Goal: Task Accomplishment & Management: Use online tool/utility

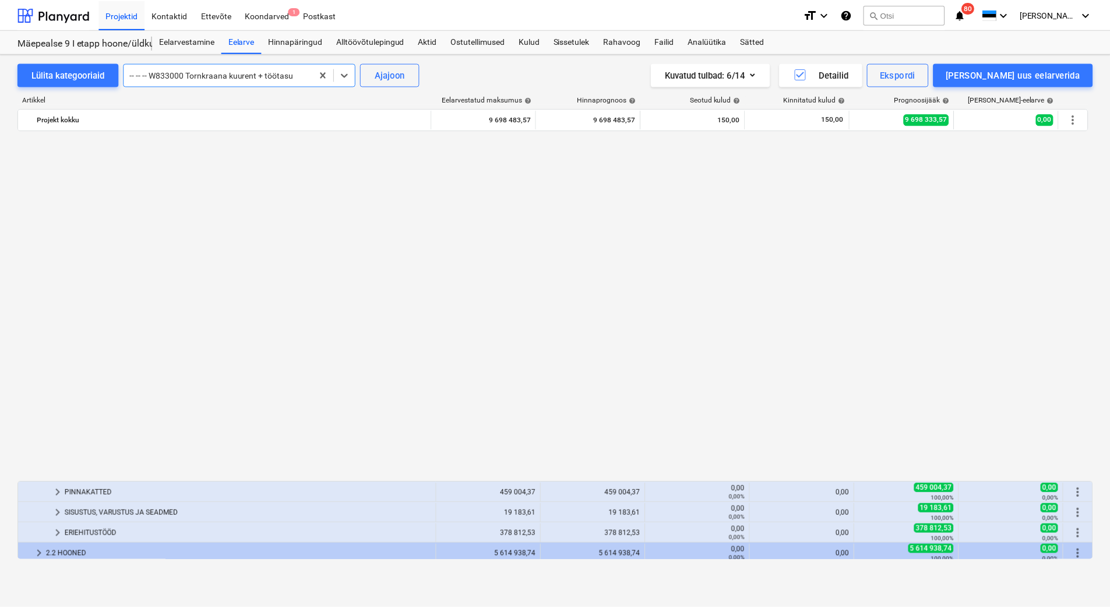
scroll to position [769, 0]
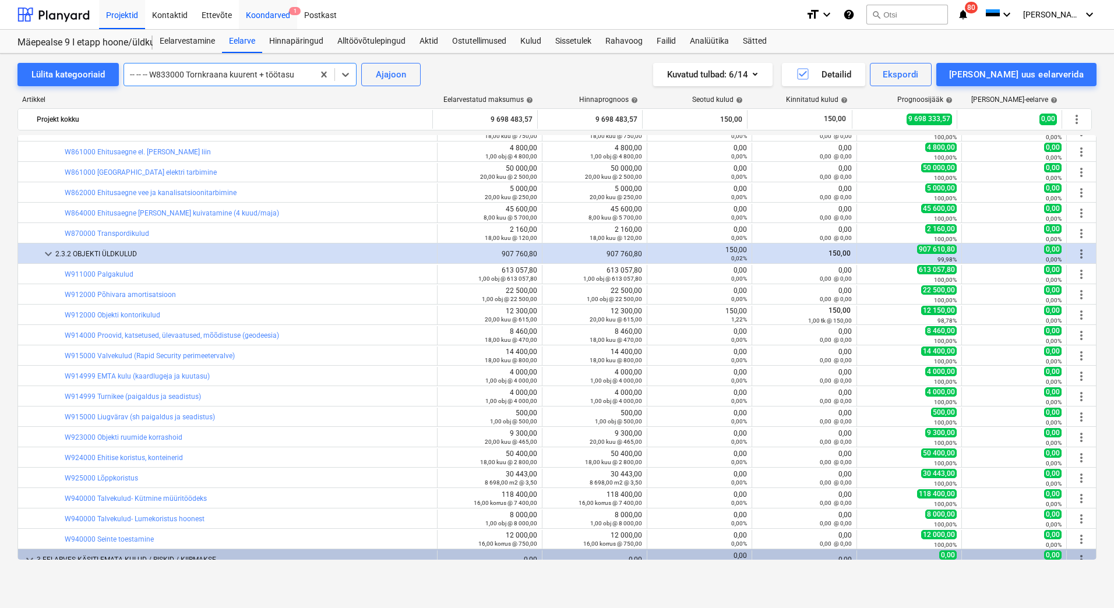
click at [256, 13] on div "Koondarved 1" at bounding box center [268, 14] width 58 height 30
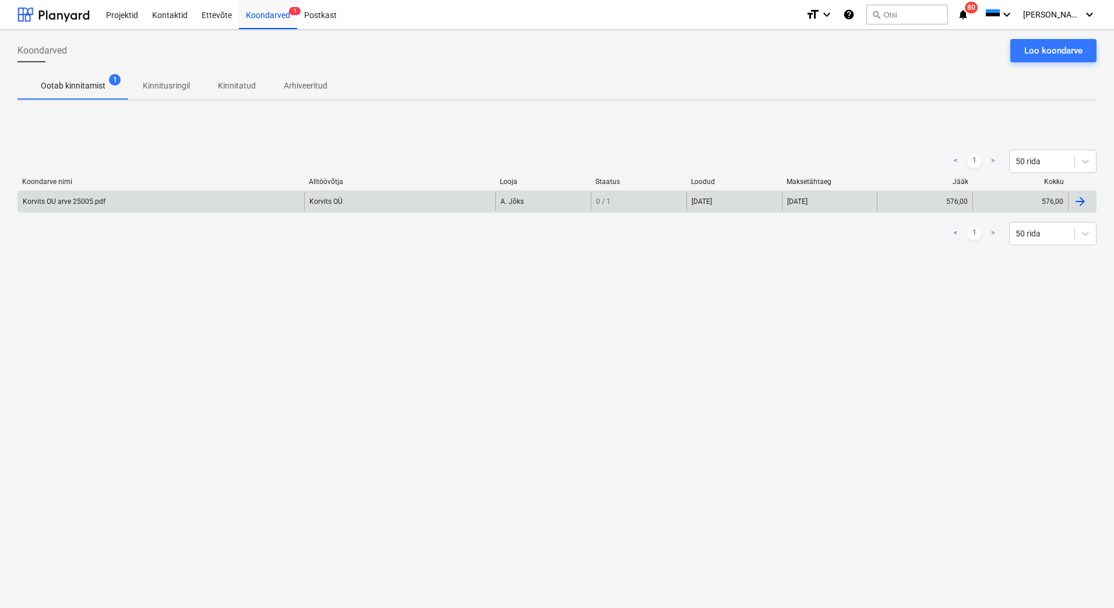
click at [121, 201] on div "Korvits OU arve 25005.pdf" at bounding box center [161, 201] width 286 height 19
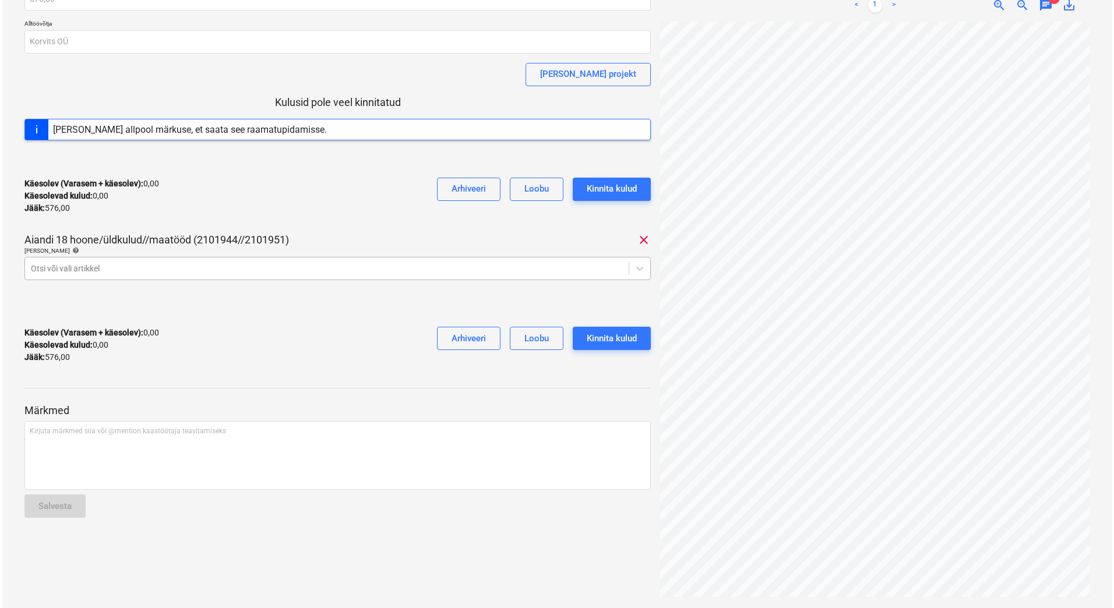
scroll to position [102, 0]
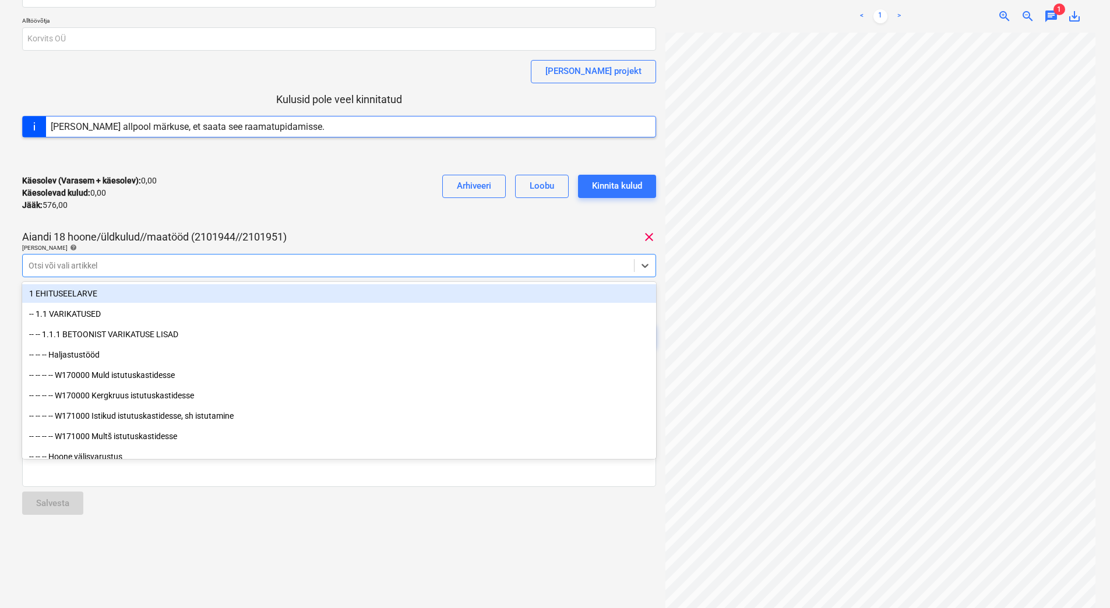
click at [159, 269] on div at bounding box center [328, 266] width 599 height 12
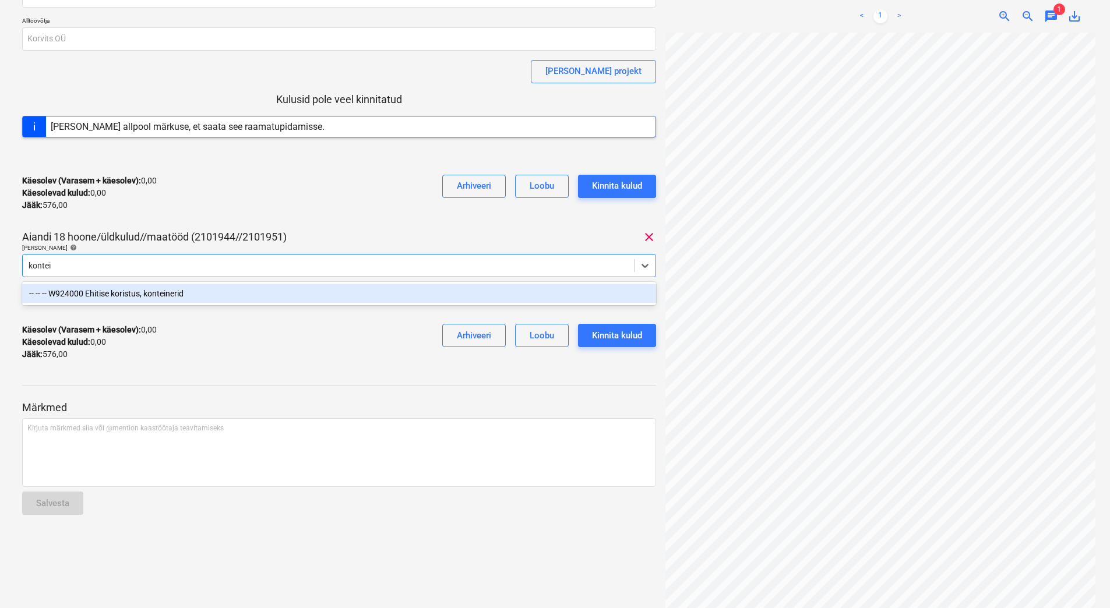
type input "kontein"
click at [161, 290] on div "-- -- -- W924000 Ehitise koristus, konteinerid" at bounding box center [339, 293] width 634 height 19
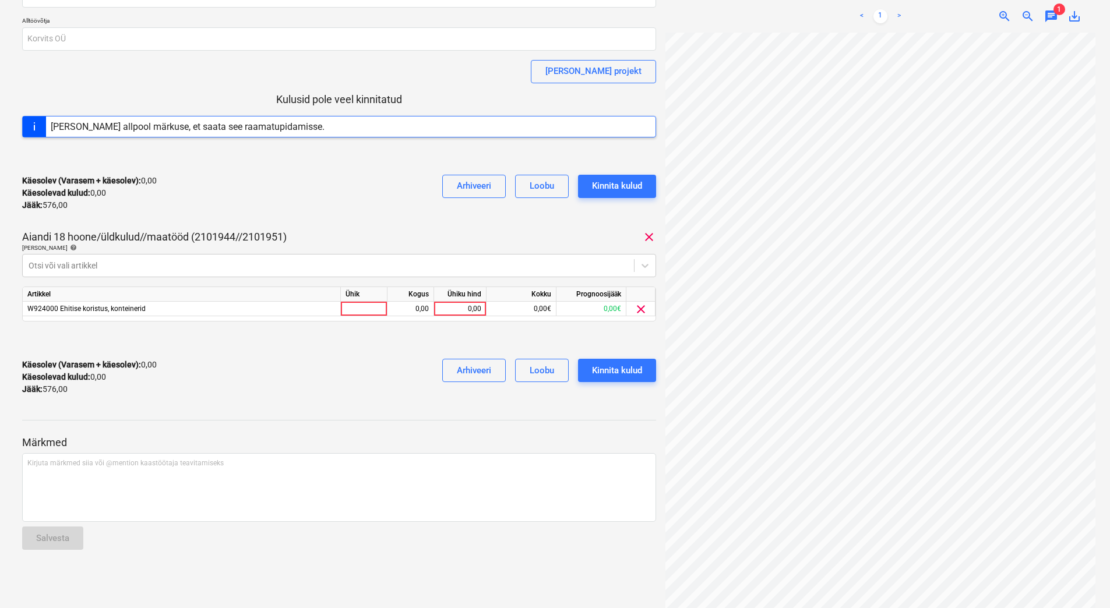
click at [229, 200] on div "Käesolev (Varasem + käesolev) : 0,00 Käesolevad kulud : 0,00 Jääk : 576,00 Arhi…" at bounding box center [339, 192] width 634 height 55
click at [288, 381] on div "Käesolev (Varasem + käesolev) : 0,00 Käesolevad kulud : 0,00 Jääk : 576,00 Arhi…" at bounding box center [339, 377] width 634 height 55
click at [456, 309] on div "0,00" at bounding box center [460, 309] width 43 height 15
type input "576"
click at [331, 359] on div "Käesolev (Varasem + käesolev) : 0,00 Käesolevad kulud : 0,00 Jääk : 576,00 Arhi…" at bounding box center [339, 377] width 634 height 55
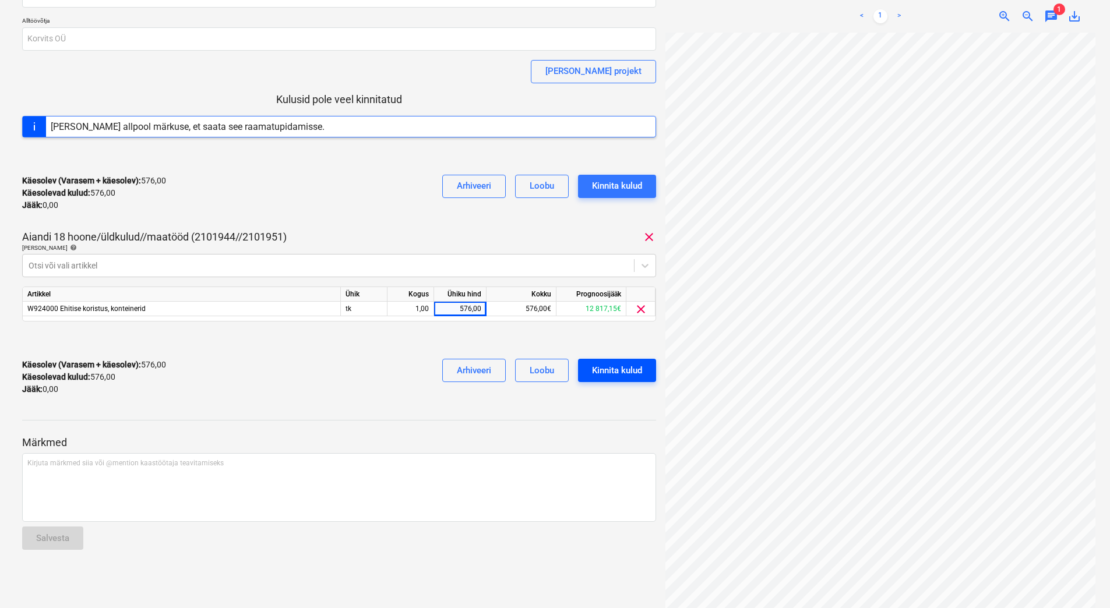
click at [601, 372] on div "Kinnita kulud" at bounding box center [617, 370] width 50 height 15
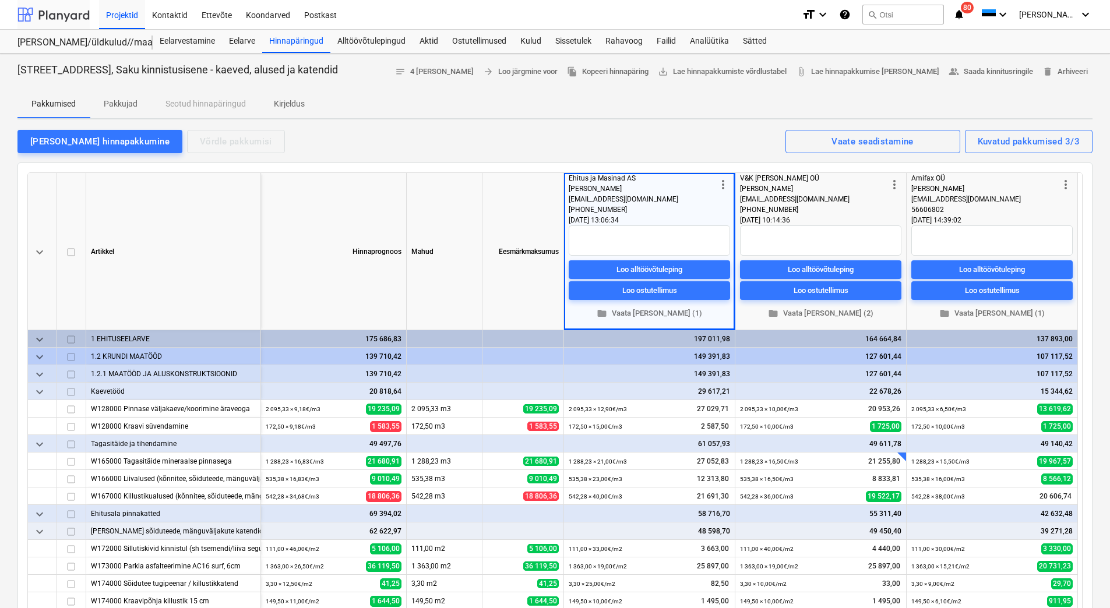
click at [66, 12] on div at bounding box center [53, 14] width 72 height 29
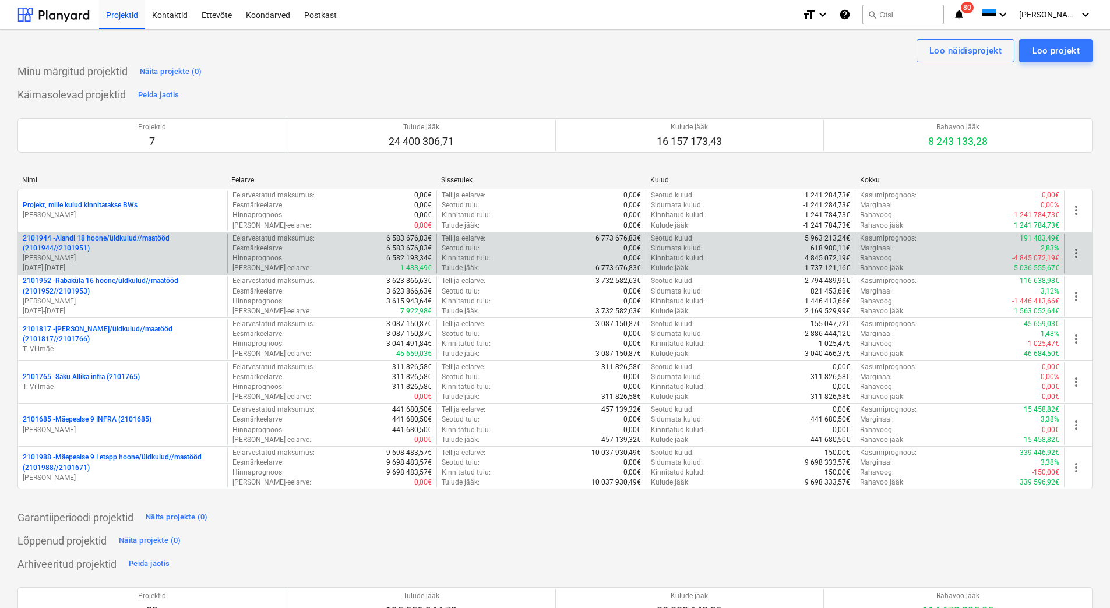
click at [112, 257] on p "[PERSON_NAME]" at bounding box center [123, 258] width 200 height 10
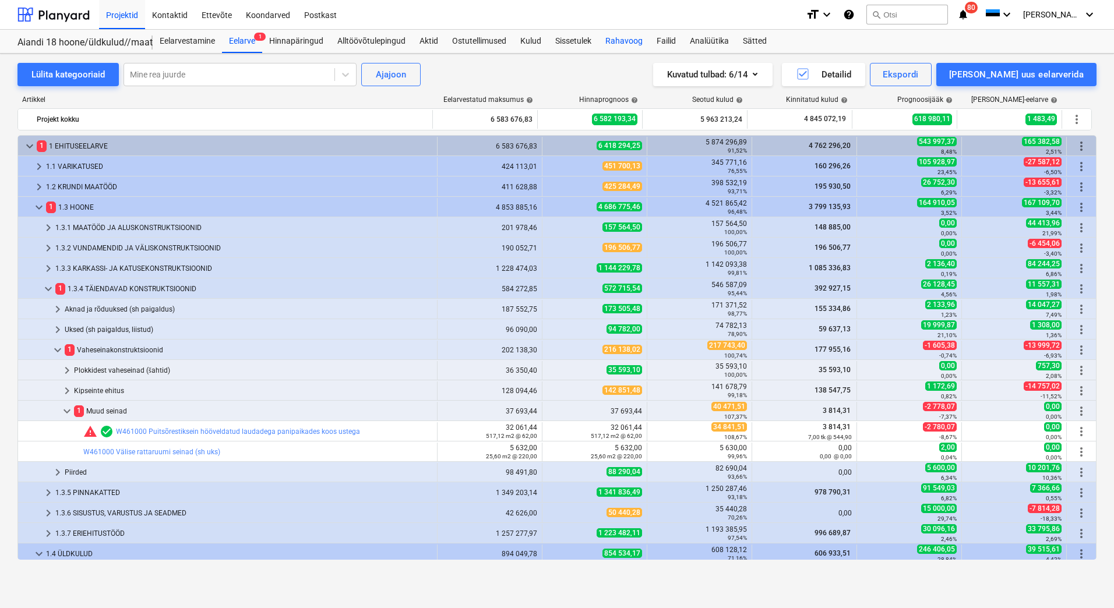
click at [606, 38] on div "Rahavoog" at bounding box center [623, 41] width 51 height 23
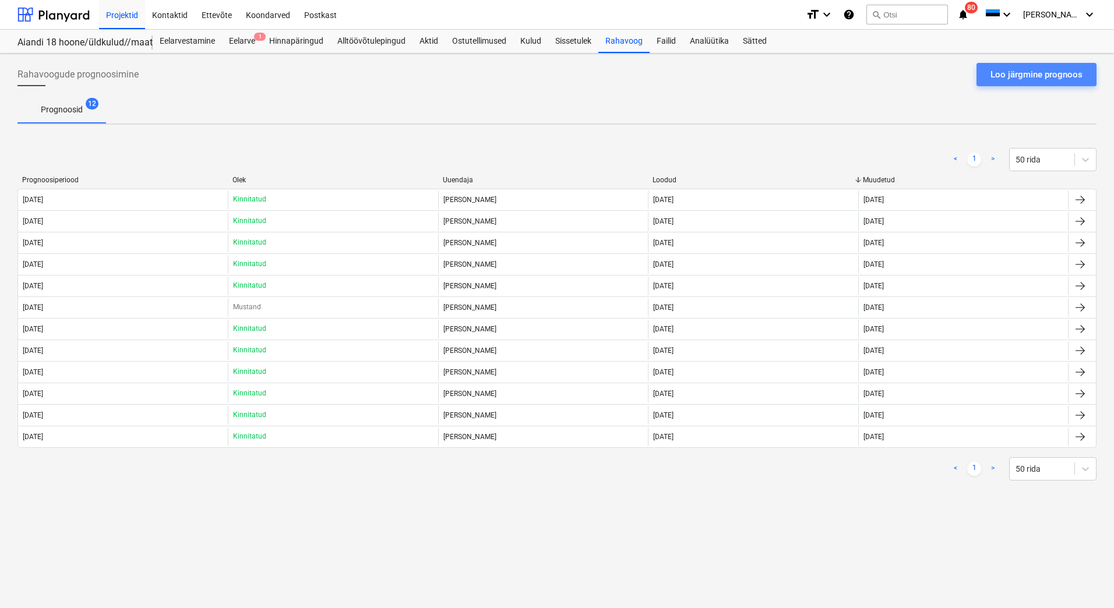
click at [1048, 68] on div "Loo järgmine prognoos" at bounding box center [1036, 74] width 92 height 15
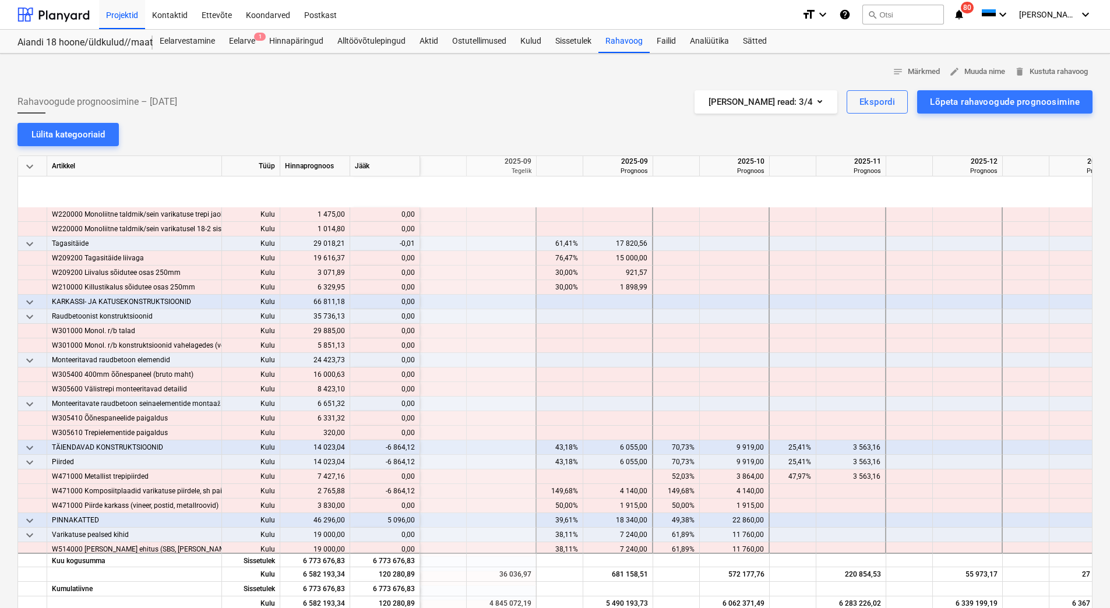
scroll to position [524, 1398]
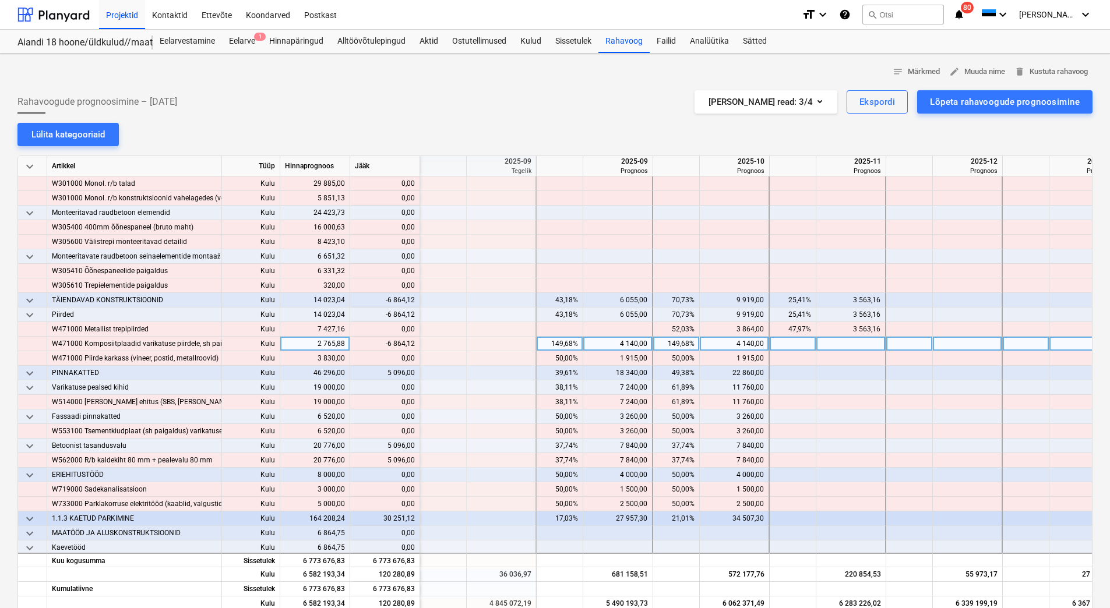
click at [613, 344] on div "4 140,00" at bounding box center [617, 344] width 59 height 15
click at [733, 340] on div "4 140,00" at bounding box center [733, 344] width 59 height 15
click at [728, 343] on div "4 140,00" at bounding box center [733, 344] width 59 height 15
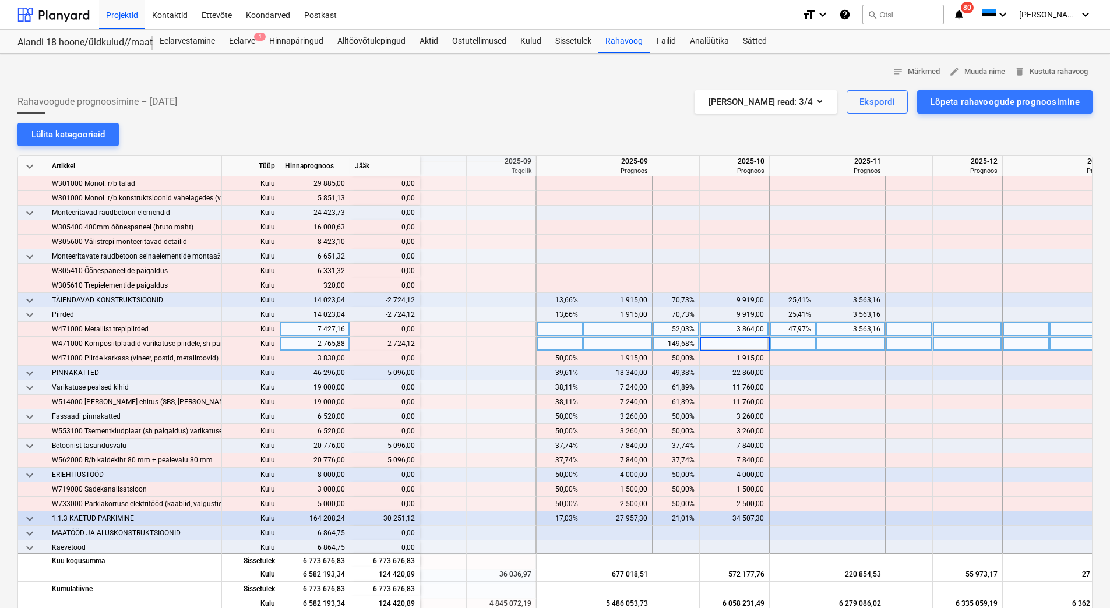
click at [730, 329] on div "3 864,00" at bounding box center [733, 329] width 59 height 15
click at [726, 347] on div at bounding box center [735, 344] width 70 height 15
type input "1415,88"
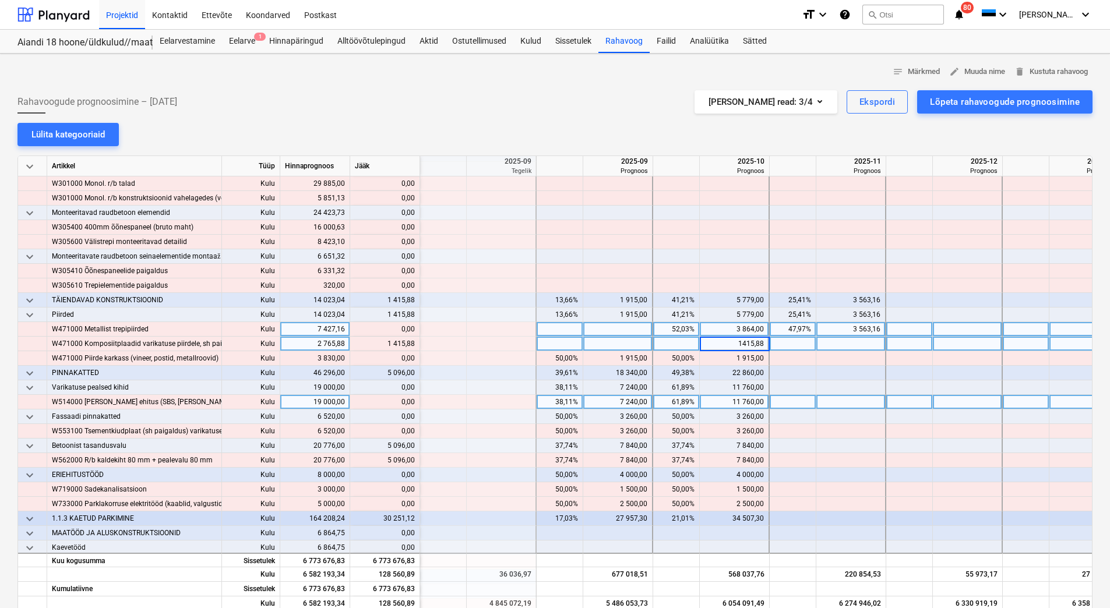
click at [832, 407] on div at bounding box center [851, 402] width 70 height 15
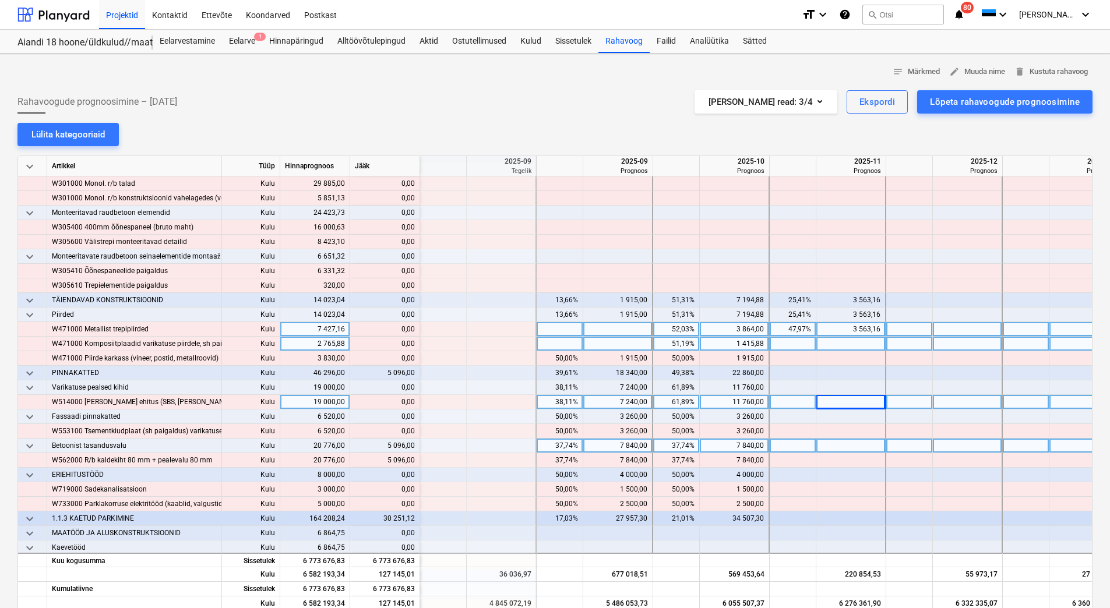
click at [726, 447] on div "7 840,00" at bounding box center [733, 446] width 59 height 15
click at [834, 450] on div at bounding box center [851, 446] width 70 height 15
click at [723, 445] on div at bounding box center [735, 446] width 70 height 15
type input "12936"
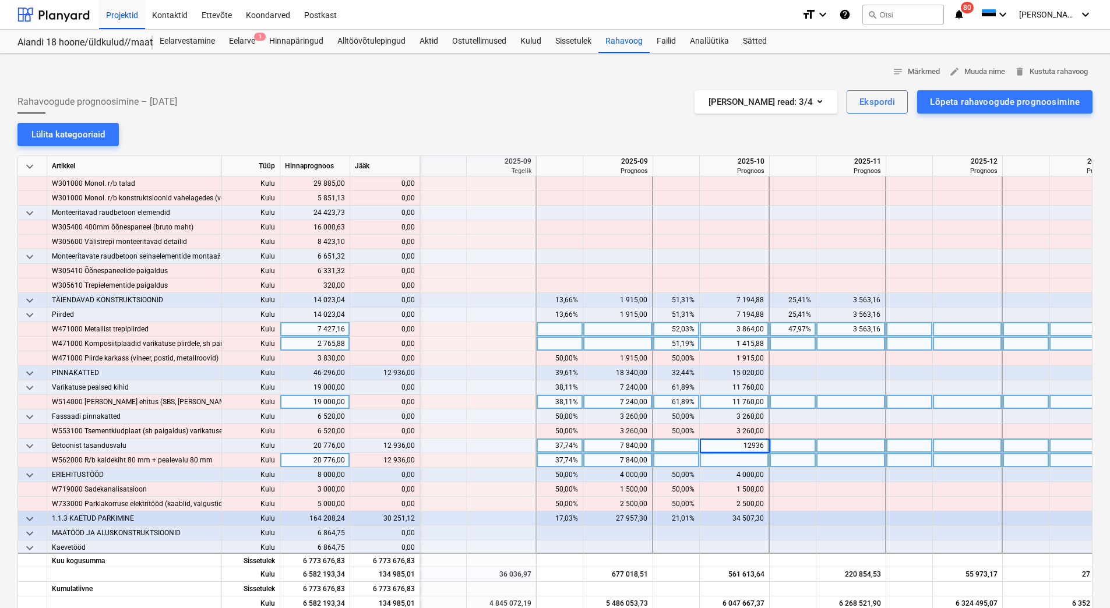
click at [753, 463] on div at bounding box center [735, 460] width 70 height 15
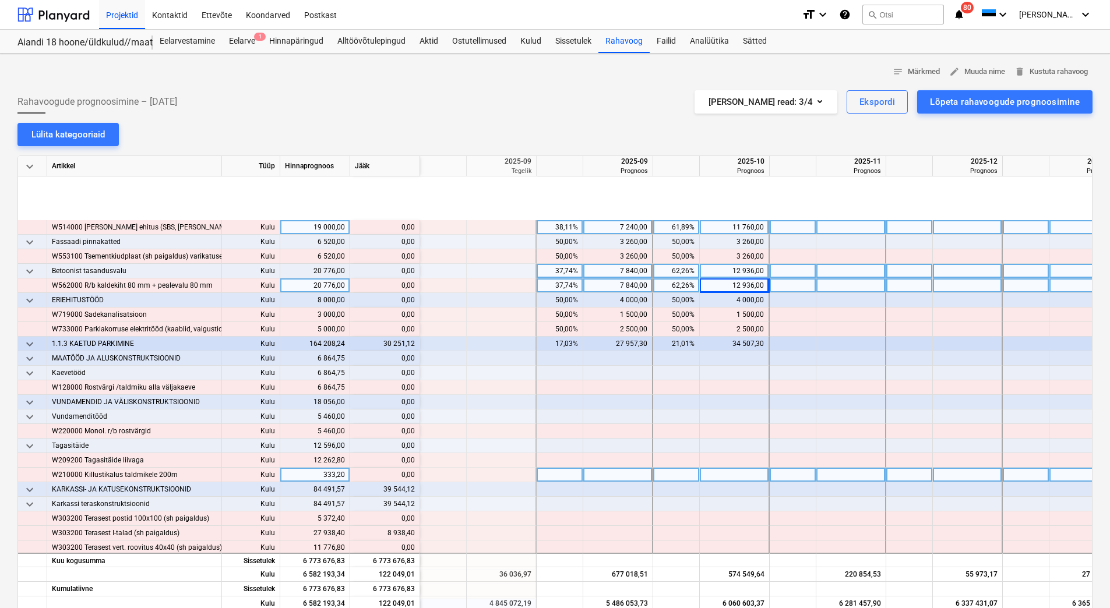
scroll to position [816, 1398]
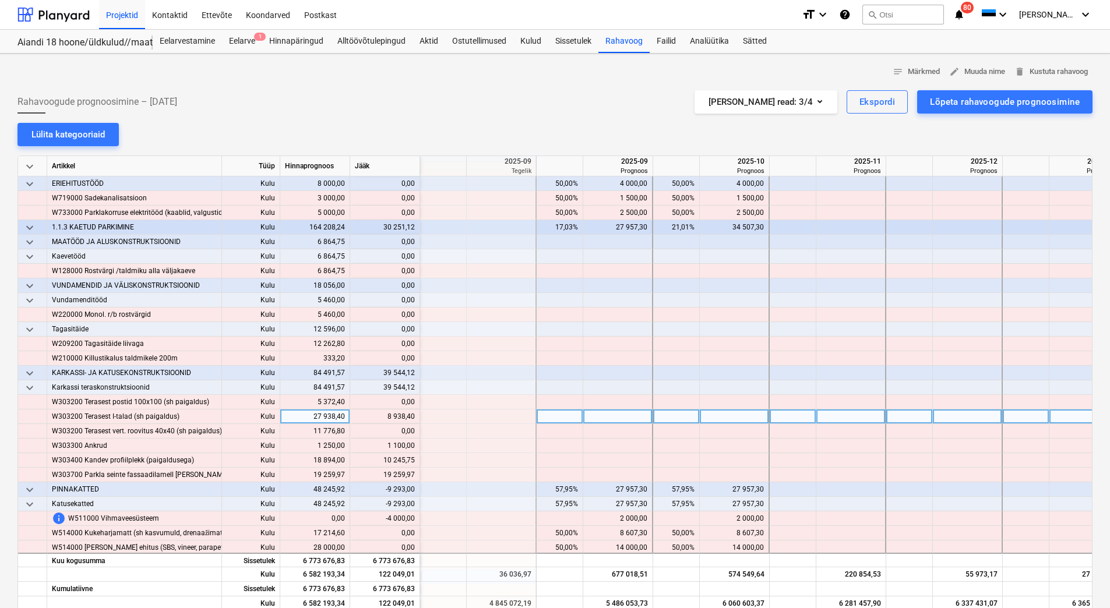
click at [846, 417] on div at bounding box center [851, 417] width 70 height 15
click at [714, 417] on div at bounding box center [735, 417] width 70 height 15
type input "8938,40"
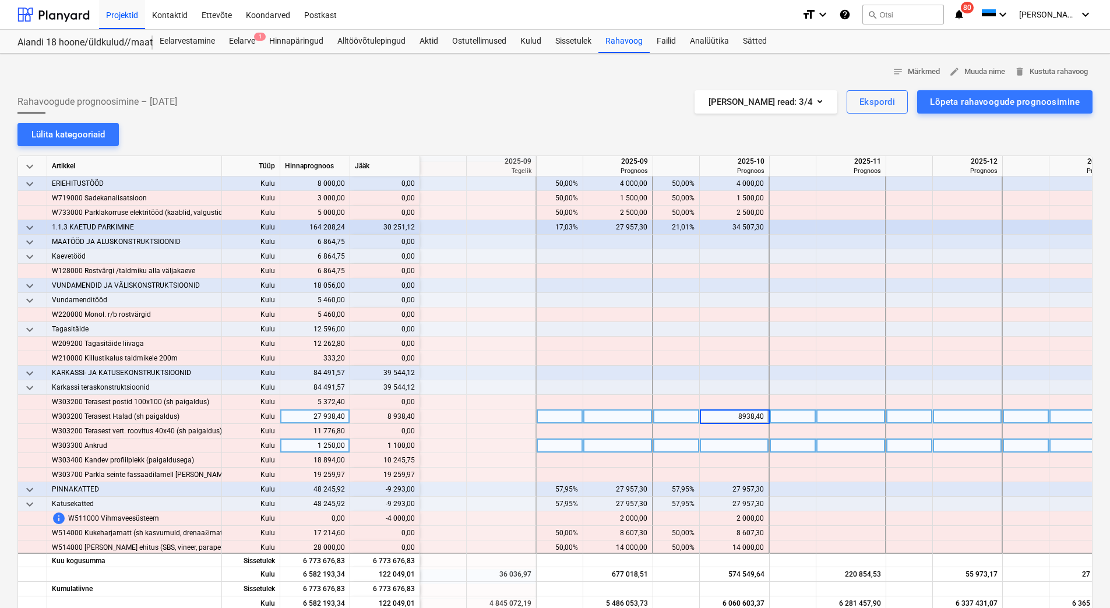
click at [717, 446] on div at bounding box center [735, 446] width 70 height 15
click at [717, 446] on input "100" at bounding box center [734, 446] width 69 height 14
type input "1100"
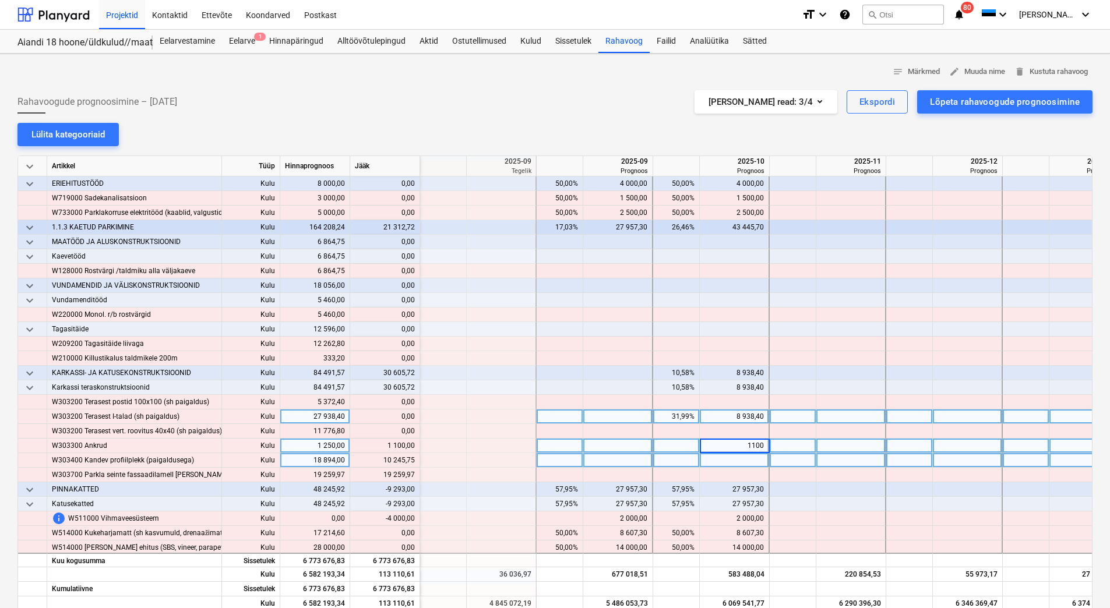
click at [717, 458] on div at bounding box center [735, 460] width 70 height 15
type input "10245,75"
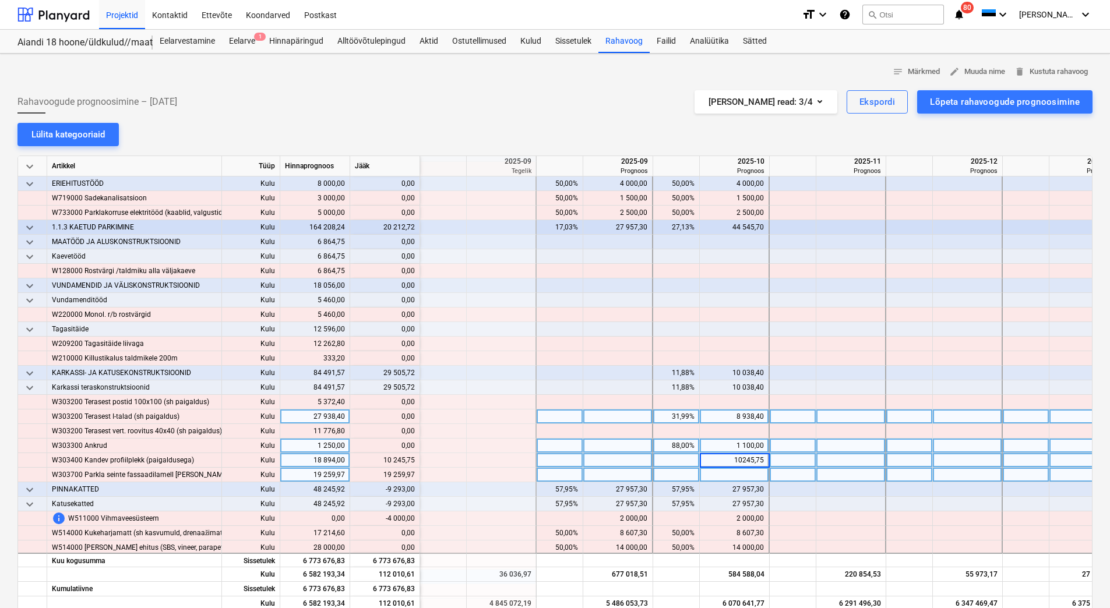
click at [719, 474] on div at bounding box center [735, 475] width 70 height 15
click at [834, 478] on div at bounding box center [851, 475] width 70 height 15
type input "19259,97"
click at [829, 454] on div at bounding box center [851, 460] width 70 height 15
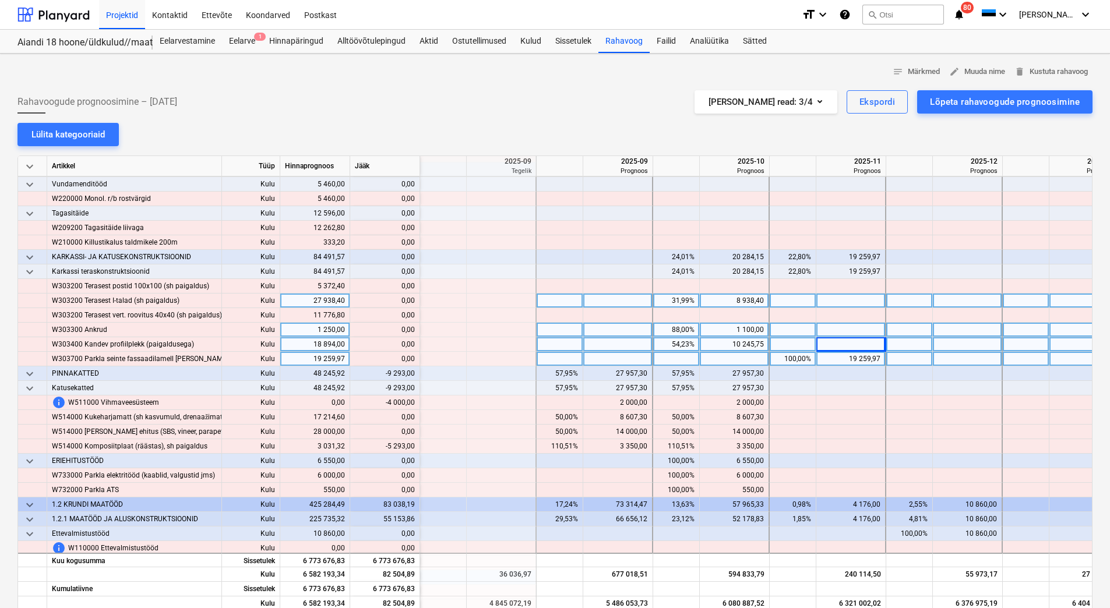
scroll to position [932, 1398]
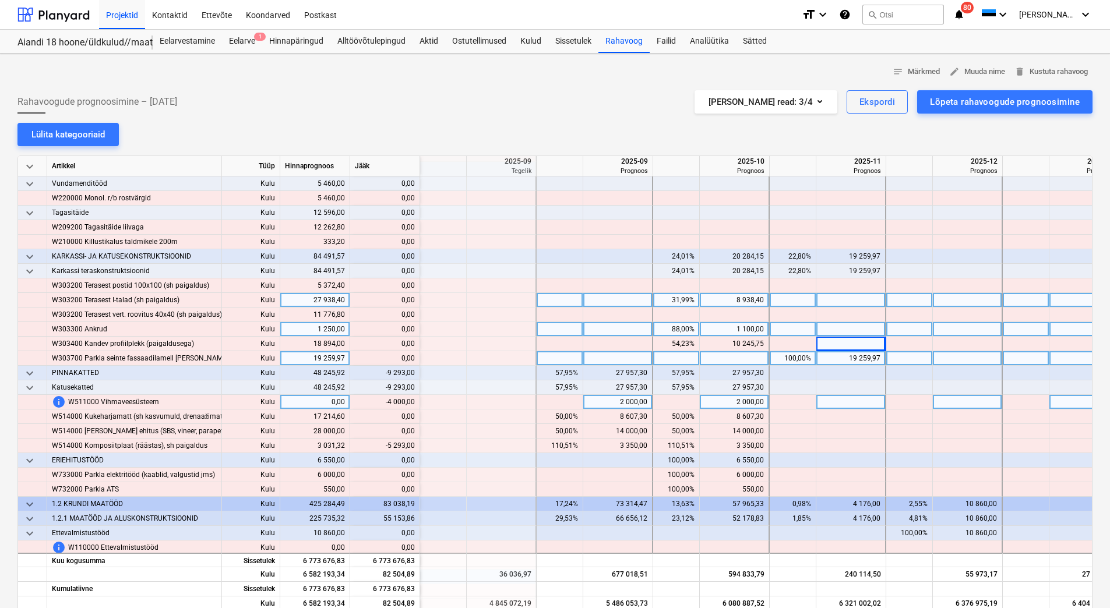
click at [622, 401] on div "2 000,00" at bounding box center [617, 402] width 59 height 15
click at [740, 400] on div "2 000,00" at bounding box center [733, 402] width 59 height 15
click at [733, 400] on div "2 000,00" at bounding box center [733, 402] width 59 height 15
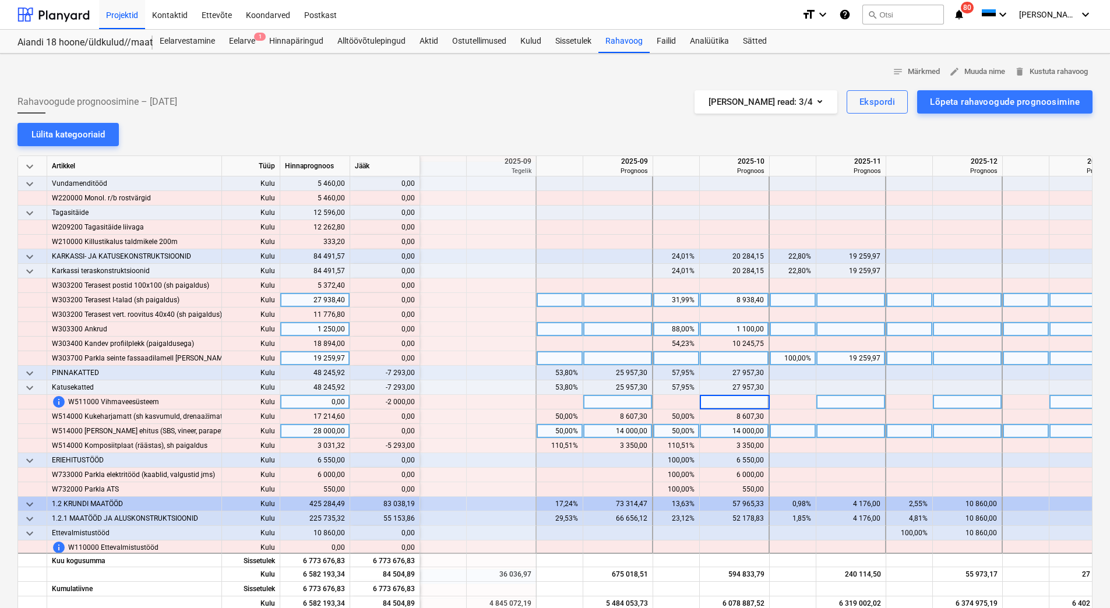
click at [732, 438] on div "14 000,00" at bounding box center [733, 431] width 59 height 15
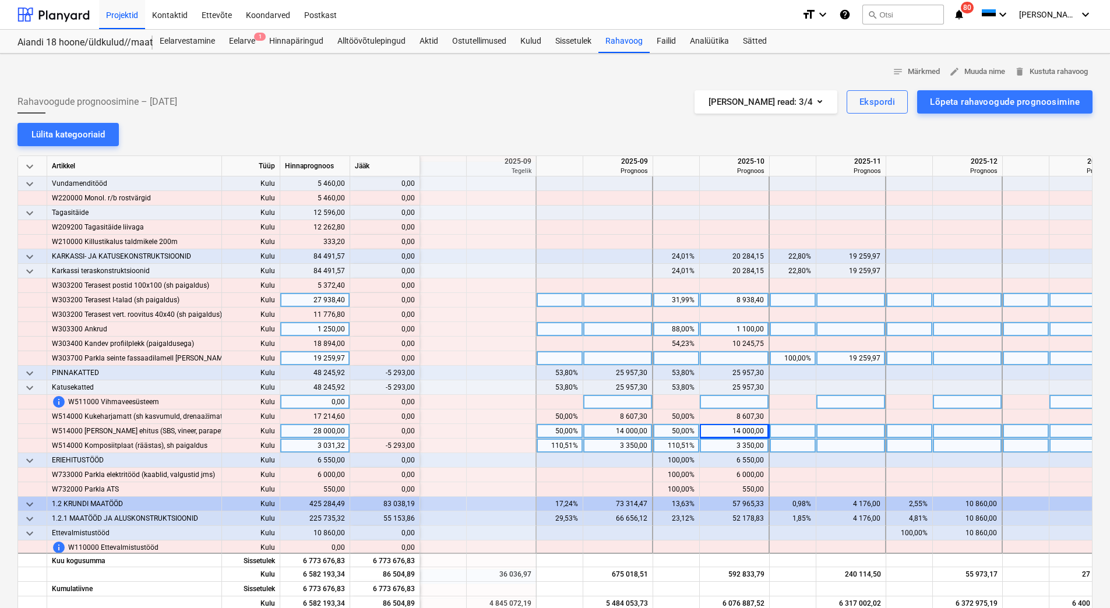
click at [609, 444] on div "3 350,00" at bounding box center [617, 446] width 59 height 15
click at [728, 442] on div "3 350,00" at bounding box center [733, 446] width 59 height 15
click at [728, 446] on div "3 350,00" at bounding box center [733, 446] width 59 height 15
click at [728, 435] on div "14 000,00" at bounding box center [733, 431] width 59 height 15
click at [728, 445] on div at bounding box center [735, 446] width 70 height 15
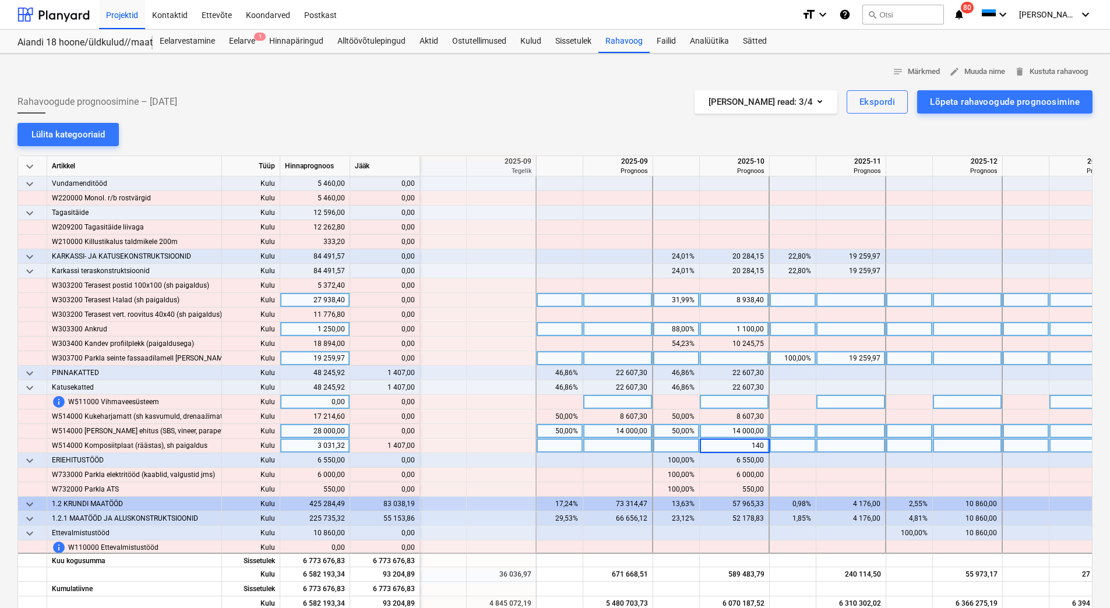
type input "1407"
click at [726, 428] on div "14 000,00" at bounding box center [733, 431] width 59 height 15
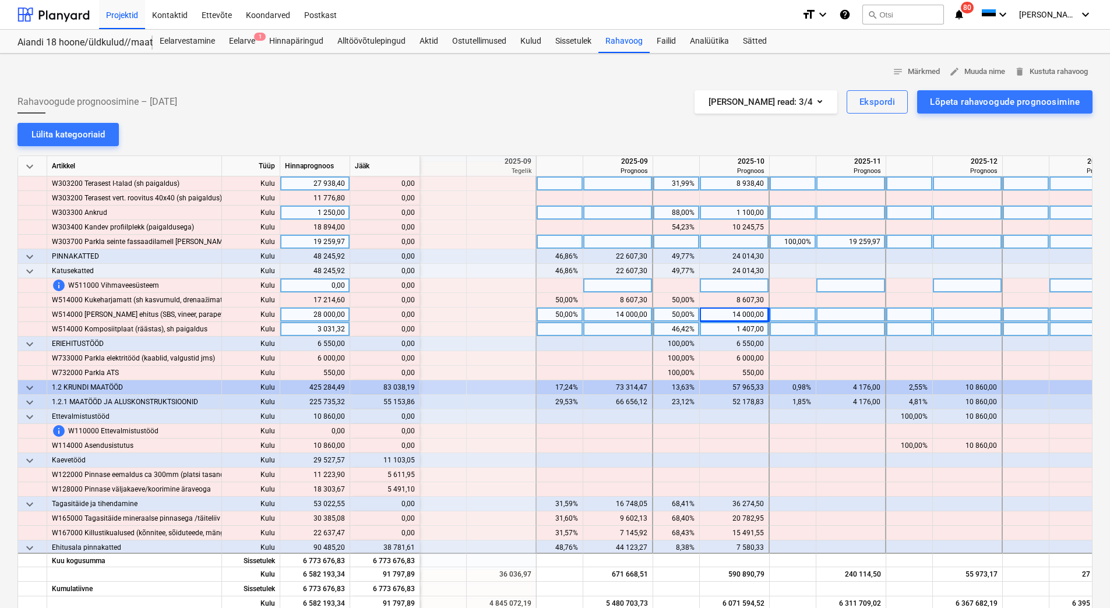
scroll to position [1107, 1398]
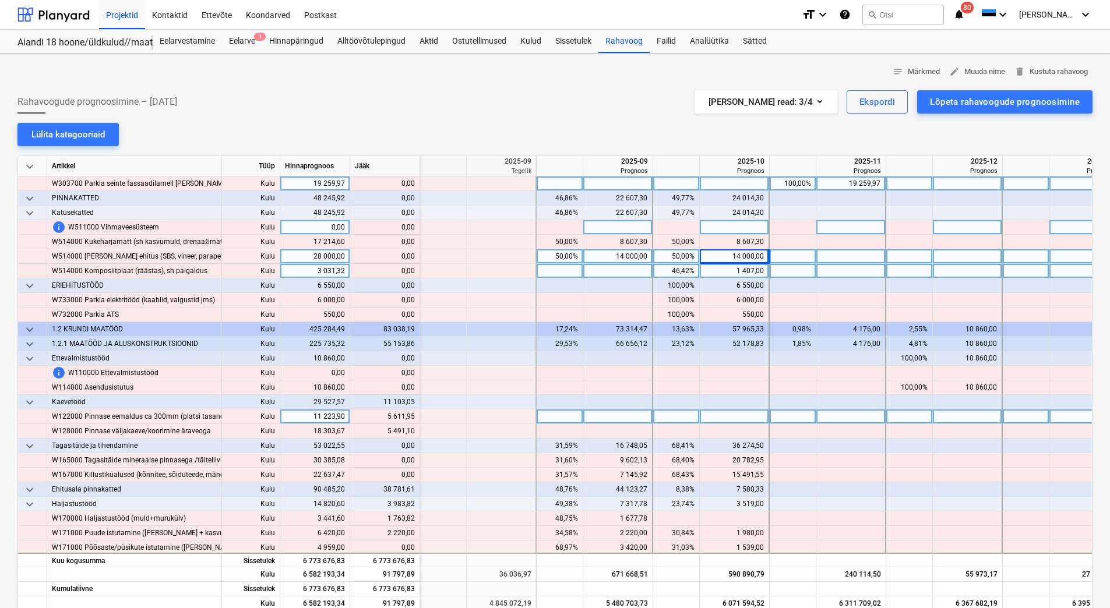
click at [718, 416] on div at bounding box center [735, 417] width 70 height 15
type input "5611,95"
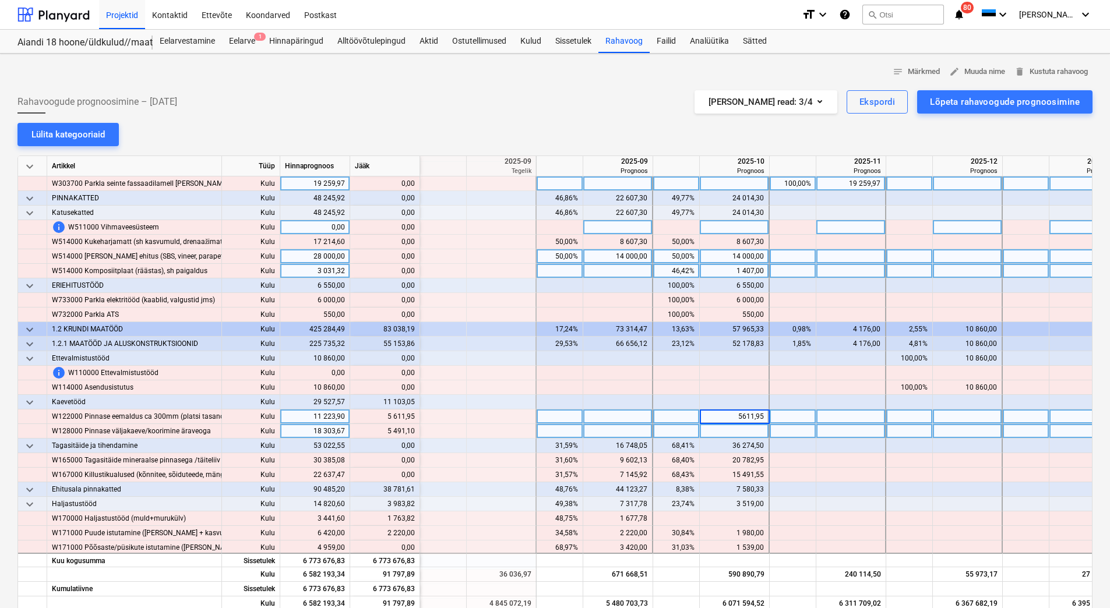
click at [717, 431] on div at bounding box center [735, 431] width 70 height 15
type input "5491,10"
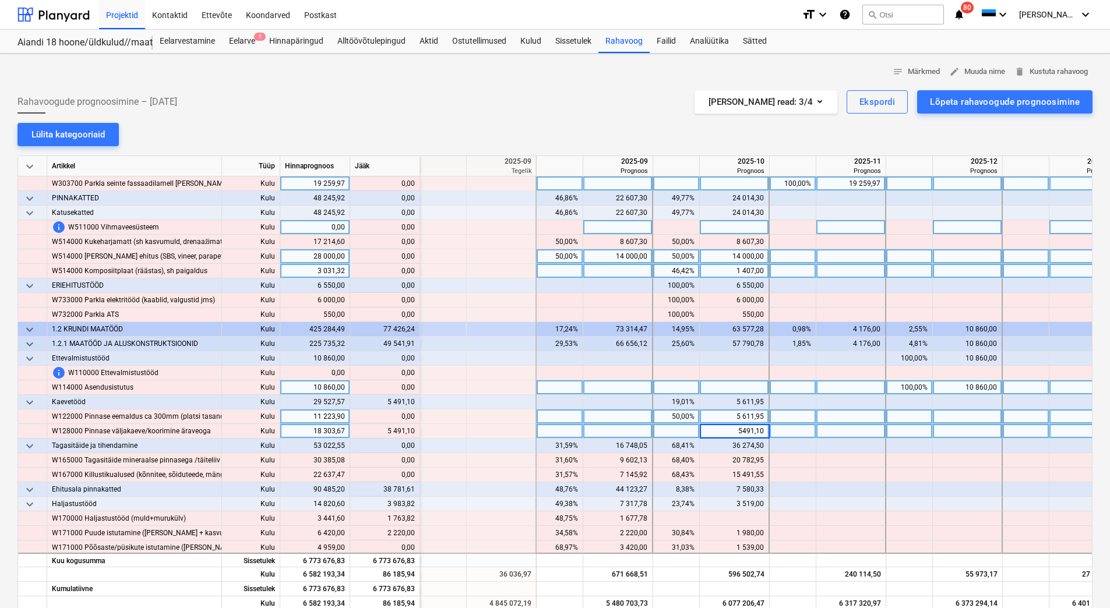
click at [718, 393] on div at bounding box center [735, 387] width 70 height 15
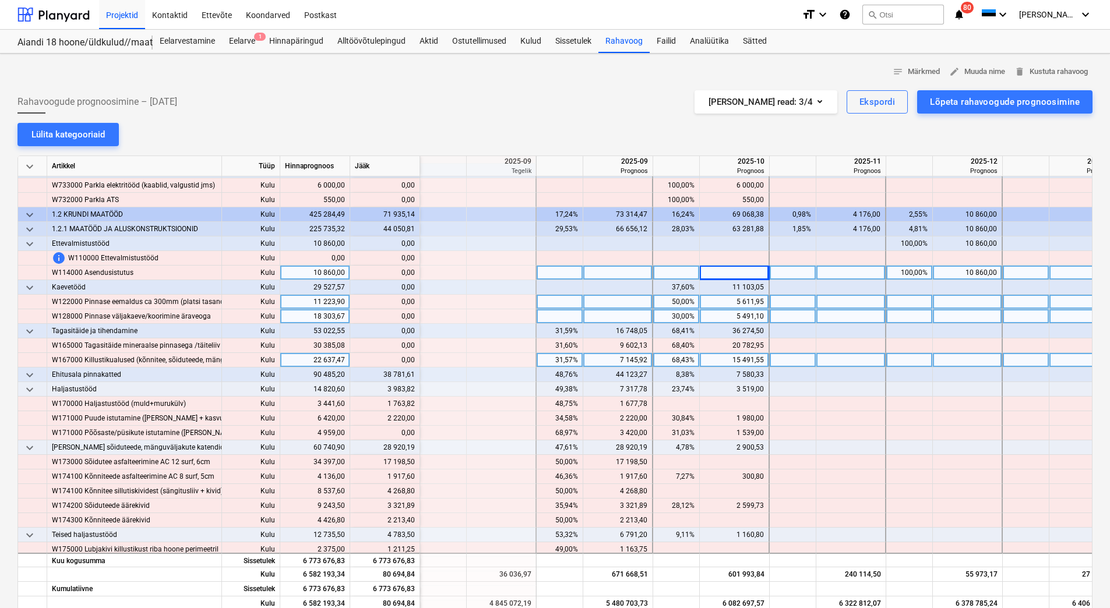
scroll to position [1282, 1398]
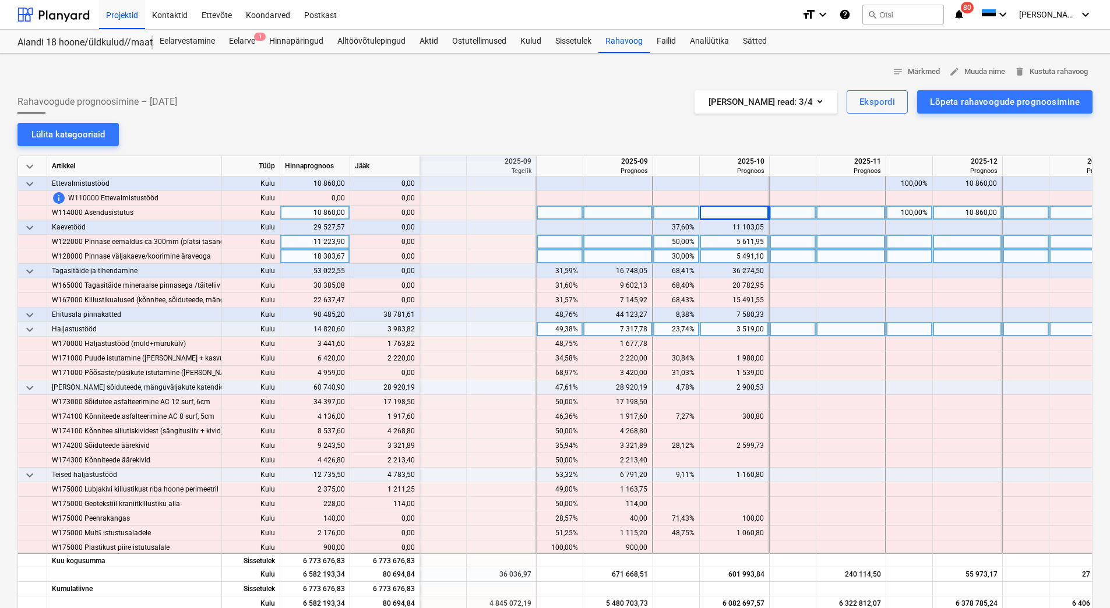
click at [843, 331] on div at bounding box center [851, 329] width 70 height 15
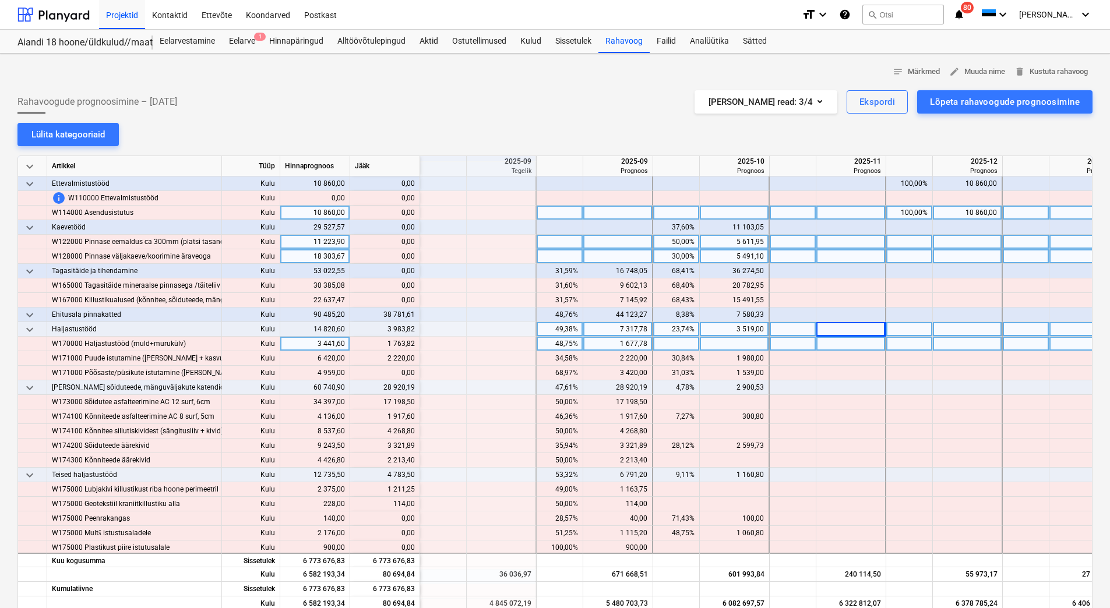
click at [843, 344] on div at bounding box center [851, 344] width 70 height 15
click at [738, 345] on div at bounding box center [735, 344] width 70 height 15
type input "1763,82"
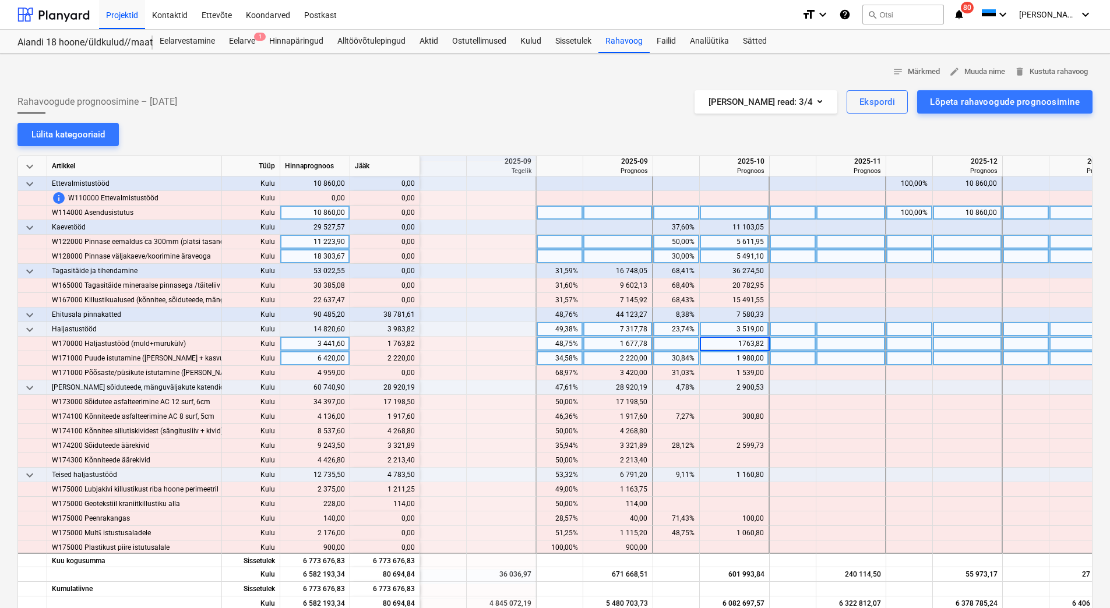
click at [729, 357] on div "1 980,00" at bounding box center [733, 358] width 59 height 15
click at [729, 358] on div "1 980,00" at bounding box center [733, 358] width 59 height 15
click at [835, 361] on div at bounding box center [851, 358] width 70 height 15
type input "2220"
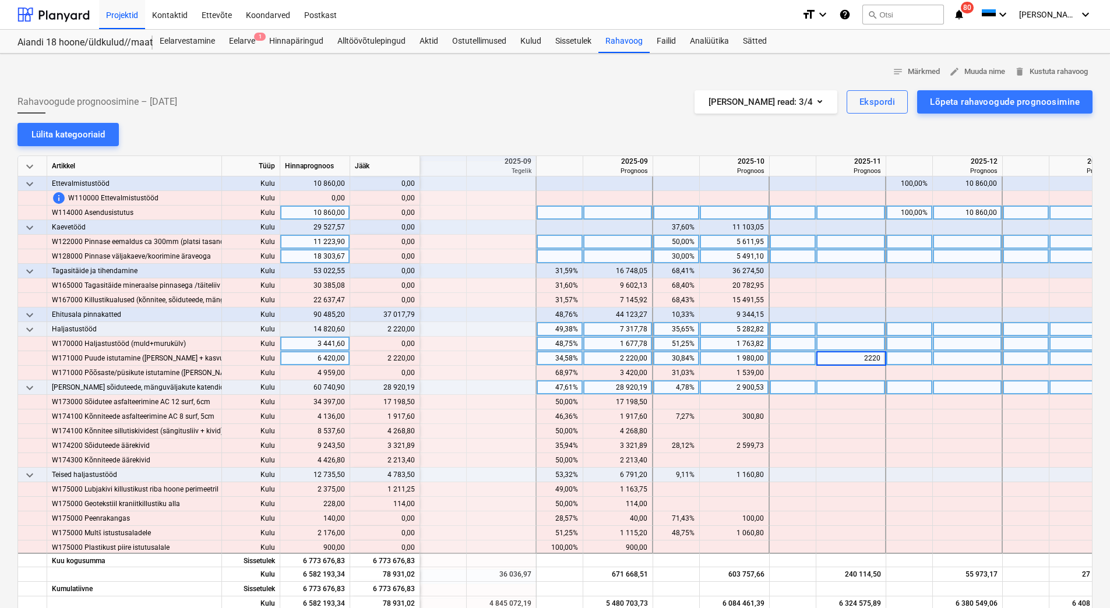
click at [834, 381] on div at bounding box center [851, 387] width 70 height 15
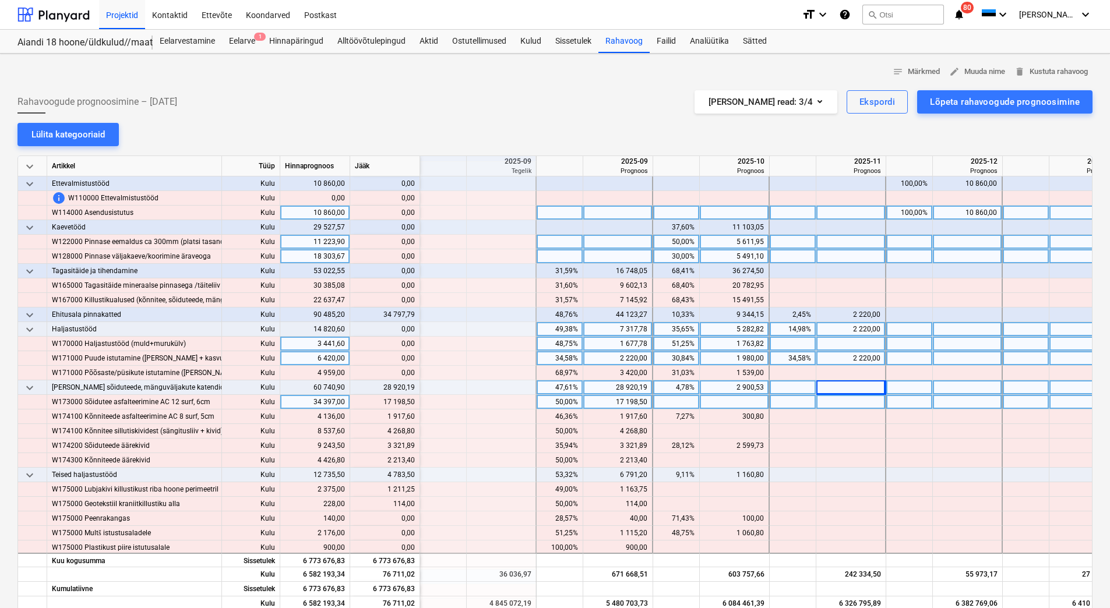
click at [737, 403] on div at bounding box center [735, 402] width 70 height 15
type input "17198,50"
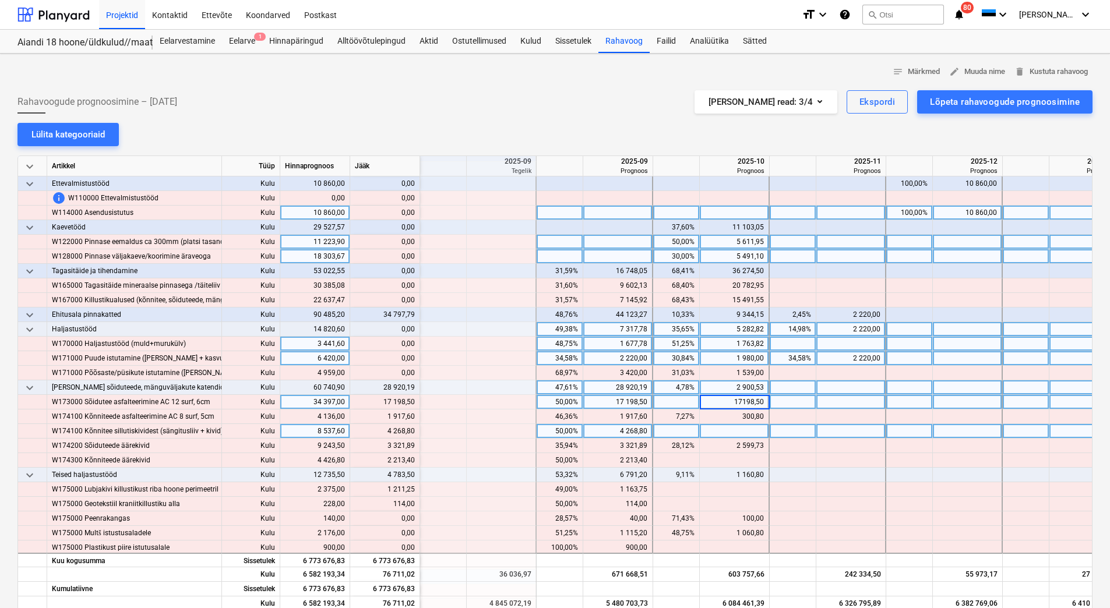
click at [732, 432] on div at bounding box center [735, 431] width 70 height 15
type input "4268,80"
click at [832, 432] on div at bounding box center [851, 431] width 70 height 15
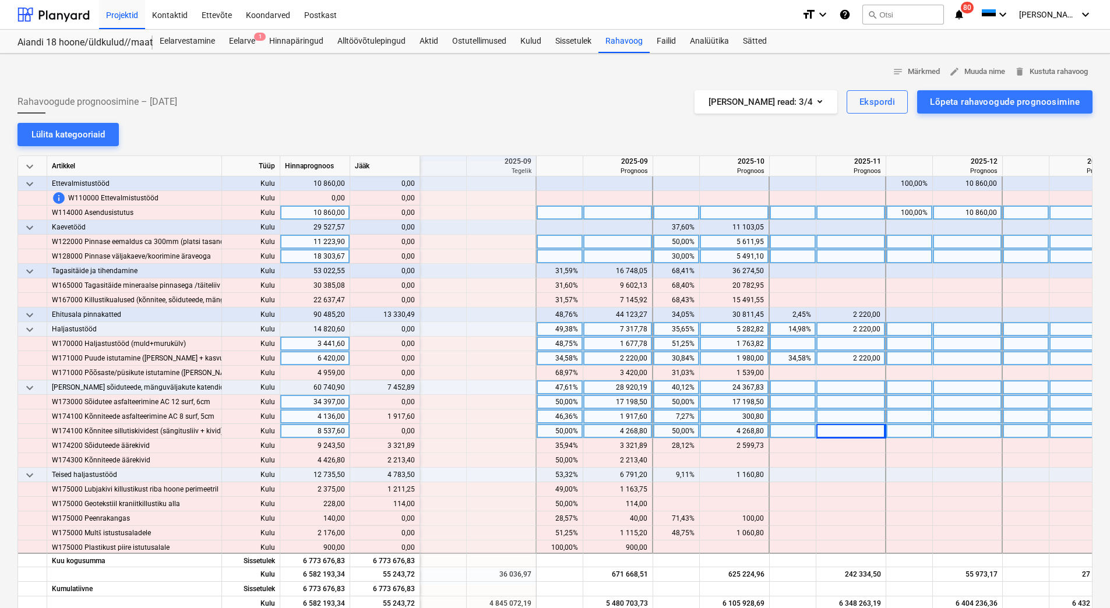
click at [834, 418] on div at bounding box center [851, 417] width 70 height 15
type input "1917,60"
click at [833, 430] on div at bounding box center [851, 431] width 70 height 15
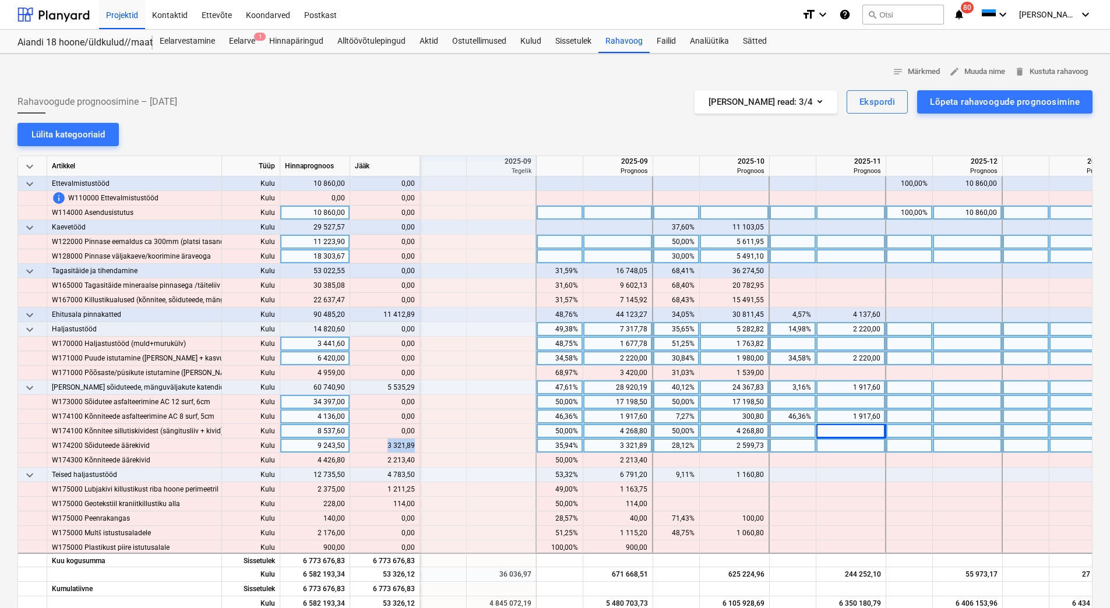
drag, startPoint x: 380, startPoint y: 446, endPoint x: 414, endPoint y: 447, distance: 33.8
click at [414, 447] on div "content_copy 3 321,89" at bounding box center [385, 446] width 60 height 15
copy div "3 321,89"
click at [834, 445] on div at bounding box center [851, 446] width 70 height 15
type input "3 321,89"
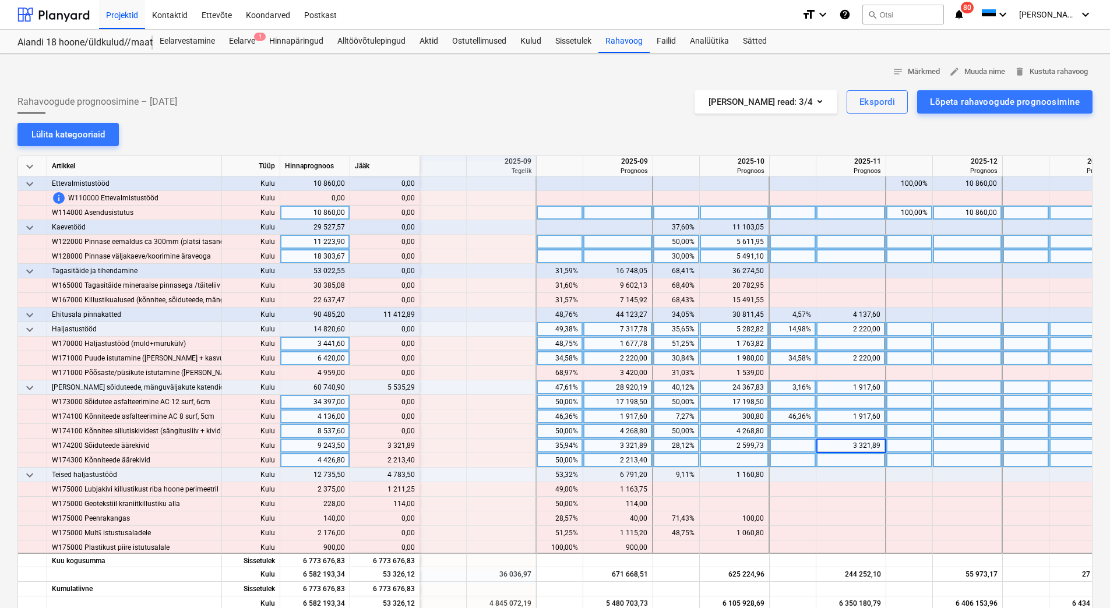
click at [827, 465] on div at bounding box center [851, 460] width 70 height 15
drag, startPoint x: 388, startPoint y: 459, endPoint x: 414, endPoint y: 457, distance: 26.3
click at [414, 457] on div "content_copy 2 213,40" at bounding box center [385, 460] width 60 height 15
copy div "2 213,40"
click at [714, 455] on div at bounding box center [735, 460] width 70 height 15
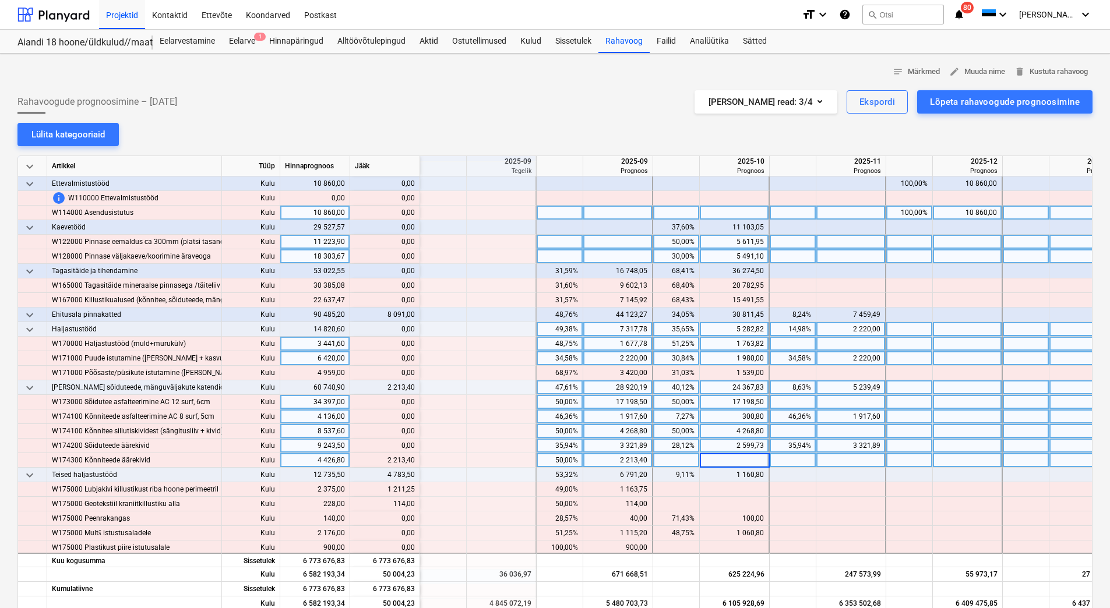
type input "2 213,40"
click at [718, 444] on div "2 599,73" at bounding box center [733, 446] width 59 height 15
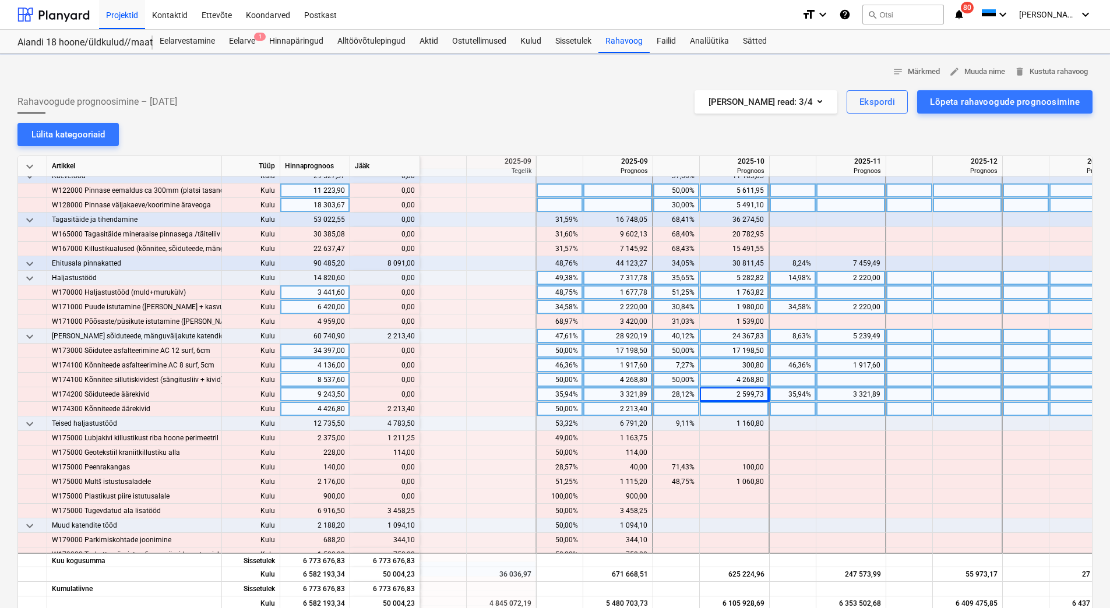
scroll to position [1340, 1398]
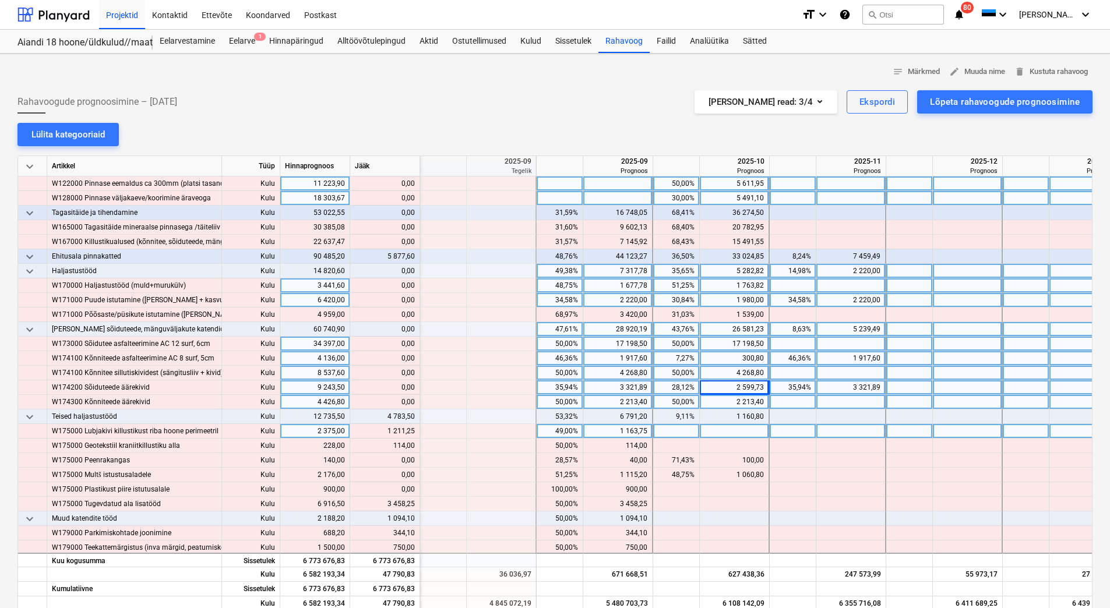
click at [313, 430] on div "2 375,00" at bounding box center [315, 431] width 70 height 15
click at [383, 427] on div "content_copy 1 211,25" at bounding box center [385, 431] width 60 height 15
drag, startPoint x: 386, startPoint y: 431, endPoint x: 414, endPoint y: 433, distance: 27.4
click at [414, 433] on div "content_copy 1 211,25" at bounding box center [385, 431] width 60 height 15
copy div "1 211,25"
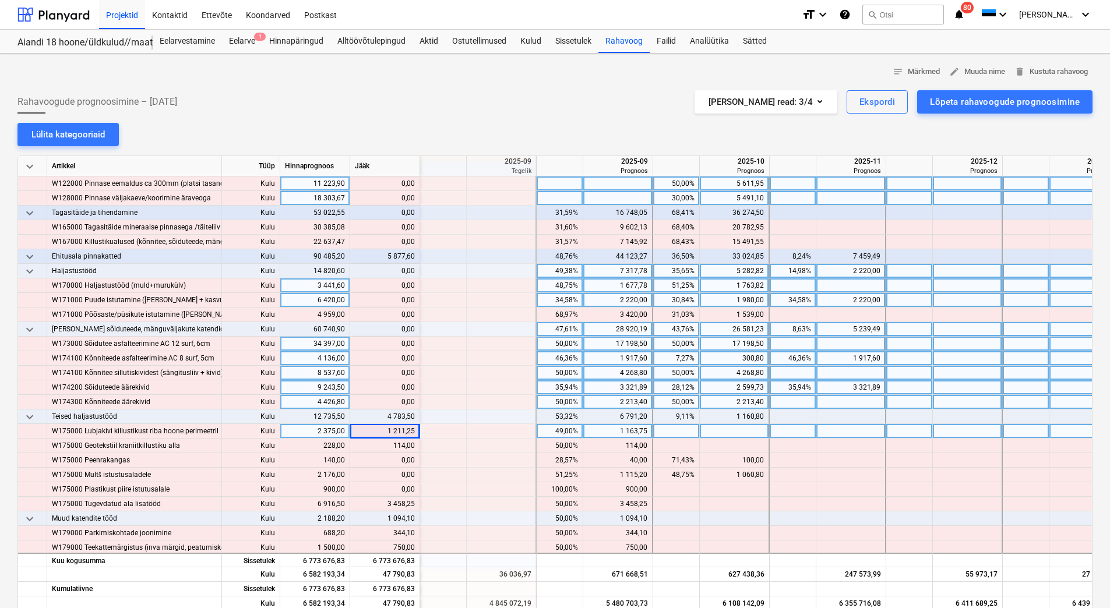
click at [723, 431] on div at bounding box center [735, 431] width 70 height 15
type input "1 211,25"
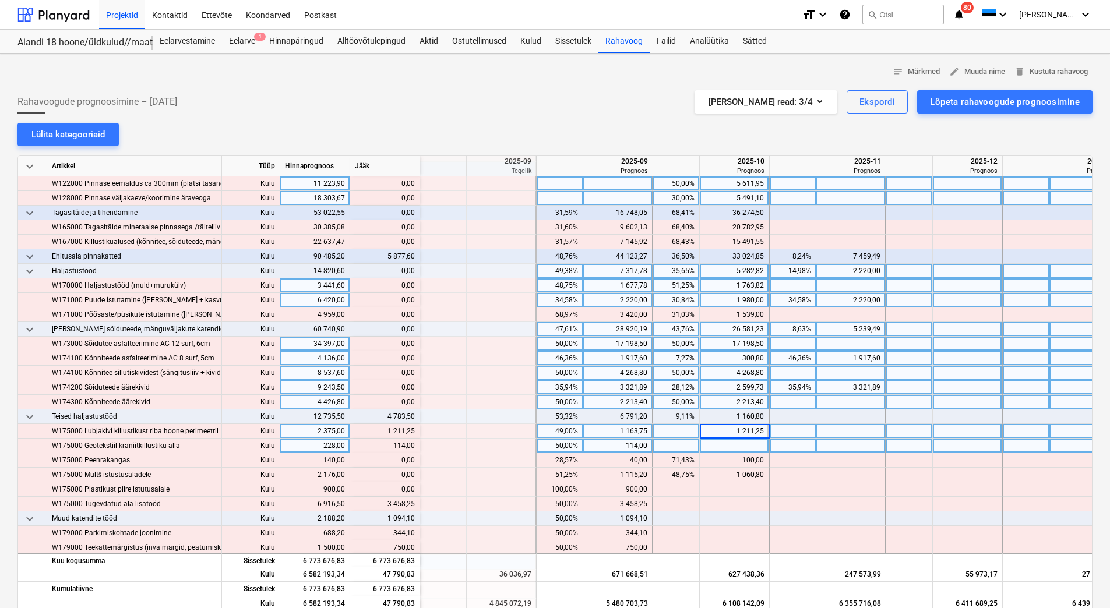
click at [721, 442] on div at bounding box center [735, 446] width 70 height 15
click at [708, 443] on div at bounding box center [735, 446] width 70 height 15
type input "114"
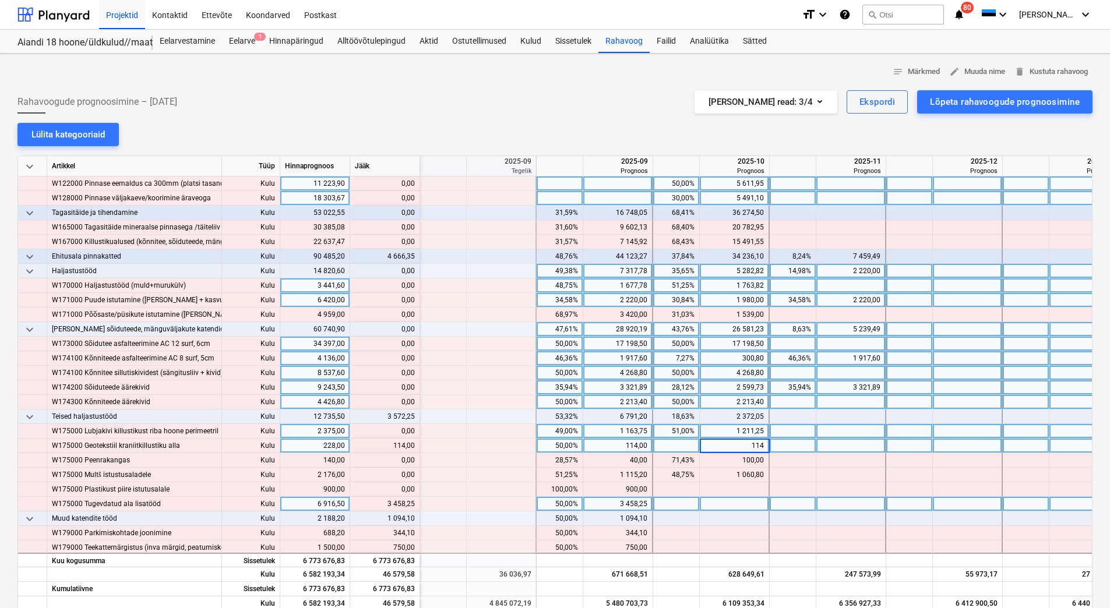
click at [717, 504] on div at bounding box center [735, 504] width 70 height 15
drag, startPoint x: 398, startPoint y: 507, endPoint x: 414, endPoint y: 507, distance: 15.7
click at [414, 507] on div "content_copy 3 458,25" at bounding box center [385, 504] width 60 height 15
copy div "3 458,25"
click at [730, 506] on div at bounding box center [735, 504] width 70 height 15
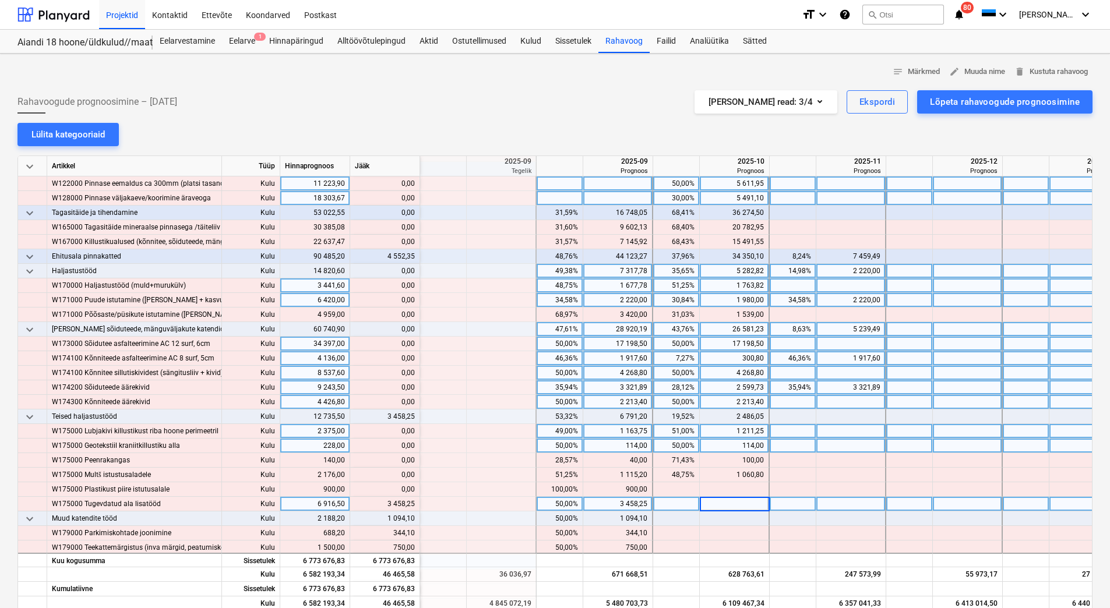
type input "3 458,25"
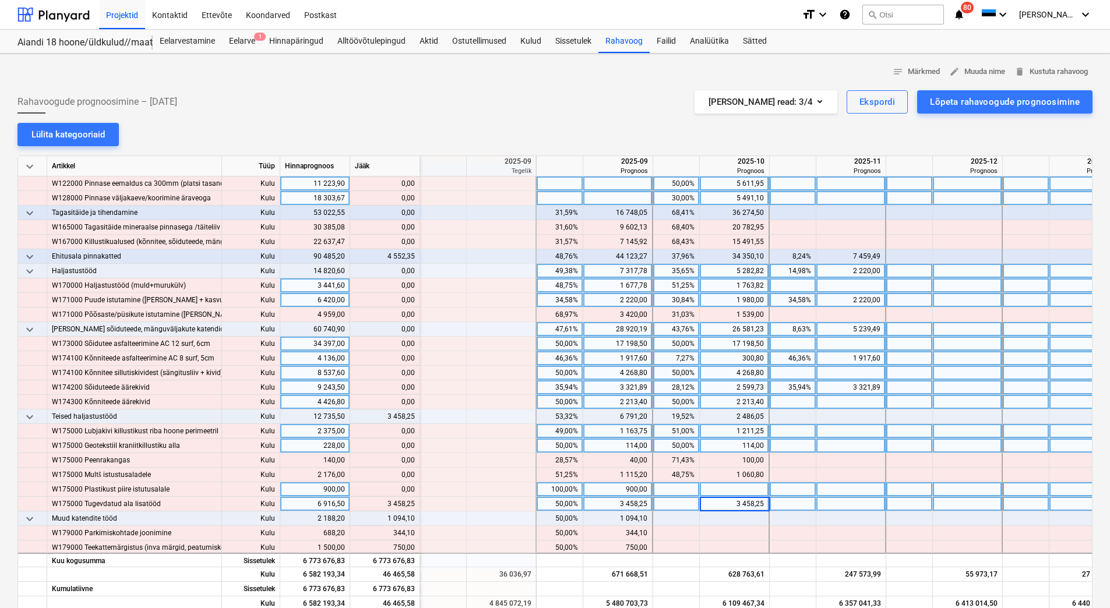
click at [732, 492] on div at bounding box center [735, 489] width 70 height 15
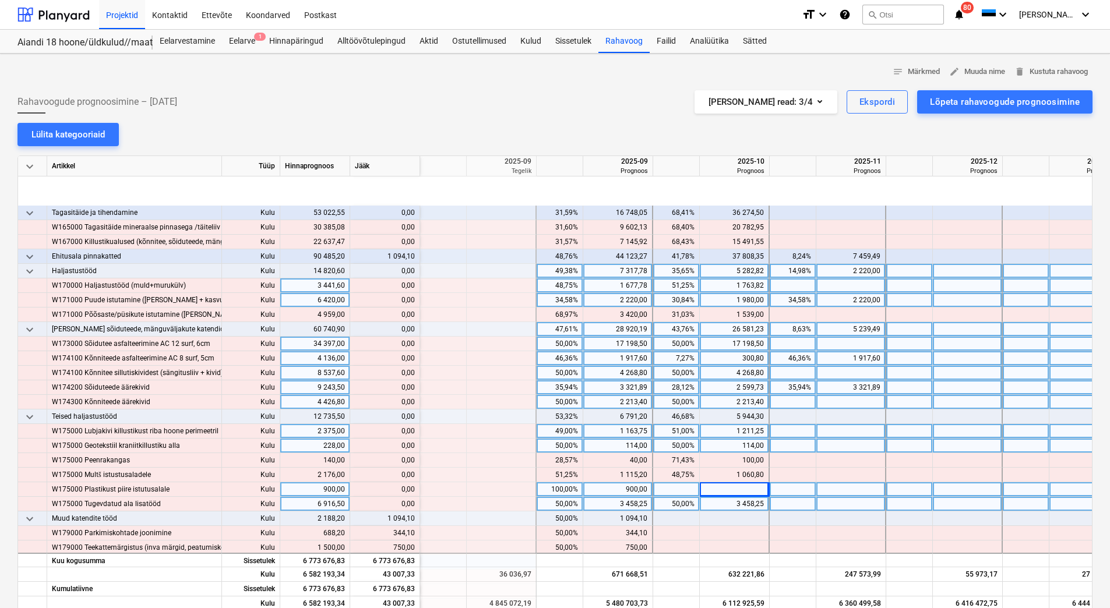
scroll to position [1456, 1398]
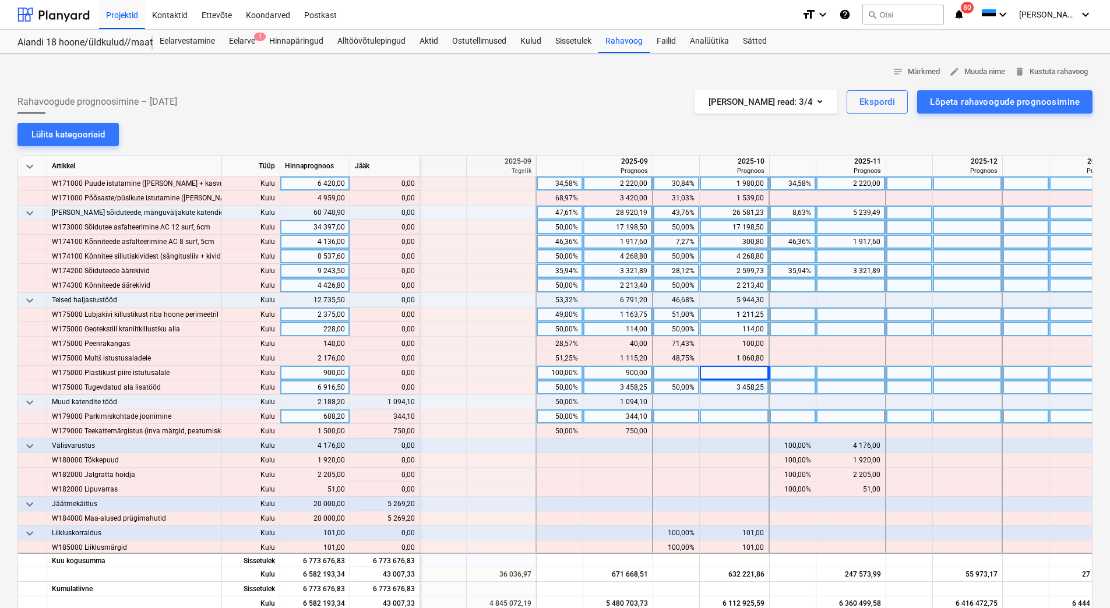
click at [716, 413] on div at bounding box center [735, 417] width 70 height 15
type input "344,10"
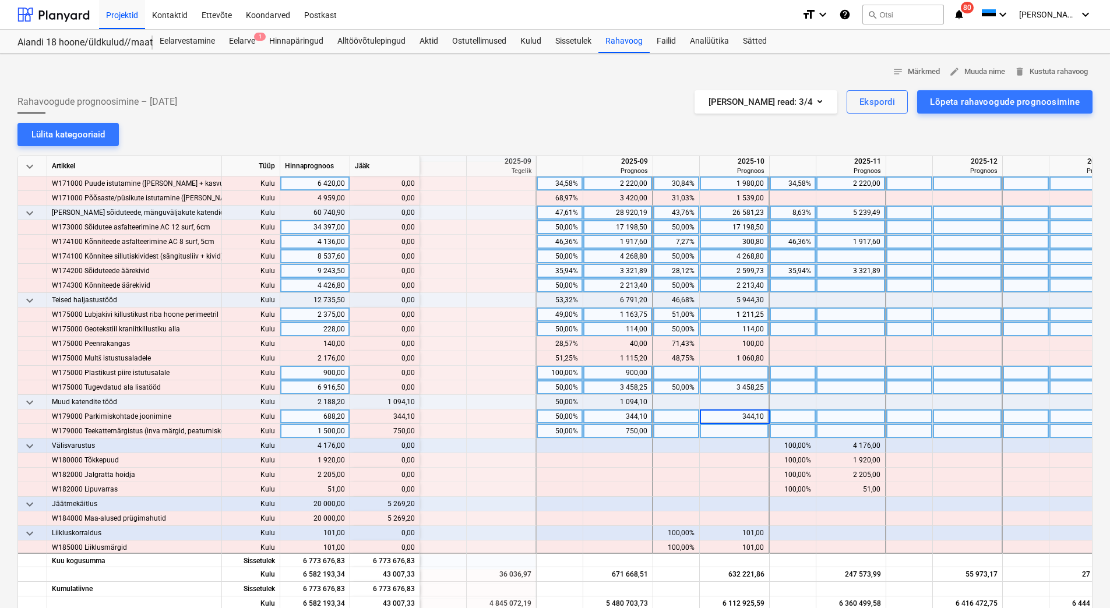
click at [716, 425] on div at bounding box center [735, 431] width 70 height 15
click at [716, 431] on div at bounding box center [735, 431] width 70 height 15
type input "750"
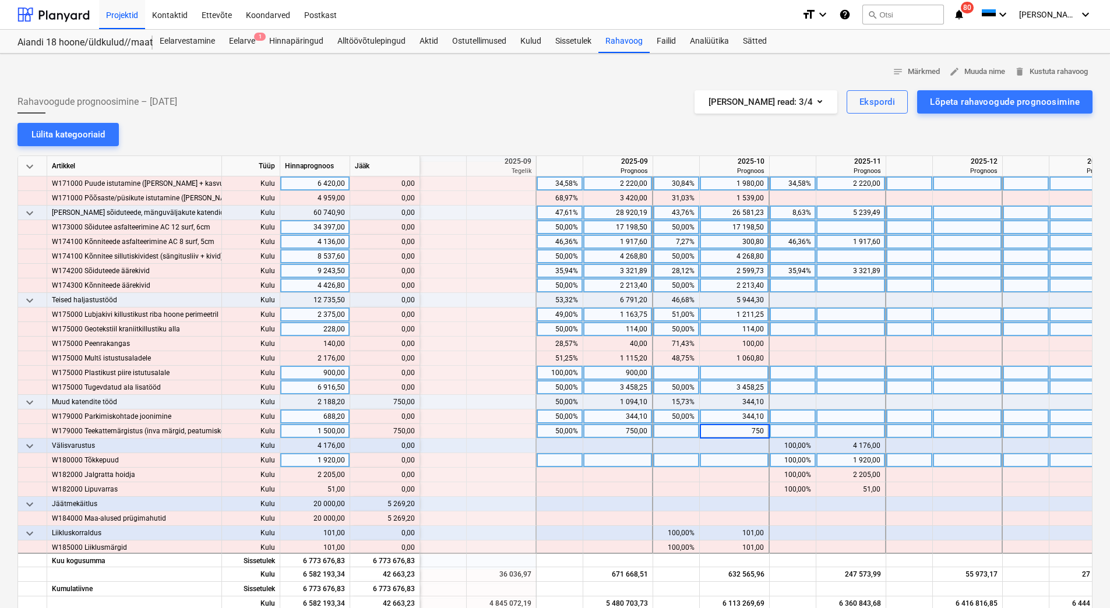
click at [717, 463] on div at bounding box center [735, 460] width 70 height 15
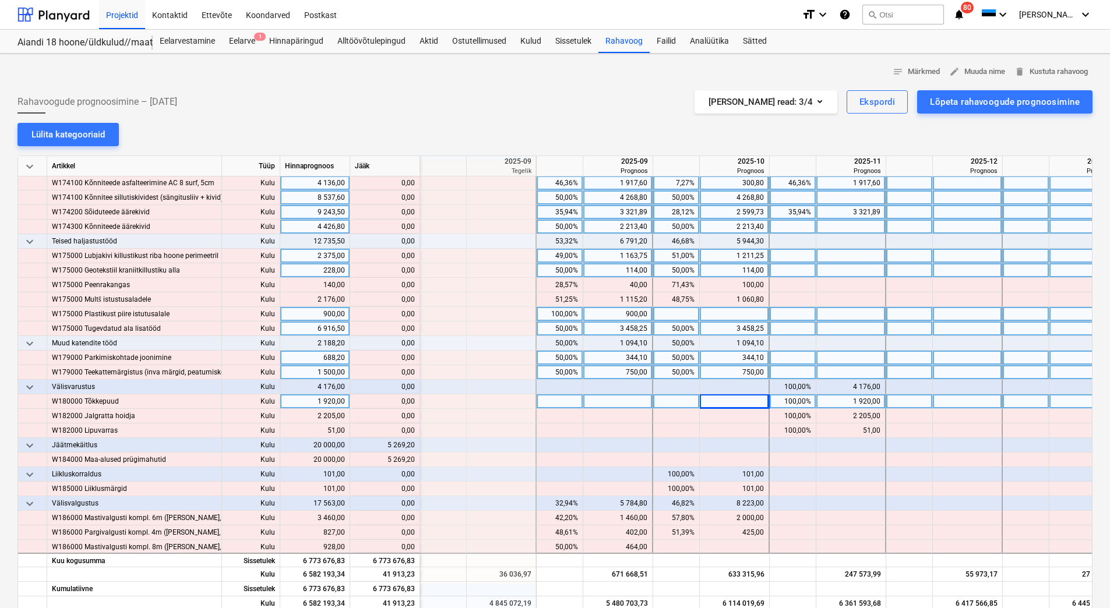
scroll to position [1573, 1398]
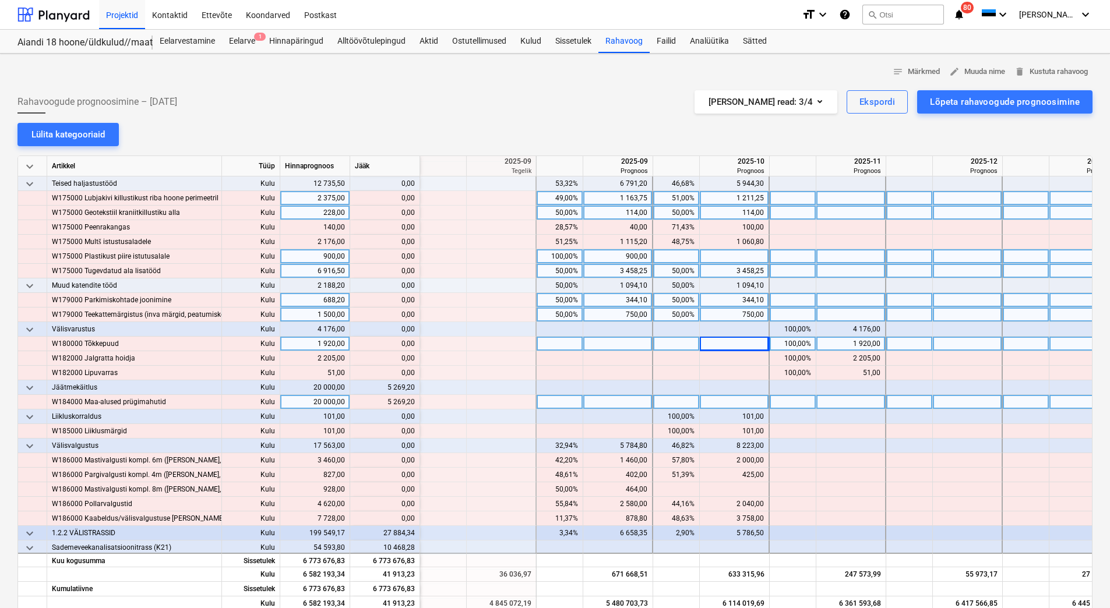
click at [600, 400] on div at bounding box center [618, 402] width 70 height 15
type input "5269,20"
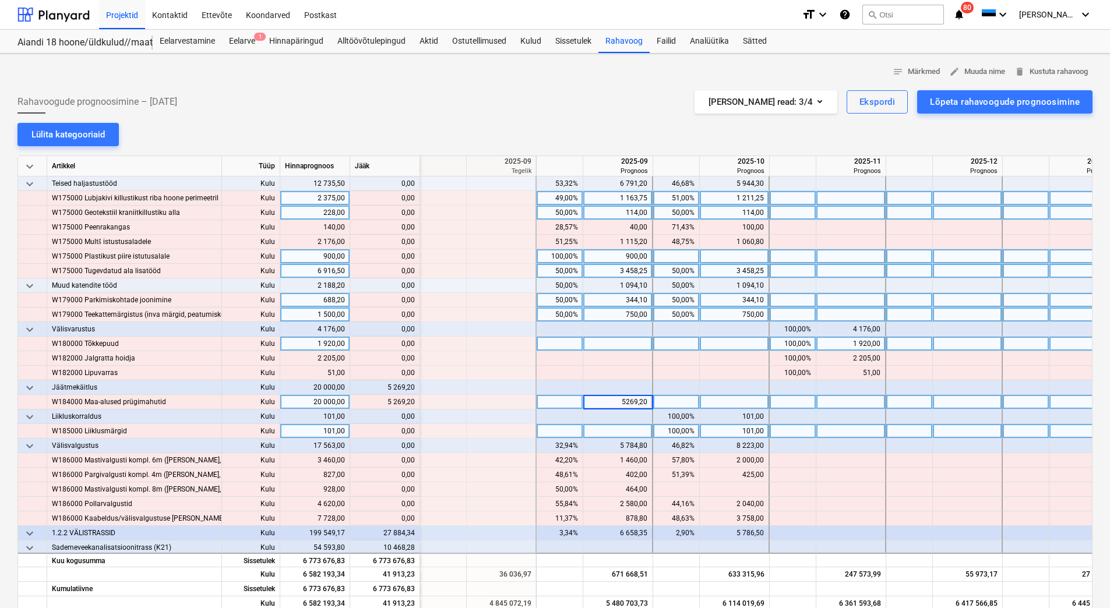
click at [606, 436] on div at bounding box center [618, 431] width 70 height 15
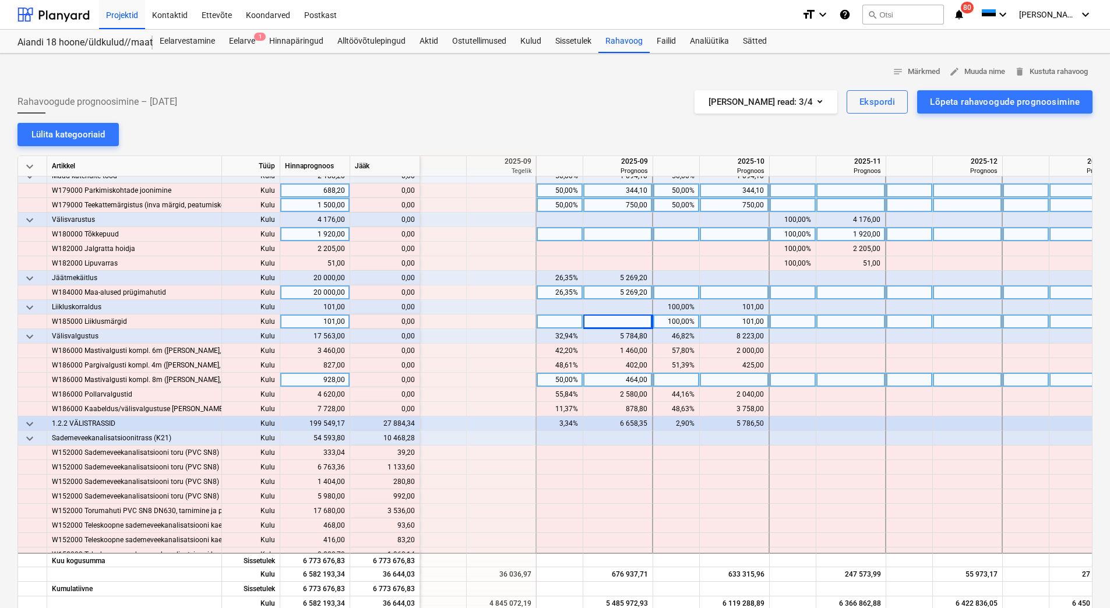
scroll to position [1748, 1398]
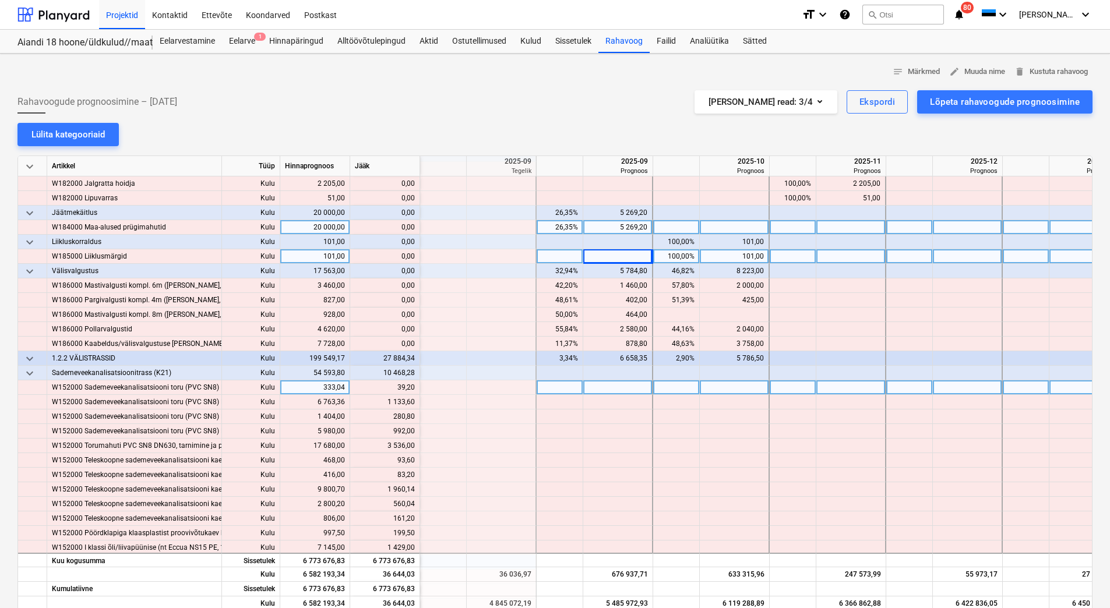
click at [713, 387] on div at bounding box center [735, 387] width 70 height 15
drag, startPoint x: 398, startPoint y: 387, endPoint x: 411, endPoint y: 386, distance: 12.8
click at [411, 386] on div "content_copy 39,20" at bounding box center [385, 387] width 60 height 15
drag, startPoint x: 413, startPoint y: 387, endPoint x: 400, endPoint y: 390, distance: 13.7
click at [400, 390] on div "content_copy 39,20" at bounding box center [385, 387] width 60 height 15
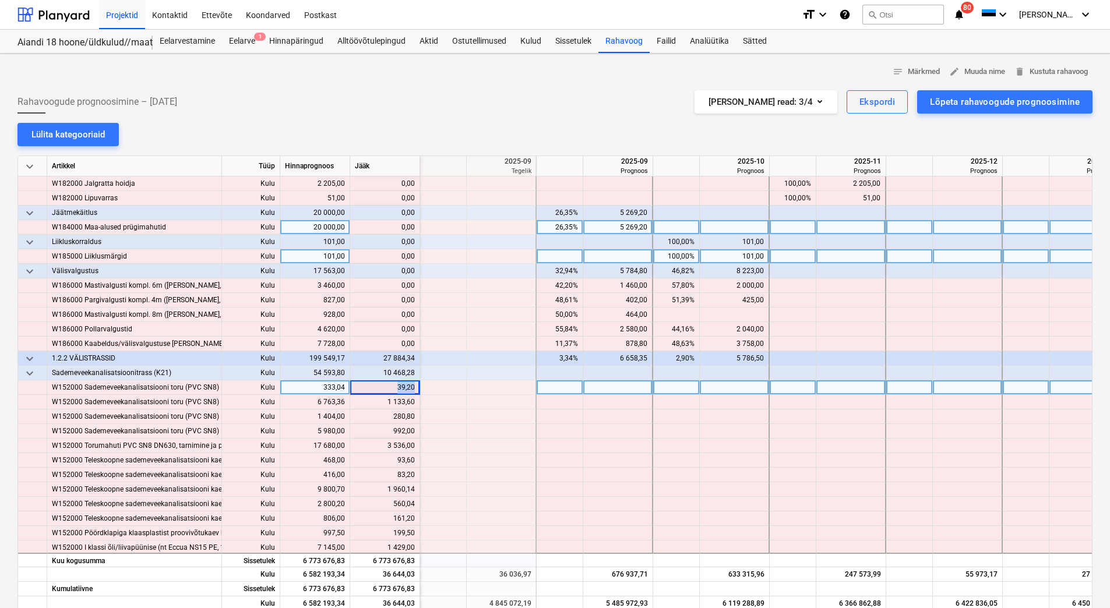
copy div "39,20"
click at [705, 389] on div at bounding box center [735, 387] width 70 height 15
type input "39,20"
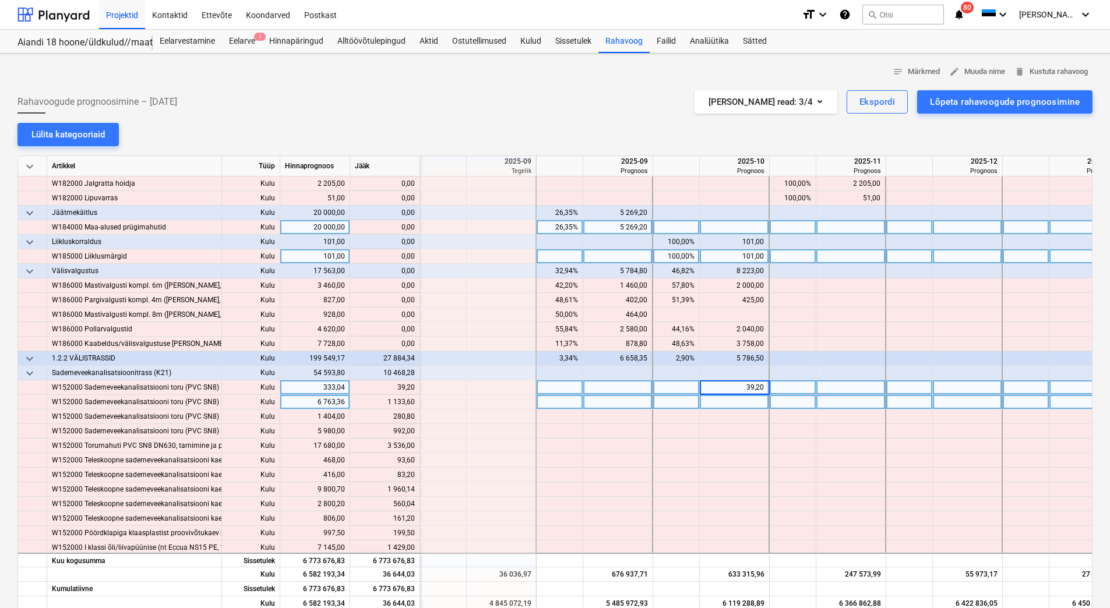
click at [705, 401] on div at bounding box center [735, 402] width 70 height 15
drag, startPoint x: 391, startPoint y: 401, endPoint x: 414, endPoint y: 400, distance: 22.7
click at [414, 400] on div "content_copy 1 133,60" at bounding box center [385, 402] width 60 height 15
copy div "1 133,60"
click at [712, 403] on div at bounding box center [735, 402] width 70 height 15
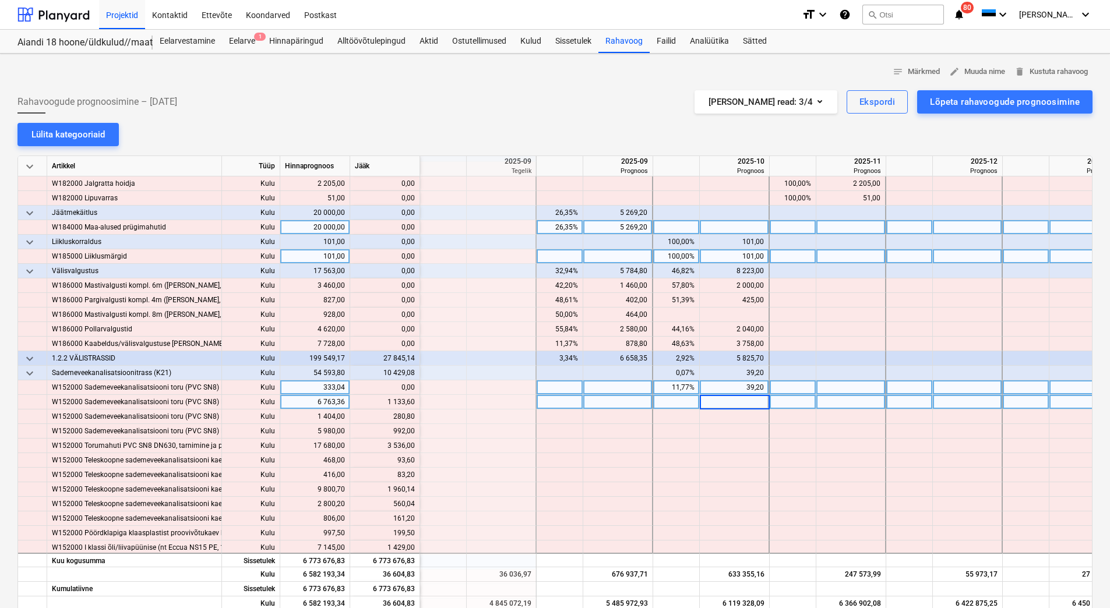
type input "1 133,60"
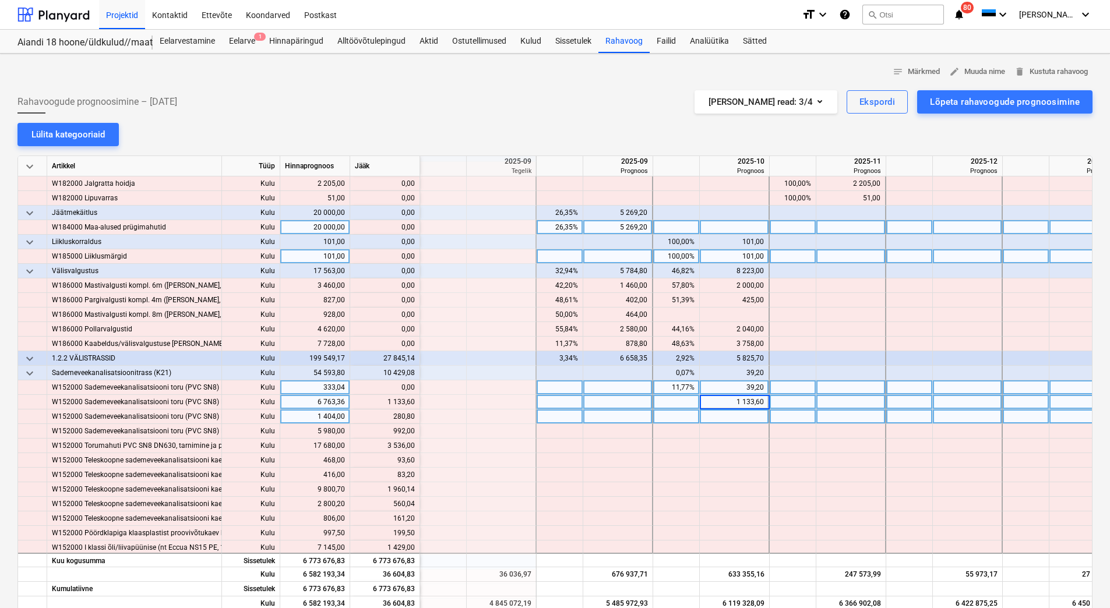
click at [710, 418] on div at bounding box center [735, 417] width 70 height 15
drag, startPoint x: 391, startPoint y: 417, endPoint x: 413, endPoint y: 417, distance: 21.6
click at [413, 417] on div "content_copy 280,80" at bounding box center [385, 417] width 60 height 15
copy div "280,80"
click at [736, 418] on div at bounding box center [735, 417] width 70 height 15
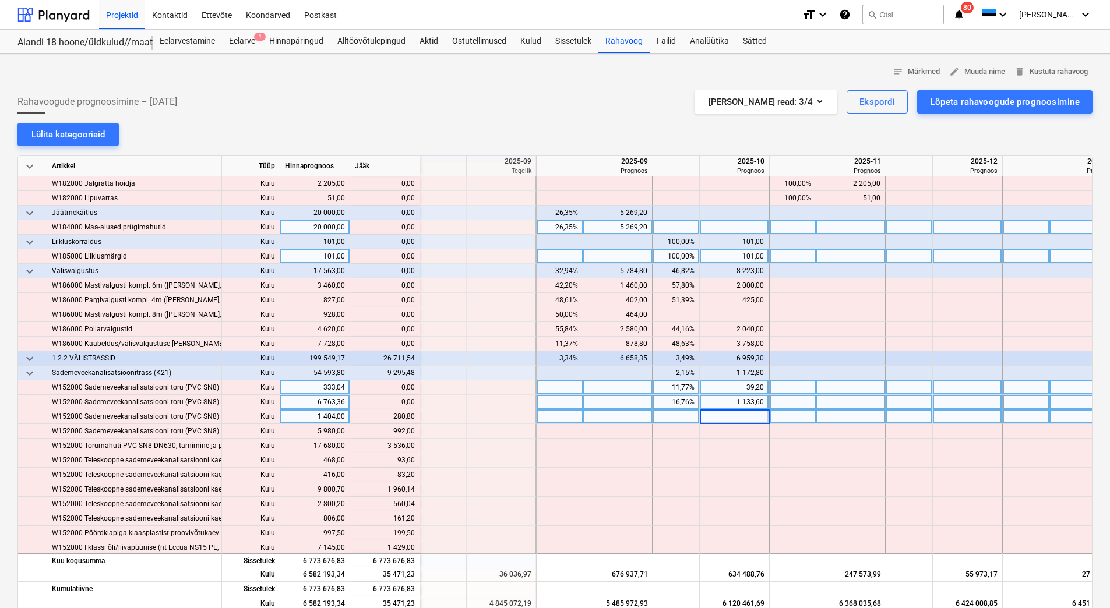
type input "280,80"
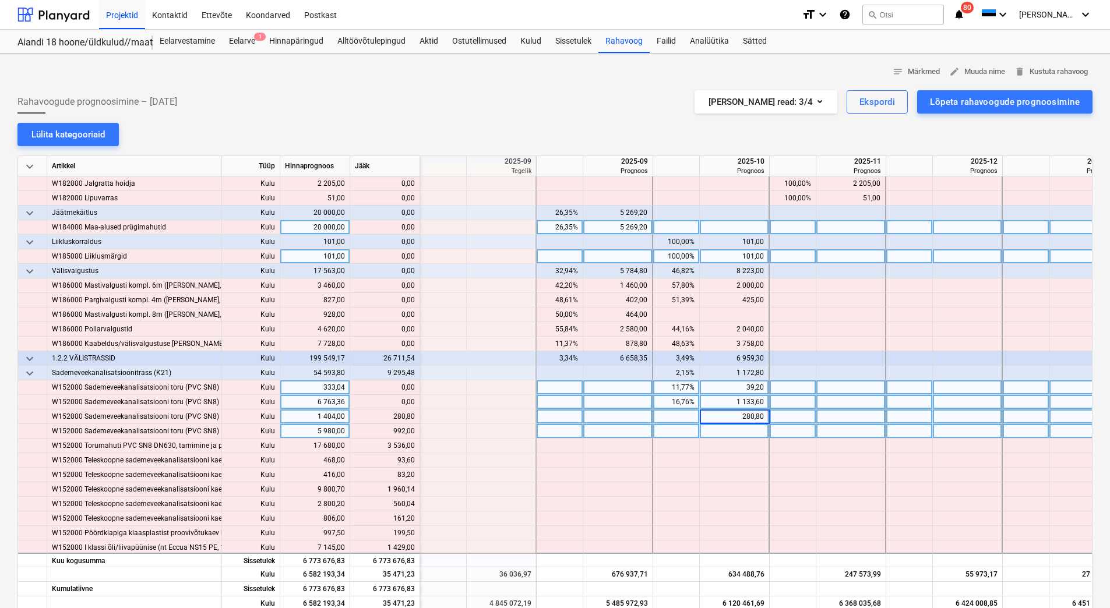
click at [727, 435] on div at bounding box center [735, 431] width 70 height 15
drag, startPoint x: 390, startPoint y: 428, endPoint x: 413, endPoint y: 429, distance: 22.7
click at [413, 429] on div "content_copy 992,00" at bounding box center [385, 431] width 60 height 15
copy div "992,00"
click at [715, 427] on div at bounding box center [735, 431] width 70 height 15
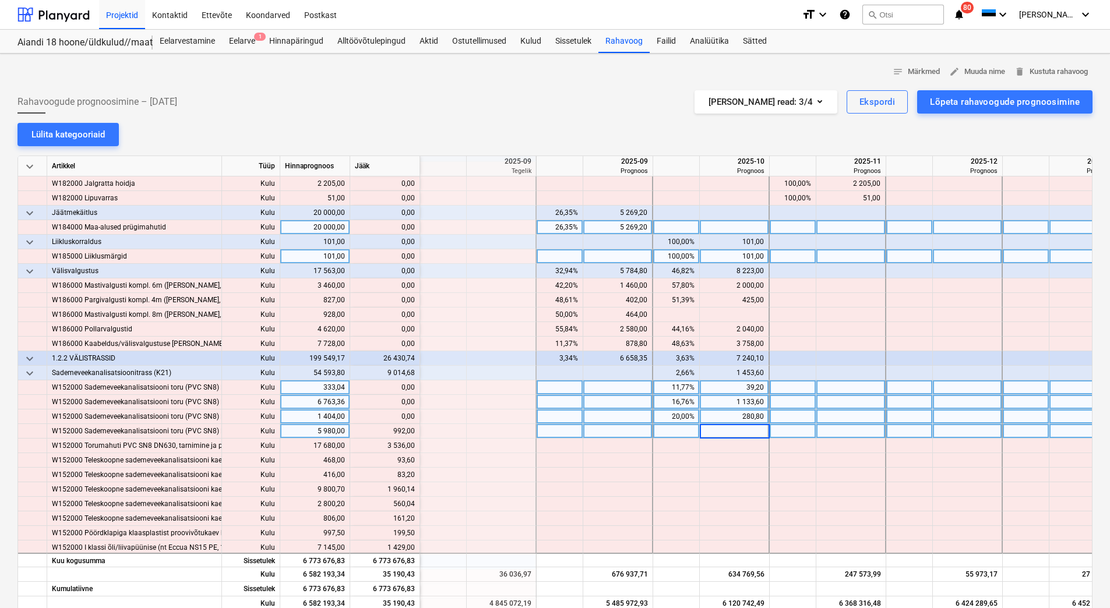
type input "992,00"
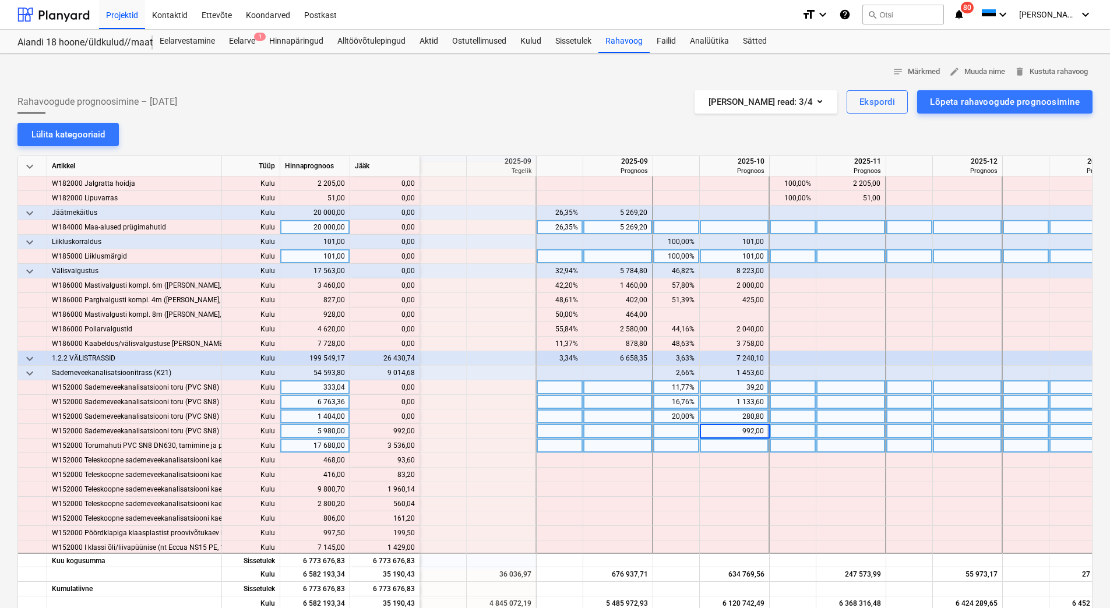
click at [712, 442] on div at bounding box center [735, 446] width 70 height 15
drag, startPoint x: 383, startPoint y: 445, endPoint x: 414, endPoint y: 447, distance: 30.3
click at [414, 447] on div "content_copy 3 536,00" at bounding box center [385, 446] width 60 height 15
copy div "3 536,00"
click at [633, 447] on div at bounding box center [618, 446] width 70 height 15
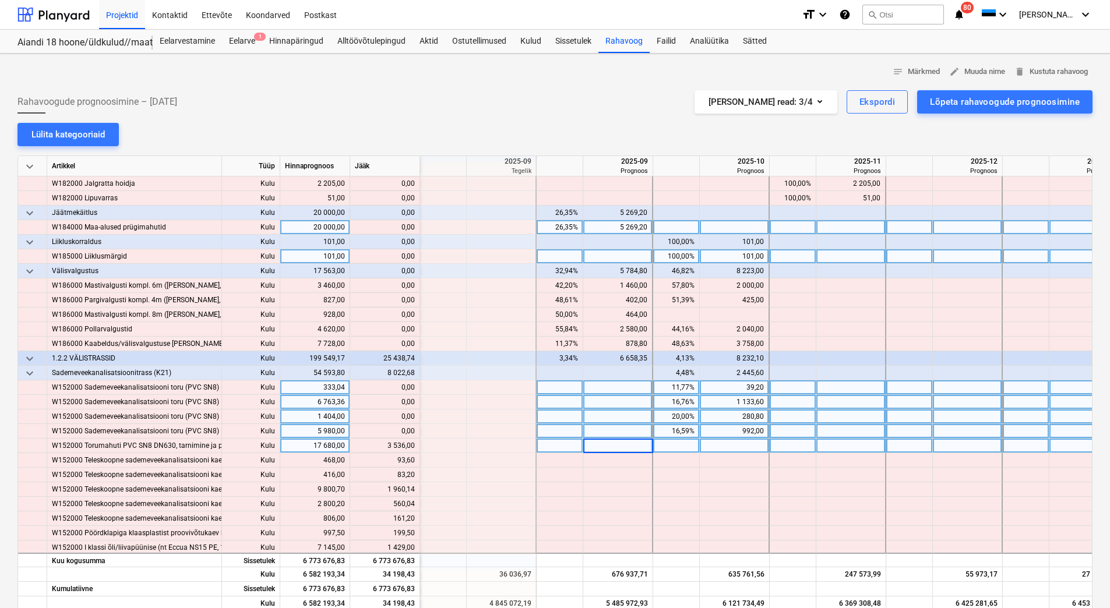
type input "3 536,00"
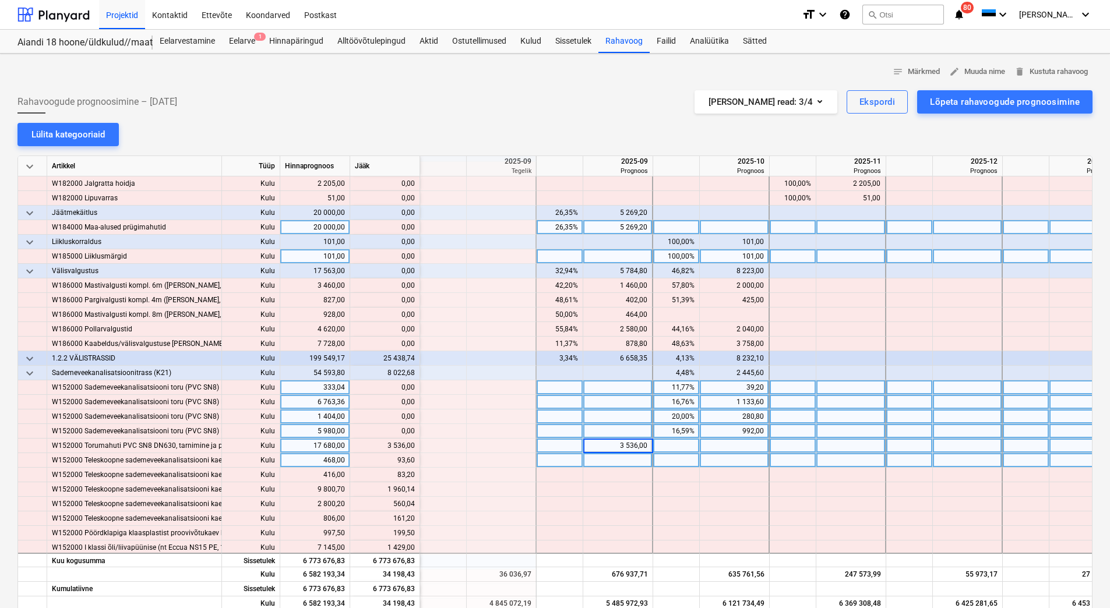
click at [623, 461] on div at bounding box center [618, 460] width 70 height 15
type input "93,60"
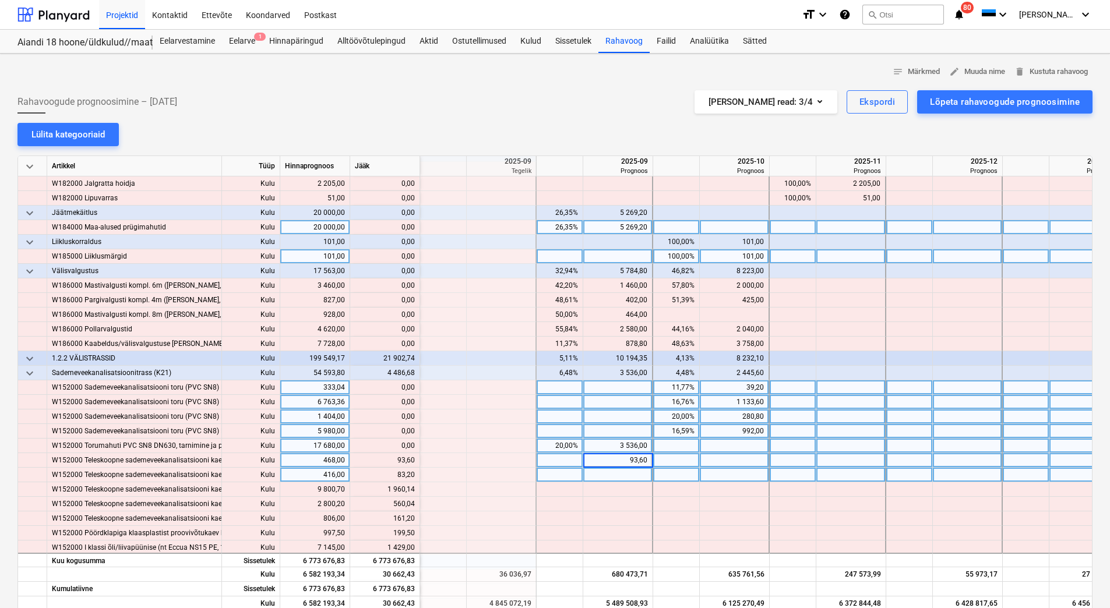
click at [623, 472] on div at bounding box center [618, 475] width 70 height 15
type input "83,20"
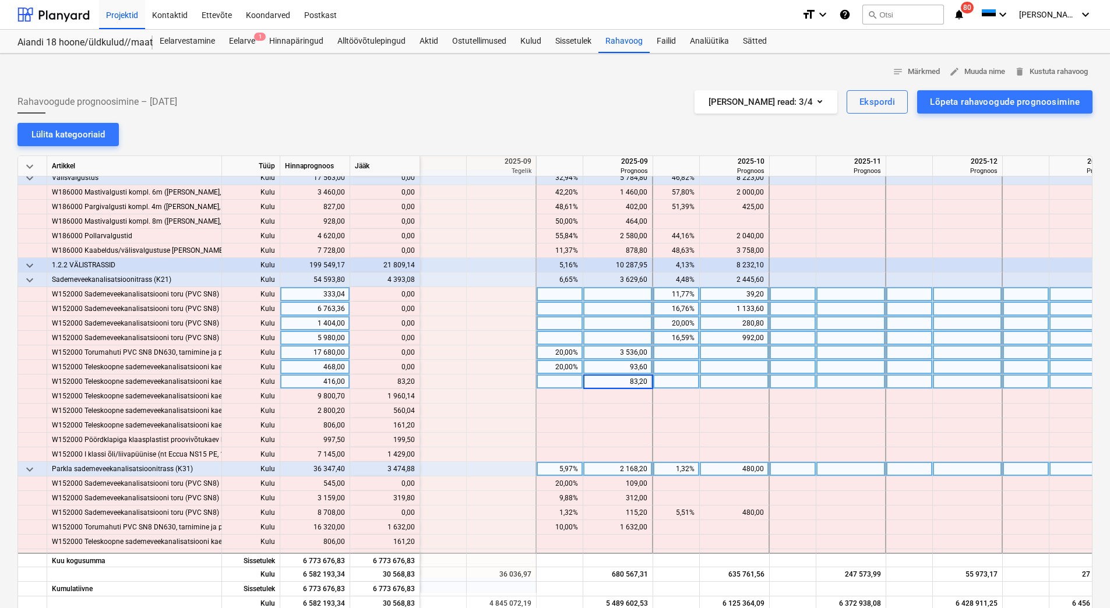
scroll to position [1864, 1398]
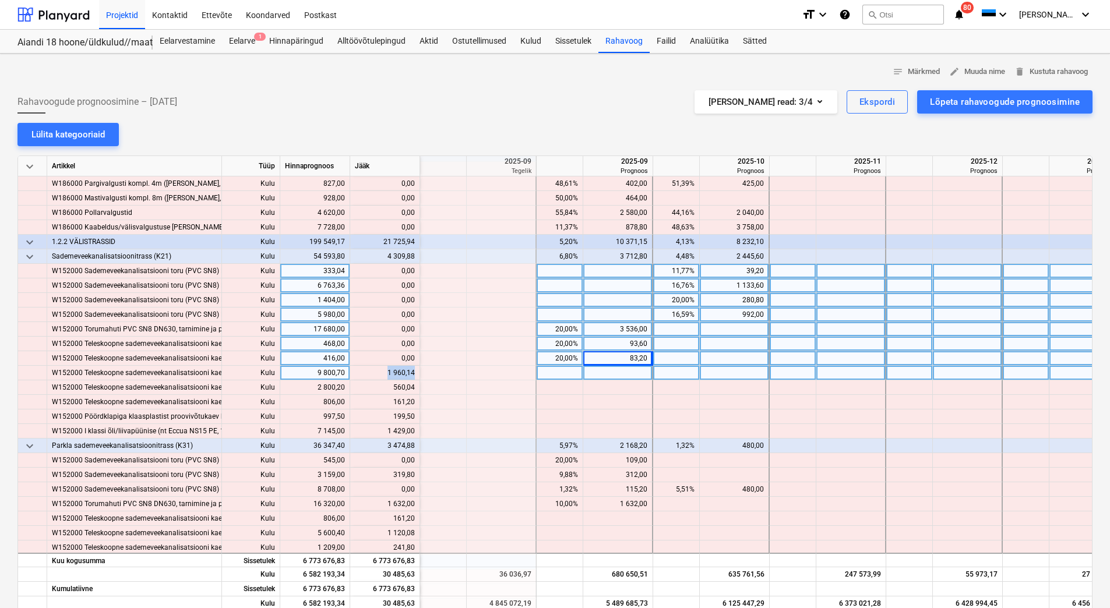
drag, startPoint x: 389, startPoint y: 372, endPoint x: 414, endPoint y: 375, distance: 25.2
copy div "1 960,14"
click at [622, 372] on div at bounding box center [618, 373] width 70 height 15
type input "3 536,00"
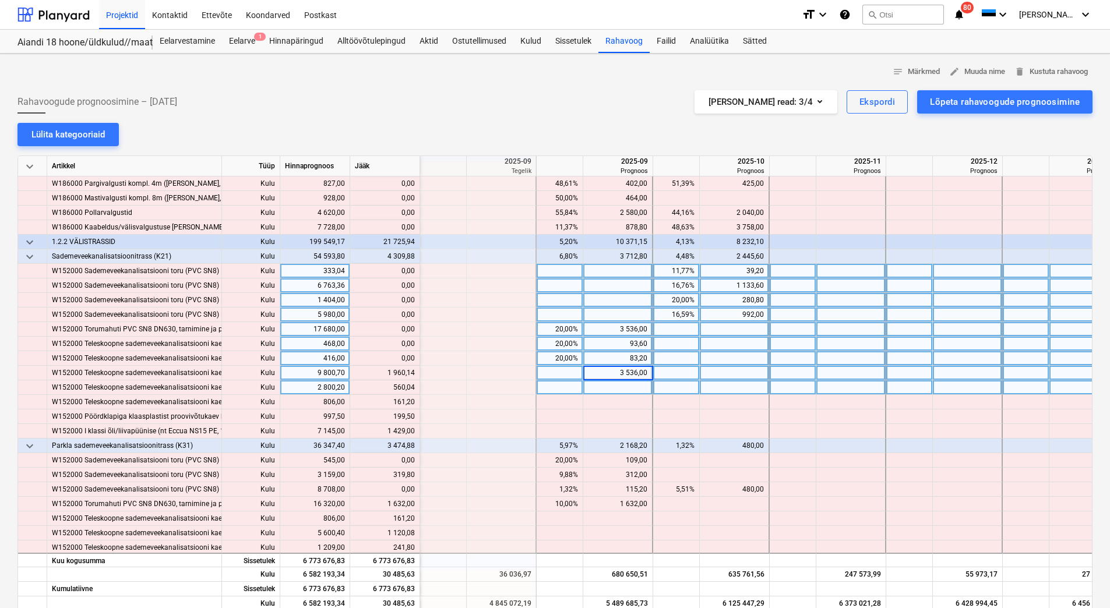
click at [623, 386] on div at bounding box center [618, 387] width 70 height 15
click at [614, 372] on div "3 536,00" at bounding box center [617, 373] width 59 height 15
click at [614, 385] on div at bounding box center [618, 387] width 70 height 15
drag, startPoint x: 386, startPoint y: 372, endPoint x: 413, endPoint y: 372, distance: 26.8
click at [413, 372] on div "content_copy 1 960,14" at bounding box center [385, 373] width 60 height 15
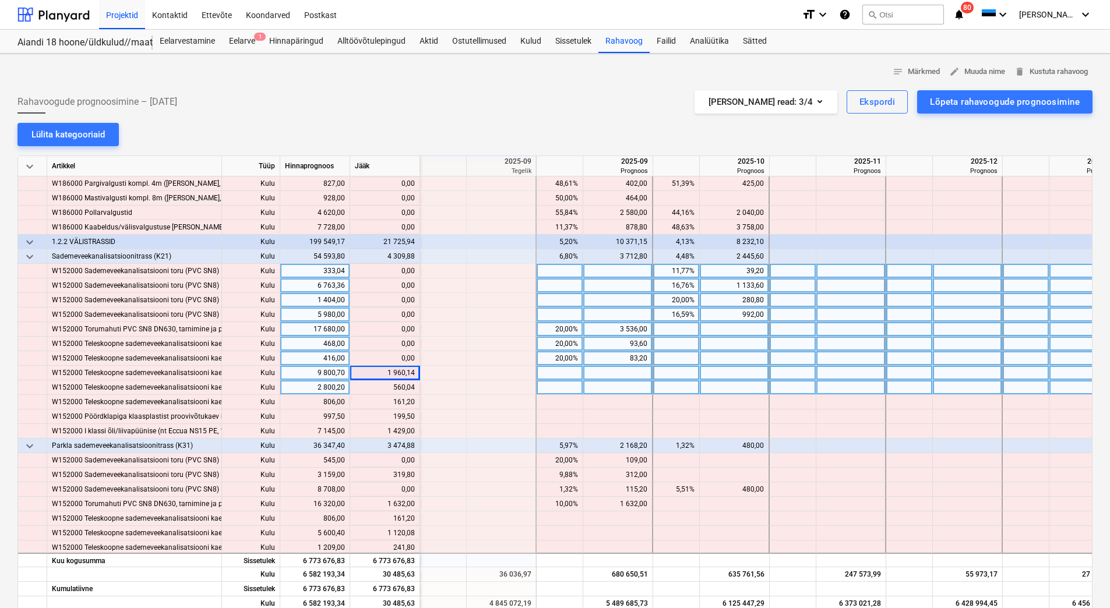
click at [598, 370] on div at bounding box center [618, 373] width 70 height 15
type input "1 960,14"
click at [599, 385] on div at bounding box center [618, 387] width 70 height 15
click at [414, 385] on div "content_copy 560,04" at bounding box center [385, 387] width 60 height 15
click at [614, 386] on div at bounding box center [618, 387] width 70 height 15
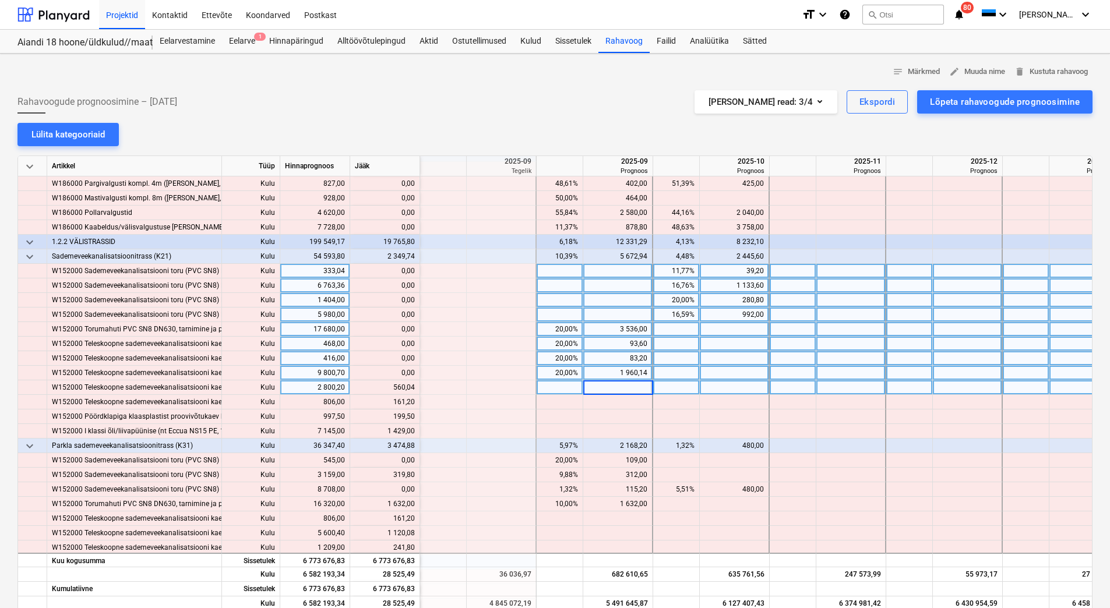
type input "560,04"
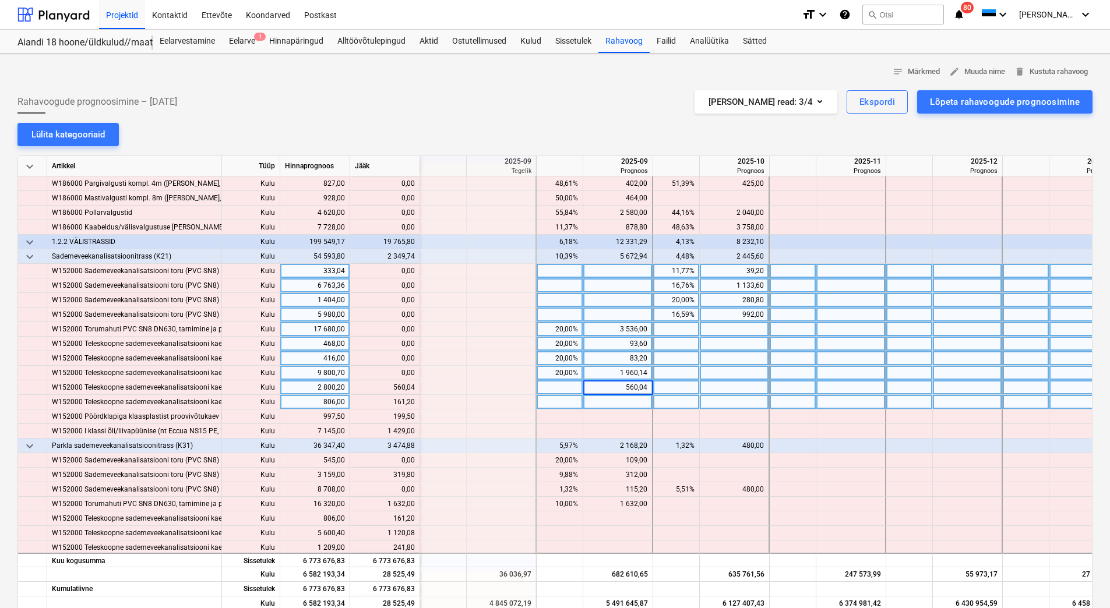
click at [613, 401] on div at bounding box center [618, 402] width 70 height 15
drag, startPoint x: 393, startPoint y: 403, endPoint x: 414, endPoint y: 401, distance: 20.5
click at [414, 401] on div "content_copy 161,20" at bounding box center [385, 402] width 60 height 15
click at [850, 404] on div at bounding box center [851, 402] width 70 height 15
type input "161,20"
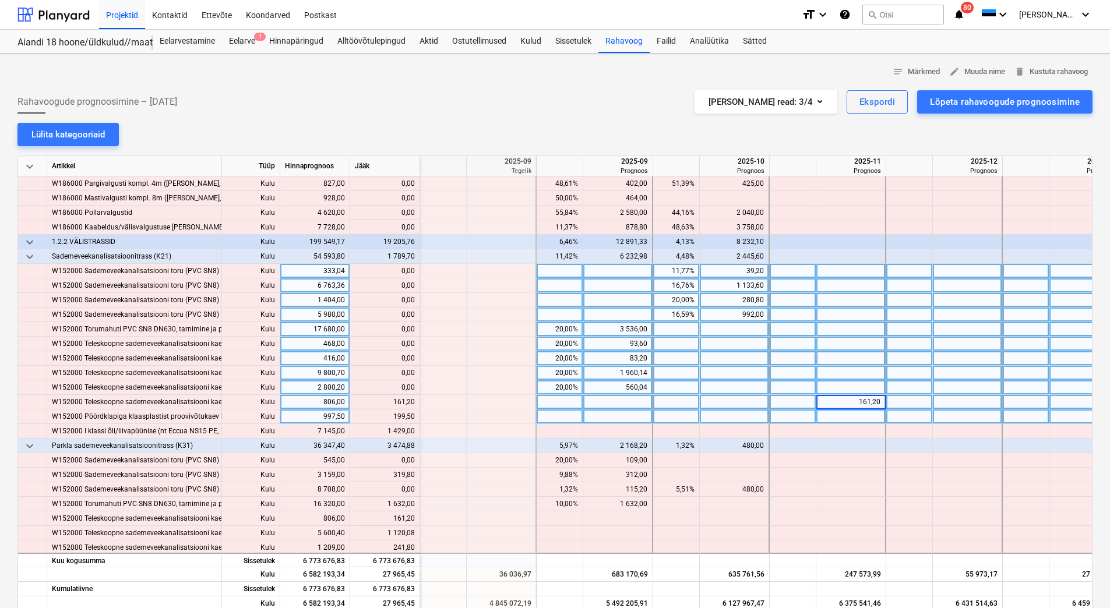
click at [844, 416] on div at bounding box center [851, 417] width 70 height 15
type input "199,50"
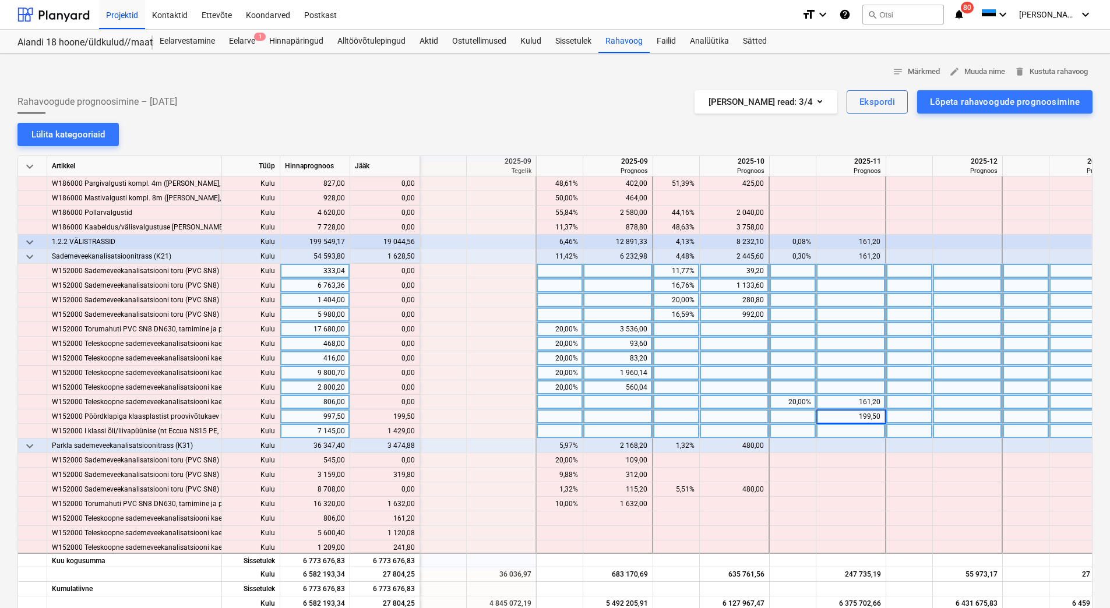
click at [846, 429] on div at bounding box center [851, 431] width 70 height 15
type input "1429"
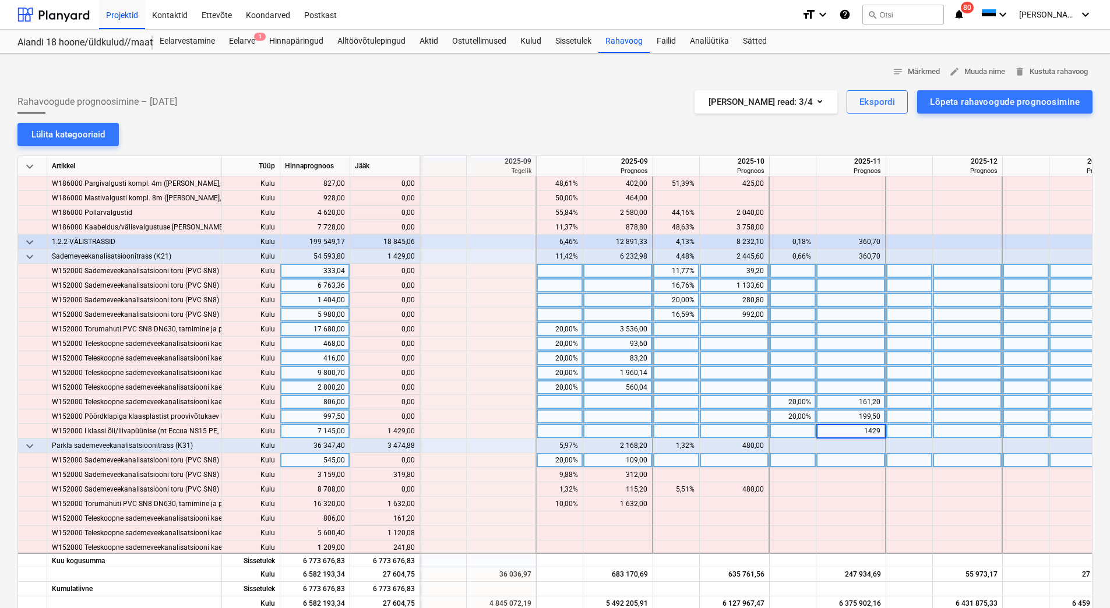
click at [842, 461] on div at bounding box center [851, 460] width 70 height 15
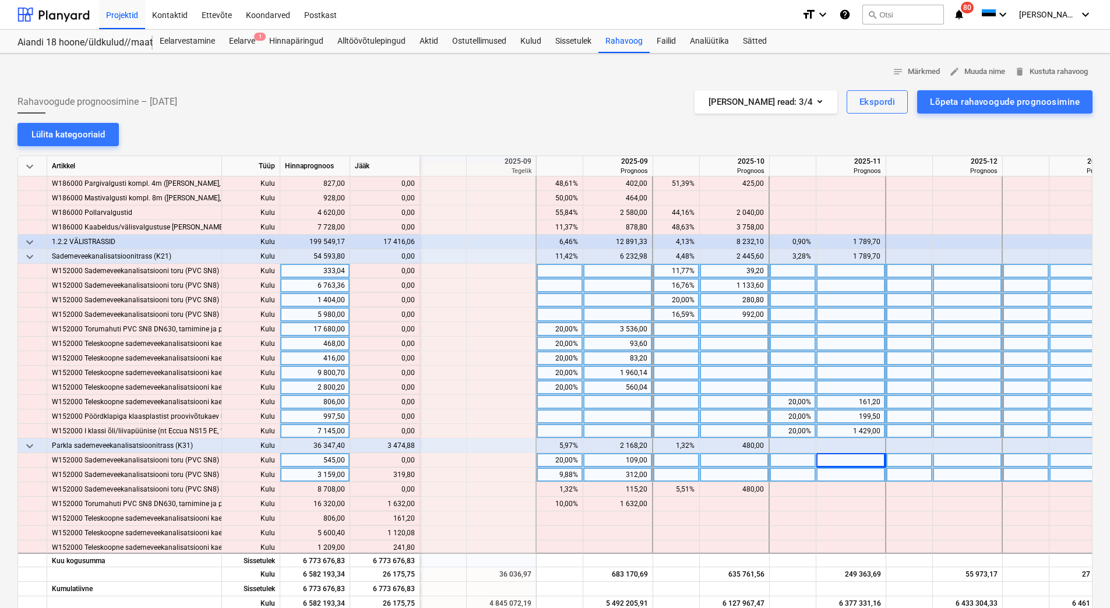
click at [841, 474] on div at bounding box center [851, 475] width 70 height 15
type input "319,80"
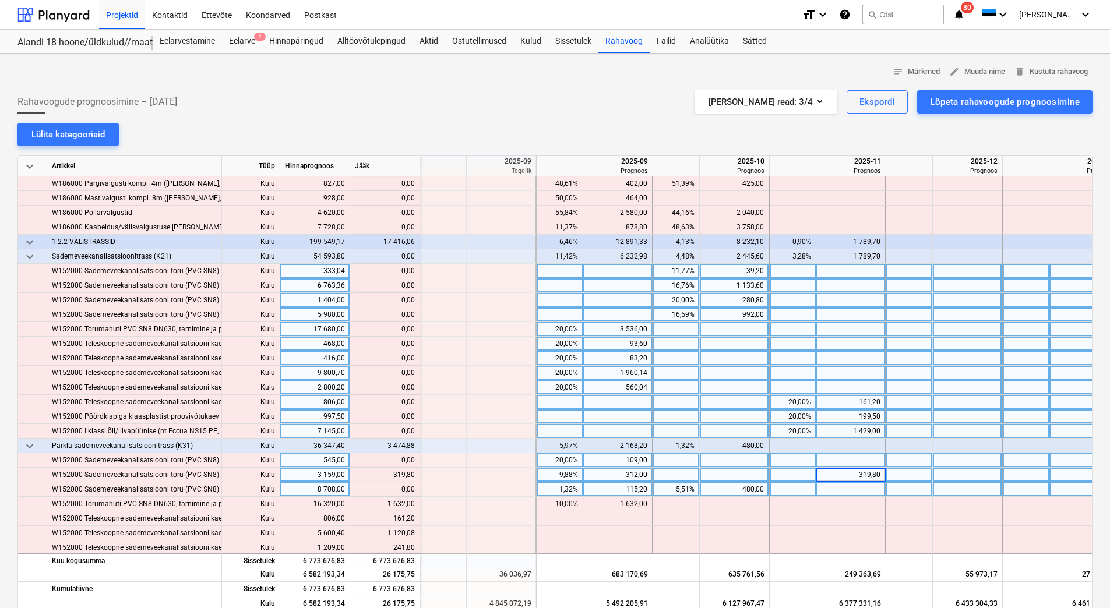
click at [842, 486] on div at bounding box center [851, 489] width 70 height 15
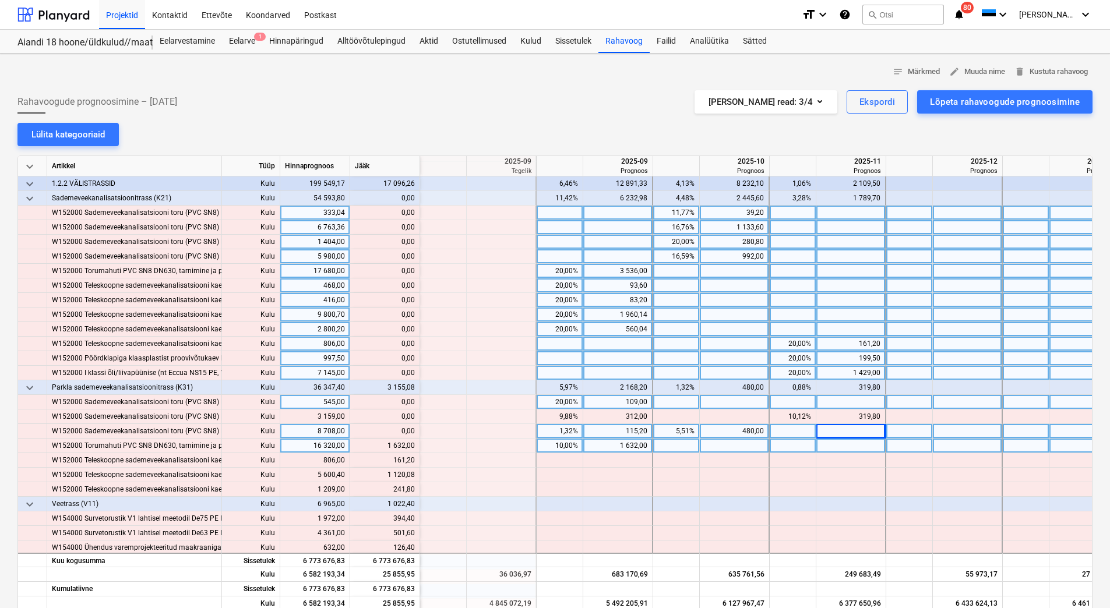
click at [717, 446] on div at bounding box center [735, 446] width 70 height 15
click at [859, 447] on div at bounding box center [851, 446] width 70 height 15
type input "1632"
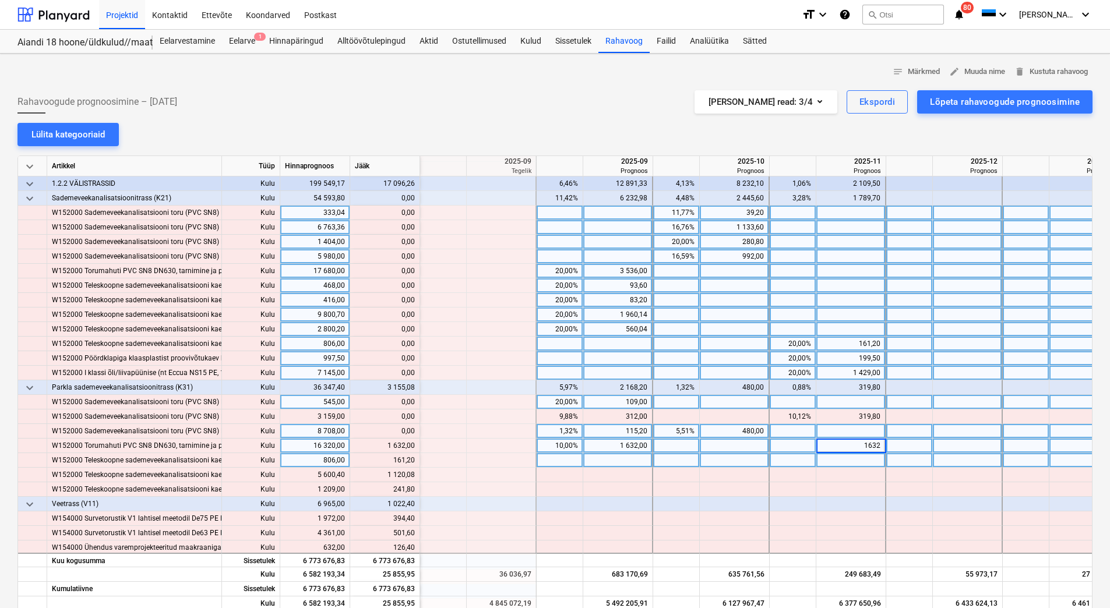
click at [853, 462] on div at bounding box center [851, 460] width 70 height 15
type input "16"
click at [853, 462] on input ",20" at bounding box center [850, 460] width 69 height 14
type input "161,20"
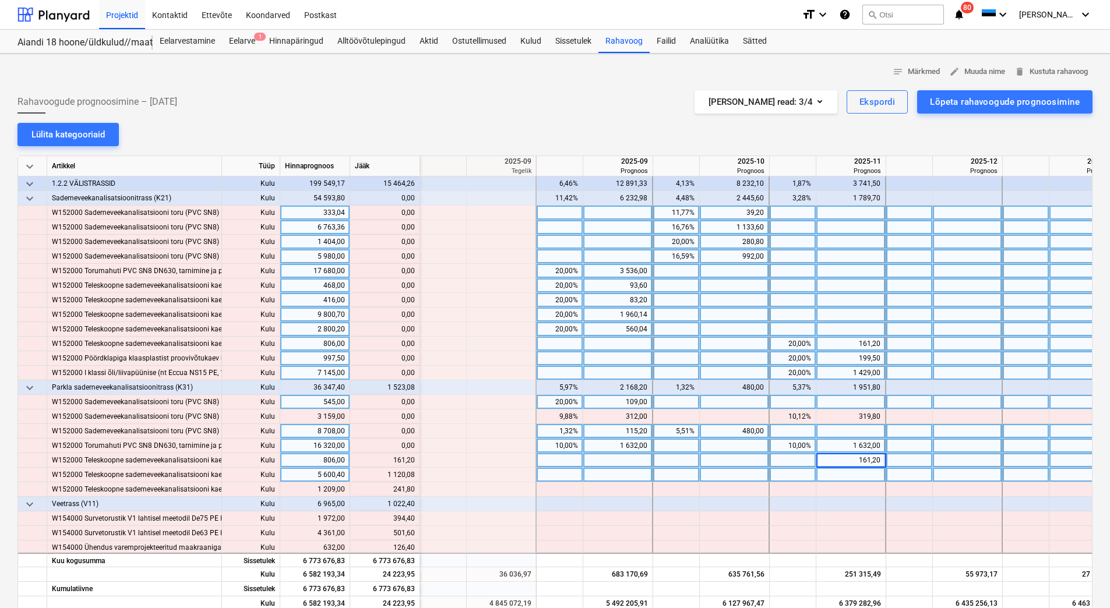
click at [848, 473] on div at bounding box center [851, 475] width 70 height 15
type input "1120,08"
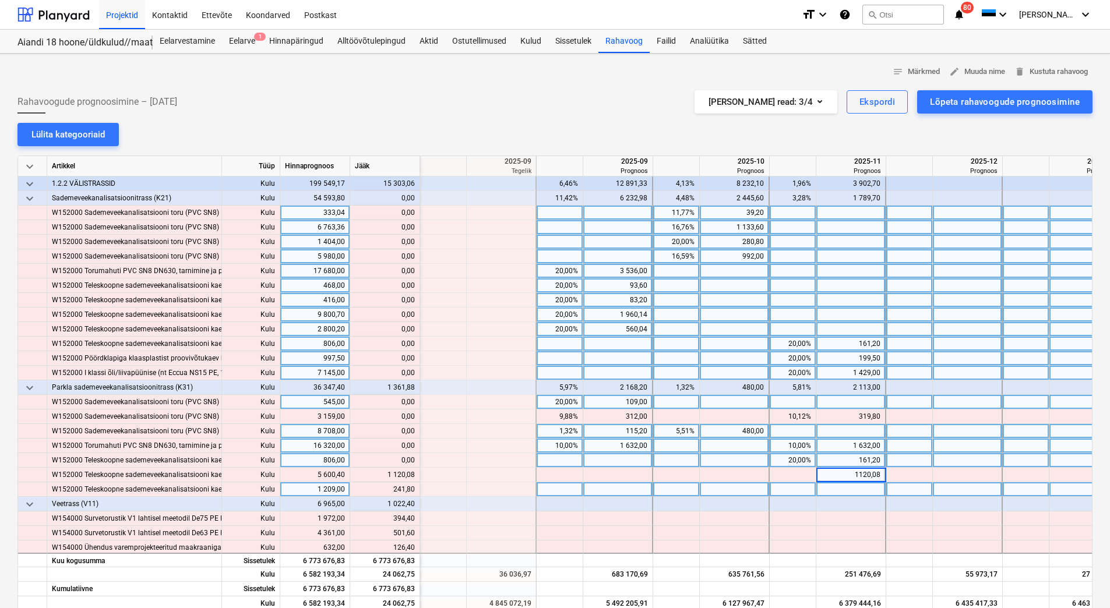
click at [850, 489] on div at bounding box center [851, 489] width 70 height 15
type input "41,80"
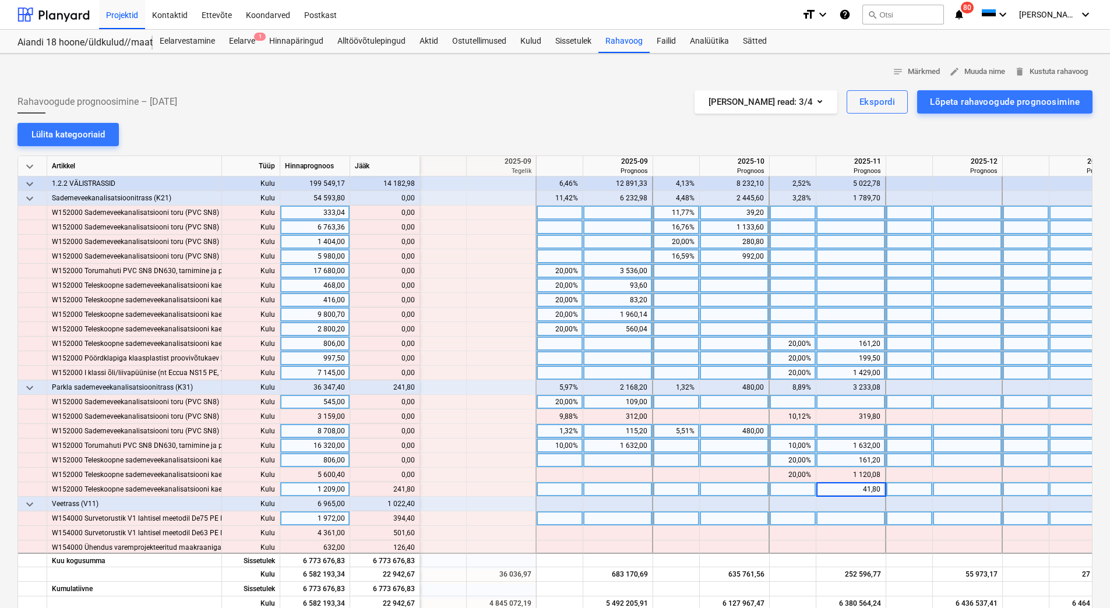
click at [846, 518] on div at bounding box center [851, 518] width 70 height 15
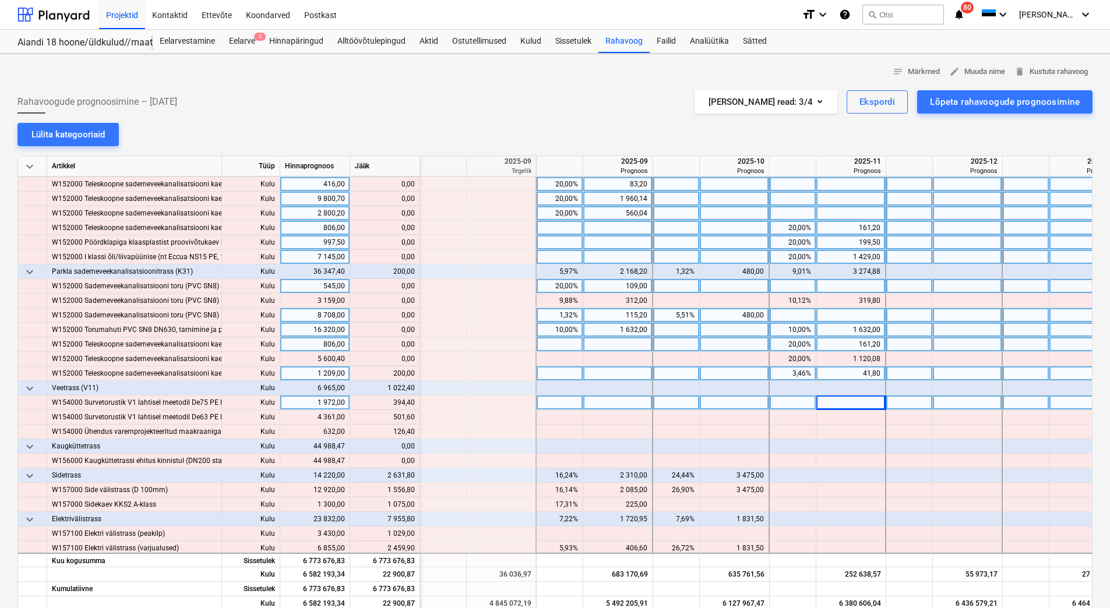
scroll to position [2039, 1398]
click at [853, 372] on div "41,80" at bounding box center [850, 373] width 59 height 15
click at [856, 371] on input "41,8" at bounding box center [850, 373] width 69 height 14
type input "241,8"
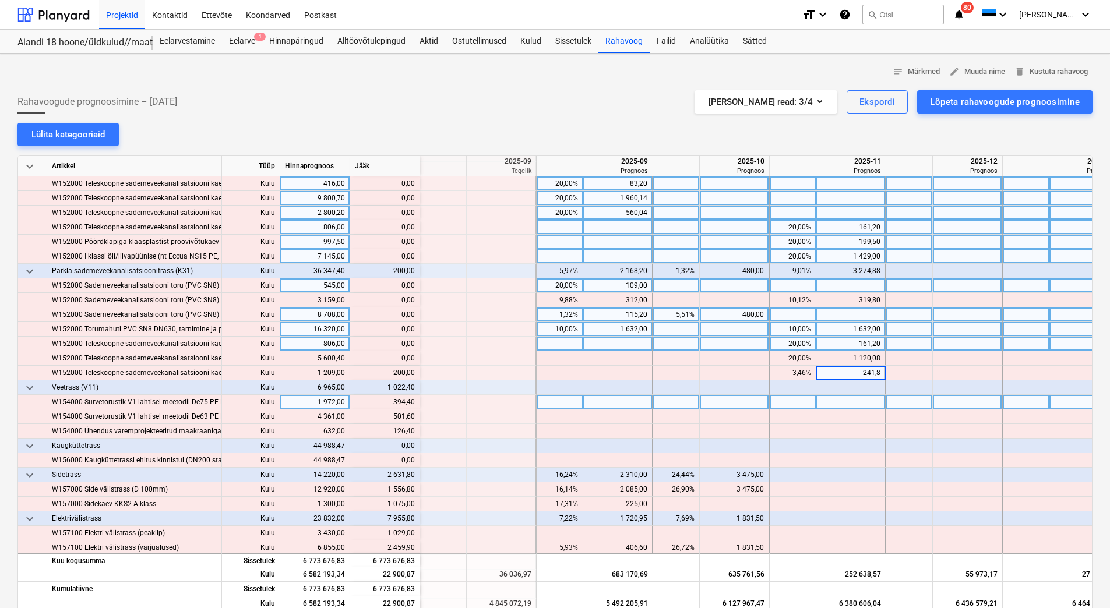
click at [850, 400] on div at bounding box center [851, 402] width 70 height 15
type input "394,40"
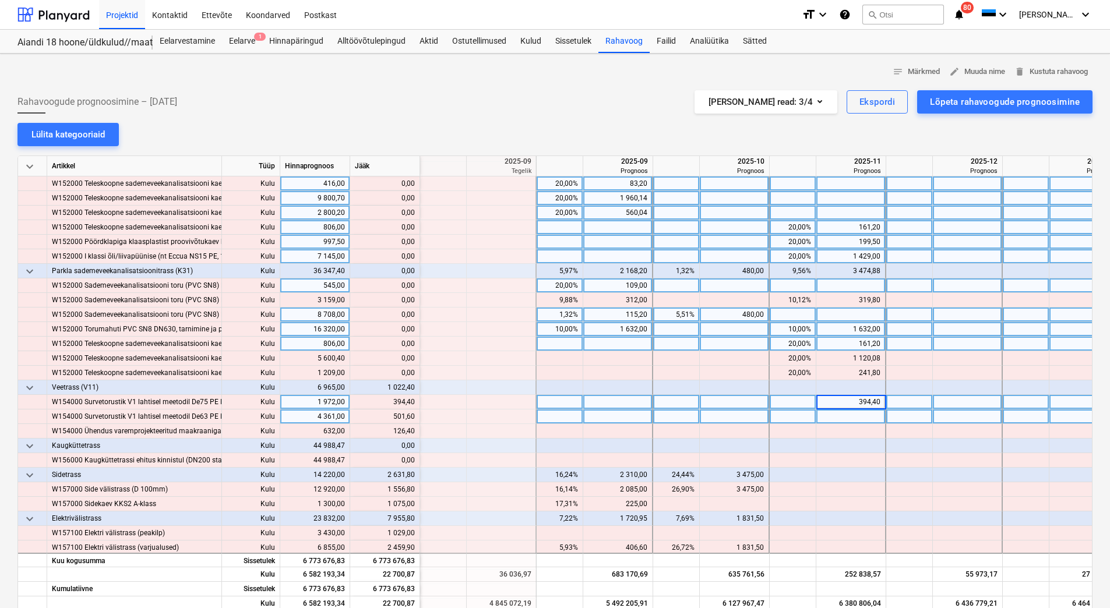
click at [850, 419] on div at bounding box center [851, 417] width 70 height 15
type input "50"
type input "1,60"
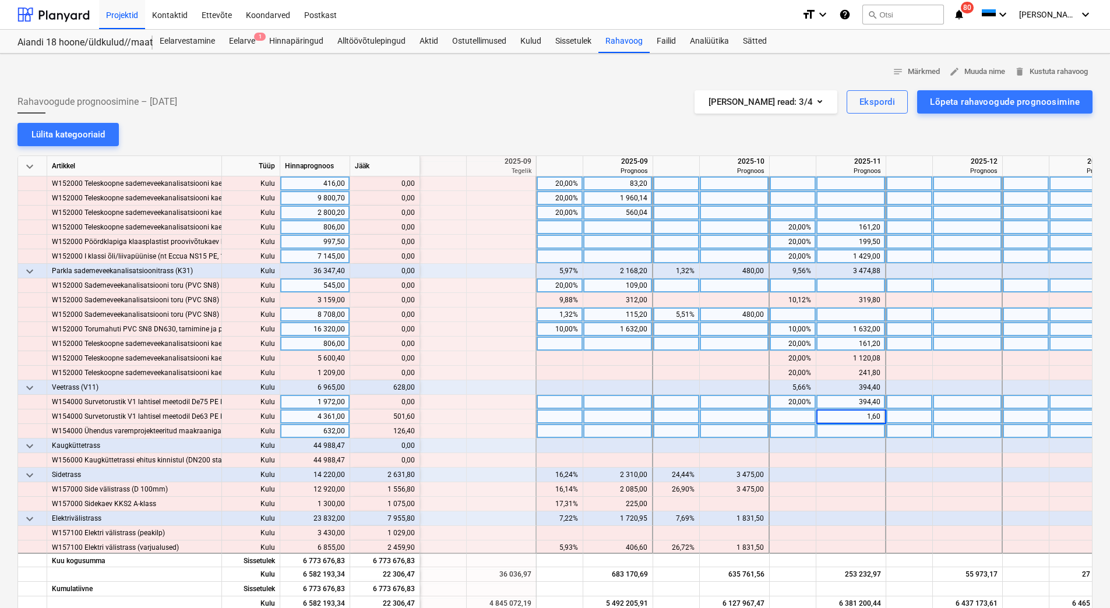
click at [850, 426] on div at bounding box center [851, 431] width 70 height 15
type input "12"
type input ",40"
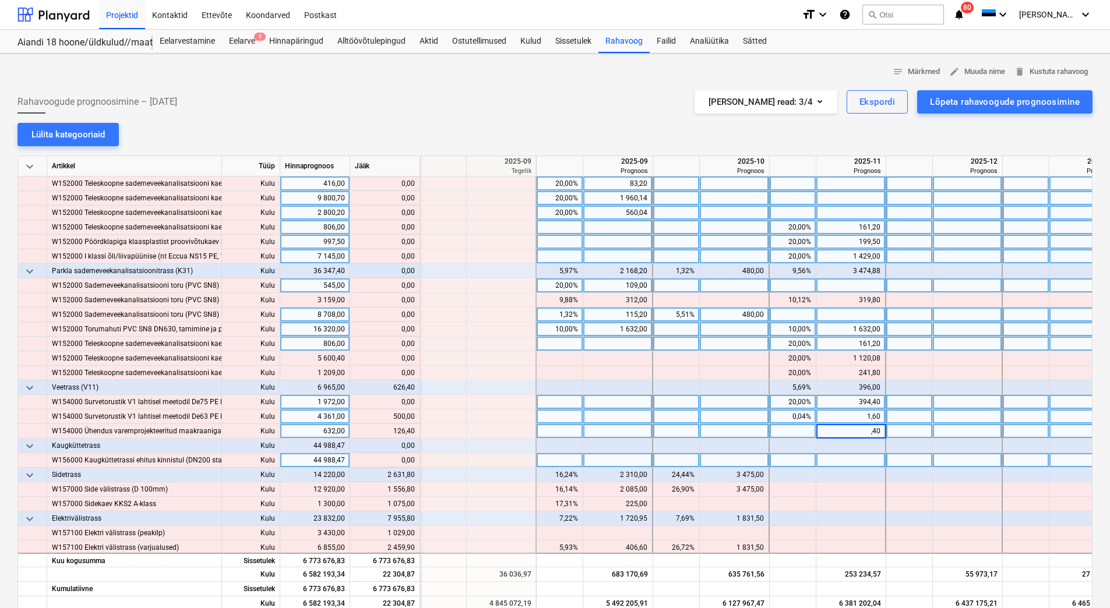
click at [848, 464] on div at bounding box center [851, 460] width 70 height 15
click at [860, 429] on div "0,40" at bounding box center [850, 431] width 59 height 15
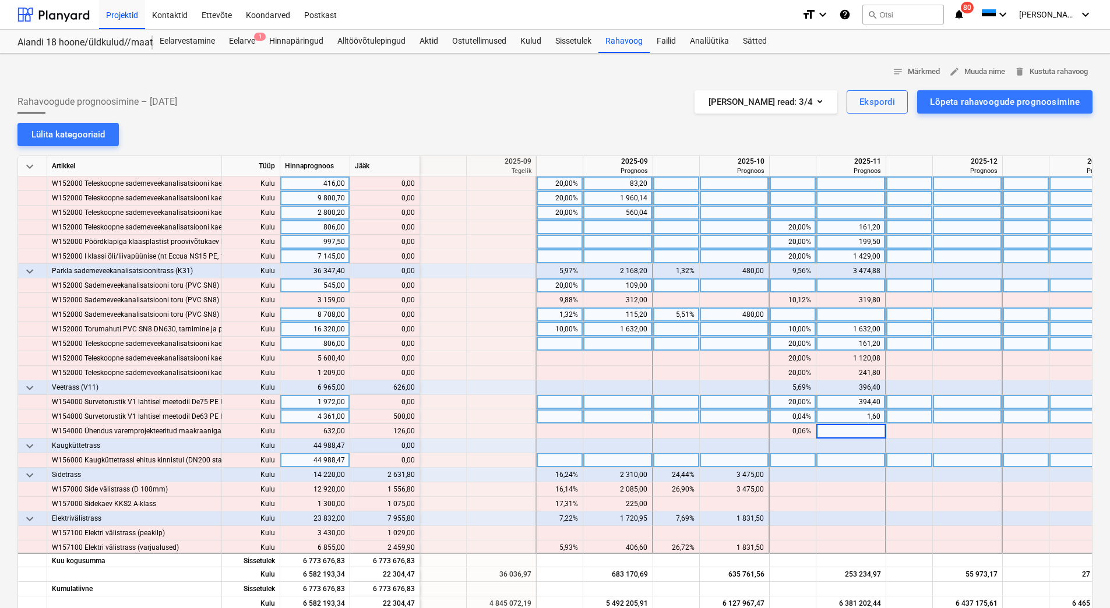
click at [852, 454] on div at bounding box center [851, 460] width 70 height 15
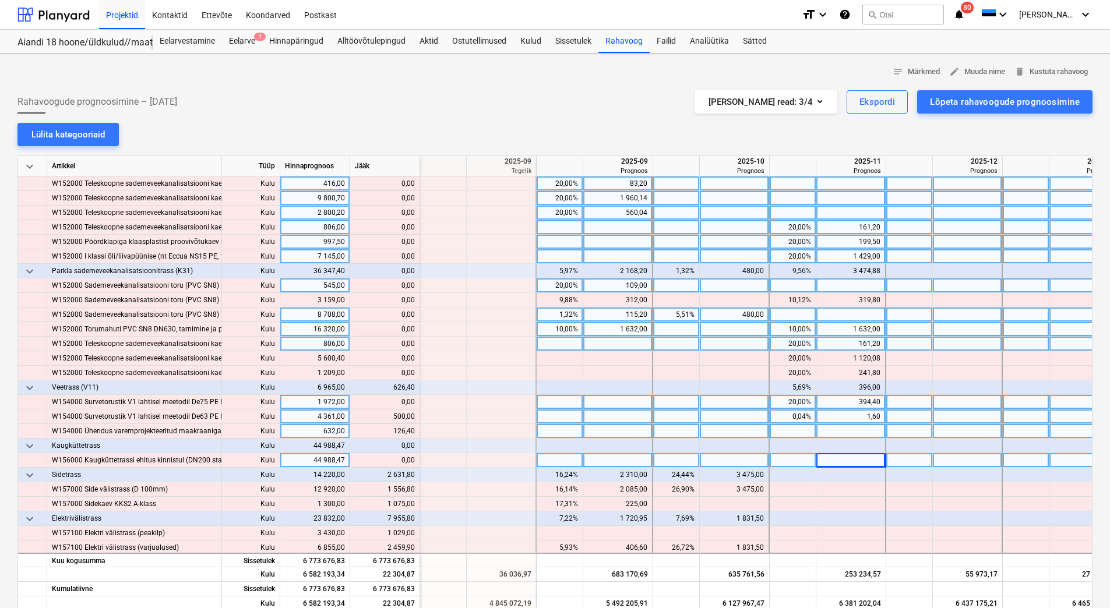
click at [855, 427] on div at bounding box center [851, 431] width 70 height 15
type input "126,40"
click at [854, 415] on div "1,60" at bounding box center [850, 417] width 59 height 15
click at [860, 414] on div "1,60" at bounding box center [850, 417] width 59 height 15
click at [860, 414] on input "1,6" at bounding box center [850, 417] width 69 height 14
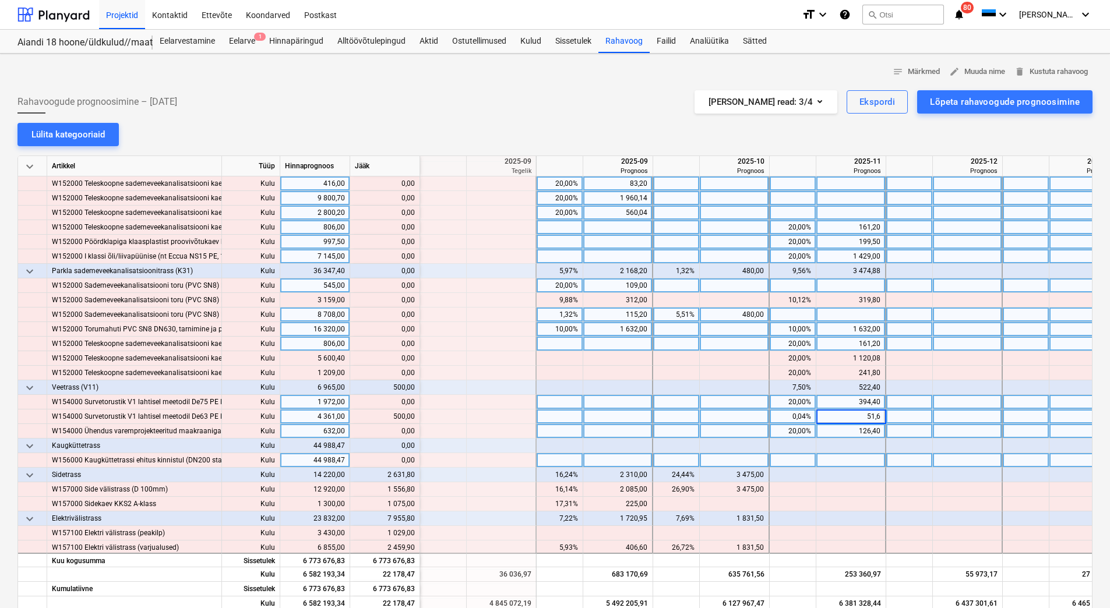
type input "501,6"
click at [854, 461] on div at bounding box center [851, 460] width 70 height 15
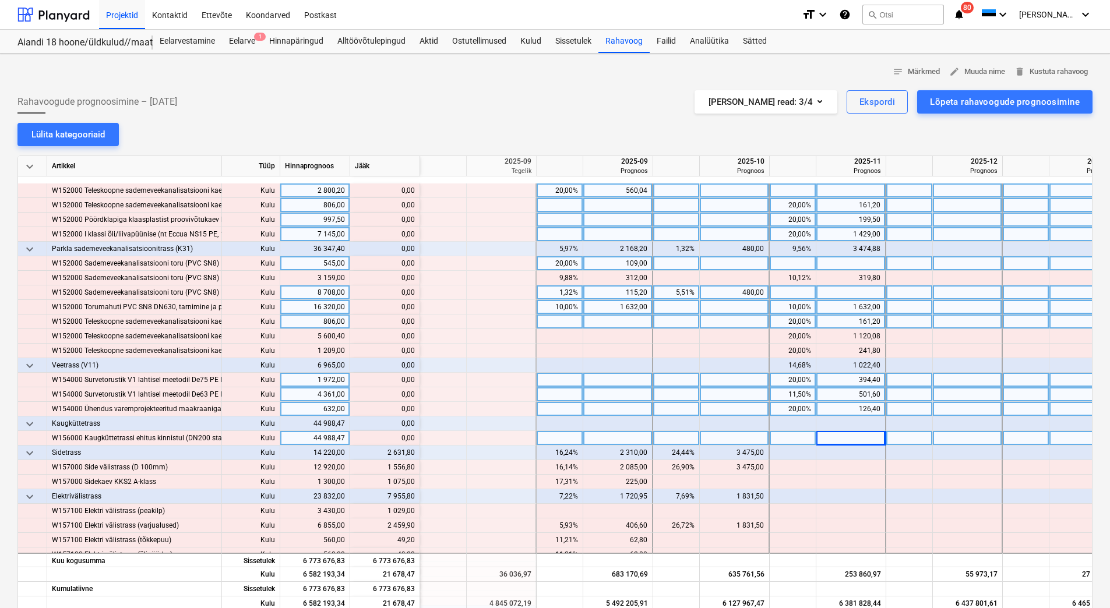
scroll to position [2155, 1398]
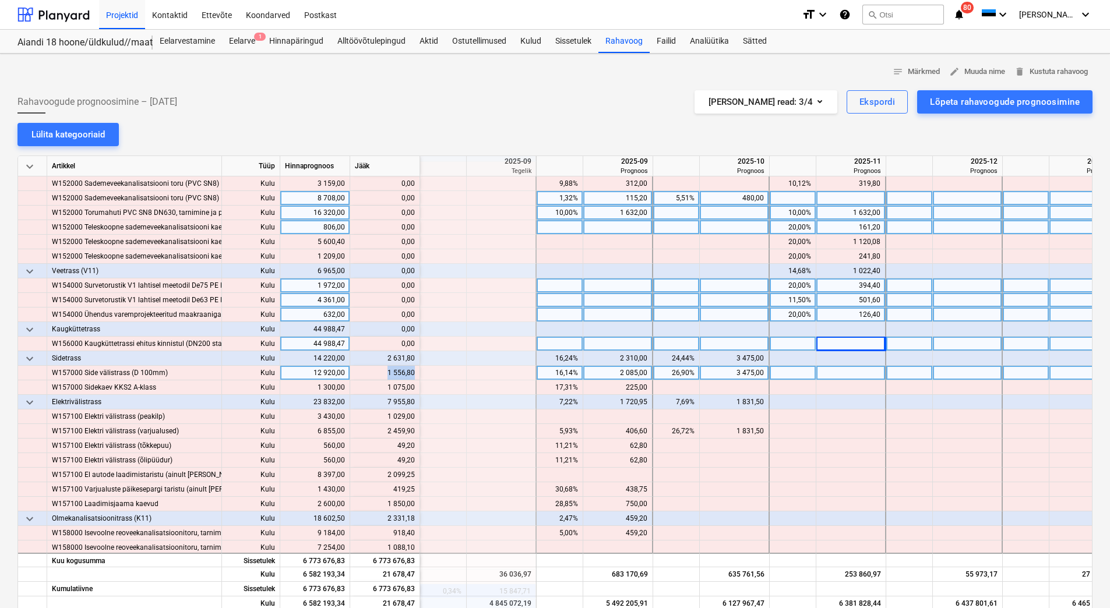
drag, startPoint x: 386, startPoint y: 372, endPoint x: 413, endPoint y: 376, distance: 27.6
click at [413, 376] on div "content_copy 1 556,80" at bounding box center [385, 373] width 60 height 15
click at [852, 372] on div at bounding box center [851, 373] width 70 height 15
type input "1 556,80"
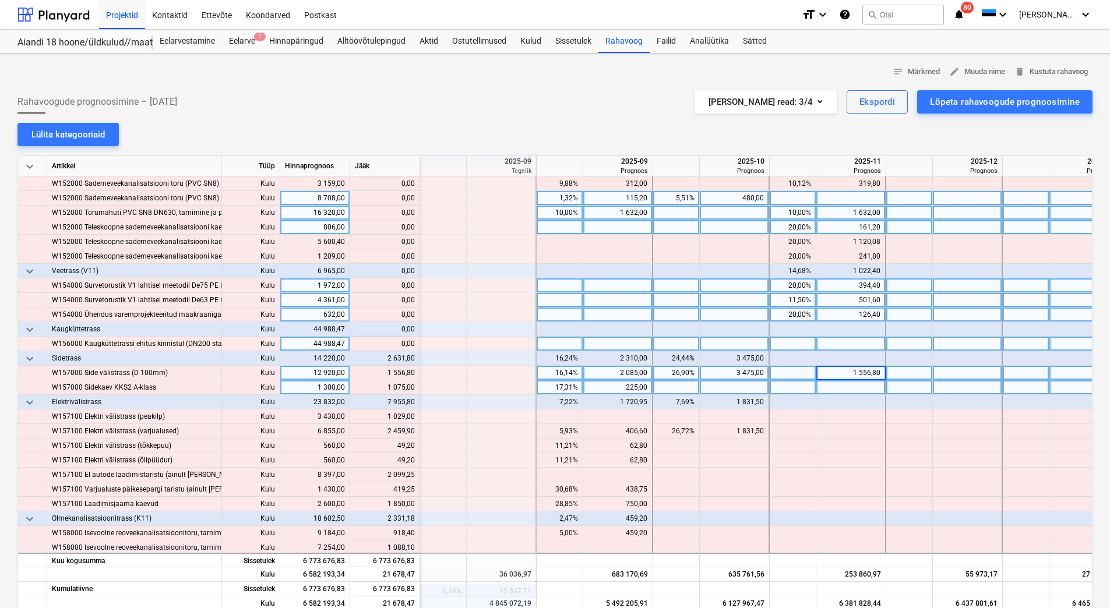
click at [846, 388] on div at bounding box center [851, 387] width 70 height 15
drag, startPoint x: 390, startPoint y: 388, endPoint x: 414, endPoint y: 387, distance: 24.5
click at [414, 387] on div "content_copy 1 075,00" at bounding box center [385, 387] width 60 height 15
click at [842, 389] on div at bounding box center [851, 387] width 70 height 15
type input "1 075,00"
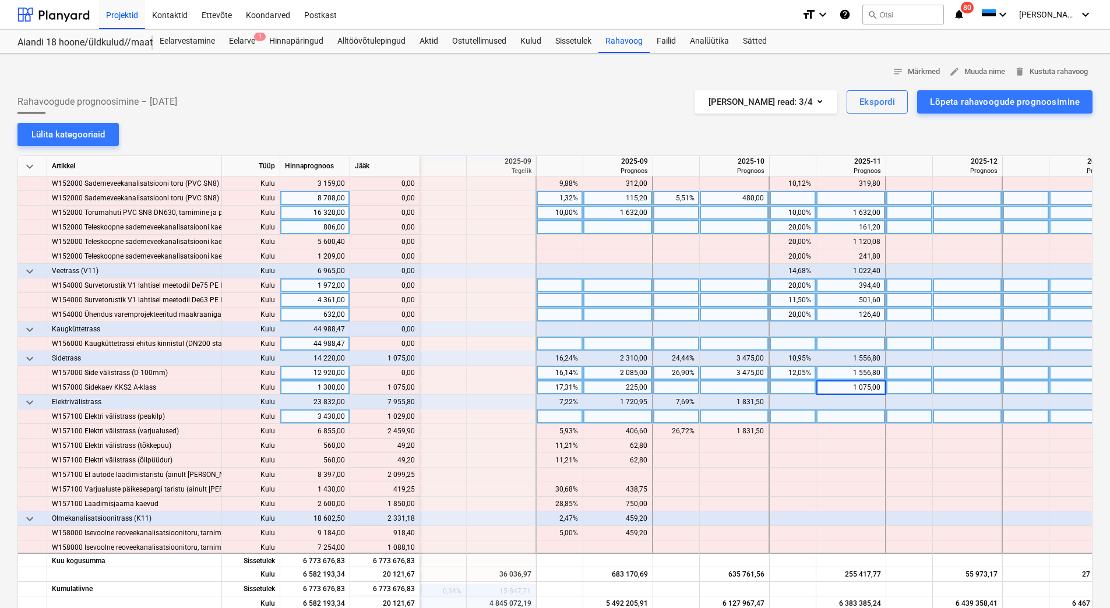
click at [846, 414] on div at bounding box center [851, 417] width 70 height 15
drag, startPoint x: 397, startPoint y: 415, endPoint x: 414, endPoint y: 417, distance: 17.0
click at [414, 417] on div "content_copy 1 029,00" at bounding box center [385, 417] width 60 height 15
click at [848, 411] on div at bounding box center [851, 417] width 70 height 15
type input "1 029,00"
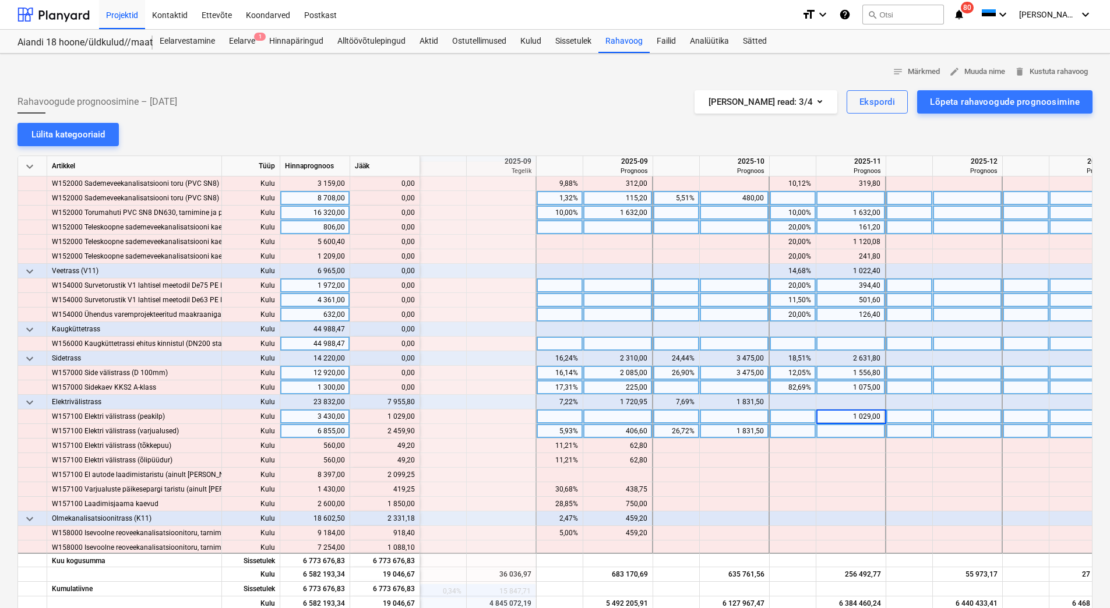
click at [853, 429] on div at bounding box center [851, 431] width 70 height 15
type input "24"
click at [853, 429] on input "59,90" at bounding box center [850, 431] width 69 height 14
type input "2459,90"
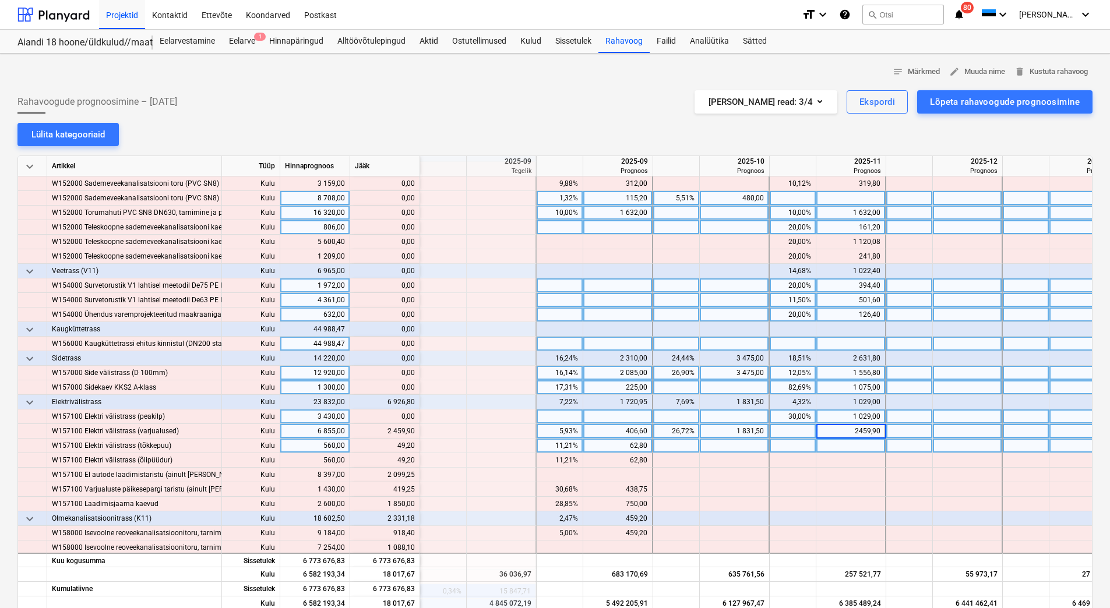
click at [854, 445] on div at bounding box center [851, 446] width 70 height 15
type input "49,20"
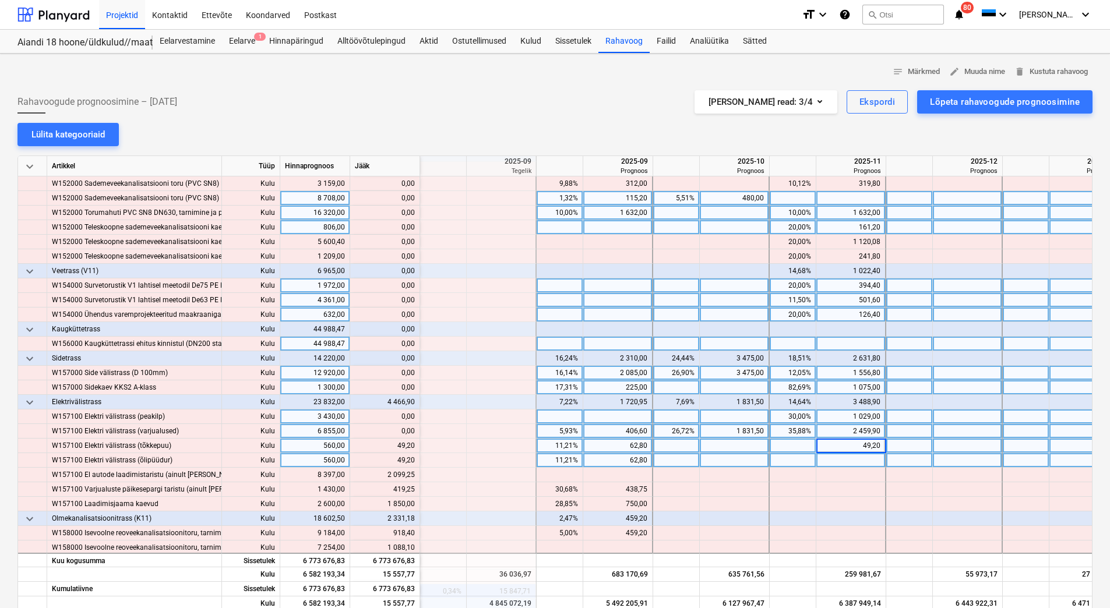
click at [857, 455] on div at bounding box center [851, 460] width 70 height 15
type input "49,20"
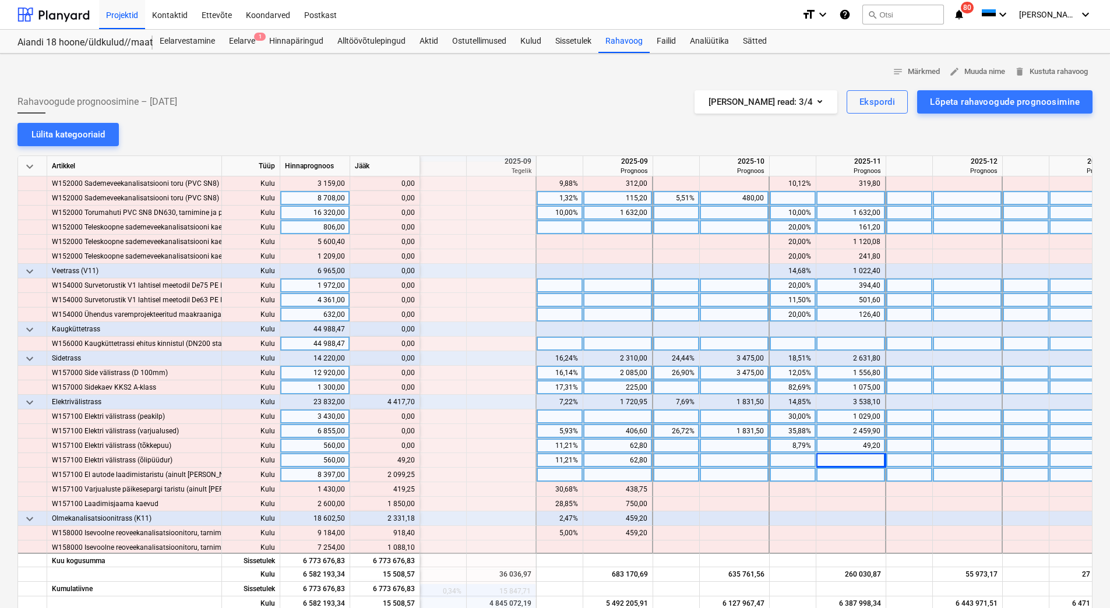
click at [855, 475] on div at bounding box center [851, 475] width 70 height 15
type input "2099,25"
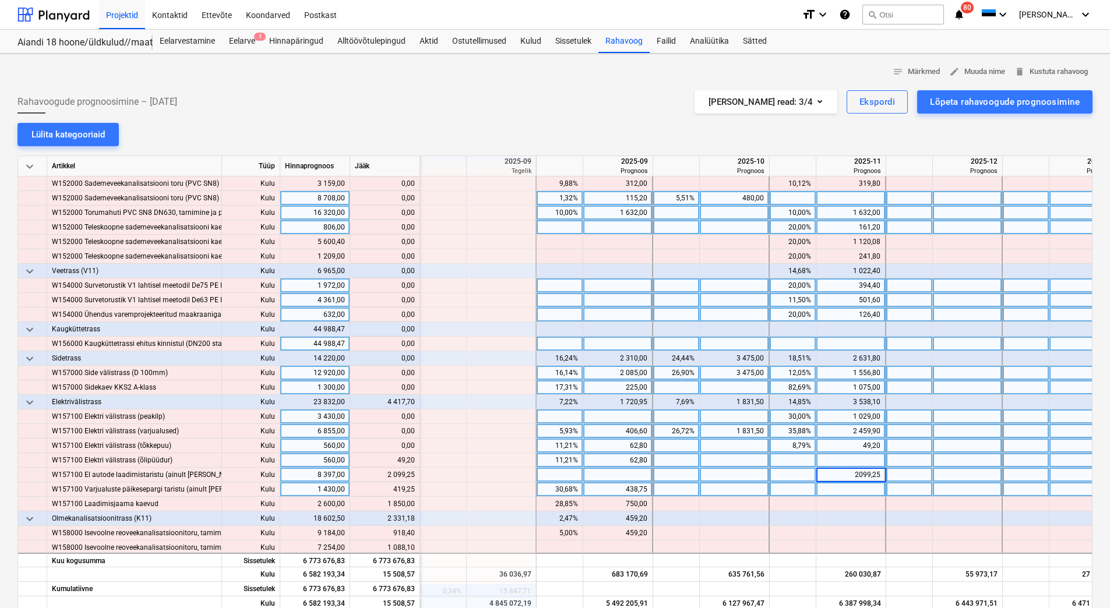
click at [855, 488] on div at bounding box center [851, 489] width 70 height 15
type input "419"
click at [859, 488] on input ",25" at bounding box center [850, 489] width 69 height 14
type input "419,25"
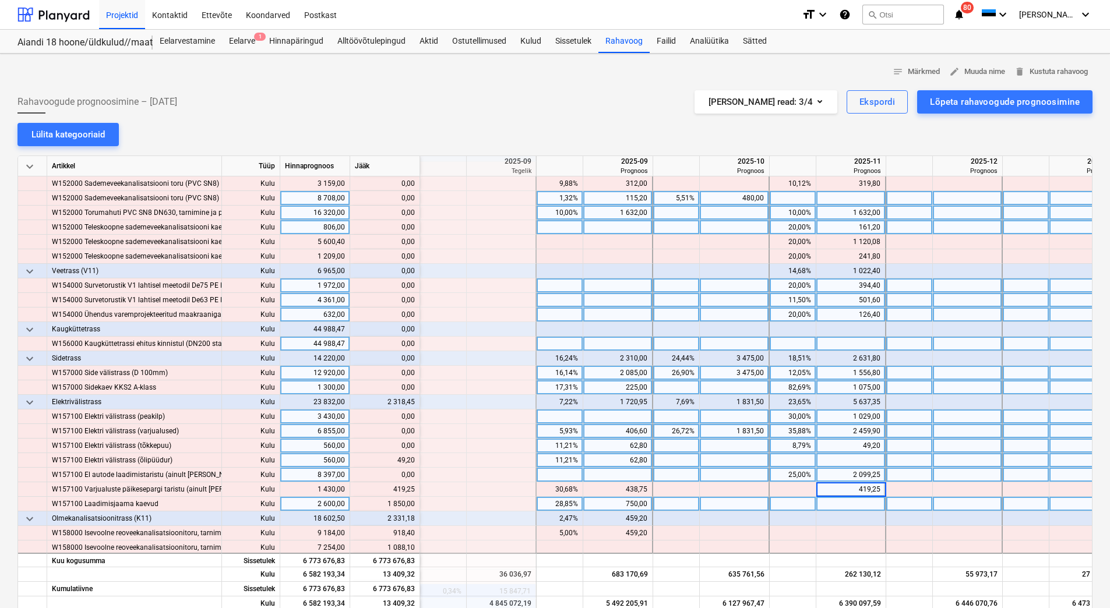
click at [856, 502] on div at bounding box center [851, 504] width 70 height 15
type input "1850"
click at [839, 461] on div at bounding box center [851, 460] width 70 height 15
type input "49,20"
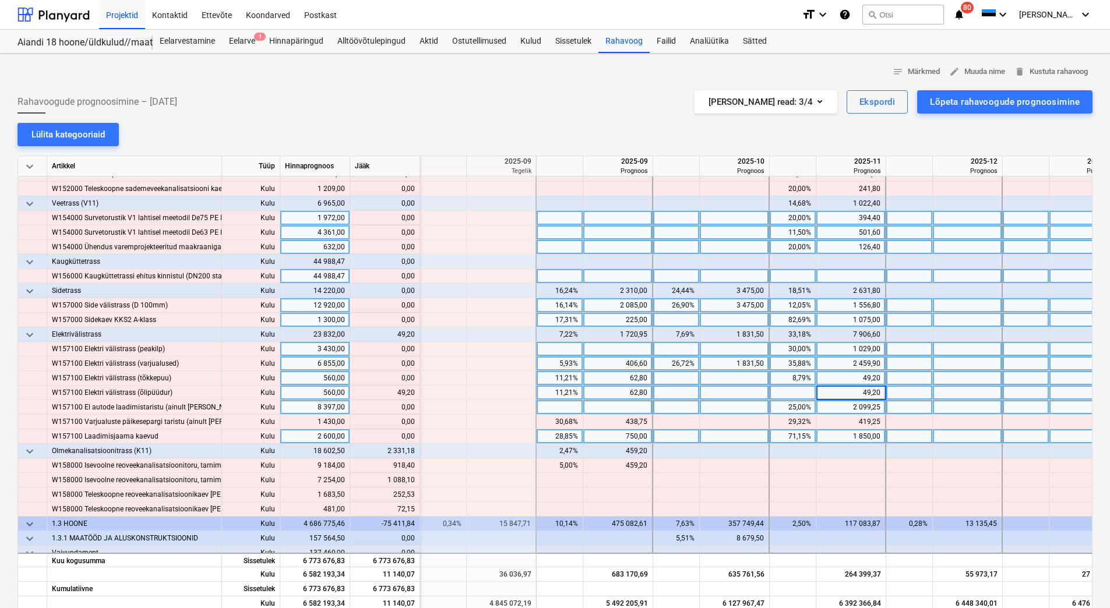
scroll to position [2272, 1398]
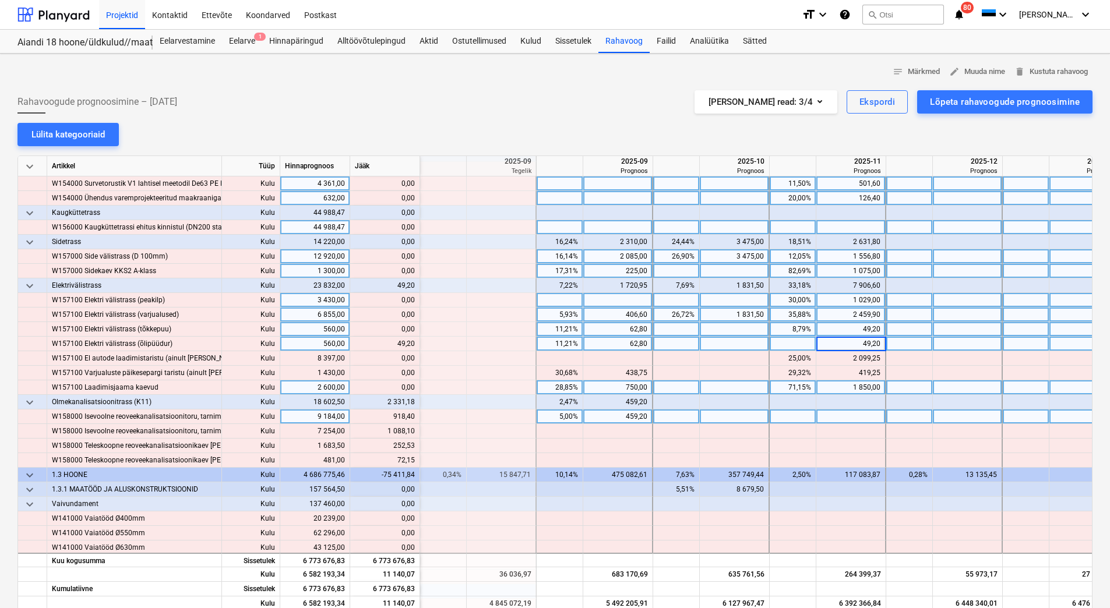
click at [838, 415] on div at bounding box center [851, 417] width 70 height 15
type input "91"
type input "8"
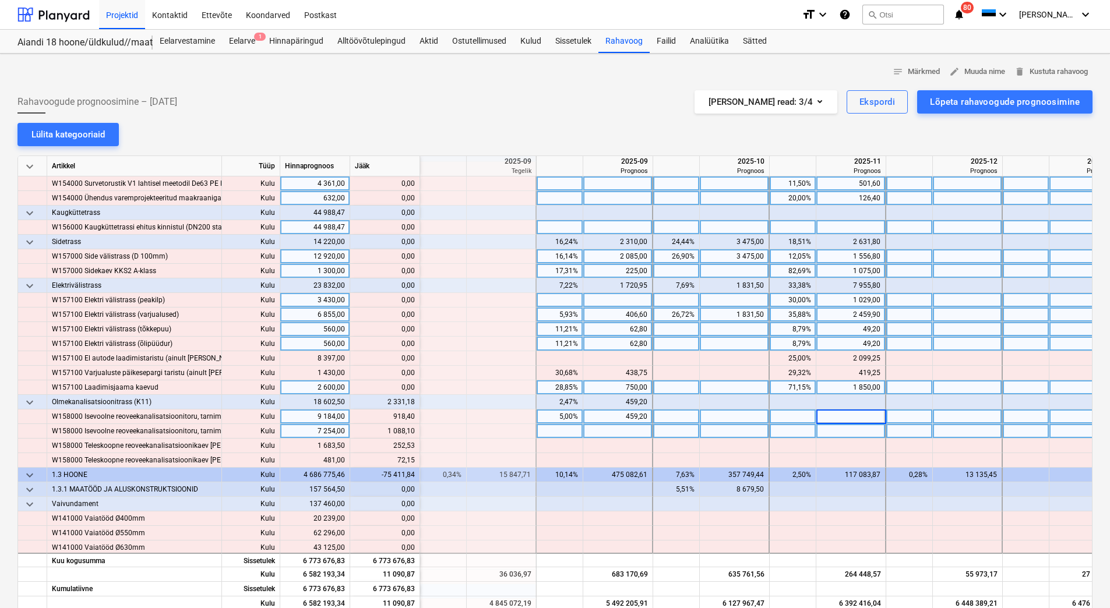
click at [848, 434] on div at bounding box center [851, 431] width 70 height 15
drag, startPoint x: 393, startPoint y: 418, endPoint x: 414, endPoint y: 417, distance: 21.0
click at [414, 417] on div "content_copy 918,40" at bounding box center [385, 417] width 60 height 15
click at [820, 415] on div at bounding box center [851, 417] width 70 height 15
type input "918,40"
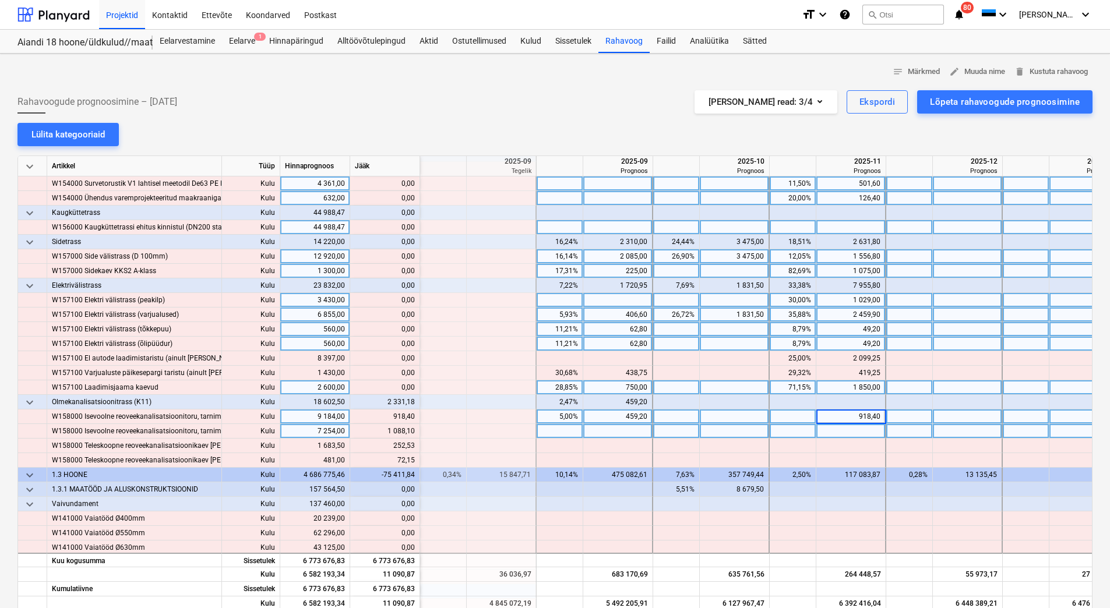
click at [835, 437] on div at bounding box center [851, 431] width 70 height 15
drag, startPoint x: 391, startPoint y: 432, endPoint x: 408, endPoint y: 432, distance: 16.3
click at [408, 432] on div "content_copy 1 088,10" at bounding box center [385, 431] width 60 height 15
click at [404, 432] on div "content_copy 1 088,10" at bounding box center [385, 431] width 60 height 15
click at [382, 432] on div "content_copy 1 088,10" at bounding box center [385, 431] width 60 height 15
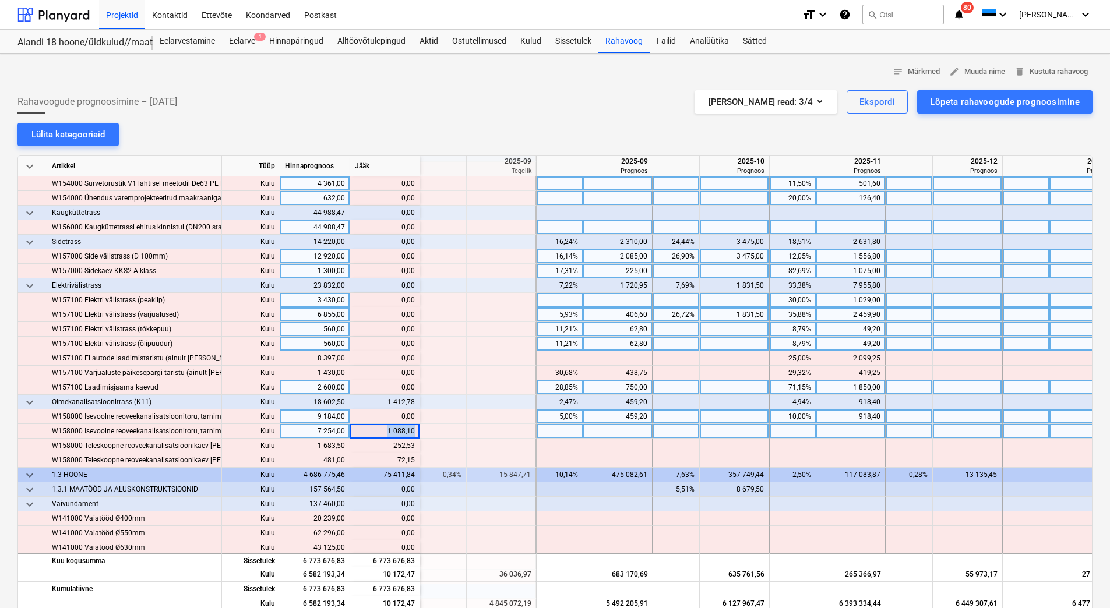
drag, startPoint x: 382, startPoint y: 432, endPoint x: 413, endPoint y: 432, distance: 31.5
click at [413, 432] on div "content_copy 1 088,10" at bounding box center [385, 431] width 60 height 15
click at [853, 435] on div at bounding box center [851, 431] width 70 height 15
type input "1 088,10"
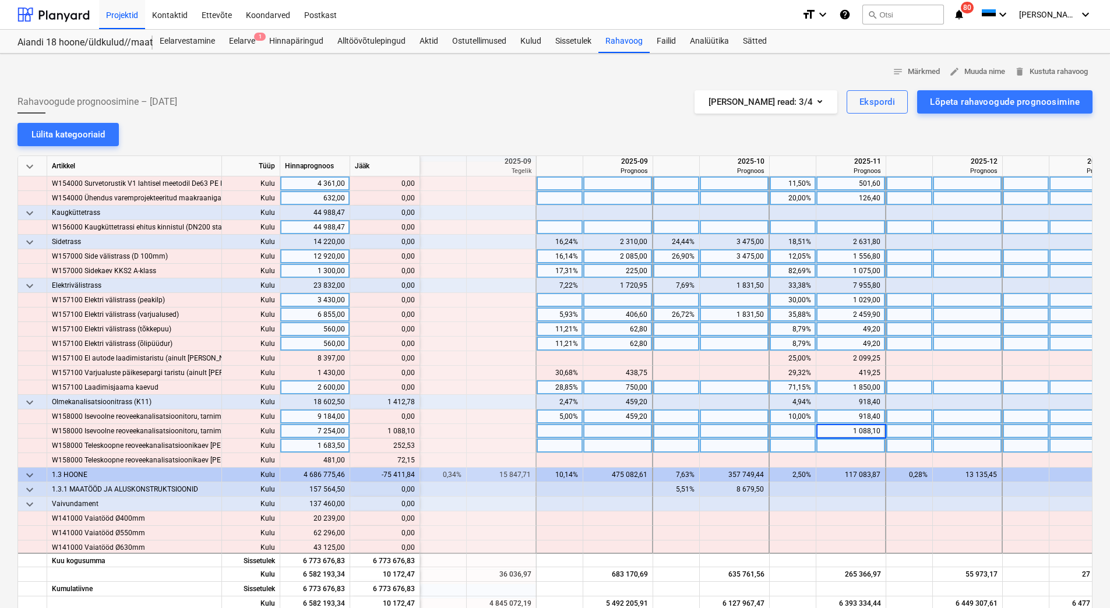
click at [852, 446] on div at bounding box center [851, 446] width 70 height 15
drag, startPoint x: 390, startPoint y: 446, endPoint x: 414, endPoint y: 447, distance: 23.3
click at [414, 447] on div "content_copy 252,53" at bounding box center [385, 446] width 60 height 15
click at [831, 450] on div at bounding box center [851, 446] width 70 height 15
type input "252,53"
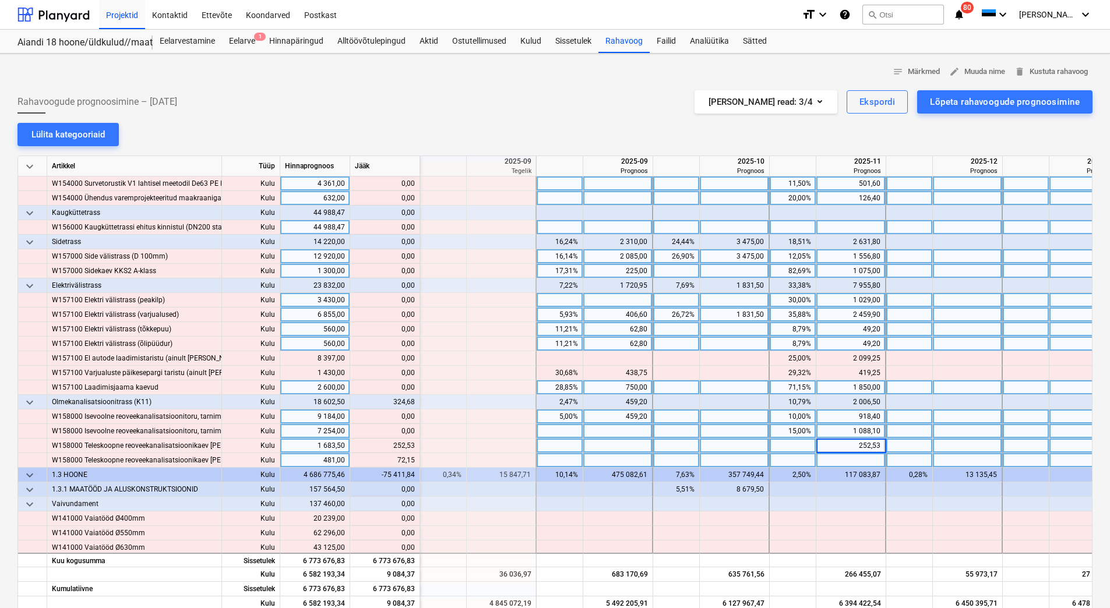
click at [832, 460] on div at bounding box center [851, 460] width 70 height 15
type input "72,15"
click at [831, 510] on div at bounding box center [851, 504] width 70 height 15
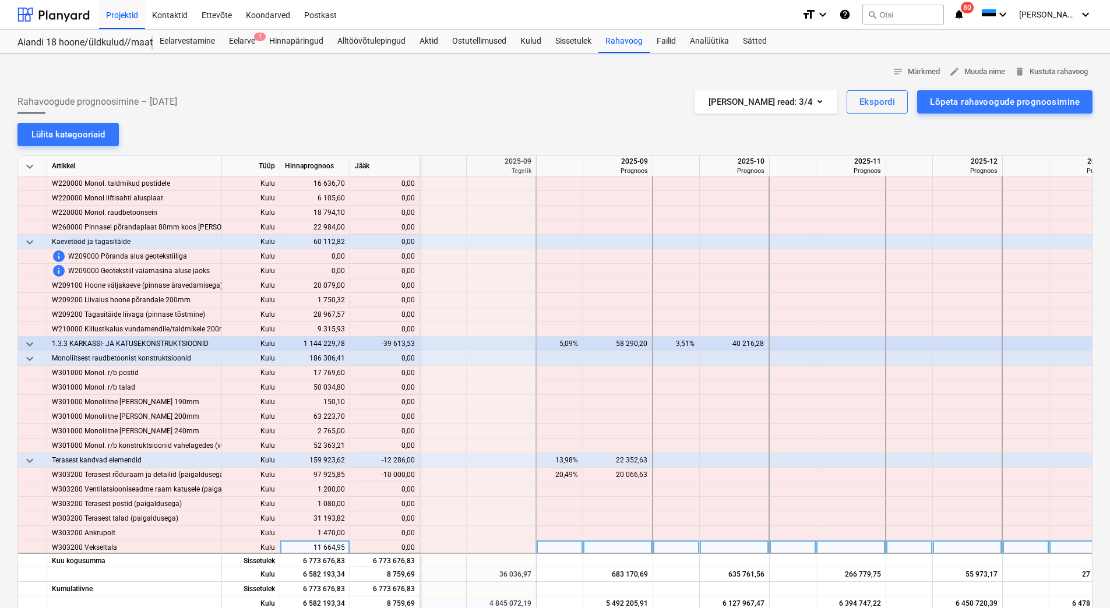
scroll to position [2971, 1398]
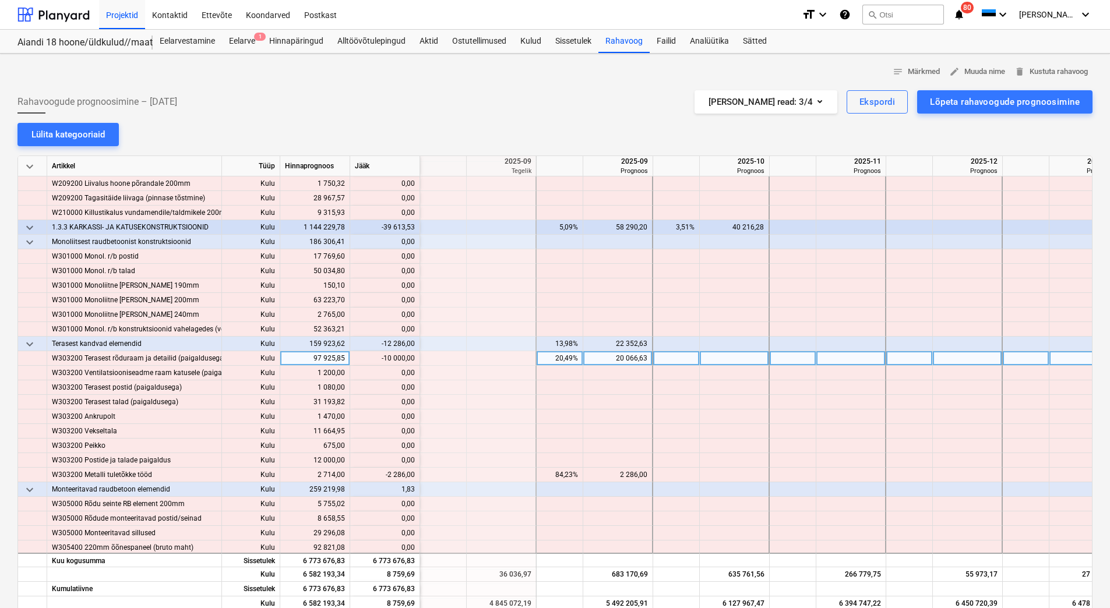
click at [619, 357] on div "20 066,63" at bounding box center [617, 358] width 59 height 15
click at [622, 359] on input "20066,63" at bounding box center [617, 358] width 69 height 14
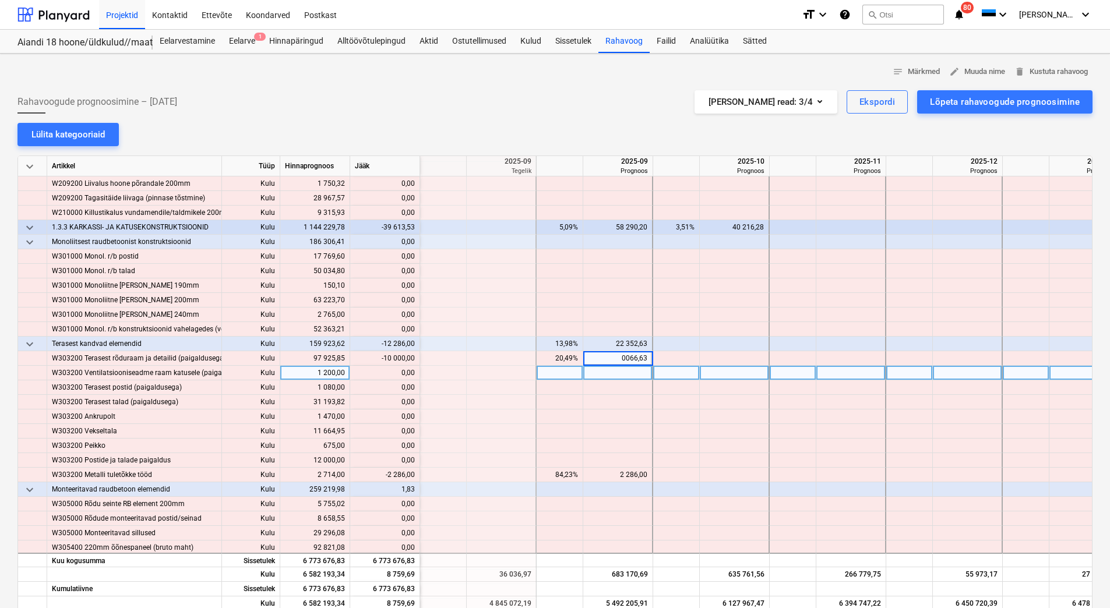
type input "10066,63"
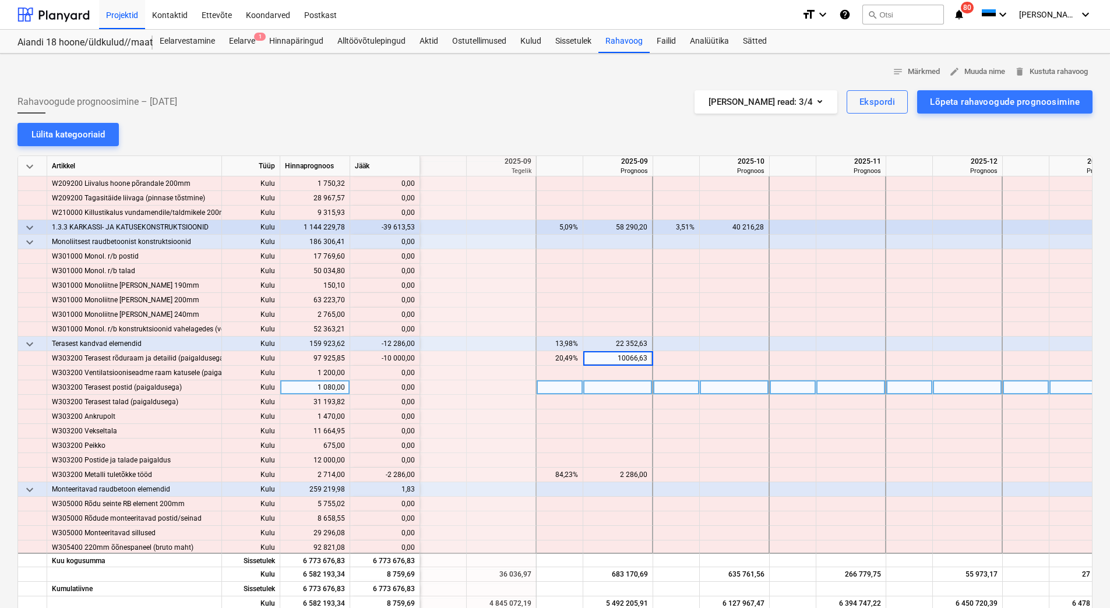
click at [638, 388] on div at bounding box center [618, 387] width 70 height 15
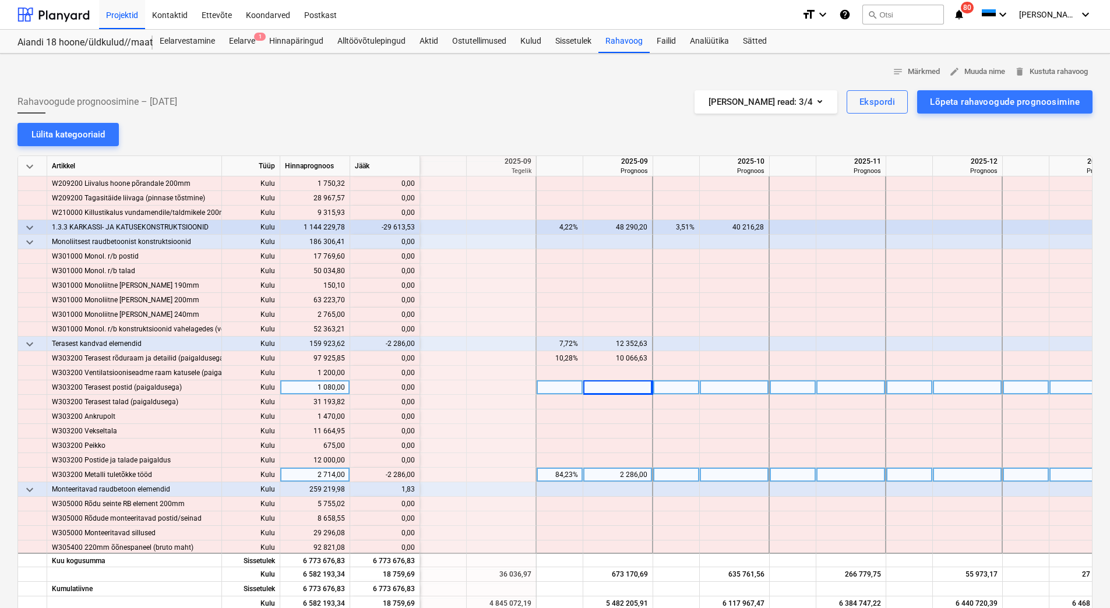
click at [619, 472] on div "2 286,00" at bounding box center [617, 475] width 59 height 15
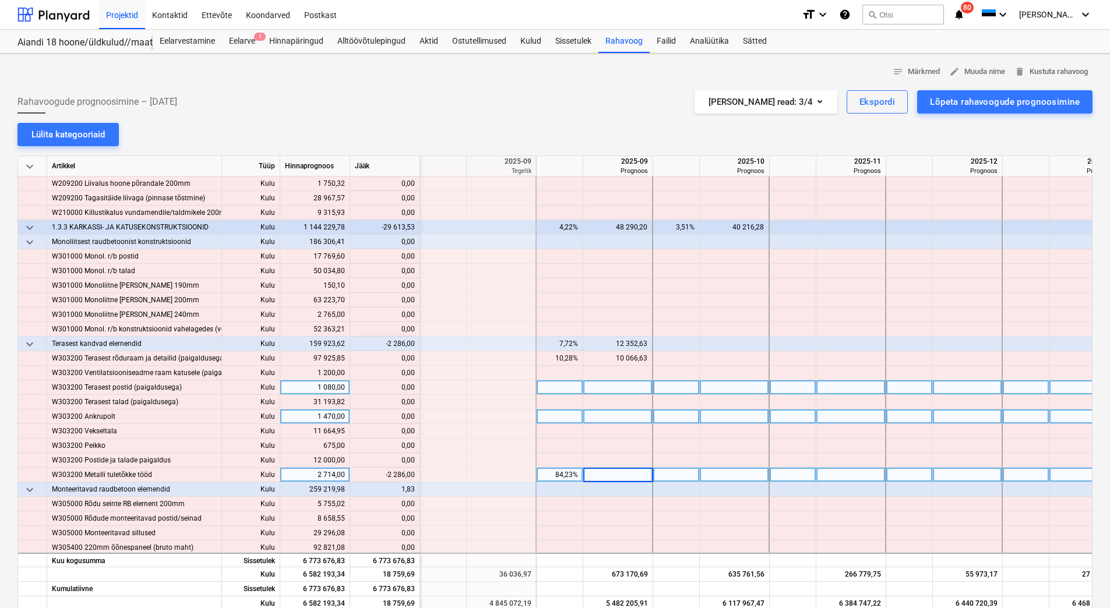
click at [627, 420] on div at bounding box center [618, 417] width 70 height 15
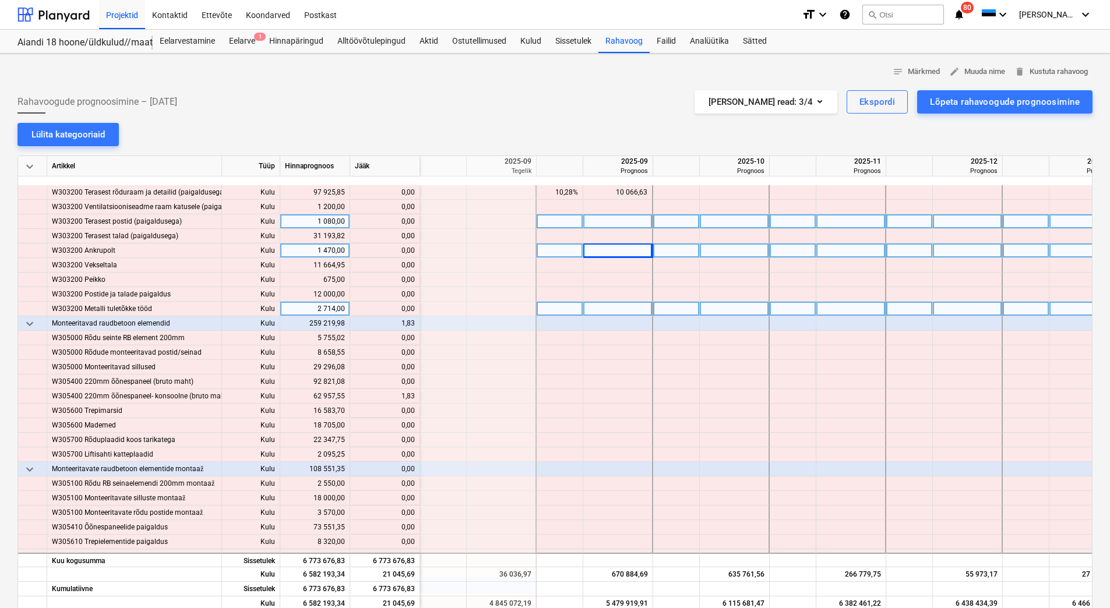
scroll to position [3204, 1398]
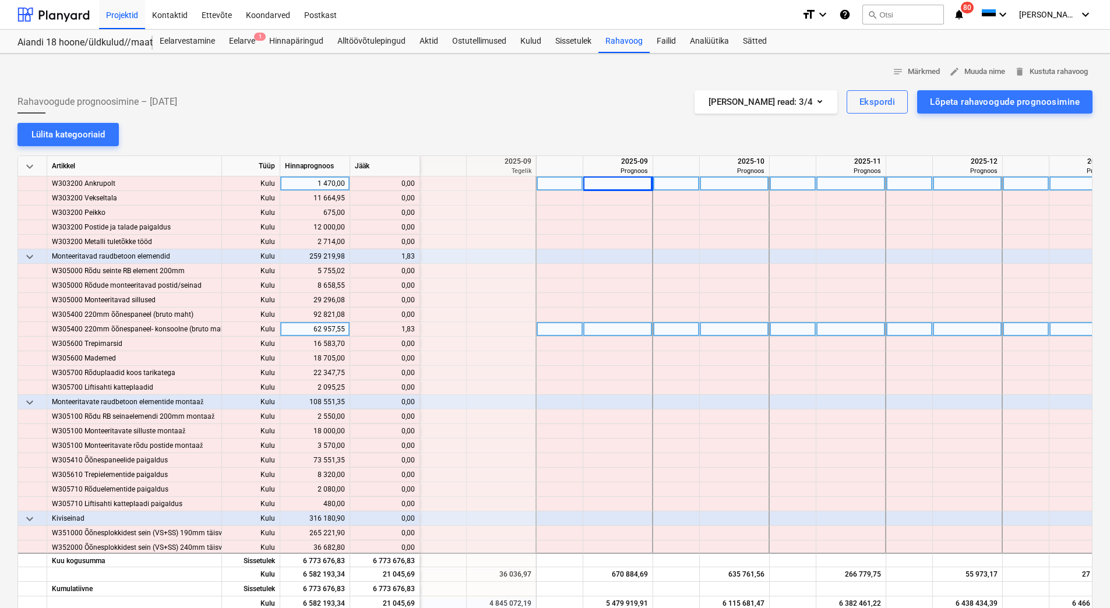
click at [940, 330] on div at bounding box center [968, 329] width 70 height 15
type input "1,83"
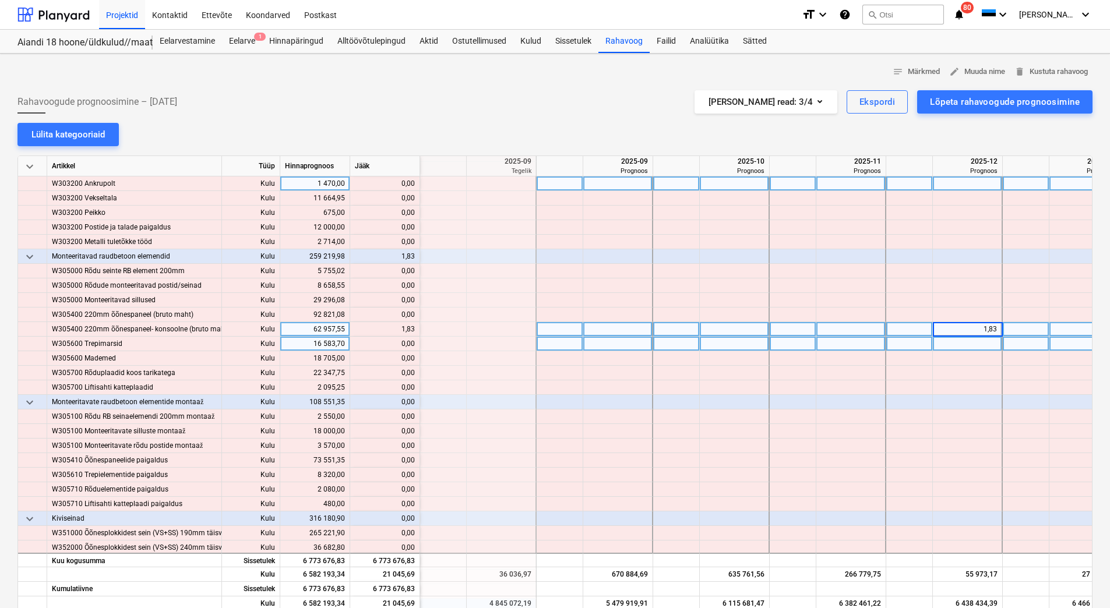
click at [943, 345] on div at bounding box center [968, 344] width 70 height 15
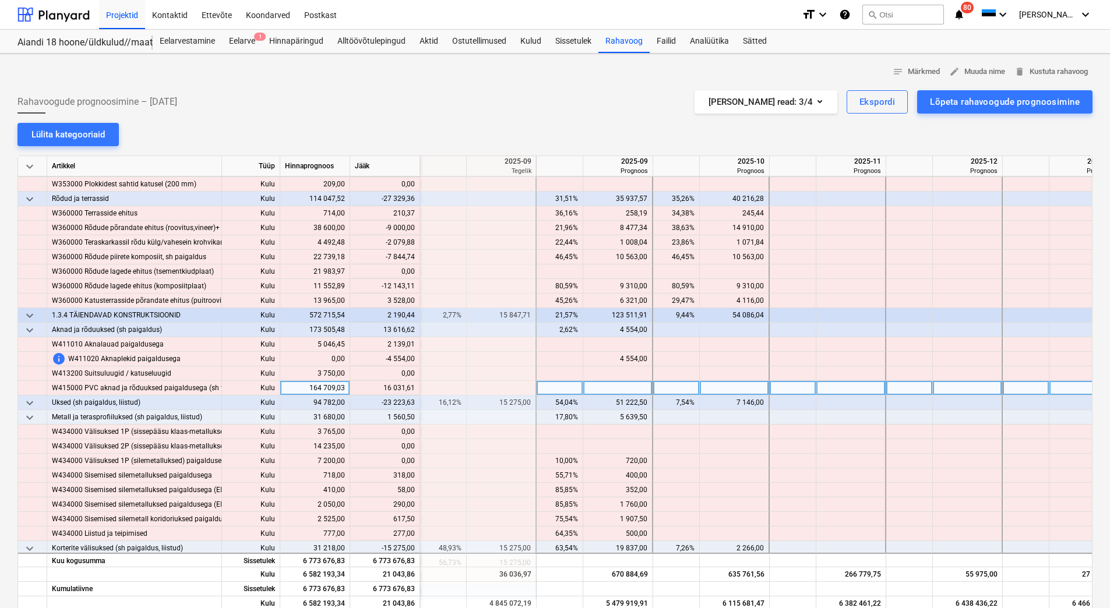
scroll to position [3612, 1398]
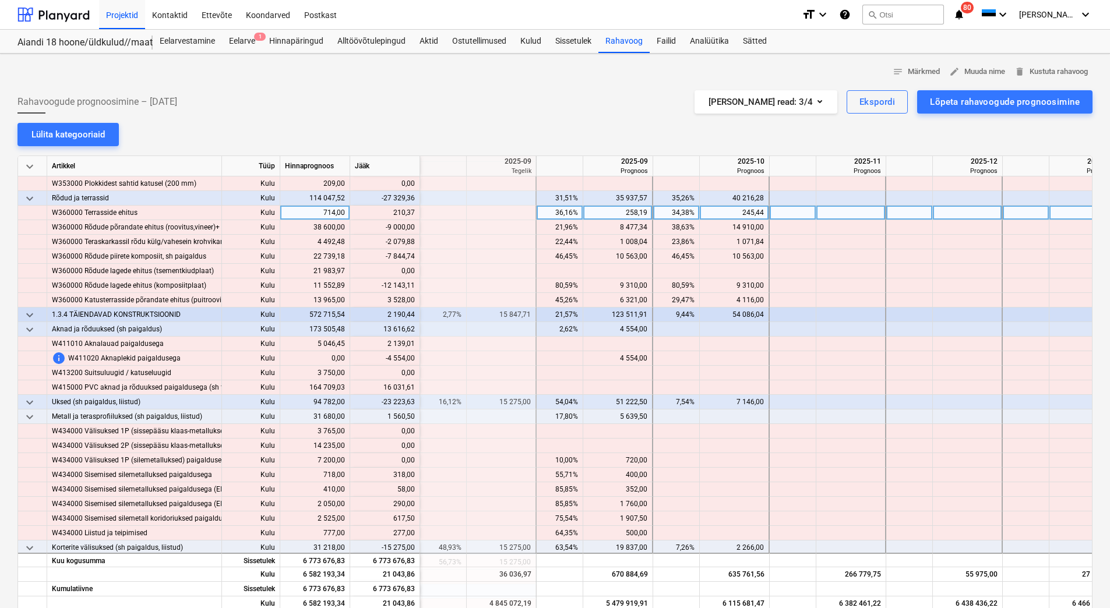
click at [864, 214] on div at bounding box center [851, 213] width 70 height 15
type input "210,37"
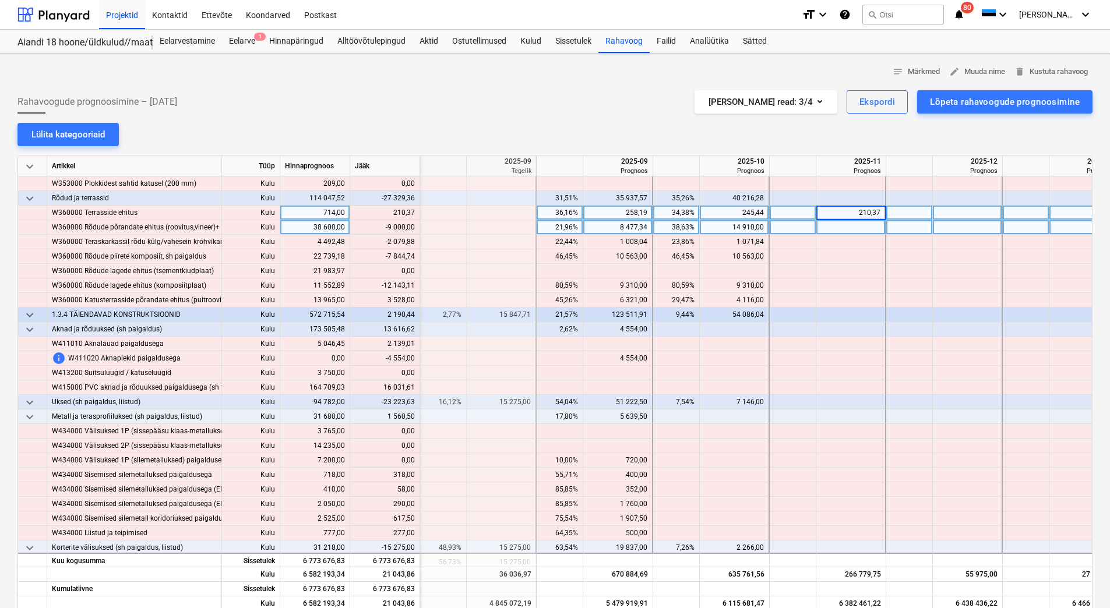
click at [860, 223] on div at bounding box center [851, 227] width 70 height 15
click at [724, 225] on div "14 910,00" at bounding box center [733, 227] width 59 height 15
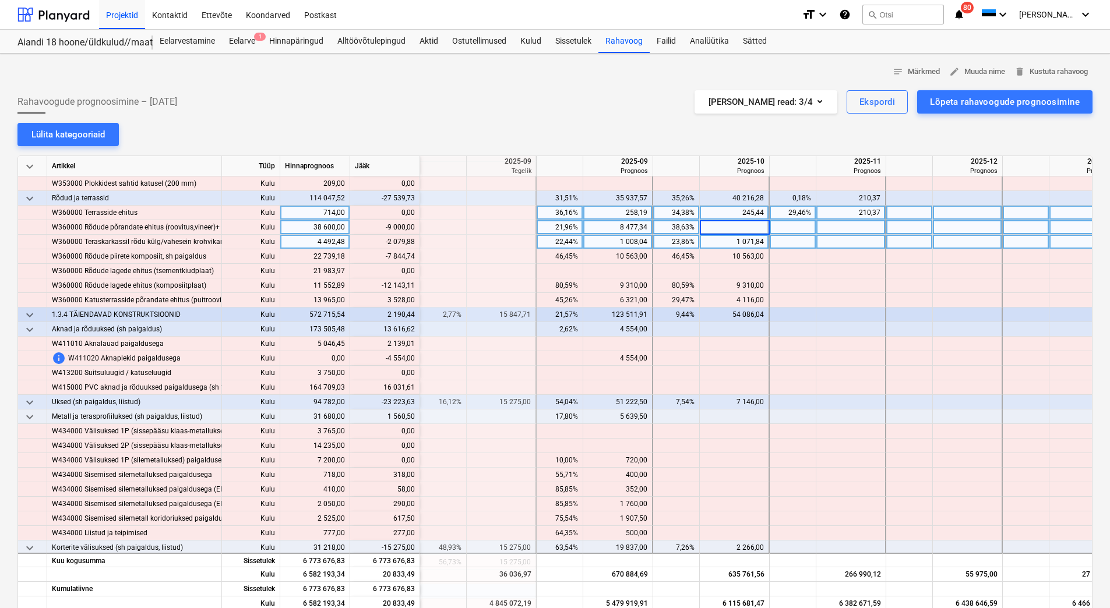
click at [721, 238] on div "1 071,84" at bounding box center [733, 242] width 59 height 15
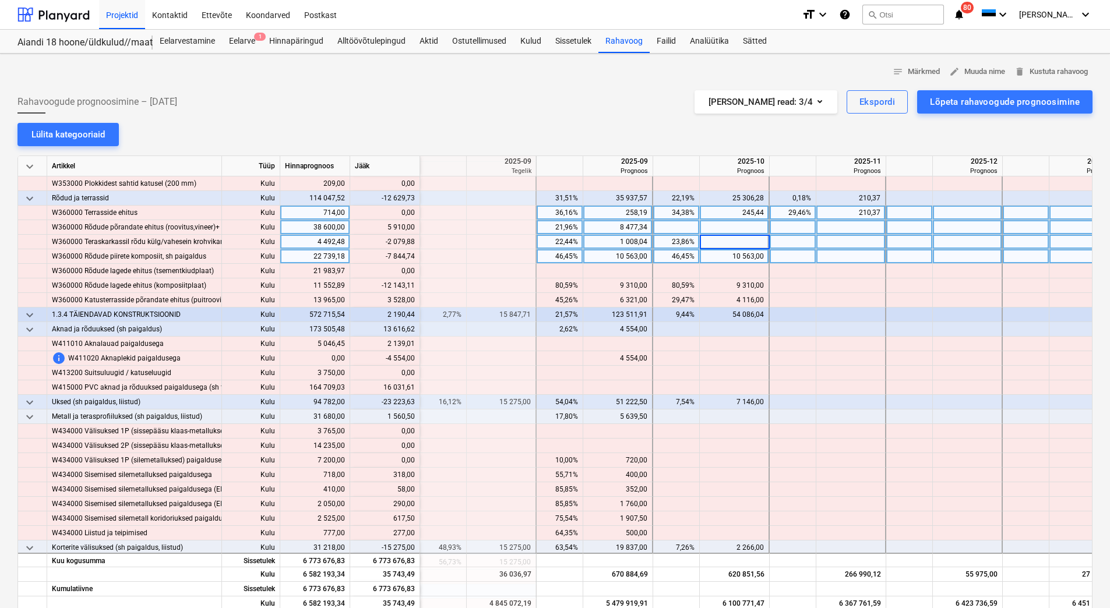
click at [720, 252] on div "10 563,00" at bounding box center [733, 256] width 59 height 15
click at [607, 255] on div "10 563,00" at bounding box center [617, 256] width 59 height 15
click at [608, 241] on div "1 008,04" at bounding box center [617, 242] width 59 height 15
click at [718, 227] on div at bounding box center [735, 227] width 70 height 15
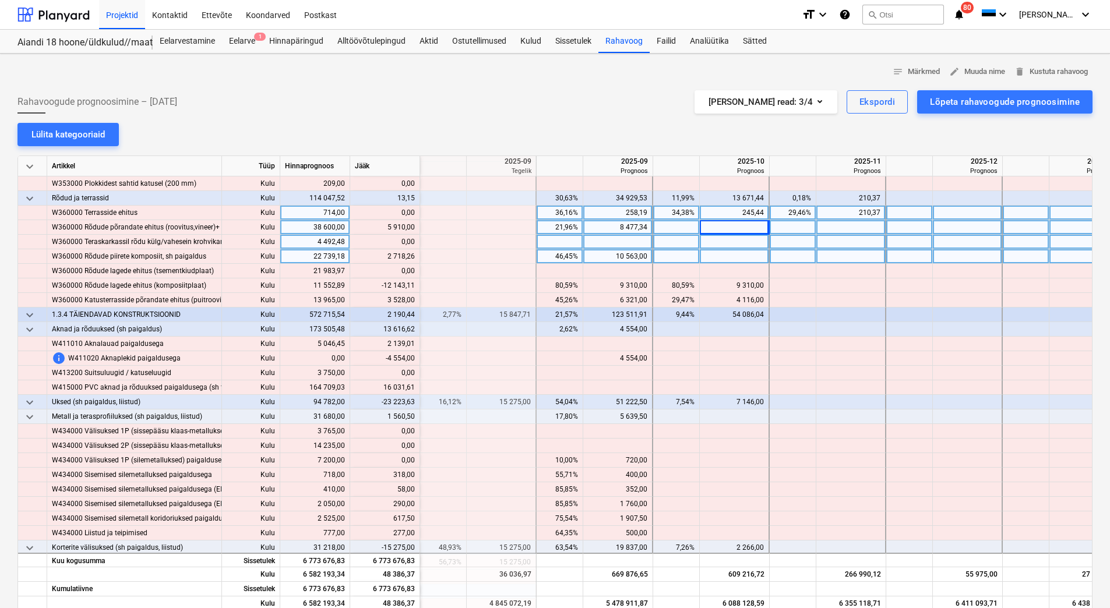
click at [722, 238] on div at bounding box center [735, 242] width 70 height 15
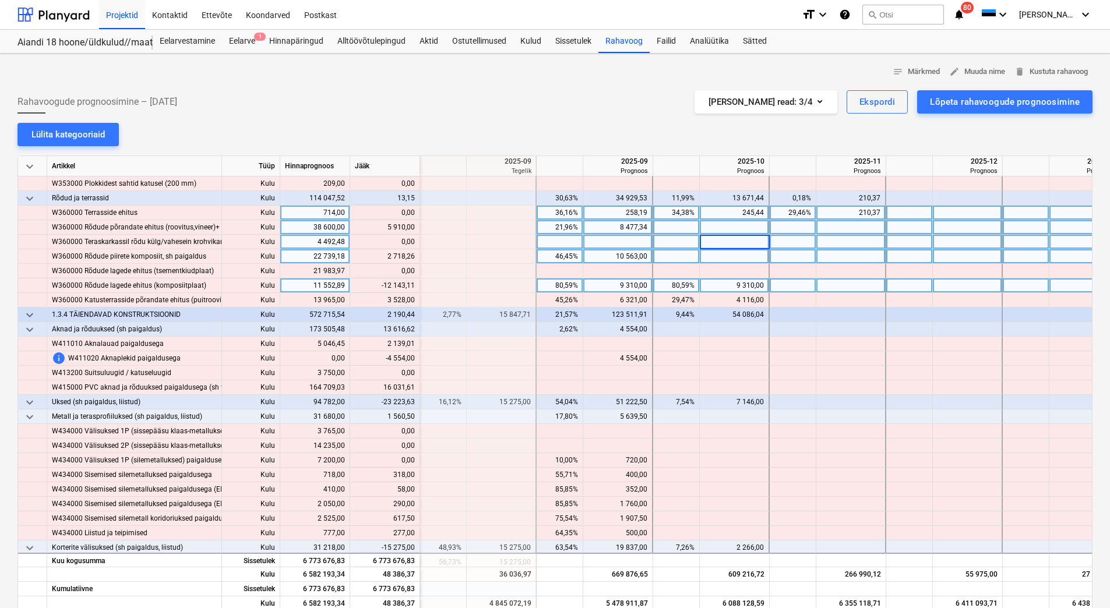
click at [701, 284] on div "9 310,00" at bounding box center [735, 285] width 70 height 15
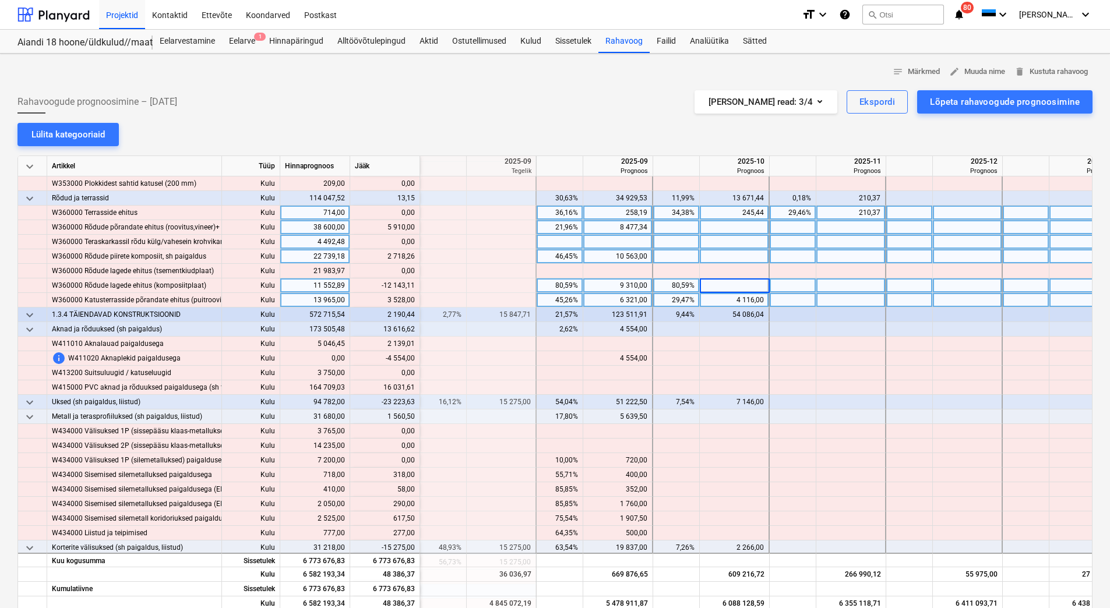
click at [710, 302] on div "4 116,00" at bounding box center [733, 300] width 59 height 15
click at [614, 285] on div "9 310,00" at bounding box center [617, 285] width 59 height 15
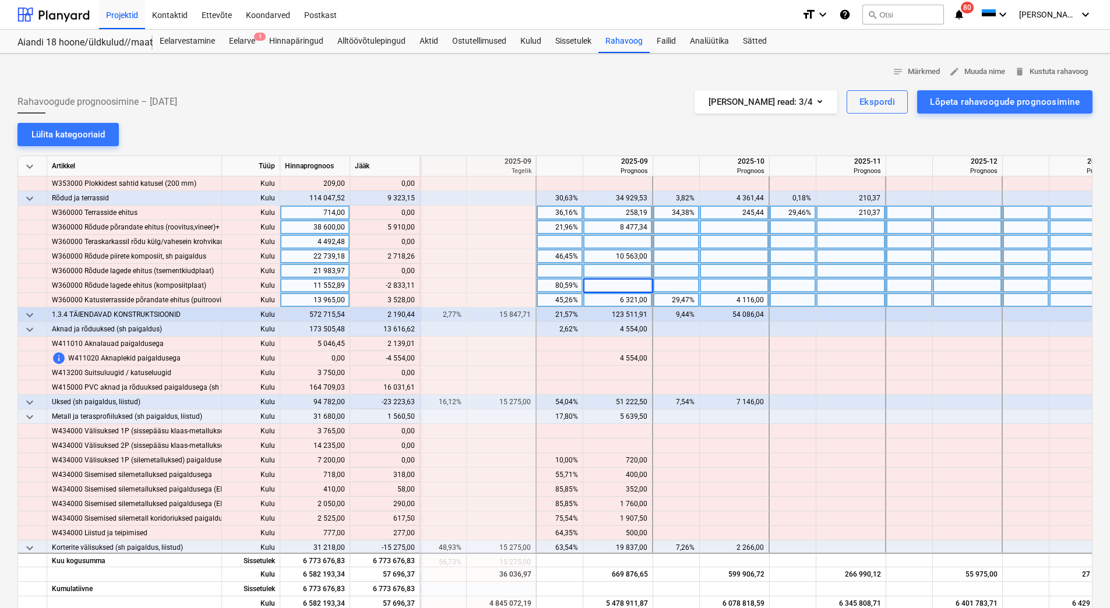
click at [617, 264] on div at bounding box center [618, 271] width 70 height 15
click at [615, 285] on div at bounding box center [618, 285] width 70 height 15
type input "6476,89"
click at [620, 272] on div at bounding box center [618, 271] width 70 height 15
click at [706, 227] on div at bounding box center [735, 227] width 70 height 15
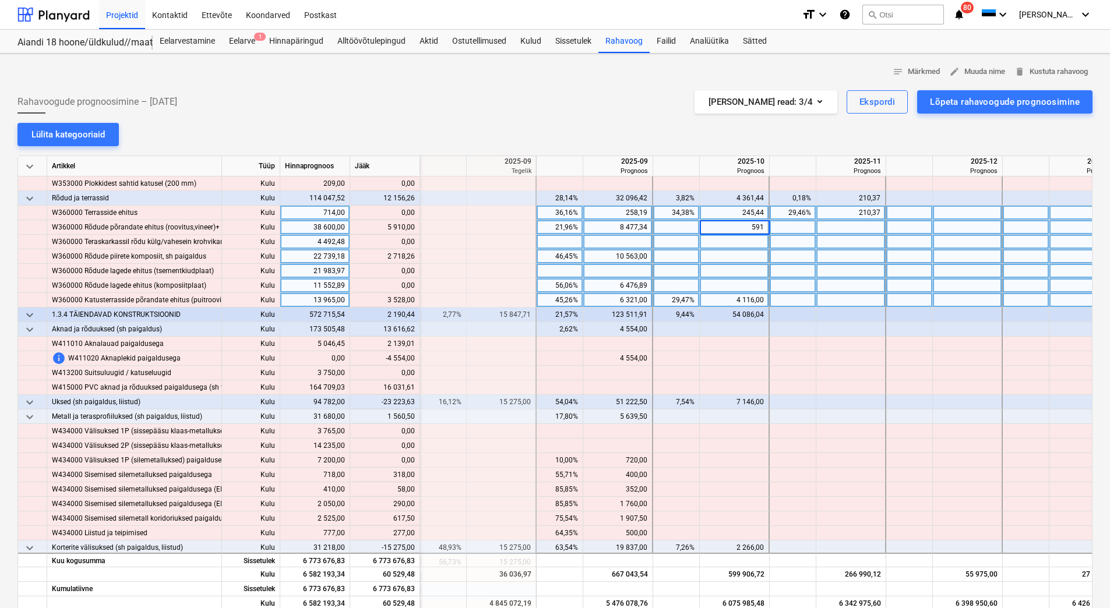
type input "5910"
click at [712, 256] on div at bounding box center [735, 256] width 70 height 15
type input "2718,26"
click at [712, 267] on div at bounding box center [735, 271] width 70 height 15
click at [835, 300] on div at bounding box center [851, 300] width 70 height 15
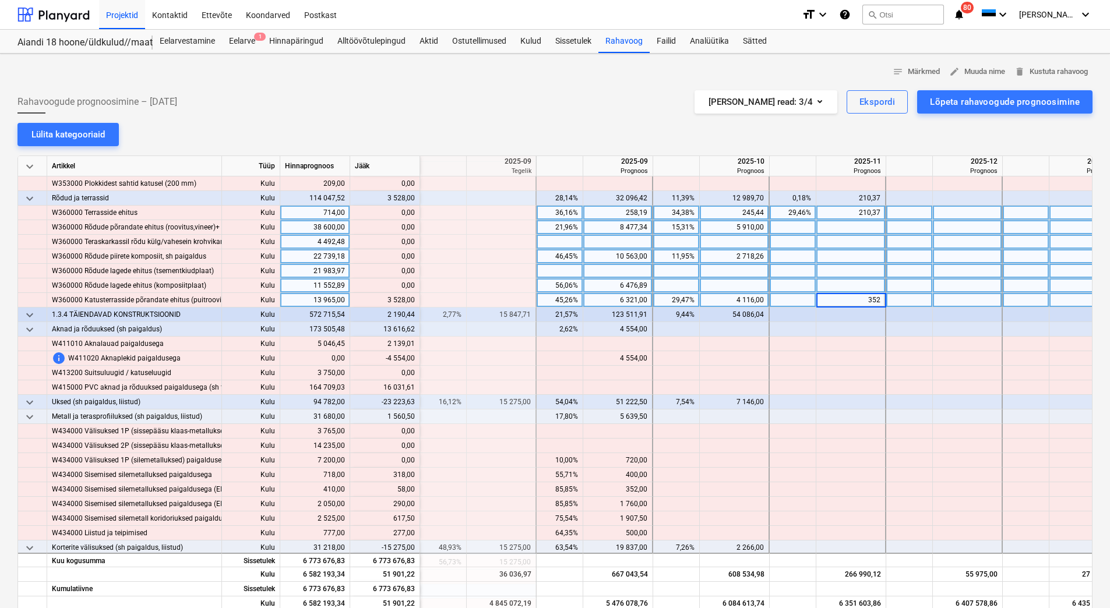
type input "3528"
click at [823, 283] on div at bounding box center [851, 285] width 70 height 15
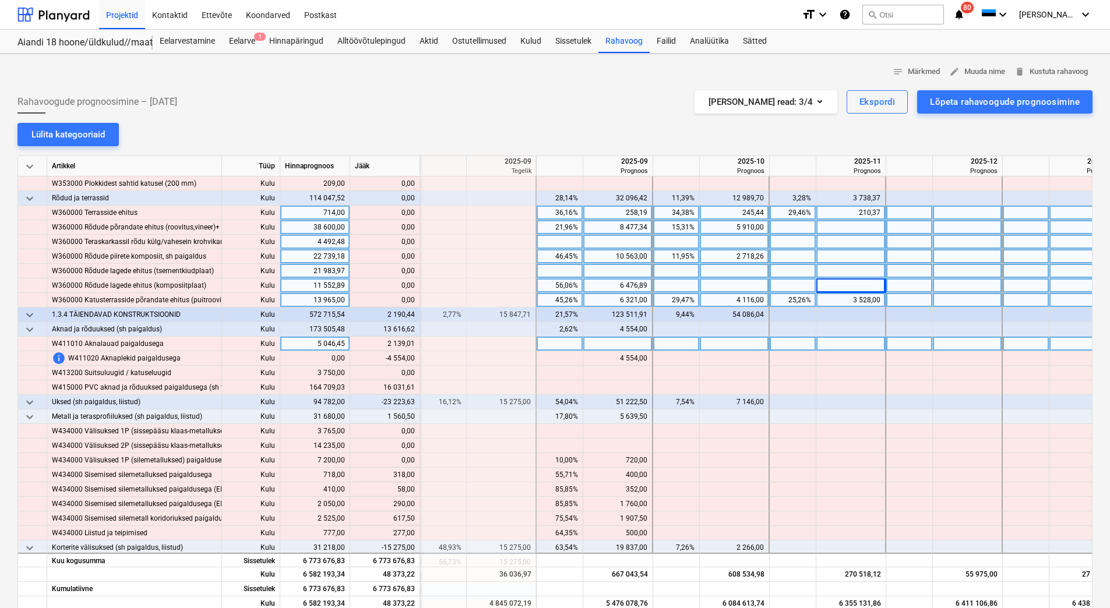
click at [708, 344] on div at bounding box center [735, 344] width 70 height 15
type input "2139,01"
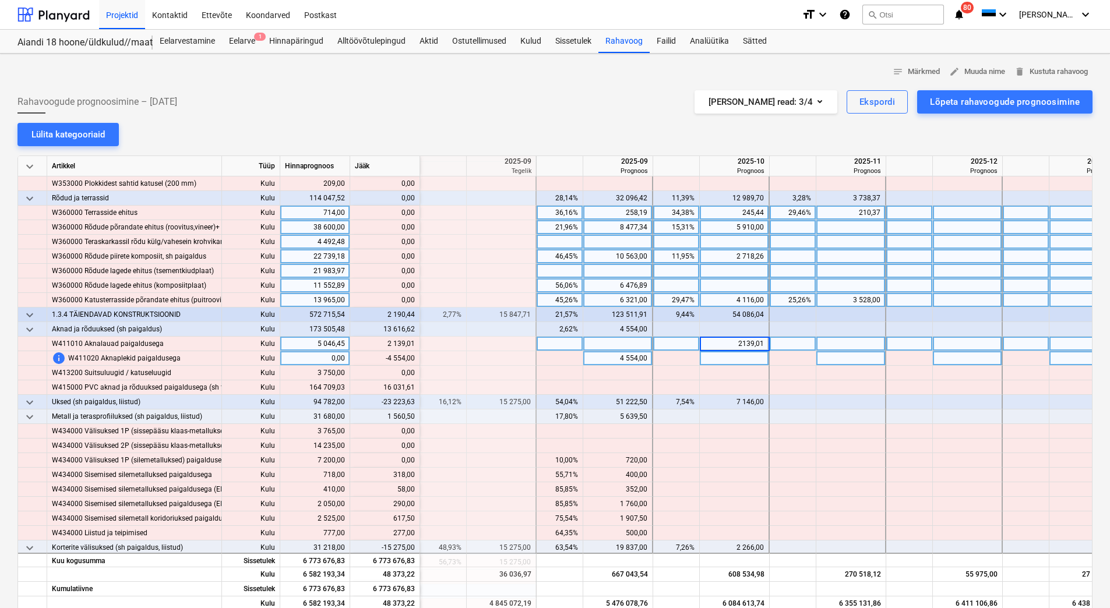
click at [718, 353] on div at bounding box center [735, 358] width 70 height 15
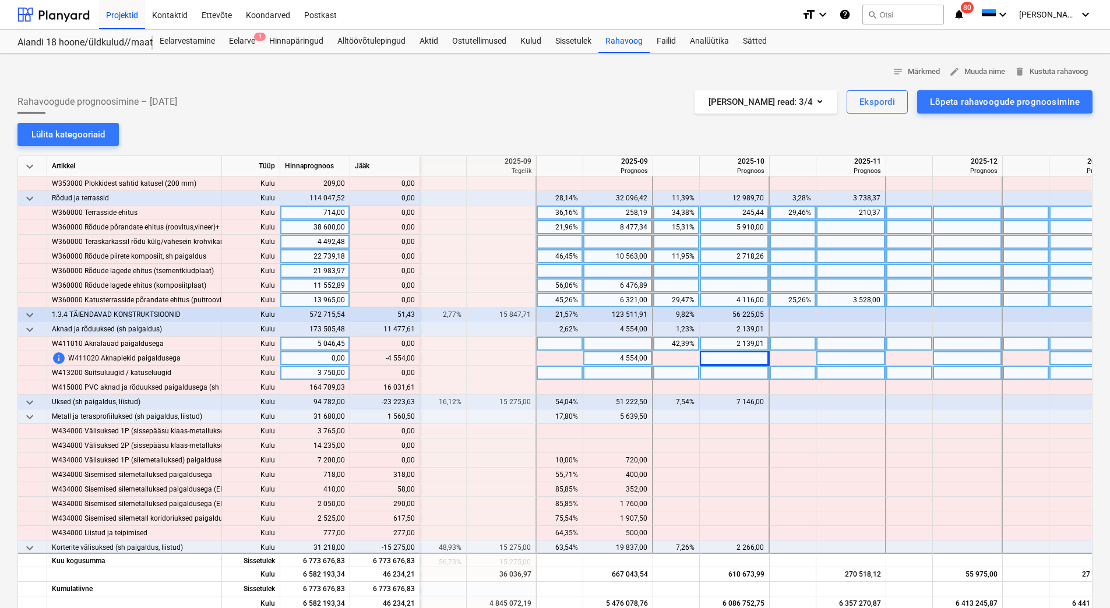
click at [608, 366] on div at bounding box center [618, 373] width 70 height 15
click at [615, 356] on div "4 554,00" at bounding box center [617, 358] width 59 height 15
click at [613, 374] on div at bounding box center [618, 373] width 70 height 15
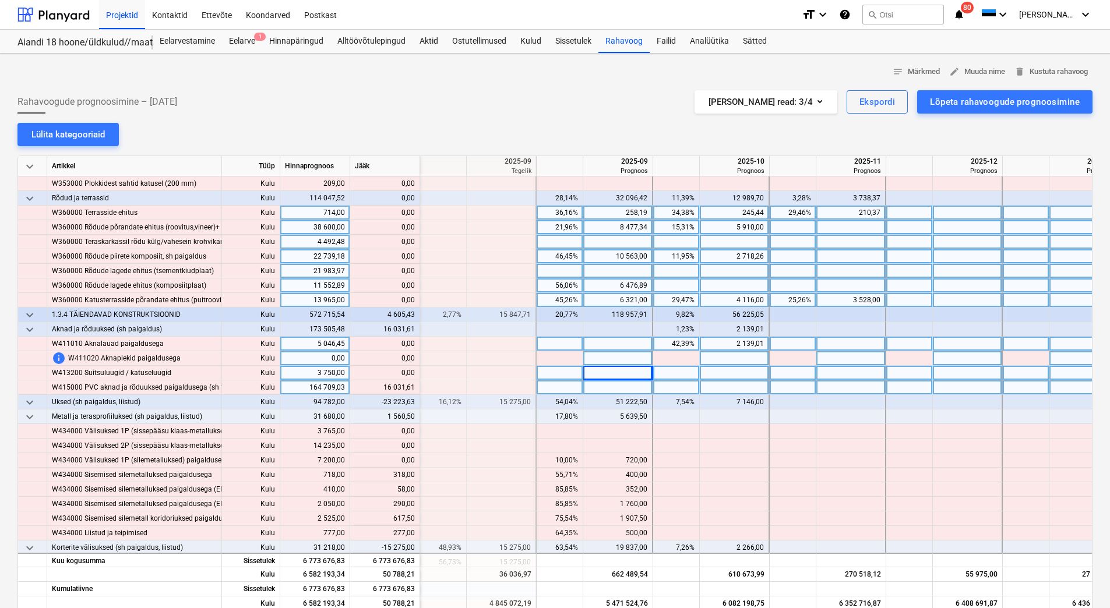
click at [835, 390] on div at bounding box center [851, 387] width 70 height 15
type input "16031,61"
click at [832, 370] on div at bounding box center [851, 373] width 70 height 15
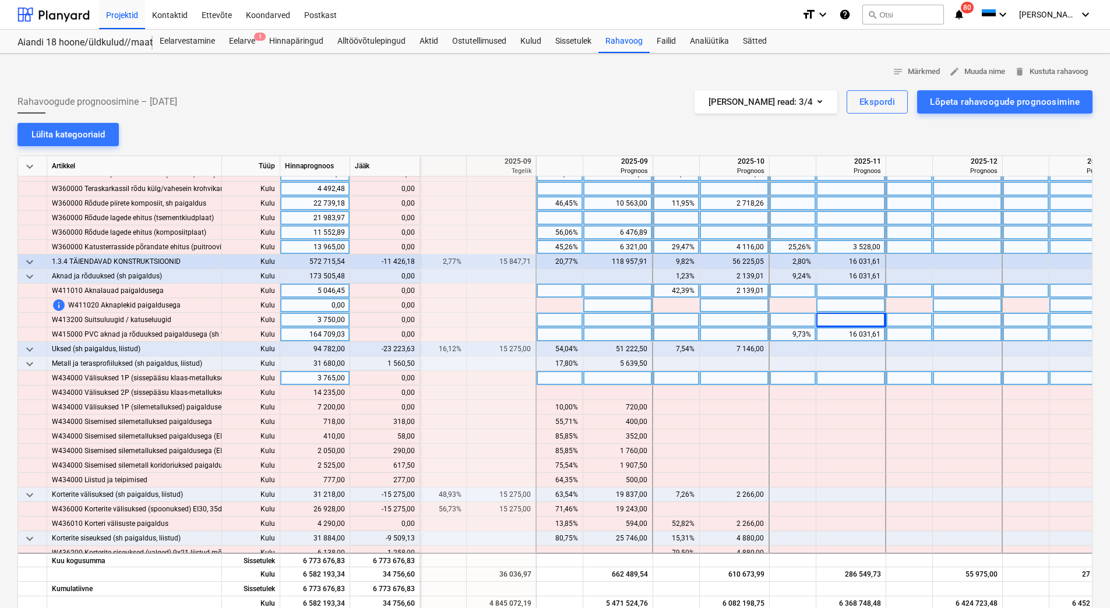
scroll to position [3670, 1398]
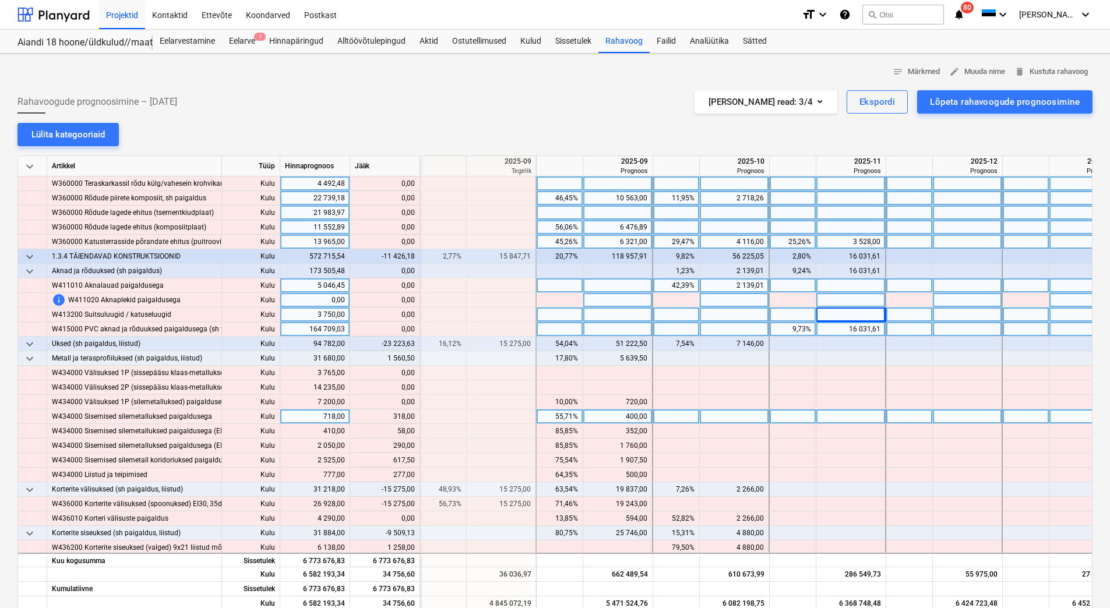
click at [722, 415] on div at bounding box center [735, 417] width 70 height 15
type input "318"
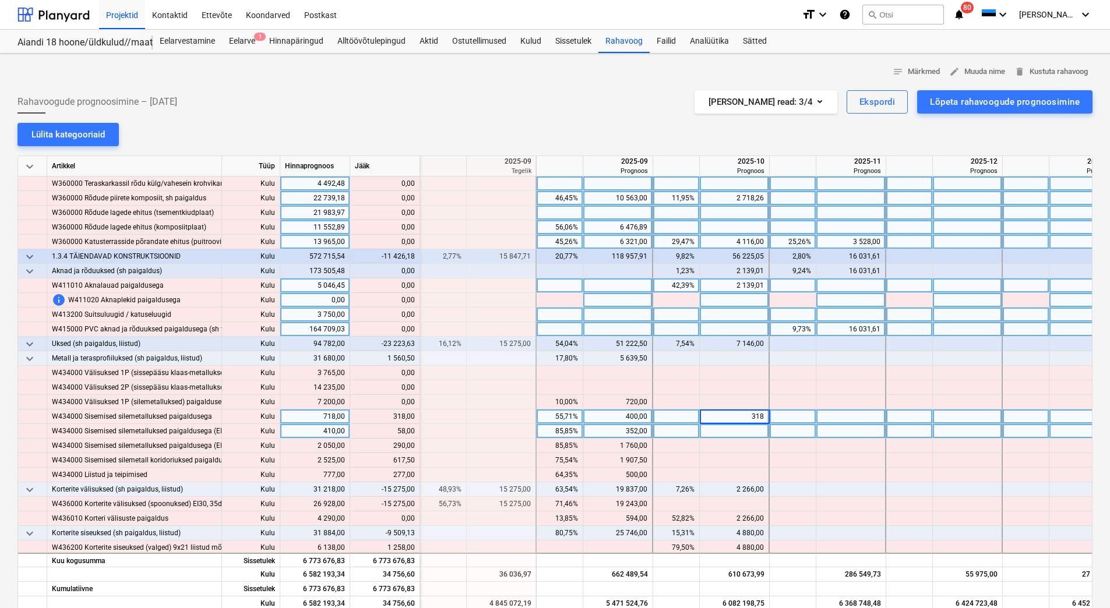
click at [719, 430] on div at bounding box center [735, 431] width 70 height 15
click at [730, 434] on input "8" at bounding box center [734, 431] width 69 height 14
type input "58"
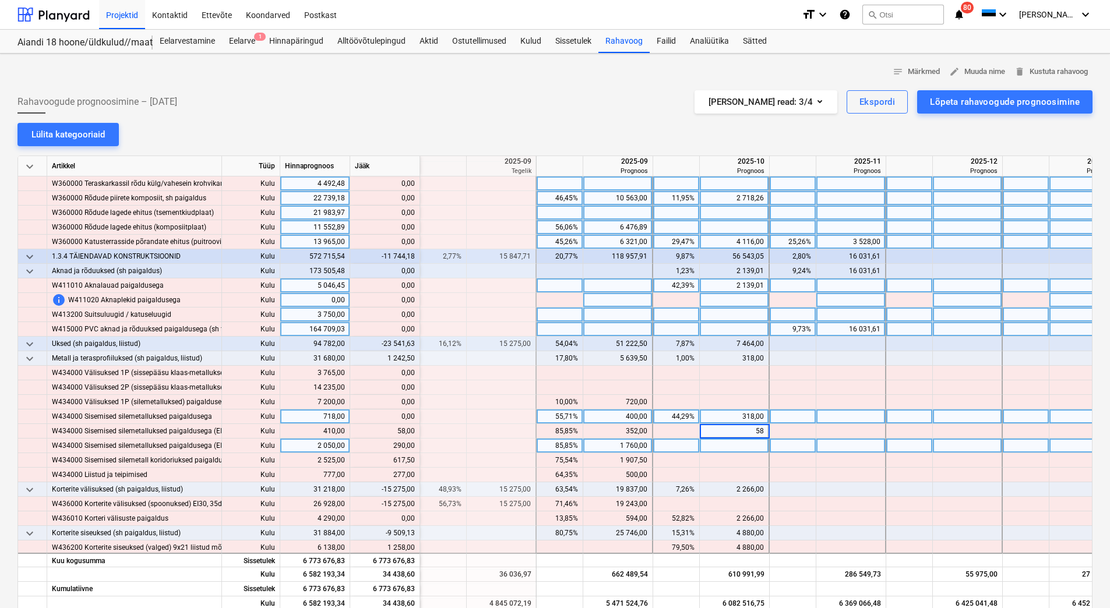
click at [750, 444] on div at bounding box center [735, 446] width 70 height 15
type input "290"
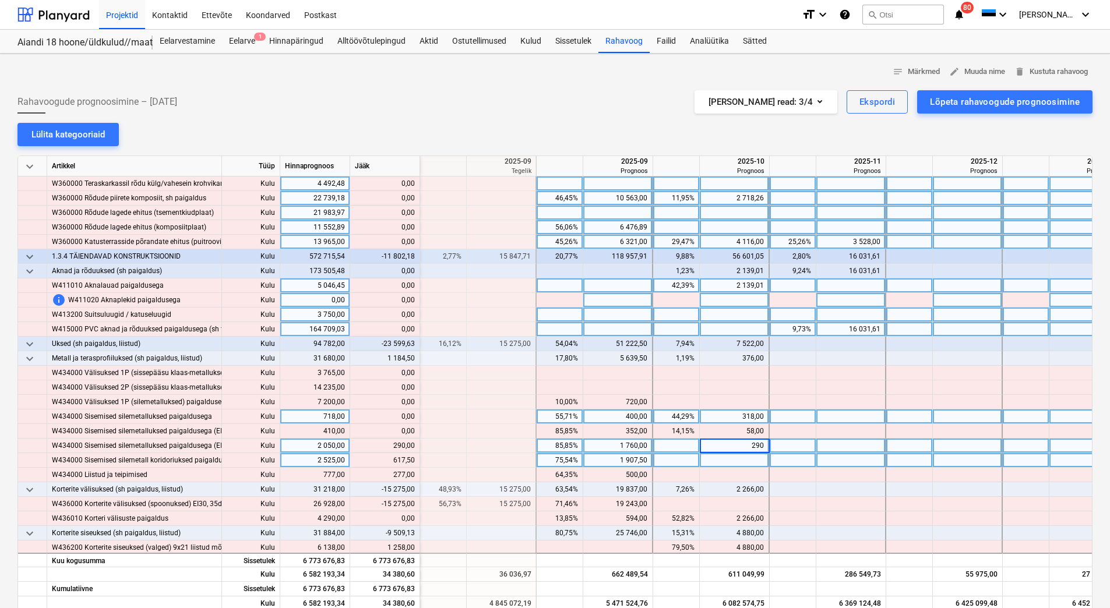
click at [750, 459] on div at bounding box center [735, 460] width 70 height 15
type input "617,50"
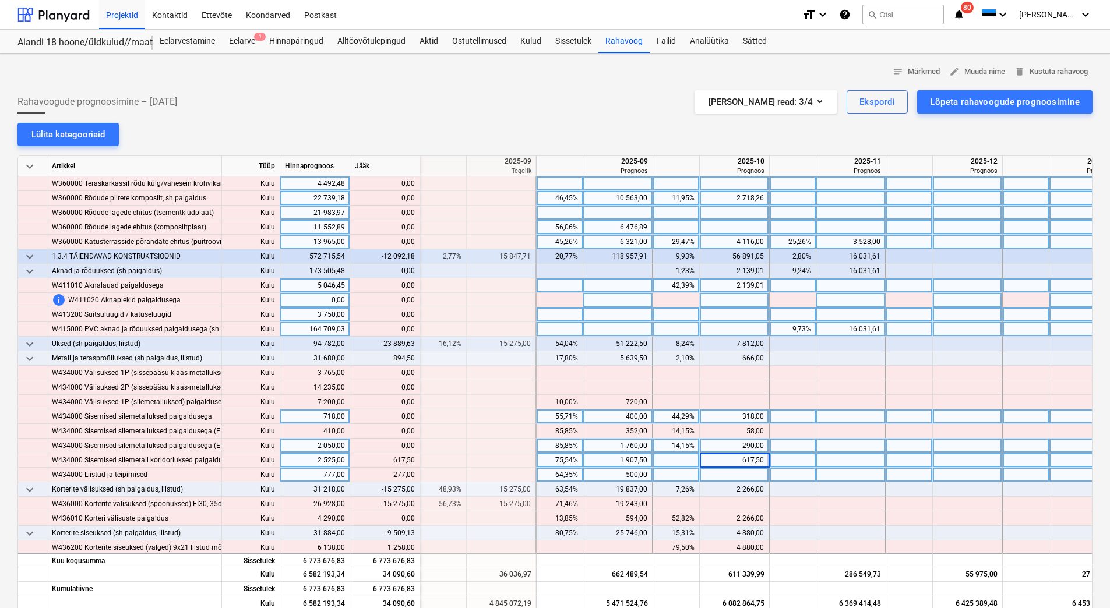
click at [749, 472] on div at bounding box center [735, 475] width 70 height 15
type input "277"
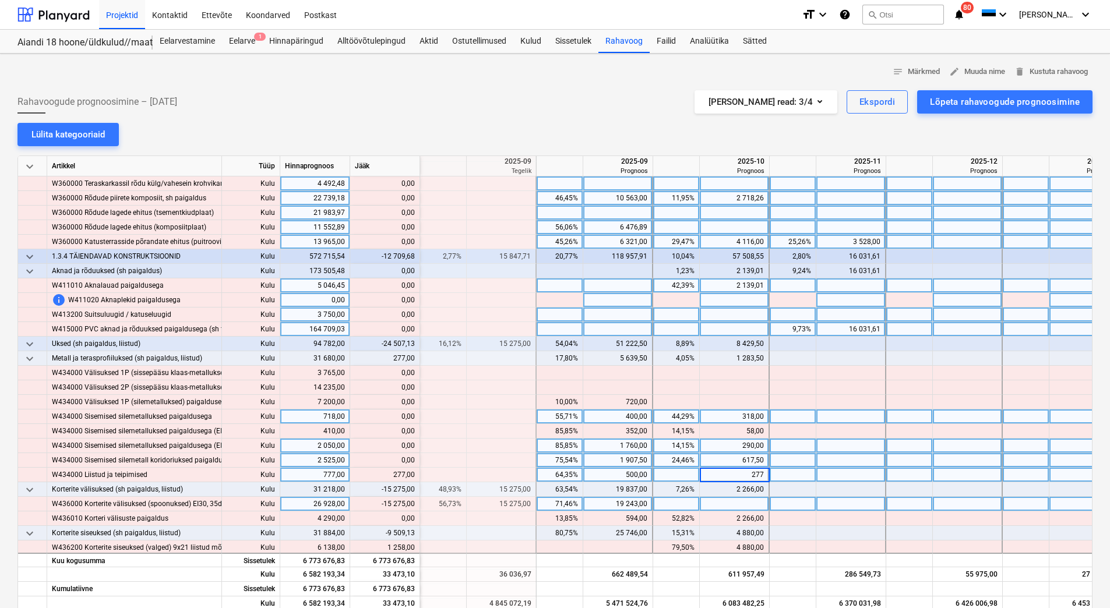
click at [613, 503] on div "19 243,00" at bounding box center [617, 504] width 59 height 15
click at [611, 484] on div "19 837,00" at bounding box center [617, 489] width 59 height 15
click at [610, 503] on div "19 243,00" at bounding box center [617, 504] width 59 height 15
click at [734, 503] on div at bounding box center [735, 504] width 70 height 15
click at [733, 504] on div at bounding box center [735, 504] width 70 height 15
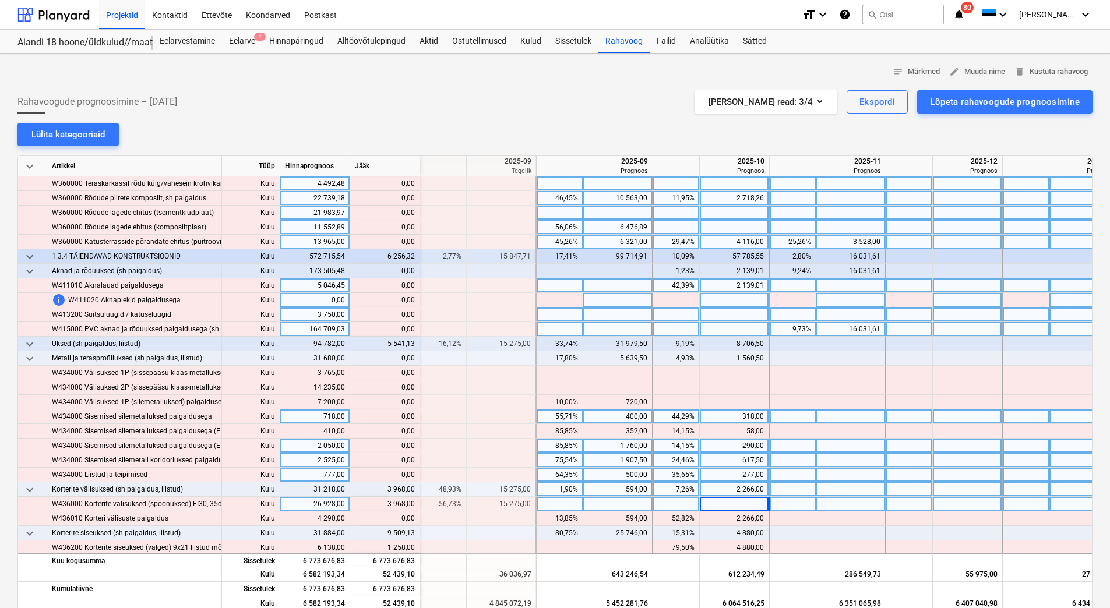
click at [835, 504] on div at bounding box center [851, 504] width 70 height 15
type input "3968"
click at [831, 481] on div at bounding box center [851, 475] width 70 height 15
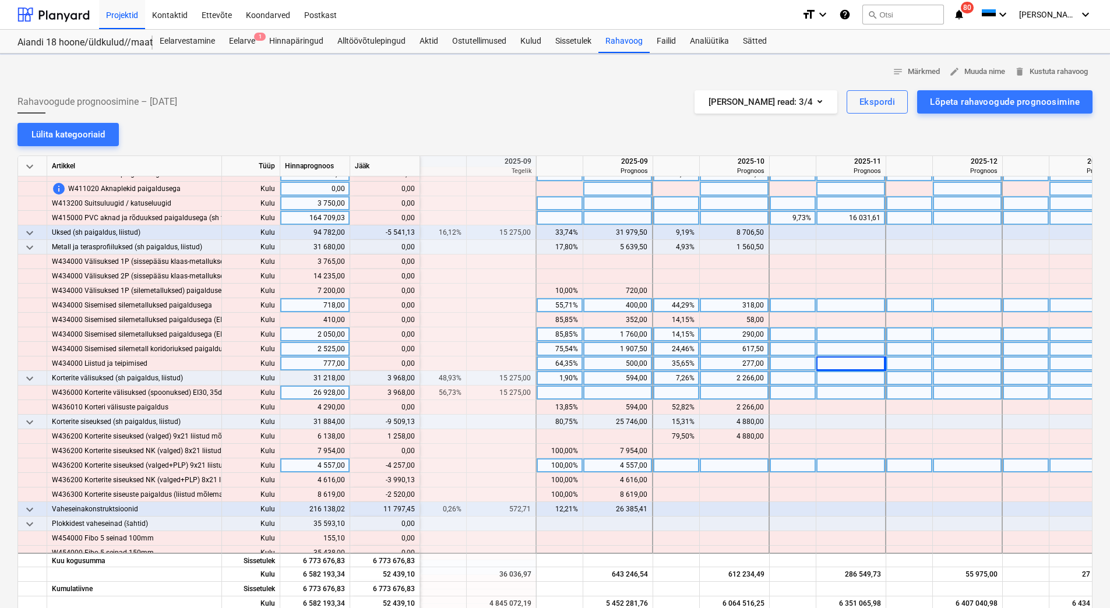
scroll to position [3786, 1398]
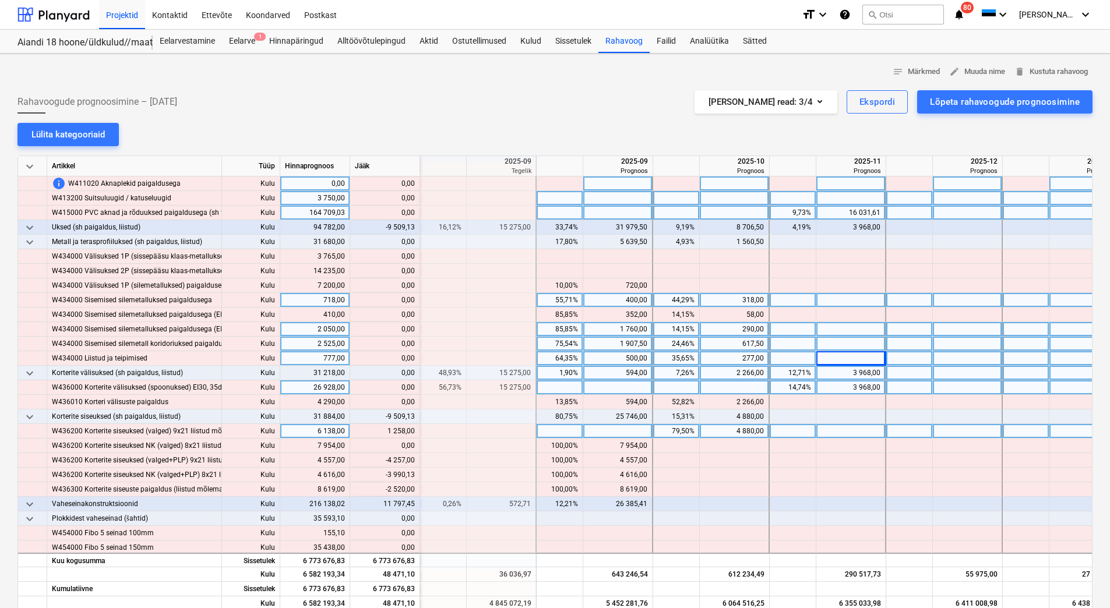
click at [824, 433] on div at bounding box center [851, 431] width 70 height 15
type input "1258"
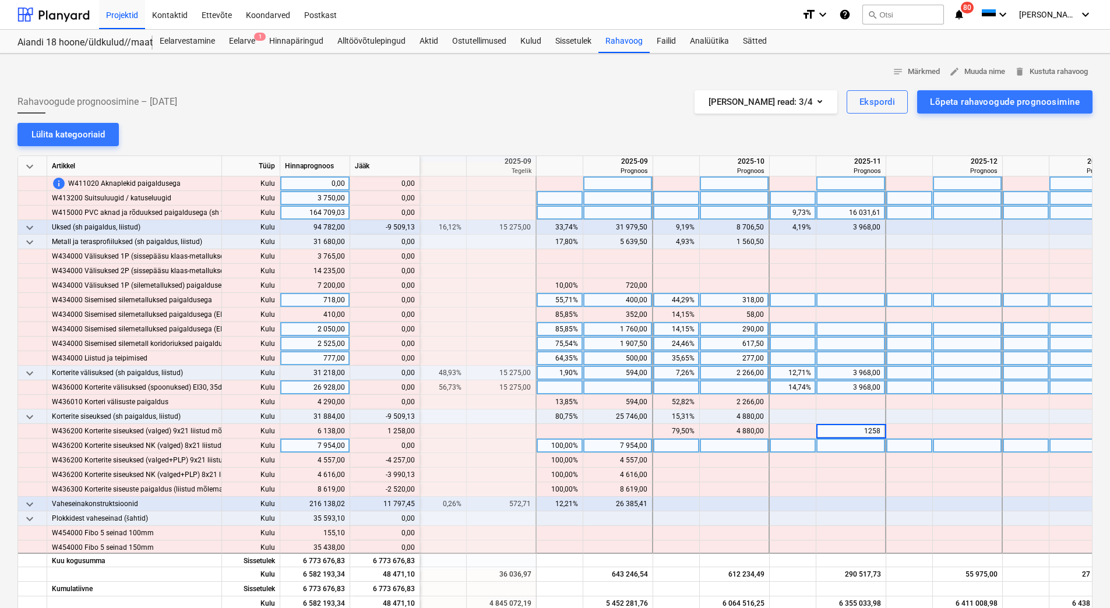
click at [827, 444] on div at bounding box center [851, 446] width 70 height 15
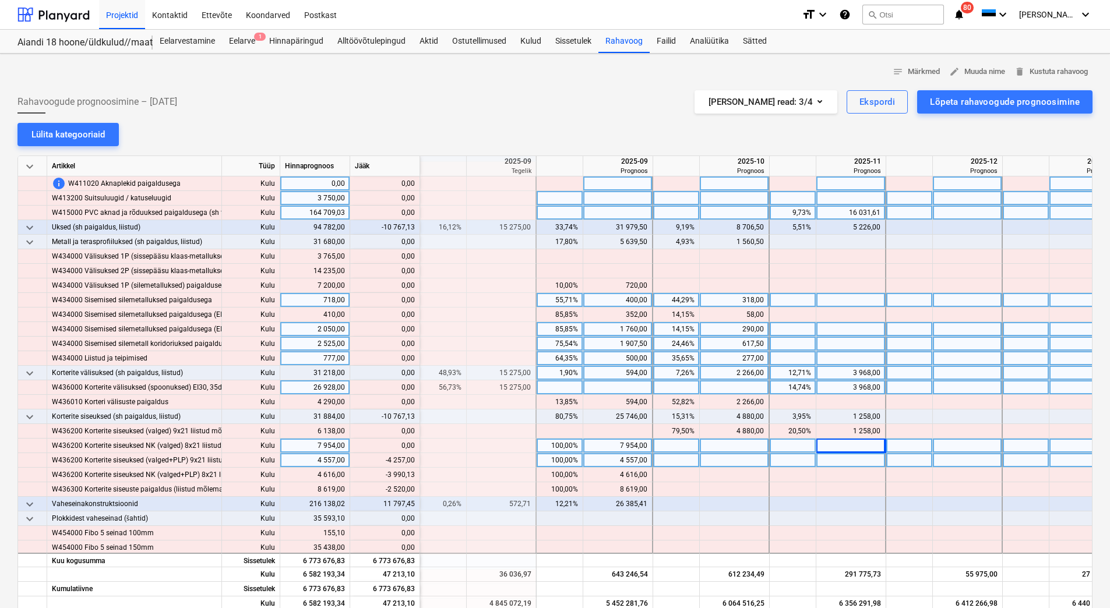
click at [611, 461] on div "4 557,00" at bounding box center [617, 460] width 59 height 15
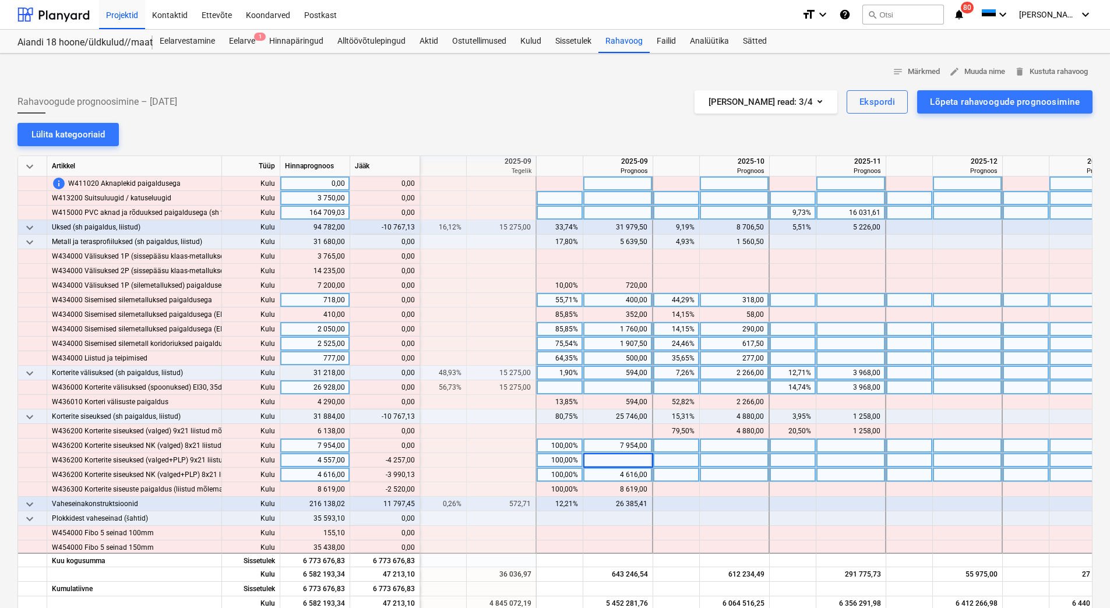
click at [611, 471] on div "4 616,00" at bounding box center [617, 475] width 59 height 15
click at [611, 472] on div "4 616,00" at bounding box center [617, 475] width 59 height 15
click at [613, 461] on div at bounding box center [618, 460] width 70 height 15
click at [615, 478] on div at bounding box center [618, 475] width 70 height 15
click at [616, 463] on div at bounding box center [618, 460] width 70 height 15
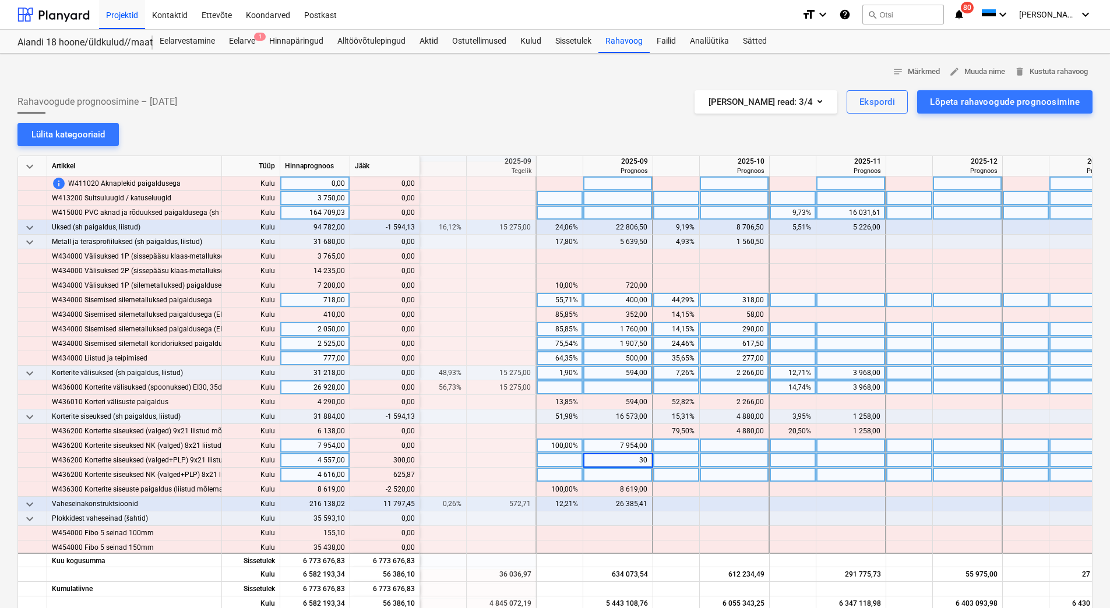
type input "300"
click at [614, 473] on div at bounding box center [618, 475] width 70 height 15
type input "2"
type input "625,87"
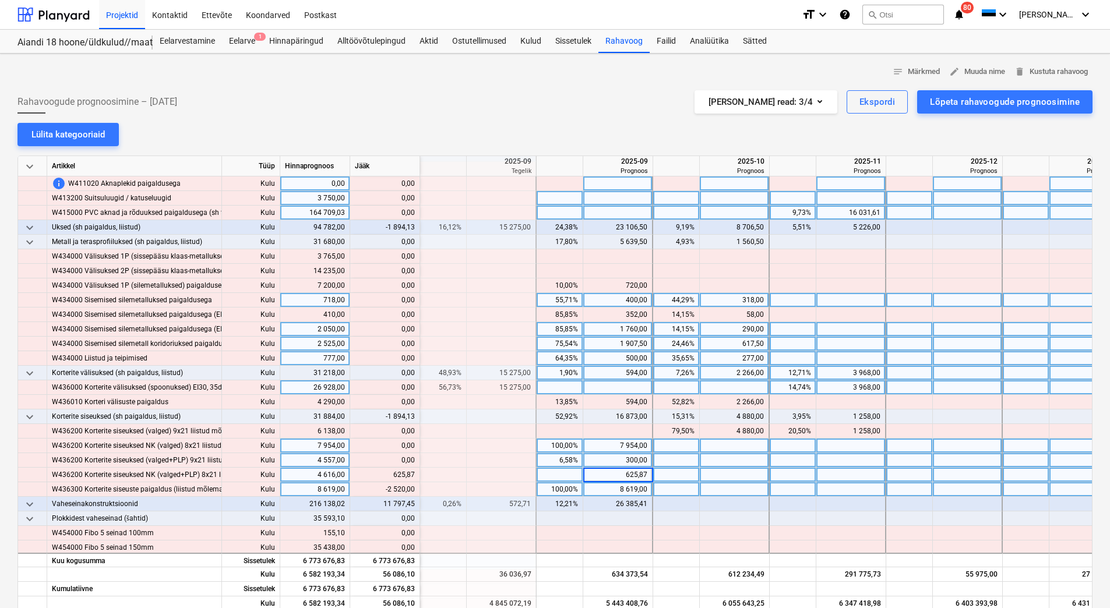
click at [612, 488] on div "8 619,00" at bounding box center [617, 489] width 59 height 15
click at [610, 488] on div "8 619,00" at bounding box center [617, 489] width 59 height 15
click at [611, 475] on div "625,87" at bounding box center [617, 475] width 59 height 15
click at [612, 486] on div at bounding box center [618, 489] width 70 height 15
type input "6099"
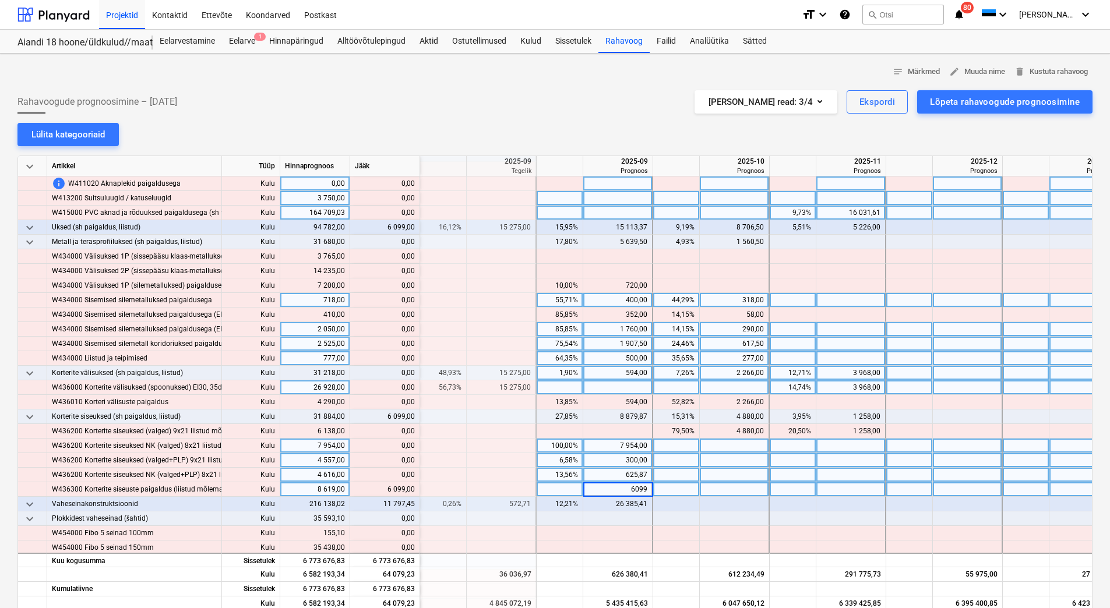
click at [617, 477] on div "625,87" at bounding box center [617, 475] width 59 height 15
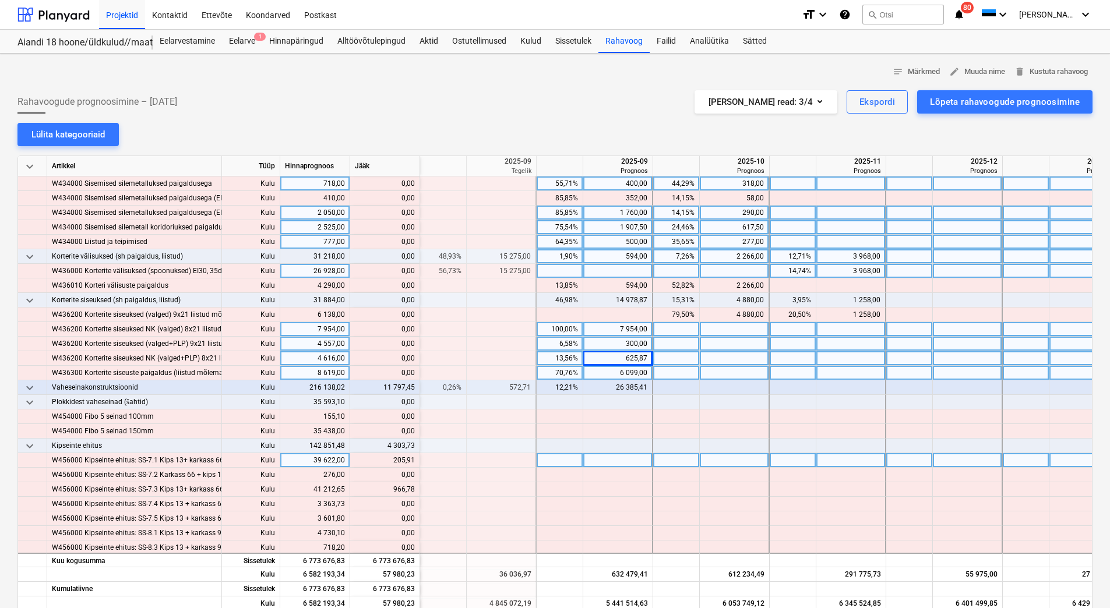
scroll to position [3961, 1398]
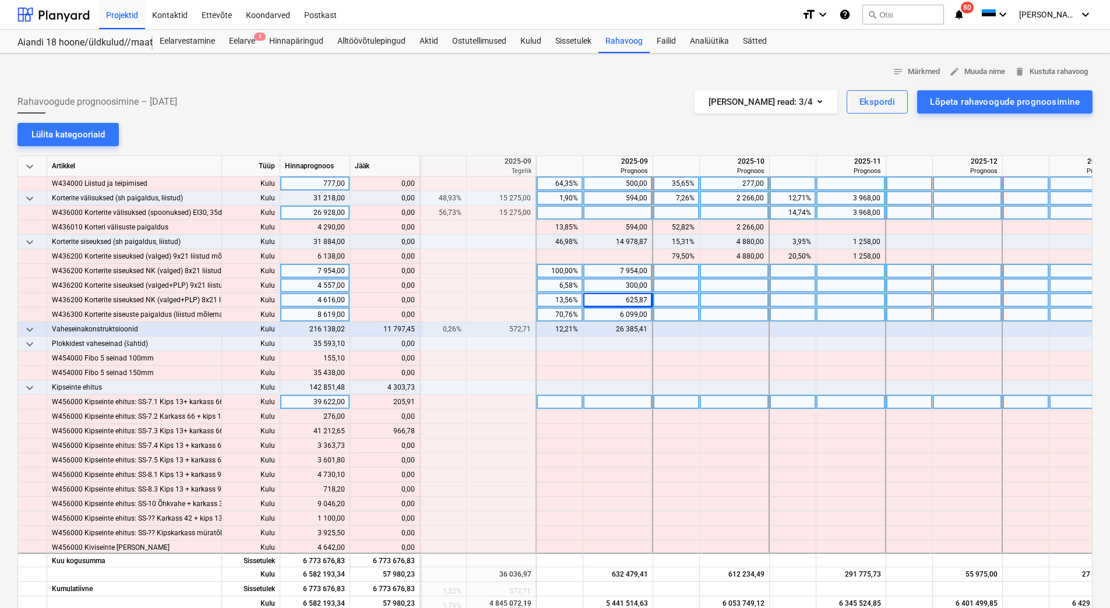
click at [720, 403] on div at bounding box center [735, 402] width 70 height 15
type input "205,91"
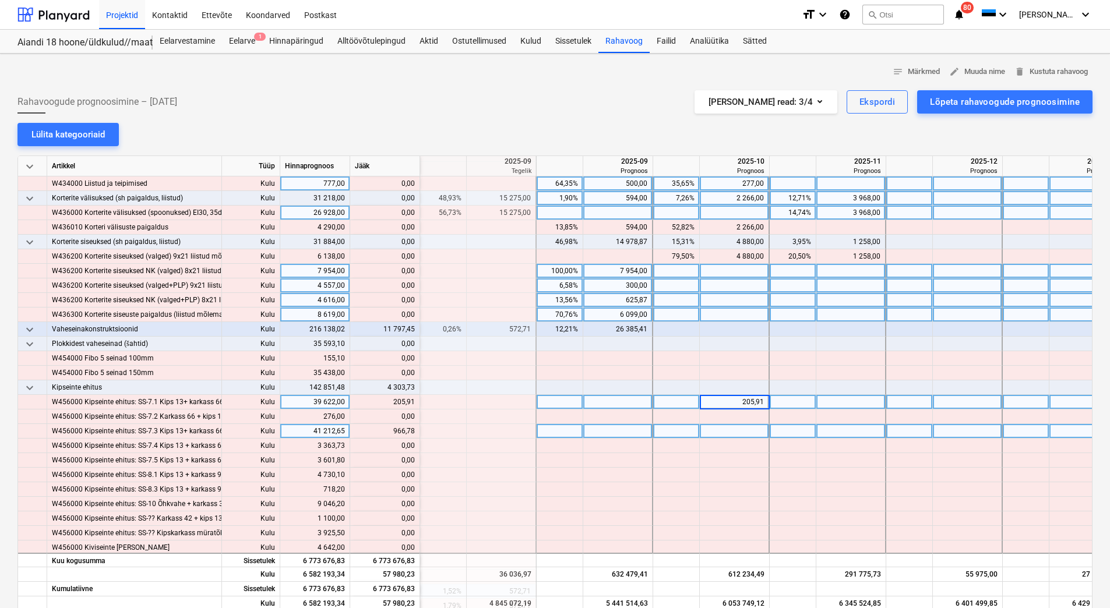
click at [716, 430] on div at bounding box center [735, 431] width 70 height 15
type input "66,78"
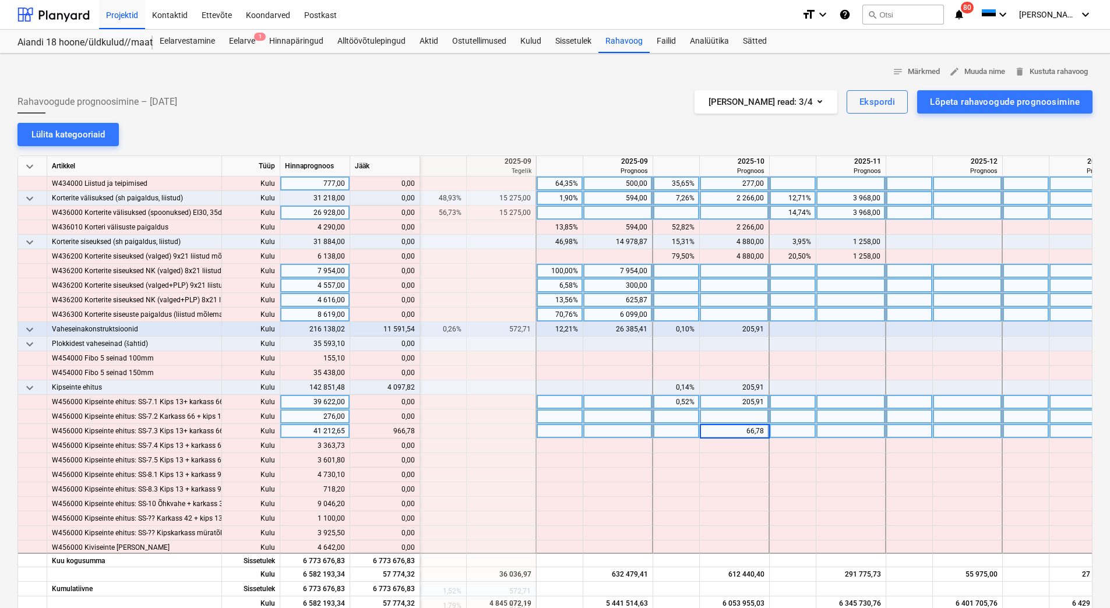
click at [739, 424] on div at bounding box center [735, 417] width 70 height 15
click at [725, 402] on div "205,91" at bounding box center [733, 402] width 59 height 15
click at [742, 429] on div "66,78" at bounding box center [733, 431] width 59 height 15
click at [838, 429] on div at bounding box center [851, 431] width 70 height 15
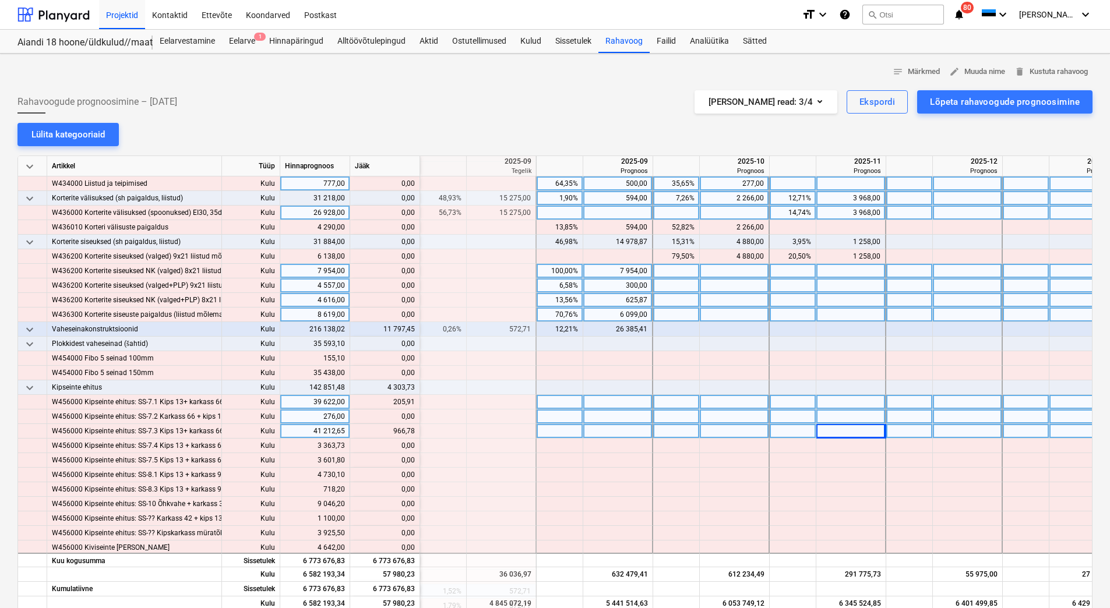
click at [832, 400] on div at bounding box center [851, 402] width 70 height 15
type input "205,91"
click at [841, 429] on div at bounding box center [851, 431] width 70 height 15
click at [851, 431] on input "66,78" at bounding box center [850, 431] width 69 height 14
type input "966,78"
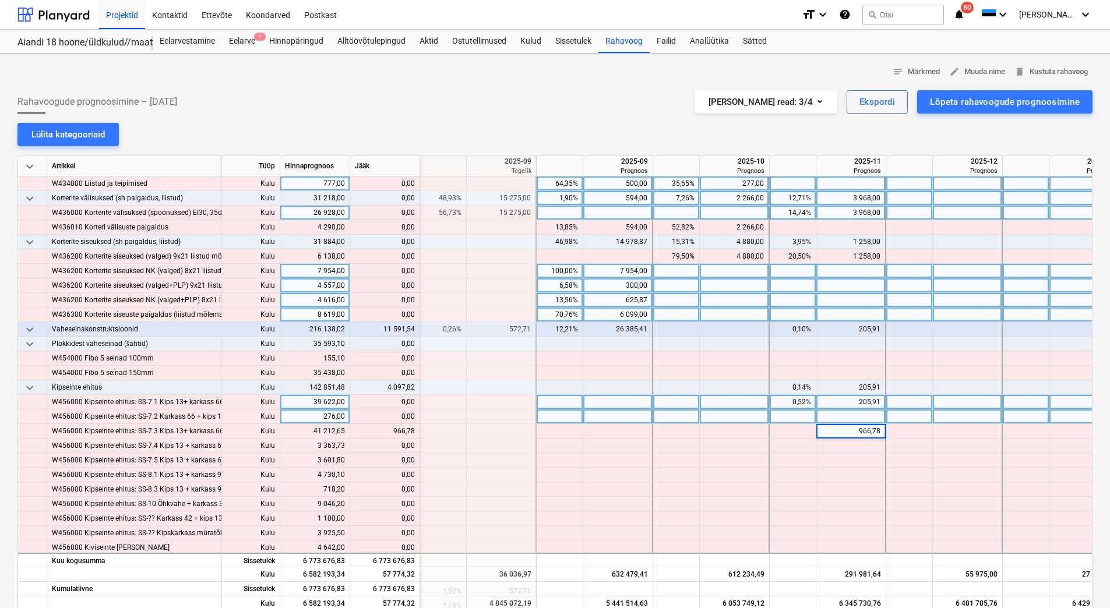
click at [853, 417] on div at bounding box center [851, 417] width 70 height 15
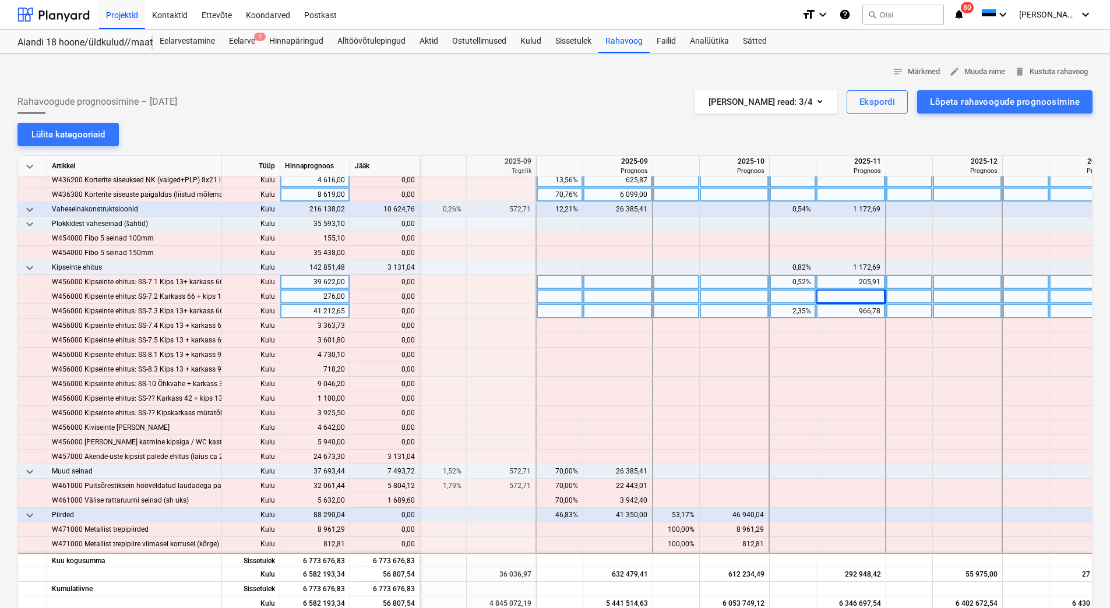
scroll to position [4136, 1398]
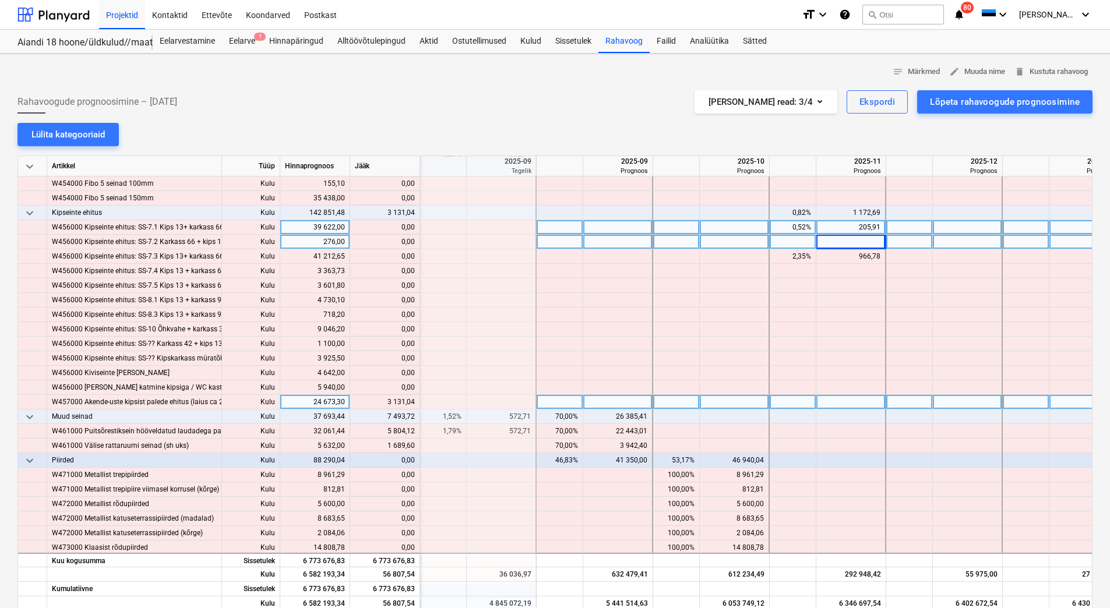
click at [828, 403] on div at bounding box center [851, 402] width 70 height 15
type input "3131,04"
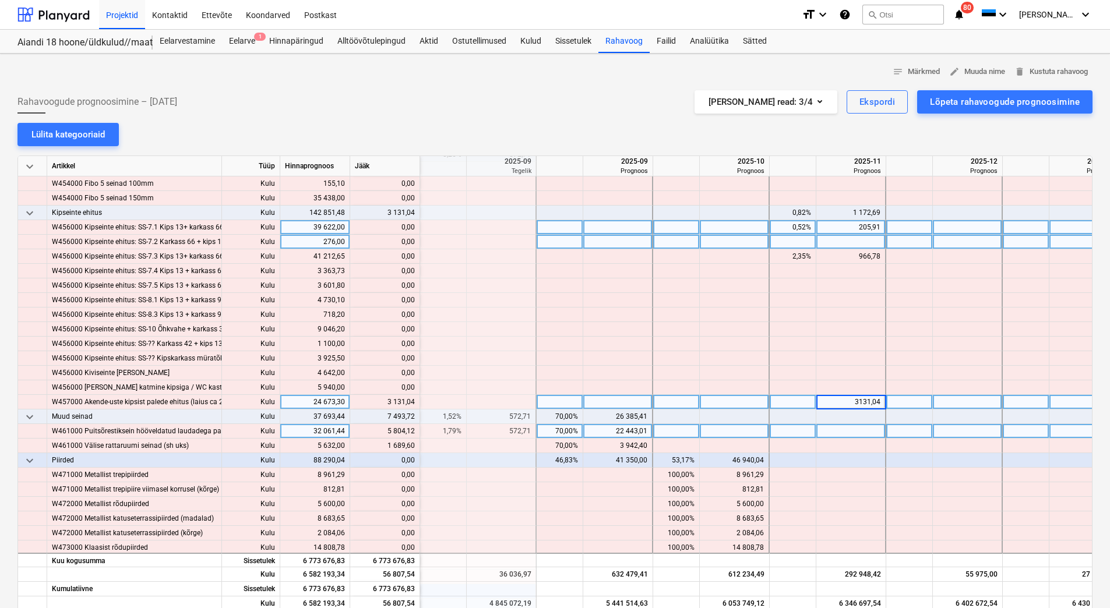
click at [833, 433] on div at bounding box center [851, 431] width 70 height 15
click at [752, 432] on div at bounding box center [735, 431] width 70 height 15
type input "5804,12"
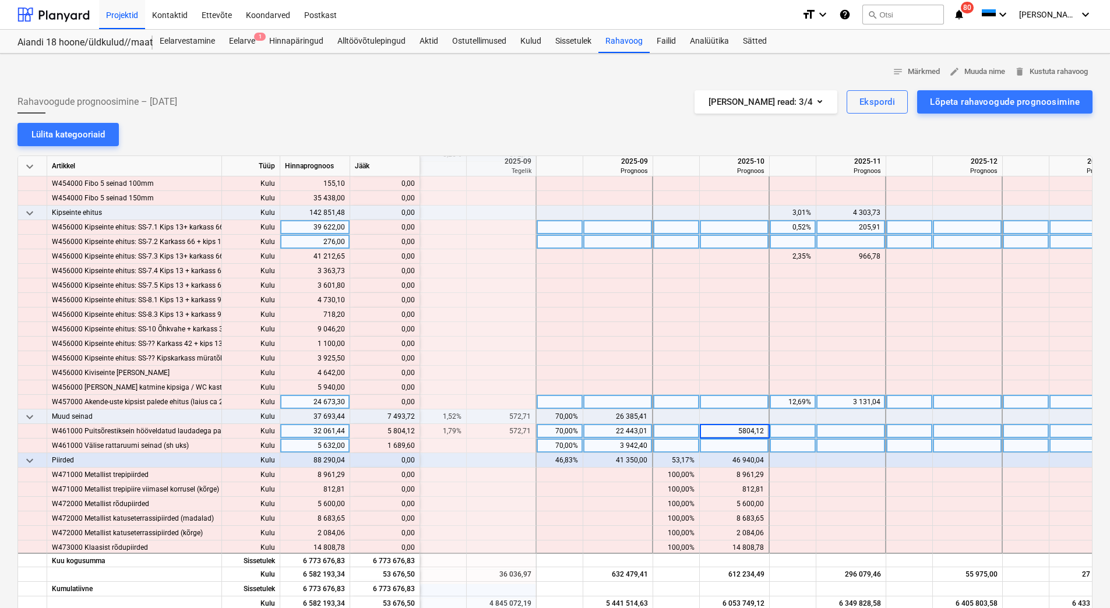
click at [747, 443] on div at bounding box center [735, 446] width 70 height 15
click at [736, 444] on div at bounding box center [735, 446] width 70 height 15
type input "1689,60"
click at [721, 397] on div at bounding box center [735, 402] width 70 height 15
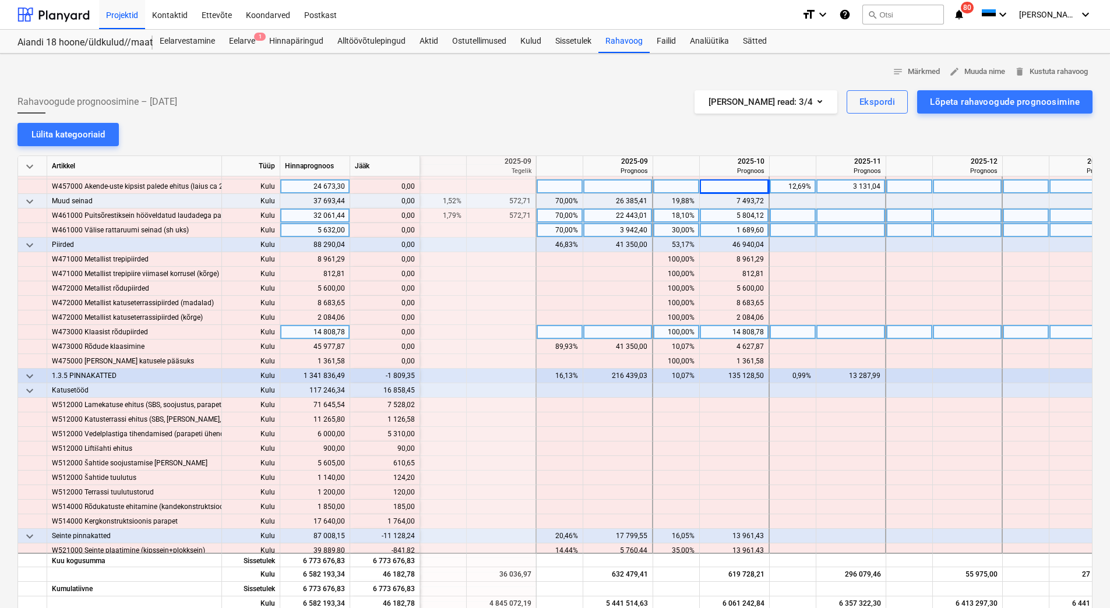
scroll to position [4369, 1398]
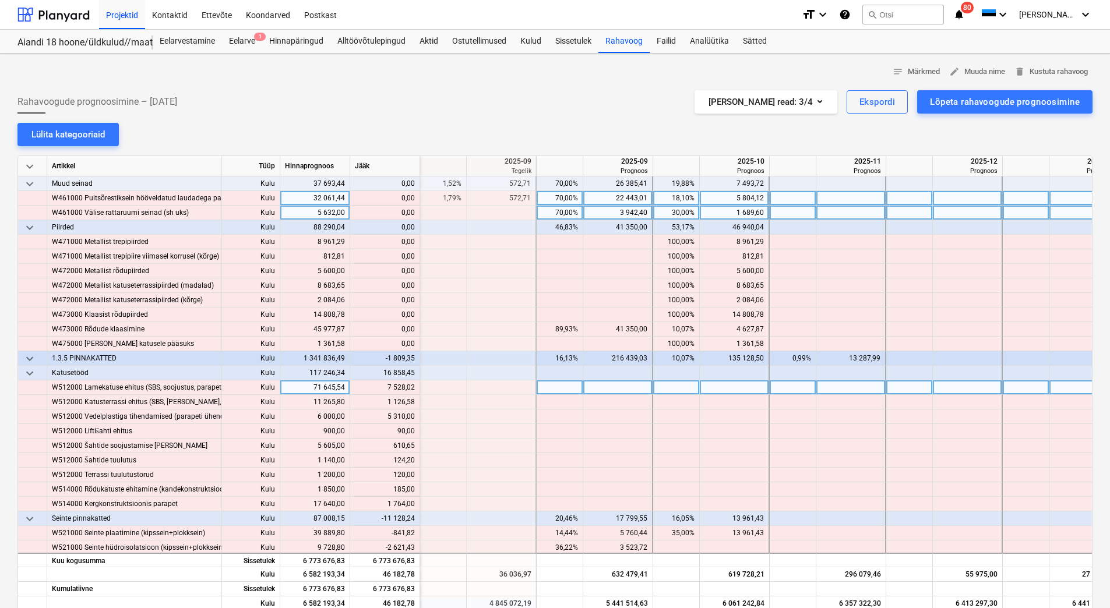
click at [610, 384] on div at bounding box center [618, 387] width 70 height 15
drag, startPoint x: 387, startPoint y: 390, endPoint x: 412, endPoint y: 390, distance: 25.0
click at [412, 390] on div "content_copy 7 528,02" at bounding box center [385, 387] width 60 height 15
drag, startPoint x: 389, startPoint y: 387, endPoint x: 414, endPoint y: 387, distance: 24.5
click at [414, 387] on div "content_copy 7 528,02" at bounding box center [385, 387] width 60 height 15
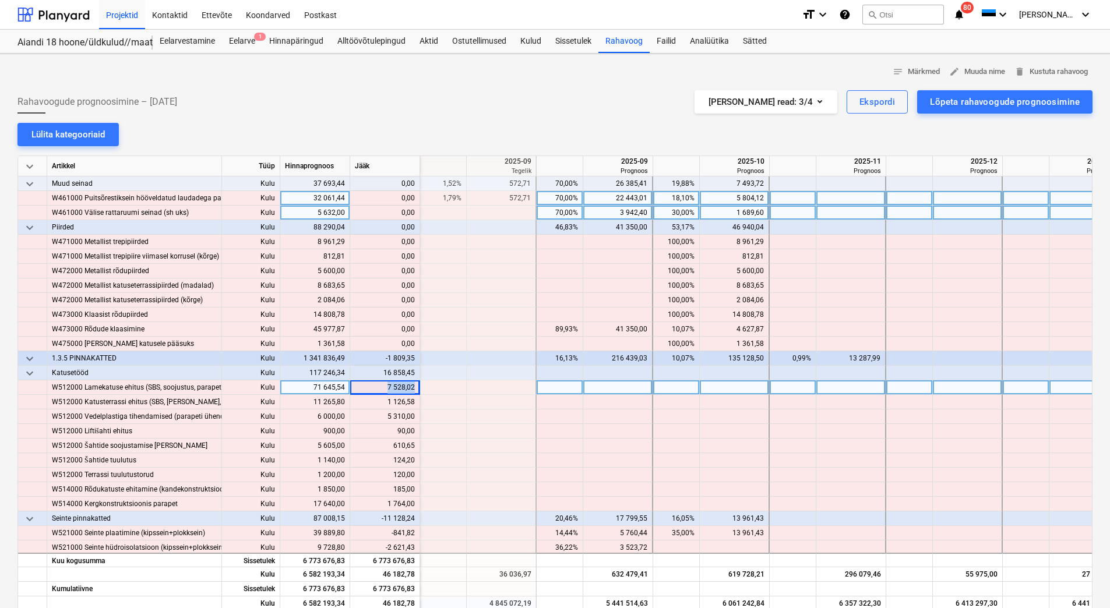
click at [640, 390] on div at bounding box center [618, 387] width 70 height 15
type input "7 528,02"
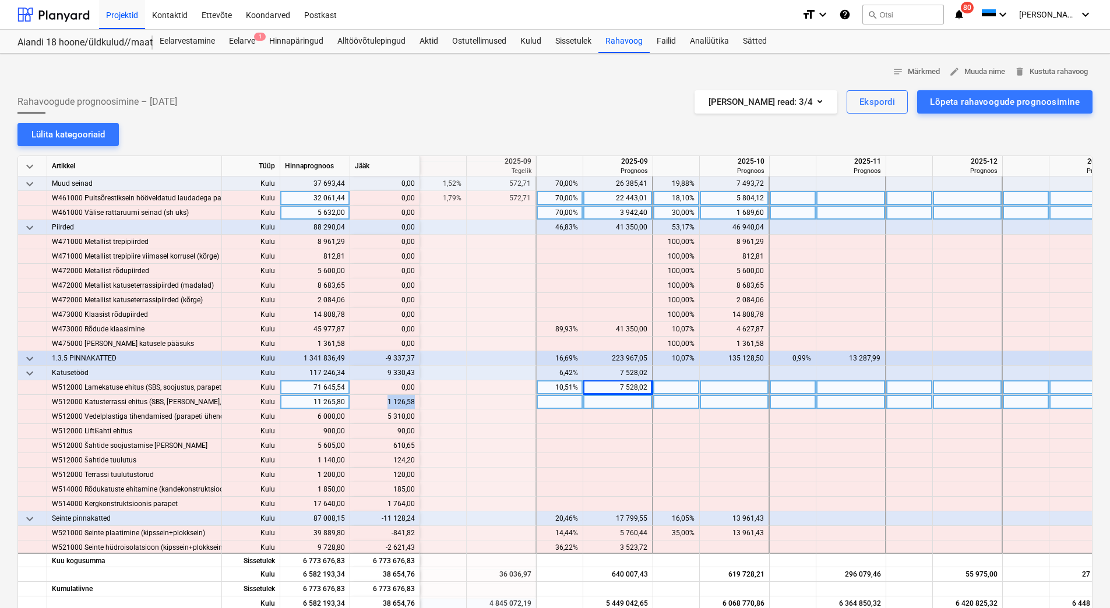
drag, startPoint x: 383, startPoint y: 401, endPoint x: 413, endPoint y: 404, distance: 29.9
click at [413, 404] on div "content_copy 1 126,58" at bounding box center [385, 402] width 60 height 15
click at [604, 405] on div at bounding box center [618, 402] width 70 height 15
type input "1 126,58"
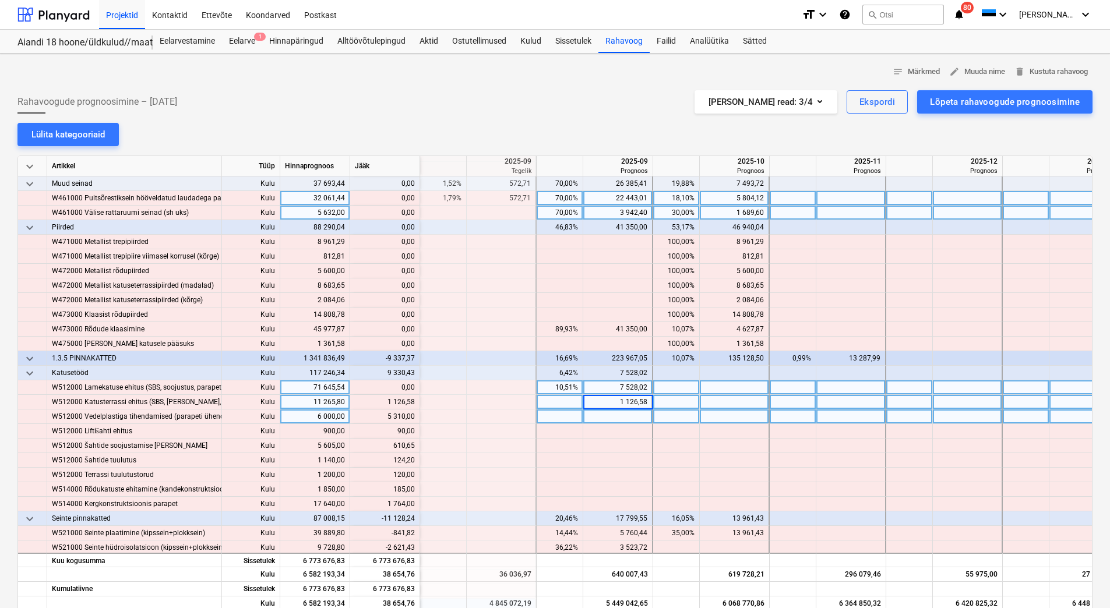
click at [599, 414] on div at bounding box center [618, 417] width 70 height 15
drag, startPoint x: 386, startPoint y: 418, endPoint x: 414, endPoint y: 418, distance: 28.0
click at [414, 418] on div "content_copy 5 310,00" at bounding box center [385, 417] width 60 height 15
click at [632, 417] on div at bounding box center [618, 417] width 70 height 15
type input "5 310,00"
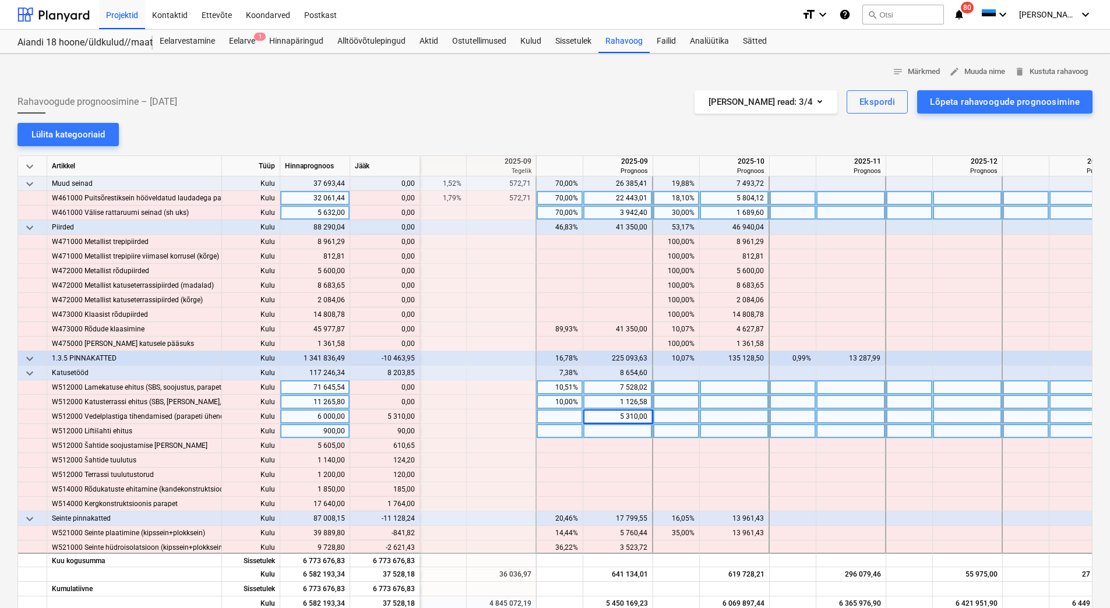
click at [624, 429] on div at bounding box center [618, 431] width 70 height 15
click at [629, 429] on div at bounding box center [618, 431] width 70 height 15
type input "90"
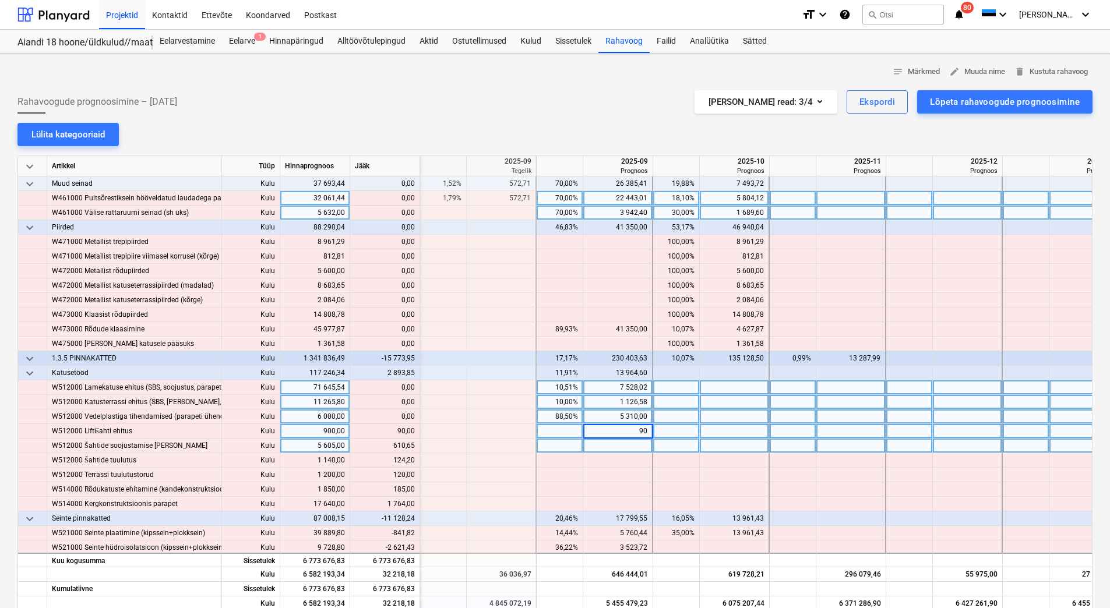
click at [625, 445] on div at bounding box center [618, 446] width 70 height 15
type input "610,65"
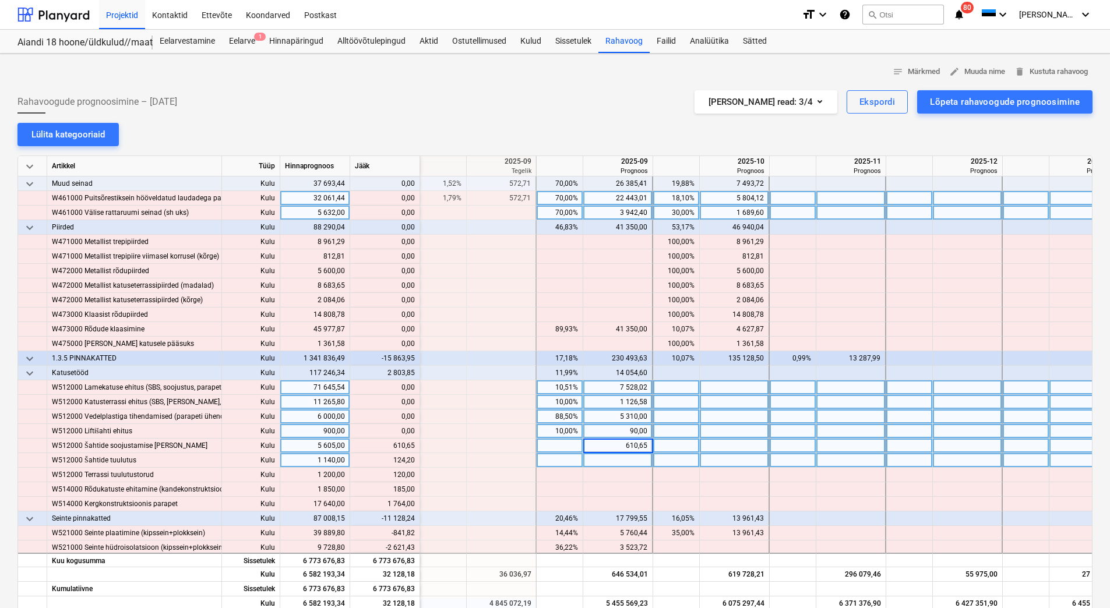
click at [623, 460] on div at bounding box center [618, 460] width 70 height 15
type input "124,20"
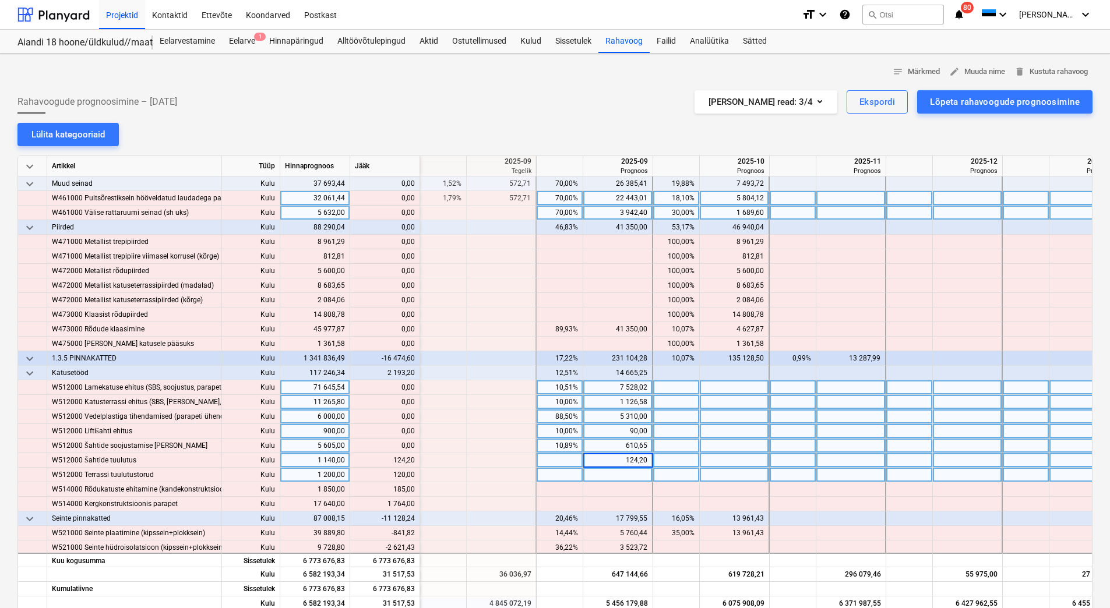
click at [619, 472] on div at bounding box center [618, 475] width 70 height 15
type input "120"
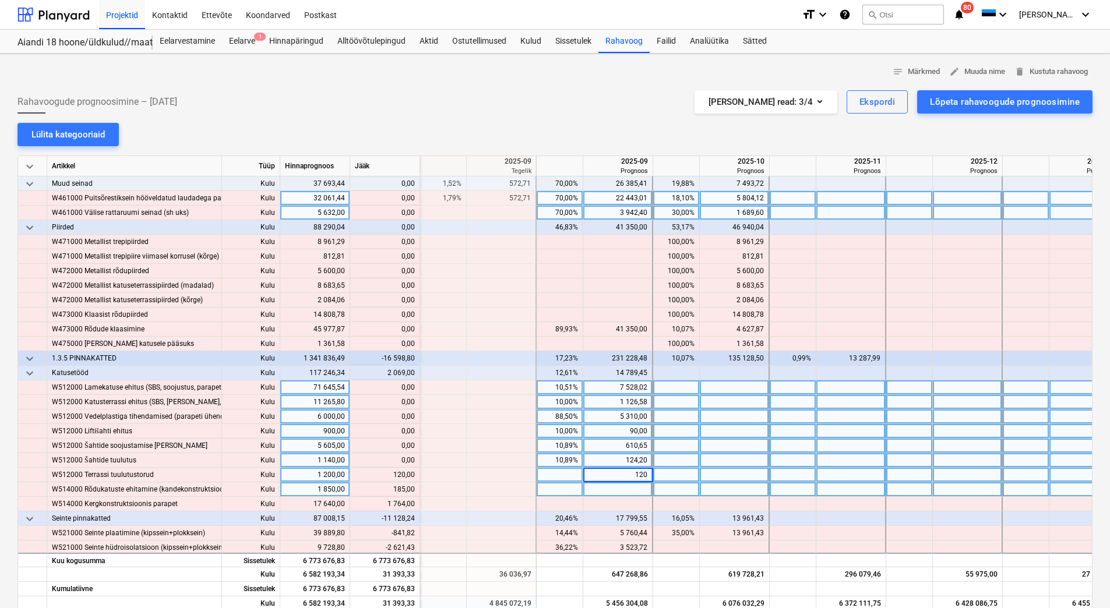
click at [615, 492] on div at bounding box center [618, 489] width 70 height 15
type input "85"
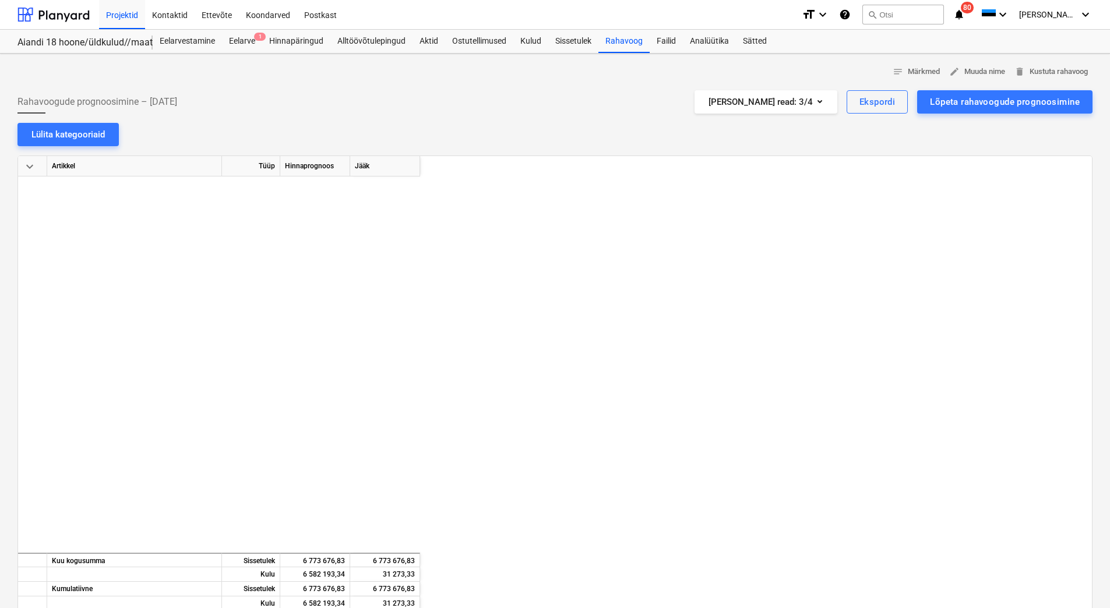
scroll to position [4369, 1398]
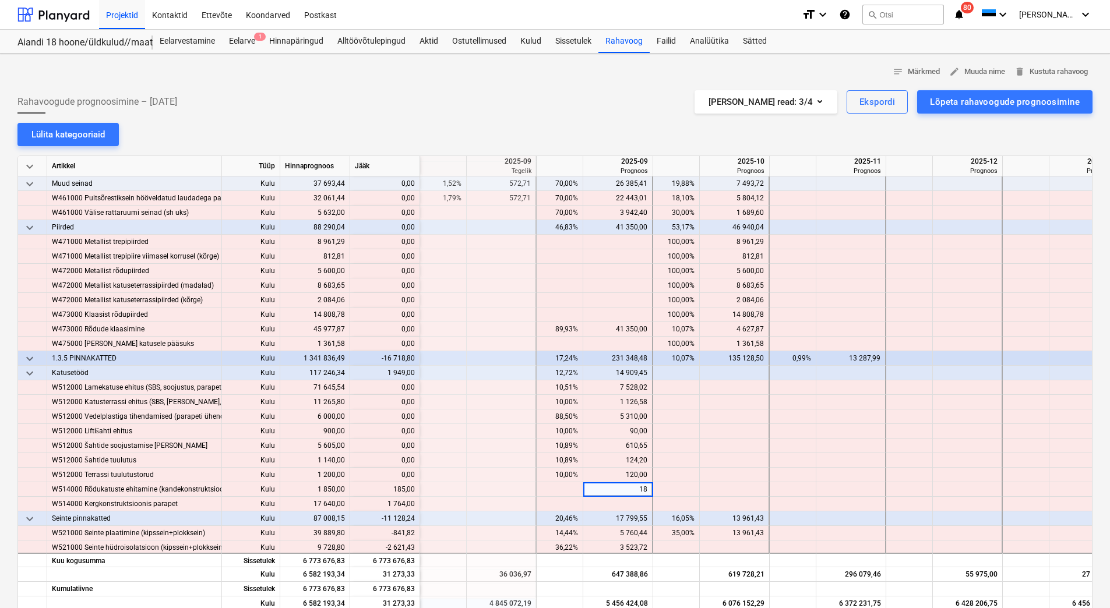
type input "185"
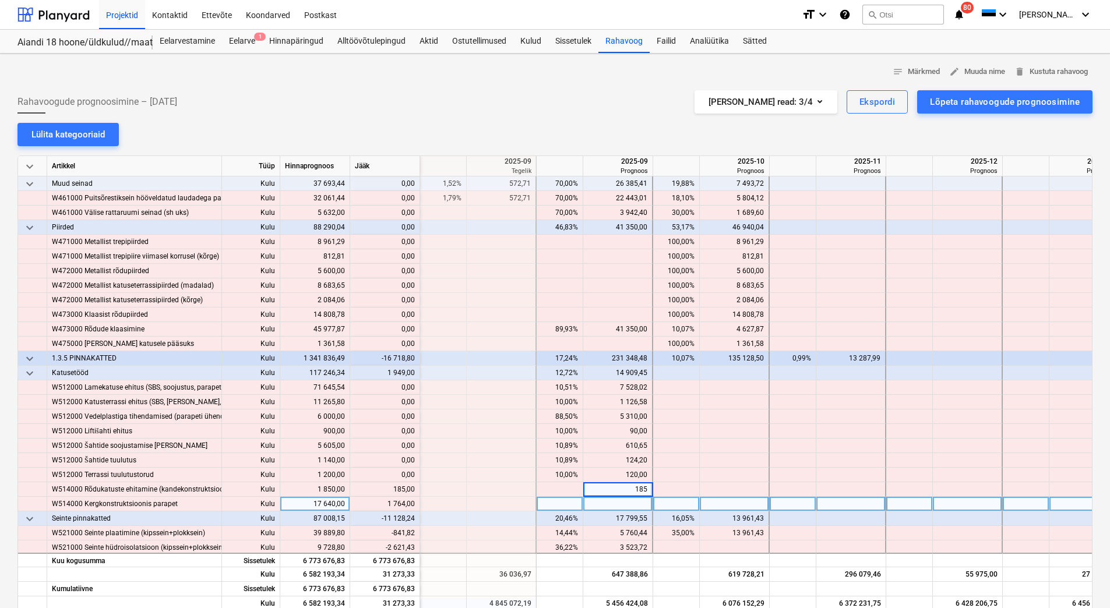
click at [616, 504] on div at bounding box center [618, 504] width 70 height 15
type input "1764"
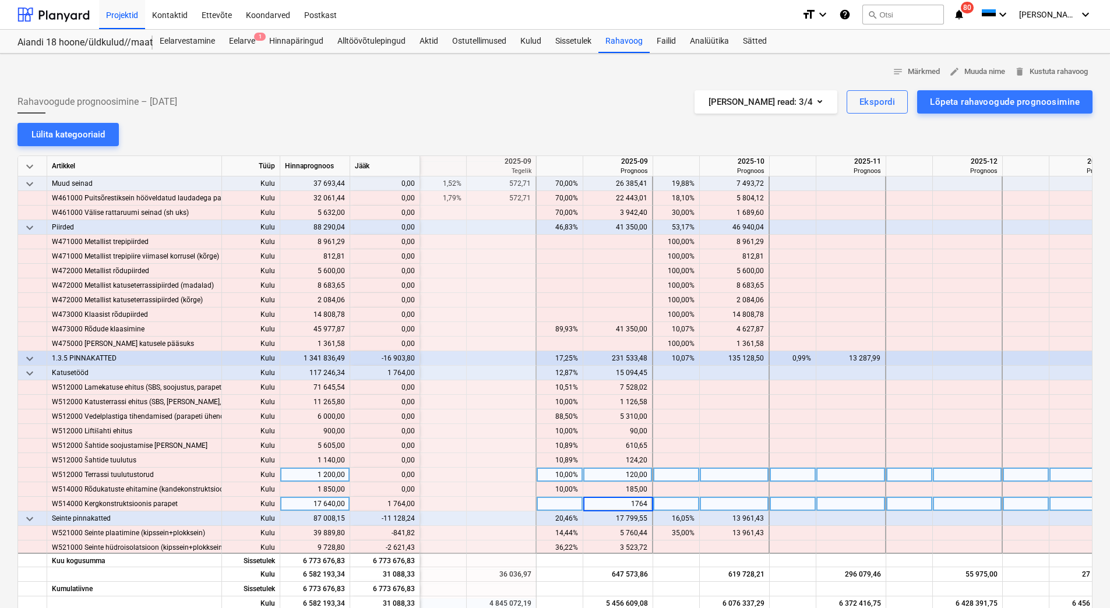
click at [622, 482] on div "keyboard_arrow_down Artikkel Tüüp Hinnaprognoos Jääk 2025-08 Tegelik 2025-09 Te…" at bounding box center [554, 384] width 1075 height 456
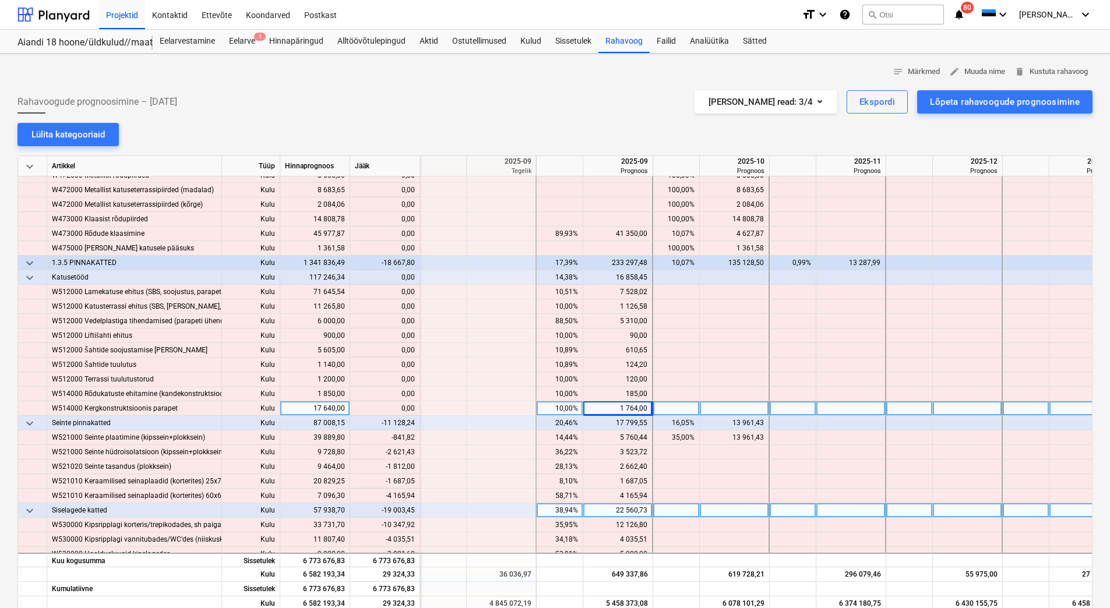
scroll to position [4485, 1398]
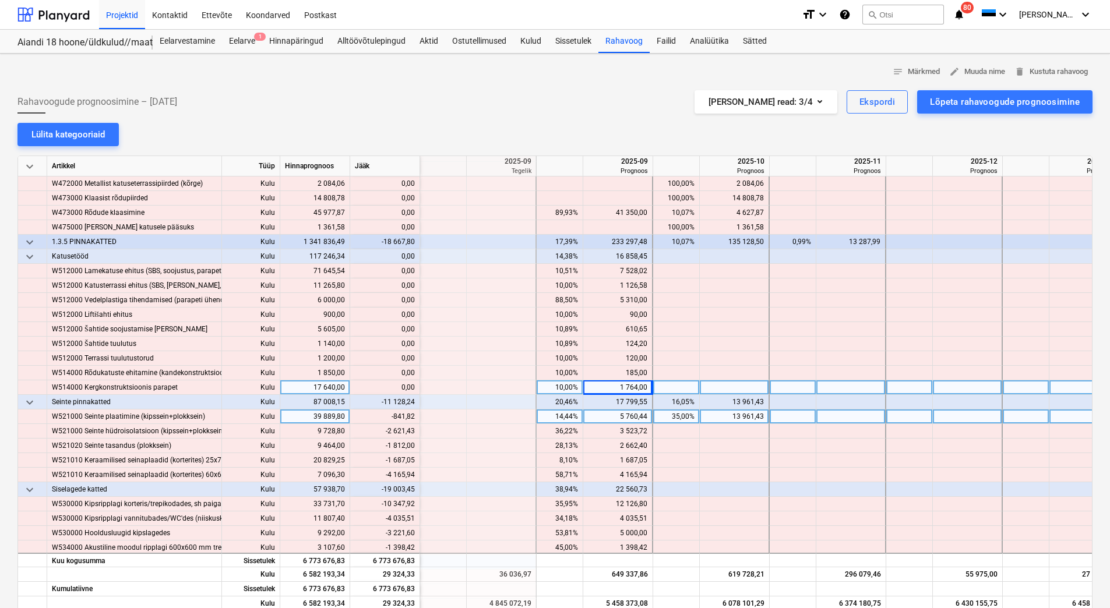
click at [719, 413] on div "13 961,43" at bounding box center [733, 417] width 59 height 15
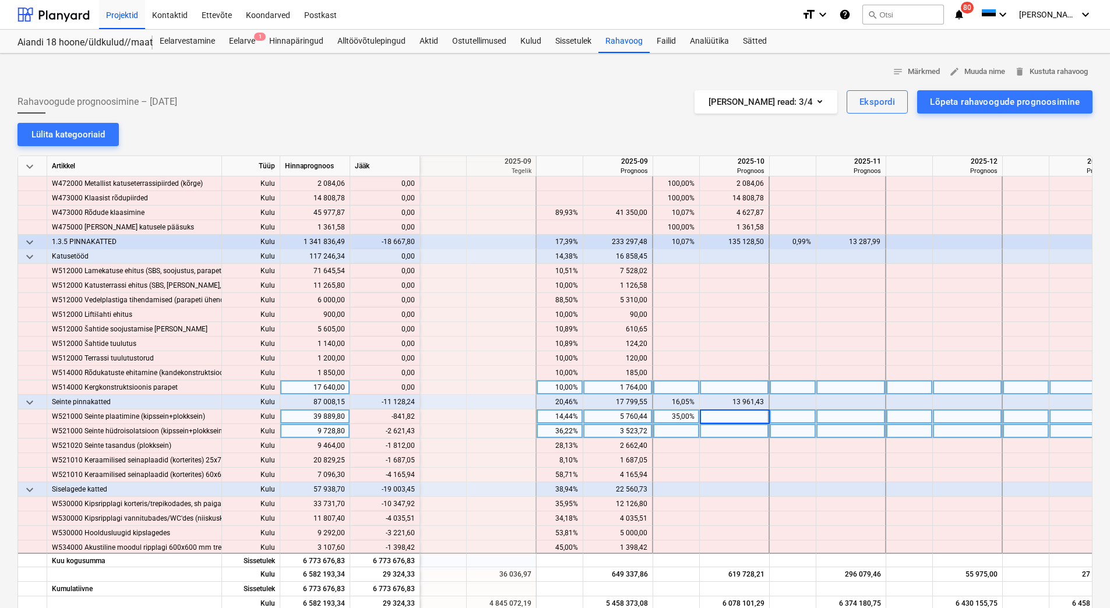
click at [720, 428] on div at bounding box center [735, 431] width 70 height 15
click at [727, 417] on div at bounding box center [735, 417] width 70 height 15
type input "13119,61"
click at [729, 428] on div at bounding box center [735, 431] width 70 height 15
click at [610, 431] on div "3 523,72" at bounding box center [617, 431] width 59 height 15
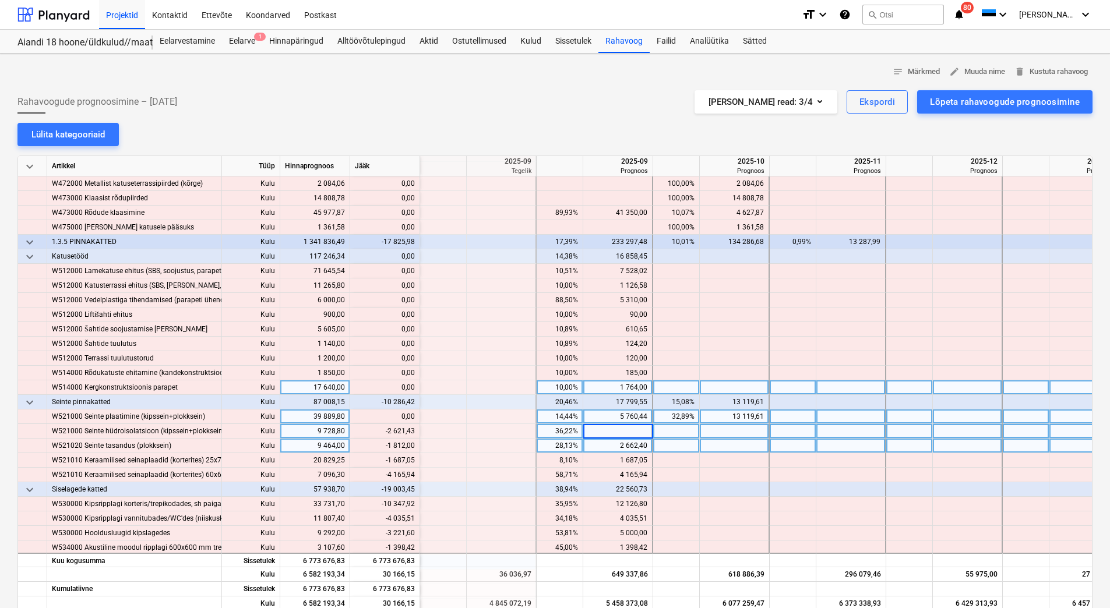
click at [610, 443] on div "2 662,40" at bounding box center [617, 446] width 59 height 15
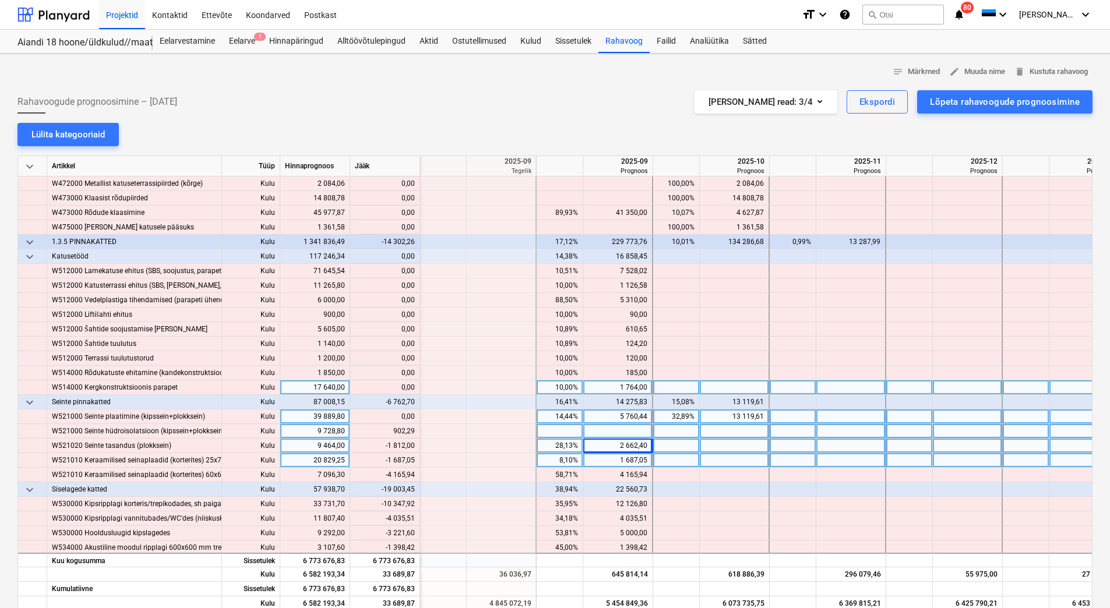
click at [610, 458] on div "1 687,05" at bounding box center [617, 460] width 59 height 15
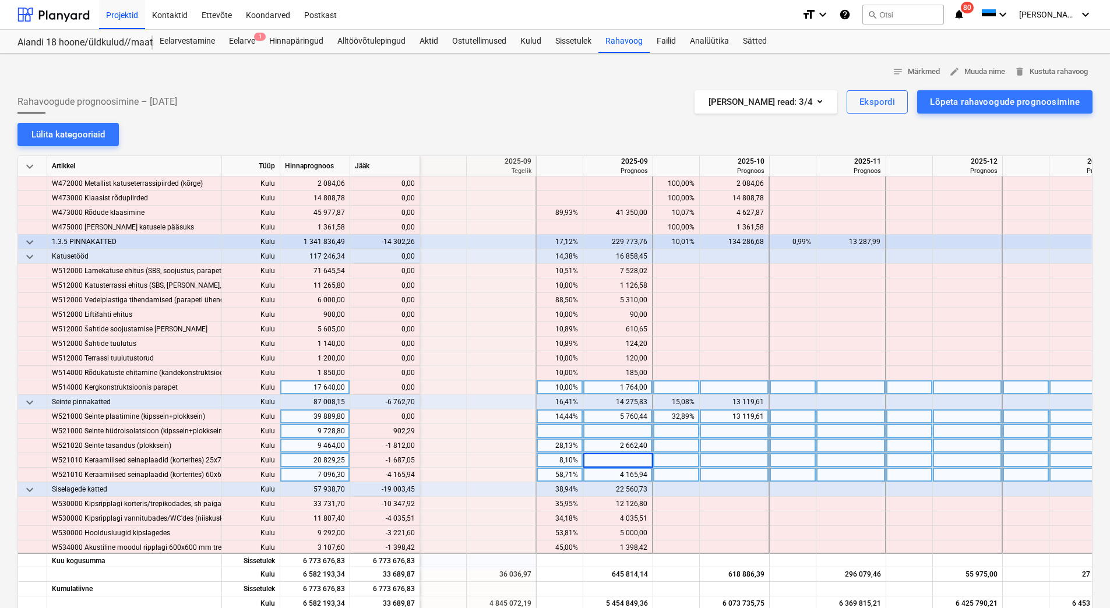
click at [609, 471] on div "4 165,94" at bounding box center [617, 475] width 59 height 15
click at [608, 449] on div "2 662,40" at bounding box center [617, 446] width 59 height 15
click at [605, 432] on div at bounding box center [618, 431] width 70 height 15
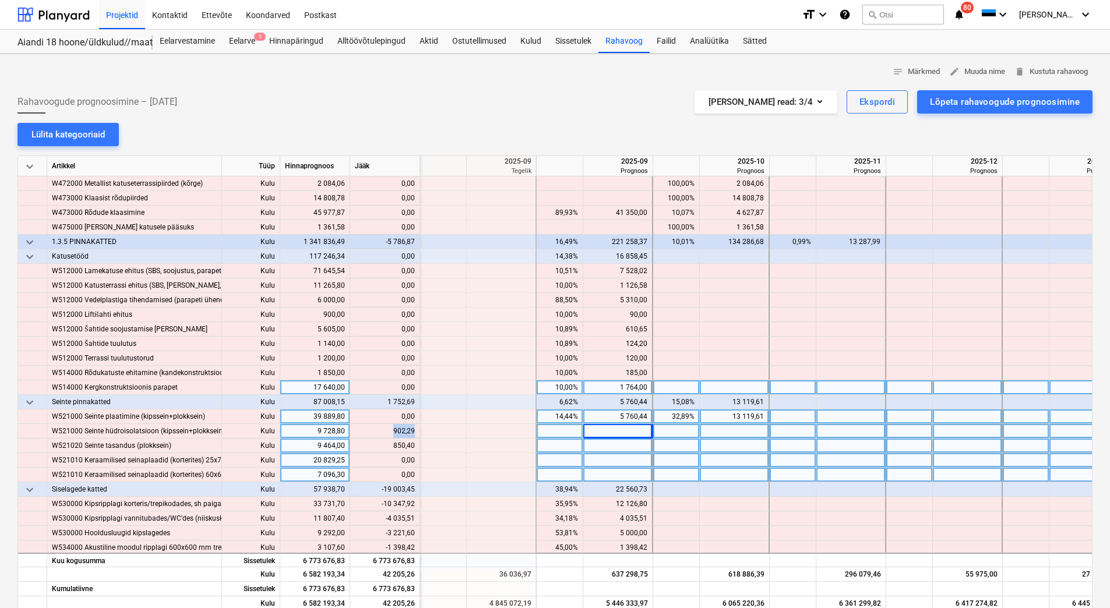
drag, startPoint x: 396, startPoint y: 435, endPoint x: 414, endPoint y: 432, distance: 17.7
click at [414, 432] on div "content_copy 902,29" at bounding box center [385, 431] width 60 height 15
copy div "902,29"
click at [599, 432] on div at bounding box center [618, 431] width 70 height 15
type input "902,29"
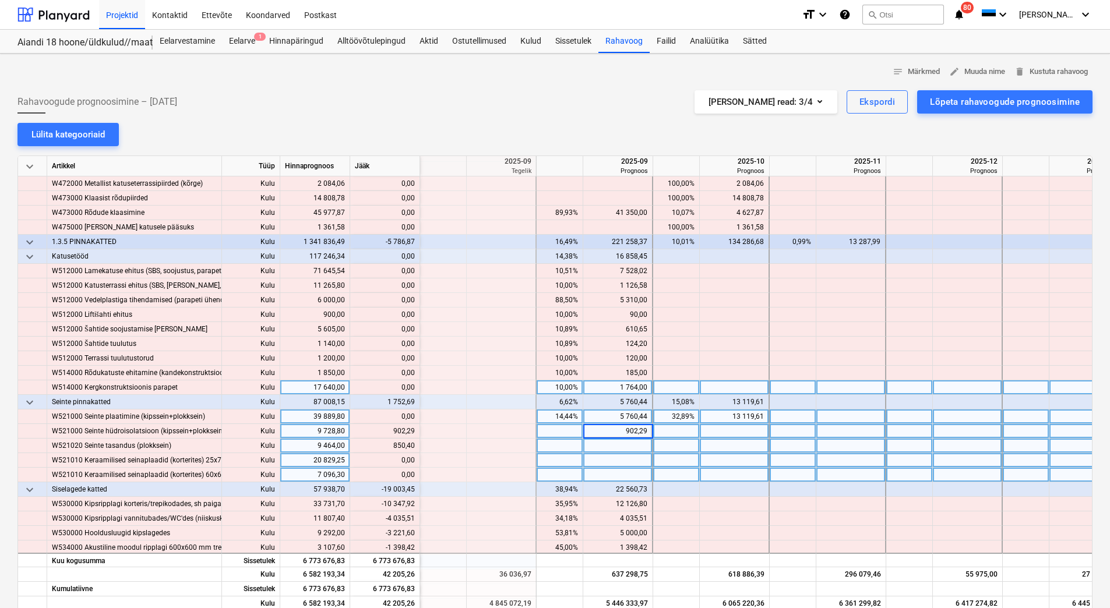
click at [598, 446] on div at bounding box center [618, 446] width 70 height 15
drag, startPoint x: 392, startPoint y: 447, endPoint x: 414, endPoint y: 448, distance: 22.2
click at [414, 448] on div "content_copy 850,40" at bounding box center [385, 446] width 60 height 15
copy div "850,40"
click at [634, 449] on div at bounding box center [618, 446] width 70 height 15
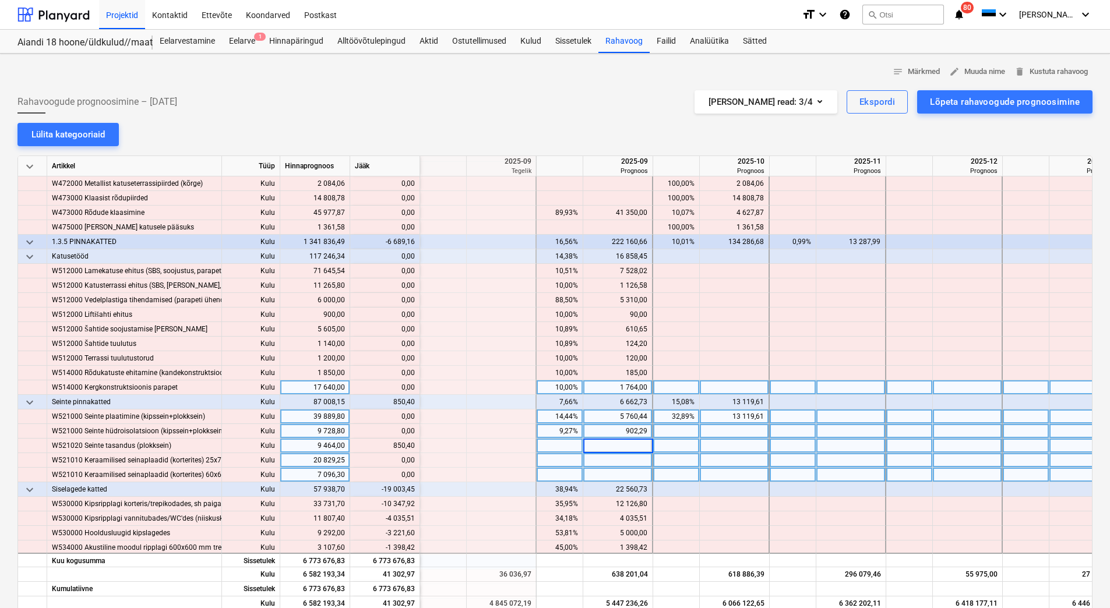
type input "850,40"
click at [626, 462] on div at bounding box center [618, 460] width 70 height 15
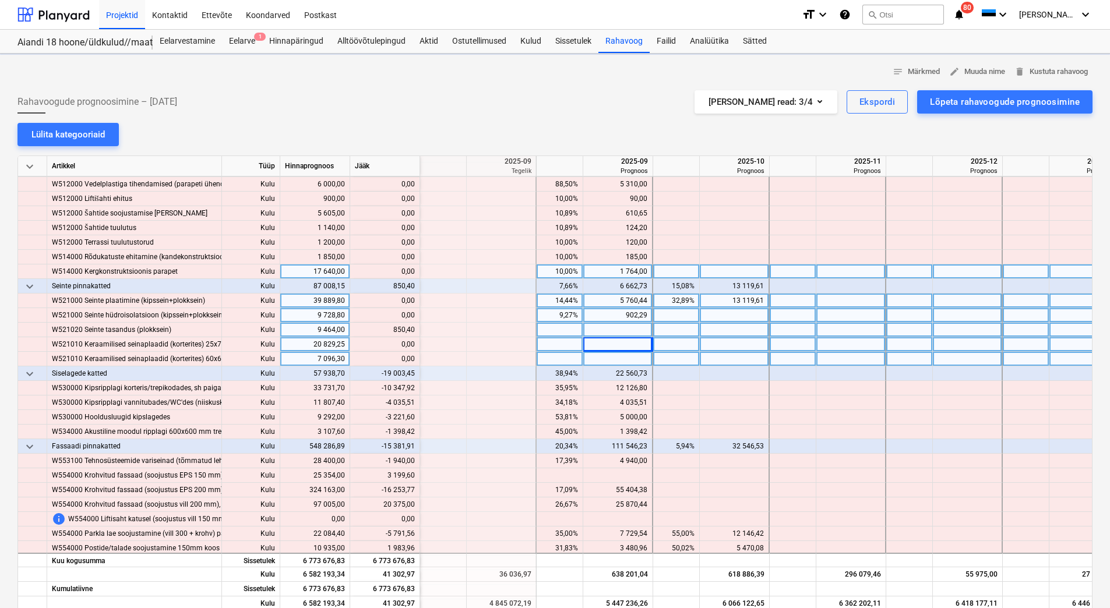
scroll to position [4602, 1398]
click at [612, 375] on div "22 560,73" at bounding box center [617, 373] width 59 height 15
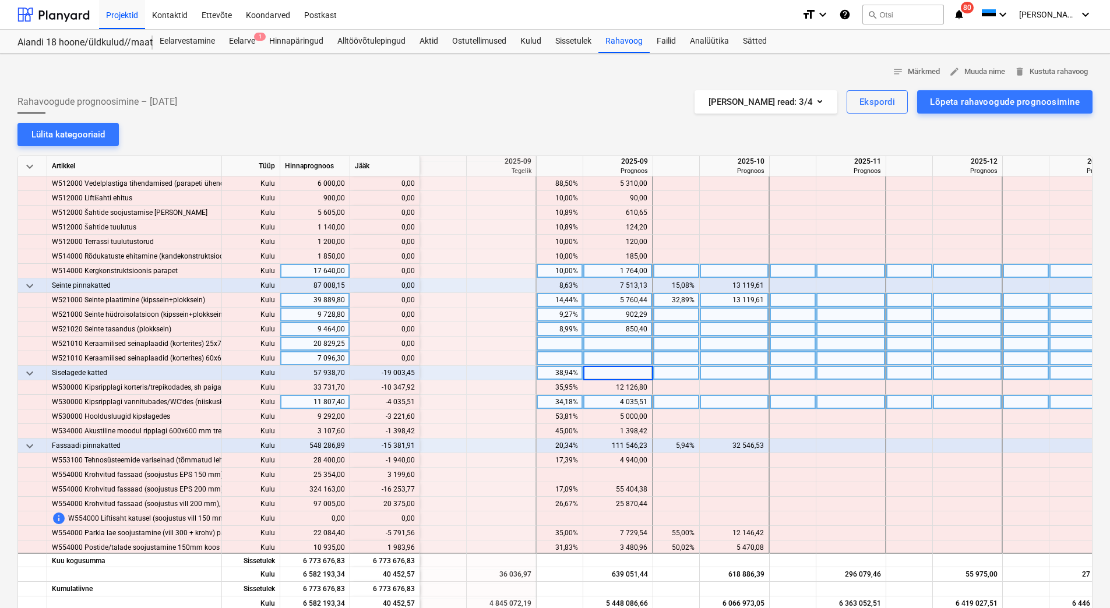
click at [608, 400] on div "4 035,51" at bounding box center [617, 402] width 59 height 15
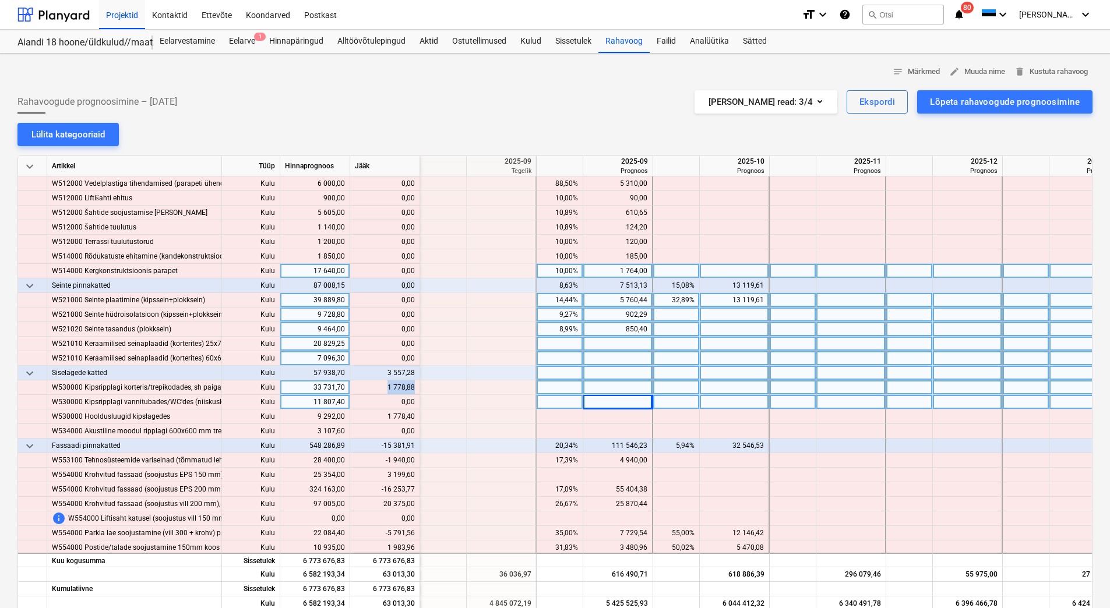
drag, startPoint x: 387, startPoint y: 385, endPoint x: 414, endPoint y: 386, distance: 27.4
click at [414, 386] on div "content_copy 1 778,88" at bounding box center [385, 387] width 60 height 15
copy div "1 778,88"
click at [634, 390] on div at bounding box center [618, 387] width 70 height 15
paste input "1 778,88"
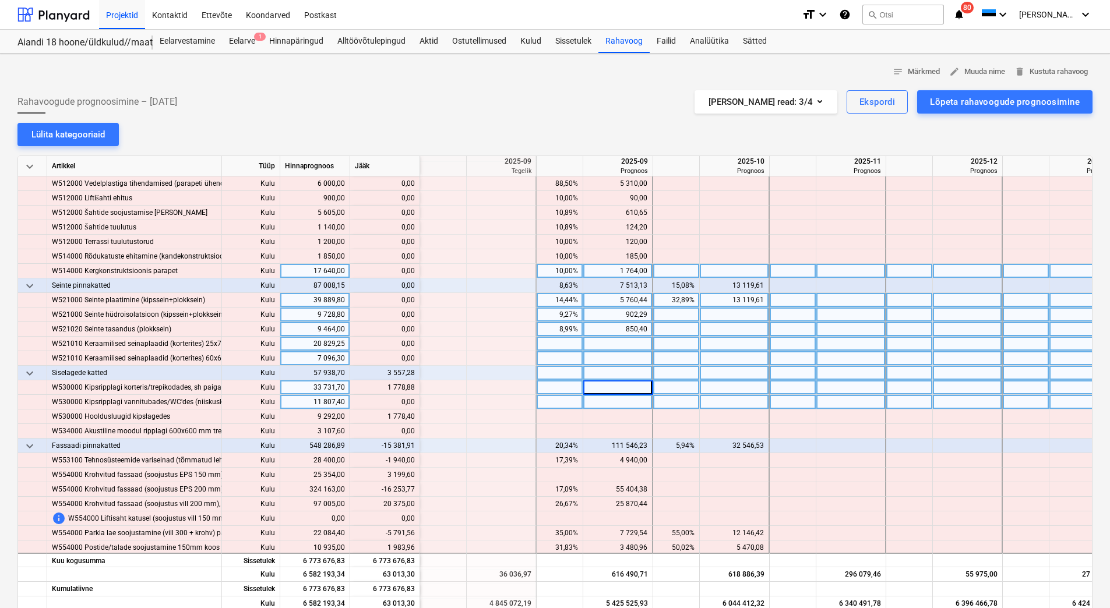
type input "1 778,88"
click at [612, 408] on div at bounding box center [618, 402] width 70 height 15
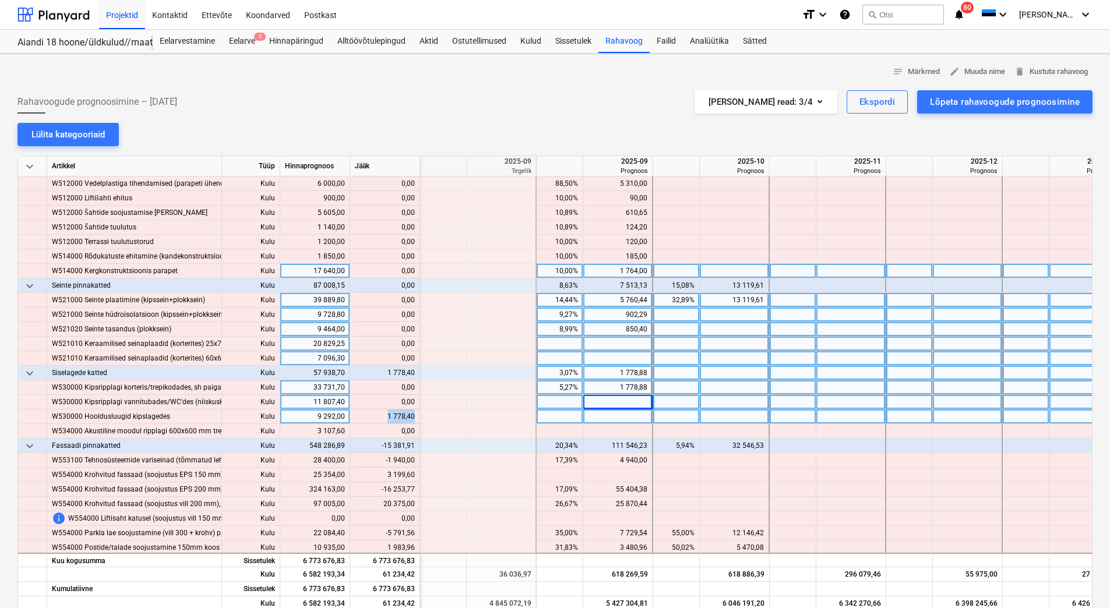
drag, startPoint x: 389, startPoint y: 415, endPoint x: 414, endPoint y: 418, distance: 25.2
click at [414, 418] on div "content_copy 1 778,40" at bounding box center [385, 417] width 60 height 15
copy div "1 778,40"
click at [602, 417] on div at bounding box center [618, 417] width 70 height 15
type input "1 778,40"
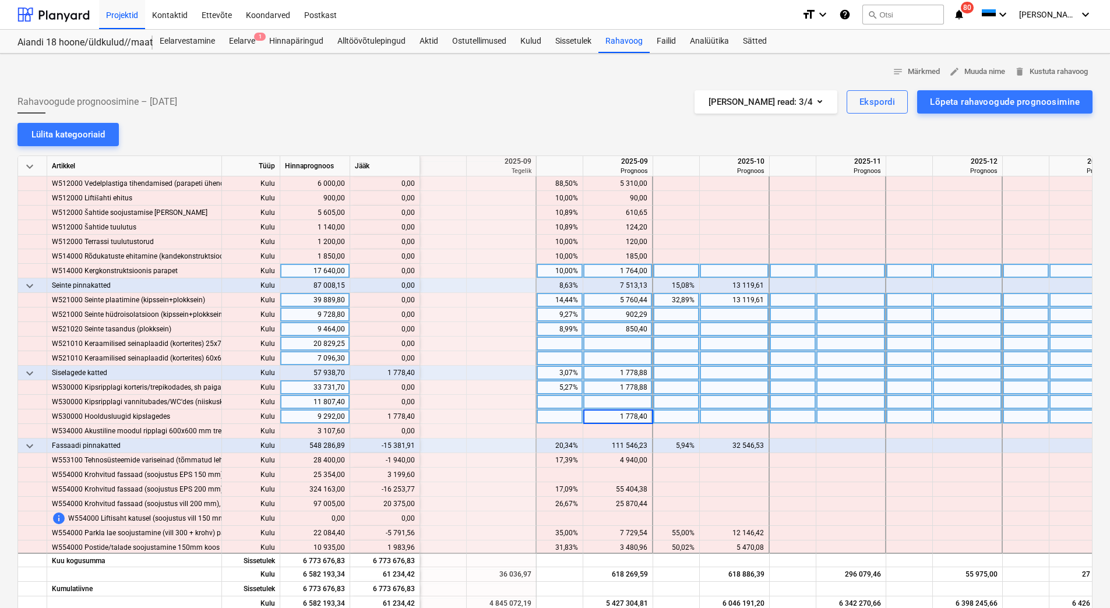
click at [610, 400] on div at bounding box center [618, 402] width 70 height 15
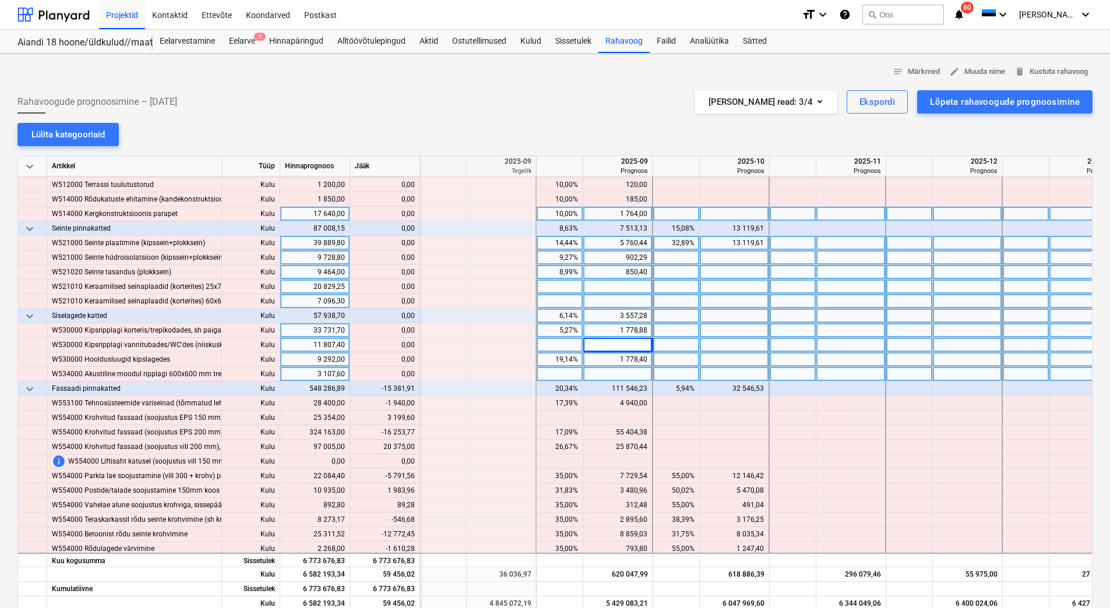
scroll to position [4660, 1398]
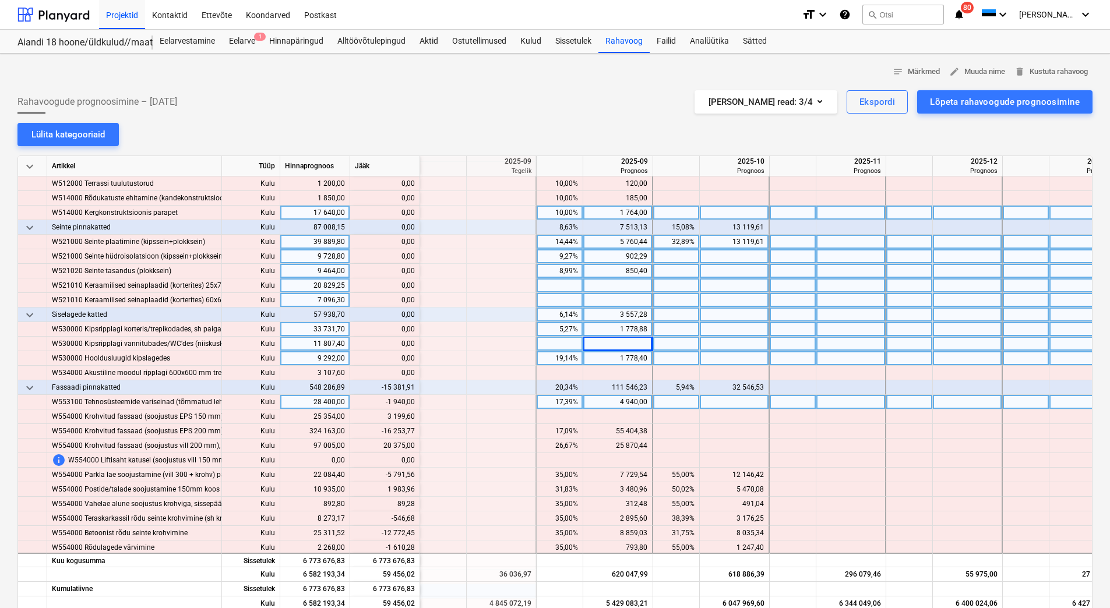
click at [616, 404] on div "4 940,00" at bounding box center [617, 402] width 59 height 15
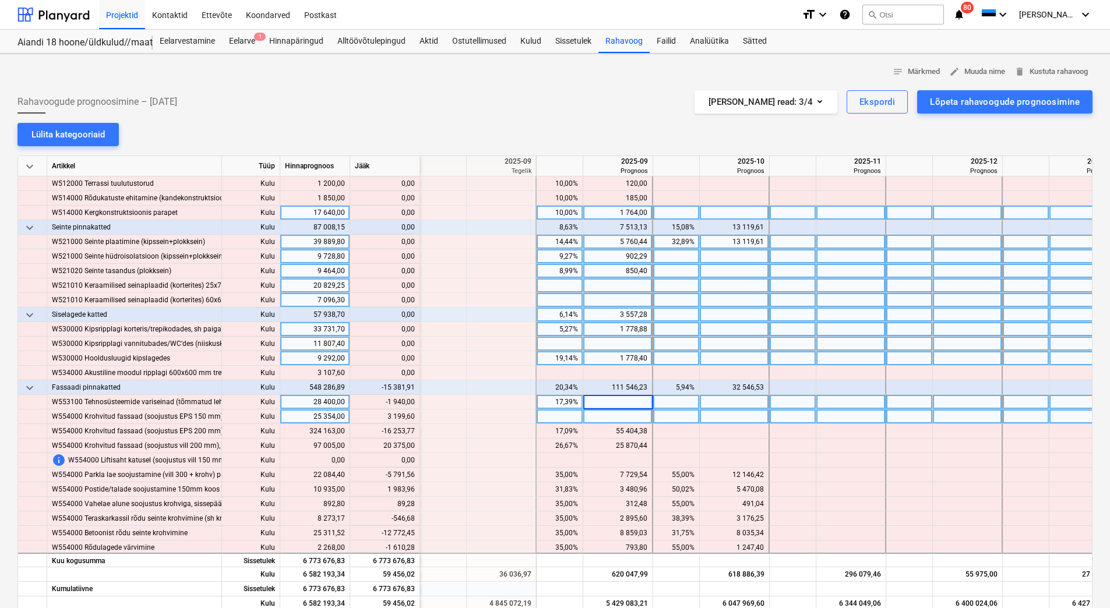
click at [615, 415] on div at bounding box center [618, 417] width 70 height 15
click at [610, 403] on div at bounding box center [618, 402] width 70 height 15
type input "3000"
click at [609, 415] on div at bounding box center [618, 417] width 70 height 15
drag, startPoint x: 384, startPoint y: 417, endPoint x: 414, endPoint y: 417, distance: 29.7
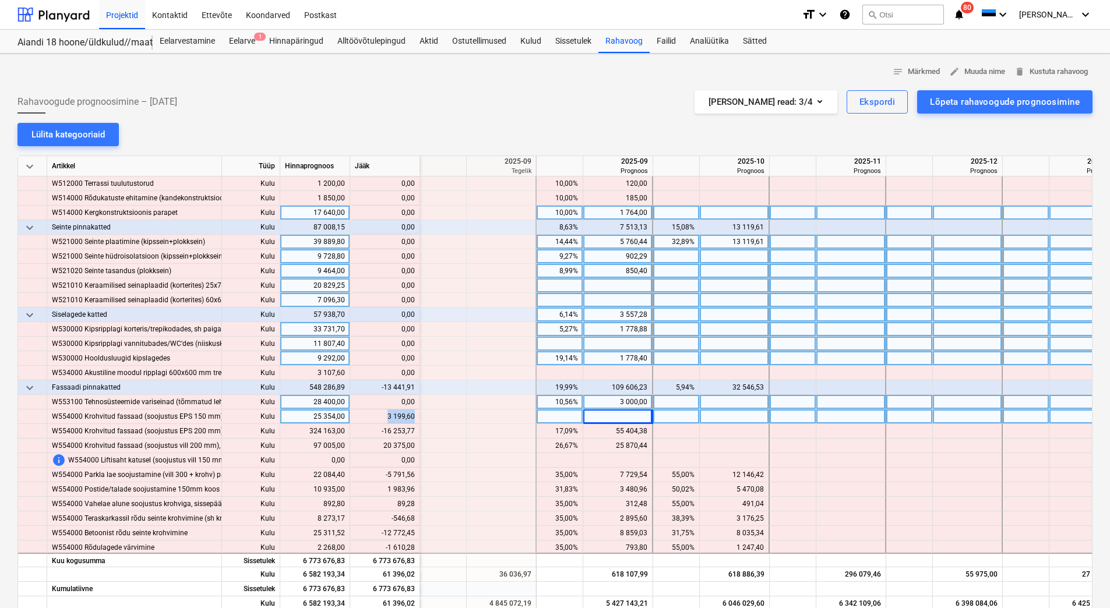
click at [414, 417] on div "content_copy 3 199,60" at bounding box center [385, 417] width 60 height 15
copy div "3 199,60"
click at [602, 415] on div at bounding box center [618, 417] width 70 height 15
type input "3 199,60"
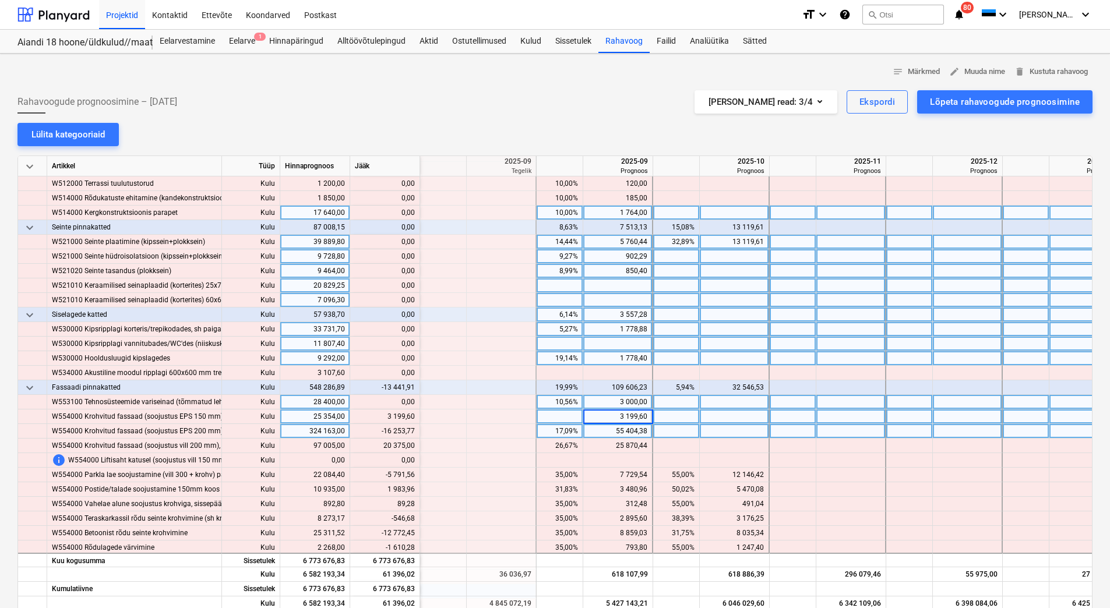
click at [602, 431] on div "55 404,38" at bounding box center [617, 431] width 59 height 15
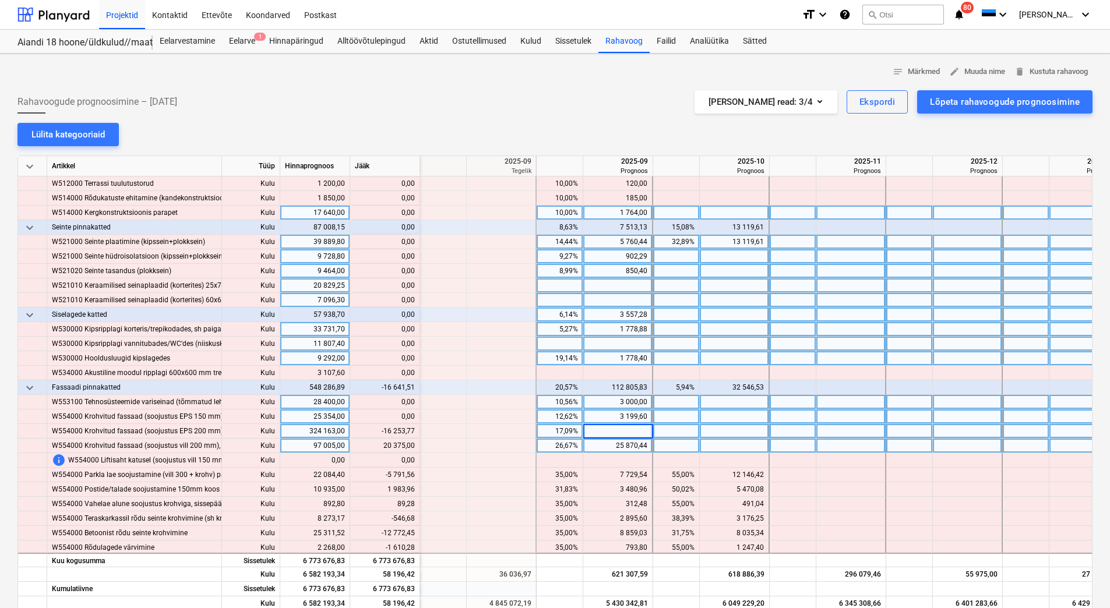
click at [605, 446] on div "25 870,44" at bounding box center [617, 446] width 59 height 15
drag, startPoint x: 382, startPoint y: 434, endPoint x: 413, endPoint y: 434, distance: 31.5
click at [413, 434] on div "content_copy 39 150,61" at bounding box center [385, 431] width 60 height 15
copy div "39 150,61"
click at [603, 428] on div at bounding box center [618, 431] width 70 height 15
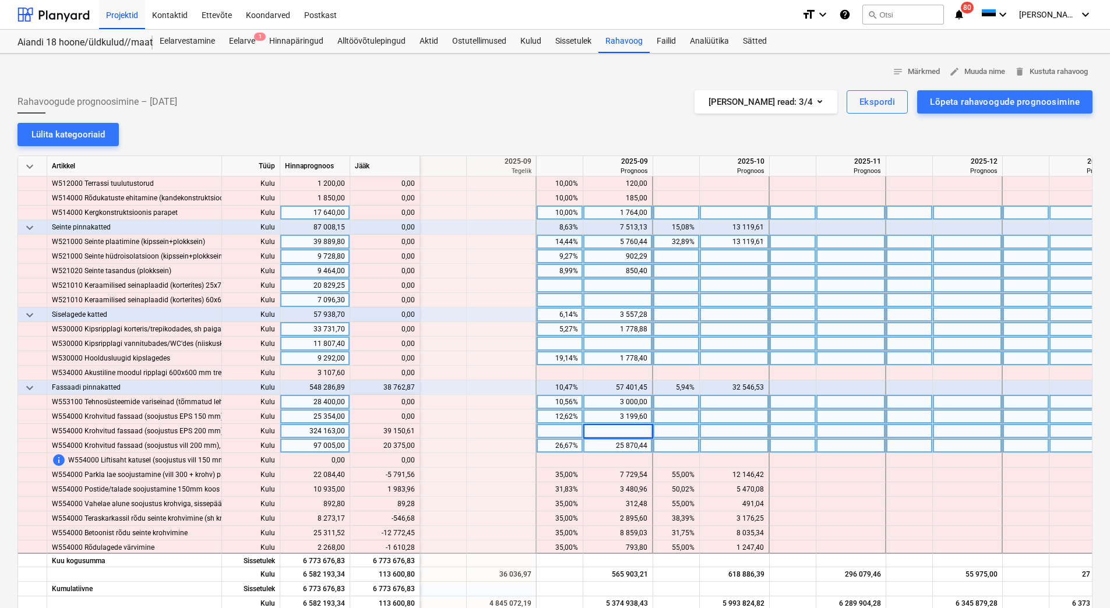
type input "39 150,61"
click at [606, 444] on div "25 870,44" at bounding box center [617, 446] width 59 height 15
drag, startPoint x: 384, startPoint y: 446, endPoint x: 413, endPoint y: 446, distance: 28.6
click at [413, 446] on div "content_copy 20 375,00" at bounding box center [385, 446] width 60 height 15
copy div "20 375,00"
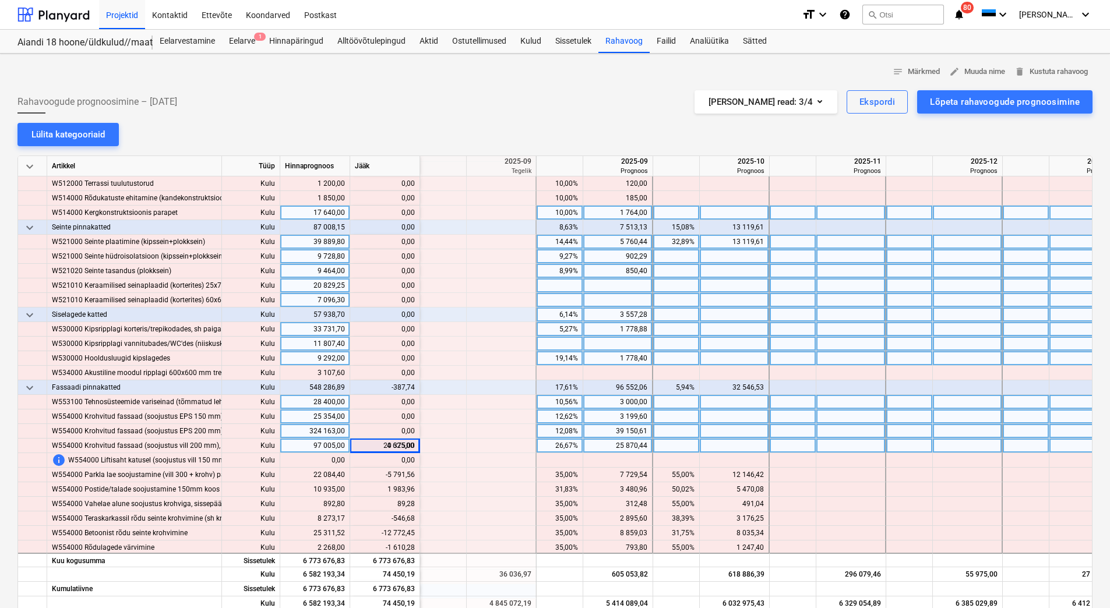
click at [709, 446] on div at bounding box center [735, 446] width 70 height 15
type input "20 375,00"
click at [718, 429] on div at bounding box center [735, 431] width 70 height 15
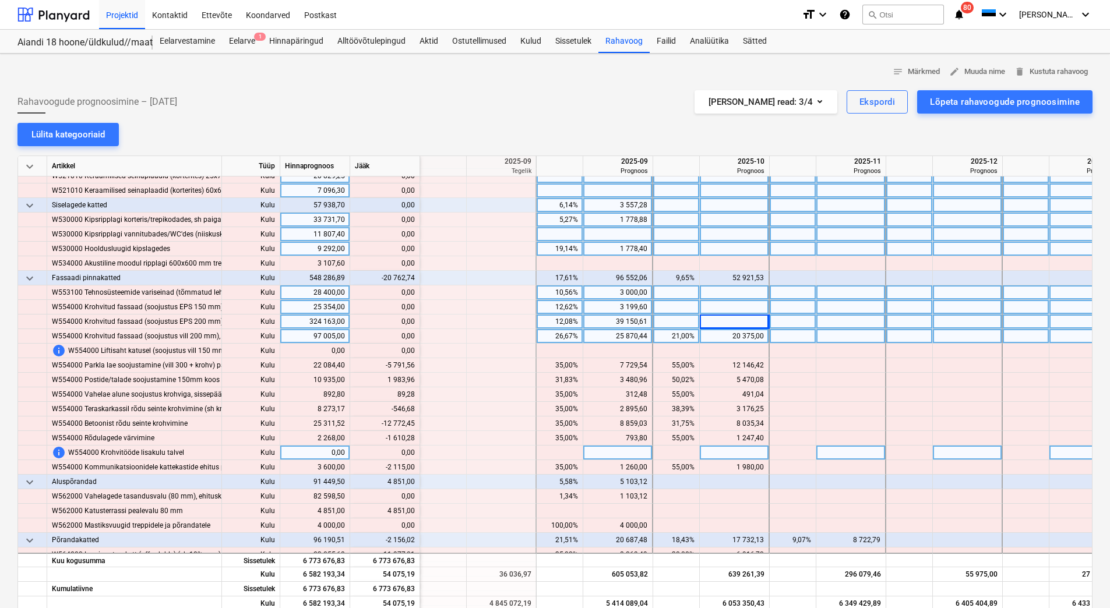
scroll to position [4777, 1398]
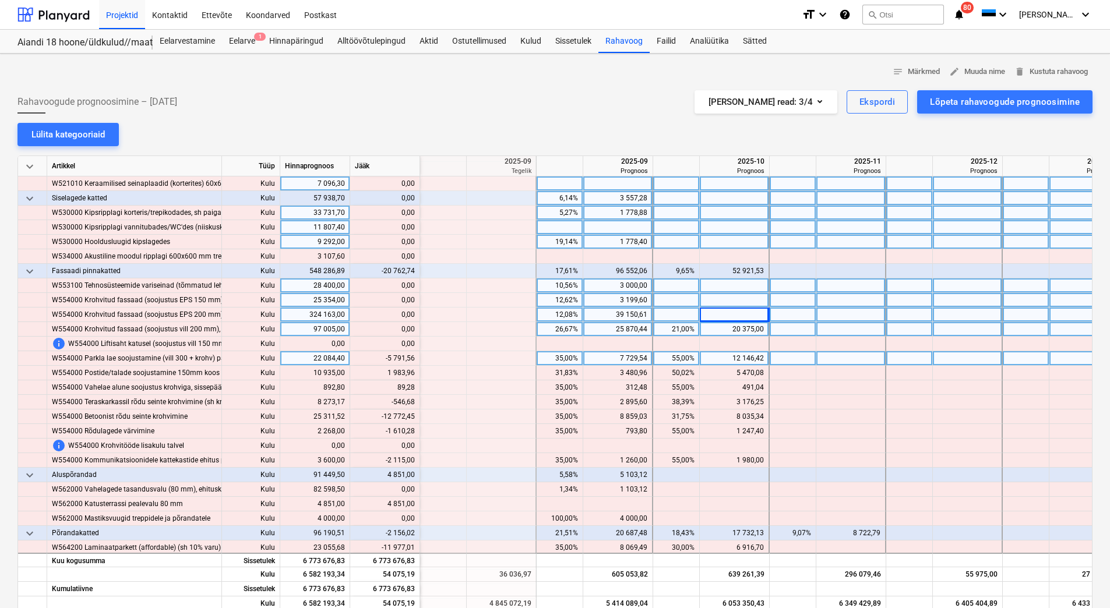
click at [724, 359] on div "12 146,42" at bounding box center [733, 358] width 59 height 15
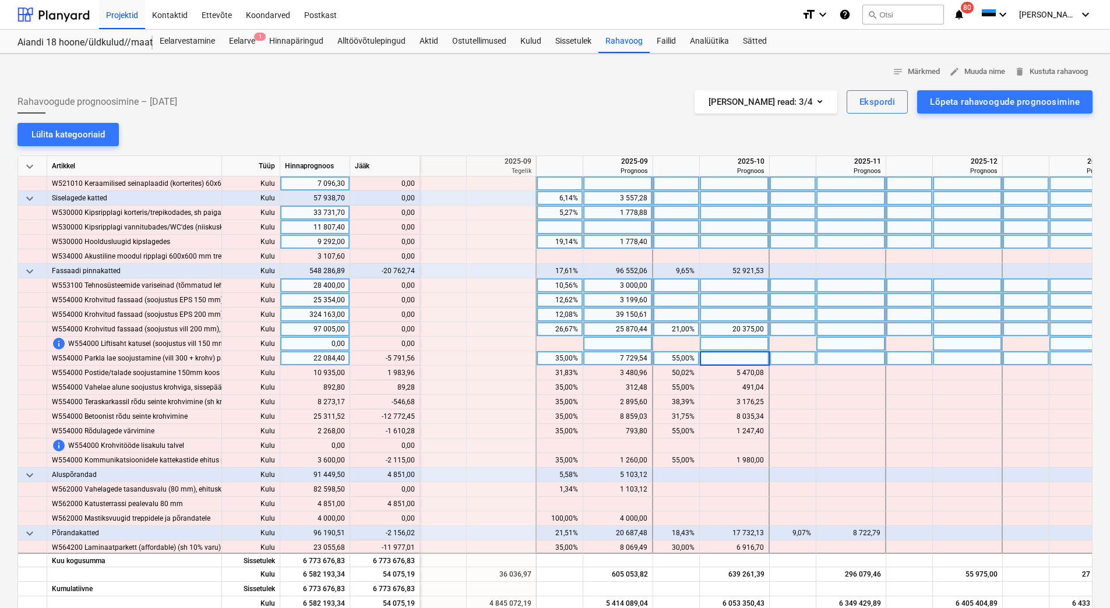
click at [728, 347] on div at bounding box center [735, 344] width 70 height 15
drag, startPoint x: 388, startPoint y: 359, endPoint x: 413, endPoint y: 360, distance: 25.1
click at [413, 360] on div "content_copy 6 354,86" at bounding box center [385, 358] width 60 height 15
copy div "6 354,86"
click at [715, 359] on div at bounding box center [735, 358] width 70 height 15
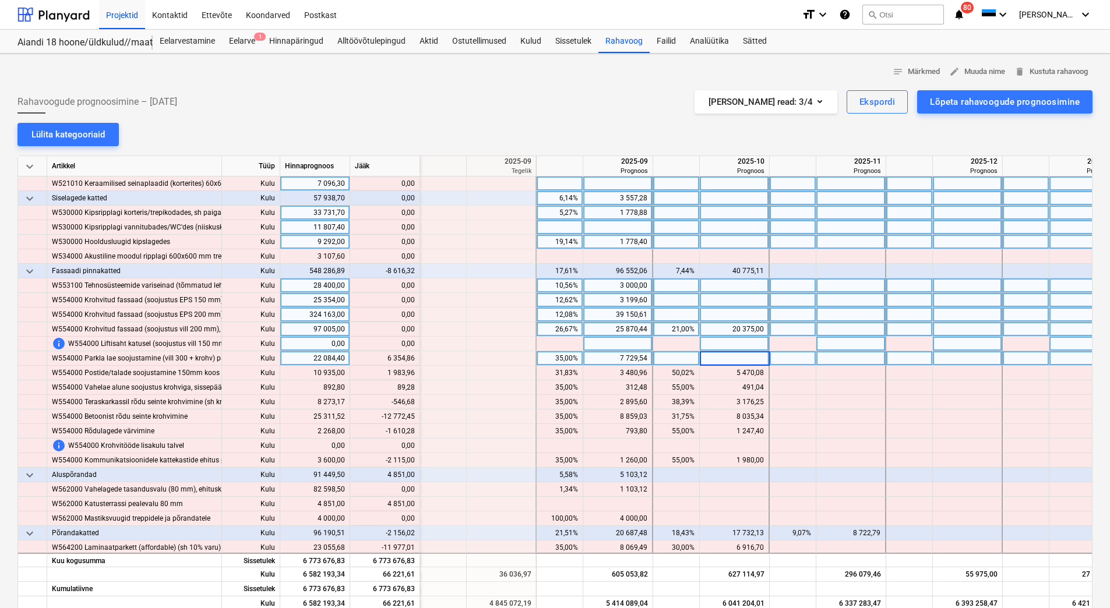
type input "6 354,86"
click at [719, 344] on div at bounding box center [735, 344] width 70 height 15
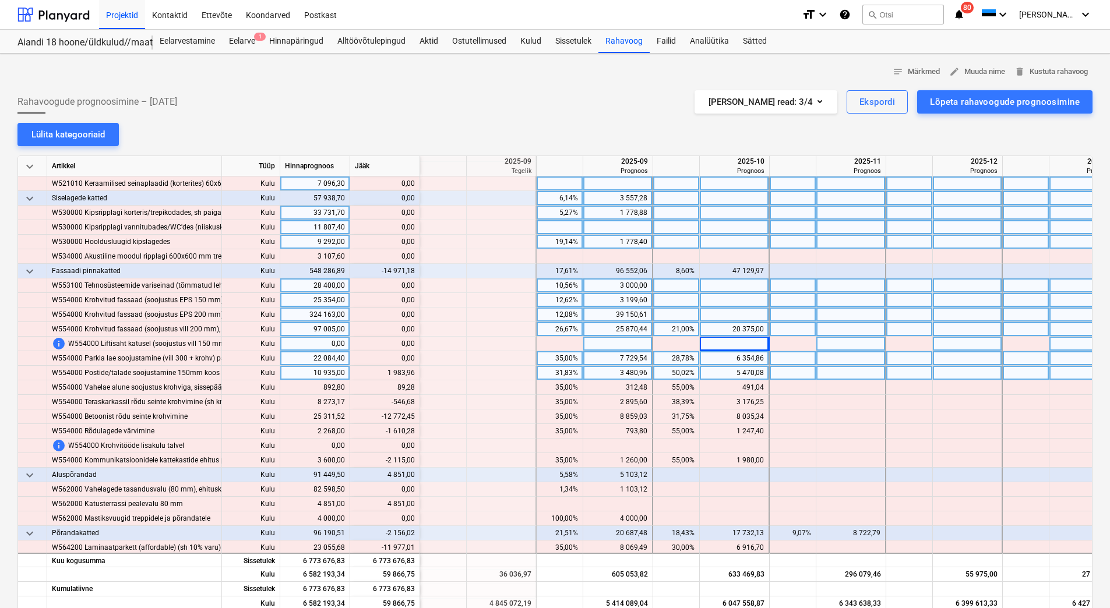
click at [722, 373] on div "5 470,08" at bounding box center [733, 373] width 59 height 15
drag, startPoint x: 387, startPoint y: 373, endPoint x: 407, endPoint y: 371, distance: 19.9
click at [407, 371] on div "content_copy 1 983,96" at bounding box center [385, 373] width 60 height 15
drag, startPoint x: 384, startPoint y: 372, endPoint x: 414, endPoint y: 372, distance: 30.3
click at [414, 372] on div "content_copy 1 983,96" at bounding box center [385, 373] width 60 height 15
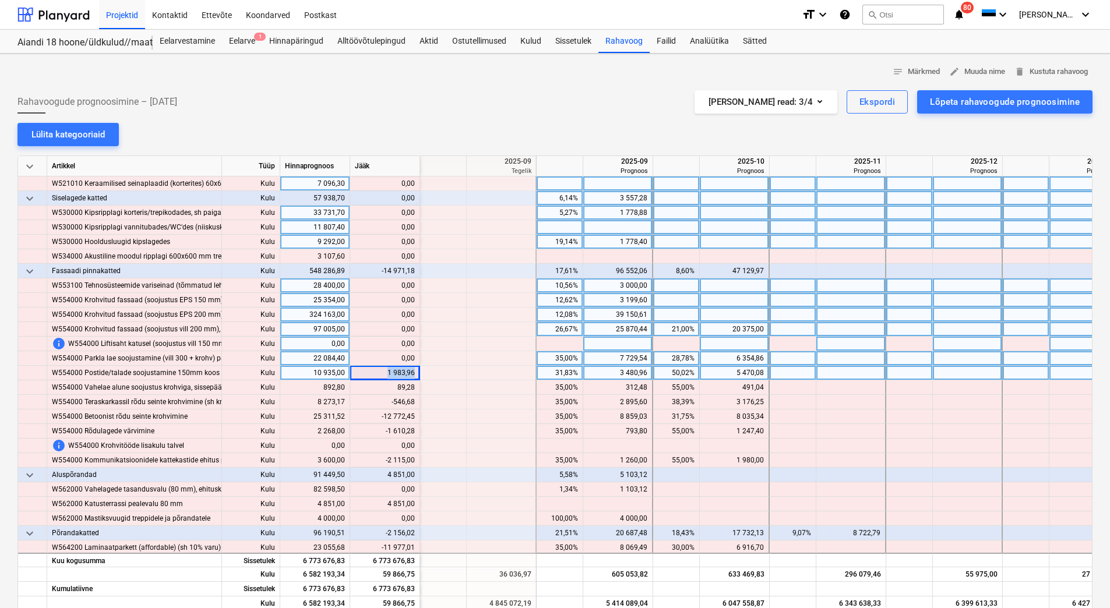
copy div "1 983,96"
click at [823, 373] on div at bounding box center [851, 373] width 70 height 15
type input "1 983,96"
click at [824, 358] on div at bounding box center [851, 358] width 70 height 15
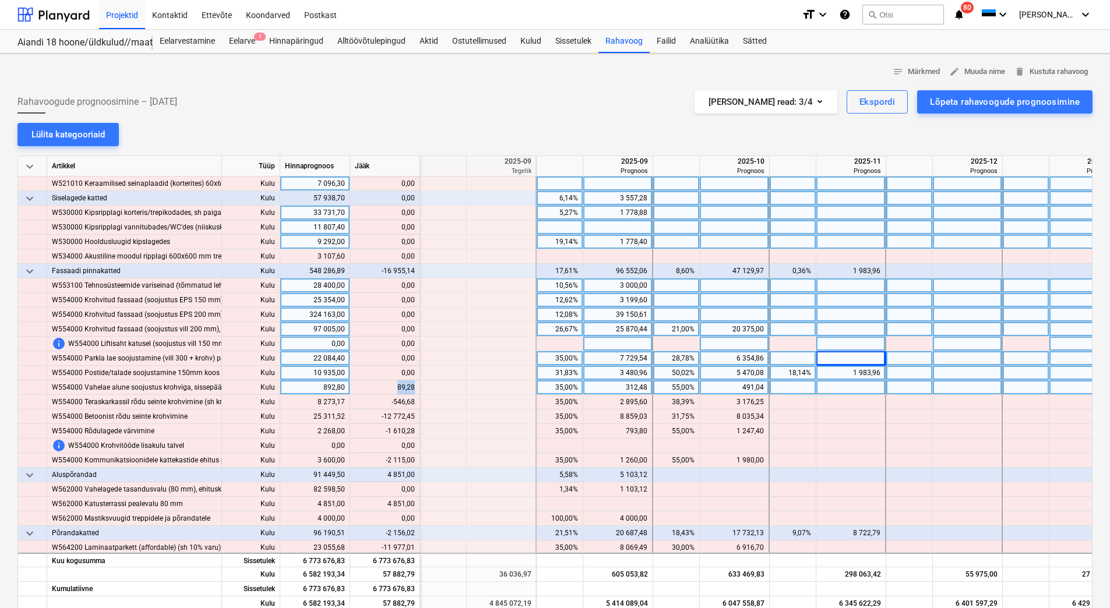
drag, startPoint x: 396, startPoint y: 387, endPoint x: 414, endPoint y: 389, distance: 18.2
click at [414, 389] on div "content_copy 89,28" at bounding box center [385, 387] width 60 height 15
copy div "89,28"
click at [832, 391] on div at bounding box center [851, 387] width 70 height 15
type input "89,28"
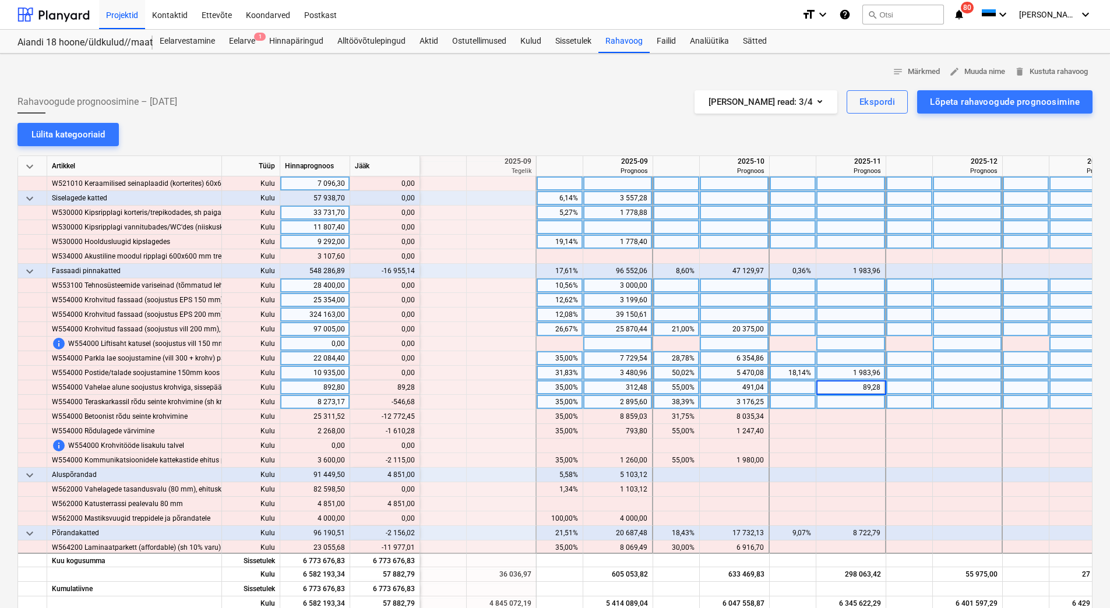
click at [831, 400] on div at bounding box center [851, 402] width 70 height 15
click at [737, 401] on div "3 176,25" at bounding box center [733, 402] width 59 height 15
click at [738, 387] on div "491,04" at bounding box center [733, 387] width 59 height 15
drag, startPoint x: 384, startPoint y: 400, endPoint x: 414, endPoint y: 404, distance: 29.3
click at [414, 404] on div "content_copy 2 629,57" at bounding box center [385, 402] width 60 height 15
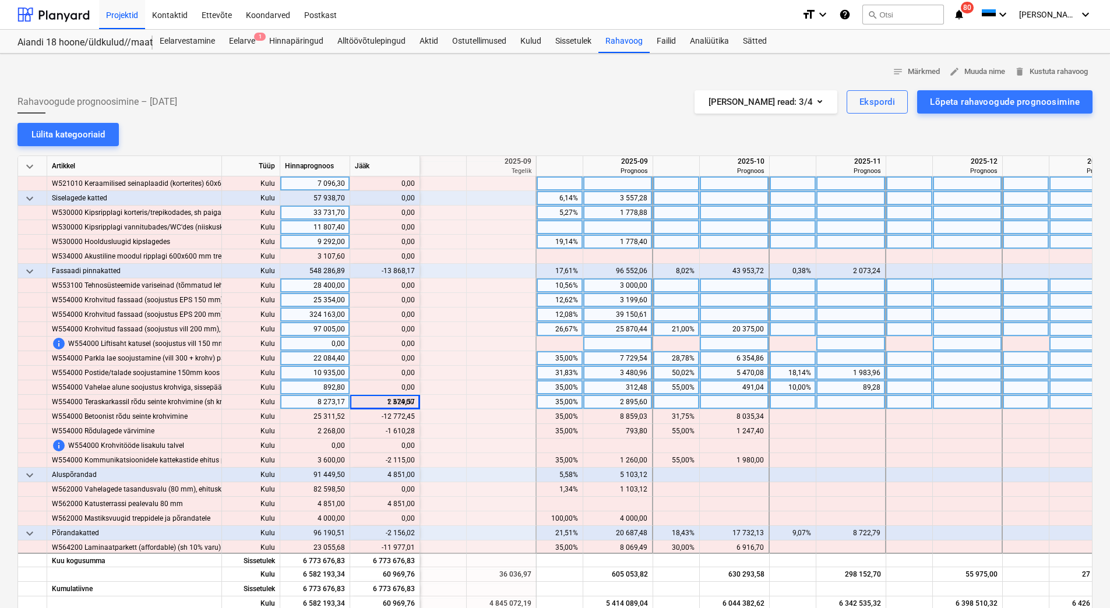
click at [740, 407] on div at bounding box center [735, 402] width 70 height 15
type input "2 629,57"
click at [739, 389] on div "491,04" at bounding box center [733, 387] width 59 height 15
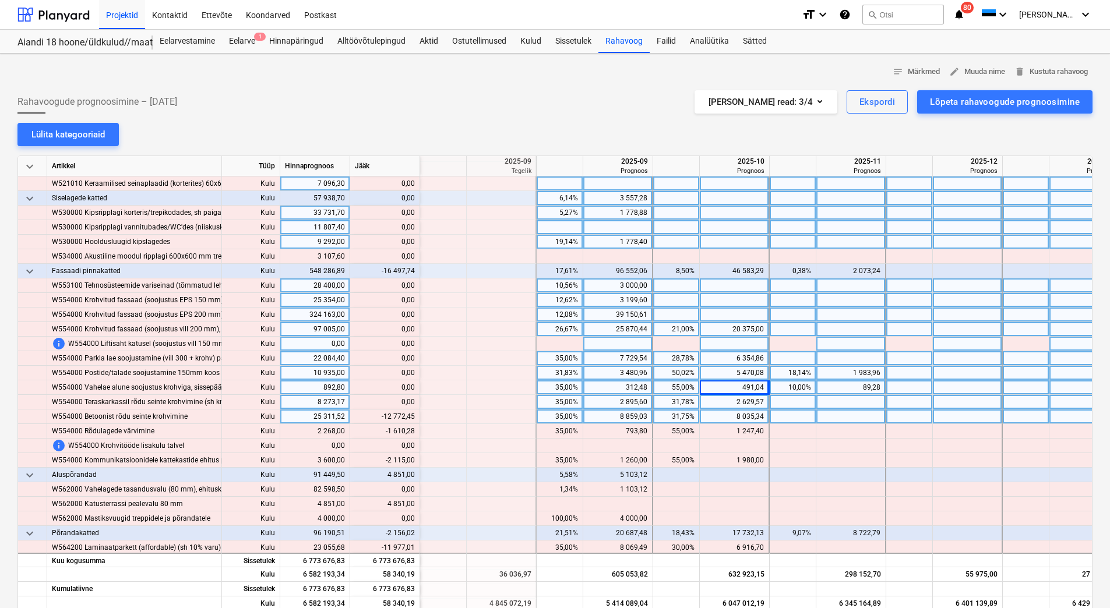
click at [726, 414] on div "8 035,34" at bounding box center [733, 417] width 59 height 15
click at [621, 415] on div "8 859,03" at bounding box center [617, 417] width 59 height 15
click at [619, 415] on div "8 859,03" at bounding box center [617, 417] width 59 height 15
click at [618, 405] on div "2 895,60" at bounding box center [617, 402] width 59 height 15
drag, startPoint x: 388, startPoint y: 414, endPoint x: 413, endPoint y: 415, distance: 25.1
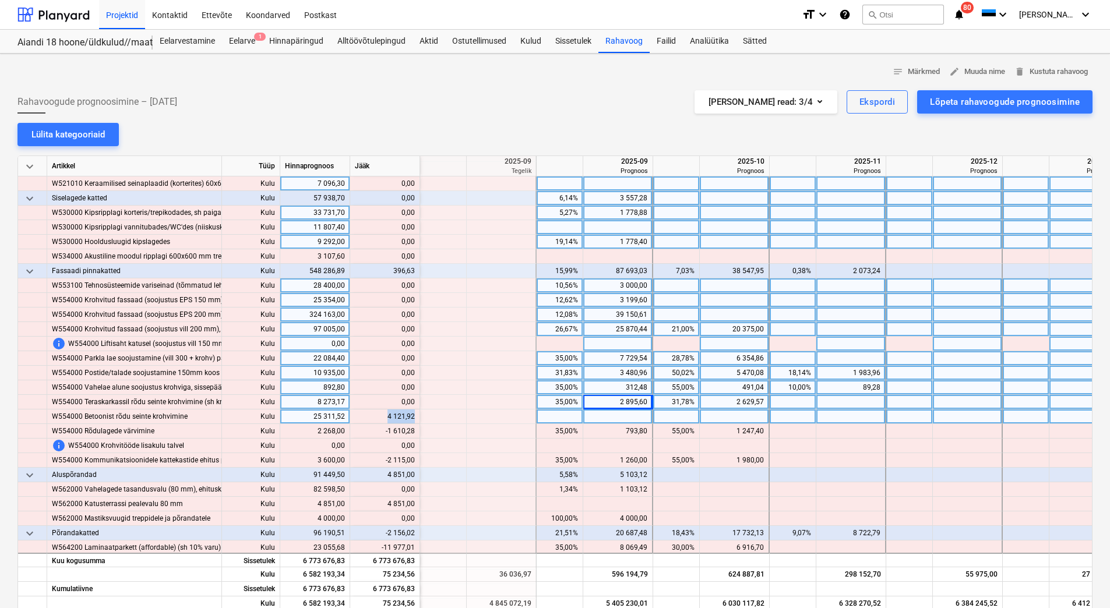
click at [413, 415] on div "content_copy 4 121,92" at bounding box center [385, 417] width 60 height 15
click at [626, 417] on div at bounding box center [618, 417] width 70 height 15
type input "4 121,92"
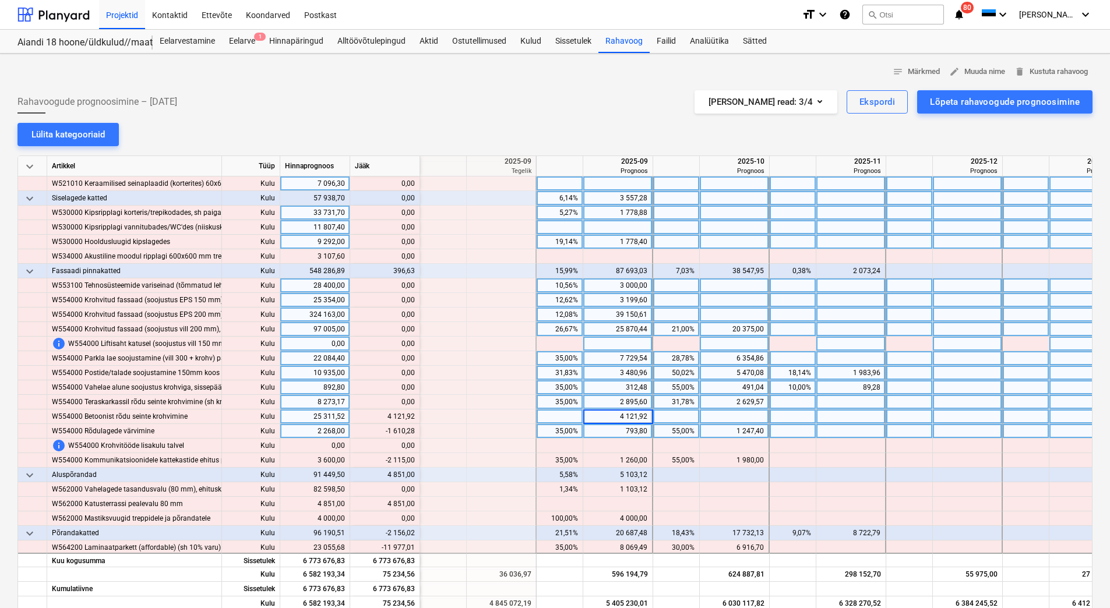
click at [623, 432] on div "793,80" at bounding box center [617, 431] width 59 height 15
click at [725, 432] on div "1 247,40" at bounding box center [733, 431] width 59 height 15
click at [615, 431] on div "793,80" at bounding box center [617, 431] width 59 height 15
click at [616, 418] on div "4 121,92" at bounding box center [617, 417] width 59 height 15
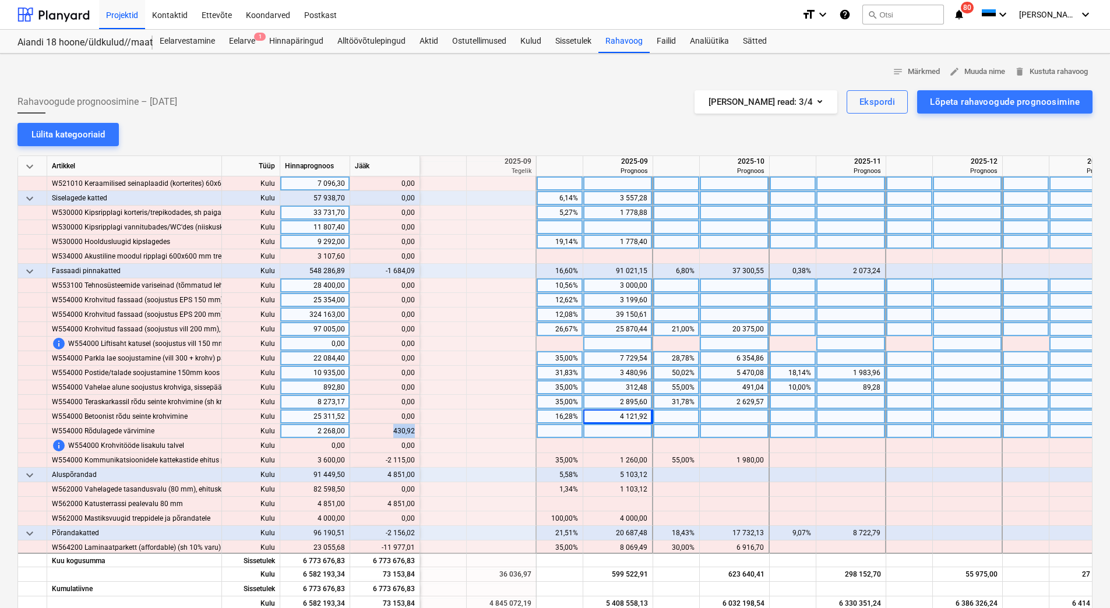
drag, startPoint x: 395, startPoint y: 429, endPoint x: 413, endPoint y: 428, distance: 18.1
click at [413, 428] on div "content_copy 430,92" at bounding box center [385, 431] width 60 height 15
click at [614, 428] on div at bounding box center [618, 431] width 70 height 15
type input "430,92"
click at [616, 416] on div "4 121,92" at bounding box center [617, 417] width 59 height 15
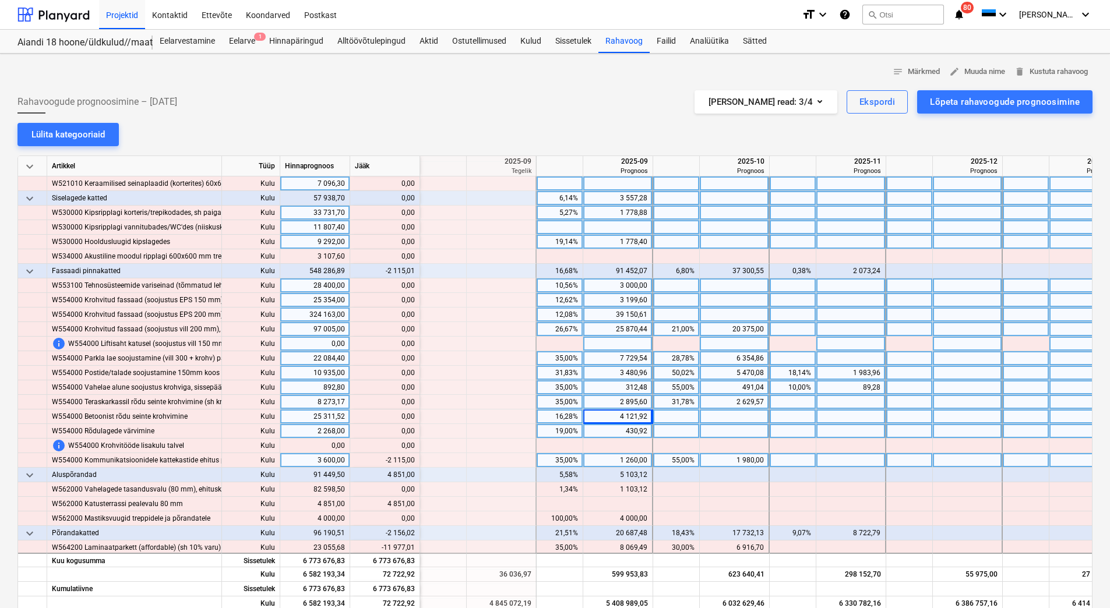
click at [731, 458] on div "1 980,00" at bounding box center [733, 460] width 59 height 15
click at [621, 460] on div "1 260,00" at bounding box center [617, 460] width 59 height 15
click at [620, 459] on div "1 260,00" at bounding box center [617, 460] width 59 height 15
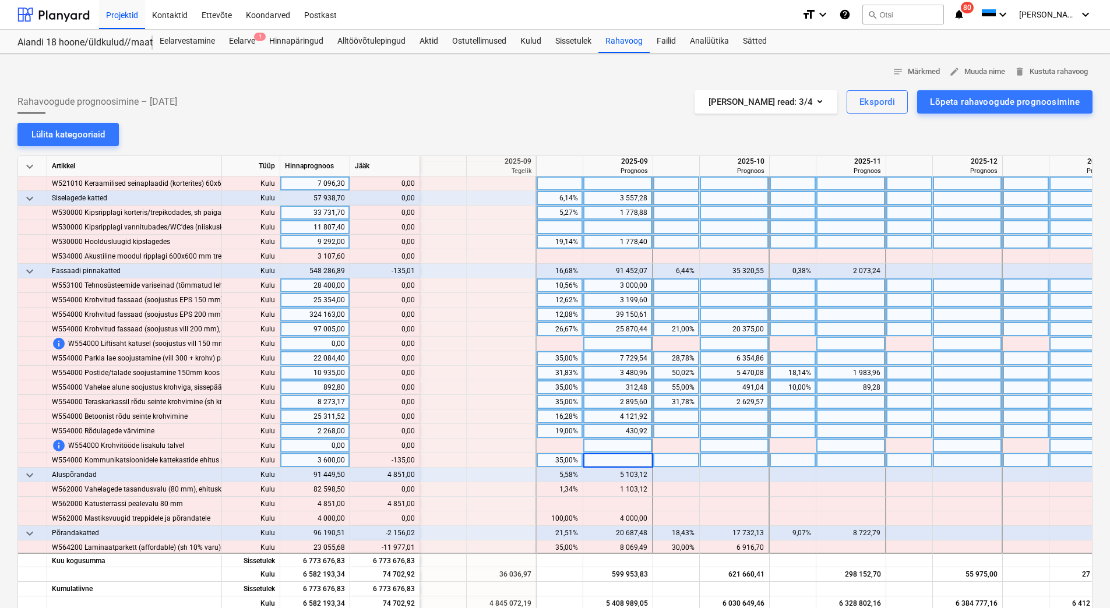
click at [617, 445] on div at bounding box center [618, 446] width 70 height 15
drag, startPoint x: 387, startPoint y: 457, endPoint x: 414, endPoint y: 459, distance: 27.5
click at [414, 459] on div "content_copy 1 125,00" at bounding box center [385, 460] width 60 height 15
click at [619, 460] on div at bounding box center [618, 460] width 70 height 15
type input "1 125,00"
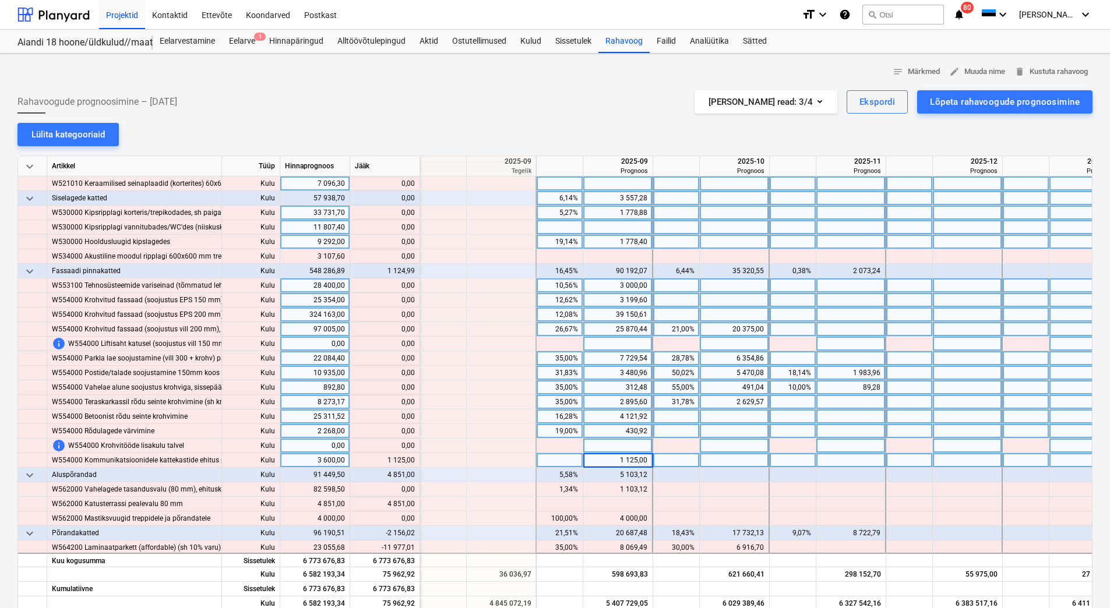
click at [624, 445] on div at bounding box center [618, 446] width 70 height 15
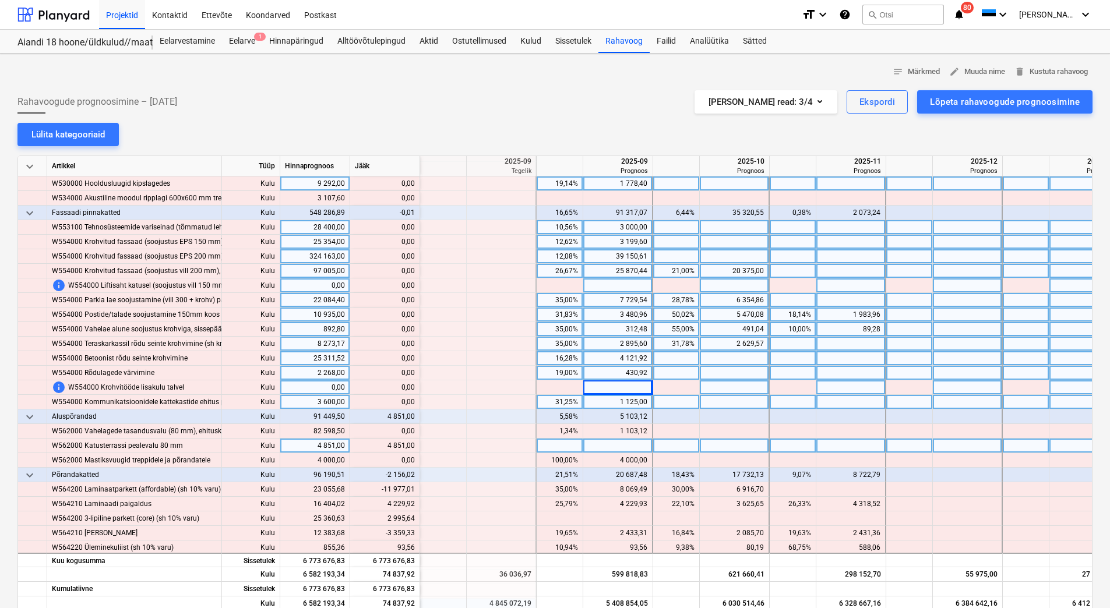
click at [721, 447] on div at bounding box center [735, 446] width 70 height 15
type input "4851"
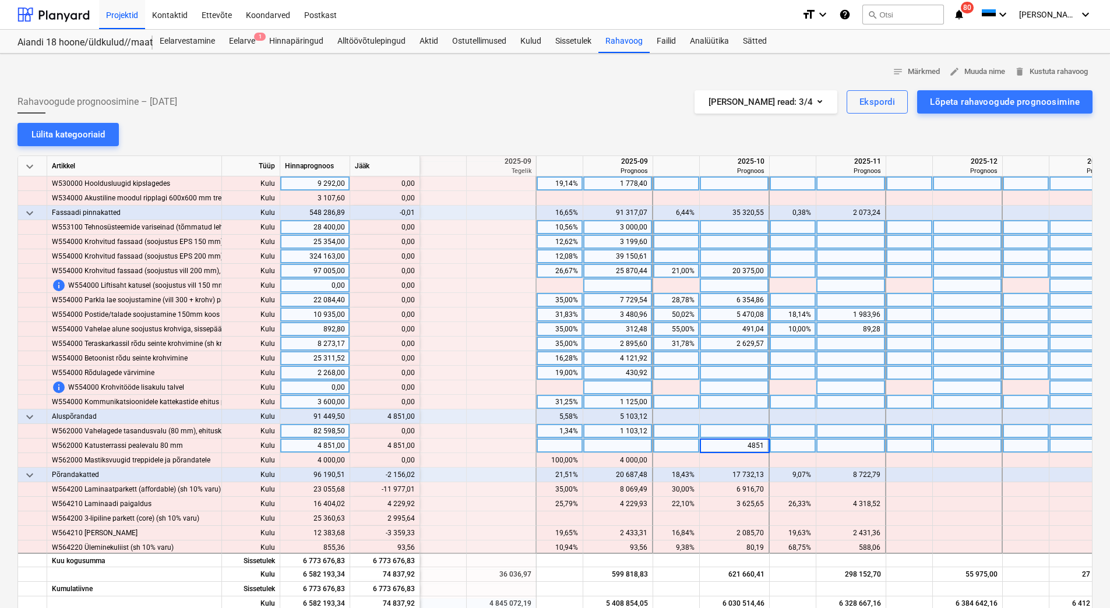
click at [716, 428] on div at bounding box center [735, 431] width 70 height 15
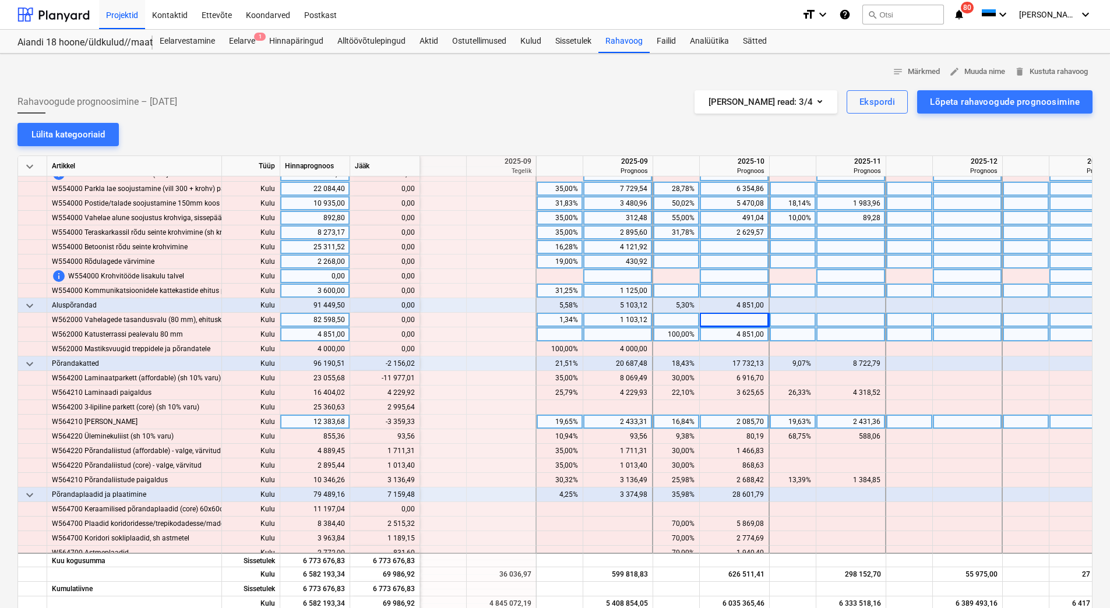
scroll to position [4952, 1398]
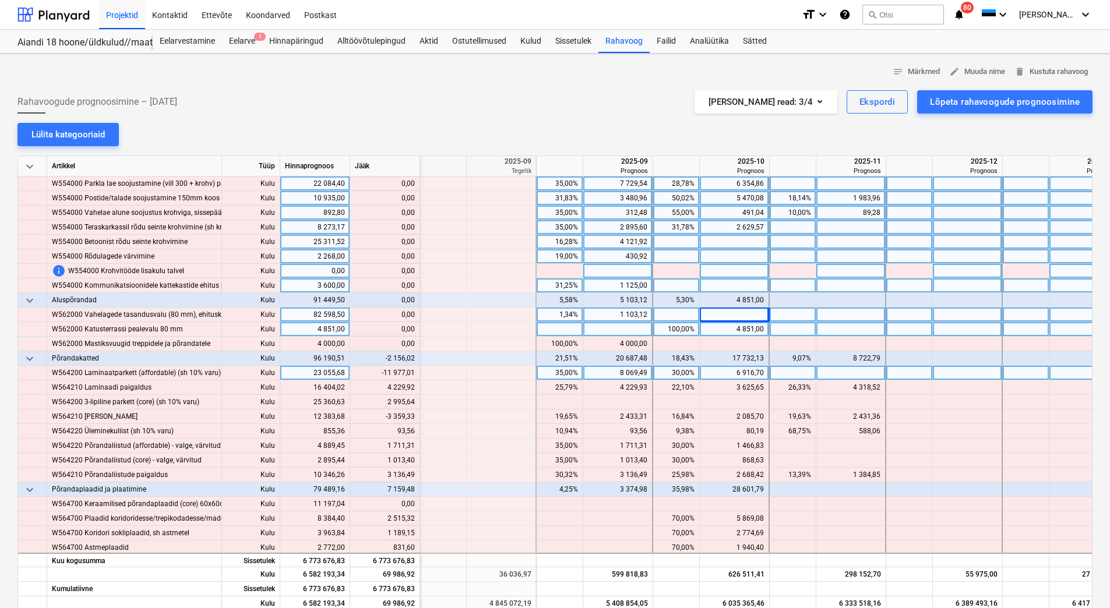
click at [732, 373] on div "6 916,70" at bounding box center [733, 373] width 59 height 15
click at [609, 371] on div "8 069,49" at bounding box center [617, 373] width 59 height 15
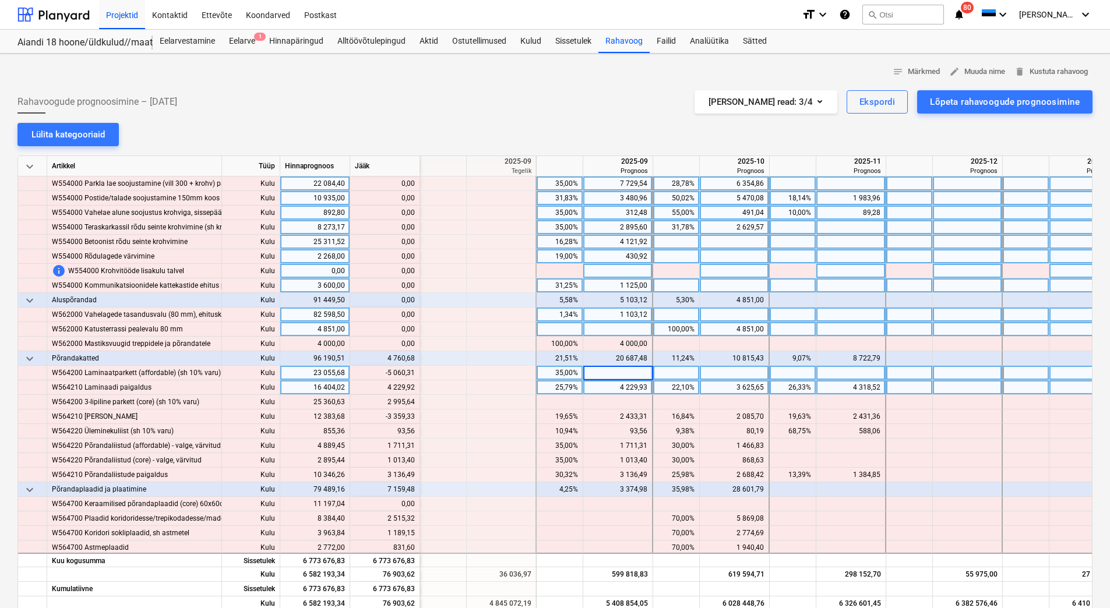
click at [609, 389] on div "4 229,93" at bounding box center [617, 387] width 59 height 15
drag, startPoint x: 380, startPoint y: 372, endPoint x: 414, endPoint y: 372, distance: 33.8
click at [414, 372] on div "content_copy 3 009,18" at bounding box center [385, 373] width 60 height 15
click at [638, 373] on div at bounding box center [618, 373] width 70 height 15
type input "3 009,18"
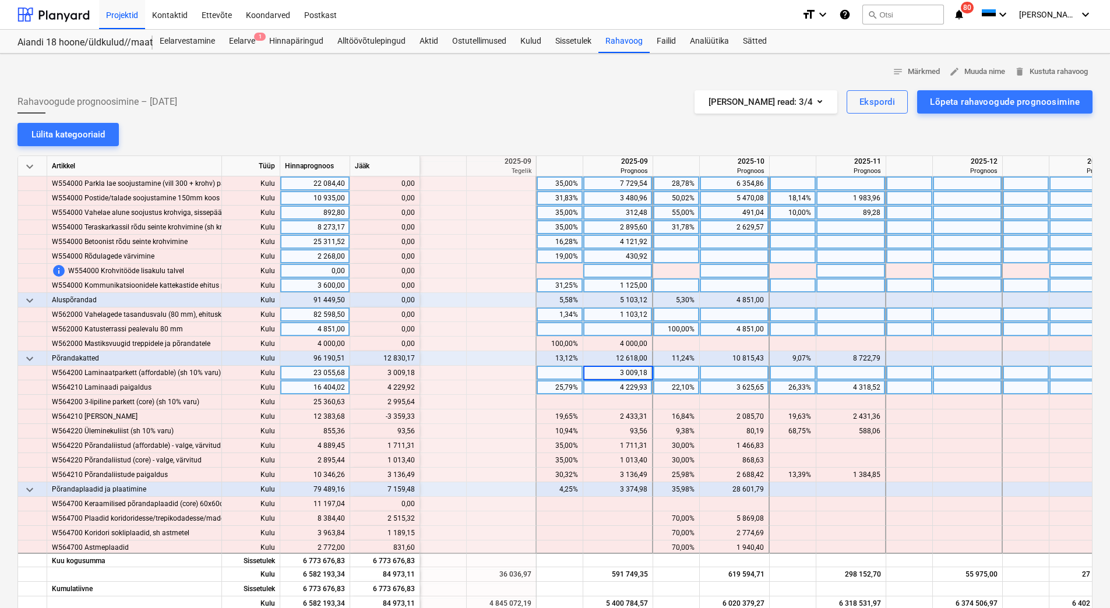
click at [612, 390] on div "4 229,93" at bounding box center [617, 387] width 59 height 15
click at [612, 387] on div "4 229,93" at bounding box center [617, 387] width 59 height 15
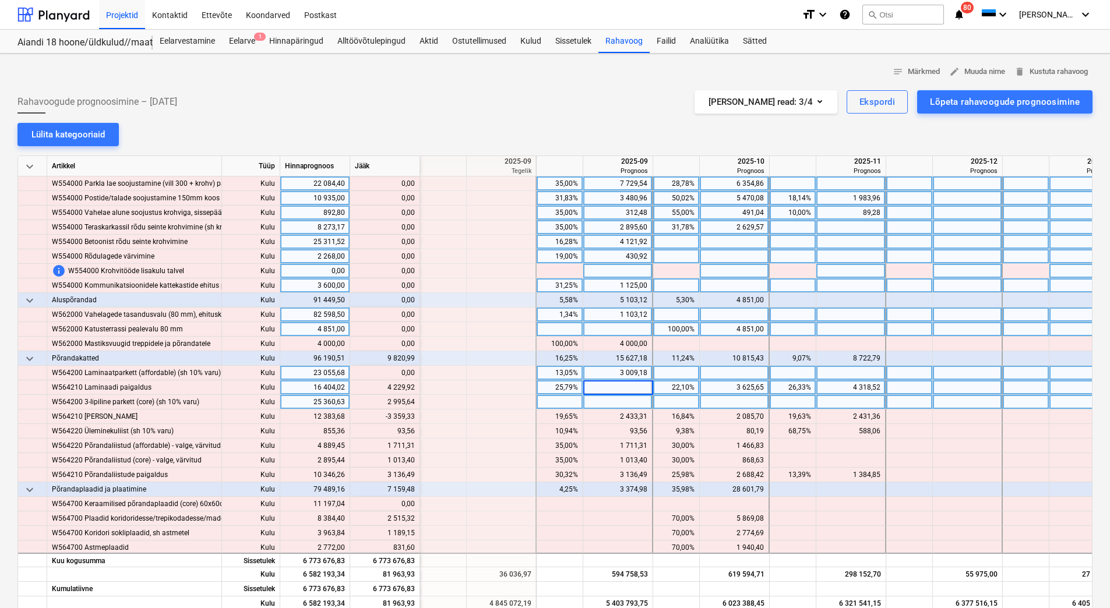
click at [612, 401] on div at bounding box center [618, 402] width 70 height 15
drag, startPoint x: 388, startPoint y: 387, endPoint x: 414, endPoint y: 386, distance: 25.7
click at [414, 386] on div "content_copy 8 459,85" at bounding box center [385, 387] width 60 height 15
click at [636, 386] on div at bounding box center [618, 387] width 70 height 15
type input "8 459,85"
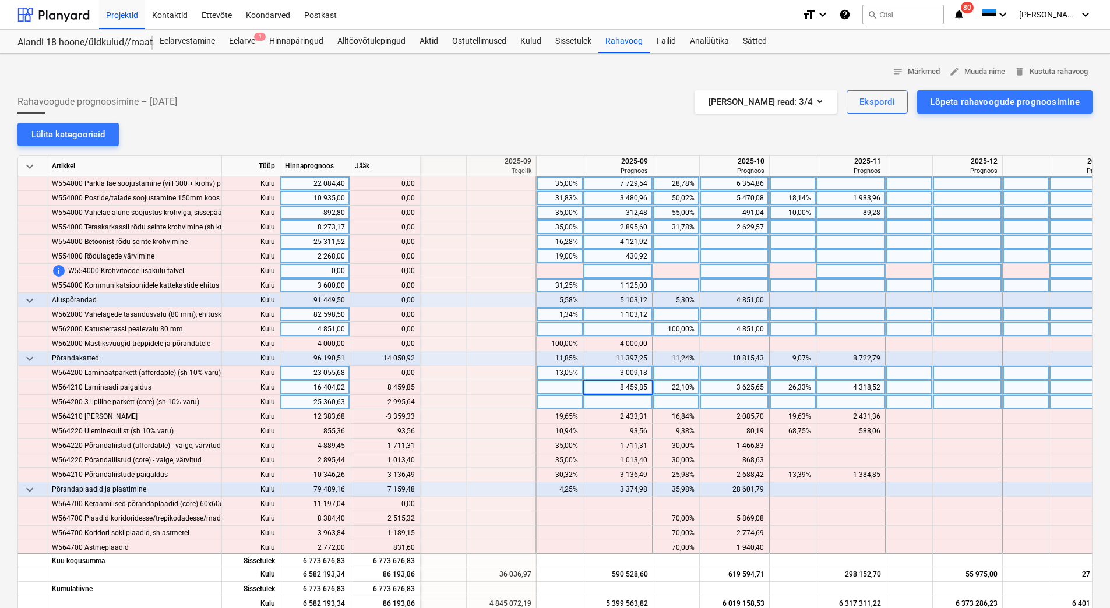
click at [627, 403] on div at bounding box center [618, 402] width 70 height 15
drag, startPoint x: 386, startPoint y: 402, endPoint x: 413, endPoint y: 401, distance: 26.8
click at [413, 401] on div "content_copy 2 995,64" at bounding box center [385, 402] width 60 height 15
click at [623, 401] on div at bounding box center [618, 402] width 70 height 15
type input "2 995,64"
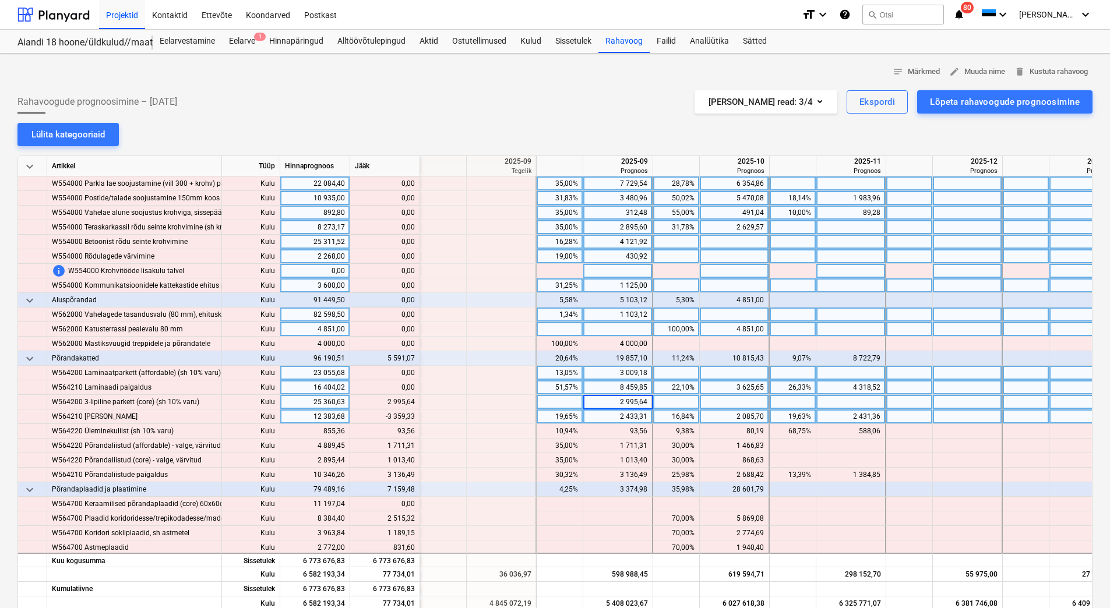
click at [615, 414] on div "2 433,31" at bounding box center [617, 417] width 59 height 15
click at [831, 418] on div "2 431,36" at bounding box center [850, 417] width 59 height 15
click at [728, 416] on div "2 085,70" at bounding box center [733, 417] width 59 height 15
click at [729, 415] on div "2 085,70" at bounding box center [733, 417] width 59 height 15
click at [729, 403] on div at bounding box center [735, 402] width 70 height 15
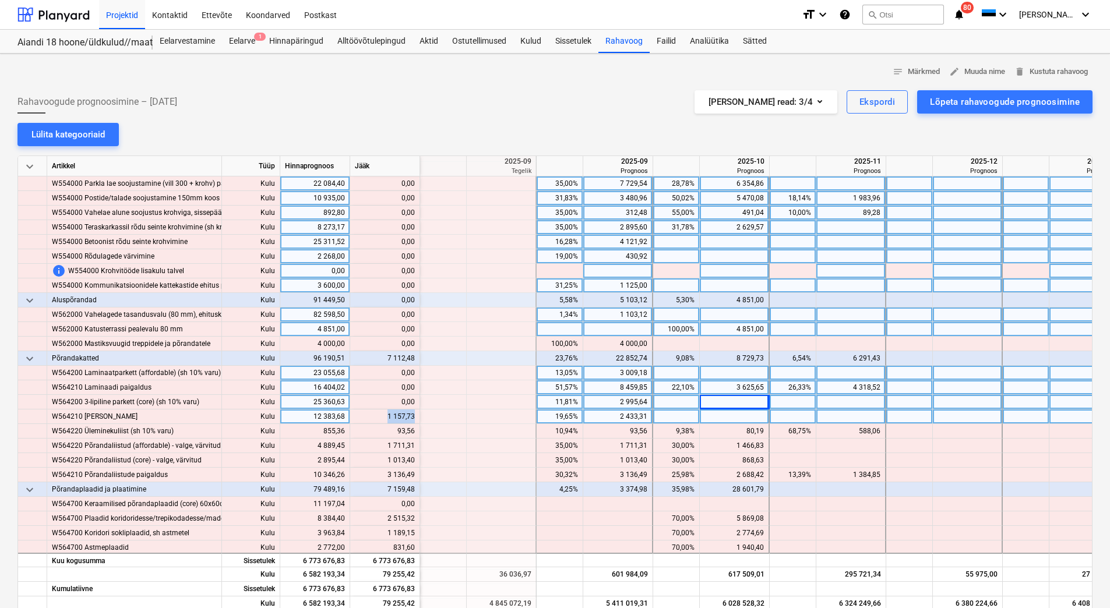
drag, startPoint x: 387, startPoint y: 417, endPoint x: 413, endPoint y: 419, distance: 25.7
click at [413, 419] on div "content_copy 1 157,73" at bounding box center [385, 417] width 60 height 15
click at [726, 419] on div at bounding box center [735, 417] width 70 height 15
type input "1 157,73"
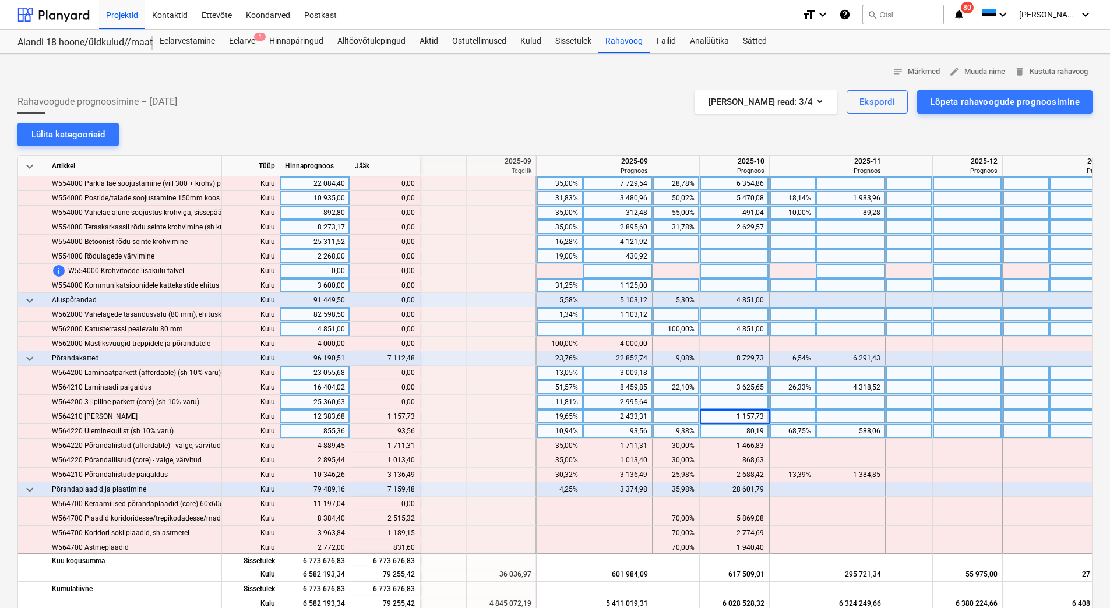
click at [722, 431] on div "80,19" at bounding box center [733, 431] width 59 height 15
click at [839, 428] on div "588,06" at bounding box center [850, 431] width 59 height 15
click at [841, 414] on div at bounding box center [851, 417] width 70 height 15
drag, startPoint x: 392, startPoint y: 430, endPoint x: 414, endPoint y: 429, distance: 21.6
click at [414, 429] on div "content_copy 681,62" at bounding box center [385, 431] width 60 height 15
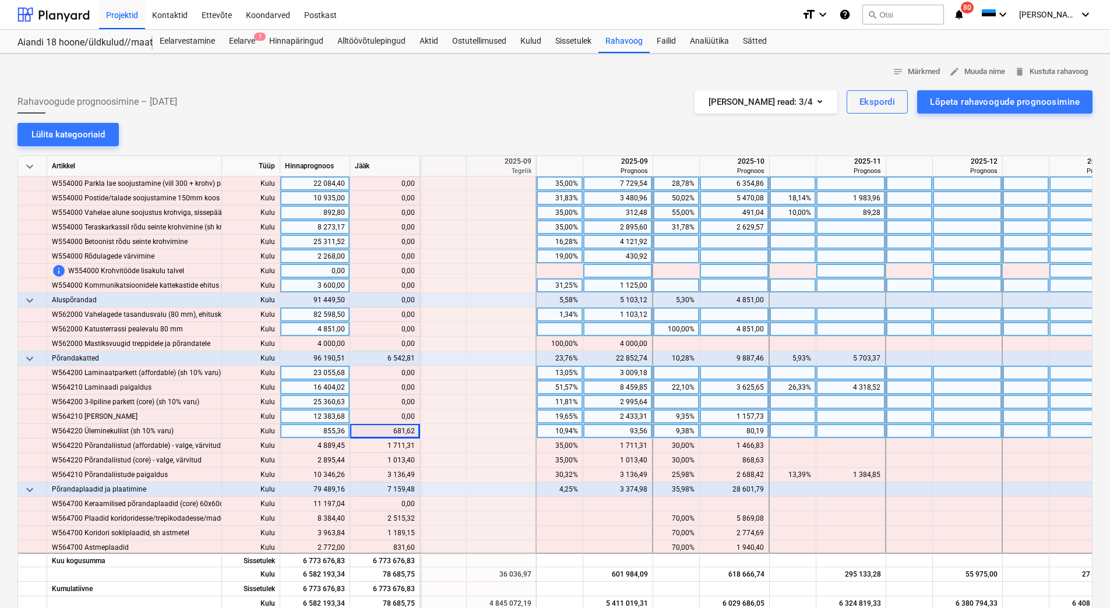
click at [843, 432] on div at bounding box center [851, 431] width 70 height 15
type input "681,62"
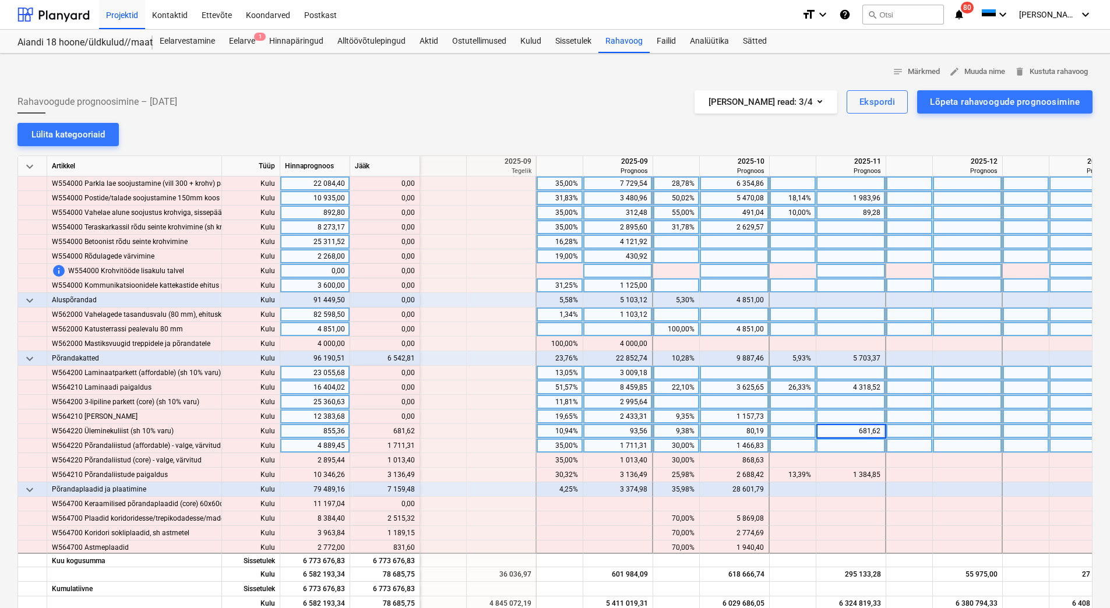
click at [841, 447] on div at bounding box center [851, 446] width 70 height 15
drag, startPoint x: 387, startPoint y: 446, endPoint x: 415, endPoint y: 447, distance: 28.0
click at [415, 447] on div "content_copy 1 711,31" at bounding box center [385, 446] width 70 height 15
click at [414, 447] on div "content_copy 1 711,31" at bounding box center [385, 446] width 70 height 15
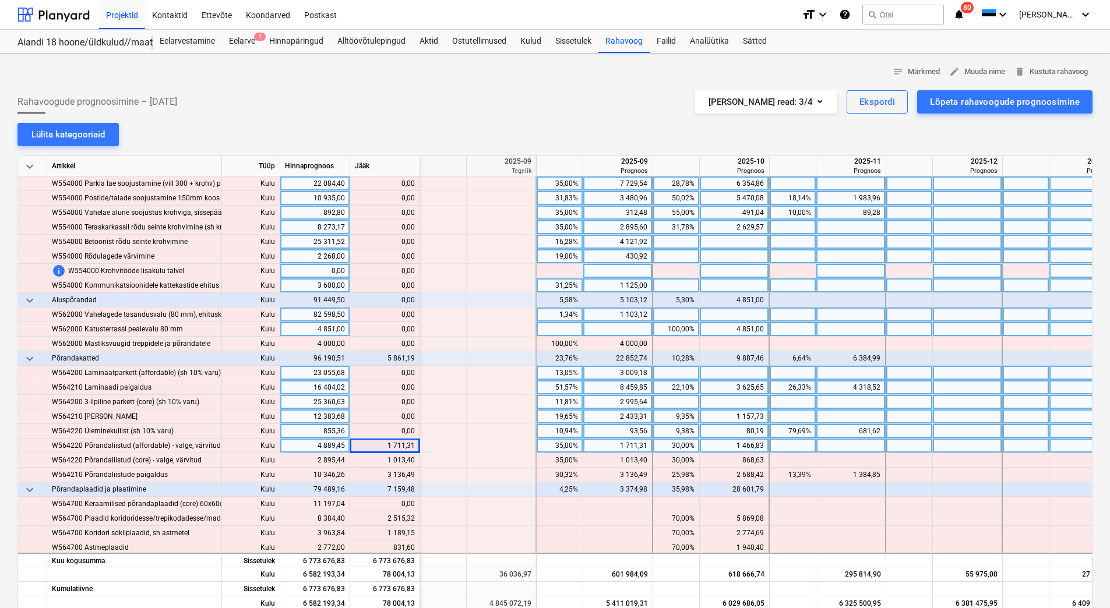
click at [857, 445] on div at bounding box center [851, 446] width 70 height 15
type input "1 711,31"
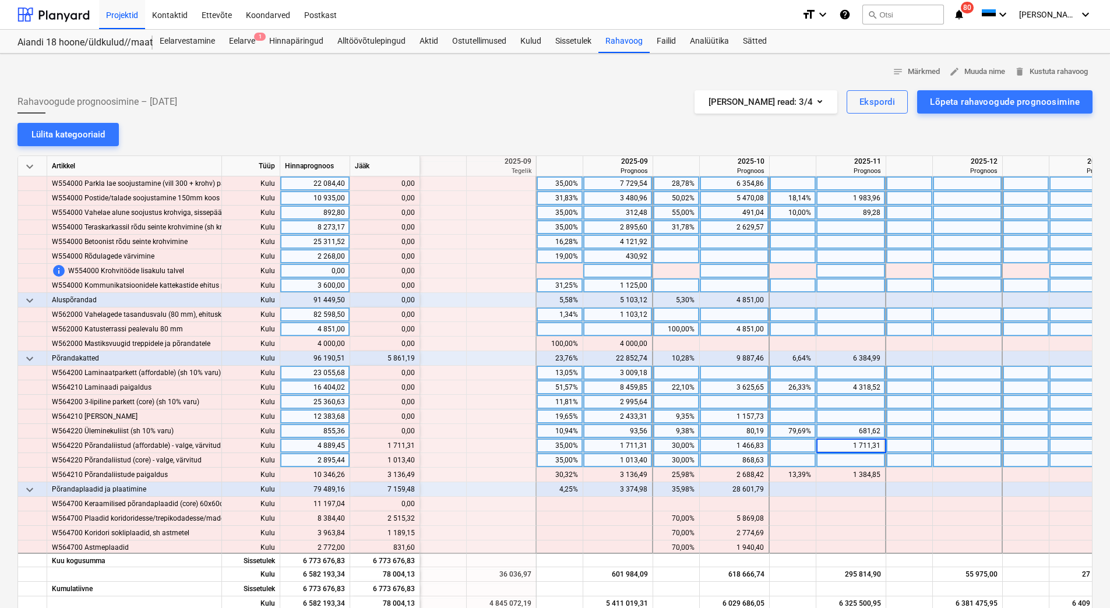
click at [856, 461] on div at bounding box center [851, 460] width 70 height 15
drag, startPoint x: 389, startPoint y: 460, endPoint x: 414, endPoint y: 459, distance: 24.5
click at [414, 459] on div "content_copy 1 013,40" at bounding box center [385, 460] width 60 height 15
click at [861, 460] on div at bounding box center [851, 460] width 70 height 15
type input "1 013,40"
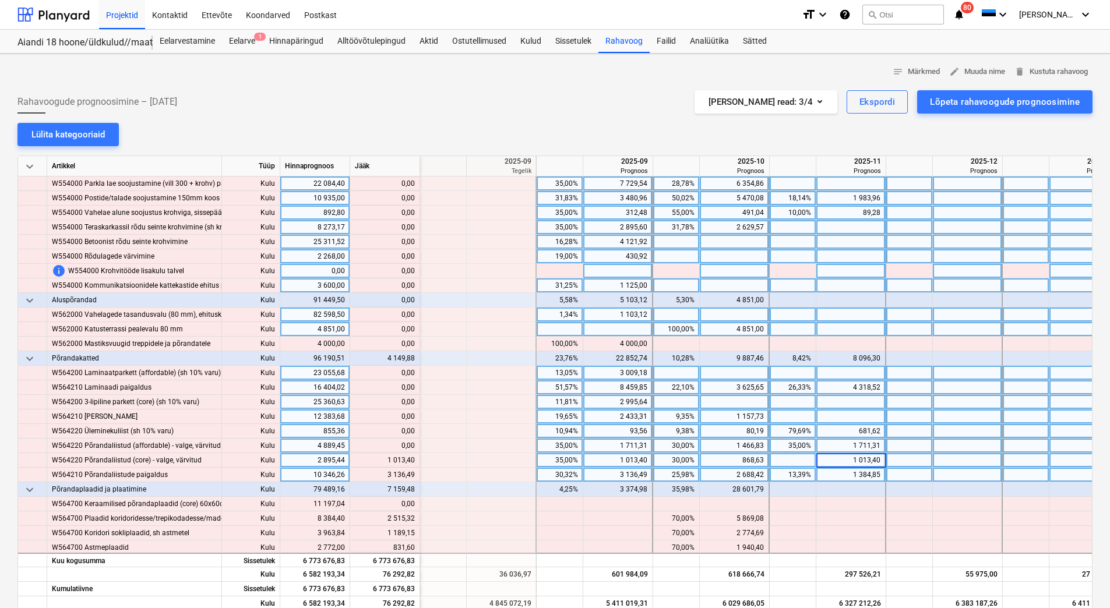
click at [857, 475] on div "1 384,85" at bounding box center [850, 475] width 59 height 15
drag, startPoint x: 384, startPoint y: 477, endPoint x: 414, endPoint y: 477, distance: 29.1
click at [414, 477] on div "content_copy 3 136,49" at bounding box center [385, 475] width 60 height 15
click at [958, 478] on div at bounding box center [968, 475] width 70 height 15
type input "3 136,49"
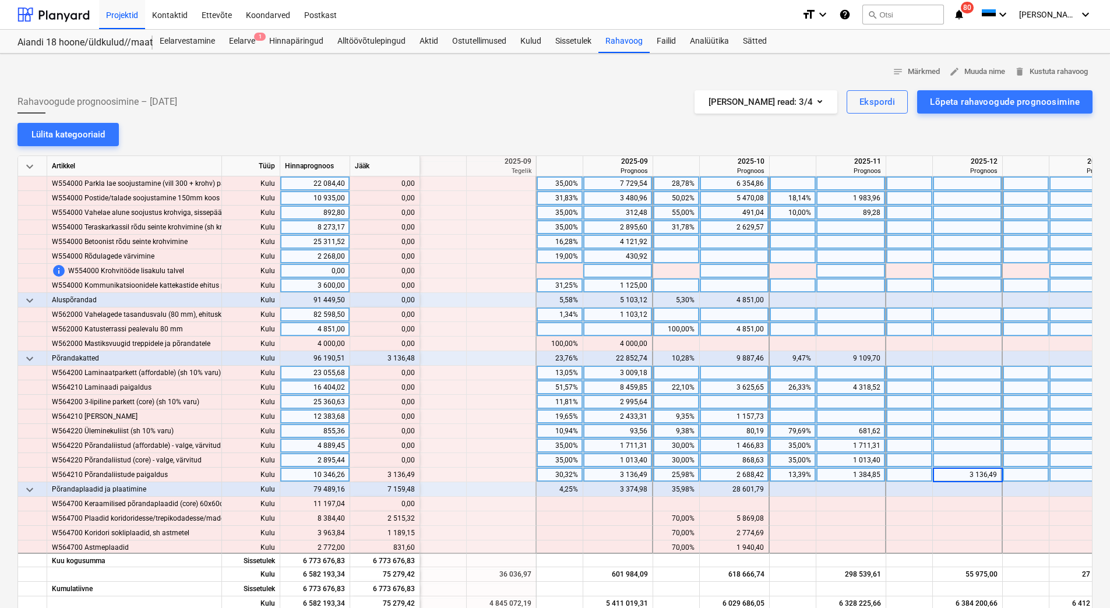
click at [958, 460] on div at bounding box center [968, 460] width 70 height 15
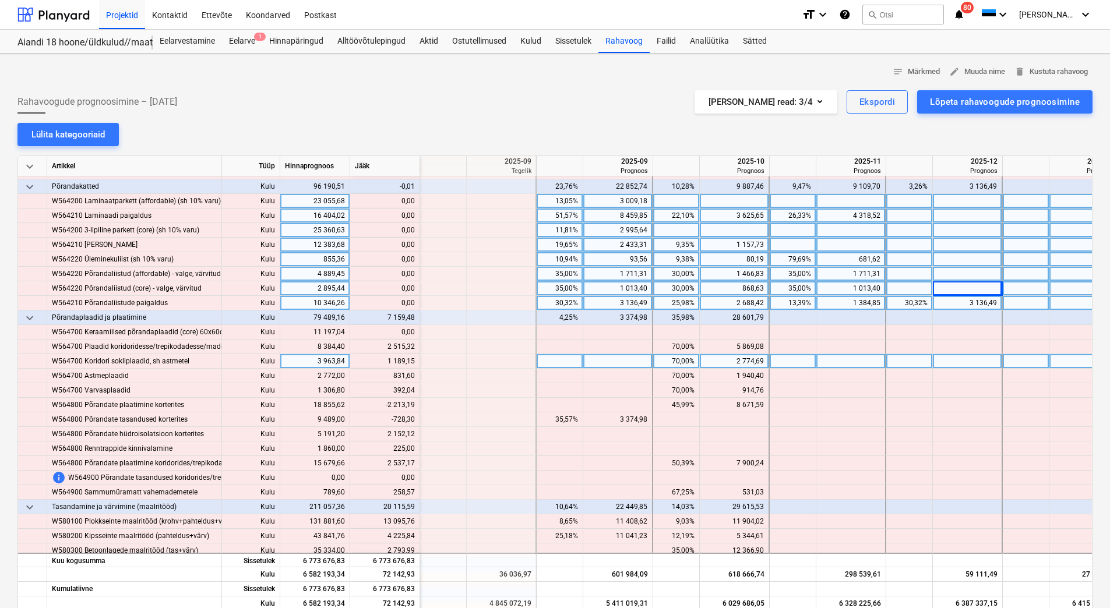
scroll to position [5126, 1398]
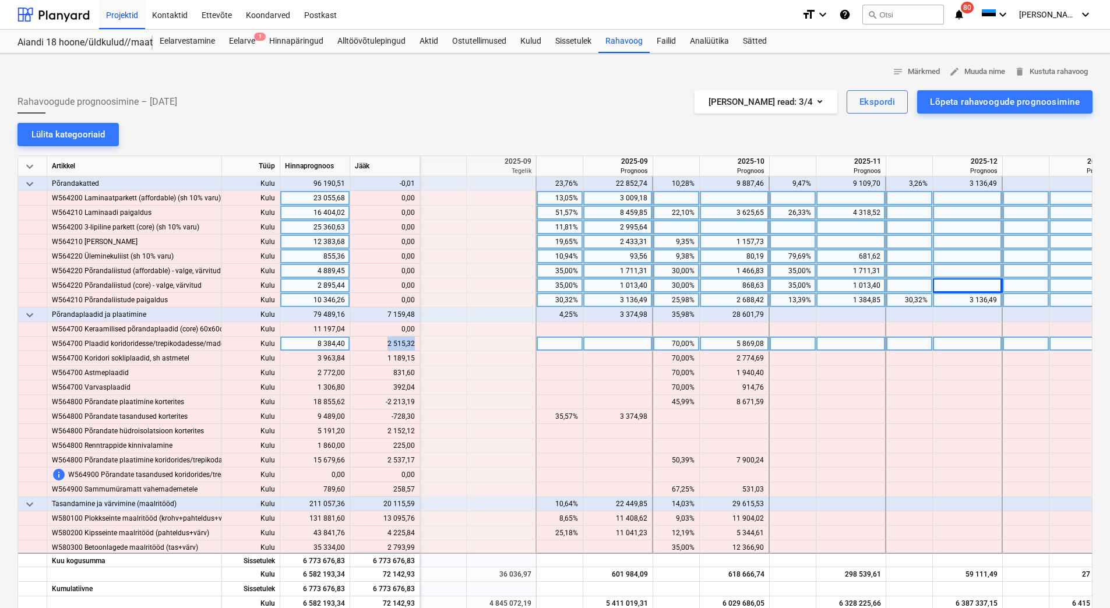
drag, startPoint x: 388, startPoint y: 345, endPoint x: 414, endPoint y: 345, distance: 26.2
click at [414, 345] on div "content_copy 2 515,32" at bounding box center [385, 344] width 60 height 15
click at [831, 341] on div at bounding box center [851, 344] width 70 height 15
type input "2 515,32"
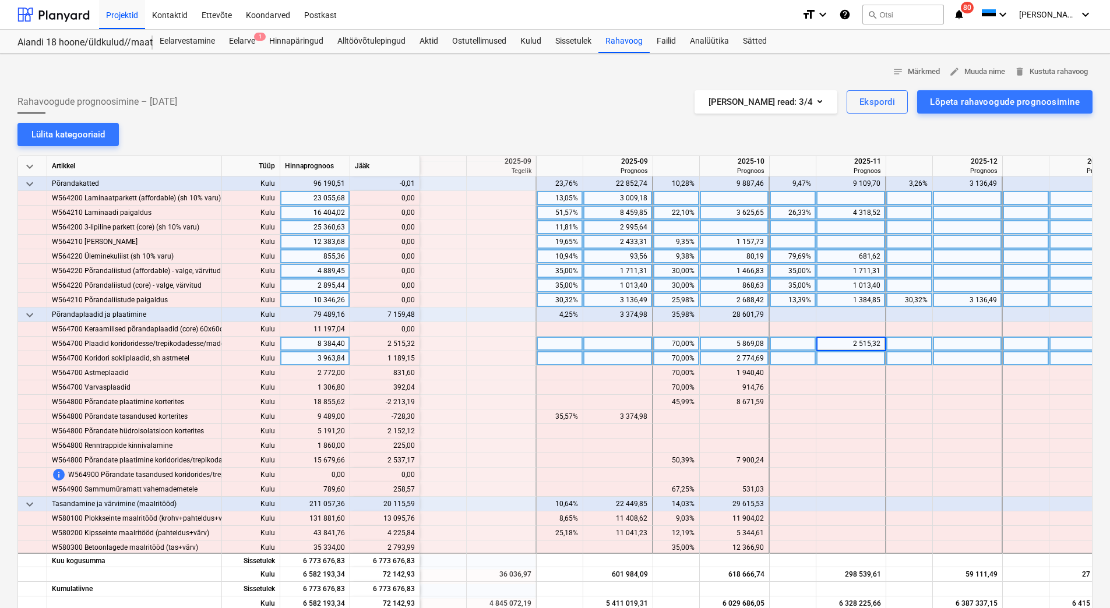
click at [832, 363] on div at bounding box center [851, 358] width 70 height 15
drag, startPoint x: 391, startPoint y: 358, endPoint x: 413, endPoint y: 359, distance: 22.2
click at [413, 359] on div "content_copy 1 189,15" at bounding box center [385, 358] width 60 height 15
click at [859, 358] on div at bounding box center [851, 358] width 70 height 15
type input "1 189,15"
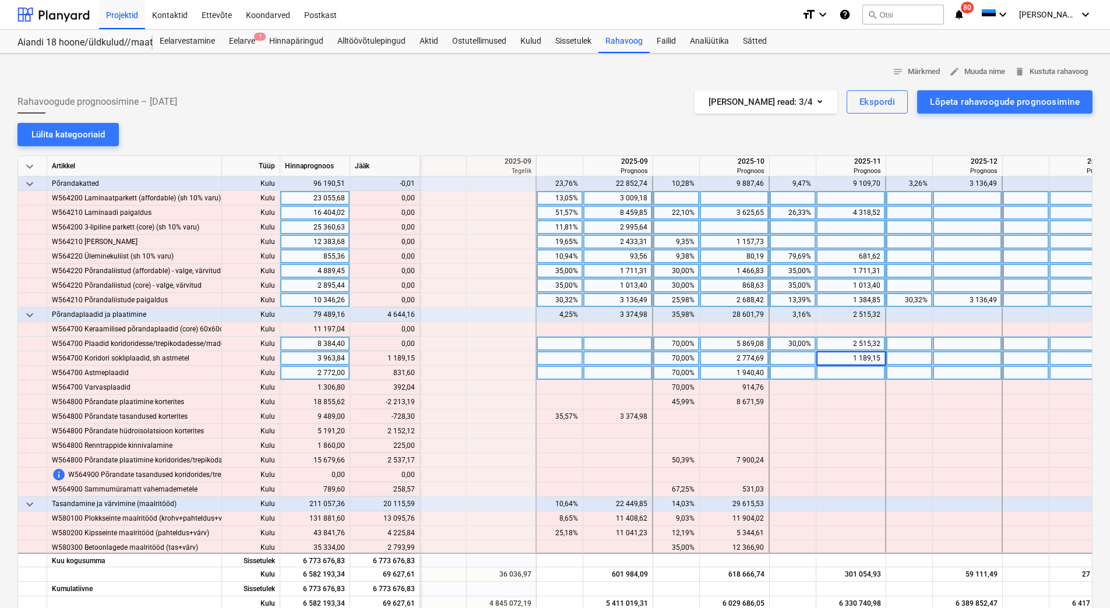
click at [855, 368] on div at bounding box center [851, 373] width 70 height 15
drag, startPoint x: 393, startPoint y: 372, endPoint x: 414, endPoint y: 373, distance: 21.6
click at [414, 373] on div "content_copy 831,60" at bounding box center [385, 373] width 60 height 15
click at [824, 372] on div at bounding box center [851, 373] width 70 height 15
type input "831,60"
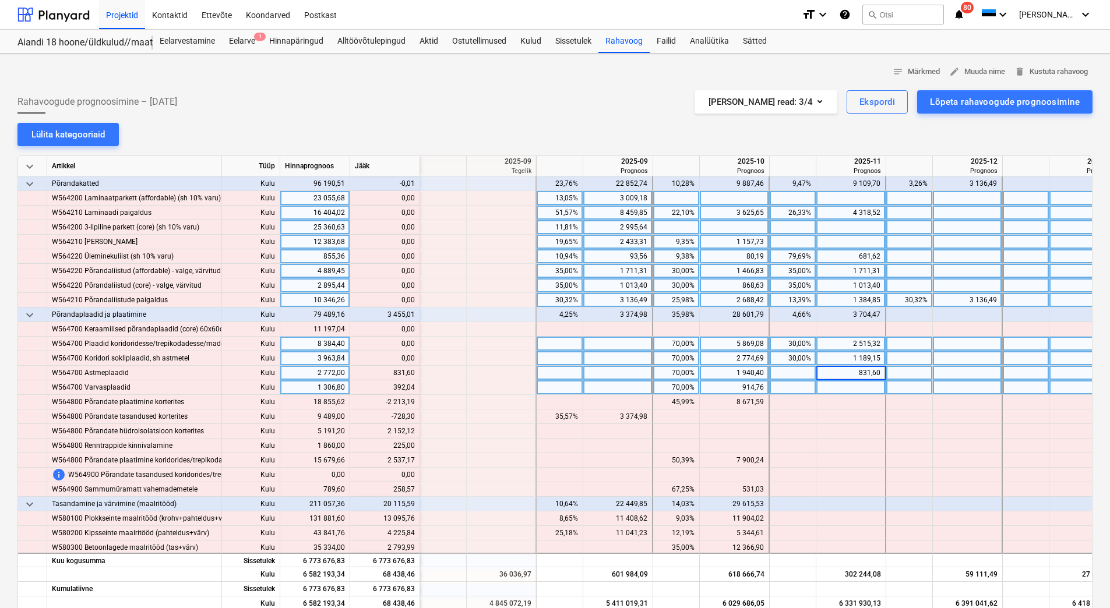
click at [823, 389] on div at bounding box center [851, 387] width 70 height 15
drag, startPoint x: 394, startPoint y: 388, endPoint x: 413, endPoint y: 386, distance: 18.7
click at [413, 386] on div "content_copy 392,04" at bounding box center [385, 387] width 60 height 15
click at [847, 384] on div at bounding box center [851, 387] width 70 height 15
type input "392,04"
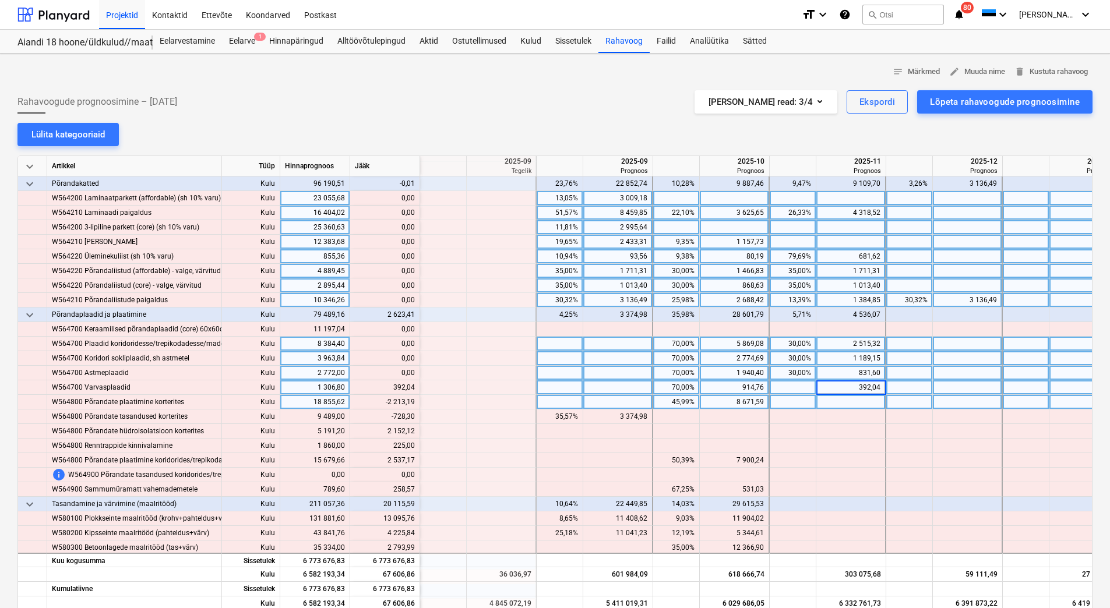
click at [732, 405] on div "8 671,59" at bounding box center [733, 402] width 59 height 15
click at [729, 382] on div "914,76" at bounding box center [733, 387] width 59 height 15
drag, startPoint x: 386, startPoint y: 400, endPoint x: 414, endPoint y: 405, distance: 27.9
click at [414, 405] on div "content_copy 6 458,40" at bounding box center [385, 402] width 60 height 15
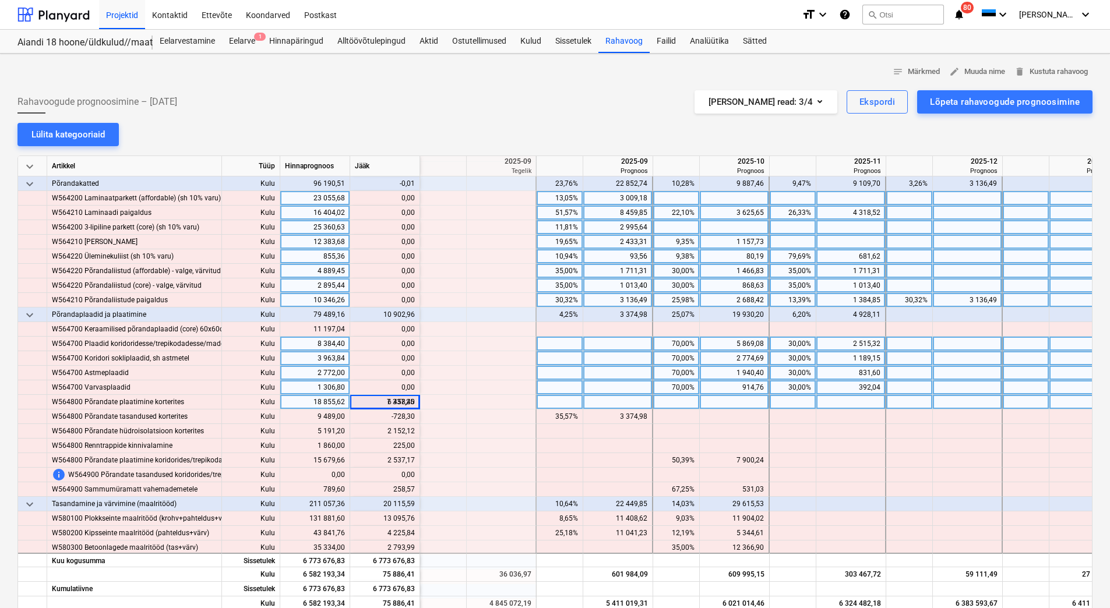
click at [722, 403] on div at bounding box center [735, 402] width 70 height 15
paste input "6 458,40"
type input "6 458,40"
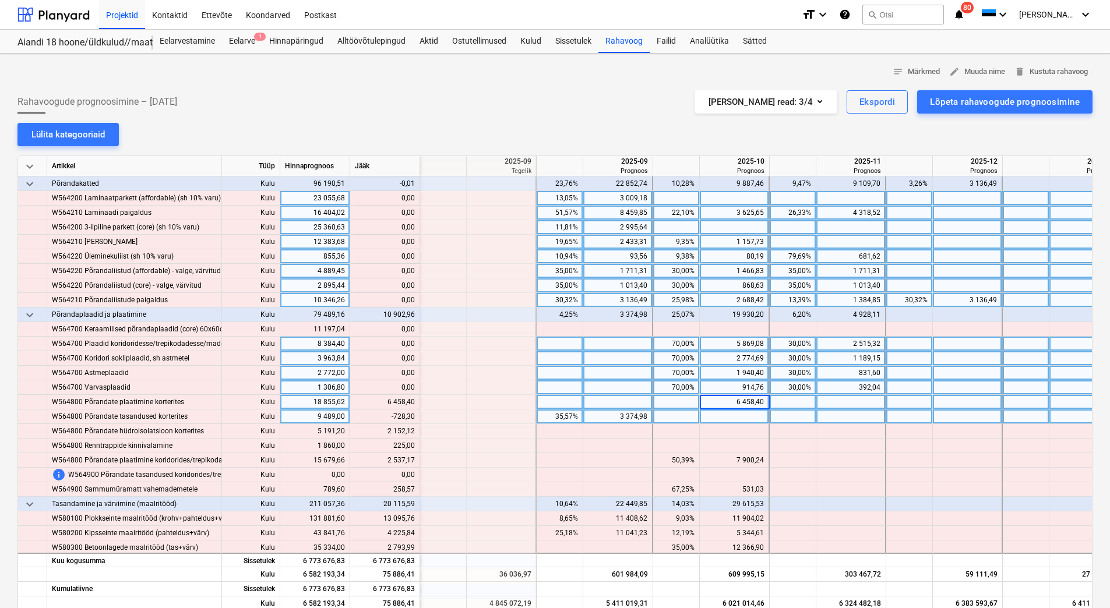
click at [718, 415] on div at bounding box center [735, 417] width 70 height 15
click at [604, 416] on div "3 374,98" at bounding box center [617, 417] width 59 height 15
click at [608, 402] on div at bounding box center [618, 402] width 70 height 15
drag, startPoint x: 383, startPoint y: 416, endPoint x: 413, endPoint y: 418, distance: 29.8
click at [413, 418] on div "content_copy 2 646,68" at bounding box center [385, 417] width 60 height 15
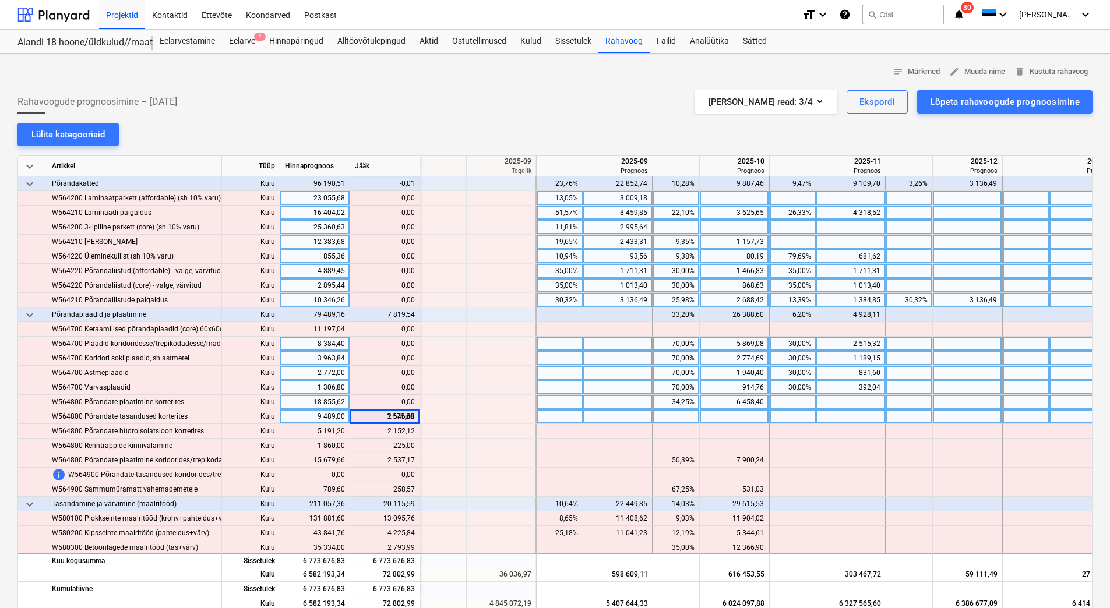
click at [610, 421] on div at bounding box center [618, 417] width 70 height 15
type input "2 646,68"
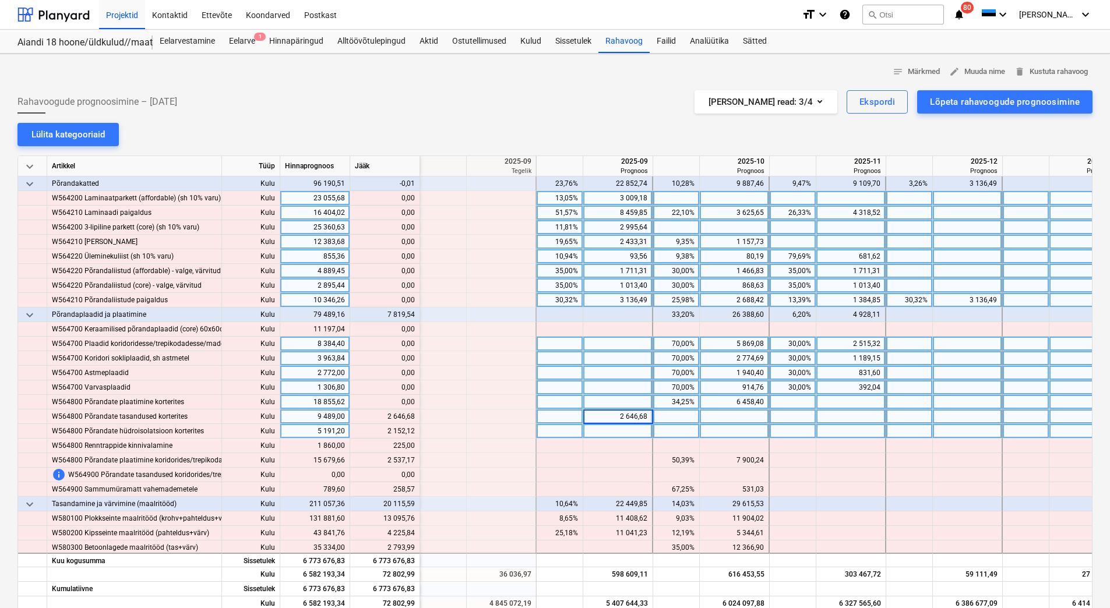
click at [611, 435] on div at bounding box center [618, 431] width 70 height 15
drag, startPoint x: 394, startPoint y: 430, endPoint x: 413, endPoint y: 432, distance: 18.7
click at [413, 432] on div "content_copy 2 152,12" at bounding box center [385, 431] width 60 height 15
click at [722, 434] on div at bounding box center [735, 431] width 70 height 15
type input "2 152,12"
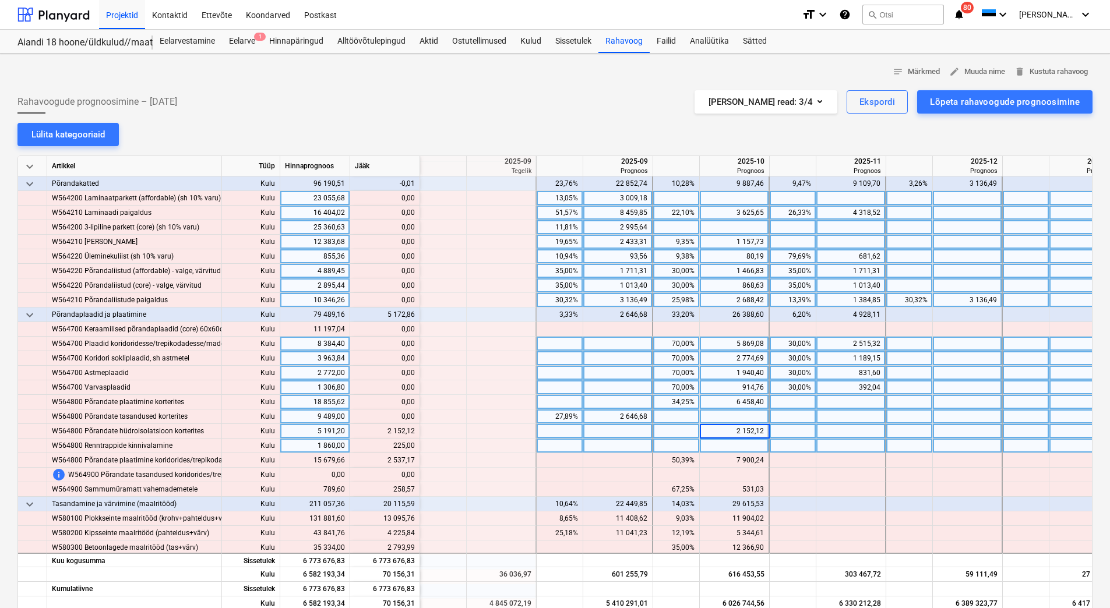
click at [720, 444] on div at bounding box center [735, 446] width 70 height 15
drag, startPoint x: 383, startPoint y: 442, endPoint x: 413, endPoint y: 447, distance: 30.3
click at [413, 447] on div "content_copy 225,00" at bounding box center [385, 446] width 60 height 15
click at [599, 446] on div at bounding box center [618, 446] width 70 height 15
type input "225,00"
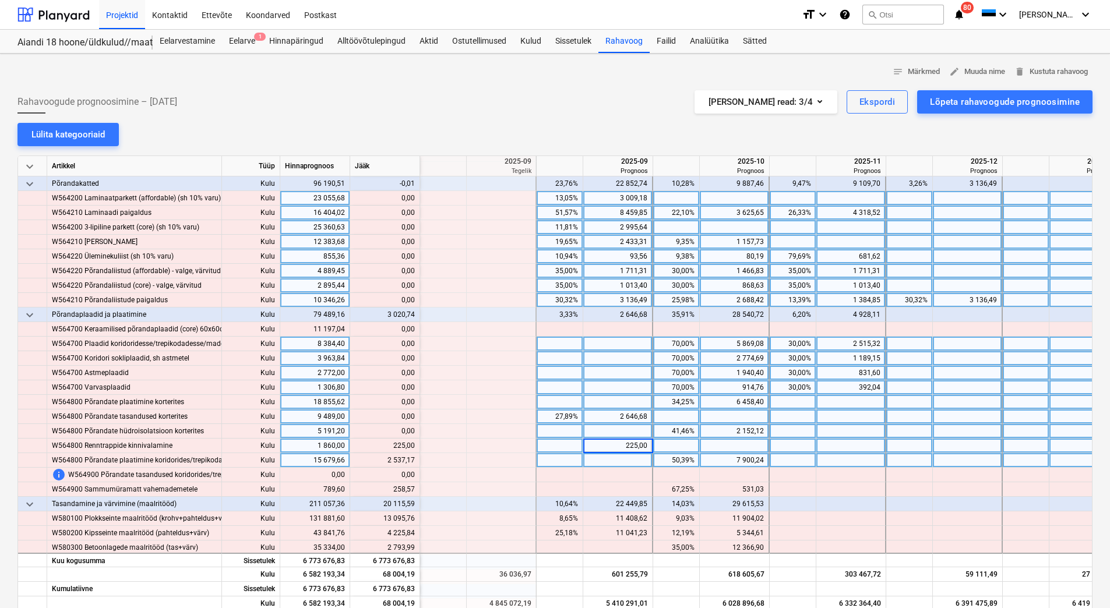
click at [602, 461] on div at bounding box center [618, 460] width 70 height 15
drag, startPoint x: 392, startPoint y: 460, endPoint x: 414, endPoint y: 461, distance: 21.6
click at [414, 461] on div "content_copy 2 537,17" at bounding box center [385, 460] width 60 height 15
click at [620, 461] on div at bounding box center [618, 460] width 70 height 15
type input "2 537,17"
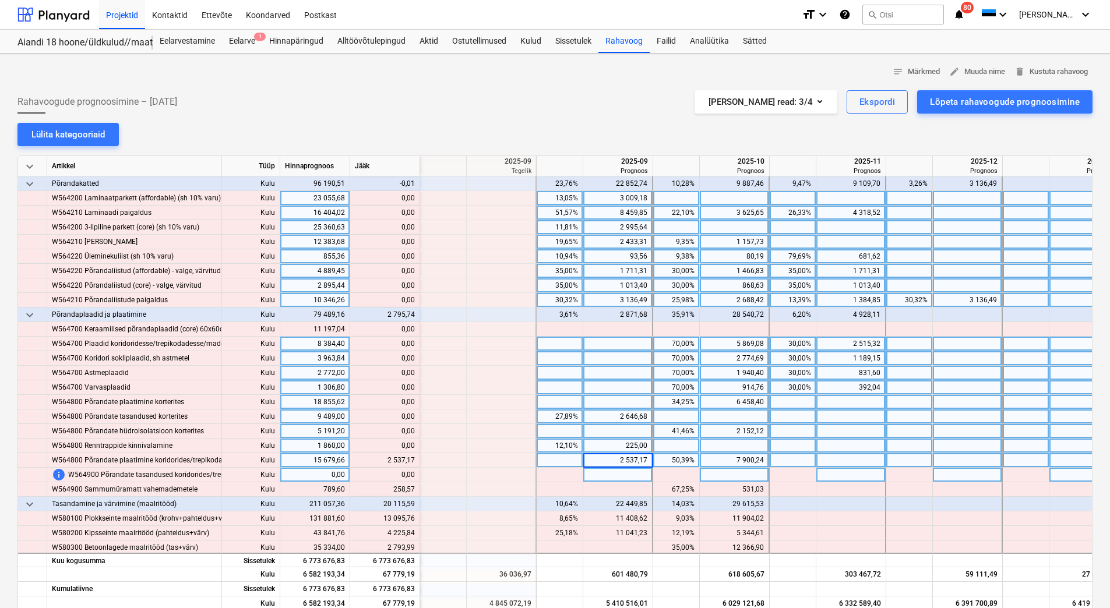
click at [619, 472] on div at bounding box center [618, 475] width 70 height 15
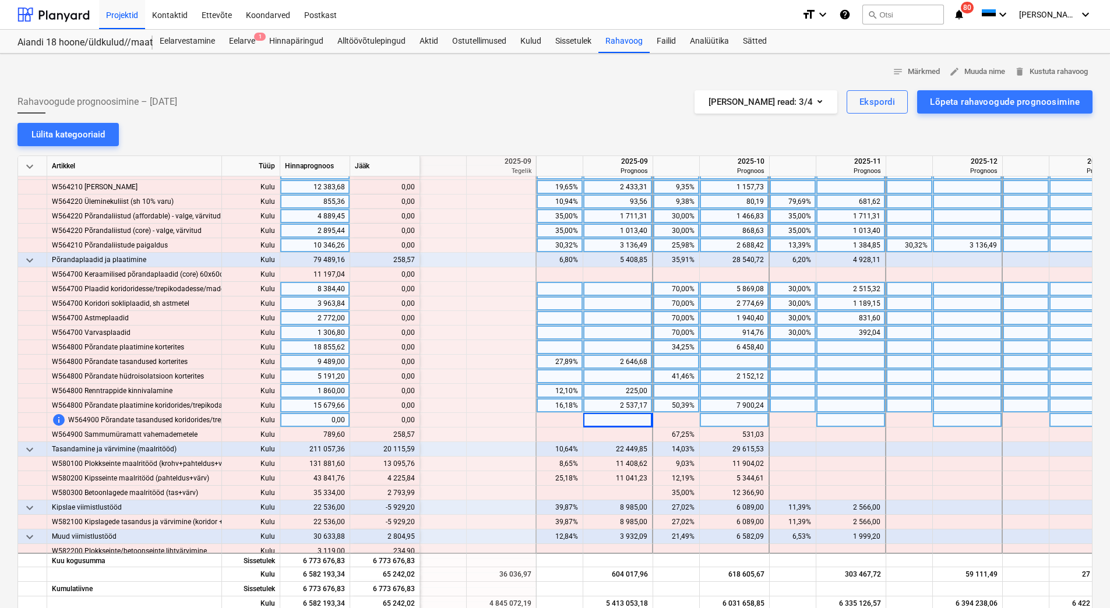
scroll to position [5185, 1398]
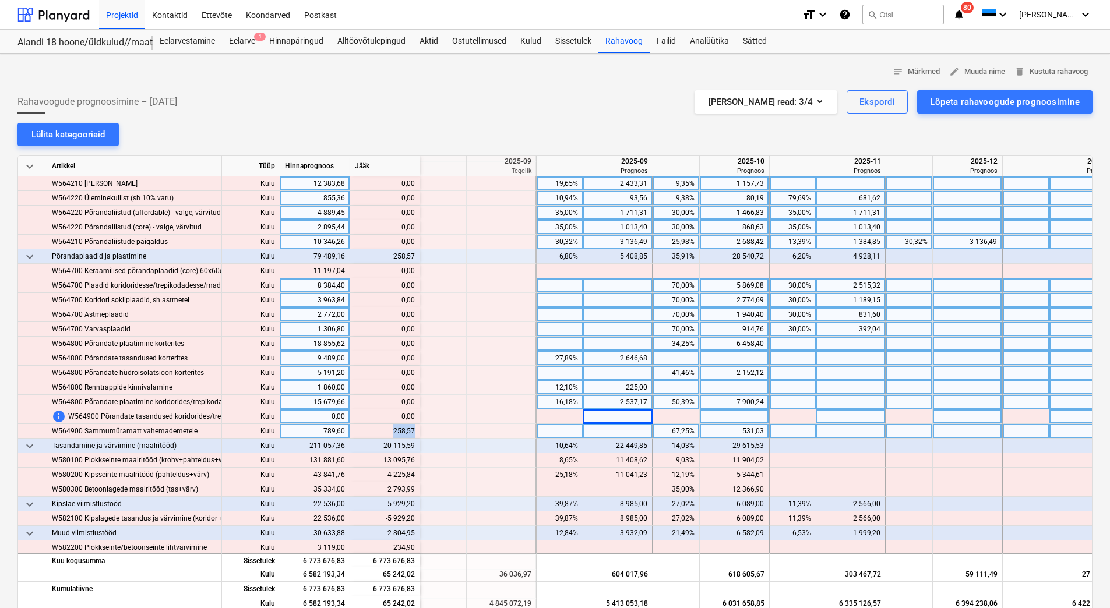
drag, startPoint x: 388, startPoint y: 429, endPoint x: 414, endPoint y: 431, distance: 25.7
click at [414, 431] on div "content_copy 258,57" at bounding box center [385, 431] width 60 height 15
click at [609, 428] on div at bounding box center [618, 431] width 70 height 15
type input "258,57"
click at [613, 411] on div at bounding box center [618, 417] width 70 height 15
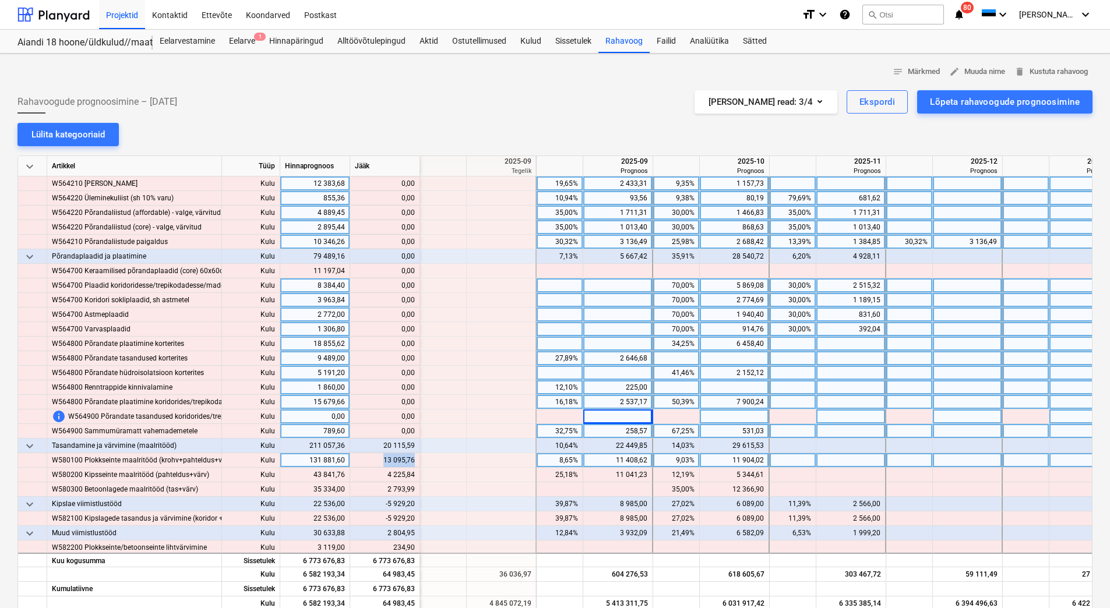
drag, startPoint x: 381, startPoint y: 461, endPoint x: 413, endPoint y: 464, distance: 32.2
click at [413, 464] on div "content_copy 13 095,76" at bounding box center [385, 460] width 60 height 15
click at [859, 458] on div at bounding box center [851, 460] width 70 height 15
type input "13 095,76"
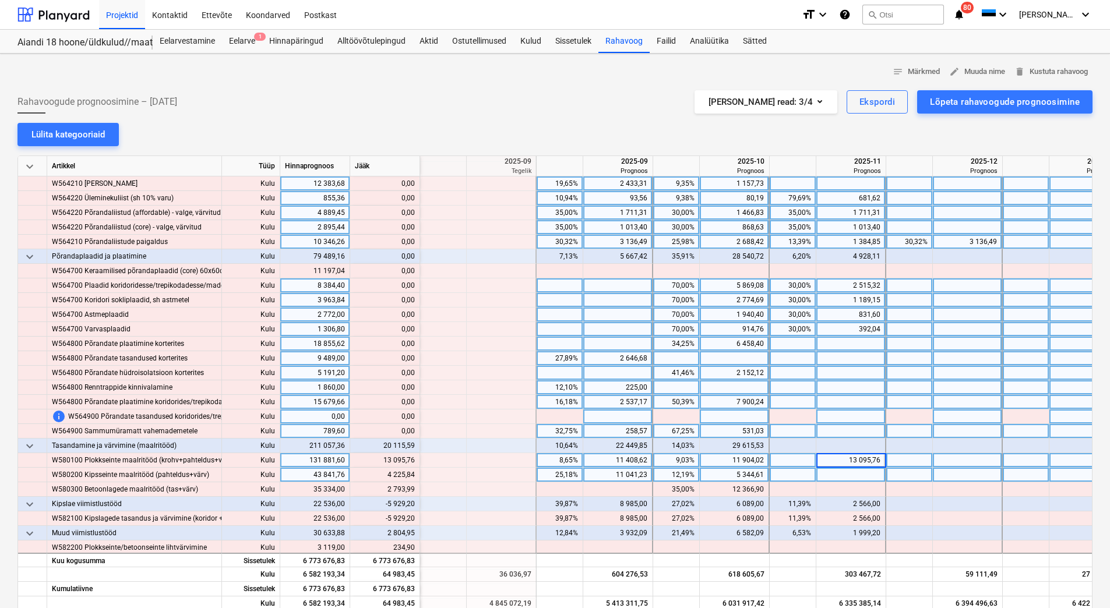
click at [851, 472] on div at bounding box center [851, 475] width 70 height 15
drag, startPoint x: 389, startPoint y: 473, endPoint x: 414, endPoint y: 475, distance: 25.1
click at [414, 475] on div "content_copy 4 225,84" at bounding box center [385, 475] width 60 height 15
click at [864, 478] on div at bounding box center [851, 475] width 70 height 15
type input "4 225,84"
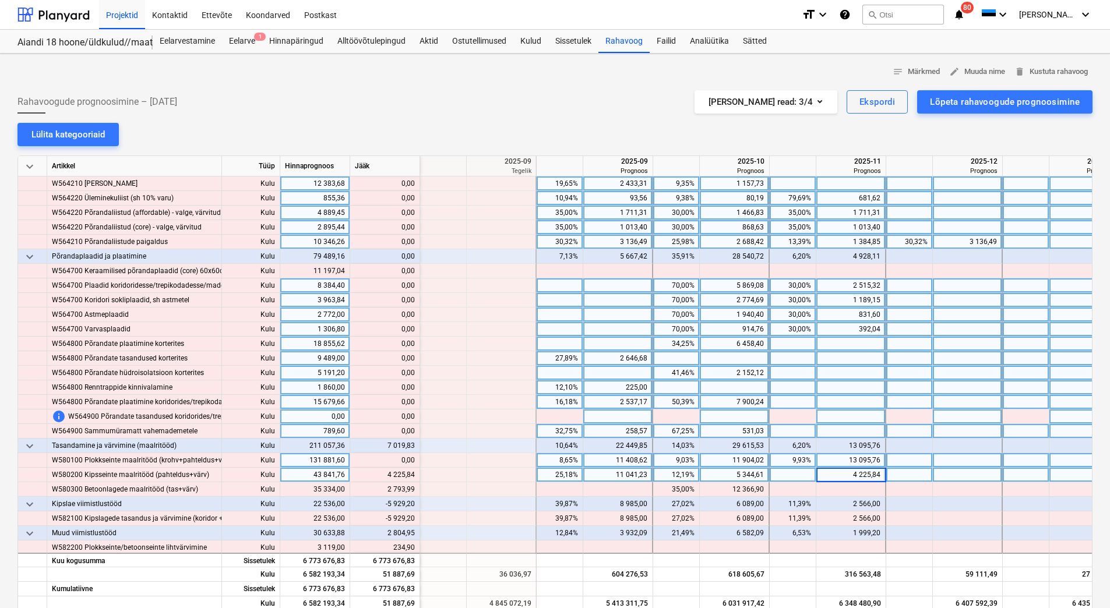
click at [858, 488] on div at bounding box center [851, 489] width 70 height 15
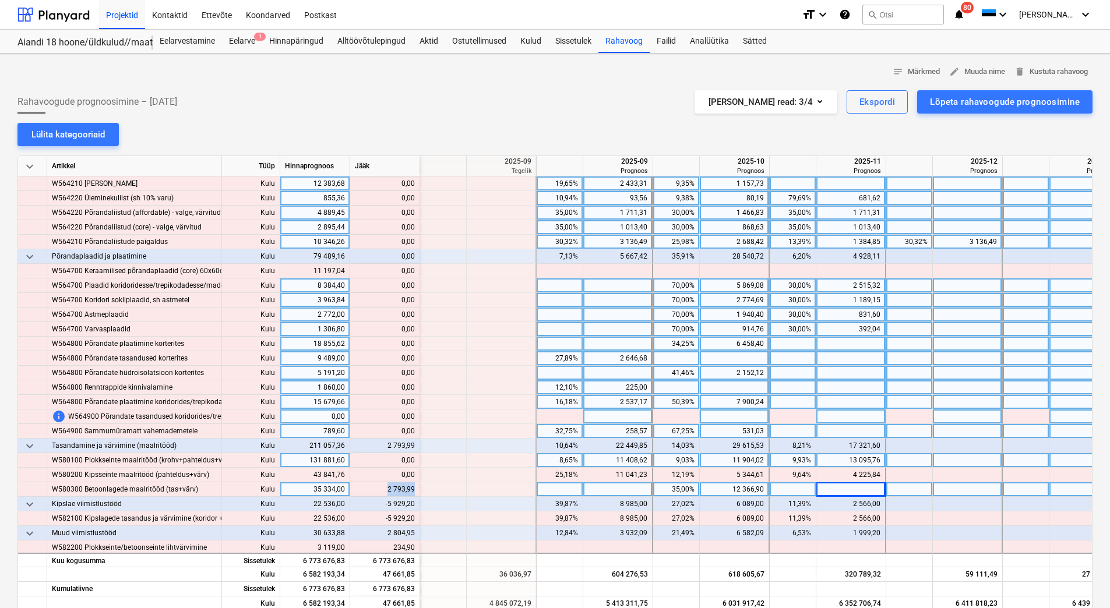
drag, startPoint x: 387, startPoint y: 486, endPoint x: 414, endPoint y: 488, distance: 26.9
click at [414, 488] on div "content_copy 2 793,99" at bounding box center [385, 489] width 60 height 15
click at [852, 489] on div at bounding box center [851, 489] width 70 height 15
type input "2 793,99"
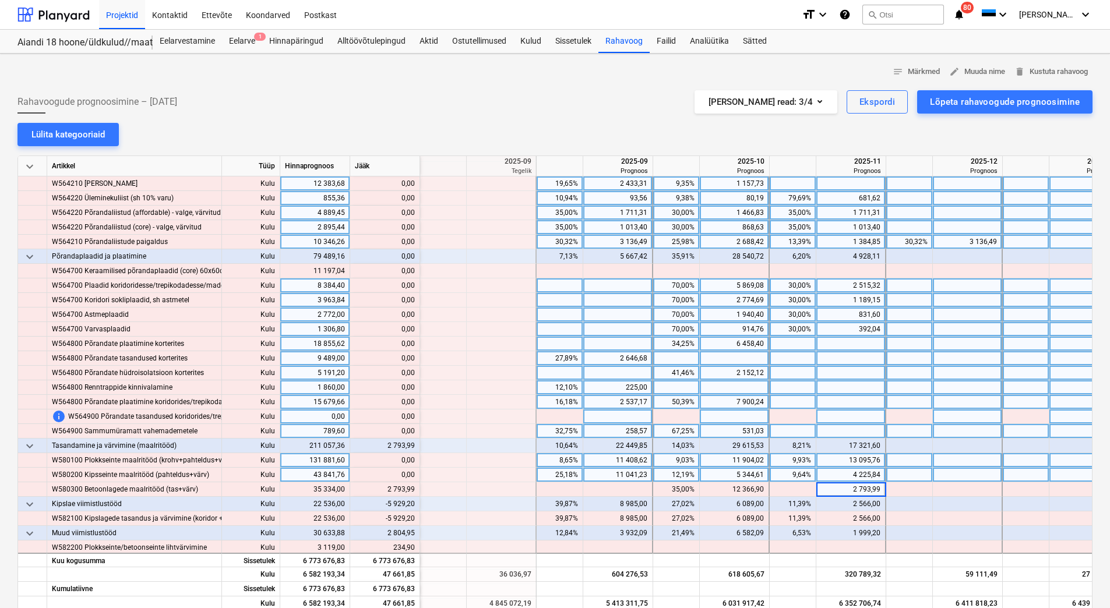
click at [849, 476] on div "4 225,84" at bounding box center [850, 475] width 59 height 15
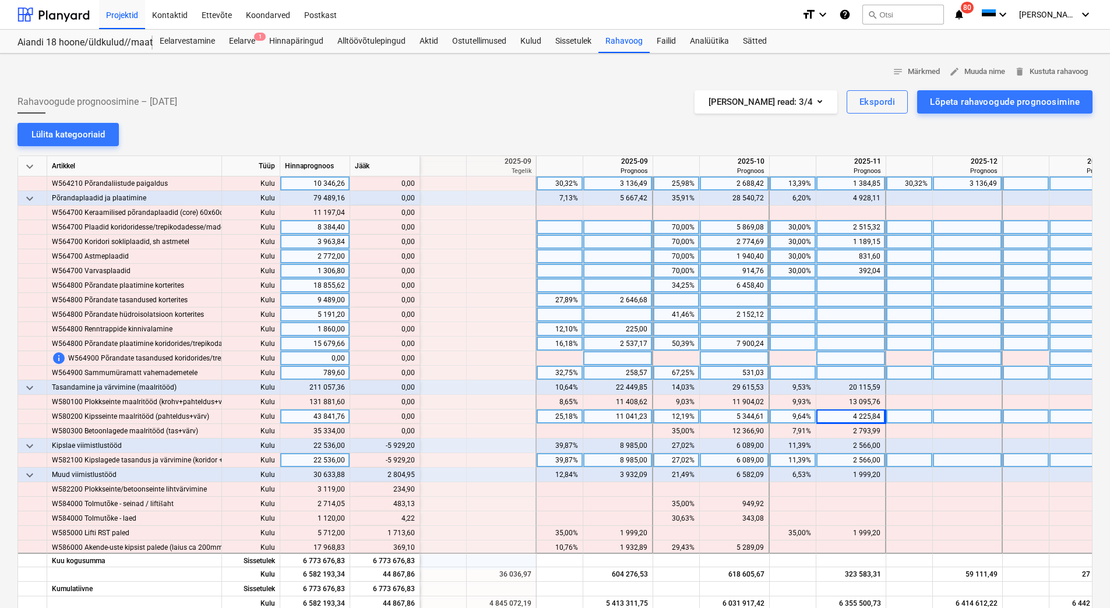
click at [829, 460] on div "2 566,00" at bounding box center [850, 460] width 59 height 15
click at [723, 459] on div "6 089,00" at bounding box center [733, 460] width 59 height 15
click at [724, 444] on div "6 089,00" at bounding box center [733, 446] width 59 height 15
click at [727, 460] on div at bounding box center [735, 460] width 70 height 15
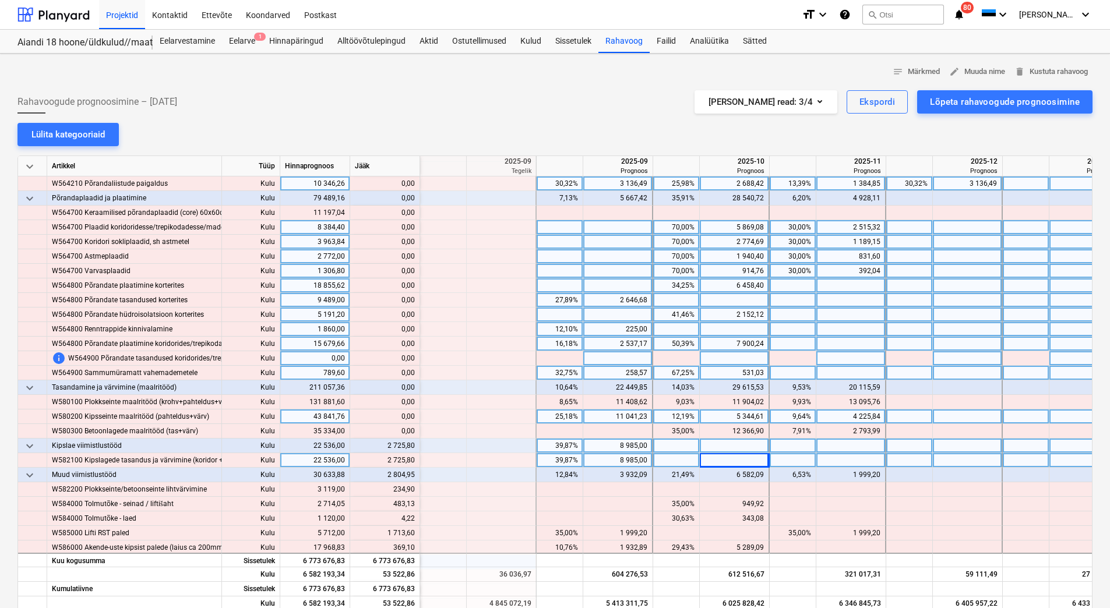
drag, startPoint x: 388, startPoint y: 460, endPoint x: 411, endPoint y: 458, distance: 23.4
click at [411, 458] on div "content_copy 2 725,80" at bounding box center [385, 460] width 60 height 15
click at [414, 460] on div "content_copy 2 725,80" at bounding box center [385, 460] width 70 height 15
click at [735, 457] on div at bounding box center [735, 460] width 70 height 15
type input "2 725,80"
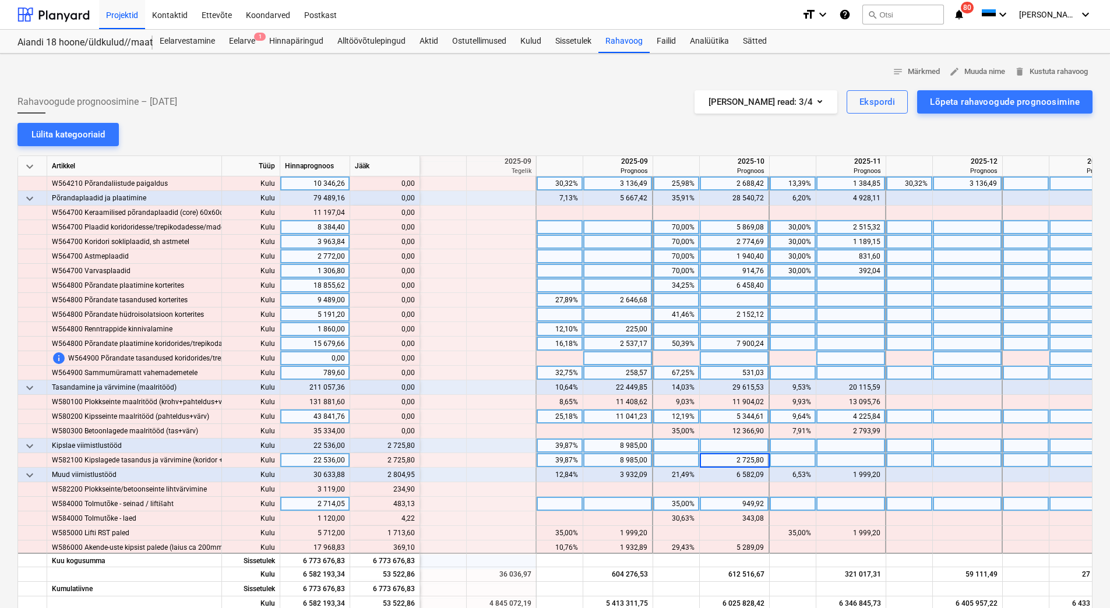
click at [622, 504] on div at bounding box center [618, 504] width 70 height 15
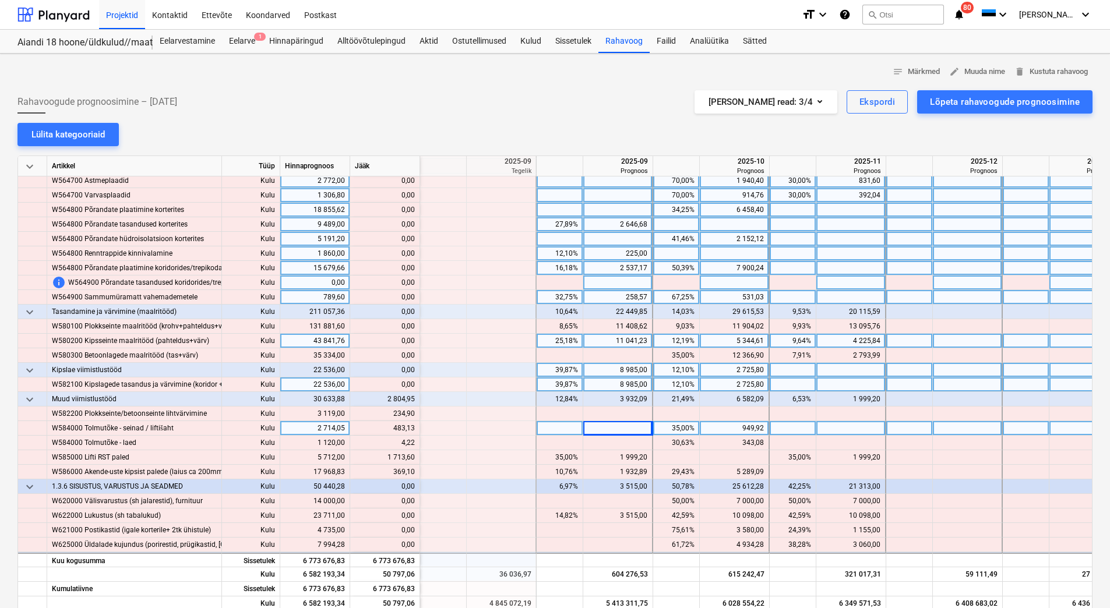
scroll to position [5359, 1398]
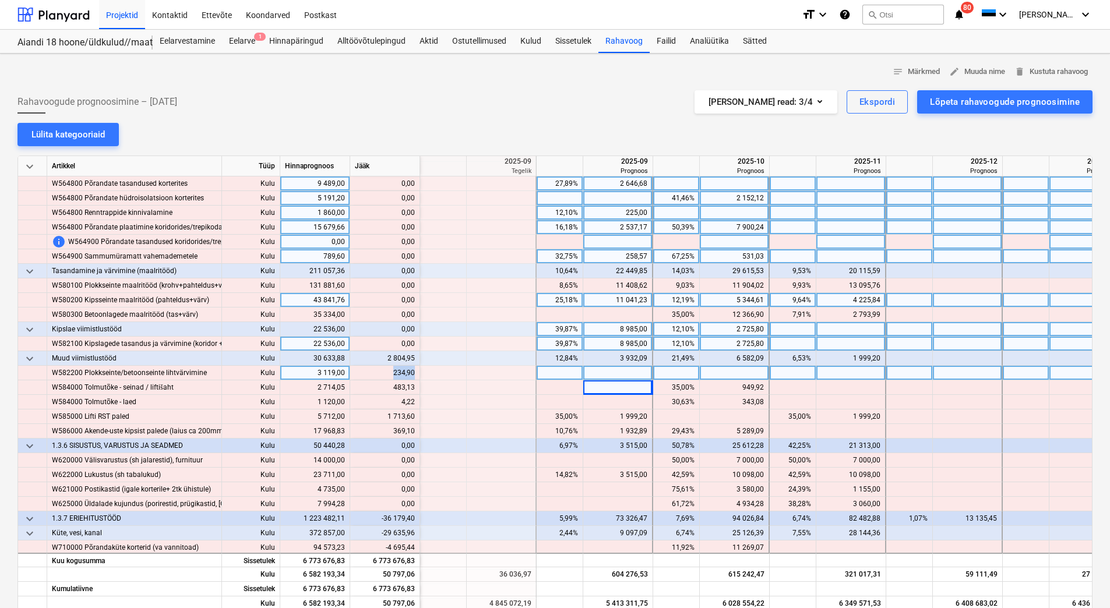
drag, startPoint x: 390, startPoint y: 373, endPoint x: 414, endPoint y: 375, distance: 24.5
click at [414, 375] on div "content_copy 234,90" at bounding box center [385, 373] width 60 height 15
click at [827, 376] on div at bounding box center [851, 373] width 70 height 15
type input "234,90"
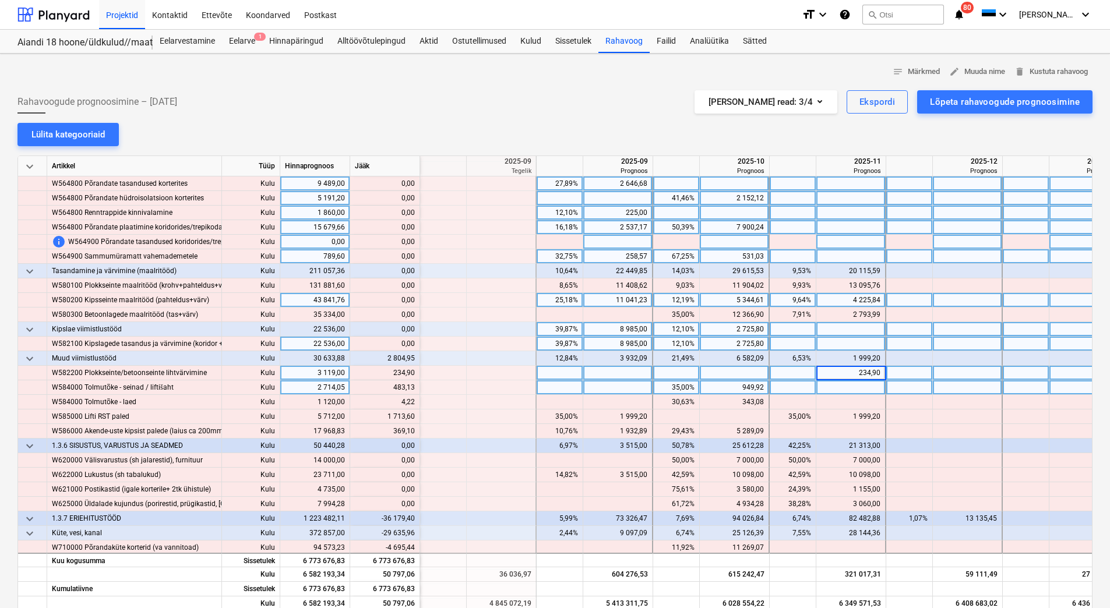
click at [829, 393] on div at bounding box center [851, 387] width 70 height 15
drag, startPoint x: 393, startPoint y: 387, endPoint x: 413, endPoint y: 388, distance: 19.8
click at [413, 388] on div "content_copy 483,13" at bounding box center [385, 387] width 60 height 15
click at [841, 387] on div at bounding box center [851, 387] width 70 height 15
type input "483,13"
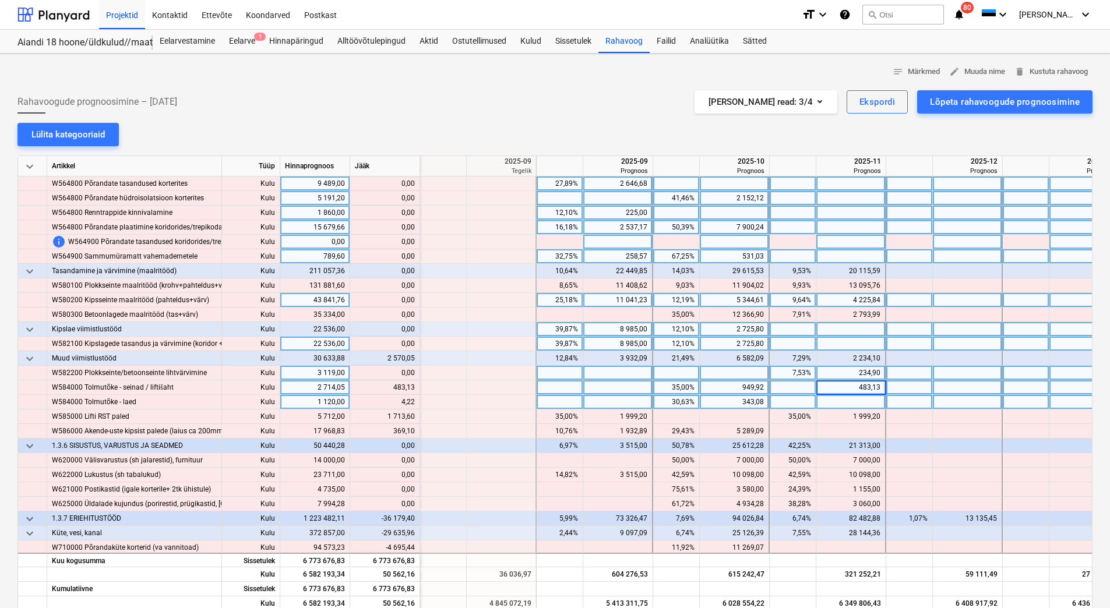
click at [838, 405] on div at bounding box center [851, 402] width 70 height 15
drag, startPoint x: 399, startPoint y: 404, endPoint x: 414, endPoint y: 403, distance: 15.2
click at [414, 403] on div "content_copy 4,22" at bounding box center [385, 402] width 60 height 15
click at [871, 403] on div at bounding box center [851, 402] width 70 height 15
type input "4,22"
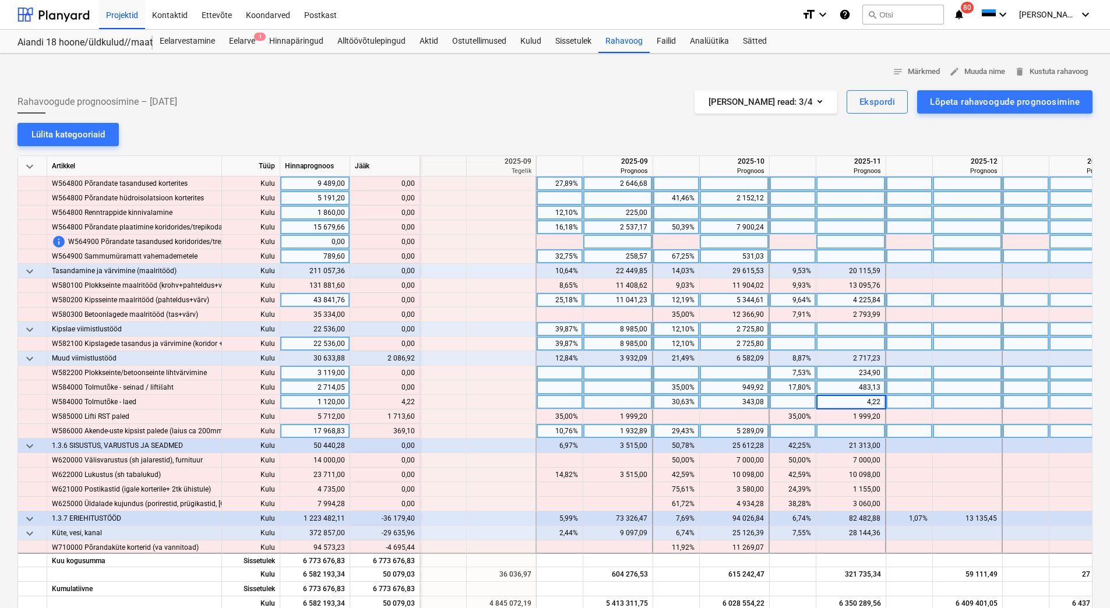
click at [856, 432] on div at bounding box center [851, 431] width 70 height 15
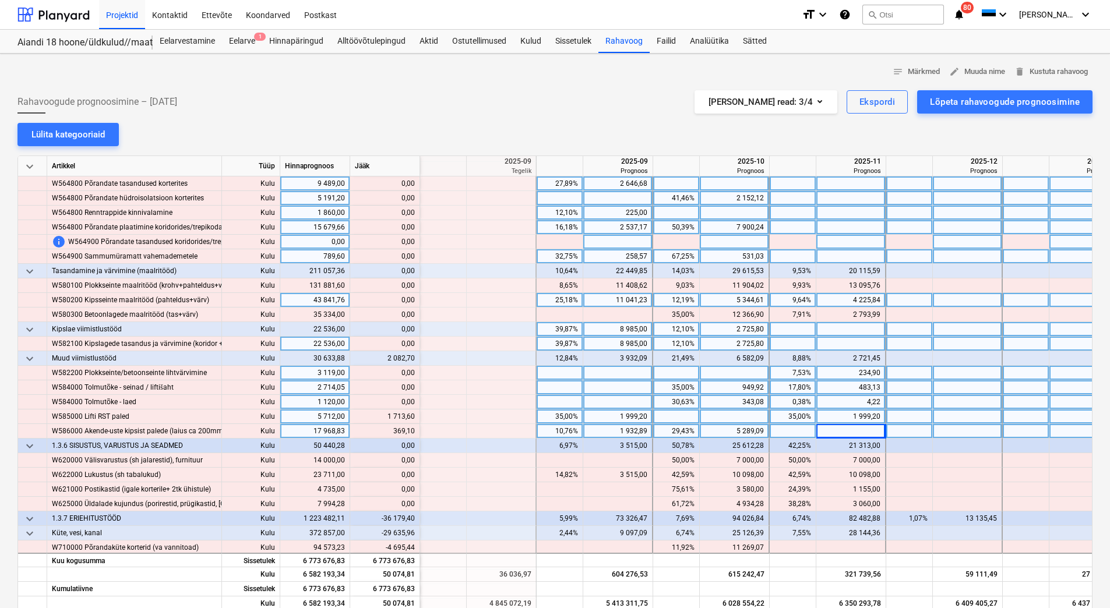
drag, startPoint x: 386, startPoint y: 414, endPoint x: 415, endPoint y: 419, distance: 30.1
click at [415, 419] on div "content_copy 1 713,60" at bounding box center [385, 417] width 70 height 15
click at [414, 419] on div "content_copy 1 713,60" at bounding box center [385, 417] width 70 height 15
click at [743, 421] on div at bounding box center [735, 417] width 70 height 15
type input "1 713,60"
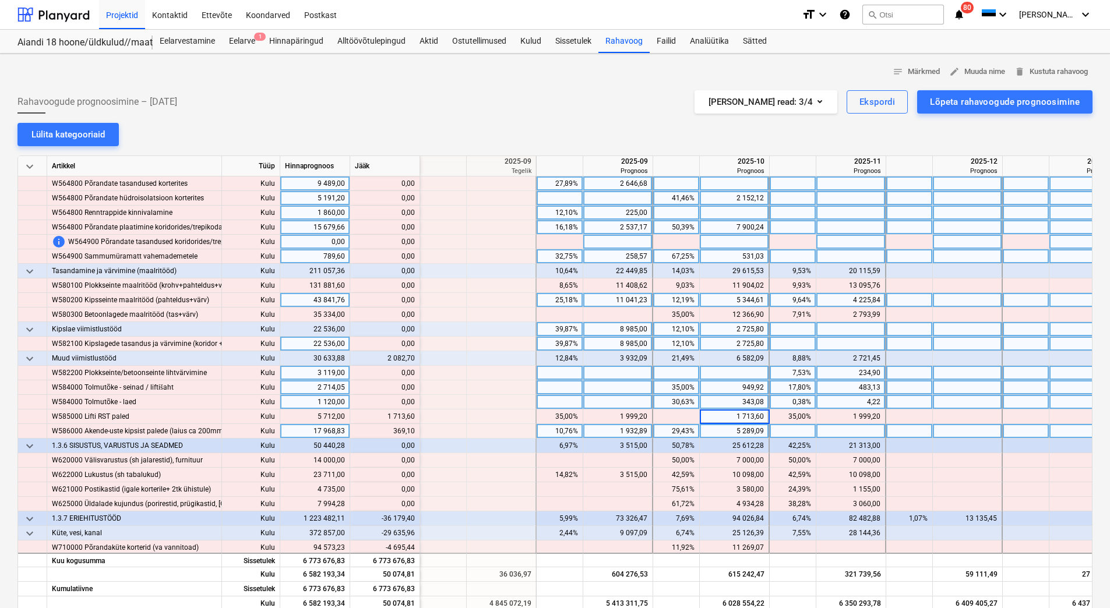
click at [739, 405] on div "343,08" at bounding box center [733, 402] width 59 height 15
drag, startPoint x: 390, startPoint y: 433, endPoint x: 414, endPoint y: 432, distance: 23.9
click at [414, 432] on div "content_copy 369,10" at bounding box center [385, 431] width 60 height 15
click at [871, 435] on div at bounding box center [851, 431] width 70 height 15
type input "369,10"
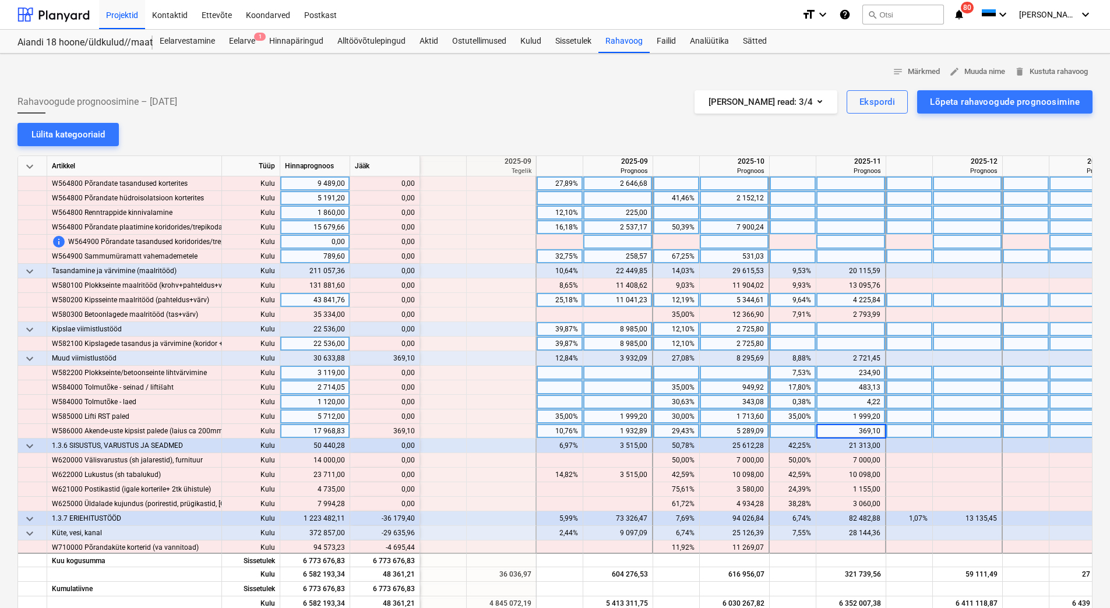
click at [859, 411] on div "1 999,20" at bounding box center [850, 417] width 59 height 15
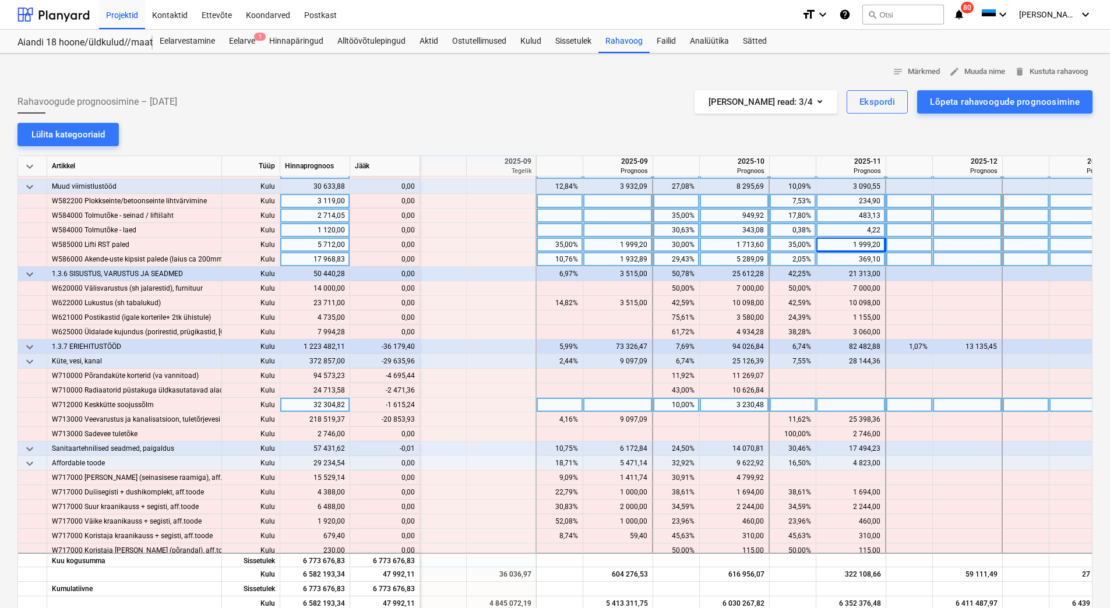
scroll to position [5534, 1398]
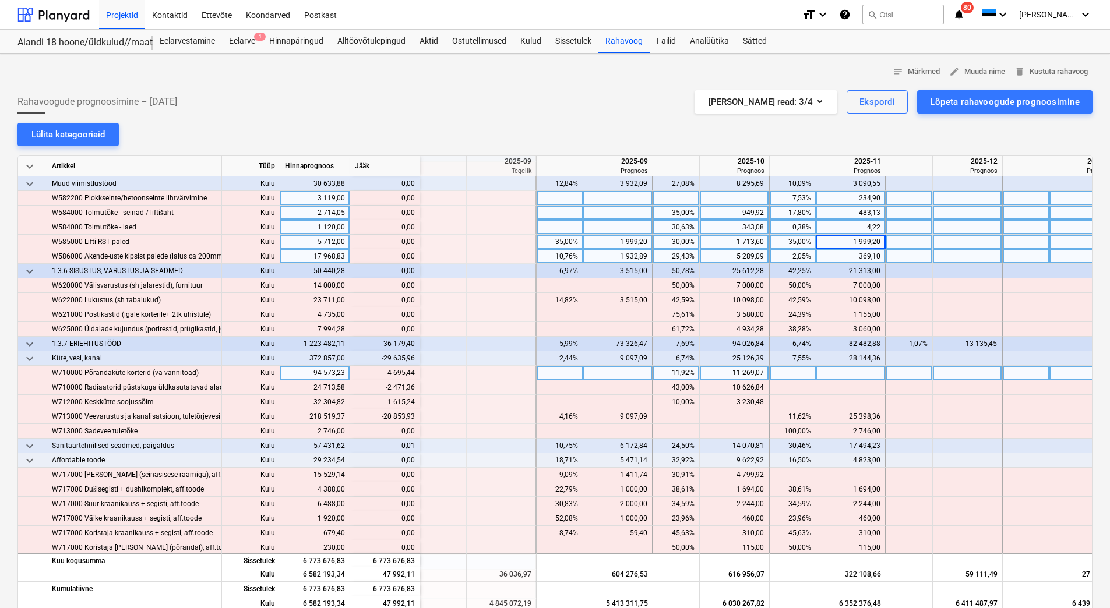
click at [719, 376] on div "11 269,07" at bounding box center [733, 373] width 59 height 15
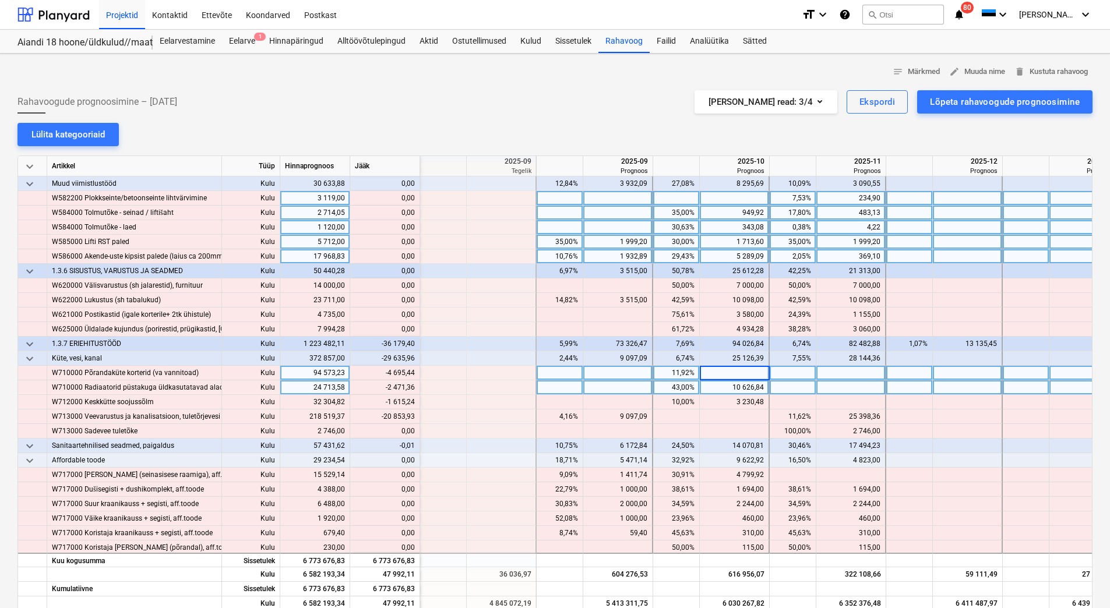
click at [720, 390] on div "10 626,84" at bounding box center [733, 387] width 59 height 15
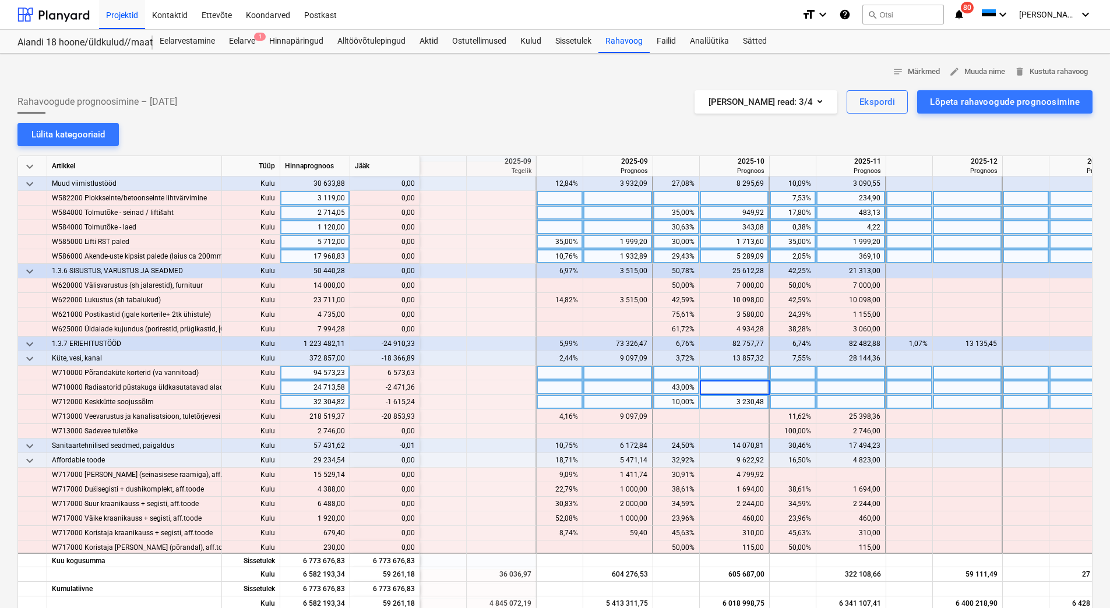
click at [723, 404] on div "3 230,48" at bounding box center [733, 402] width 59 height 15
click at [723, 401] on div "3 230,48" at bounding box center [733, 402] width 59 height 15
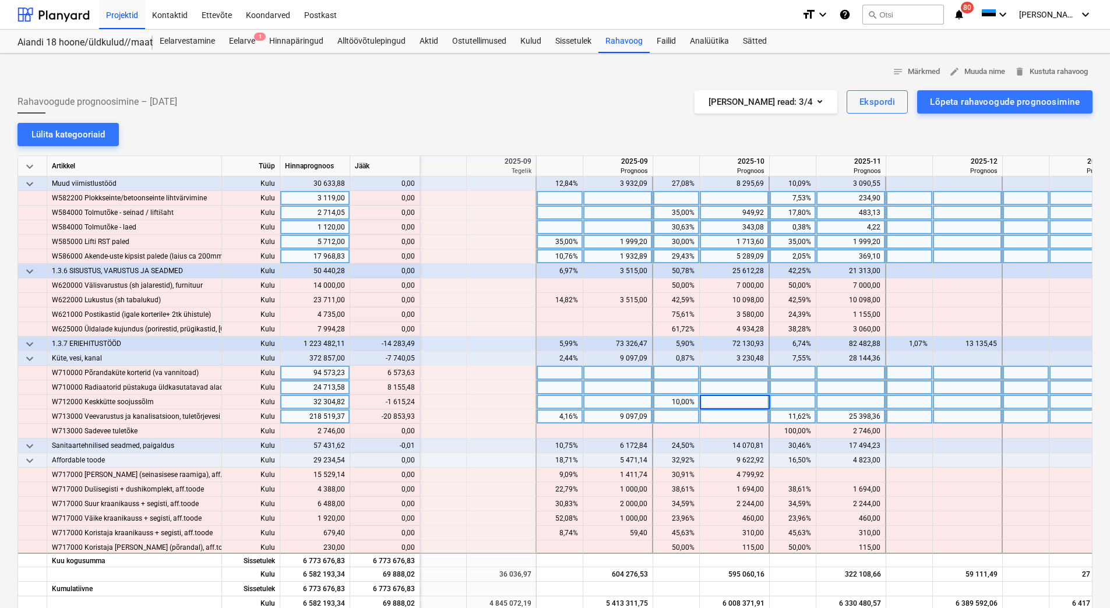
click at [722, 417] on div at bounding box center [735, 417] width 70 height 15
click at [841, 417] on div "25 398,36" at bounding box center [850, 417] width 59 height 15
click at [842, 400] on div at bounding box center [851, 402] width 70 height 15
drag, startPoint x: 390, startPoint y: 416, endPoint x: 414, endPoint y: 419, distance: 23.6
click at [414, 419] on div "content_copy 4 544,43" at bounding box center [385, 417] width 60 height 15
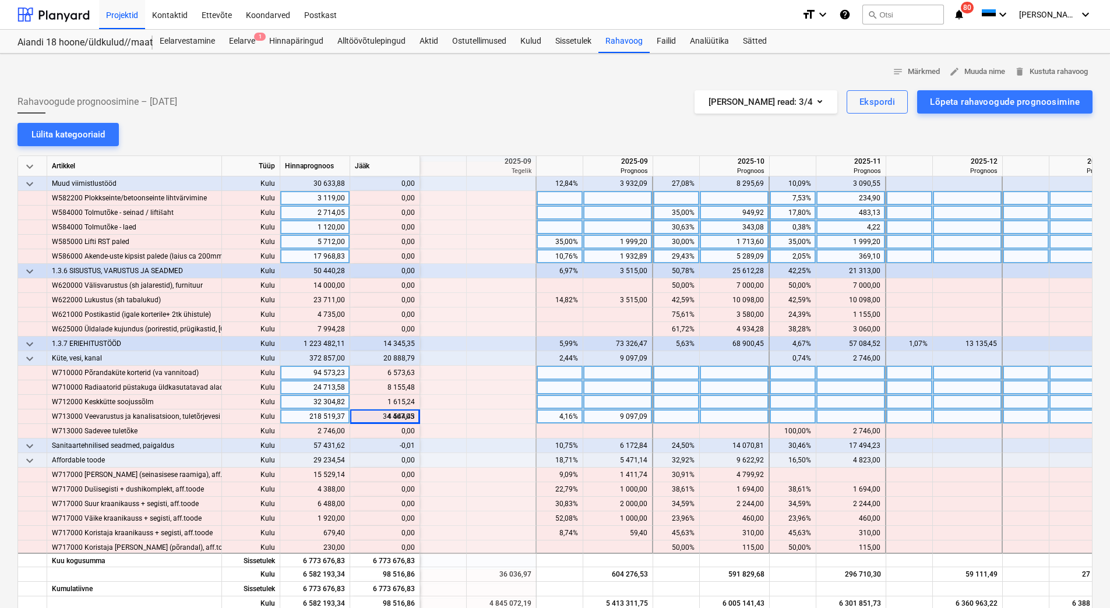
click at [736, 415] on div at bounding box center [735, 417] width 70 height 15
type input "4 544,43"
click at [746, 404] on div at bounding box center [735, 402] width 70 height 15
click at [413, 401] on div "content_copy 1 615,24" at bounding box center [385, 402] width 60 height 15
click at [758, 403] on div at bounding box center [735, 402] width 70 height 15
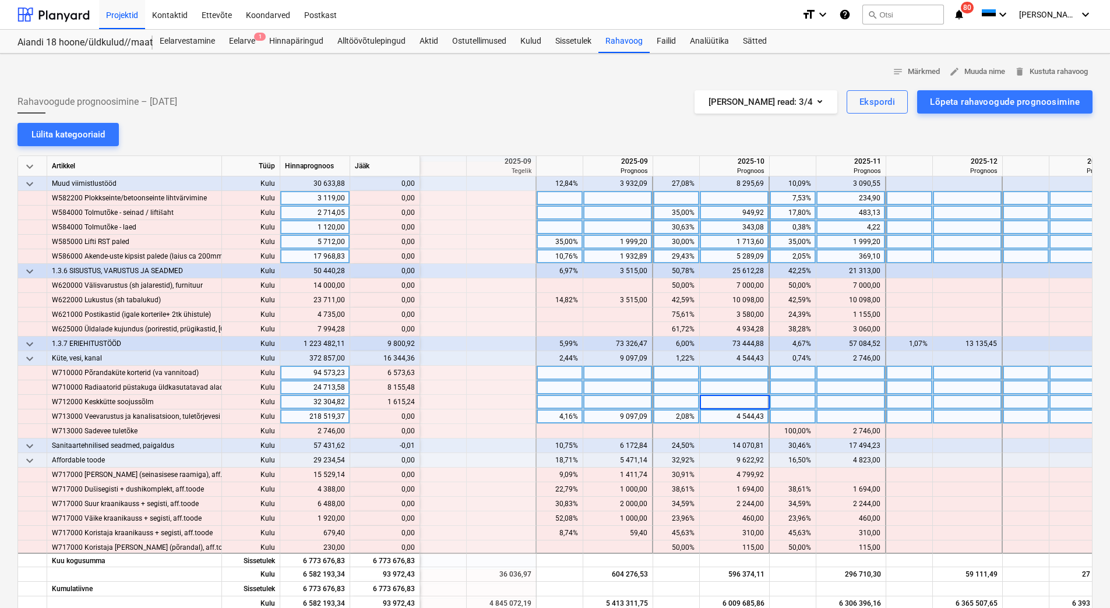
type input "1 615,24"
drag, startPoint x: 384, startPoint y: 387, endPoint x: 414, endPoint y: 389, distance: 29.2
click at [414, 389] on div "content_copy 8 155,48" at bounding box center [385, 387] width 60 height 15
click at [733, 389] on div at bounding box center [735, 387] width 70 height 15
type input "8 155,48"
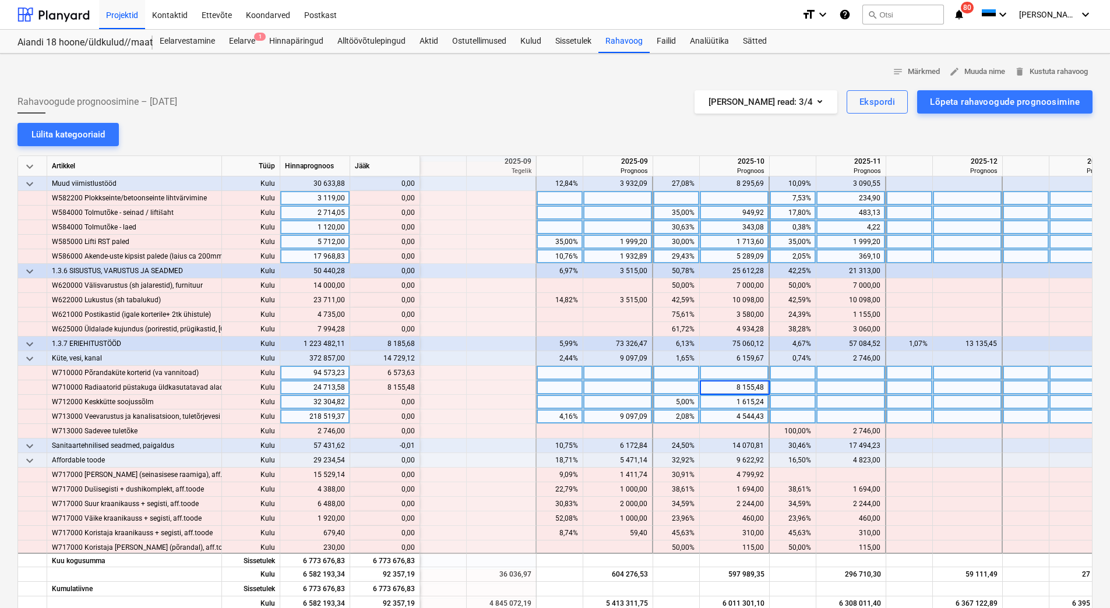
click at [732, 377] on div at bounding box center [735, 373] width 70 height 15
click at [413, 371] on div "content_copy 6 573,63" at bounding box center [385, 373] width 60 height 15
click at [740, 372] on div at bounding box center [735, 373] width 70 height 15
type input "6 573,63"
click at [735, 384] on div "8 155,48" at bounding box center [733, 387] width 59 height 15
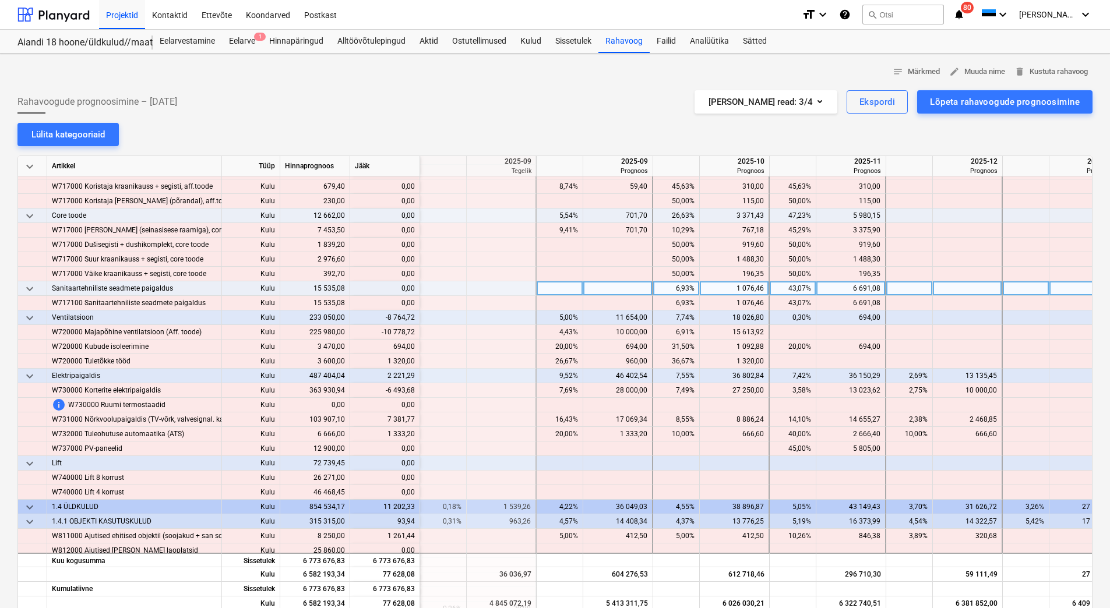
scroll to position [5884, 1398]
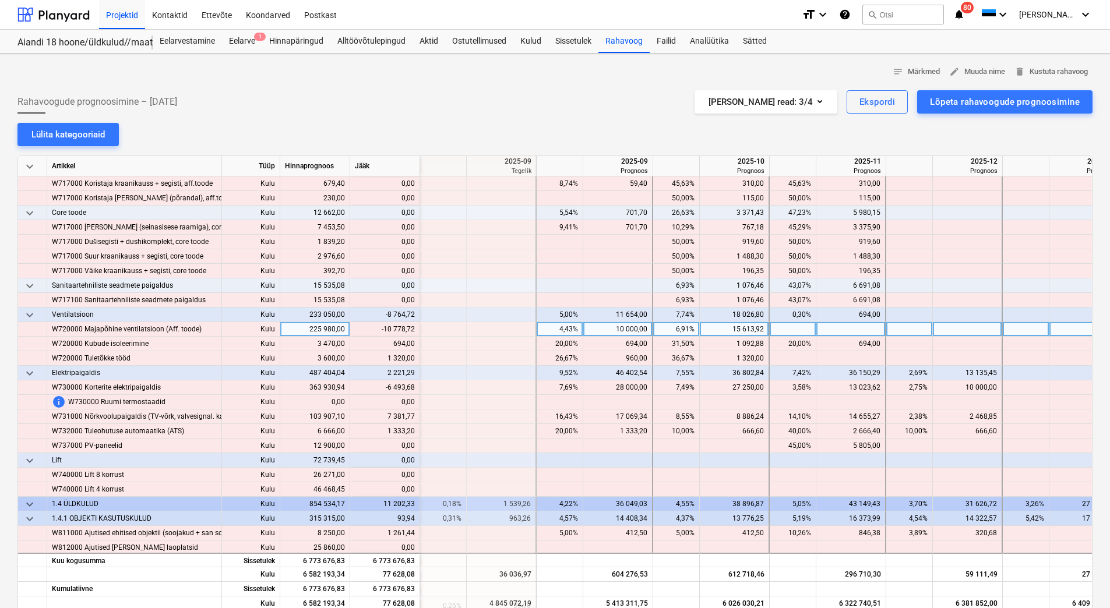
click at [714, 326] on div "15 613,92" at bounding box center [733, 329] width 59 height 15
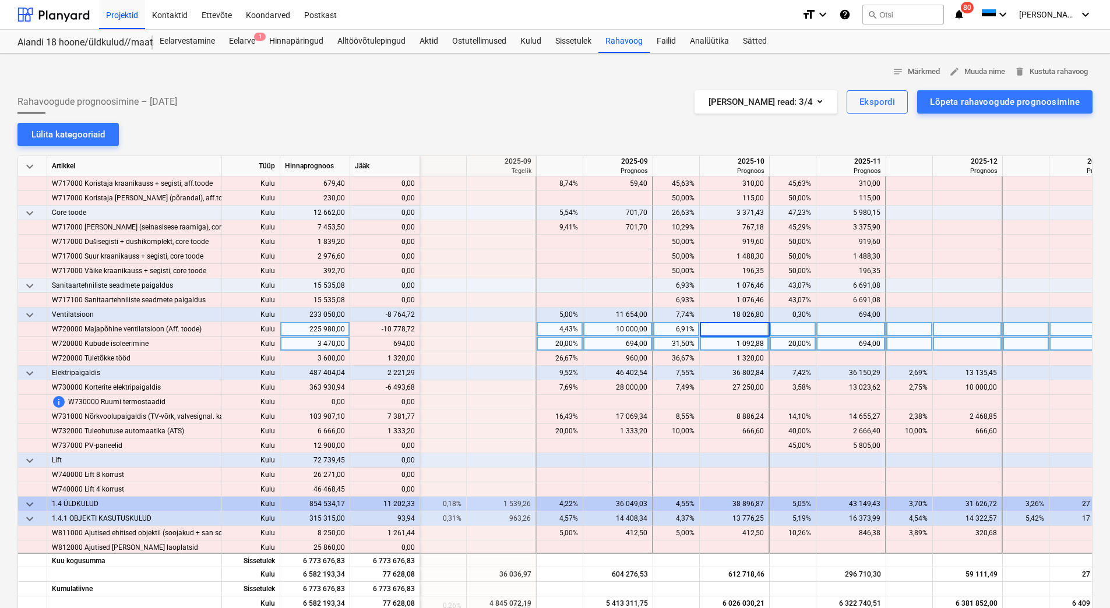
click at [719, 345] on div "1 092,88" at bounding box center [733, 344] width 59 height 15
drag, startPoint x: 387, startPoint y: 331, endPoint x: 413, endPoint y: 331, distance: 25.6
click at [413, 331] on div "content_copy 4 835,20" at bounding box center [385, 329] width 60 height 15
click at [729, 330] on div at bounding box center [735, 329] width 70 height 15
type input "4 835,20"
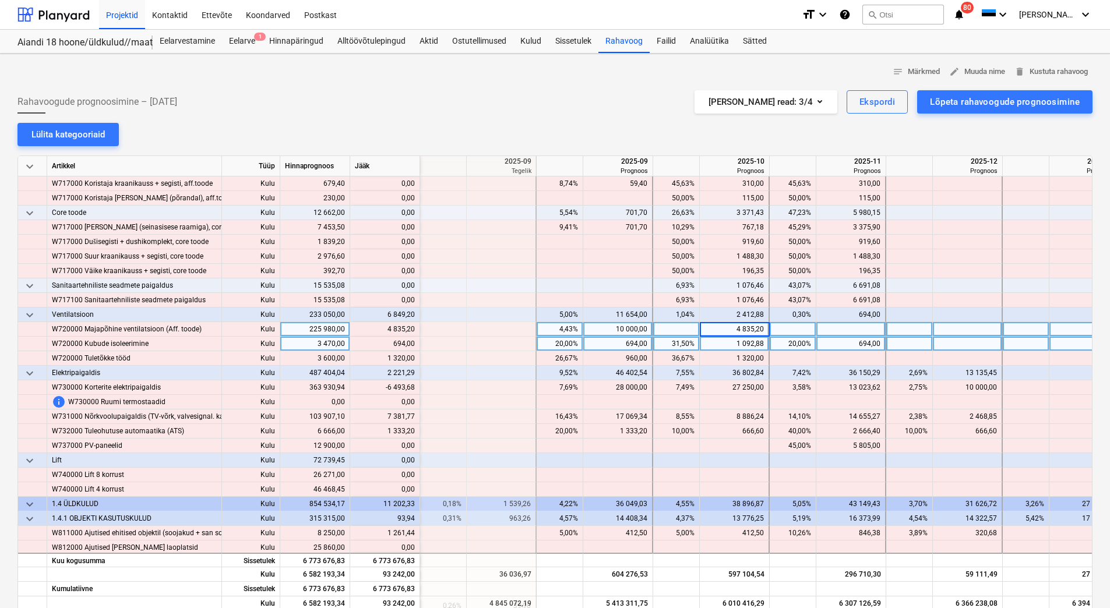
click at [725, 345] on div "1 092,88" at bounding box center [733, 344] width 59 height 15
click at [947, 344] on div at bounding box center [968, 344] width 70 height 15
type input "694"
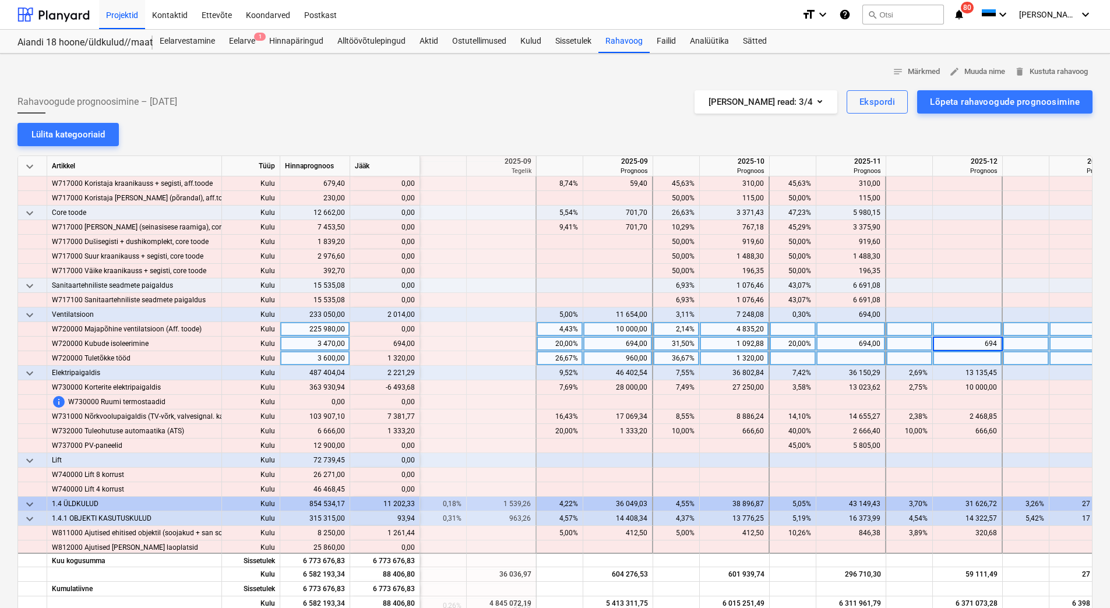
click at [946, 354] on div at bounding box center [968, 358] width 70 height 15
type input "1320"
click at [860, 341] on div "694,00" at bounding box center [850, 344] width 59 height 15
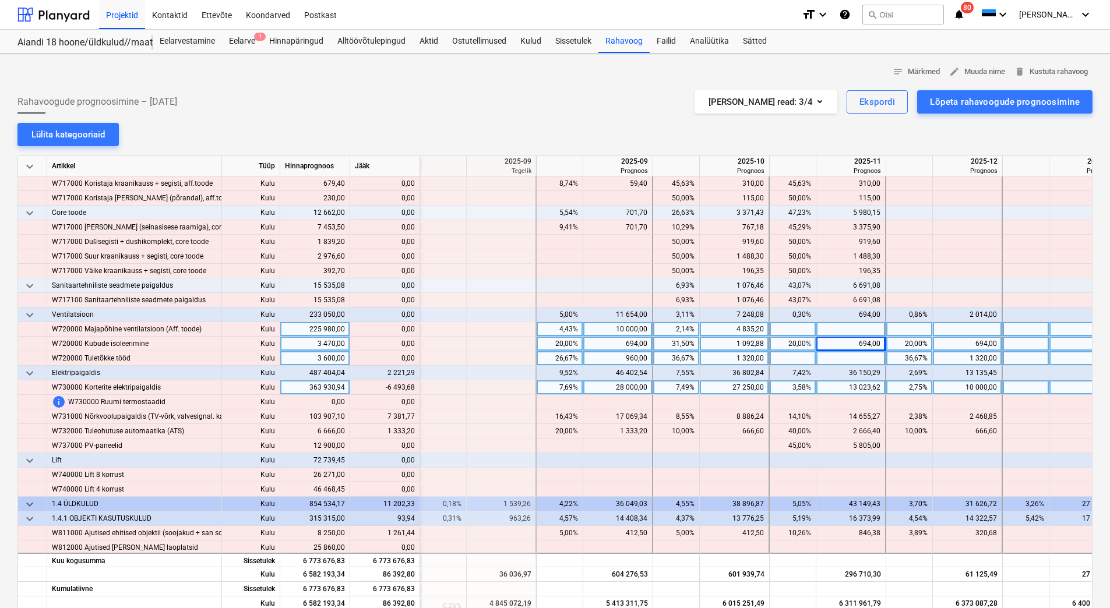
click at [725, 387] on div "27 250,00" at bounding box center [733, 387] width 59 height 15
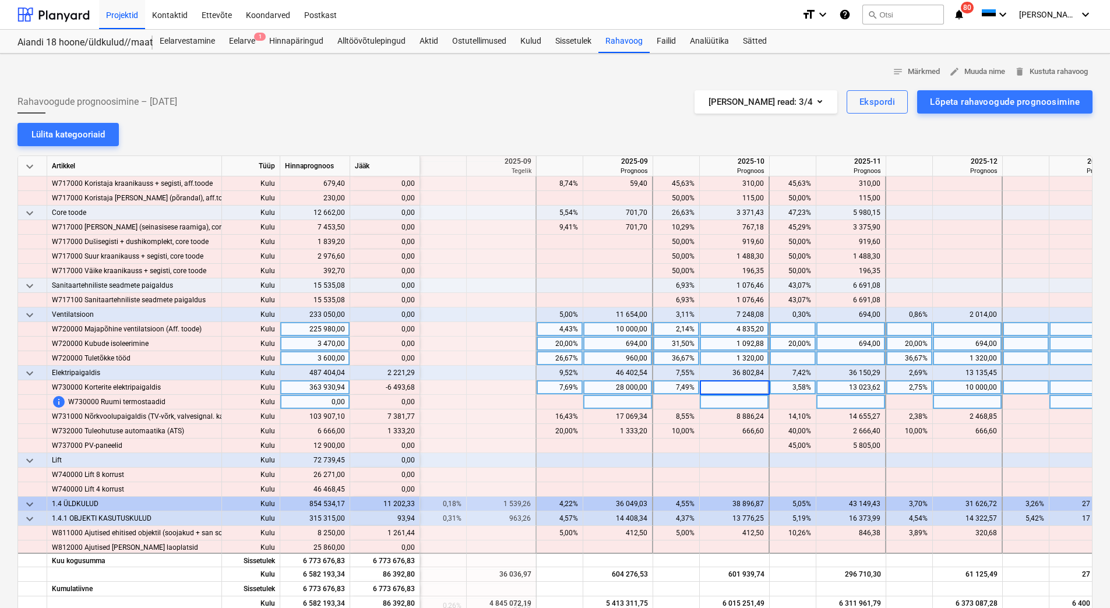
click at [725, 406] on div at bounding box center [735, 402] width 70 height 15
drag, startPoint x: 383, startPoint y: 389, endPoint x: 413, endPoint y: 389, distance: 29.7
click at [413, 389] on div "content_copy 20 756,32" at bounding box center [385, 387] width 60 height 15
click at [741, 384] on div at bounding box center [735, 387] width 70 height 15
type input "20 756,32"
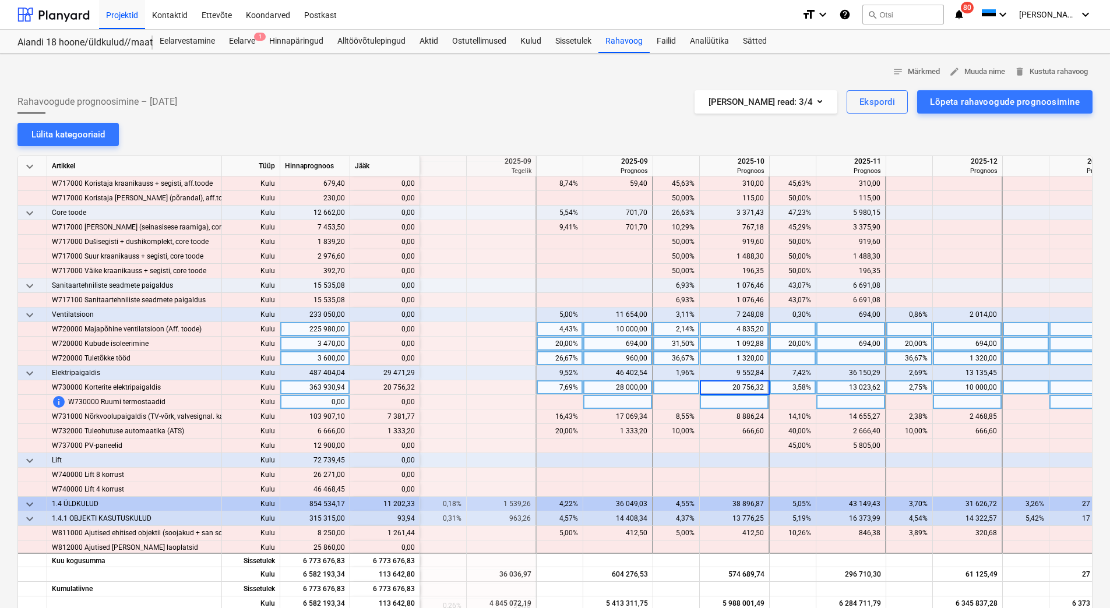
click at [736, 404] on div at bounding box center [735, 402] width 70 height 15
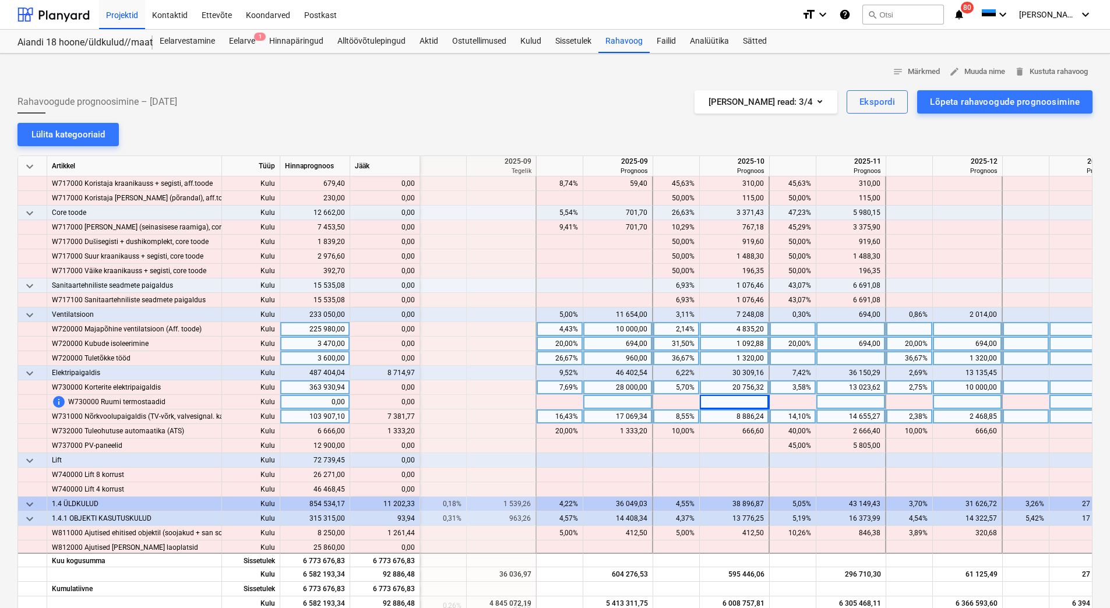
click at [949, 420] on div "2 468,85" at bounding box center [966, 417] width 59 height 15
click at [946, 405] on div at bounding box center [968, 402] width 70 height 15
drag, startPoint x: 382, startPoint y: 415, endPoint x: 413, endPoint y: 417, distance: 30.9
click at [413, 417] on div "content_copy 9 850,62" at bounding box center [385, 417] width 60 height 15
click at [974, 418] on div at bounding box center [968, 417] width 70 height 15
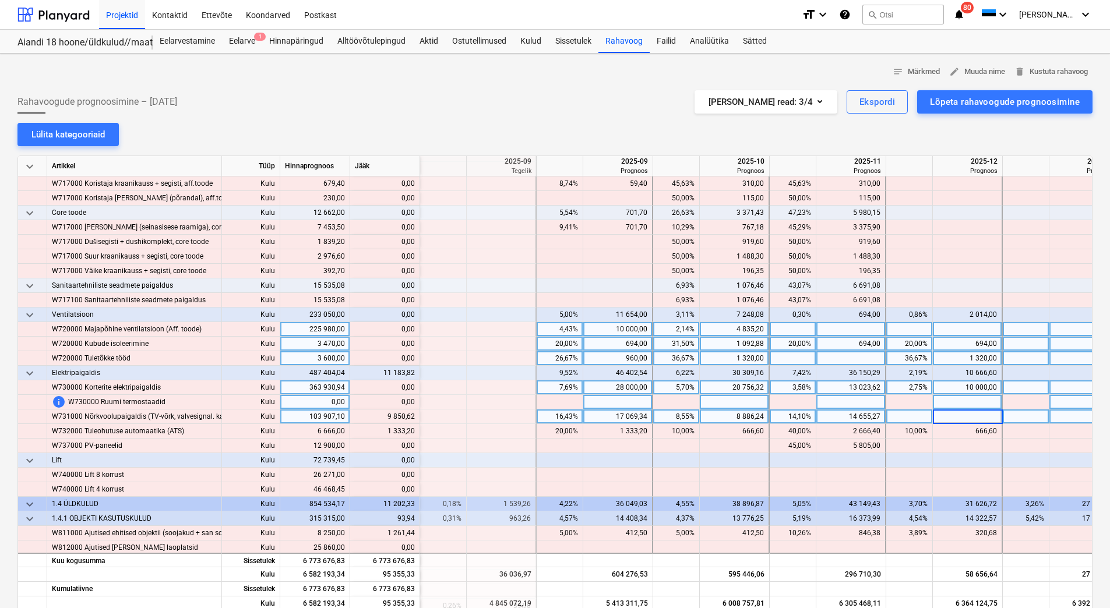
type input "9 850,62"
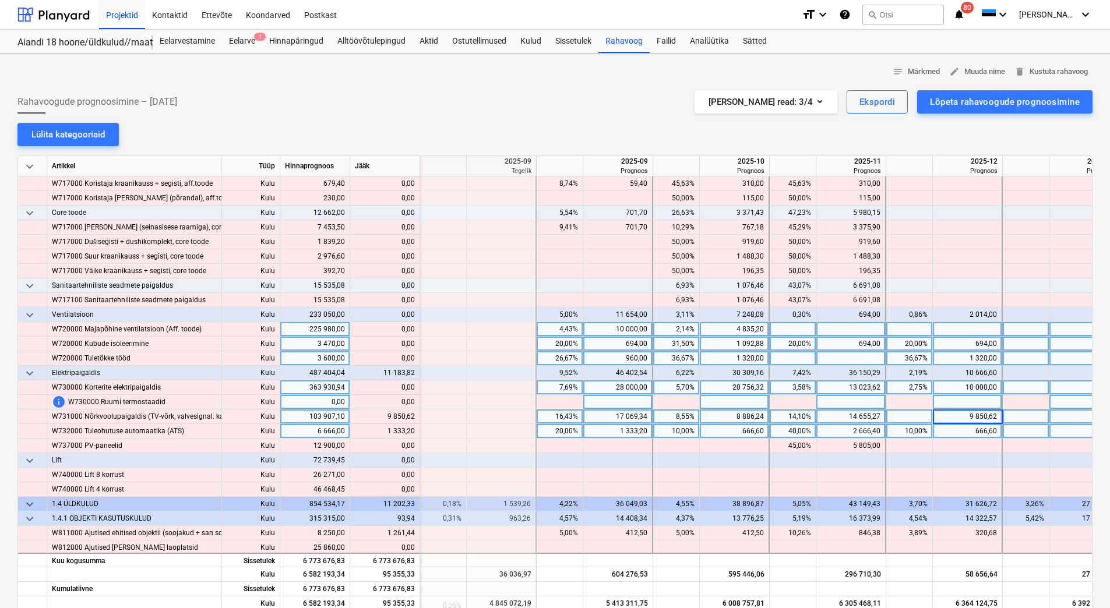
click at [970, 430] on div "666,60" at bounding box center [966, 431] width 59 height 15
click at [736, 432] on div "666,60" at bounding box center [733, 431] width 59 height 15
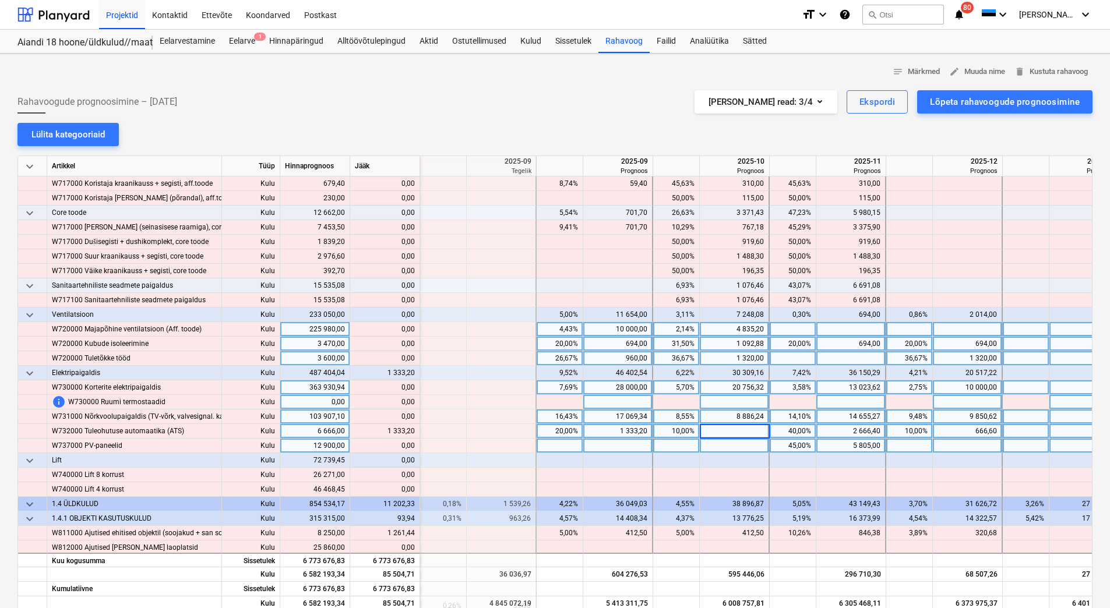
click at [729, 448] on div at bounding box center [735, 446] width 70 height 15
drag, startPoint x: 387, startPoint y: 433, endPoint x: 415, endPoint y: 435, distance: 28.0
click at [415, 435] on div "content_copy 1 999,80" at bounding box center [385, 431] width 70 height 15
click at [414, 431] on div "content_copy 1 999,80" at bounding box center [385, 431] width 70 height 15
click at [711, 431] on div at bounding box center [735, 431] width 70 height 15
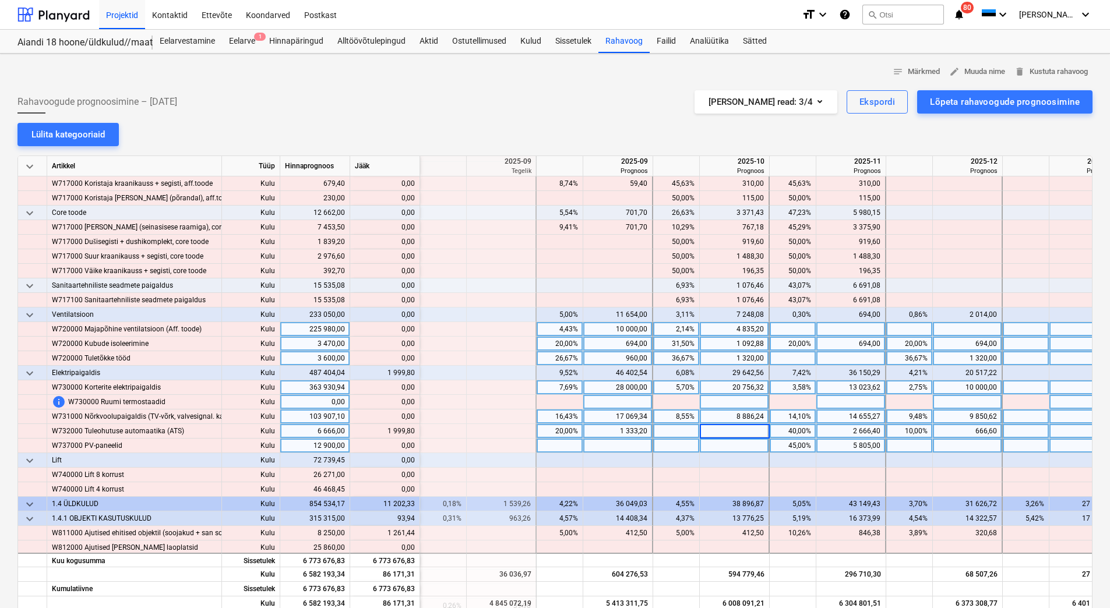
type input "1 999,80"
click at [713, 449] on div at bounding box center [735, 446] width 70 height 15
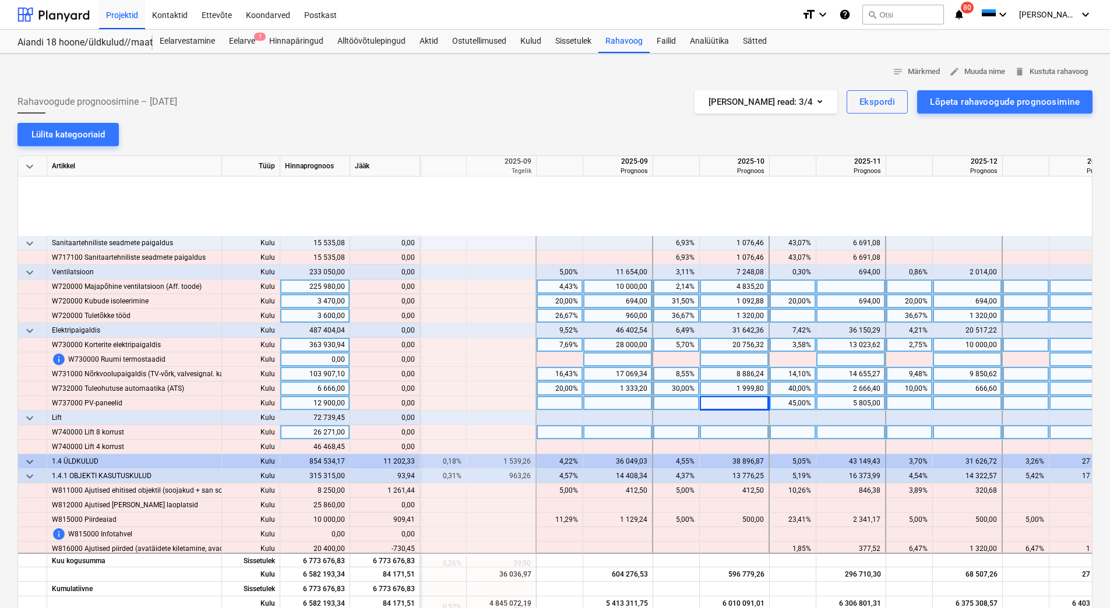
scroll to position [6058, 1398]
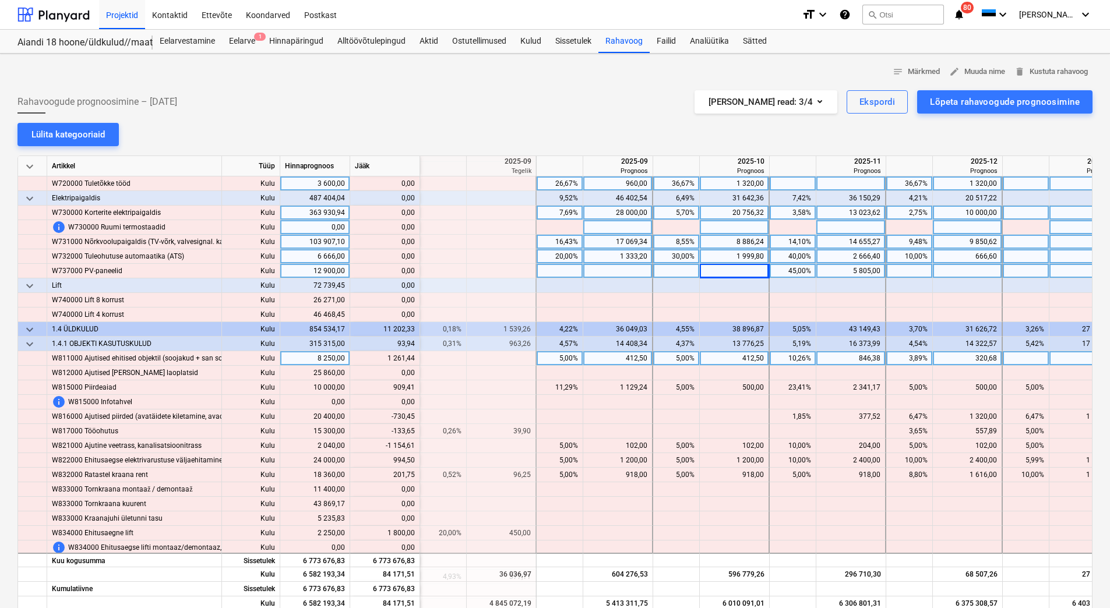
click at [1059, 358] on div at bounding box center [1084, 358] width 70 height 15
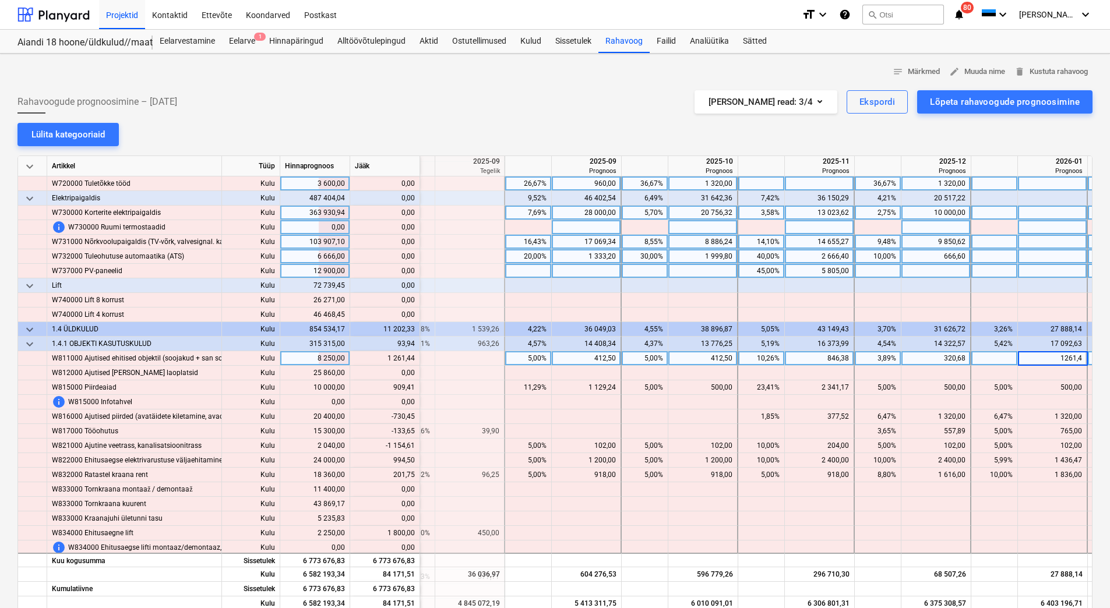
type input "1261,44"
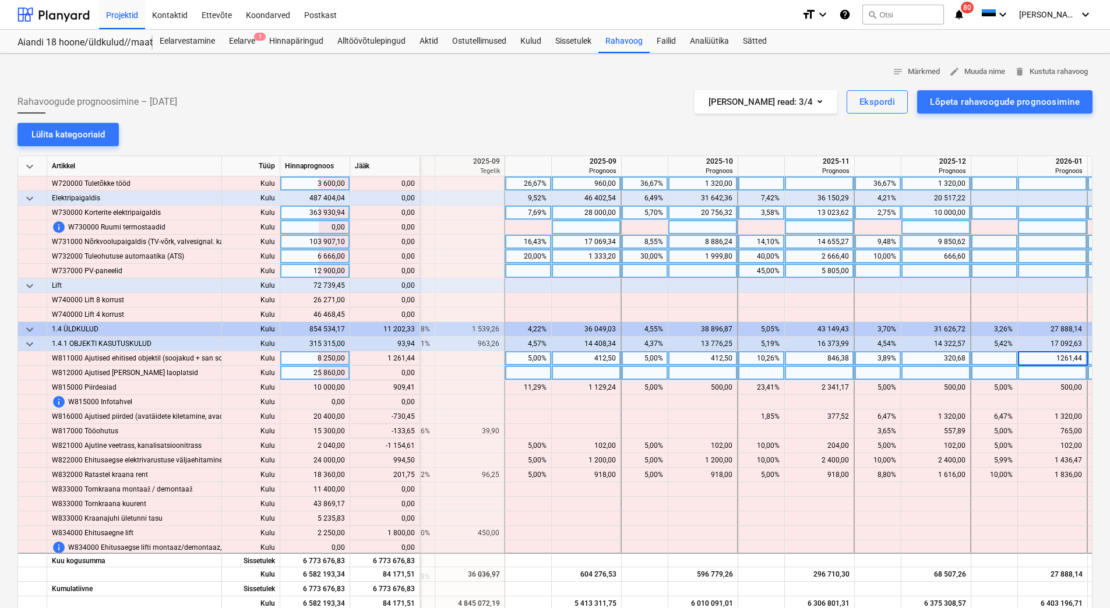
click at [1053, 369] on div at bounding box center [1053, 373] width 70 height 15
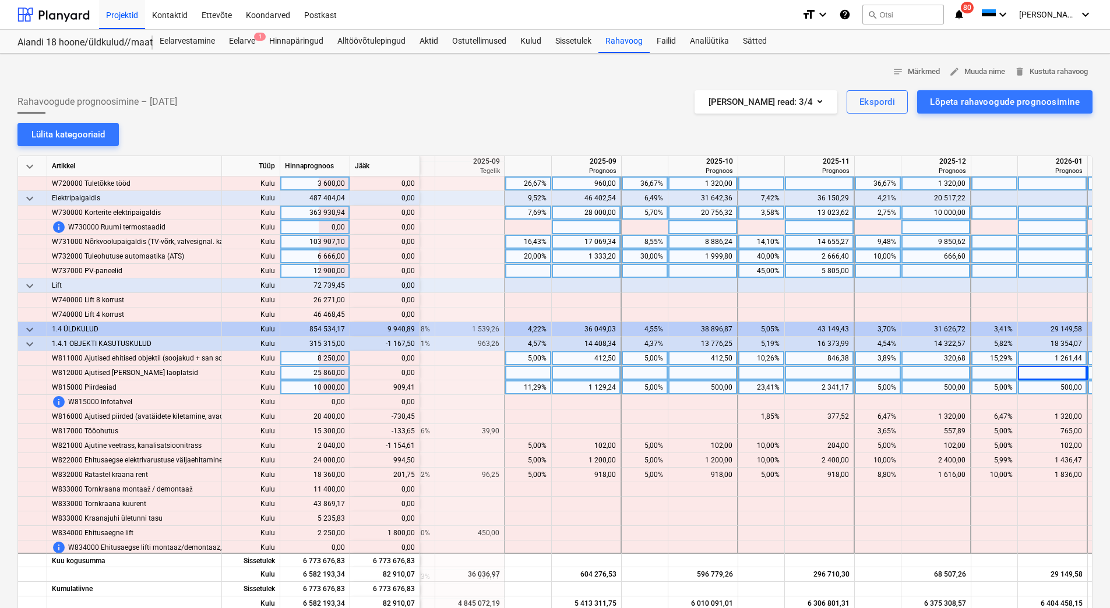
click at [682, 390] on div "500,00" at bounding box center [702, 387] width 59 height 15
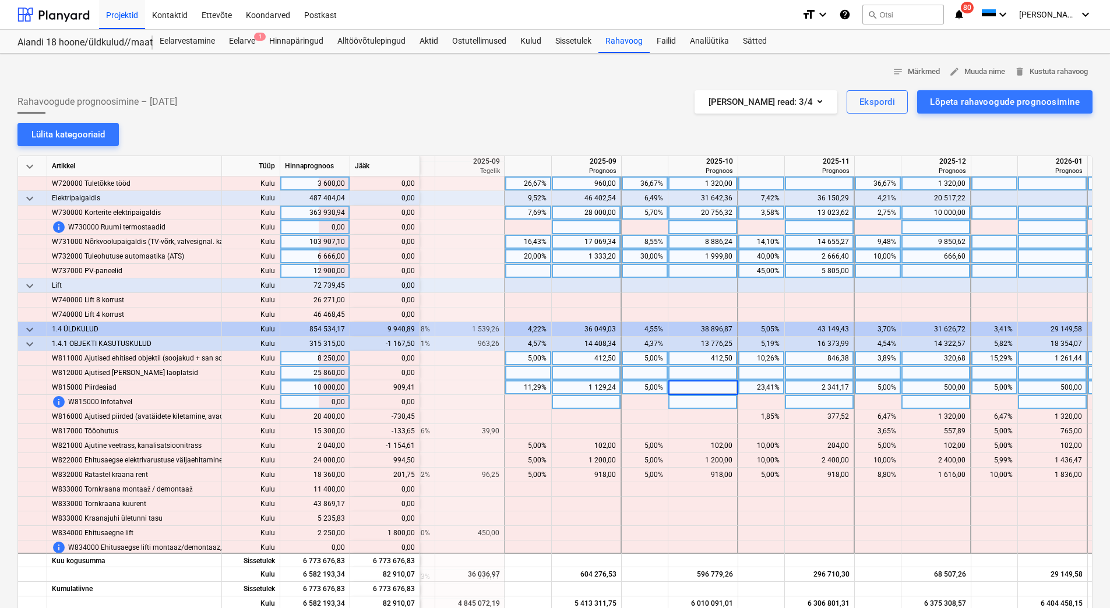
click at [682, 403] on div at bounding box center [703, 402] width 70 height 15
click at [687, 384] on div at bounding box center [703, 387] width 70 height 15
type input "1409,41"
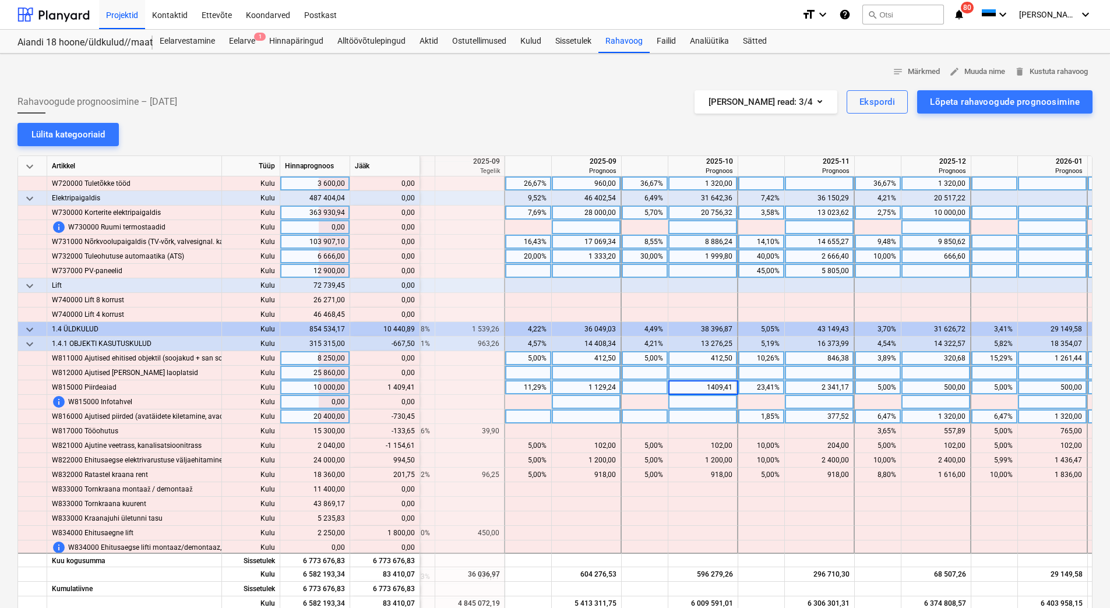
click at [703, 417] on div at bounding box center [703, 417] width 70 height 15
click at [919, 415] on div "1 320,00" at bounding box center [935, 417] width 59 height 15
click at [929, 400] on div at bounding box center [936, 402] width 70 height 15
click at [924, 418] on div at bounding box center [936, 417] width 70 height 15
type input "589,55"
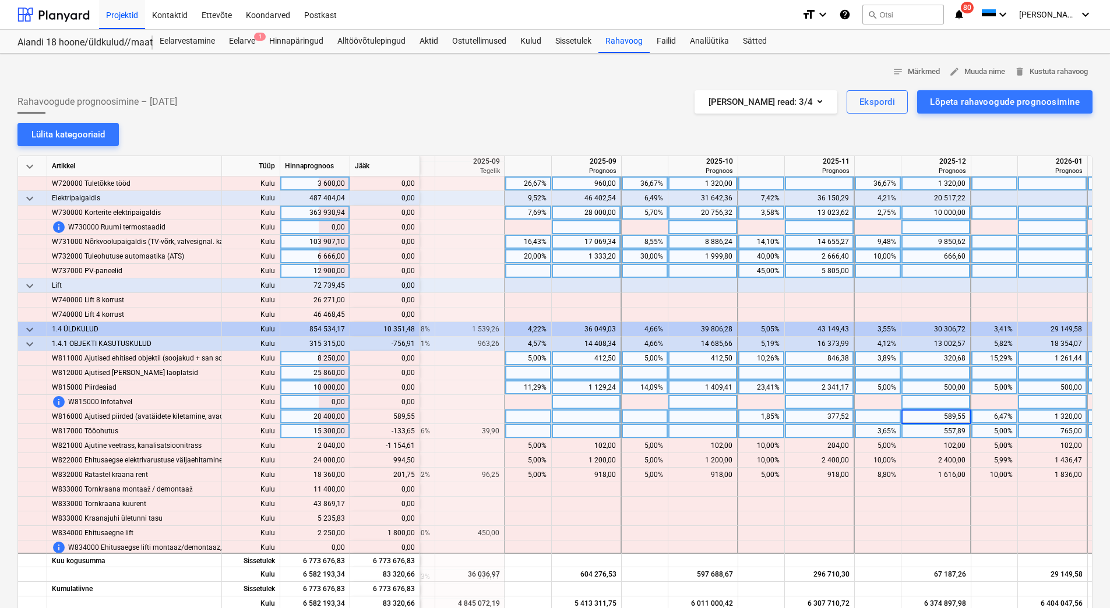
click at [924, 430] on div "557,89" at bounding box center [935, 431] width 59 height 15
click at [929, 429] on div "557,89" at bounding box center [935, 431] width 59 height 15
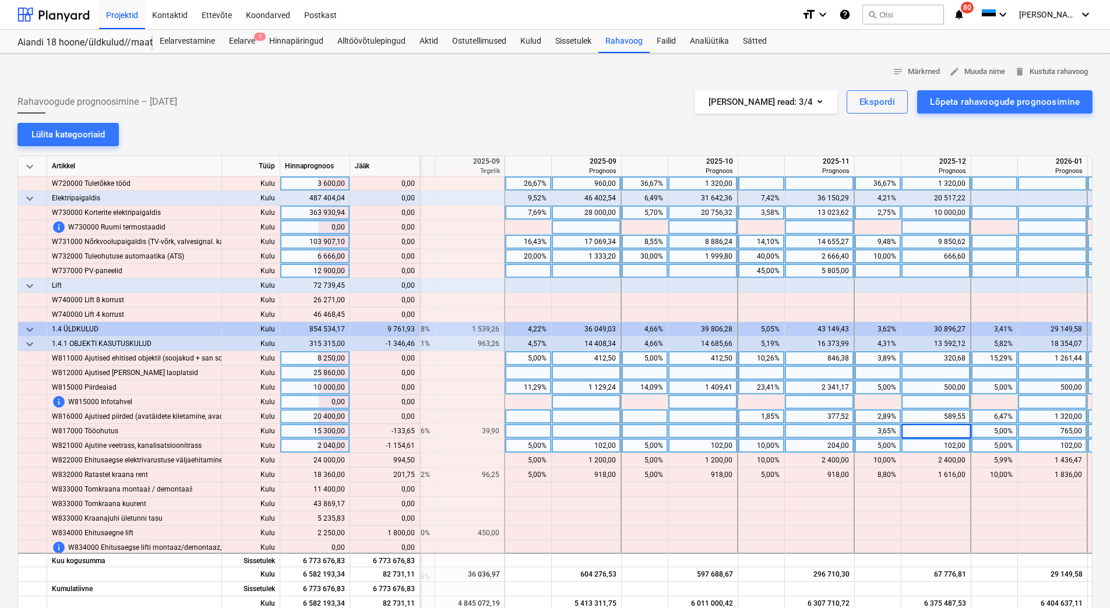
click at [926, 447] on div "102,00" at bounding box center [935, 446] width 59 height 15
click at [926, 433] on div at bounding box center [936, 431] width 70 height 15
type input "424,24"
click at [926, 449] on div "102,00" at bounding box center [935, 446] width 59 height 15
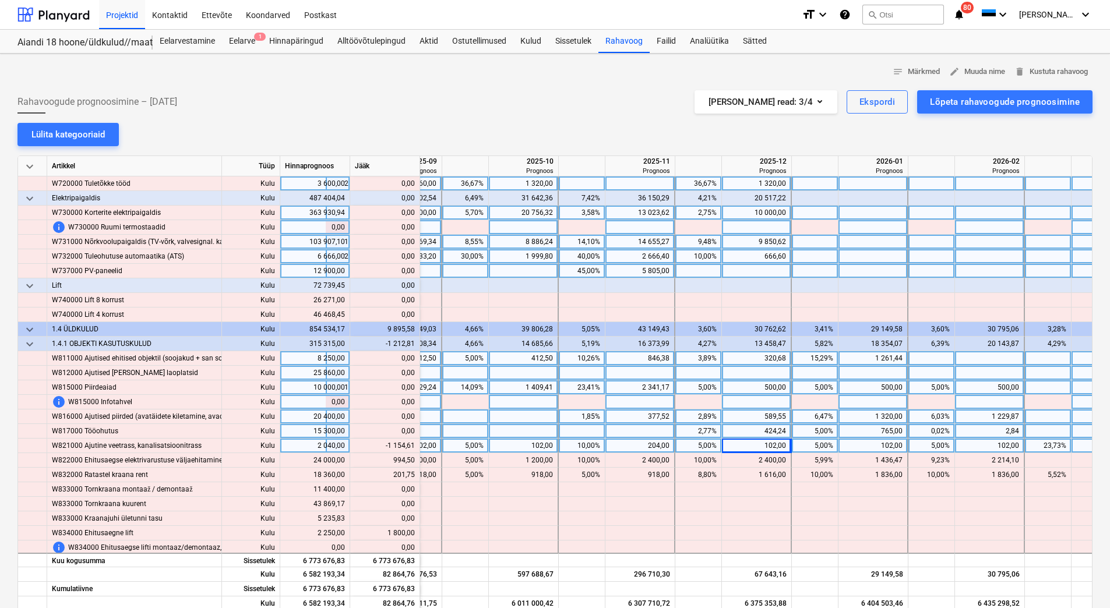
scroll to position [6058, 1663]
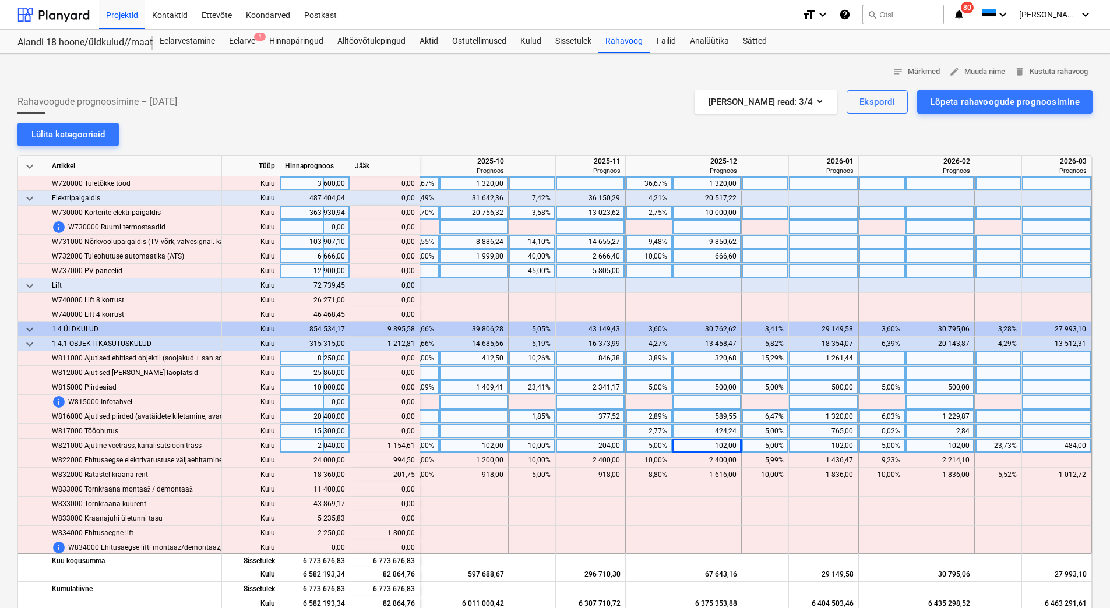
click at [1060, 449] on div "484,00" at bounding box center [1055, 446] width 59 height 15
click at [941, 447] on div "102,00" at bounding box center [939, 446] width 59 height 15
click at [818, 447] on div "102,00" at bounding box center [822, 446] width 59 height 15
click at [817, 447] on div "102,00" at bounding box center [822, 446] width 59 height 15
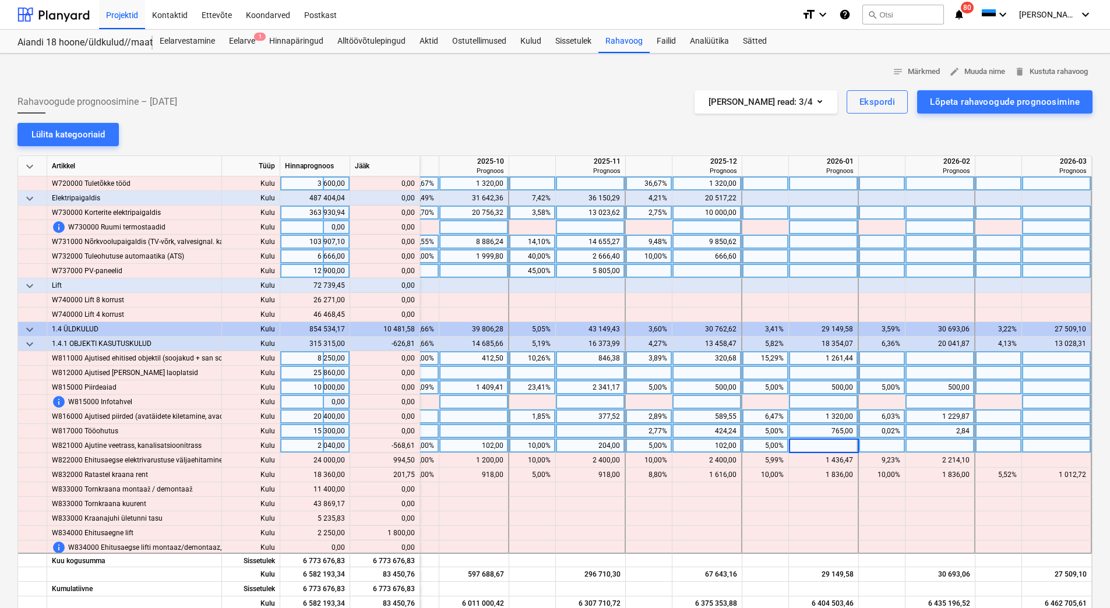
click at [689, 452] on div "102,00" at bounding box center [706, 446] width 59 height 15
click at [692, 448] on div "102,00" at bounding box center [706, 446] width 59 height 15
click at [578, 443] on div "204,00" at bounding box center [589, 446] width 59 height 15
click at [583, 443] on div "204,00" at bounding box center [589, 446] width 59 height 15
click at [469, 444] on div "102,00" at bounding box center [473, 446] width 59 height 15
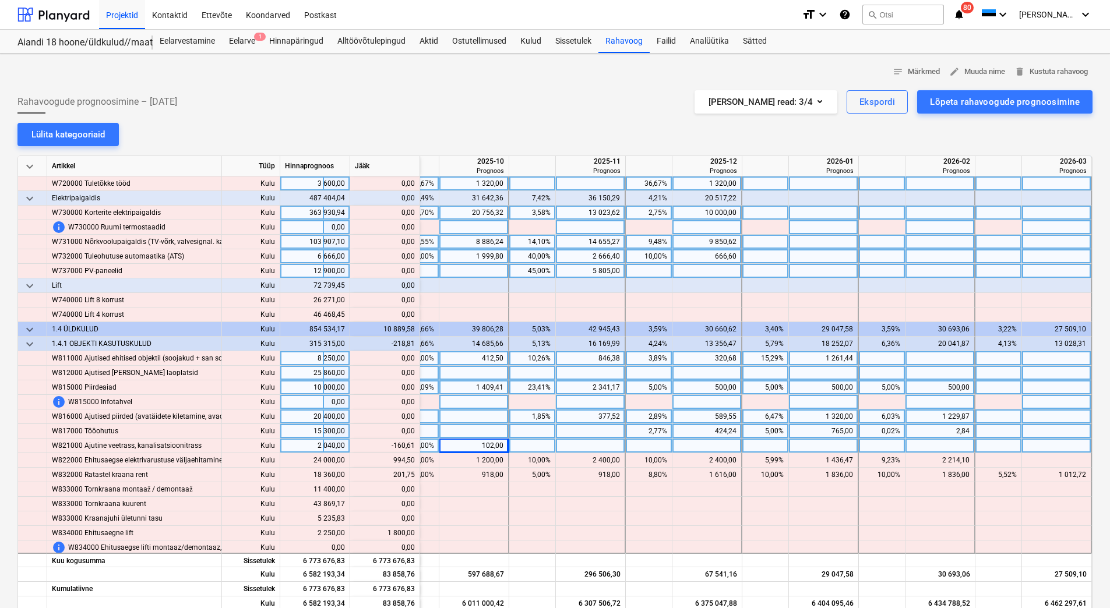
click at [469, 444] on div "102,00" at bounding box center [473, 446] width 59 height 15
click at [468, 428] on div at bounding box center [474, 431] width 70 height 15
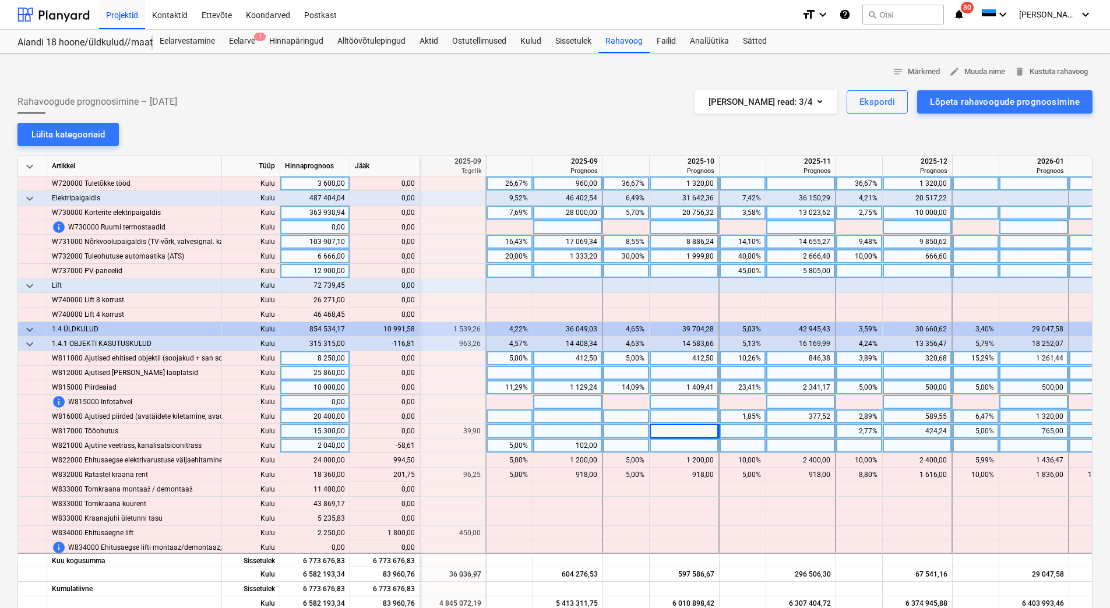
scroll to position [6058, 1426]
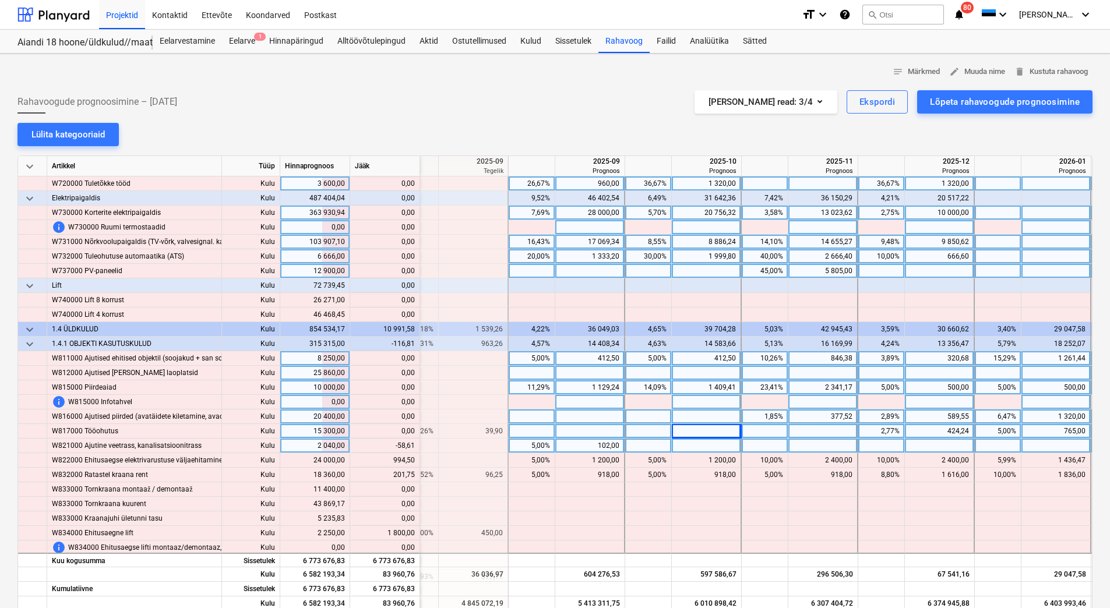
click at [585, 432] on div at bounding box center [590, 431] width 70 height 15
click at [591, 446] on div "102,00" at bounding box center [589, 446] width 59 height 15
click at [587, 430] on div at bounding box center [590, 431] width 70 height 15
click at [937, 446] on div at bounding box center [940, 446] width 70 height 15
type input "43,39"
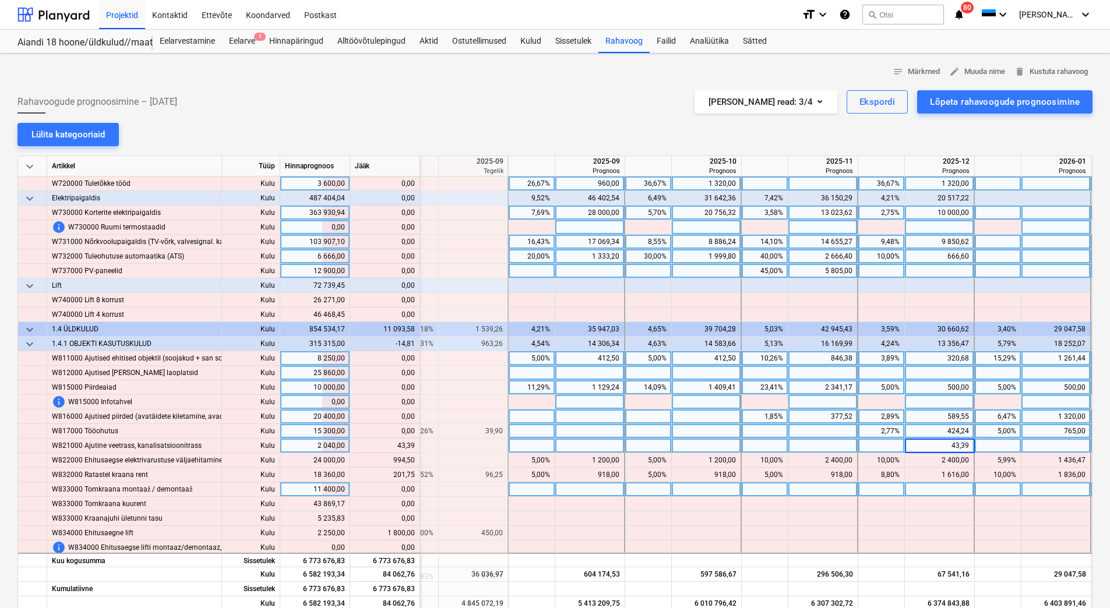
click at [932, 485] on div at bounding box center [940, 489] width 70 height 15
click at [844, 447] on div at bounding box center [823, 446] width 70 height 15
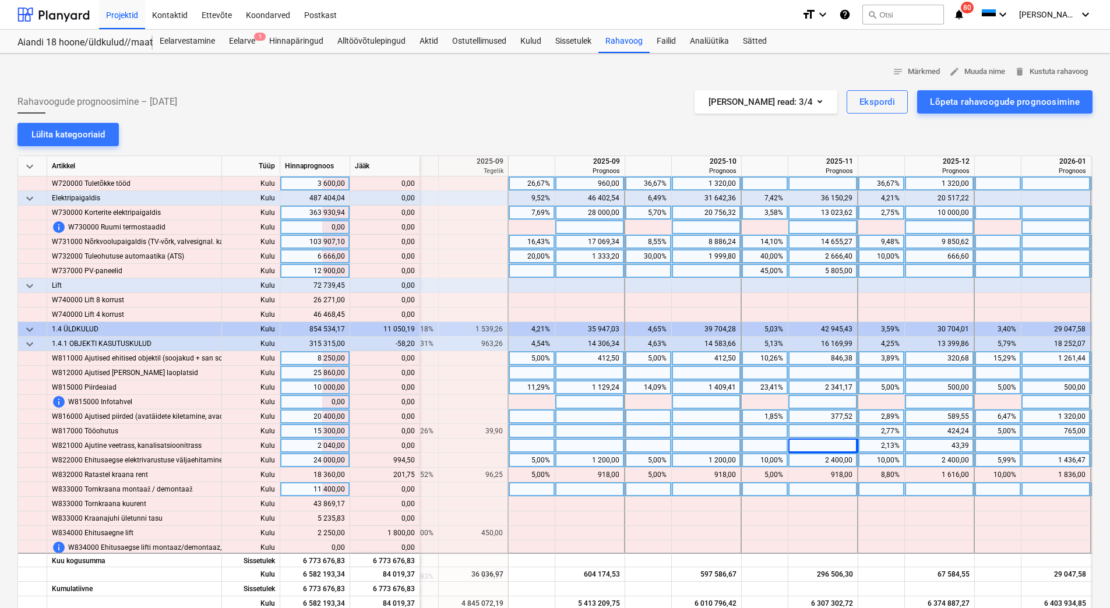
click at [583, 460] on div "1 200,00" at bounding box center [589, 460] width 59 height 15
click at [587, 444] on div at bounding box center [590, 446] width 70 height 15
drag, startPoint x: 387, startPoint y: 460, endPoint x: 414, endPoint y: 464, distance: 27.1
click at [414, 464] on div "content_copy 2 194,50" at bounding box center [385, 460] width 60 height 15
click at [560, 457] on div at bounding box center [590, 460] width 70 height 15
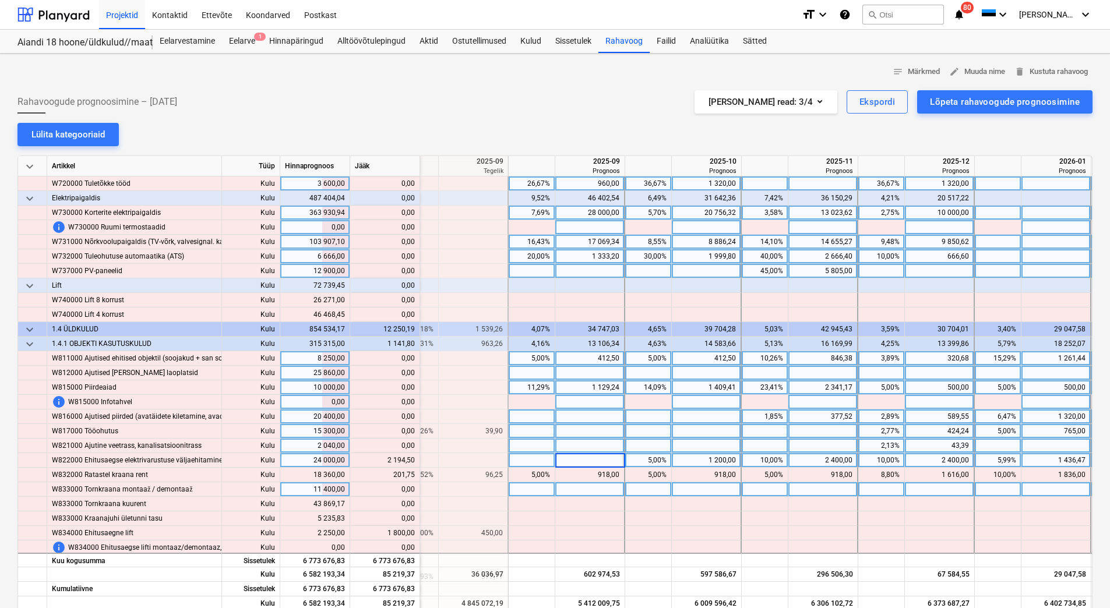
type input "2 194,50"
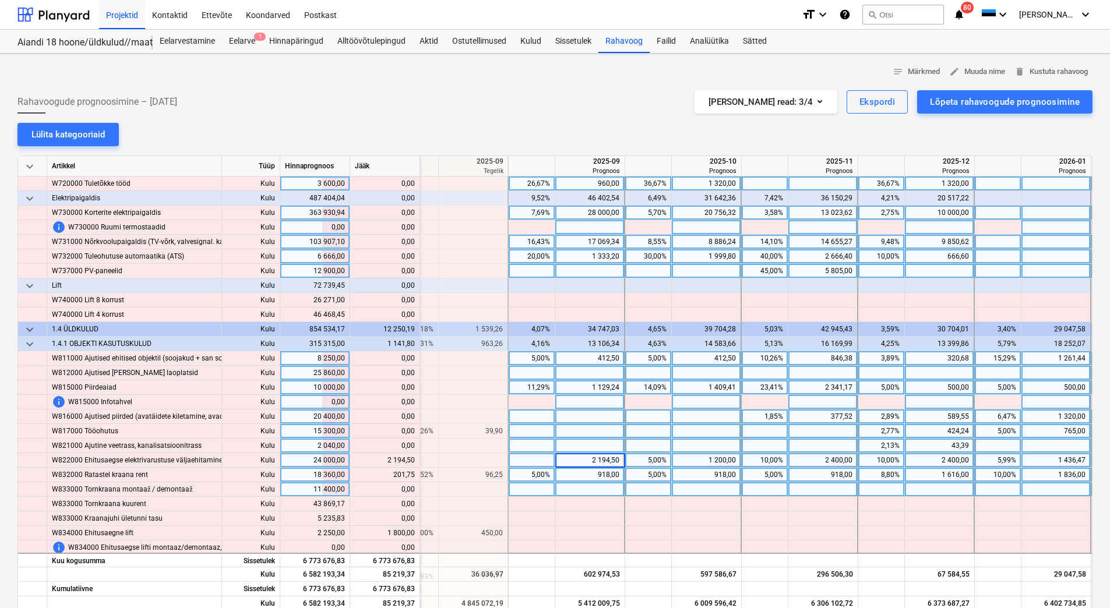
click at [585, 481] on div "918,00" at bounding box center [589, 475] width 59 height 15
click at [685, 477] on div "918,00" at bounding box center [705, 475] width 59 height 15
click at [685, 455] on div "1 200,00" at bounding box center [705, 460] width 59 height 15
drag, startPoint x: 385, startPoint y: 475, endPoint x: 414, endPoint y: 475, distance: 28.5
click at [414, 475] on div "content_copy 1 119,75" at bounding box center [385, 475] width 60 height 15
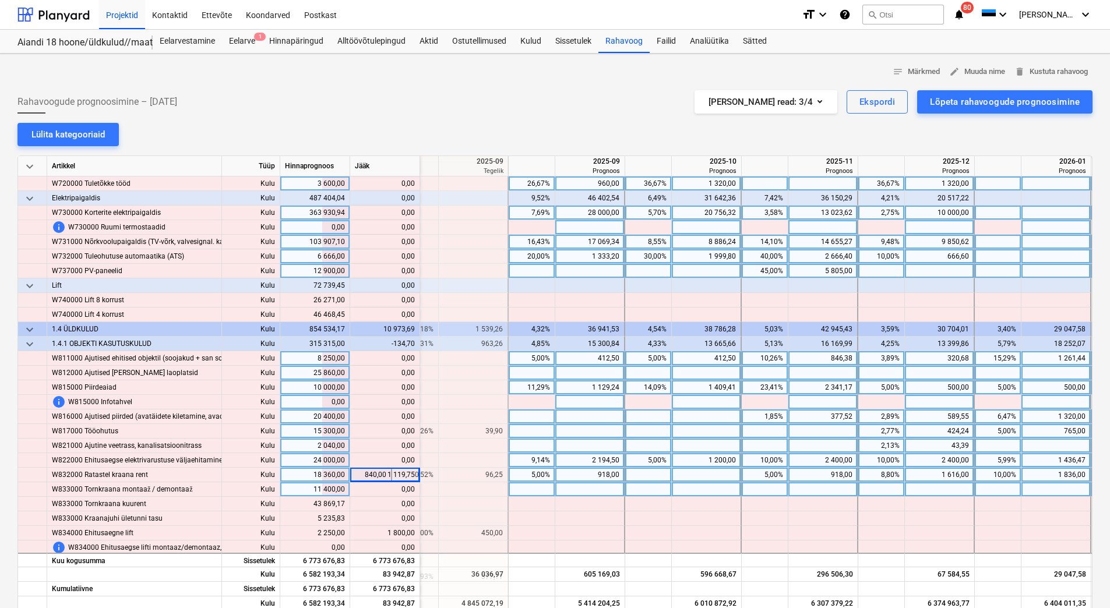
click at [694, 471] on div at bounding box center [707, 475] width 70 height 15
type input "1 119,75"
click at [700, 496] on div at bounding box center [707, 489] width 70 height 15
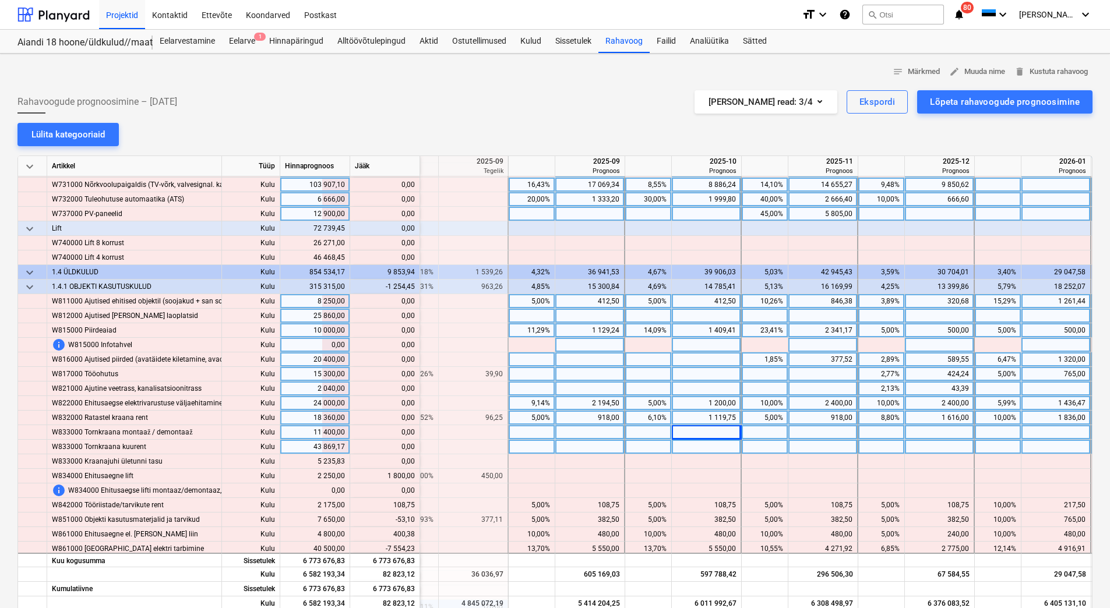
scroll to position [6175, 1426]
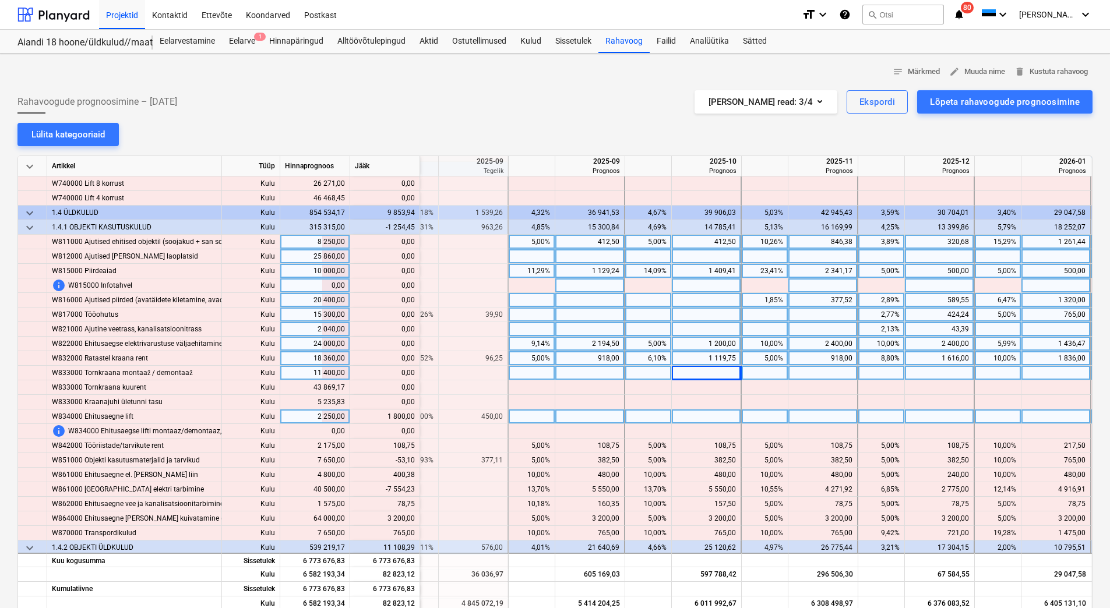
click at [705, 421] on div at bounding box center [707, 417] width 70 height 15
click at [603, 417] on div at bounding box center [590, 417] width 70 height 15
type input "450"
click at [704, 419] on div at bounding box center [707, 417] width 70 height 15
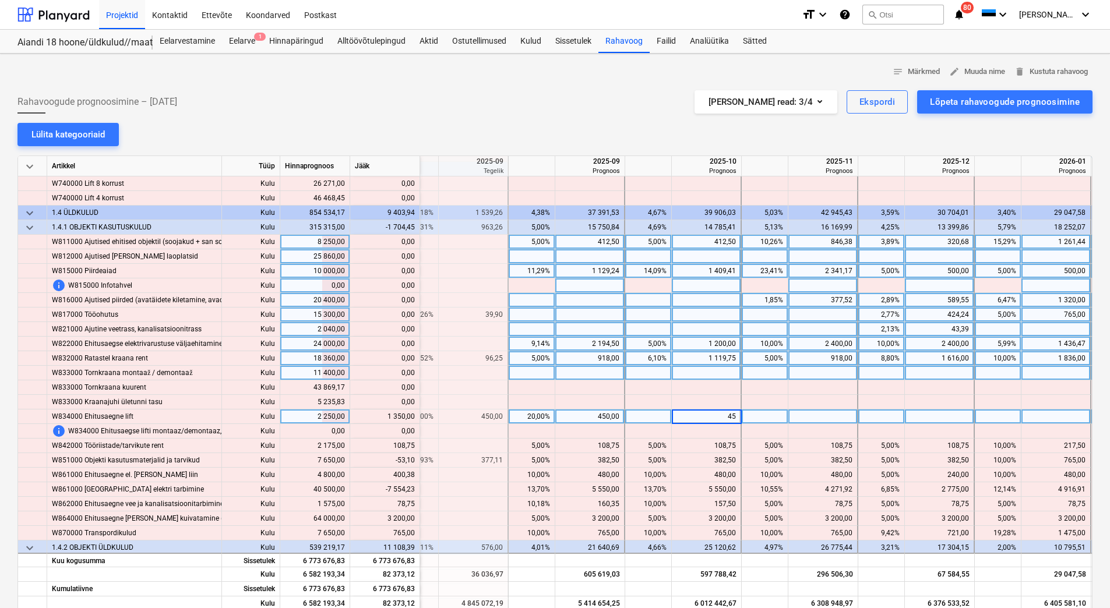
type input "450"
click at [819, 418] on div at bounding box center [823, 417] width 70 height 15
type input "450"
click at [923, 417] on div at bounding box center [940, 417] width 70 height 15
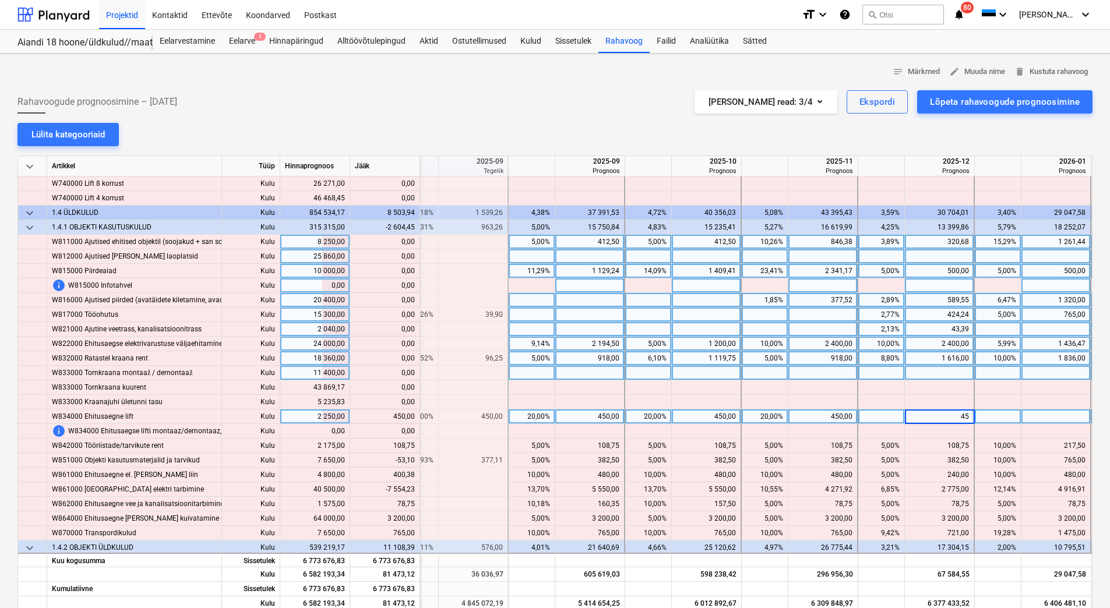
type input "450"
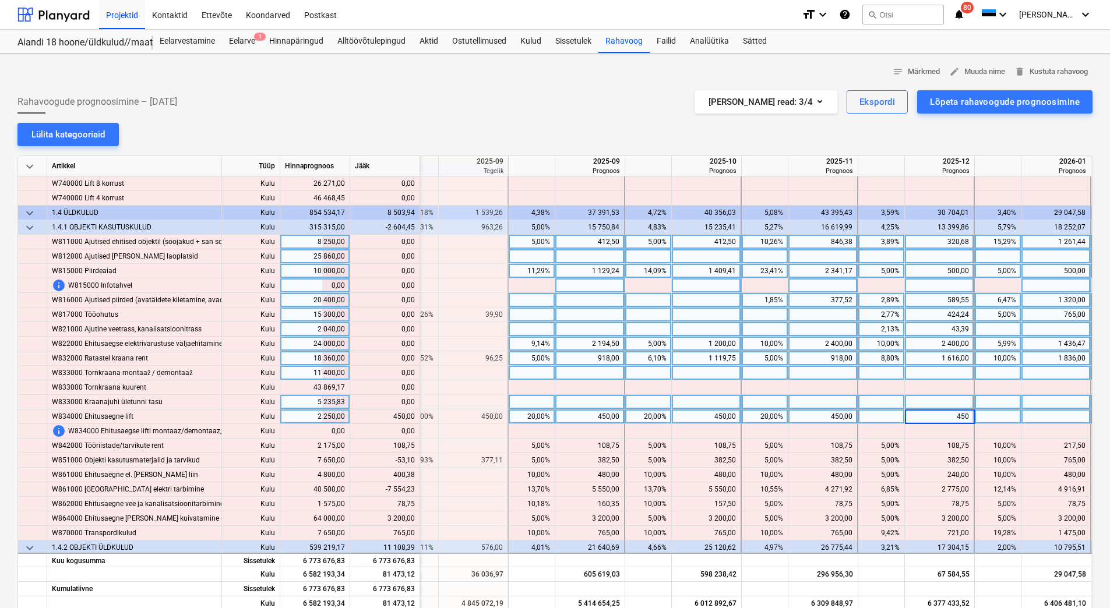
click at [923, 404] on div at bounding box center [940, 402] width 70 height 15
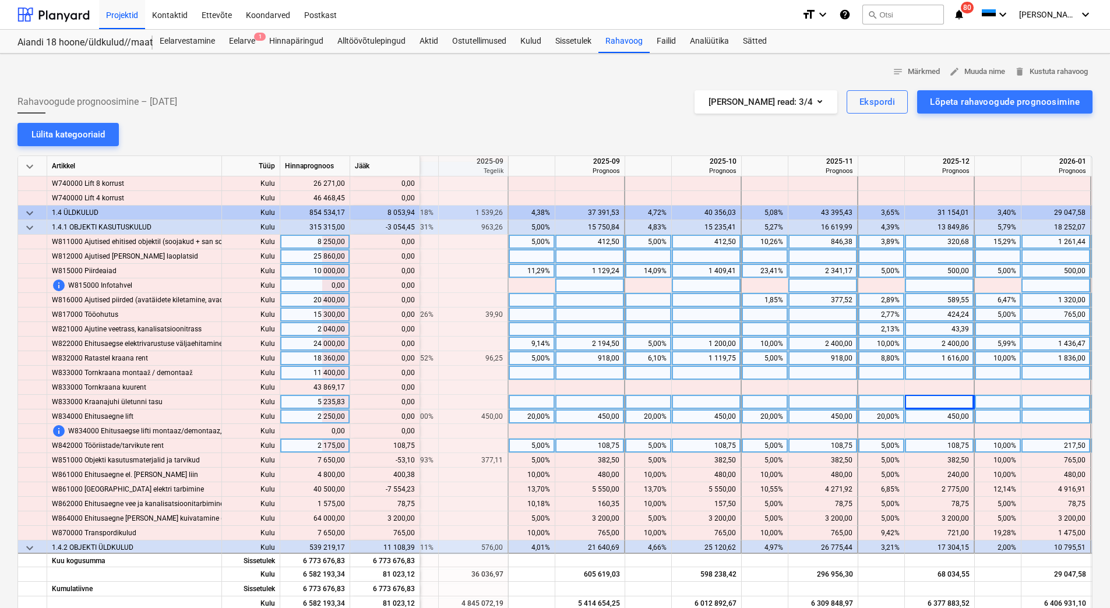
click at [593, 449] on div "108,75" at bounding box center [589, 446] width 59 height 15
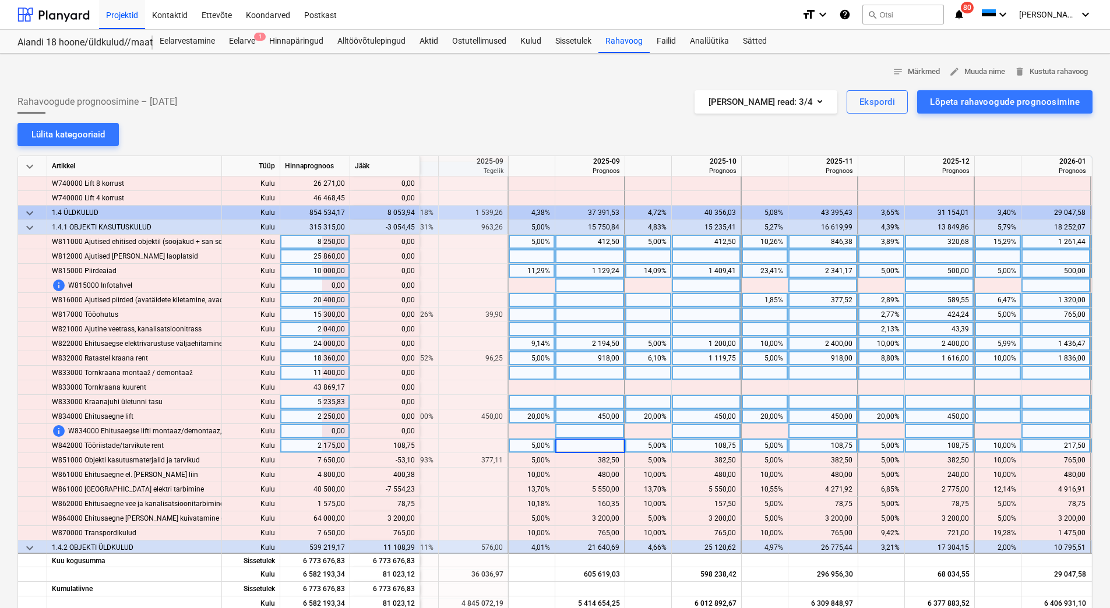
click at [592, 434] on div at bounding box center [590, 431] width 70 height 15
drag, startPoint x: 394, startPoint y: 447, endPoint x: 414, endPoint y: 443, distance: 19.8
click at [414, 443] on div "content_copy 217,50" at bounding box center [385, 446] width 60 height 15
click at [600, 443] on div at bounding box center [590, 446] width 70 height 15
type input "217,50"
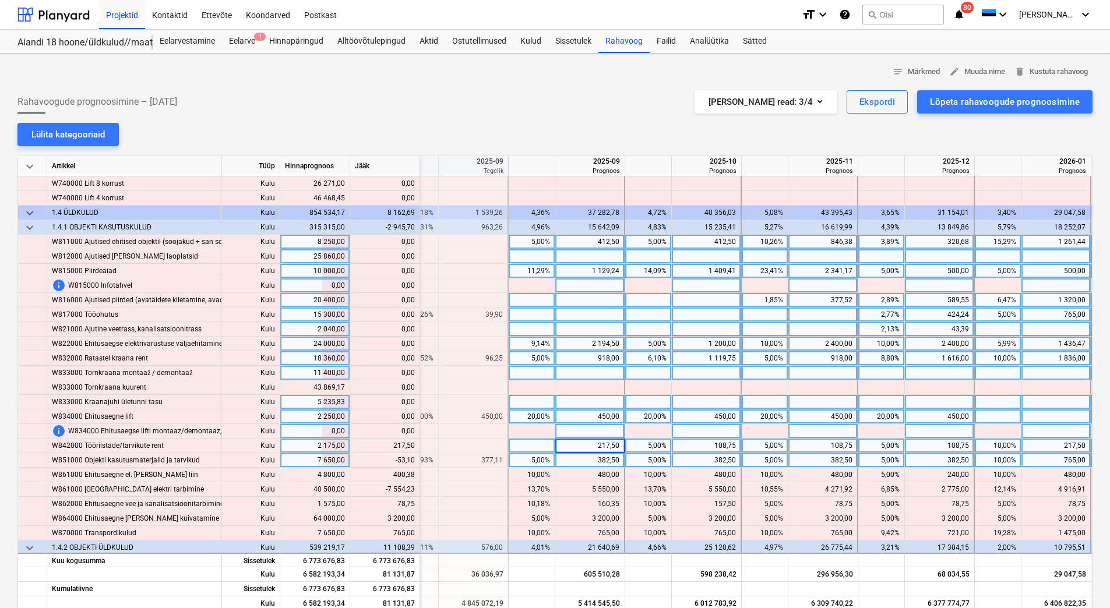
click at [596, 460] on div "382,50" at bounding box center [589, 460] width 59 height 15
click at [596, 461] on div "382,50" at bounding box center [589, 460] width 59 height 15
click at [590, 446] on div "217,50" at bounding box center [589, 446] width 59 height 15
drag, startPoint x: 391, startPoint y: 460, endPoint x: 413, endPoint y: 459, distance: 22.2
click at [413, 459] on div "content_copy 329,40" at bounding box center [385, 460] width 60 height 15
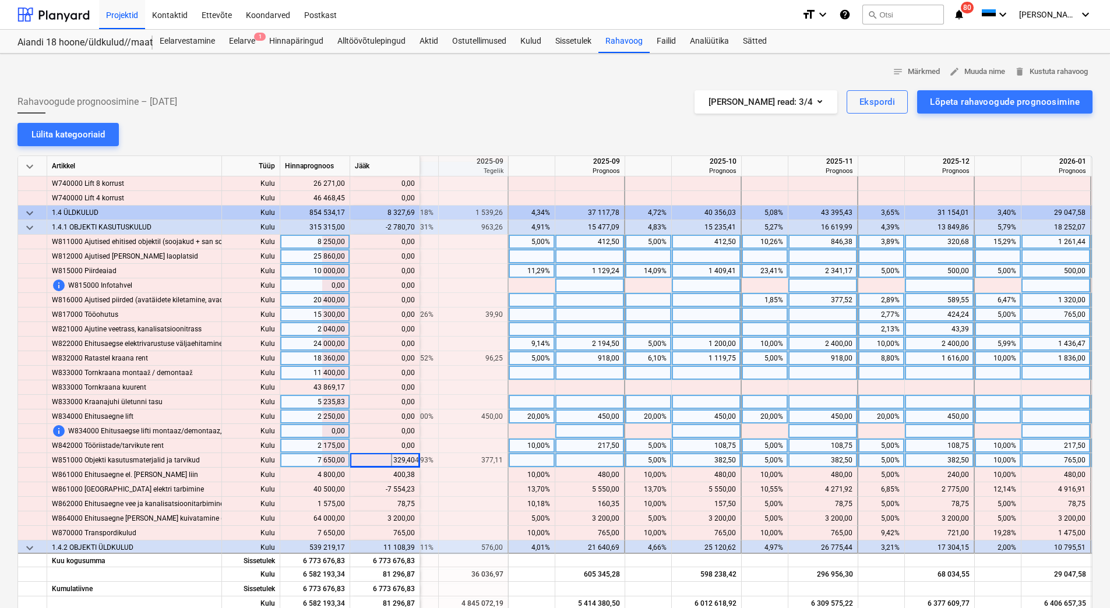
click at [602, 456] on div at bounding box center [590, 460] width 70 height 15
type input "329,40"
click at [606, 429] on div at bounding box center [590, 431] width 70 height 15
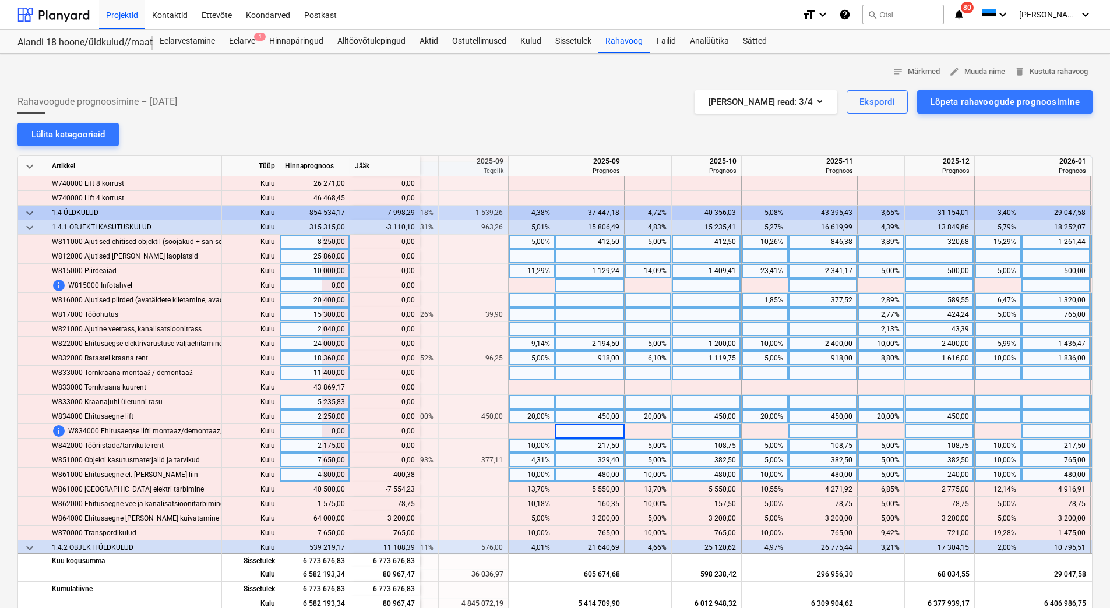
click at [689, 476] on div "480,00" at bounding box center [705, 475] width 59 height 15
click at [692, 460] on div "382,50" at bounding box center [705, 460] width 59 height 15
click at [691, 476] on div at bounding box center [707, 475] width 70 height 15
type input "880,38"
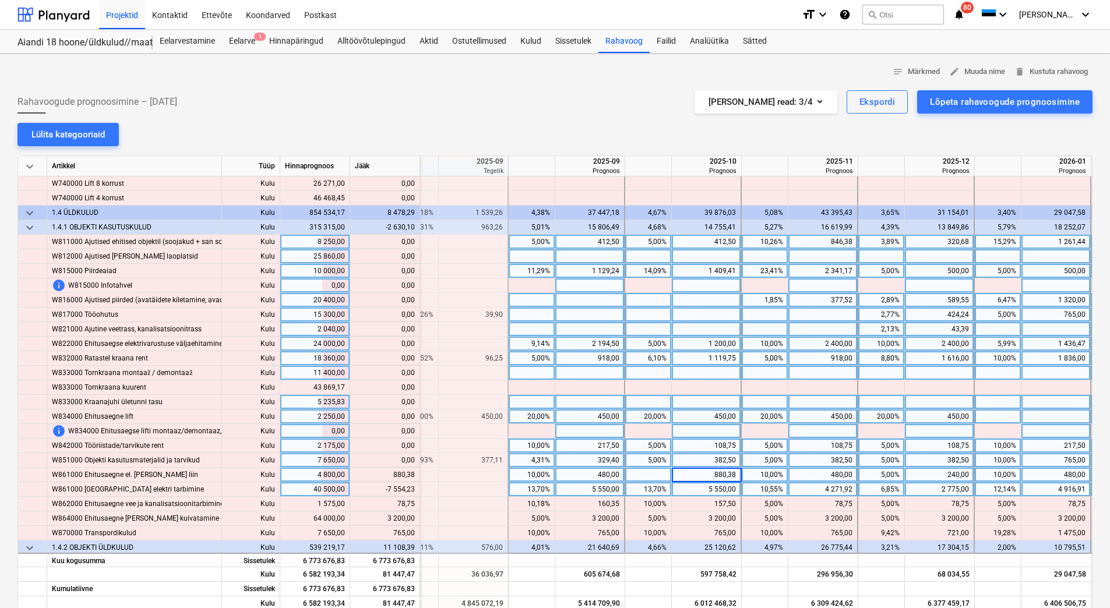
click at [692, 489] on div "5 550,00" at bounding box center [705, 489] width 59 height 15
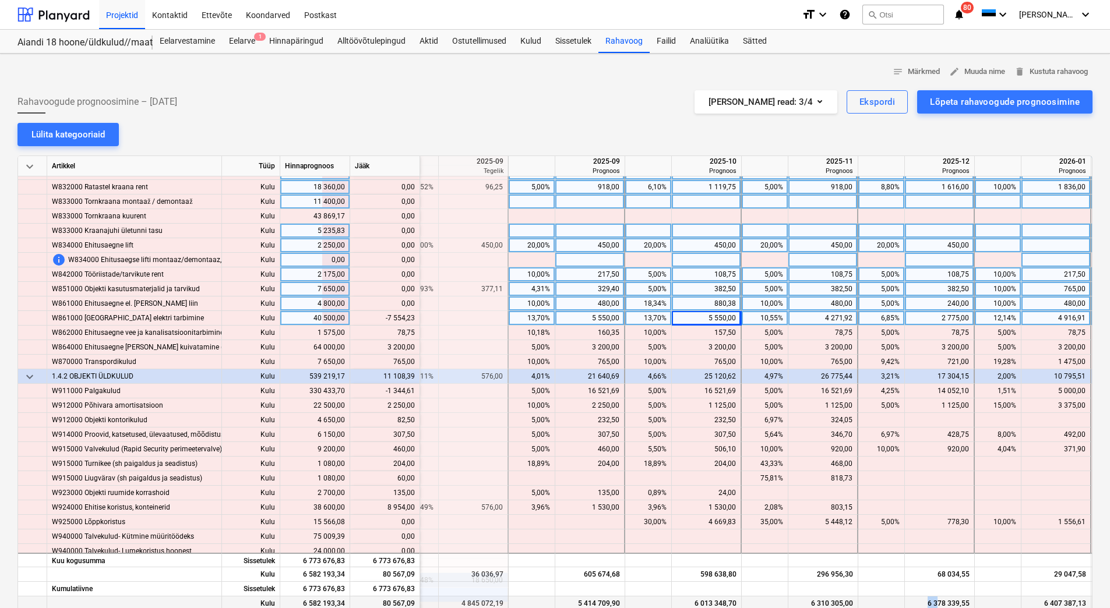
drag, startPoint x: 885, startPoint y: 606, endPoint x: 939, endPoint y: 605, distance: 53.6
click at [0, 0] on div "Kulu 6 582 193,34 80 567,09 4 809 035,22 4 845 072,19 5 414 709,90 6 013 348,70…" at bounding box center [0, 0] width 0 height 0
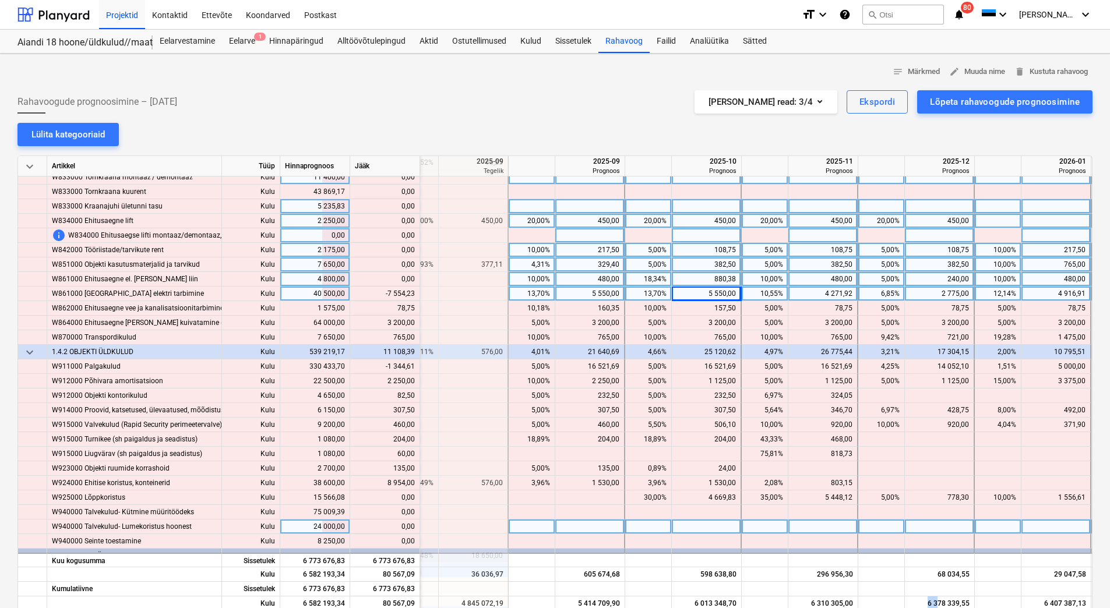
scroll to position [6330, 1426]
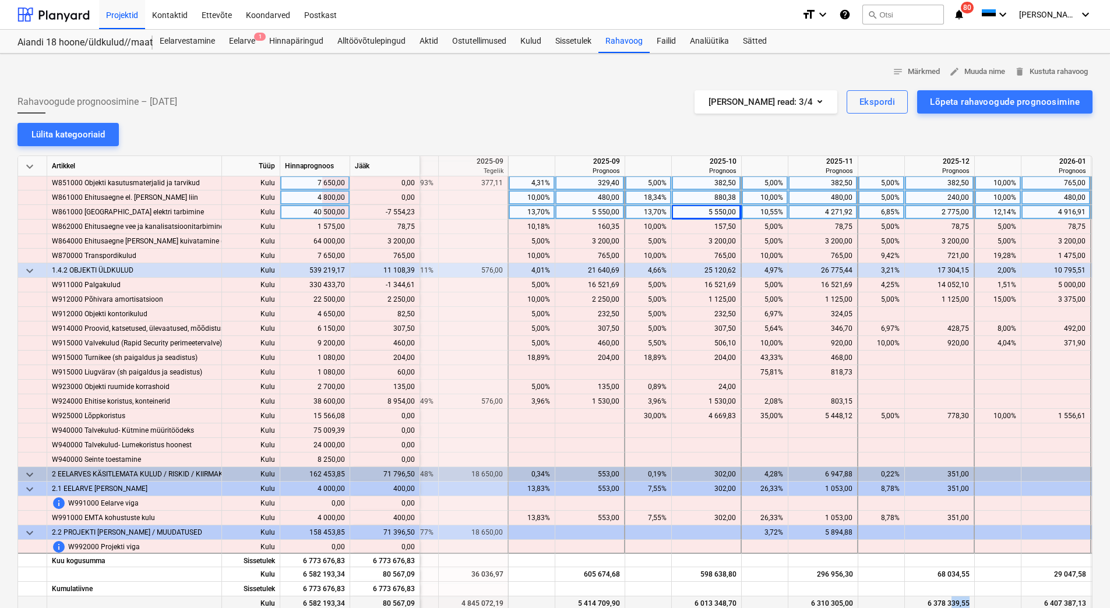
drag, startPoint x: 952, startPoint y: 606, endPoint x: 1017, endPoint y: 605, distance: 64.1
click at [0, 0] on div "Kulu 6 582 193,34 80 567,09 4 809 035,22 4 845 072,19 5 414 709,90 6 013 348,70…" at bounding box center [0, 0] width 0 height 0
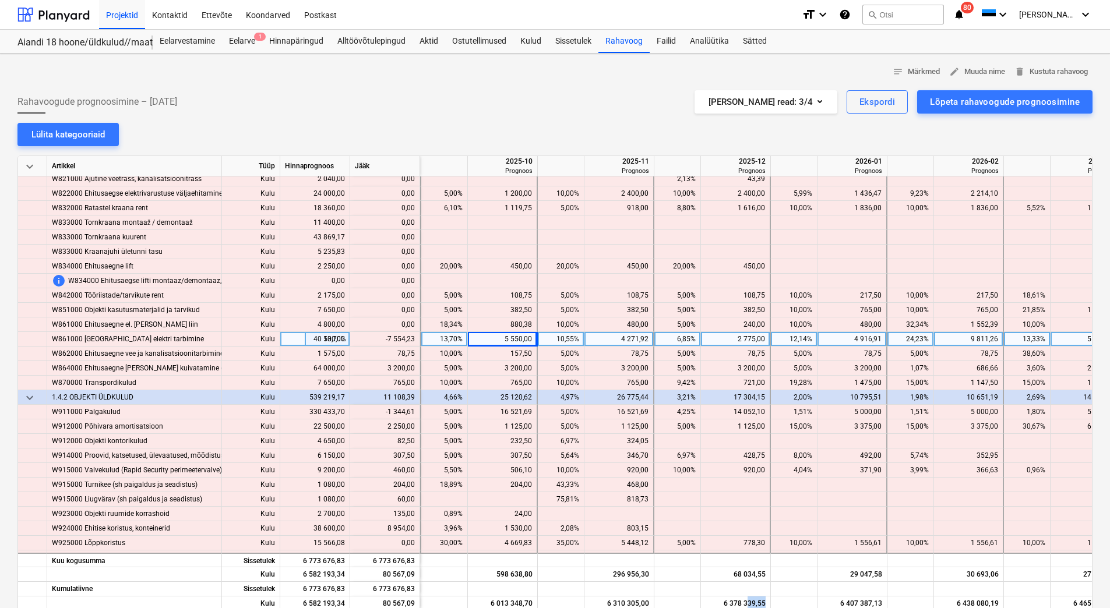
scroll to position [6325, 1663]
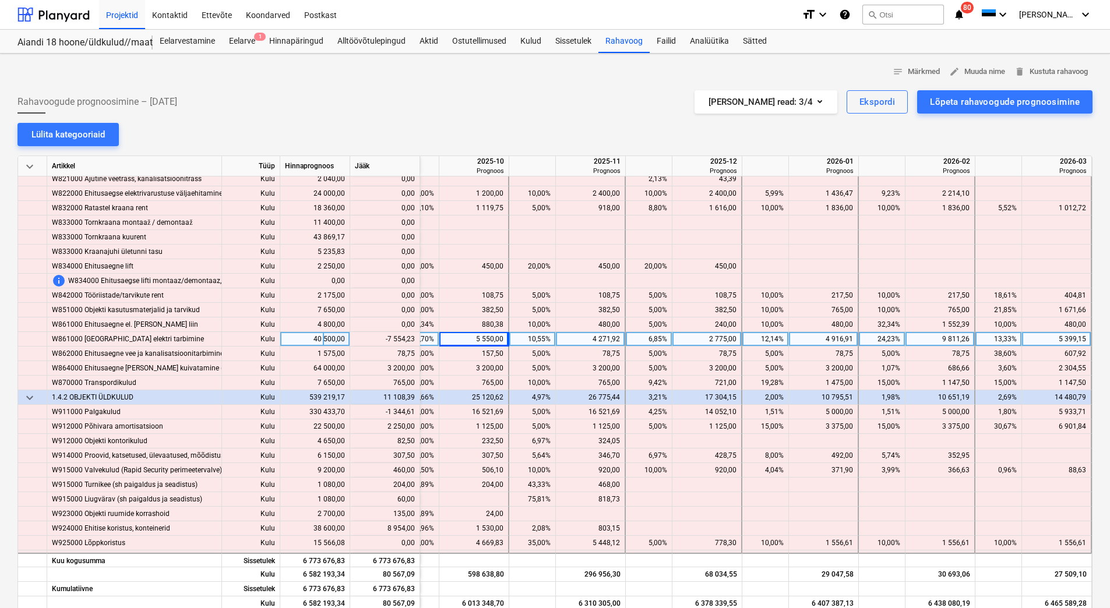
click at [1029, 338] on div "5 399,15" at bounding box center [1055, 339] width 59 height 15
click at [933, 341] on div "9 811,26" at bounding box center [939, 339] width 59 height 15
click at [810, 332] on div "4 916,91" at bounding box center [822, 339] width 59 height 15
drag, startPoint x: 383, startPoint y: 340, endPoint x: 414, endPoint y: 341, distance: 30.3
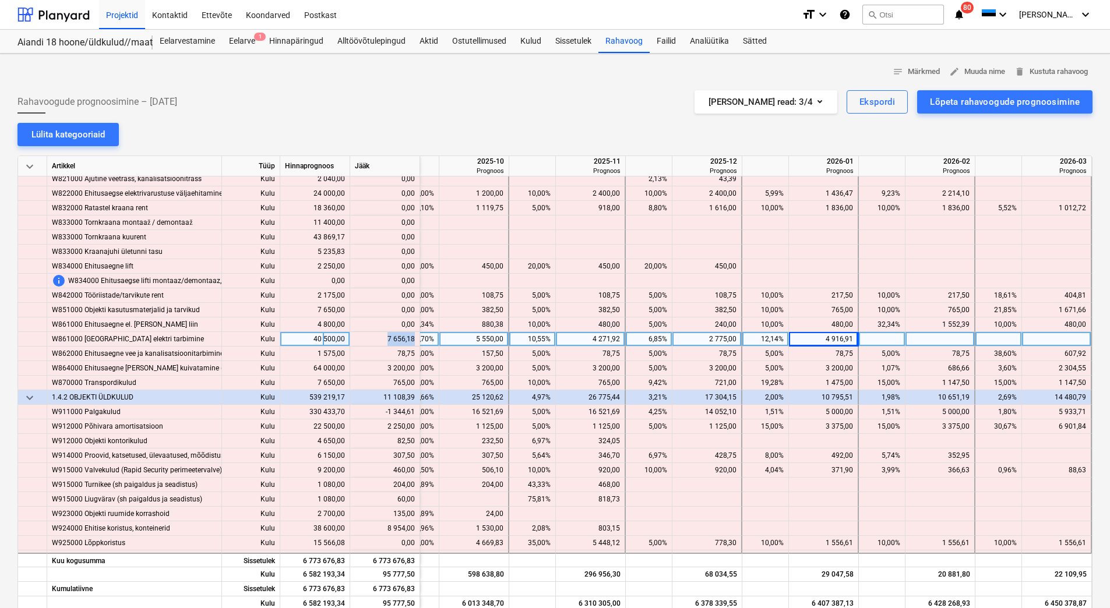
click at [414, 341] on div "content_copy 7 656,18" at bounding box center [385, 339] width 60 height 15
click at [924, 336] on div at bounding box center [940, 339] width 70 height 15
type input "7 656,18"
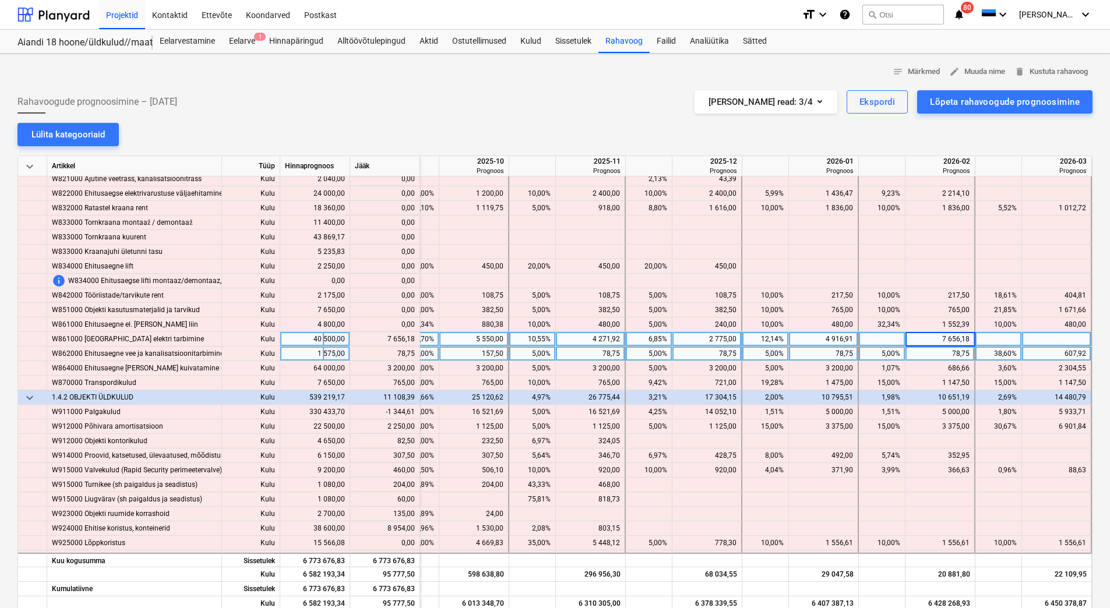
click at [928, 354] on div "78,75" at bounding box center [939, 354] width 59 height 15
click at [1040, 354] on div "607,92" at bounding box center [1055, 354] width 59 height 15
click at [1039, 337] on div at bounding box center [1057, 339] width 70 height 15
drag, startPoint x: 390, startPoint y: 352, endPoint x: 414, endPoint y: 353, distance: 23.3
click at [414, 353] on div "content_copy 686,67" at bounding box center [385, 354] width 60 height 15
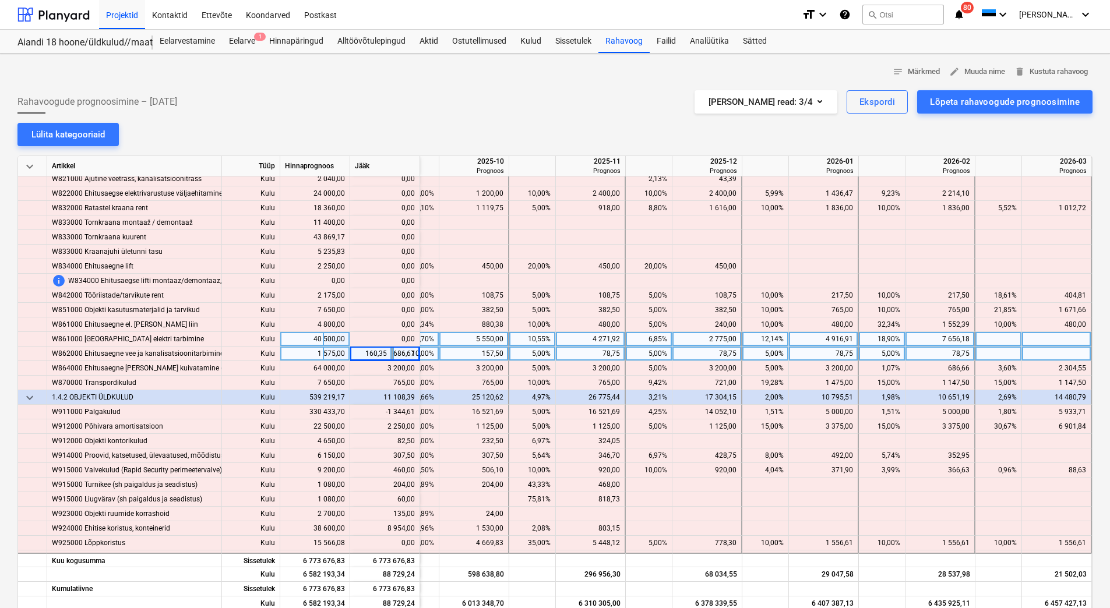
click at [1071, 353] on div at bounding box center [1057, 354] width 70 height 15
type input "686,67"
click at [1063, 332] on div at bounding box center [1057, 339] width 70 height 15
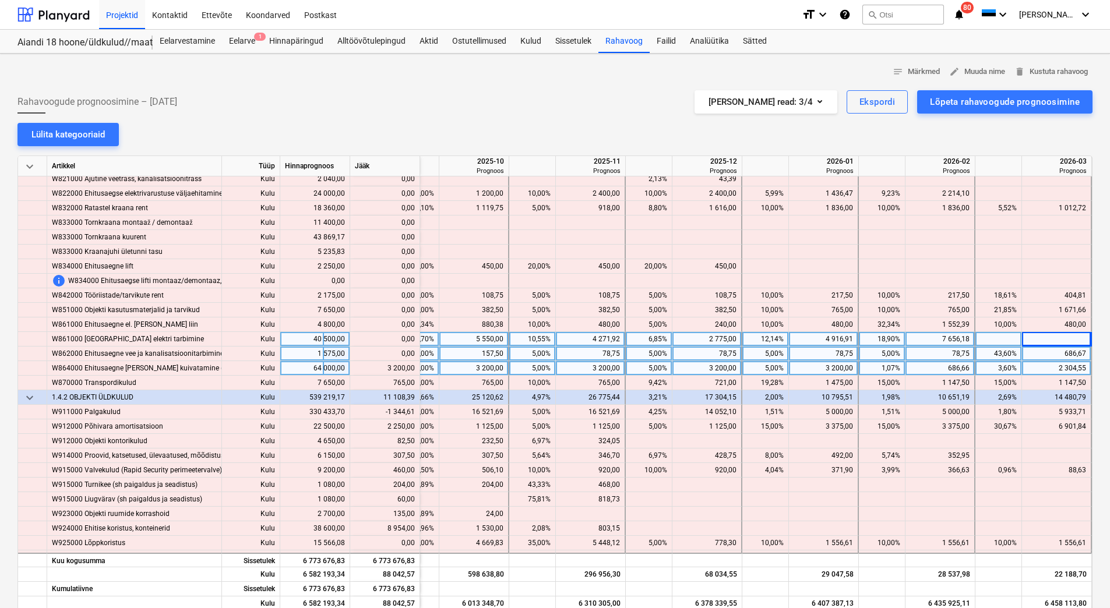
click at [1039, 368] on div "2 304,55" at bounding box center [1055, 368] width 59 height 15
click at [940, 370] on div "686,66" at bounding box center [939, 368] width 59 height 15
click at [927, 357] on div "78,75" at bounding box center [939, 354] width 59 height 15
drag, startPoint x: 382, startPoint y: 366, endPoint x: 413, endPoint y: 369, distance: 31.7
click at [413, 369] on div "content_copy 3 886,66" at bounding box center [385, 368] width 60 height 15
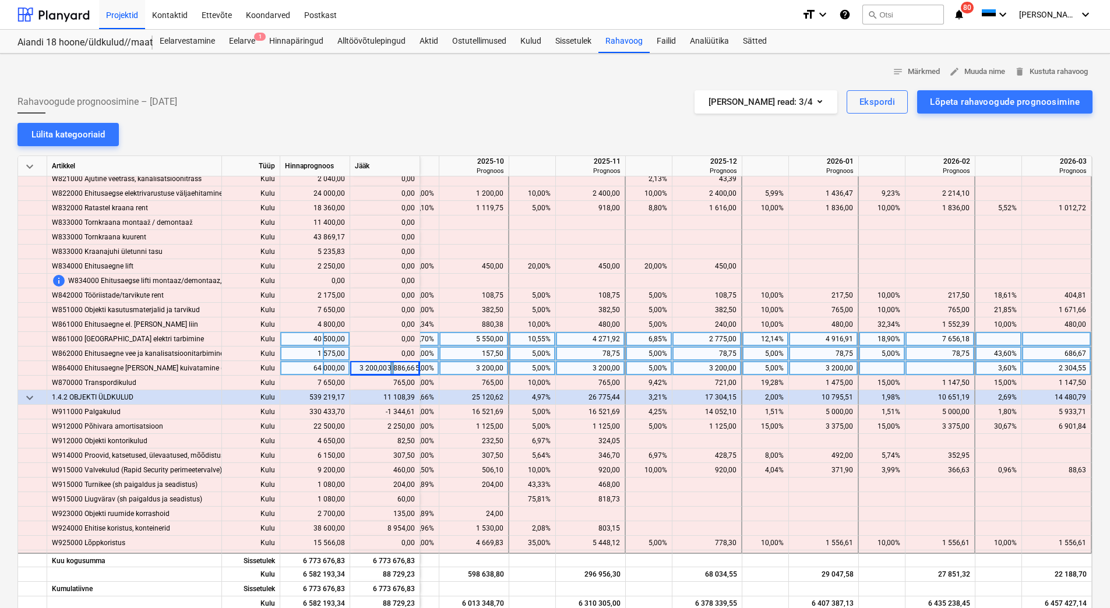
click at [927, 372] on div at bounding box center [940, 368] width 70 height 15
type input "3 886,66"
click at [930, 351] on div "78,75" at bounding box center [939, 354] width 59 height 15
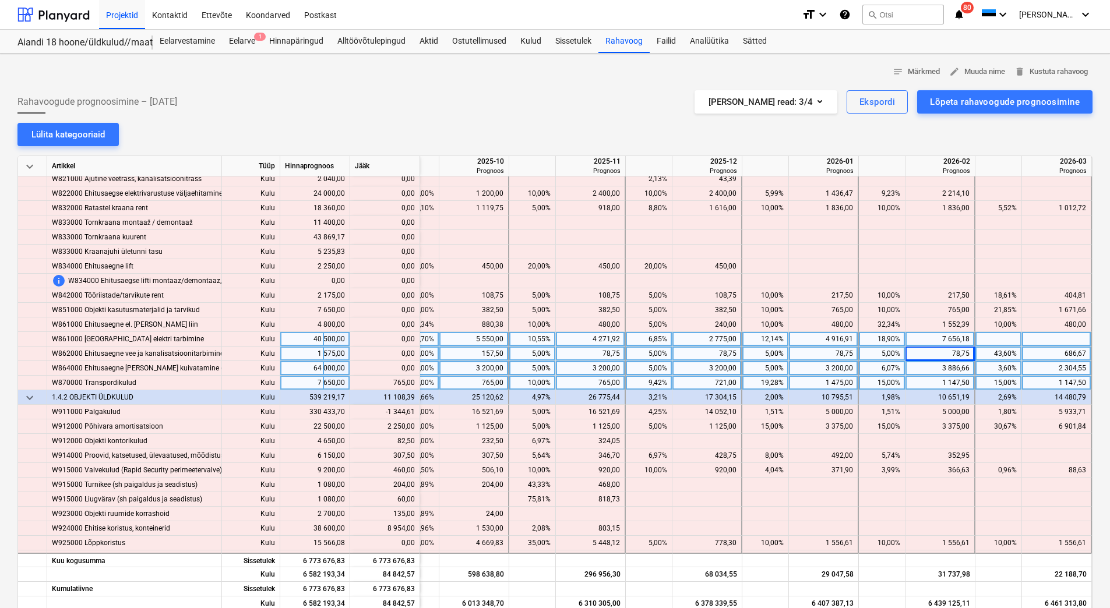
click at [689, 380] on div "721,00" at bounding box center [706, 383] width 59 height 15
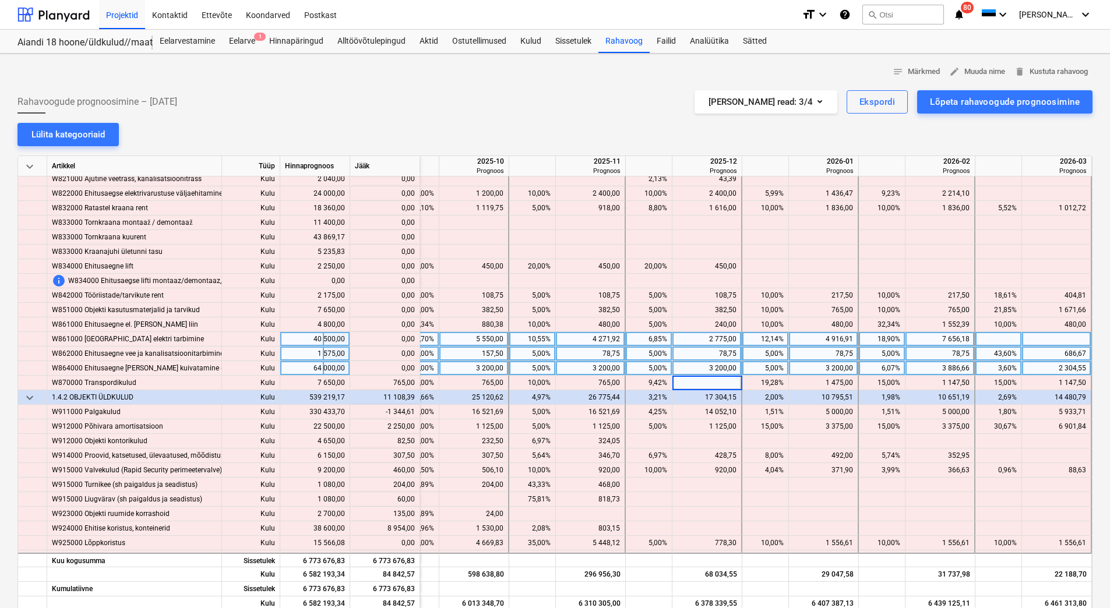
click at [691, 368] on div "3 200,00" at bounding box center [706, 368] width 59 height 15
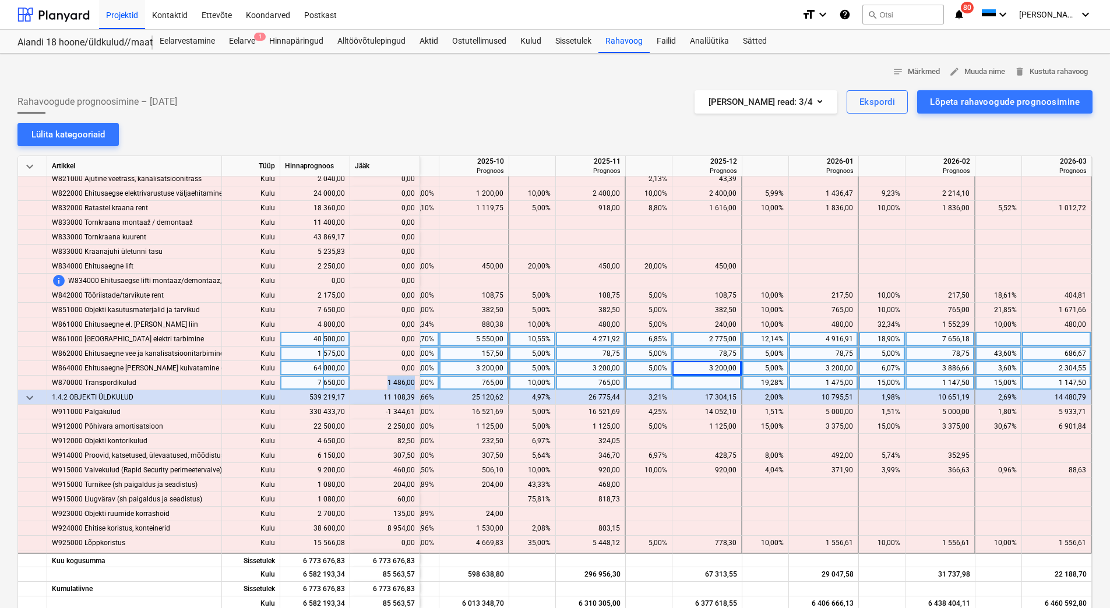
drag, startPoint x: 384, startPoint y: 383, endPoint x: 413, endPoint y: 386, distance: 28.6
click at [413, 386] on div "content_copy 1 486,00" at bounding box center [385, 383] width 60 height 15
click at [717, 385] on div at bounding box center [707, 383] width 70 height 15
type input "1 486,00"
click at [707, 365] on div "3 200,00" at bounding box center [706, 368] width 59 height 15
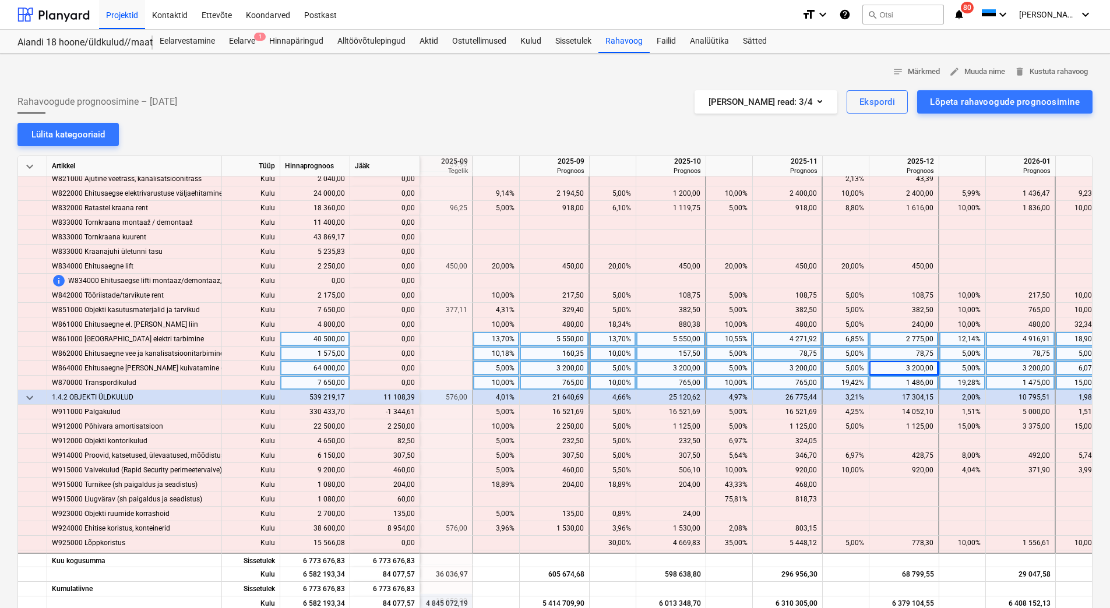
scroll to position [6325, 1464]
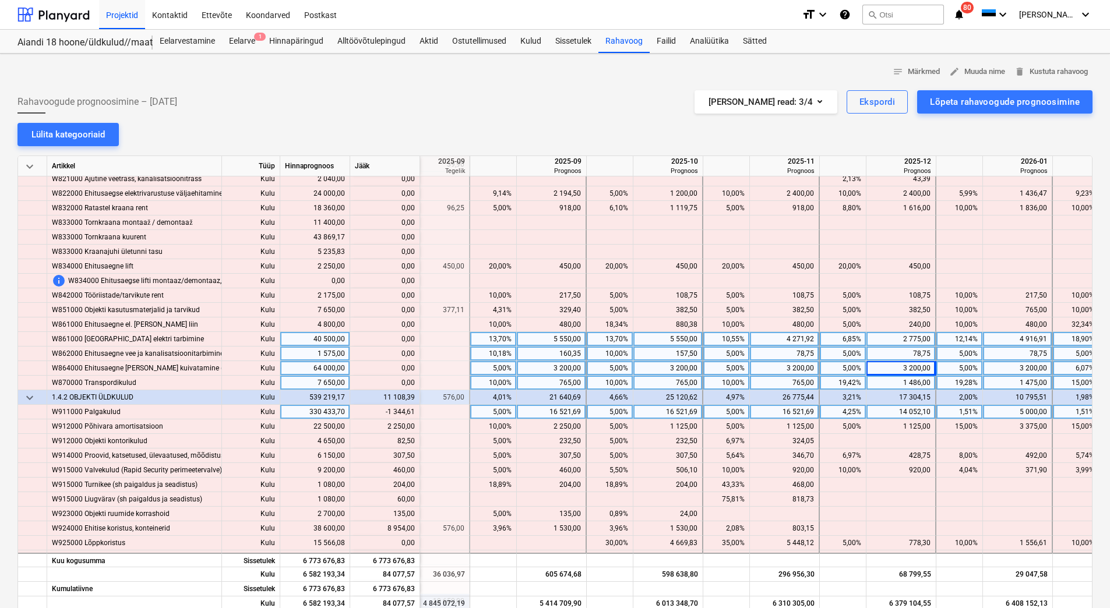
click at [550, 411] on div "16 521,69" at bounding box center [550, 412] width 59 height 15
click at [548, 380] on div "765,00" at bounding box center [550, 383] width 59 height 15
drag, startPoint x: 391, startPoint y: 413, endPoint x: 414, endPoint y: 414, distance: 23.3
click at [414, 414] on div "content_copy 15 177,07" at bounding box center [385, 412] width 60 height 15
click at [566, 414] on div at bounding box center [552, 412] width 70 height 15
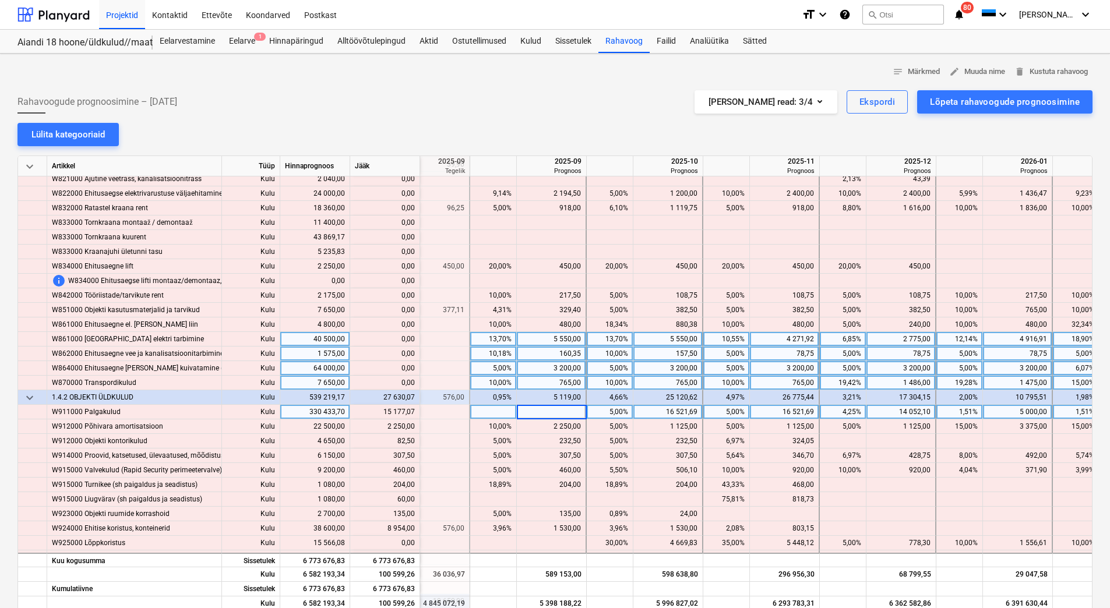
type input "15 177,07"
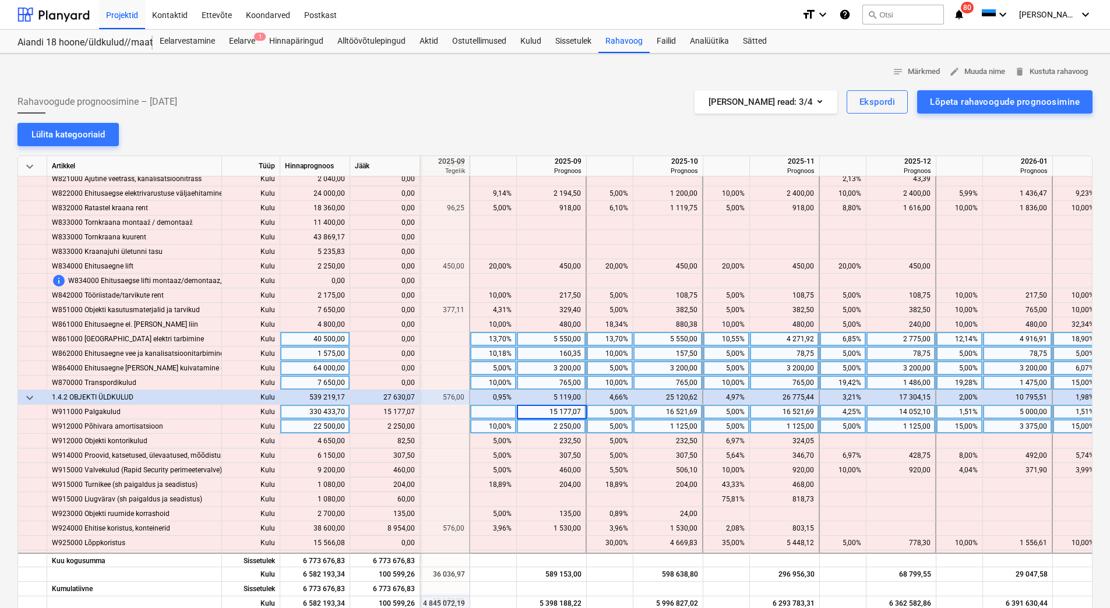
click at [552, 428] on div "2 250,00" at bounding box center [550, 426] width 59 height 15
click at [668, 425] on div "1 125,00" at bounding box center [667, 426] width 59 height 15
type input "2250"
click at [769, 422] on div "1 125,00" at bounding box center [783, 426] width 59 height 15
click at [780, 429] on div "1 125,00" at bounding box center [783, 426] width 59 height 15
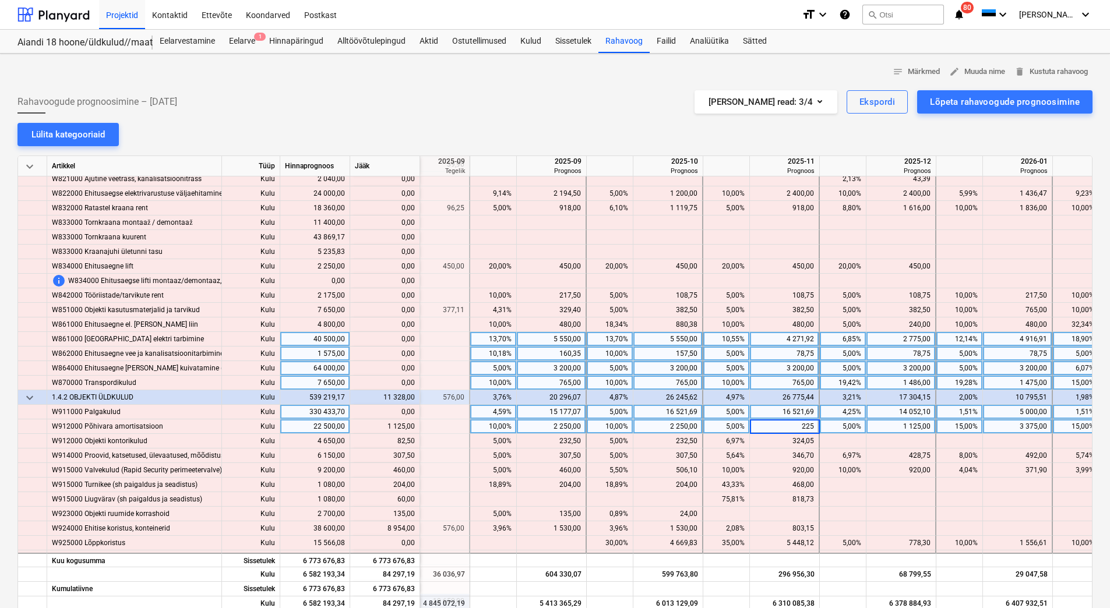
type input "2250"
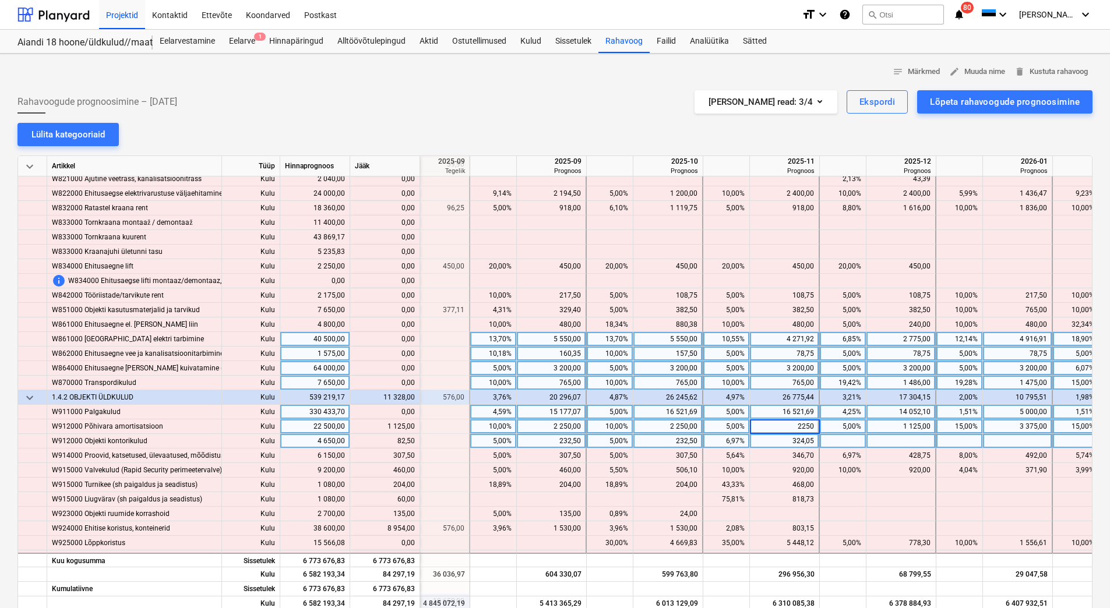
click at [783, 440] on div "324,05" at bounding box center [783, 441] width 59 height 15
click at [885, 444] on div at bounding box center [901, 441] width 70 height 15
type input "82,50"
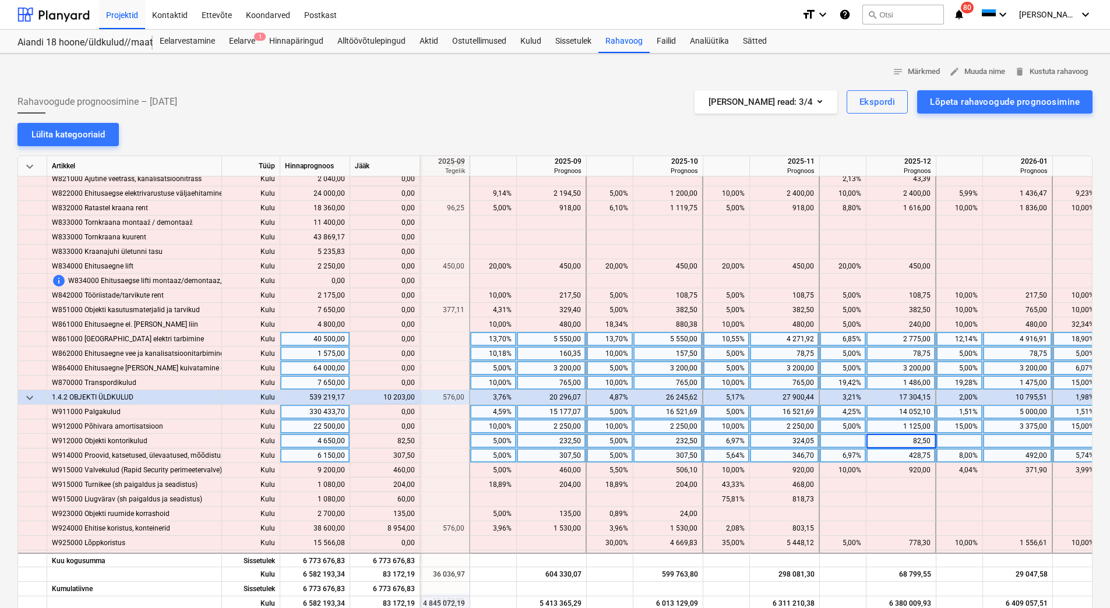
click at [898, 455] on div "428,75" at bounding box center [900, 456] width 59 height 15
click at [662, 453] on div "307,50" at bounding box center [667, 456] width 59 height 15
click at [662, 440] on div "232,50" at bounding box center [667, 441] width 59 height 15
drag, startPoint x: 393, startPoint y: 454, endPoint x: 414, endPoint y: 454, distance: 21.0
click at [414, 454] on div "content_copy 615,00" at bounding box center [385, 456] width 60 height 15
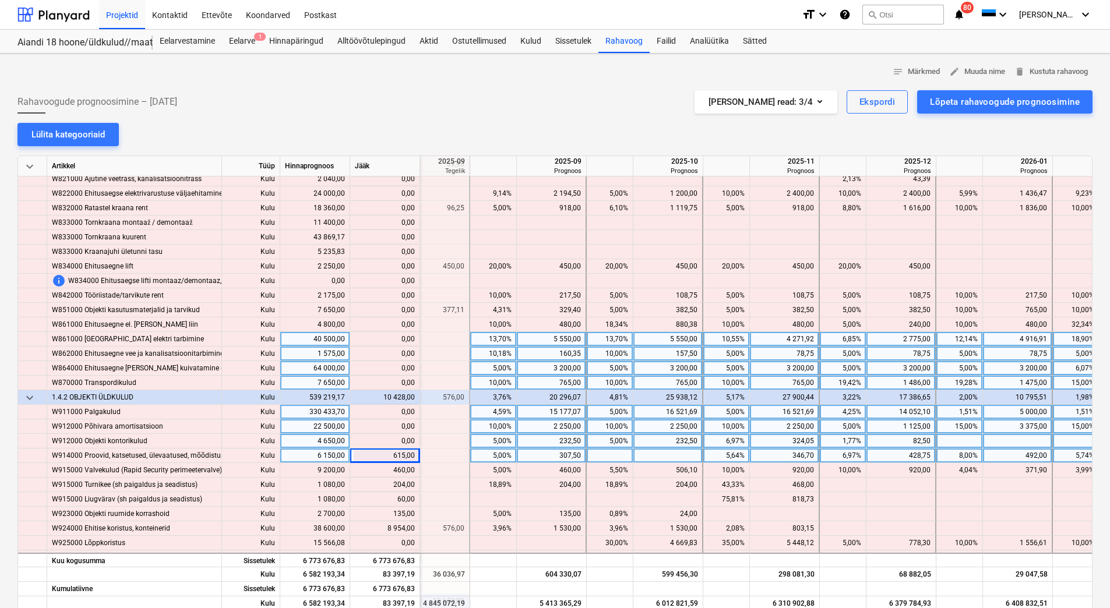
click at [688, 454] on div at bounding box center [668, 456] width 70 height 15
type input "615,00"
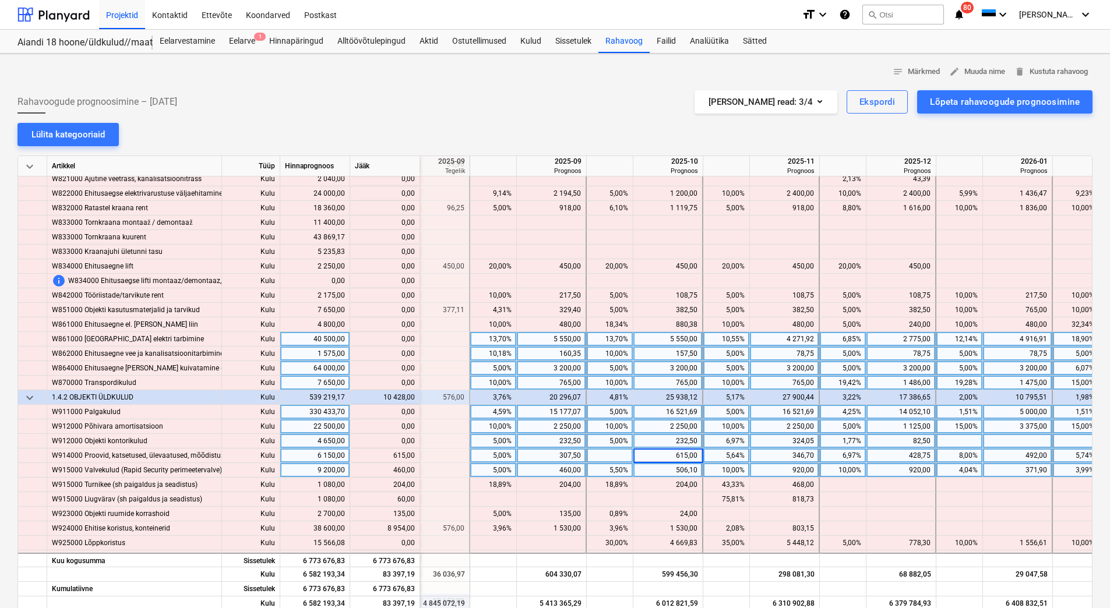
click at [668, 477] on div "506,10" at bounding box center [667, 470] width 59 height 15
click at [650, 470] on div "506,10" at bounding box center [667, 470] width 59 height 15
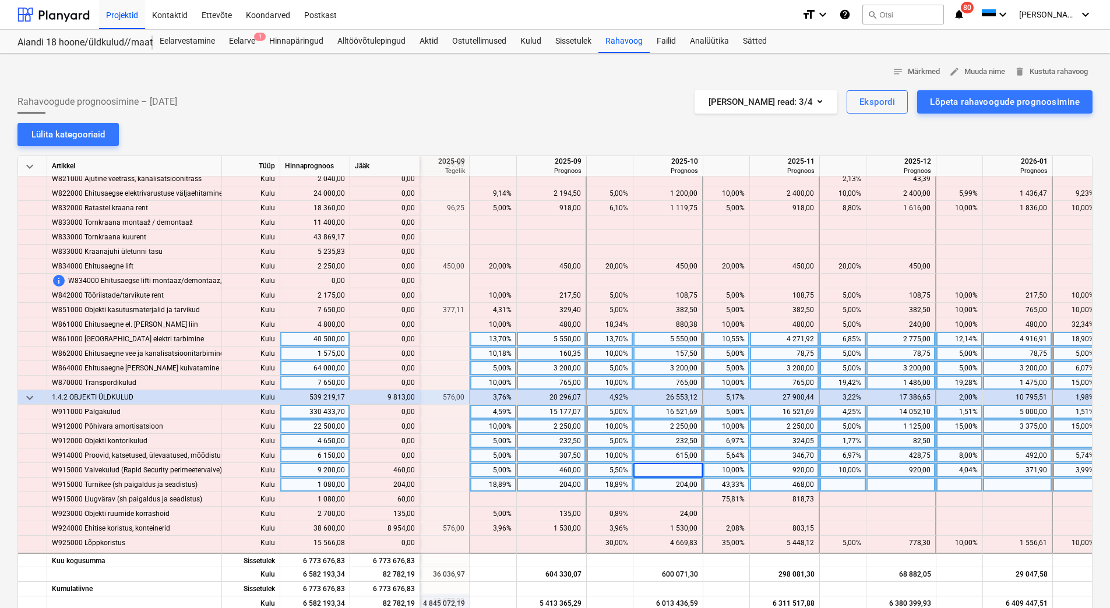
click at [648, 482] on div "204,00" at bounding box center [667, 485] width 59 height 15
click at [895, 486] on div at bounding box center [901, 485] width 70 height 15
type input "204"
click at [683, 475] on div at bounding box center [668, 470] width 70 height 15
click at [682, 474] on div at bounding box center [668, 470] width 70 height 15
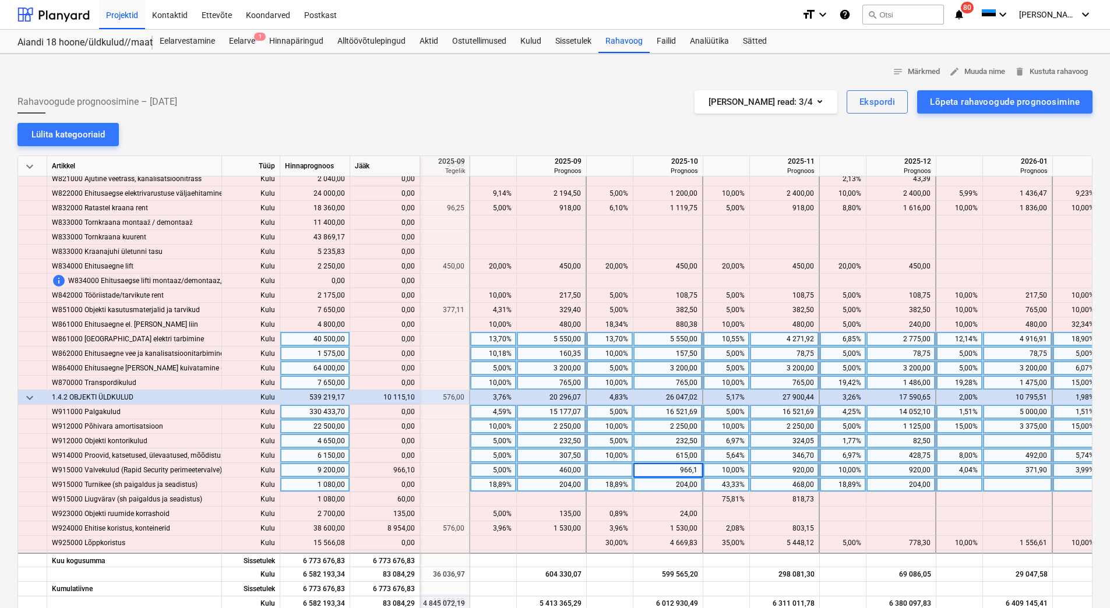
type input "966,10"
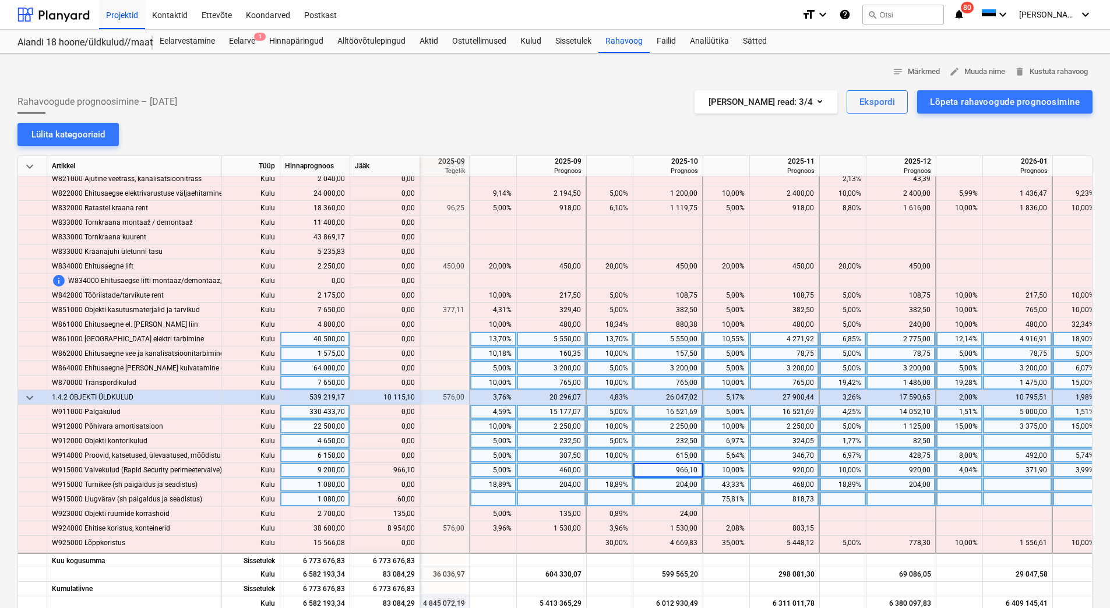
click at [666, 494] on div at bounding box center [668, 499] width 70 height 15
click at [872, 500] on div at bounding box center [901, 499] width 70 height 15
type input "60"
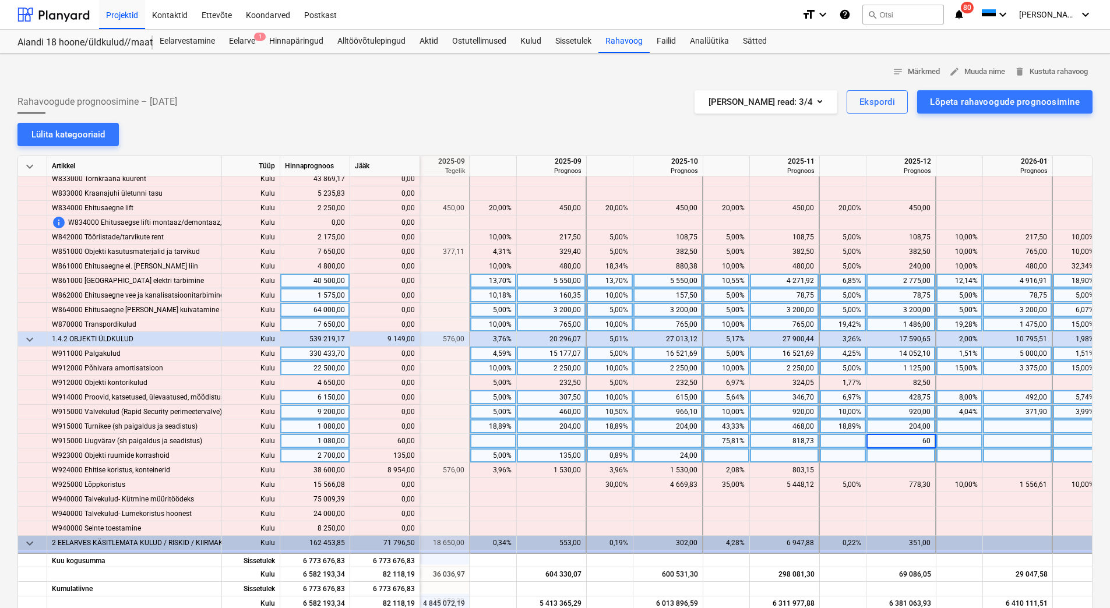
click at [793, 460] on div at bounding box center [785, 456] width 70 height 15
type input "135"
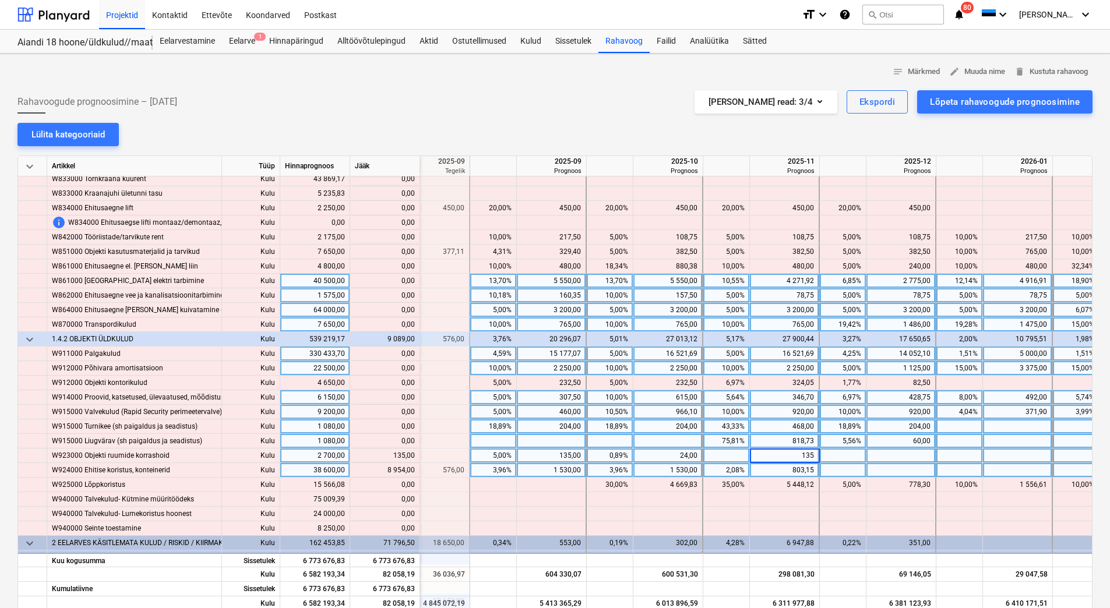
click at [909, 468] on div at bounding box center [901, 470] width 70 height 15
type input "8954"
click at [880, 446] on div "60,00" at bounding box center [900, 441] width 59 height 15
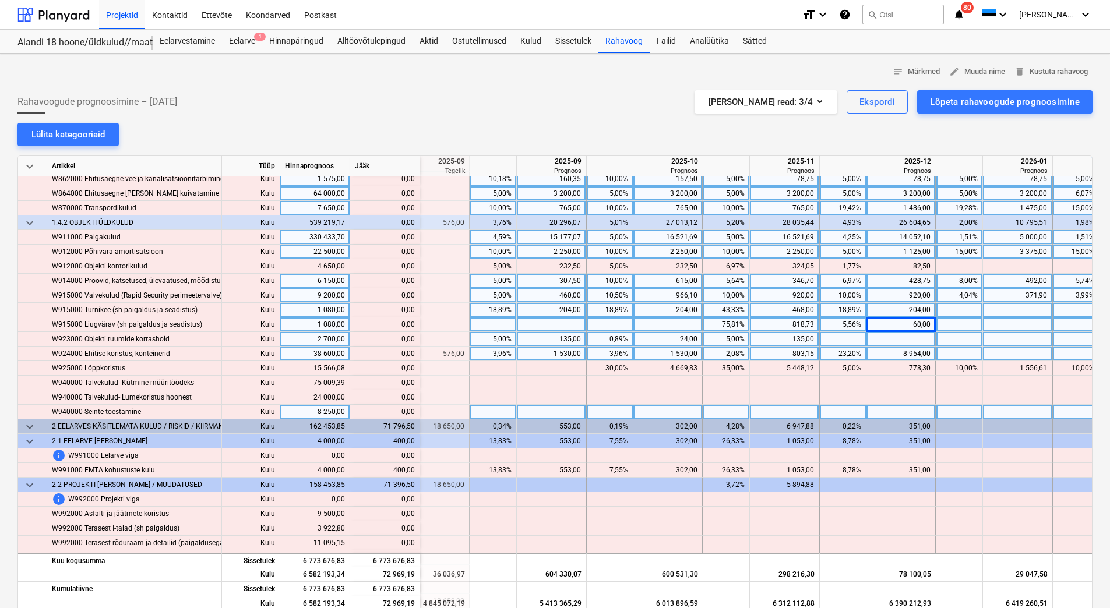
scroll to position [6616, 1464]
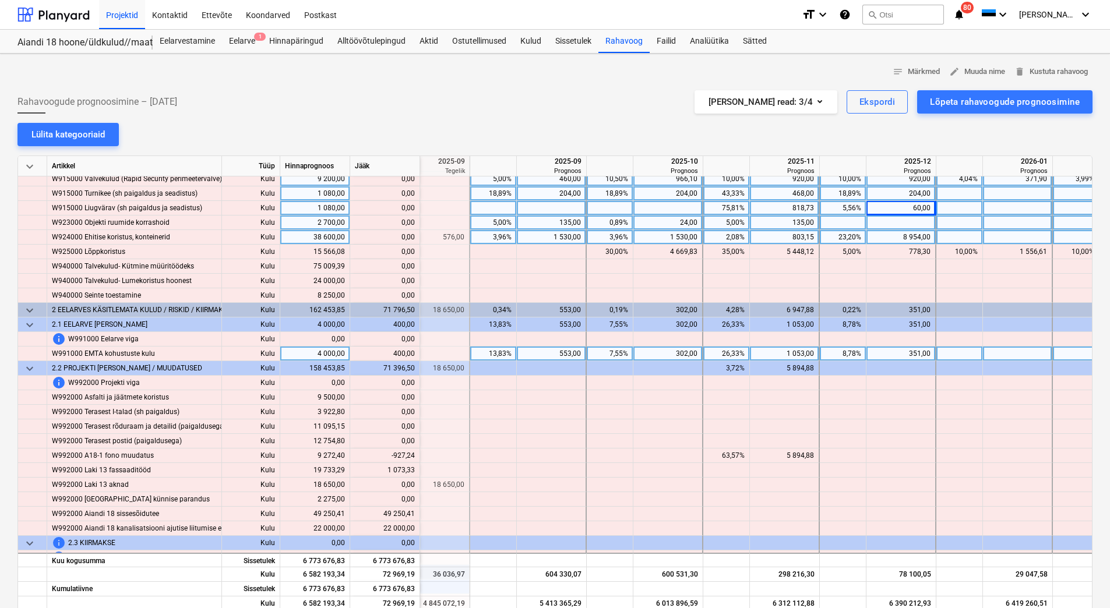
click at [1005, 353] on div at bounding box center [1018, 354] width 70 height 15
type input "400"
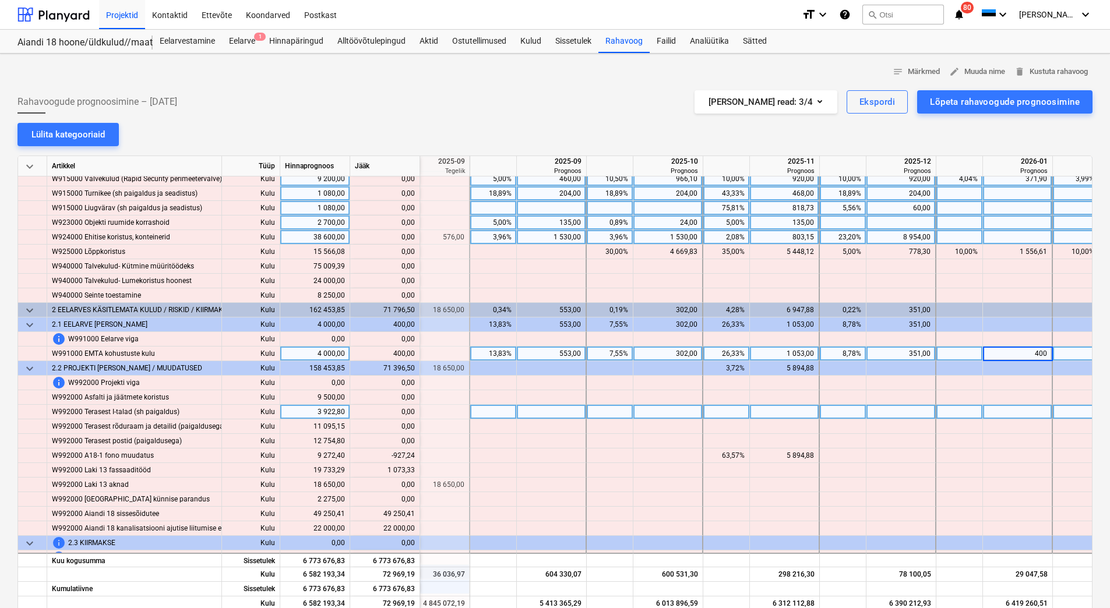
click at [1001, 408] on div at bounding box center [1018, 412] width 70 height 15
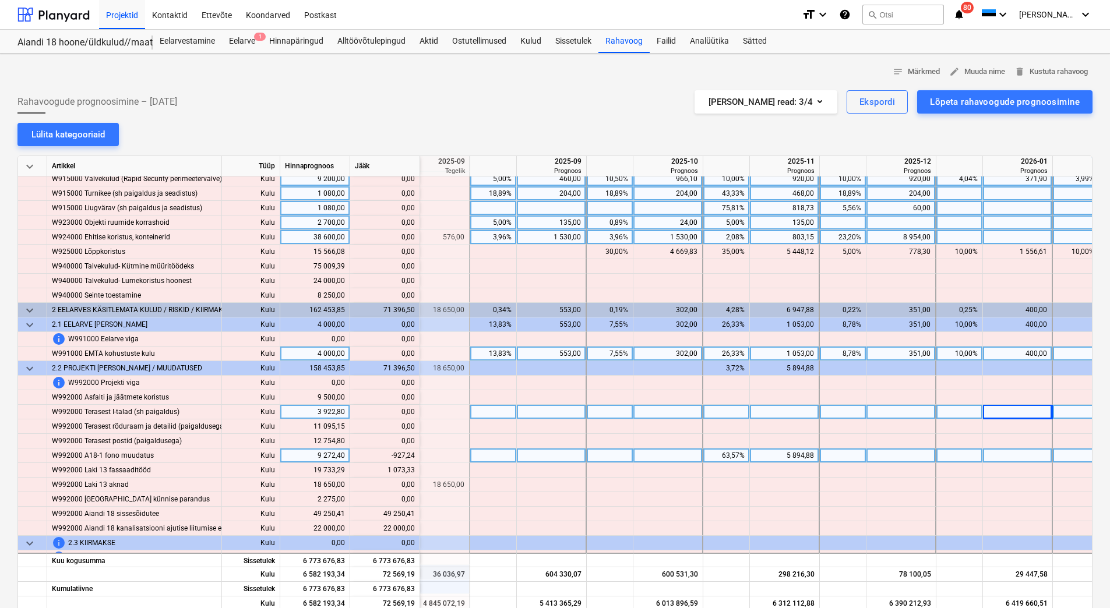
click at [778, 454] on div "5 894,88" at bounding box center [783, 456] width 59 height 15
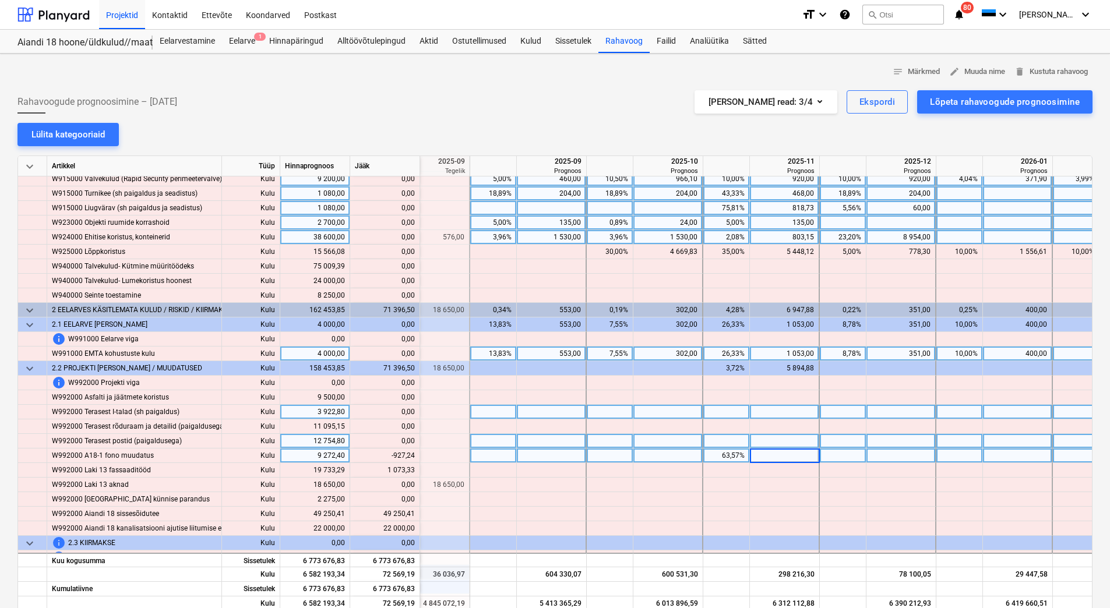
click at [784, 442] on div at bounding box center [785, 441] width 70 height 15
drag, startPoint x: 382, startPoint y: 453, endPoint x: 414, endPoint y: 458, distance: 31.9
click at [414, 458] on div "content_copy 4 967,64" at bounding box center [385, 456] width 60 height 15
click at [805, 454] on div at bounding box center [785, 456] width 70 height 15
type input "4 967,64"
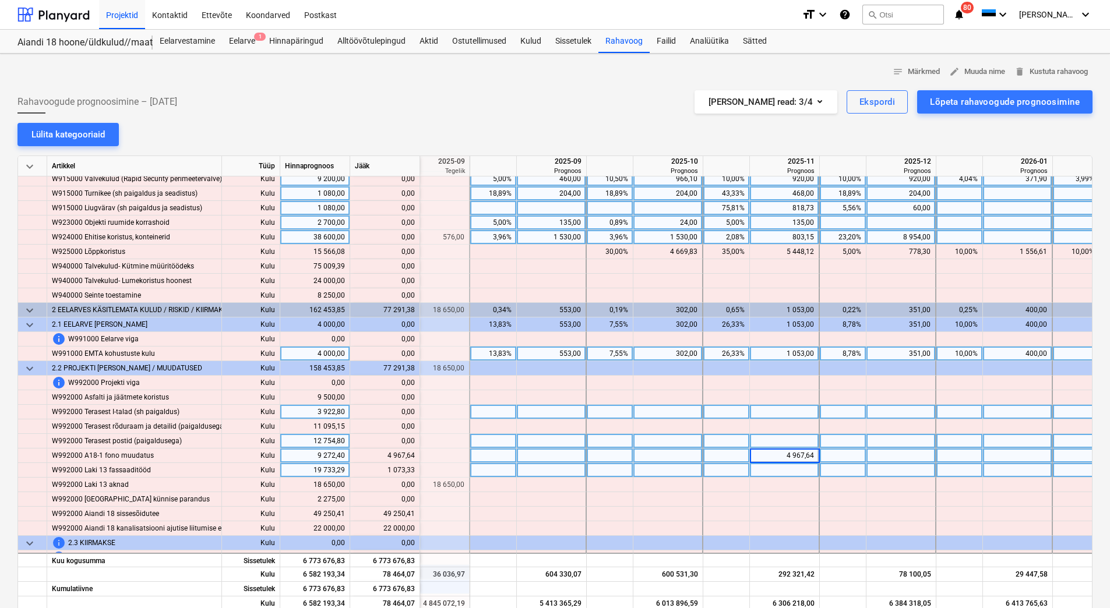
click at [788, 472] on div at bounding box center [785, 470] width 70 height 15
drag, startPoint x: 384, startPoint y: 471, endPoint x: 413, endPoint y: 471, distance: 29.1
click at [413, 471] on div "content_copy 1 073,33" at bounding box center [385, 470] width 60 height 15
click at [792, 469] on div at bounding box center [785, 470] width 70 height 15
type input "1 073,33"
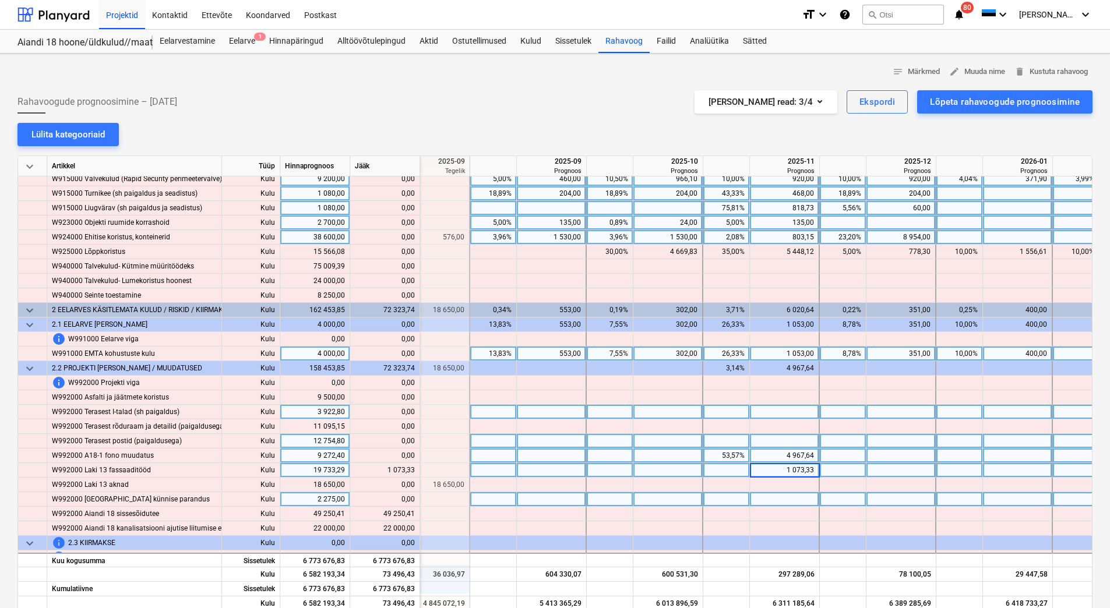
click at [770, 500] on div at bounding box center [785, 499] width 70 height 15
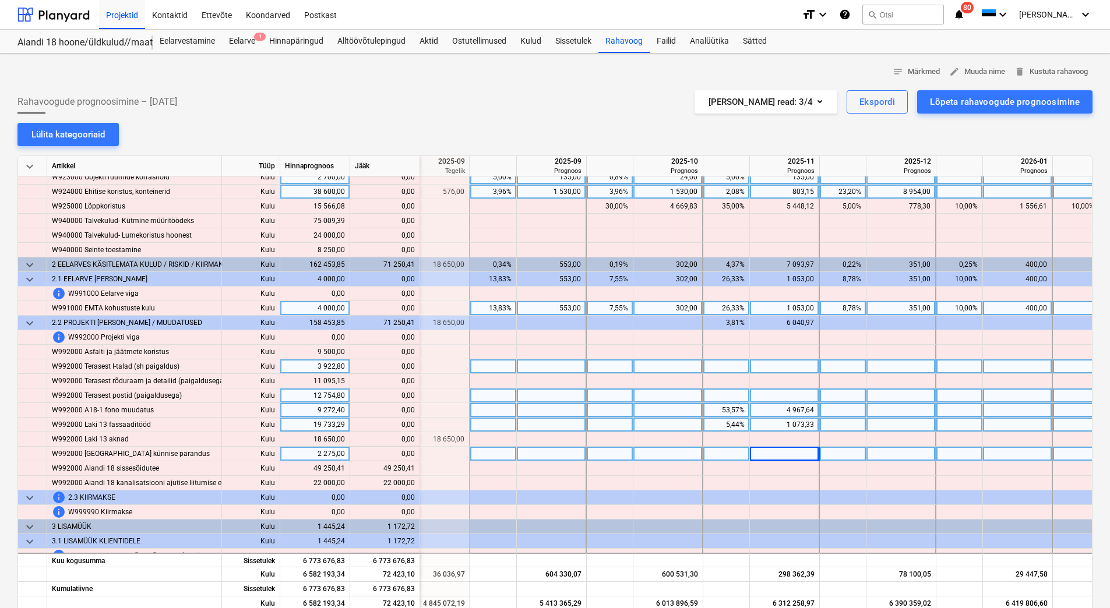
scroll to position [6675, 1464]
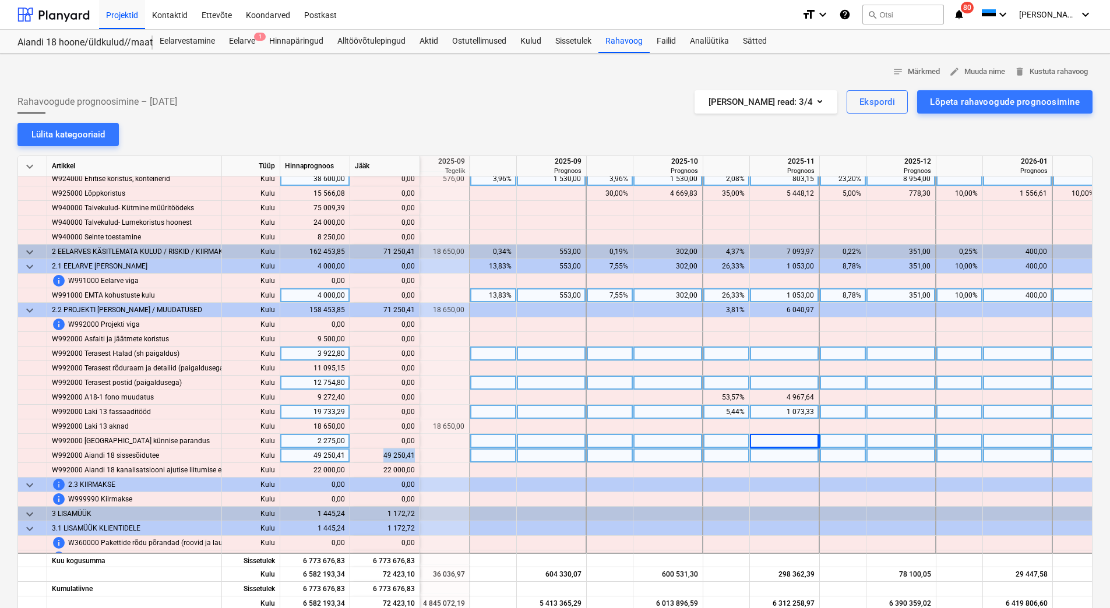
drag, startPoint x: 381, startPoint y: 457, endPoint x: 414, endPoint y: 458, distance: 33.2
click at [414, 458] on div "content_copy 49 250,41" at bounding box center [385, 456] width 60 height 15
click at [665, 455] on div at bounding box center [668, 456] width 70 height 15
type input "49 250,41"
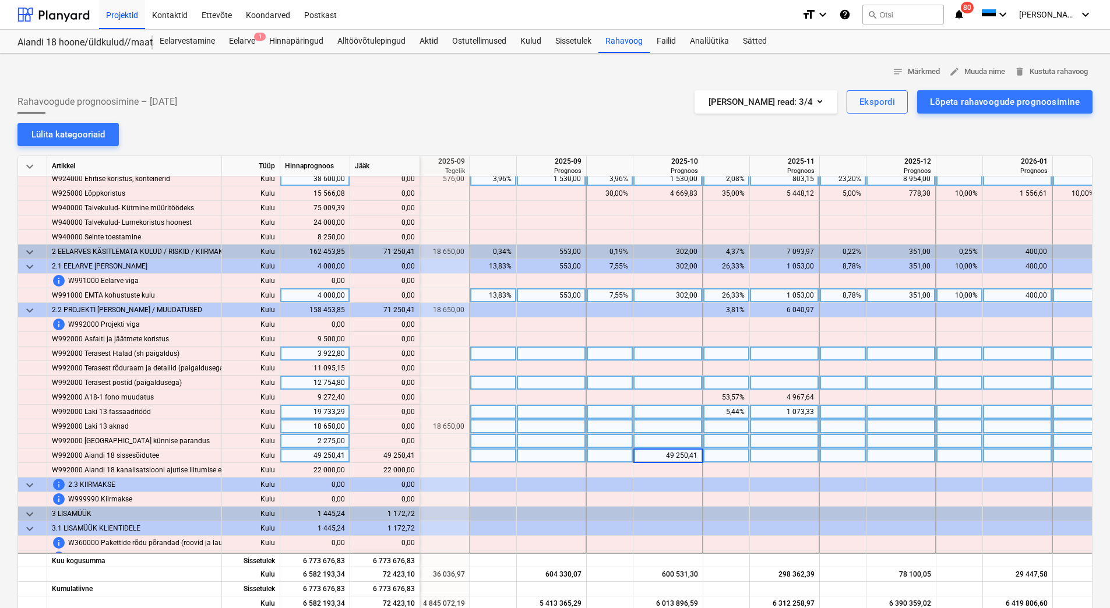
click at [665, 433] on div at bounding box center [668, 426] width 70 height 15
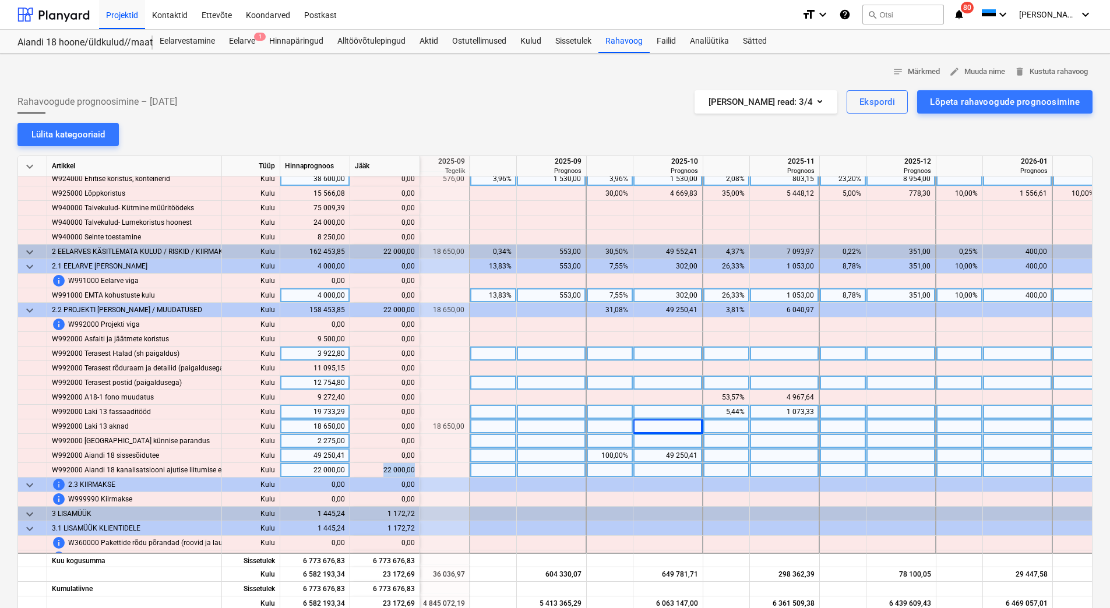
drag, startPoint x: 380, startPoint y: 469, endPoint x: 414, endPoint y: 472, distance: 33.4
click at [414, 472] on div "content_copy 22 000,00" at bounding box center [385, 470] width 60 height 15
click at [539, 468] on div at bounding box center [552, 470] width 70 height 15
type input "11000"
click at [652, 472] on div at bounding box center [668, 470] width 70 height 15
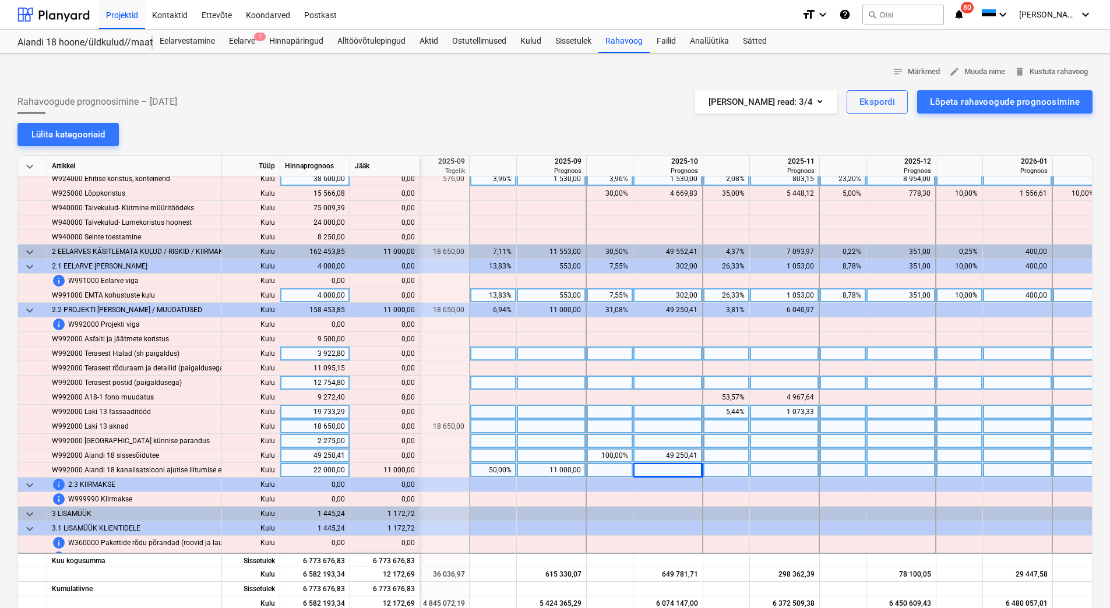
click at [657, 471] on div at bounding box center [668, 470] width 70 height 15
click at [763, 468] on div at bounding box center [785, 470] width 70 height 15
type input "11000"
click at [768, 451] on div at bounding box center [785, 456] width 70 height 15
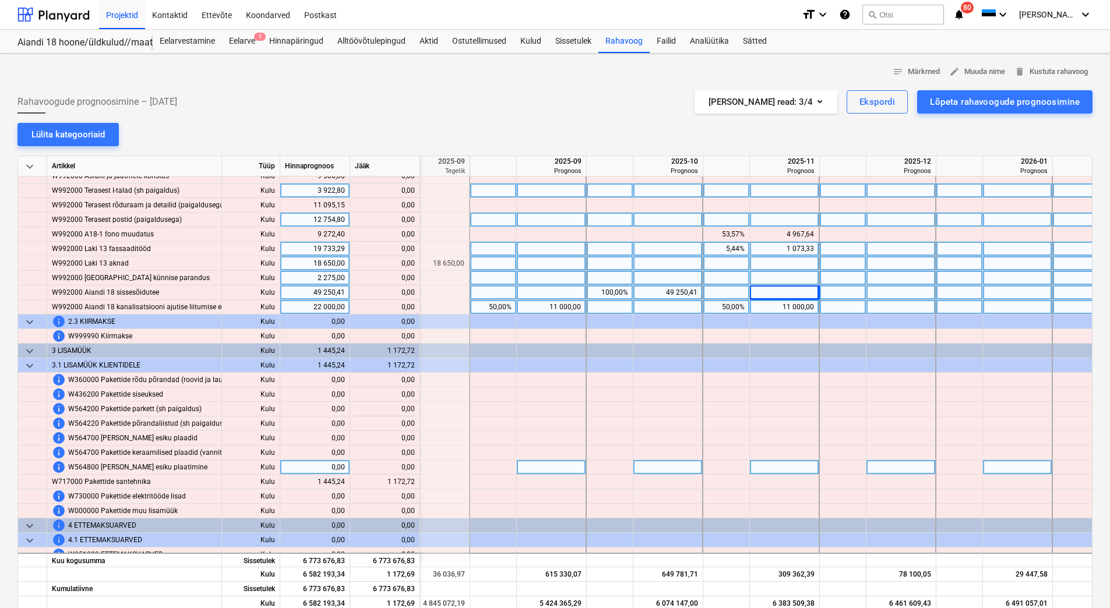
scroll to position [6851, 1464]
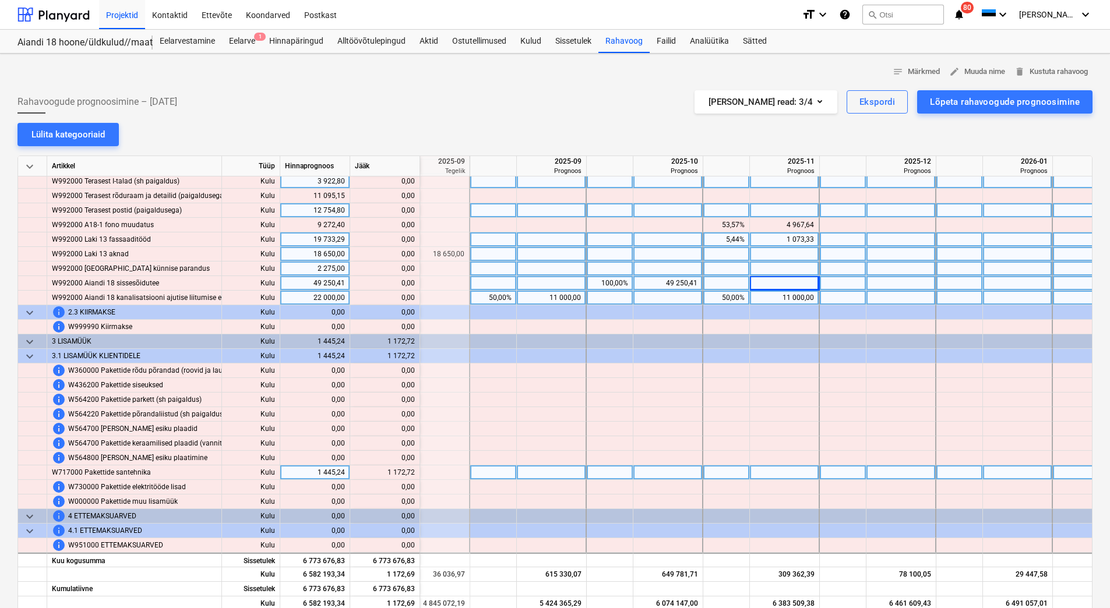
click at [568, 467] on div at bounding box center [552, 472] width 70 height 15
type input "1172,12"
drag, startPoint x: 553, startPoint y: 468, endPoint x: 592, endPoint y: 471, distance: 38.6
click at [0, 0] on div "W717000 Pakettide santehnika Kulu 1 445,24 content_copy 1 172,72 1172,12" at bounding box center [0, 0] width 0 height 0
click at [776, 468] on div at bounding box center [785, 472] width 70 height 15
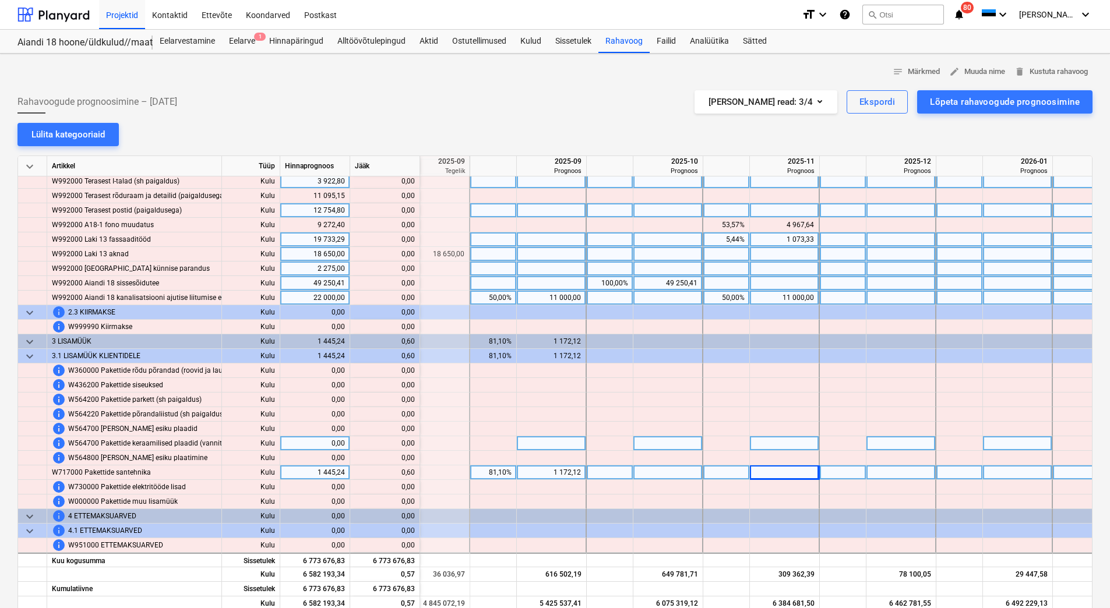
click at [777, 445] on div at bounding box center [785, 443] width 70 height 15
click at [545, 471] on div "1 172,12" at bounding box center [550, 472] width 59 height 15
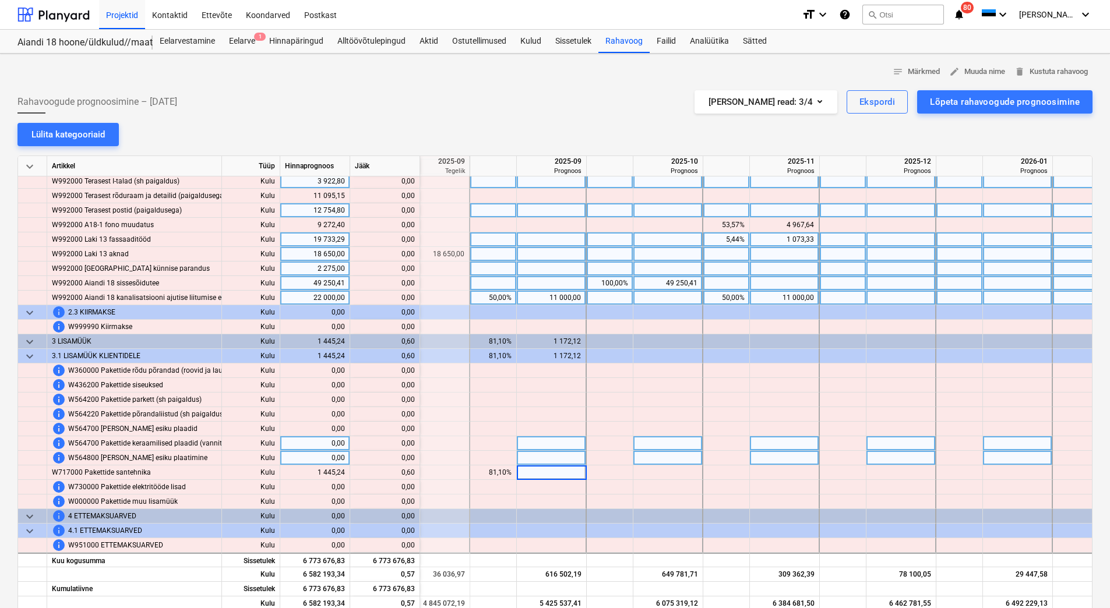
click at [734, 451] on div at bounding box center [726, 458] width 47 height 15
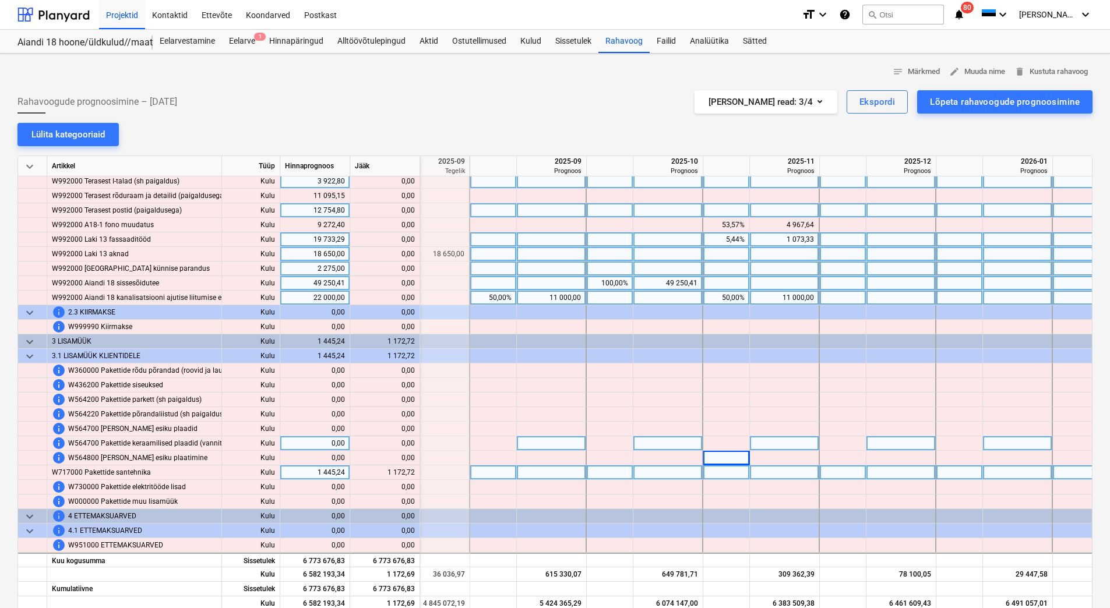
click at [778, 472] on div at bounding box center [785, 472] width 70 height 15
type input "1172,72"
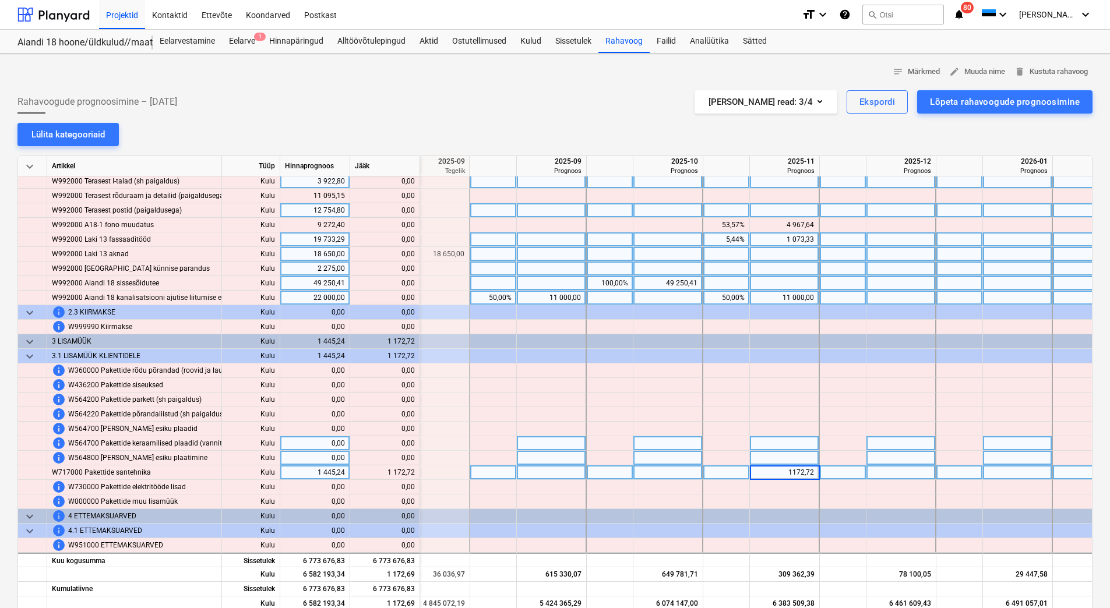
click at [778, 458] on div at bounding box center [785, 458] width 70 height 15
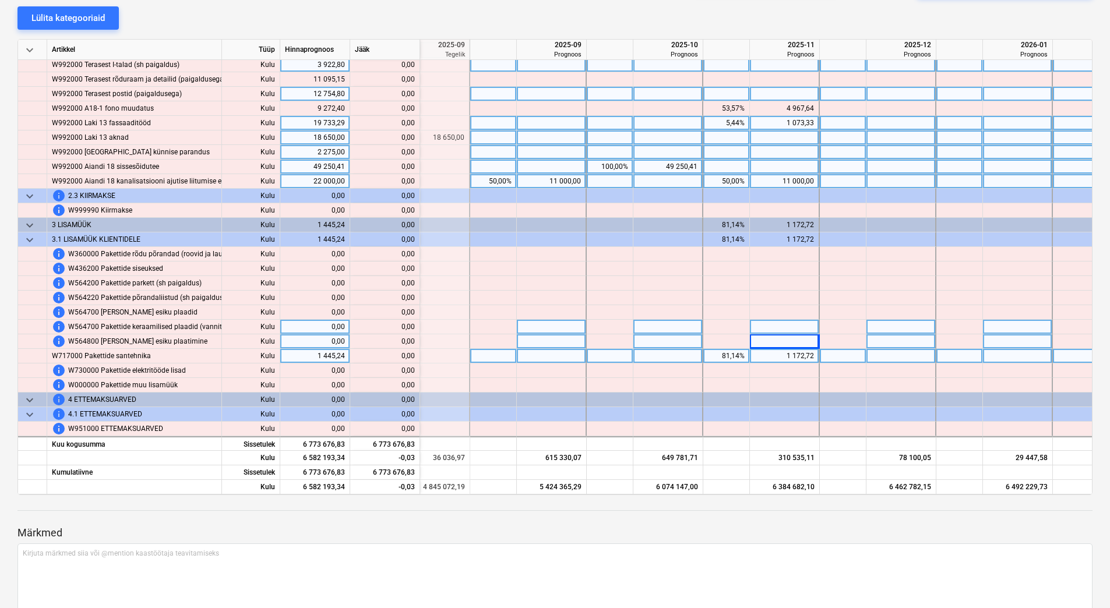
scroll to position [0, 0]
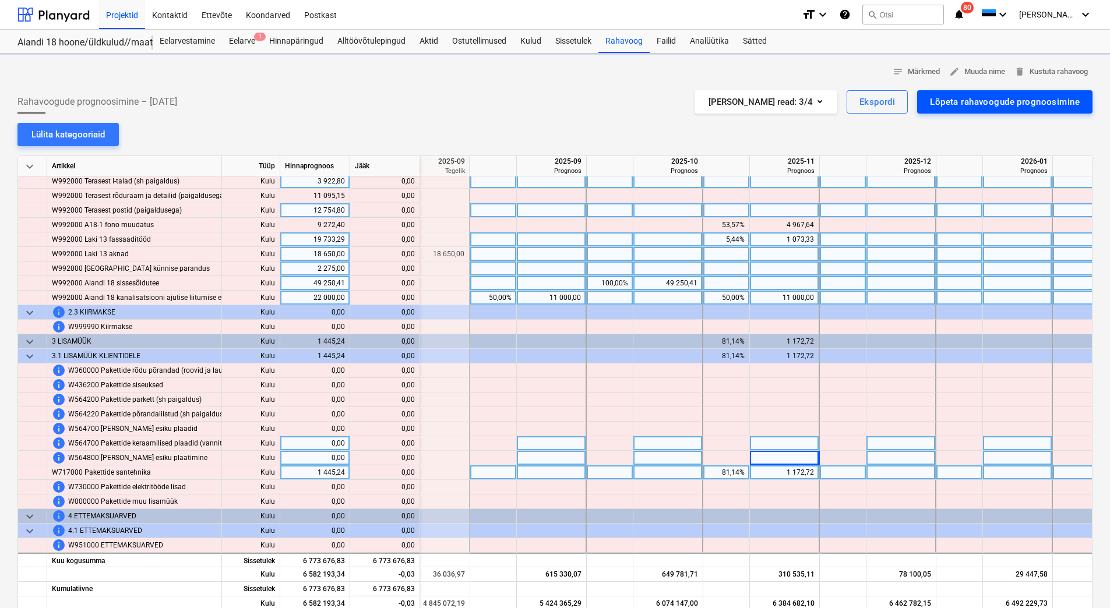
click at [957, 101] on div "Lõpeta rahavoogude prognoosimine" at bounding box center [1005, 101] width 150 height 15
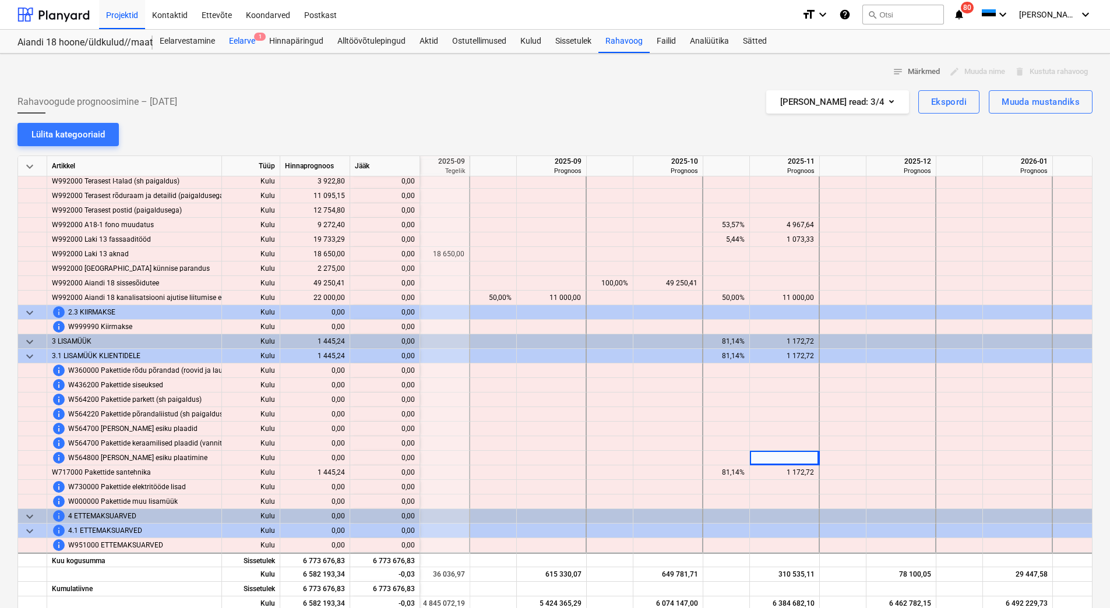
click at [245, 43] on div "Eelarve 1" at bounding box center [242, 41] width 40 height 23
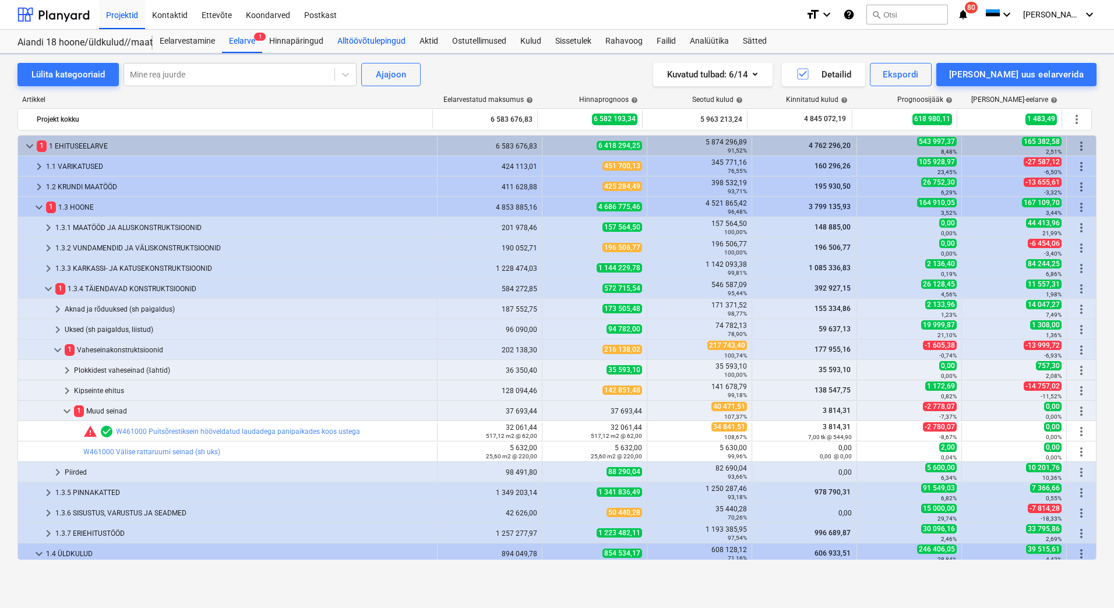
click at [355, 36] on div "Alltöövõtulepingud" at bounding box center [371, 41] width 82 height 23
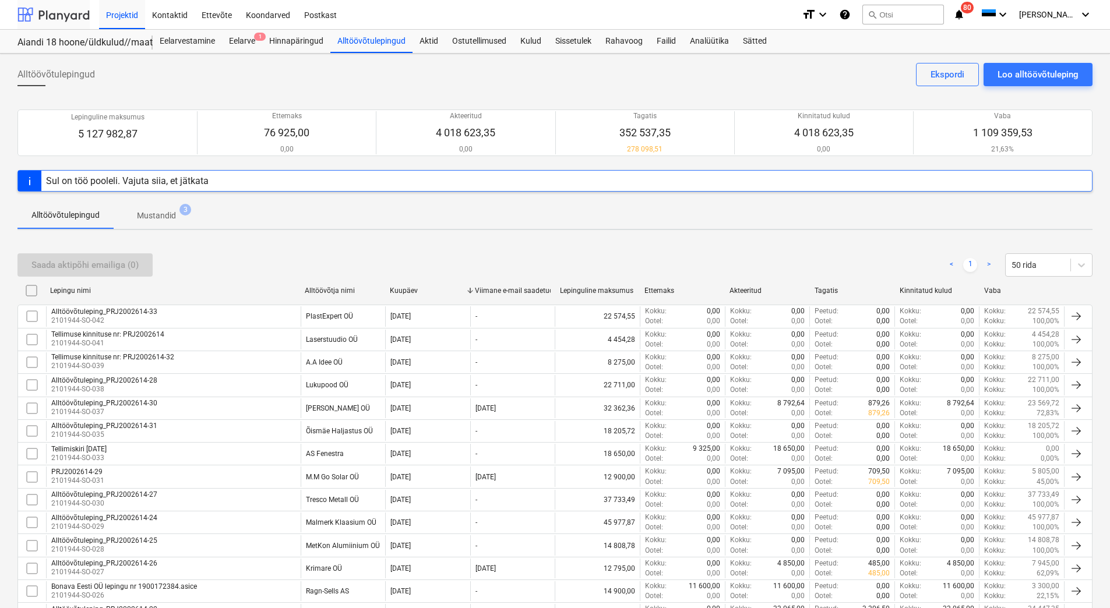
click at [73, 10] on div at bounding box center [53, 14] width 72 height 29
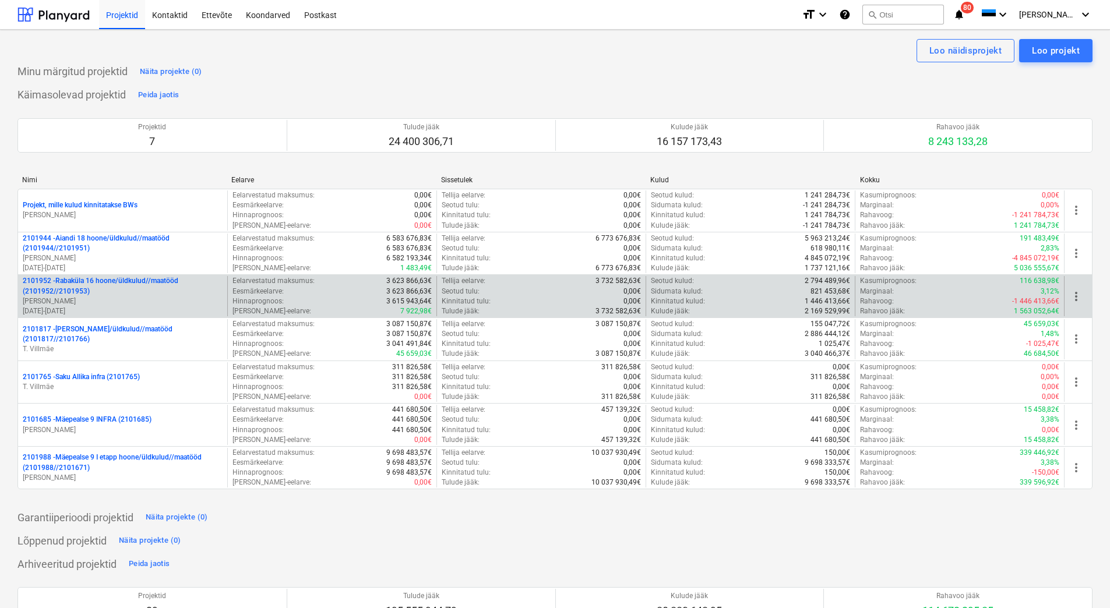
click at [118, 292] on p "2101952 - Rabaküla 16 hoone/üldkulud//maatööd (2101952//2101953)" at bounding box center [123, 286] width 200 height 20
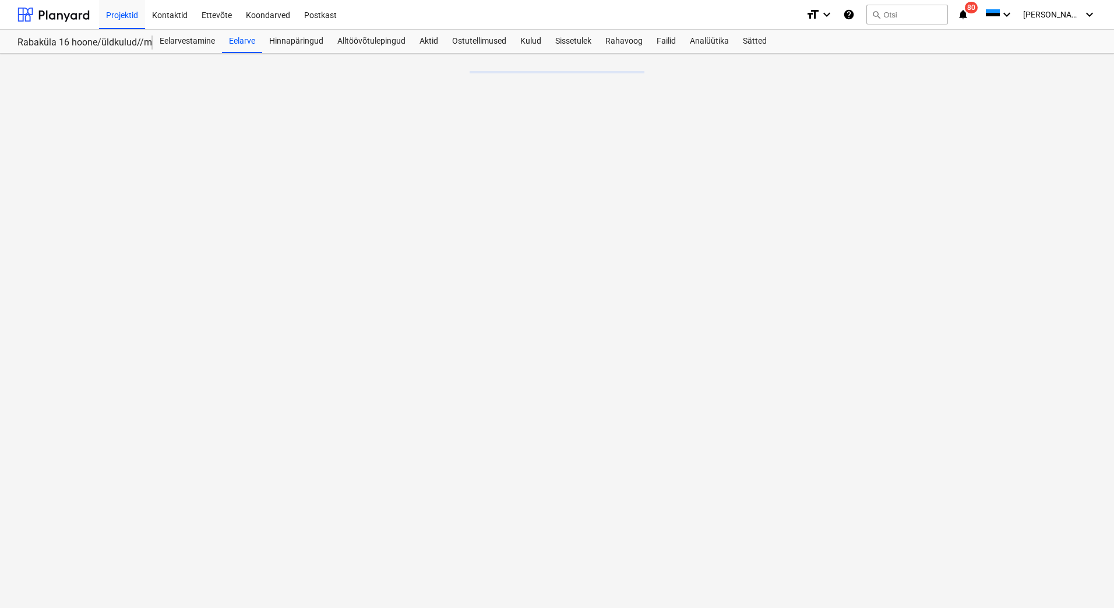
click at [969, 13] on icon "notifications" at bounding box center [963, 15] width 12 height 14
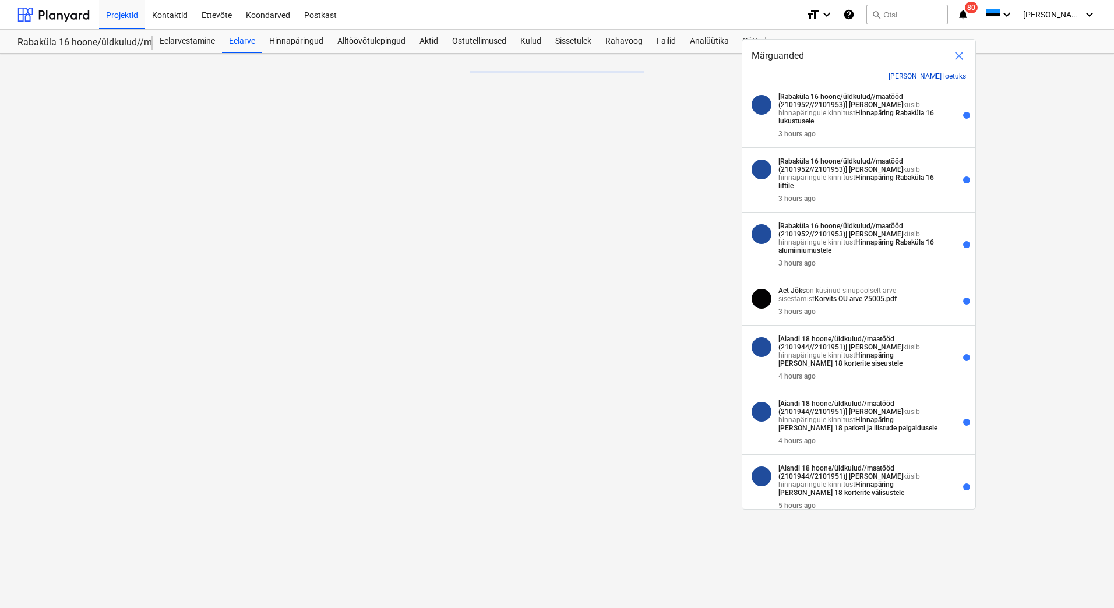
click at [938, 76] on button "Märgi kõik loetuks" at bounding box center [926, 76] width 77 height 8
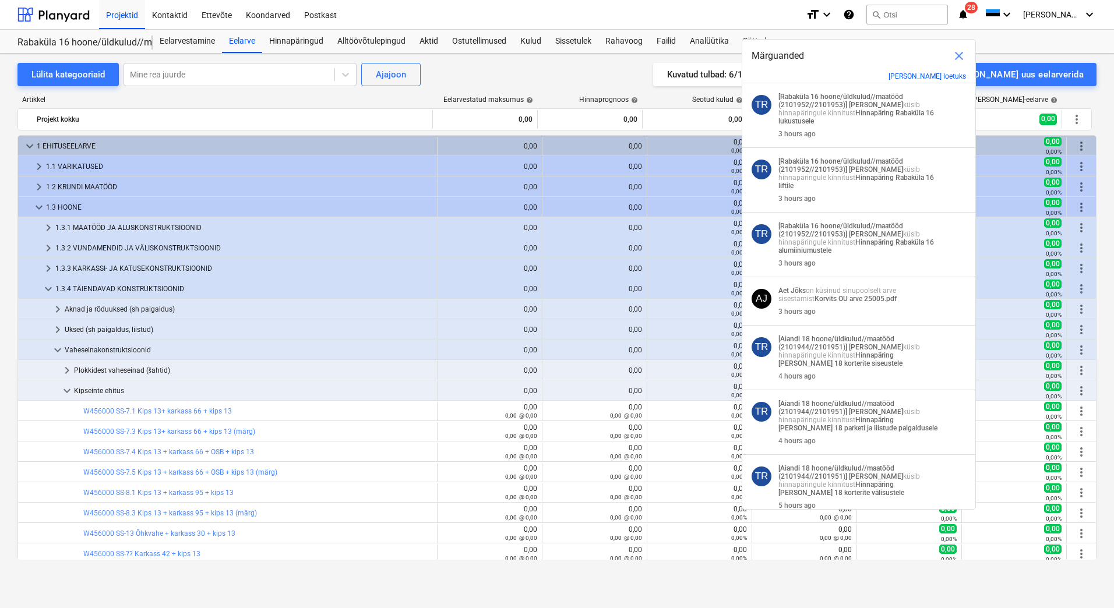
click at [961, 54] on span "close" at bounding box center [959, 56] width 14 height 14
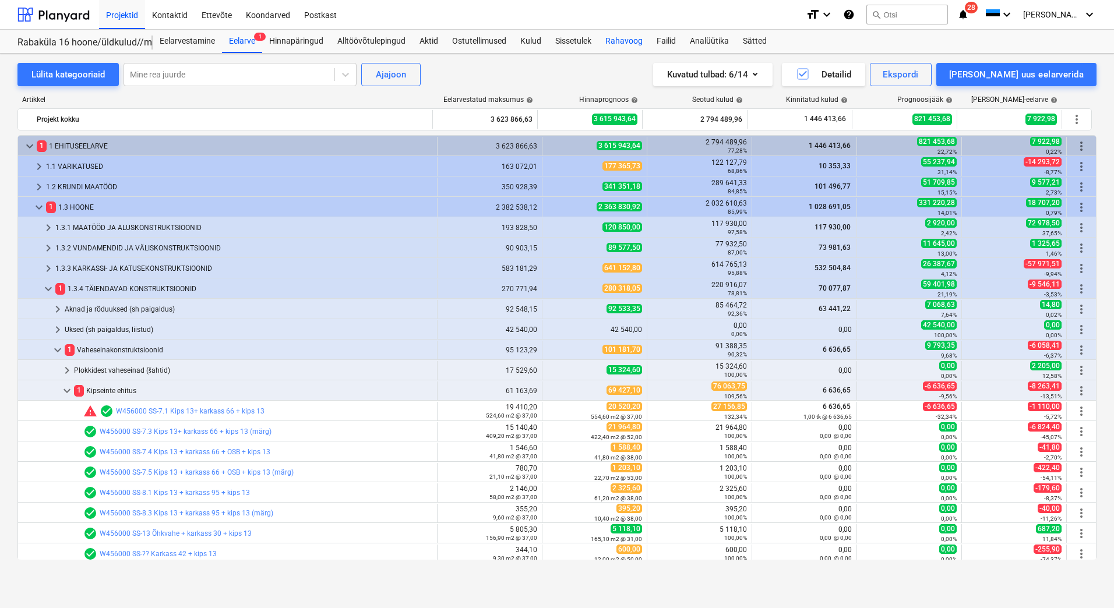
click at [631, 44] on div "Rahavoog" at bounding box center [623, 41] width 51 height 23
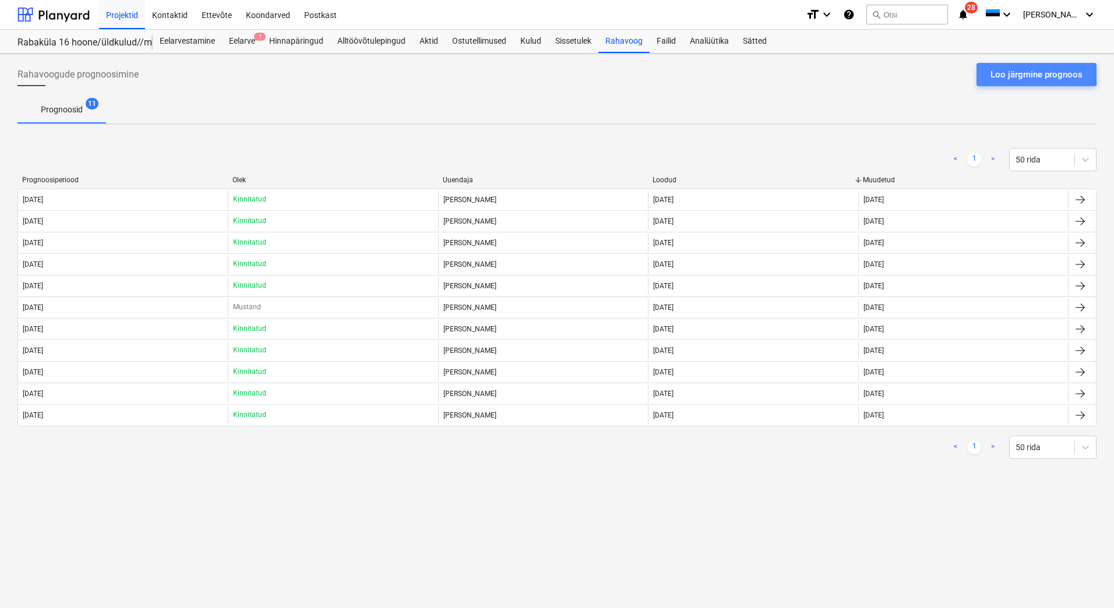
click at [1000, 69] on div "Loo järgmine prognoos" at bounding box center [1036, 74] width 92 height 15
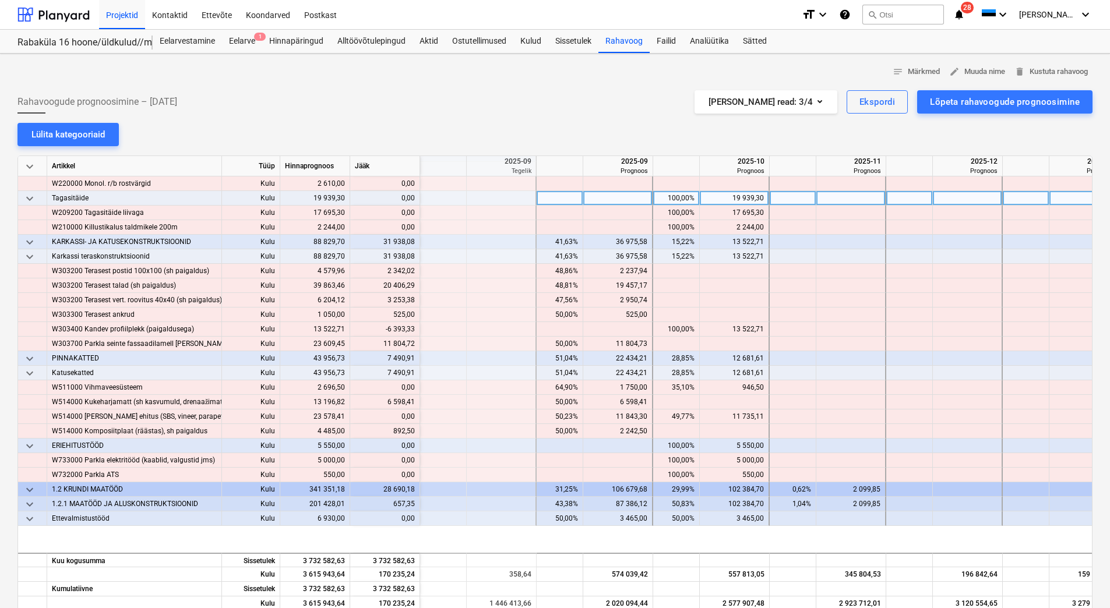
scroll to position [0, 1282]
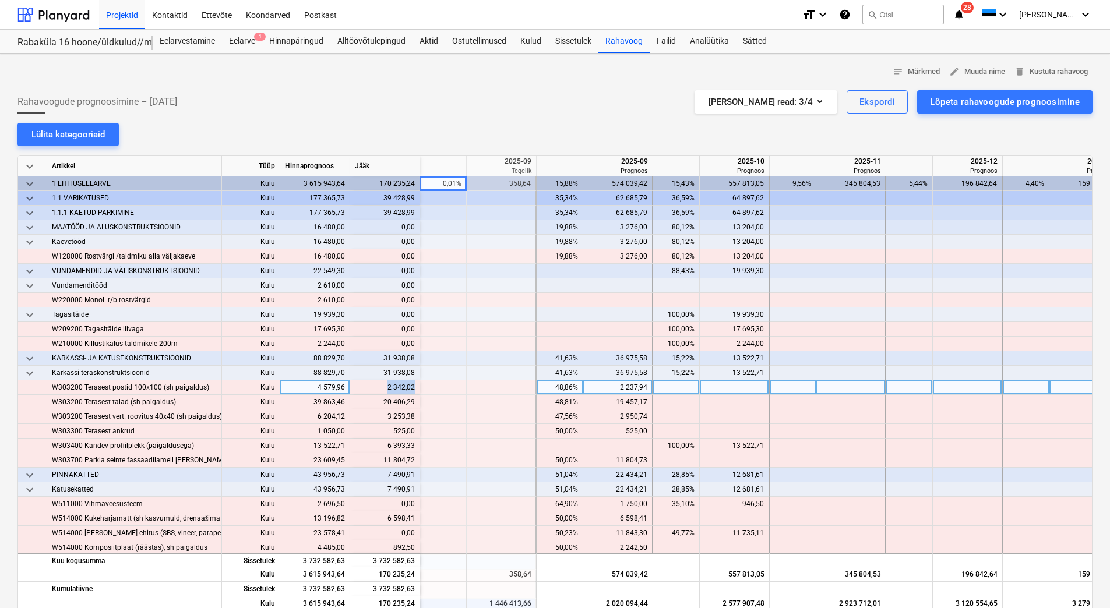
drag, startPoint x: 387, startPoint y: 390, endPoint x: 414, endPoint y: 387, distance: 27.5
click at [414, 387] on div "content_copy 2 342,02" at bounding box center [385, 387] width 60 height 15
click at [846, 390] on div at bounding box center [851, 387] width 70 height 15
type input "2 342,02"
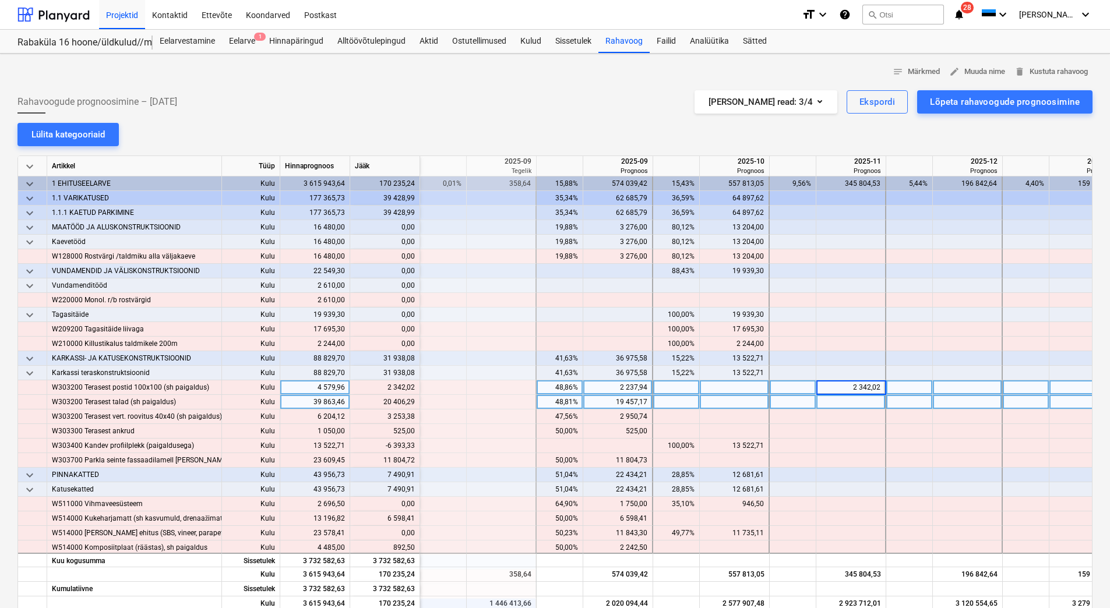
click at [839, 398] on div at bounding box center [851, 402] width 70 height 15
drag, startPoint x: 382, startPoint y: 404, endPoint x: 413, endPoint y: 405, distance: 30.9
click at [413, 405] on div "content_copy 20 406,29" at bounding box center [385, 402] width 60 height 15
click at [839, 404] on div at bounding box center [851, 402] width 70 height 15
type input "20 406,29"
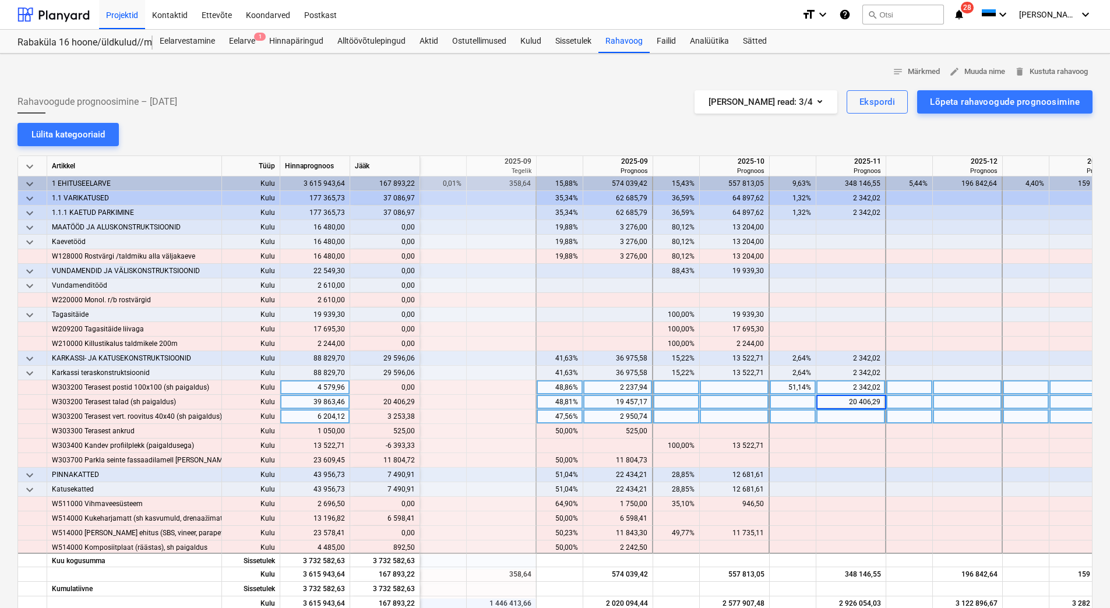
click at [838, 416] on div at bounding box center [851, 417] width 70 height 15
drag, startPoint x: 388, startPoint y: 419, endPoint x: 413, endPoint y: 417, distance: 25.1
click at [413, 417] on div "content_copy 3 253,38" at bounding box center [385, 417] width 60 height 15
click at [863, 419] on div at bounding box center [851, 417] width 70 height 15
type input "3 253,38"
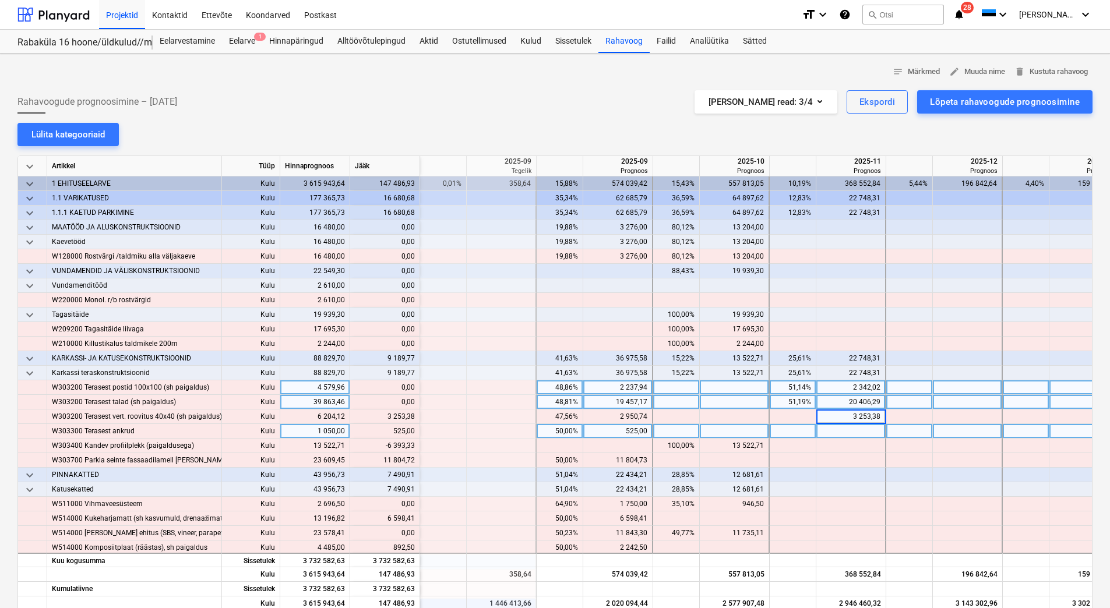
click at [849, 432] on div at bounding box center [851, 431] width 70 height 15
drag, startPoint x: 394, startPoint y: 433, endPoint x: 414, endPoint y: 429, distance: 19.7
click at [414, 429] on div "content_copy 525,00" at bounding box center [385, 431] width 60 height 15
click at [877, 429] on div at bounding box center [851, 431] width 70 height 15
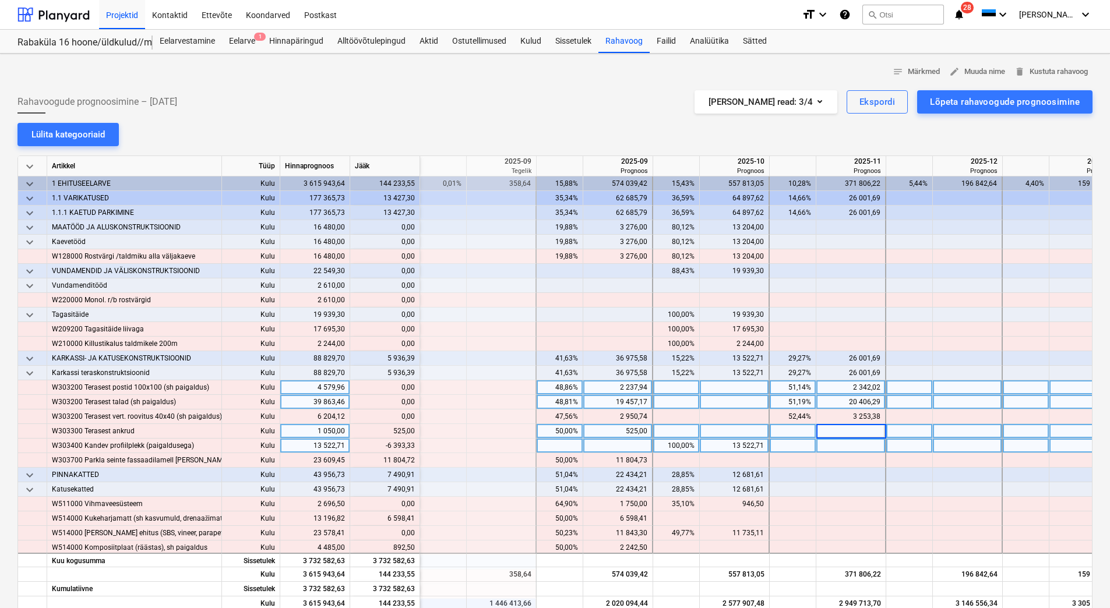
type input "525,00"
click at [860, 450] on div at bounding box center [851, 446] width 70 height 15
click at [710, 443] on div "13 522,71" at bounding box center [733, 446] width 59 height 15
click at [710, 436] on div at bounding box center [735, 431] width 70 height 15
drag, startPoint x: 387, startPoint y: 444, endPoint x: 413, endPoint y: 443, distance: 26.3
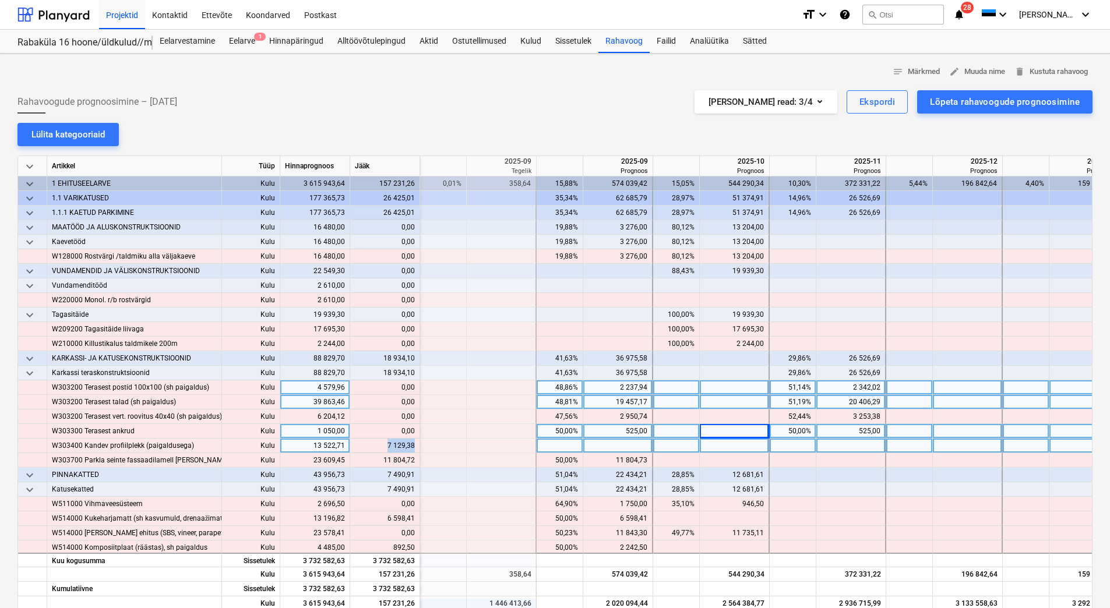
click at [413, 443] on div "content_copy 7 129,38" at bounding box center [385, 446] width 60 height 15
click at [730, 447] on div at bounding box center [735, 446] width 70 height 15
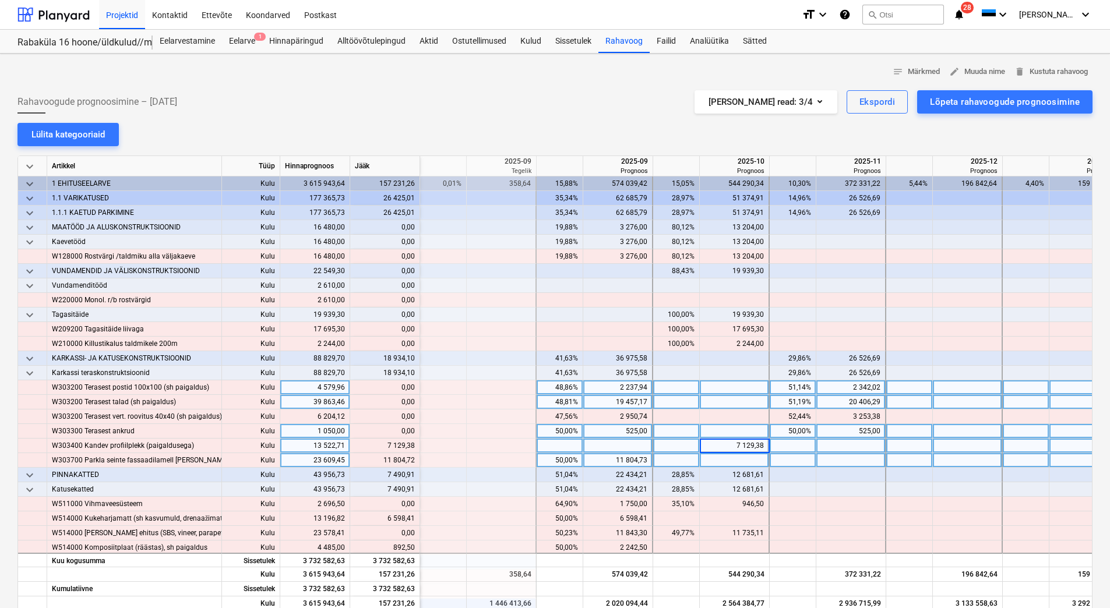
click at [729, 458] on div at bounding box center [735, 460] width 70 height 15
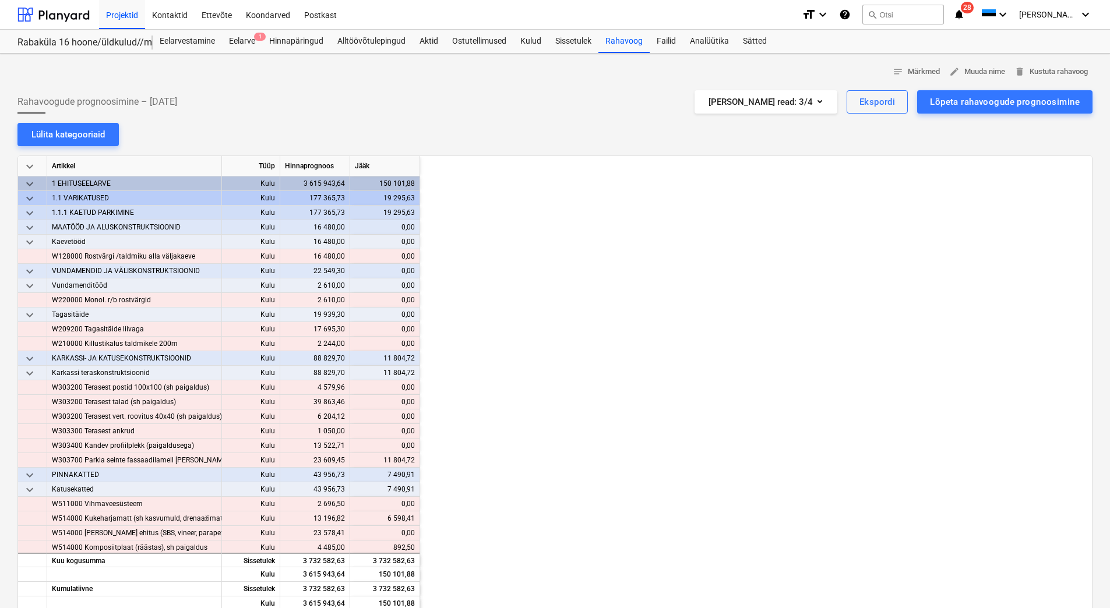
scroll to position [0, 1282]
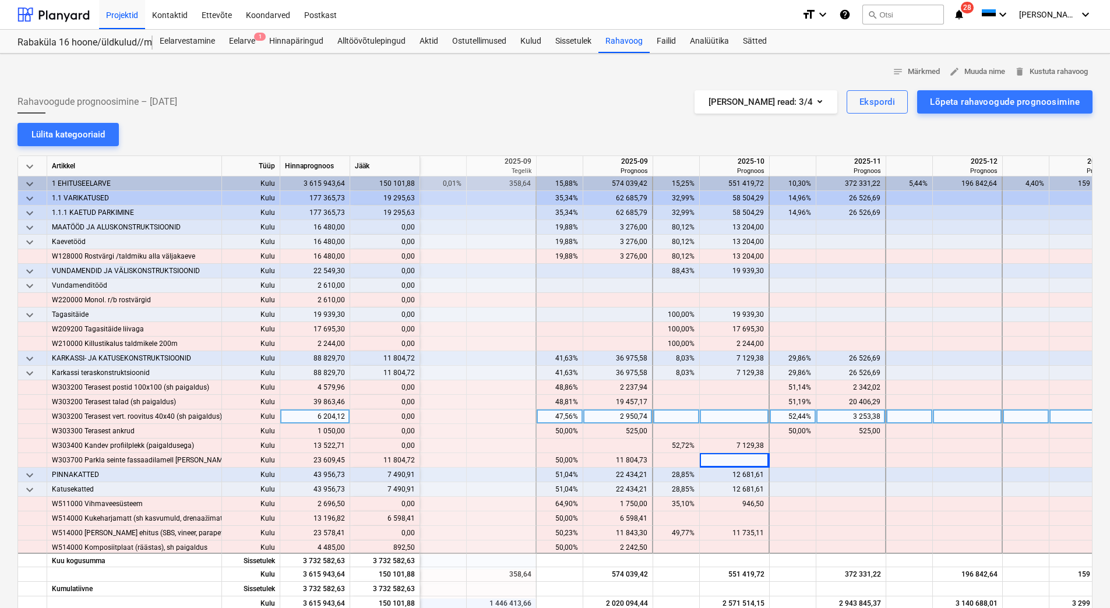
click at [706, 424] on div at bounding box center [735, 417] width 70 height 15
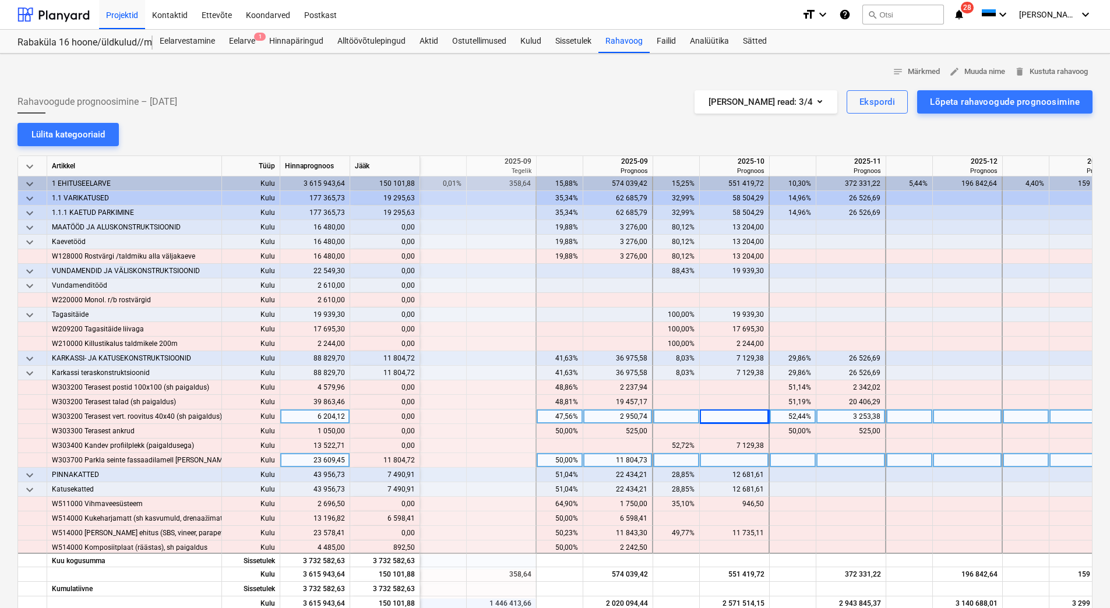
drag, startPoint x: 384, startPoint y: 460, endPoint x: 405, endPoint y: 458, distance: 21.6
click at [405, 458] on div "content_copy 11 804,72" at bounding box center [385, 460] width 60 height 15
click at [415, 461] on div "content_copy 11 804,72" at bounding box center [385, 460] width 70 height 15
drag, startPoint x: 384, startPoint y: 461, endPoint x: 414, endPoint y: 461, distance: 29.1
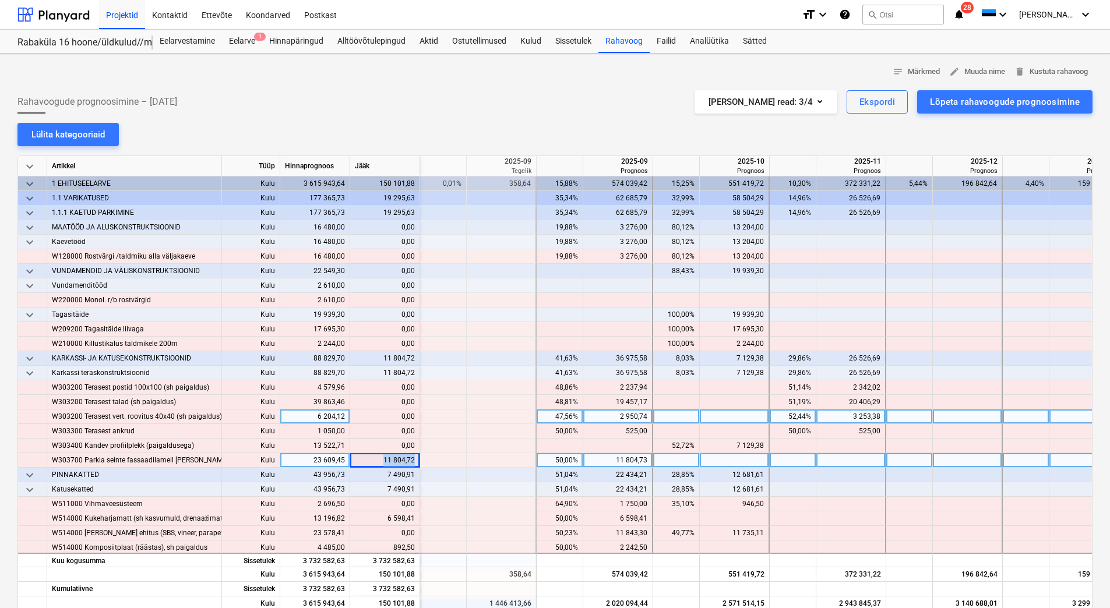
click at [414, 461] on div "content_copy 11 804,72" at bounding box center [385, 460] width 60 height 15
copy div "11 804,72"
click at [859, 461] on div at bounding box center [851, 460] width 70 height 15
type input "11 804,72"
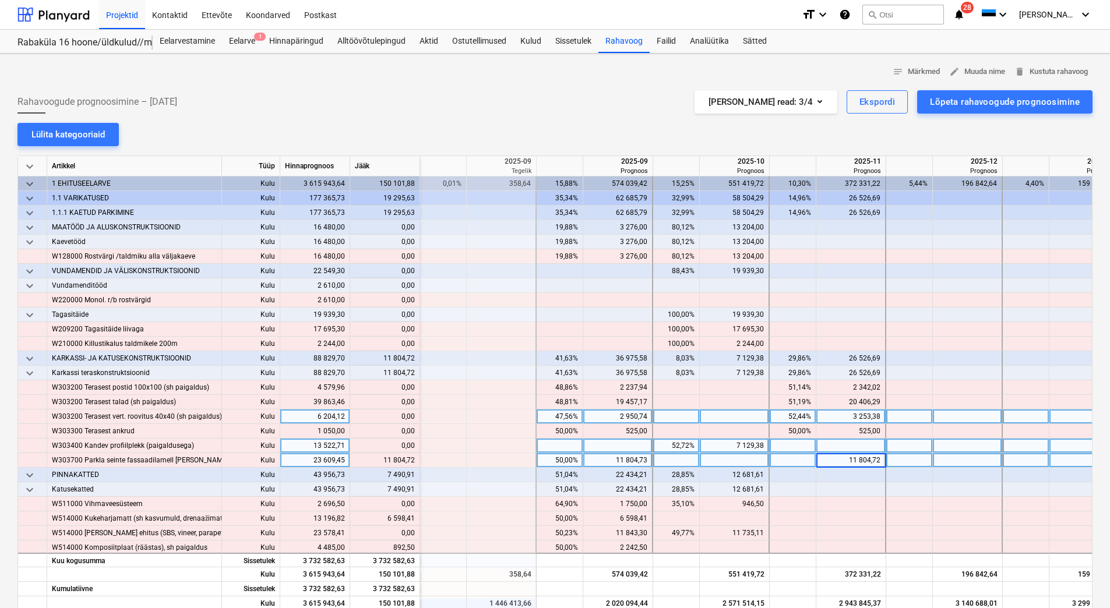
click at [852, 446] on div at bounding box center [851, 446] width 70 height 15
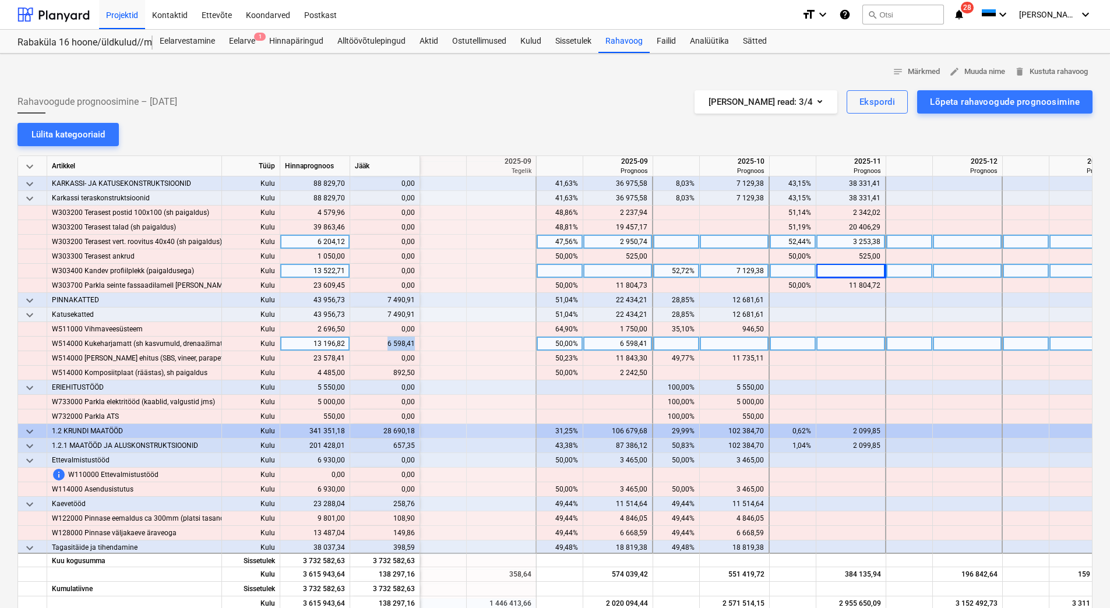
drag, startPoint x: 383, startPoint y: 343, endPoint x: 413, endPoint y: 344, distance: 30.3
click at [413, 344] on div "content_copy 6 598,41" at bounding box center [385, 344] width 60 height 15
copy div "6 598,41"
click at [855, 345] on div at bounding box center [851, 344] width 70 height 15
type input "6 598,41"
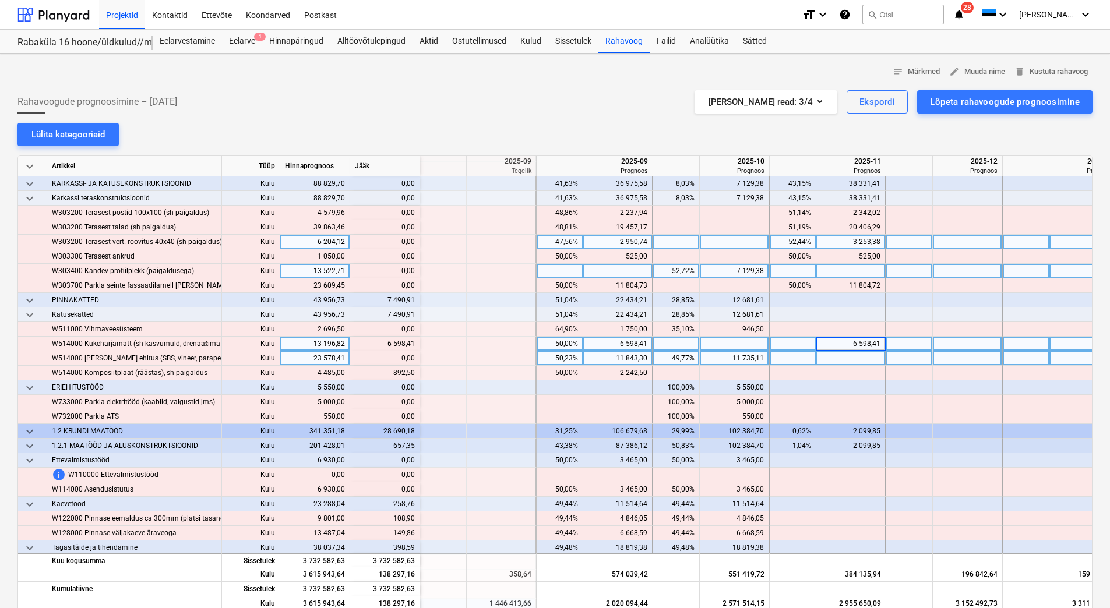
click at [855, 355] on div at bounding box center [851, 358] width 70 height 15
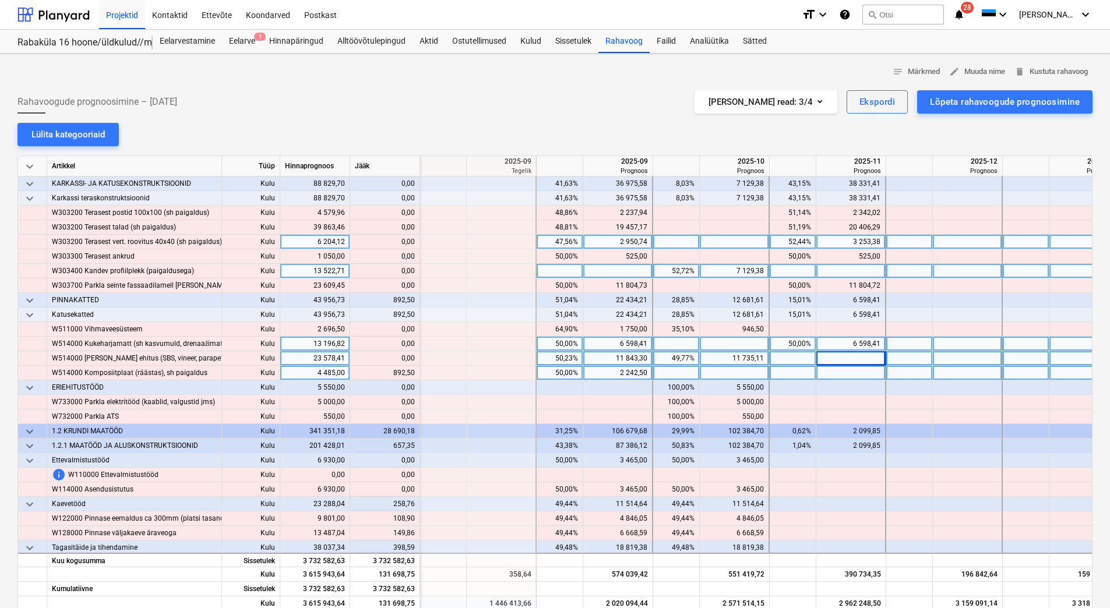
drag, startPoint x: 395, startPoint y: 372, endPoint x: 415, endPoint y: 373, distance: 19.8
click at [415, 373] on div "content_copy 892,50" at bounding box center [385, 373] width 70 height 15
click at [450, 371] on div at bounding box center [443, 373] width 47 height 15
drag, startPoint x: 391, startPoint y: 372, endPoint x: 412, endPoint y: 374, distance: 21.0
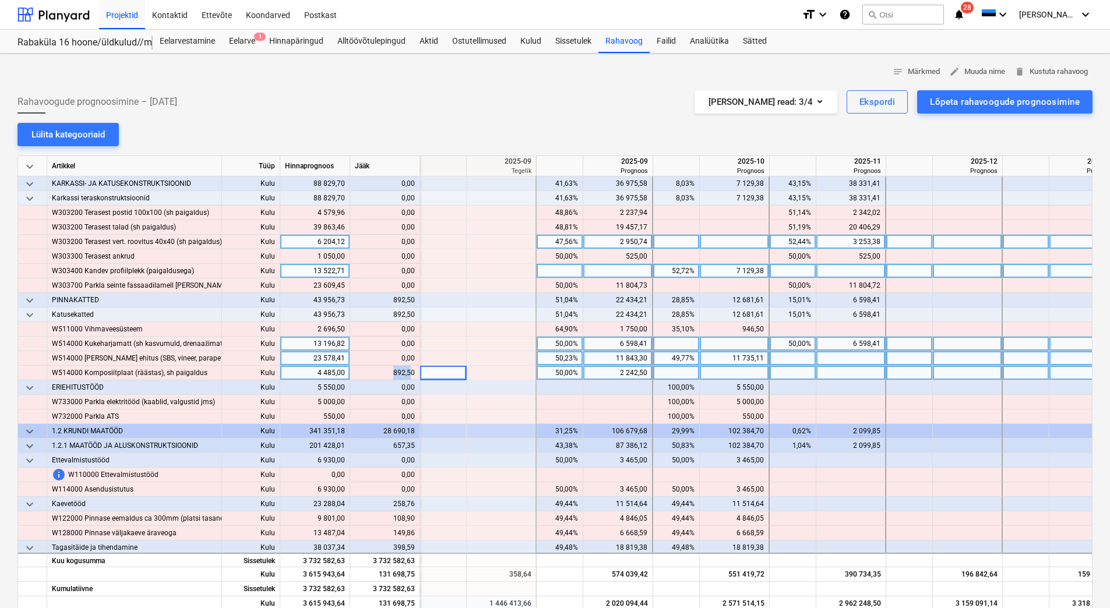
click at [412, 374] on div "content_copy 892,50" at bounding box center [385, 373] width 60 height 15
click at [426, 375] on div at bounding box center [443, 373] width 47 height 15
click at [414, 373] on div "content_copy 892,50" at bounding box center [385, 373] width 70 height 15
copy div "892,50"
click at [824, 372] on div at bounding box center [851, 373] width 70 height 15
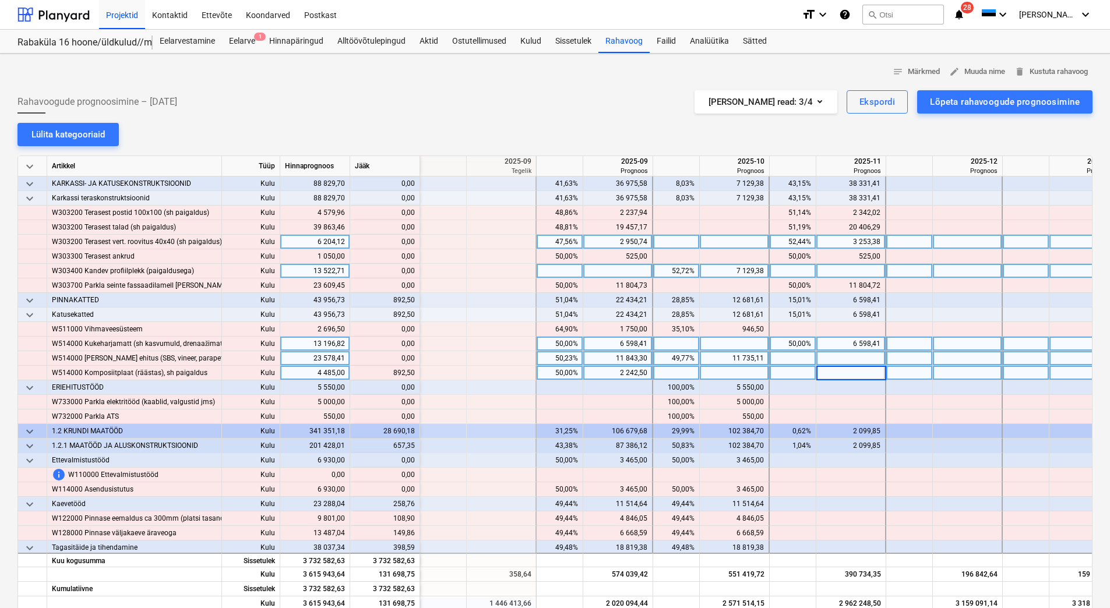
type input "892,50"
click at [837, 359] on div at bounding box center [851, 358] width 70 height 15
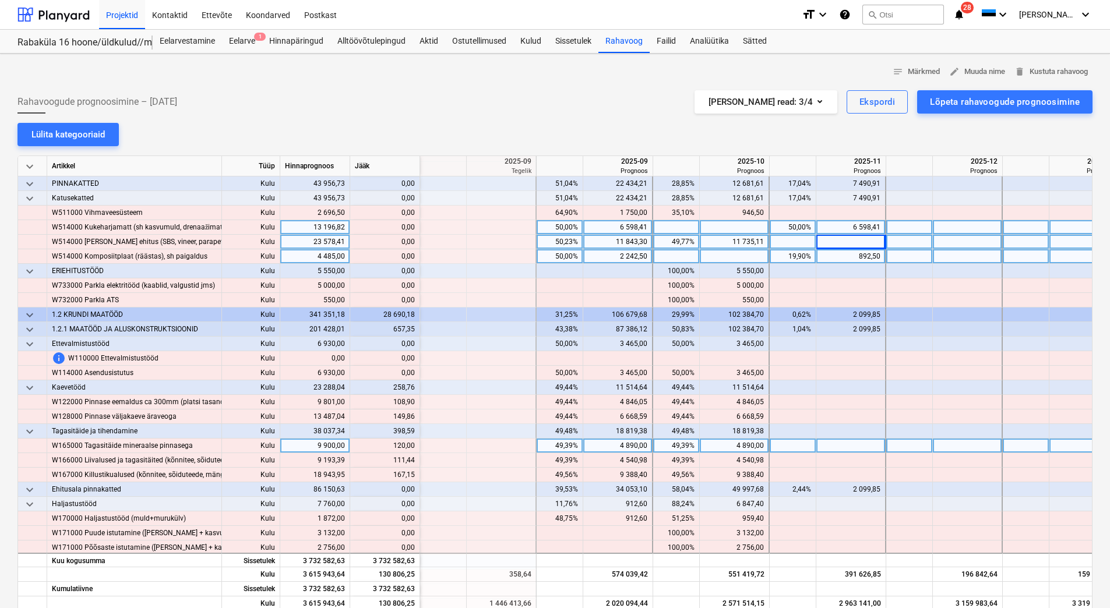
scroll to position [350, 1282]
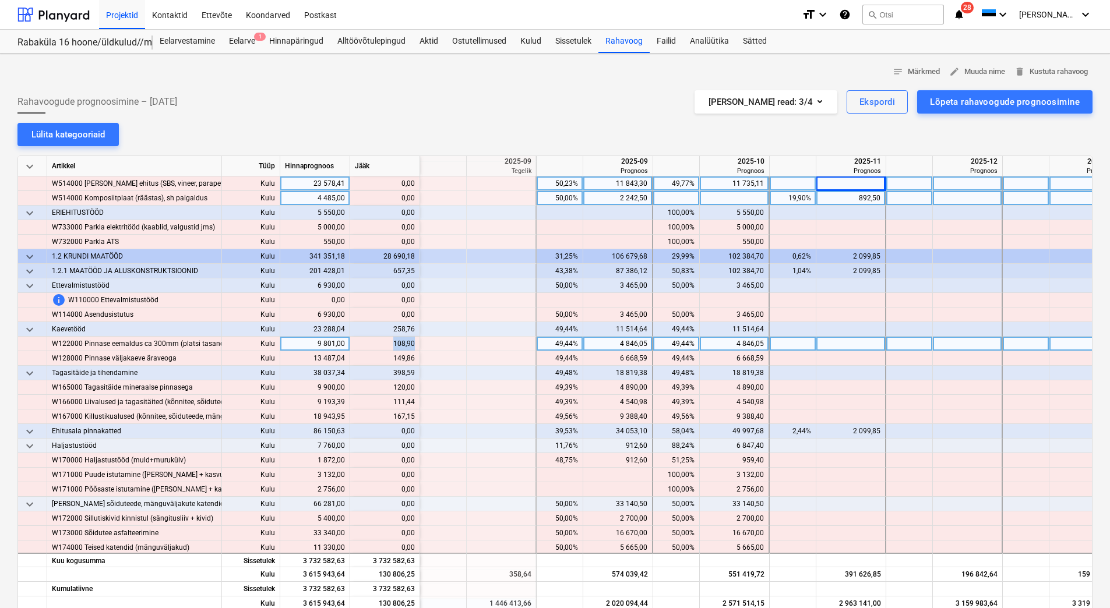
drag, startPoint x: 391, startPoint y: 346, endPoint x: 413, endPoint y: 345, distance: 22.2
click at [413, 345] on div "content_copy 108,90" at bounding box center [385, 344] width 60 height 15
copy div "108,90"
click at [869, 345] on div at bounding box center [851, 344] width 70 height 15
type input "108,90"
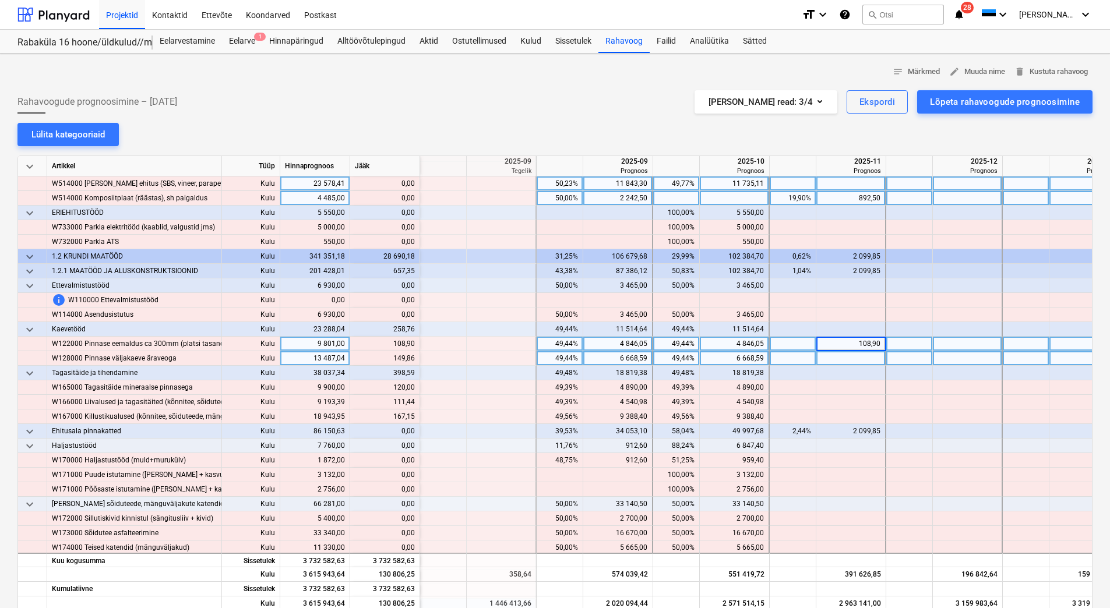
click at [852, 363] on div at bounding box center [851, 358] width 70 height 15
drag, startPoint x: 391, startPoint y: 358, endPoint x: 404, endPoint y: 357, distance: 12.2
click at [404, 357] on div "content_copy 149,86" at bounding box center [385, 358] width 60 height 15
drag, startPoint x: 404, startPoint y: 357, endPoint x: 415, endPoint y: 361, distance: 11.1
click at [415, 361] on div "content_copy 149,86" at bounding box center [385, 358] width 70 height 15
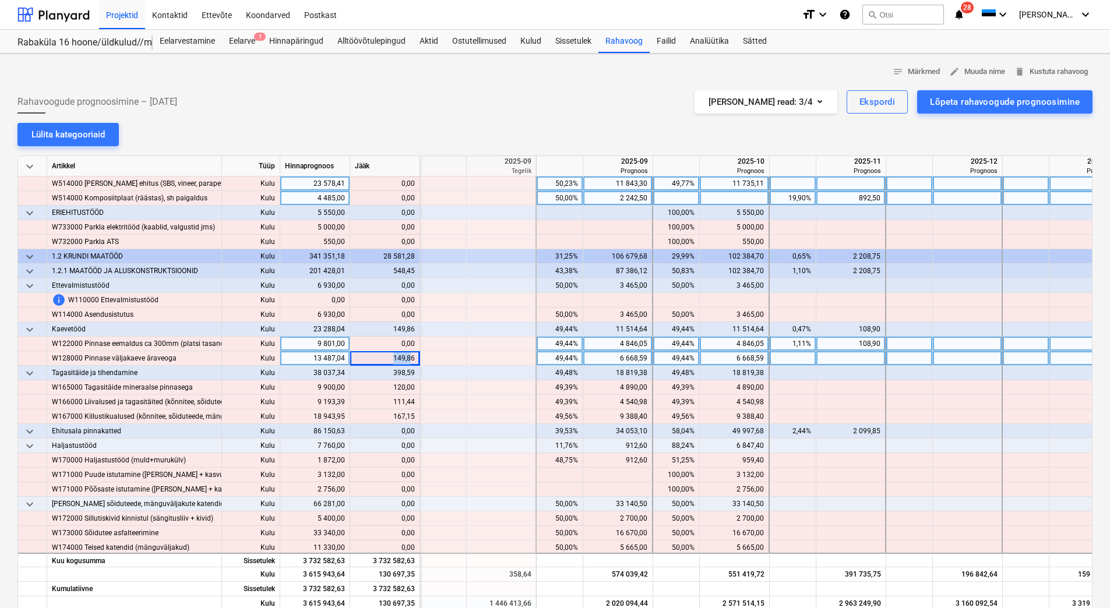
click at [412, 360] on div "content_copy 149,86" at bounding box center [385, 358] width 70 height 15
click at [421, 360] on div at bounding box center [443, 358] width 47 height 15
drag, startPoint x: 388, startPoint y: 358, endPoint x: 418, endPoint y: 359, distance: 30.3
click at [418, 359] on div "content_copy 149,86" at bounding box center [385, 358] width 70 height 15
click at [840, 357] on div at bounding box center [851, 358] width 70 height 15
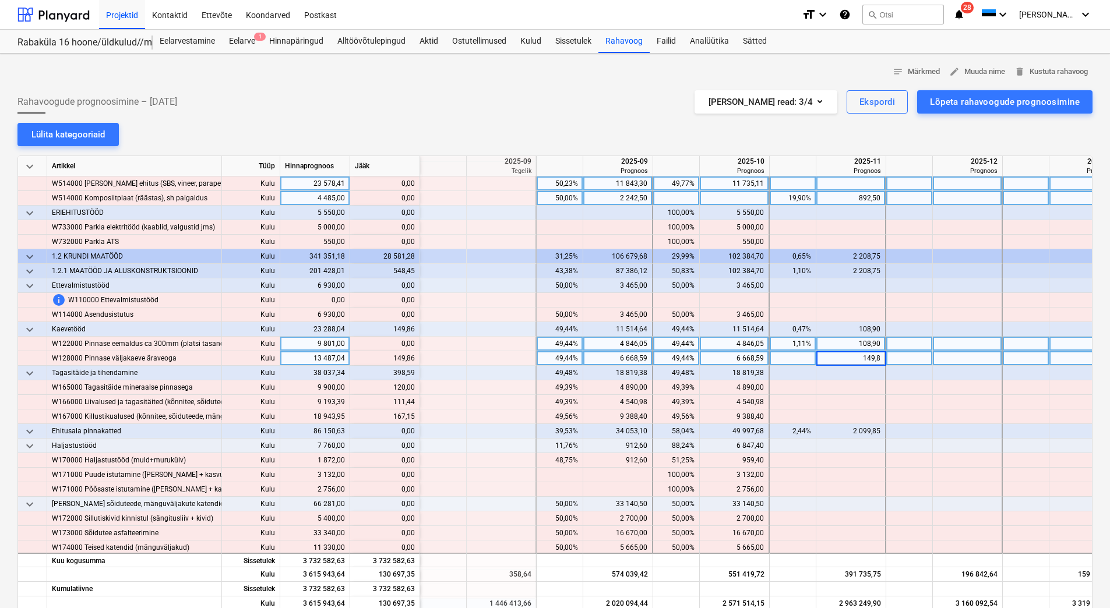
type input "149,86"
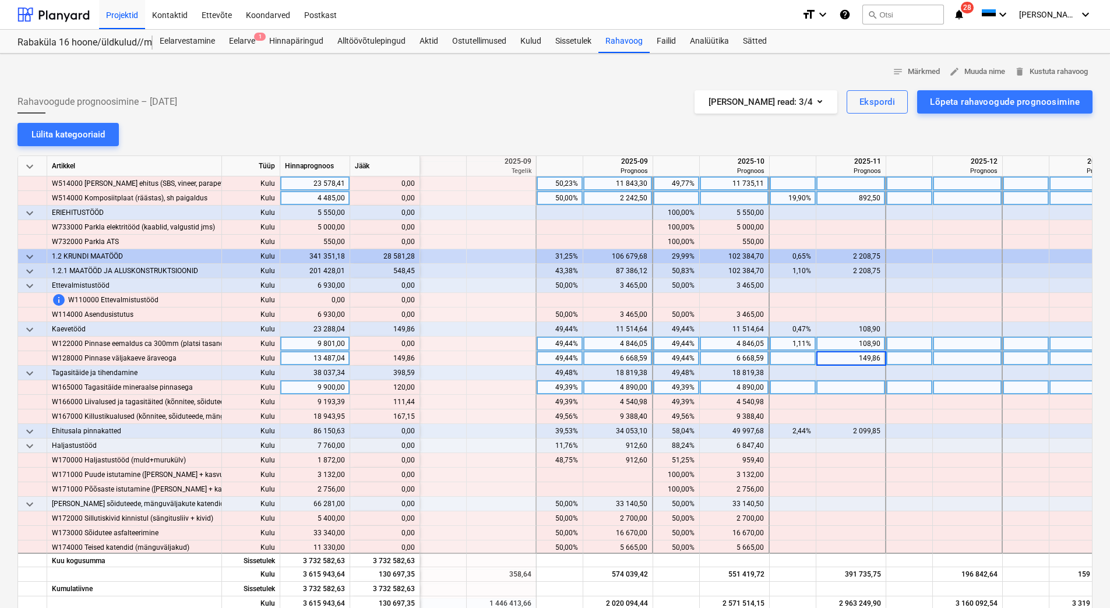
click at [836, 390] on div at bounding box center [851, 387] width 70 height 15
click at [856, 388] on input "20" at bounding box center [850, 387] width 69 height 14
type input "120"
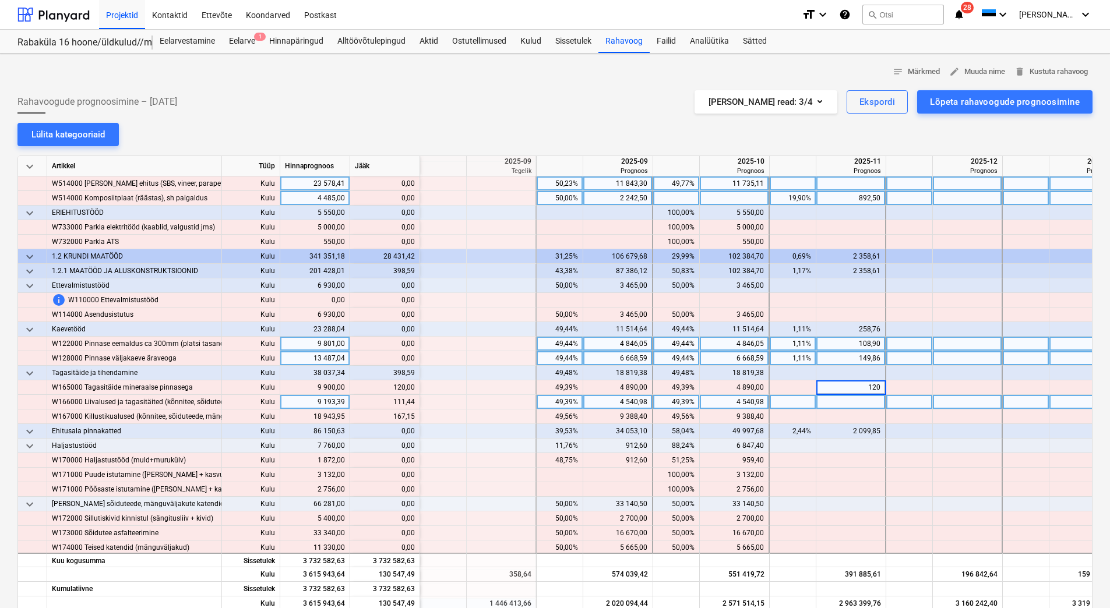
click at [856, 402] on div at bounding box center [851, 402] width 70 height 15
type input "111,44"
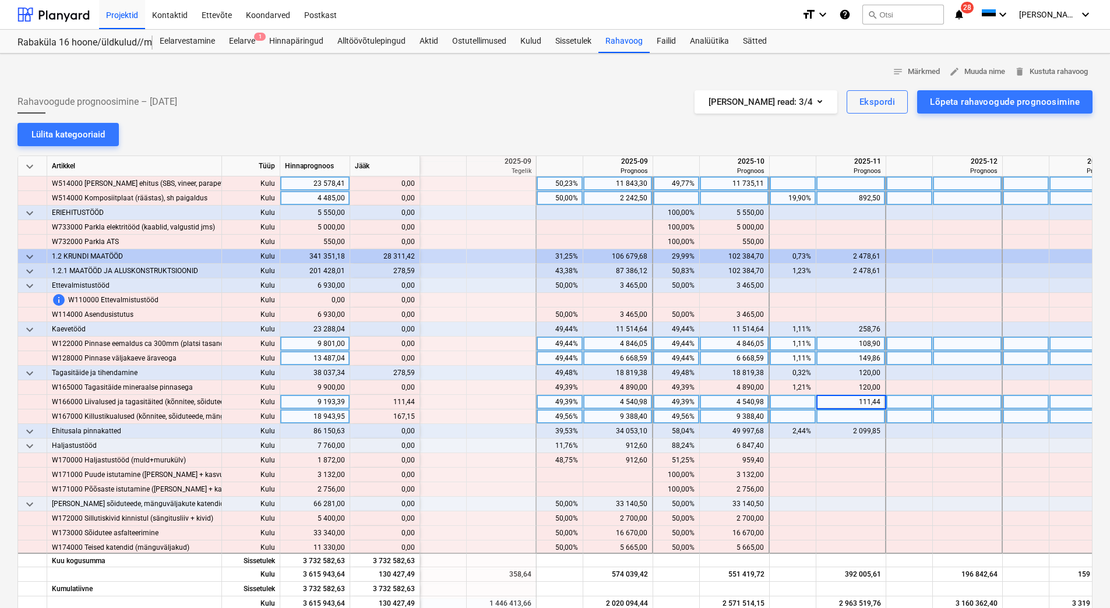
click at [860, 418] on div at bounding box center [851, 417] width 70 height 15
type input "167,15"
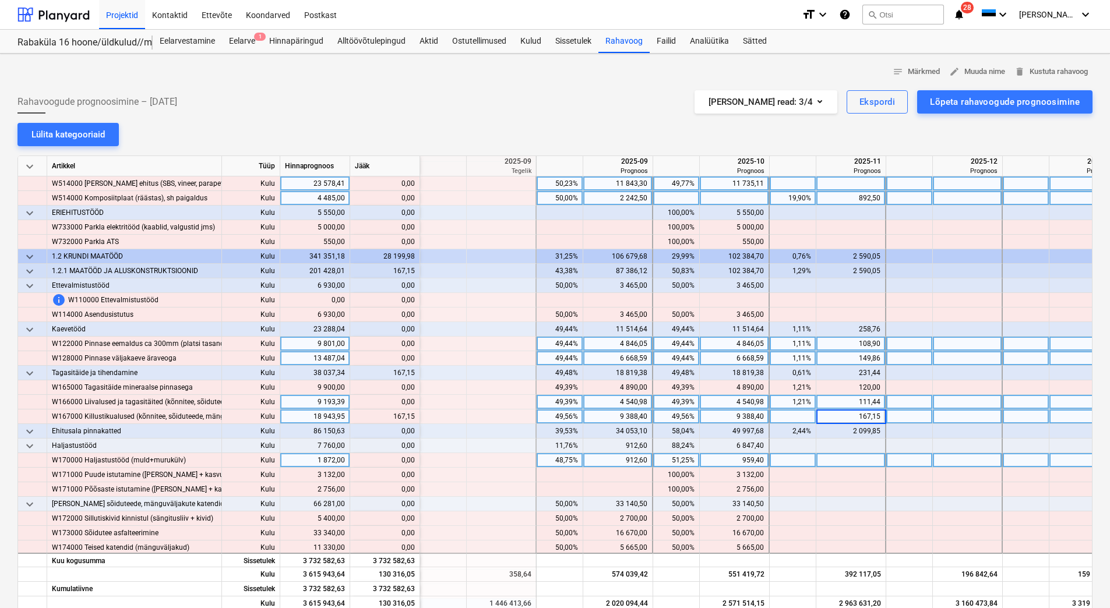
click at [845, 458] on div at bounding box center [851, 460] width 70 height 15
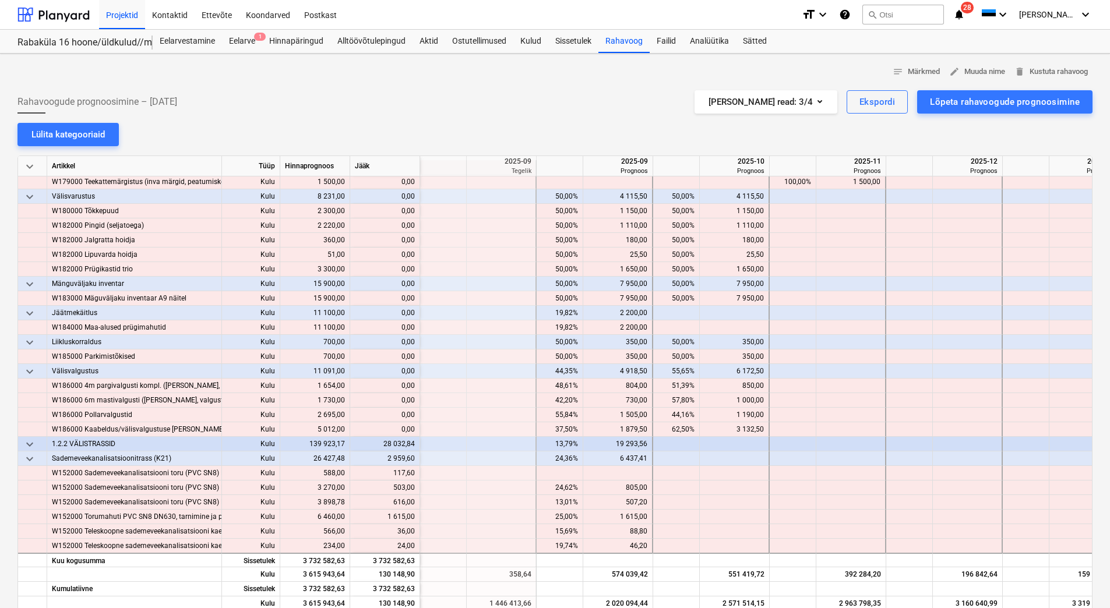
scroll to position [932, 1282]
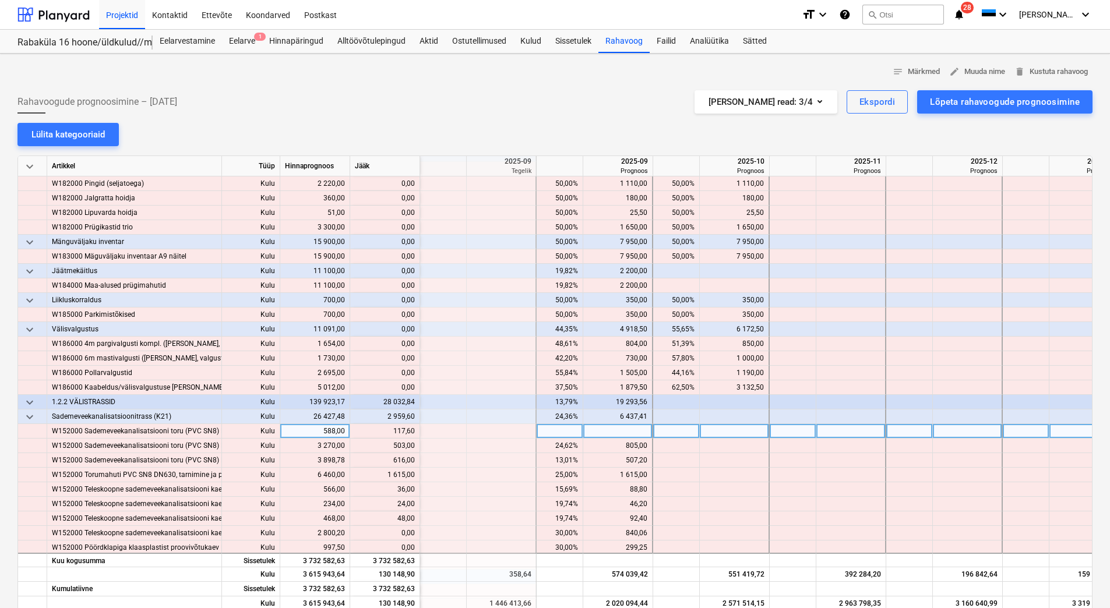
click at [725, 431] on div at bounding box center [735, 431] width 70 height 15
type input "117,60"
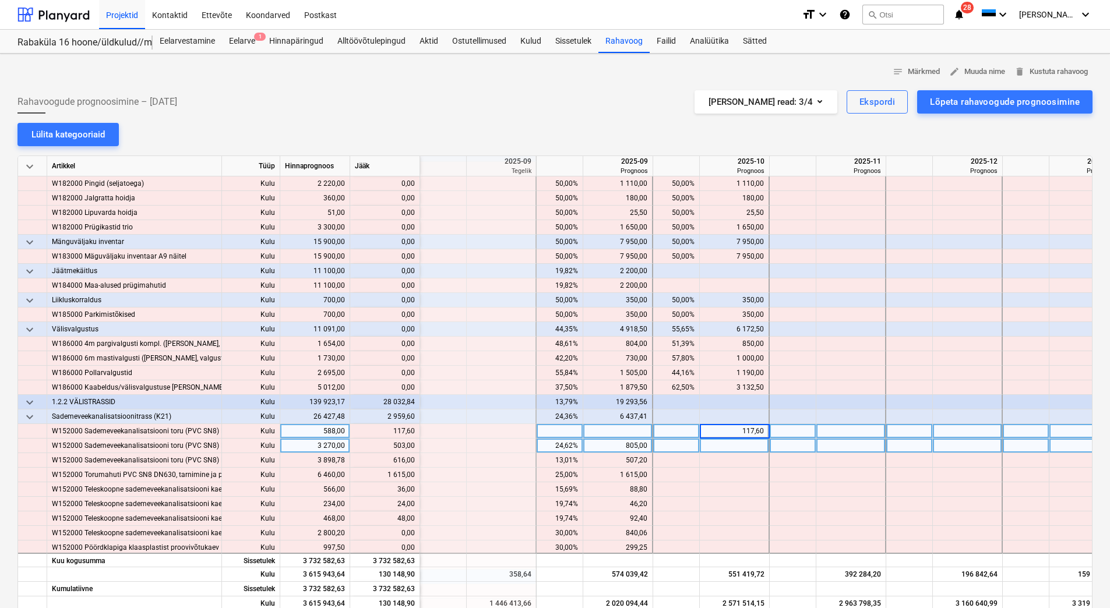
click at [728, 448] on div at bounding box center [735, 446] width 70 height 15
type input "503"
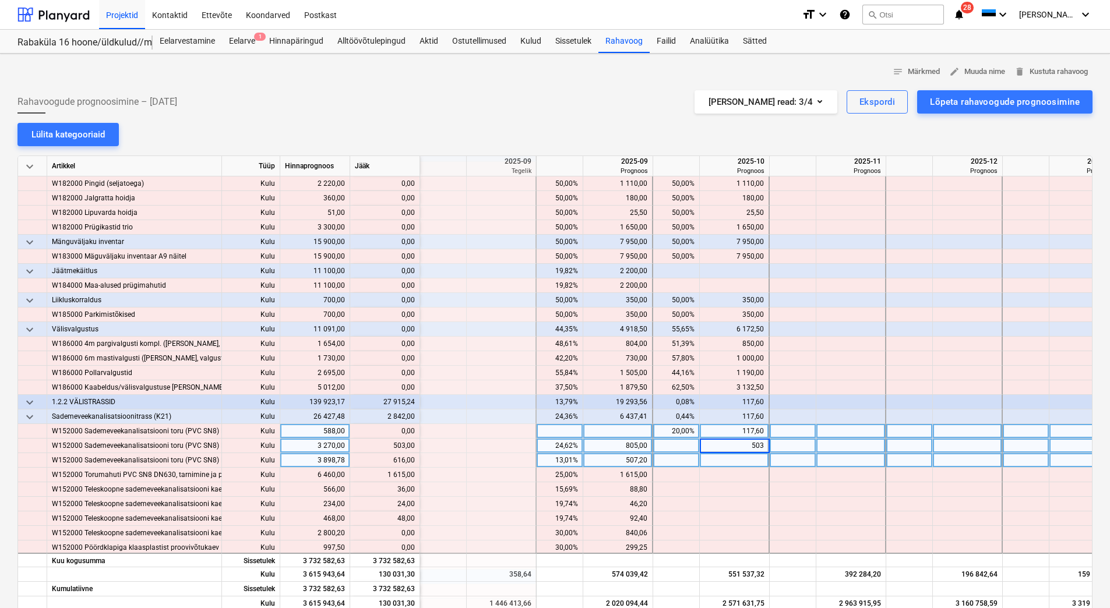
click at [729, 460] on div at bounding box center [735, 460] width 70 height 15
type input "1"
type input "616"
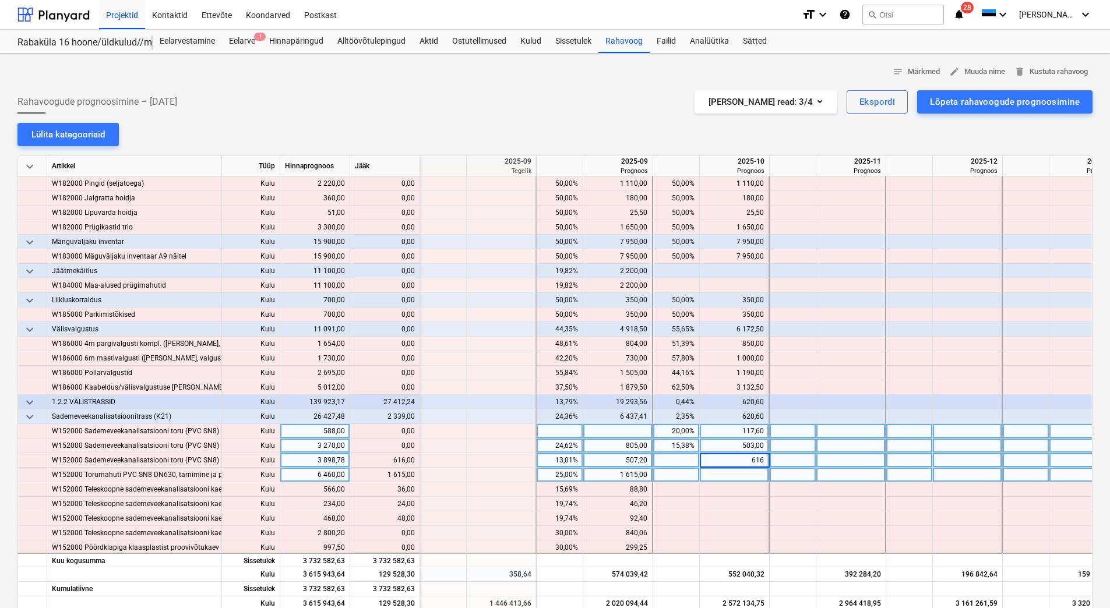
click at [731, 478] on div at bounding box center [735, 475] width 70 height 15
type input "1615"
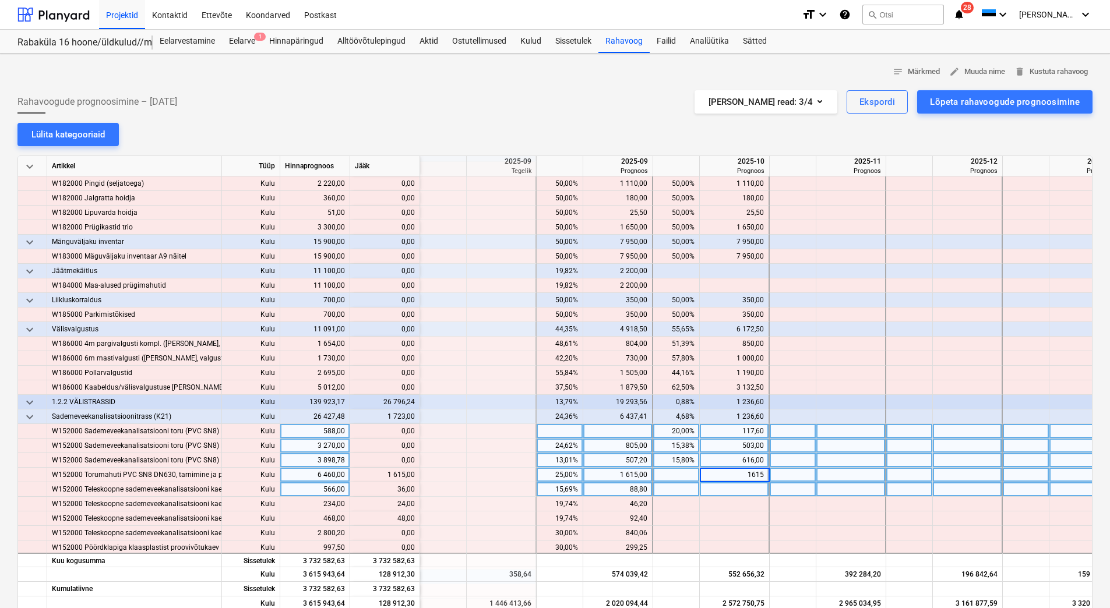
click at [731, 485] on div at bounding box center [735, 489] width 70 height 15
type input "36"
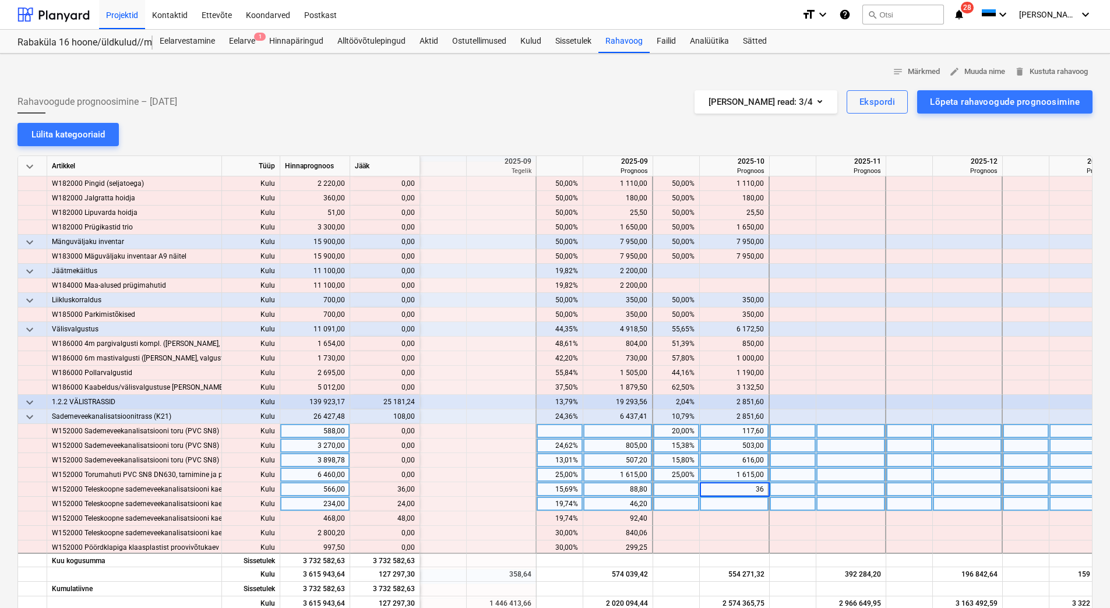
click at [733, 497] on div at bounding box center [735, 504] width 70 height 15
type input "24"
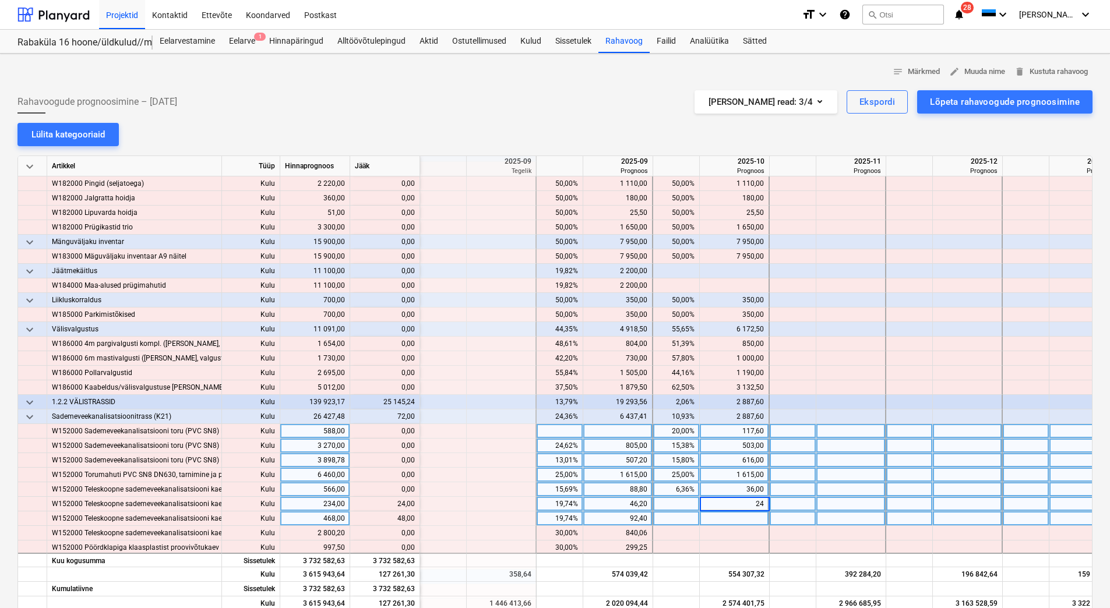
click at [743, 520] on div at bounding box center [735, 518] width 70 height 15
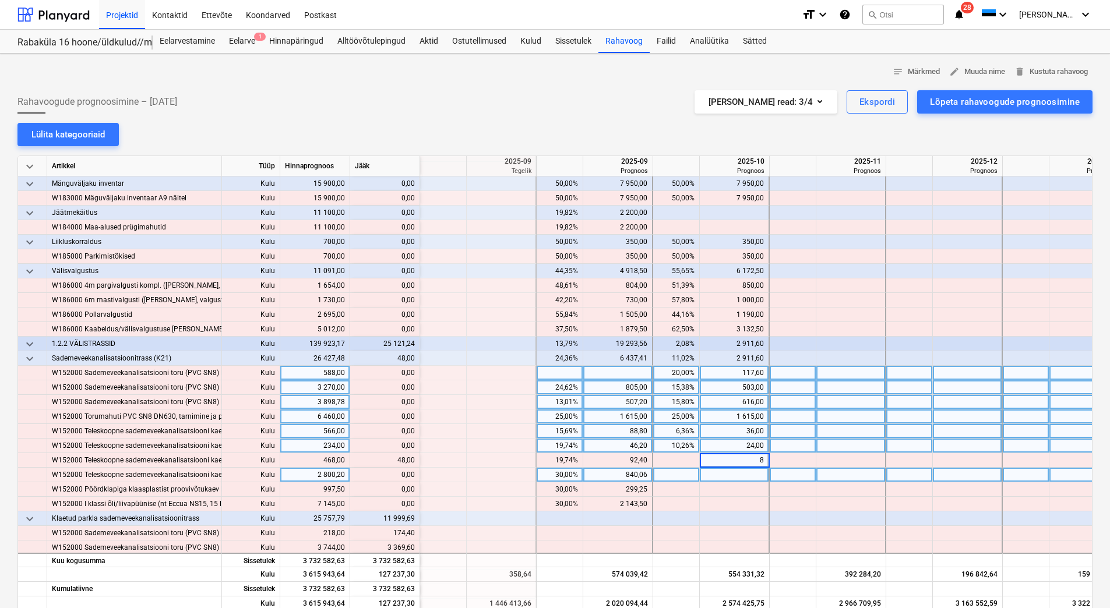
click at [739, 478] on div at bounding box center [735, 475] width 70 height 15
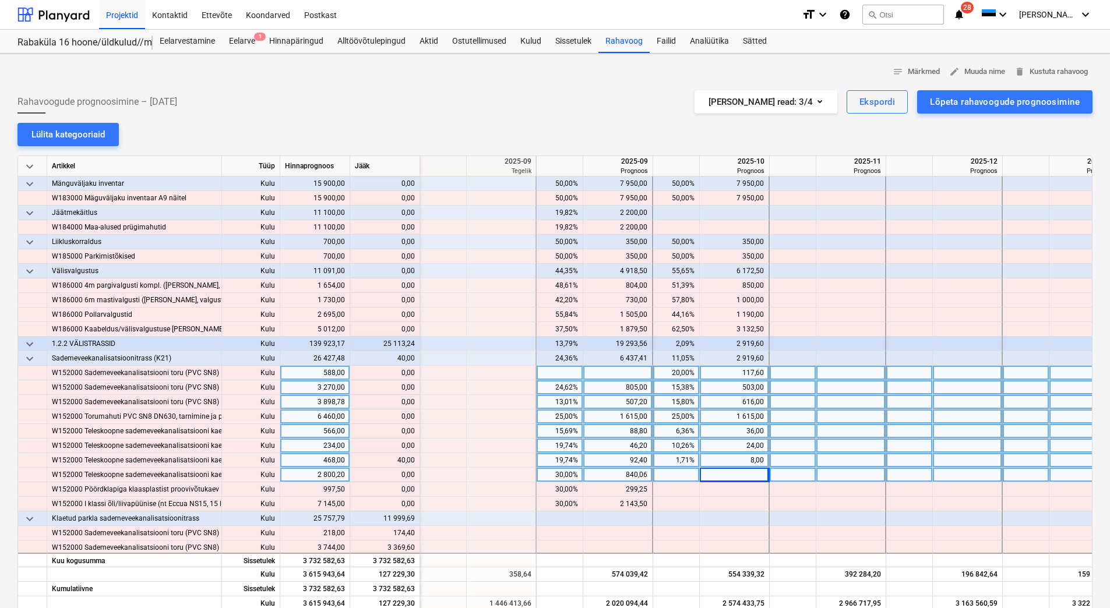
click at [741, 461] on div "8,00" at bounding box center [733, 460] width 59 height 15
click at [741, 461] on input "8" at bounding box center [734, 460] width 69 height 14
type input "48"
click at [736, 479] on div at bounding box center [735, 475] width 70 height 15
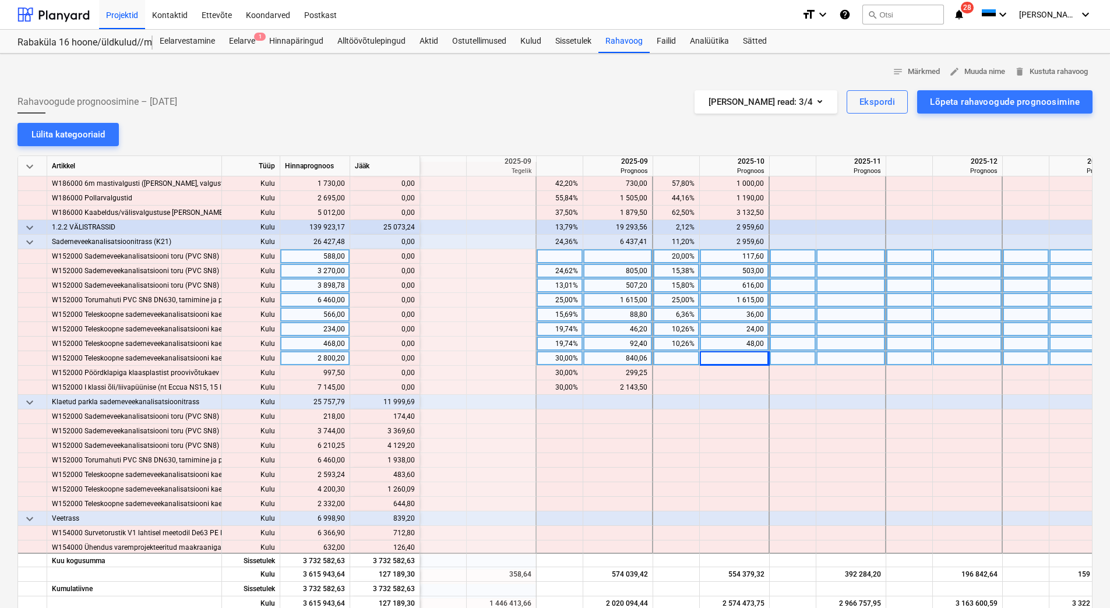
scroll to position [1165, 1282]
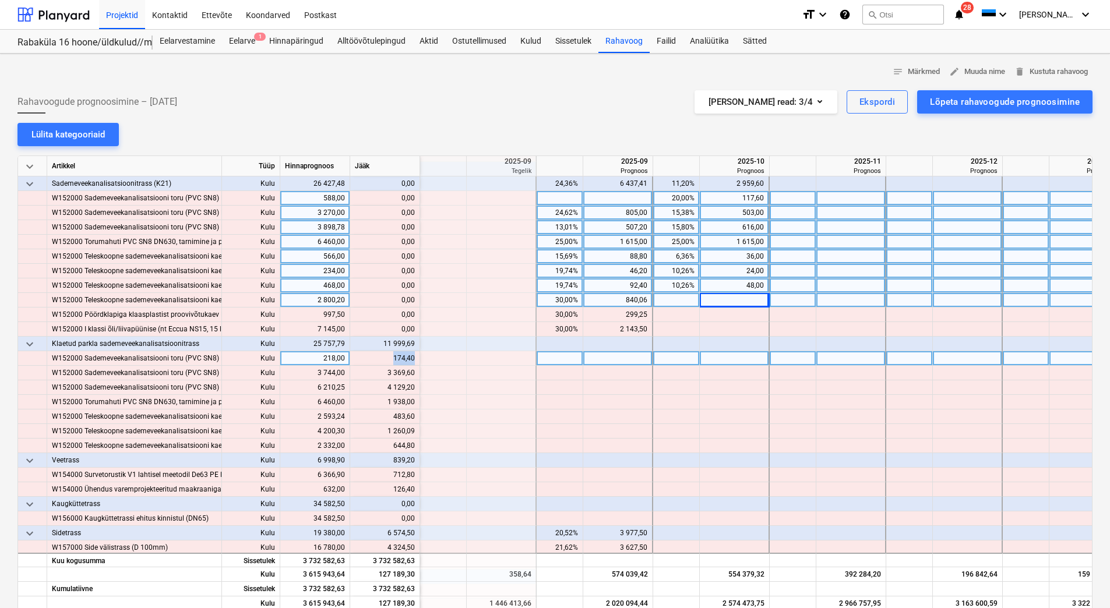
drag, startPoint x: 388, startPoint y: 360, endPoint x: 414, endPoint y: 360, distance: 25.6
click at [414, 360] on div "content_copy 174,40" at bounding box center [385, 358] width 60 height 15
copy div "174,40"
click at [756, 361] on div at bounding box center [735, 358] width 70 height 15
type input "174,40"
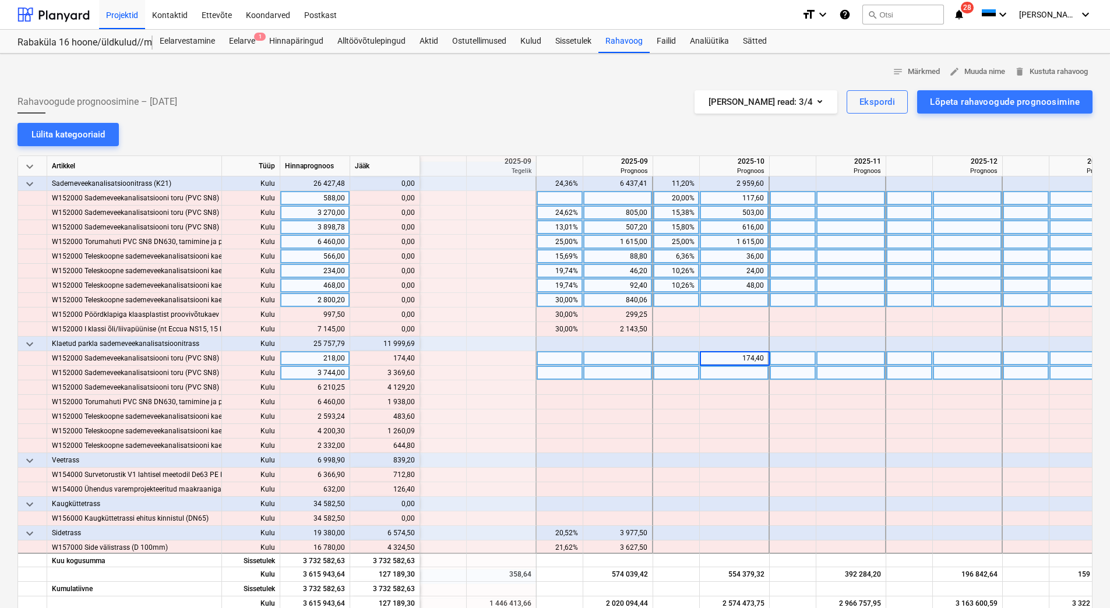
click at [748, 373] on div at bounding box center [735, 373] width 70 height 15
drag, startPoint x: 387, startPoint y: 376, endPoint x: 414, endPoint y: 374, distance: 26.3
click at [414, 374] on div "content_copy 3 369,60" at bounding box center [385, 373] width 60 height 15
copy div "3 369,60"
click at [734, 376] on div at bounding box center [735, 373] width 70 height 15
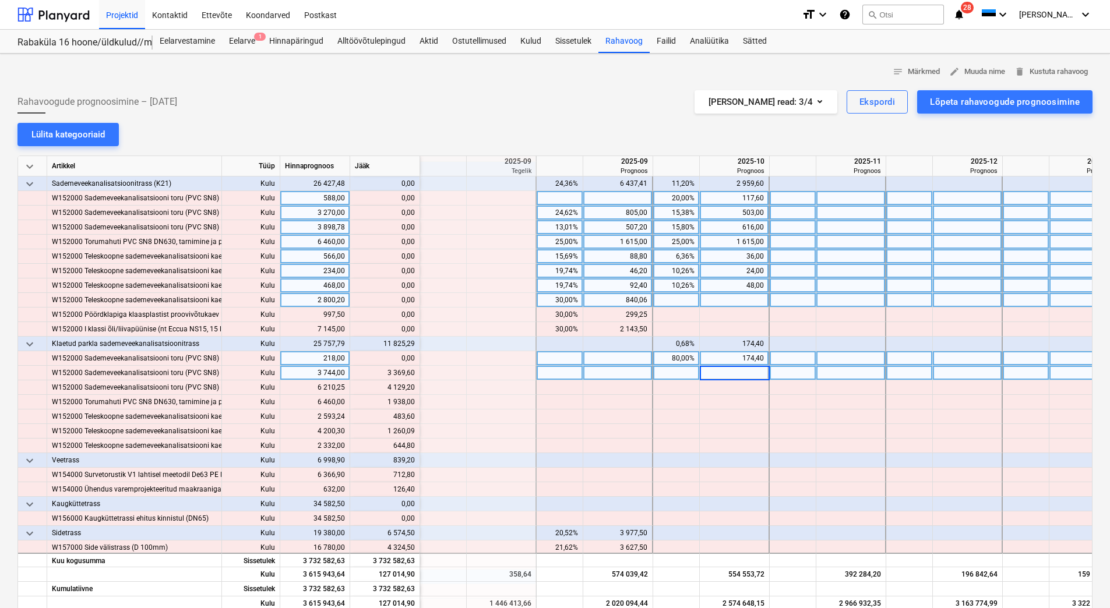
type input "3 369,60"
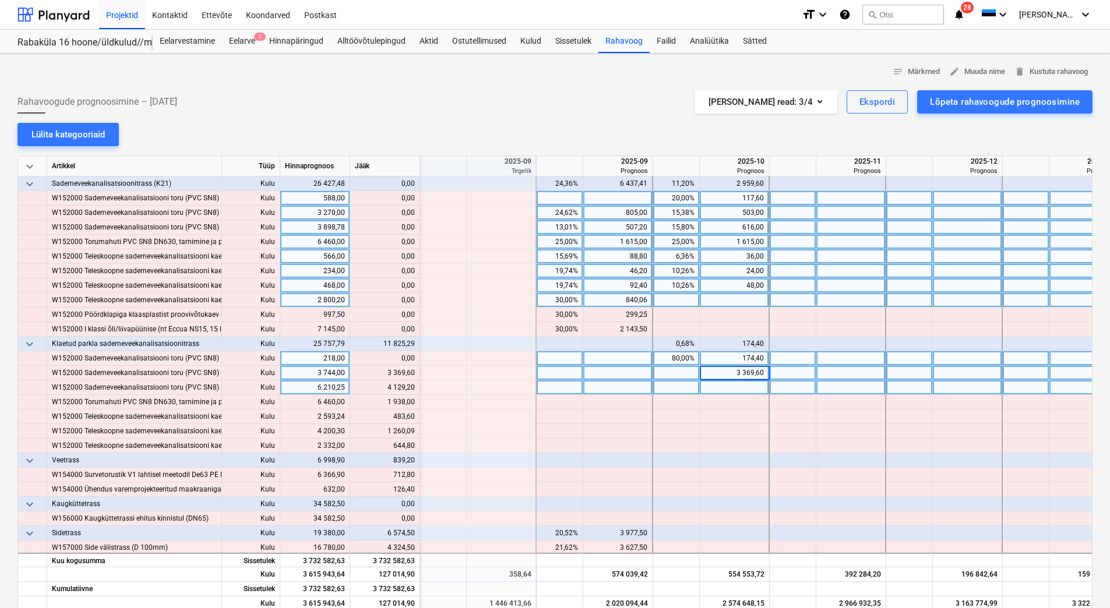
click at [732, 384] on div at bounding box center [735, 387] width 70 height 15
click at [732, 384] on input "129,20" at bounding box center [734, 387] width 69 height 14
type input "4129,20"
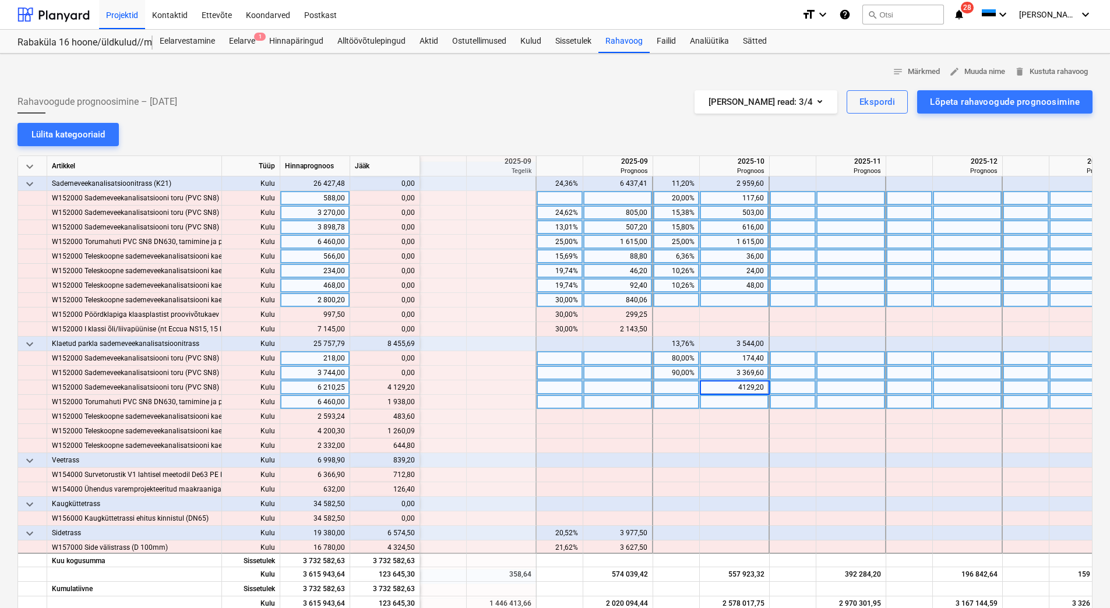
click at [733, 398] on div at bounding box center [735, 402] width 70 height 15
drag, startPoint x: 390, startPoint y: 401, endPoint x: 415, endPoint y: 403, distance: 24.5
click at [415, 403] on div "content_copy 1 938,00" at bounding box center [385, 402] width 70 height 15
drag, startPoint x: 415, startPoint y: 403, endPoint x: 403, endPoint y: 403, distance: 12.2
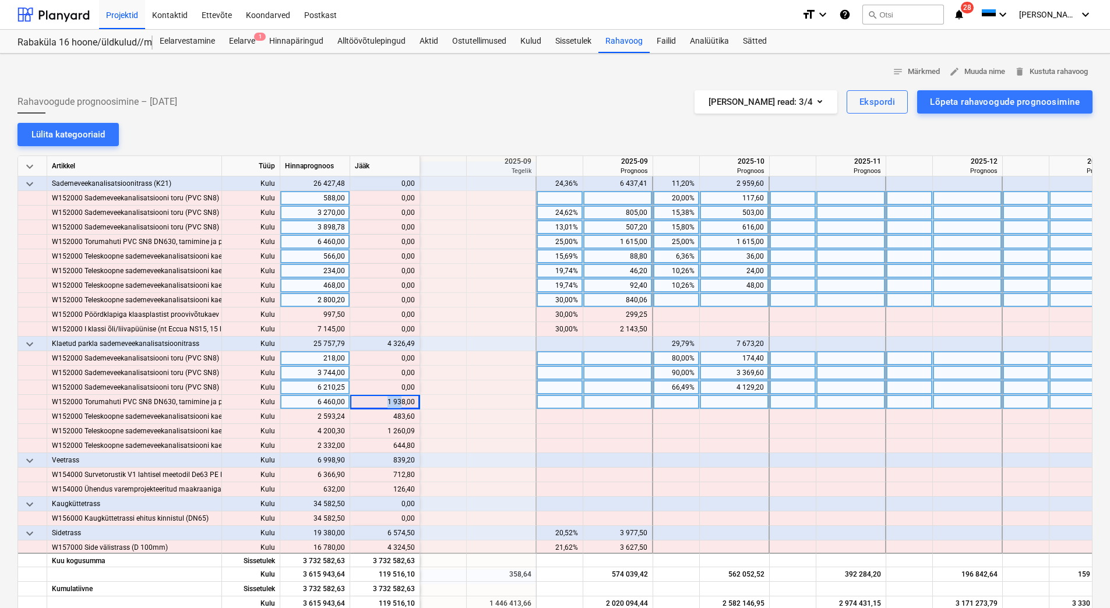
click at [403, 403] on div "content_copy 1 938,00" at bounding box center [385, 402] width 70 height 15
click at [408, 403] on div "content_copy 1 938,00" at bounding box center [385, 402] width 60 height 15
click at [419, 400] on div "content_copy 1 938,00" at bounding box center [385, 402] width 70 height 15
drag, startPoint x: 419, startPoint y: 400, endPoint x: 401, endPoint y: 400, distance: 17.5
click at [401, 400] on div "content_copy 1 938,00" at bounding box center [385, 402] width 70 height 15
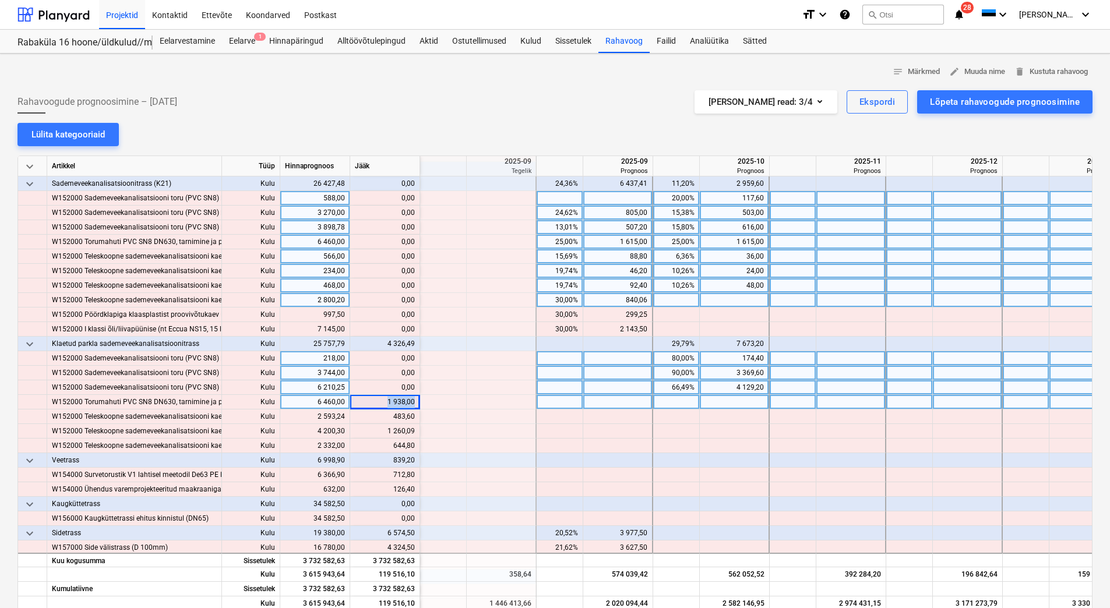
copy div "1 938,00"
click at [739, 398] on div at bounding box center [735, 402] width 70 height 15
type input "1 938,00"
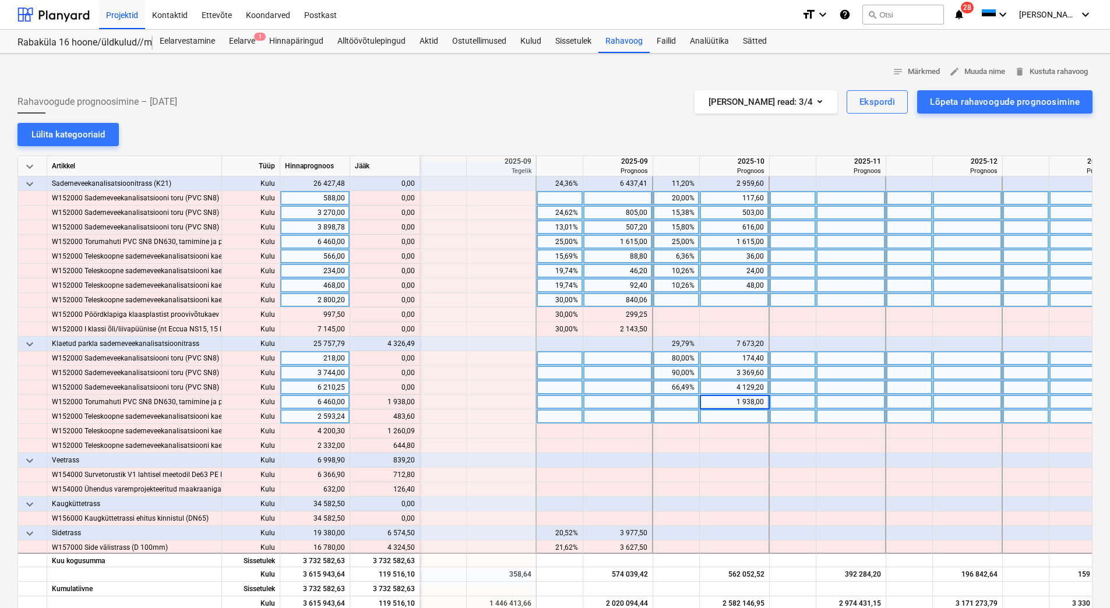
click at [739, 417] on div at bounding box center [735, 417] width 70 height 15
type input "483,60"
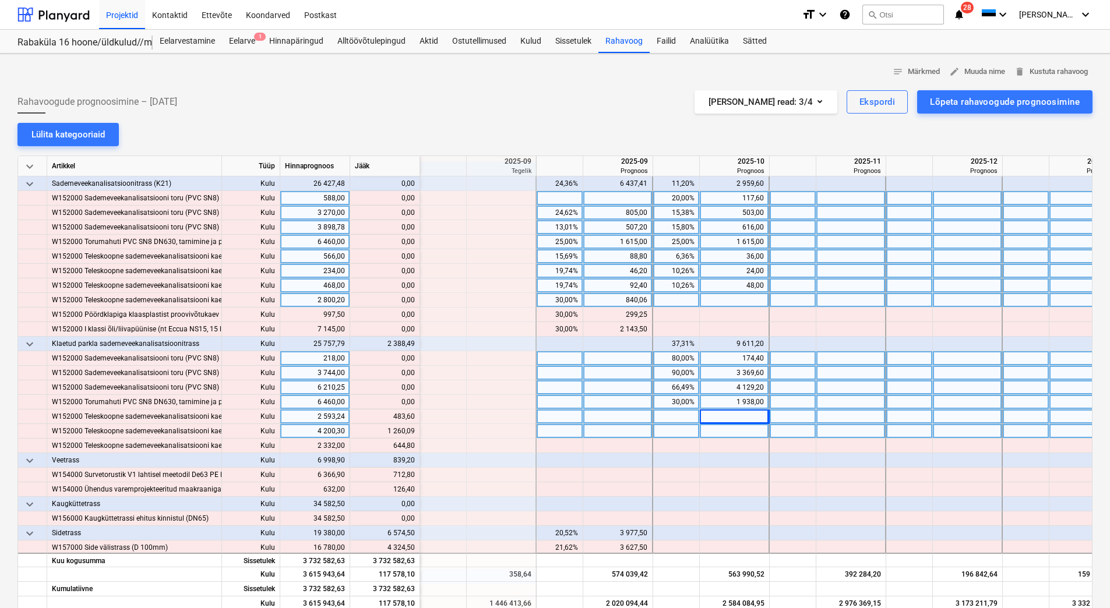
click at [739, 428] on div at bounding box center [735, 431] width 70 height 15
type input "1260,09"
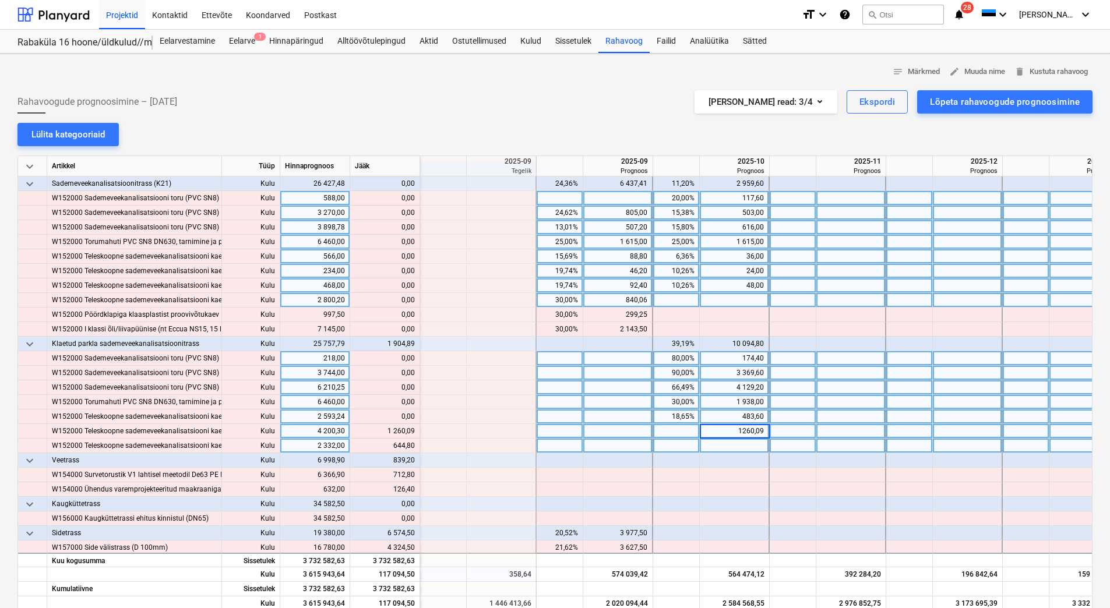
click at [736, 442] on div at bounding box center [735, 446] width 70 height 15
click at [736, 442] on input "44,80" at bounding box center [734, 446] width 69 height 14
type input "644,80"
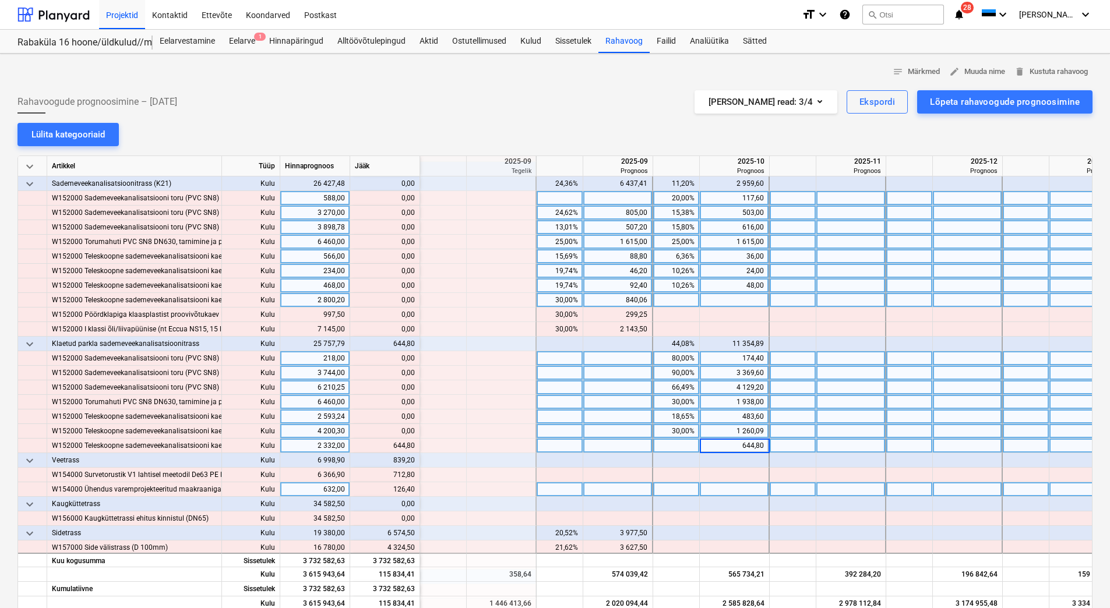
click at [730, 484] on div at bounding box center [735, 489] width 70 height 15
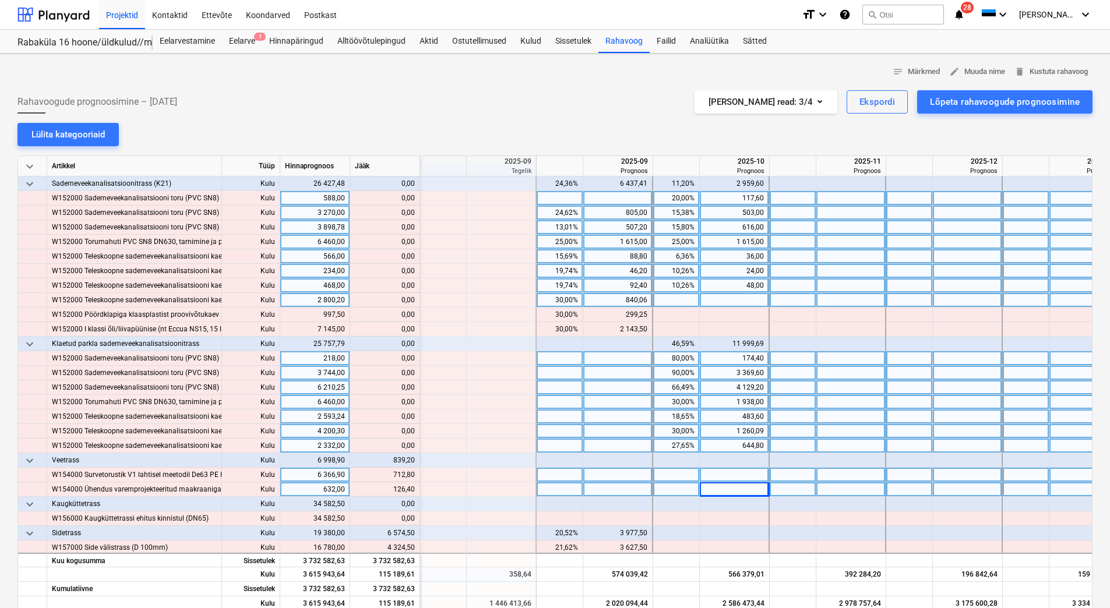
click at [730, 473] on div at bounding box center [735, 475] width 70 height 15
type input "712,80"
click at [729, 484] on div at bounding box center [735, 489] width 70 height 15
type input "126,40"
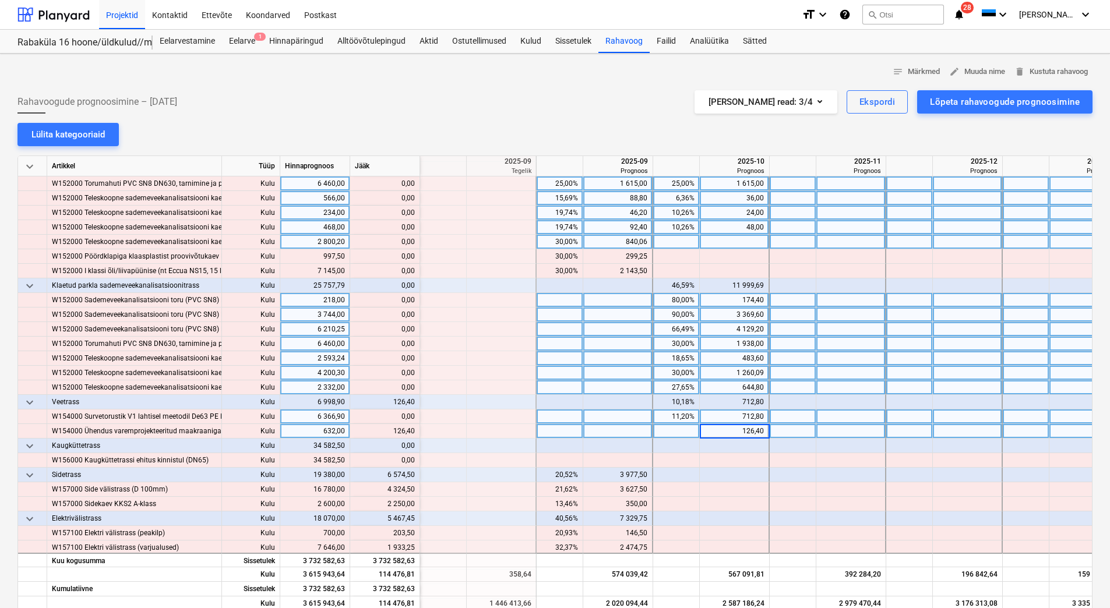
scroll to position [1282, 1282]
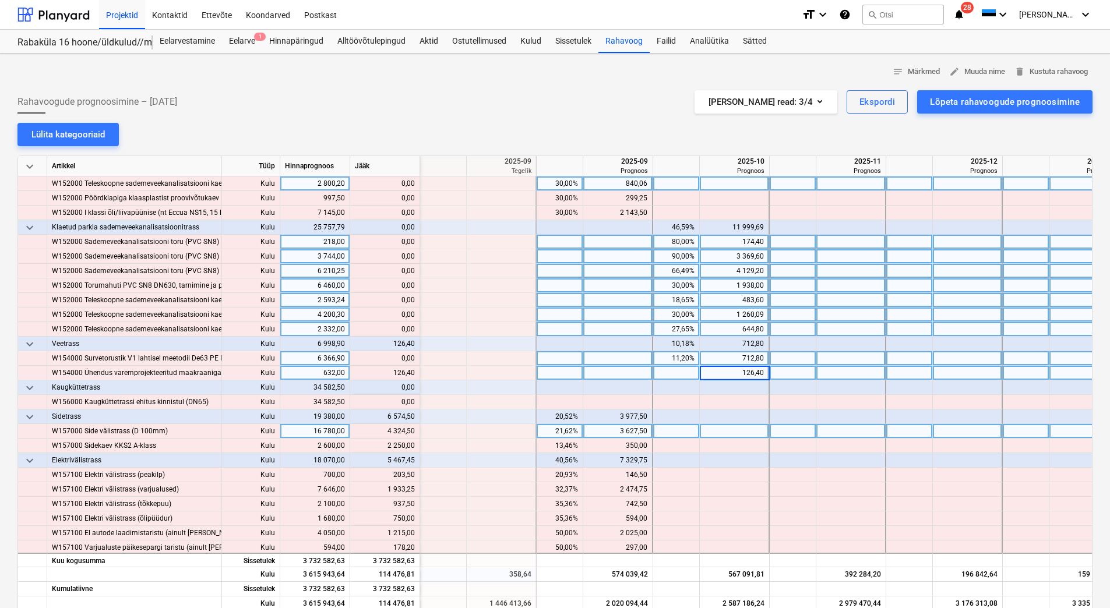
click at [730, 428] on div at bounding box center [735, 431] width 70 height 15
type input "4324,50"
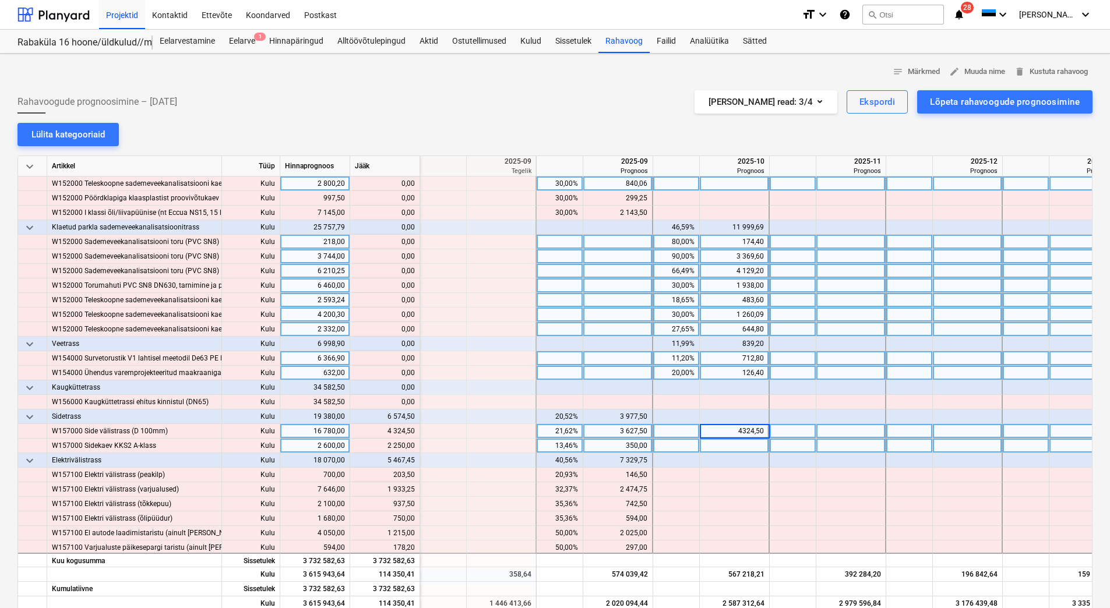
click at [735, 445] on div at bounding box center [735, 446] width 70 height 15
type input "2250"
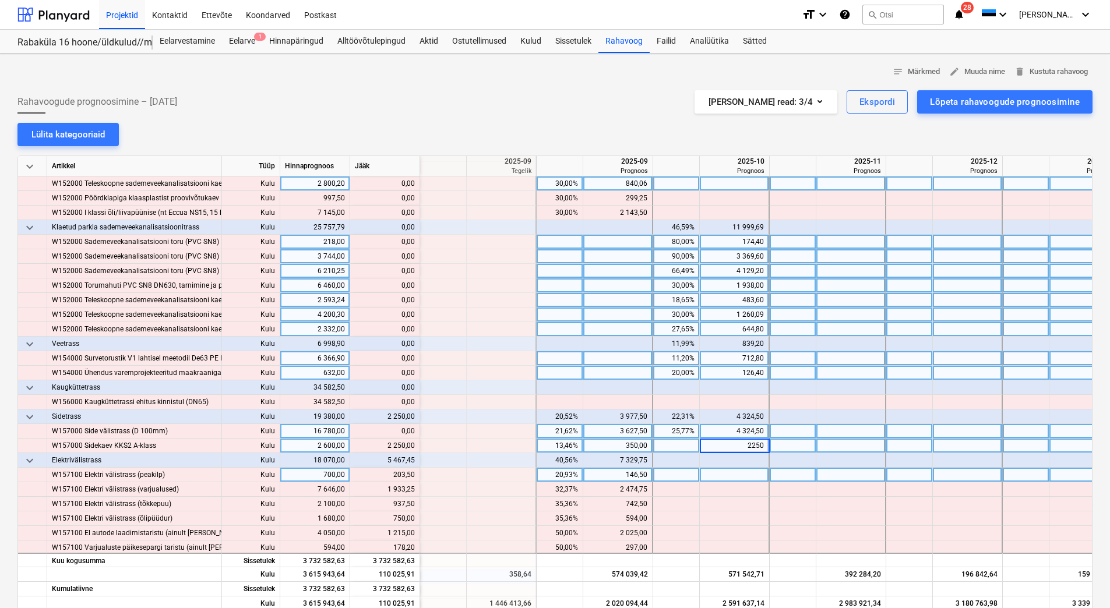
click at [726, 473] on div at bounding box center [735, 475] width 70 height 15
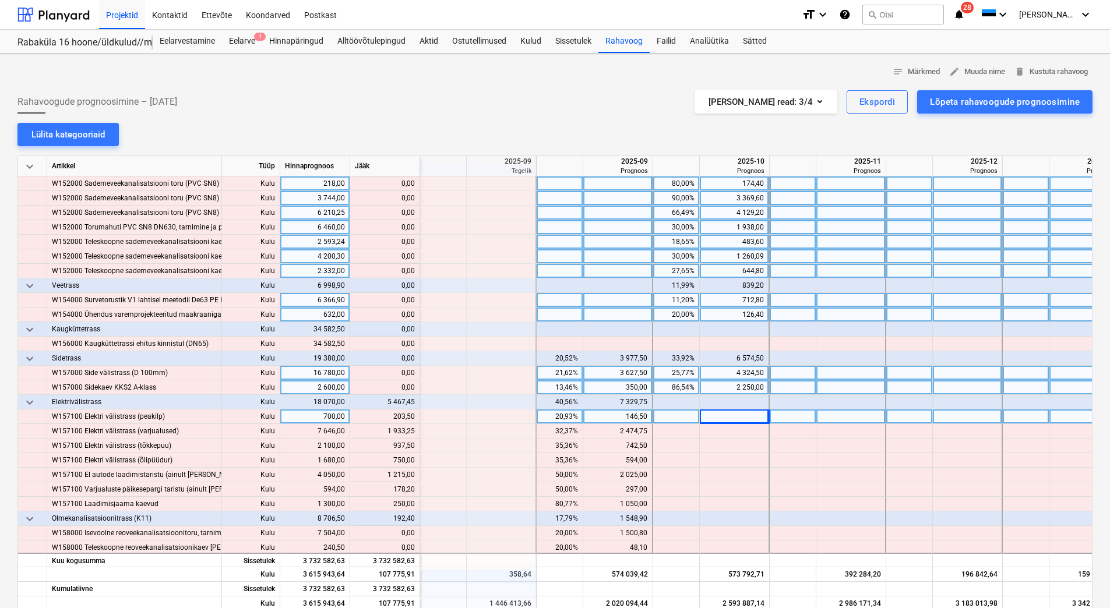
click at [850, 414] on div at bounding box center [851, 417] width 70 height 15
click at [744, 418] on div at bounding box center [735, 417] width 70 height 15
type input "203,50"
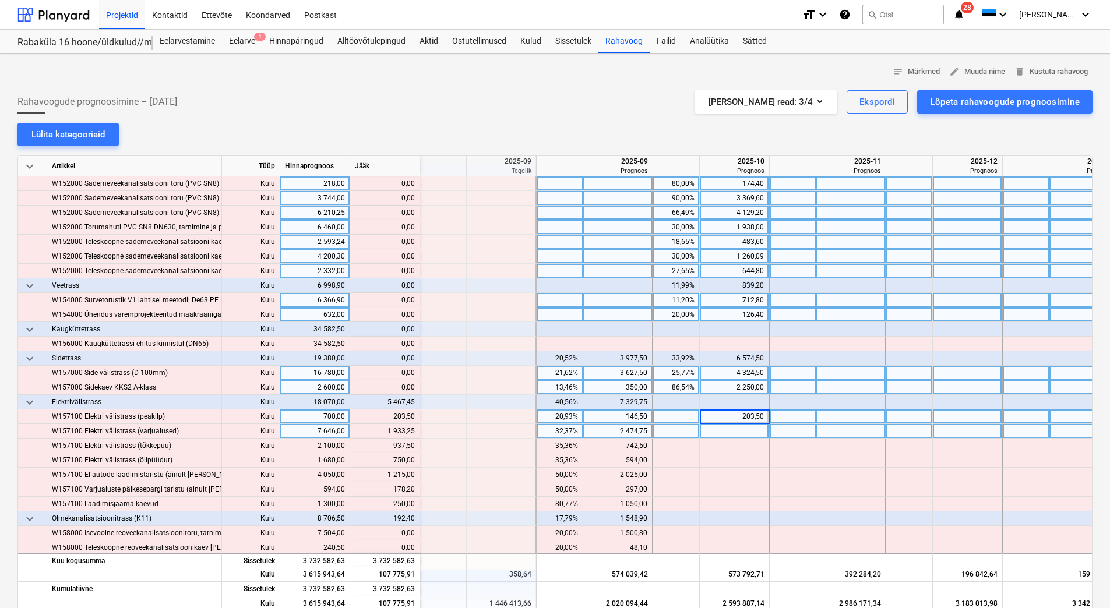
click at [743, 433] on div at bounding box center [735, 431] width 70 height 15
type input "1933,25"
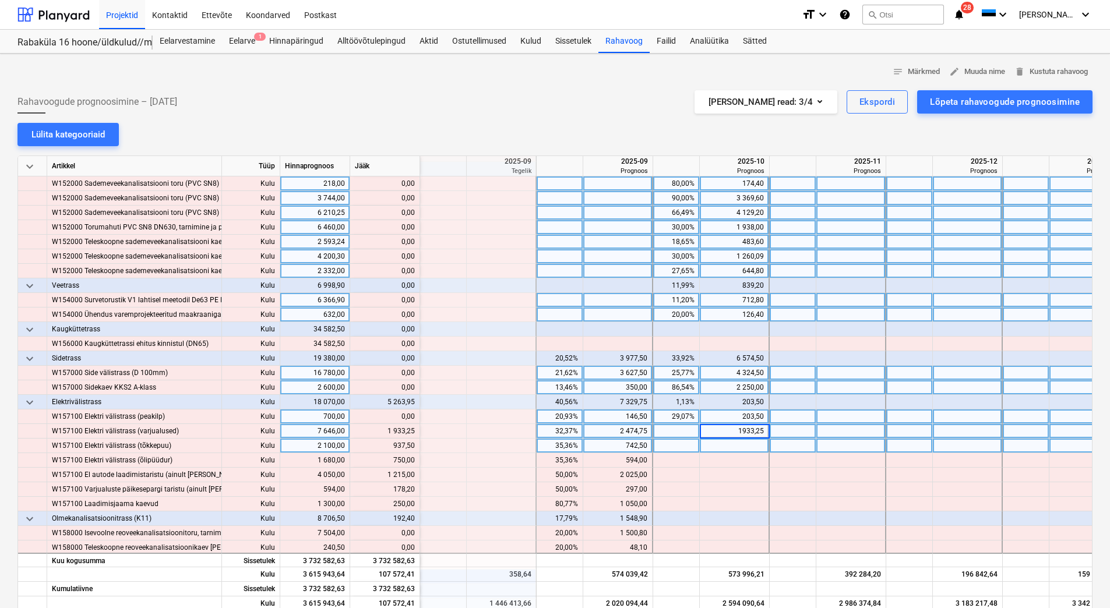
click at [740, 442] on div at bounding box center [735, 446] width 70 height 15
type input "937,50"
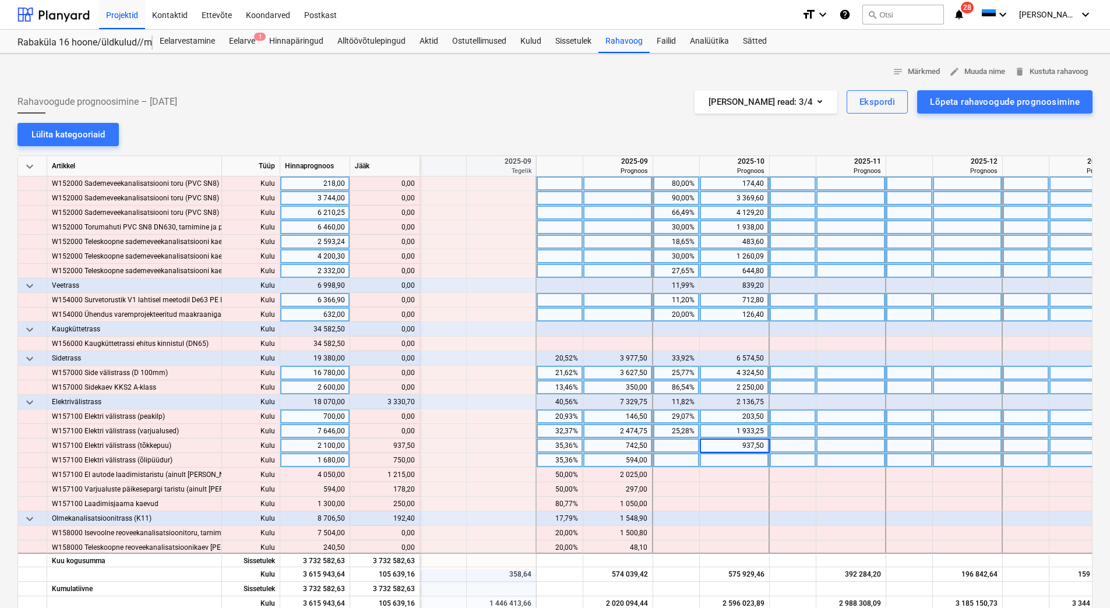
click at [739, 458] on div at bounding box center [735, 460] width 70 height 15
type input "750"
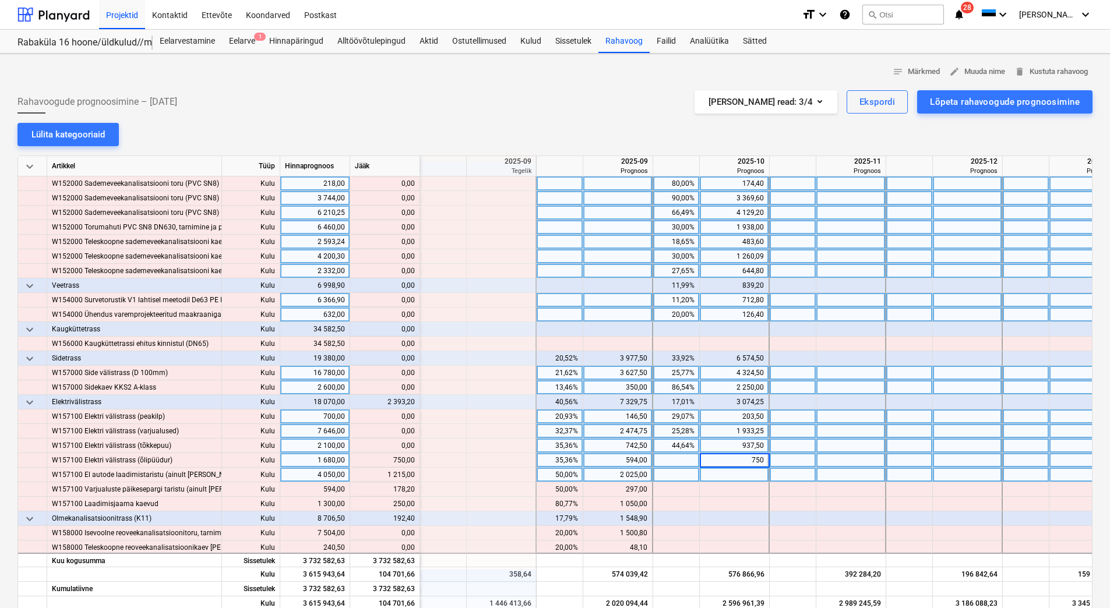
click at [735, 472] on div at bounding box center [735, 475] width 70 height 15
type input "215"
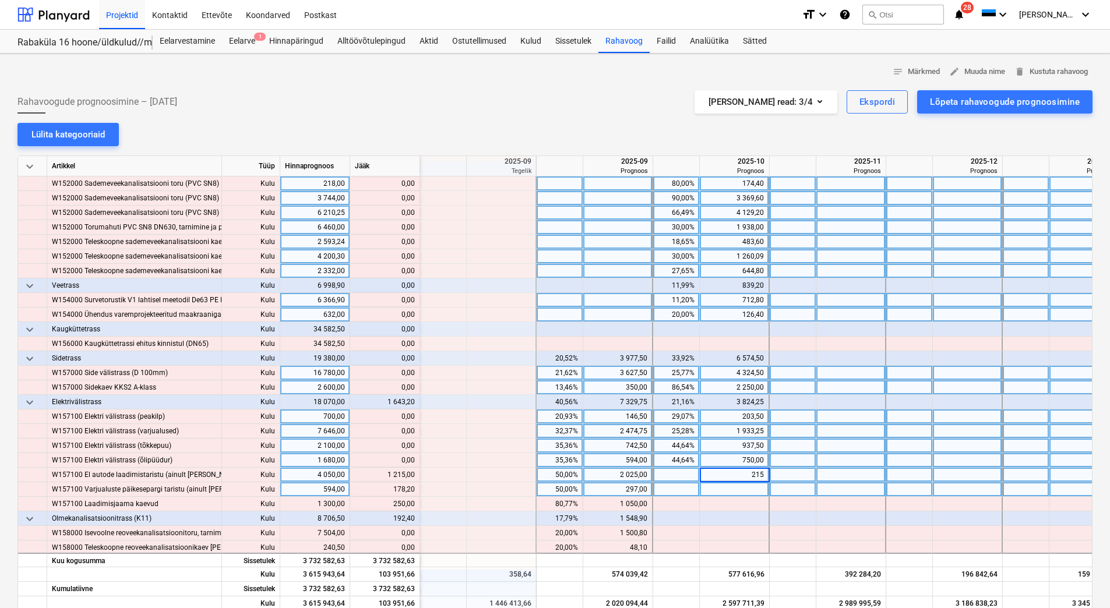
click at [728, 486] on div at bounding box center [735, 489] width 70 height 15
click at [742, 474] on div "215,00" at bounding box center [733, 475] width 59 height 15
click at [743, 472] on input "215" at bounding box center [734, 475] width 69 height 14
type input "1215"
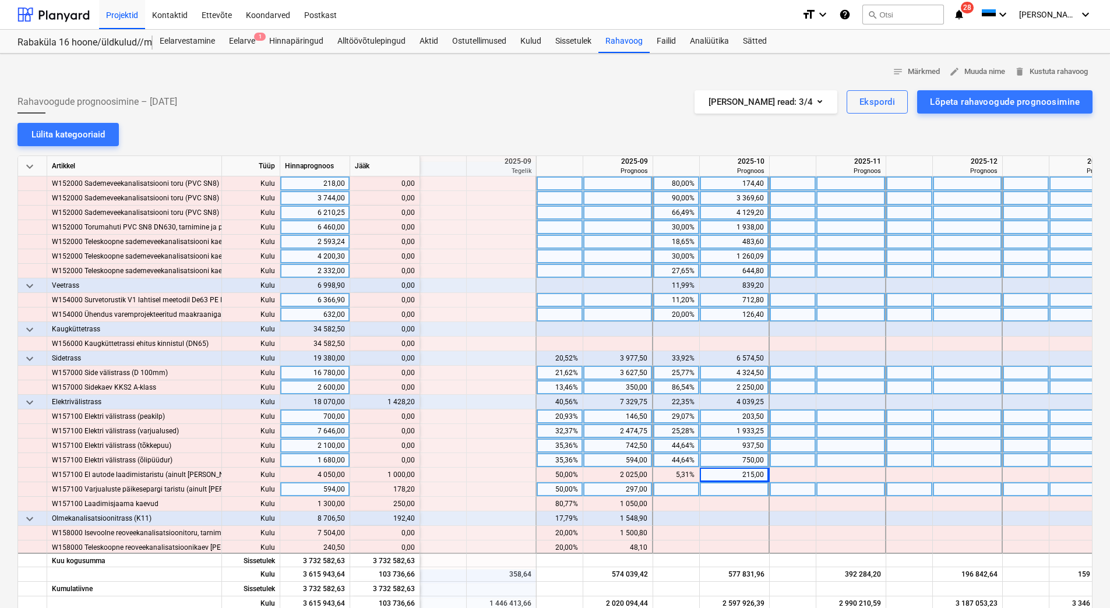
click at [743, 484] on div at bounding box center [735, 489] width 70 height 15
type input "178,20"
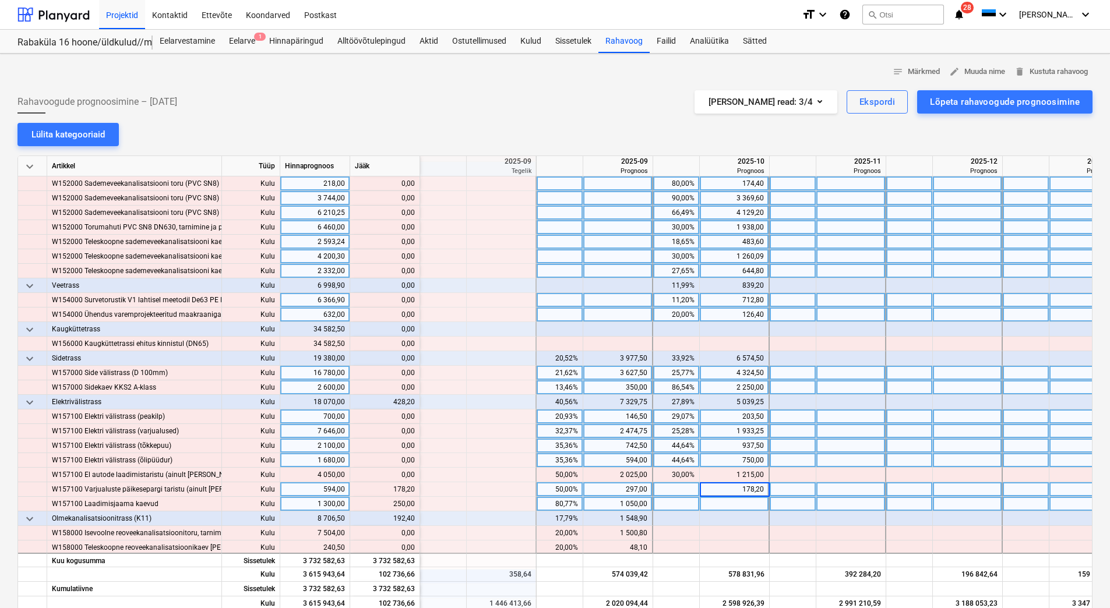
click at [739, 500] on div at bounding box center [735, 504] width 70 height 15
type input "250"
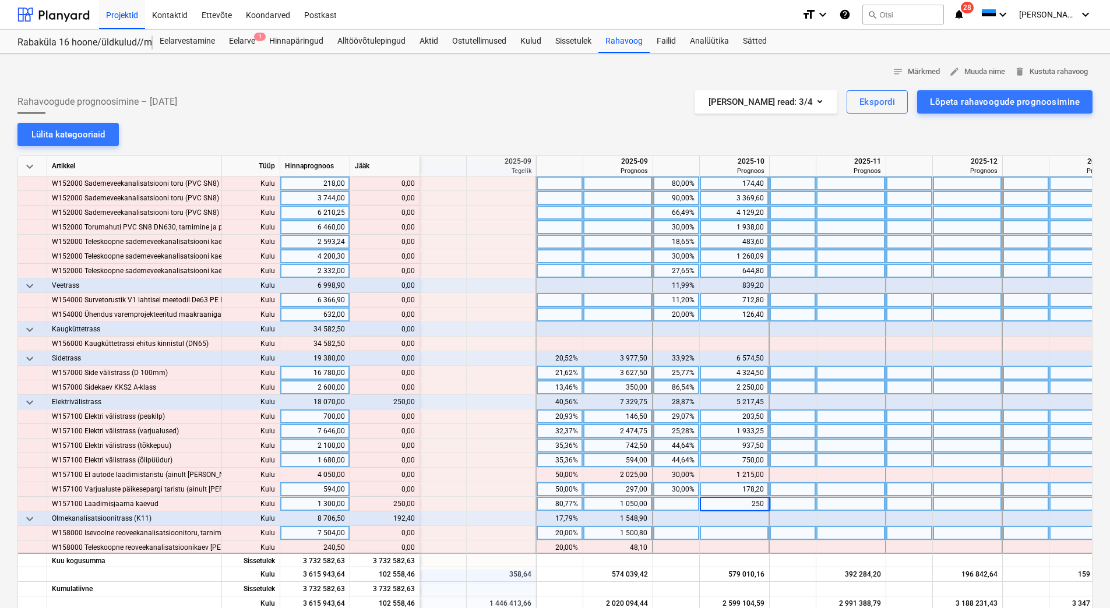
click at [725, 532] on div at bounding box center [735, 533] width 70 height 15
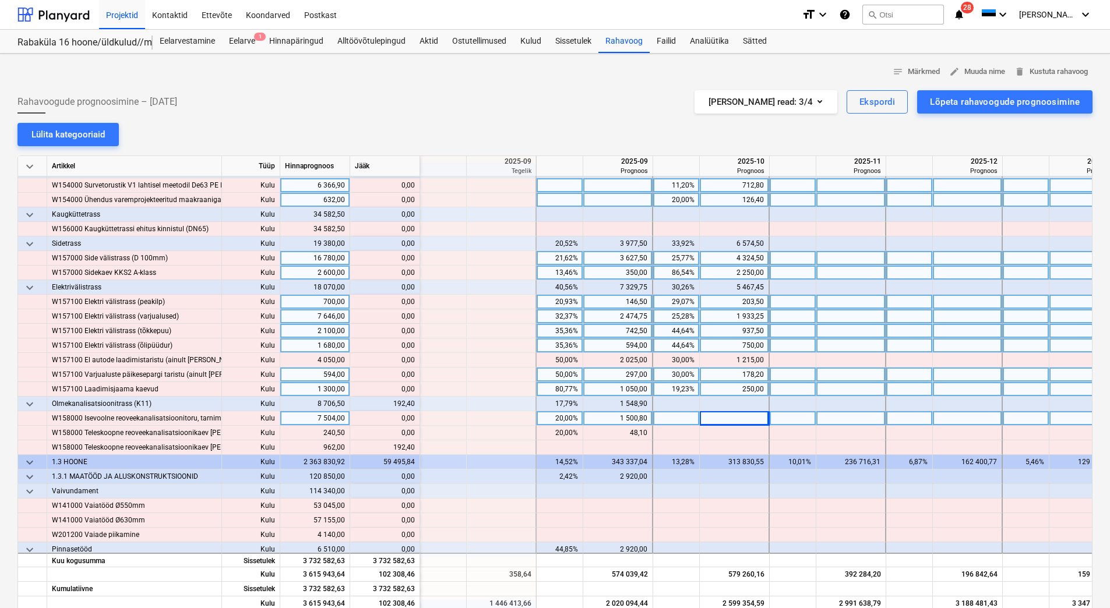
scroll to position [1456, 1282]
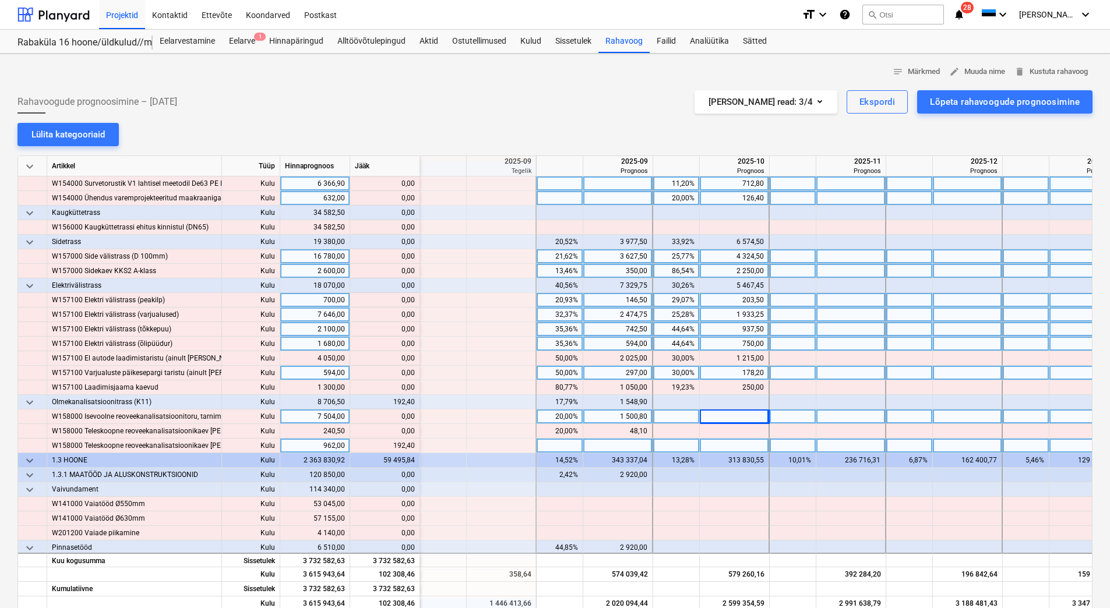
click at [715, 446] on div at bounding box center [735, 446] width 70 height 15
type input "192,40"
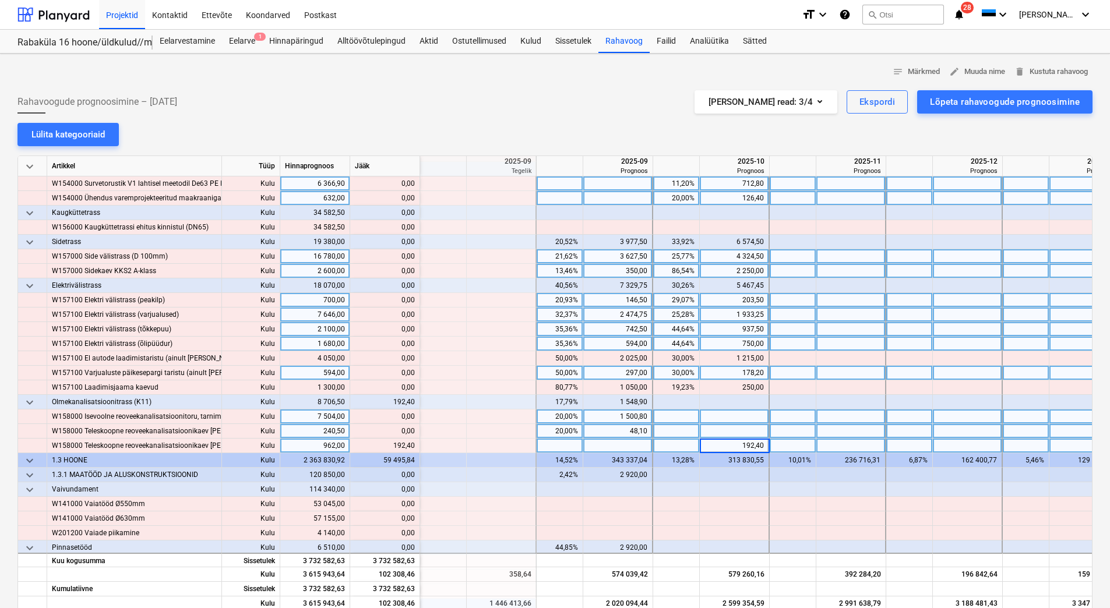
click at [724, 437] on div at bounding box center [735, 431] width 70 height 15
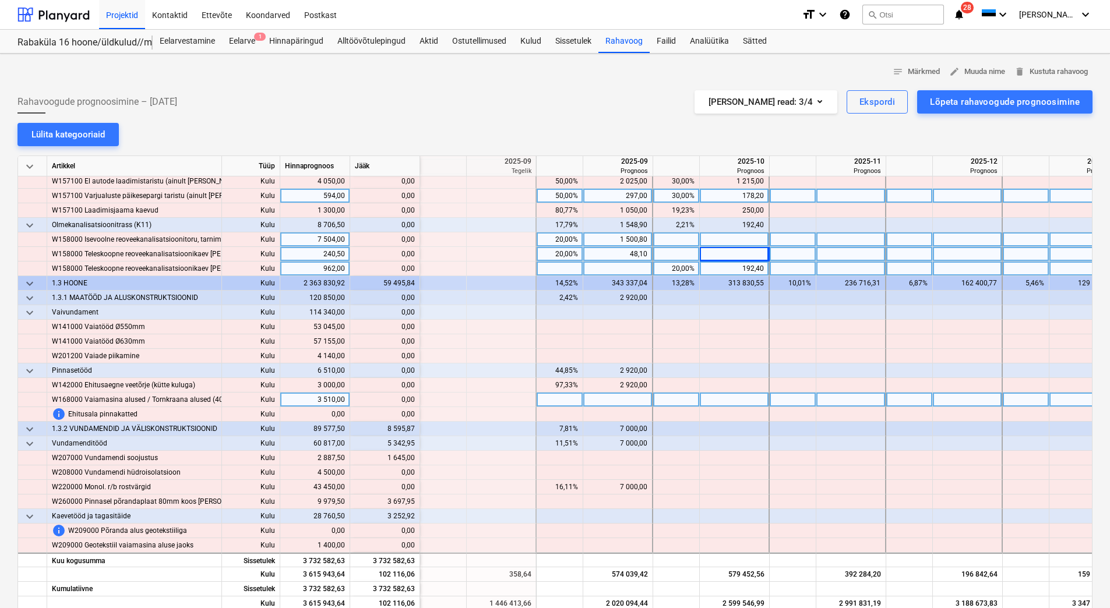
scroll to position [1689, 1282]
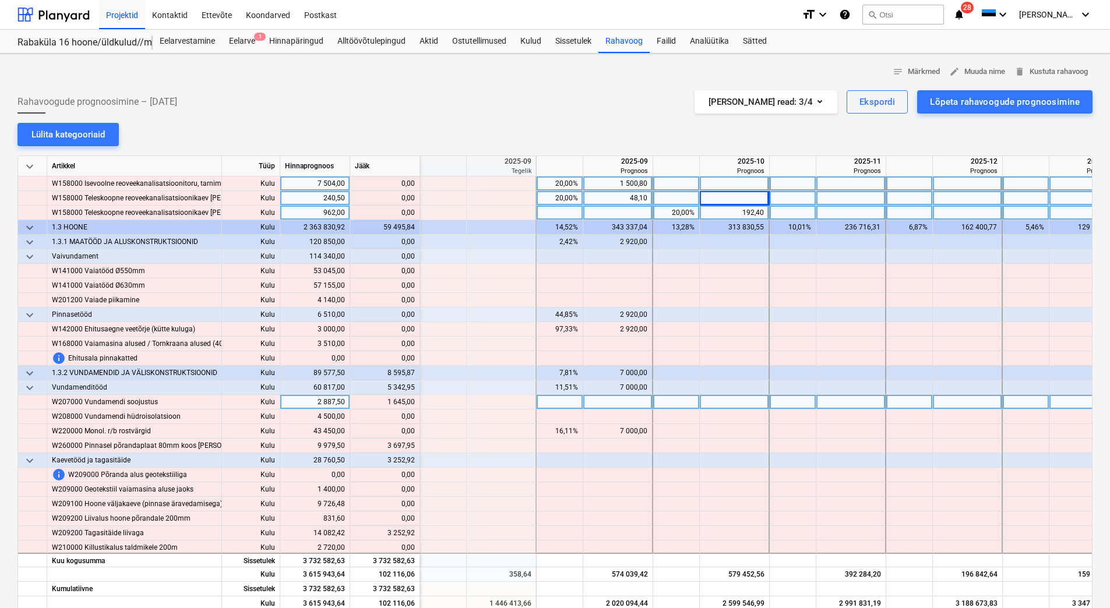
click at [715, 407] on div at bounding box center [735, 402] width 70 height 15
type input "1645"
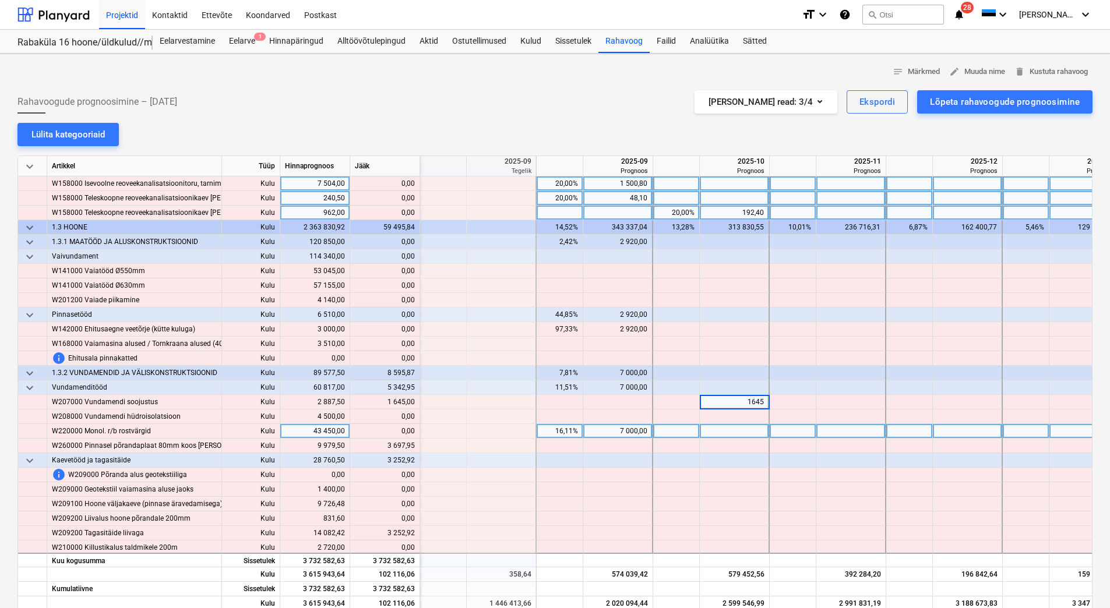
click at [718, 425] on div at bounding box center [735, 431] width 70 height 15
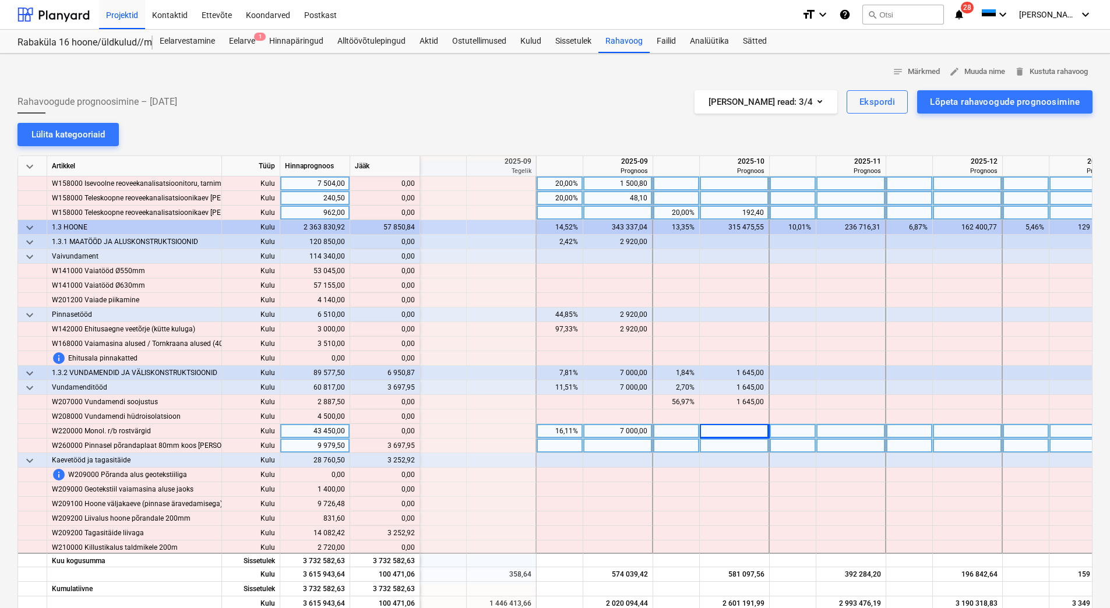
click at [600, 442] on div at bounding box center [618, 446] width 70 height 15
type input "3697,95"
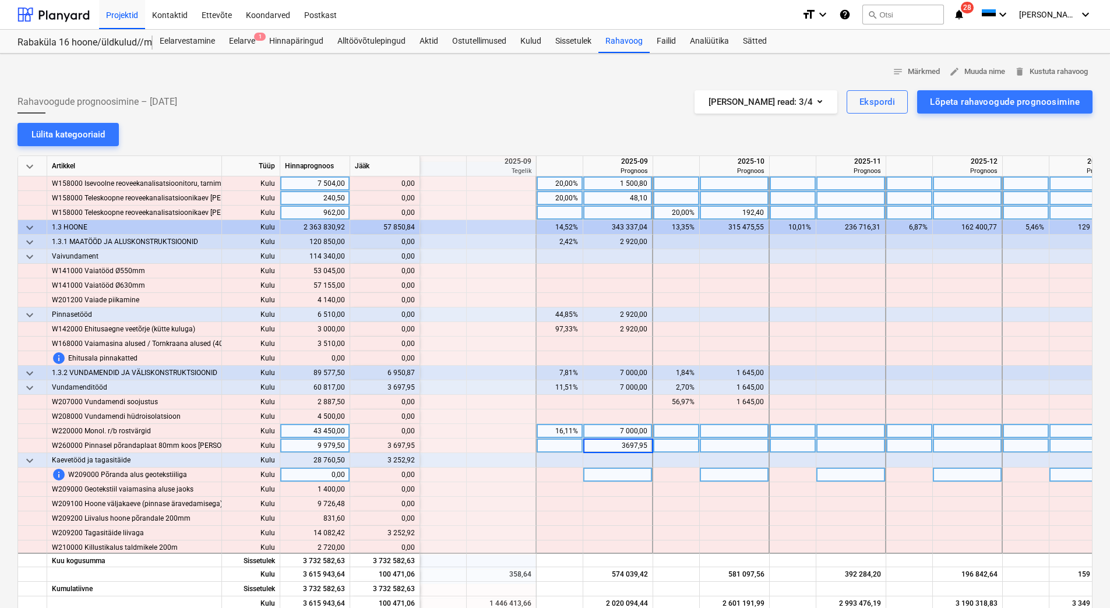
click at [597, 481] on div at bounding box center [618, 475] width 70 height 15
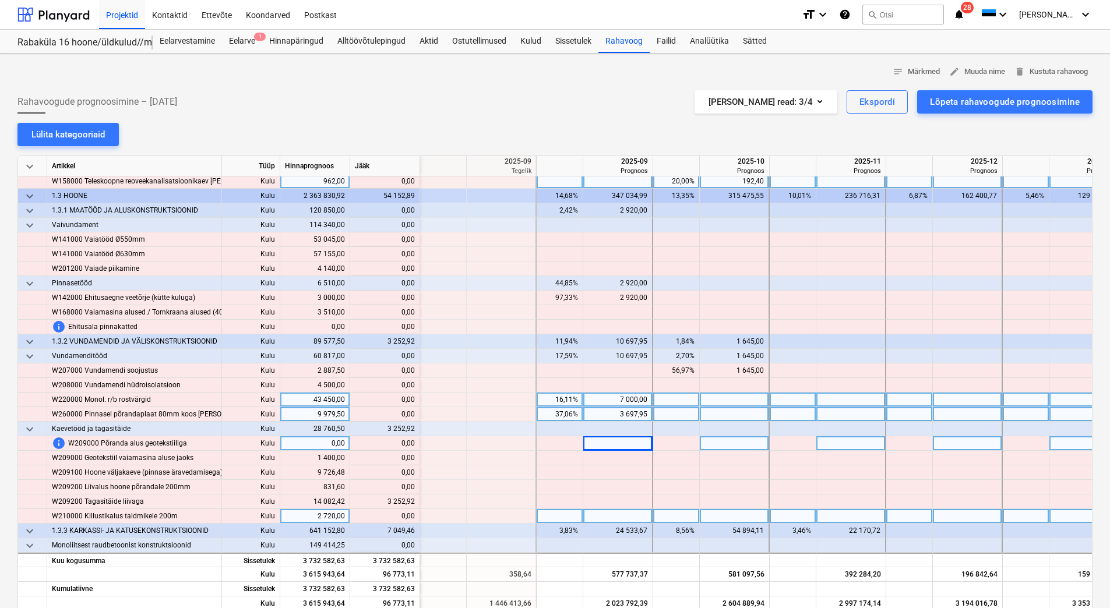
scroll to position [1806, 1282]
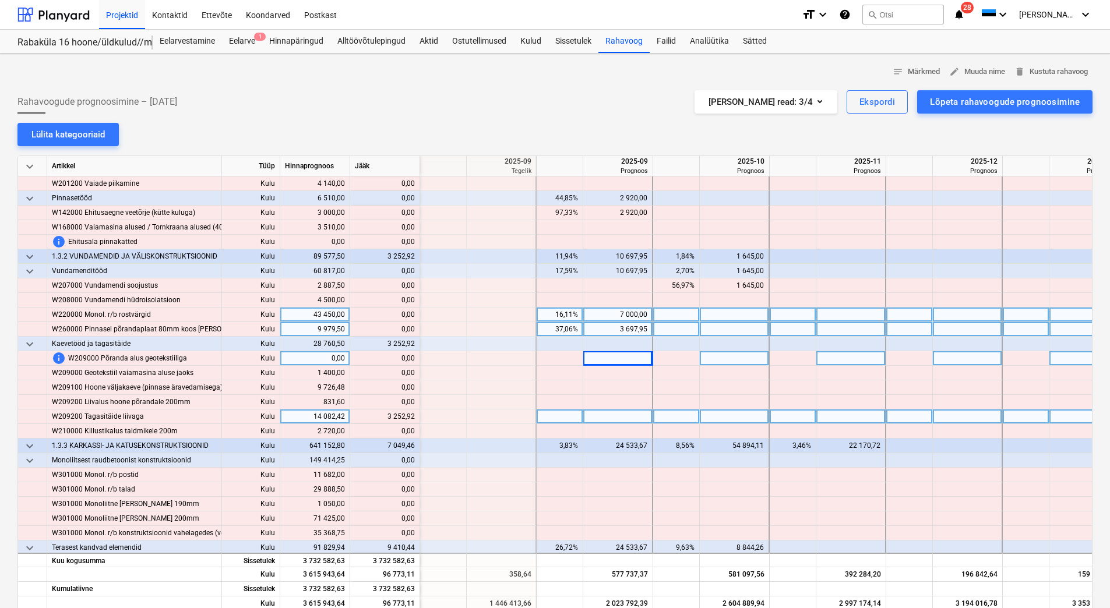
click at [844, 415] on div at bounding box center [851, 417] width 70 height 15
type input "3252,92"
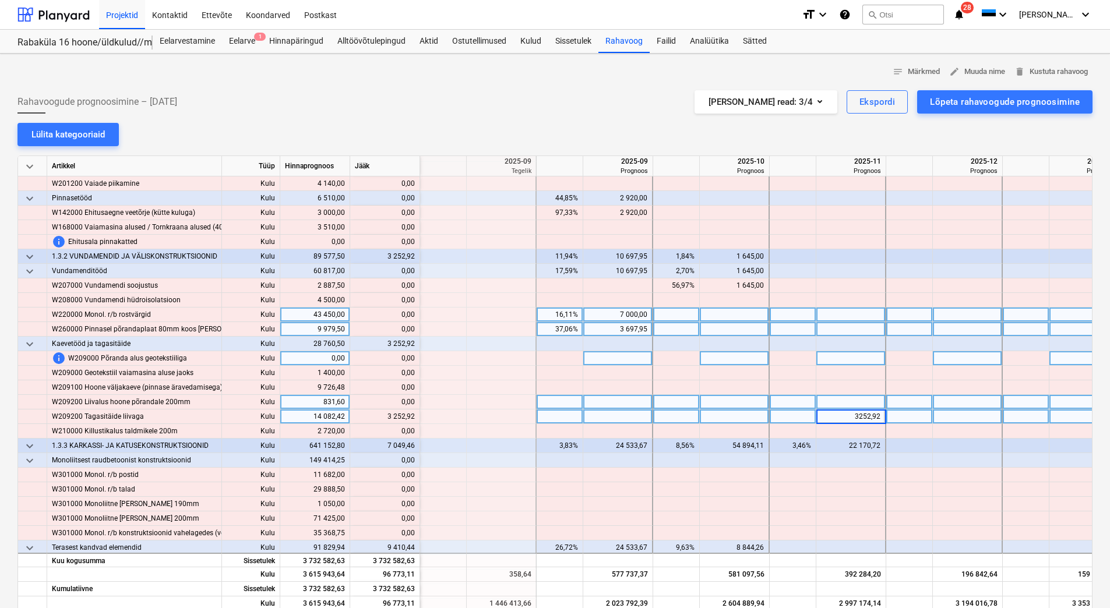
click at [844, 399] on div at bounding box center [851, 402] width 70 height 15
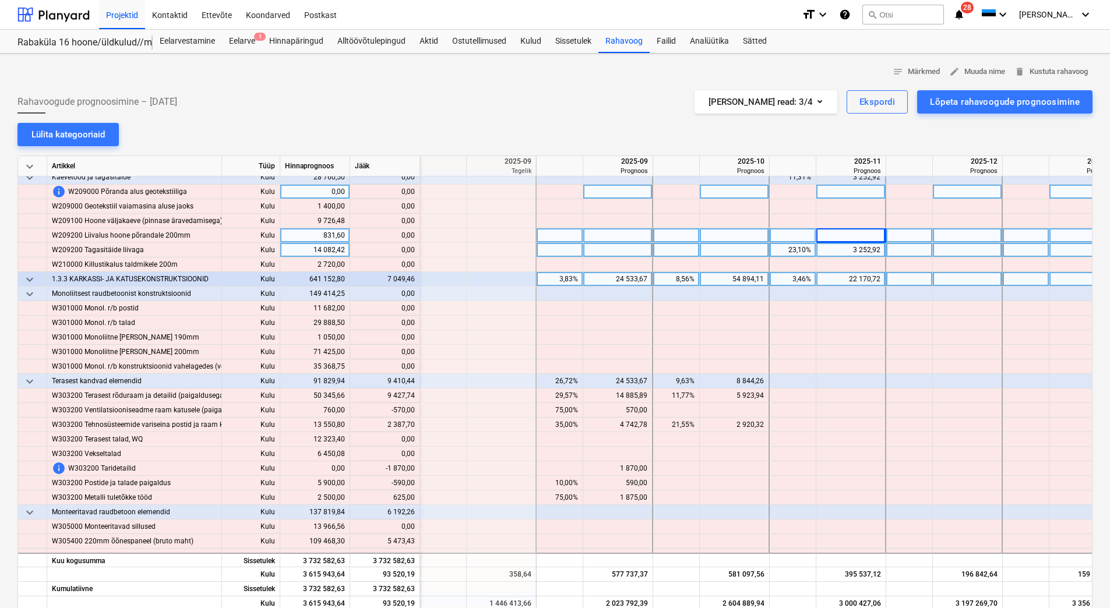
scroll to position [1981, 1282]
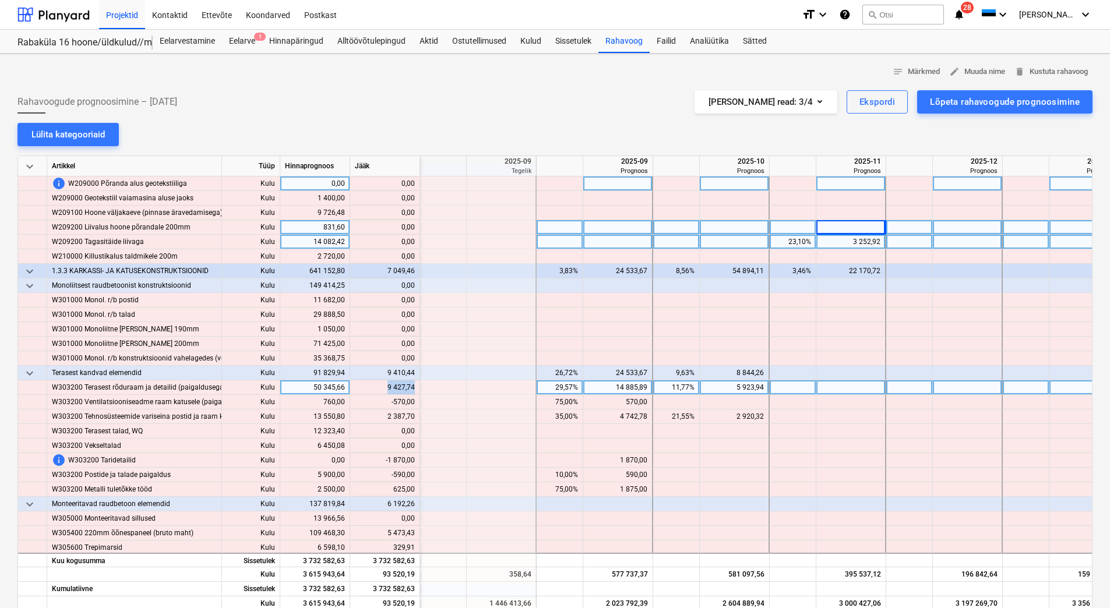
drag, startPoint x: 389, startPoint y: 386, endPoint x: 413, endPoint y: 386, distance: 23.9
click at [413, 386] on div "content_copy 9 427,74" at bounding box center [385, 387] width 60 height 15
copy div "9 427,74"
click at [813, 388] on div at bounding box center [793, 387] width 47 height 15
type input "9"
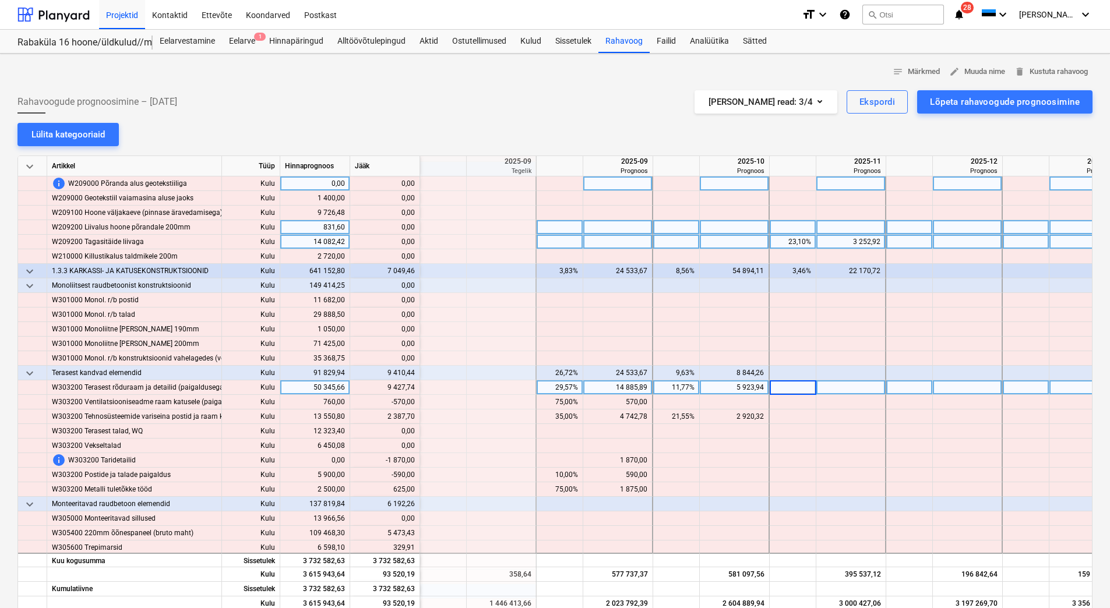
click at [837, 387] on div at bounding box center [851, 387] width 70 height 15
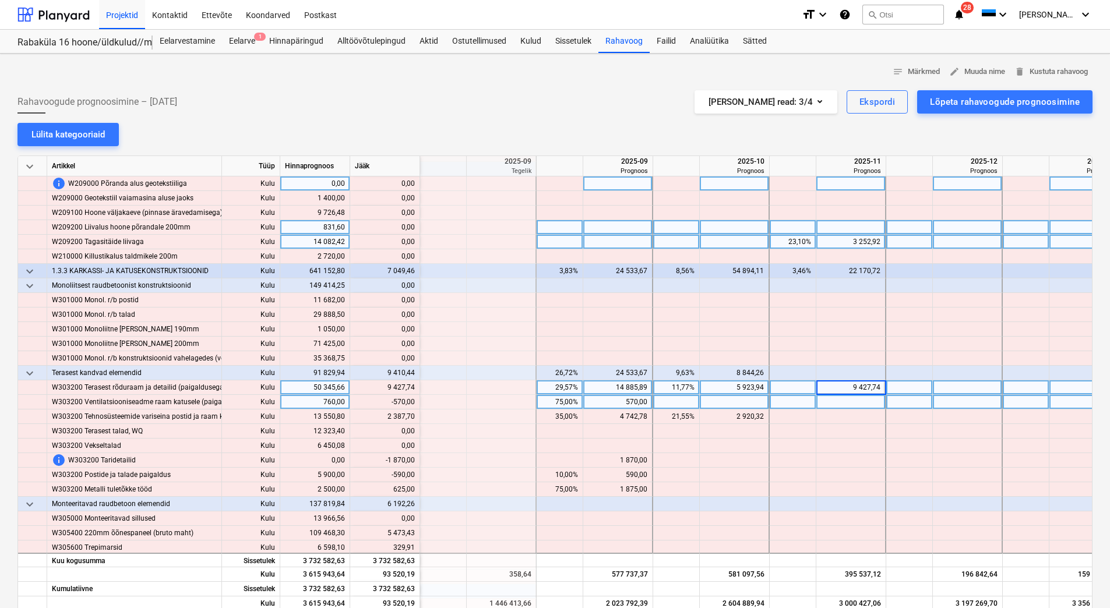
click at [834, 400] on div at bounding box center [851, 402] width 70 height 15
click at [624, 405] on div "570,00" at bounding box center [617, 402] width 59 height 15
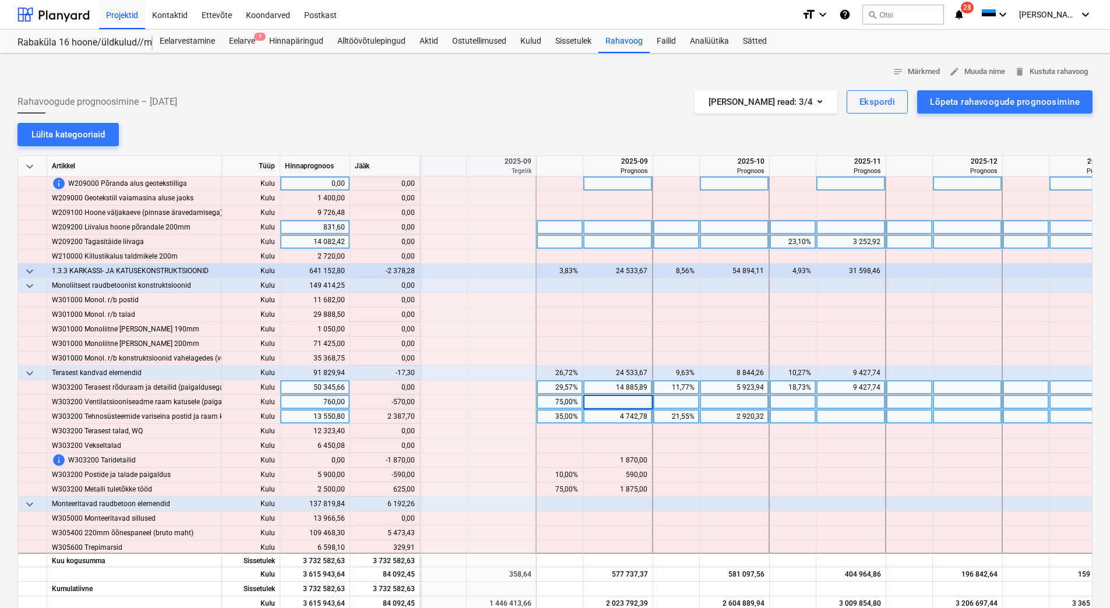
click at [626, 418] on div "4 742,78" at bounding box center [617, 417] width 59 height 15
click at [390, 417] on div "content_copy 2 387,70" at bounding box center [385, 417] width 60 height 15
click at [386, 416] on div "content_copy 2 387,70" at bounding box center [385, 417] width 60 height 15
drag, startPoint x: 386, startPoint y: 416, endPoint x: 413, endPoint y: 412, distance: 27.0
click at [413, 412] on div "content_copy 2 387,70" at bounding box center [385, 417] width 60 height 15
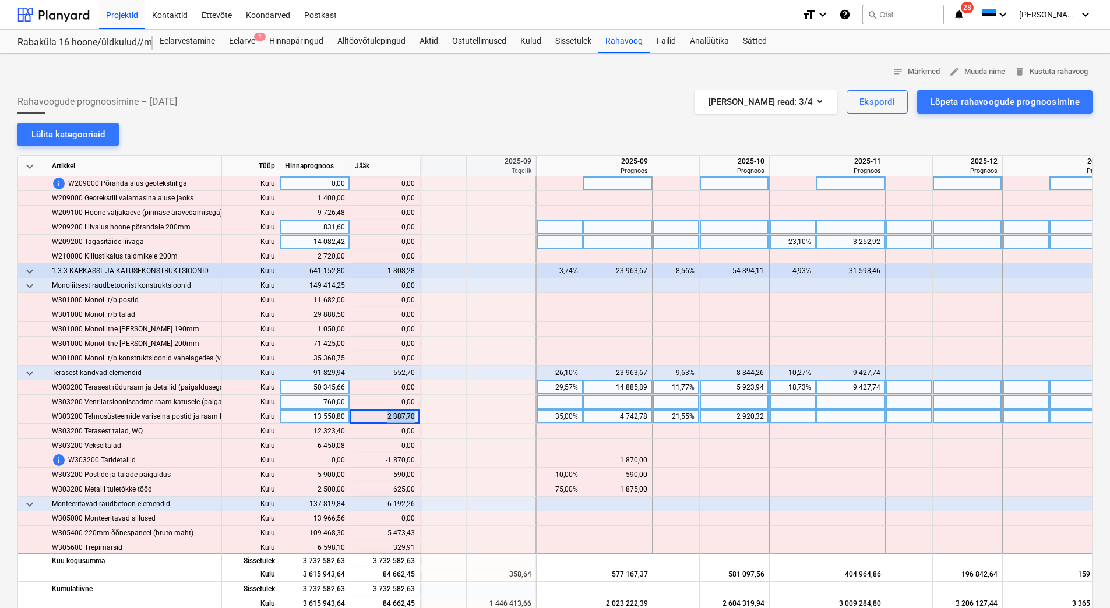
copy div "2 387,70"
click at [828, 417] on div at bounding box center [851, 417] width 70 height 15
type input "2 387,70"
click at [830, 398] on div at bounding box center [851, 402] width 70 height 15
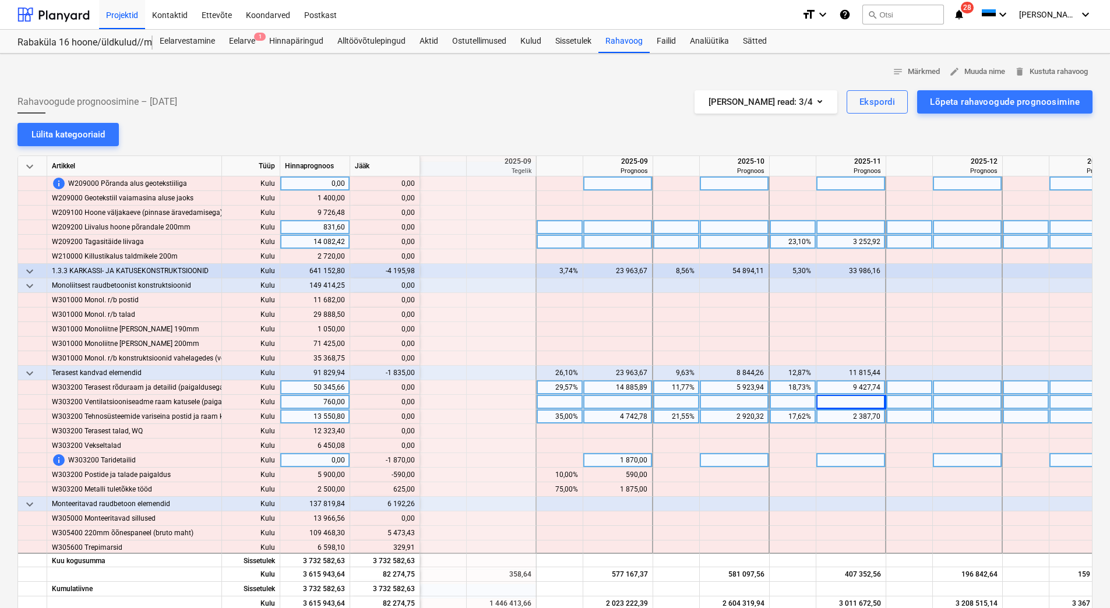
click at [599, 461] on div "1 870,00" at bounding box center [617, 460] width 59 height 15
click at [613, 463] on div "1 870,00" at bounding box center [617, 460] width 59 height 15
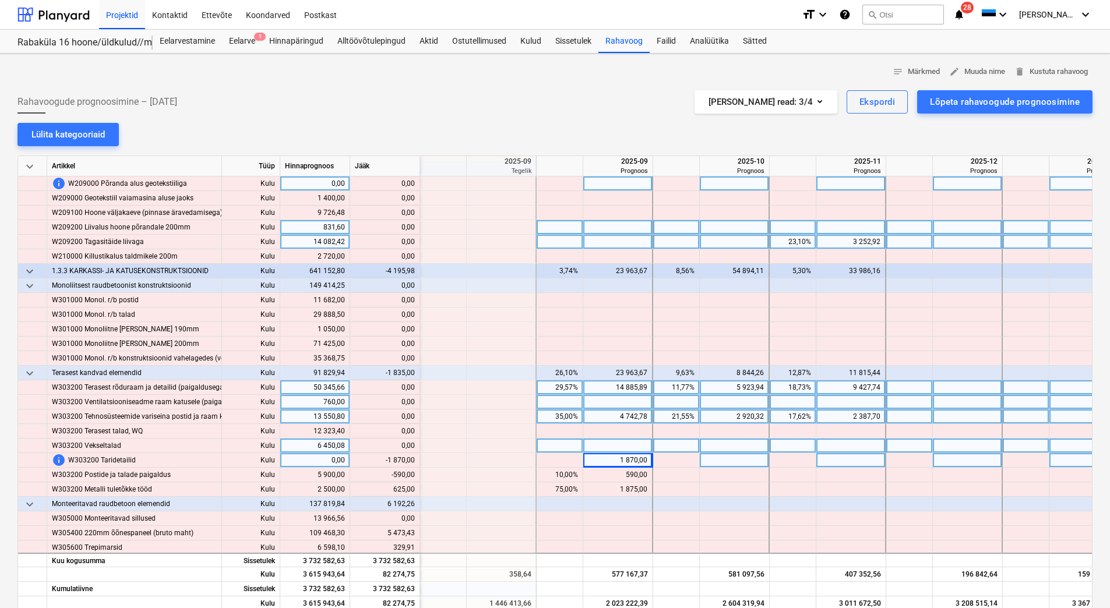
click at [616, 441] on div at bounding box center [618, 446] width 70 height 15
click at [616, 465] on div "1 870,00" at bounding box center [617, 460] width 59 height 15
click at [625, 448] on div at bounding box center [618, 446] width 70 height 15
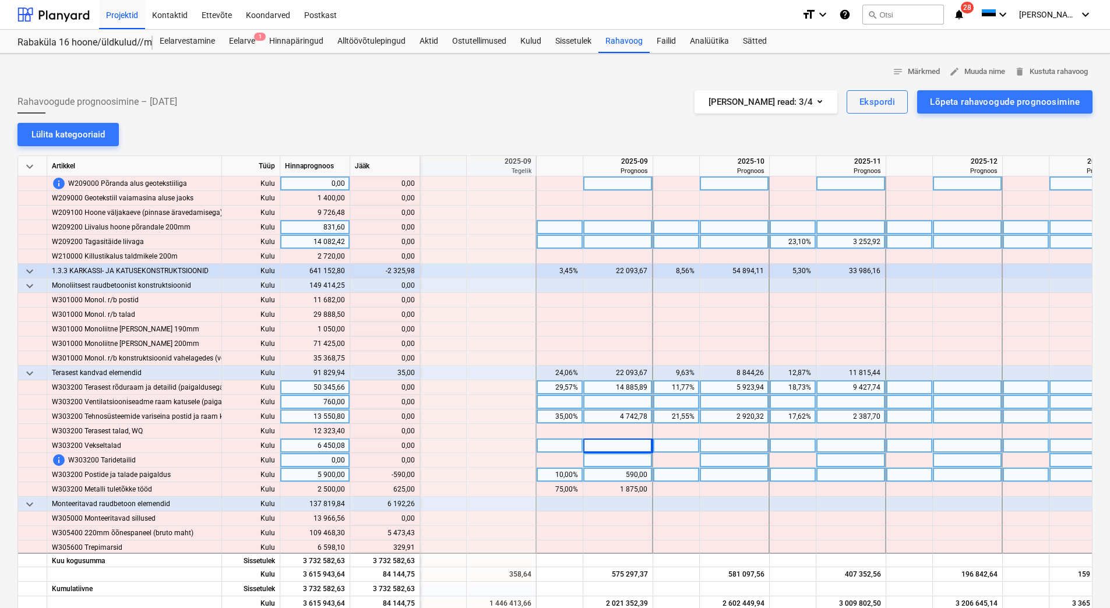
click at [601, 476] on div "590,00" at bounding box center [617, 475] width 59 height 15
click at [612, 453] on div at bounding box center [618, 460] width 70 height 15
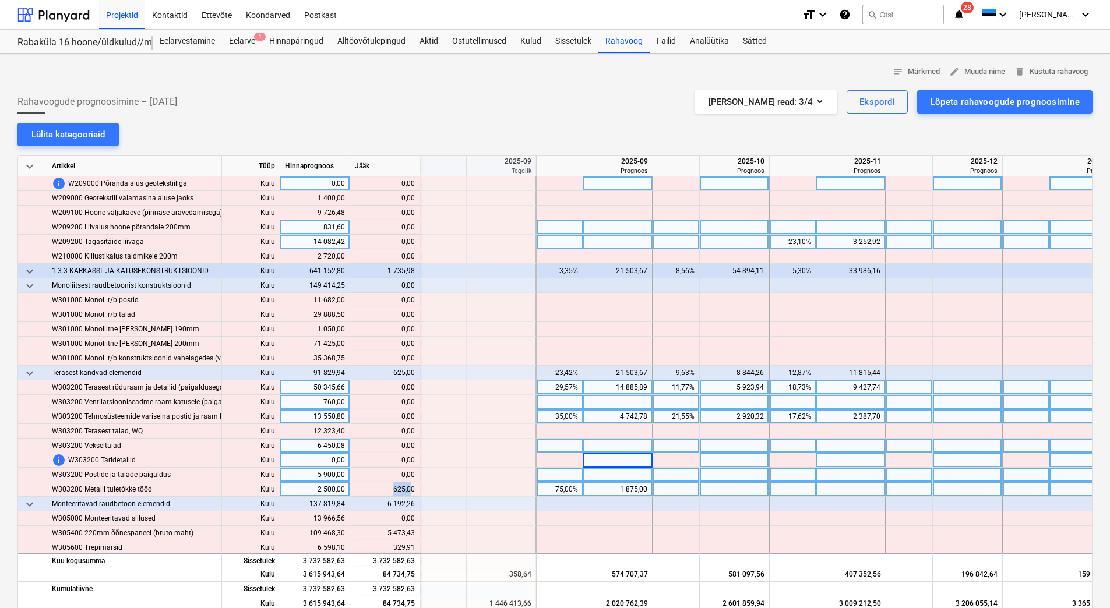
drag, startPoint x: 394, startPoint y: 491, endPoint x: 412, endPoint y: 492, distance: 18.1
click at [412, 492] on div "content_copy 625,00" at bounding box center [385, 489] width 60 height 15
copy div "625,0"
click at [758, 486] on div at bounding box center [735, 489] width 70 height 15
type input "625,0"
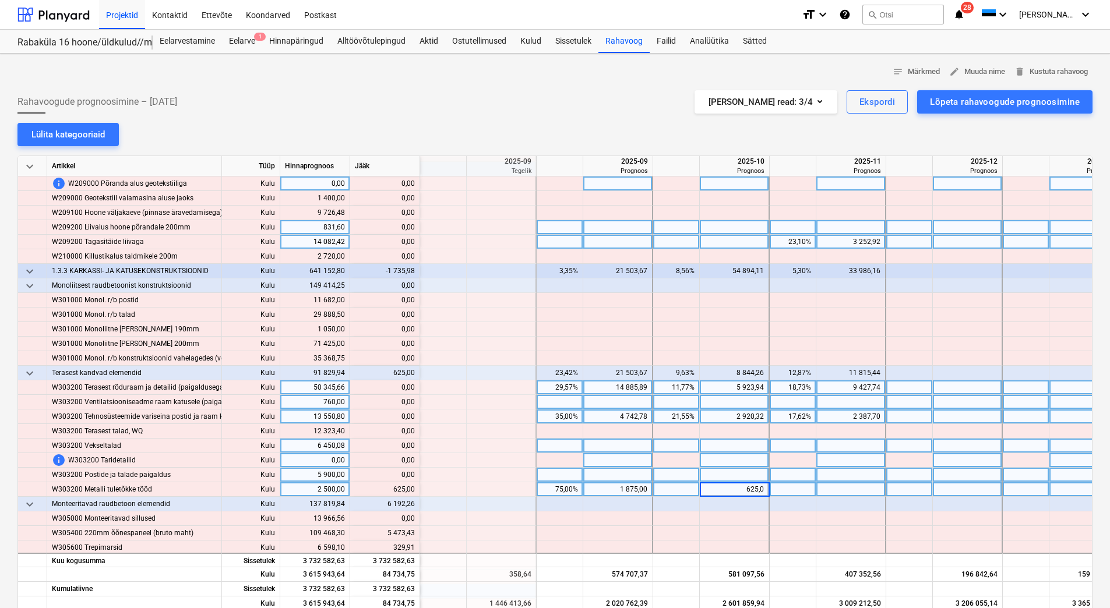
click at [758, 472] on div at bounding box center [735, 475] width 70 height 15
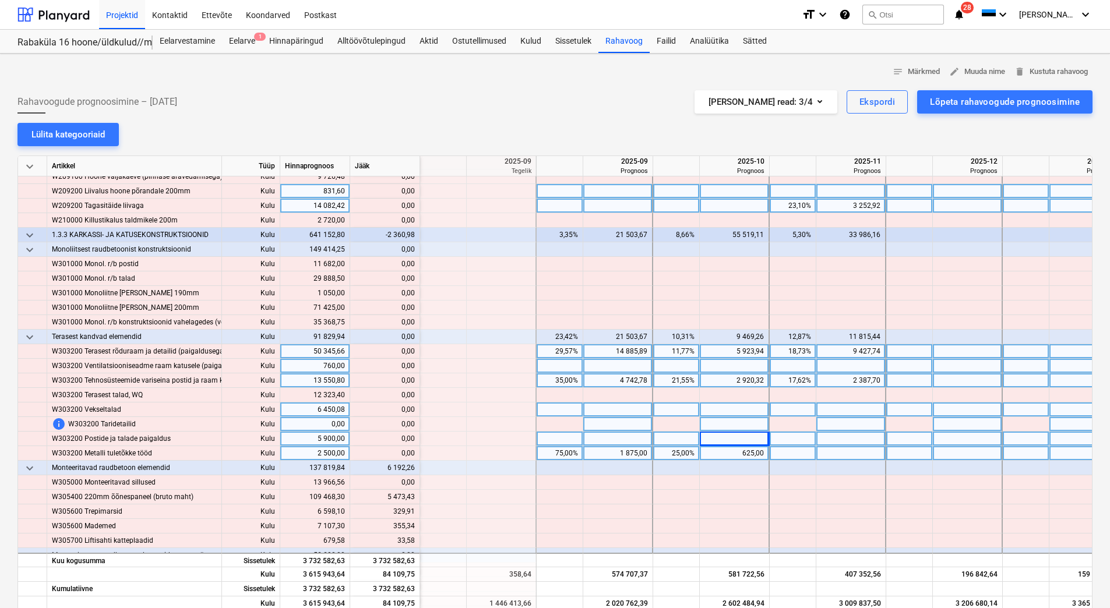
scroll to position [2039, 1282]
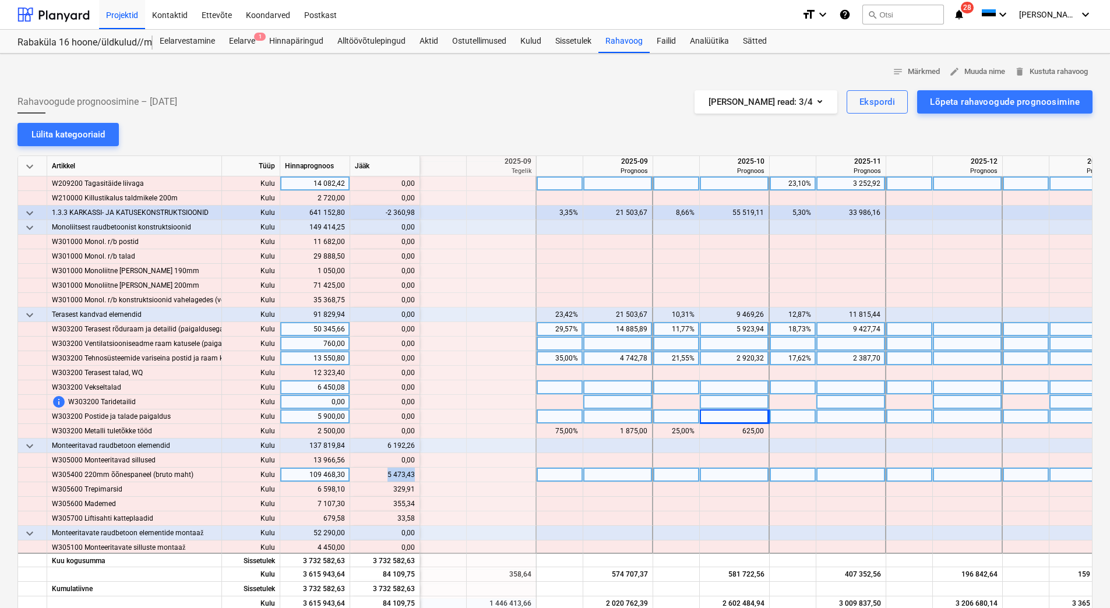
drag, startPoint x: 388, startPoint y: 472, endPoint x: 413, endPoint y: 471, distance: 25.1
click at [413, 471] on div "content_copy 5 473,43" at bounding box center [385, 475] width 60 height 15
click at [606, 477] on div at bounding box center [618, 475] width 70 height 15
type input "5 473,43"
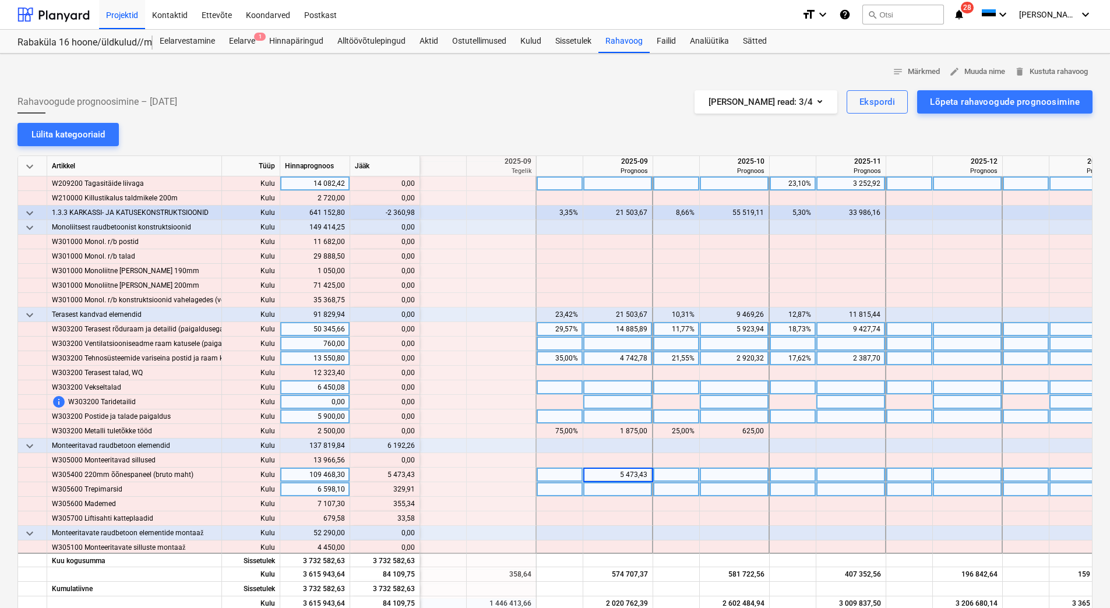
click at [606, 486] on div at bounding box center [618, 489] width 70 height 15
drag, startPoint x: 390, startPoint y: 486, endPoint x: 414, endPoint y: 488, distance: 23.4
click at [414, 488] on div "content_copy 329,91" at bounding box center [385, 489] width 60 height 15
click at [629, 490] on div at bounding box center [618, 489] width 70 height 15
type input "329,91"
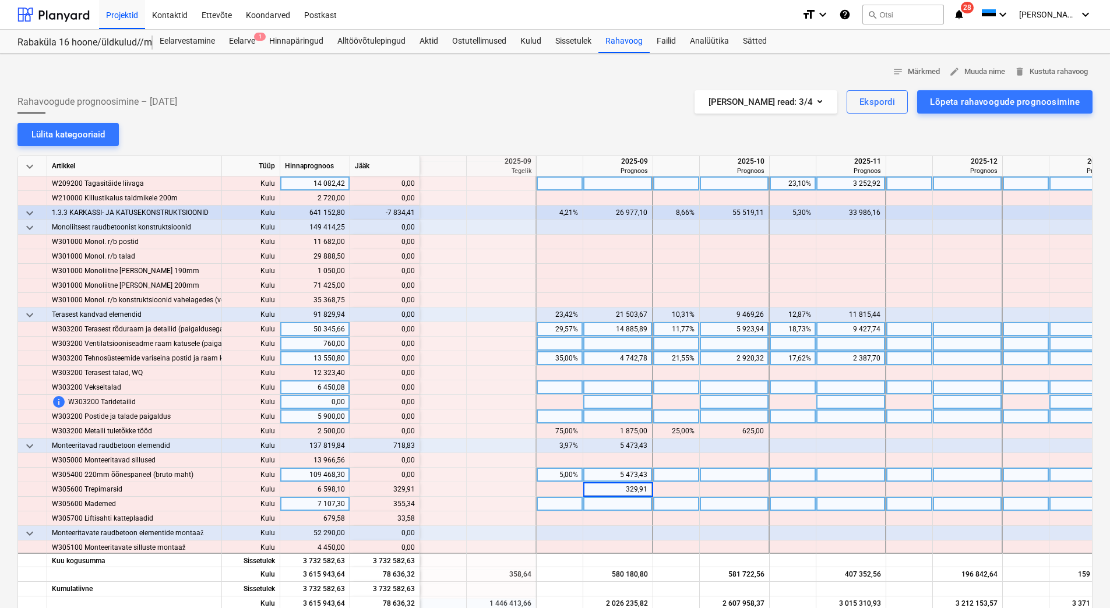
click at [620, 504] on div at bounding box center [618, 504] width 70 height 15
drag, startPoint x: 389, startPoint y: 501, endPoint x: 414, endPoint y: 505, distance: 25.4
click at [414, 505] on div "content_copy 355,34" at bounding box center [385, 504] width 60 height 15
click at [604, 503] on div at bounding box center [618, 504] width 70 height 15
type input "355,34"
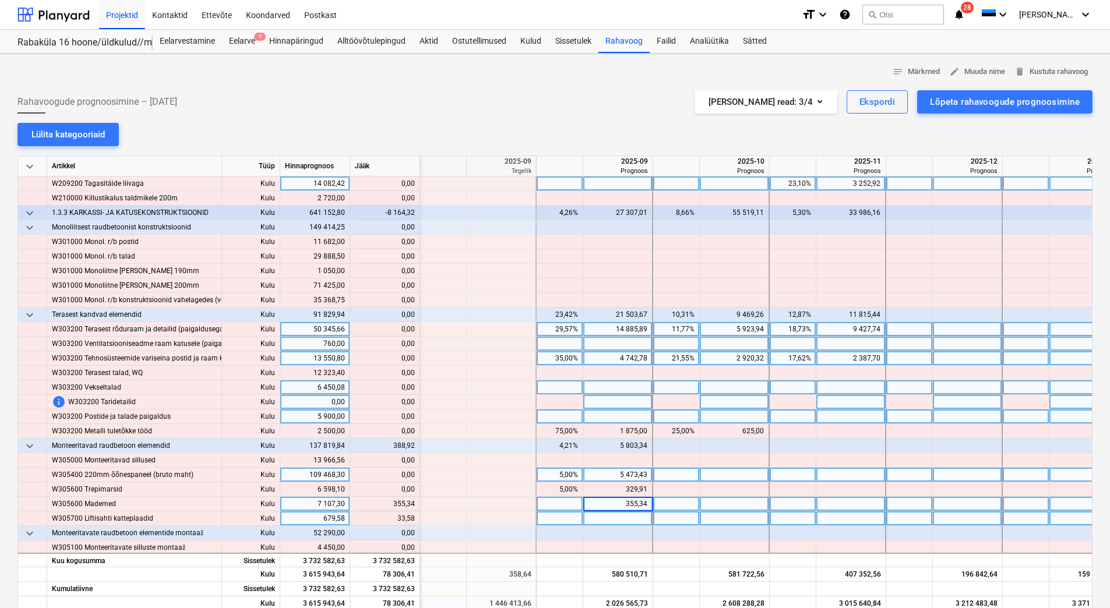
click at [604, 520] on div at bounding box center [618, 518] width 70 height 15
type input "33,58"
click at [647, 479] on div "5 473,43" at bounding box center [617, 475] width 59 height 15
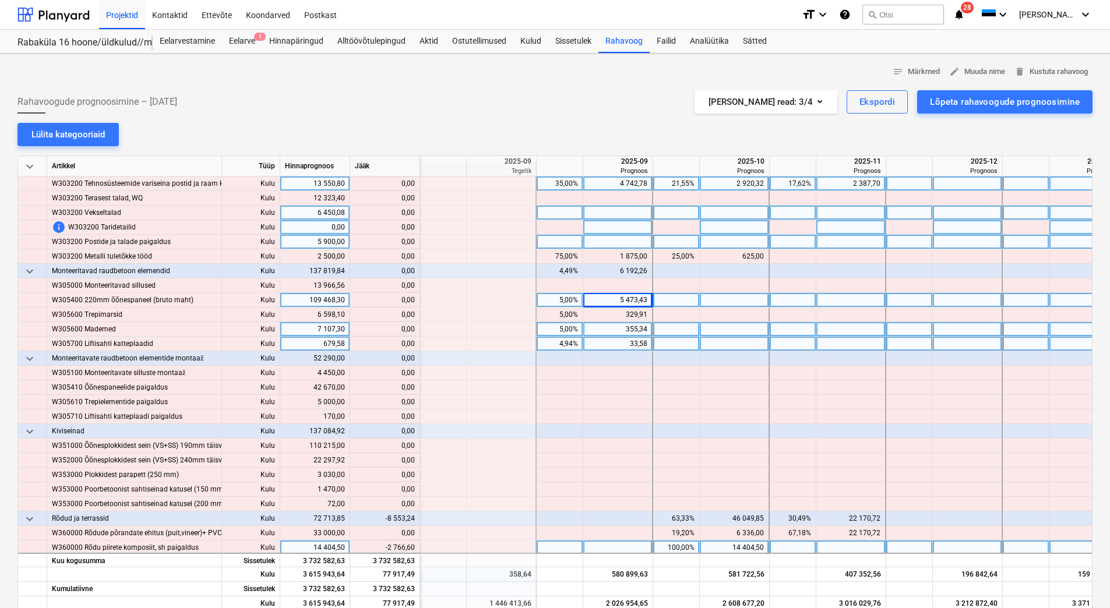
scroll to position [2330, 1282]
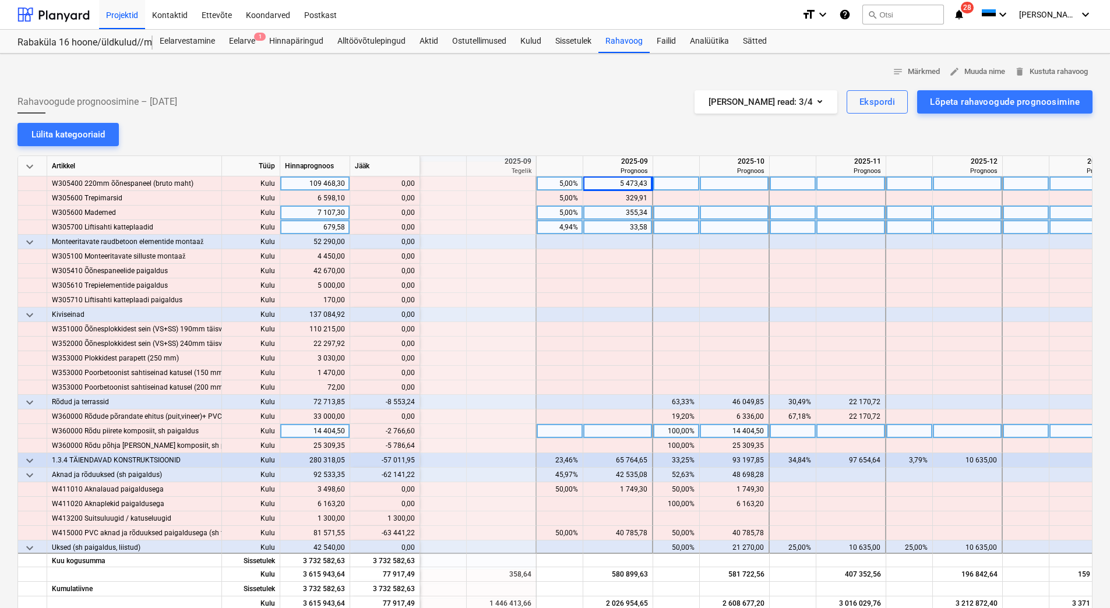
click at [729, 428] on div "14 404,50" at bounding box center [733, 431] width 59 height 15
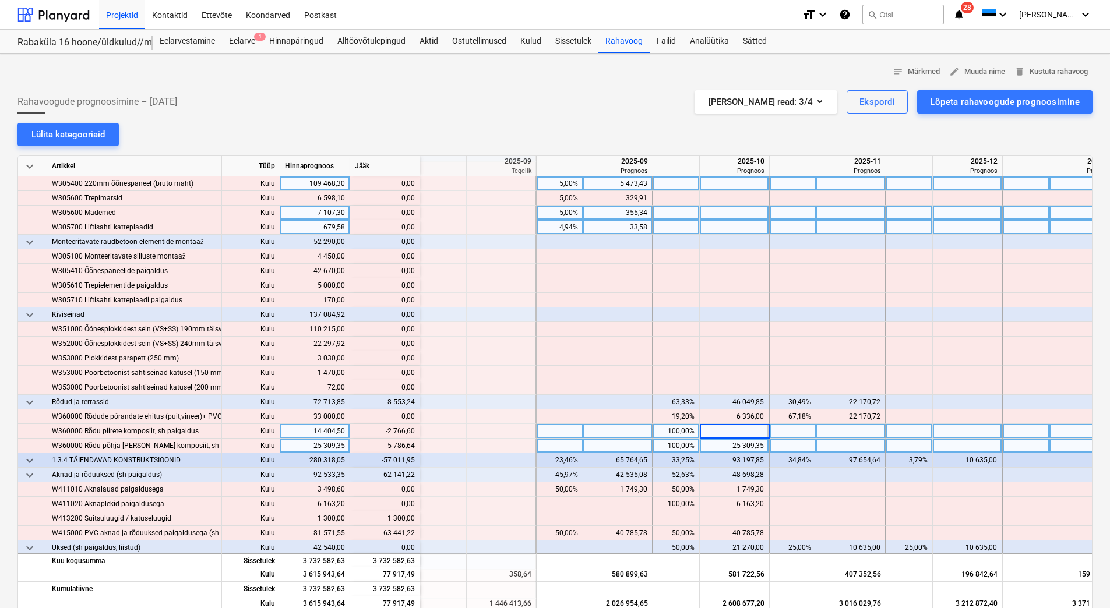
click at [729, 447] on div "25 309,35" at bounding box center [733, 446] width 59 height 15
click at [728, 444] on div "25 309,35" at bounding box center [733, 446] width 59 height 15
click at [731, 429] on div at bounding box center [735, 431] width 70 height 15
drag, startPoint x: 384, startPoint y: 430, endPoint x: 414, endPoint y: 432, distance: 29.2
click at [414, 432] on div "content_copy 11 637,90" at bounding box center [385, 431] width 60 height 15
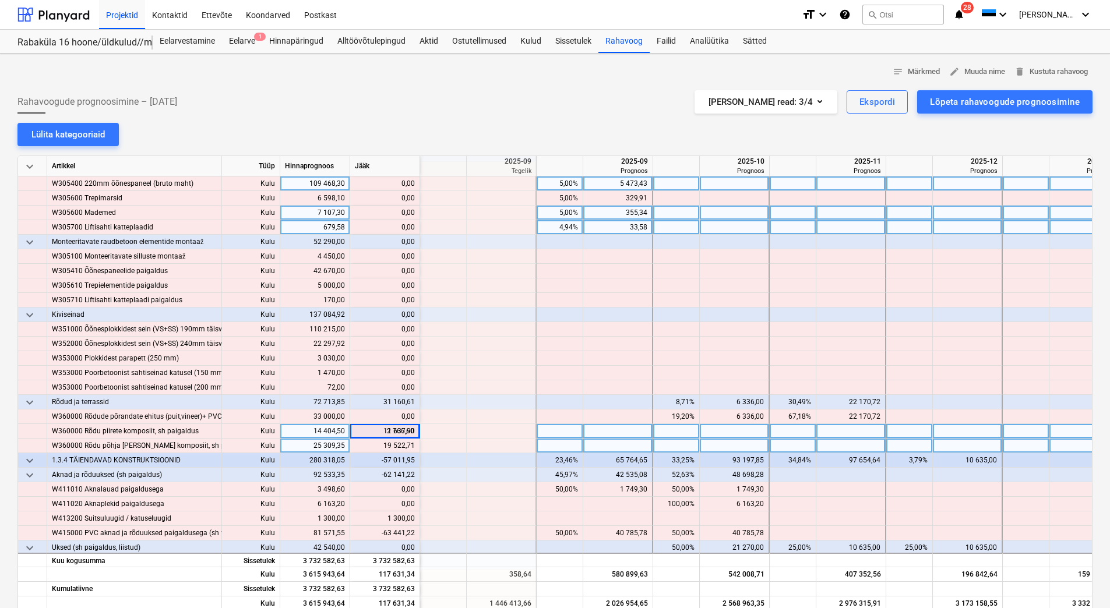
click at [714, 430] on div at bounding box center [735, 431] width 70 height 15
type input "11 637,90"
click at [715, 447] on div at bounding box center [735, 446] width 70 height 15
drag, startPoint x: 380, startPoint y: 444, endPoint x: 413, endPoint y: 448, distance: 32.8
click at [413, 448] on div "content_copy 19 522,71" at bounding box center [385, 446] width 60 height 15
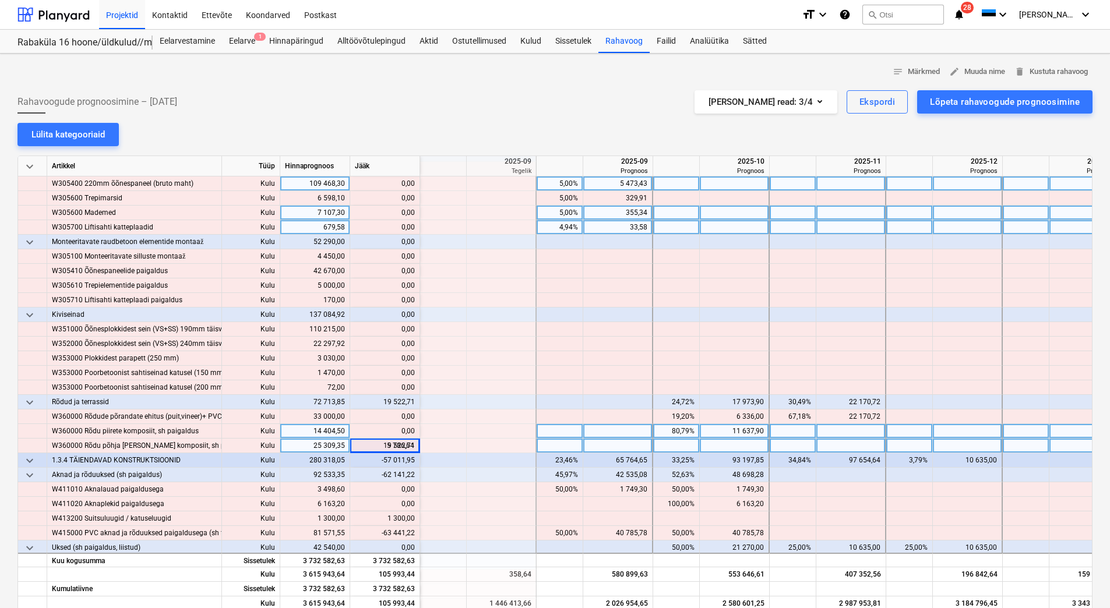
click at [857, 444] on div at bounding box center [851, 446] width 70 height 15
type input "19 522,71"
click at [856, 432] on div at bounding box center [851, 431] width 70 height 15
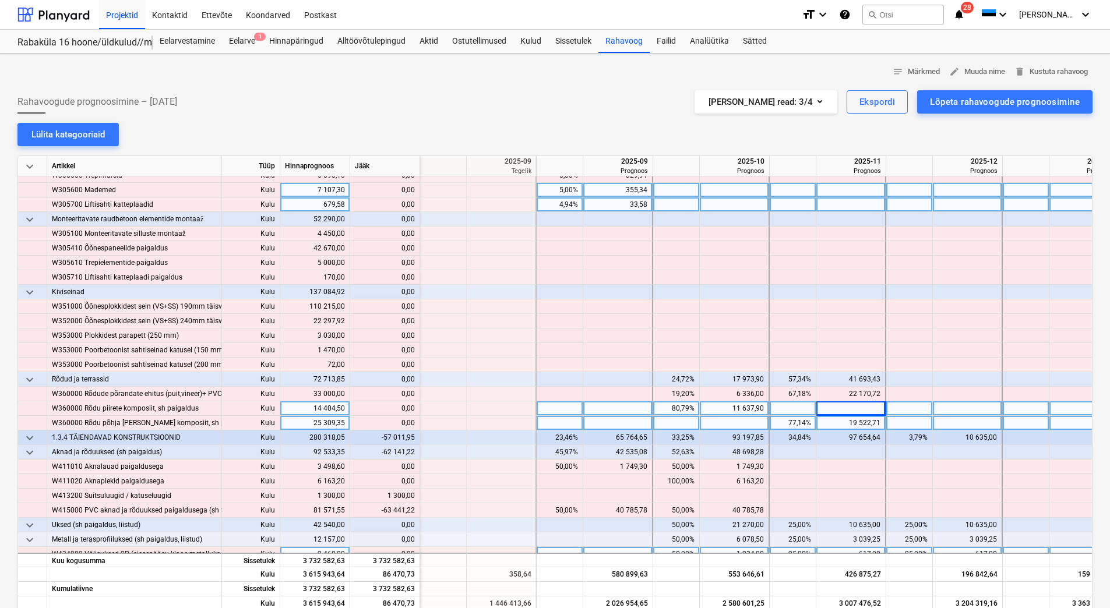
scroll to position [2447, 1282]
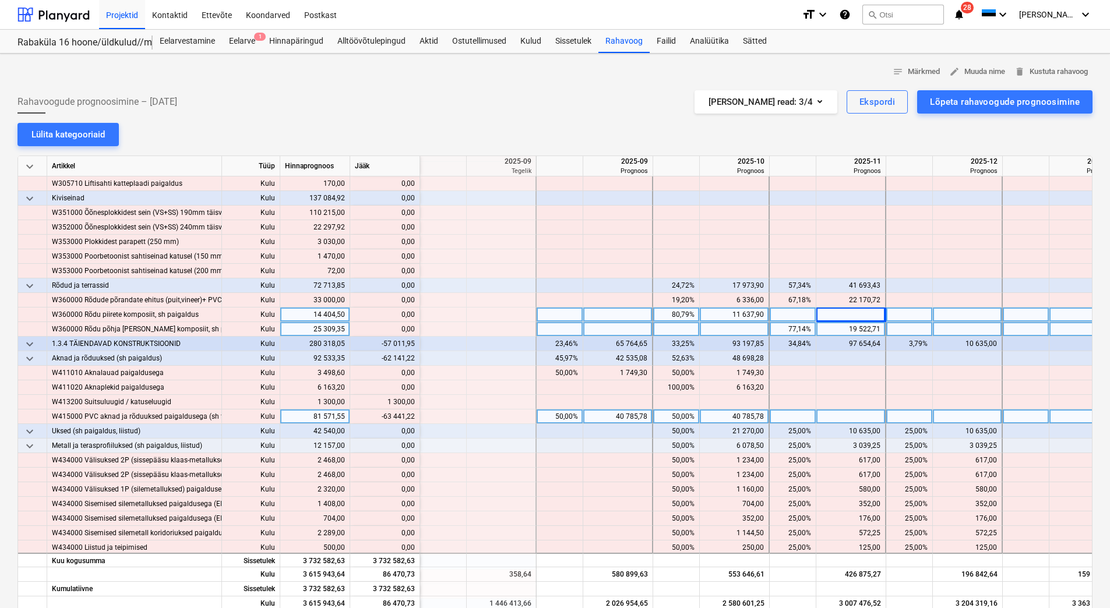
click at [609, 415] on div "40 785,78" at bounding box center [617, 417] width 59 height 15
click at [712, 416] on div "40 785,78" at bounding box center [733, 417] width 59 height 15
click at [610, 418] on div "40 785,78" at bounding box center [617, 417] width 59 height 15
click at [610, 416] on div "40 785,78" at bounding box center [617, 417] width 59 height 15
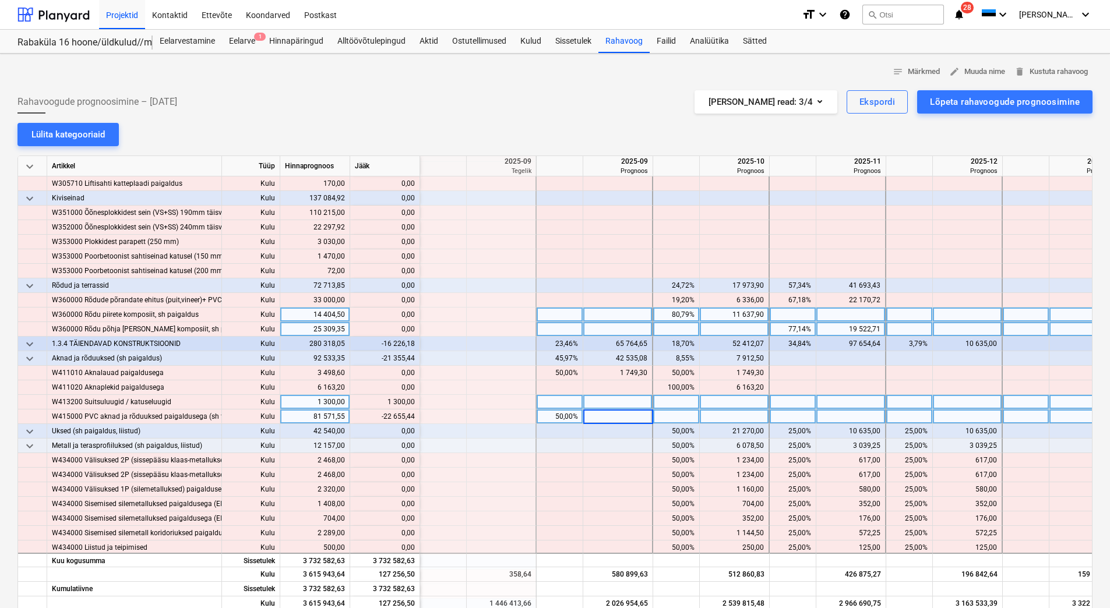
click at [615, 401] on div at bounding box center [618, 402] width 70 height 15
drag, startPoint x: 382, startPoint y: 419, endPoint x: 414, endPoint y: 417, distance: 32.1
click at [414, 417] on div "content_copy 18 130,33" at bounding box center [385, 417] width 60 height 15
click at [643, 421] on div at bounding box center [618, 417] width 70 height 15
type input "18 130,33"
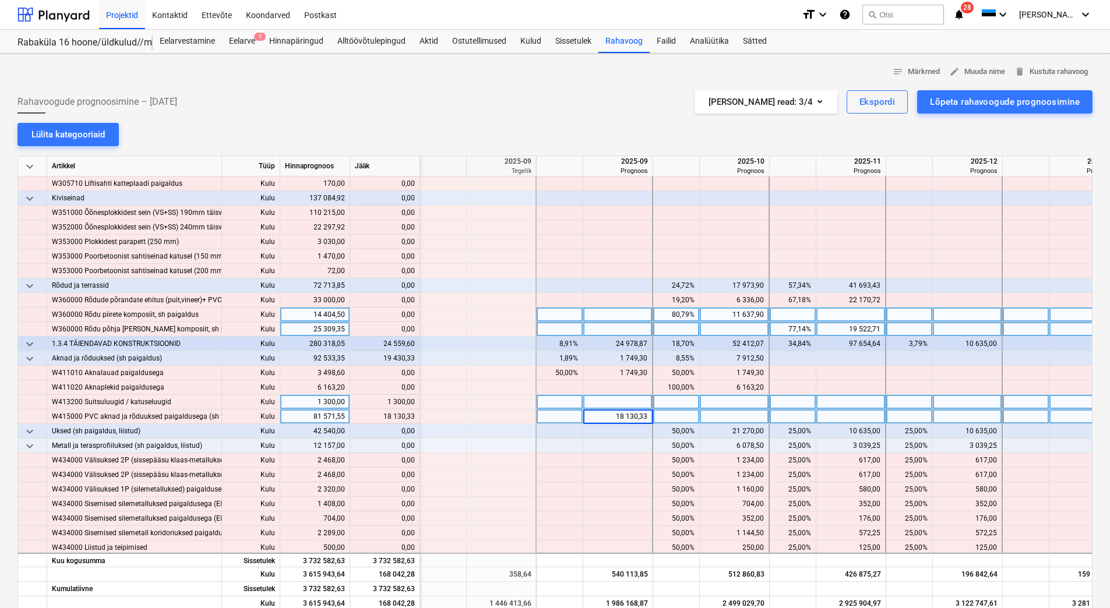
click at [641, 405] on div at bounding box center [618, 402] width 70 height 15
click at [638, 405] on div at bounding box center [618, 402] width 70 height 15
type input "1300"
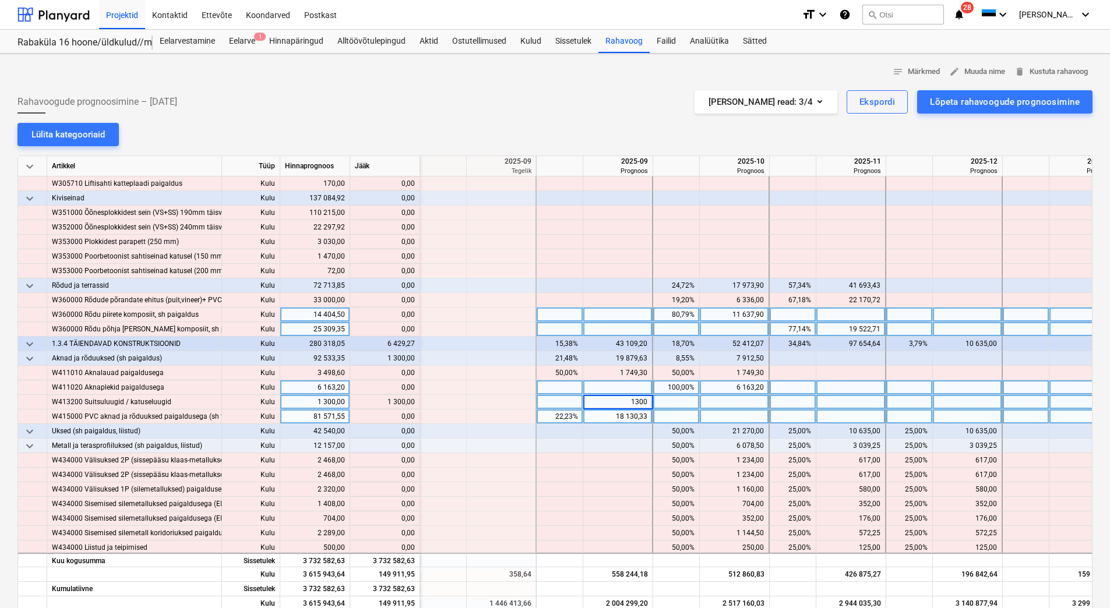
click at [626, 386] on div at bounding box center [618, 387] width 70 height 15
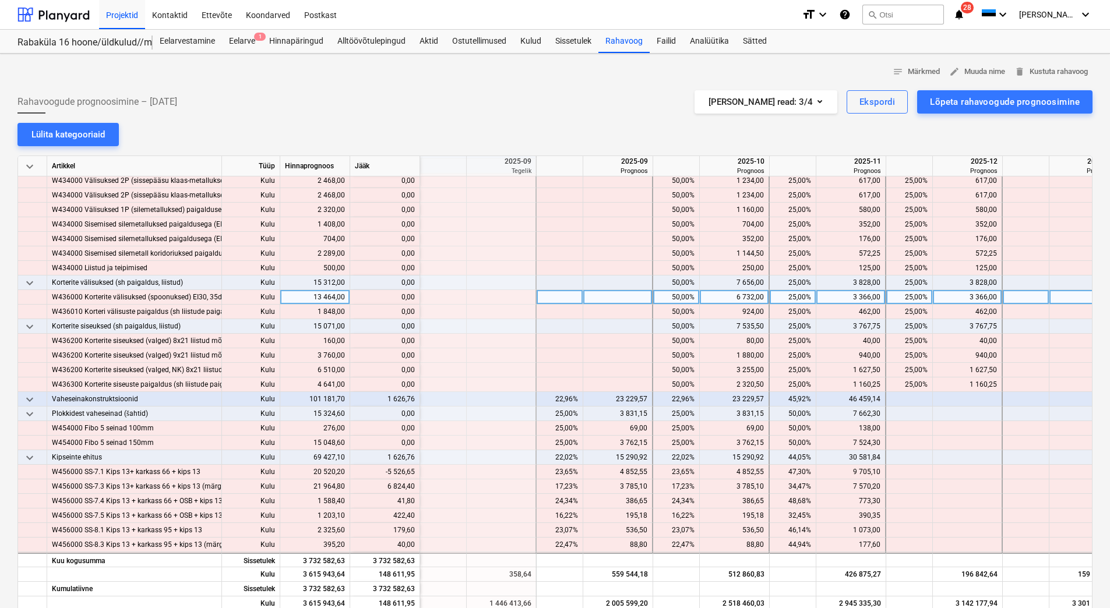
scroll to position [2738, 1282]
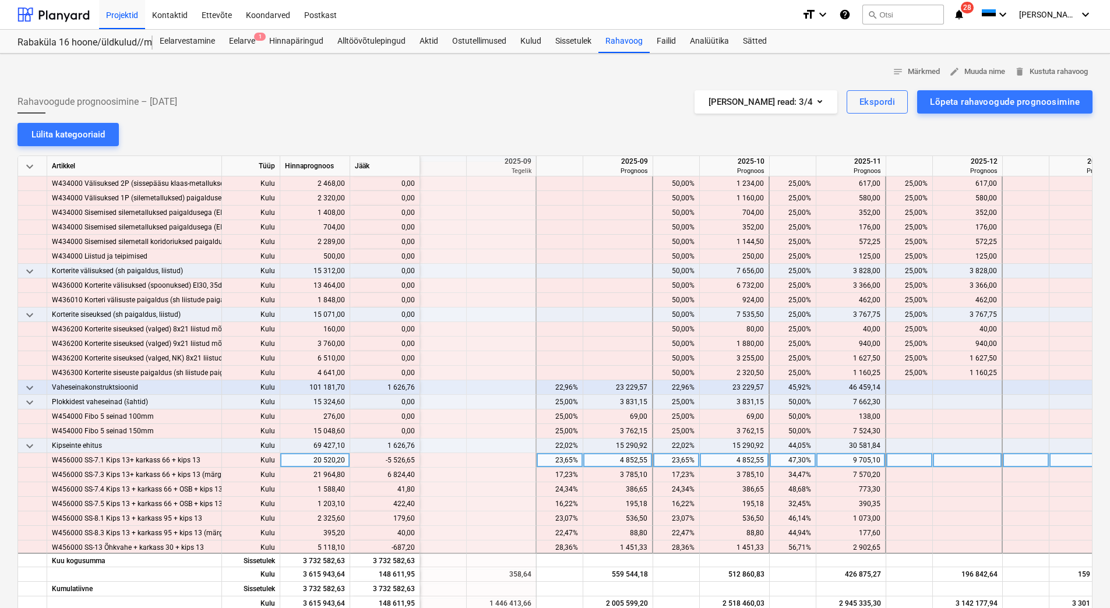
click at [850, 461] on div "9 705,10" at bounding box center [850, 460] width 59 height 15
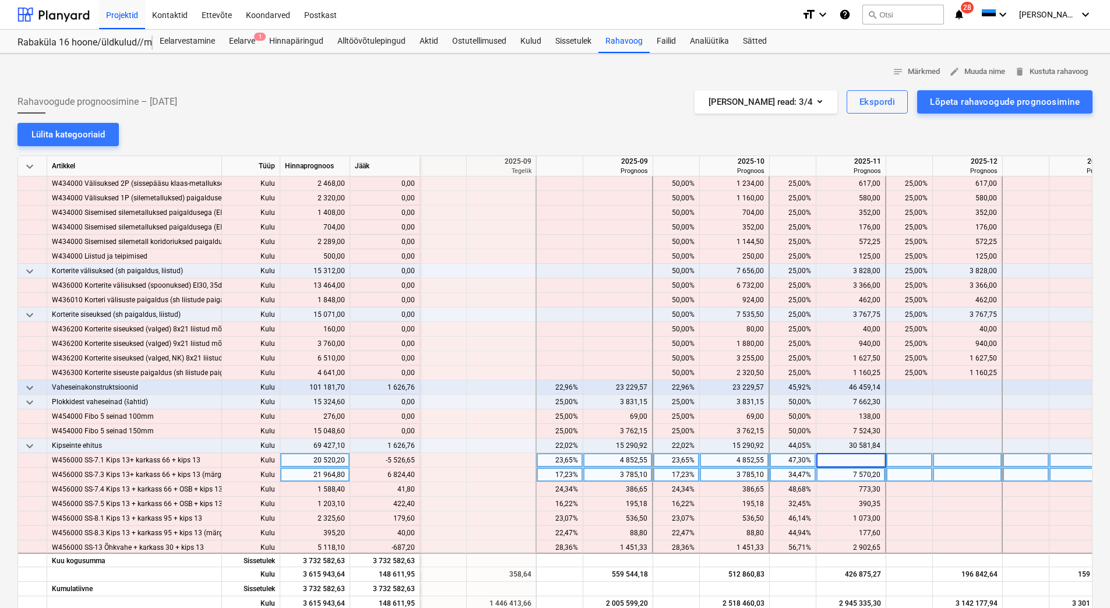
click at [849, 473] on div "7 570,20" at bounding box center [850, 475] width 59 height 15
click at [837, 463] on div at bounding box center [851, 460] width 70 height 15
type input "4178,45"
click at [949, 473] on div at bounding box center [968, 475] width 70 height 15
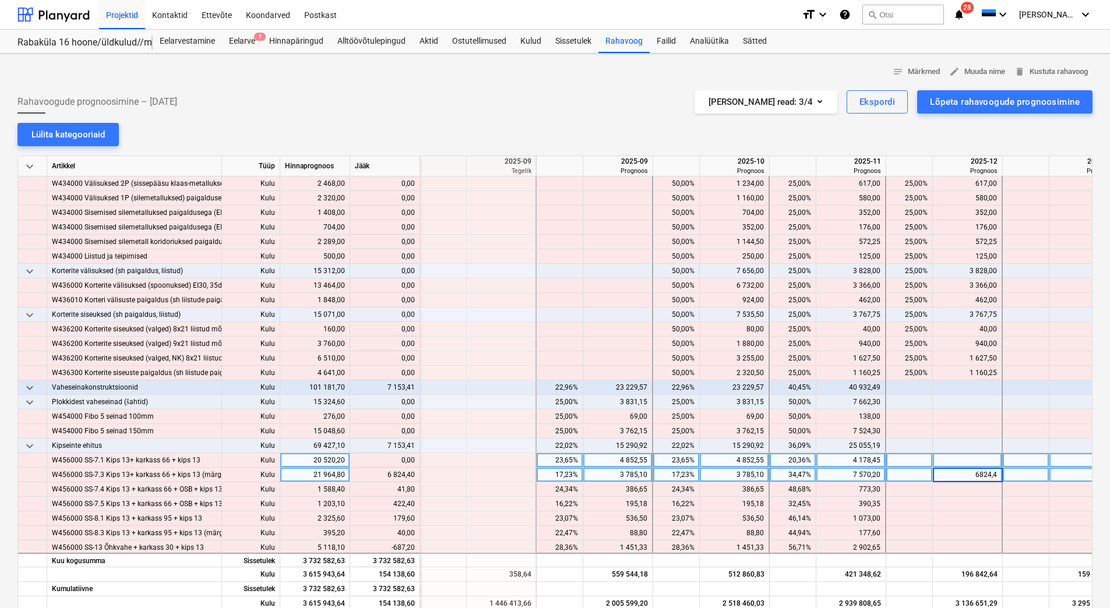
type input "6824,40"
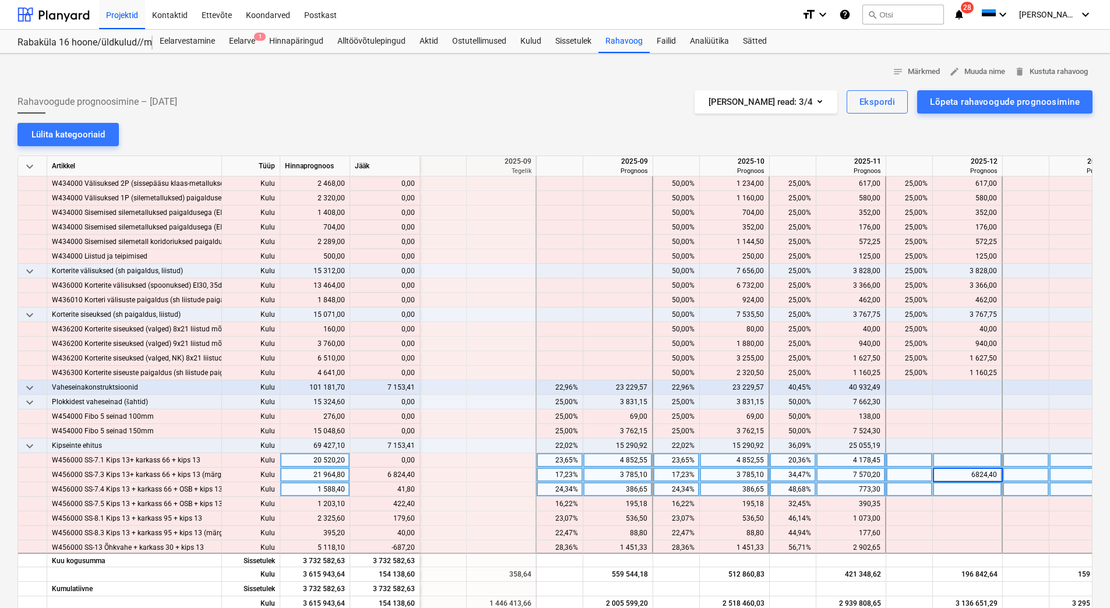
click at [946, 486] on div at bounding box center [968, 489] width 70 height 15
click at [945, 490] on div at bounding box center [968, 489] width 70 height 15
type input "41,80"
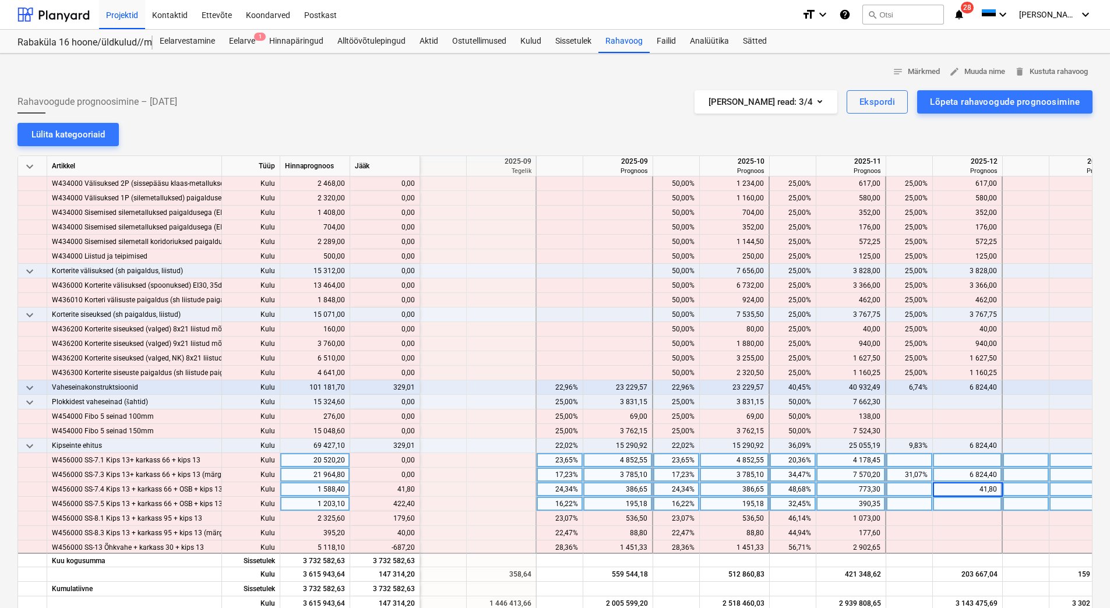
click at [945, 502] on div at bounding box center [968, 504] width 70 height 15
type input "422,40"
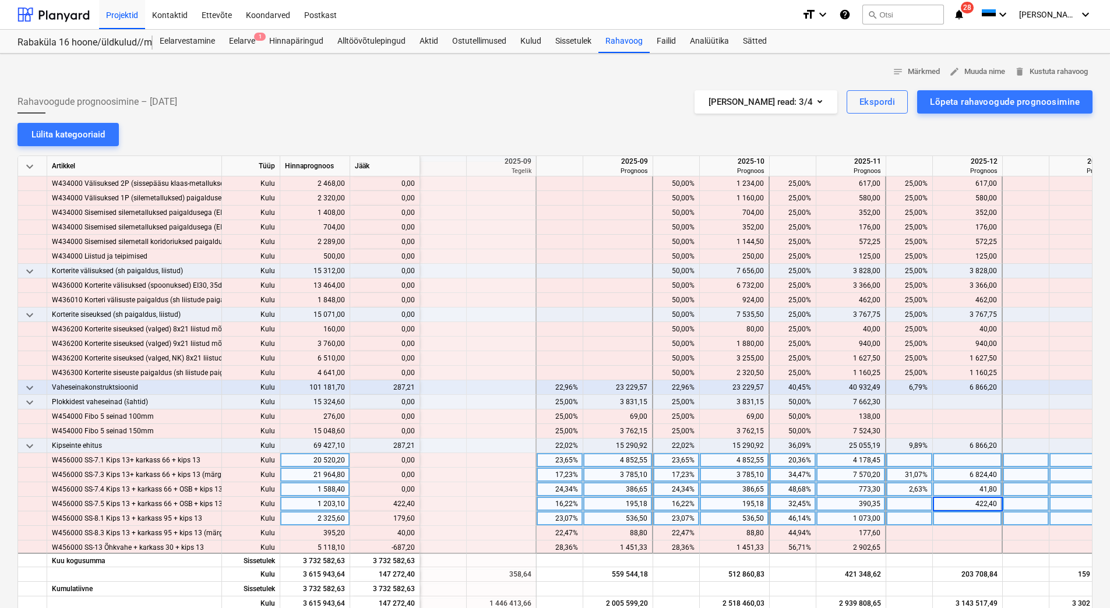
click at [943, 515] on div at bounding box center [968, 518] width 70 height 15
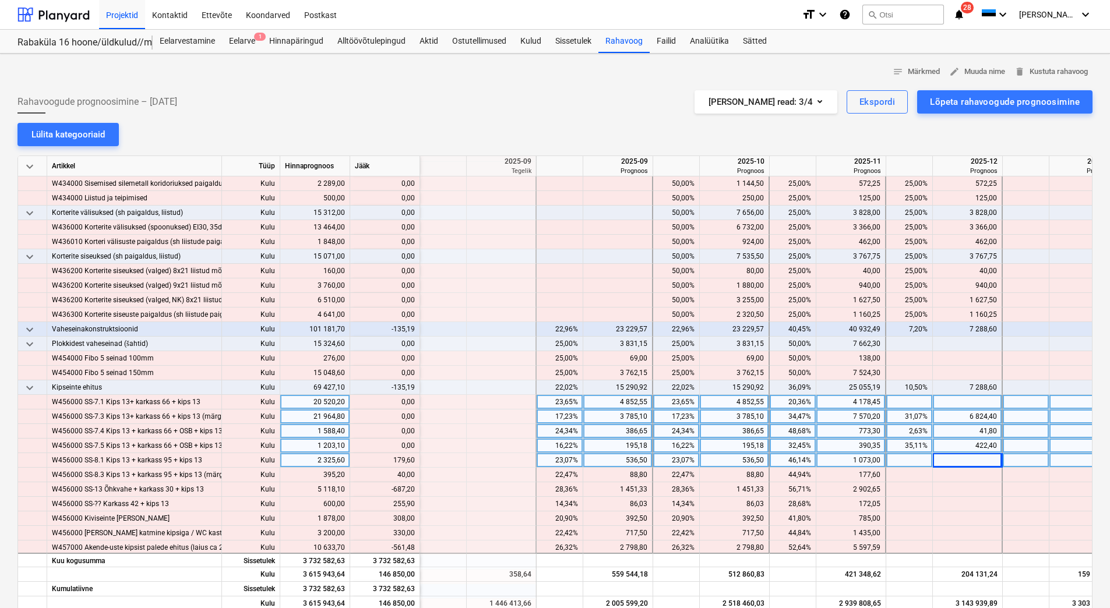
click at [952, 460] on div at bounding box center [968, 460] width 70 height 15
type input "179,60"
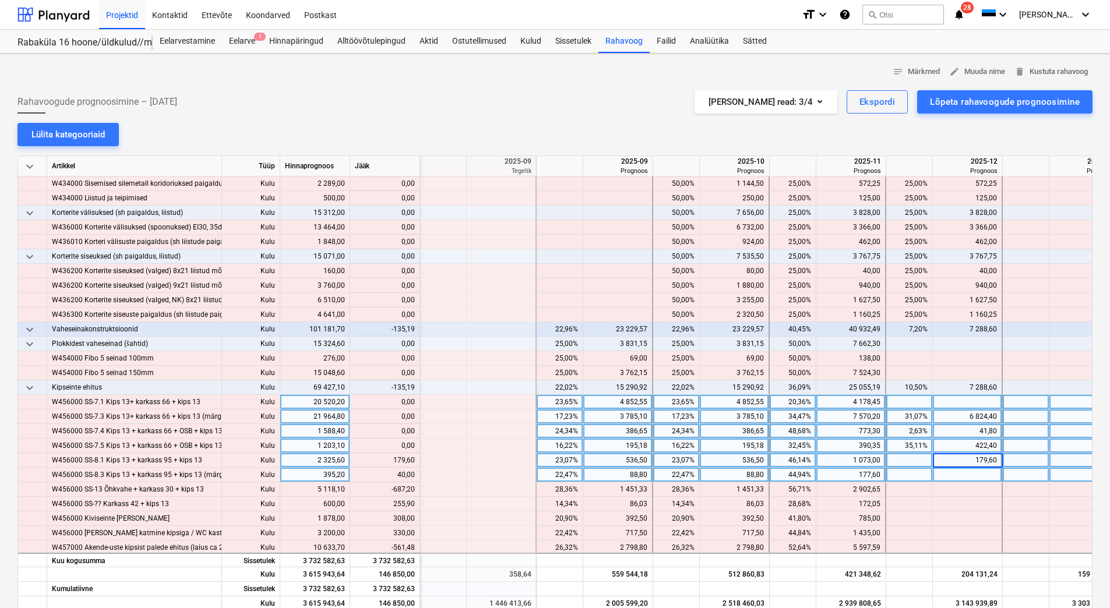
click at [952, 471] on div at bounding box center [968, 475] width 70 height 15
type input "40"
click at [952, 480] on input "40" at bounding box center [967, 475] width 69 height 14
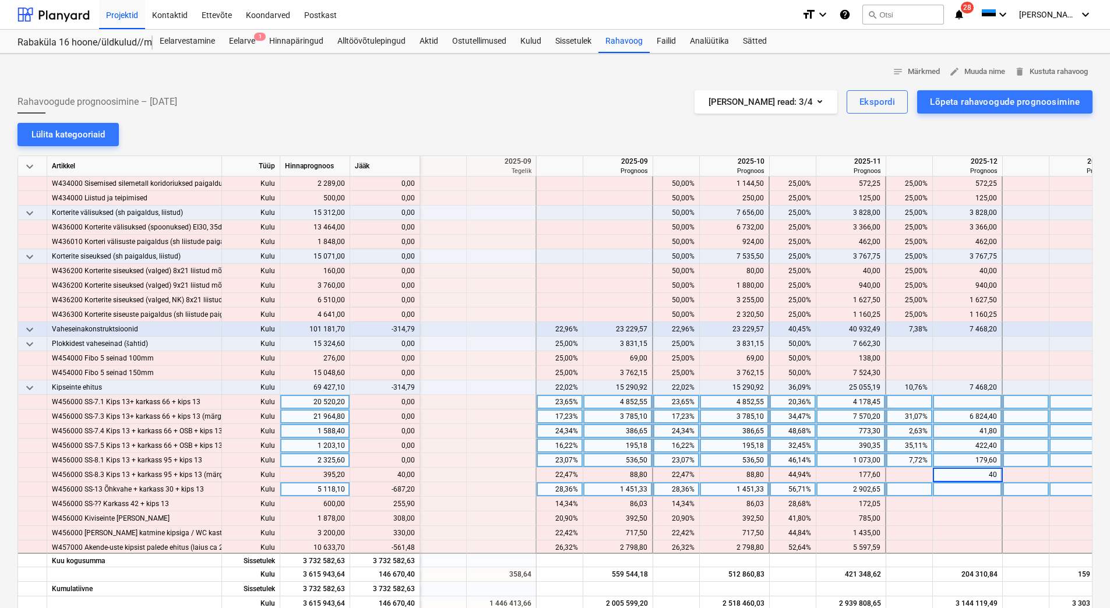
click at [839, 492] on div "2 902,65" at bounding box center [850, 489] width 59 height 15
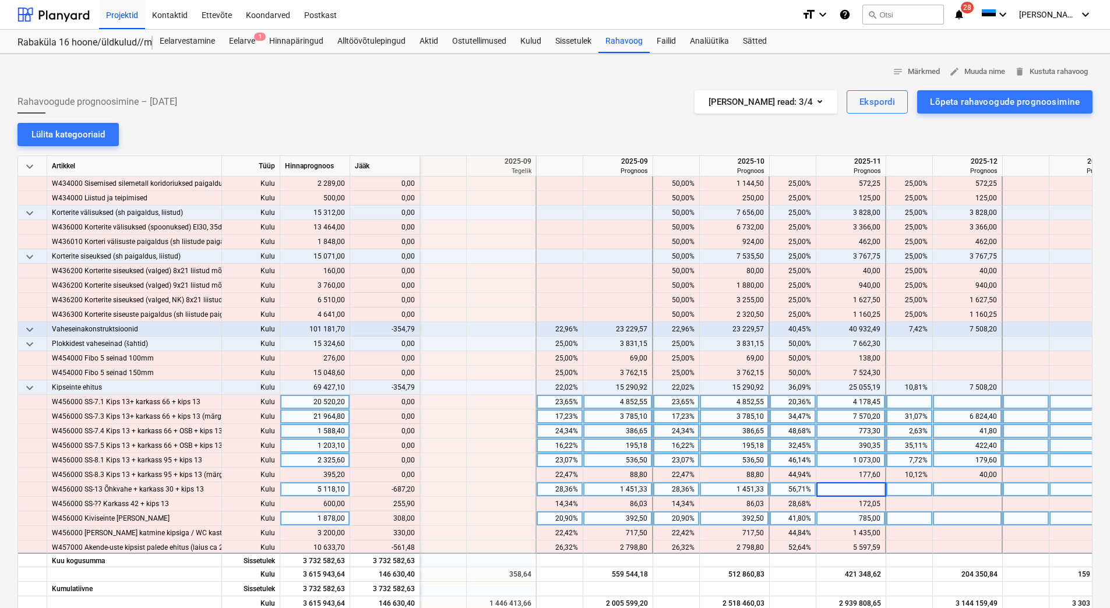
click at [839, 511] on div "785,00" at bounding box center [850, 518] width 59 height 15
click at [842, 489] on div at bounding box center [851, 489] width 70 height 15
type input "2215,45"
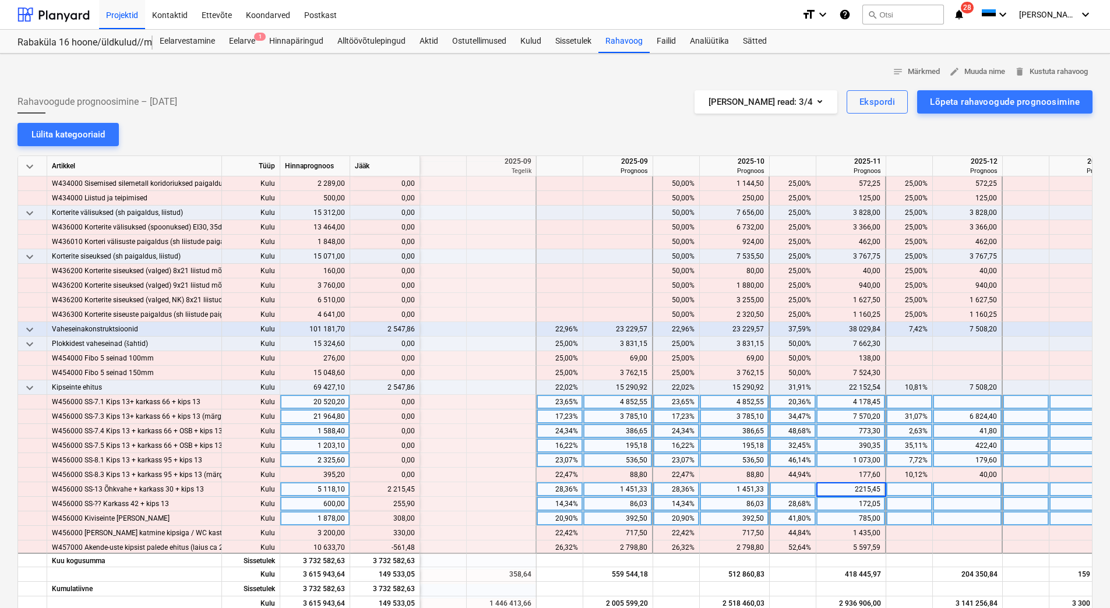
click at [976, 506] on div at bounding box center [968, 504] width 70 height 15
type input "255,90"
click at [969, 521] on div at bounding box center [968, 518] width 70 height 15
type input "308"
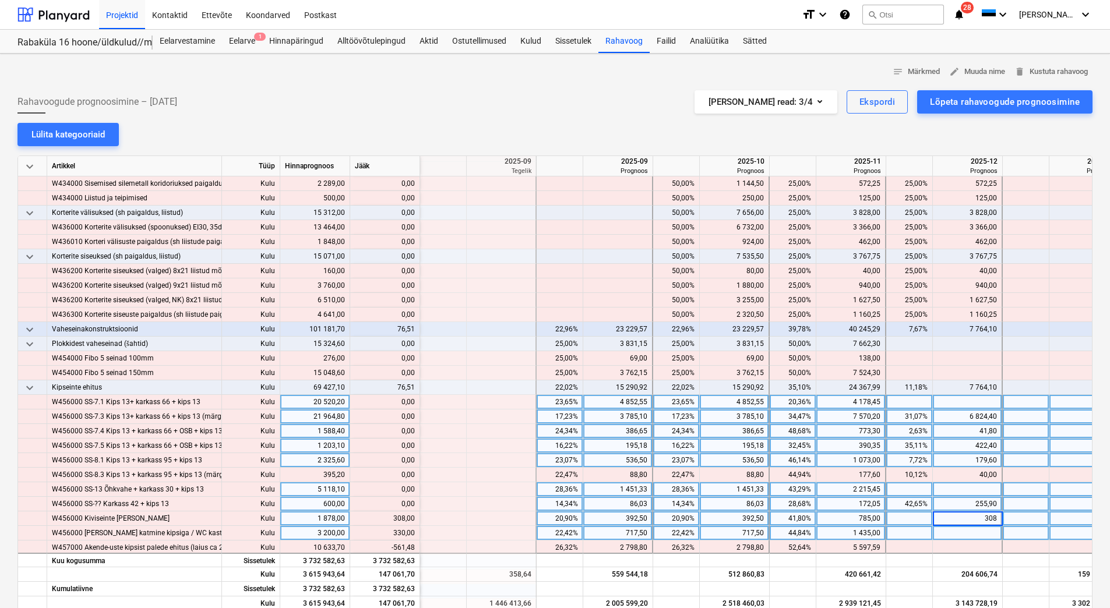
click at [969, 535] on div at bounding box center [968, 533] width 70 height 15
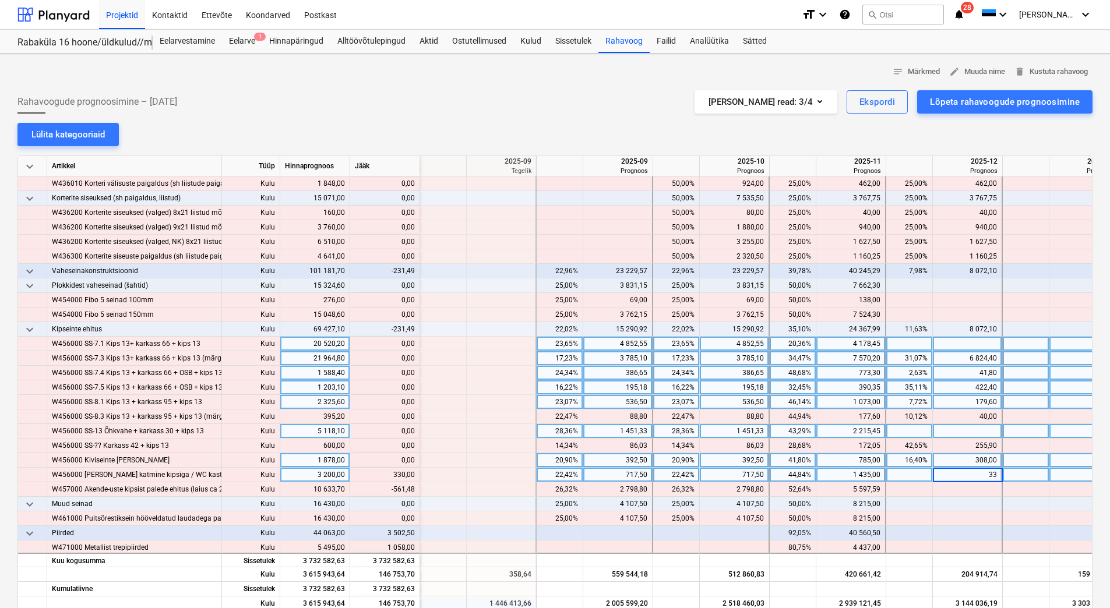
type input "330"
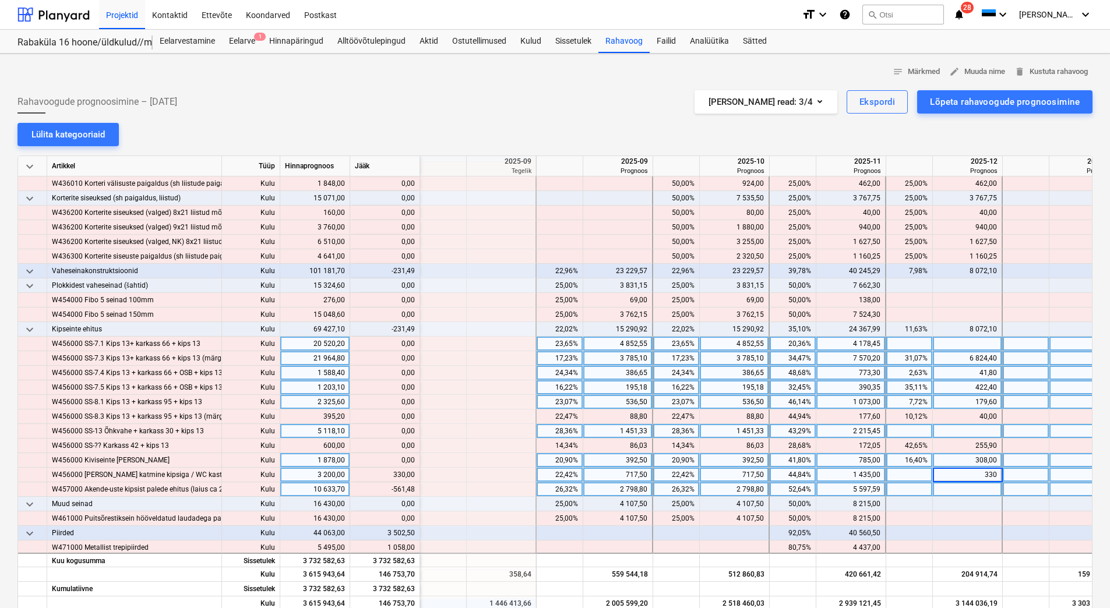
click at [961, 485] on div at bounding box center [968, 489] width 70 height 15
click at [843, 488] on div "5 597,59" at bounding box center [850, 489] width 59 height 15
click at [846, 472] on div "1 435,00" at bounding box center [850, 475] width 59 height 15
click at [841, 489] on div at bounding box center [851, 489] width 70 height 15
type input "5036,11"
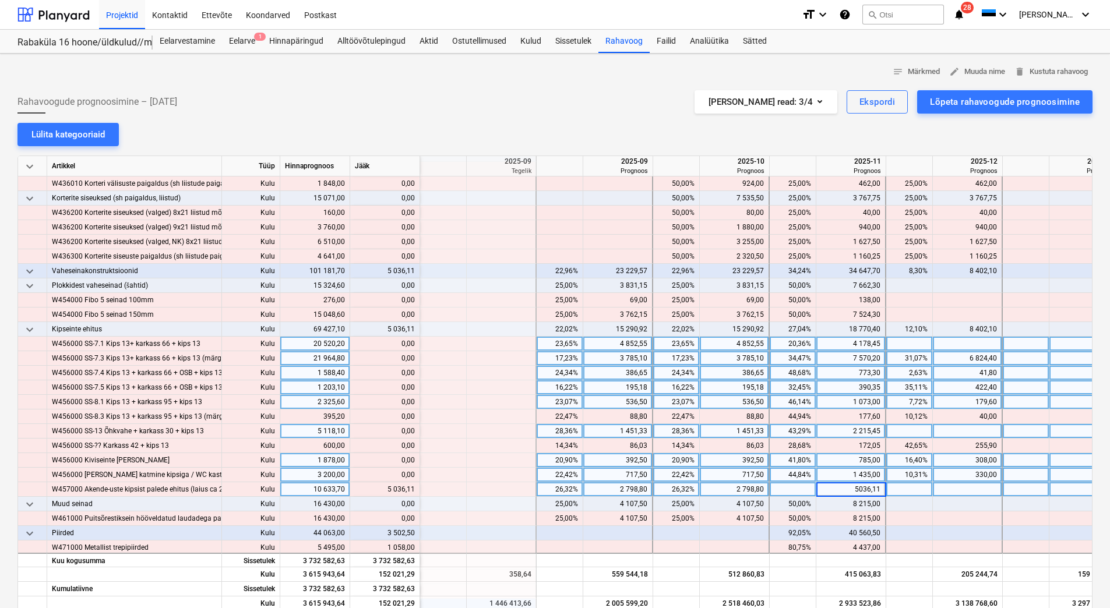
click at [979, 493] on div at bounding box center [968, 489] width 70 height 15
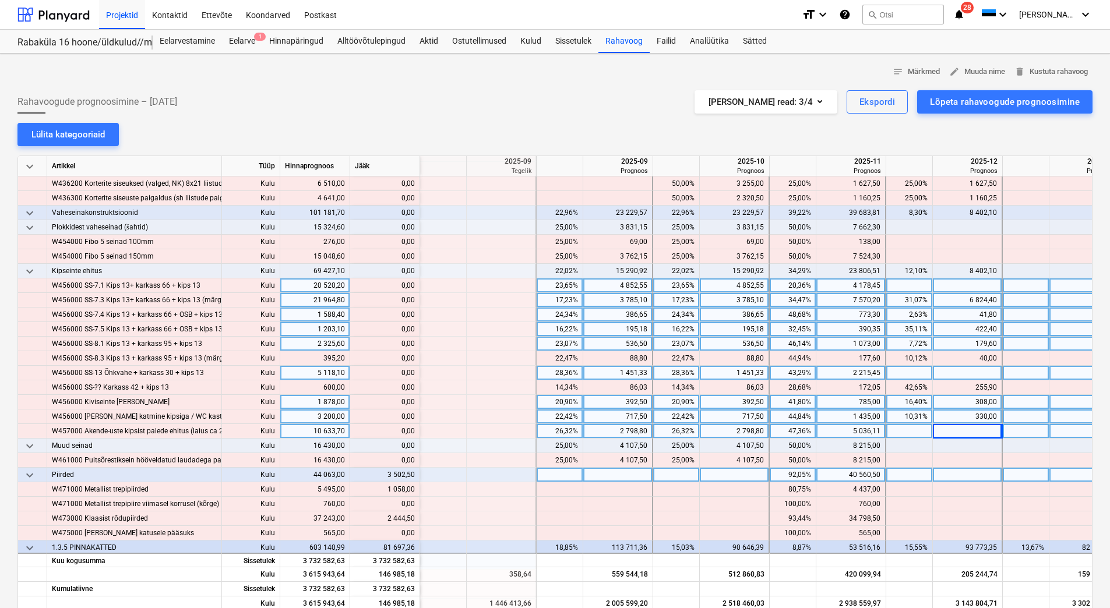
scroll to position [2971, 1282]
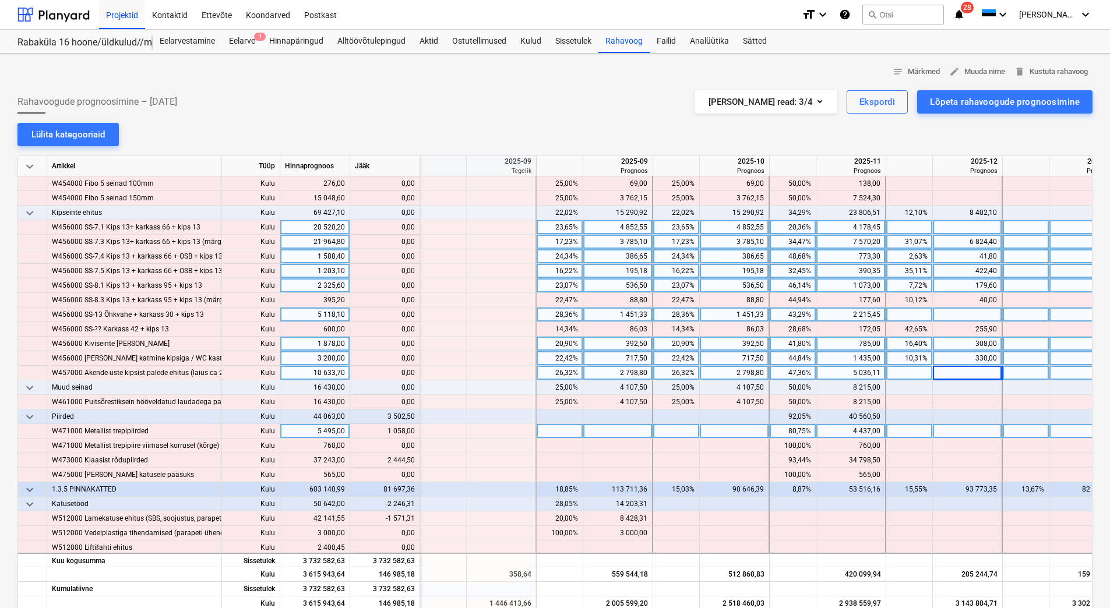
click at [954, 433] on div at bounding box center [968, 431] width 70 height 15
type input "1058"
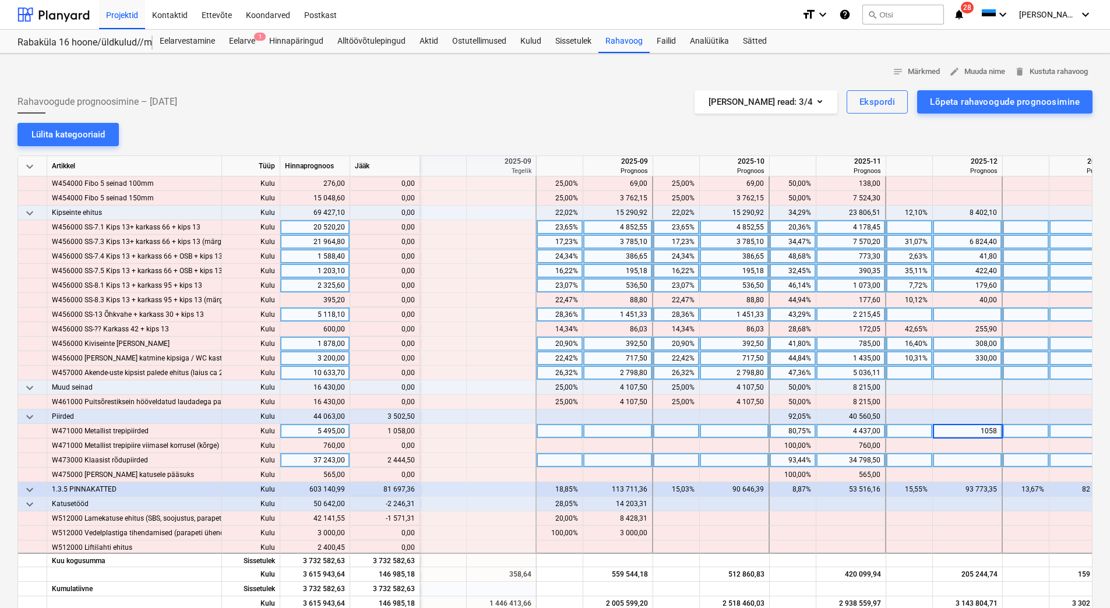
click at [951, 460] on div at bounding box center [968, 460] width 70 height 15
click at [951, 460] on input "244,50" at bounding box center [967, 460] width 69 height 14
click at [980, 459] on input "244,50" at bounding box center [967, 460] width 69 height 14
type input "2444,50"
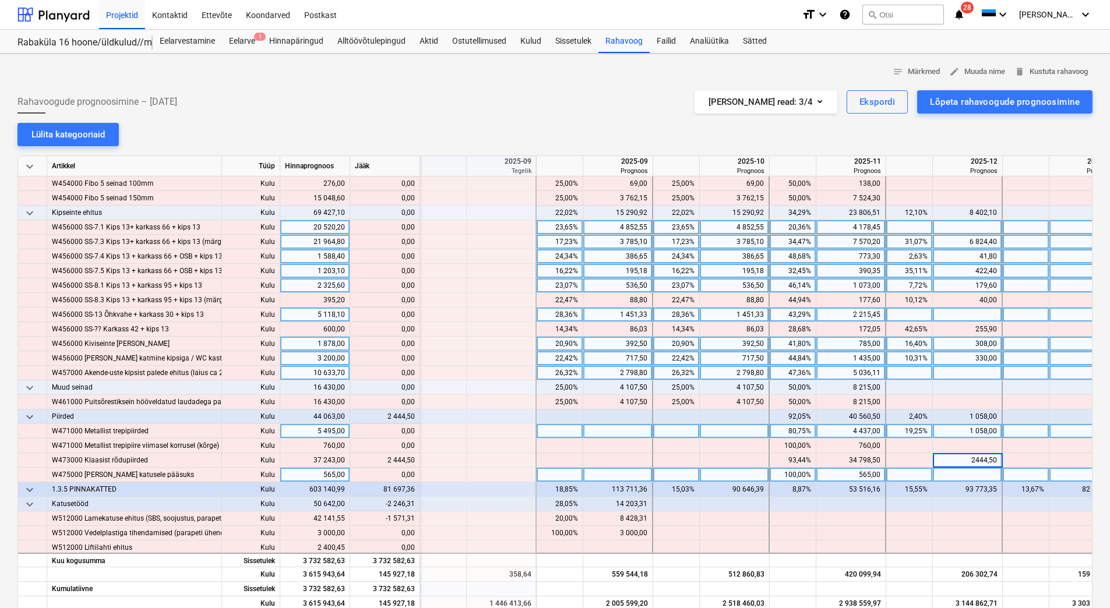
click at [975, 472] on div at bounding box center [968, 475] width 70 height 15
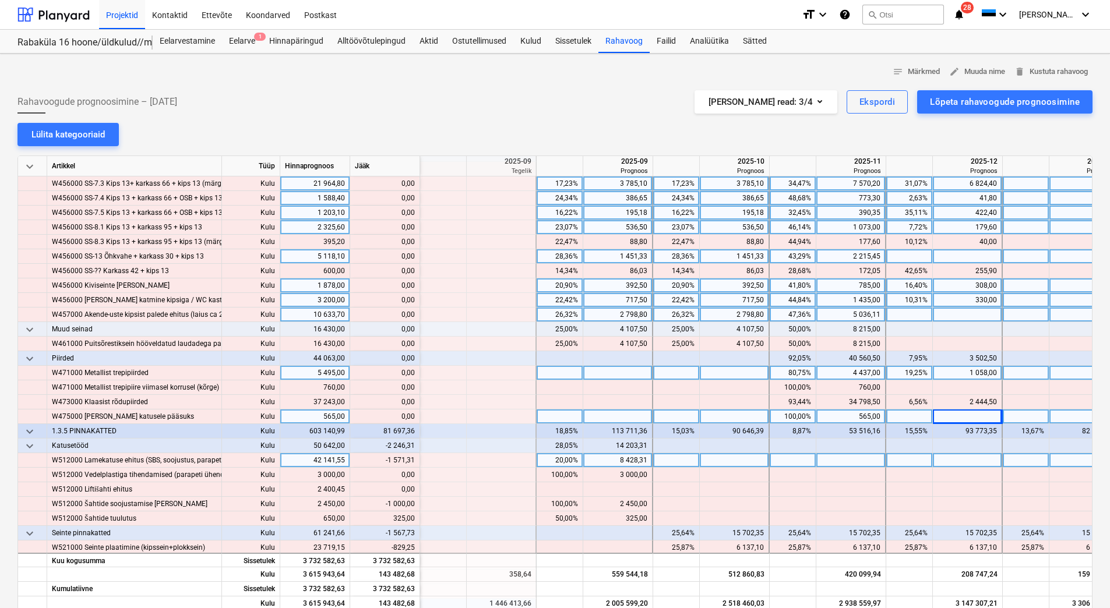
click at [605, 467] on div "8 428,31" at bounding box center [617, 460] width 59 height 15
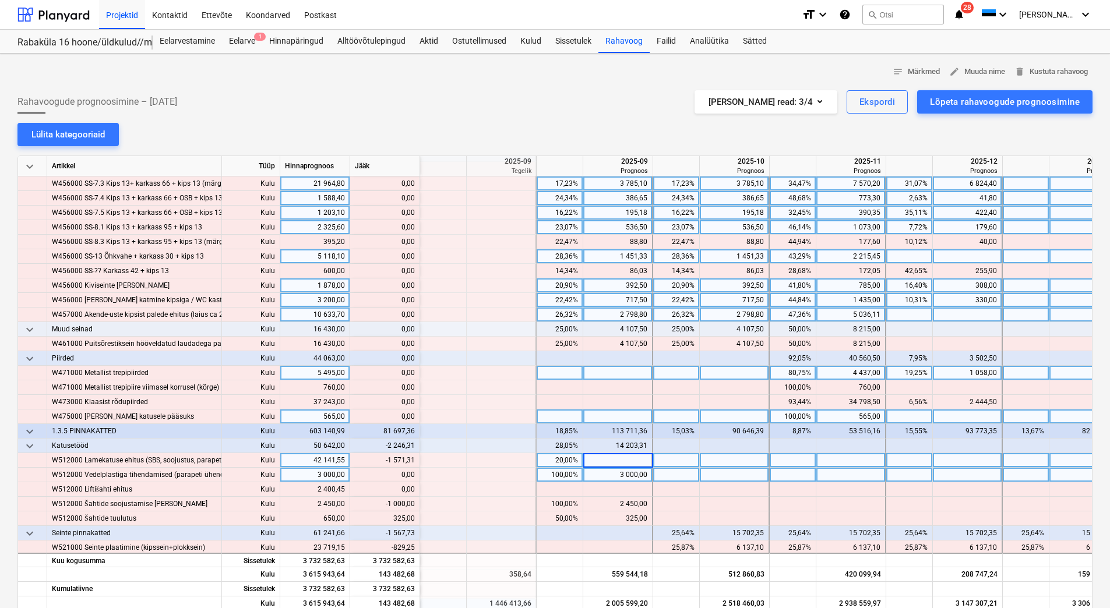
click at [603, 475] on div "3 000,00" at bounding box center [617, 475] width 59 height 15
click at [608, 460] on div at bounding box center [618, 460] width 70 height 15
type input "6857"
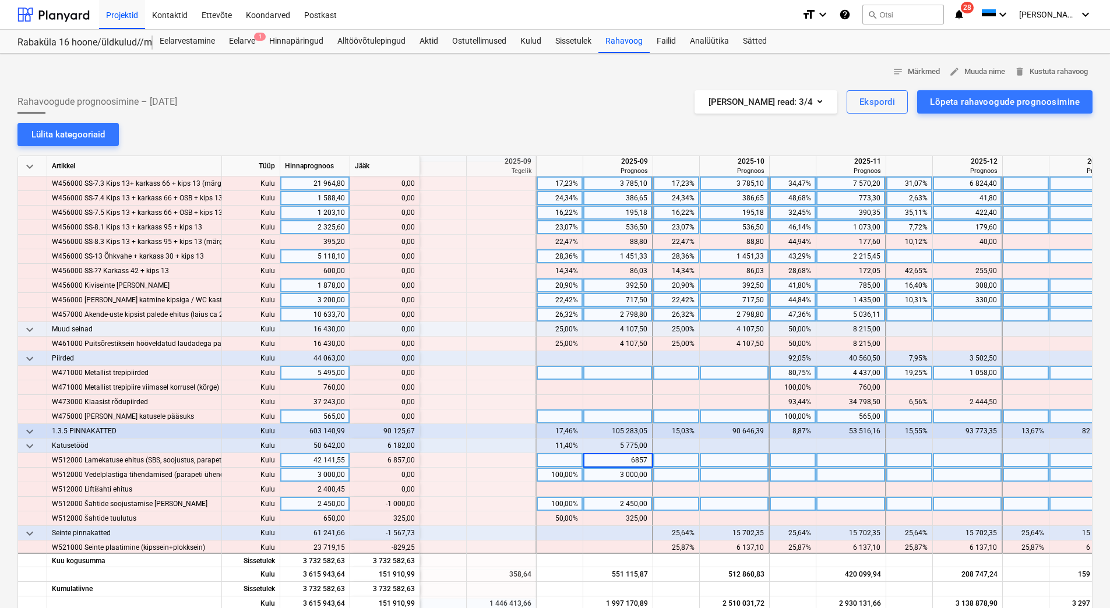
click at [608, 506] on div "2 450,00" at bounding box center [617, 504] width 59 height 15
type input "1450"
click at [616, 481] on div "3 000,00" at bounding box center [617, 475] width 59 height 15
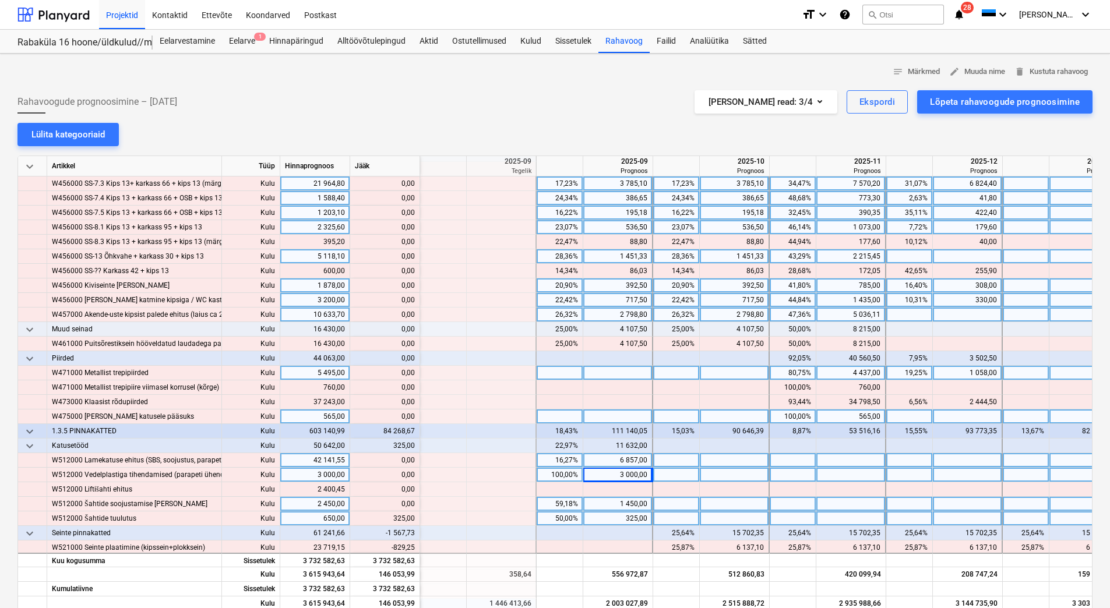
click at [718, 519] on div at bounding box center [735, 518] width 70 height 15
type input "325"
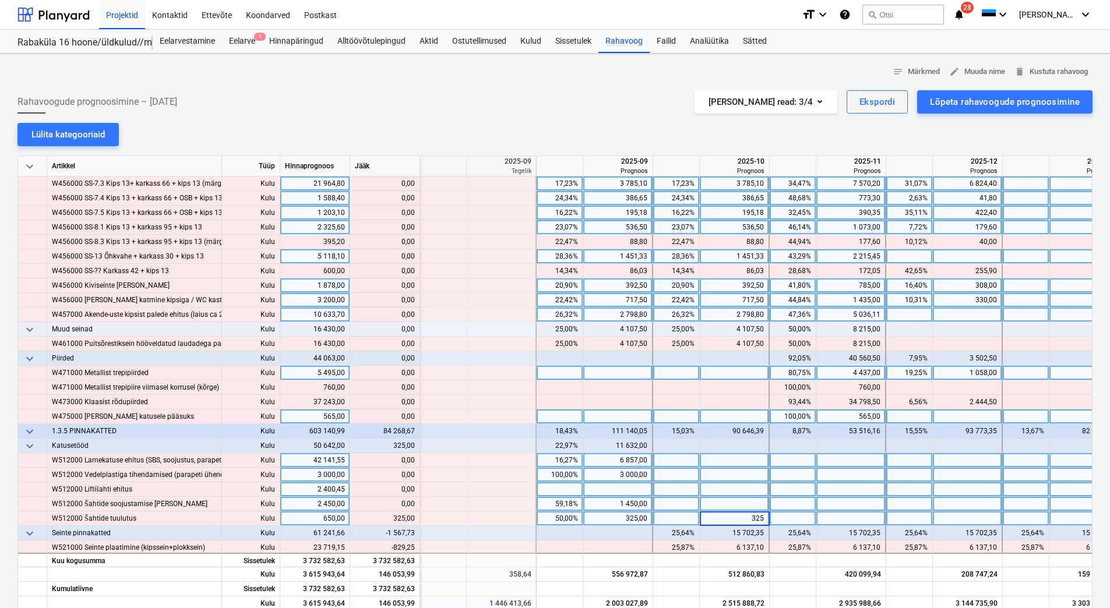
click at [738, 492] on div at bounding box center [735, 489] width 70 height 15
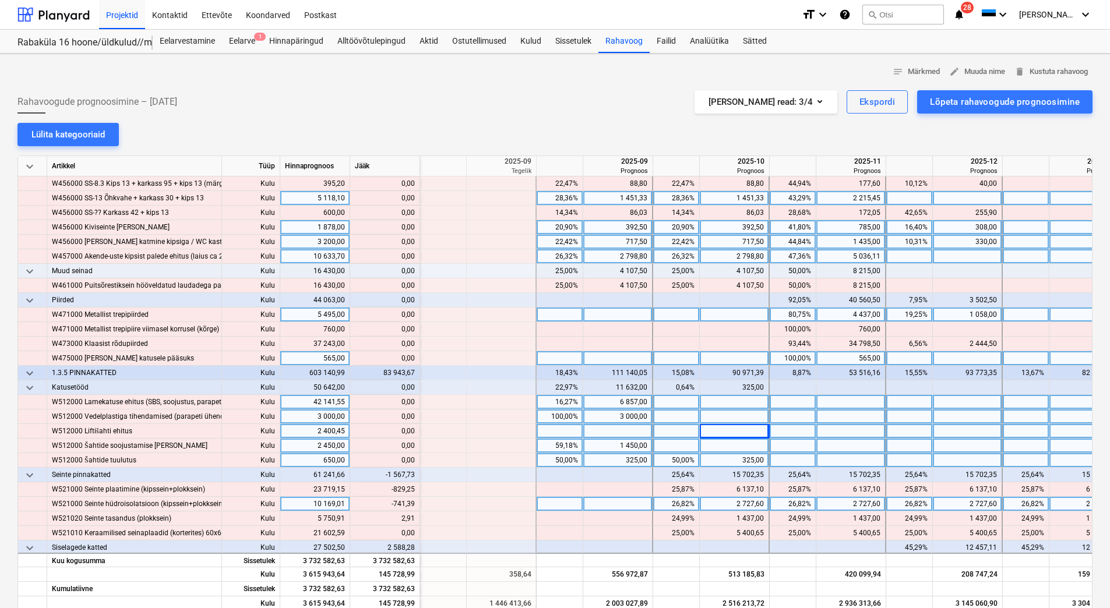
scroll to position [3204, 1282]
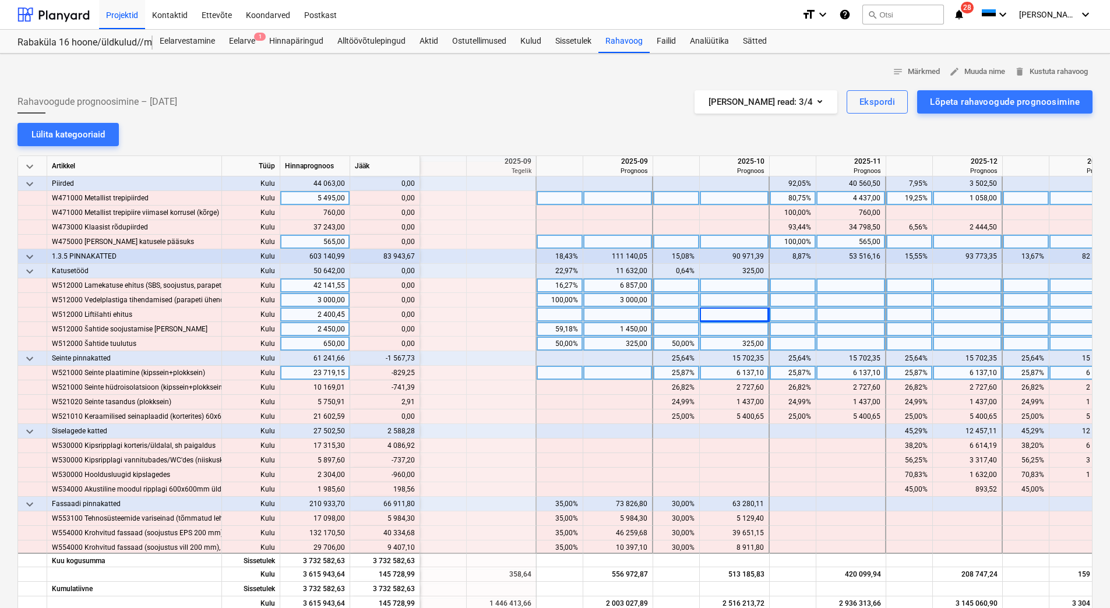
click at [730, 374] on div "6 137,10" at bounding box center [733, 373] width 59 height 15
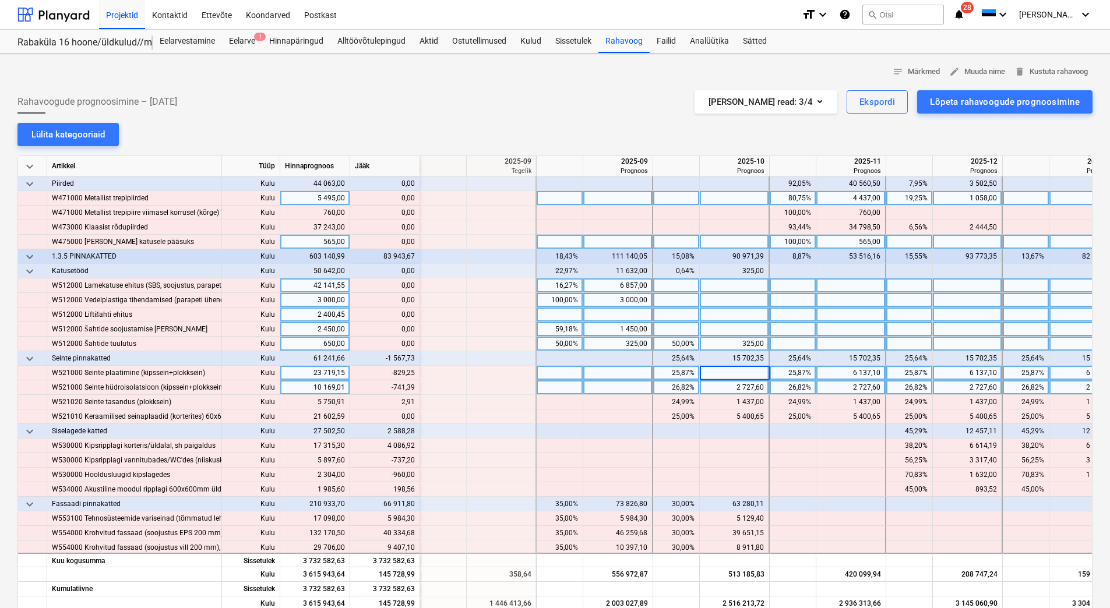
click at [730, 386] on div "2 727,60" at bounding box center [733, 387] width 59 height 15
click at [733, 368] on div at bounding box center [735, 373] width 70 height 15
click at [732, 369] on div at bounding box center [735, 373] width 70 height 15
type input "5307,85"
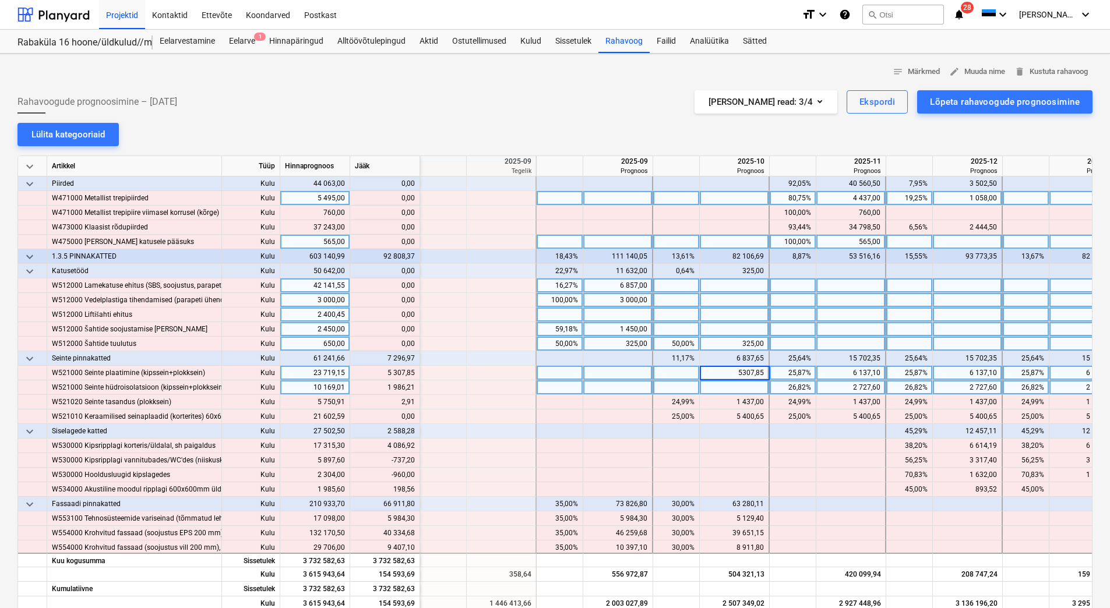
click at [730, 385] on div at bounding box center [735, 387] width 70 height 15
type input "1986,21"
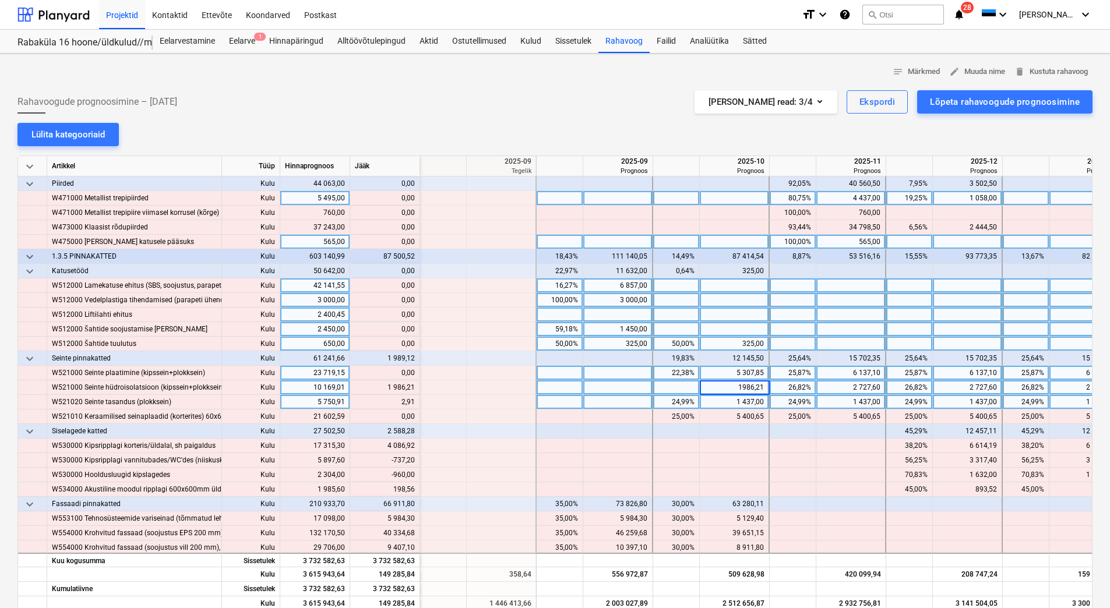
click at [729, 398] on div "1 437,00" at bounding box center [733, 402] width 59 height 15
click at [730, 401] on div "1 437,00" at bounding box center [733, 402] width 59 height 15
click at [735, 388] on div "1 986,21" at bounding box center [733, 387] width 59 height 15
click at [731, 390] on input "1986,21" at bounding box center [734, 387] width 69 height 14
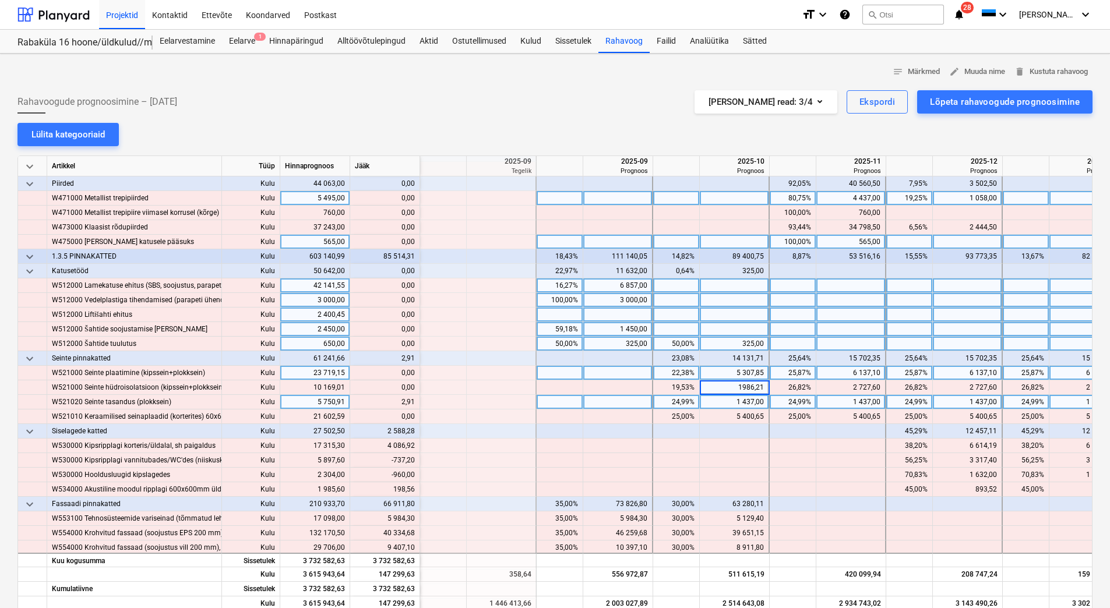
click at [726, 403] on div "1 437,00" at bounding box center [733, 402] width 59 height 15
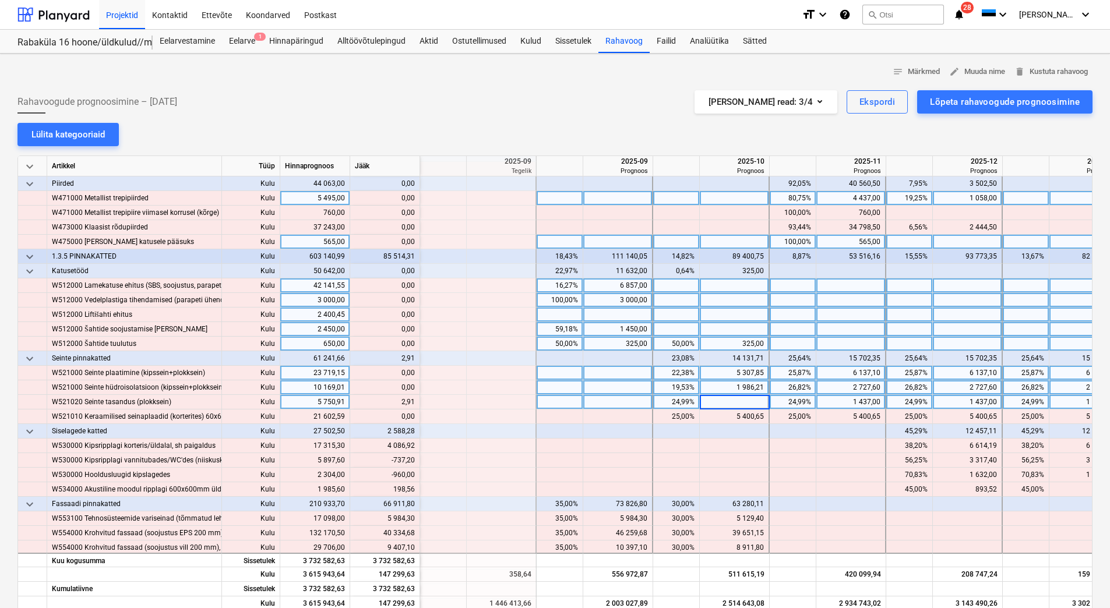
click at [731, 388] on div "1 986,21" at bounding box center [733, 387] width 59 height 15
click at [728, 403] on div at bounding box center [735, 402] width 70 height 15
type input "1439,91"
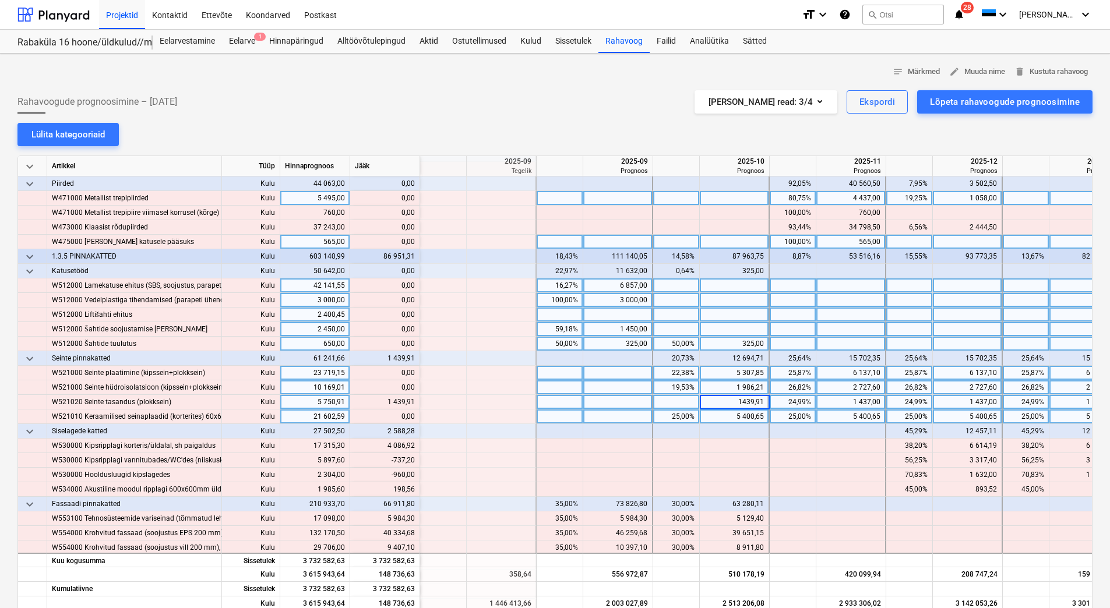
click at [726, 414] on div "5 400,65" at bounding box center [733, 417] width 59 height 15
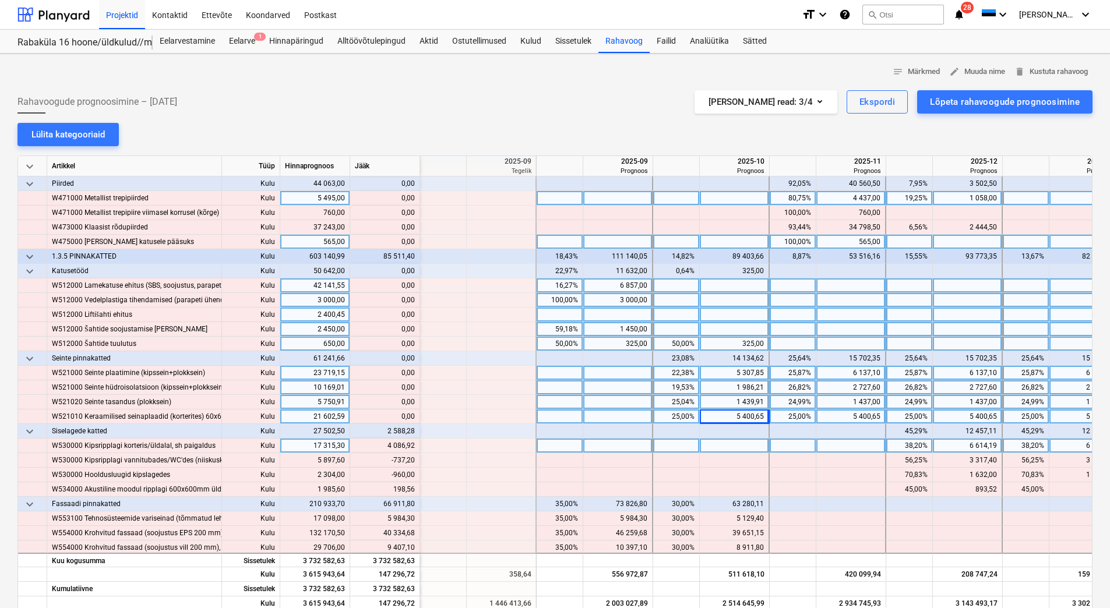
click at [832, 449] on div at bounding box center [851, 446] width 70 height 15
type input "4086,92"
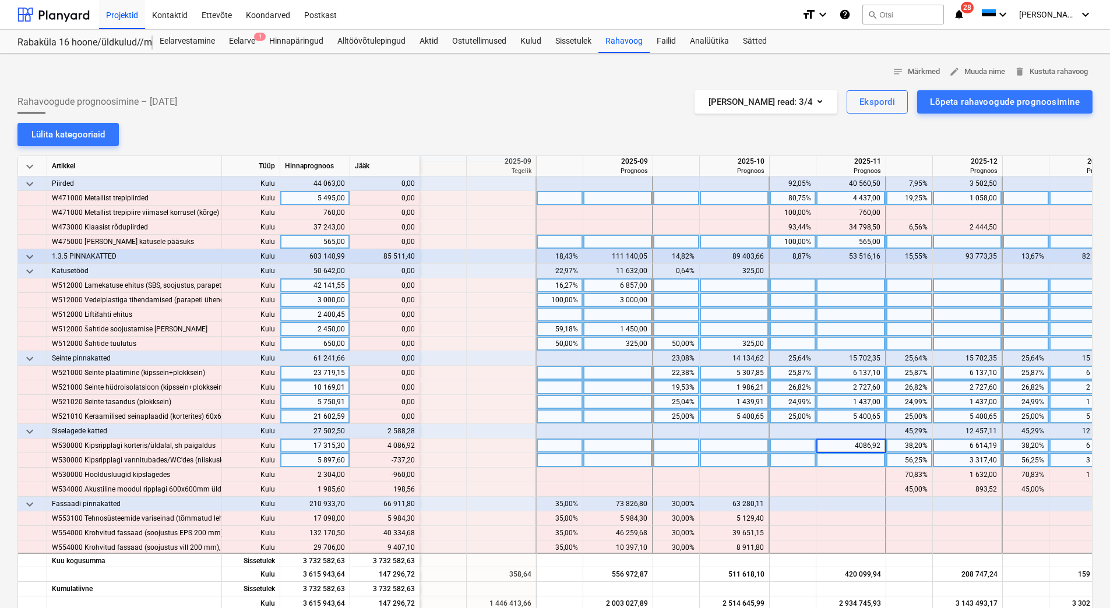
click at [835, 463] on div at bounding box center [851, 460] width 70 height 15
click at [963, 460] on div "3 317,40" at bounding box center [966, 460] width 59 height 15
click at [963, 444] on div "6 614,19" at bounding box center [966, 446] width 59 height 15
click at [964, 463] on div at bounding box center [968, 460] width 70 height 15
type input "2580,20"
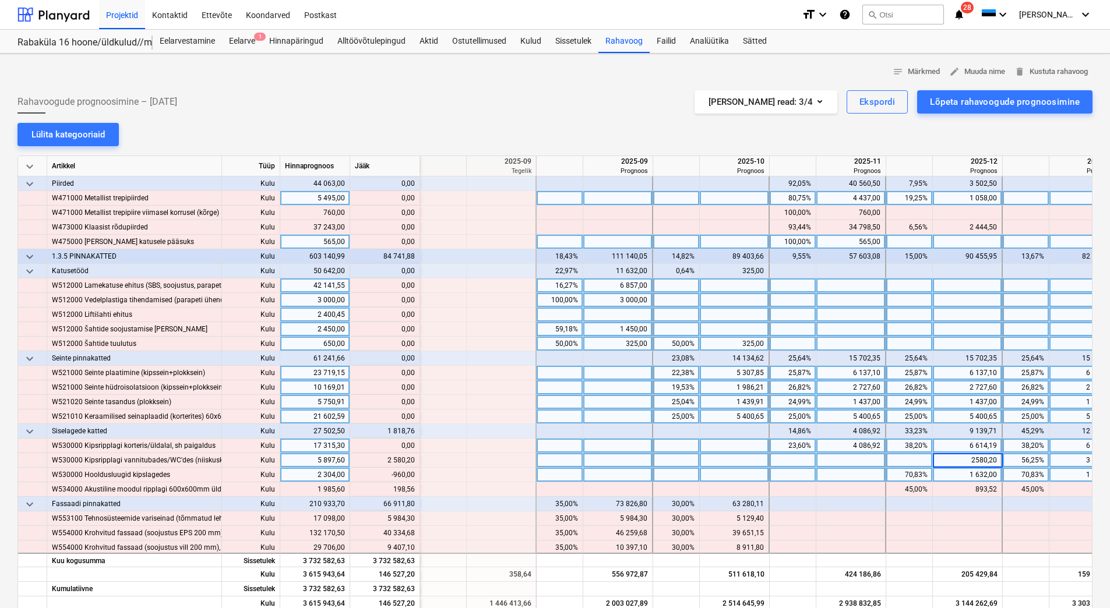
click at [964, 479] on div "1 632,00" at bounding box center [966, 475] width 59 height 15
click at [965, 474] on div "1 632,00" at bounding box center [966, 475] width 59 height 15
click at [965, 458] on div "2 580,20" at bounding box center [966, 460] width 59 height 15
click at [960, 477] on div at bounding box center [968, 475] width 70 height 15
type input "672"
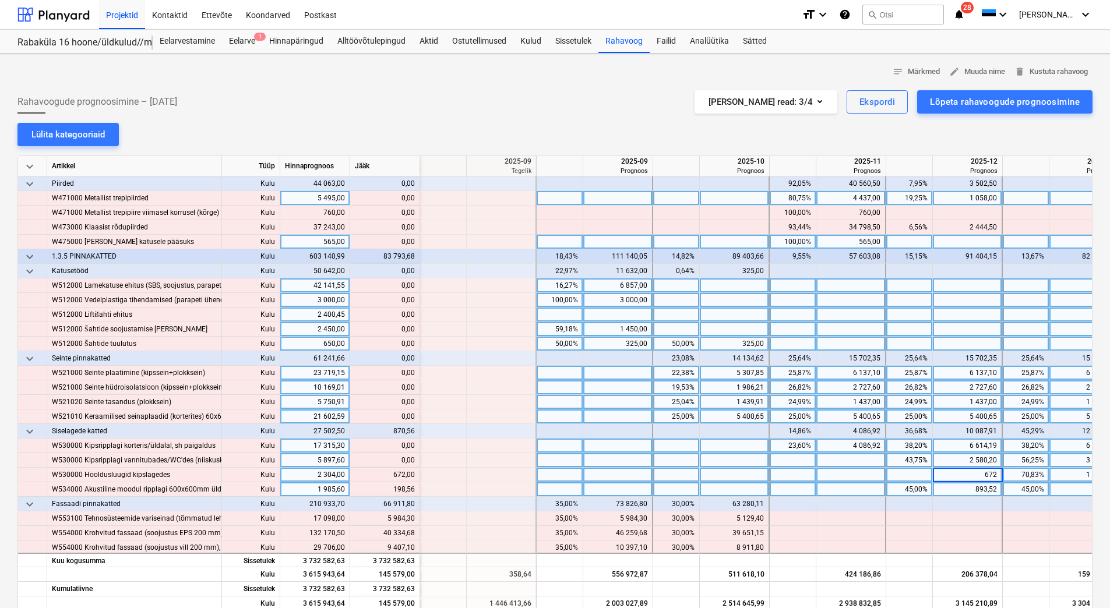
click at [958, 486] on div "893,52" at bounding box center [966, 489] width 59 height 15
click at [958, 470] on div "672,00" at bounding box center [966, 475] width 59 height 15
click at [960, 485] on div at bounding box center [968, 489] width 70 height 15
type input "1092,08"
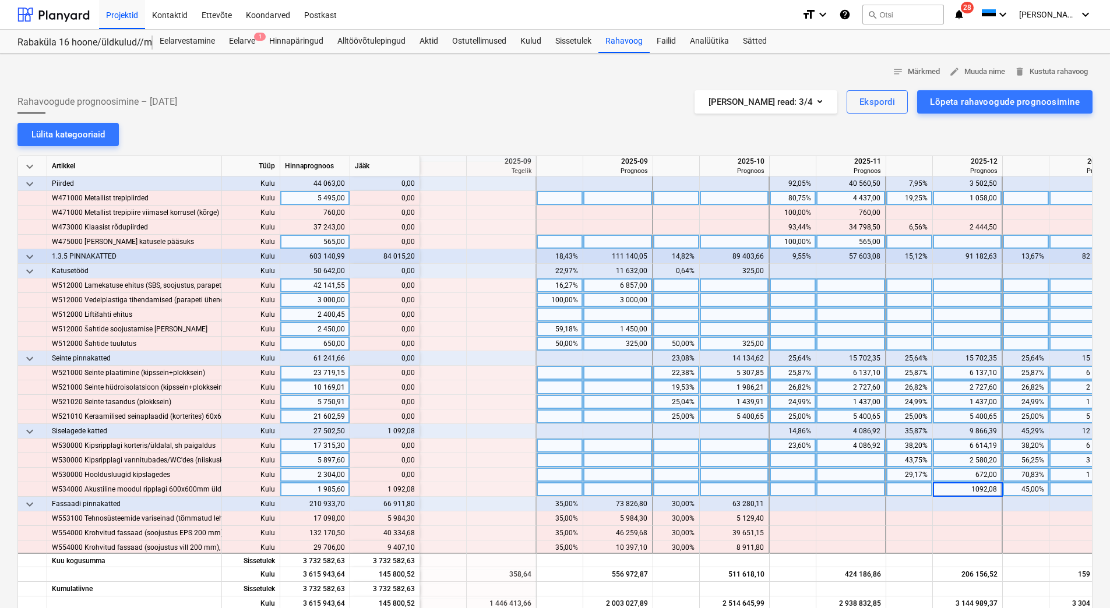
click at [952, 459] on div "2 580,20" at bounding box center [966, 460] width 59 height 15
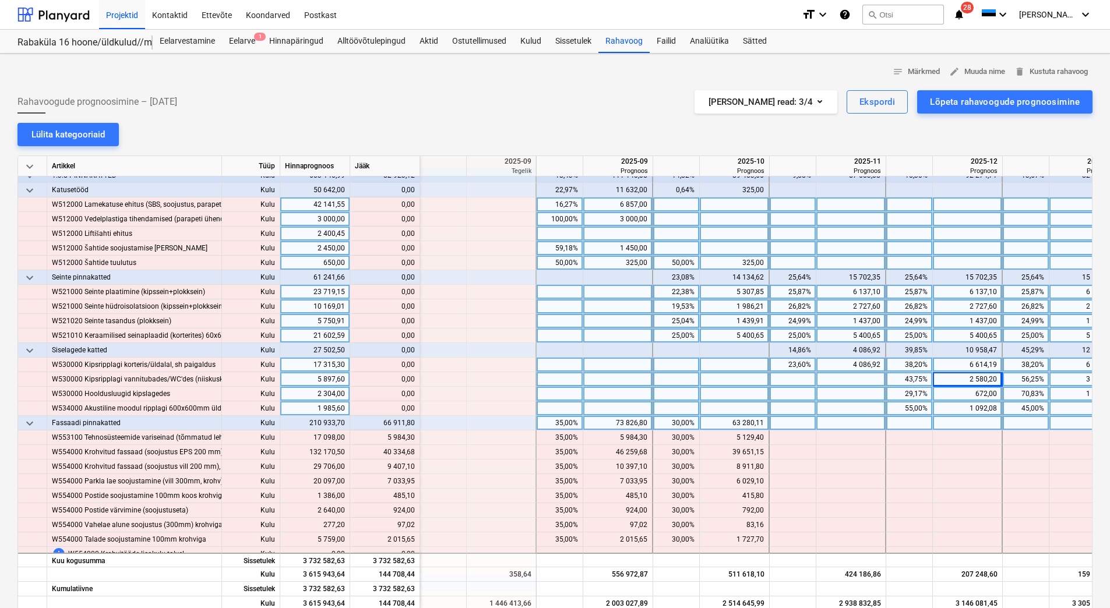
scroll to position [3320, 1282]
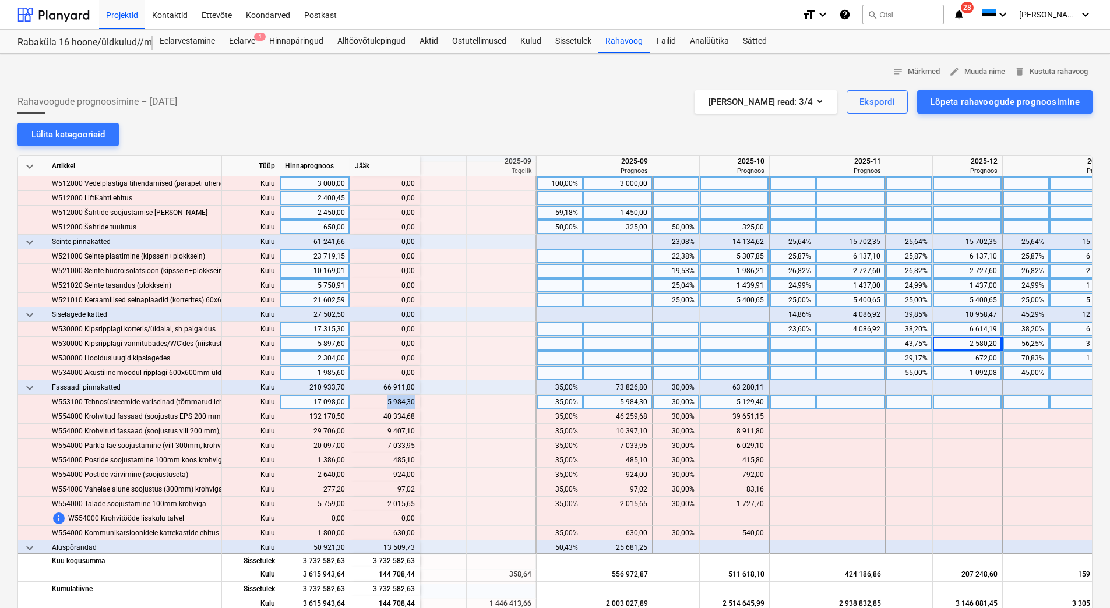
drag, startPoint x: 385, startPoint y: 403, endPoint x: 413, endPoint y: 403, distance: 28.0
click at [413, 403] on div "content_copy 5 984,30" at bounding box center [385, 402] width 60 height 15
click at [832, 405] on div at bounding box center [851, 402] width 70 height 15
type input "5 984,30"
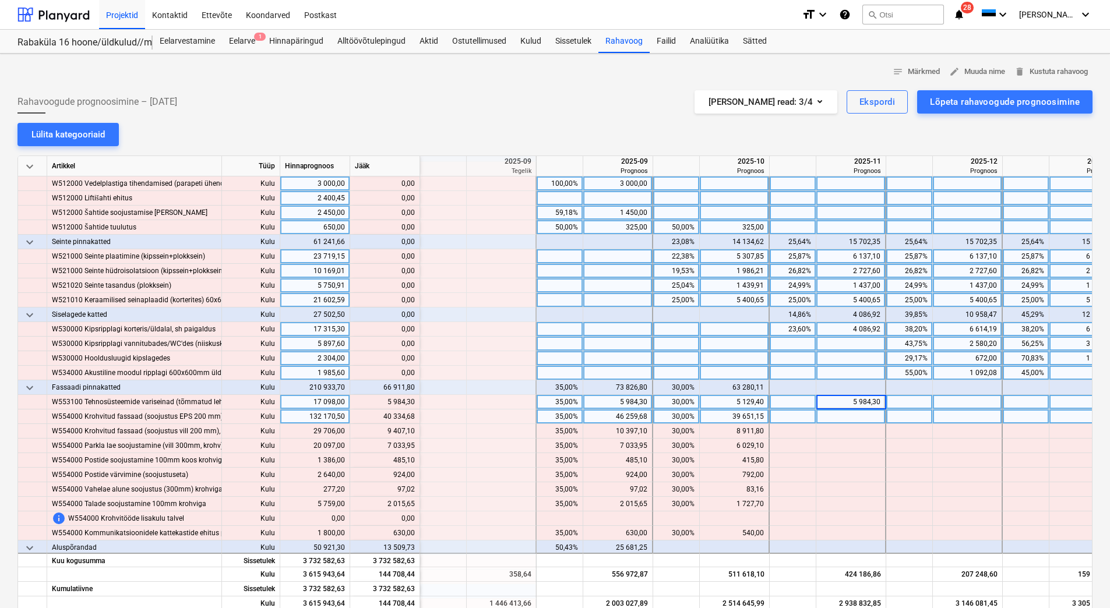
click at [834, 419] on div at bounding box center [851, 417] width 70 height 15
click at [787, 391] on div "2,84%" at bounding box center [792, 387] width 37 height 15
type input "35"
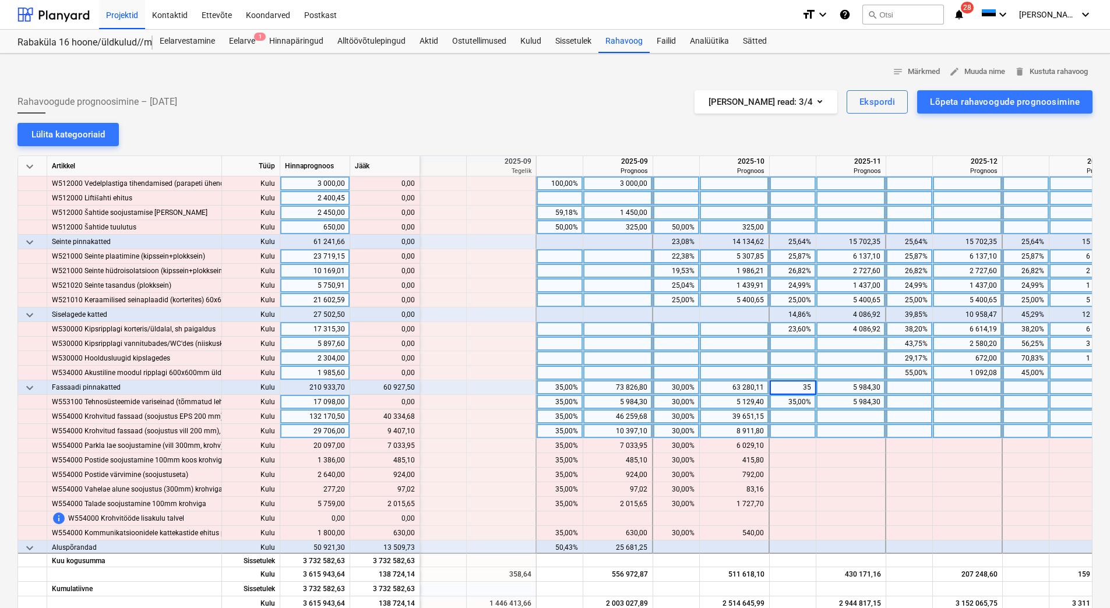
click at [787, 429] on div at bounding box center [793, 431] width 47 height 15
click at [844, 432] on div "10 397,10" at bounding box center [850, 431] width 59 height 15
click at [847, 415] on div "46 259,68" at bounding box center [850, 417] width 59 height 15
click at [849, 417] on div "46 259,68" at bounding box center [850, 417] width 59 height 15
click at [846, 429] on div at bounding box center [851, 431] width 70 height 15
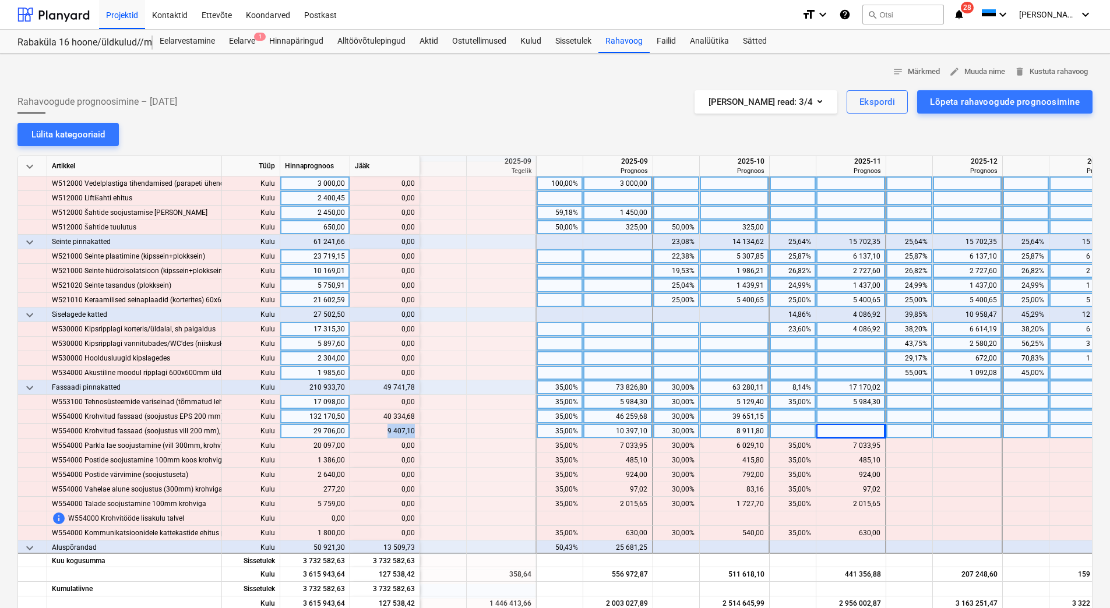
drag, startPoint x: 387, startPoint y: 428, endPoint x: 413, endPoint y: 432, distance: 26.4
click at [413, 432] on div "content_copy 9 407,10" at bounding box center [385, 431] width 60 height 15
click at [856, 436] on div at bounding box center [851, 431] width 70 height 15
type input "9 407,10"
click at [862, 417] on div at bounding box center [851, 417] width 70 height 15
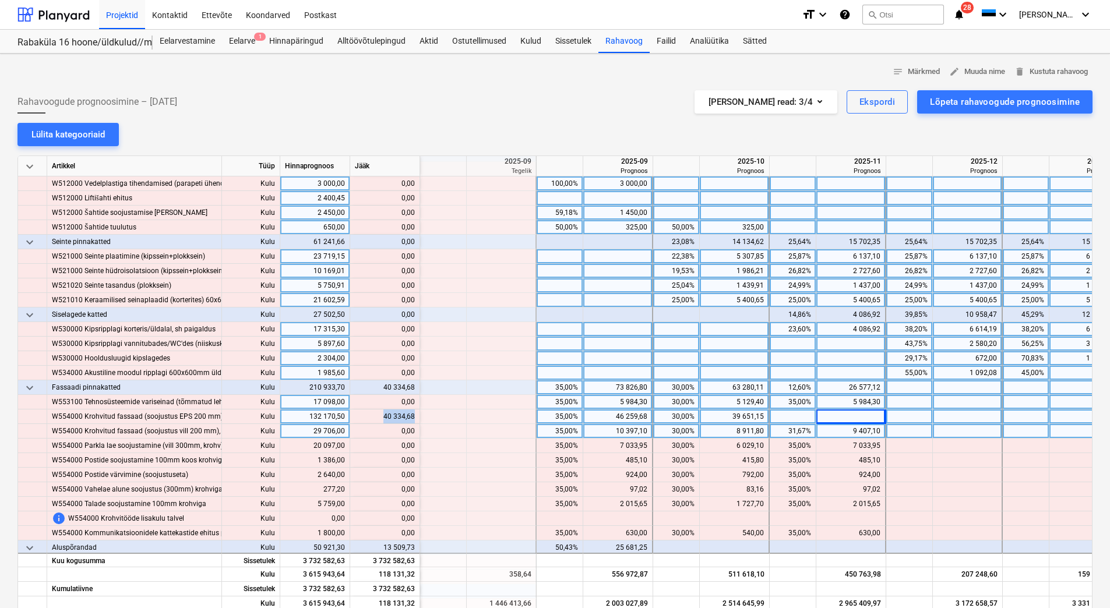
drag, startPoint x: 382, startPoint y: 417, endPoint x: 414, endPoint y: 418, distance: 32.6
click at [414, 418] on div "content_copy 40 334,68" at bounding box center [385, 417] width 60 height 15
click at [871, 422] on div at bounding box center [851, 417] width 70 height 15
type input "40 334,68"
click at [856, 430] on div "9 407,10" at bounding box center [850, 431] width 59 height 15
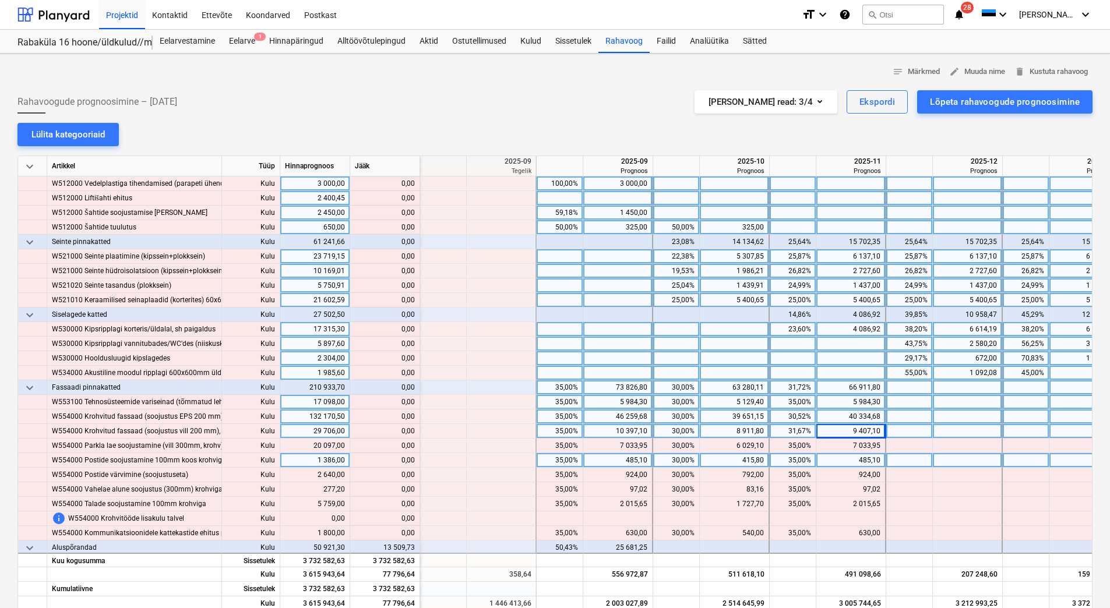
scroll to position [3495, 1282]
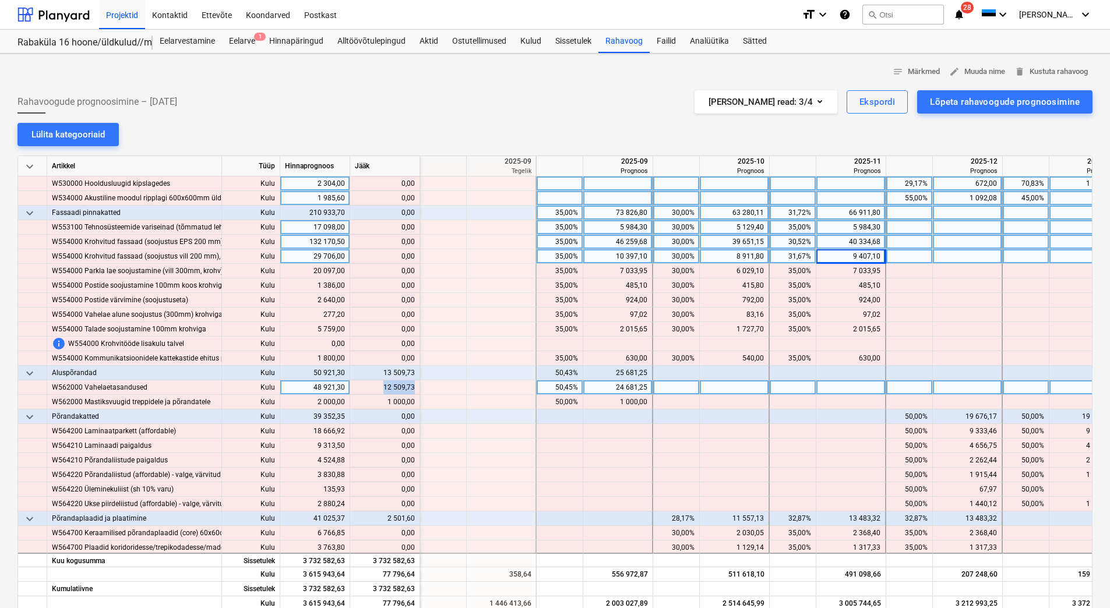
drag, startPoint x: 377, startPoint y: 388, endPoint x: 413, endPoint y: 387, distance: 36.1
click at [413, 387] on div "content_copy 12 509,73" at bounding box center [385, 387] width 60 height 15
click at [841, 388] on div at bounding box center [851, 387] width 70 height 15
type input "12 509,73"
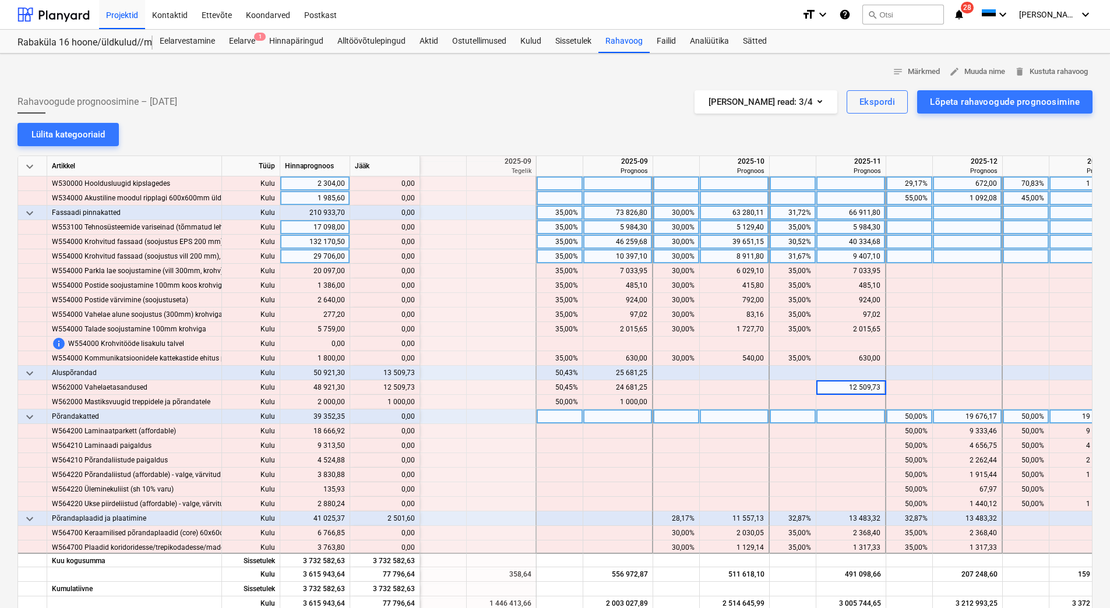
click at [844, 412] on div at bounding box center [851, 417] width 70 height 15
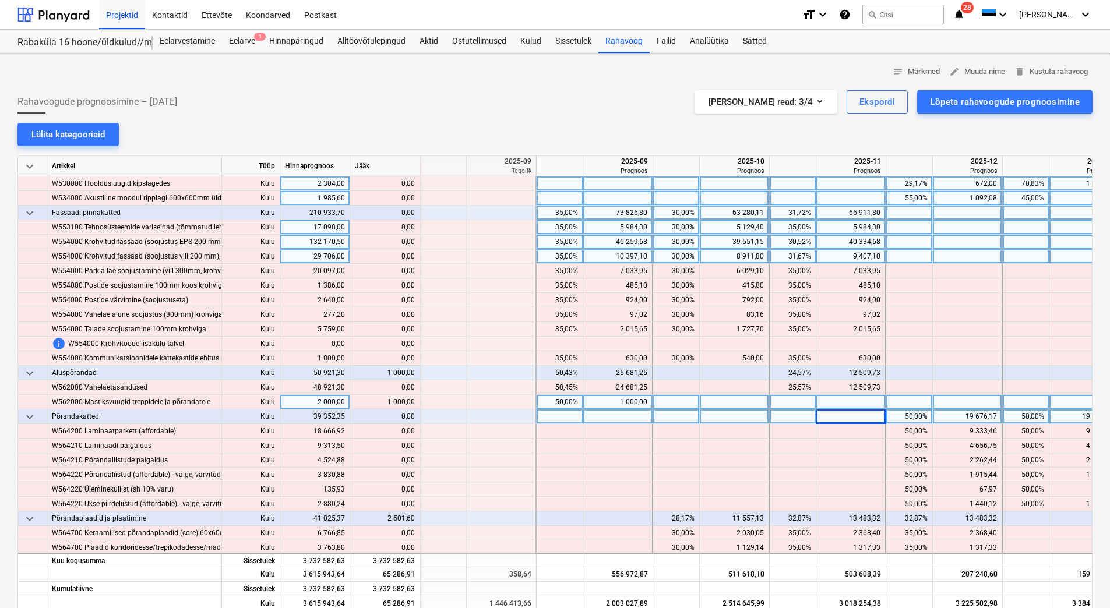
click at [858, 403] on div at bounding box center [851, 402] width 70 height 15
type input "1000"
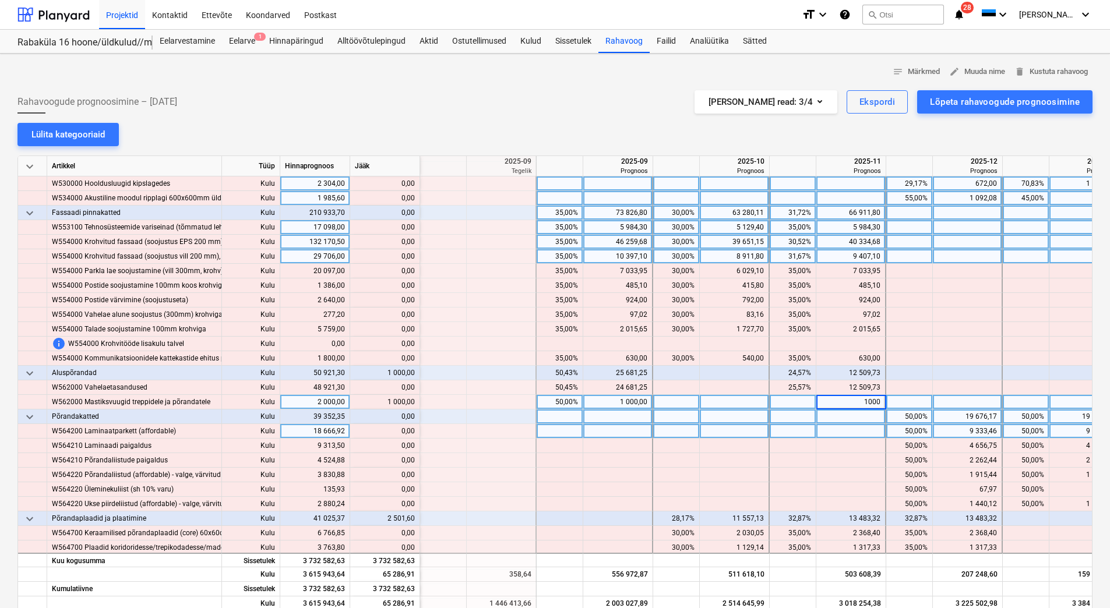
click at [849, 434] on div at bounding box center [851, 431] width 70 height 15
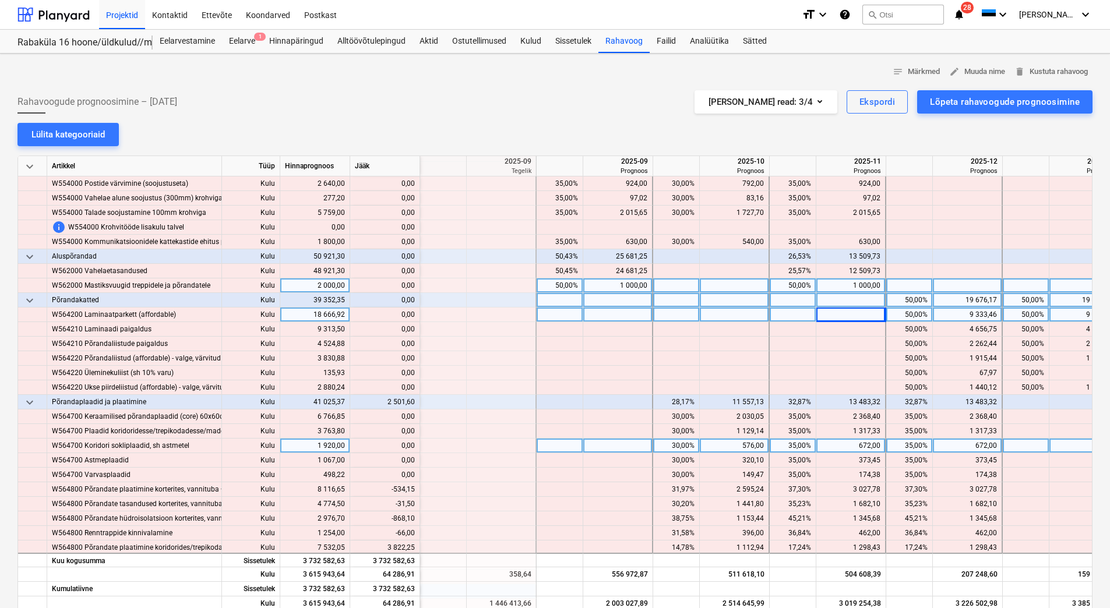
scroll to position [3728, 1282]
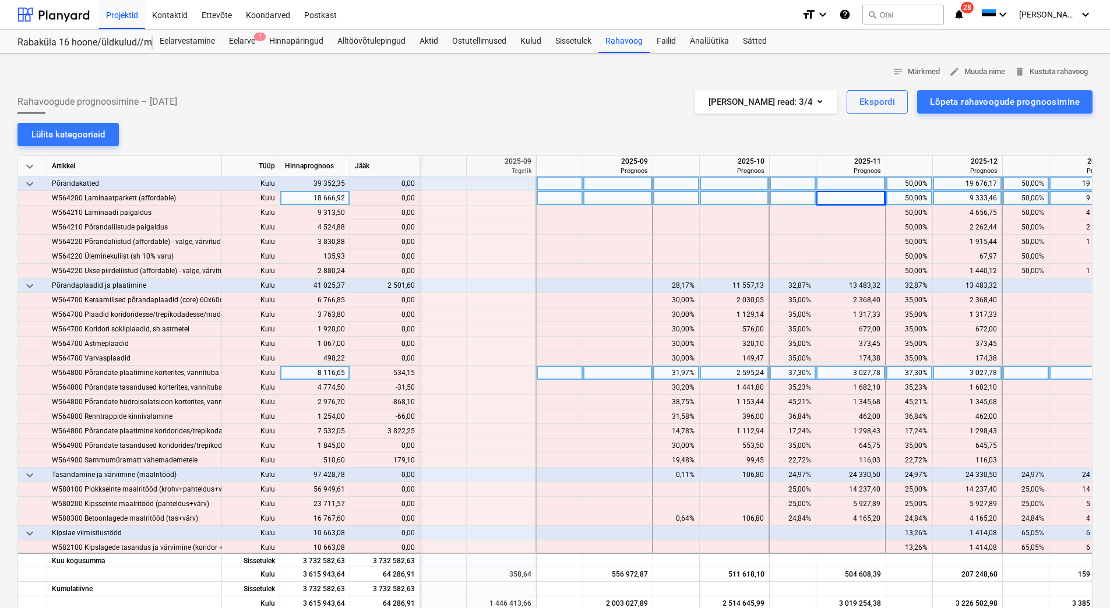
click at [957, 376] on div "3 027,78" at bounding box center [966, 373] width 59 height 15
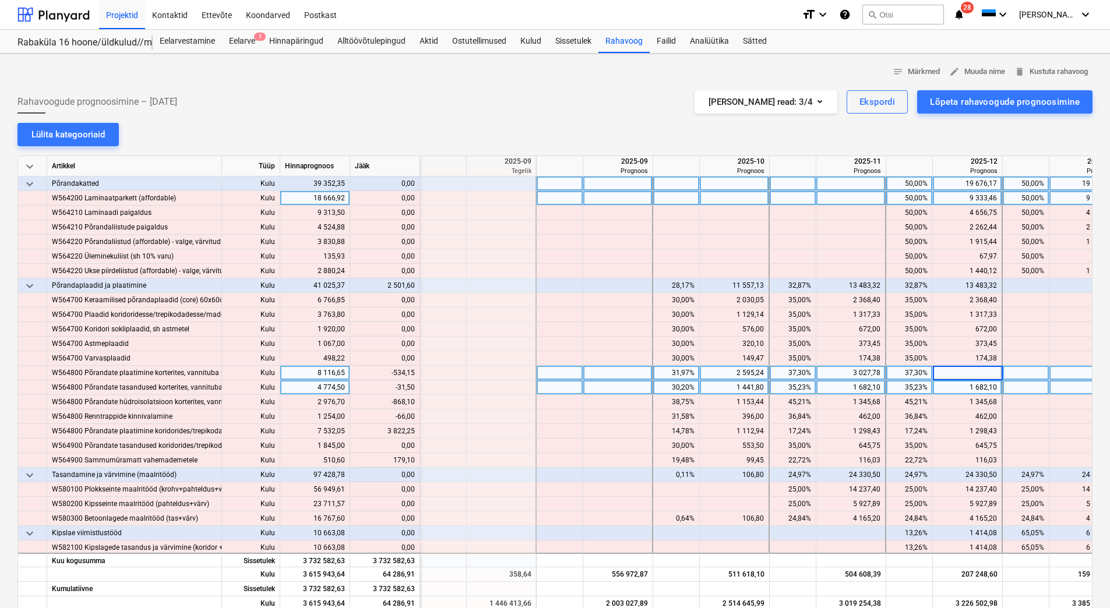
click at [957, 383] on div "1 682,10" at bounding box center [966, 387] width 59 height 15
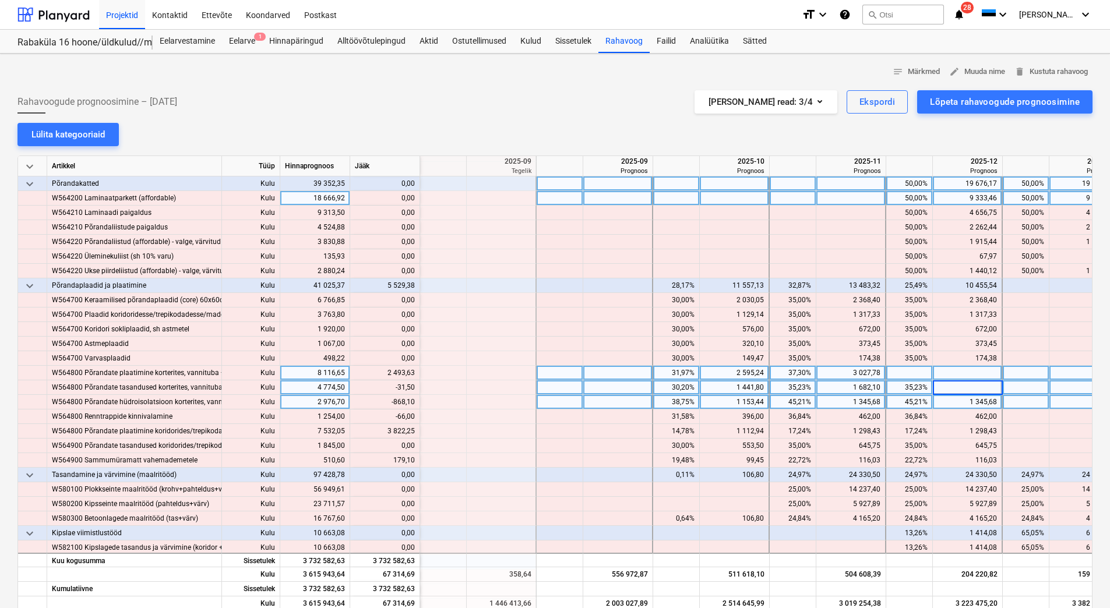
click at [957, 396] on div "1 345,68" at bounding box center [966, 402] width 59 height 15
click at [957, 398] on div "1 345,68" at bounding box center [966, 402] width 59 height 15
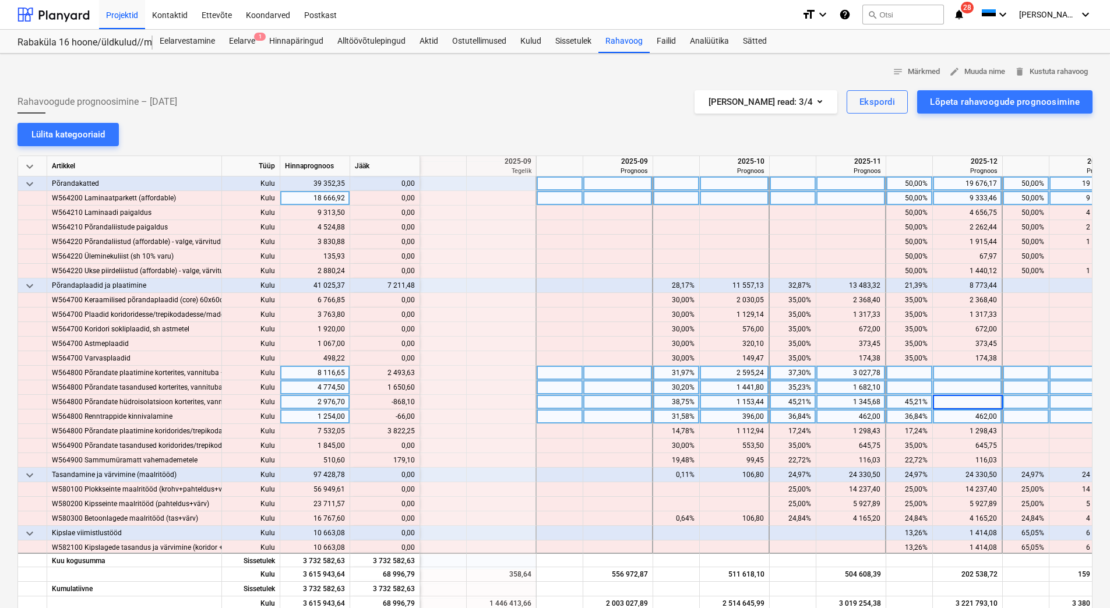
click at [955, 412] on div "462,00" at bounding box center [966, 417] width 59 height 15
click at [959, 397] on div at bounding box center [968, 402] width 70 height 15
click at [952, 372] on div at bounding box center [968, 373] width 70 height 15
type input "2493,63"
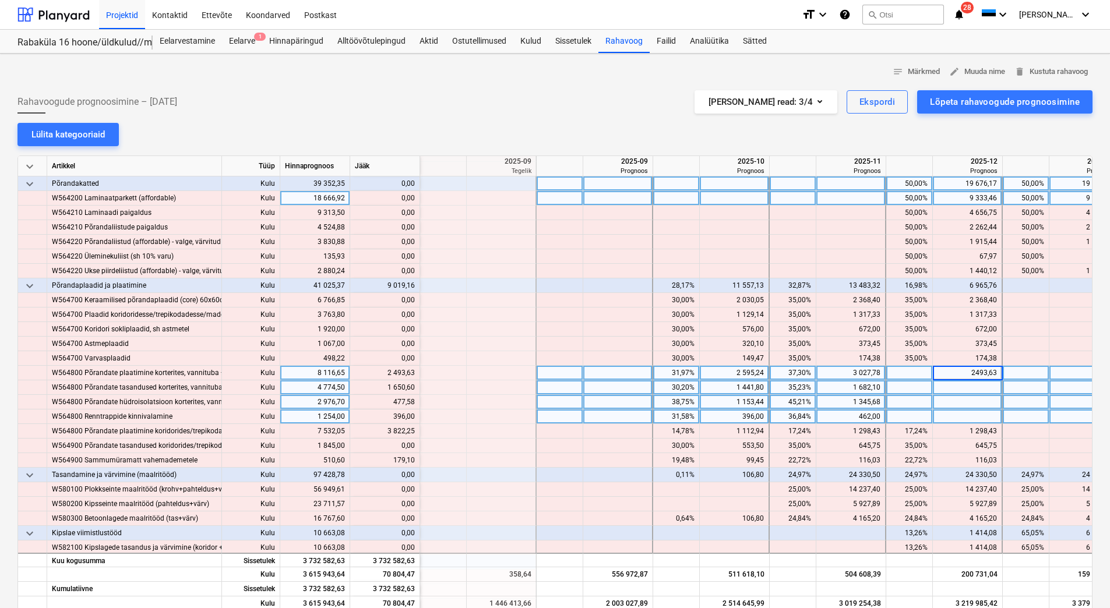
click at [951, 389] on div at bounding box center [968, 387] width 70 height 15
type input "1650,60"
click at [954, 402] on div at bounding box center [968, 402] width 70 height 15
click at [955, 402] on input "77,58" at bounding box center [967, 402] width 69 height 14
type input "477,58"
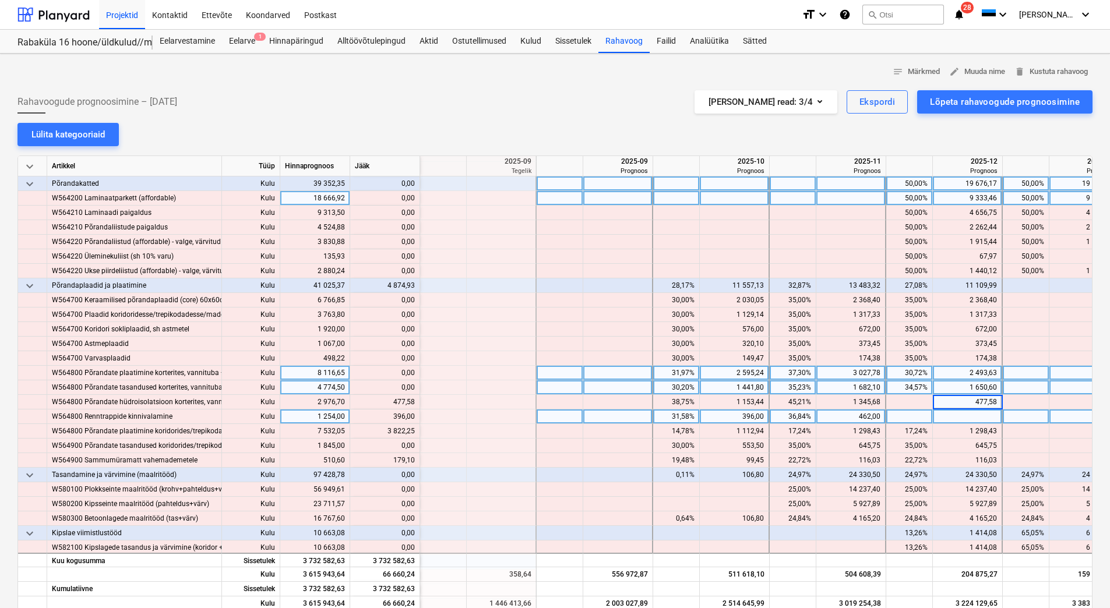
click at [955, 414] on div at bounding box center [968, 417] width 70 height 15
type input "396"
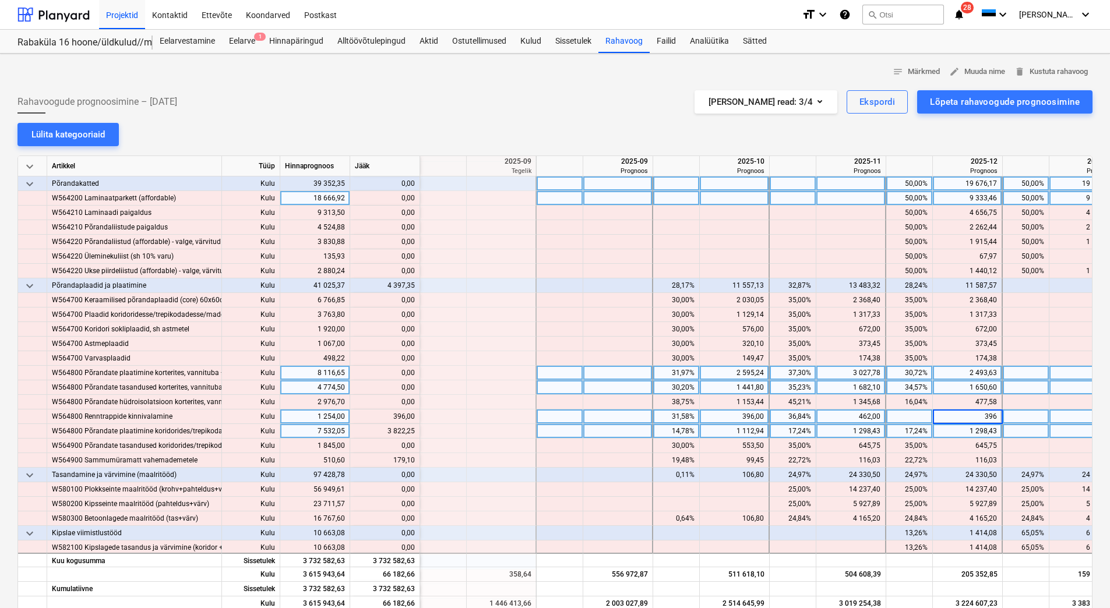
click at [955, 428] on div "1 298,43" at bounding box center [966, 431] width 59 height 15
click at [1063, 430] on div at bounding box center [1084, 431] width 70 height 15
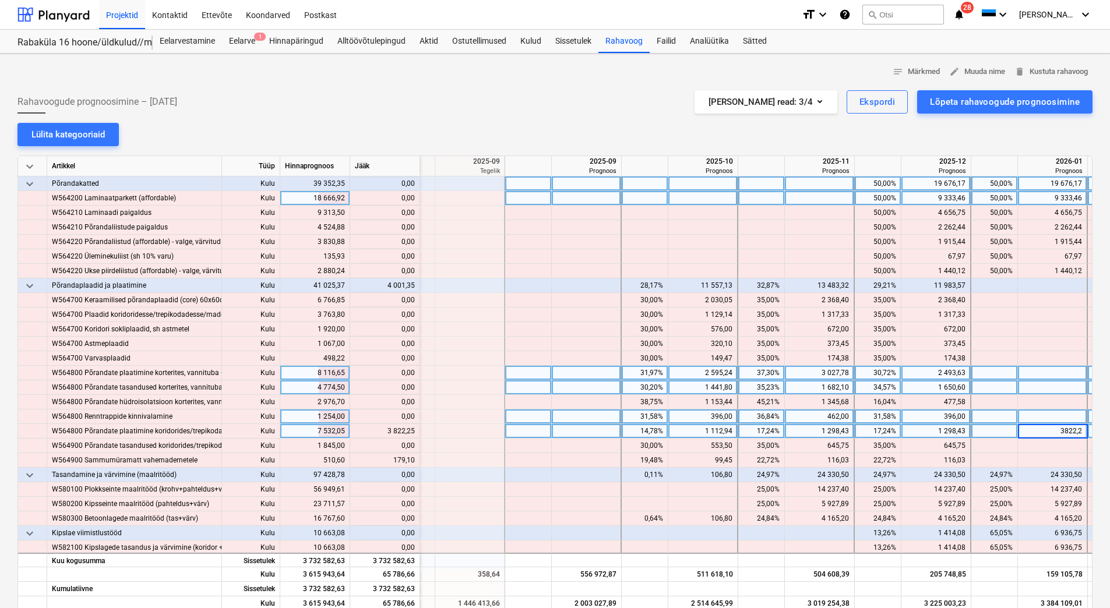
type input "3822,25"
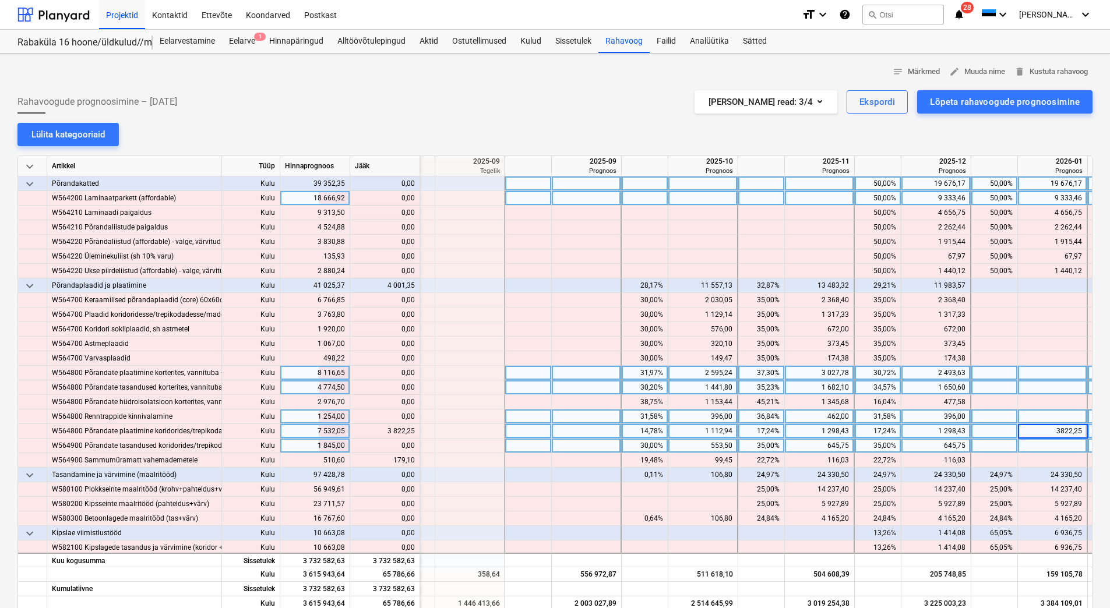
click at [1053, 449] on div at bounding box center [1053, 446] width 70 height 15
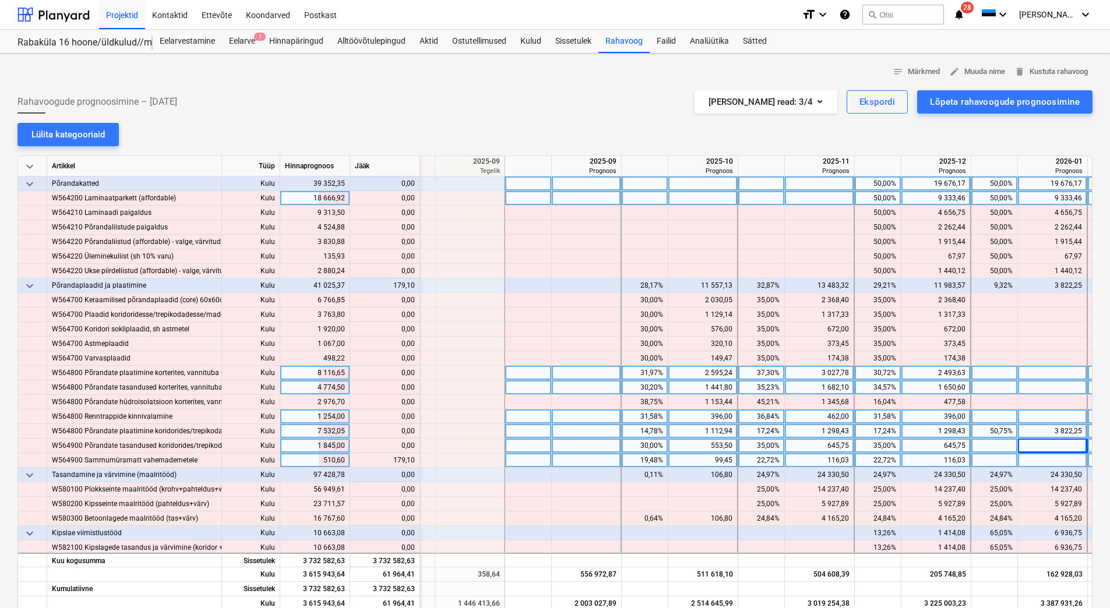
click at [1043, 460] on div at bounding box center [1053, 460] width 70 height 15
type input "179,10"
click at [1043, 452] on div at bounding box center [1053, 446] width 70 height 15
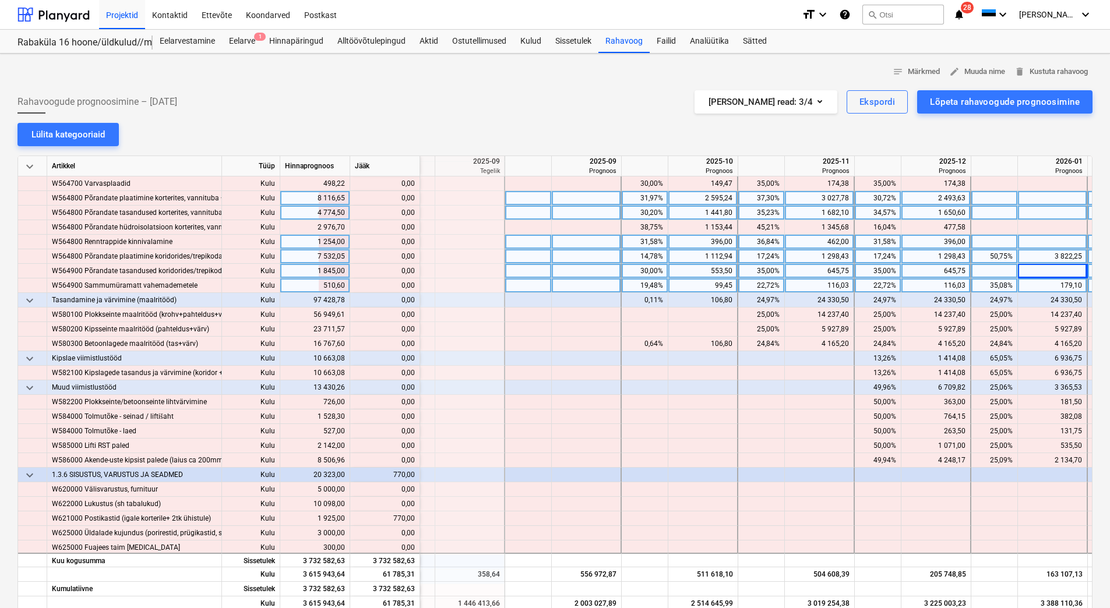
scroll to position [4019, 1313]
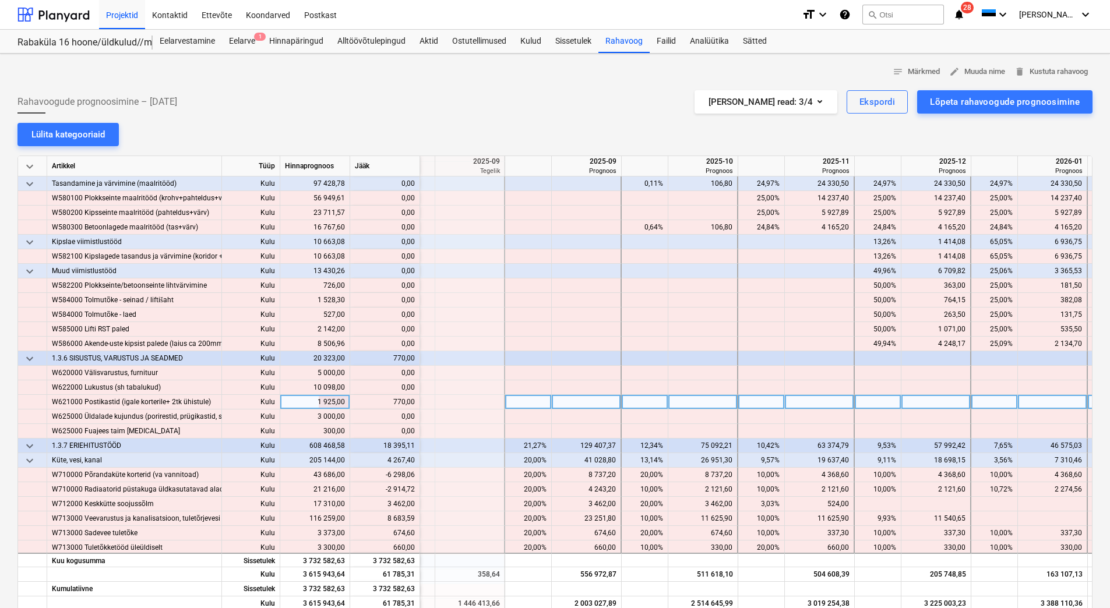
click at [1052, 403] on div at bounding box center [1053, 402] width 70 height 15
type input "770"
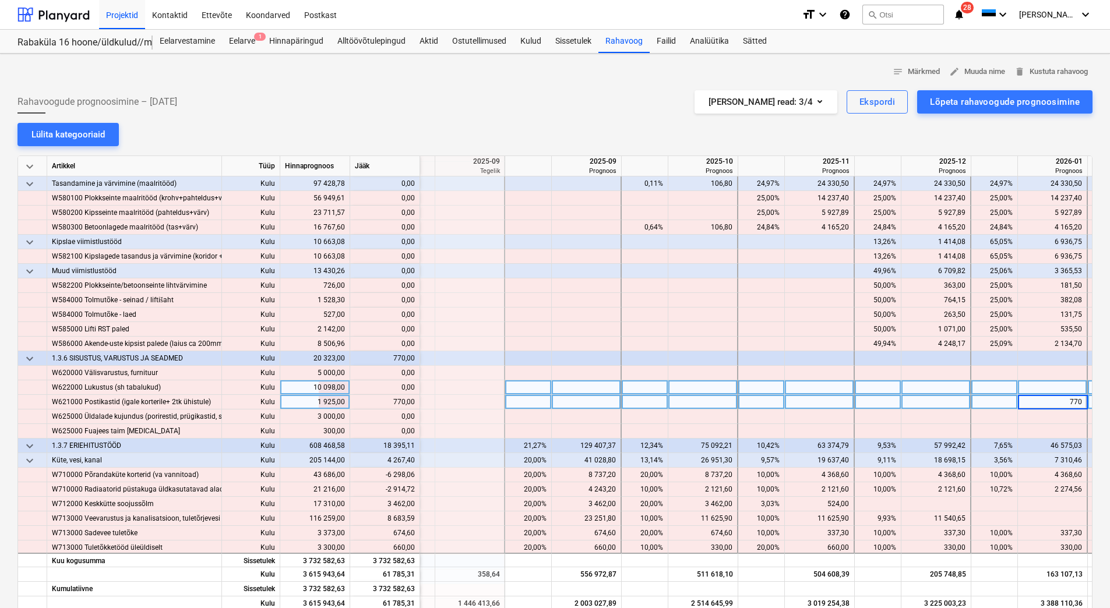
click at [1037, 384] on div at bounding box center [1053, 387] width 70 height 15
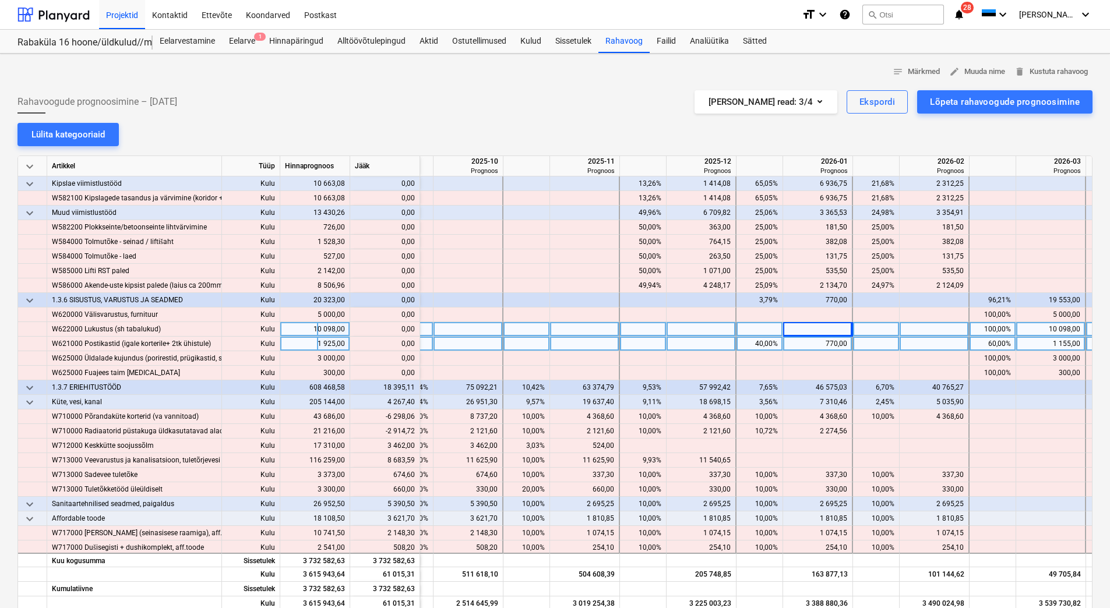
scroll to position [4078, 1545]
click at [935, 406] on div "5 035,90" at bounding box center [936, 402] width 59 height 15
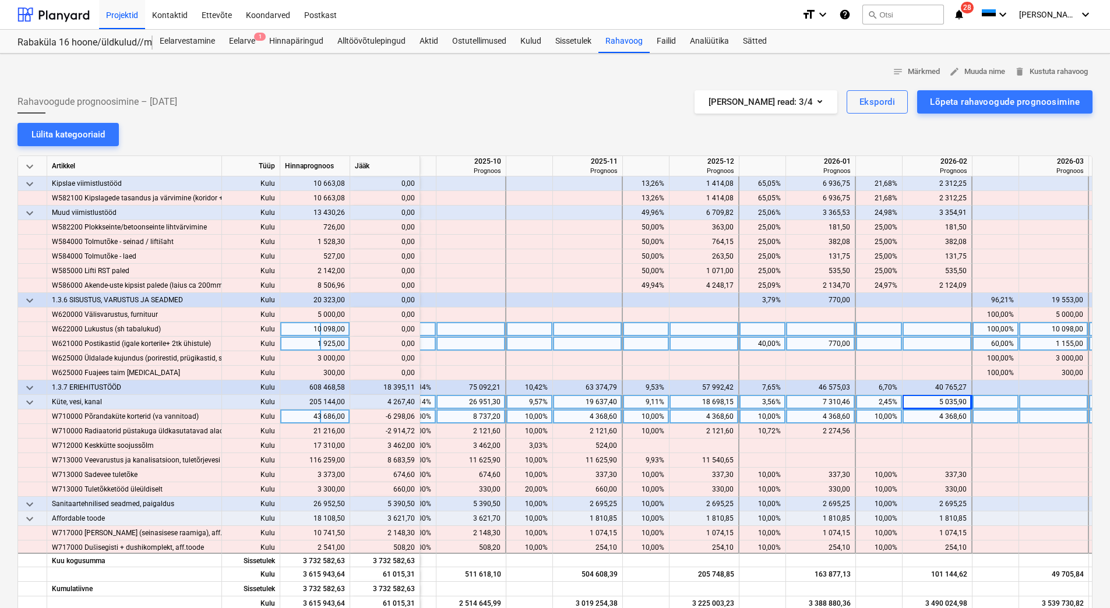
click at [933, 415] on div "4 368,60" at bounding box center [936, 417] width 59 height 15
click at [823, 422] on div "4 368,60" at bounding box center [819, 417] width 59 height 15
click at [818, 418] on div "4 368,60" at bounding box center [819, 417] width 59 height 15
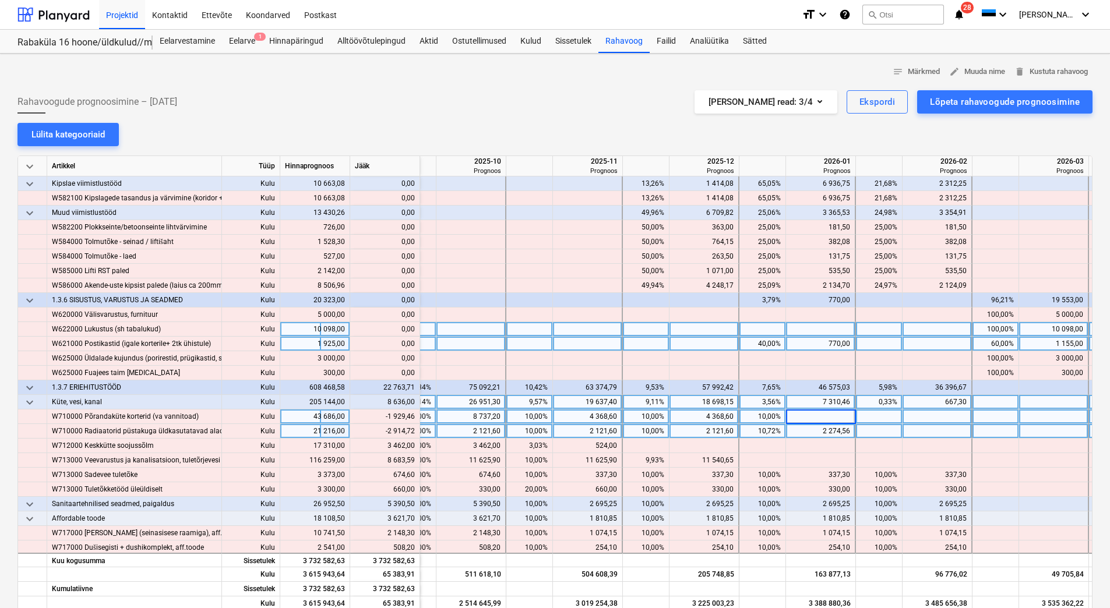
click at [811, 428] on div "2 274,56" at bounding box center [819, 431] width 59 height 15
click at [811, 415] on div at bounding box center [821, 417] width 70 height 15
click at [703, 426] on div "2 121,60" at bounding box center [703, 431] width 59 height 15
click at [702, 417] on div "4 368,60" at bounding box center [703, 417] width 59 height 15
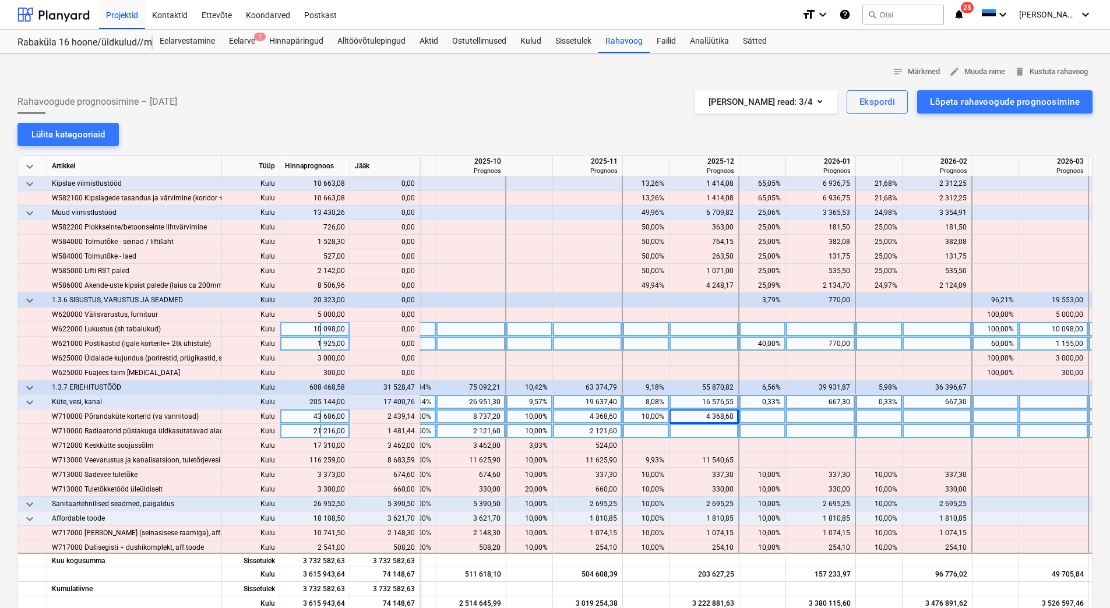
drag, startPoint x: 383, startPoint y: 417, endPoint x: 415, endPoint y: 417, distance: 31.5
click at [415, 417] on div "content_copy 2 439,14" at bounding box center [385, 417] width 70 height 15
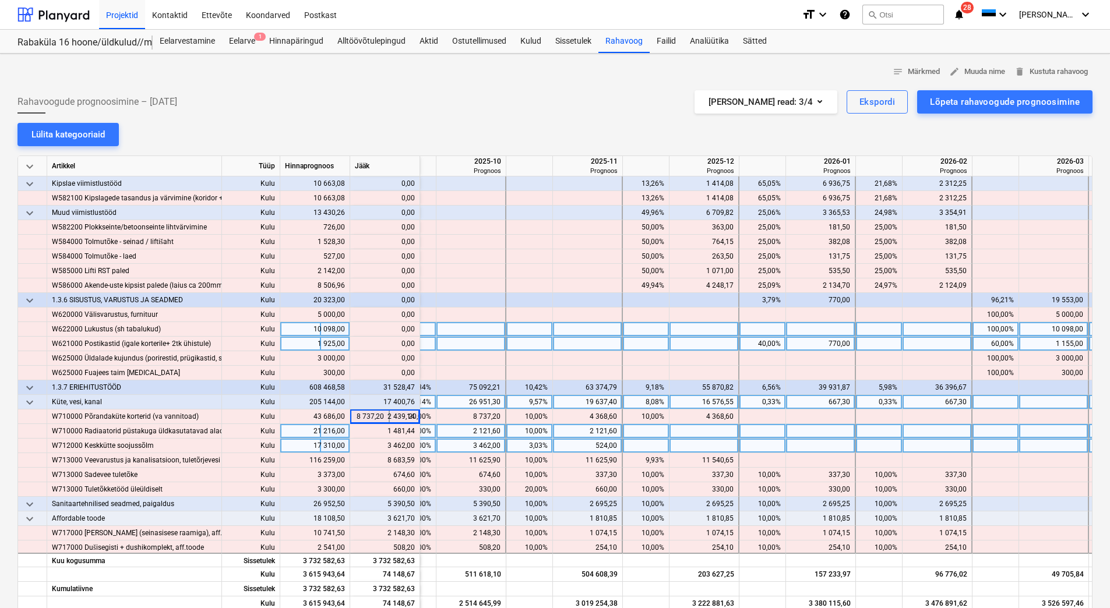
click at [417, 442] on div "content_copy 3 462,00" at bounding box center [385, 446] width 70 height 15
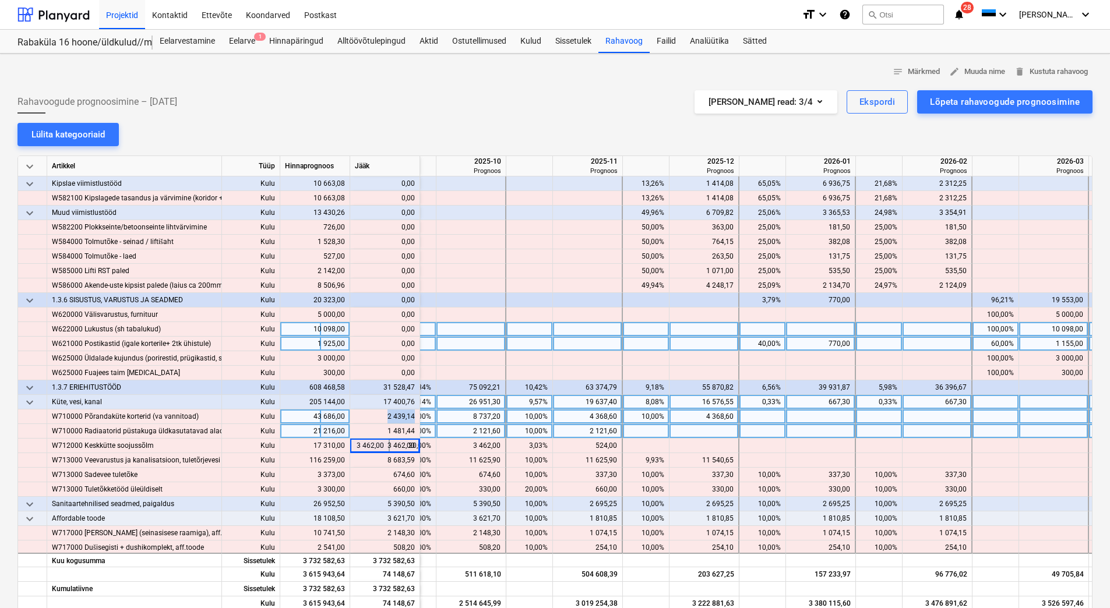
drag, startPoint x: 386, startPoint y: 415, endPoint x: 414, endPoint y: 418, distance: 28.1
click at [414, 418] on div "content_copy 2 439,14" at bounding box center [385, 417] width 60 height 15
click at [812, 416] on div at bounding box center [821, 417] width 70 height 15
type input "2 439,14"
click at [808, 430] on div at bounding box center [821, 431] width 70 height 15
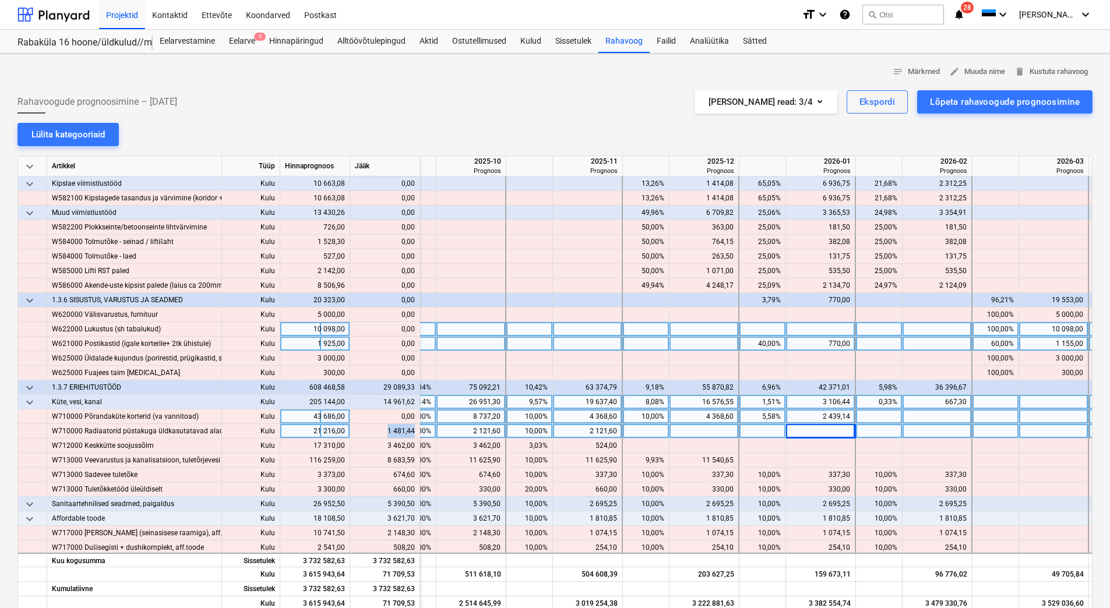
click at [414, 435] on div "content_copy 1 481,44" at bounding box center [385, 431] width 60 height 15
click at [826, 430] on div at bounding box center [821, 431] width 70 height 15
click at [704, 432] on div at bounding box center [704, 431] width 70 height 15
type input "1 481,44"
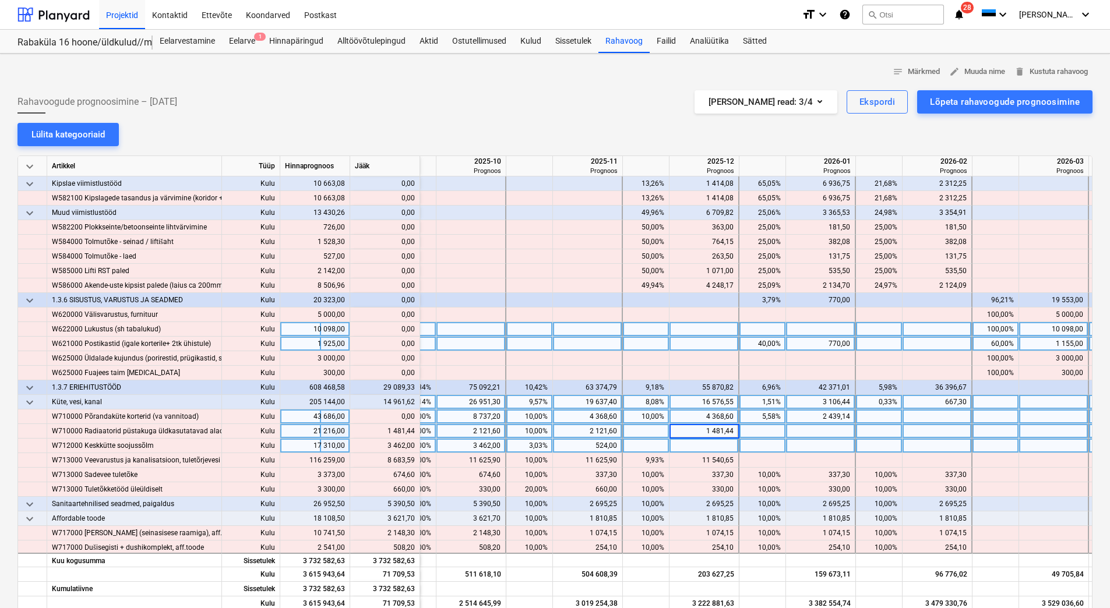
click at [700, 448] on div at bounding box center [704, 446] width 70 height 15
drag, startPoint x: 384, startPoint y: 446, endPoint x: 413, endPoint y: 448, distance: 28.6
click at [413, 448] on div "content_copy 3 462,00" at bounding box center [385, 446] width 60 height 15
click at [701, 446] on div at bounding box center [704, 446] width 70 height 15
type input "3 462,00"
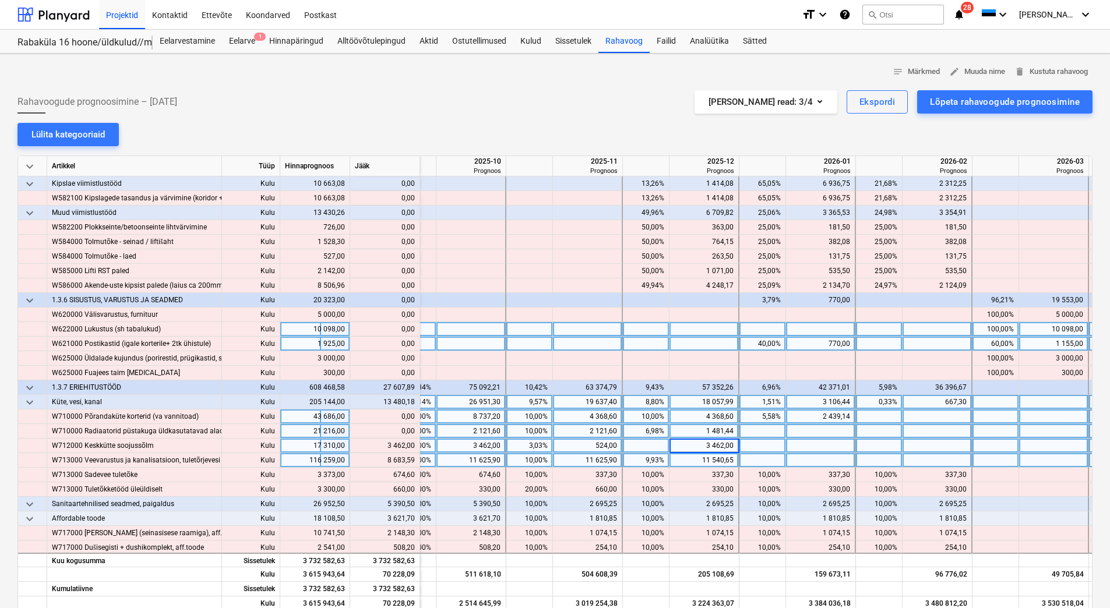
click at [694, 460] on div "11 540,65" at bounding box center [703, 460] width 59 height 15
drag, startPoint x: 388, startPoint y: 461, endPoint x: 413, endPoint y: 460, distance: 25.1
click at [413, 460] on div "content_copy 8 683,59" at bounding box center [385, 460] width 60 height 15
click at [794, 460] on div at bounding box center [821, 460] width 70 height 15
type input "8 683,59"
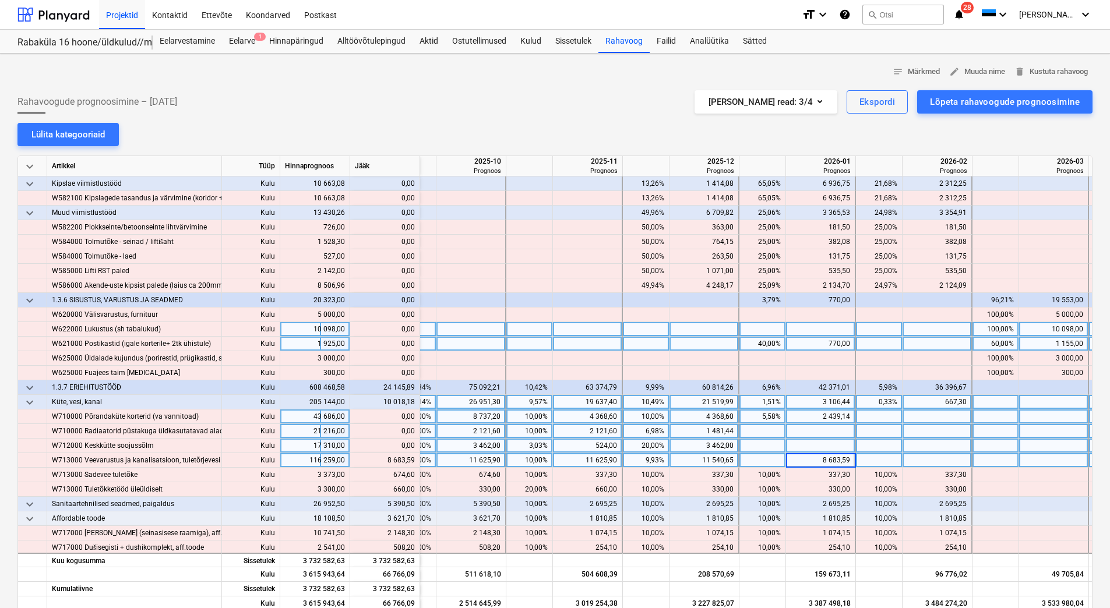
click at [795, 443] on div at bounding box center [821, 446] width 70 height 15
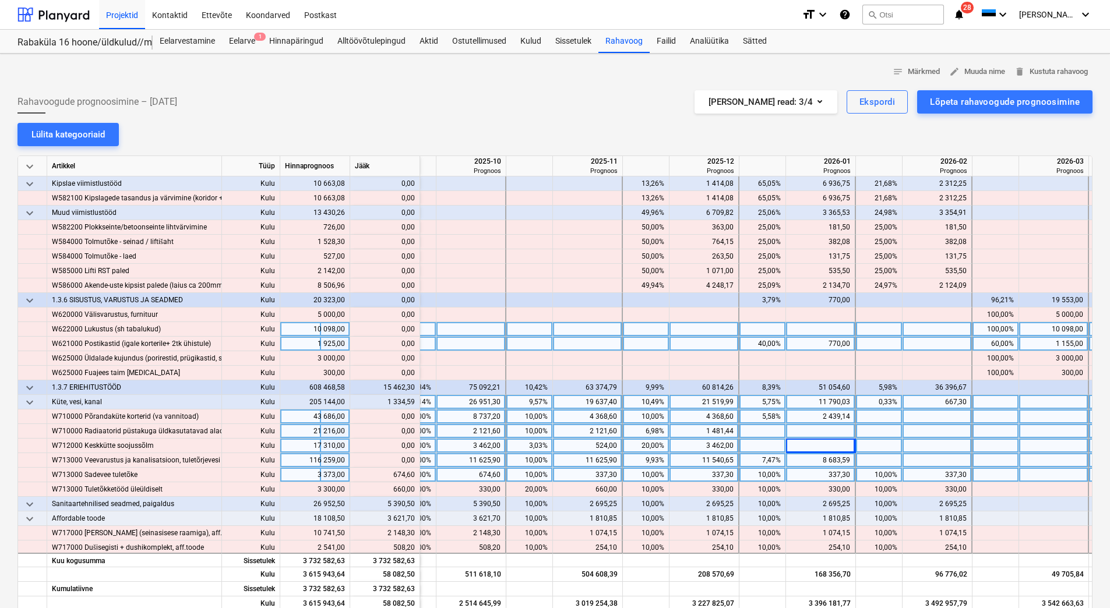
click at [981, 475] on div at bounding box center [995, 475] width 47 height 15
type input "20"
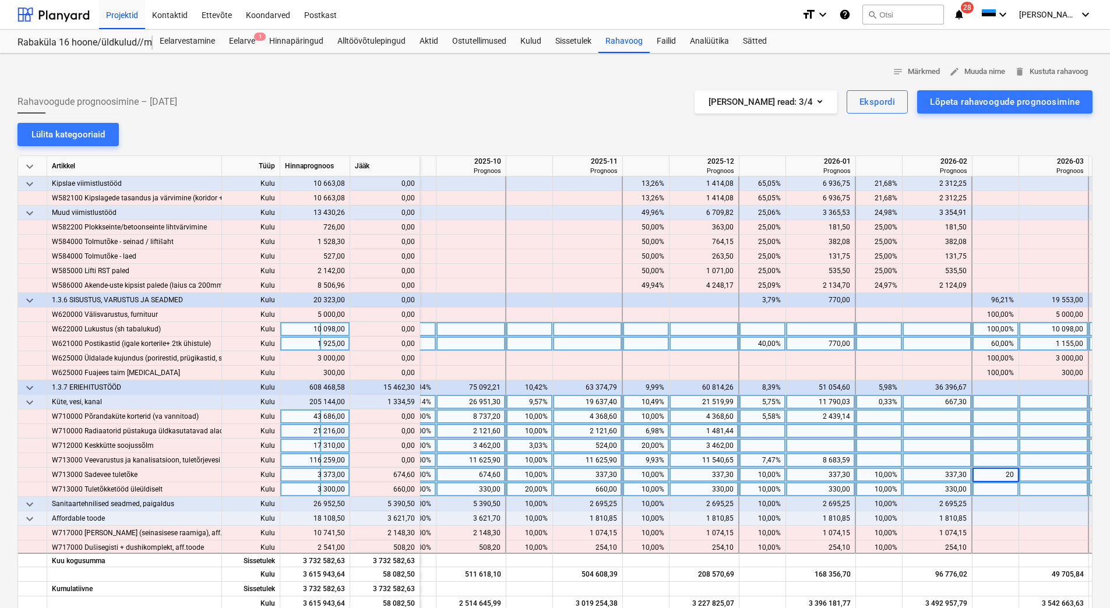
click at [979, 489] on div at bounding box center [995, 489] width 47 height 15
type input "20"
click at [984, 449] on div at bounding box center [995, 446] width 47 height 15
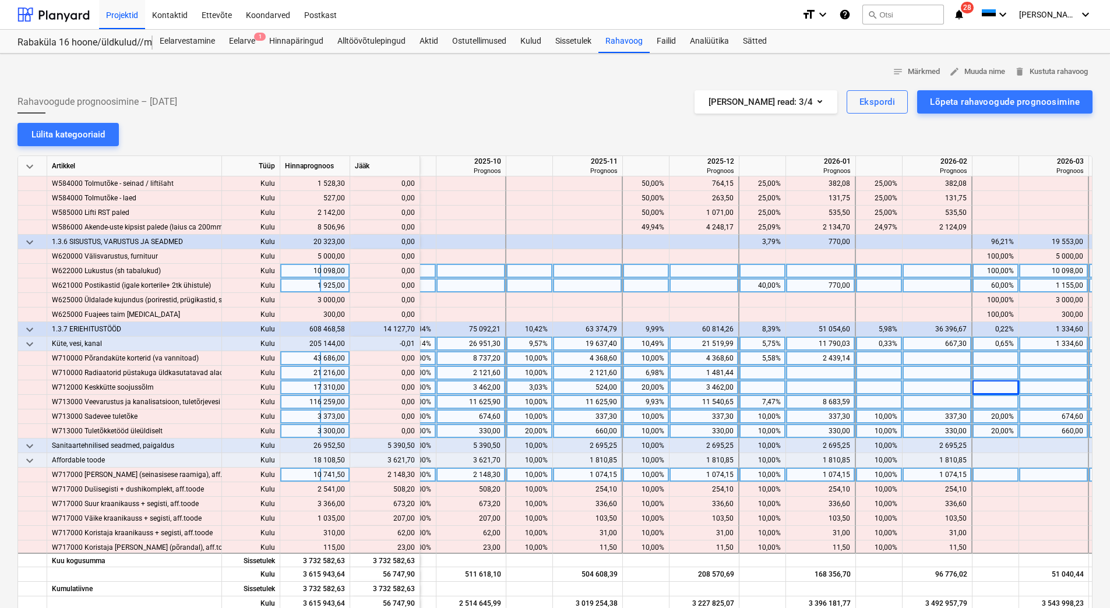
scroll to position [4194, 1545]
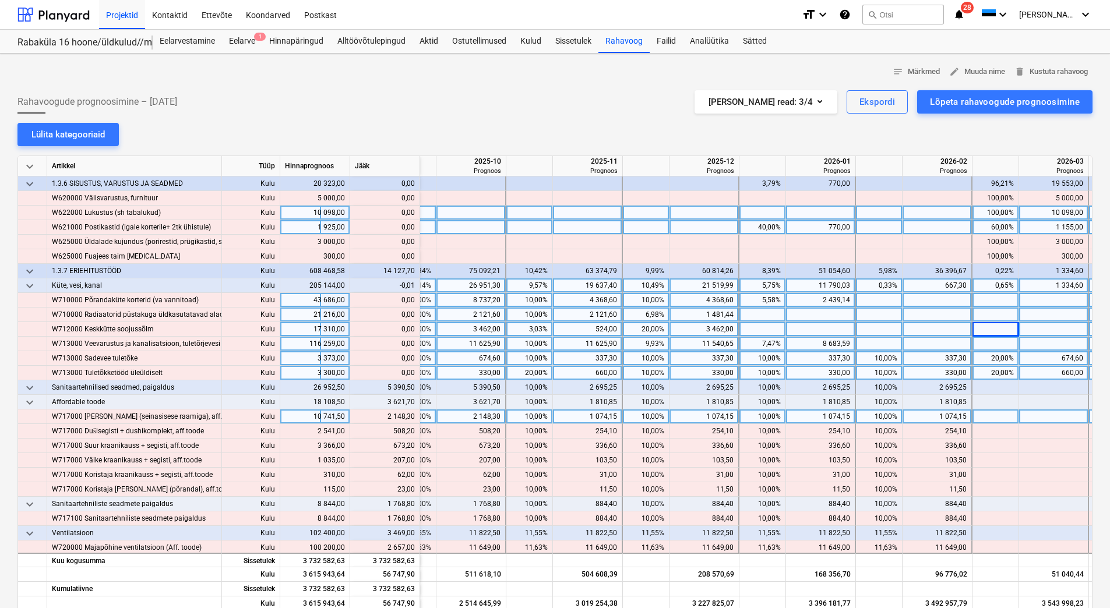
click at [859, 417] on div "10,00%" at bounding box center [879, 417] width 47 height 15
type input "20"
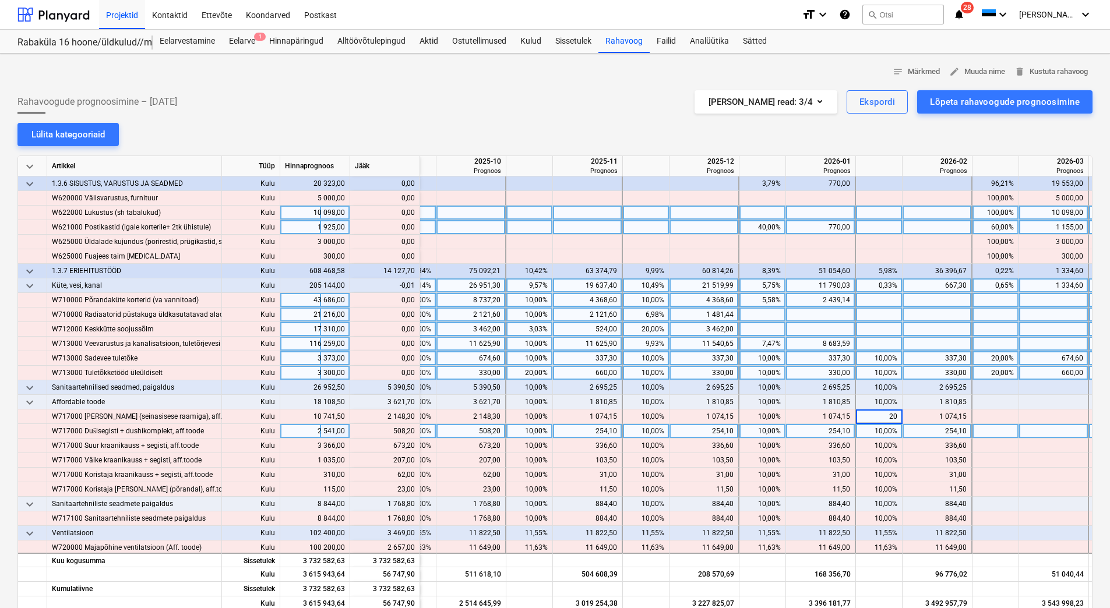
click at [862, 429] on div "10,00%" at bounding box center [878, 431] width 37 height 15
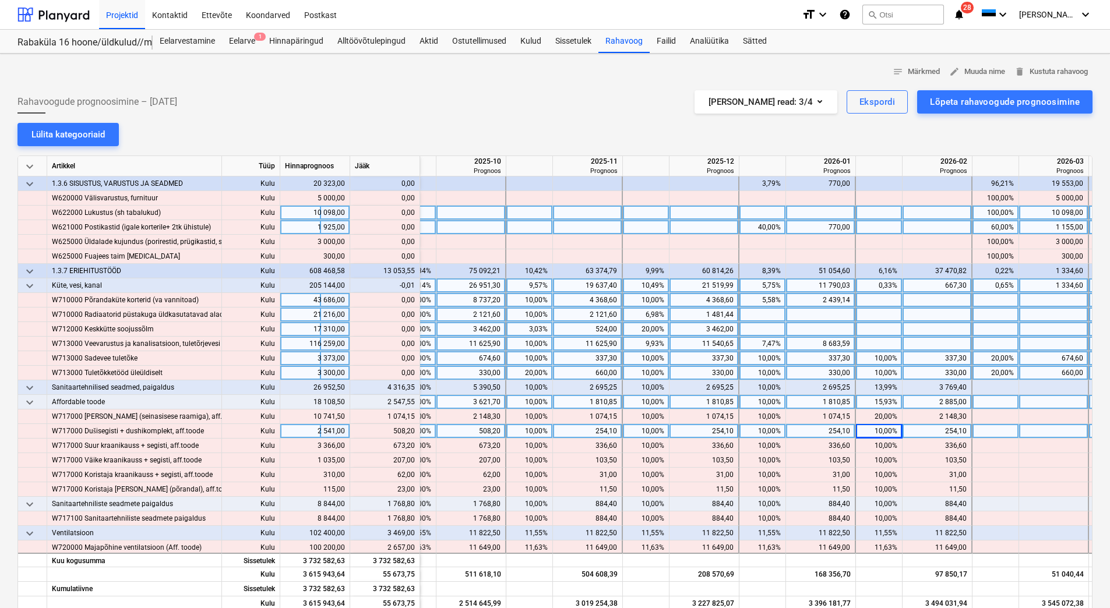
click at [874, 403] on div "15,93%" at bounding box center [878, 402] width 37 height 15
type input "20"
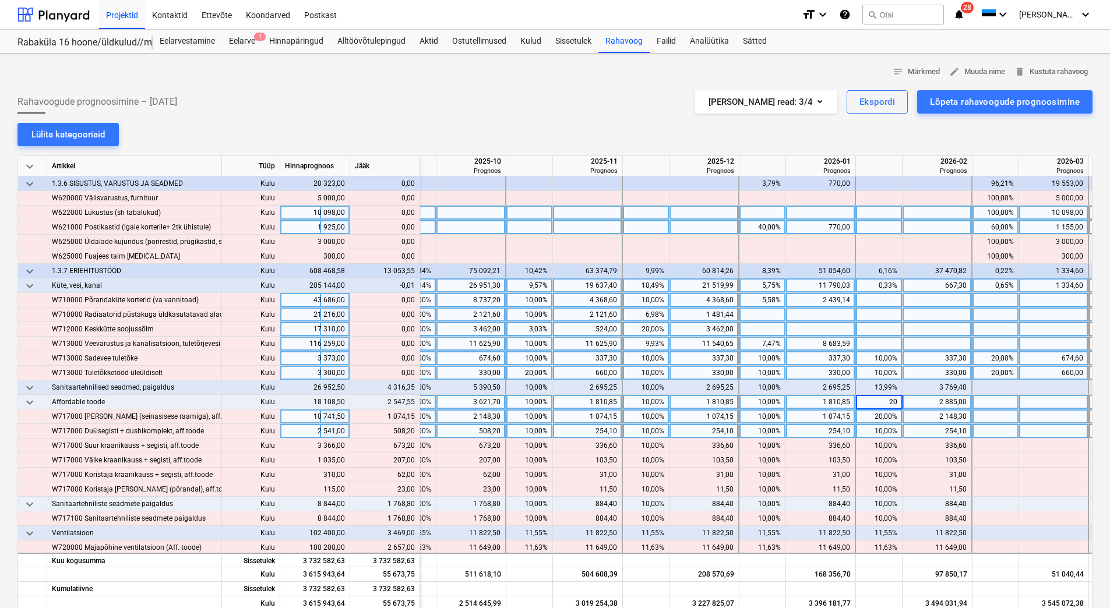
click at [872, 420] on div "20,00%" at bounding box center [878, 417] width 37 height 15
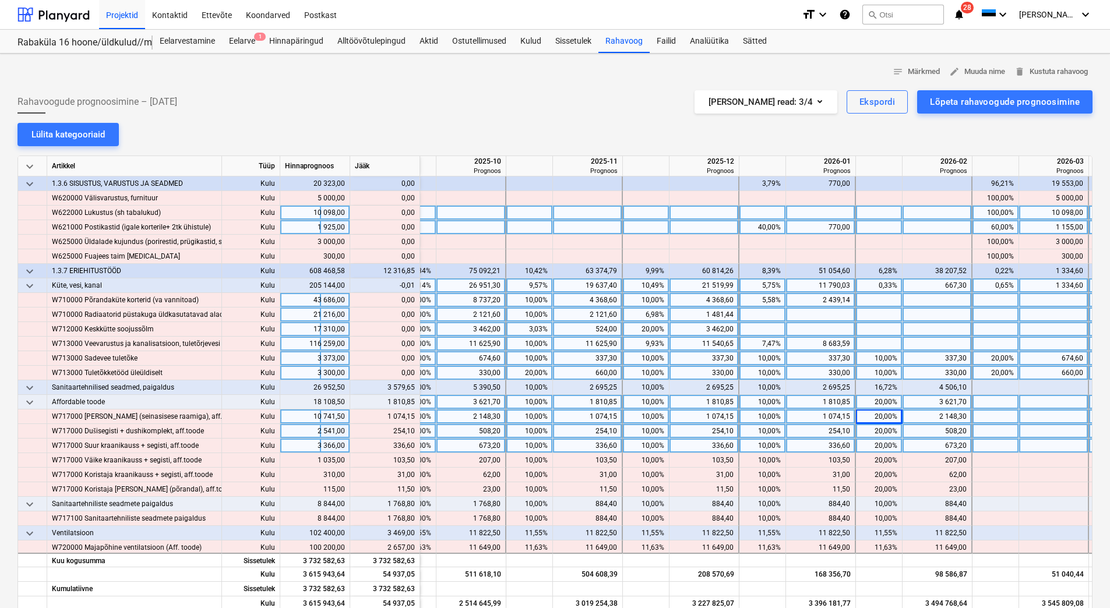
click at [972, 443] on div at bounding box center [995, 446] width 47 height 15
click at [873, 403] on div "20,00%" at bounding box center [878, 402] width 37 height 15
type input "40"
click at [872, 411] on div "20,00%" at bounding box center [878, 417] width 37 height 15
click at [874, 405] on div "40,00%" at bounding box center [878, 402] width 37 height 15
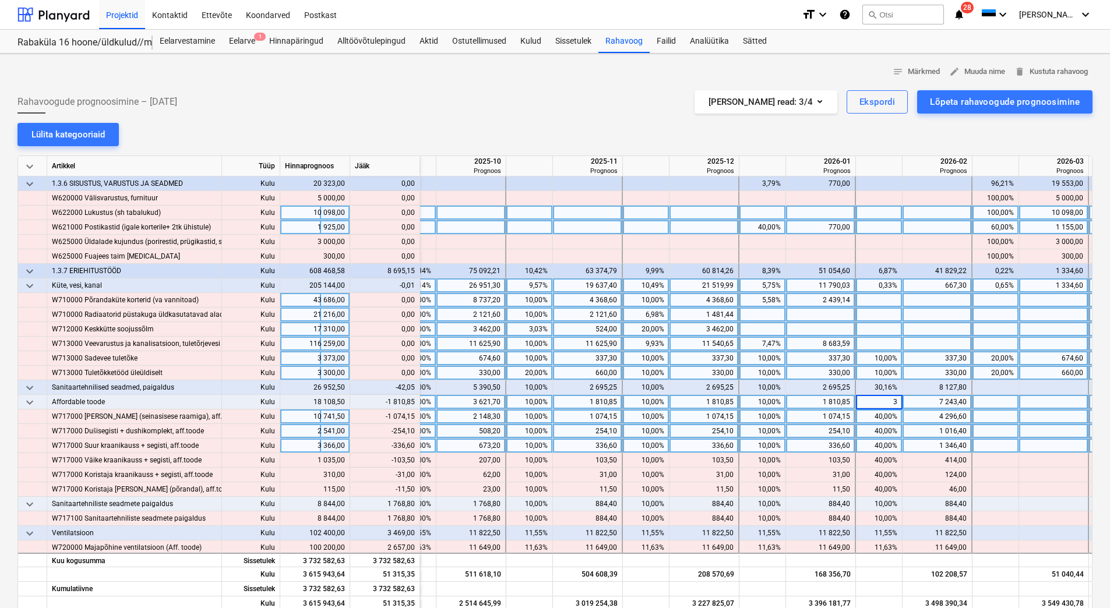
type input "30"
click at [871, 422] on div "40,00%" at bounding box center [878, 417] width 37 height 15
click at [869, 503] on div "10,00%" at bounding box center [878, 504] width 37 height 15
type input "20"
click at [758, 505] on div "10,00%" at bounding box center [762, 504] width 37 height 15
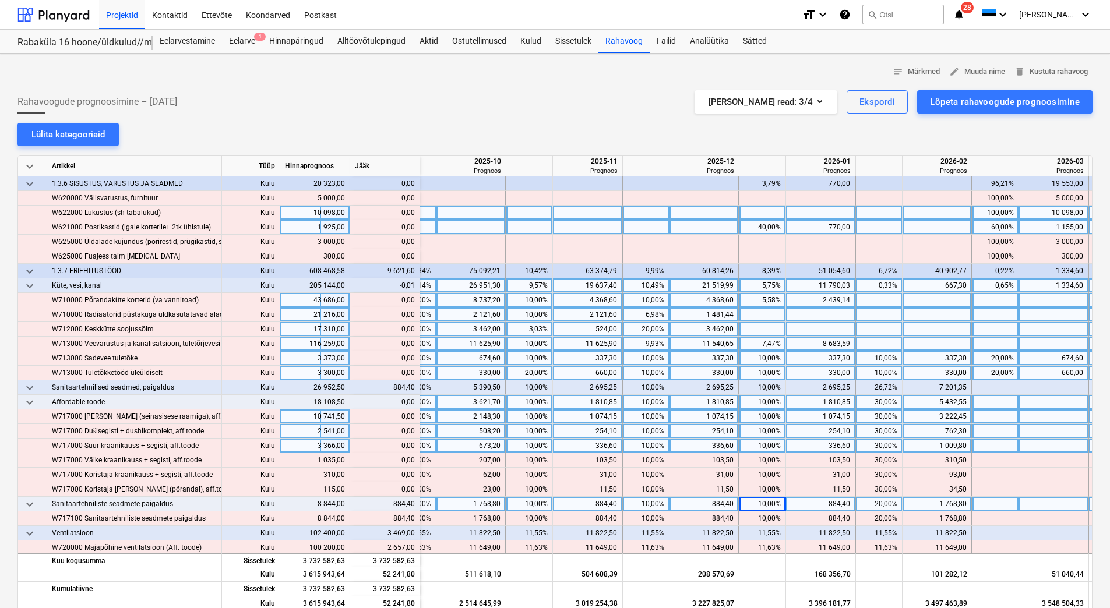
click at [758, 505] on div "10,00%" at bounding box center [762, 504] width 37 height 15
type input "20"
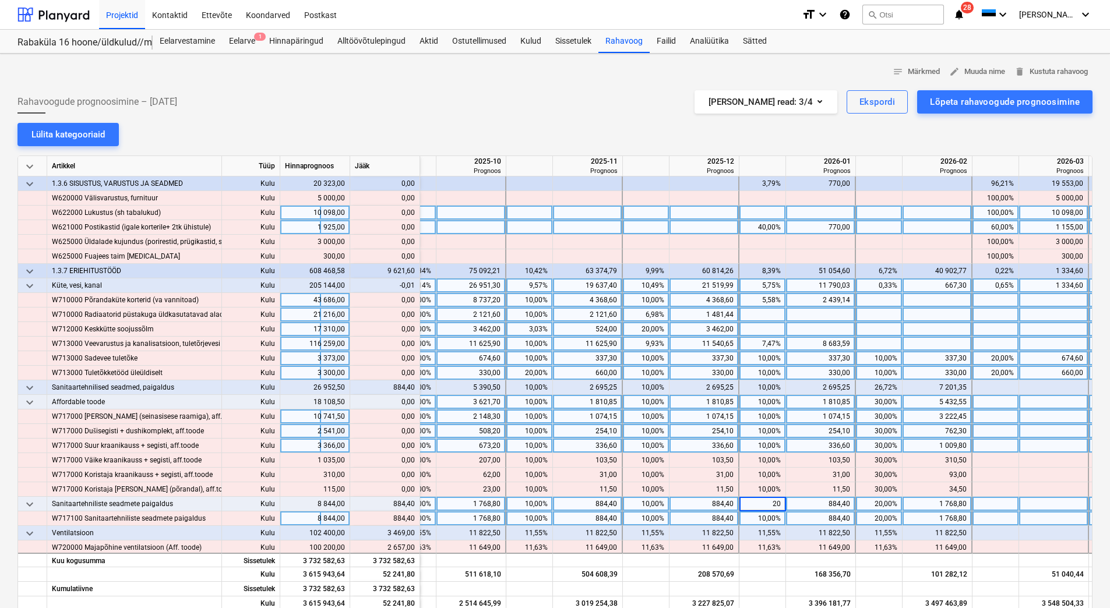
click at [755, 517] on div "10,00%" at bounding box center [762, 518] width 37 height 15
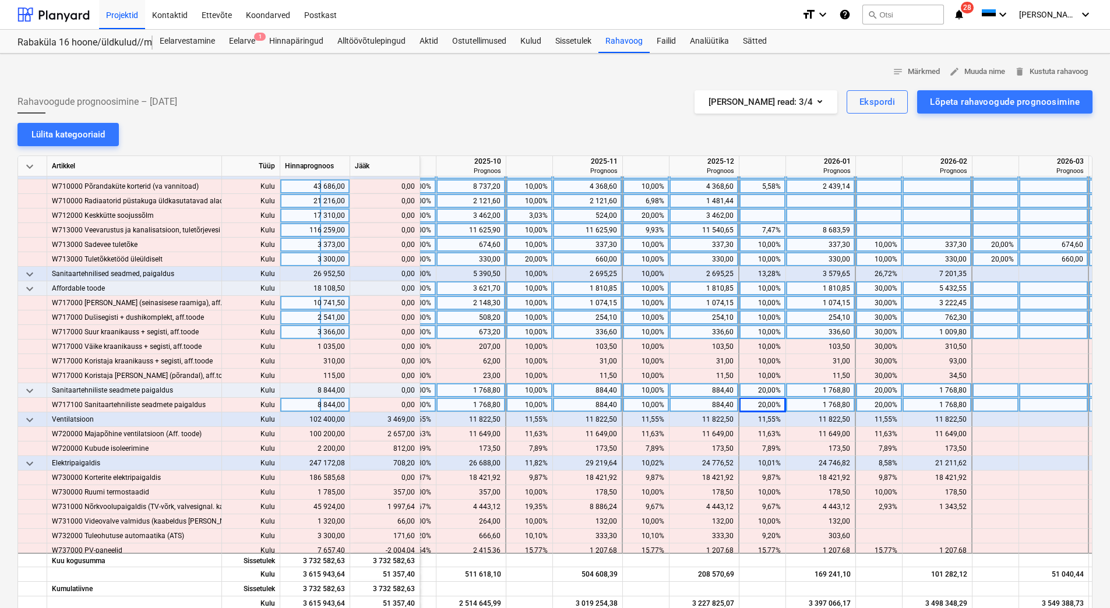
scroll to position [4311, 1545]
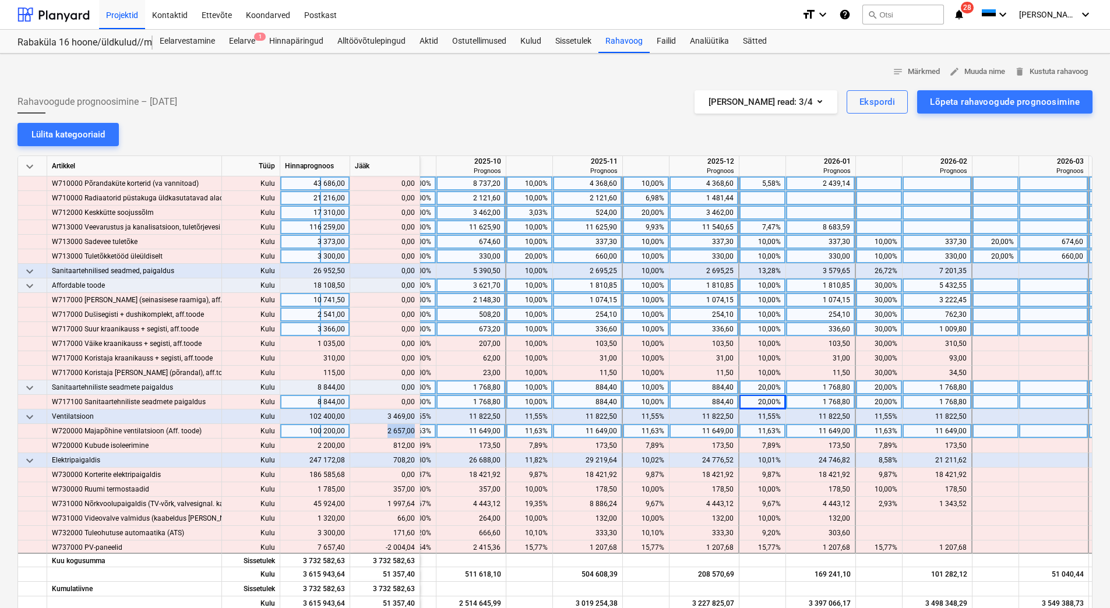
drag, startPoint x: 387, startPoint y: 432, endPoint x: 414, endPoint y: 432, distance: 26.8
click at [414, 432] on div "content_copy 2 657,00" at bounding box center [385, 431] width 60 height 15
click at [1053, 427] on div at bounding box center [1054, 431] width 70 height 15
type input "2 657,00"
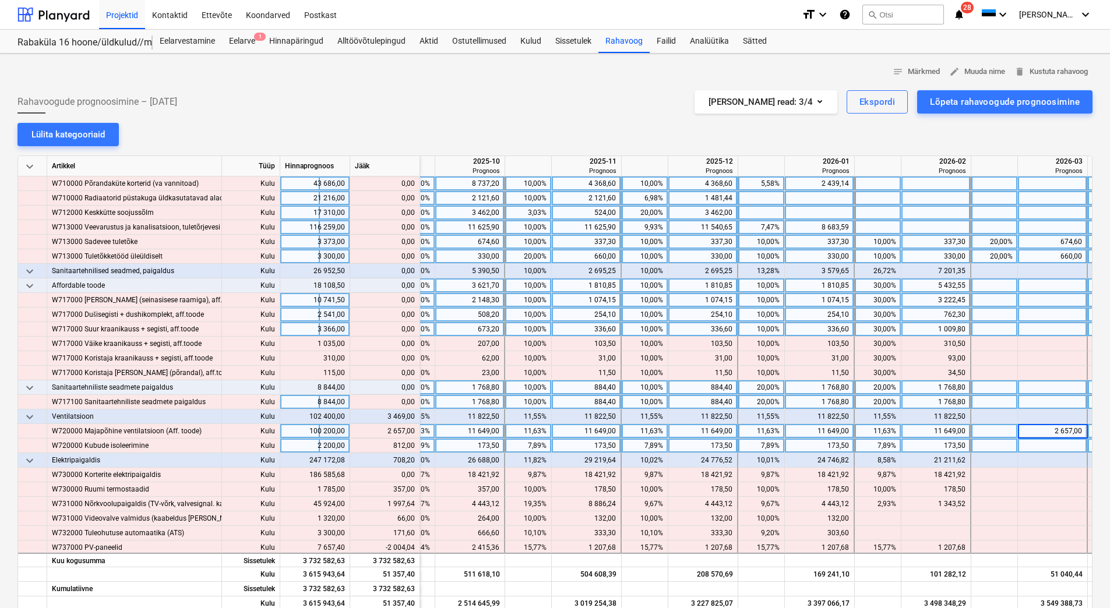
click at [1037, 451] on div at bounding box center [1053, 446] width 70 height 15
drag, startPoint x: 390, startPoint y: 446, endPoint x: 414, endPoint y: 444, distance: 23.4
click at [414, 444] on div "content_copy 812,00" at bounding box center [385, 446] width 60 height 15
click at [1042, 449] on div at bounding box center [1053, 446] width 70 height 15
type input "812,00"
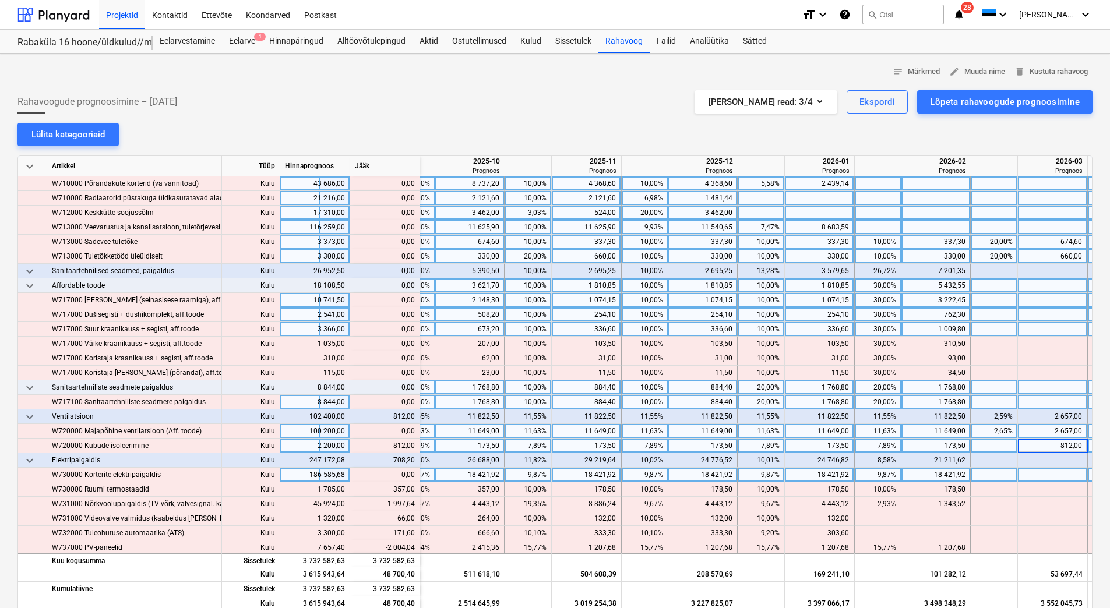
click at [1035, 469] on div at bounding box center [1053, 475] width 70 height 15
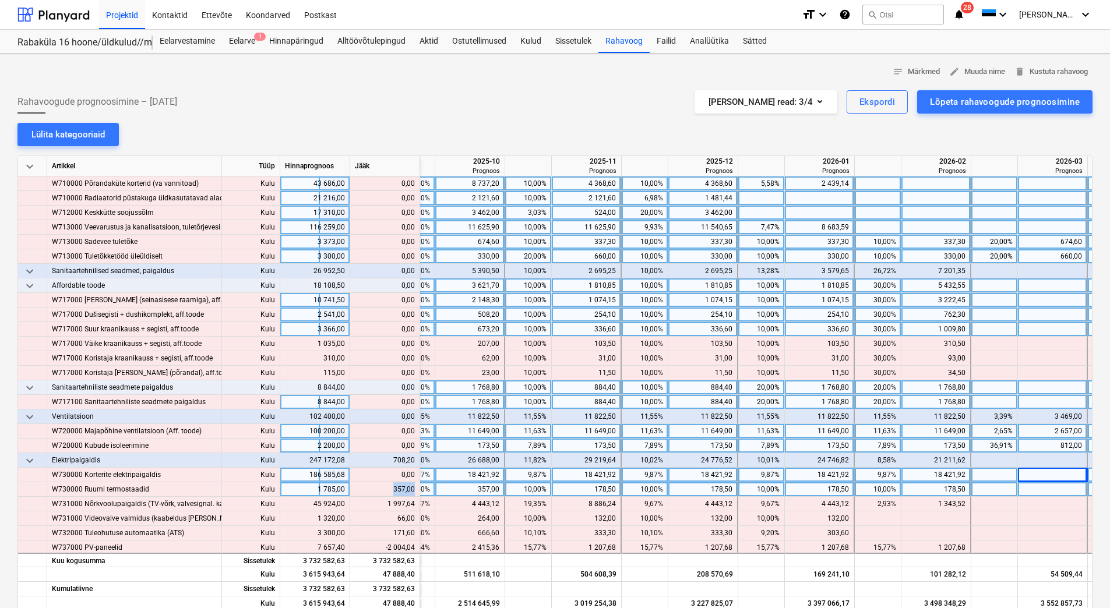
drag, startPoint x: 387, startPoint y: 488, endPoint x: 414, endPoint y: 489, distance: 27.4
click at [414, 489] on div "content_copy 357,00" at bounding box center [385, 489] width 60 height 15
click at [1038, 489] on div at bounding box center [1053, 489] width 70 height 15
type input "357,00"
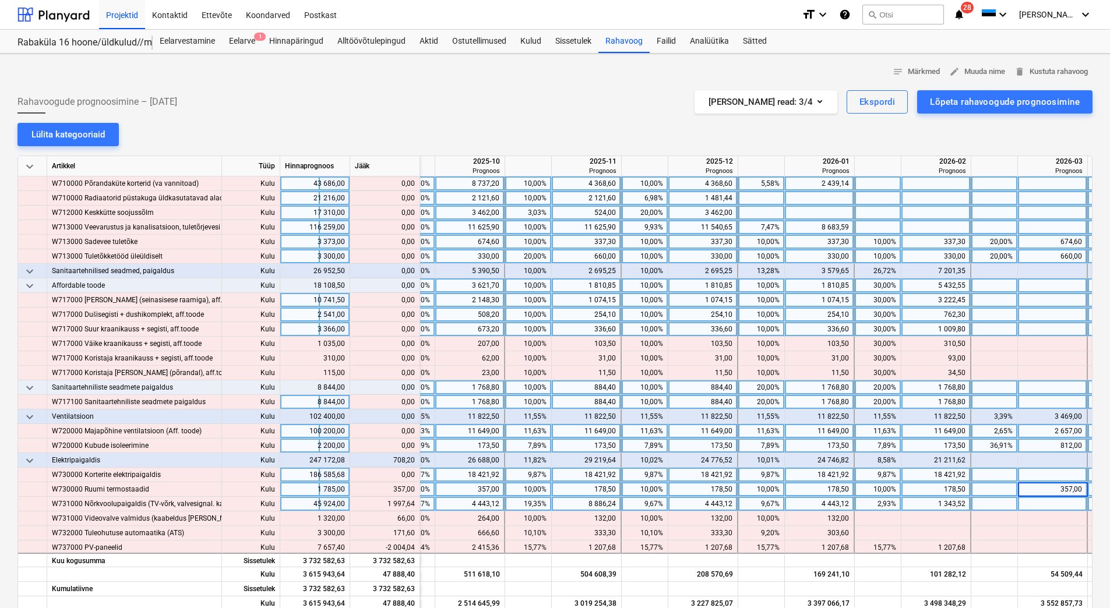
click at [1036, 502] on div at bounding box center [1053, 504] width 70 height 15
drag, startPoint x: 383, startPoint y: 500, endPoint x: 414, endPoint y: 503, distance: 31.0
click at [414, 503] on div "content_copy 1 997,64" at bounding box center [385, 504] width 60 height 15
click at [1027, 506] on div at bounding box center [1053, 504] width 70 height 15
type input "1 997,64"
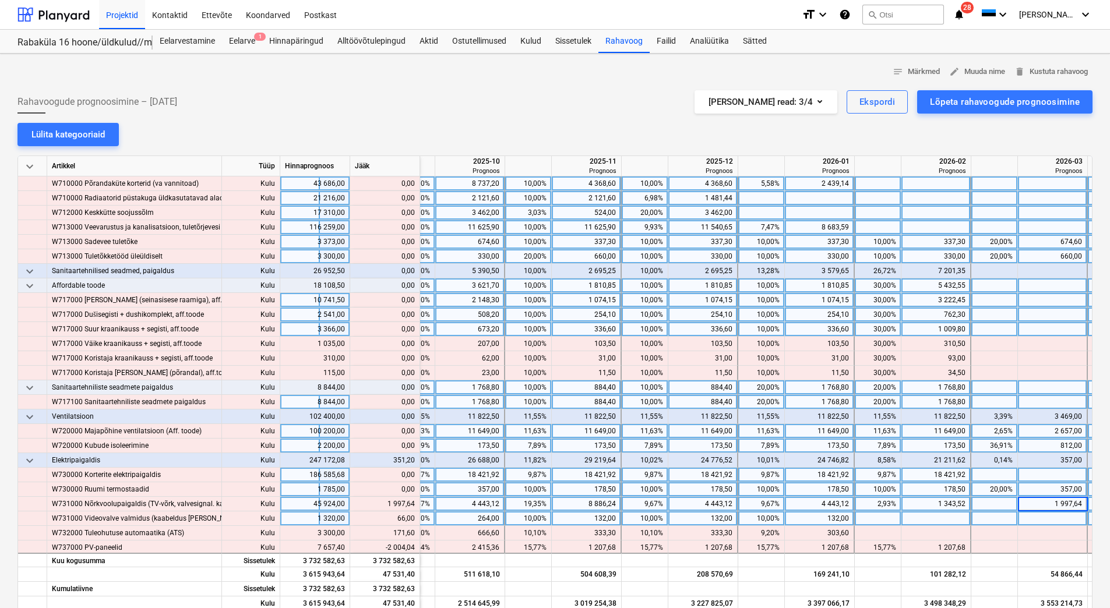
click at [1025, 518] on div at bounding box center [1053, 518] width 70 height 15
click at [910, 518] on div at bounding box center [936, 518] width 70 height 15
type input "66"
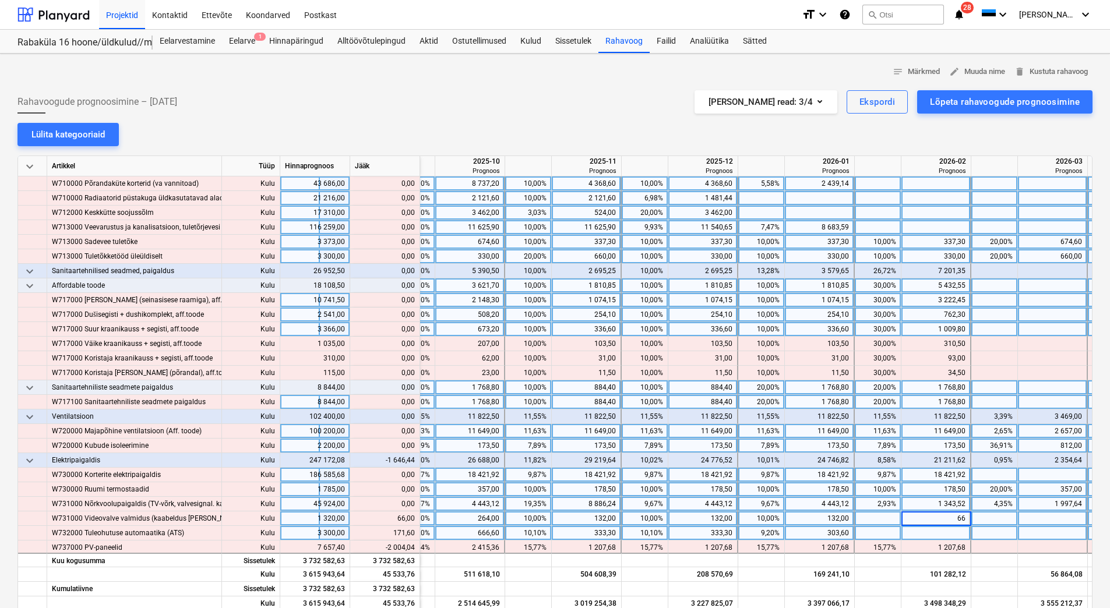
click at [909, 532] on div at bounding box center [936, 533] width 70 height 15
type input "171,60"
click at [916, 521] on div "66,00" at bounding box center [935, 518] width 59 height 15
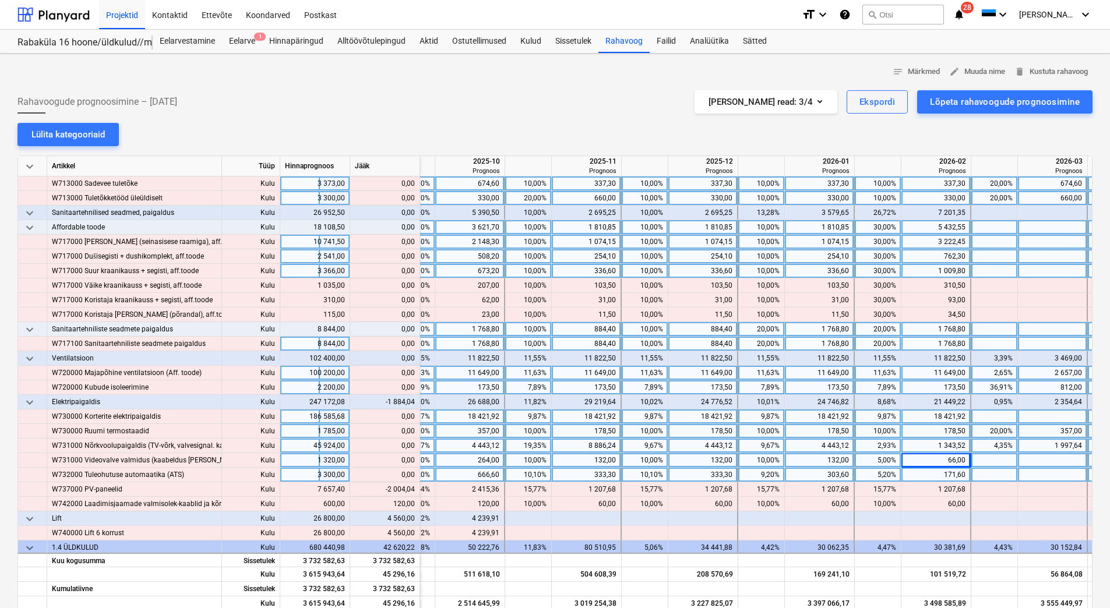
scroll to position [4427, 1546]
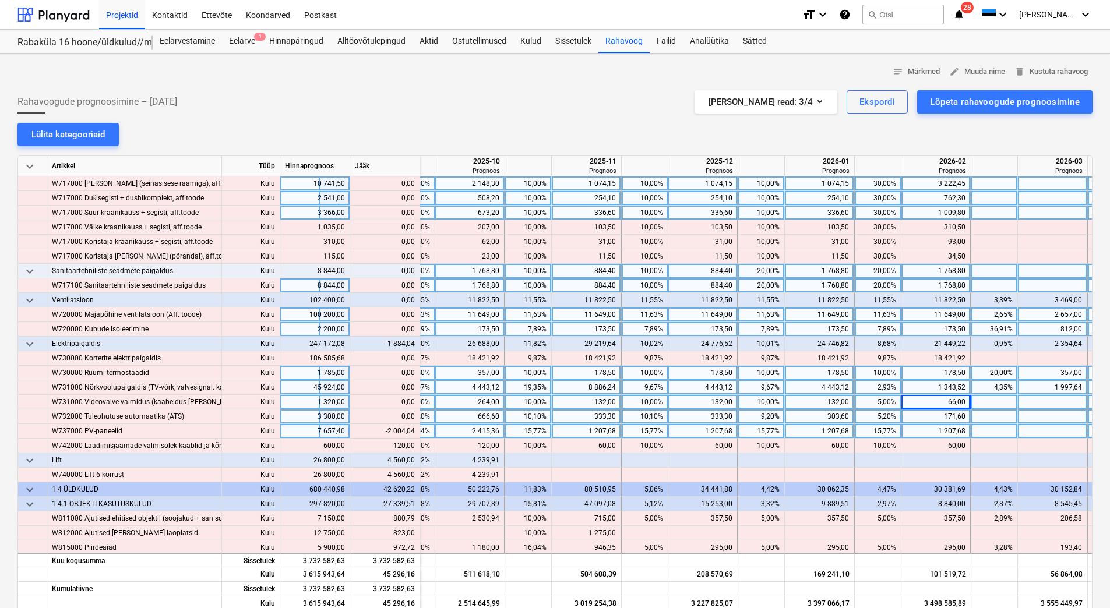
click at [928, 431] on div "1 207,68" at bounding box center [935, 431] width 59 height 15
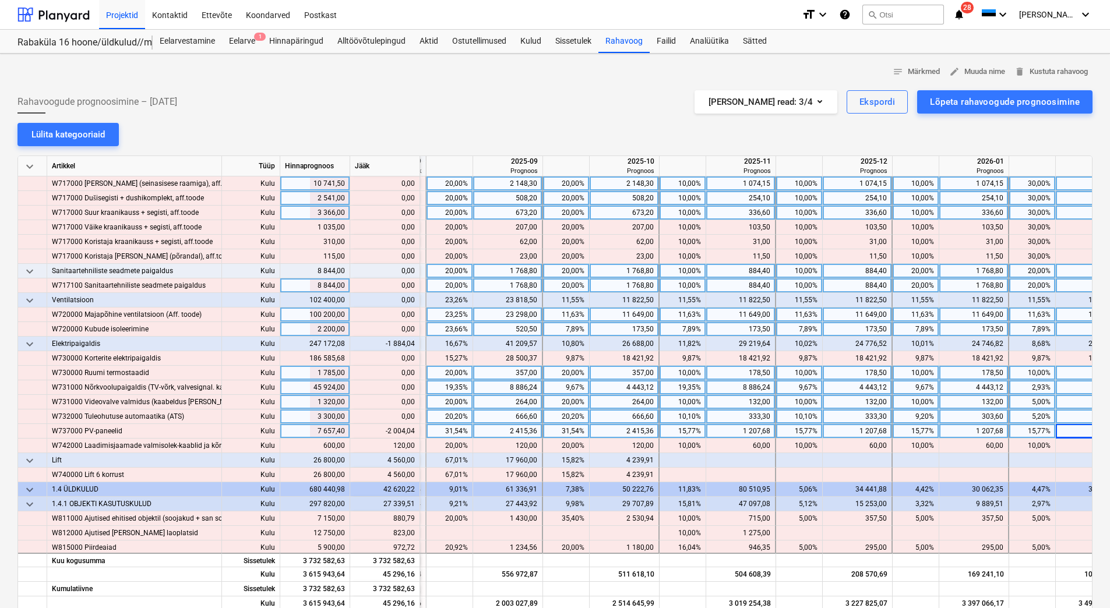
scroll to position [4427, 1387]
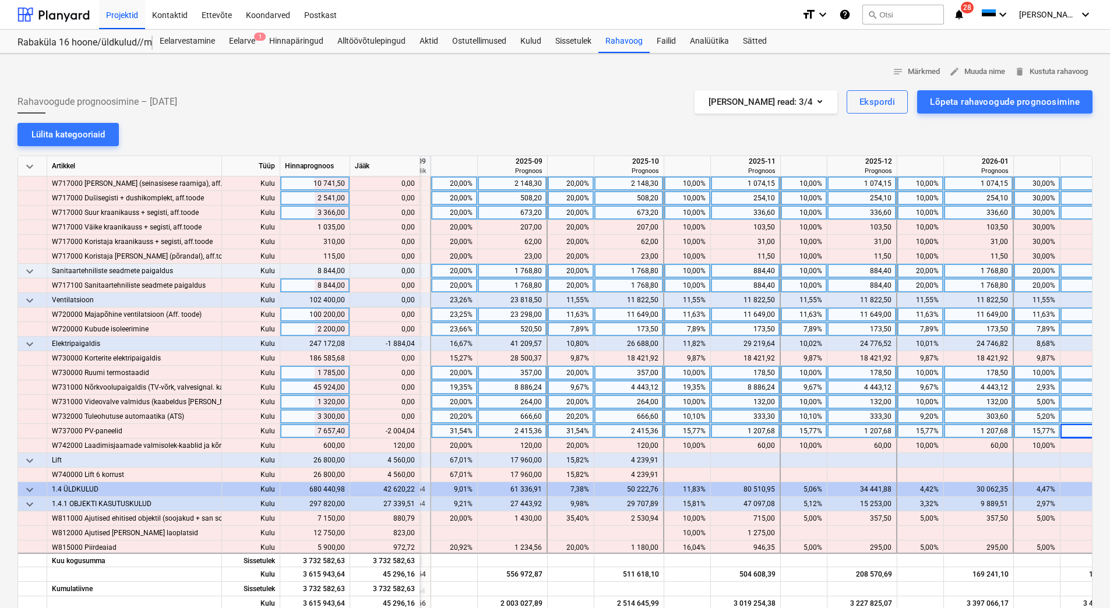
click at [504, 431] on div "2 415,36" at bounding box center [511, 431] width 59 height 15
click at [614, 426] on div "2 415,36" at bounding box center [628, 431] width 59 height 15
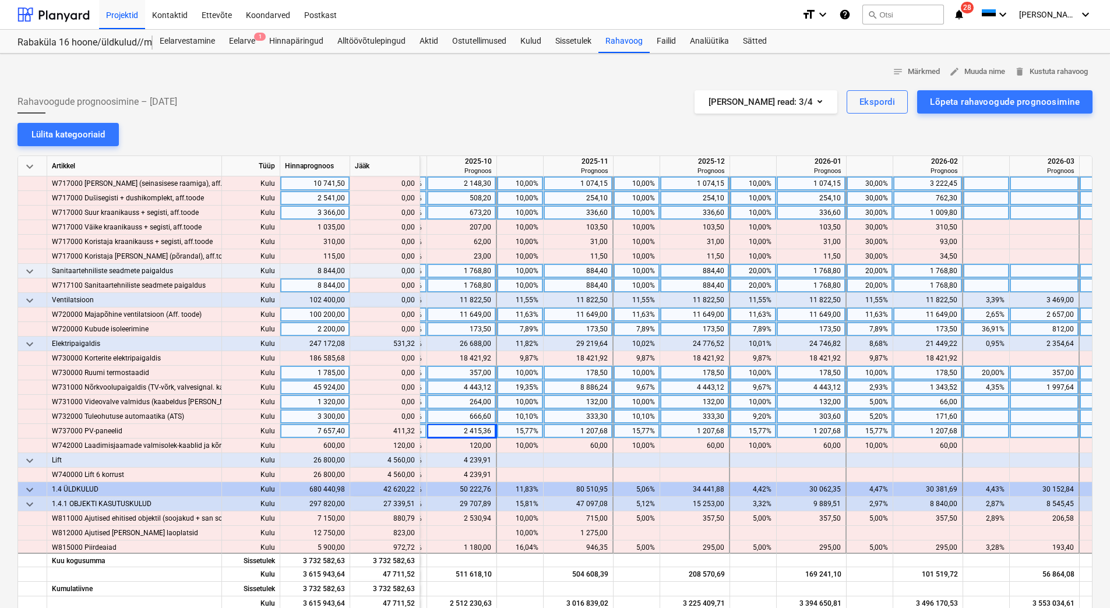
scroll to position [4427, 1581]
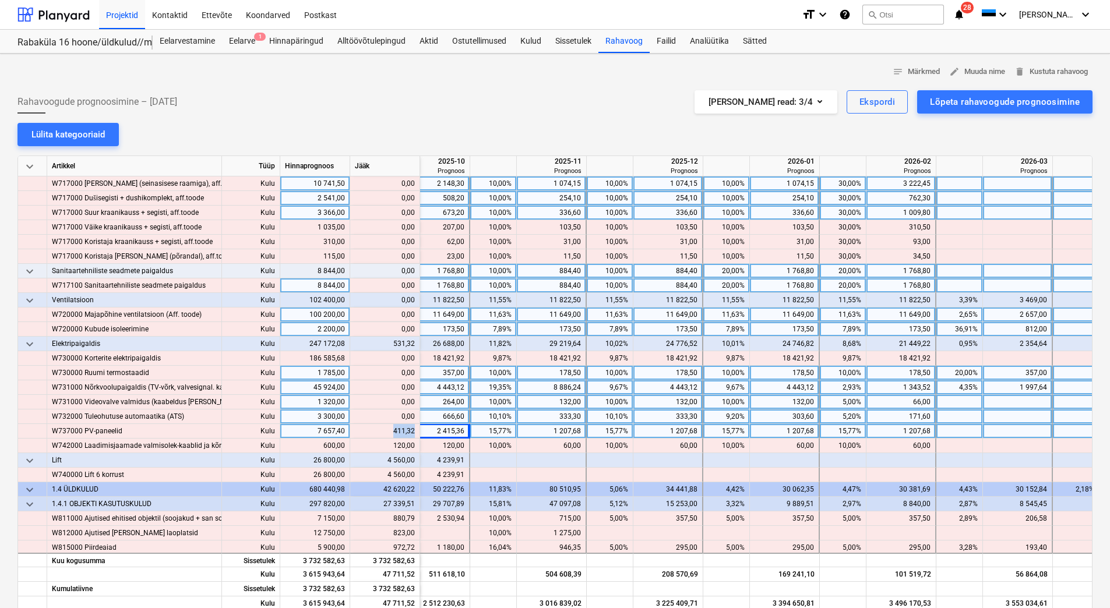
drag, startPoint x: 392, startPoint y: 428, endPoint x: 413, endPoint y: 428, distance: 21.0
click at [413, 428] on div "content_copy 411,32" at bounding box center [385, 431] width 60 height 15
click at [986, 430] on div at bounding box center [1018, 431] width 70 height 15
type input "411,32"
click at [965, 417] on div at bounding box center [959, 417] width 47 height 15
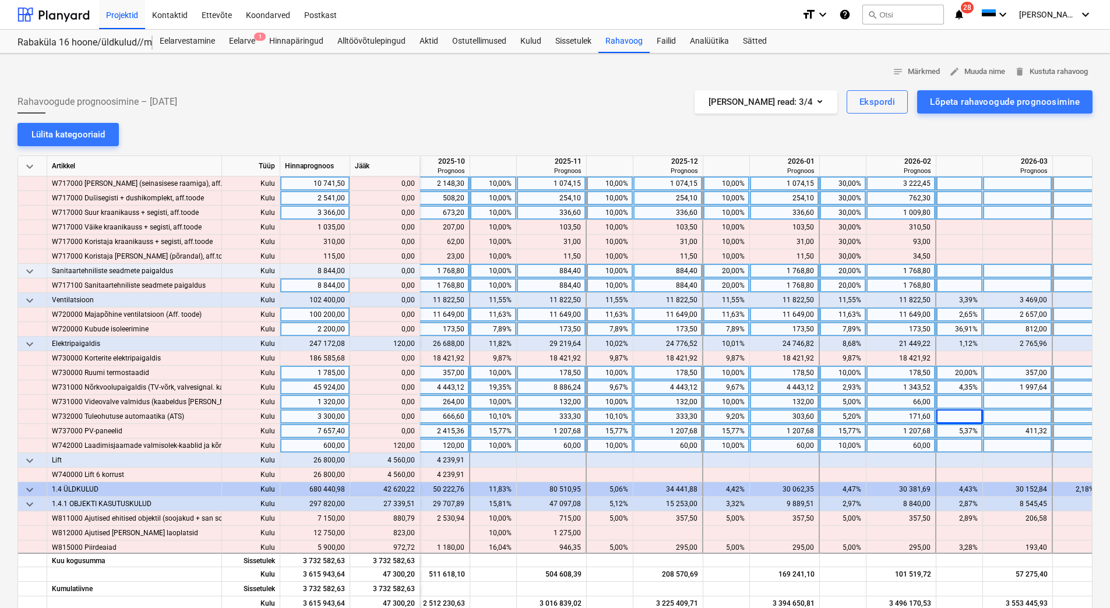
click at [1008, 448] on div at bounding box center [1018, 446] width 70 height 15
type input "120"
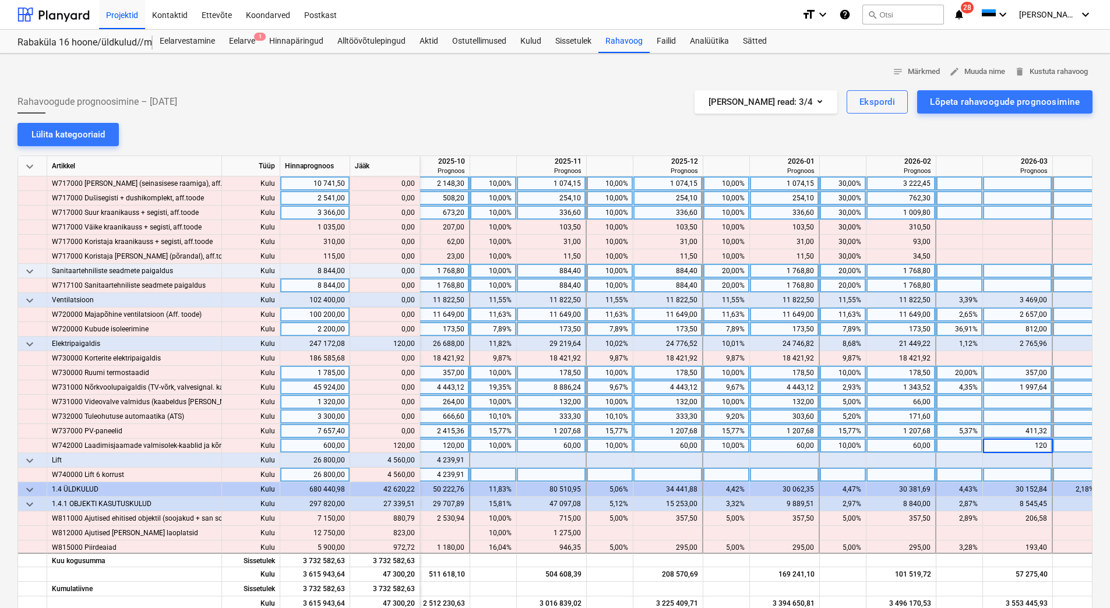
click at [1002, 471] on div at bounding box center [1018, 475] width 70 height 15
click at [528, 86] on div at bounding box center [554, 85] width 1075 height 9
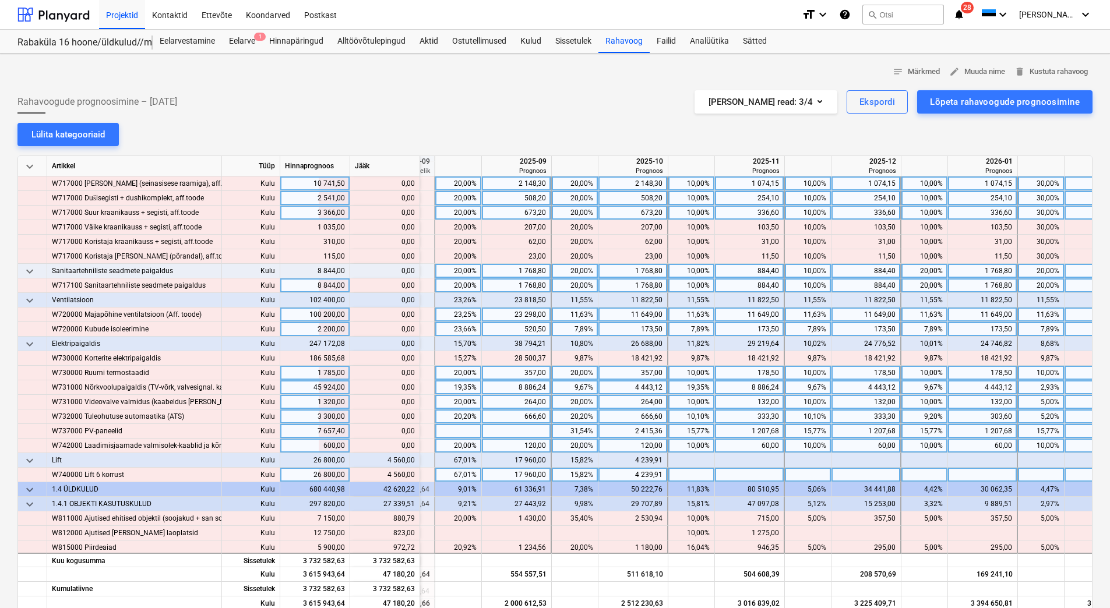
scroll to position [4427, 1311]
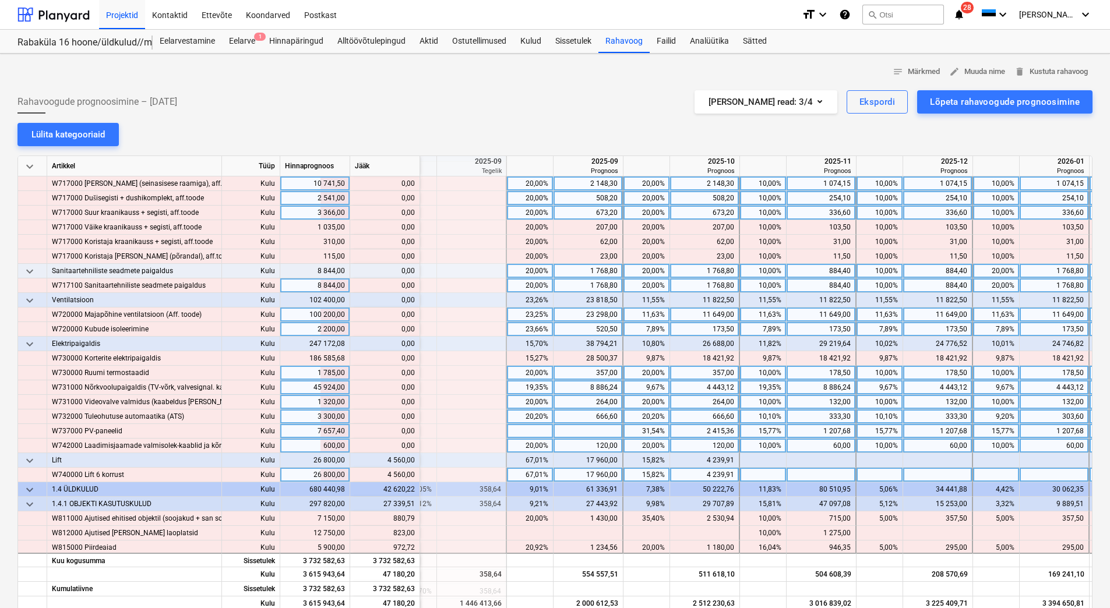
click at [815, 476] on div at bounding box center [821, 475] width 70 height 15
type input "4560"
click at [801, 437] on div "1 207,68" at bounding box center [820, 431] width 59 height 15
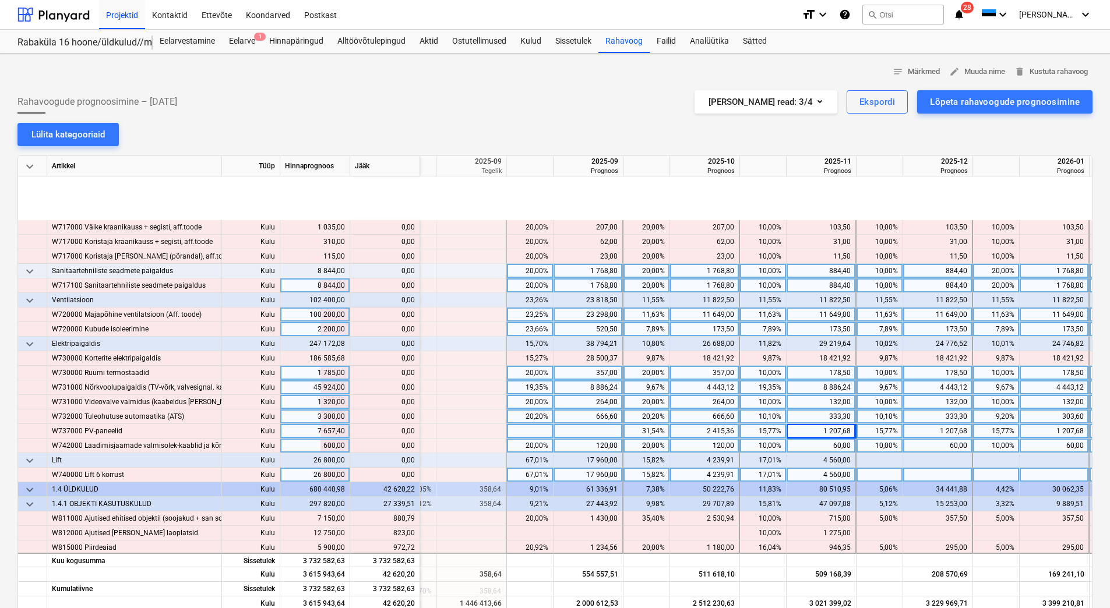
scroll to position [4544, 1311]
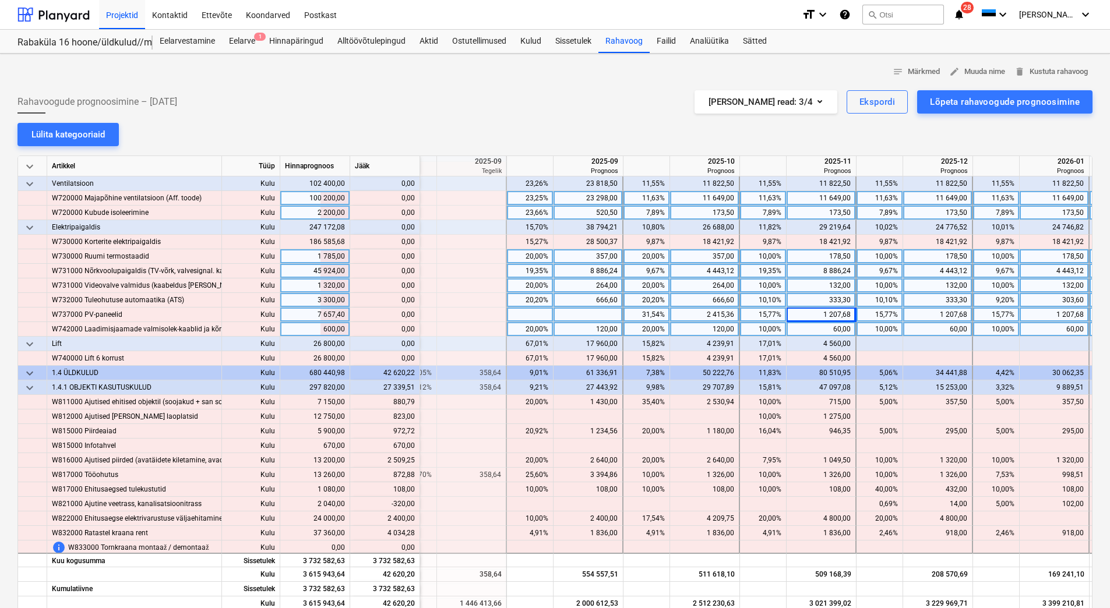
click at [495, 139] on div "notes Märkmed edit Muuda nime delete Kustuta rahavoog Rahavoogude prognoosimine…" at bounding box center [555, 415] width 1110 height 722
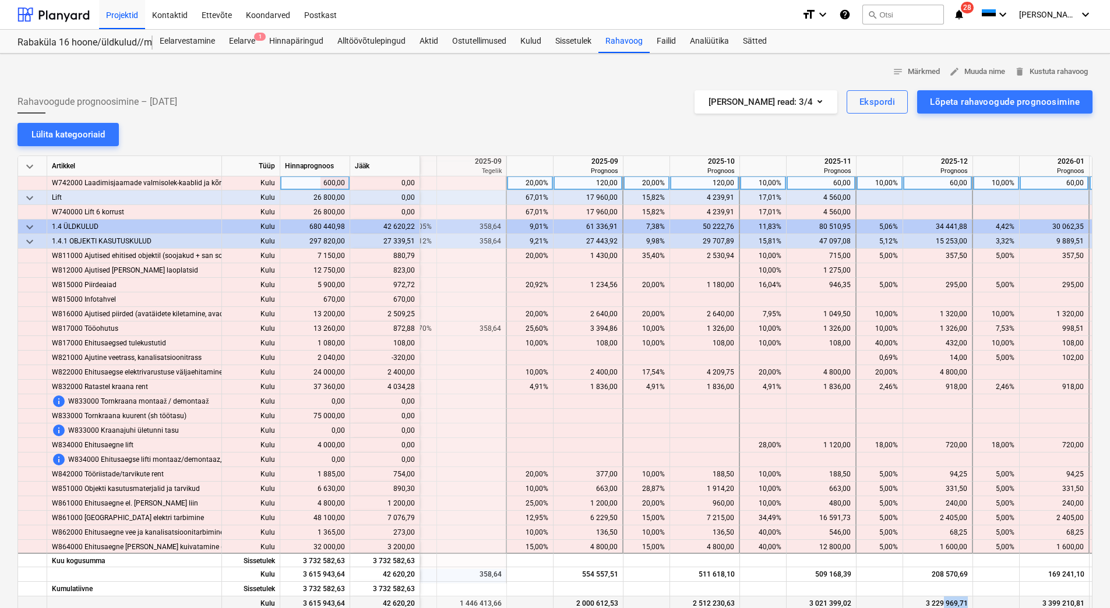
drag, startPoint x: 943, startPoint y: 605, endPoint x: 990, endPoint y: 604, distance: 47.8
click at [0, 0] on div "Kulu 3 615 943,64 42 620,20 1 446 055,02 1 446 413,66 2 000 612,53 2 512 230,63…" at bounding box center [0, 0] width 0 height 0
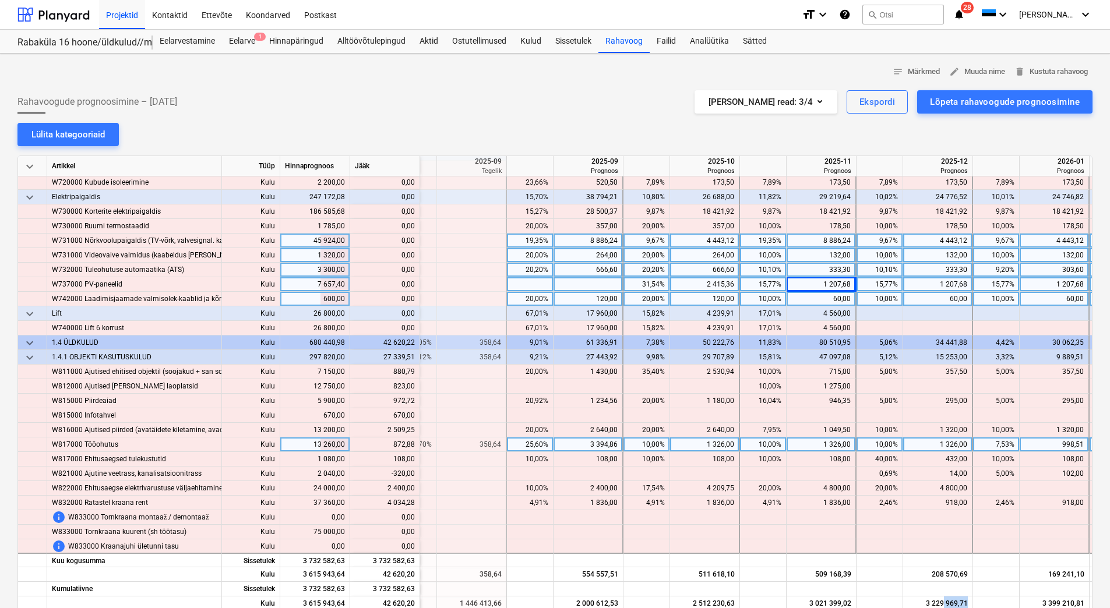
scroll to position [4583, 1311]
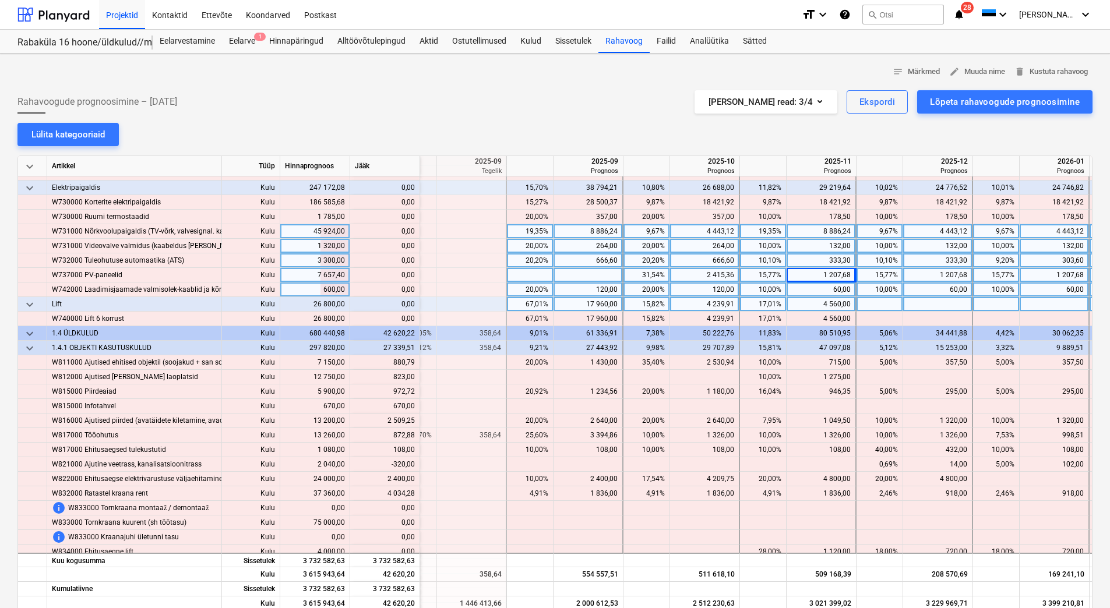
click at [582, 305] on div "17 960,00" at bounding box center [587, 304] width 59 height 15
click at [982, 559] on div at bounding box center [996, 560] width 47 height 15
click at [382, 104] on div "Rahavoogude prognoosimine – 2025 September Kuvatud read : 3/4 Ekspordi Lõpeta r…" at bounding box center [554, 101] width 1075 height 23
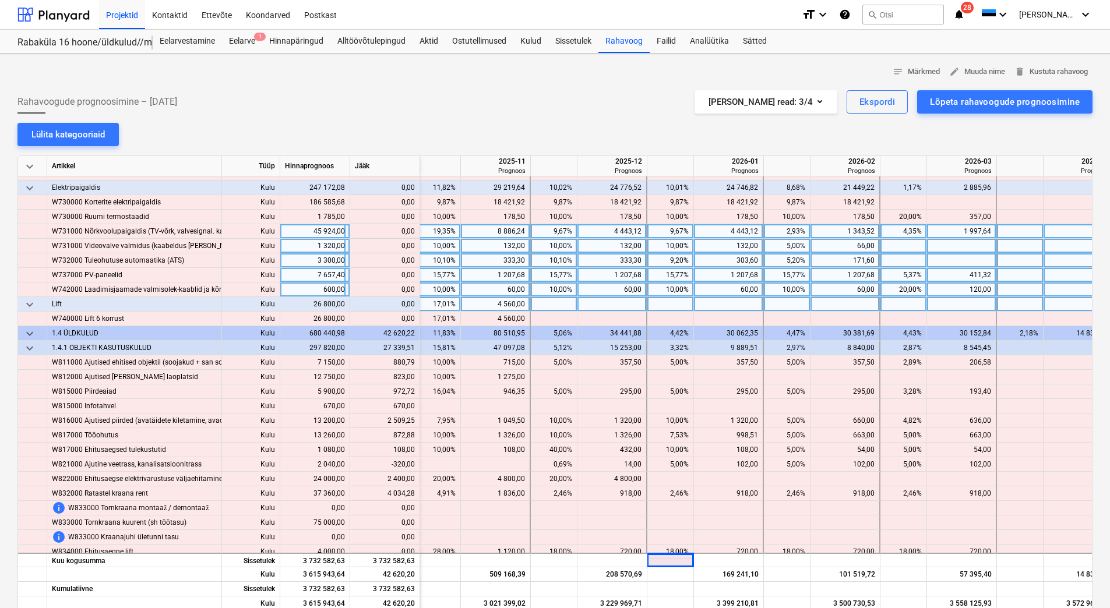
scroll to position [4583, 1663]
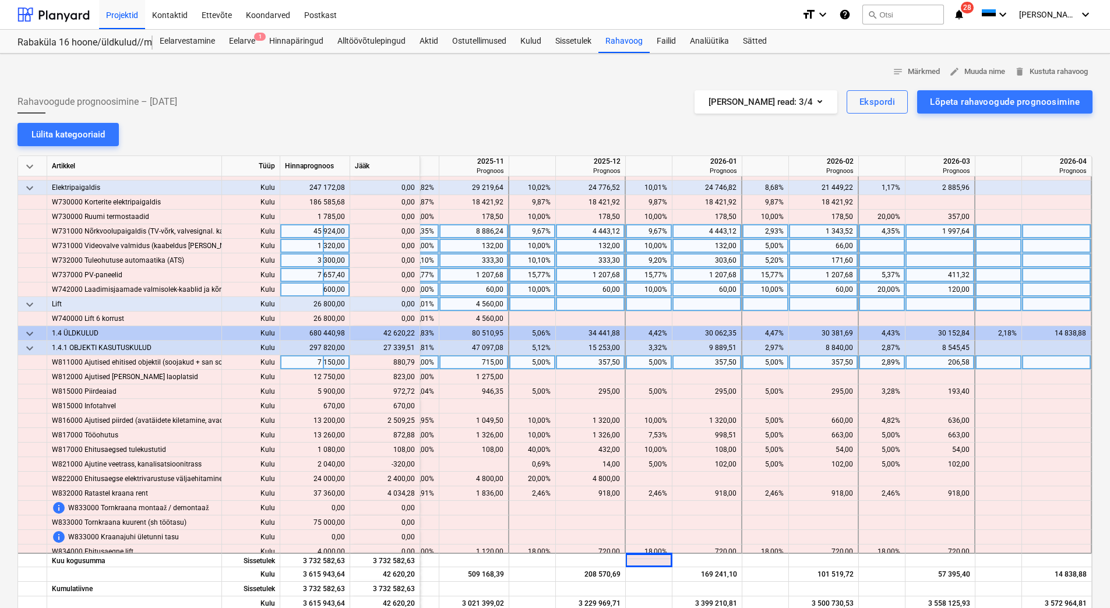
click at [1033, 364] on div at bounding box center [1057, 362] width 70 height 15
type input "880,79"
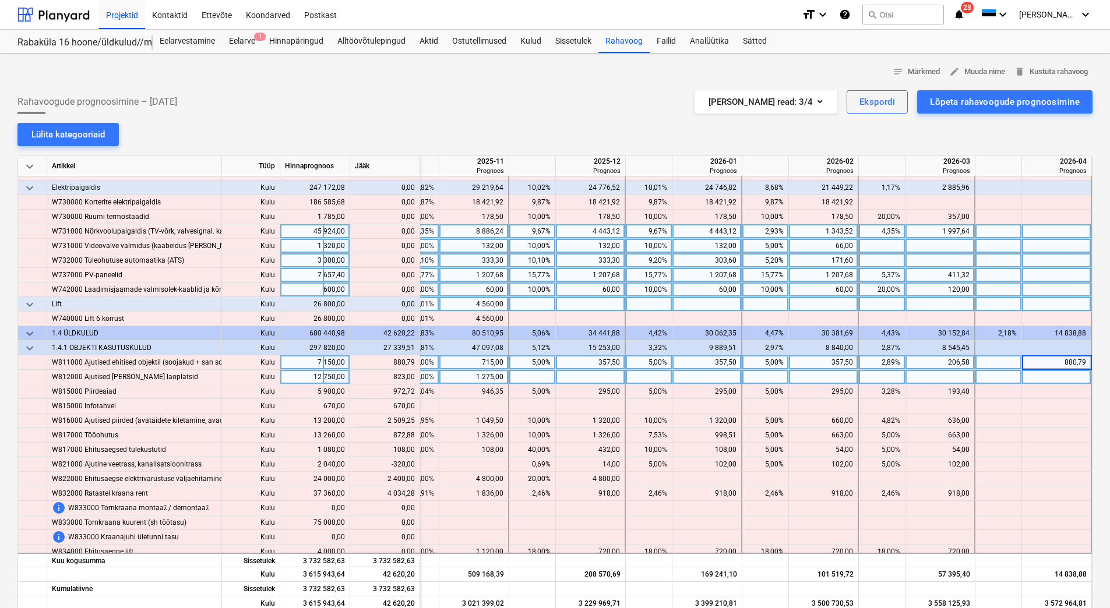
click at [1031, 379] on div at bounding box center [1057, 377] width 70 height 15
click at [1036, 376] on div at bounding box center [1057, 377] width 70 height 15
type input "823"
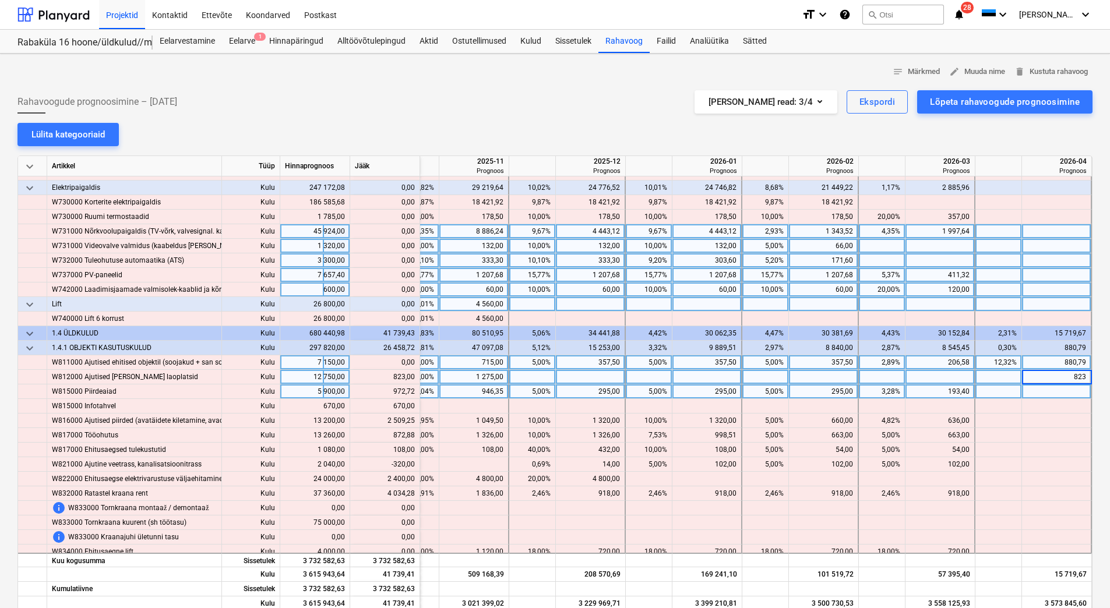
click at [1036, 387] on div at bounding box center [1057, 391] width 70 height 15
type input "972,72"
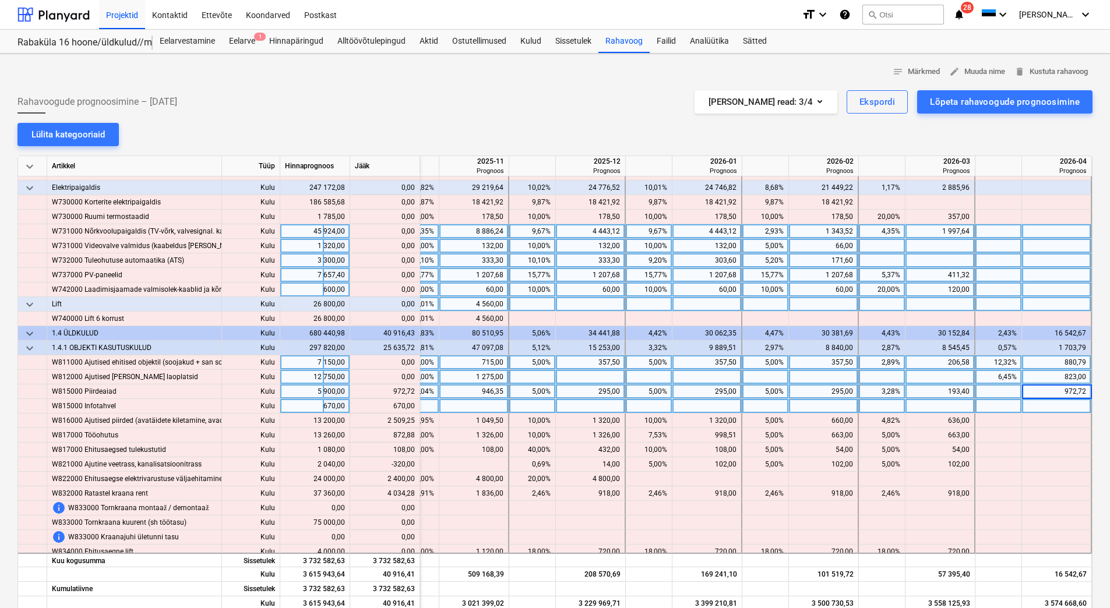
click at [1038, 403] on div at bounding box center [1057, 406] width 70 height 15
click at [1039, 404] on div at bounding box center [1057, 406] width 70 height 15
type input "670"
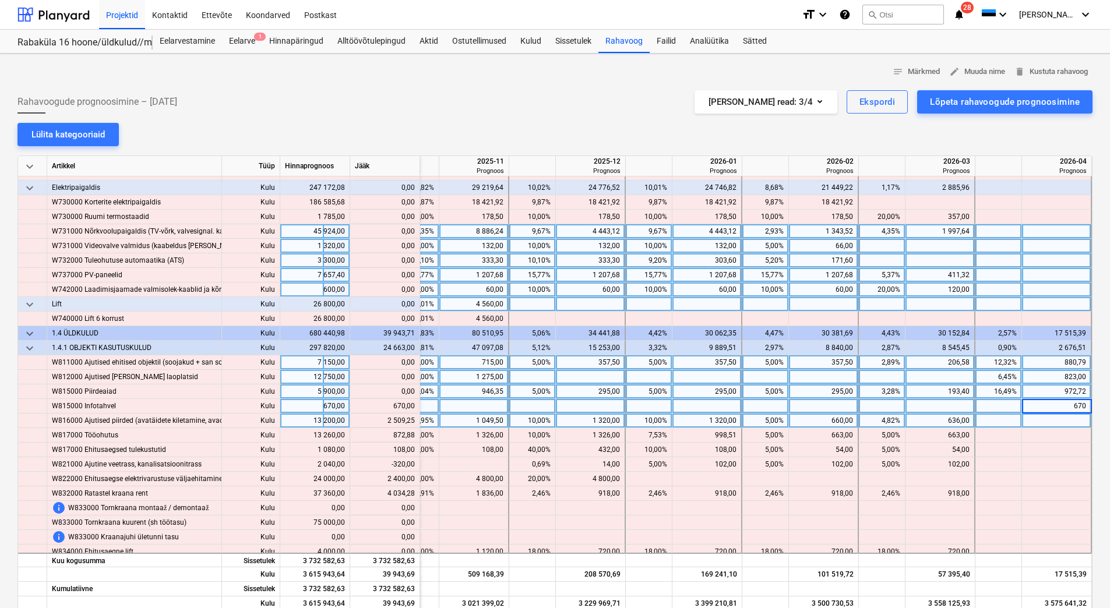
click at [1039, 414] on div at bounding box center [1057, 421] width 70 height 15
type input "2509,25"
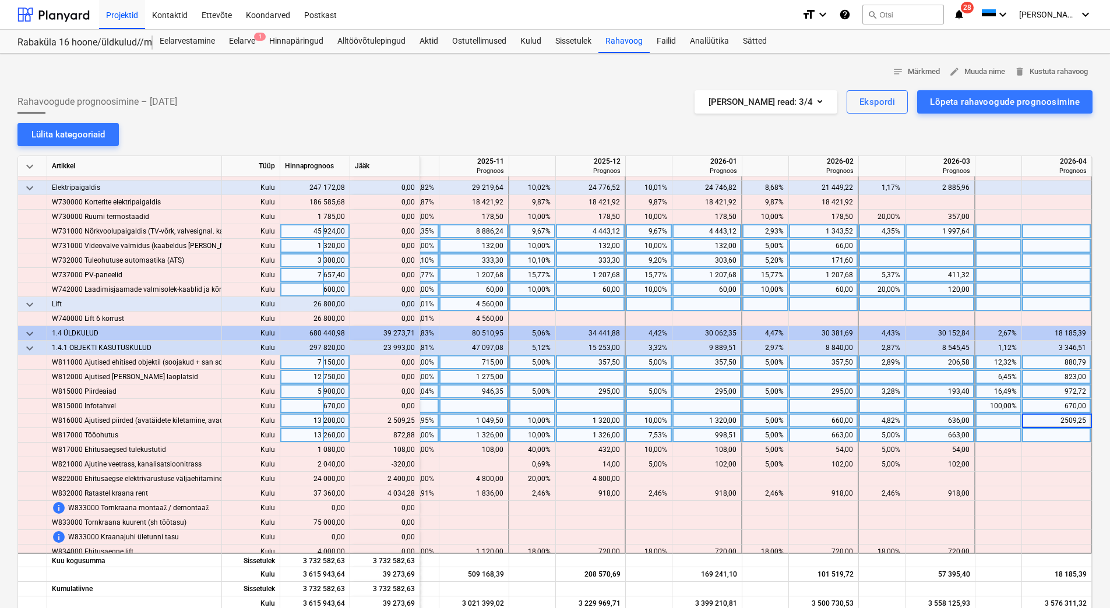
click at [1037, 436] on div at bounding box center [1057, 435] width 70 height 15
type input "872,88"
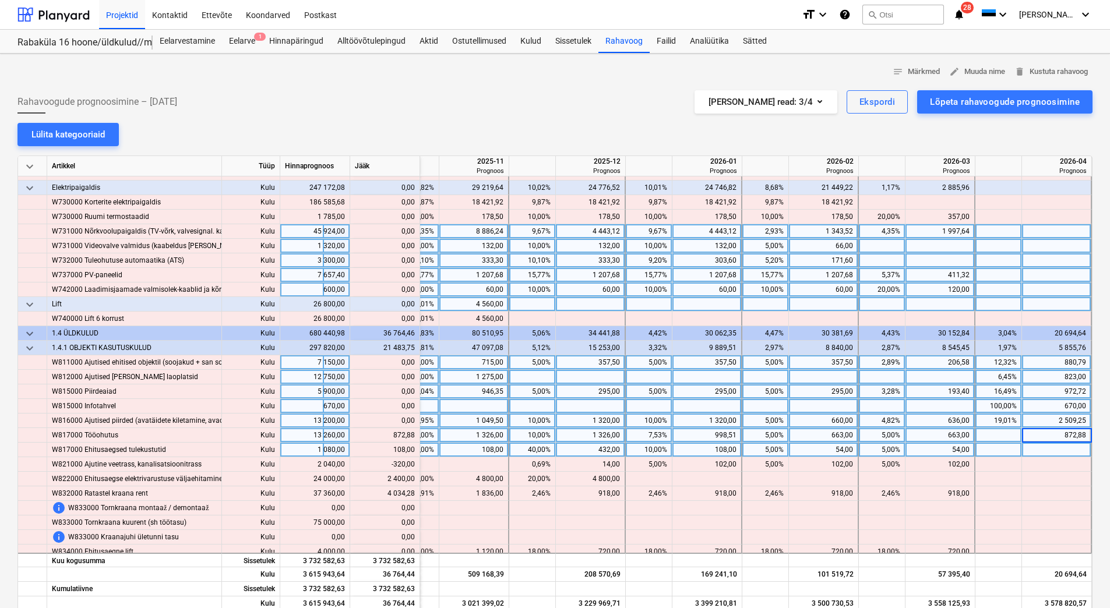
click at [1037, 447] on div at bounding box center [1057, 450] width 70 height 15
type input "108"
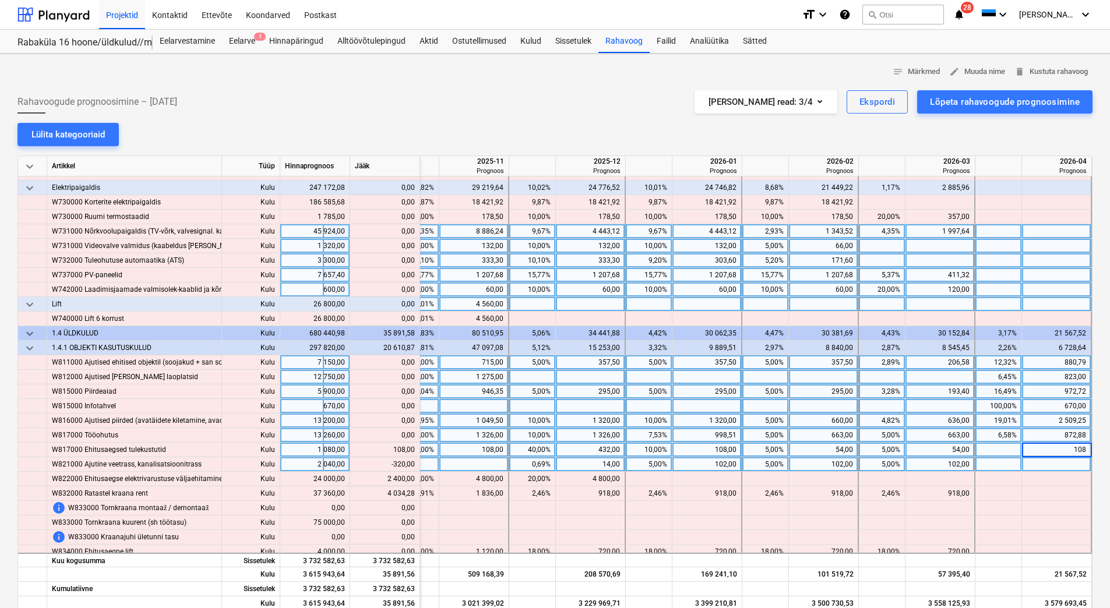
click at [946, 460] on div "102,00" at bounding box center [939, 464] width 59 height 15
click at [818, 461] on div "102,00" at bounding box center [822, 464] width 59 height 15
click at [817, 466] on input "102" at bounding box center [823, 464] width 69 height 14
click at [820, 462] on input "102" at bounding box center [823, 464] width 69 height 14
click at [850, 462] on input "102" at bounding box center [823, 464] width 69 height 14
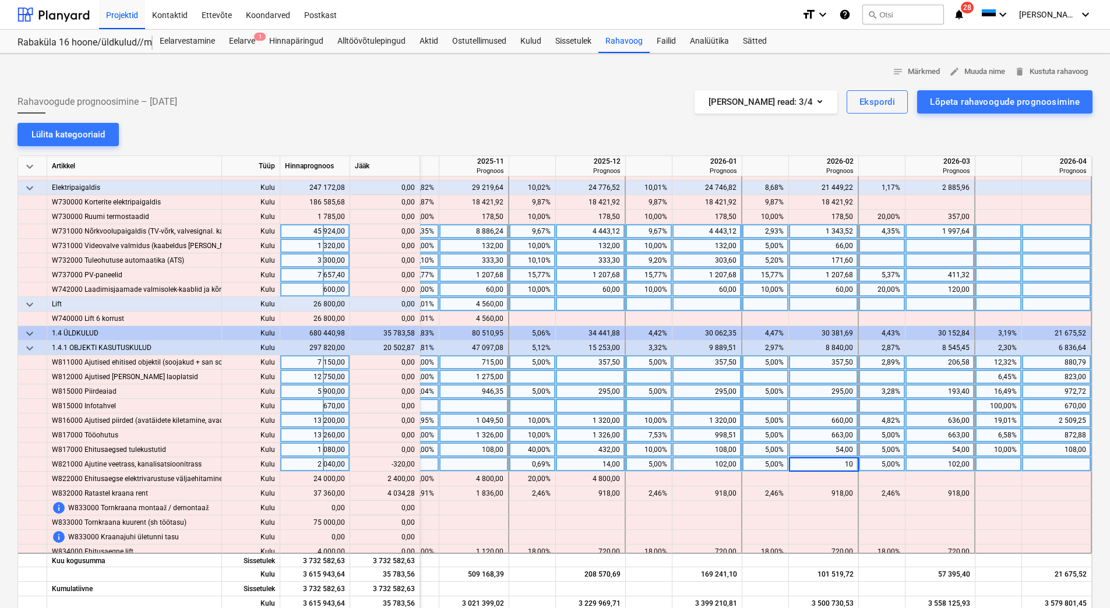
type input "1"
click at [962, 461] on div "102,00" at bounding box center [939, 464] width 59 height 15
click at [965, 463] on div "102,00" at bounding box center [940, 464] width 70 height 15
click at [717, 465] on div "102,00" at bounding box center [706, 464] width 59 height 15
click at [734, 463] on div "102,00" at bounding box center [707, 464] width 70 height 15
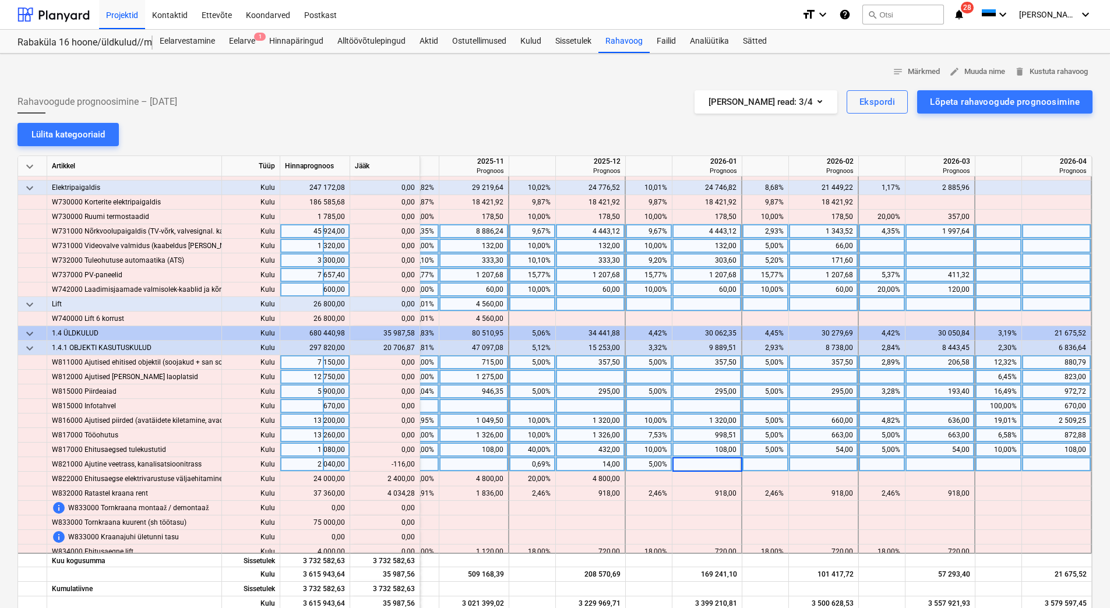
click at [607, 463] on div "14,00" at bounding box center [589, 464] width 59 height 15
click at [616, 467] on div "14,00" at bounding box center [591, 464] width 70 height 15
click at [688, 464] on div at bounding box center [707, 464] width 70 height 15
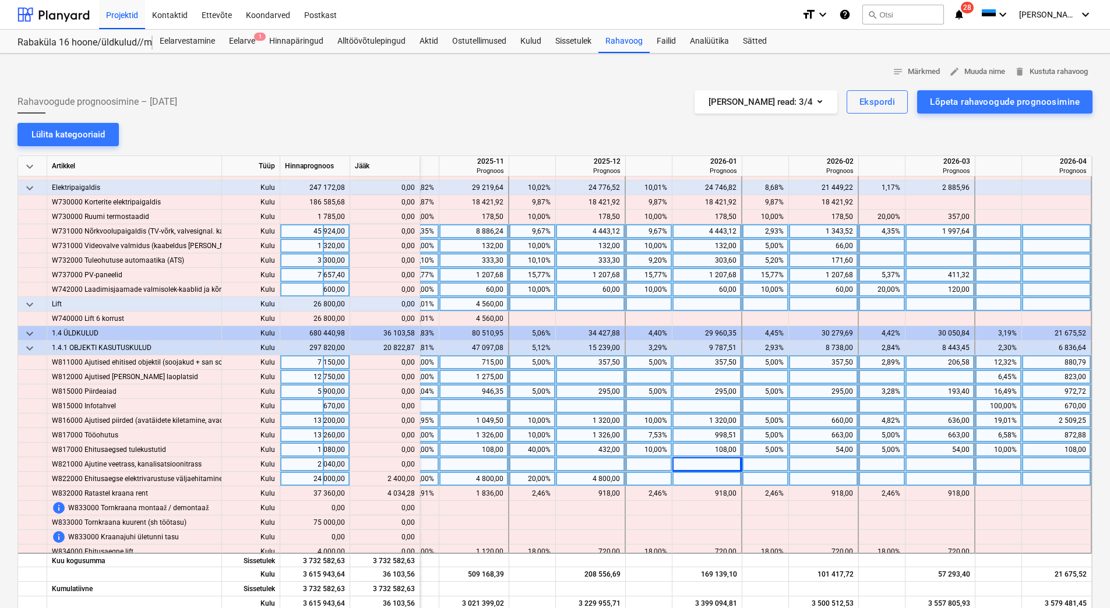
click at [681, 480] on div at bounding box center [707, 479] width 70 height 15
type input "2"
click at [1041, 476] on div at bounding box center [1057, 479] width 70 height 15
type input "2400"
click at [1043, 464] on div at bounding box center [1057, 464] width 70 height 15
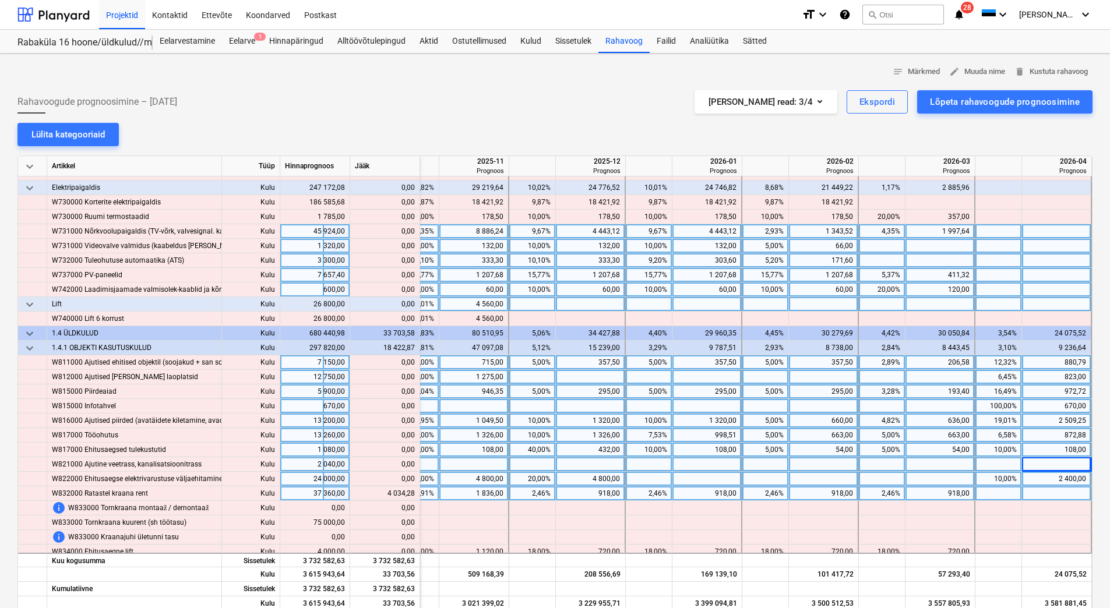
click at [1033, 492] on div at bounding box center [1057, 493] width 70 height 15
type input "4034,28"
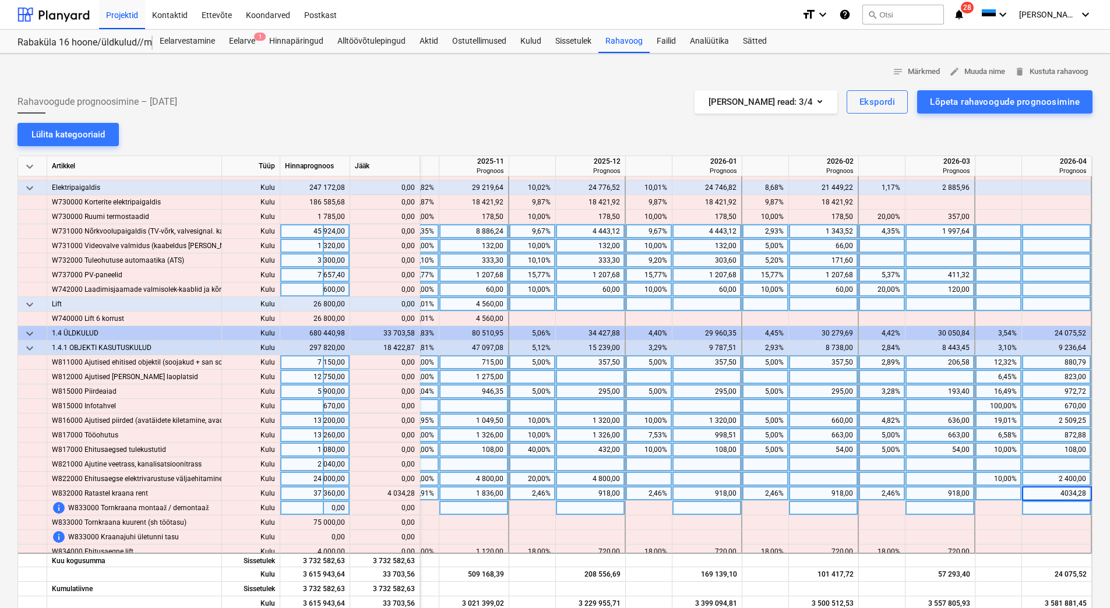
click at [1035, 510] on div at bounding box center [1057, 508] width 70 height 15
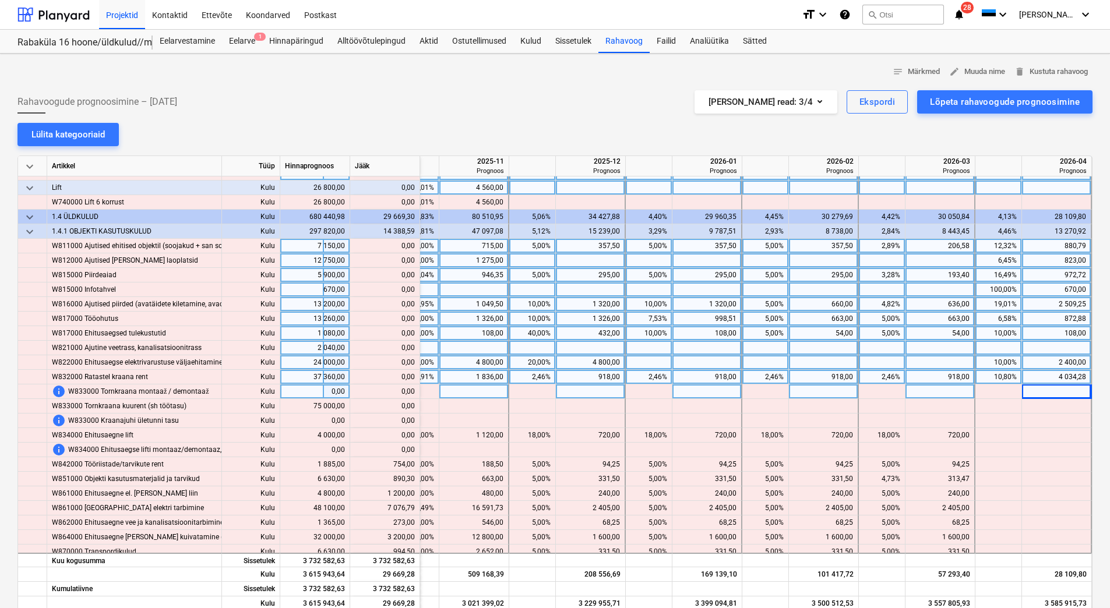
scroll to position [4758, 1663]
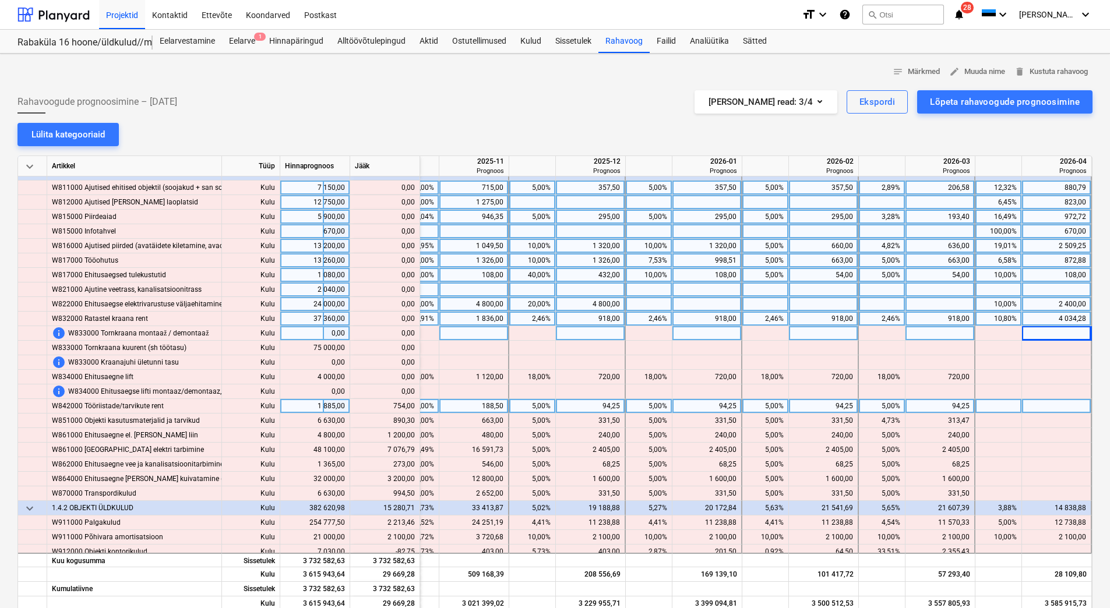
click at [1036, 404] on div at bounding box center [1057, 406] width 70 height 15
type input "754"
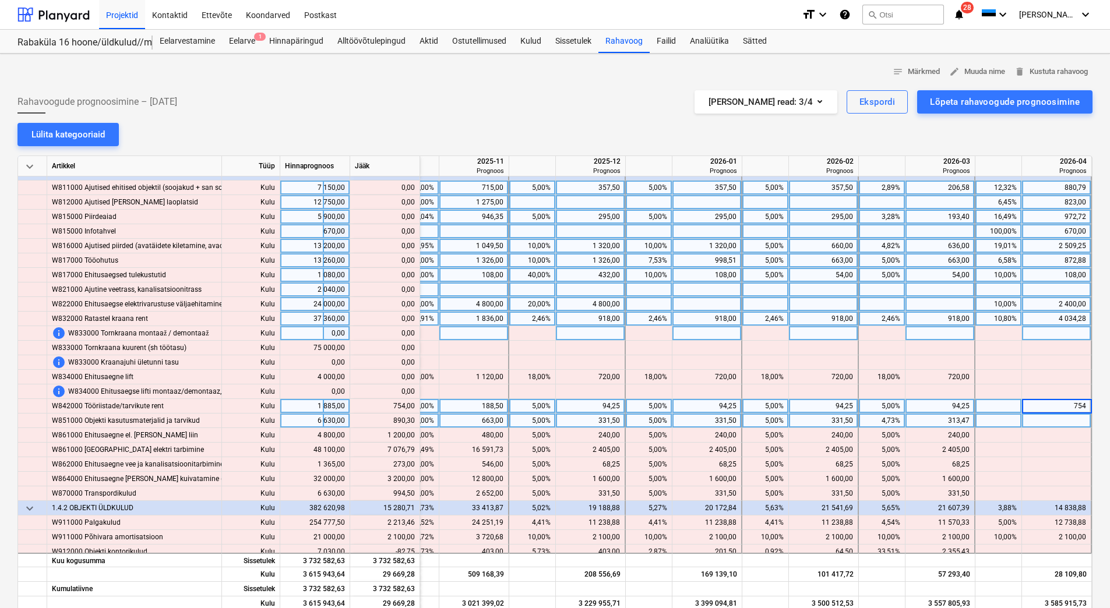
click at [1036, 417] on div at bounding box center [1057, 421] width 70 height 15
type input "89"
click at [1039, 418] on input "0,30" at bounding box center [1056, 421] width 69 height 14
type input "890,30"
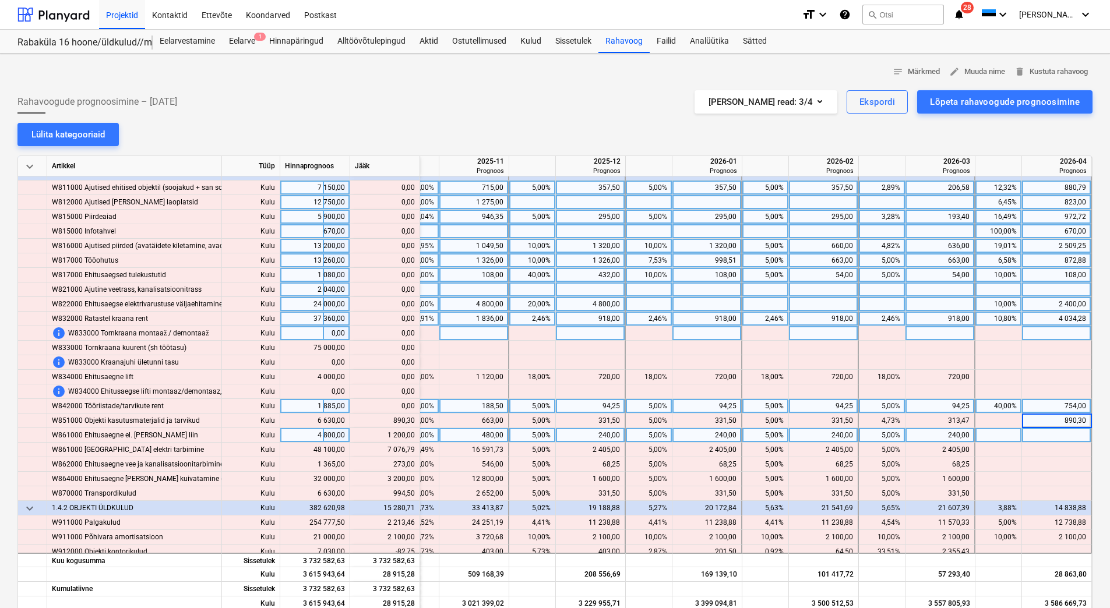
click at [1042, 430] on div at bounding box center [1057, 435] width 70 height 15
type input "1200"
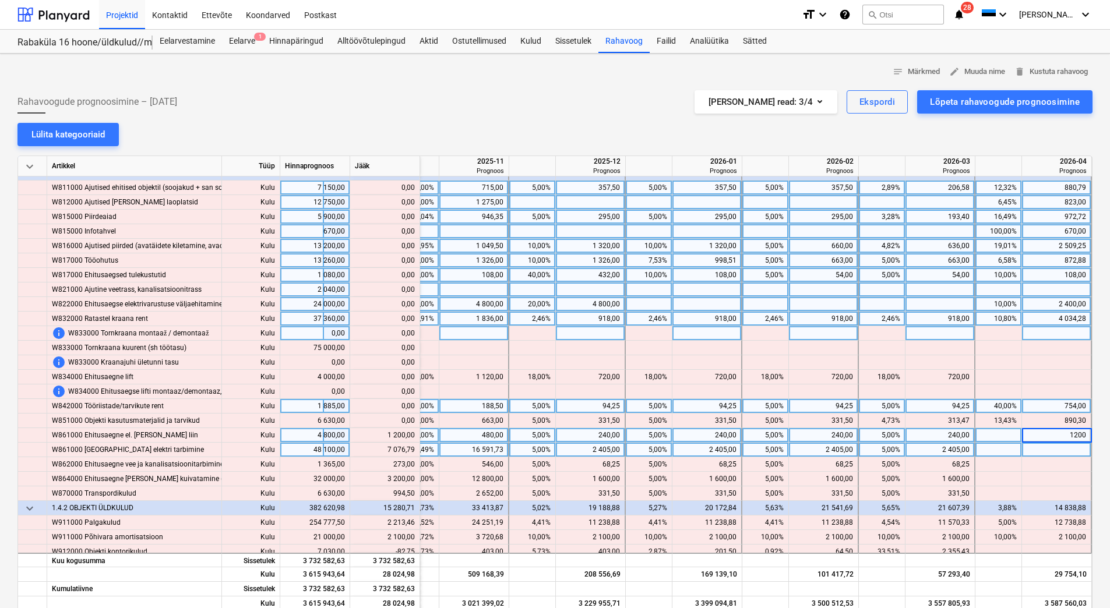
click at [1043, 449] on div at bounding box center [1057, 450] width 70 height 15
type input "7076,79"
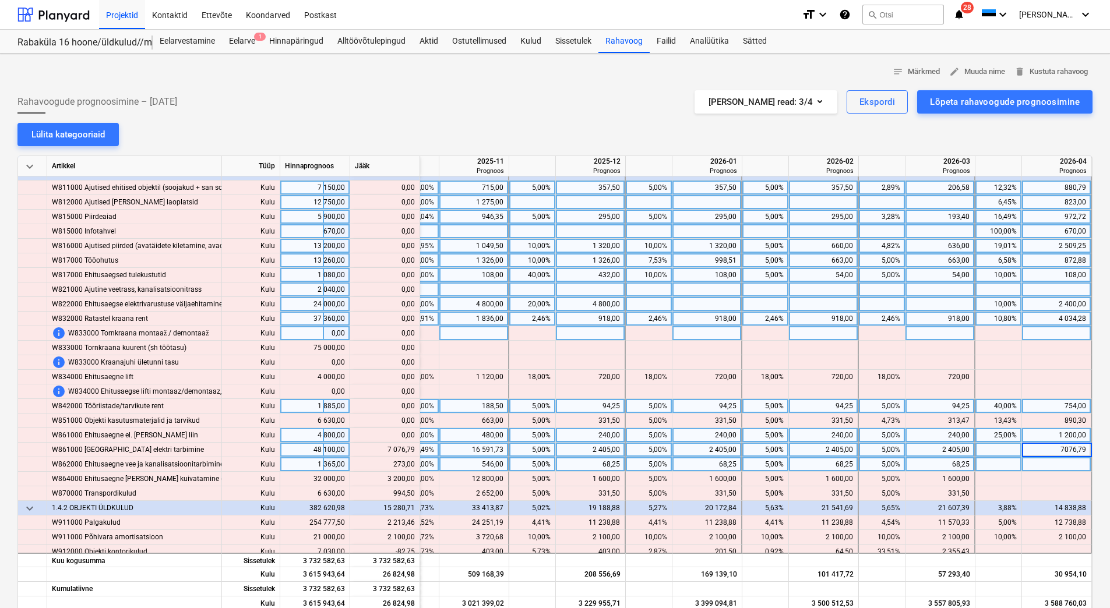
click at [1042, 462] on div at bounding box center [1057, 464] width 70 height 15
type input "273"
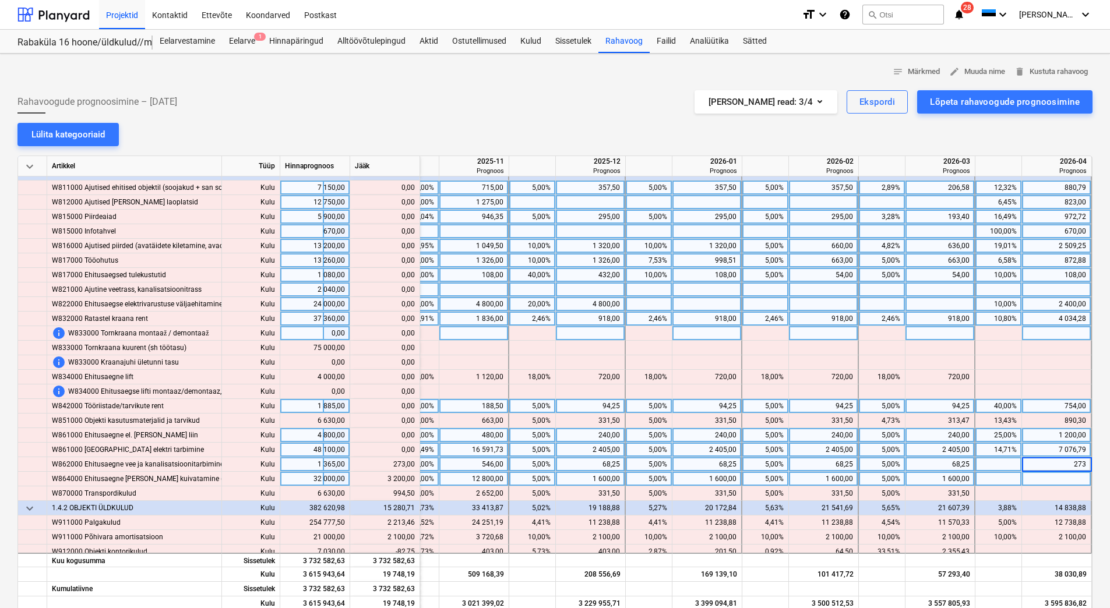
click at [1040, 477] on div at bounding box center [1057, 479] width 70 height 15
type input "3200"
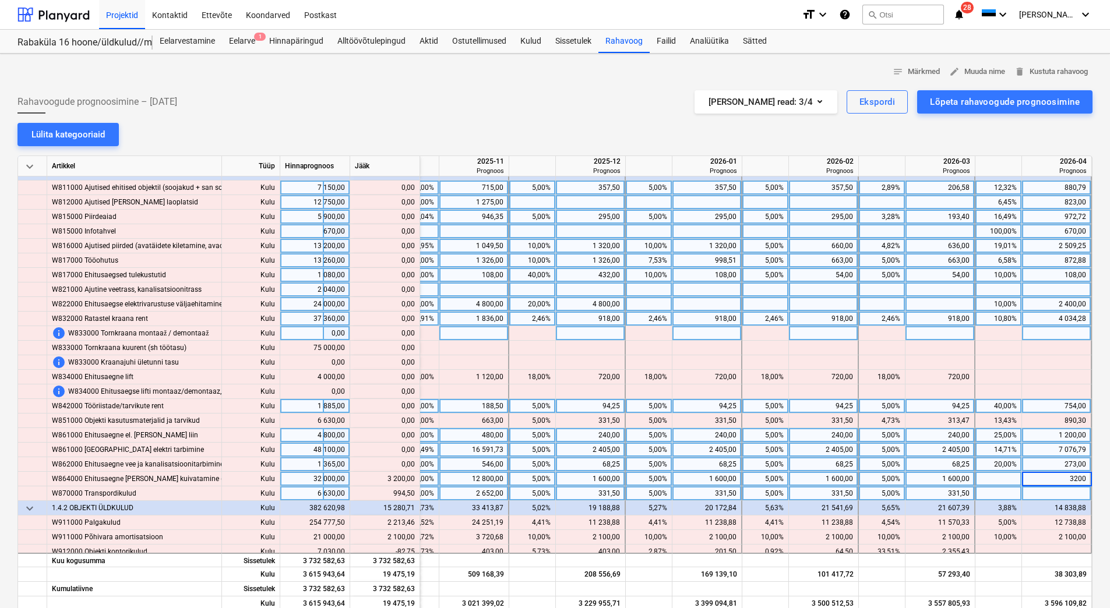
click at [1040, 494] on div at bounding box center [1057, 493] width 70 height 15
type input "994,50"
click at [1043, 472] on div "3 200,00" at bounding box center [1055, 479] width 59 height 15
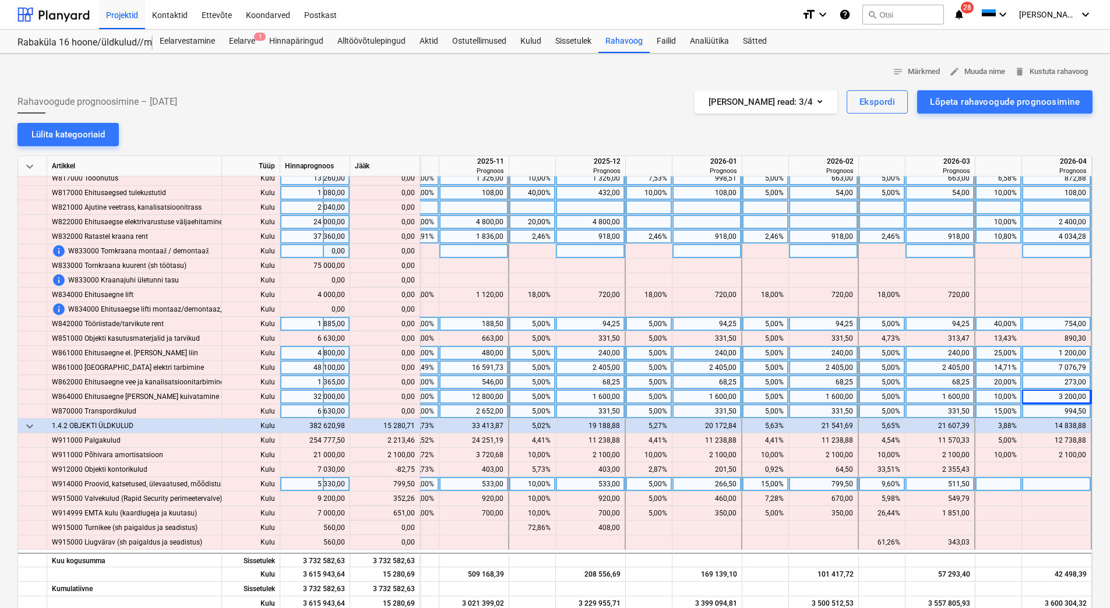
scroll to position [4875, 1663]
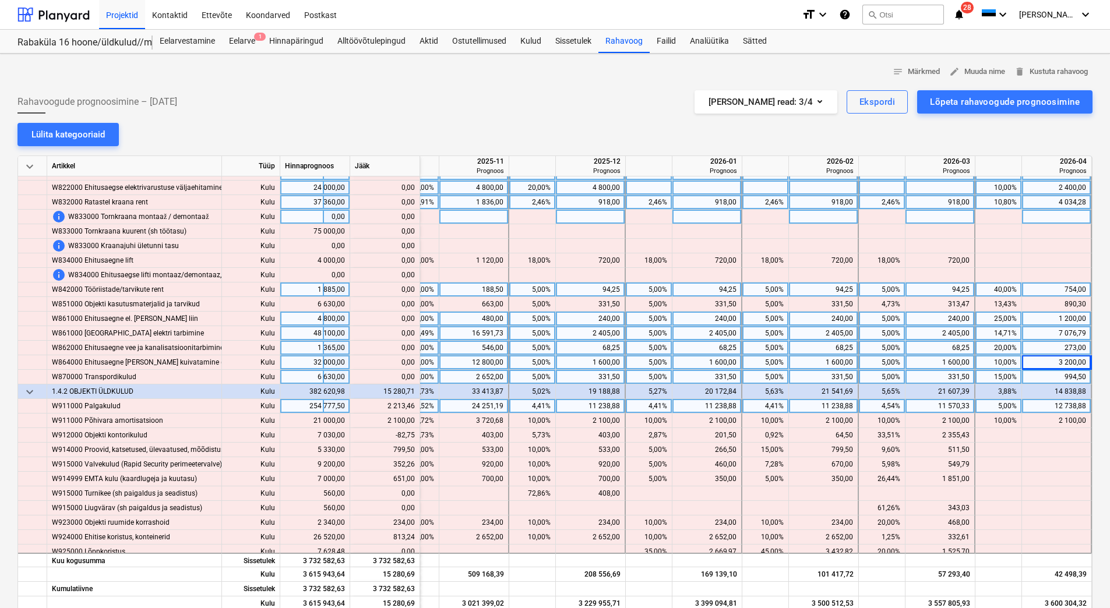
click at [1029, 407] on div "12 738,88" at bounding box center [1055, 406] width 59 height 15
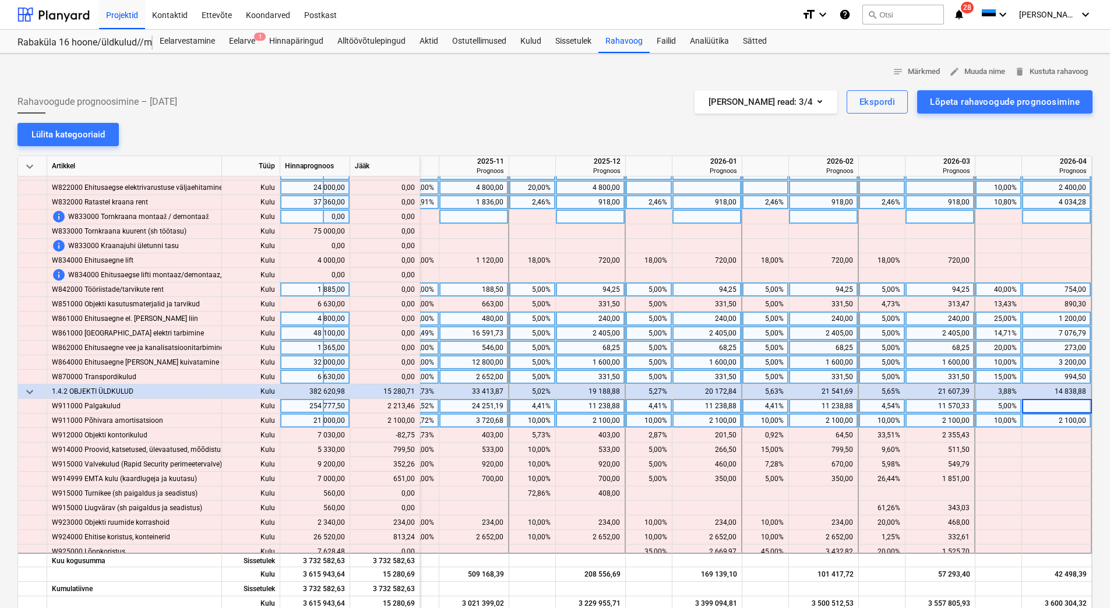
click at [1029, 417] on div "2 100,00" at bounding box center [1055, 421] width 59 height 15
click at [989, 422] on div "10,00%" at bounding box center [998, 421] width 37 height 15
type input "20"
click at [1028, 407] on div at bounding box center [1057, 406] width 70 height 15
type input "14952,34"
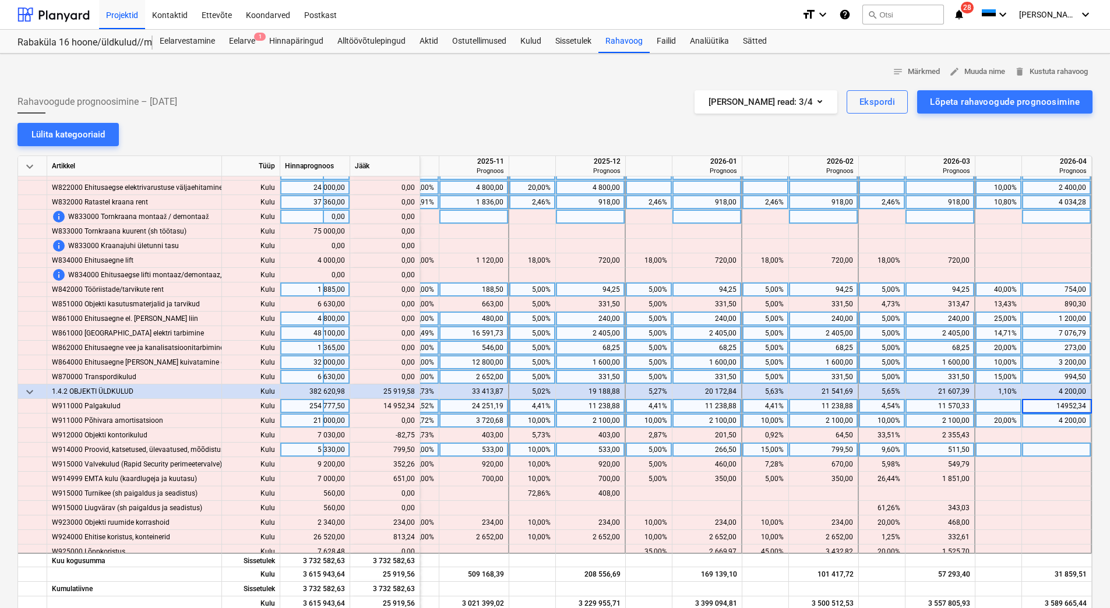
click at [1037, 444] on div at bounding box center [1057, 450] width 70 height 15
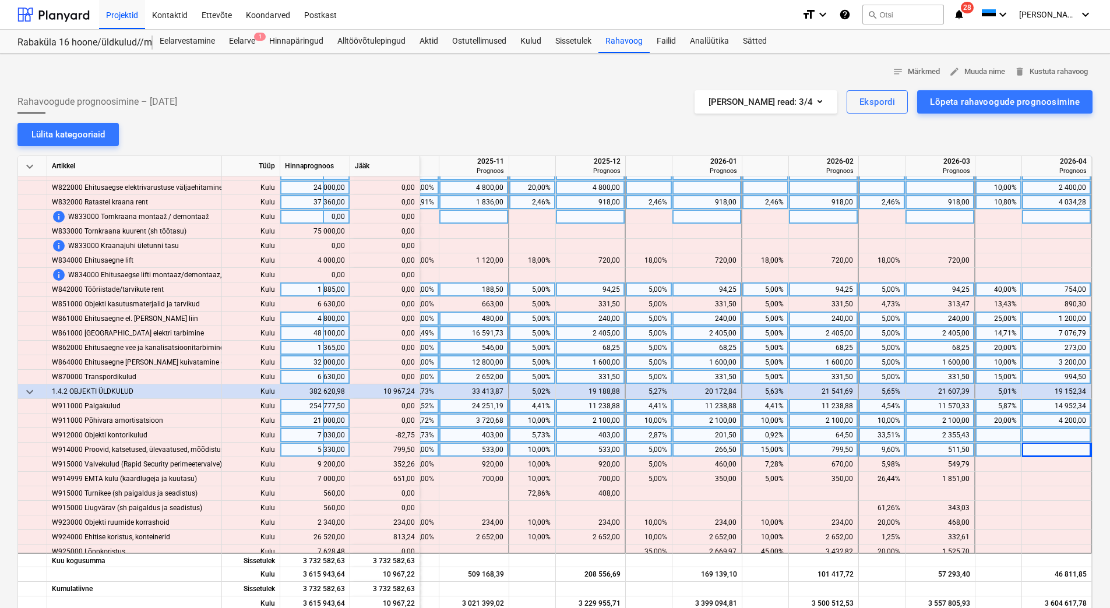
click at [936, 431] on div "2 355,43" at bounding box center [939, 435] width 59 height 15
click at [933, 448] on div "511,50" at bounding box center [939, 450] width 59 height 15
click at [933, 433] on div at bounding box center [940, 435] width 70 height 15
type input "2272,68"
click at [1040, 450] on div at bounding box center [1057, 450] width 70 height 15
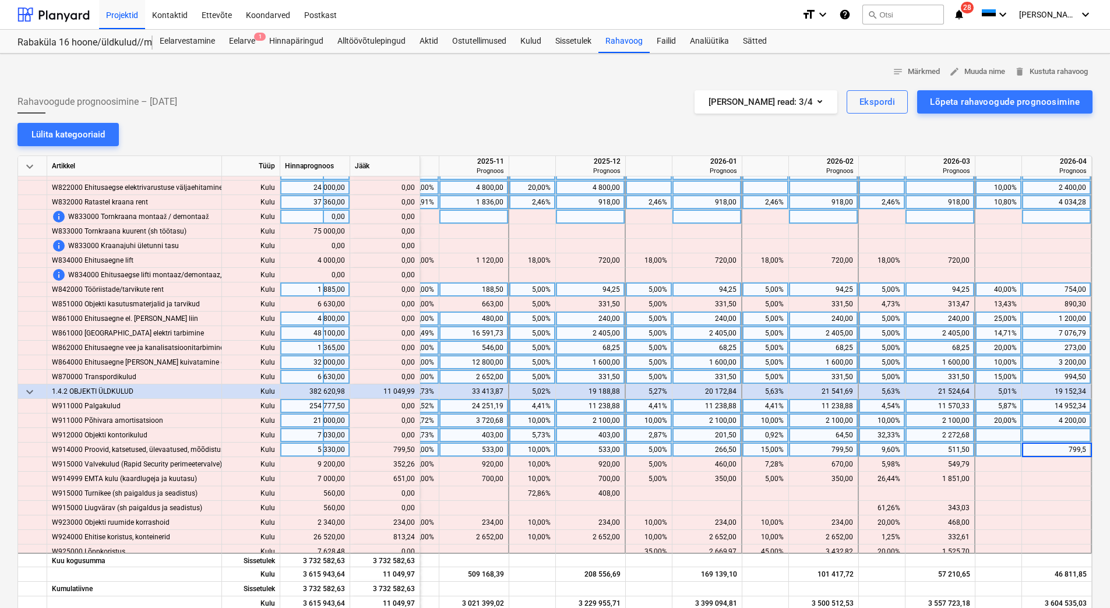
type input "799,50"
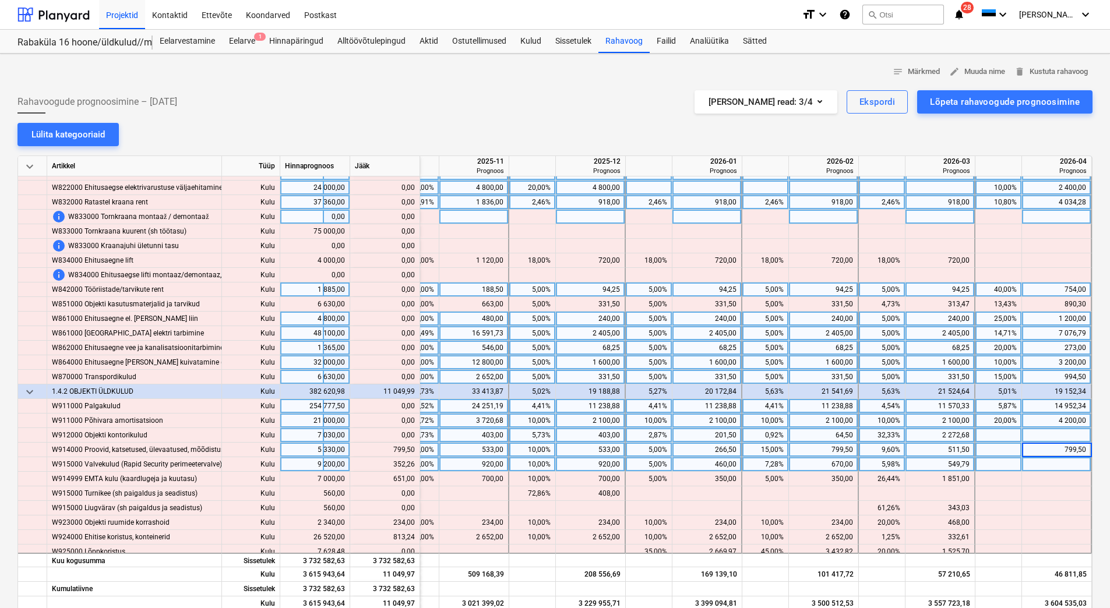
click at [1041, 460] on div at bounding box center [1057, 464] width 70 height 15
type input "352,26"
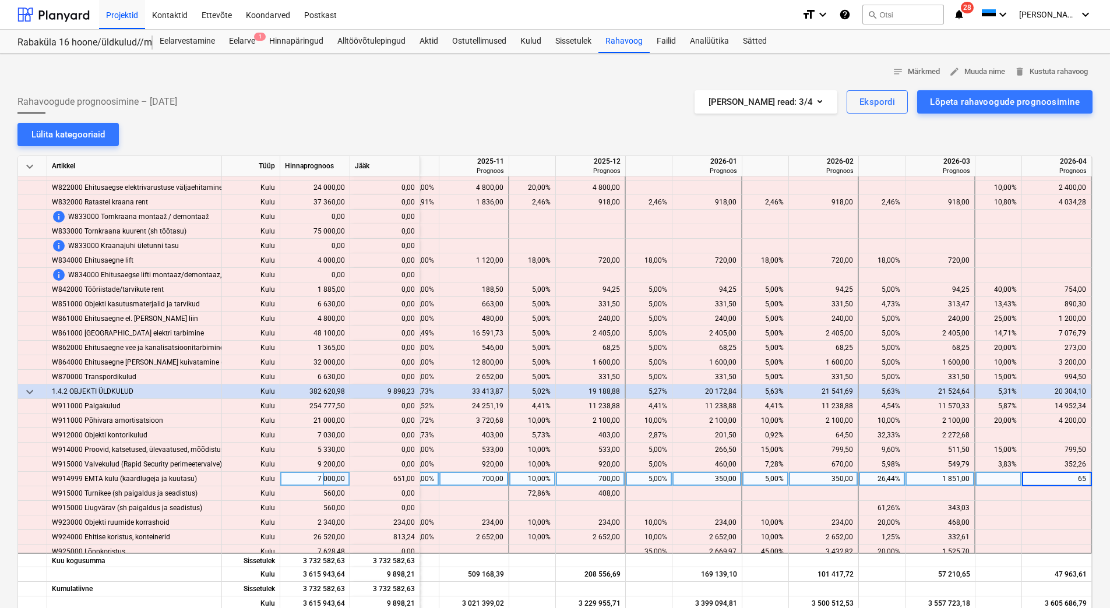
type input "651"
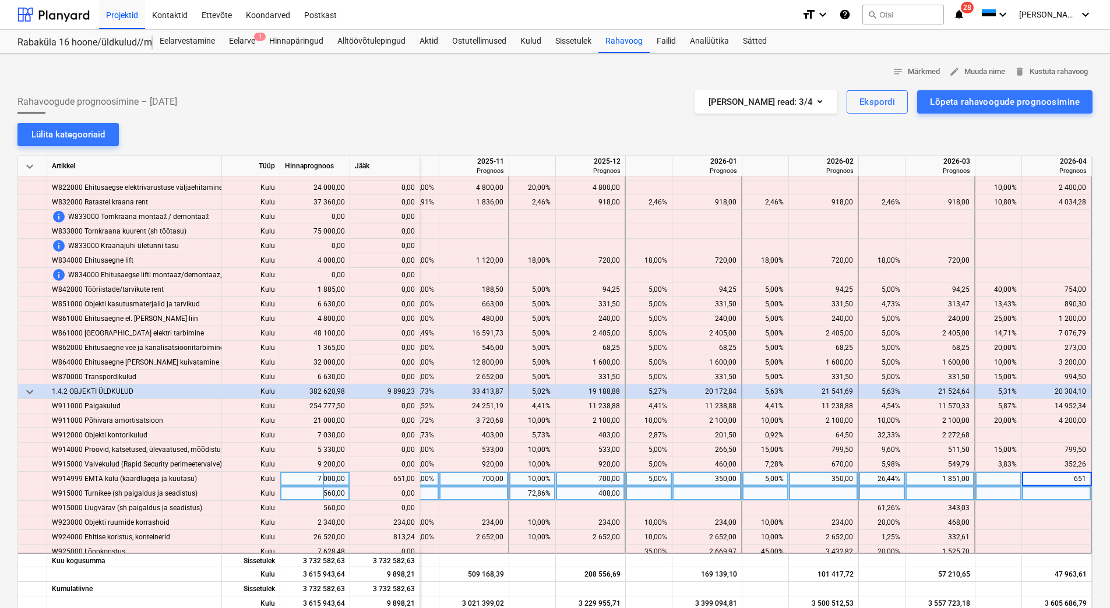
click at [686, 490] on div at bounding box center [707, 493] width 70 height 15
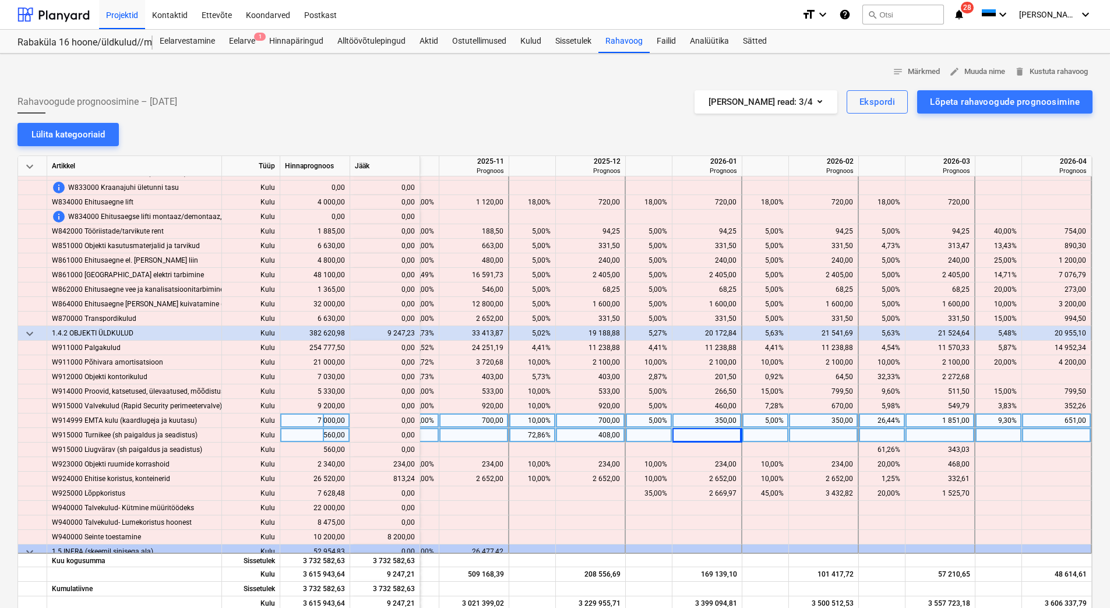
scroll to position [4991, 1663]
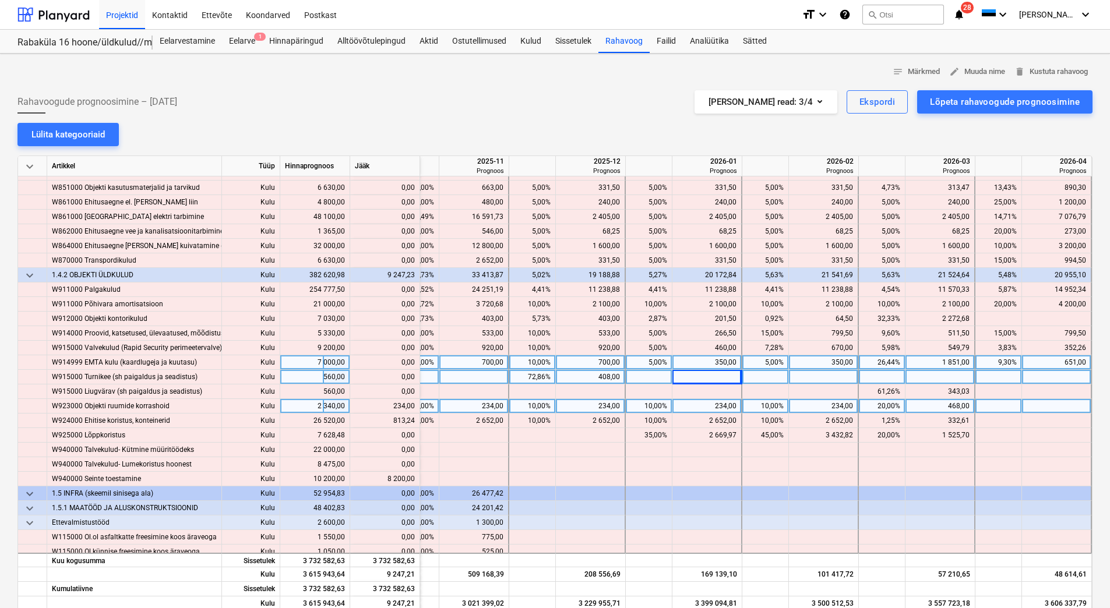
click at [1039, 410] on div at bounding box center [1057, 406] width 70 height 15
type input "23"
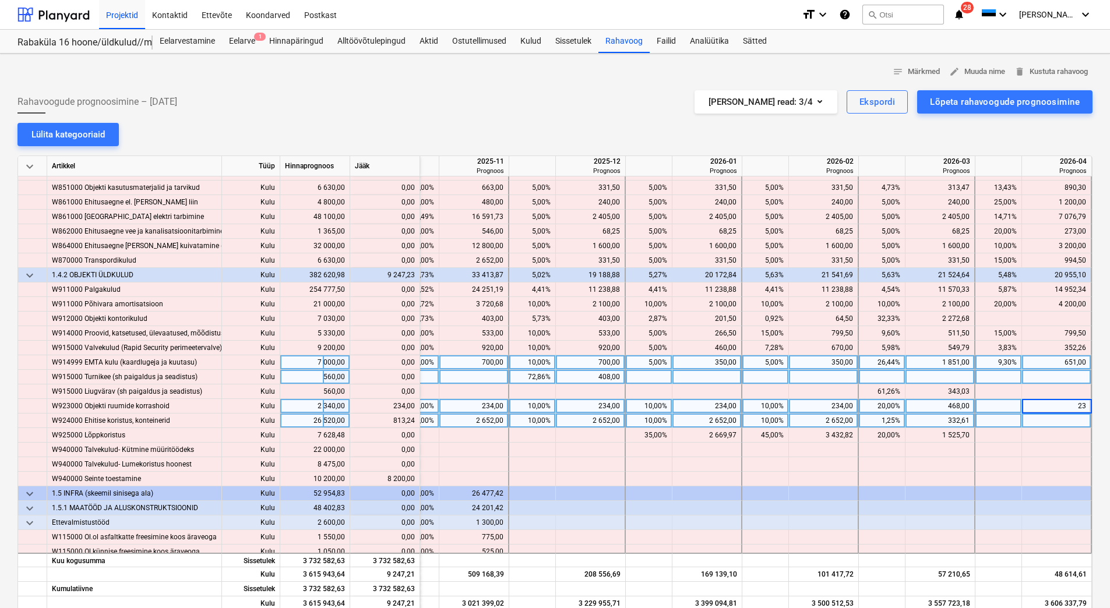
click at [1038, 418] on div at bounding box center [1057, 421] width 70 height 15
click at [1049, 405] on div "23,00" at bounding box center [1055, 406] width 59 height 15
click at [1049, 415] on div at bounding box center [1057, 421] width 70 height 15
click at [1051, 406] on div at bounding box center [1057, 406] width 70 height 15
type input "234"
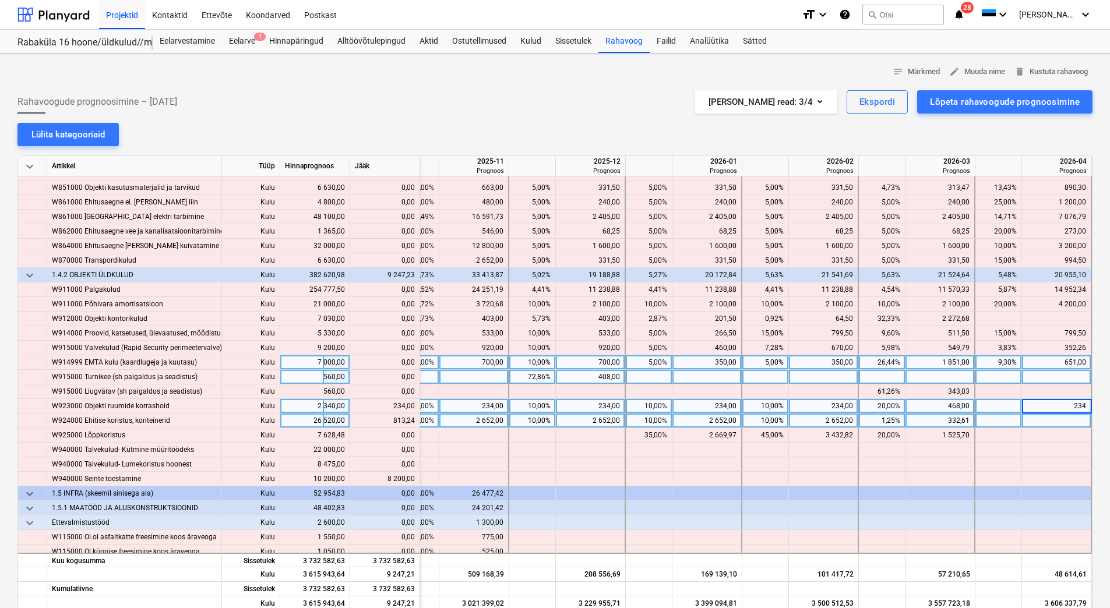
click at [1044, 421] on div at bounding box center [1057, 421] width 70 height 15
type input "813,24"
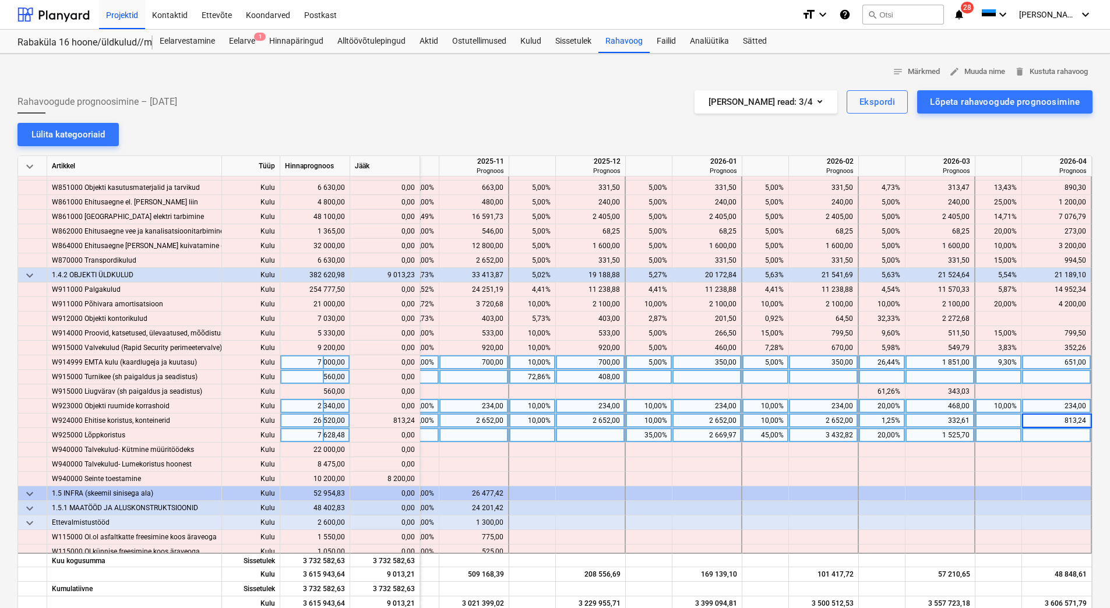
click at [1045, 436] on div at bounding box center [1057, 435] width 70 height 15
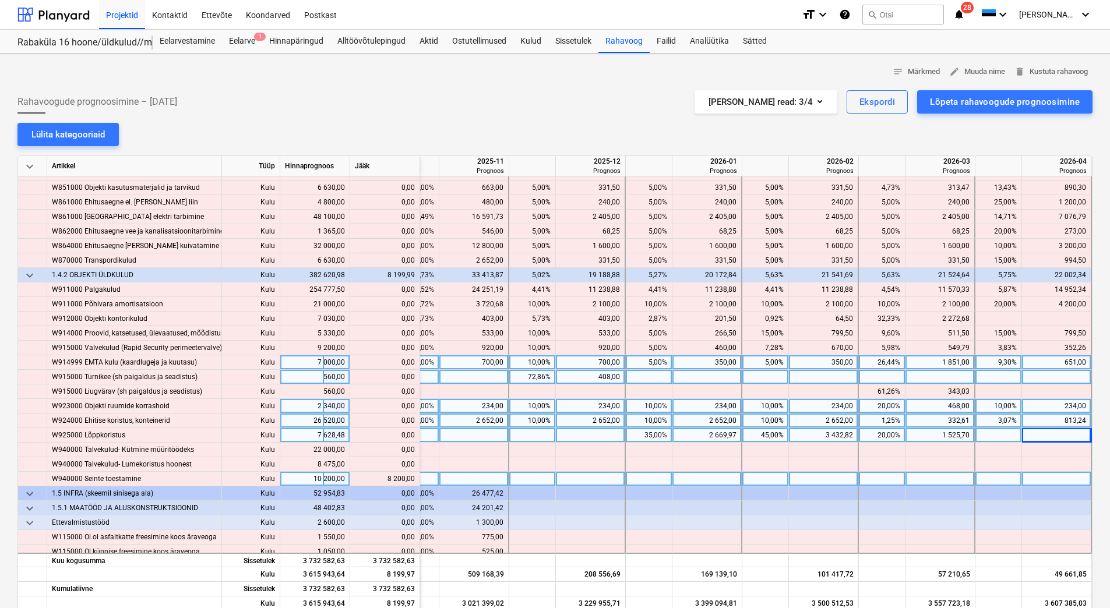
click at [1030, 482] on div at bounding box center [1057, 479] width 70 height 15
type input "8200"
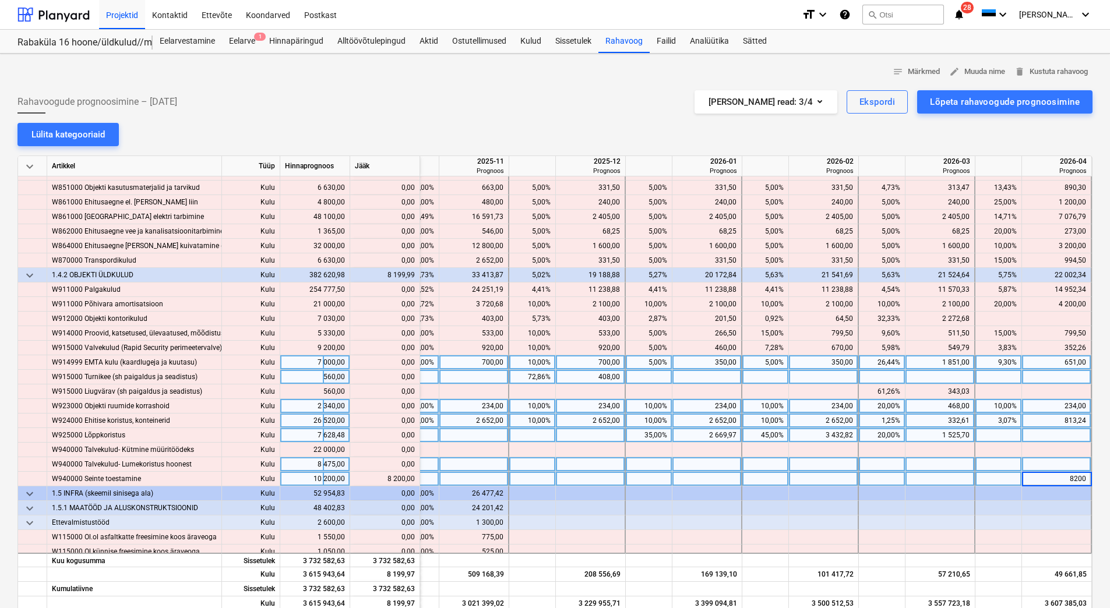
click at [1032, 464] on div at bounding box center [1057, 464] width 70 height 15
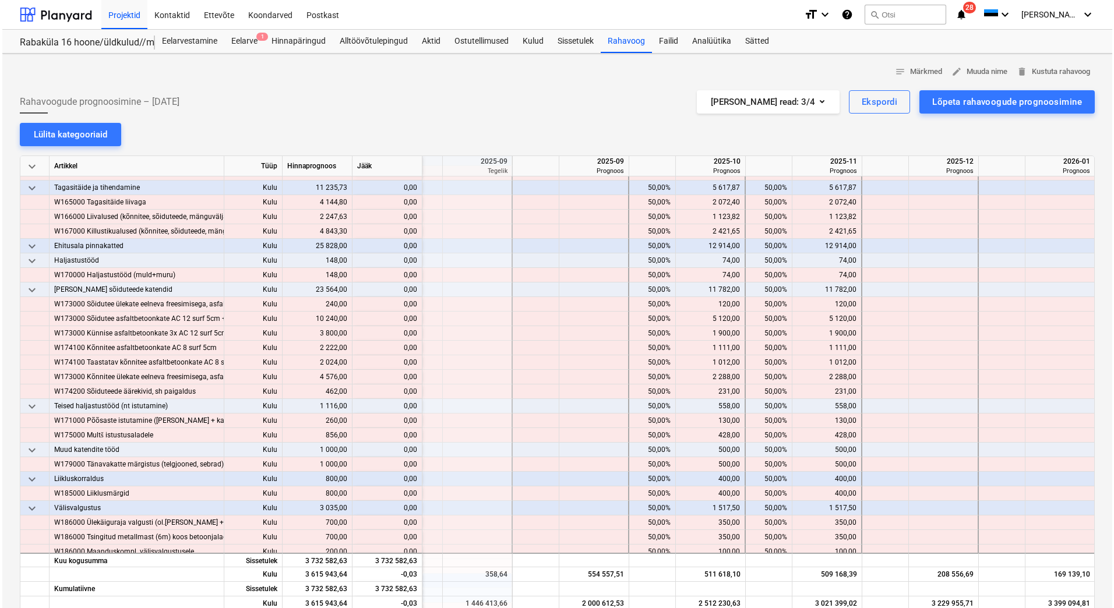
scroll to position [5399, 1328]
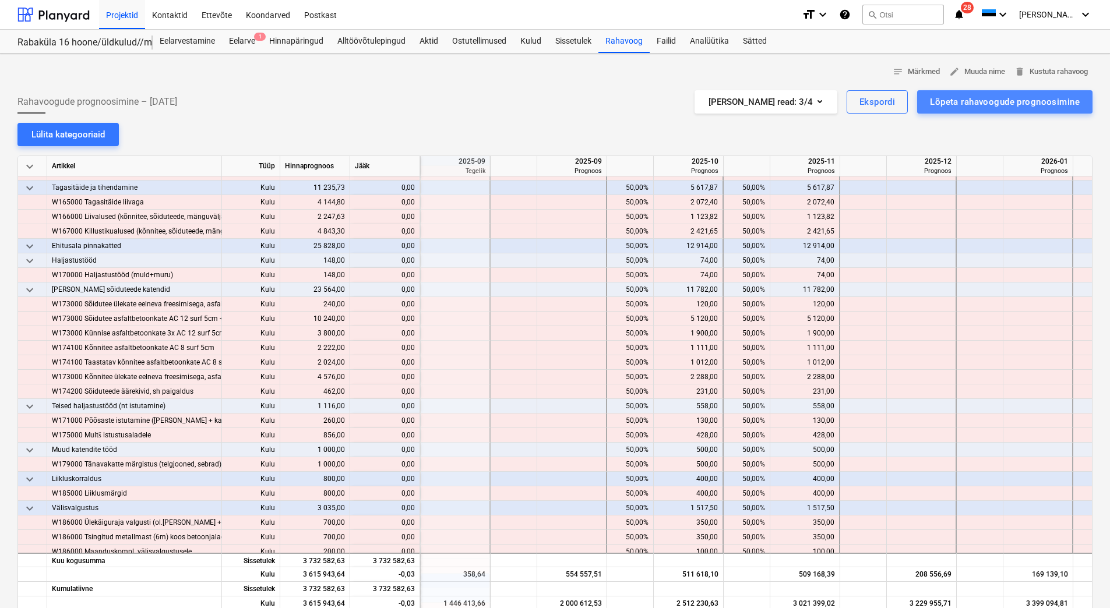
click at [990, 101] on div "Lõpeta rahavoogude prognoosimine" at bounding box center [1005, 101] width 150 height 15
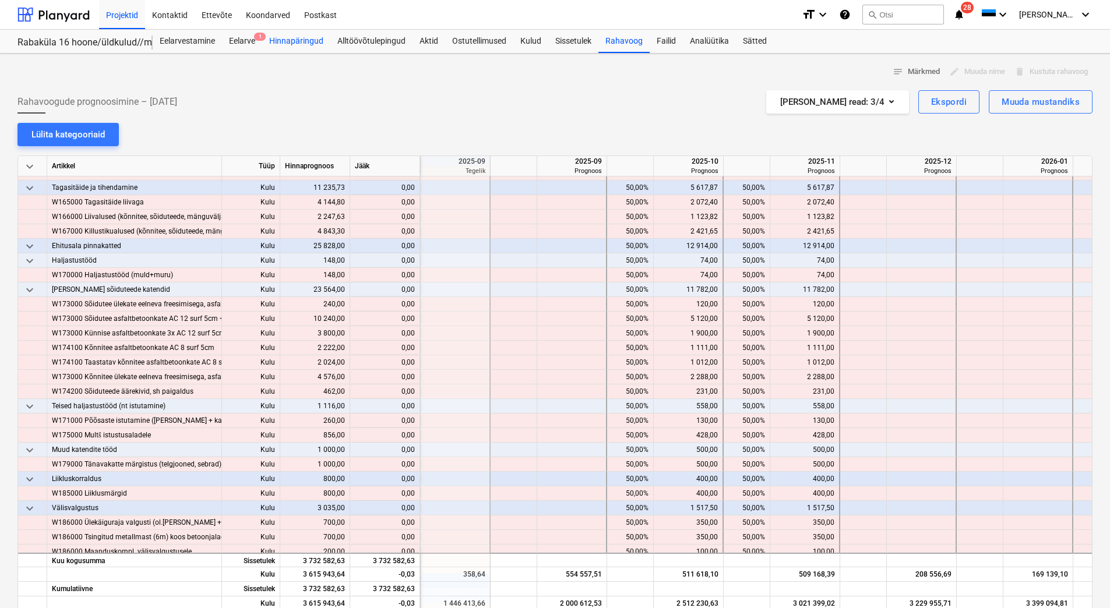
click at [278, 41] on div "Hinnapäringud" at bounding box center [296, 41] width 68 height 23
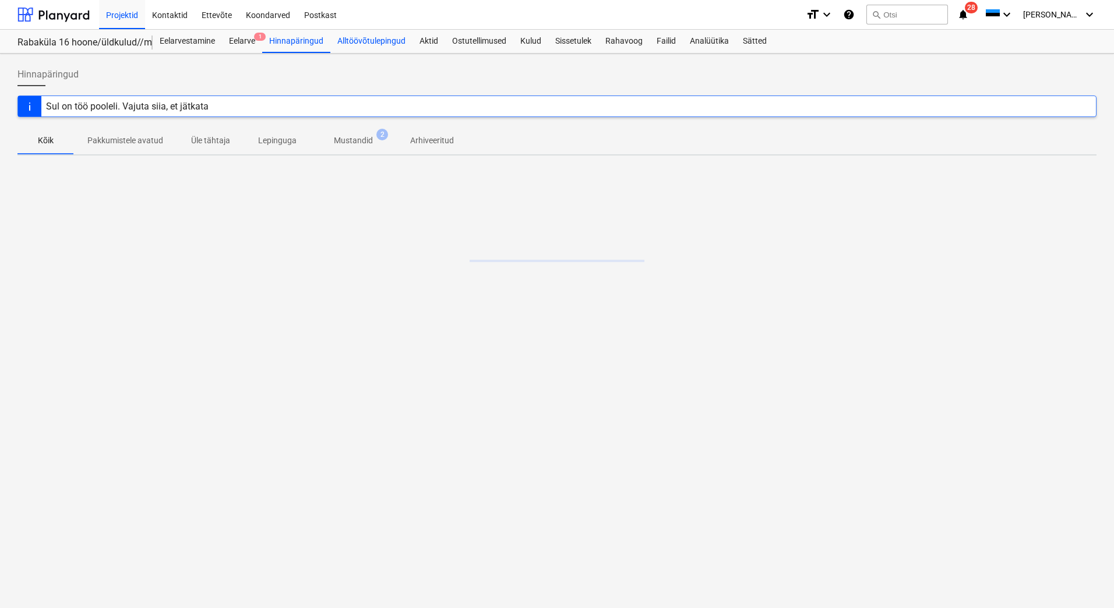
click at [362, 40] on div "Alltöövõtulepingud" at bounding box center [371, 41] width 82 height 23
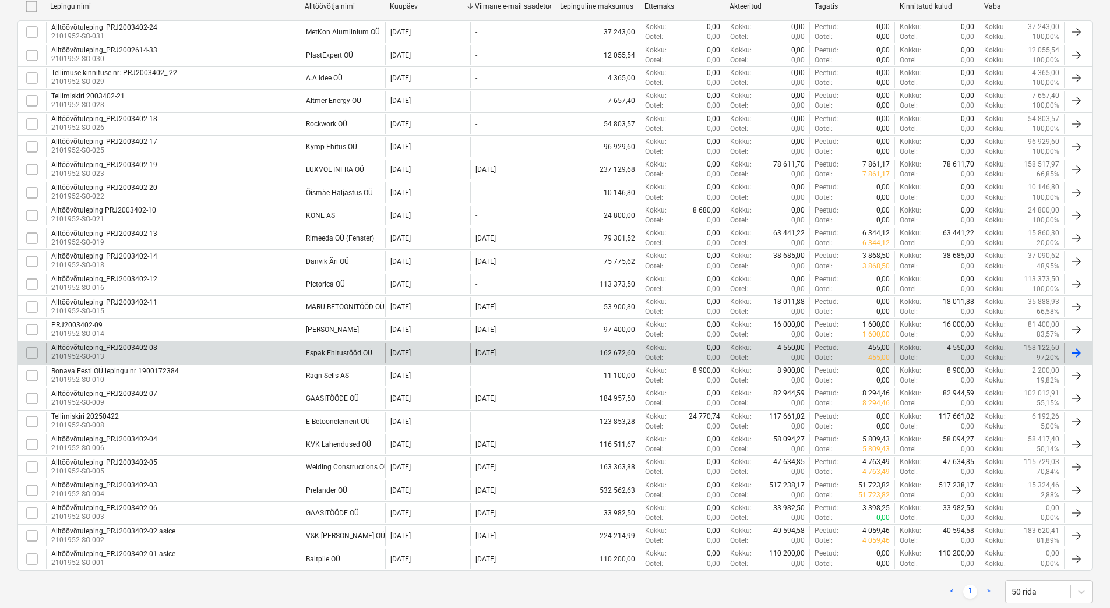
scroll to position [312, 0]
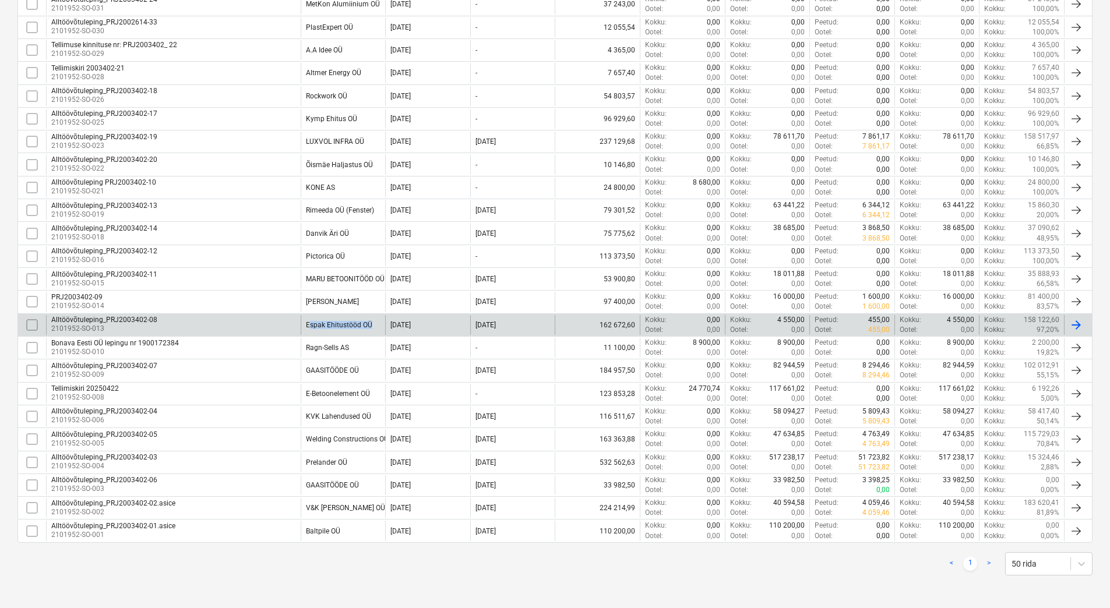
drag, startPoint x: 375, startPoint y: 324, endPoint x: 310, endPoint y: 326, distance: 64.1
click at [310, 326] on div "Espak Ehitustööd OÜ" at bounding box center [343, 325] width 85 height 20
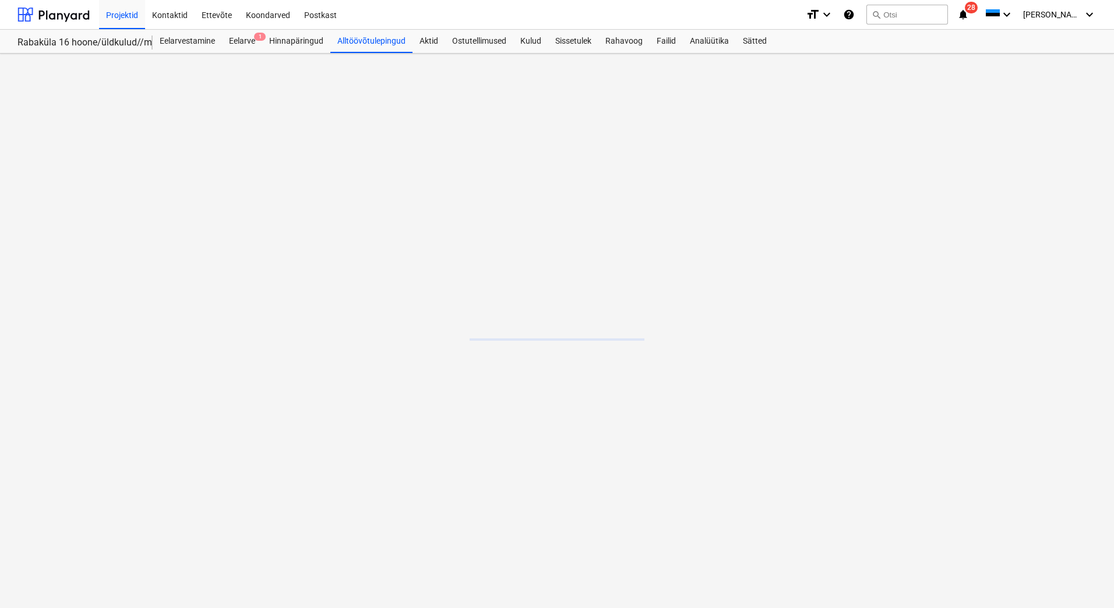
drag, startPoint x: 310, startPoint y: 326, endPoint x: 301, endPoint y: 329, distance: 9.6
click at [301, 329] on main at bounding box center [557, 331] width 1114 height 555
click at [299, 329] on main at bounding box center [557, 331] width 1114 height 555
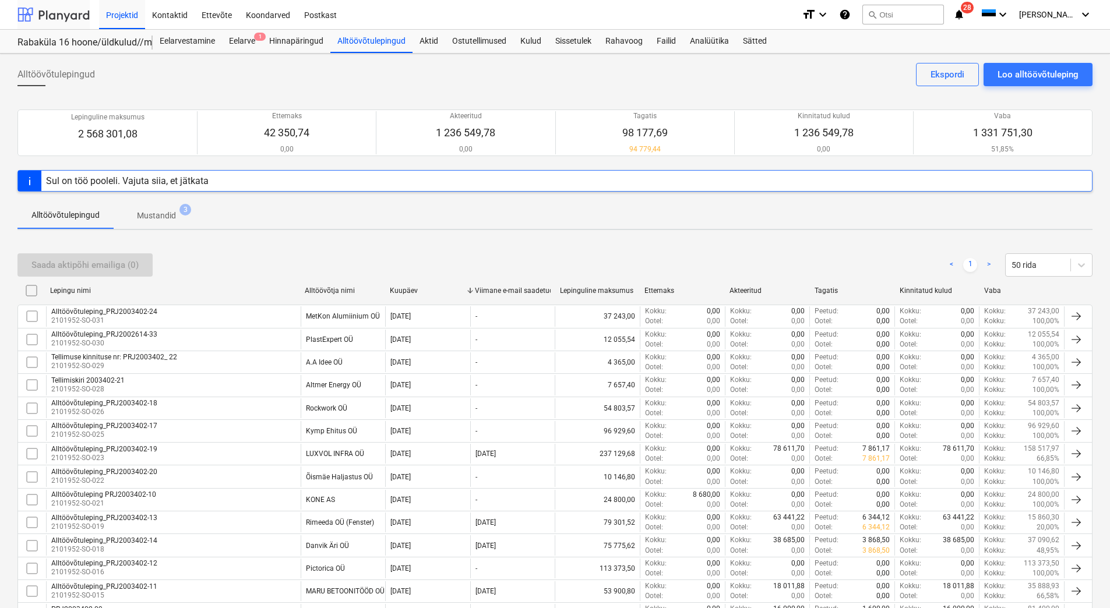
click at [38, 17] on div at bounding box center [53, 14] width 72 height 29
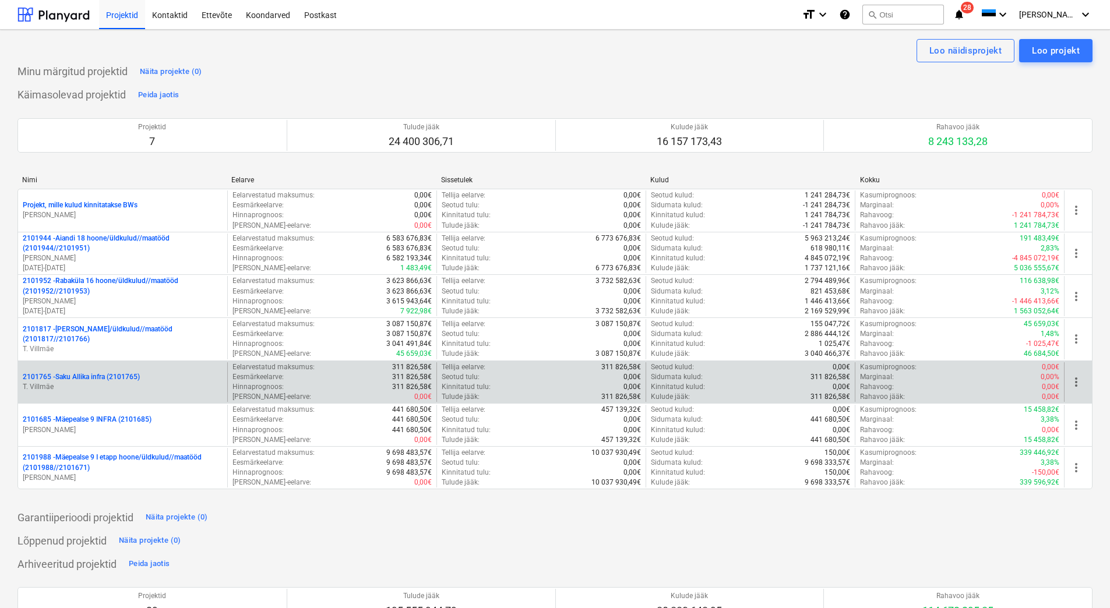
click at [100, 387] on p "T. Villmäe" at bounding box center [123, 387] width 200 height 10
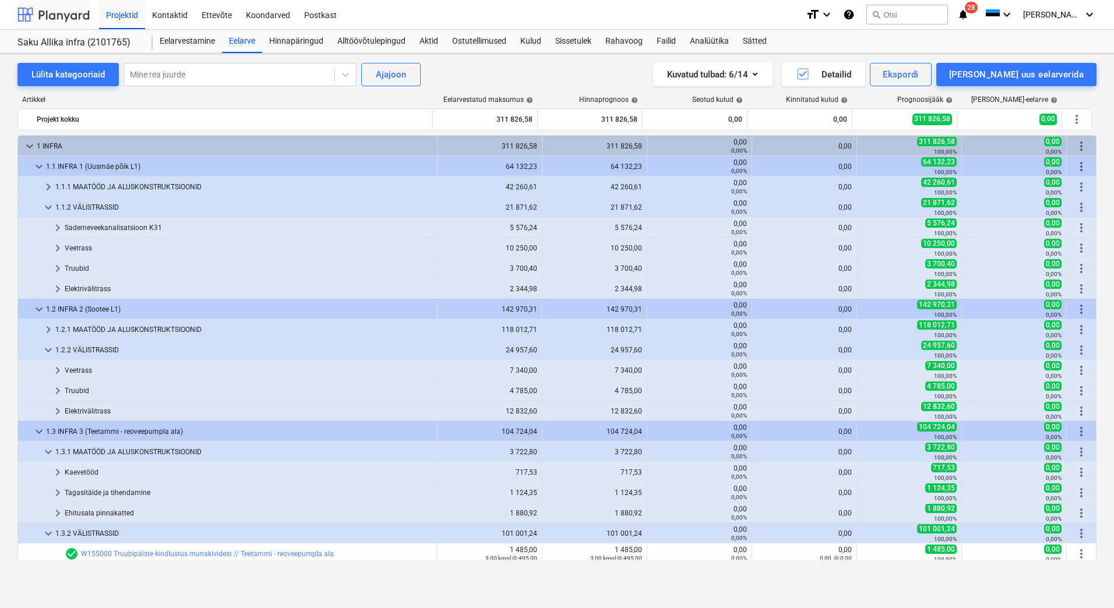
click at [52, 15] on div at bounding box center [53, 14] width 72 height 29
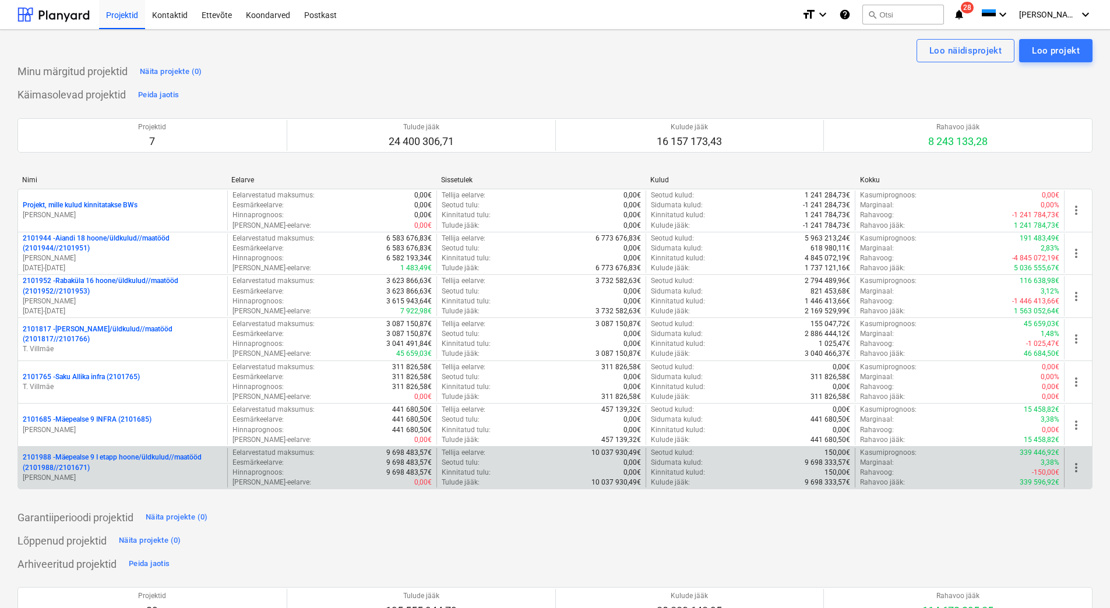
click at [117, 465] on p "2101988 - Mäepealse 9 I etapp hoone/üldkulud//maatööd (2101988//2101671)" at bounding box center [123, 463] width 200 height 20
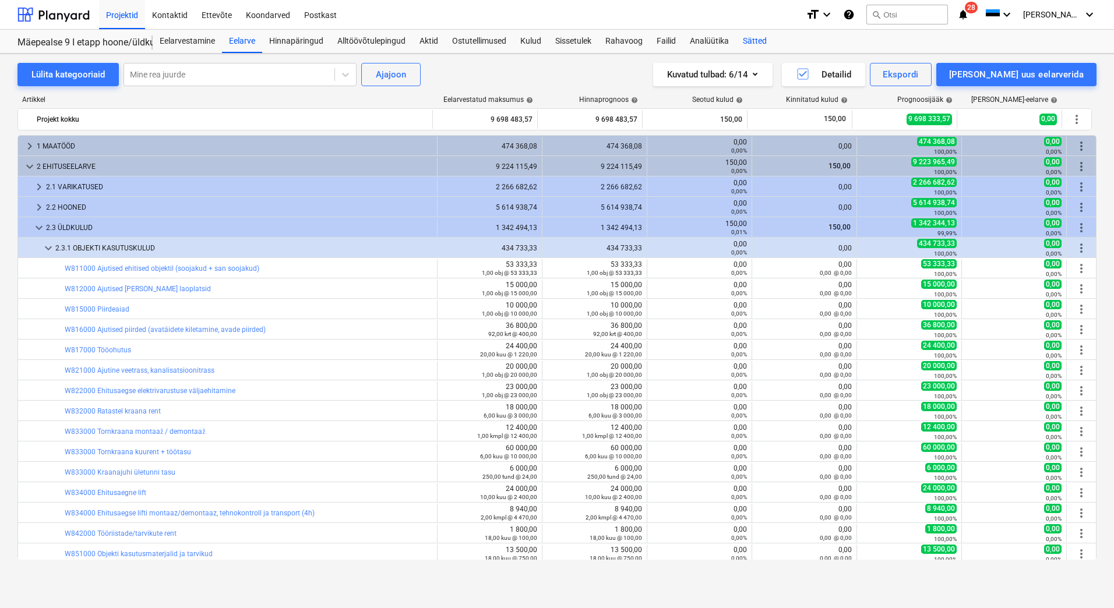
click at [747, 39] on div "Sätted" at bounding box center [755, 41] width 38 height 23
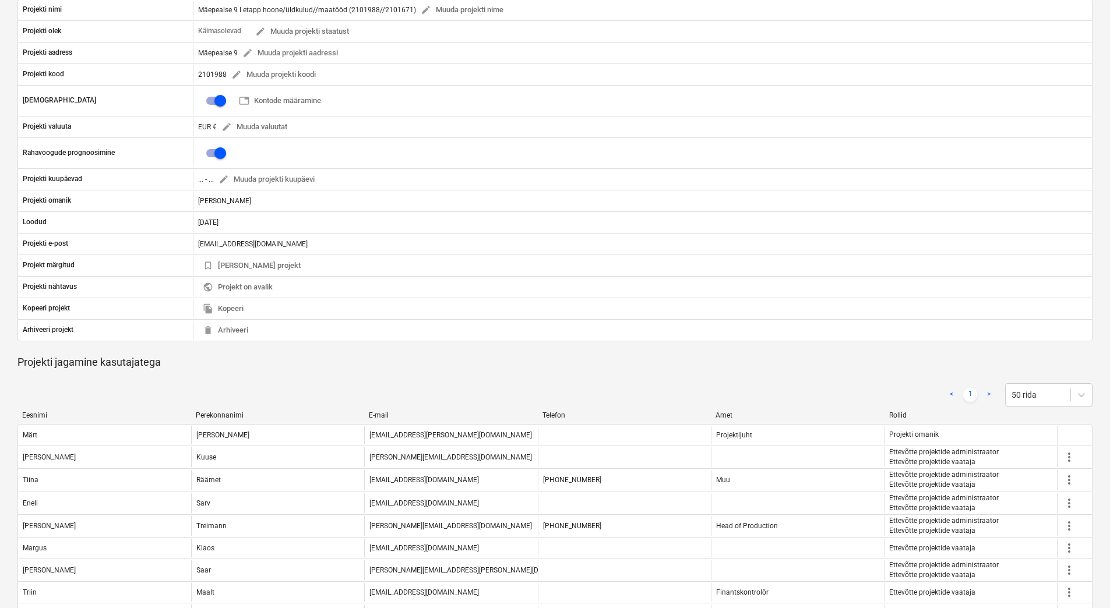
scroll to position [29, 0]
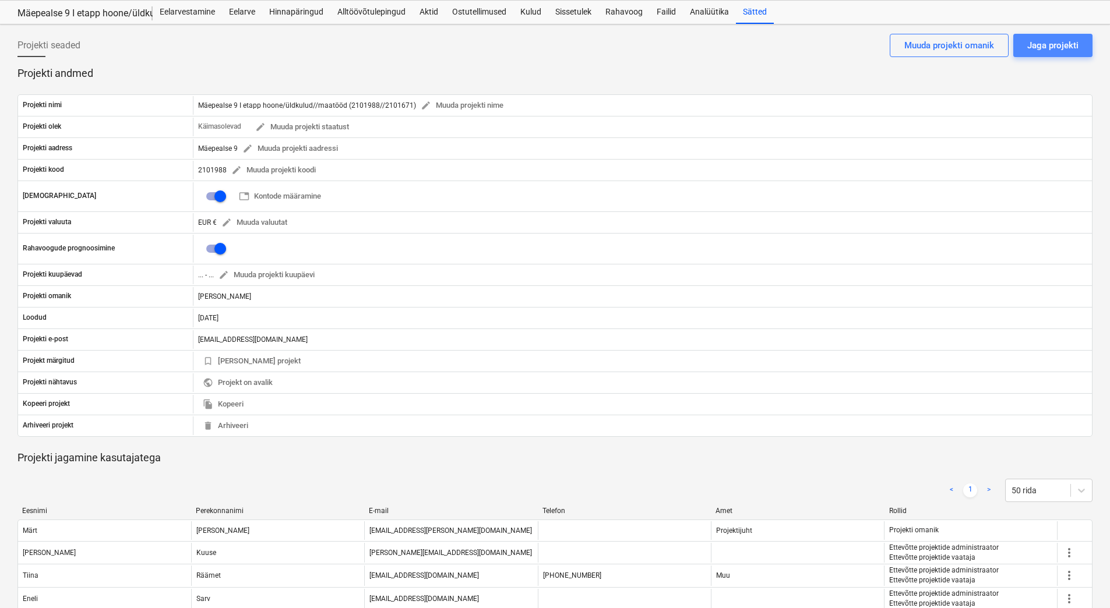
click at [1061, 50] on div "Jaga projekti" at bounding box center [1052, 45] width 51 height 15
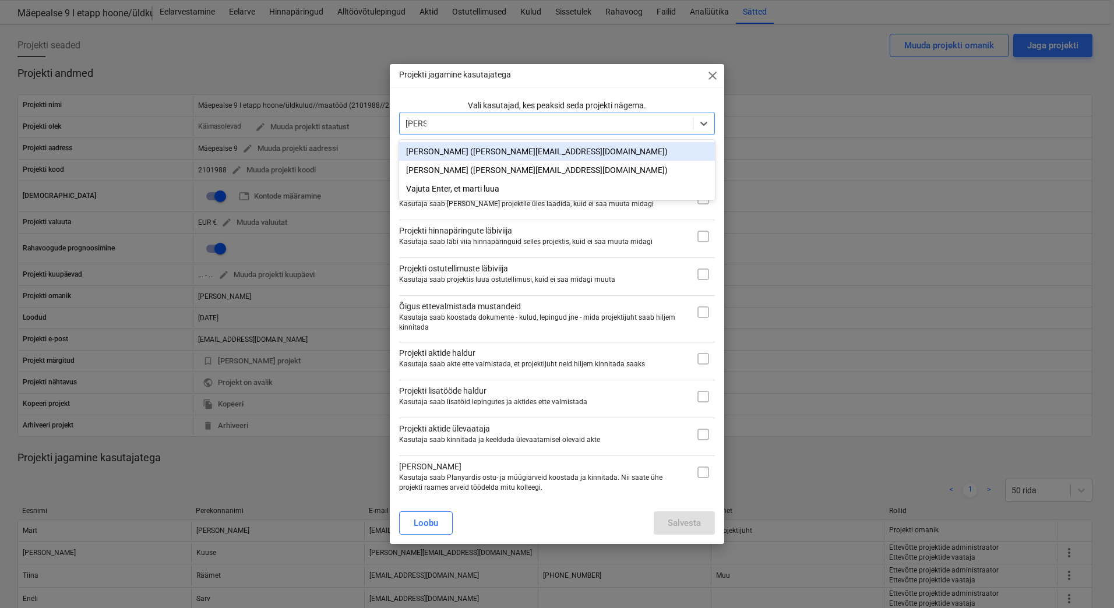
type input "[PERSON_NAME]"
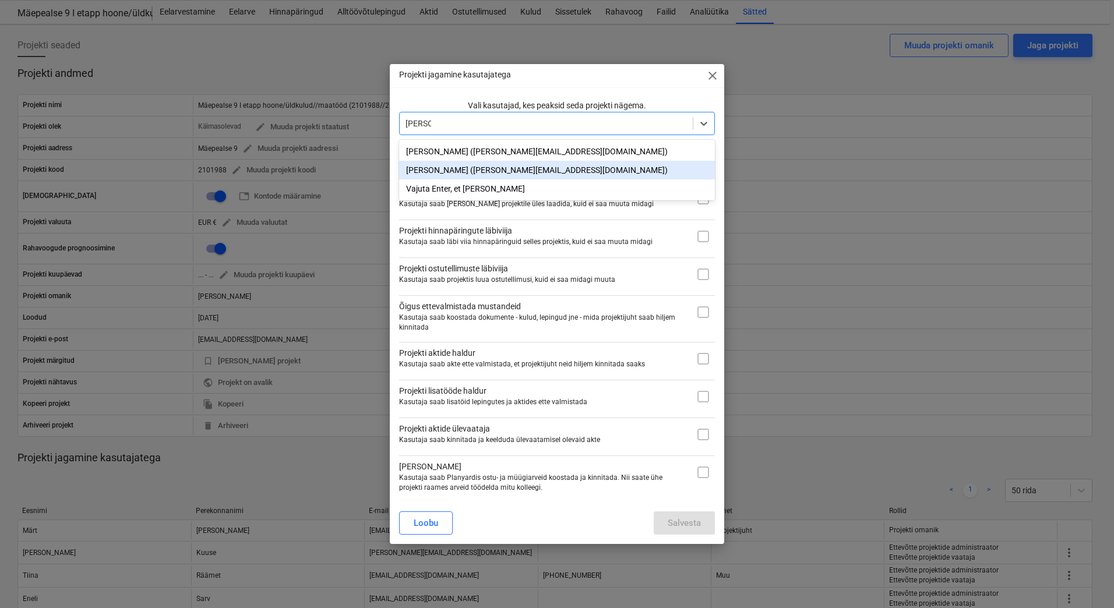
click at [486, 172] on div "[PERSON_NAME] ([PERSON_NAME][EMAIL_ADDRESS][DOMAIN_NAME])" at bounding box center [557, 170] width 316 height 19
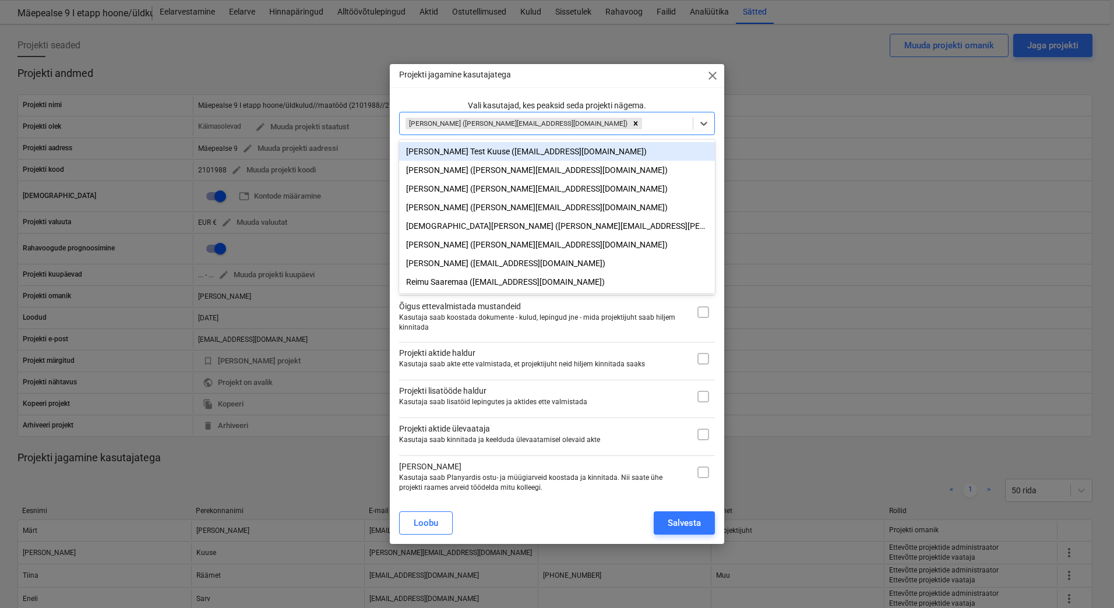
click at [457, 98] on div "Projekti jagamine kasutajatega close Vali kasutajad, kes peaksid seda projekti …" at bounding box center [557, 304] width 334 height 481
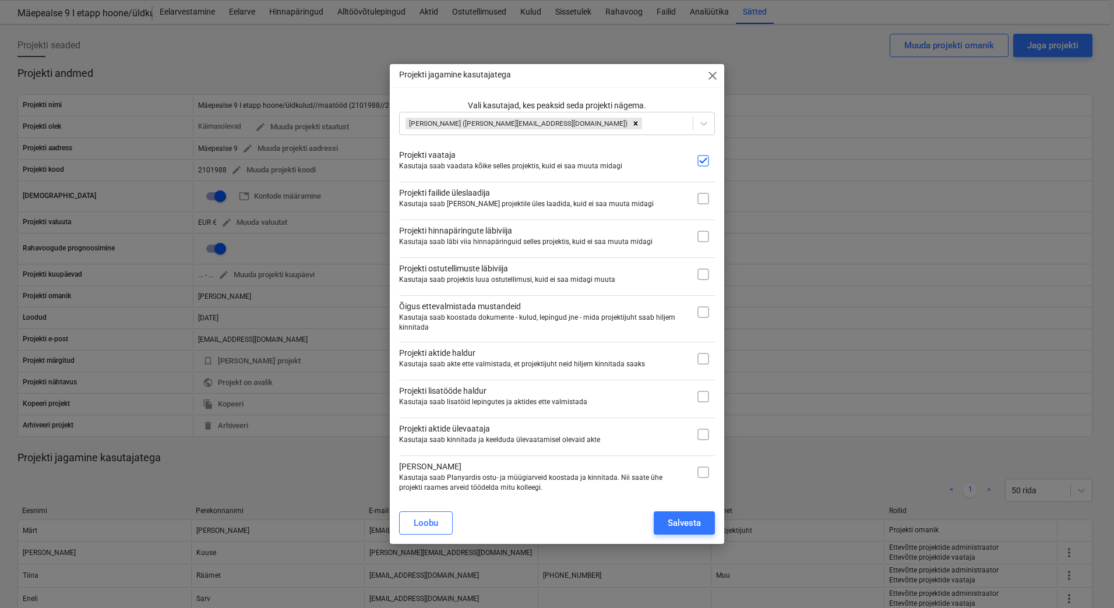
click at [700, 199] on input "checkbox" at bounding box center [702, 198] width 23 height 23
checkbox input "true"
click at [703, 239] on input "checkbox" at bounding box center [702, 236] width 23 height 23
checkbox input "true"
click at [705, 276] on input "checkbox" at bounding box center [702, 274] width 23 height 23
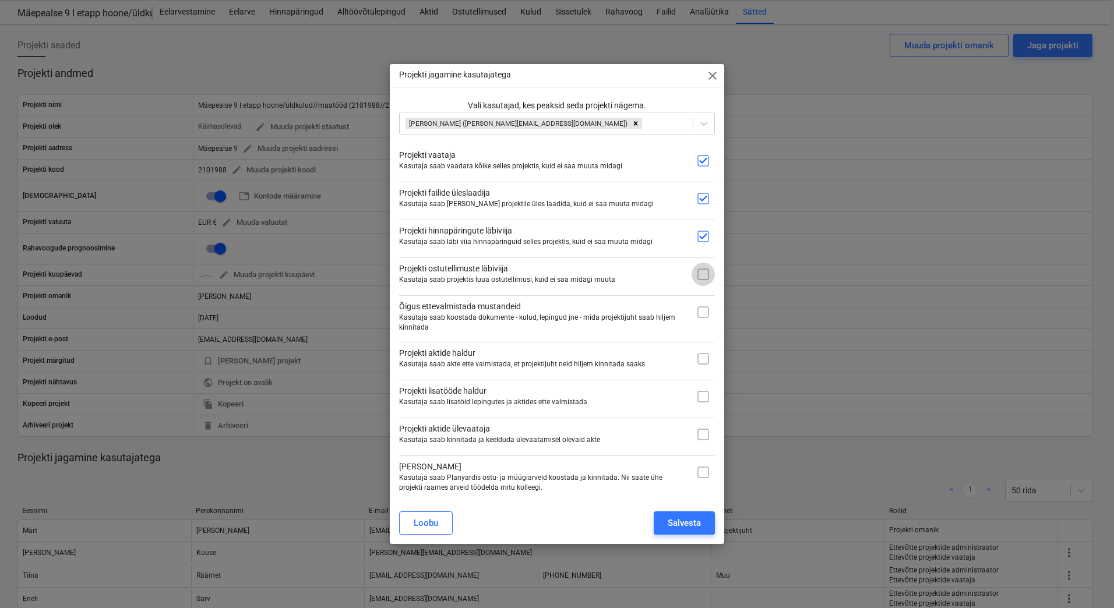
checkbox input "true"
click at [706, 314] on input "checkbox" at bounding box center [702, 312] width 23 height 23
checkbox input "true"
click at [690, 524] on div "Salvesta" at bounding box center [684, 523] width 33 height 15
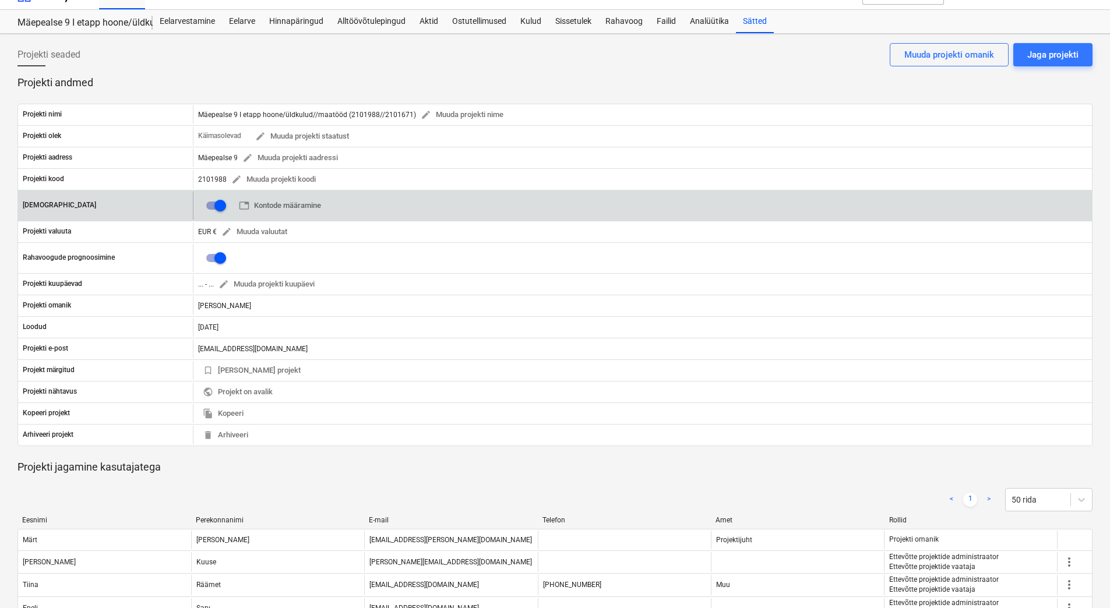
scroll to position [0, 0]
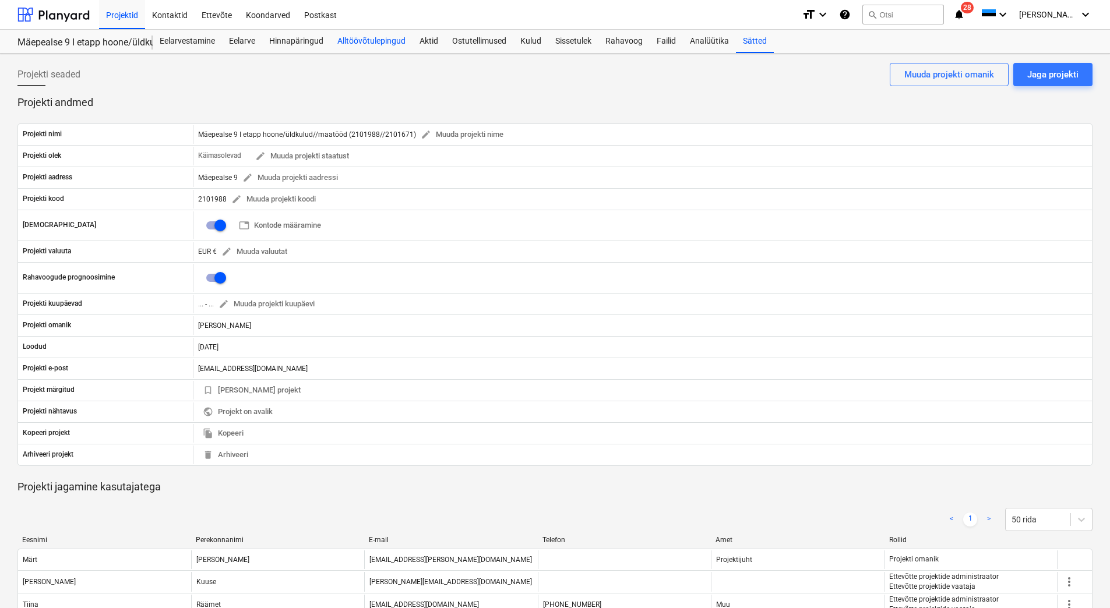
click at [365, 42] on div "Alltöövõtulepingud" at bounding box center [371, 41] width 82 height 23
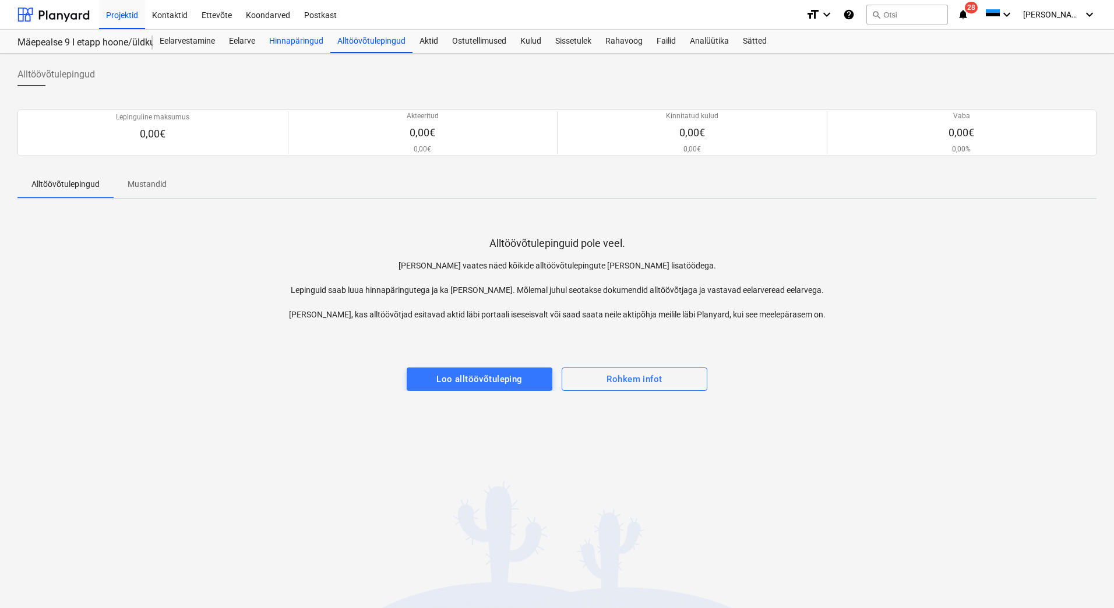
click at [304, 43] on div "Hinnapäringud" at bounding box center [296, 41] width 68 height 23
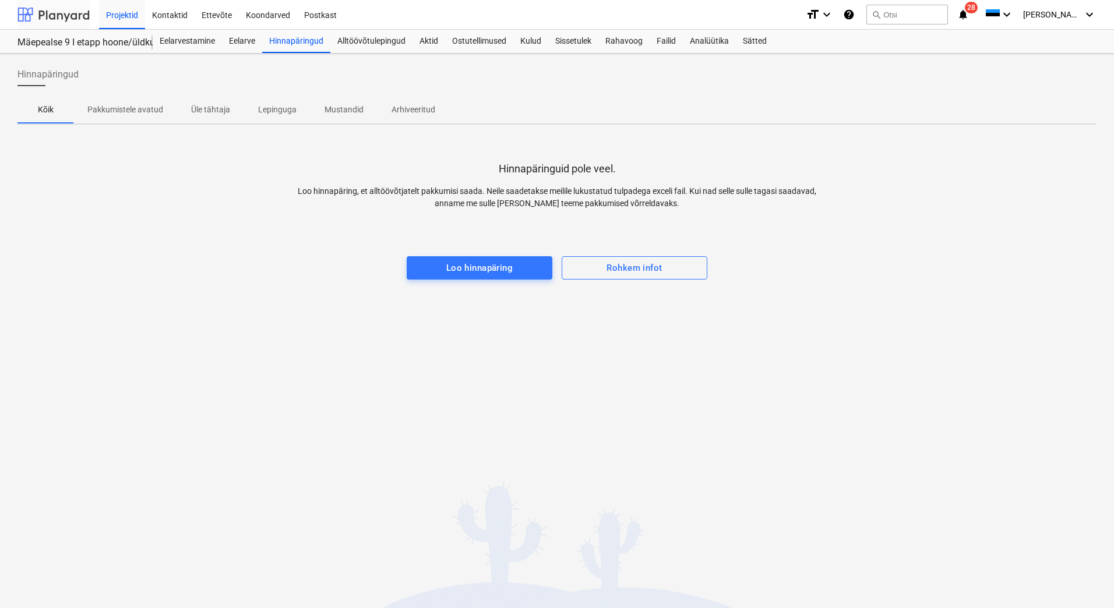
click at [56, 5] on div at bounding box center [53, 14] width 72 height 29
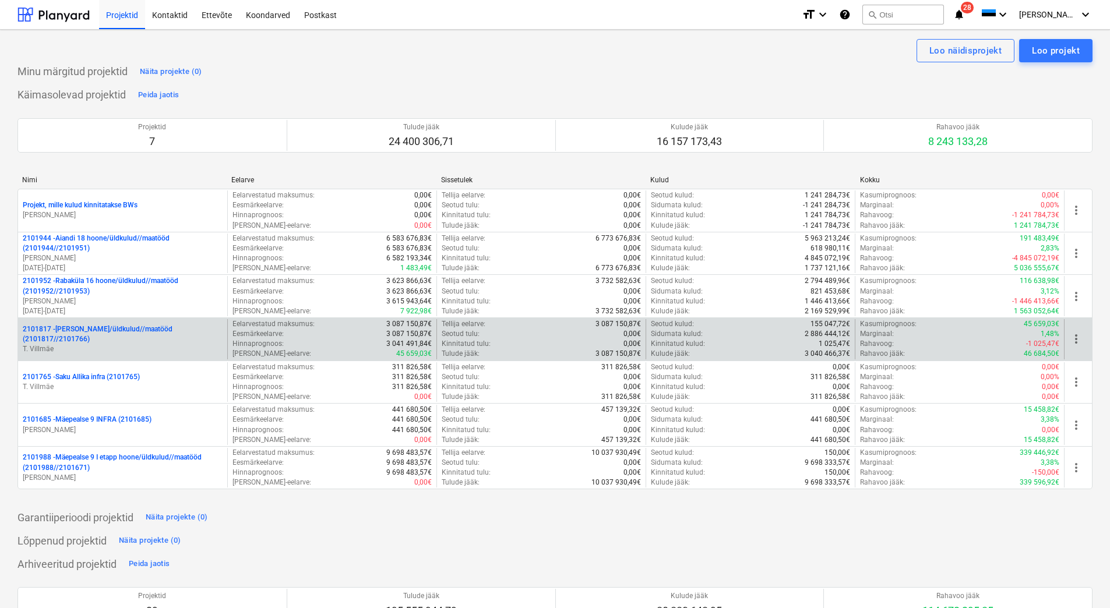
click at [96, 338] on p "2101817 - [PERSON_NAME]/üldkulud//maatööd (2101817//2101766)" at bounding box center [123, 334] width 200 height 20
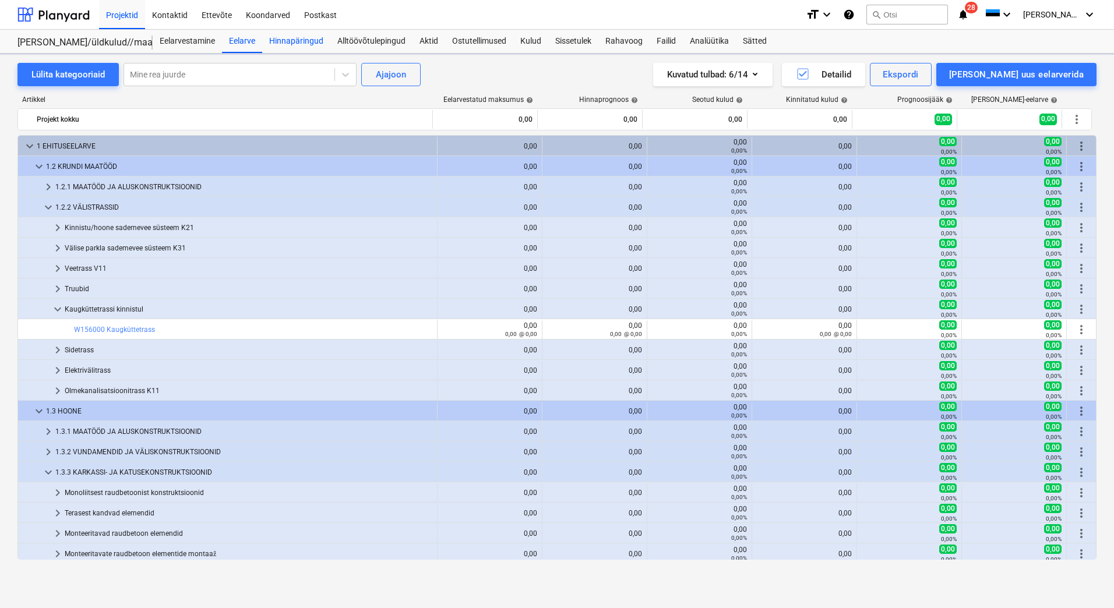
click at [303, 40] on div "Hinnapäringud" at bounding box center [296, 41] width 68 height 23
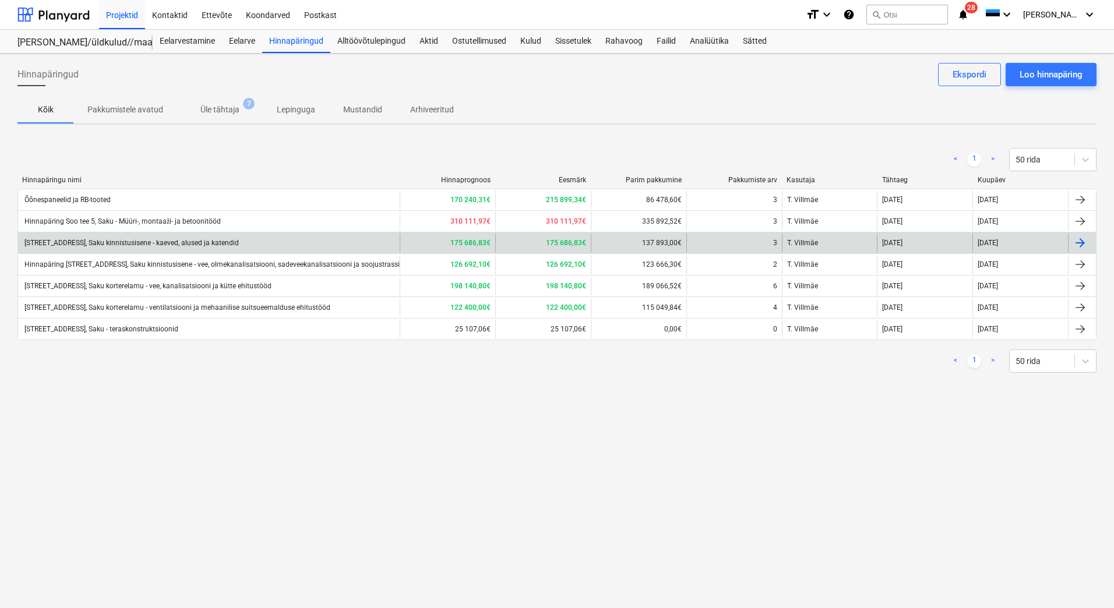
click at [197, 246] on div "[STREET_ADDRESS], Saku kinnistusisene - kaeved, alused ja katendid" at bounding box center [131, 243] width 216 height 8
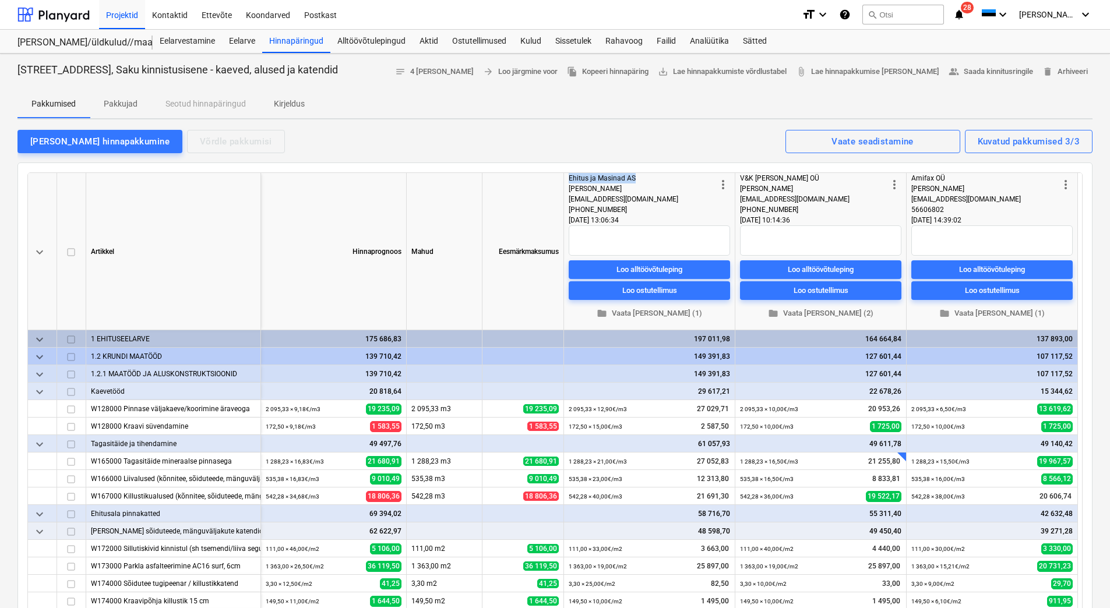
drag, startPoint x: 635, startPoint y: 177, endPoint x: 570, endPoint y: 177, distance: 65.2
click at [570, 177] on div "Ehitus ja Masinad AS" at bounding box center [642, 178] width 147 height 10
click at [40, 17] on div at bounding box center [53, 14] width 72 height 29
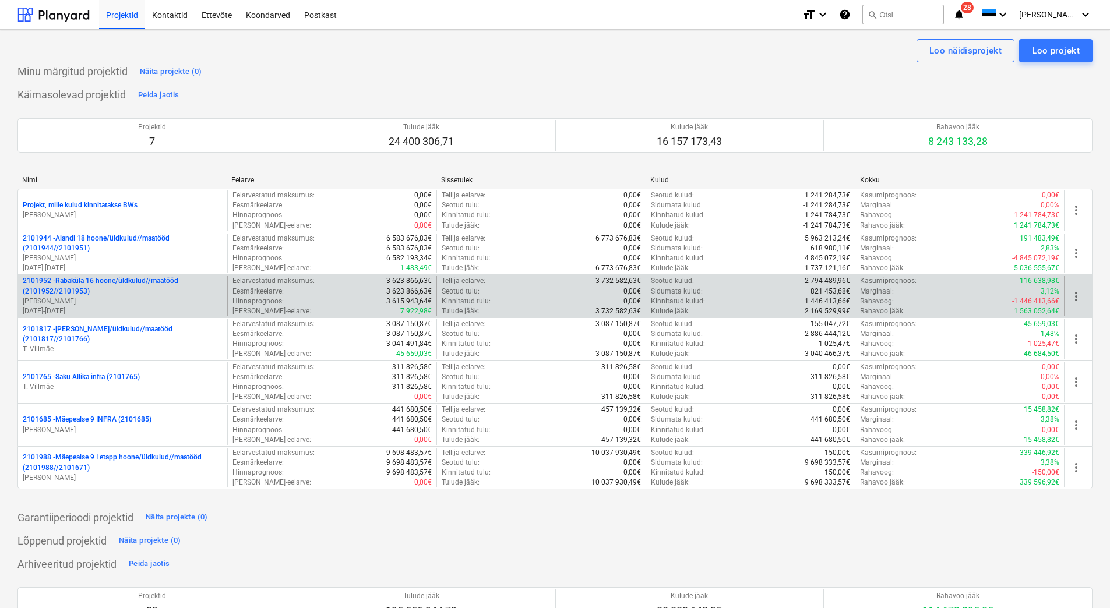
click at [104, 285] on p "2101952 - [GEOGRAPHIC_DATA] 16 hoone/üldkulud//maatööd (2101952//2101953)" at bounding box center [123, 286] width 200 height 20
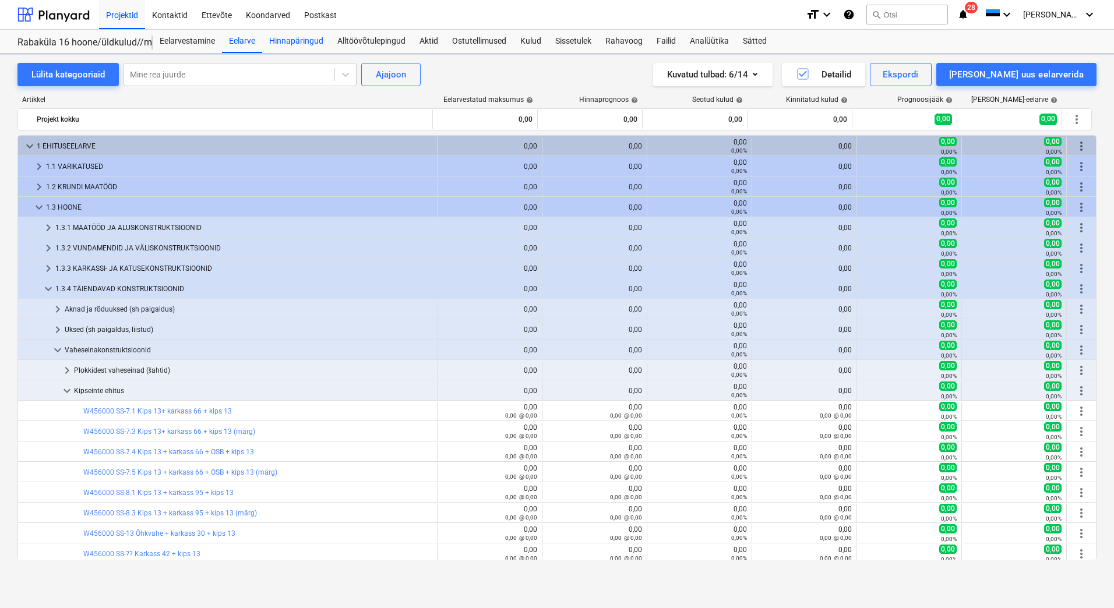
click at [297, 41] on div "Hinnapäringud" at bounding box center [296, 41] width 68 height 23
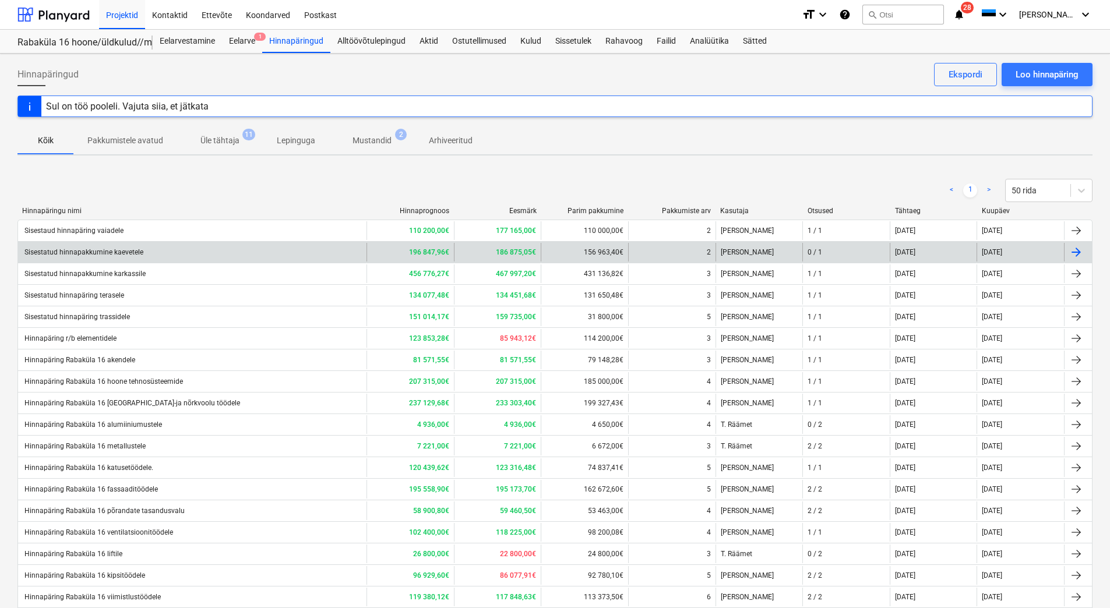
click at [133, 252] on div "Sisestatud hinnapakkumine kaevetele" at bounding box center [83, 252] width 121 height 8
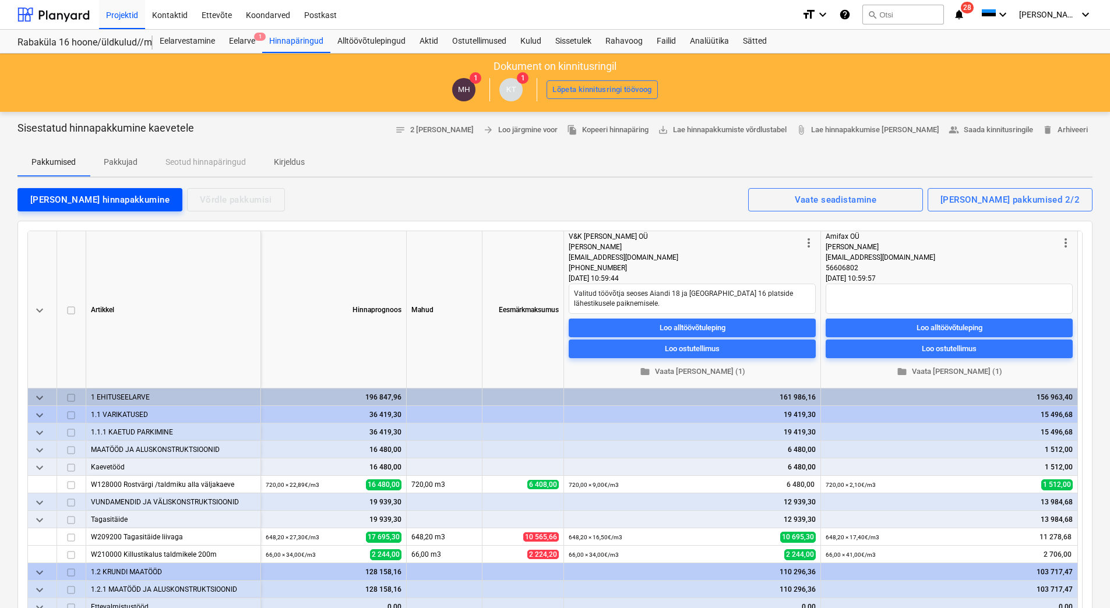
click at [58, 198] on div "[PERSON_NAME] hinnapakkumine" at bounding box center [99, 199] width 139 height 15
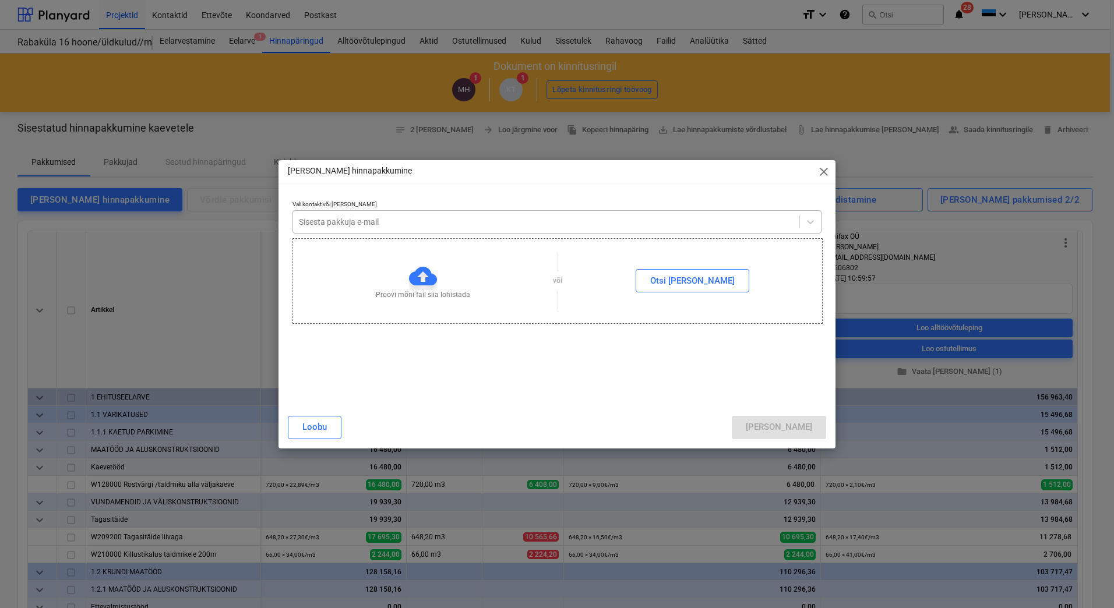
click at [354, 220] on div at bounding box center [546, 222] width 495 height 12
type textarea "x"
click at [347, 216] on div at bounding box center [546, 222] width 495 height 12
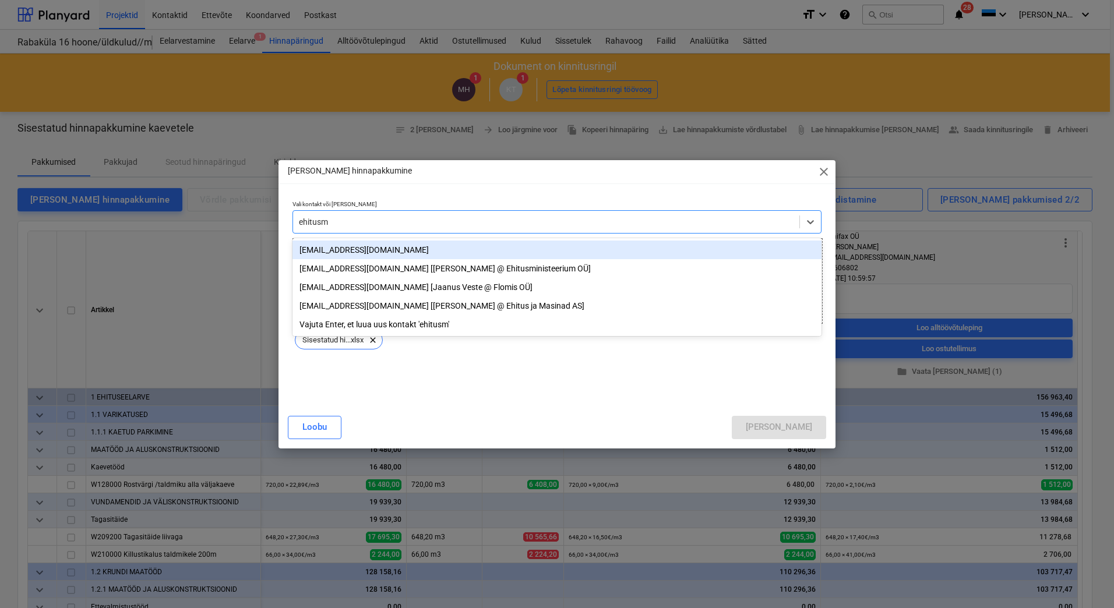
type input "ehitusma"
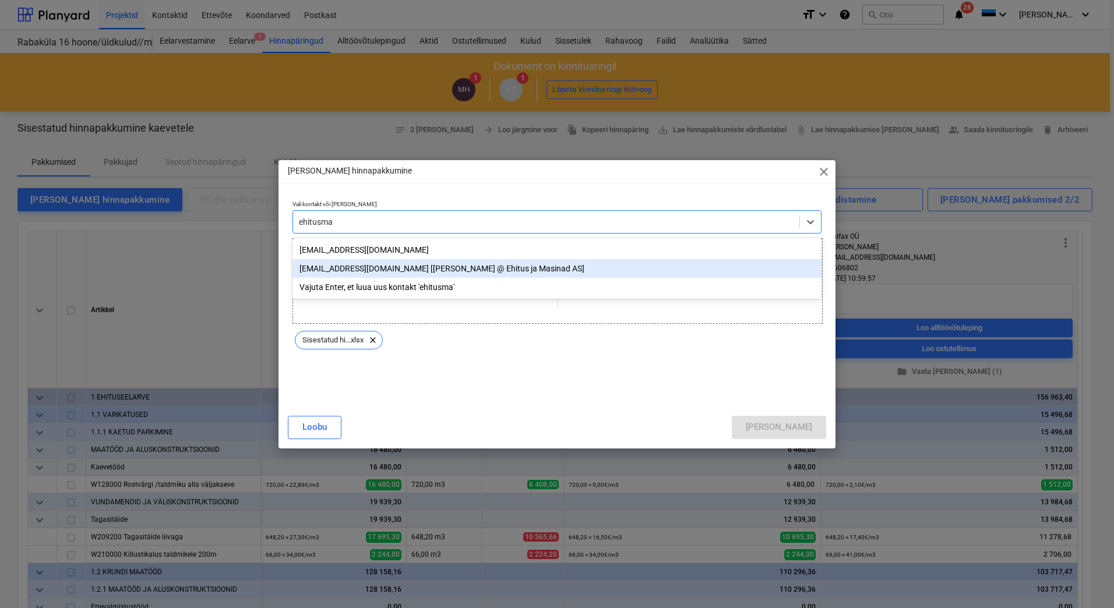
click at [357, 270] on div "[EMAIL_ADDRESS][DOMAIN_NAME] [[PERSON_NAME] @ Ehitus ja Masinad AS]" at bounding box center [556, 268] width 529 height 19
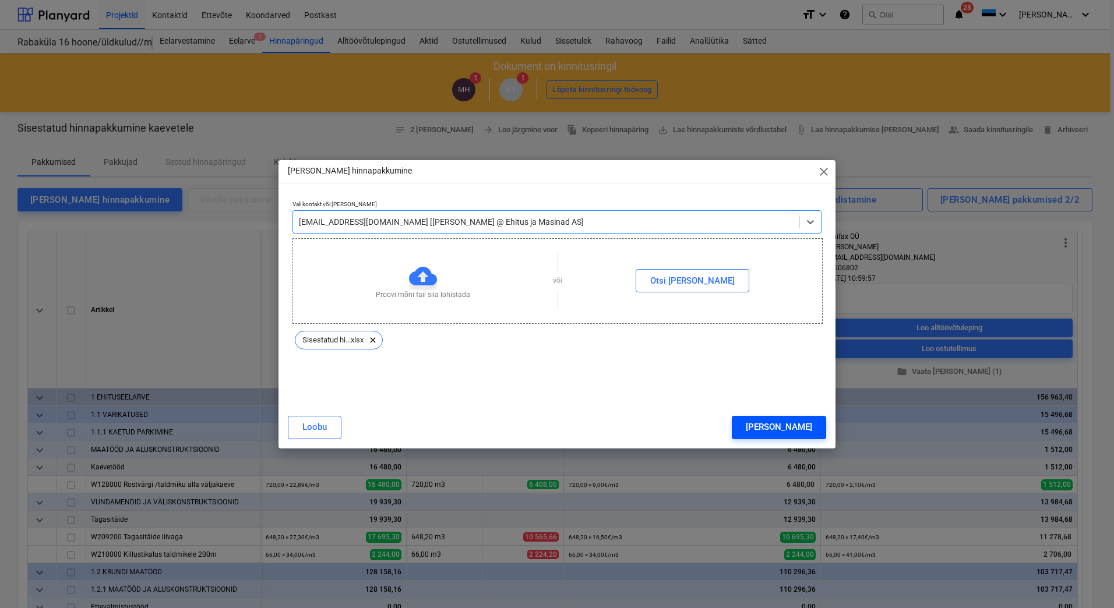
click at [800, 420] on div "[PERSON_NAME]" at bounding box center [779, 426] width 66 height 15
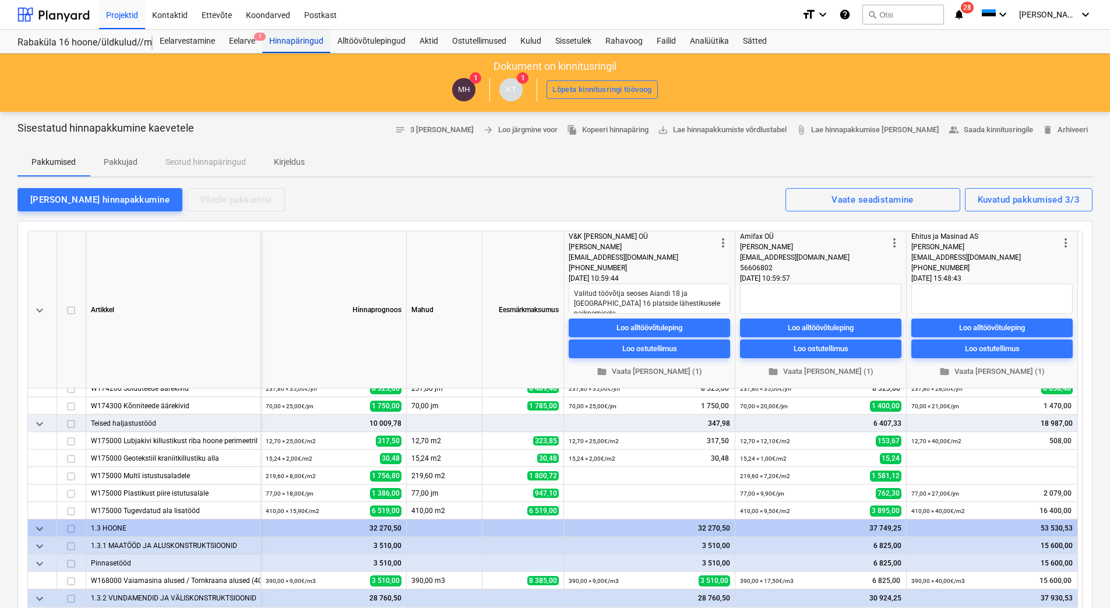
click at [293, 45] on div "Hinnapäringud" at bounding box center [296, 41] width 68 height 23
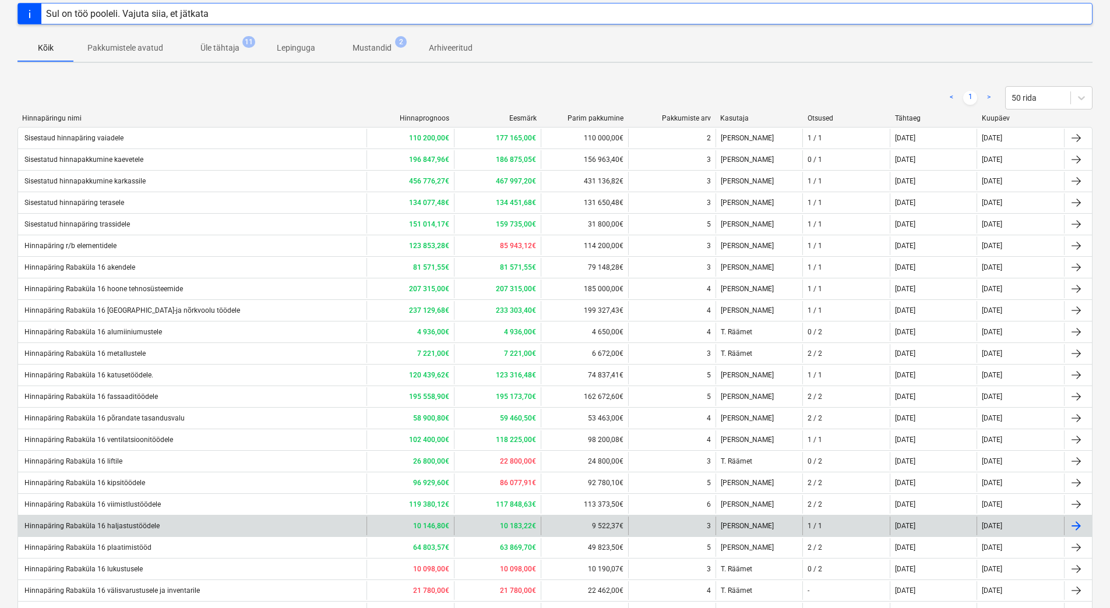
scroll to position [57, 0]
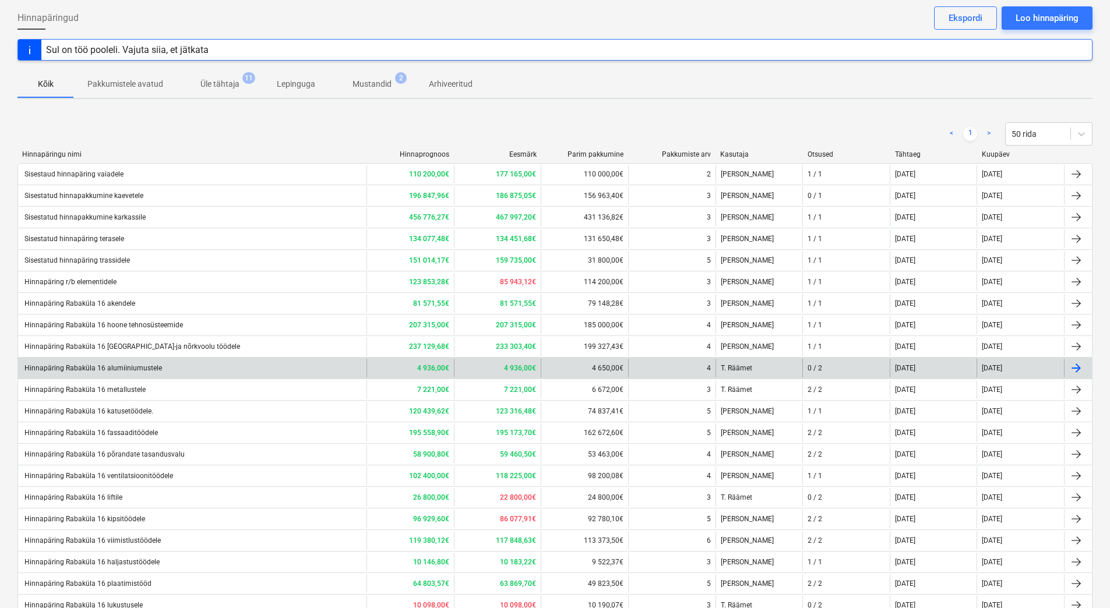
click at [676, 365] on div "4" at bounding box center [671, 368] width 87 height 19
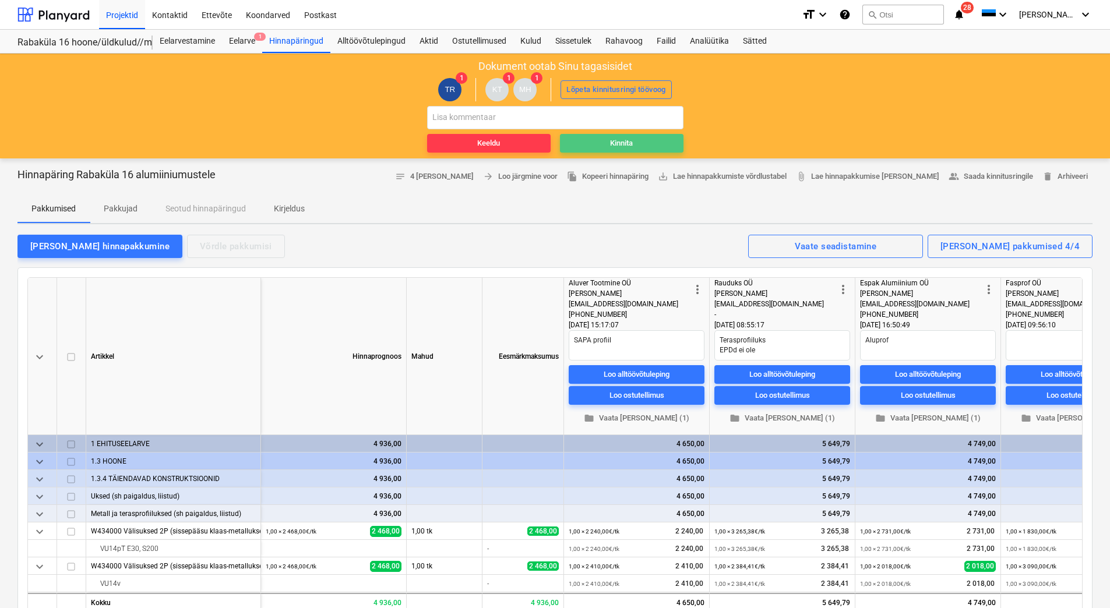
click at [632, 145] on div "Kinnita" at bounding box center [621, 143] width 23 height 13
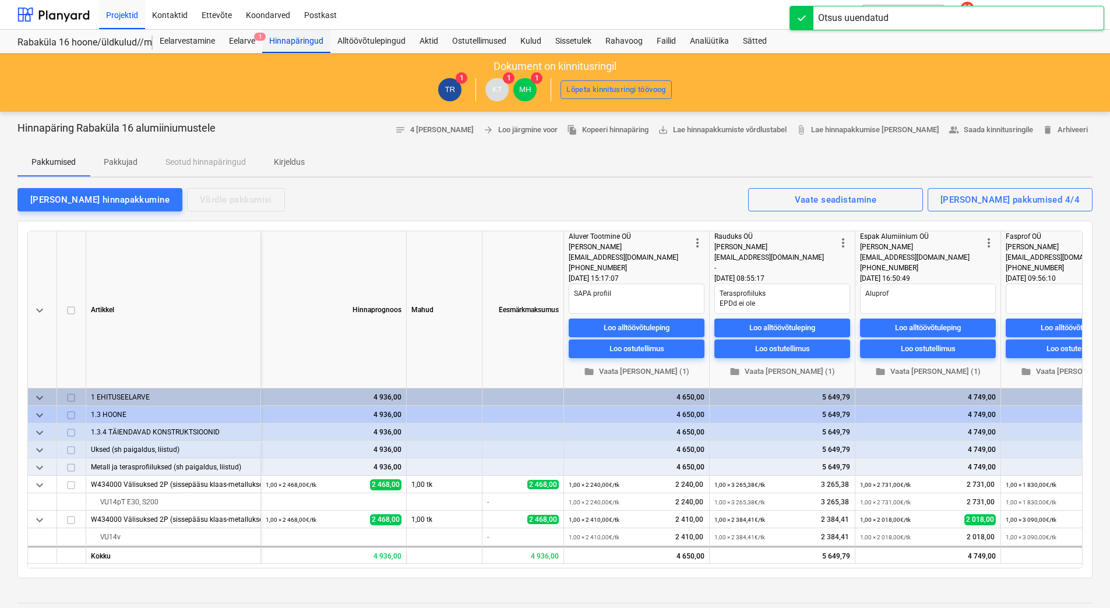
click at [309, 44] on div "Hinnapäringud" at bounding box center [296, 41] width 68 height 23
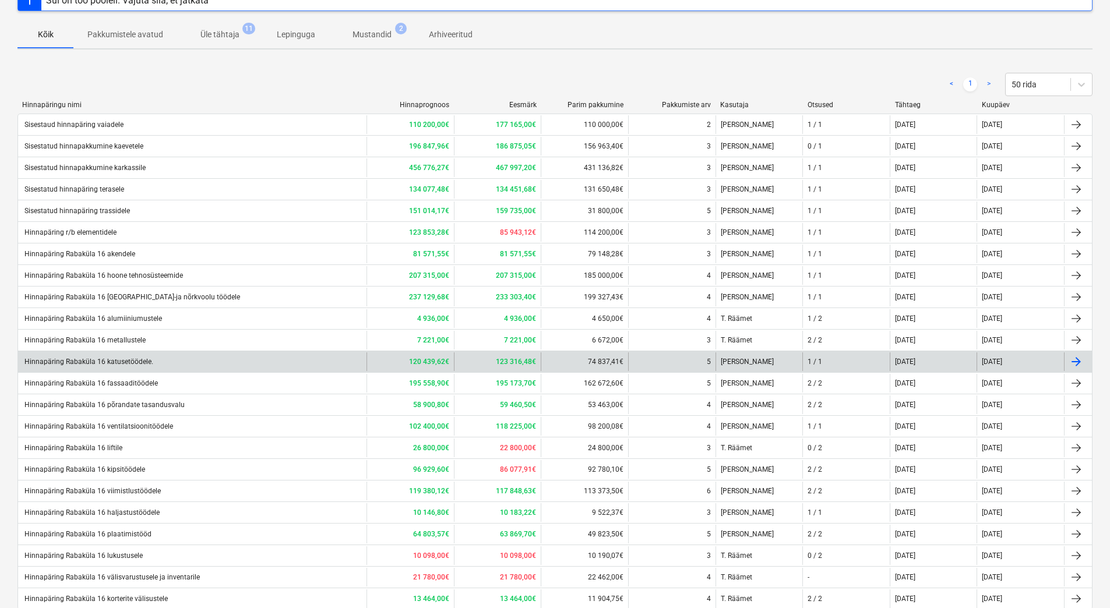
scroll to position [117, 0]
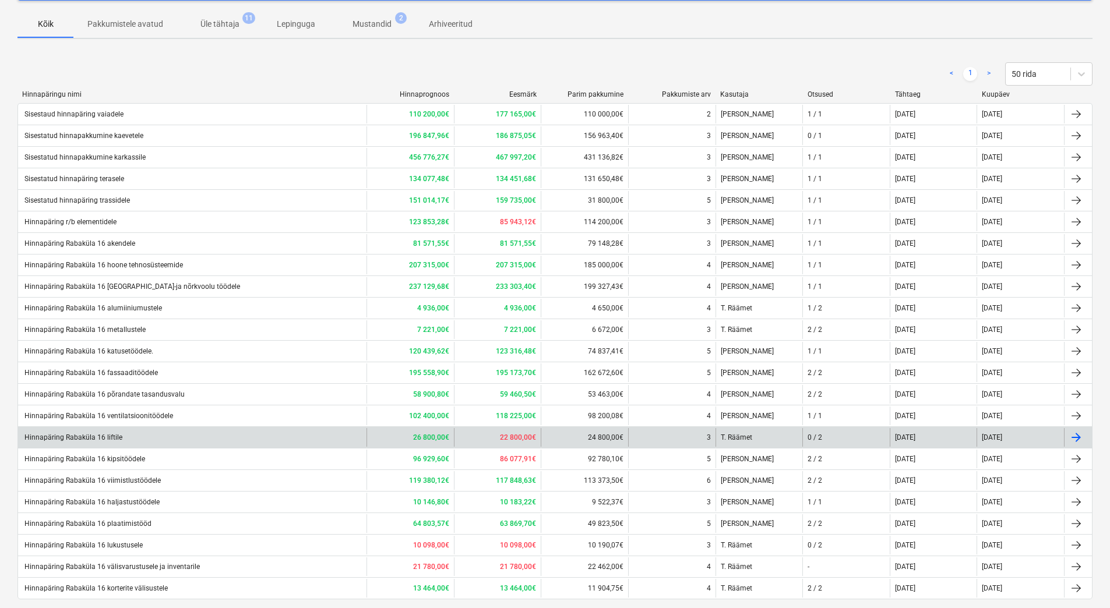
click at [780, 437] on div "T. Räämet" at bounding box center [758, 437] width 87 height 19
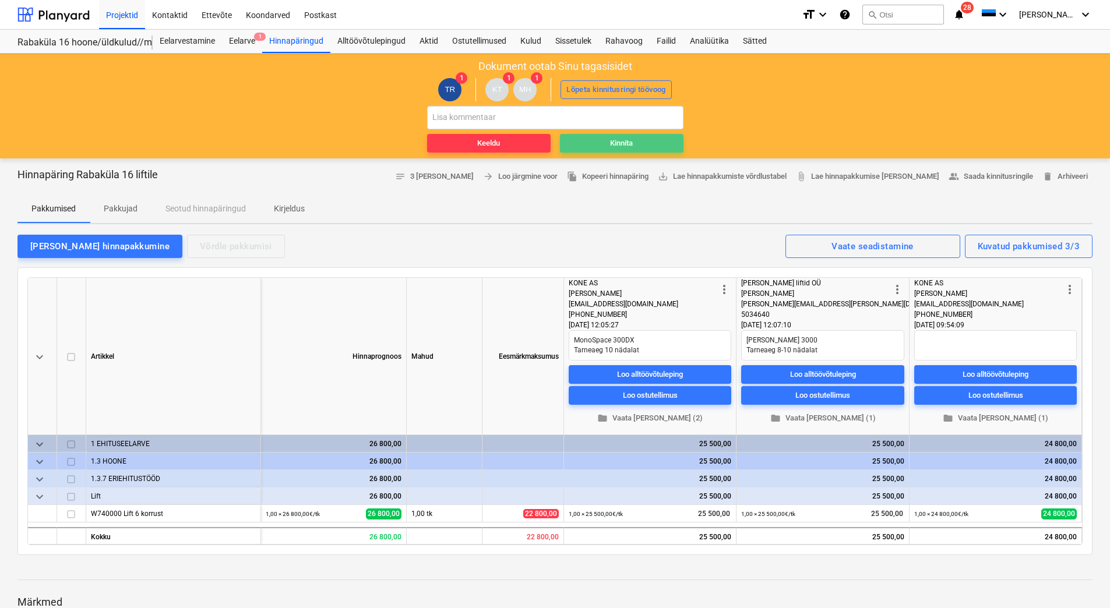
click at [594, 137] on span "Kinnita" at bounding box center [621, 143] width 114 height 13
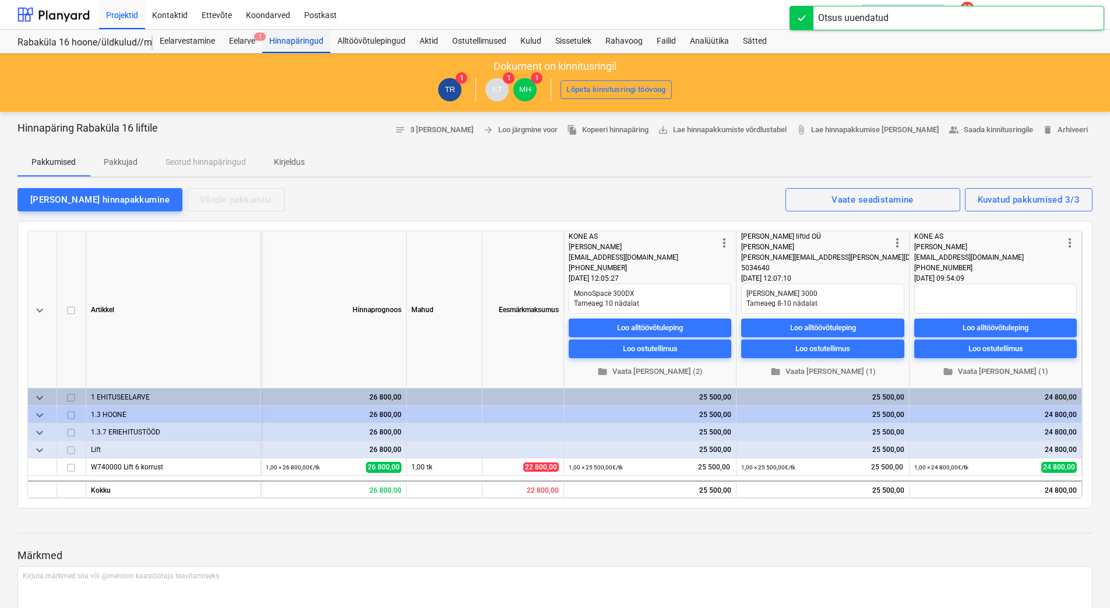
click at [305, 40] on div "Hinnapäringud" at bounding box center [296, 41] width 68 height 23
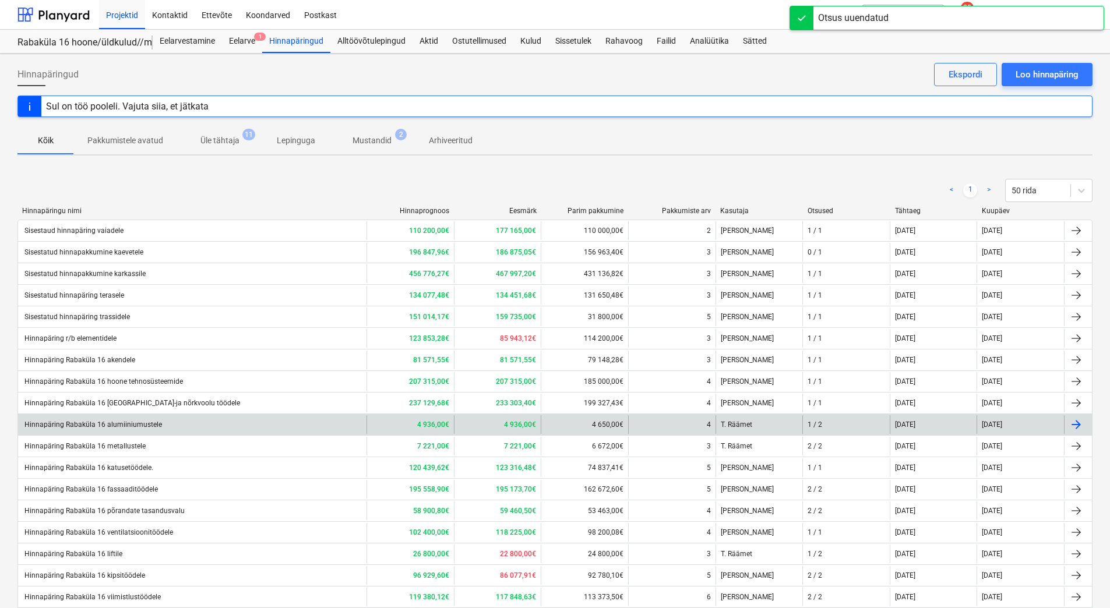
scroll to position [173, 0]
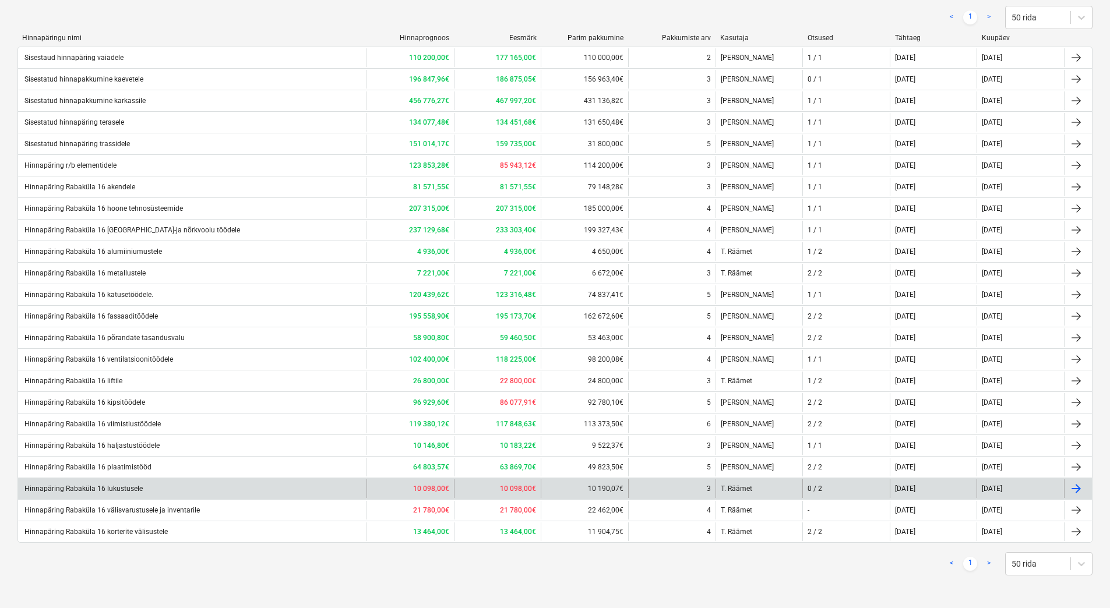
click at [683, 490] on div "3" at bounding box center [671, 488] width 87 height 19
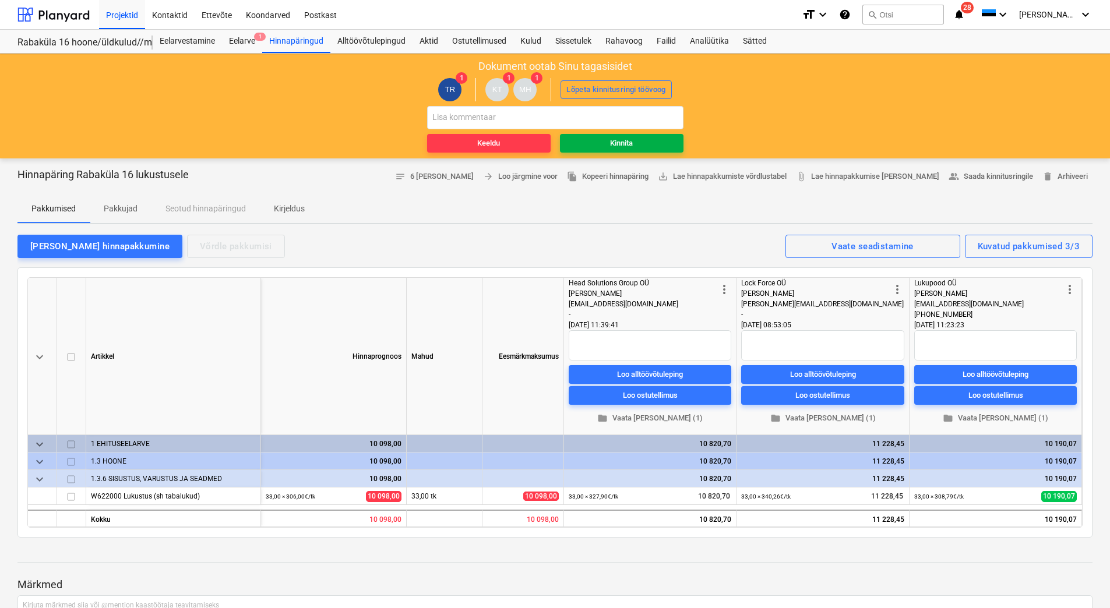
click at [618, 145] on div "Kinnita" at bounding box center [621, 143] width 23 height 13
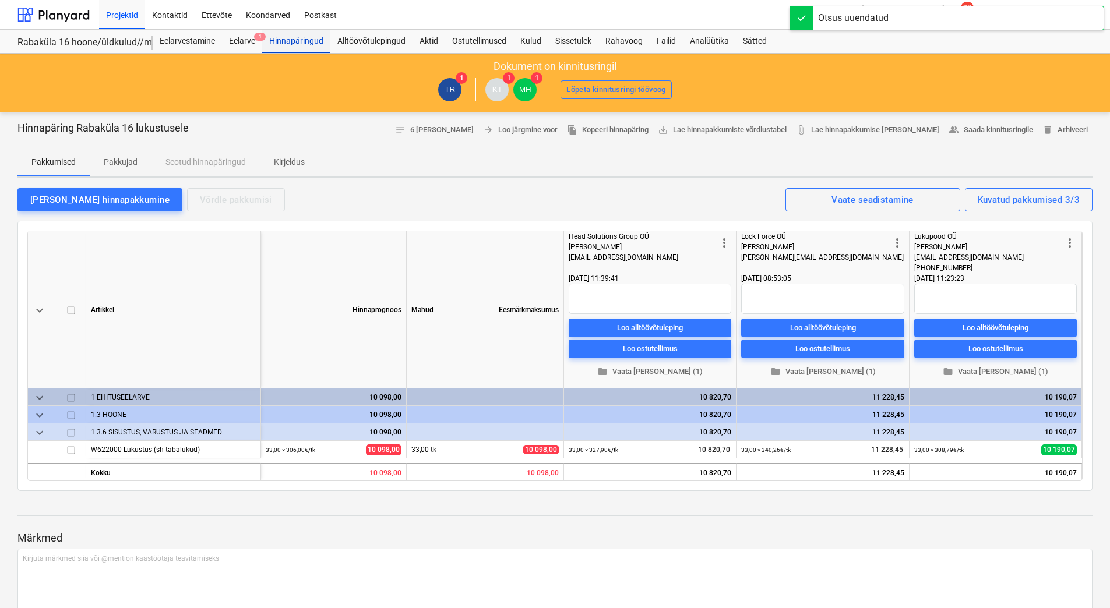
click at [284, 37] on div "Hinnapäringud" at bounding box center [296, 41] width 68 height 23
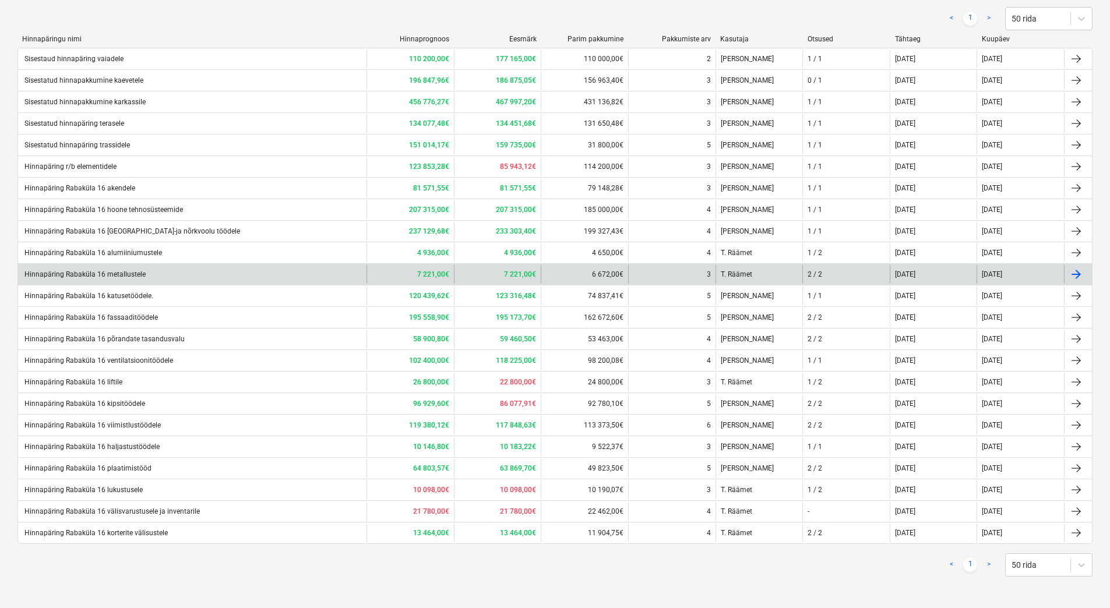
scroll to position [173, 0]
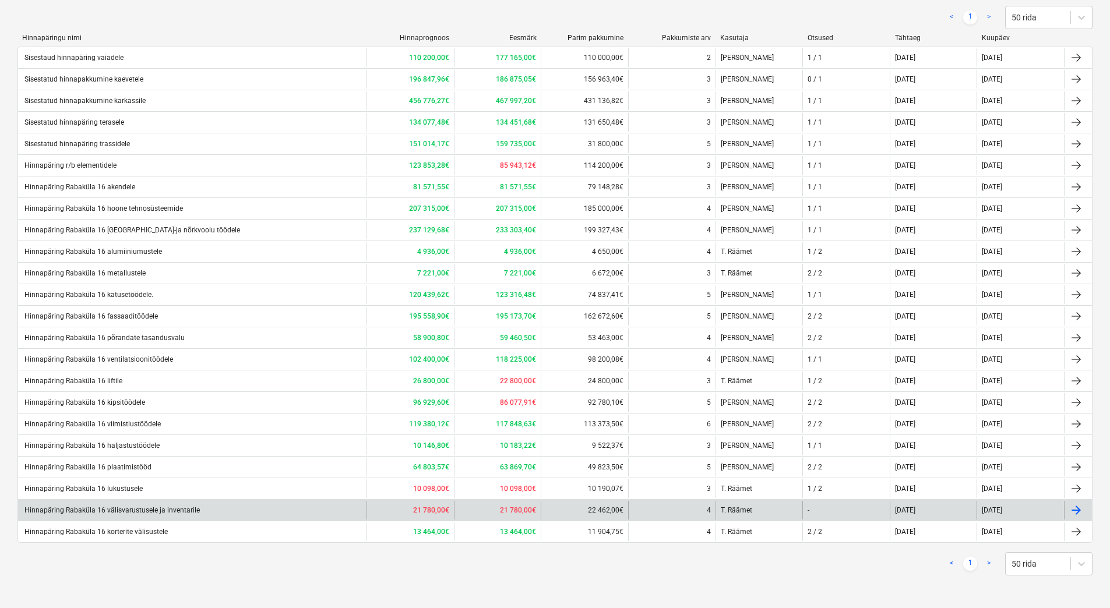
click at [272, 511] on div "Hinnapäring Rabaküla 16 välisvarustusele ja inventarile" at bounding box center [192, 510] width 348 height 19
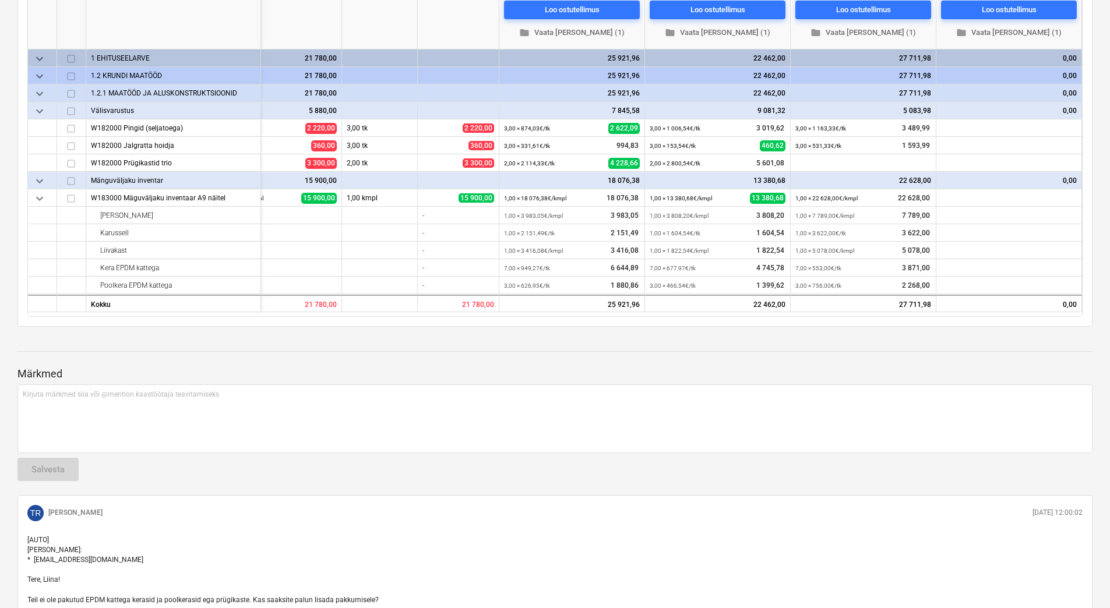
scroll to position [233, 0]
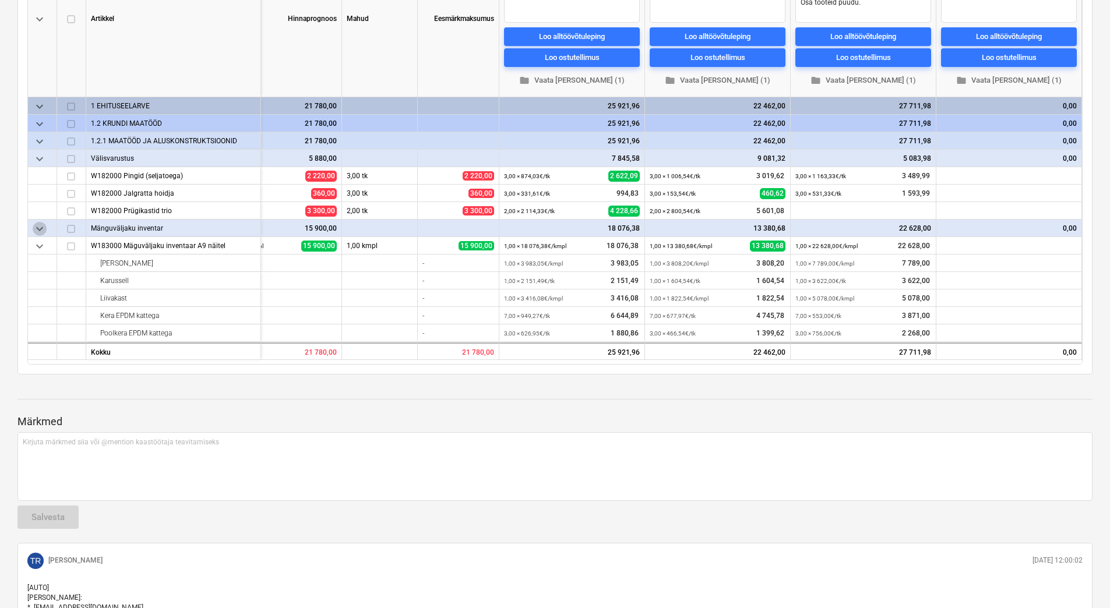
click at [44, 227] on span "keyboard_arrow_down" at bounding box center [40, 229] width 14 height 14
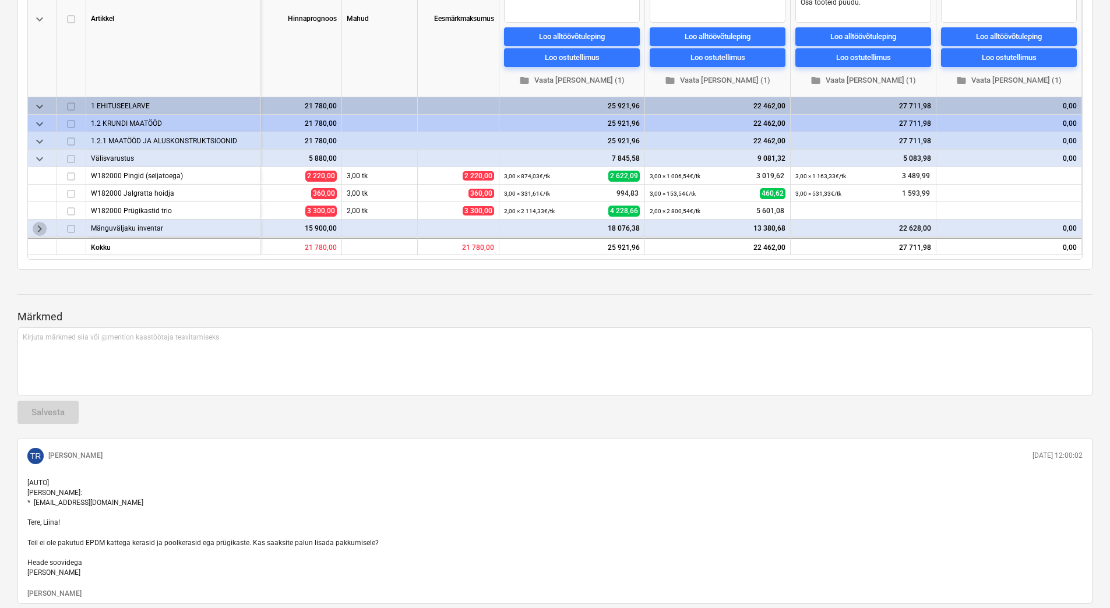
click at [44, 227] on span "keyboard_arrow_right" at bounding box center [40, 229] width 14 height 14
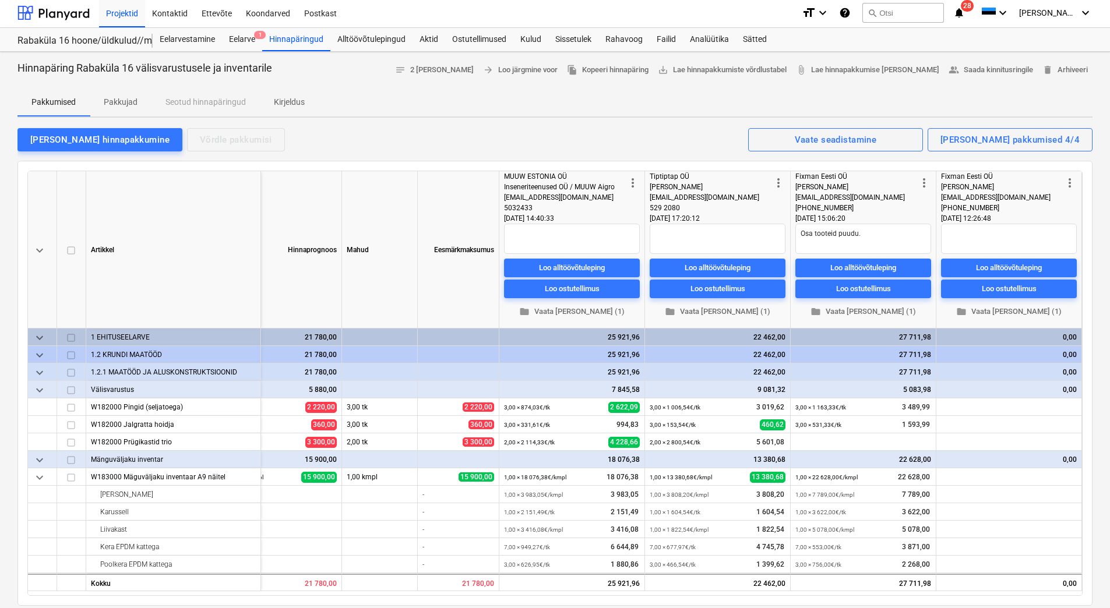
scroll to position [0, 0]
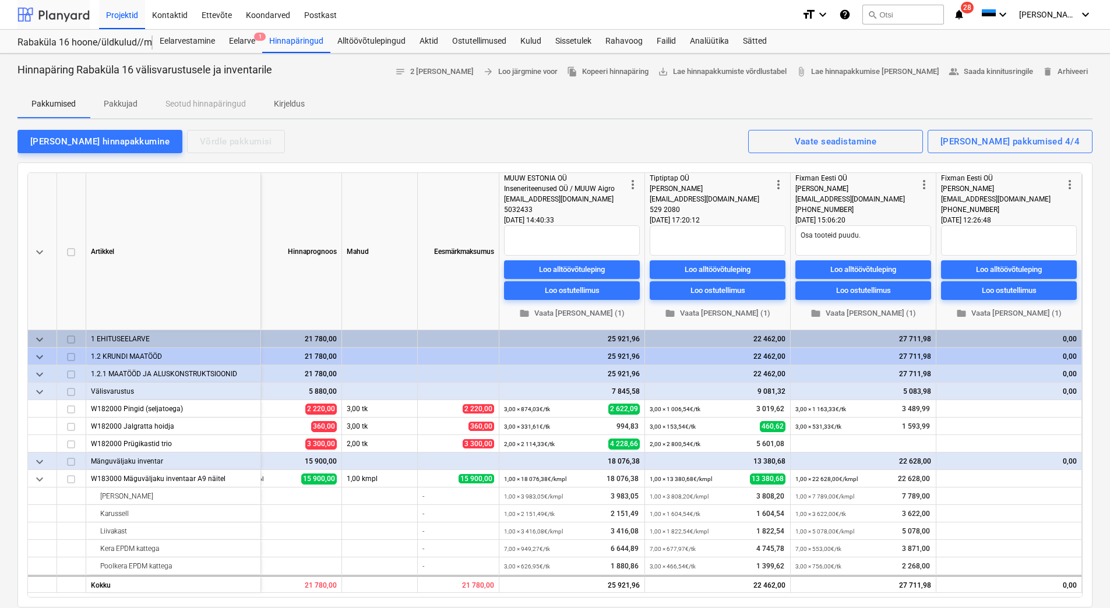
click at [66, 18] on div at bounding box center [53, 14] width 72 height 29
type textarea "x"
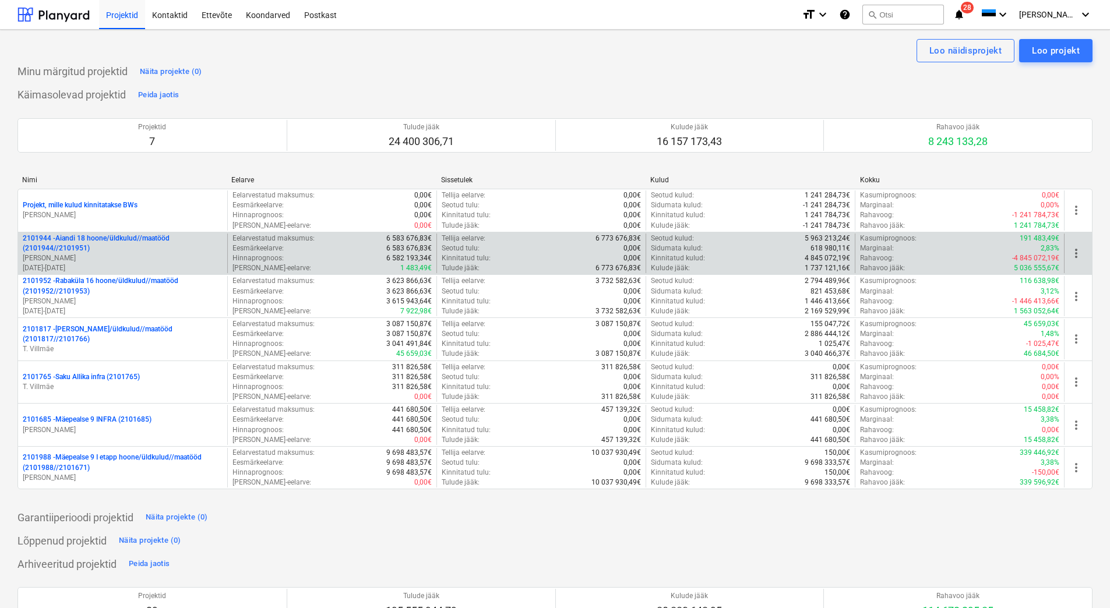
click at [110, 256] on p "[PERSON_NAME]" at bounding box center [123, 258] width 200 height 10
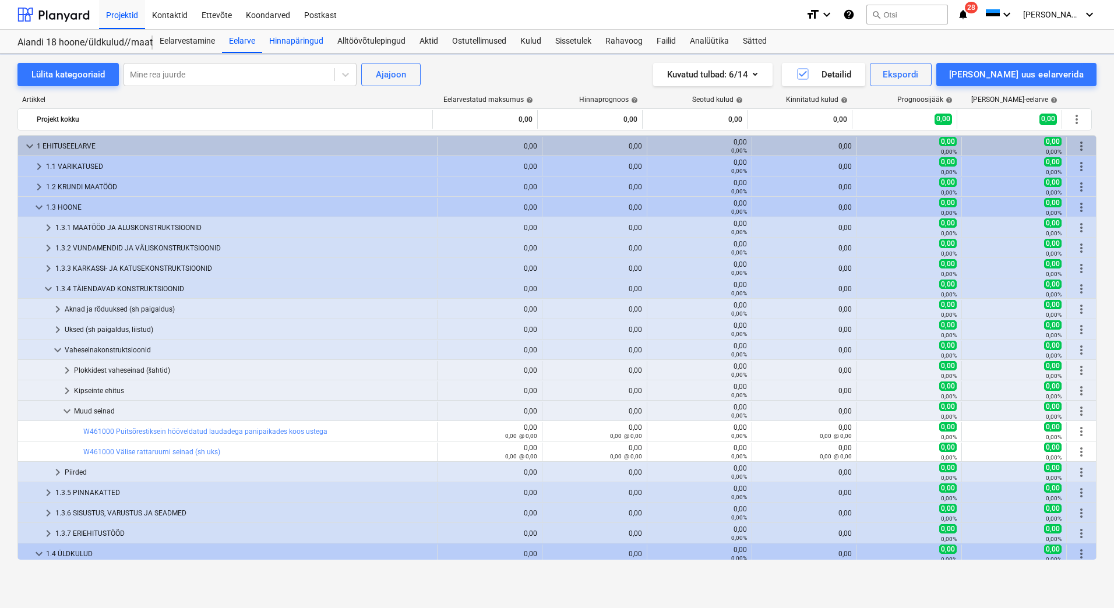
click at [298, 43] on div "Hinnapäringud" at bounding box center [296, 41] width 68 height 23
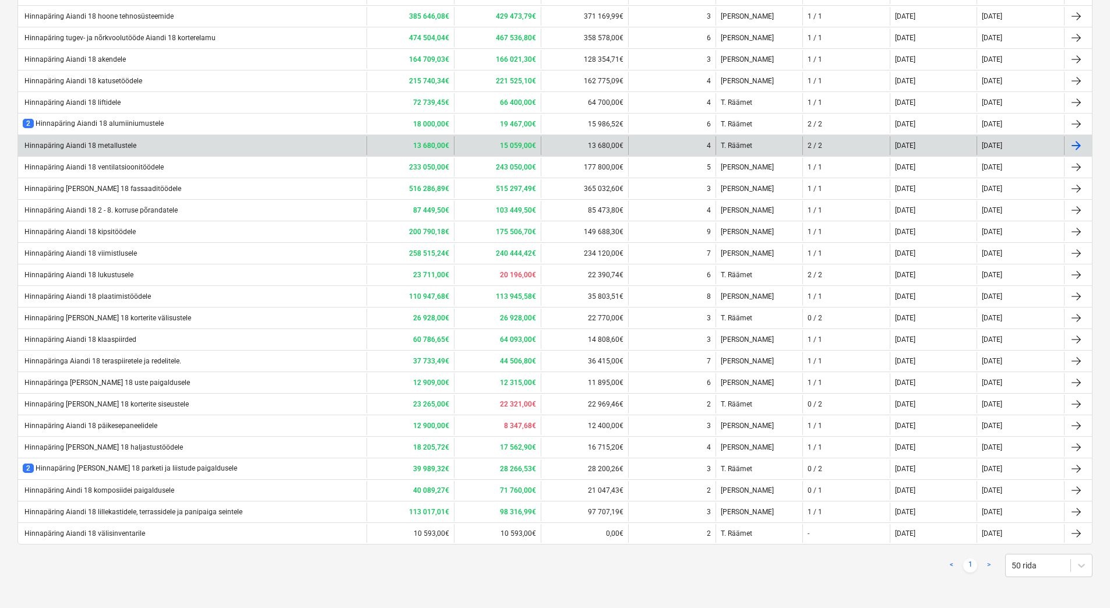
scroll to position [324, 0]
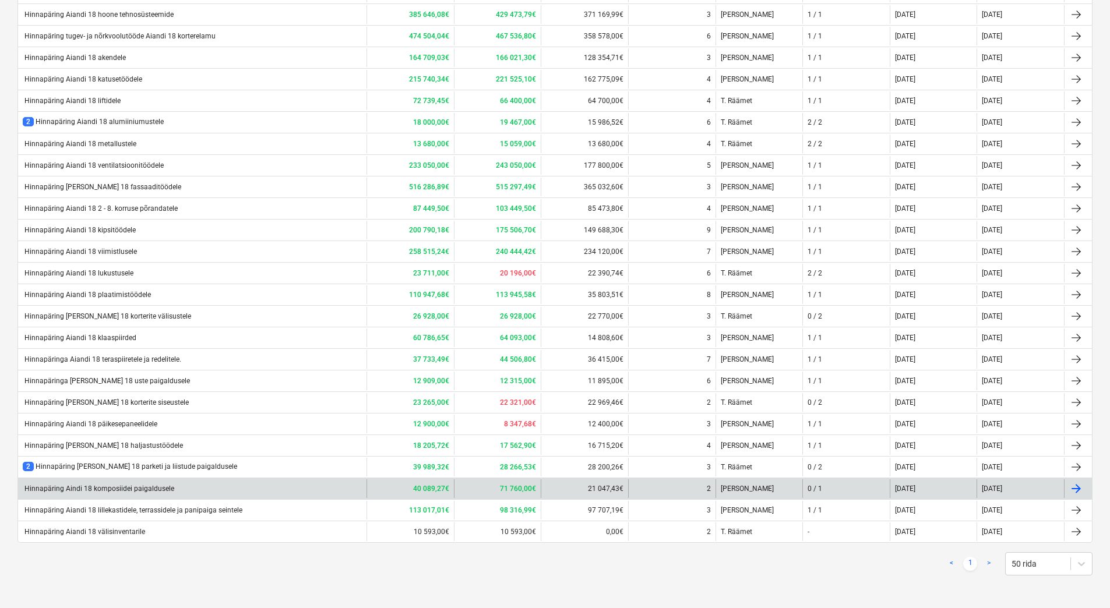
click at [146, 482] on div "Hinnapäring Aindi 18 komposiidei paigaldusele" at bounding box center [192, 488] width 348 height 19
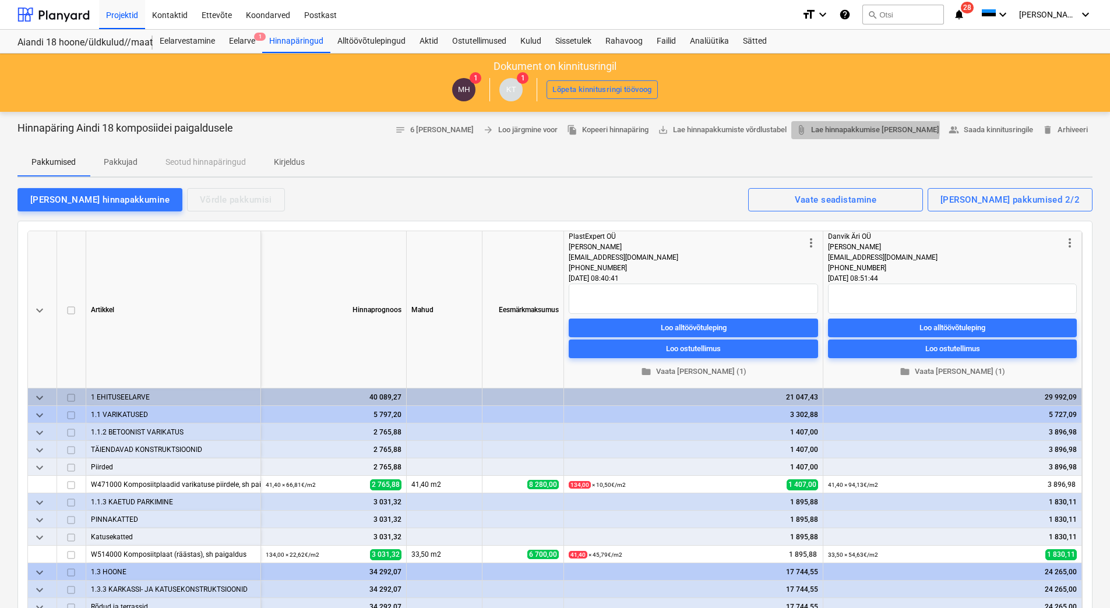
click at [888, 128] on span "attach_file Lae hinnapakkumise [PERSON_NAME]" at bounding box center [867, 129] width 143 height 13
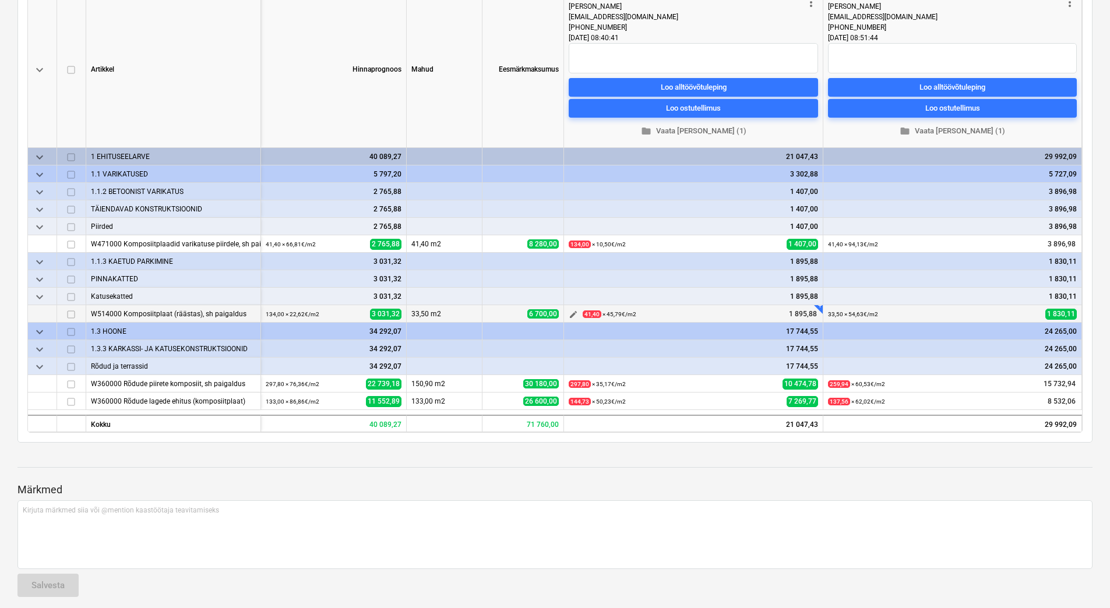
scroll to position [291, 0]
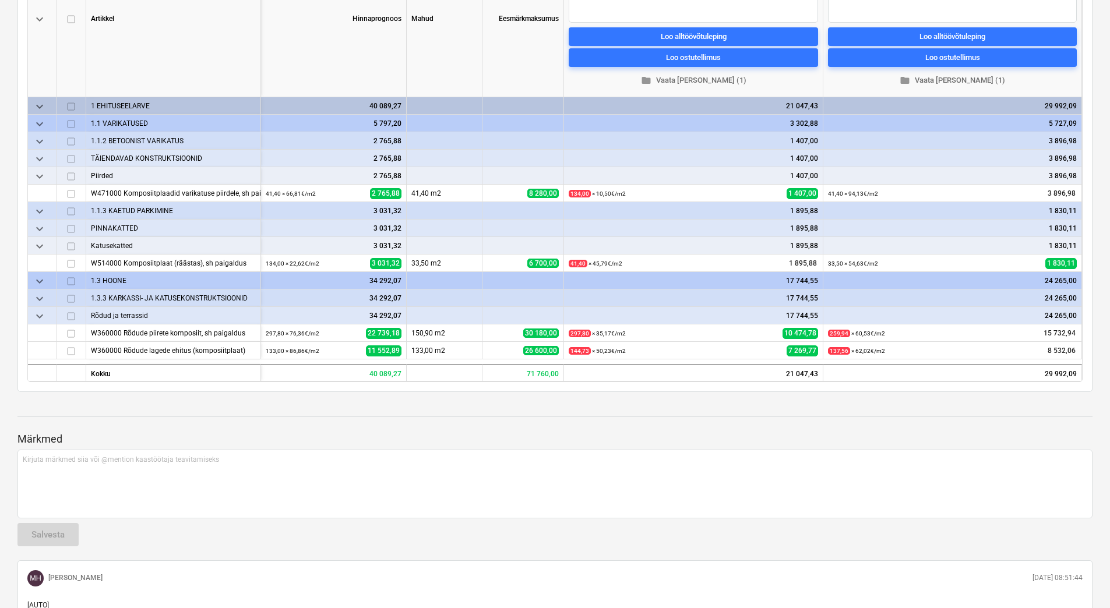
click at [524, 403] on div at bounding box center [554, 405] width 1075 height 9
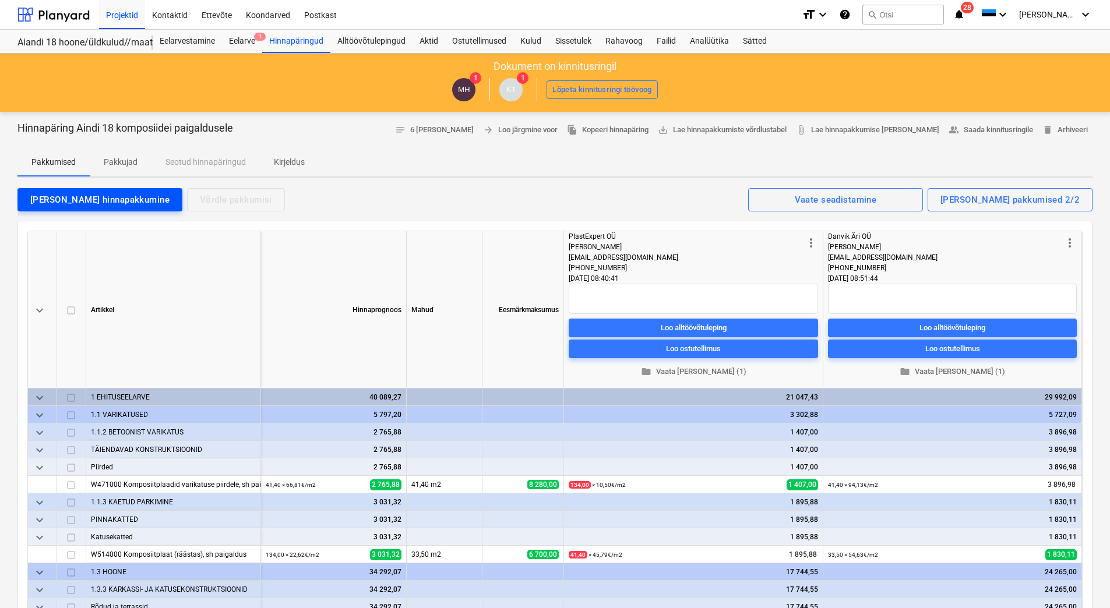
click at [82, 190] on button "[PERSON_NAME] hinnapakkumine" at bounding box center [99, 199] width 165 height 23
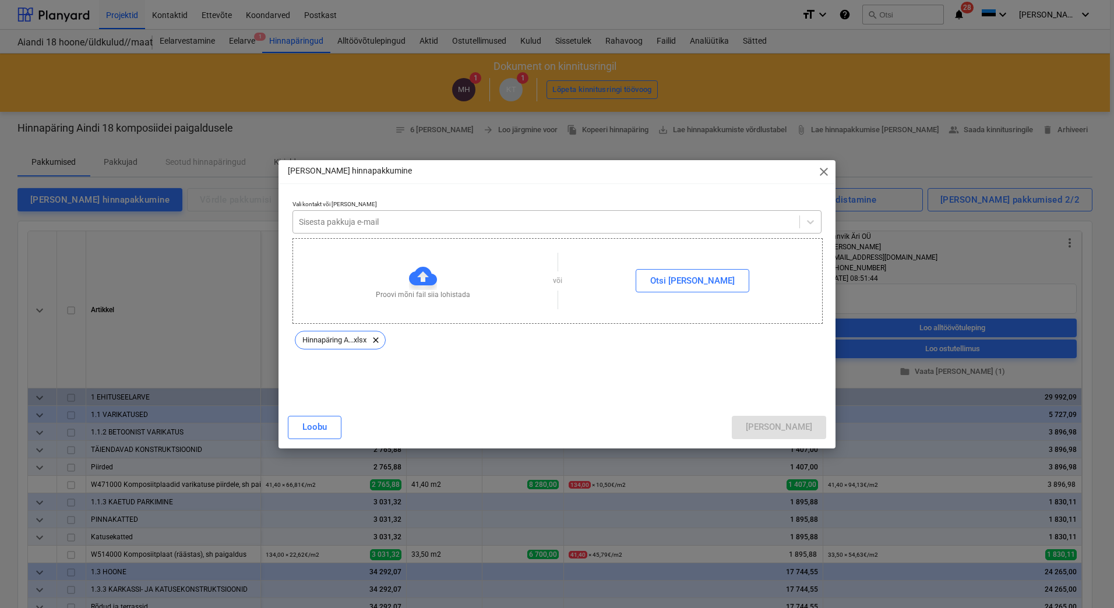
click at [380, 227] on div at bounding box center [546, 222] width 495 height 12
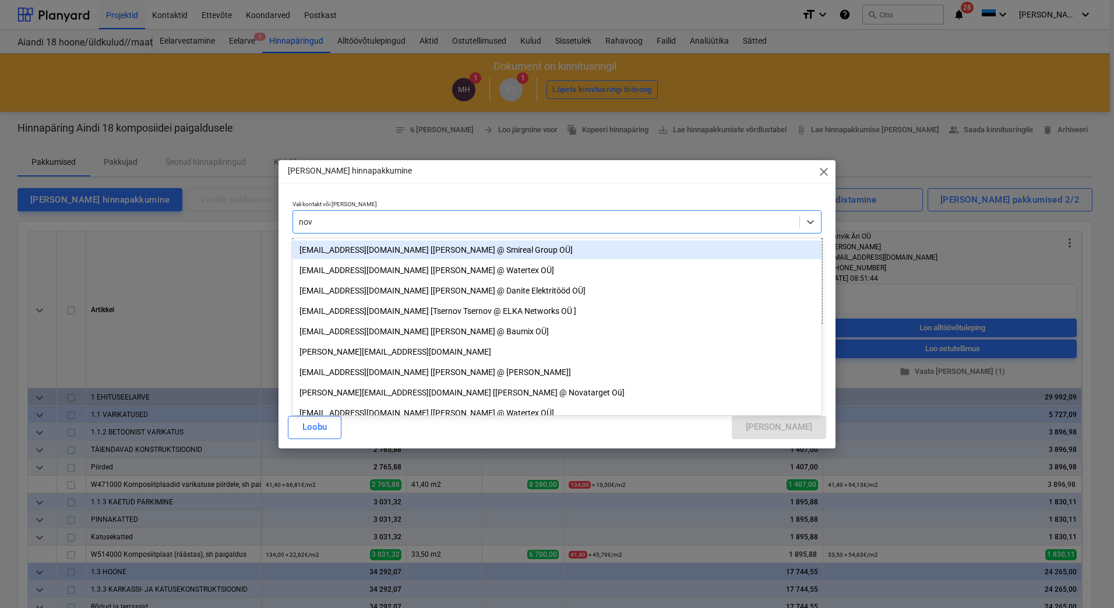
type input "novo"
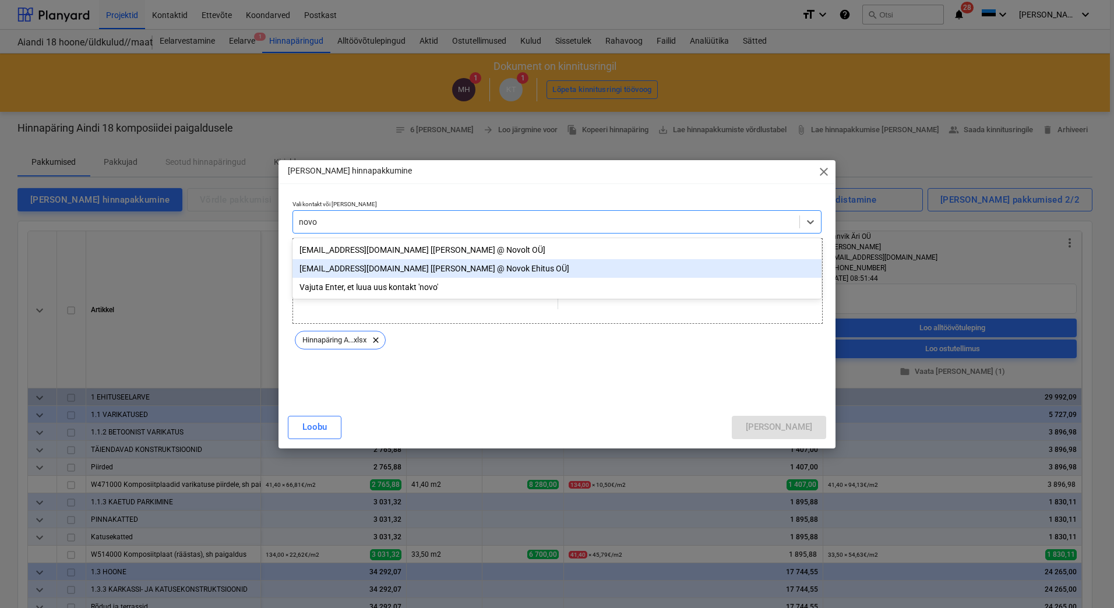
click at [366, 271] on div "[EMAIL_ADDRESS][DOMAIN_NAME] [[PERSON_NAME] @ Novok Ehitus OÜ]" at bounding box center [556, 268] width 529 height 19
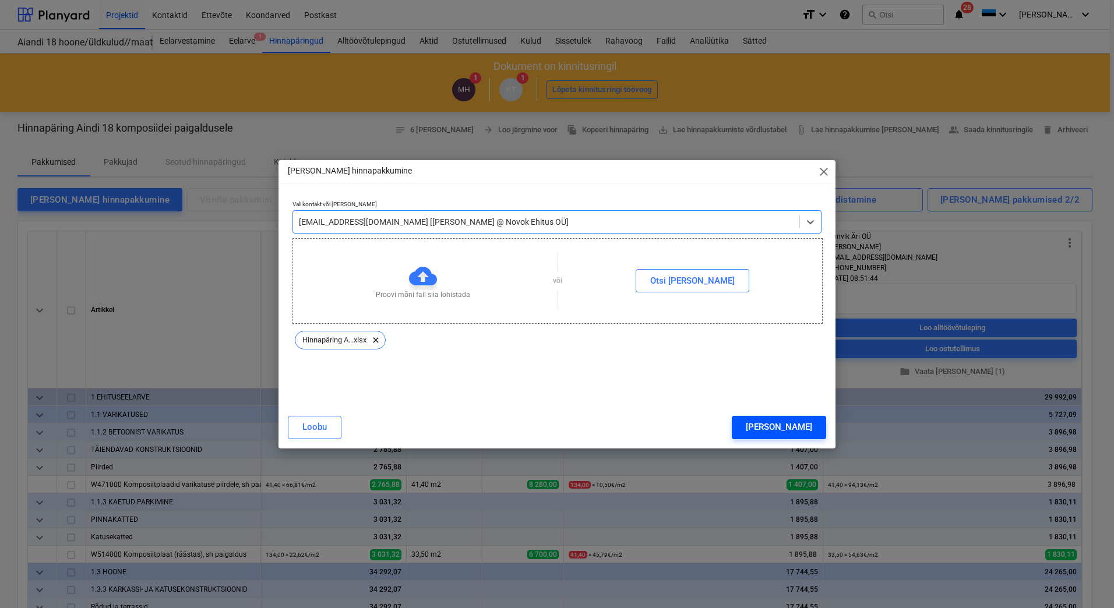
click at [809, 427] on div "[PERSON_NAME]" at bounding box center [779, 426] width 66 height 15
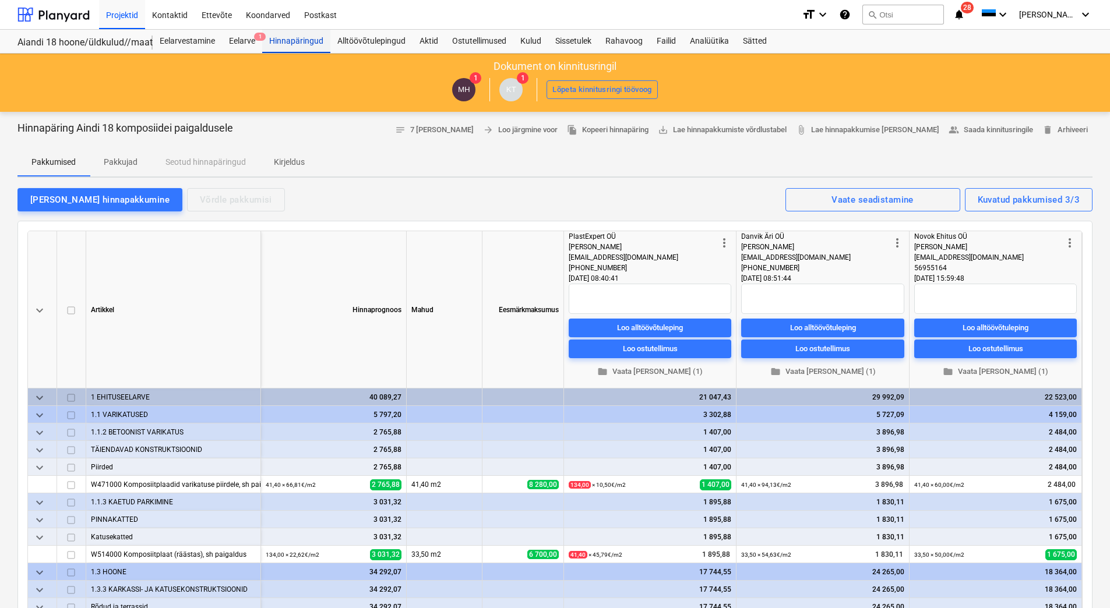
click at [291, 41] on div "Hinnapäringud" at bounding box center [296, 41] width 68 height 23
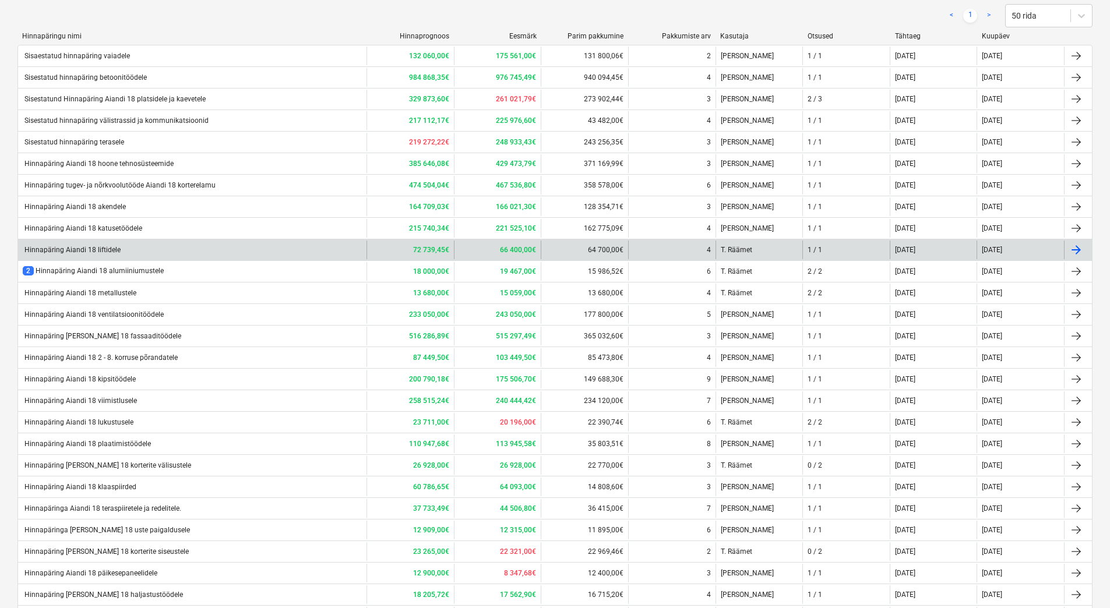
scroll to position [233, 0]
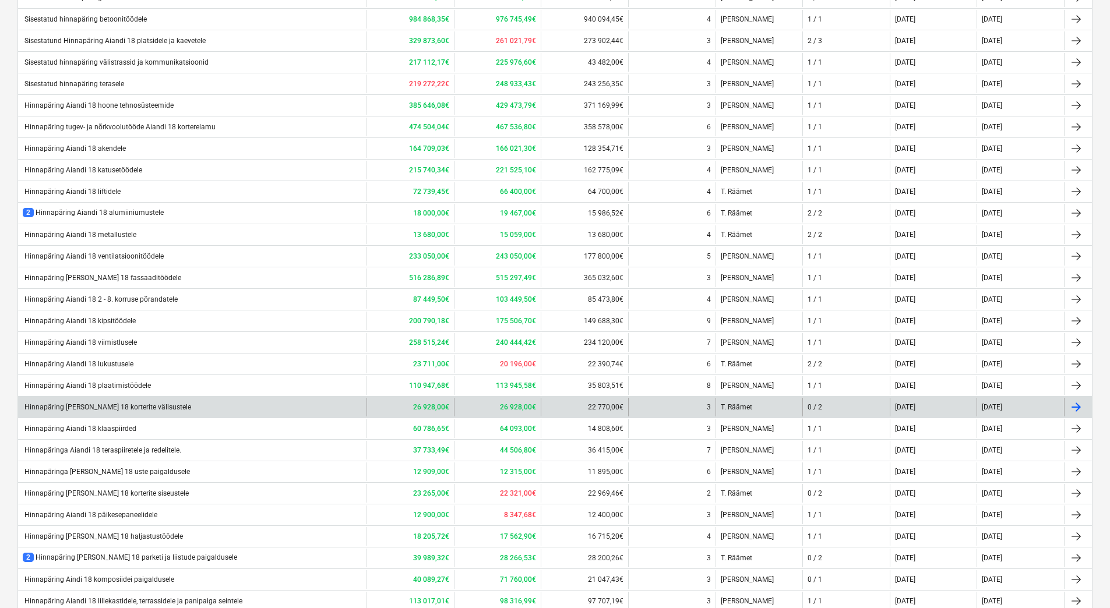
click at [770, 404] on div "T. Räämet" at bounding box center [758, 407] width 87 height 19
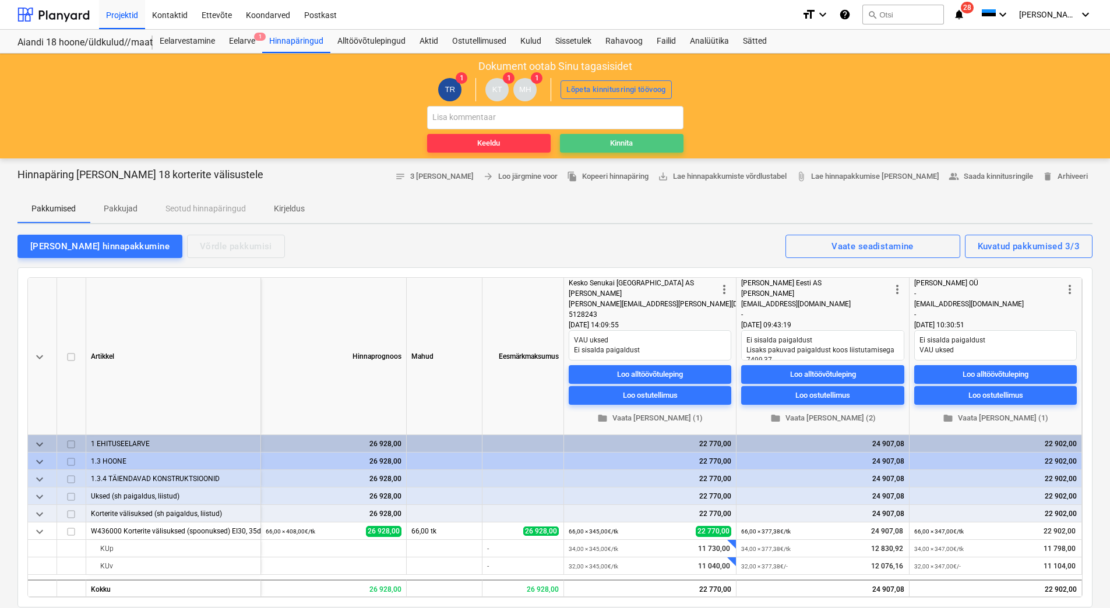
click at [653, 148] on span "Kinnita" at bounding box center [621, 143] width 114 height 13
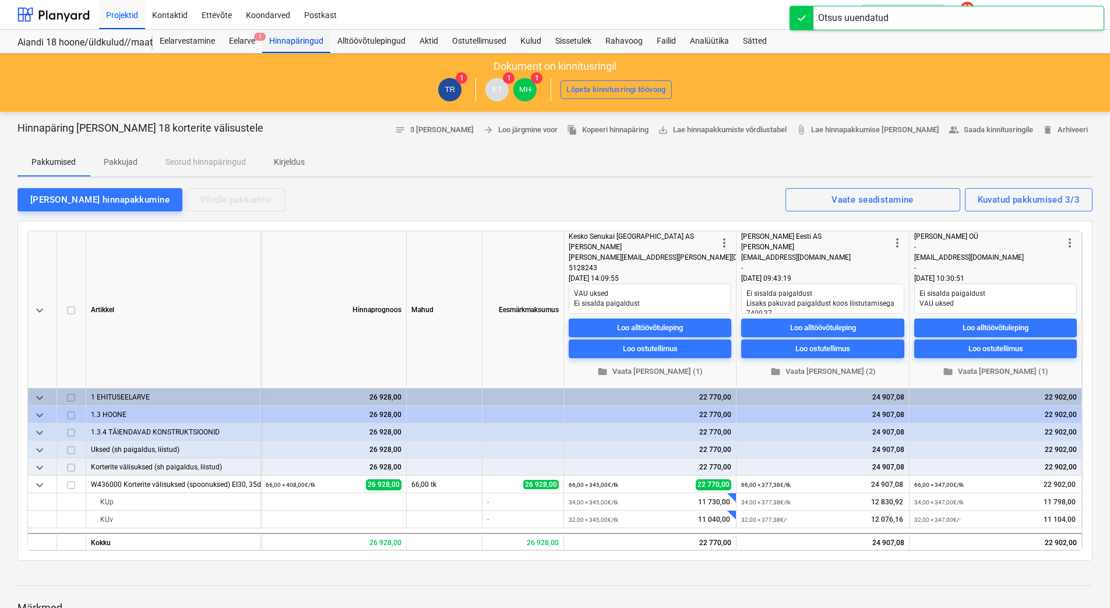
click at [290, 43] on div "Hinnapäringud" at bounding box center [296, 41] width 68 height 23
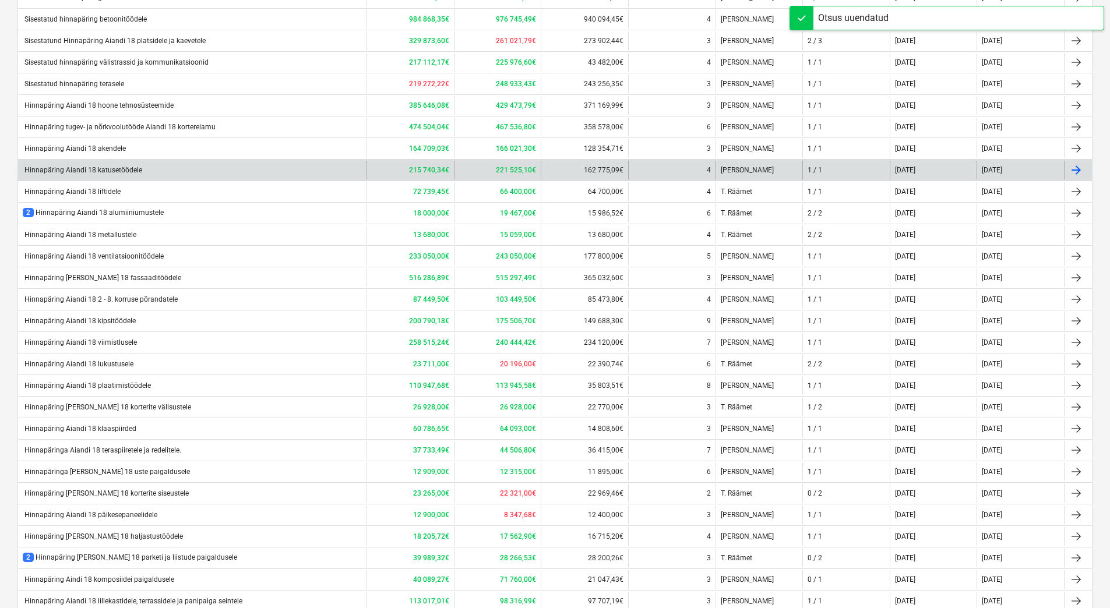
scroll to position [291, 0]
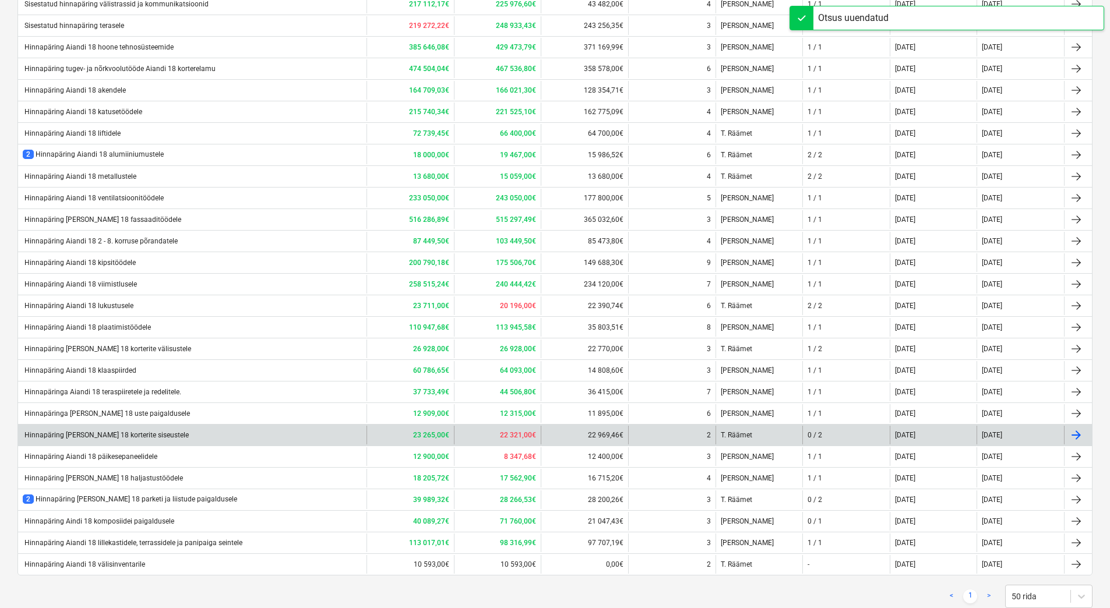
click at [839, 432] on div "0 / 2" at bounding box center [845, 435] width 87 height 19
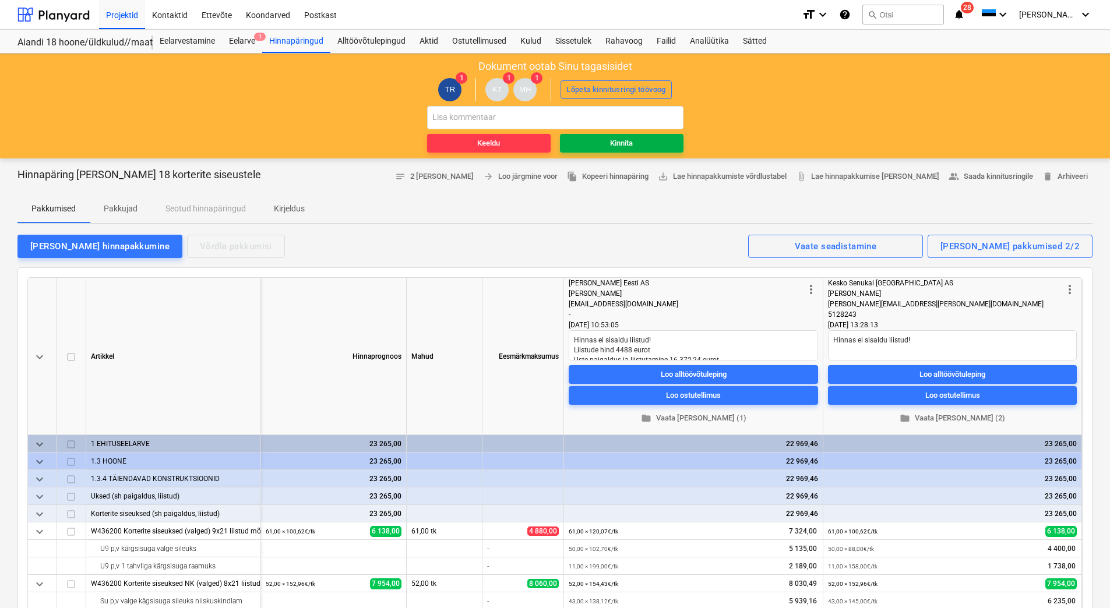
click at [653, 142] on span "Kinnita" at bounding box center [621, 143] width 114 height 13
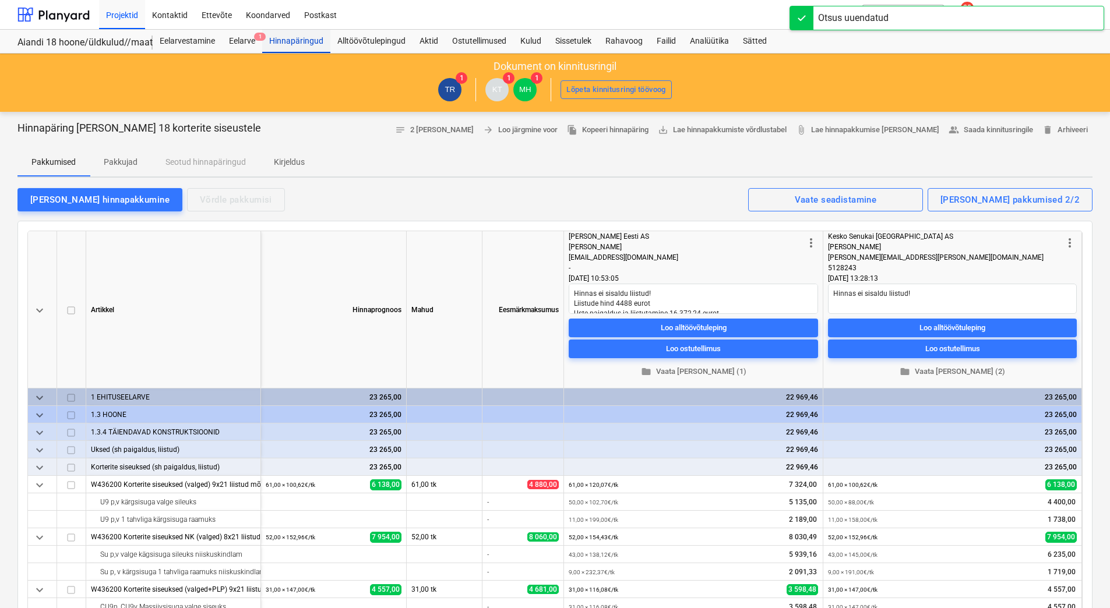
click at [305, 36] on div "Hinnapäringud" at bounding box center [296, 41] width 68 height 23
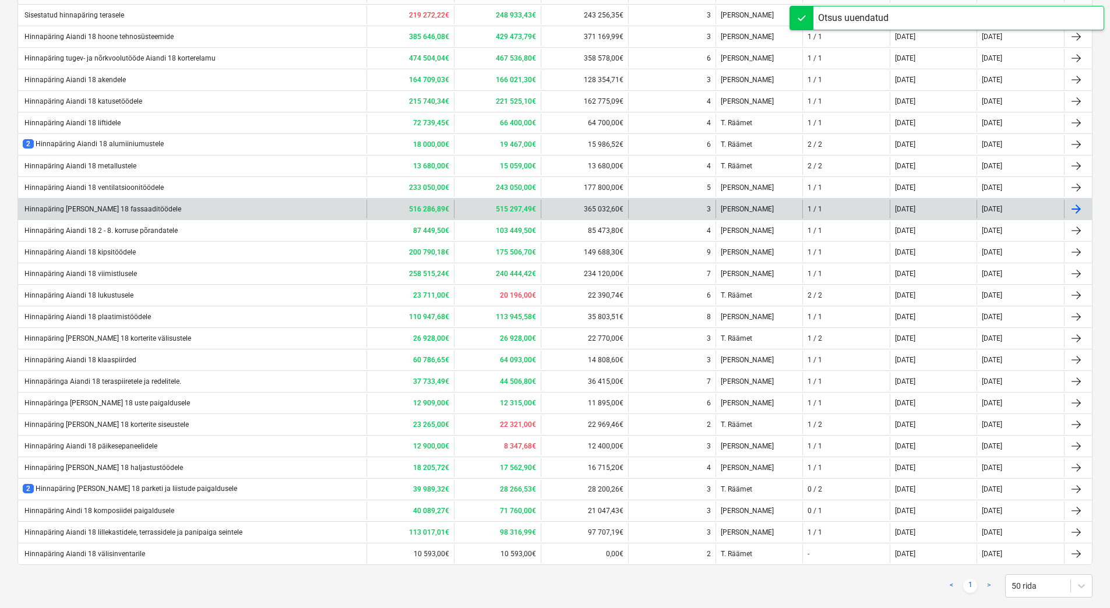
scroll to position [324, 0]
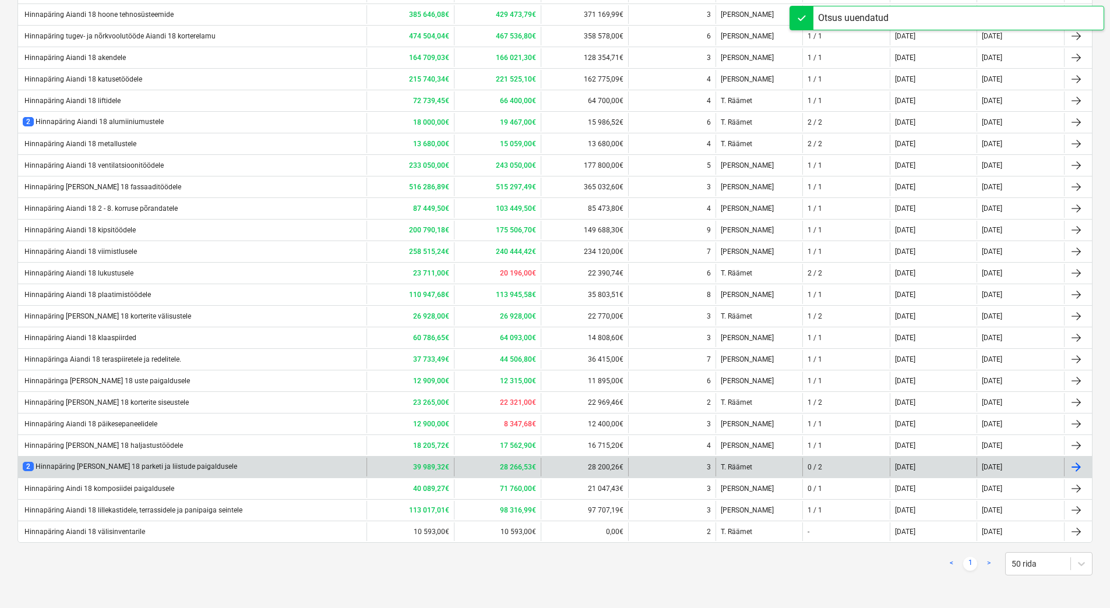
click at [838, 463] on div "0 / 2" at bounding box center [845, 467] width 87 height 19
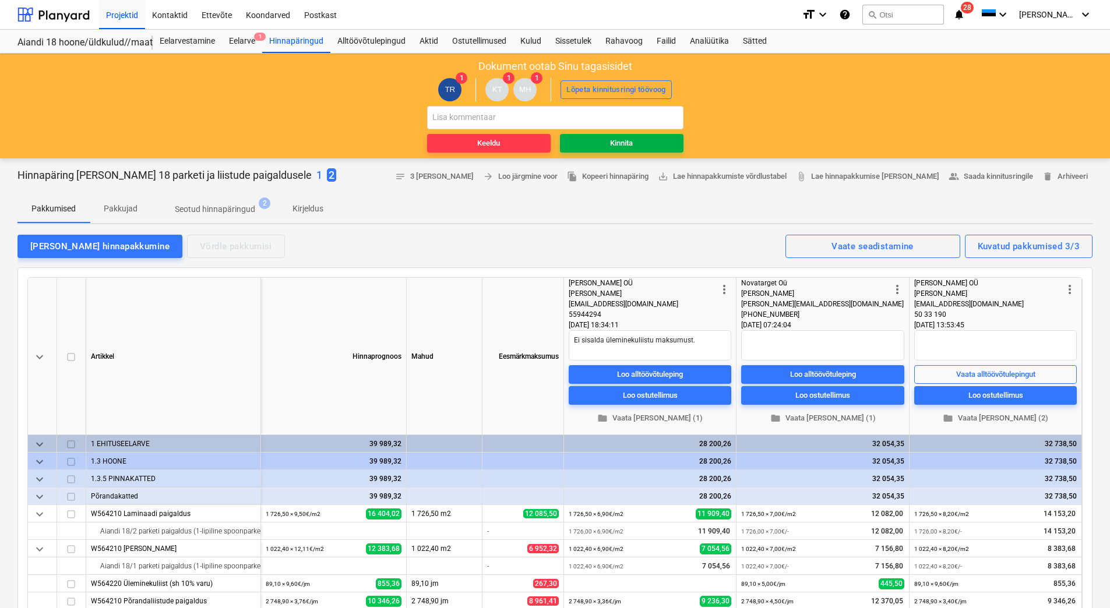
click at [644, 143] on span "Kinnita" at bounding box center [621, 143] width 114 height 13
type textarea "x"
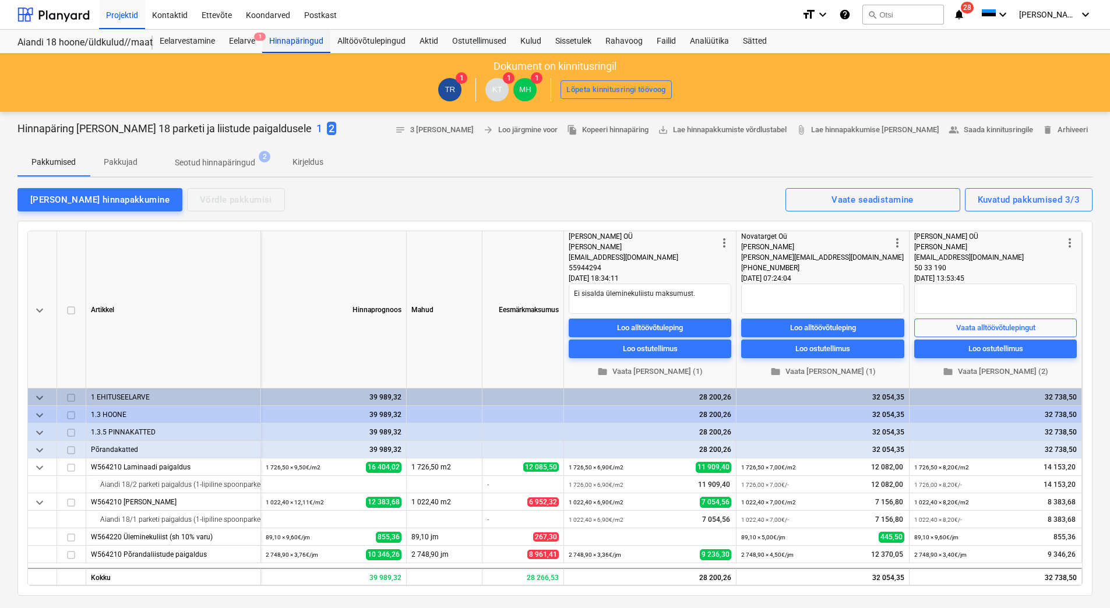
click at [297, 46] on div "Hinnapäringud" at bounding box center [296, 41] width 68 height 23
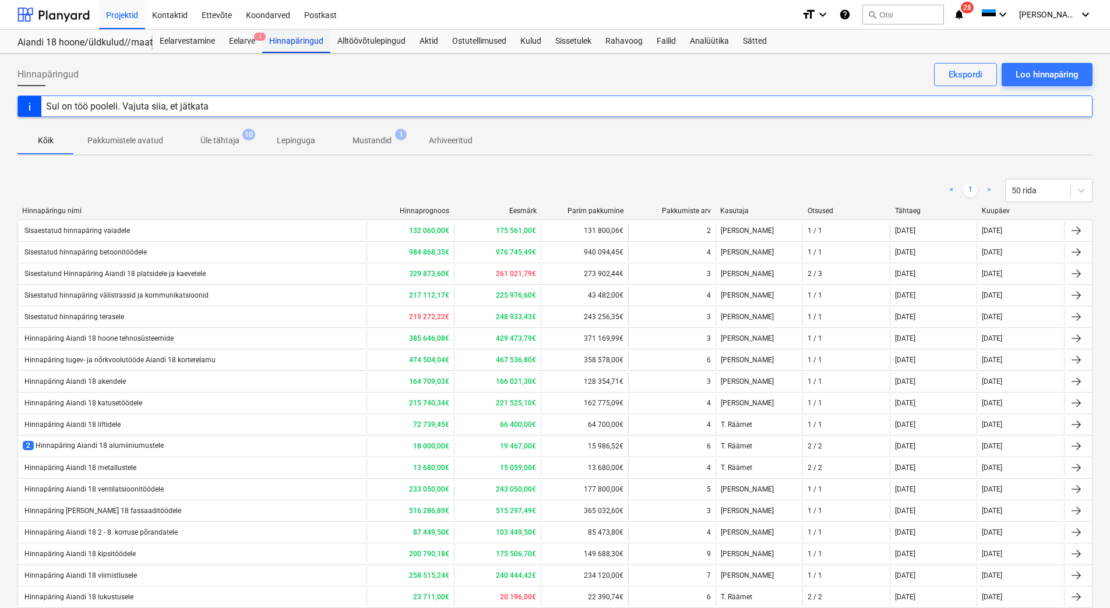
click at [283, 40] on div "Hinnapäringud" at bounding box center [296, 41] width 68 height 23
click at [58, 23] on div at bounding box center [53, 14] width 72 height 29
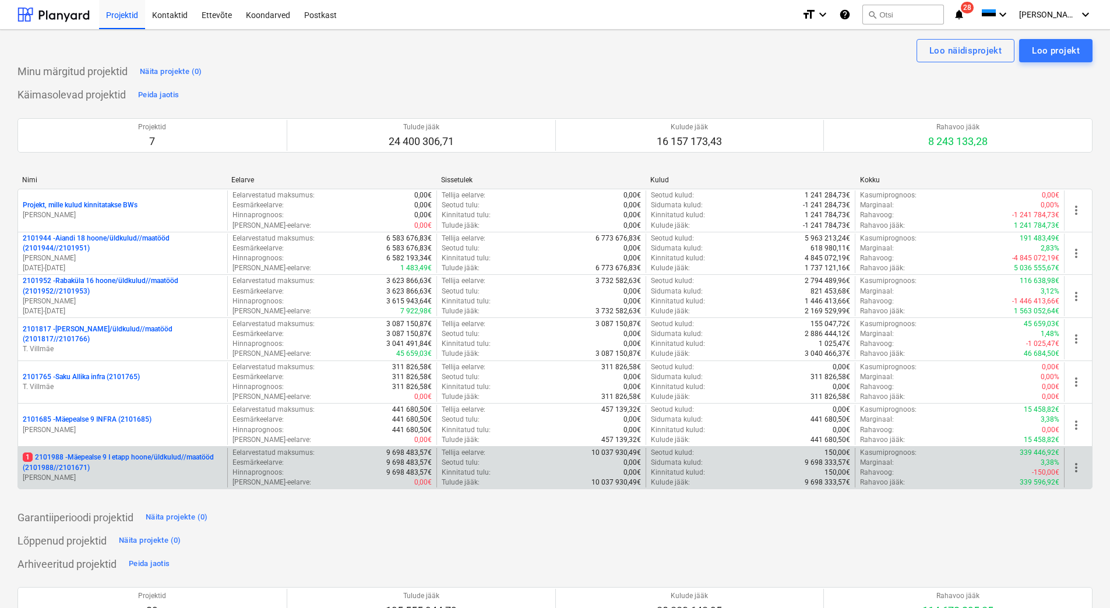
click at [141, 475] on p "[PERSON_NAME]" at bounding box center [123, 478] width 200 height 10
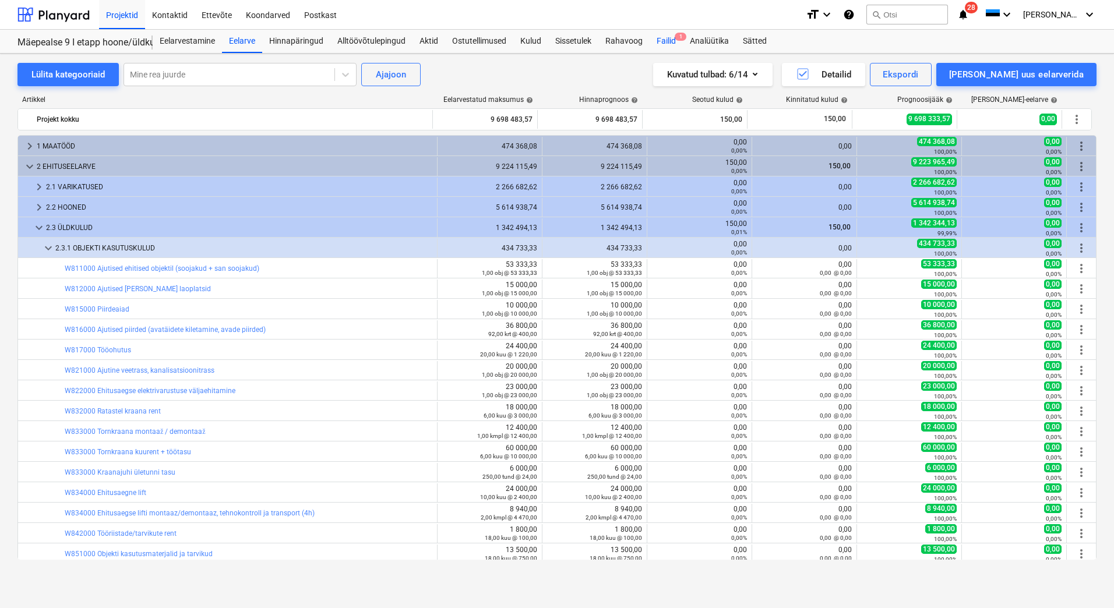
click at [666, 41] on div "Failid 1" at bounding box center [666, 41] width 33 height 23
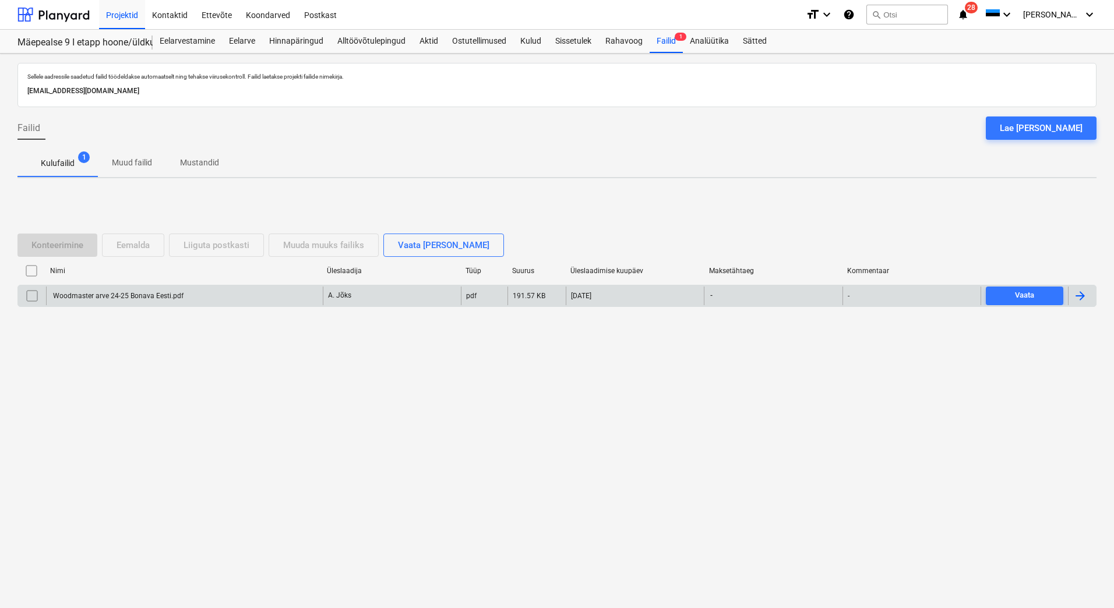
click at [142, 294] on div "Woodmaster arve 24-25 Bonava Eesti.pdf" at bounding box center [117, 296] width 132 height 8
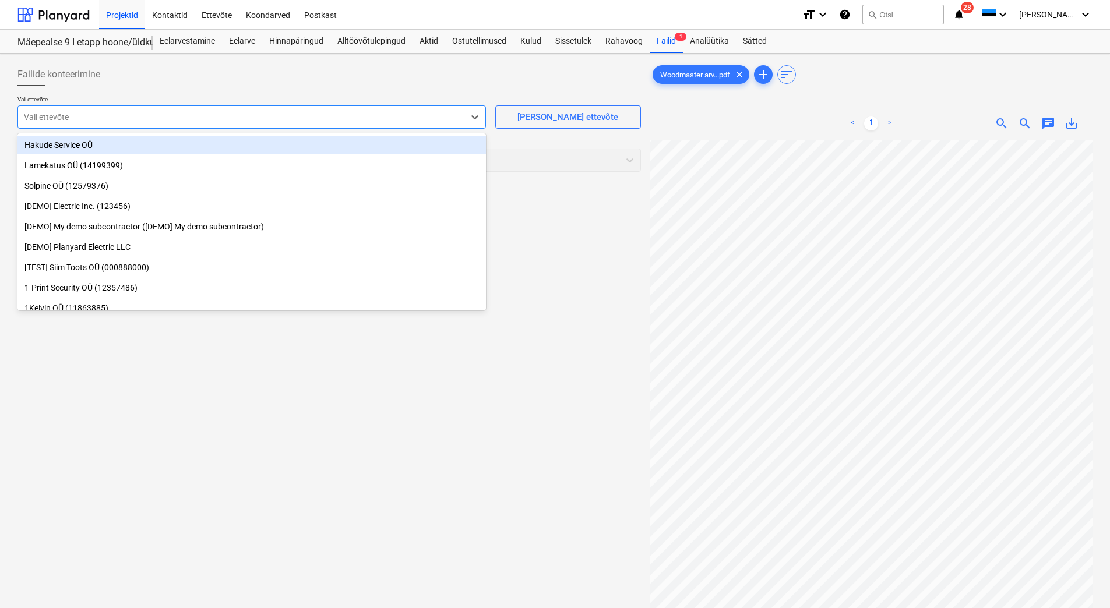
click at [101, 123] on div "Vali ettevõte" at bounding box center [241, 117] width 446 height 16
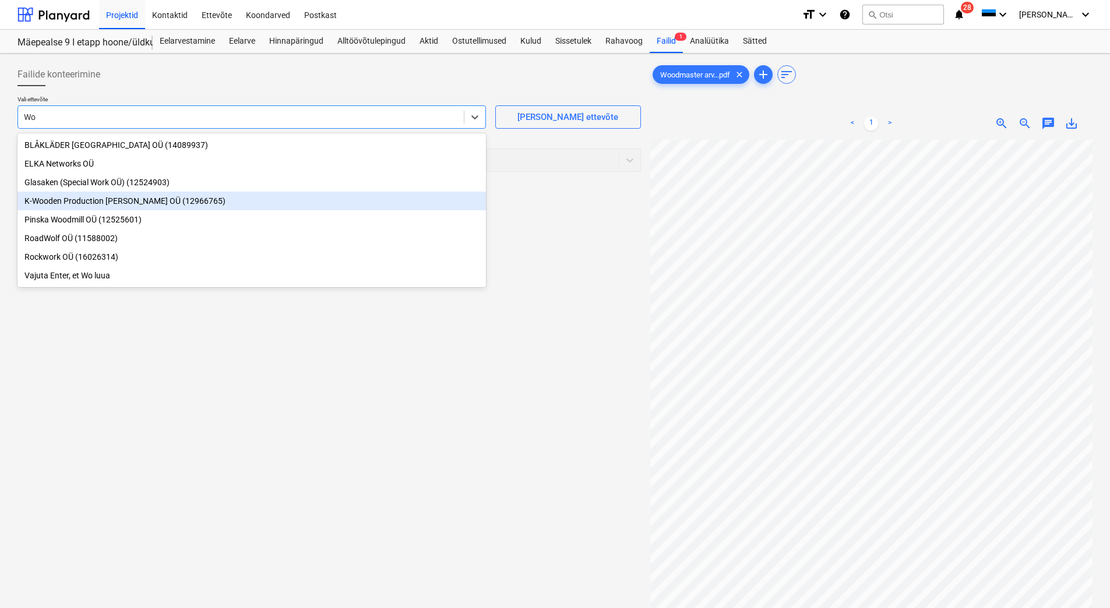
type input "W"
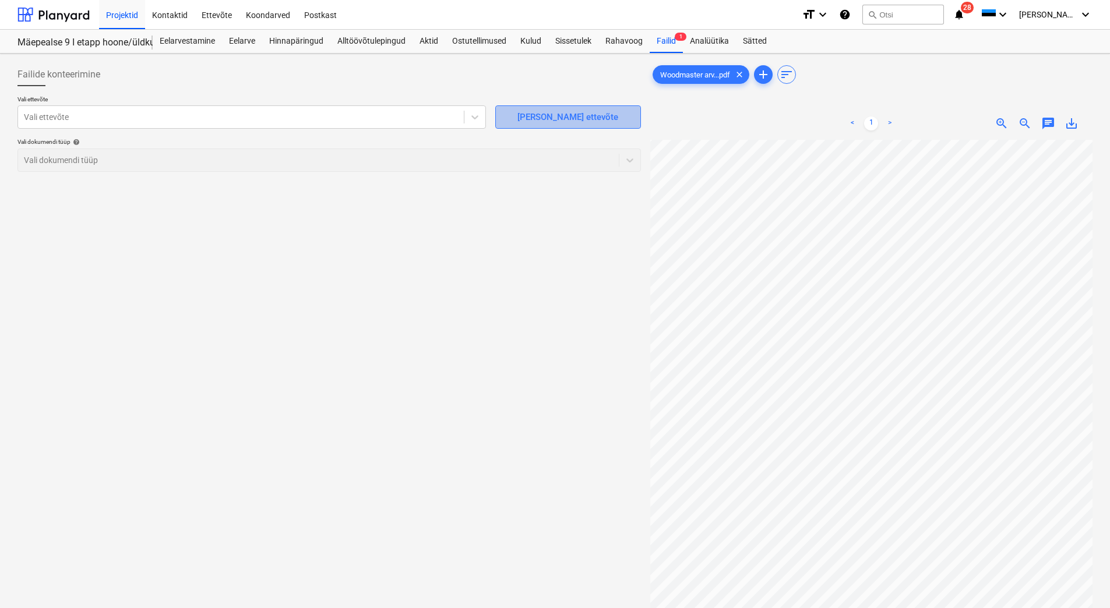
click at [540, 119] on div "[PERSON_NAME] ettevõte" at bounding box center [567, 117] width 101 height 15
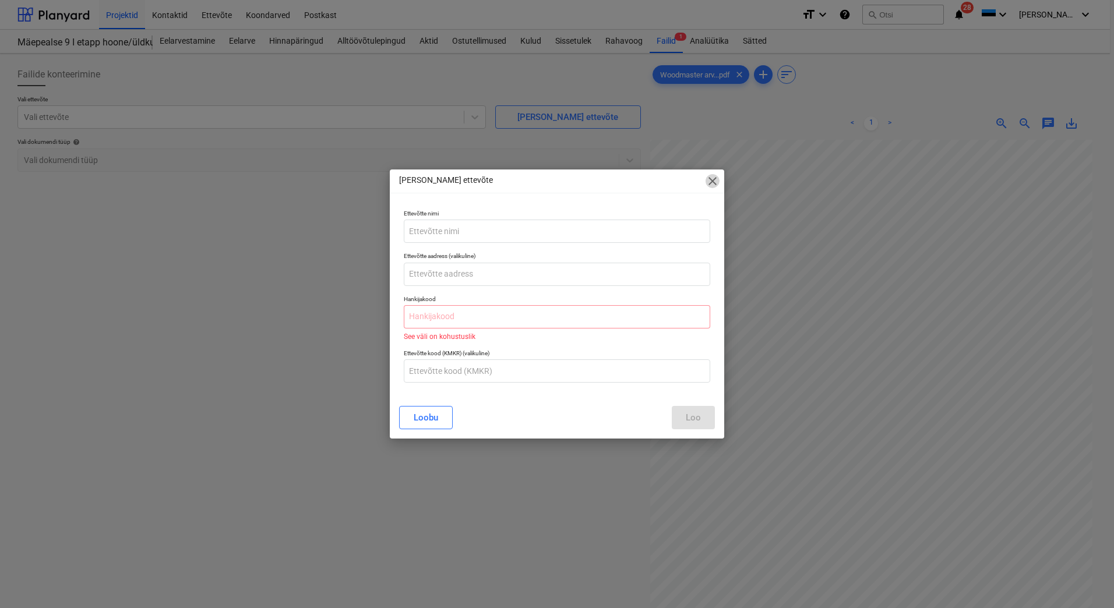
click at [714, 184] on span "close" at bounding box center [712, 181] width 14 height 14
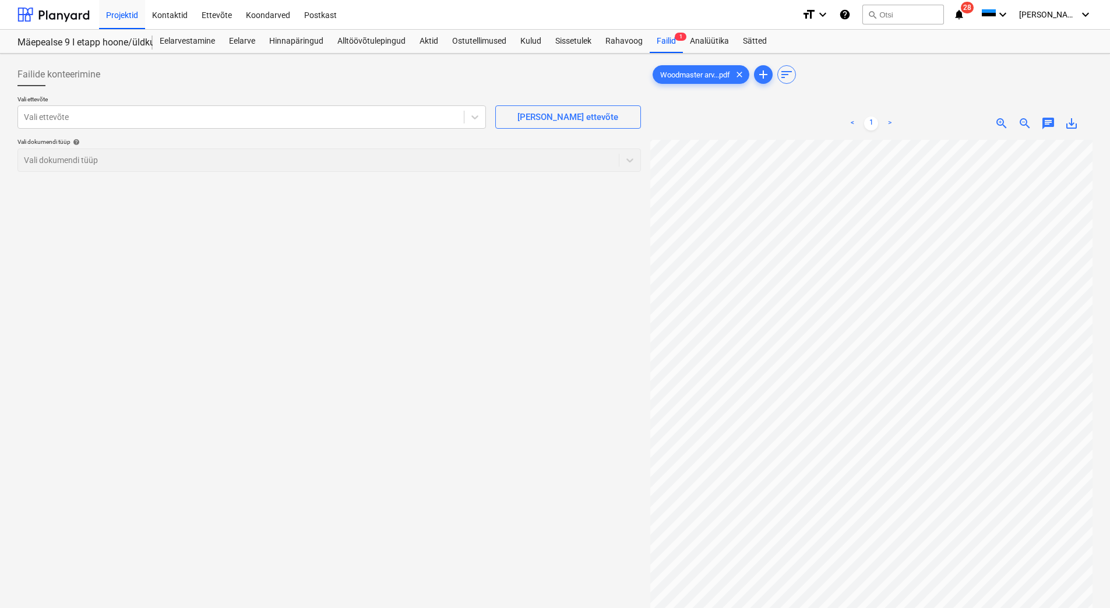
scroll to position [169, 0]
click at [555, 119] on div "[PERSON_NAME] ettevõte" at bounding box center [567, 117] width 101 height 15
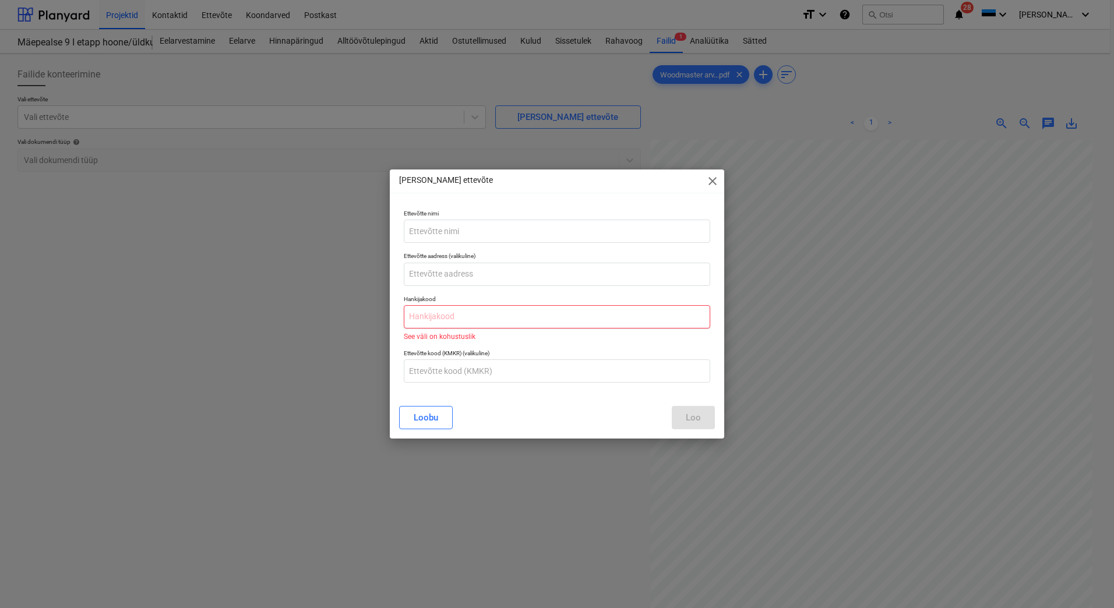
click at [472, 316] on input "text" at bounding box center [557, 316] width 306 height 23
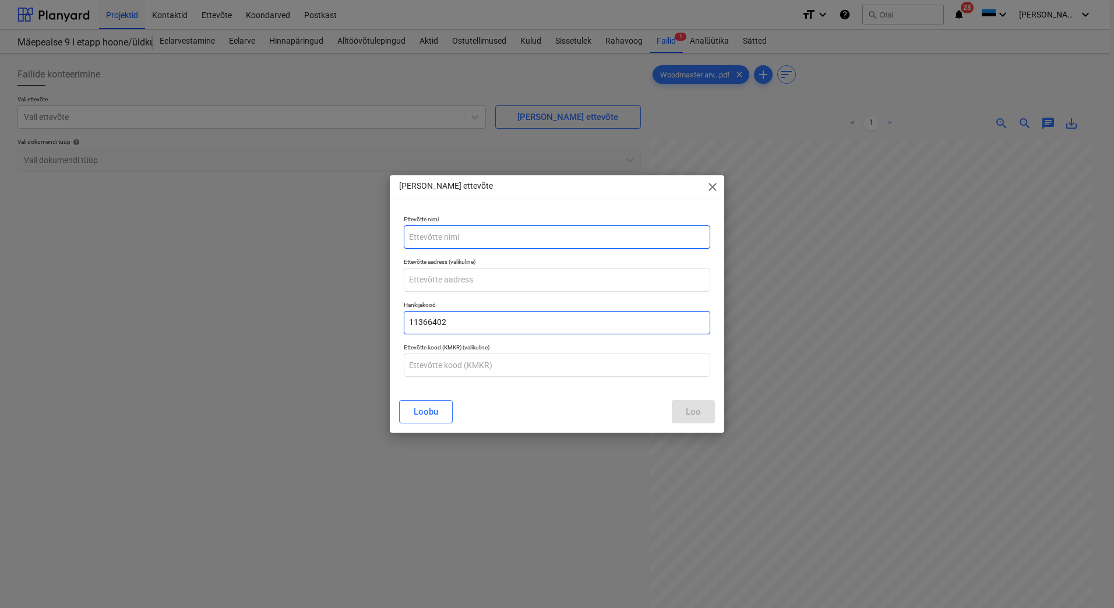
type input "11366402"
click at [433, 239] on input "text" at bounding box center [557, 236] width 306 height 23
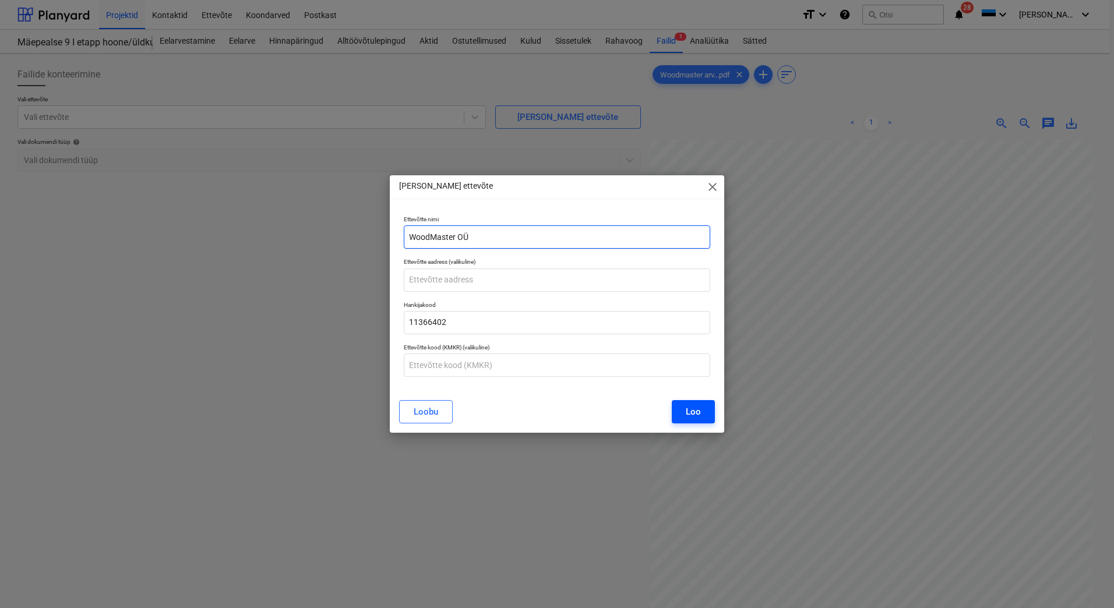
type input "WoodMaster OÜ"
click at [689, 411] on div "Loo" at bounding box center [693, 411] width 15 height 15
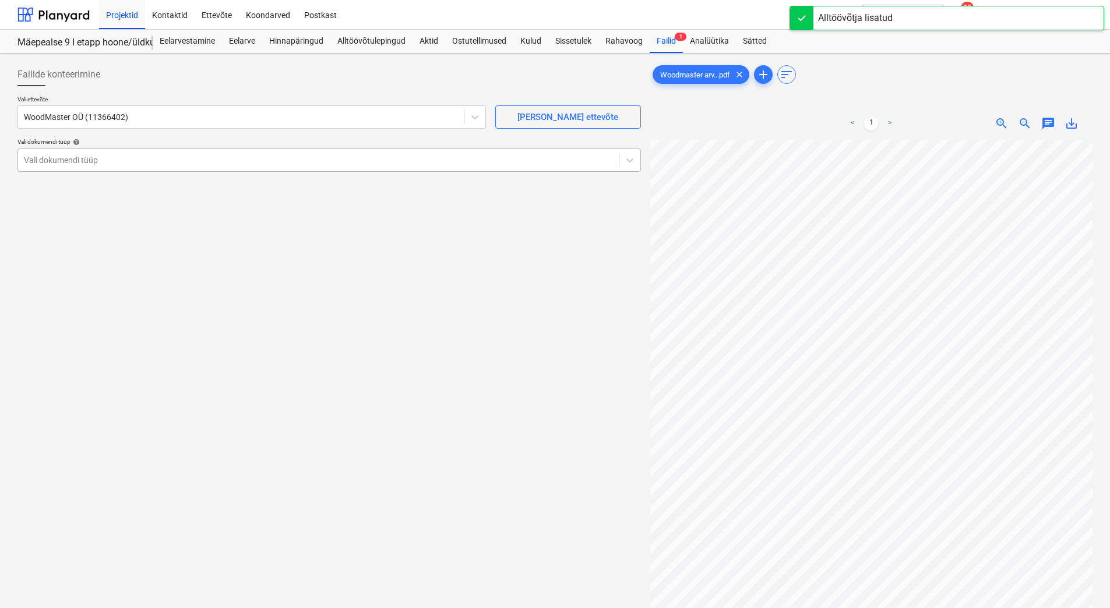
click at [116, 164] on div at bounding box center [318, 160] width 589 height 12
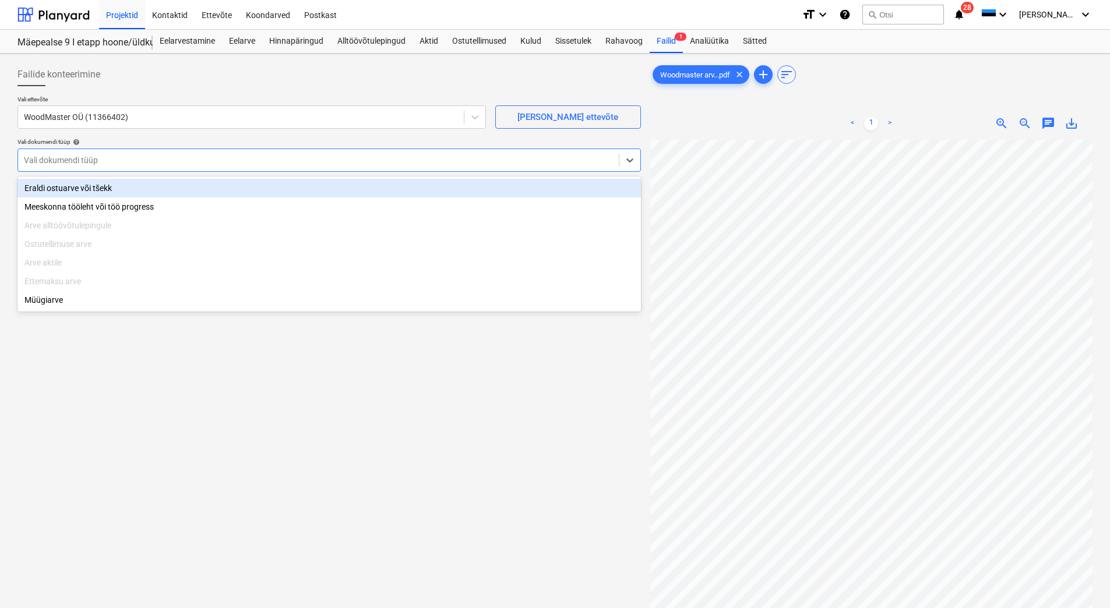
click at [93, 188] on div "Eraldi ostuarve või tšekk" at bounding box center [328, 188] width 623 height 19
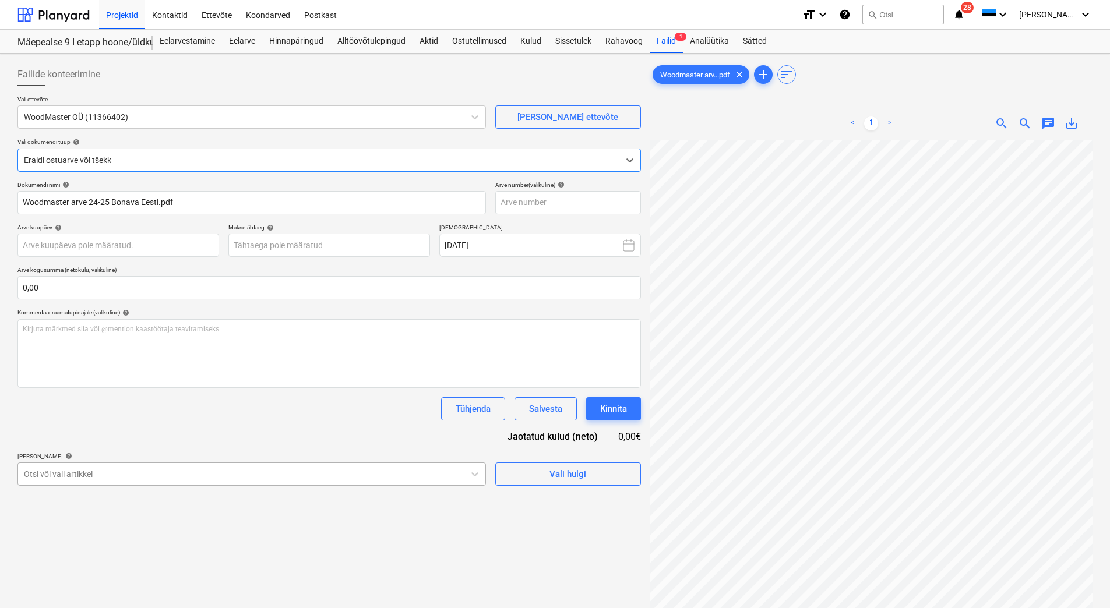
click at [183, 477] on div "Failide konteerimine Vali ettevõte WoodMaster OÜ (11366402) [PERSON_NAME] uus e…" at bounding box center [329, 389] width 633 height 662
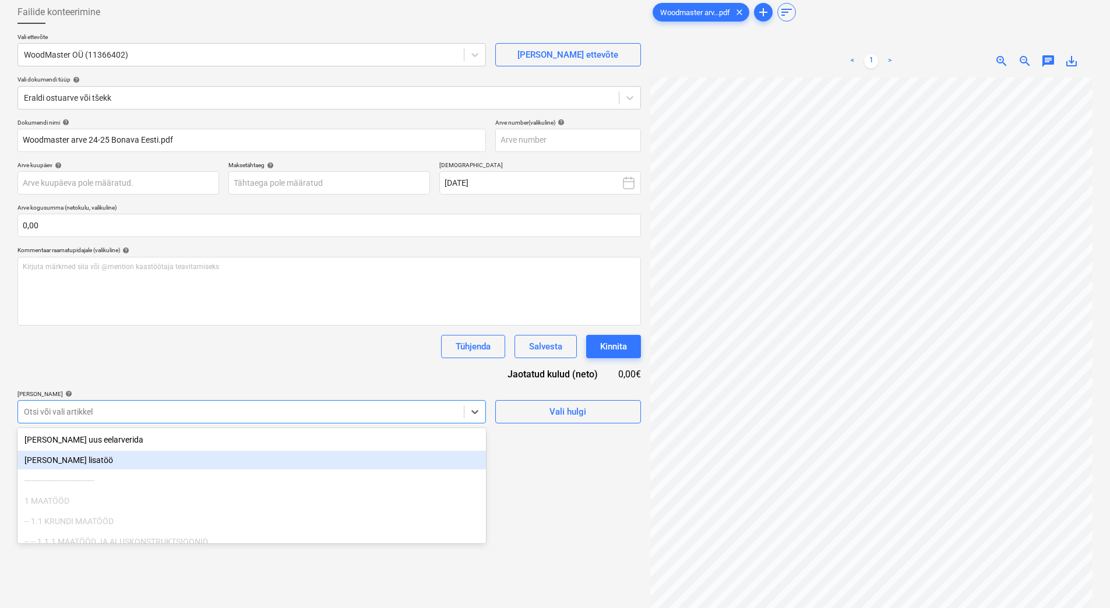
scroll to position [64, 0]
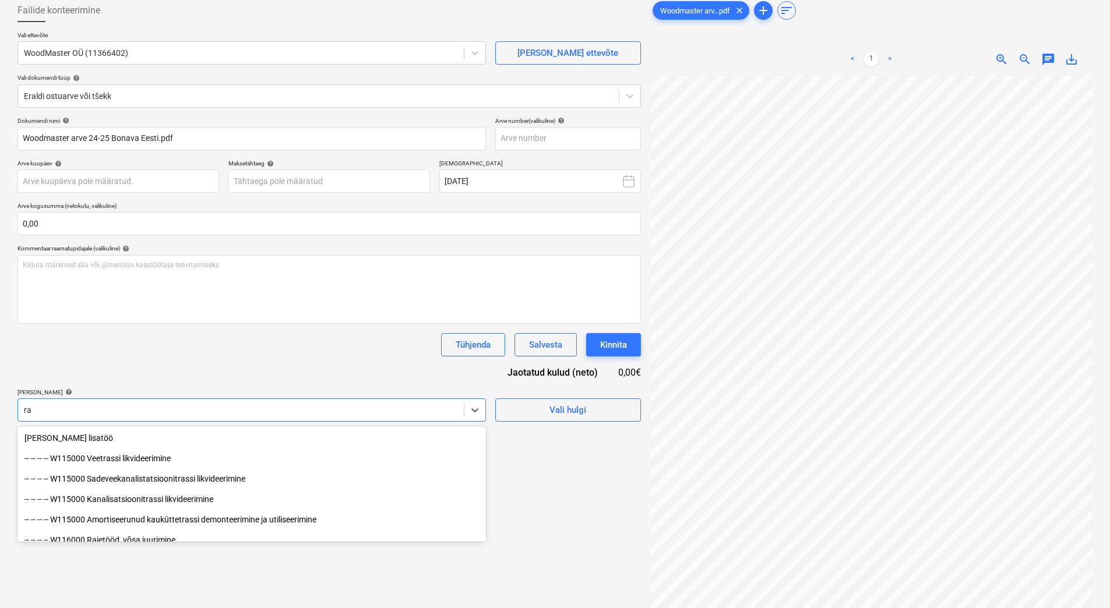
type input "r"
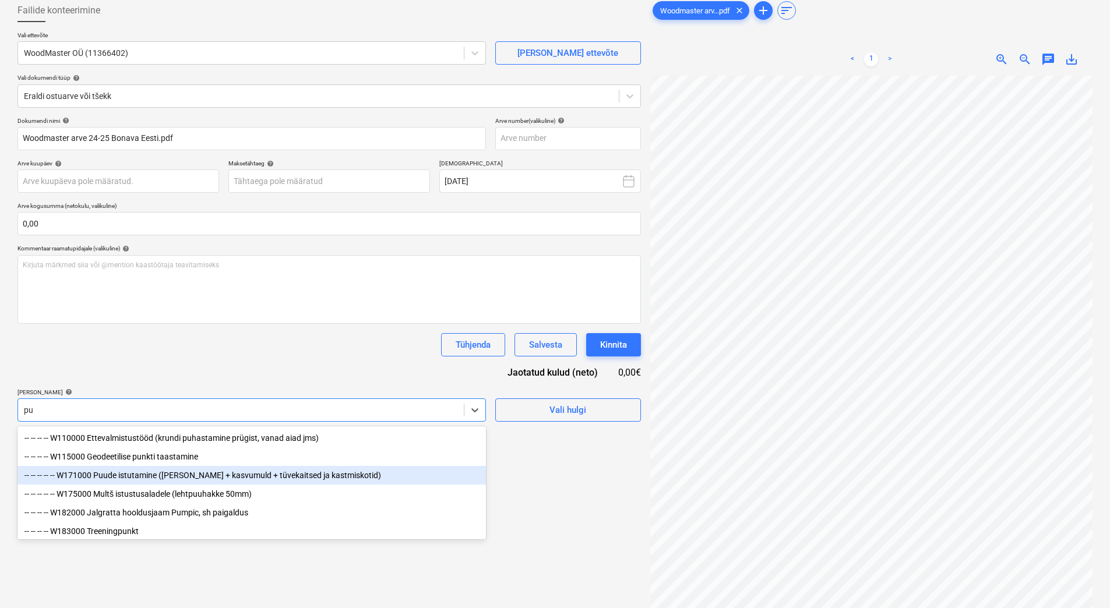
type input "p"
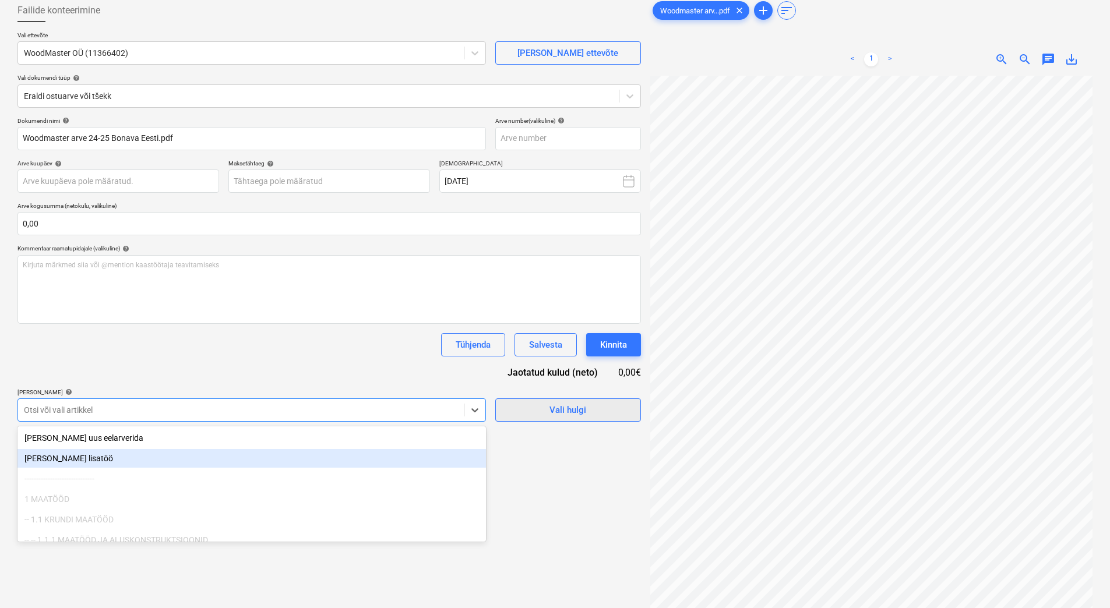
click at [538, 412] on span "Vali hulgi" at bounding box center [568, 410] width 117 height 15
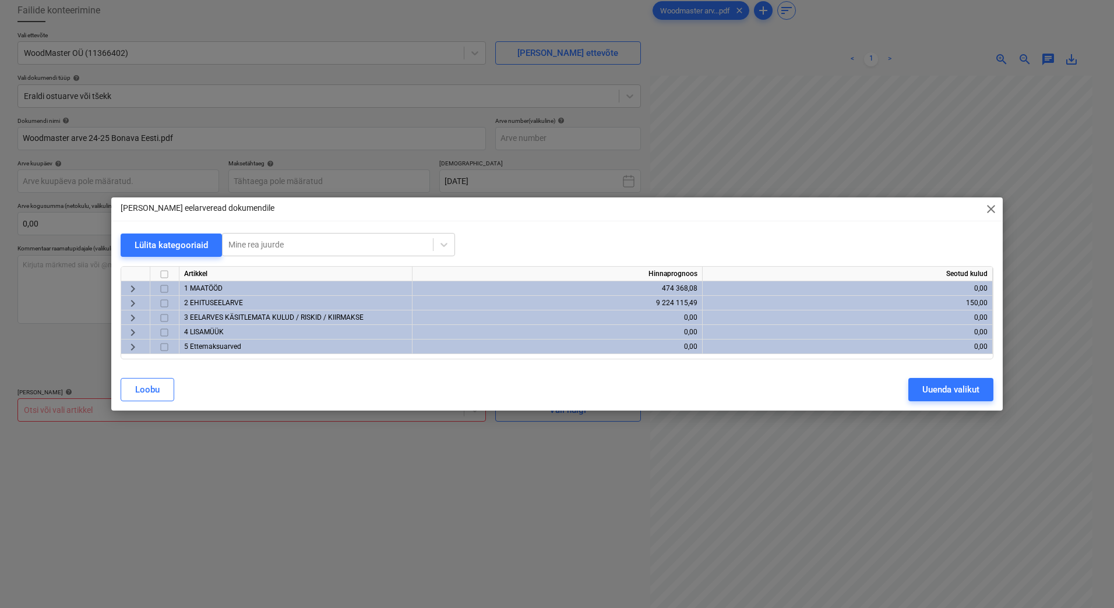
click at [132, 286] on span "keyboard_arrow_right" at bounding box center [133, 289] width 14 height 14
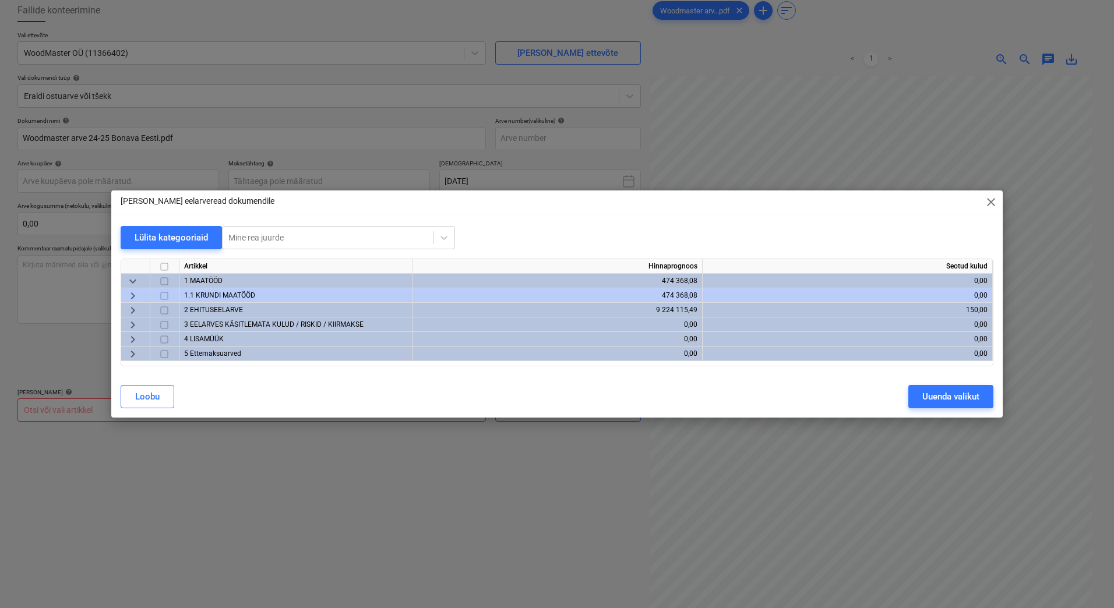
click at [134, 294] on span "keyboard_arrow_right" at bounding box center [133, 296] width 14 height 14
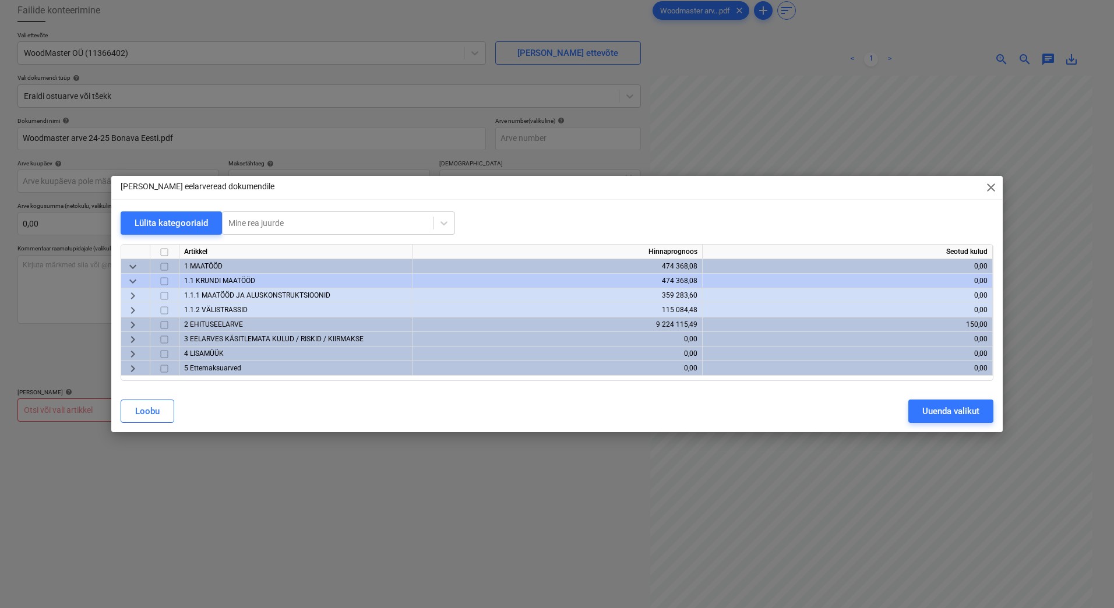
click at [133, 294] on span "keyboard_arrow_right" at bounding box center [133, 296] width 14 height 14
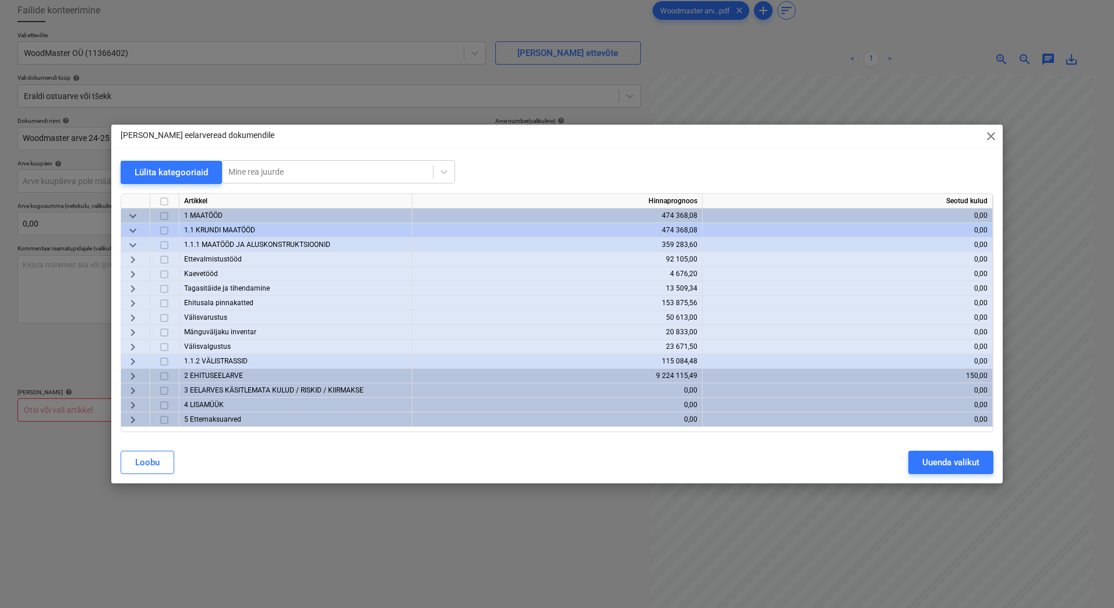
click at [133, 258] on span "keyboard_arrow_right" at bounding box center [133, 260] width 14 height 14
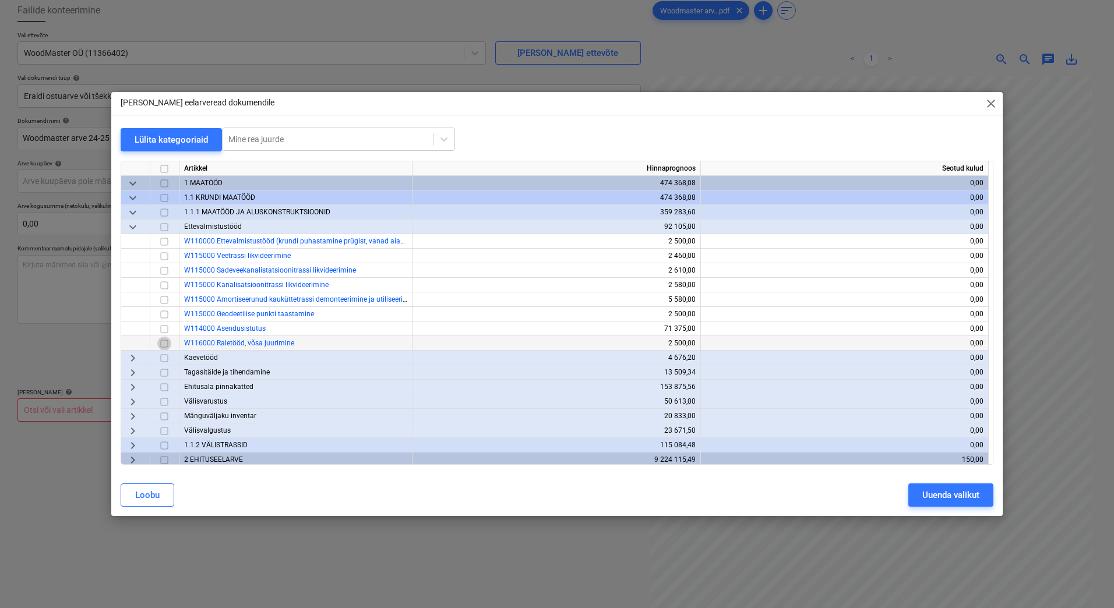
click at [166, 342] on input "checkbox" at bounding box center [164, 344] width 14 height 14
click at [165, 240] on input "checkbox" at bounding box center [164, 242] width 14 height 14
click at [942, 488] on div "Uuenda valikut" at bounding box center [950, 495] width 57 height 15
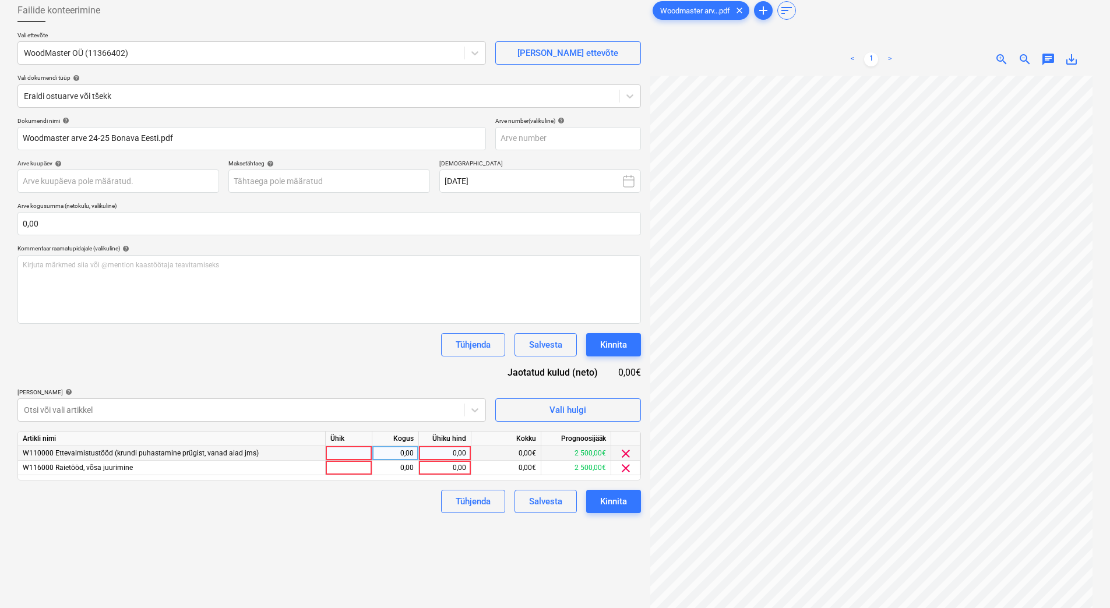
click at [438, 454] on div "0,00" at bounding box center [445, 453] width 43 height 15
click at [438, 467] on div "0,00" at bounding box center [445, 468] width 43 height 15
type input "6750"
click at [444, 452] on div "0,00" at bounding box center [445, 453] width 43 height 15
click at [444, 467] on div "6 750,00" at bounding box center [445, 468] width 43 height 15
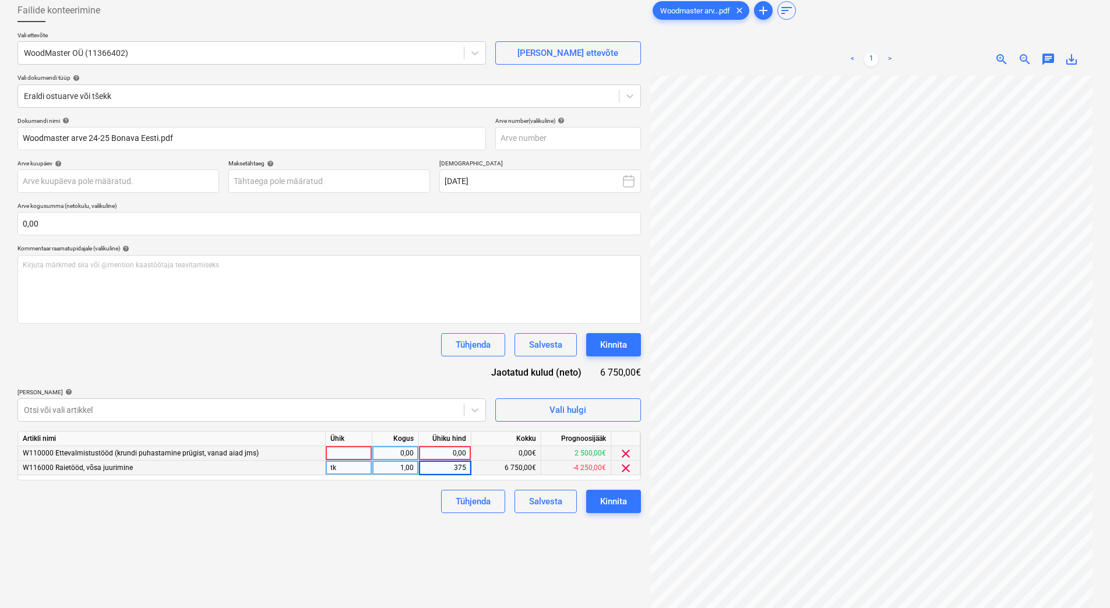
type input "3750"
click at [390, 507] on div "Tühjenda Salvesta Kinnita" at bounding box center [328, 501] width 623 height 23
click at [435, 453] on div "0,00" at bounding box center [445, 453] width 43 height 15
type input "2500"
click at [435, 467] on div "3 750,00" at bounding box center [445, 468] width 43 height 15
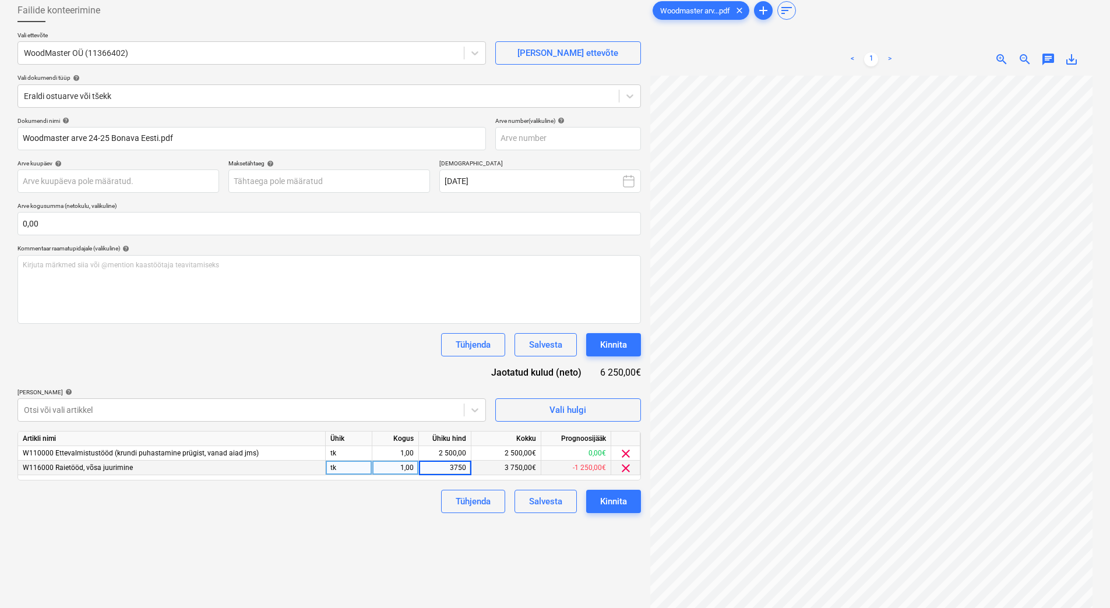
click at [435, 467] on input "3750" at bounding box center [445, 468] width 52 height 14
click at [386, 518] on div "Failide konteerimine Vali ettevõte WoodMaster OÜ (11366402) [PERSON_NAME] uus e…" at bounding box center [329, 325] width 633 height 662
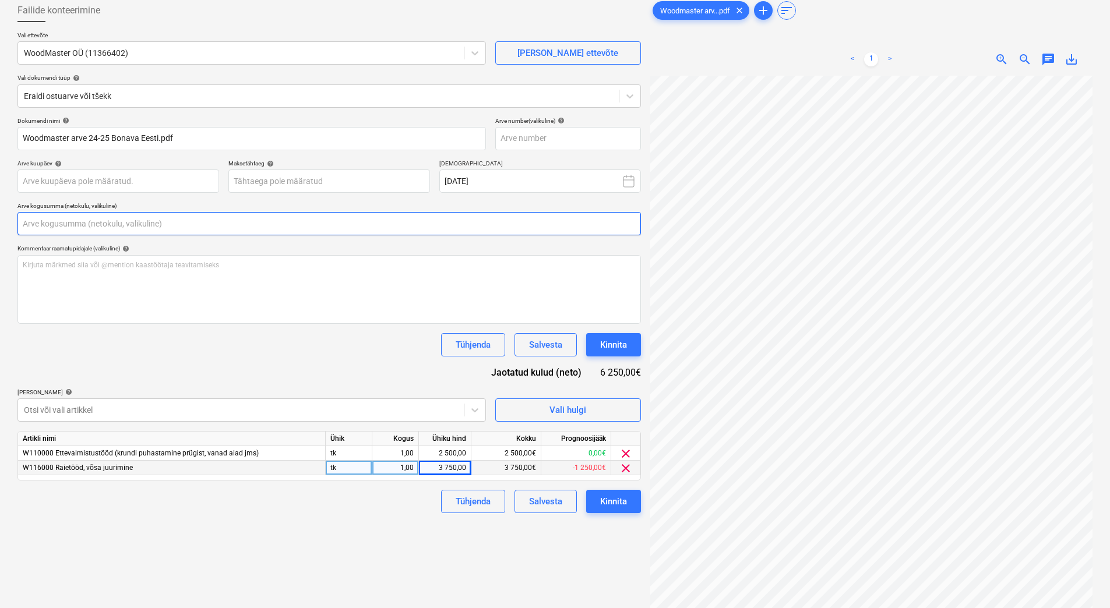
click at [48, 214] on input "text" at bounding box center [328, 223] width 623 height 23
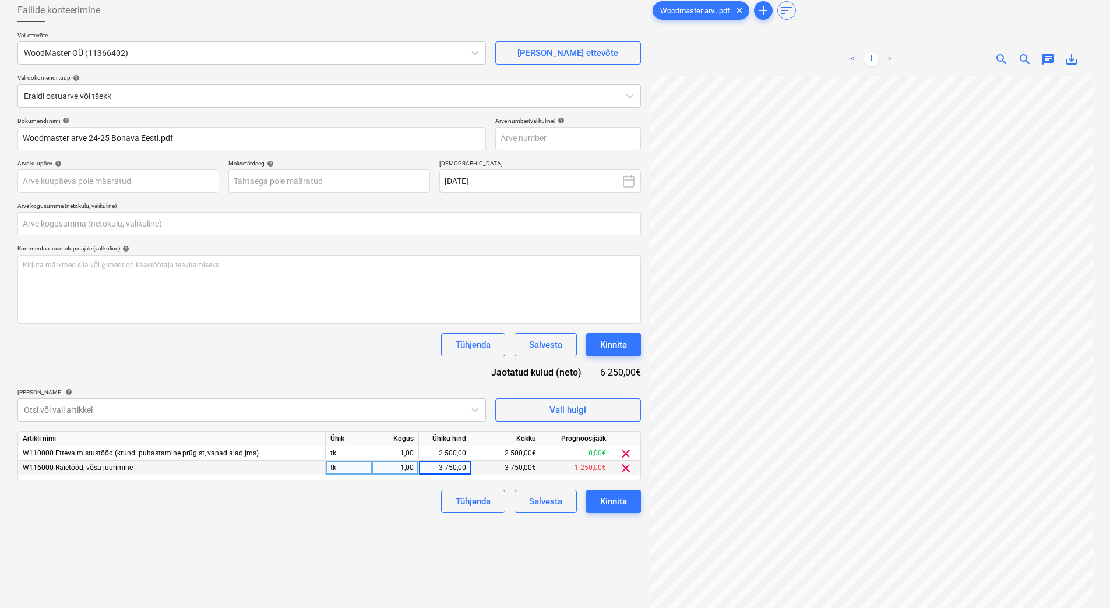
type input "0,00"
click at [504, 470] on div "3 750,00€" at bounding box center [506, 468] width 70 height 15
click at [532, 467] on div "3 750,00€" at bounding box center [506, 468] width 70 height 15
click at [458, 465] on div "3 750,00" at bounding box center [445, 468] width 43 height 15
click at [378, 514] on div "Failide konteerimine Vali ettevõte WoodMaster OÜ (11366402) [PERSON_NAME] uus e…" at bounding box center [329, 325] width 633 height 662
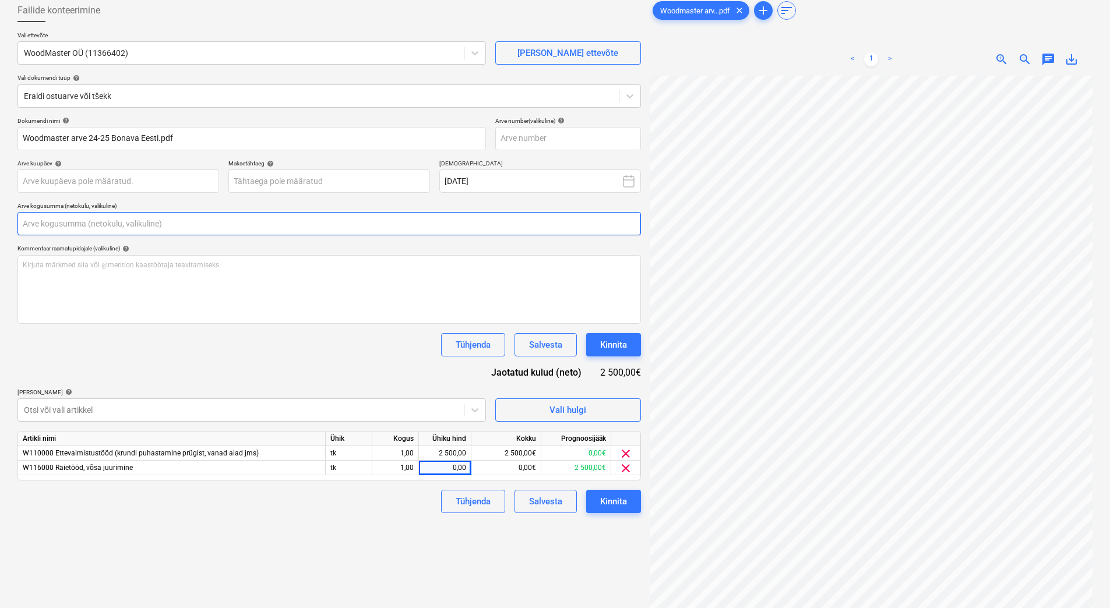
click at [47, 224] on input "text" at bounding box center [328, 223] width 623 height 23
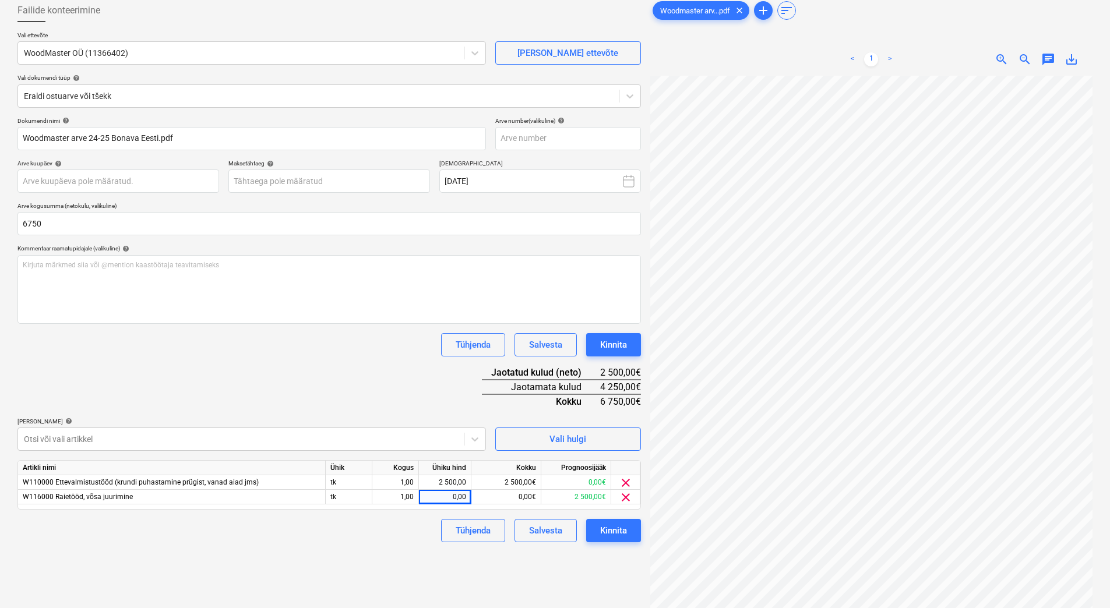
type input "6 750,00"
click at [155, 380] on div "Dokumendi nimi help Woodmaster arve 24-25 Bonava Eesti.pdf Arve number (valikul…" at bounding box center [328, 329] width 623 height 425
click at [446, 497] on div "0,00" at bounding box center [445, 497] width 43 height 15
click at [364, 551] on div "Failide konteerimine Vali ettevõte WoodMaster OÜ (11366402) [PERSON_NAME] uus e…" at bounding box center [329, 325] width 633 height 662
click at [438, 496] on div "0,00" at bounding box center [445, 497] width 43 height 15
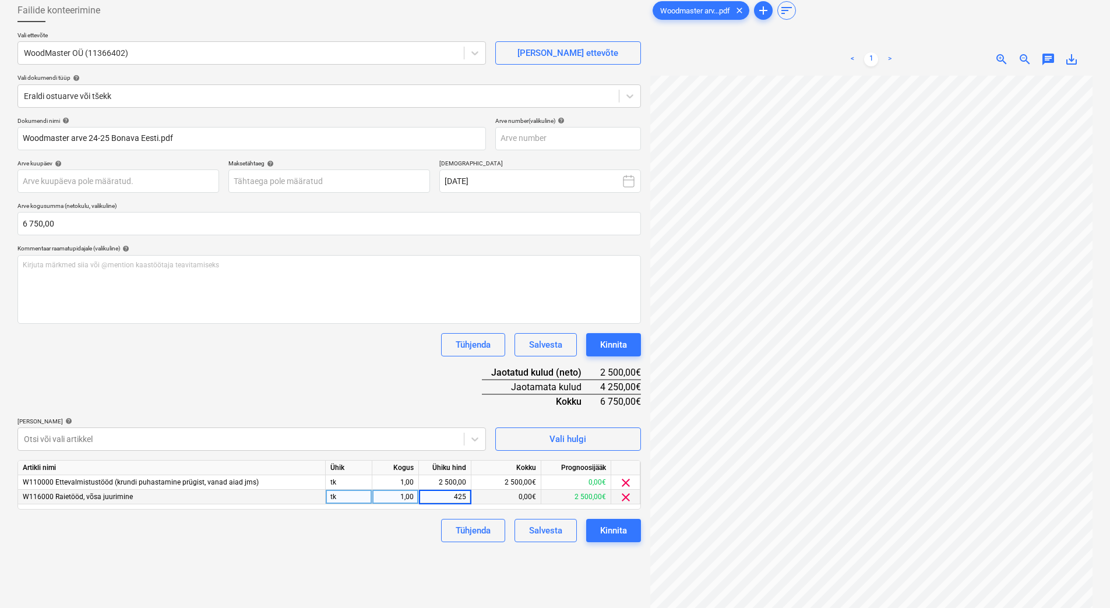
type input "4250"
click at [341, 538] on div "Tühjenda Salvesta Kinnita" at bounding box center [328, 530] width 623 height 23
click at [520, 138] on input "text" at bounding box center [568, 138] width 146 height 23
type input "24-25"
click at [295, 183] on body "Projektid Kontaktid Ettevõte Koondarved Postkast format_size keyboard_arrow_dow…" at bounding box center [555, 240] width 1110 height 608
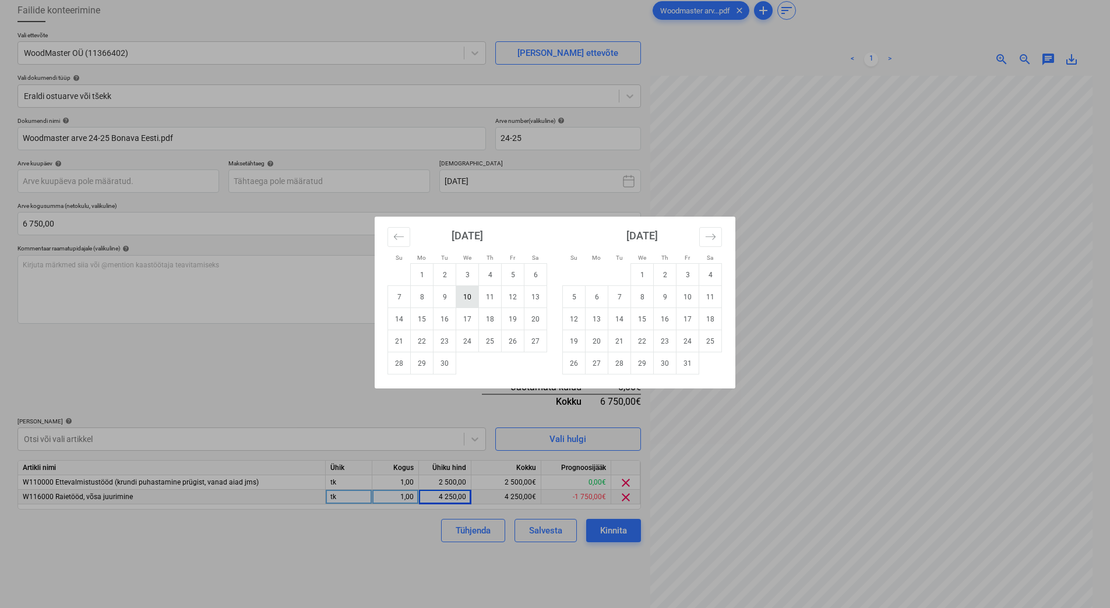
click at [471, 295] on td "10" at bounding box center [467, 297] width 23 height 22
type input "[DATE]"
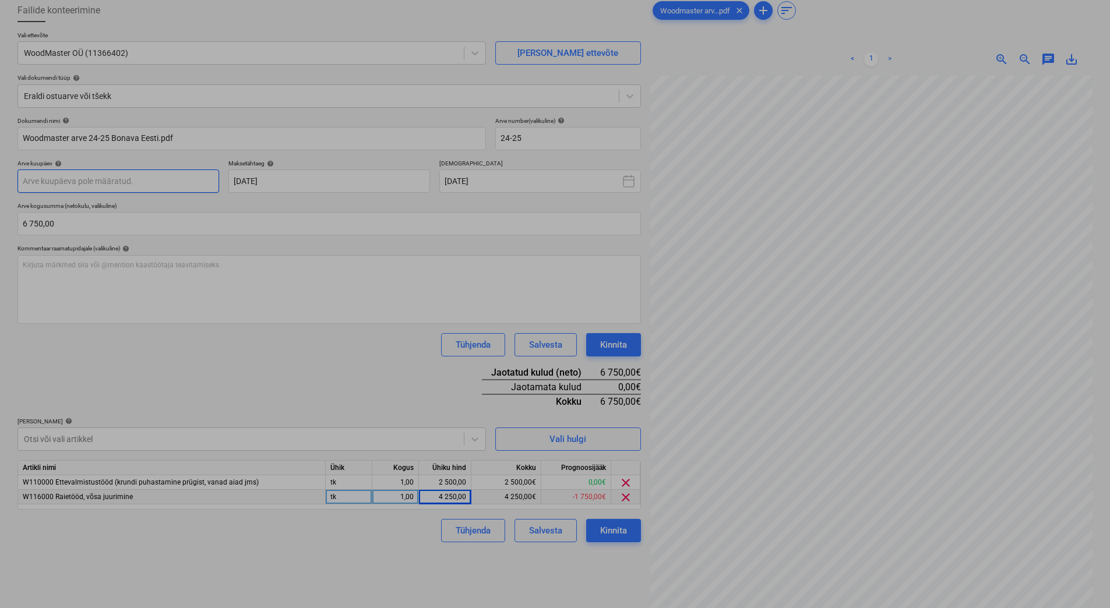
click at [119, 183] on body "Projektid Kontaktid Ettevõte Koondarved Postkast format_size keyboard_arrow_dow…" at bounding box center [555, 240] width 1110 height 608
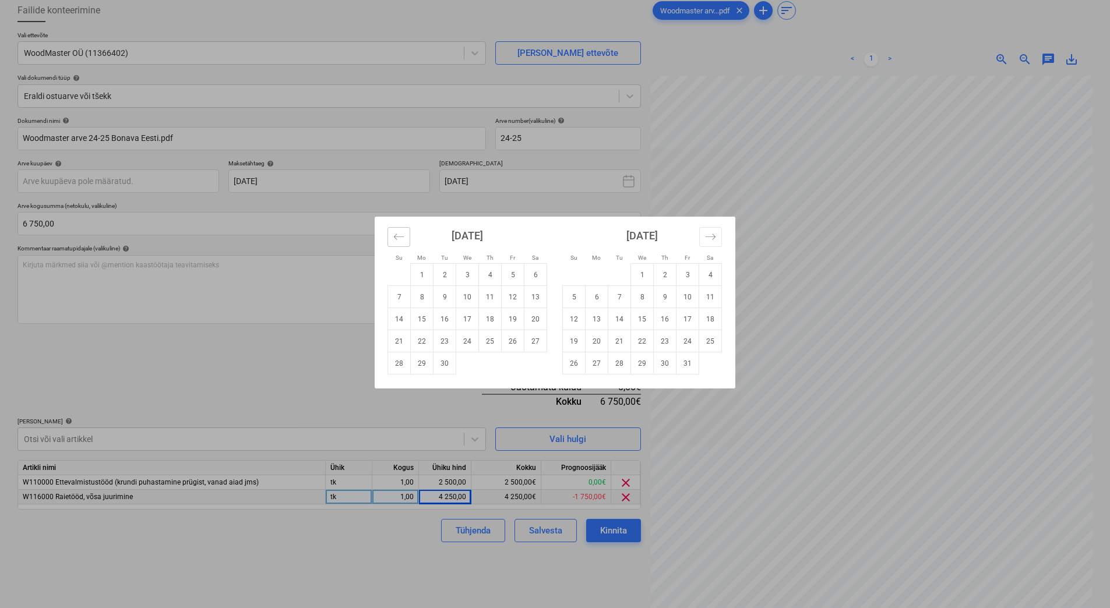
click at [400, 240] on icon "Move backward to switch to the previous month." at bounding box center [398, 236] width 11 height 11
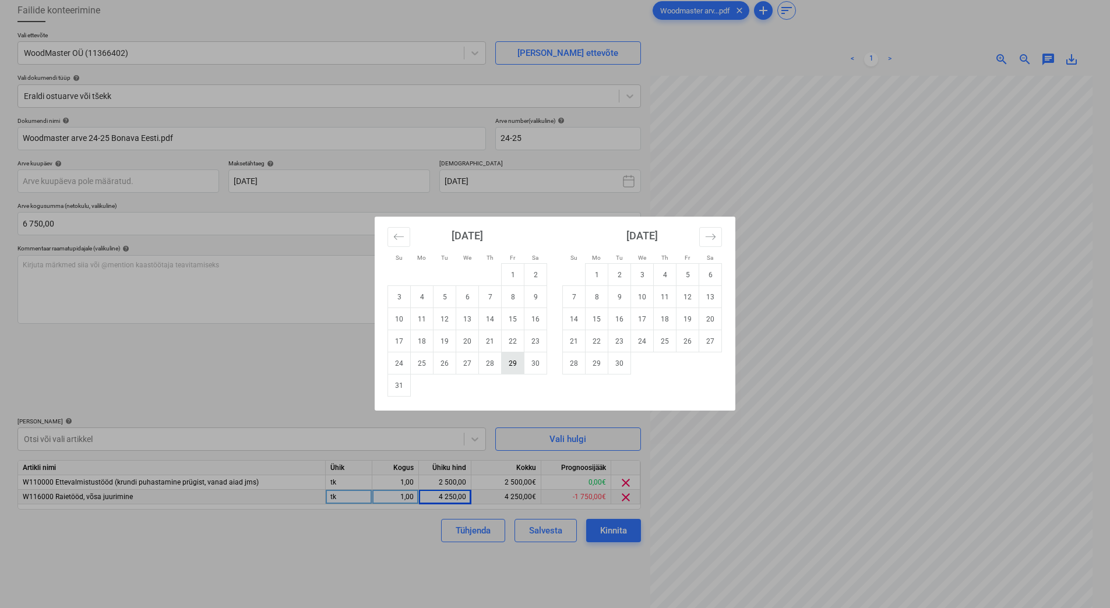
click at [518, 368] on td "29" at bounding box center [513, 363] width 23 height 22
type input "[DATE]"
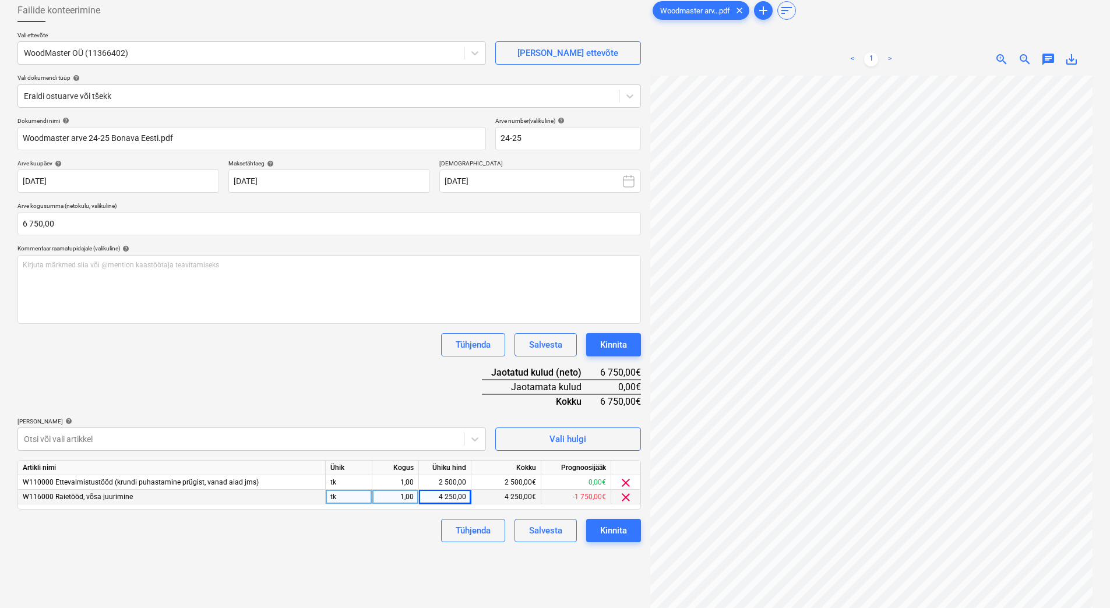
click at [352, 389] on div "Dokumendi nimi help Woodmaster arve 24-25 Bonava Eesti.pdf Arve number (valikul…" at bounding box center [328, 329] width 623 height 425
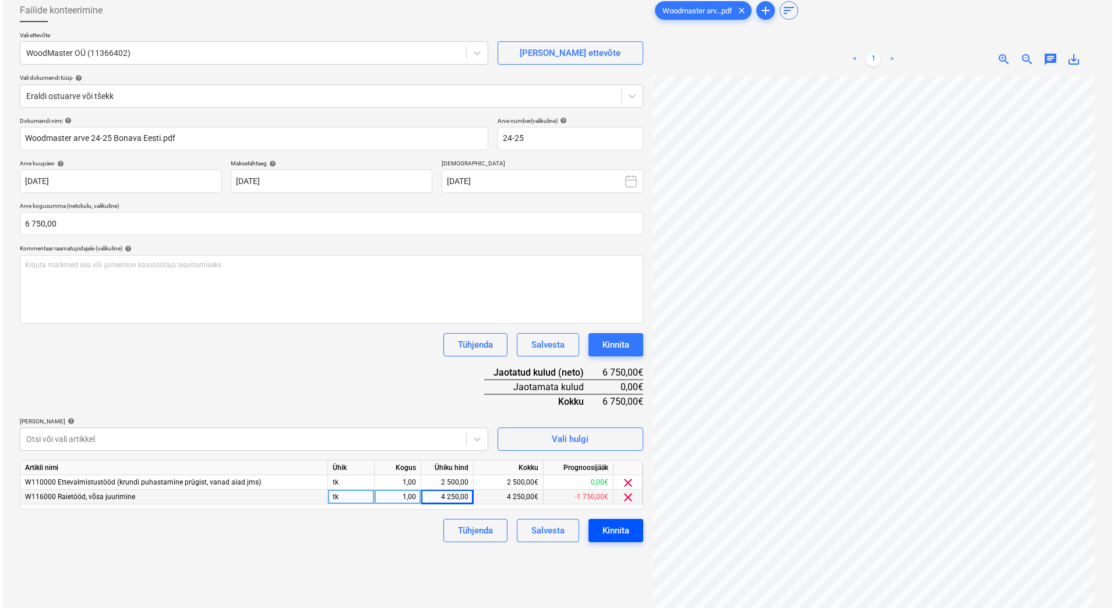
scroll to position [104, 7]
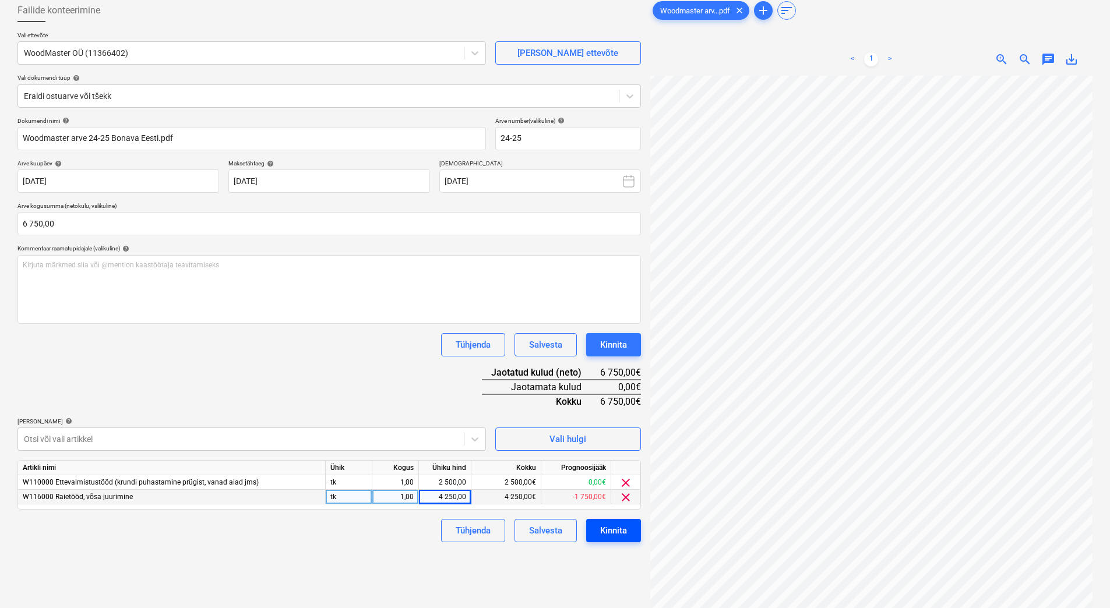
click at [622, 534] on div "Kinnita" at bounding box center [613, 530] width 27 height 15
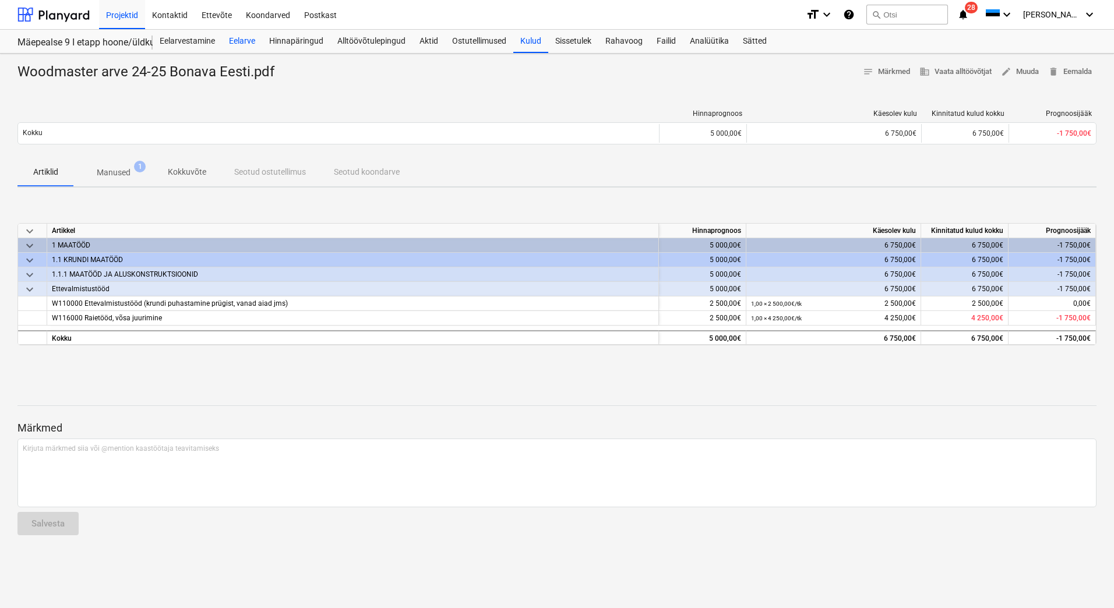
click at [235, 42] on div "Eelarve" at bounding box center [242, 41] width 40 height 23
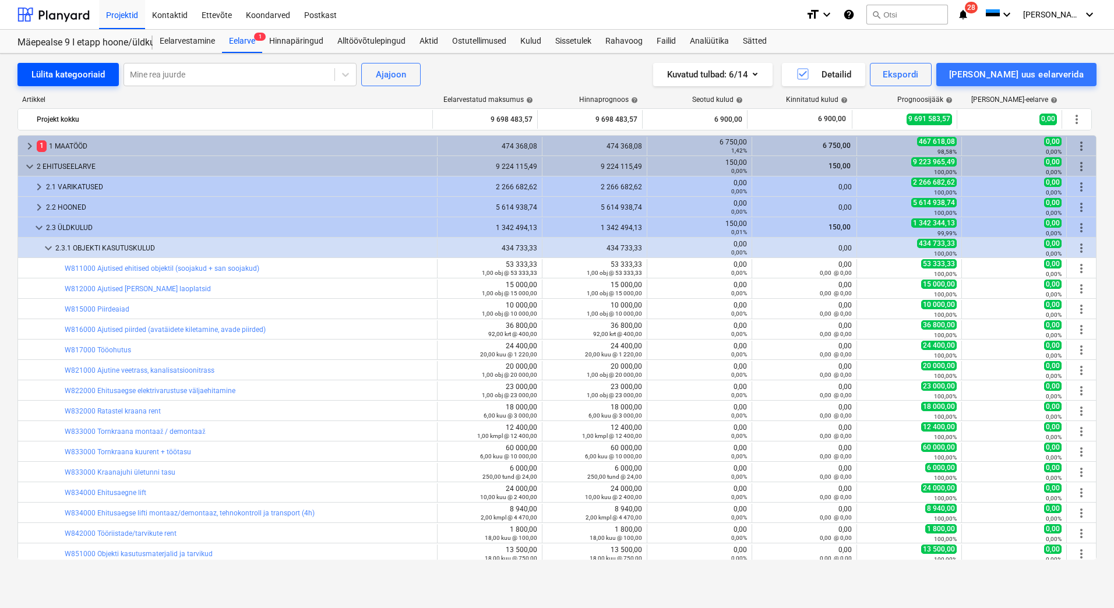
click at [49, 77] on div "Lülita kategooriaid" at bounding box center [67, 74] width 73 height 15
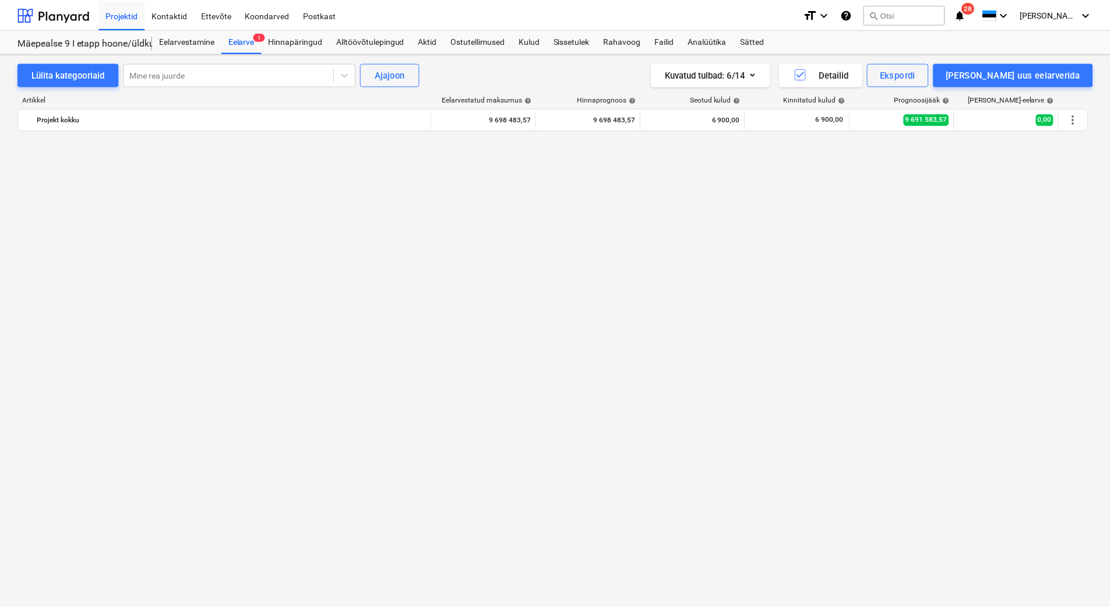
scroll to position [3204, 0]
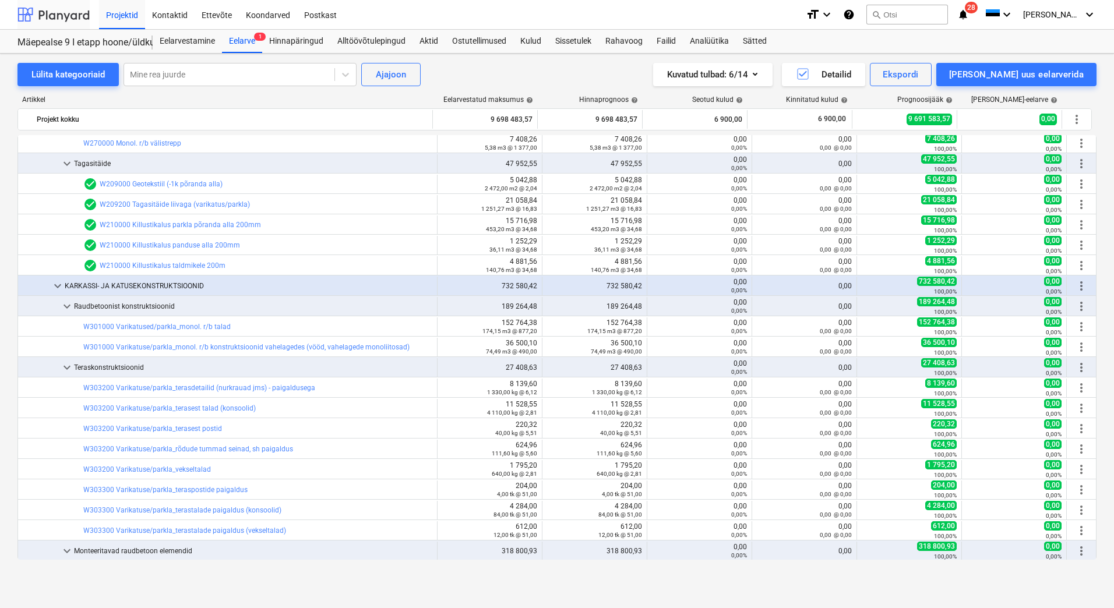
click at [54, 15] on div at bounding box center [53, 14] width 72 height 29
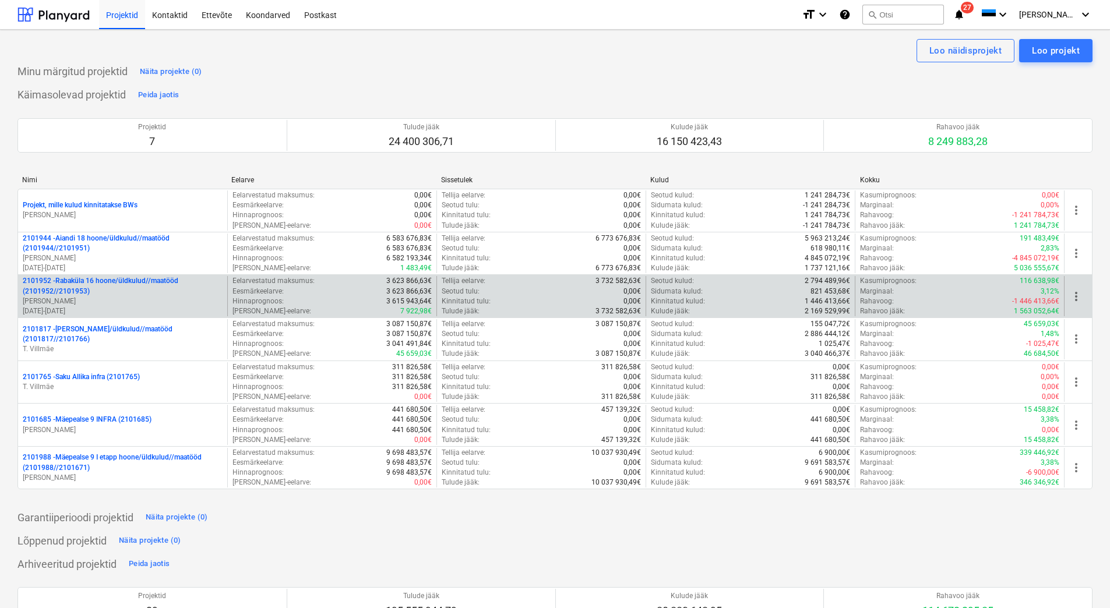
click at [104, 303] on p "[PERSON_NAME]" at bounding box center [123, 302] width 200 height 10
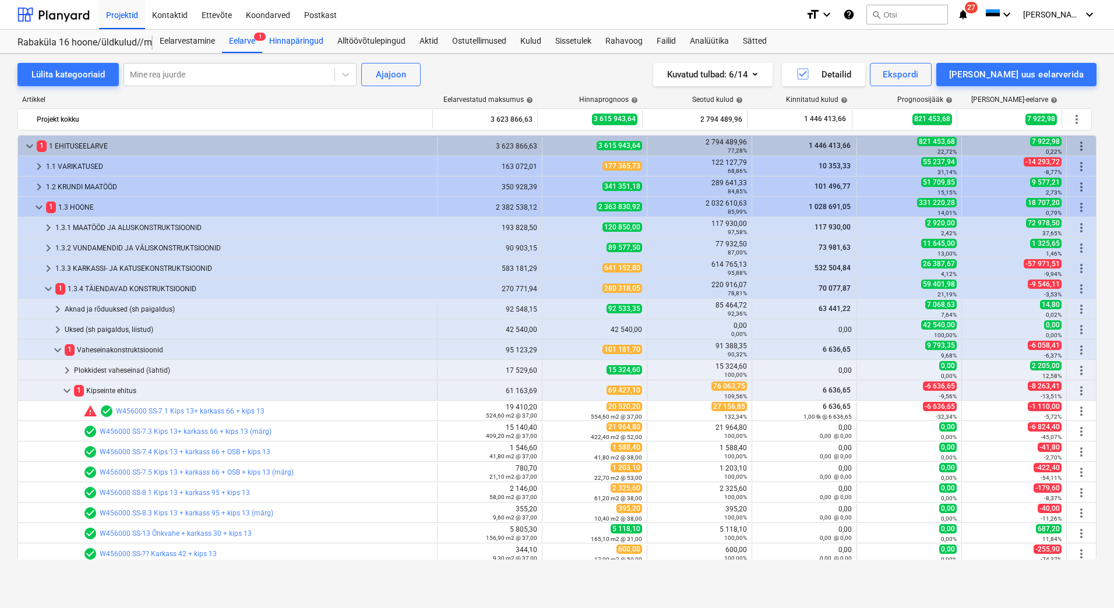
click at [284, 44] on div "Hinnapäringud" at bounding box center [296, 41] width 68 height 23
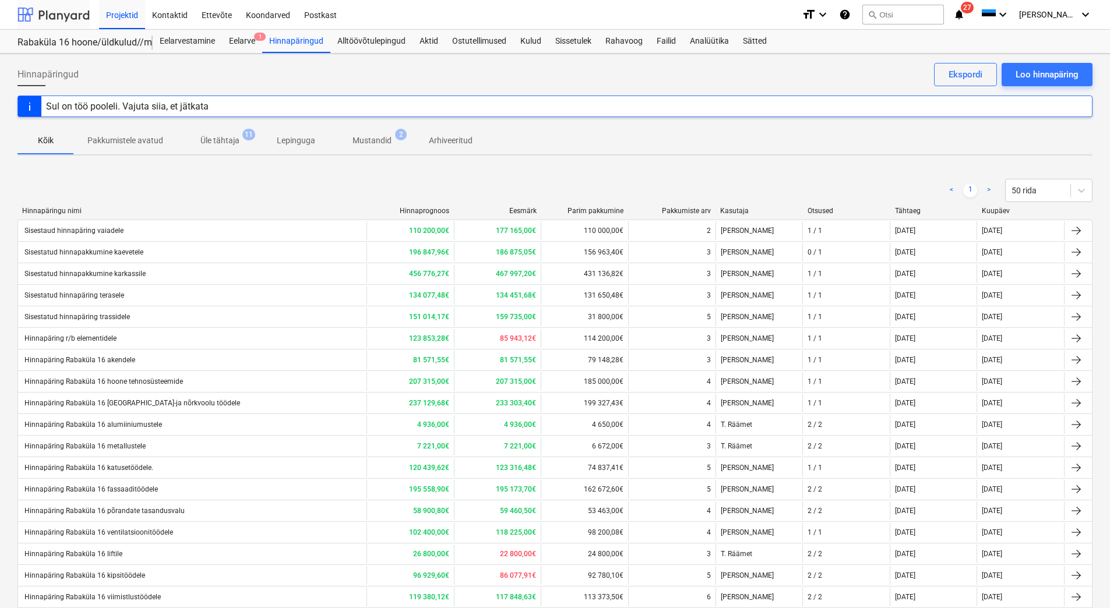
click at [62, 16] on div at bounding box center [53, 14] width 72 height 29
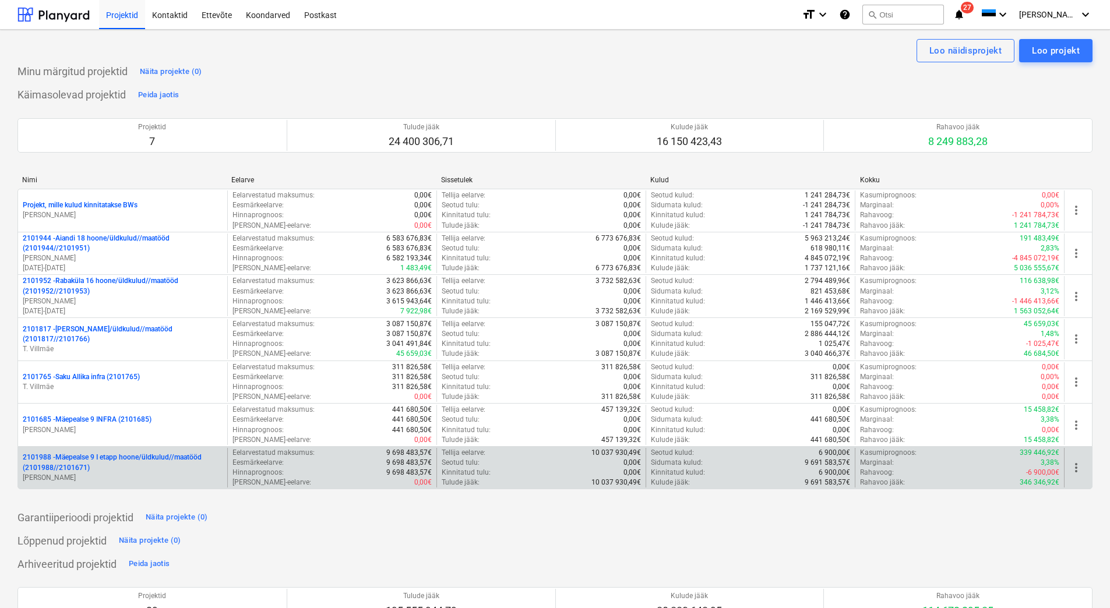
click at [117, 476] on p "[PERSON_NAME]" at bounding box center [123, 478] width 200 height 10
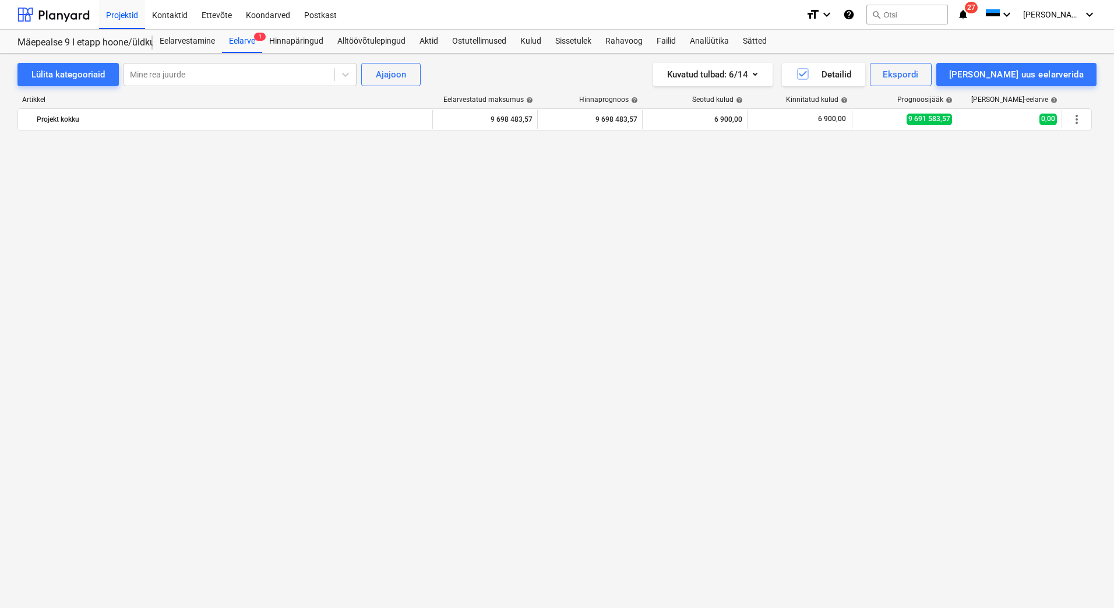
scroll to position [3204, 0]
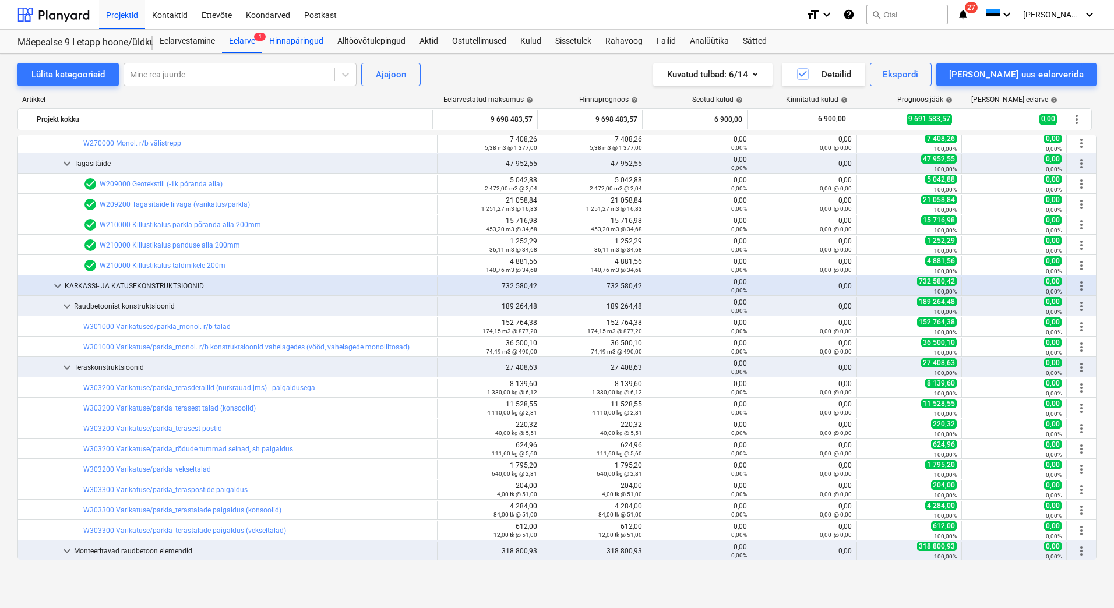
click at [309, 45] on div "Hinnapäringud" at bounding box center [296, 41] width 68 height 23
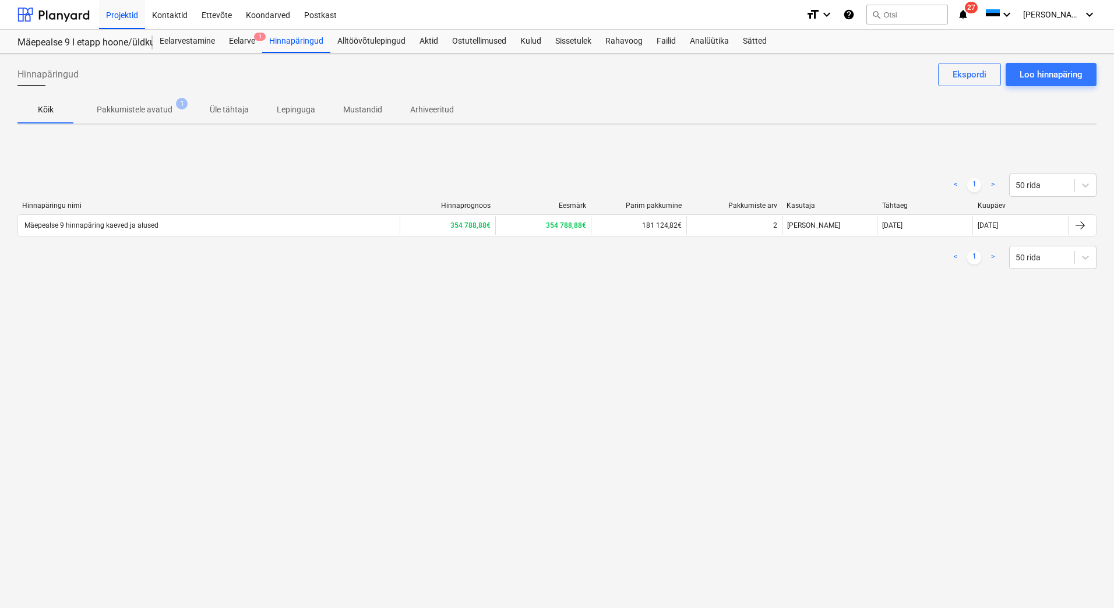
click at [361, 108] on p "Mustandid" at bounding box center [362, 110] width 39 height 12
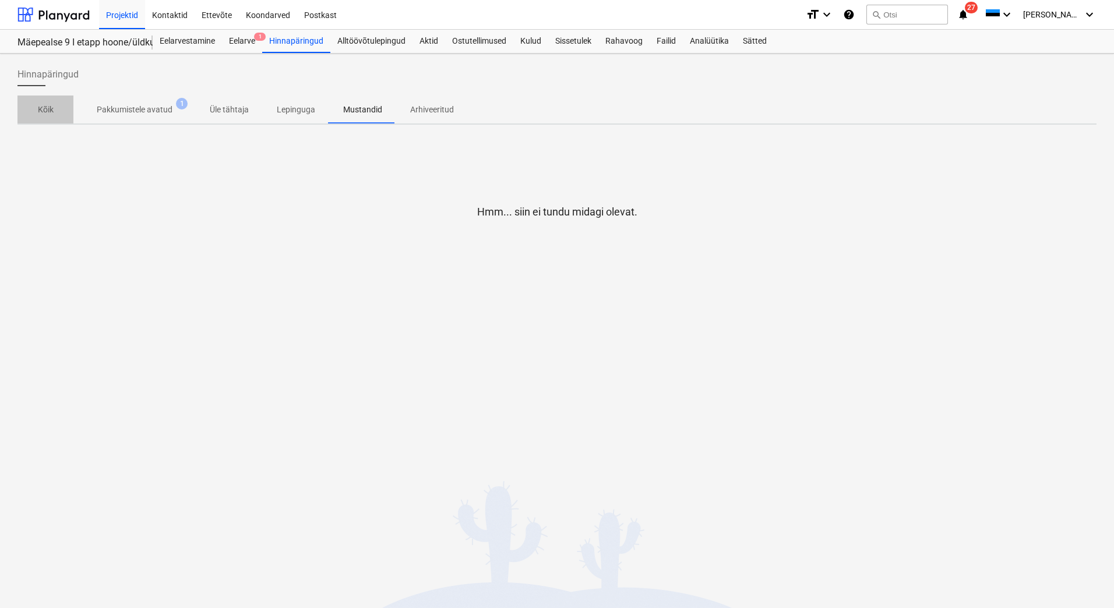
click at [40, 114] on p "Kõik" at bounding box center [45, 110] width 28 height 12
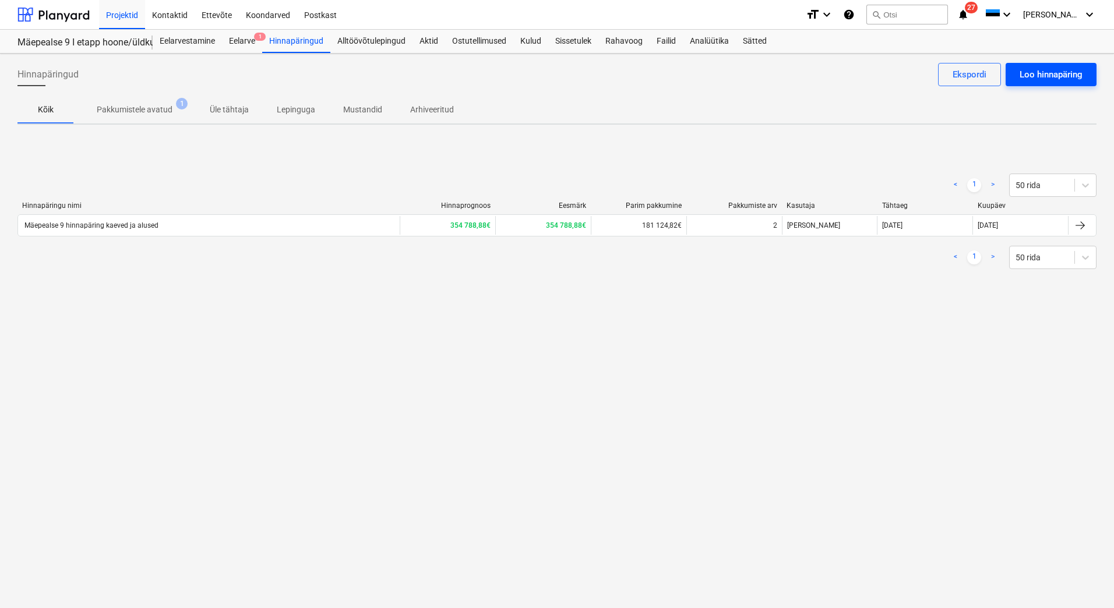
click at [1054, 82] on button "Loo hinnapäring" at bounding box center [1050, 74] width 91 height 23
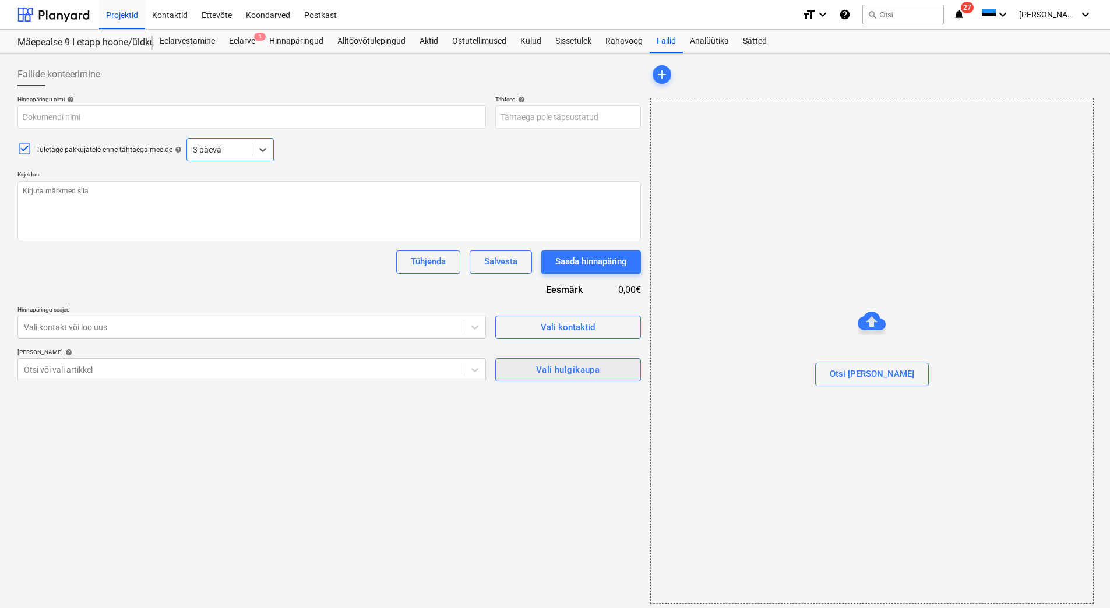
click at [544, 363] on div "Vali hulgikaupa" at bounding box center [567, 369] width 63 height 15
type textarea "x"
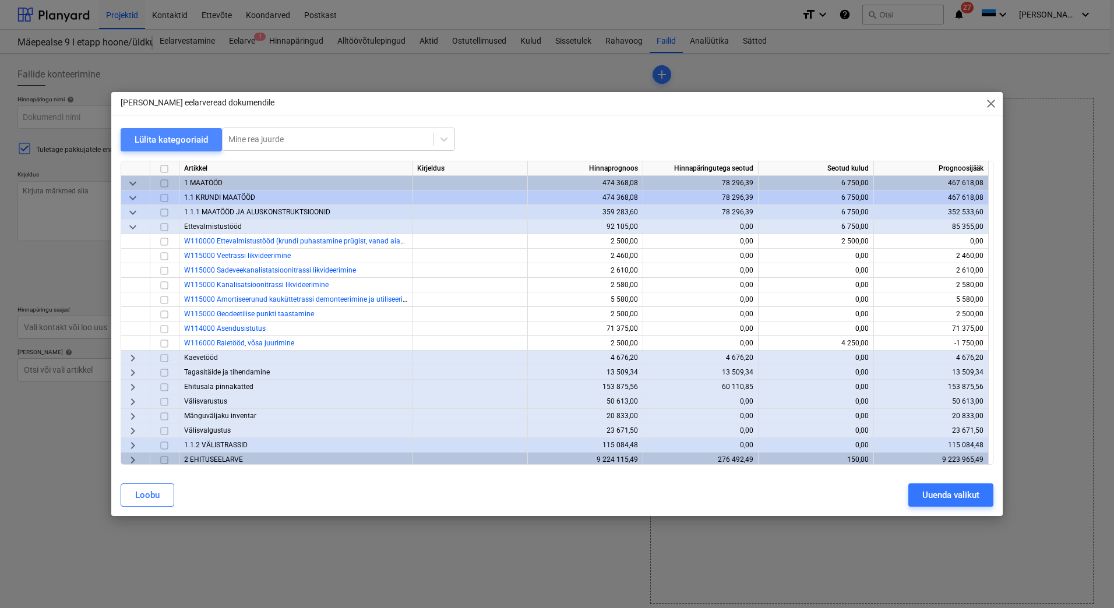
click at [161, 135] on div "Lülita kategooriaid" at bounding box center [171, 139] width 73 height 15
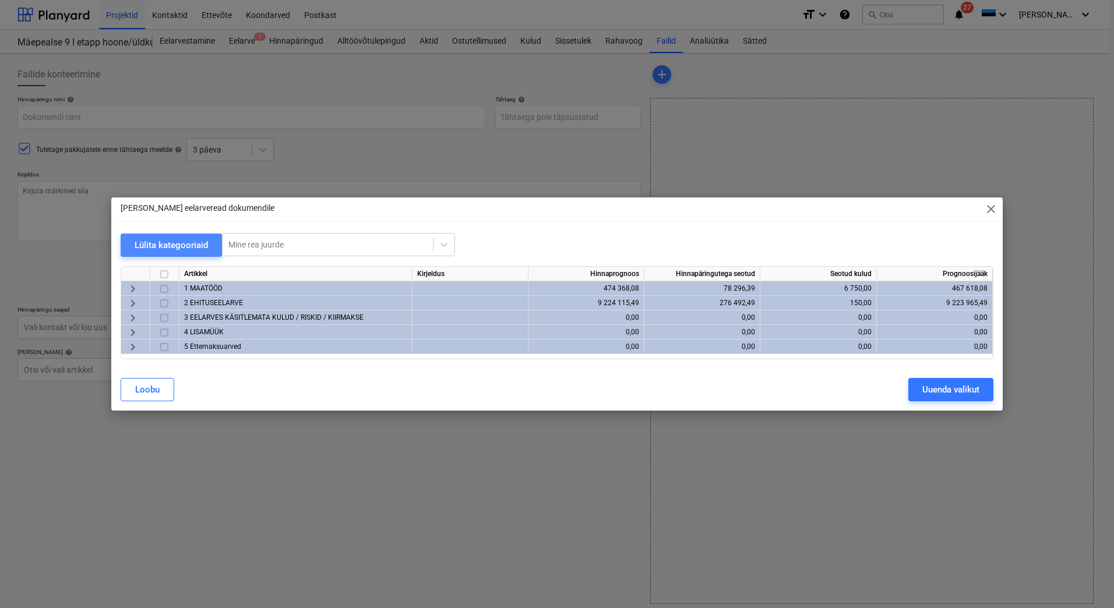
click at [155, 239] on div "Lülita kategooriaid" at bounding box center [171, 245] width 73 height 15
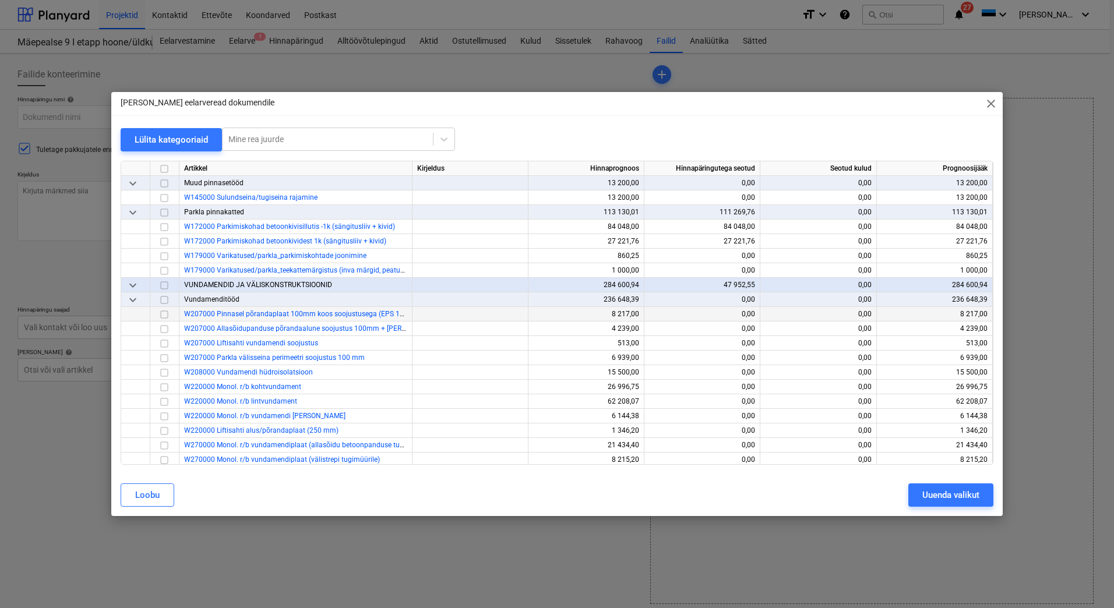
scroll to position [1981, 0]
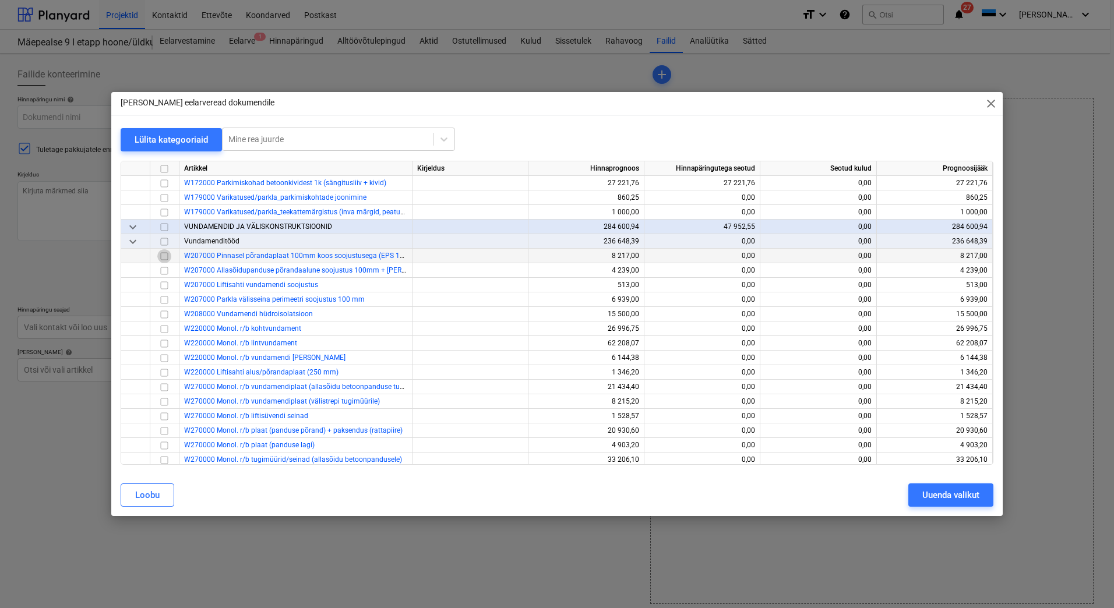
click at [164, 256] on input "checkbox" at bounding box center [164, 256] width 14 height 14
click at [163, 268] on input "checkbox" at bounding box center [164, 271] width 14 height 14
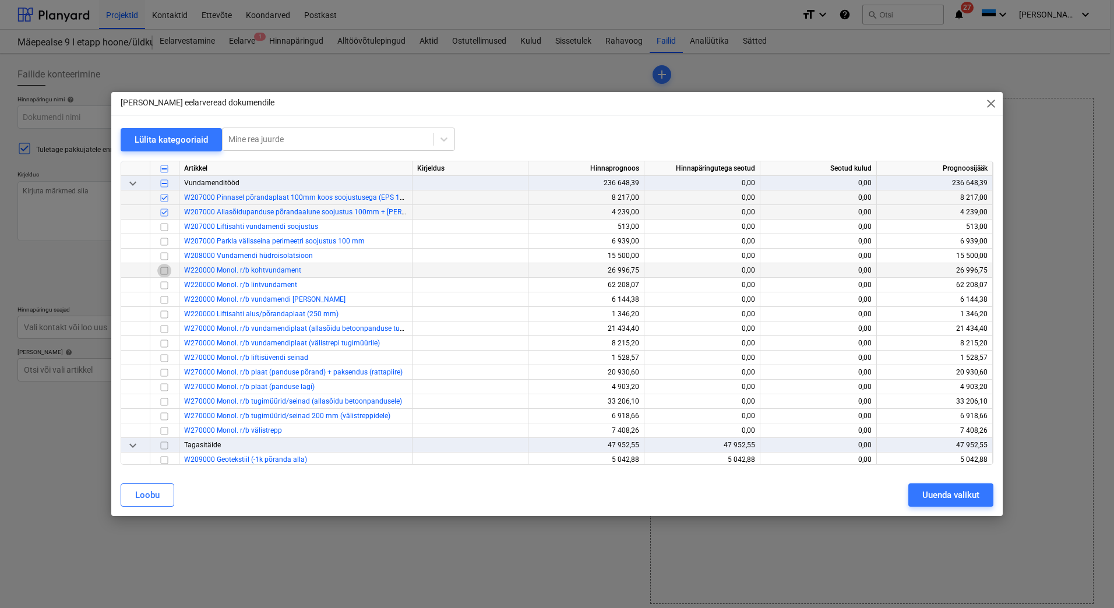
click at [163, 270] on input "checkbox" at bounding box center [164, 271] width 14 height 14
click at [163, 285] on input "checkbox" at bounding box center [164, 285] width 14 height 14
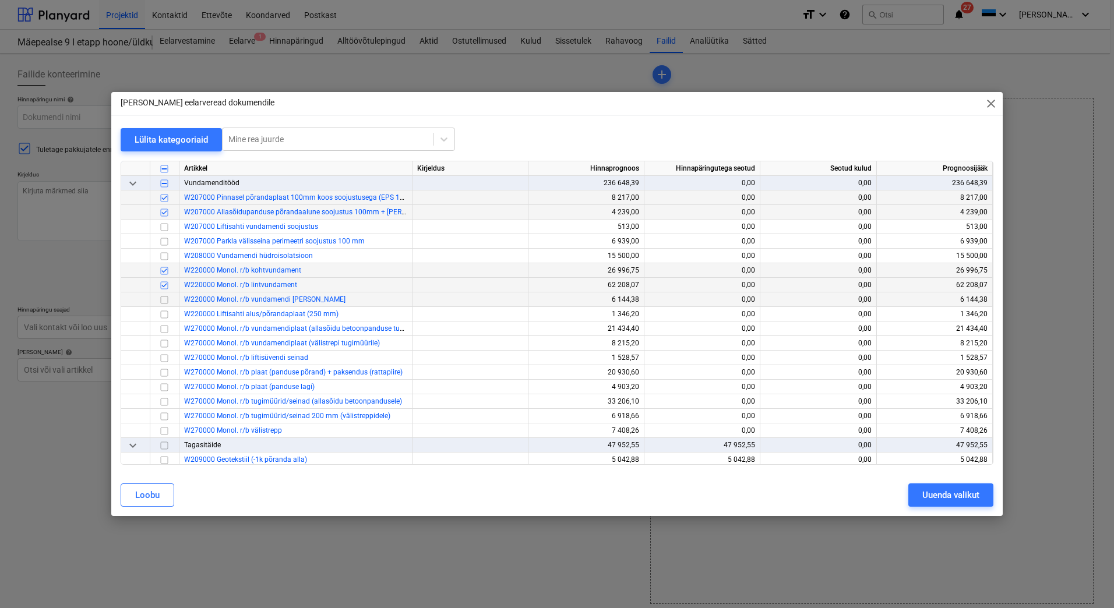
click at [163, 302] on input "checkbox" at bounding box center [164, 300] width 14 height 14
click at [164, 313] on input "checkbox" at bounding box center [164, 315] width 14 height 14
click at [165, 327] on input "checkbox" at bounding box center [164, 329] width 14 height 14
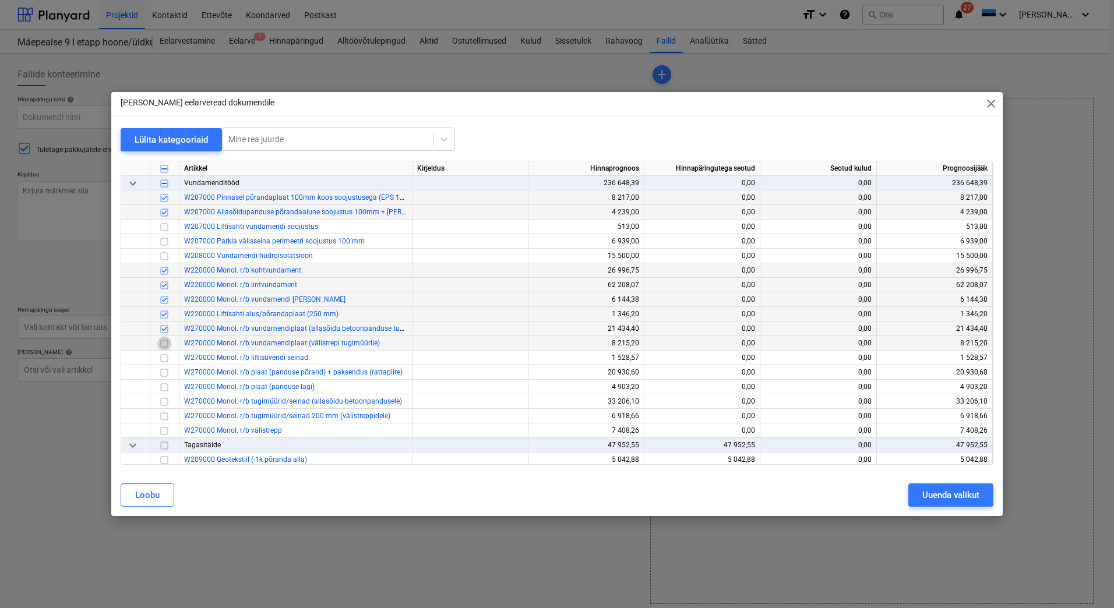
click at [164, 346] on input "checkbox" at bounding box center [164, 344] width 14 height 14
click at [162, 359] on input "checkbox" at bounding box center [164, 358] width 14 height 14
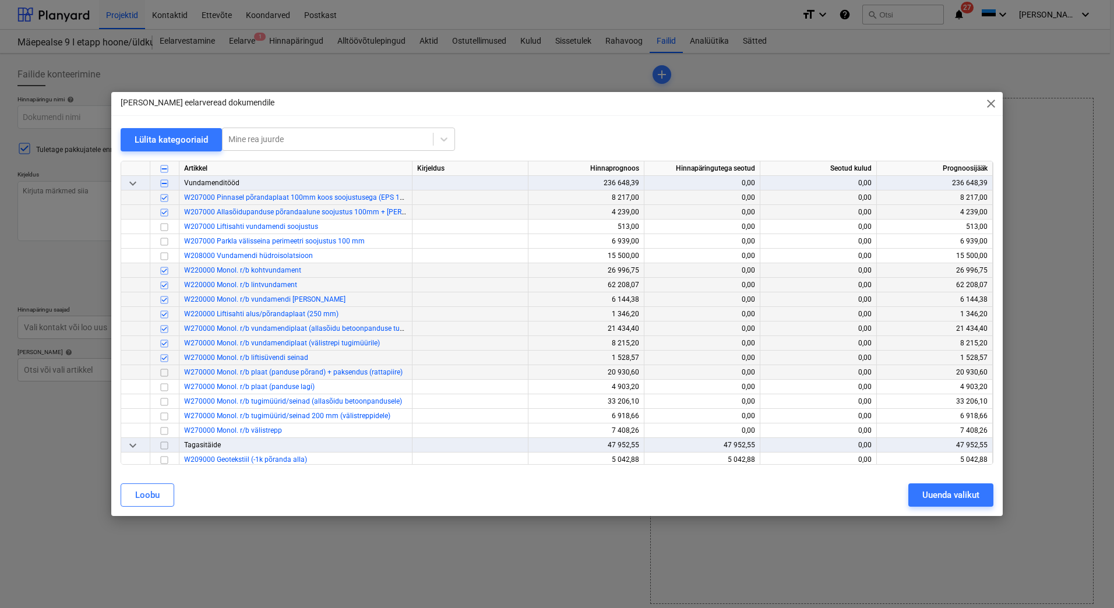
click at [163, 372] on input "checkbox" at bounding box center [164, 373] width 14 height 14
click at [164, 386] on input "checkbox" at bounding box center [164, 387] width 14 height 14
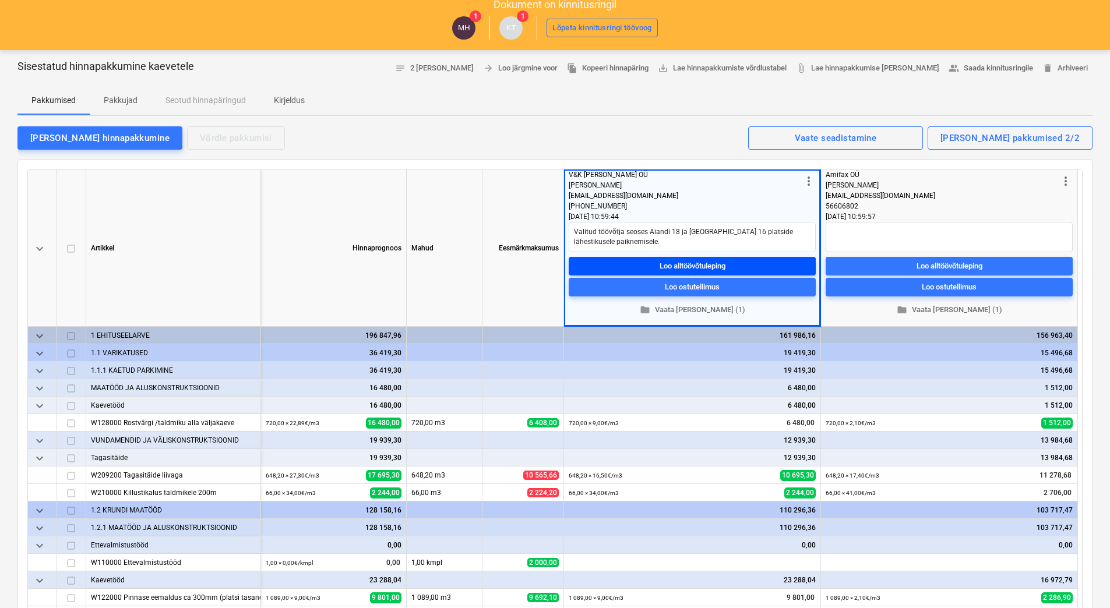
scroll to position [58, 0]
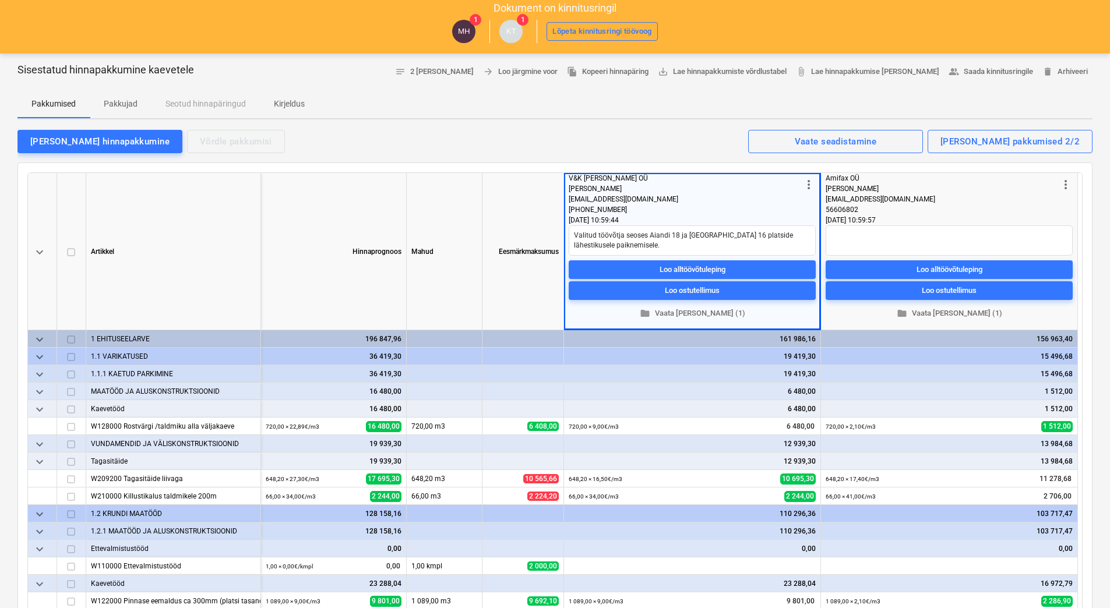
click at [376, 165] on div "keyboard_arrow_down [PERSON_NAME] Mahud Eesmärkmaksumus more_vert V&K [PERSON_N…" at bounding box center [554, 431] width 1075 height 537
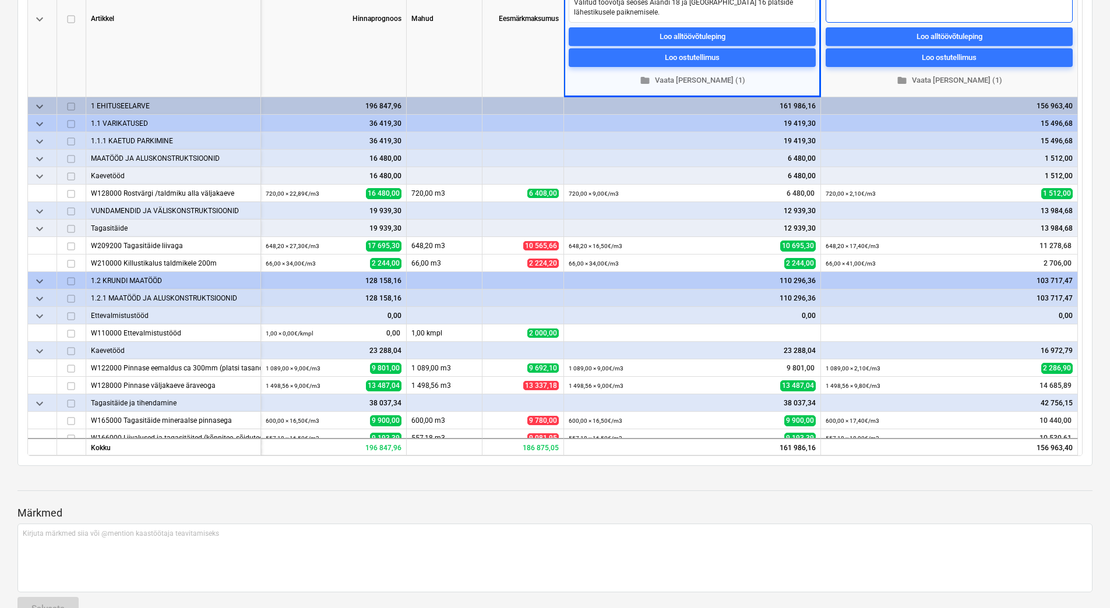
scroll to position [0, 0]
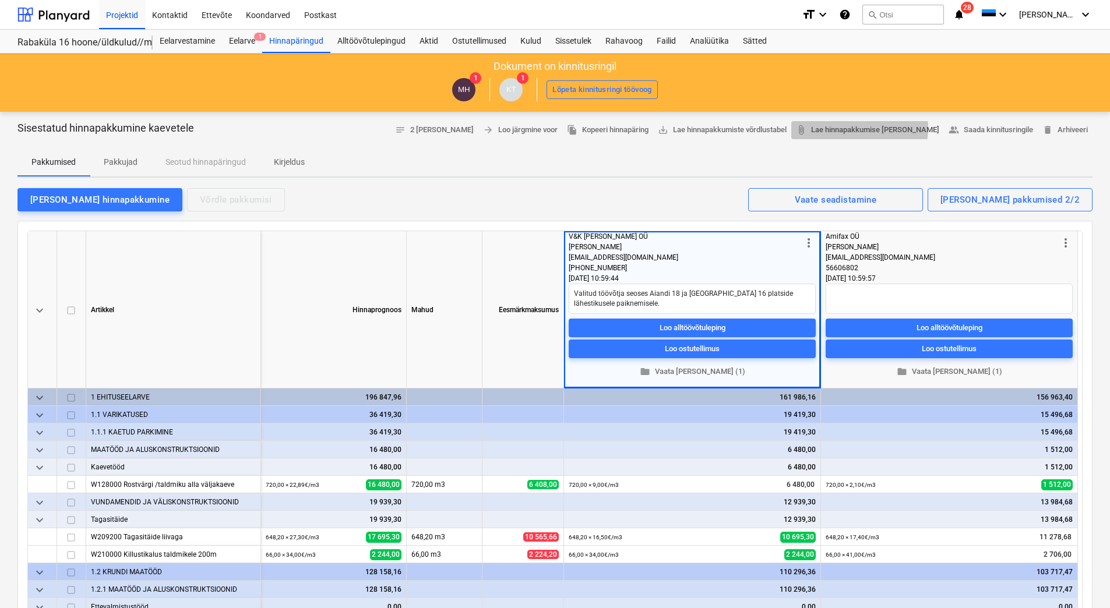
click at [883, 129] on span "attach_file Lae hinnapakkumise [PERSON_NAME]" at bounding box center [867, 129] width 143 height 13
click at [291, 41] on div "Hinnapäringud" at bounding box center [296, 41] width 68 height 23
type textarea "x"
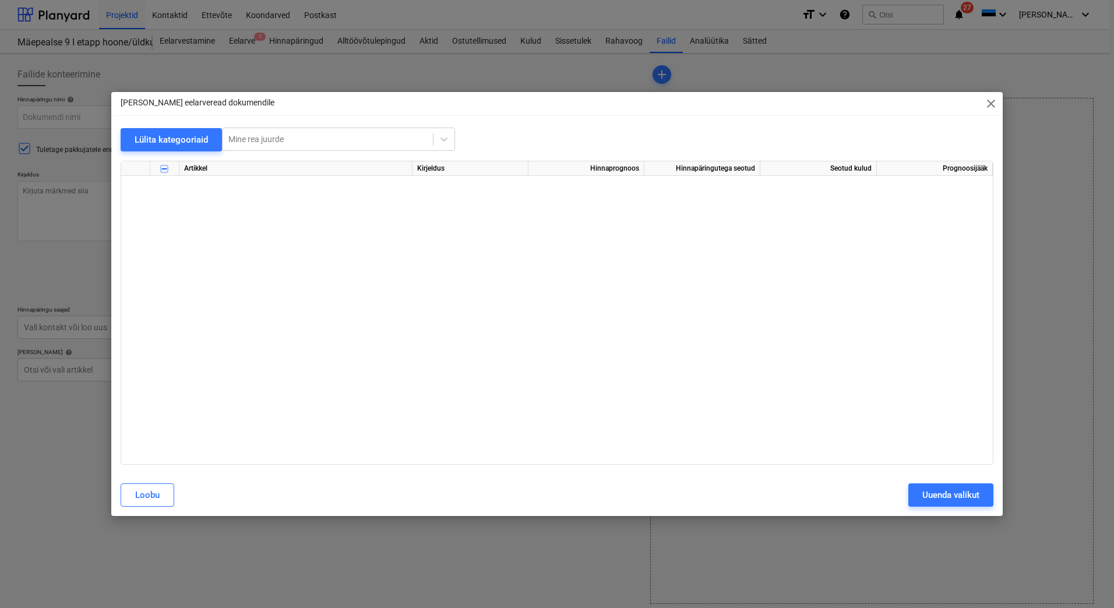
scroll to position [2039, 0]
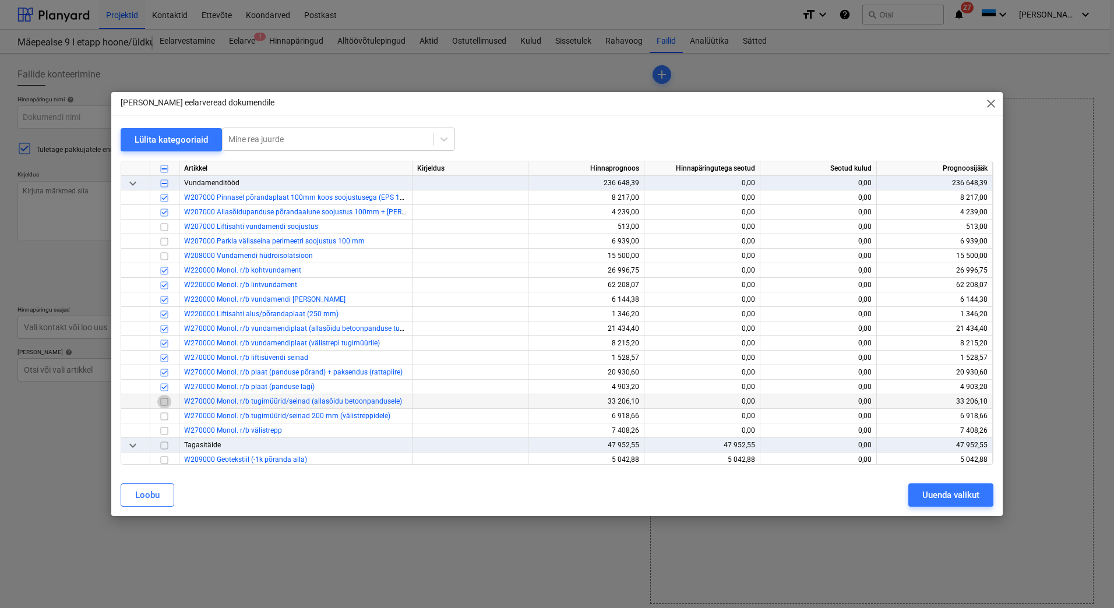
click at [165, 401] on input "checkbox" at bounding box center [164, 402] width 14 height 14
click at [163, 417] on input "checkbox" at bounding box center [164, 417] width 14 height 14
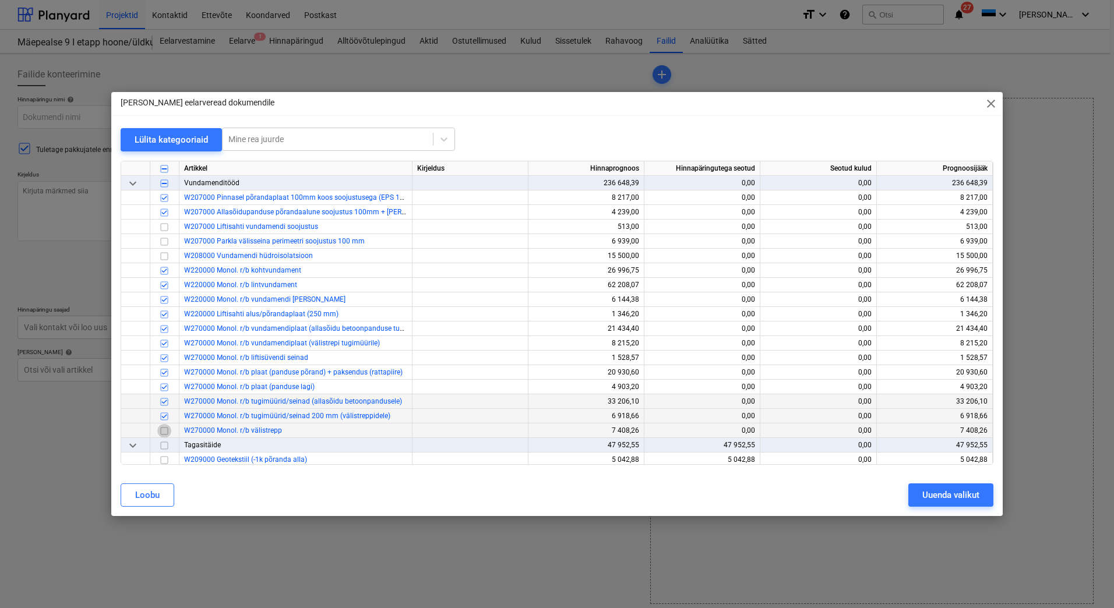
click at [163, 433] on input "checkbox" at bounding box center [164, 431] width 14 height 14
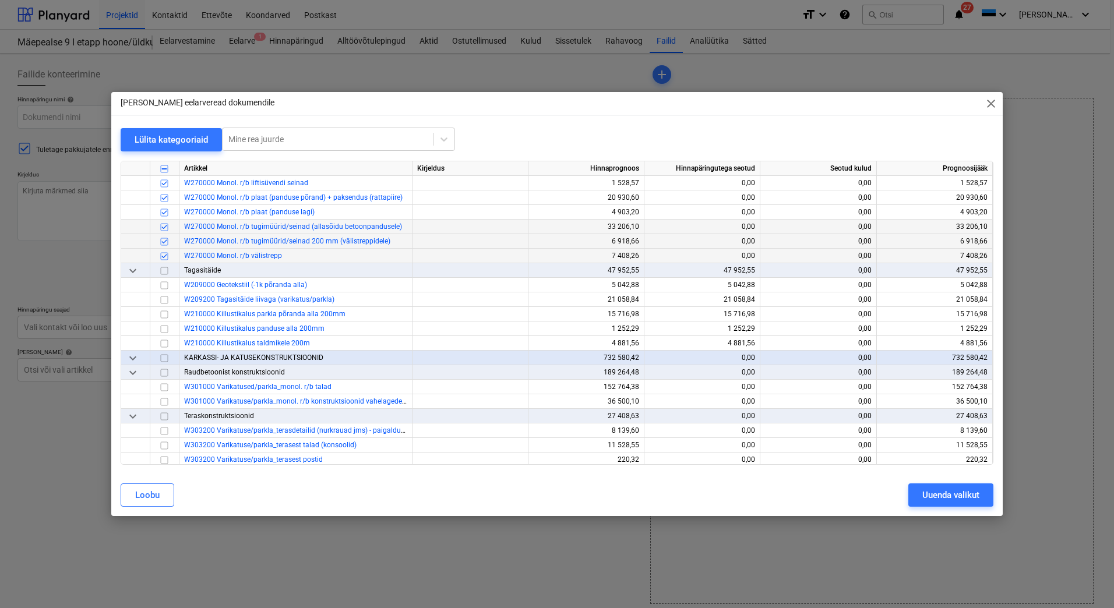
scroll to position [2272, 0]
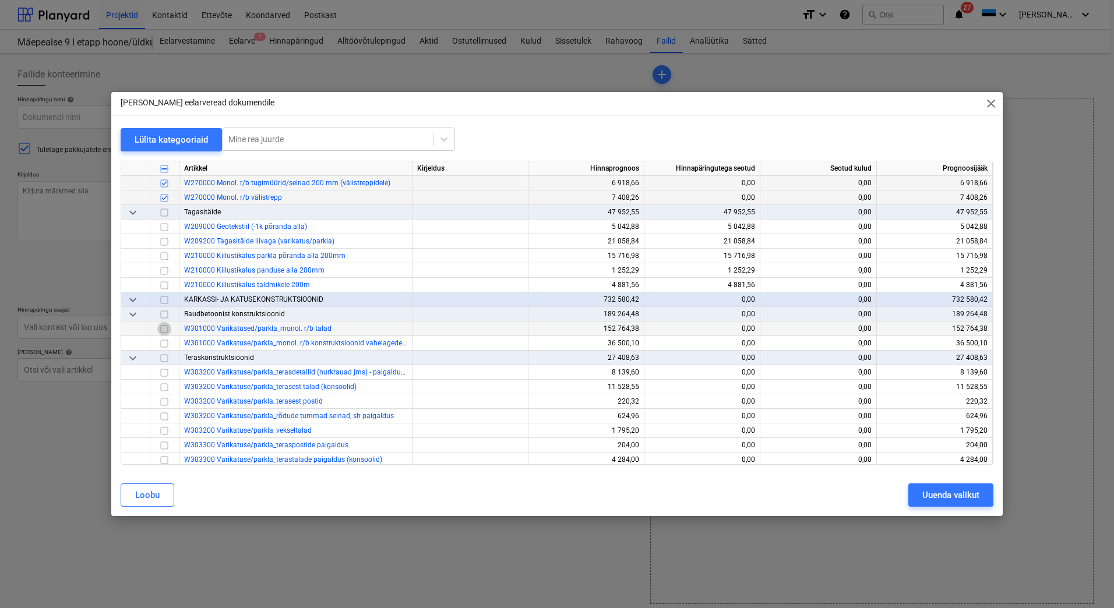
click at [164, 329] on input "checkbox" at bounding box center [164, 329] width 14 height 14
click at [162, 344] on input "checkbox" at bounding box center [164, 344] width 14 height 14
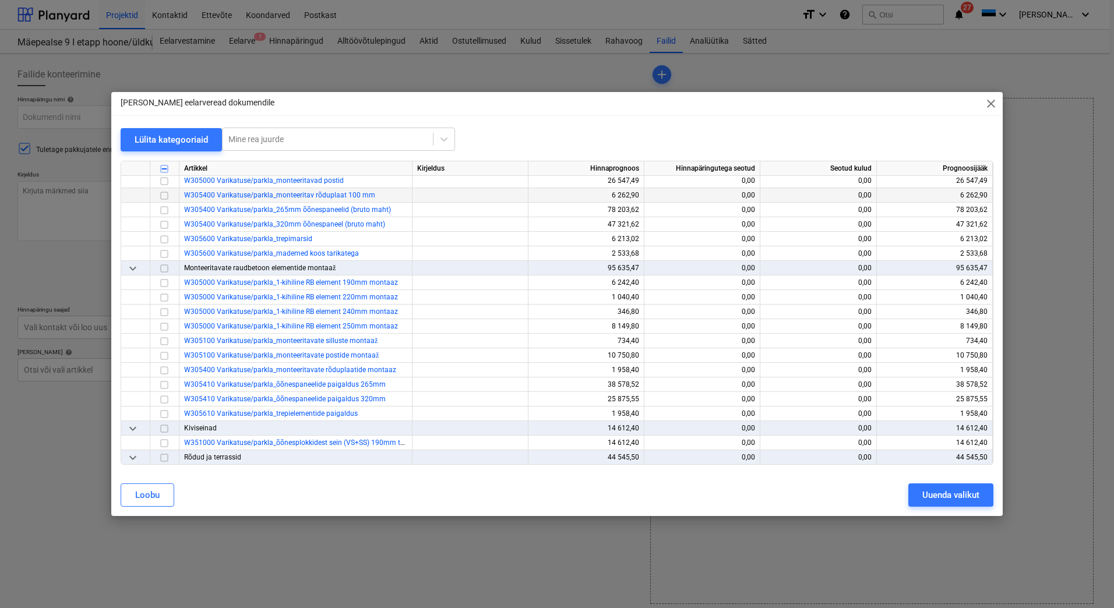
scroll to position [2680, 0]
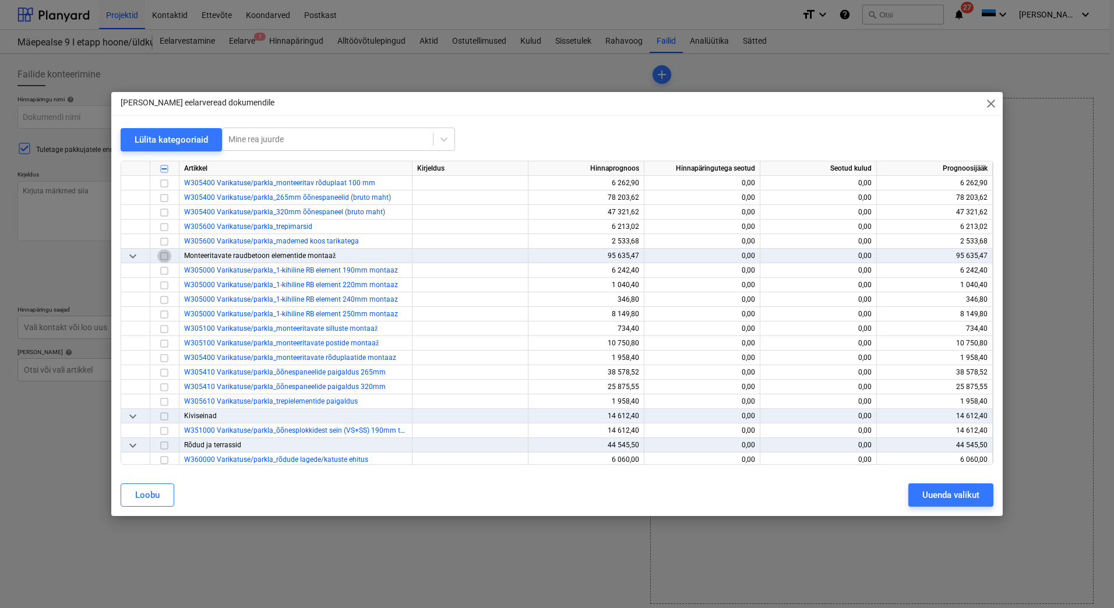
click at [164, 256] on input "checkbox" at bounding box center [164, 256] width 14 height 14
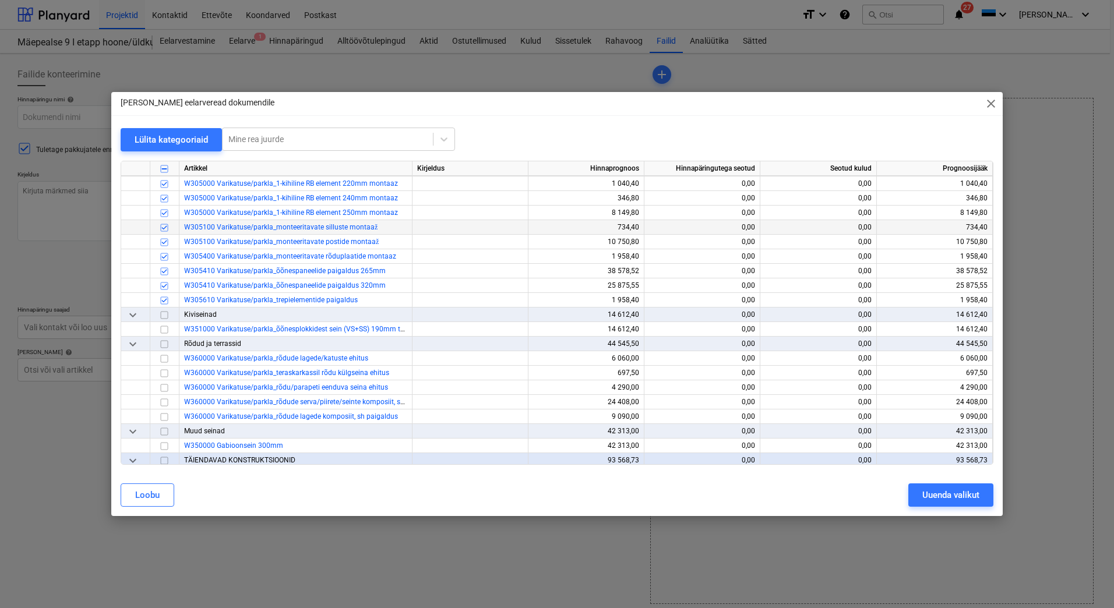
scroll to position [2796, 0]
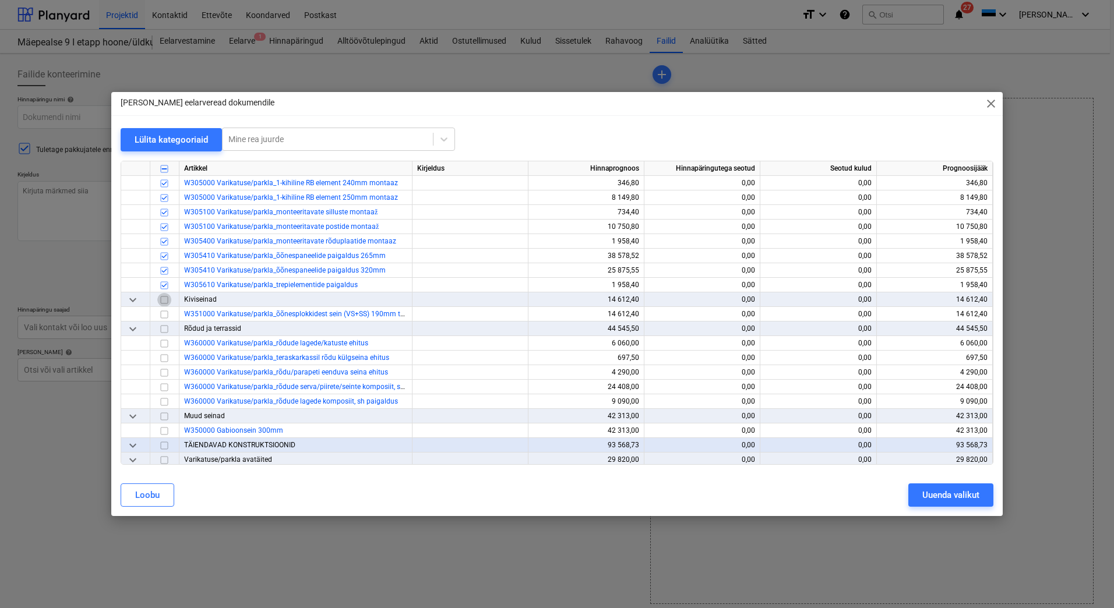
click at [163, 299] on input "checkbox" at bounding box center [164, 300] width 14 height 14
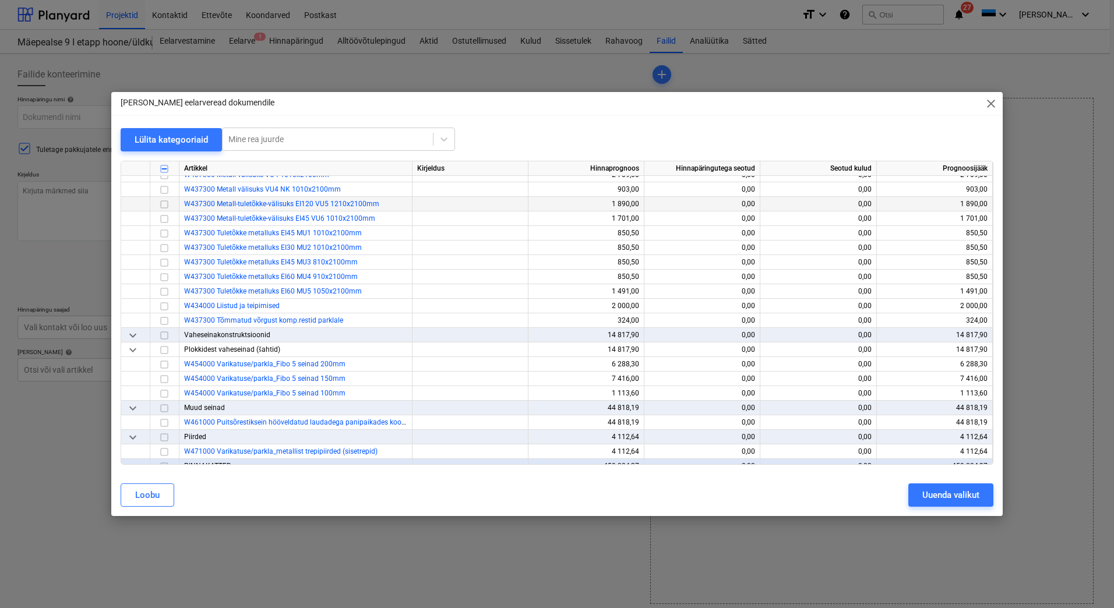
scroll to position [3204, 0]
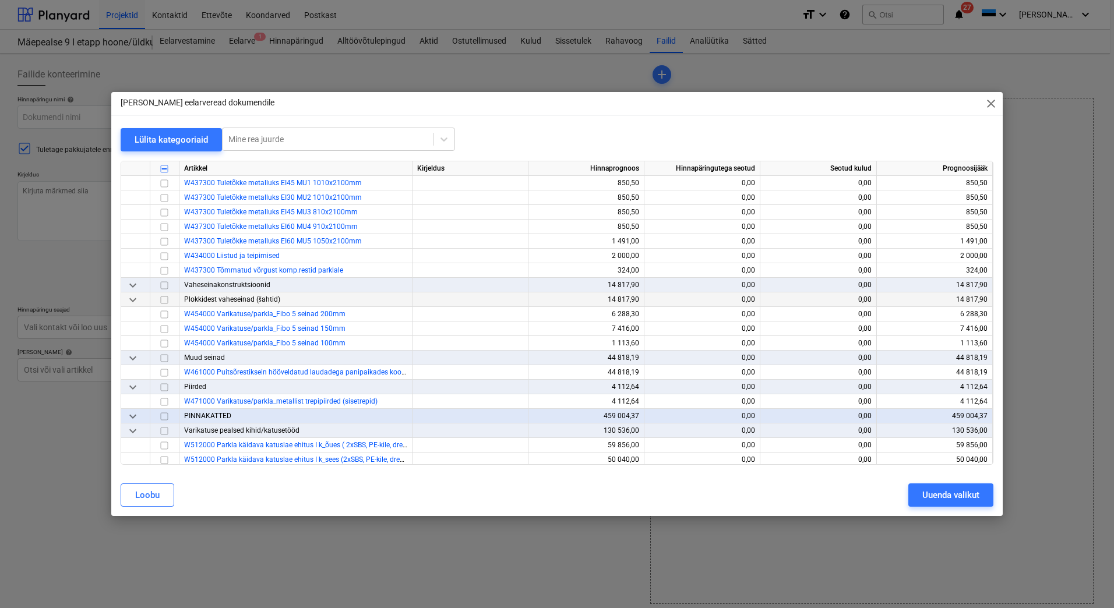
click at [163, 299] on input "checkbox" at bounding box center [164, 300] width 14 height 14
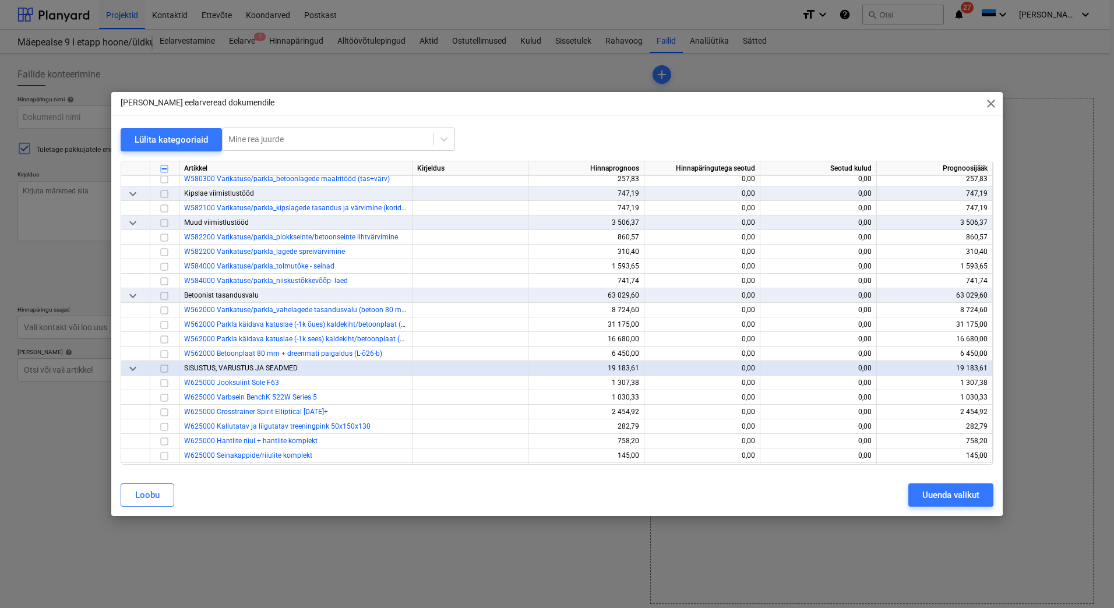
scroll to position [4019, 0]
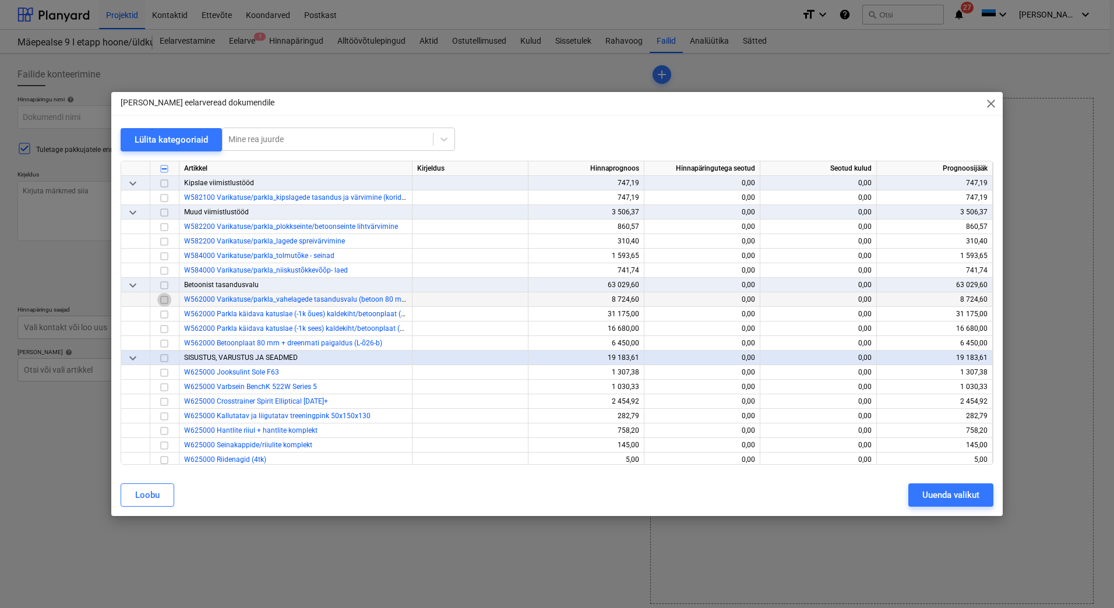
click at [164, 297] on input "checkbox" at bounding box center [164, 300] width 14 height 14
click at [163, 316] on input "checkbox" at bounding box center [164, 315] width 14 height 14
click at [164, 329] on input "checkbox" at bounding box center [164, 329] width 14 height 14
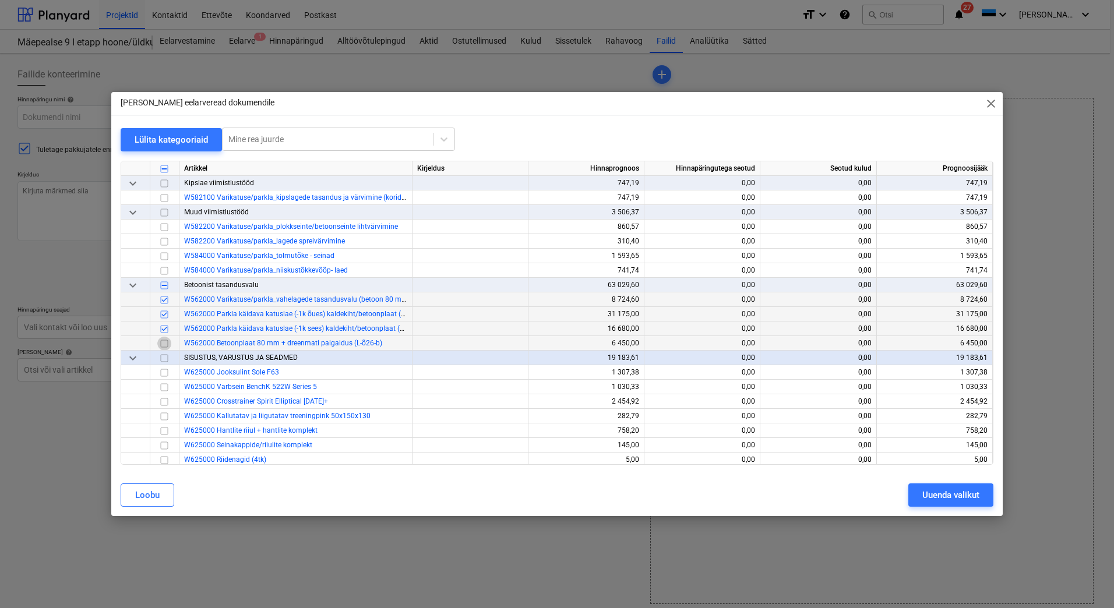
click at [166, 341] on input "checkbox" at bounding box center [164, 344] width 14 height 14
click at [164, 298] on input "checkbox" at bounding box center [164, 300] width 14 height 14
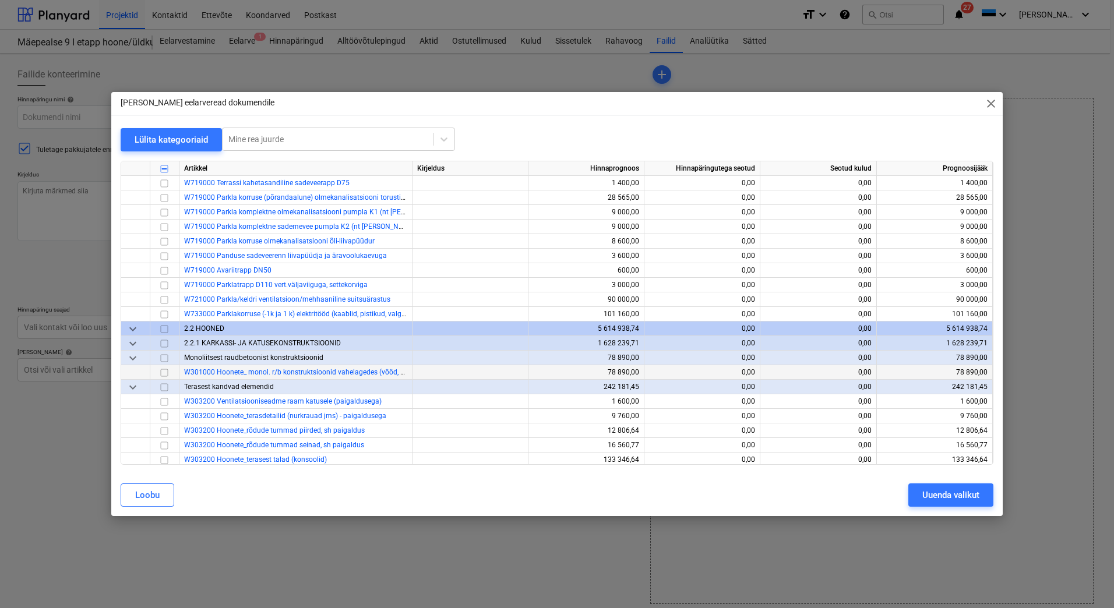
scroll to position [4544, 0]
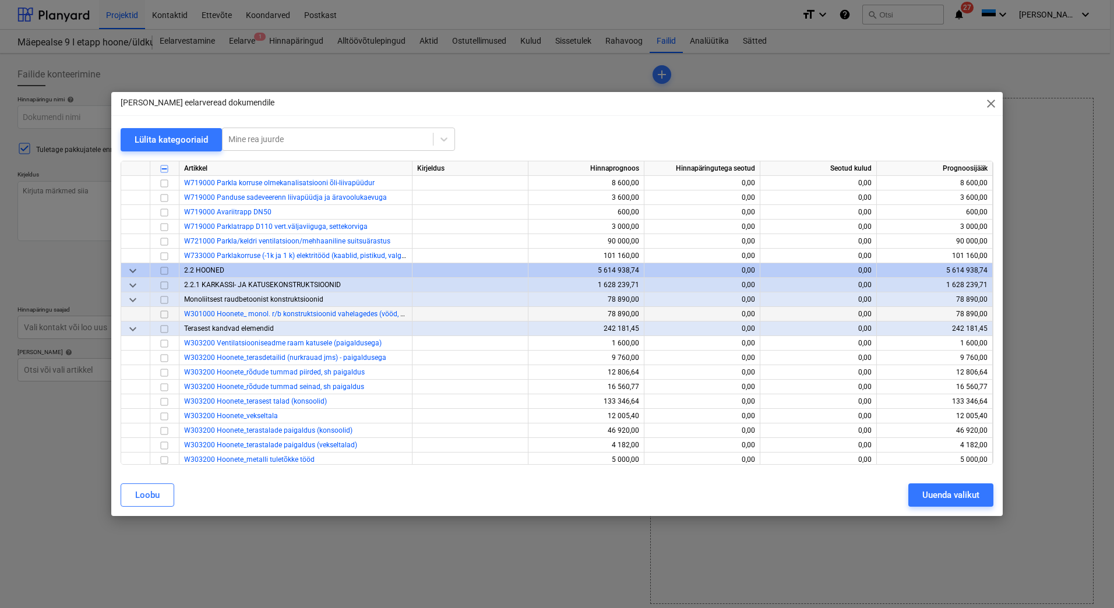
click at [163, 313] on input "checkbox" at bounding box center [164, 315] width 14 height 14
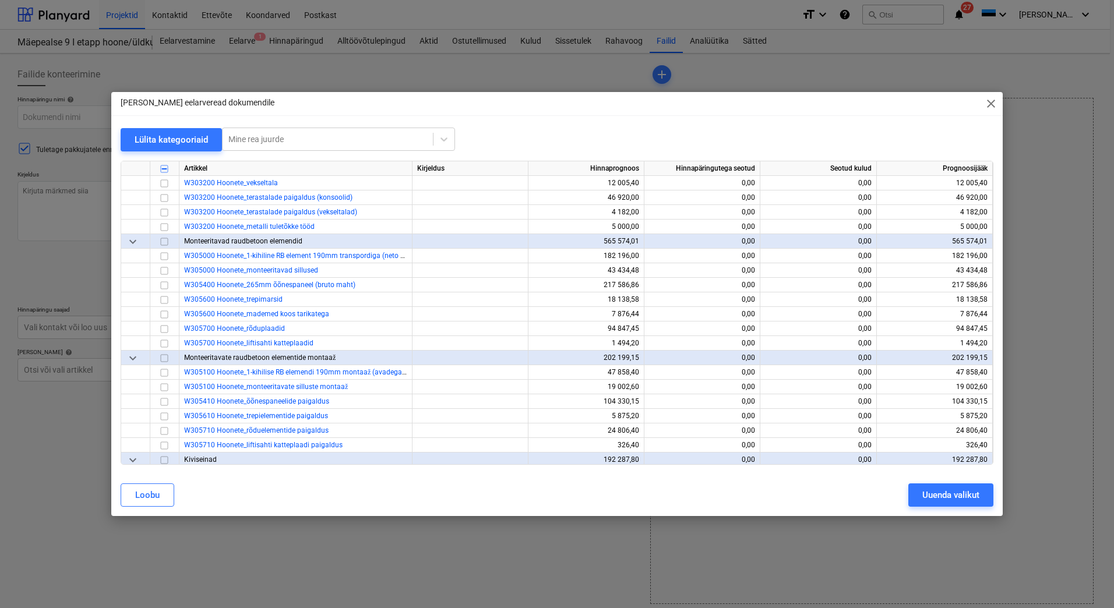
scroll to position [4835, 0]
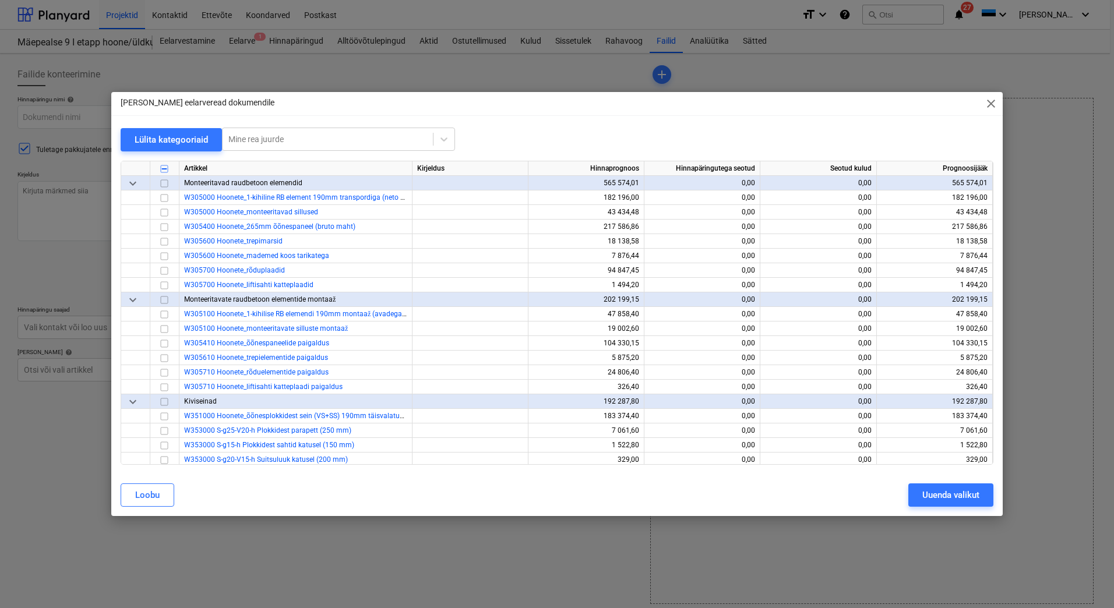
click at [165, 300] on input "checkbox" at bounding box center [164, 300] width 14 height 14
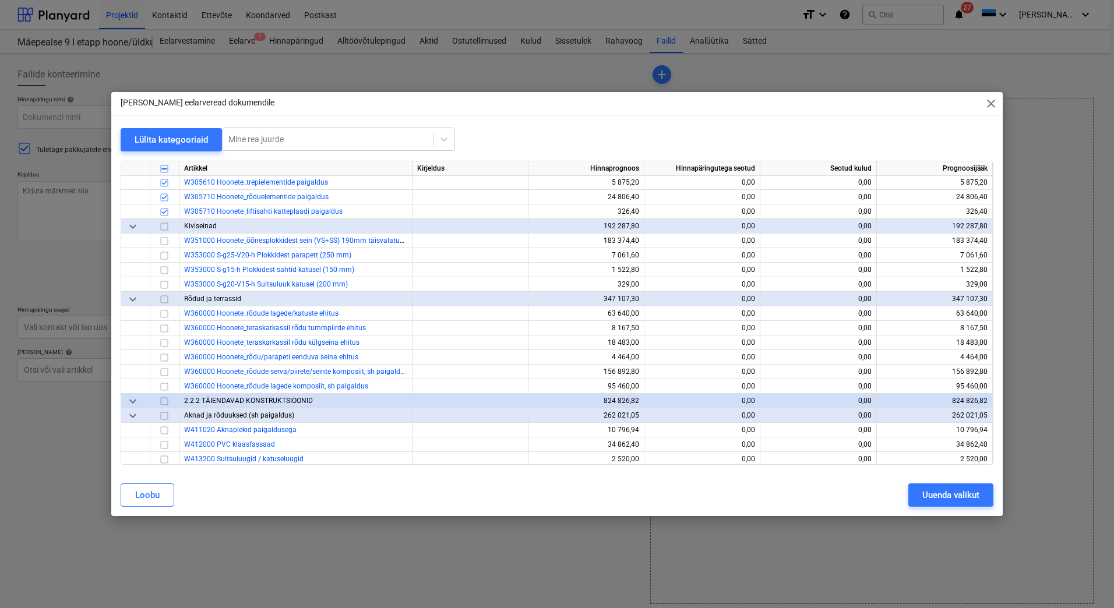
scroll to position [5010, 0]
click at [164, 240] on input "checkbox" at bounding box center [164, 242] width 14 height 14
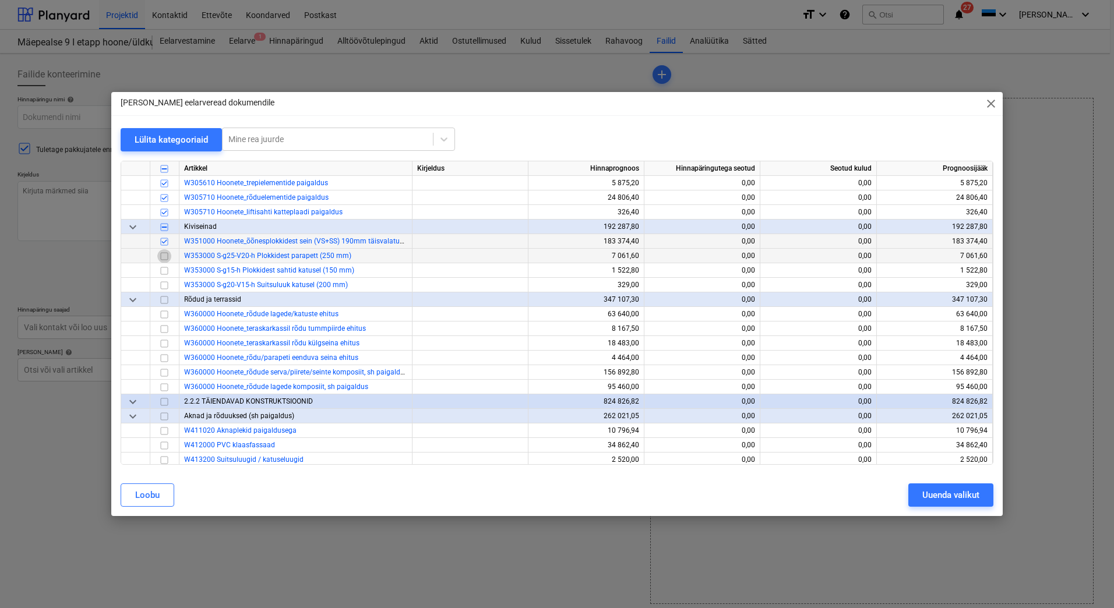
click at [164, 253] on input "checkbox" at bounding box center [164, 256] width 14 height 14
click at [164, 270] on input "checkbox" at bounding box center [164, 271] width 14 height 14
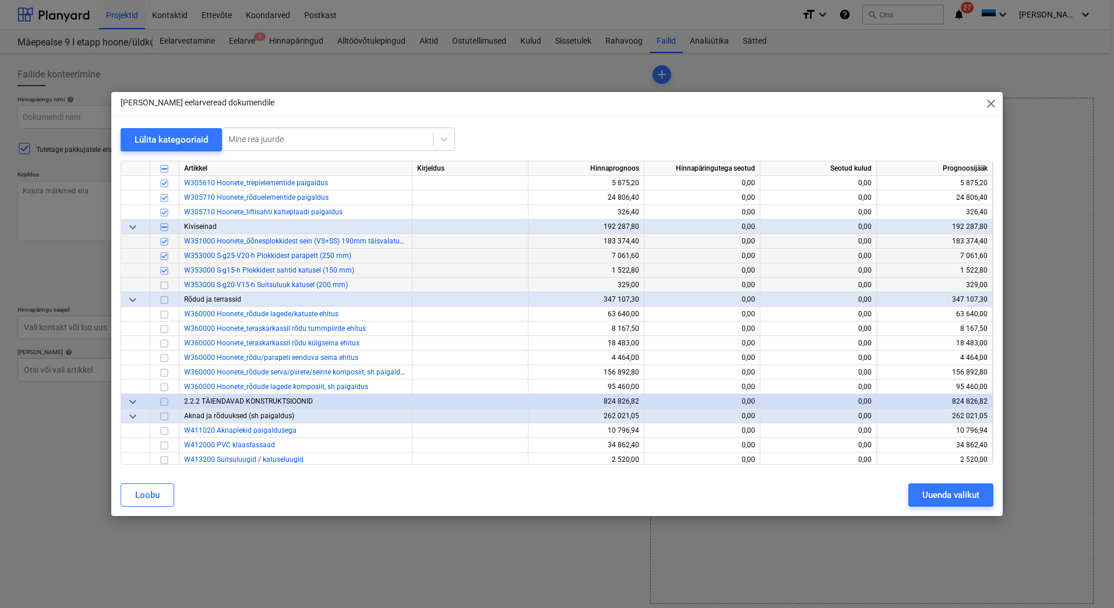
click at [165, 282] on input "checkbox" at bounding box center [164, 285] width 14 height 14
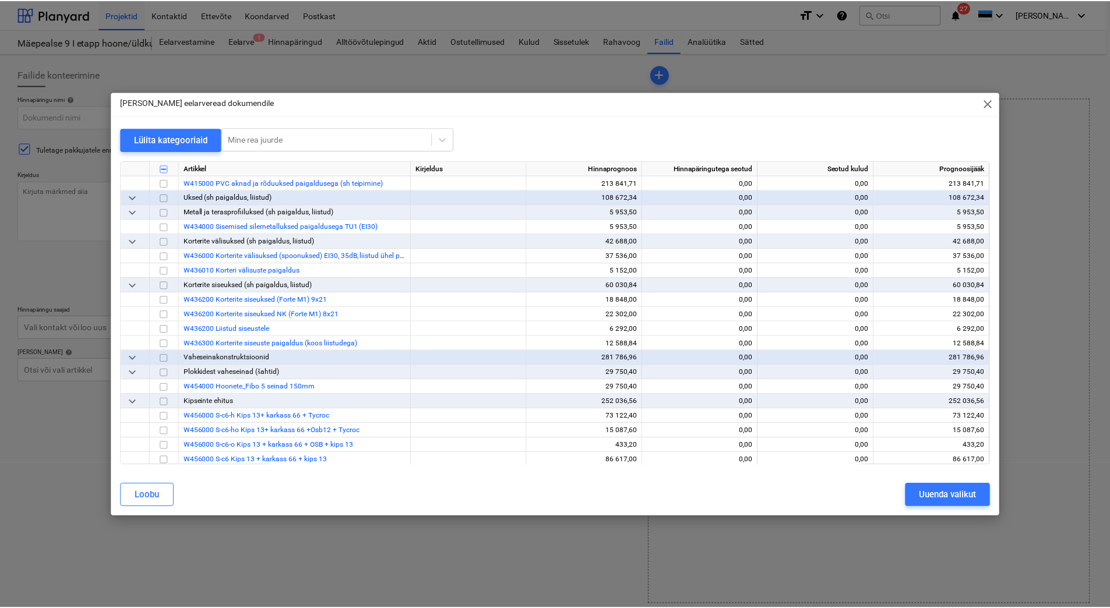
scroll to position [5359, 0]
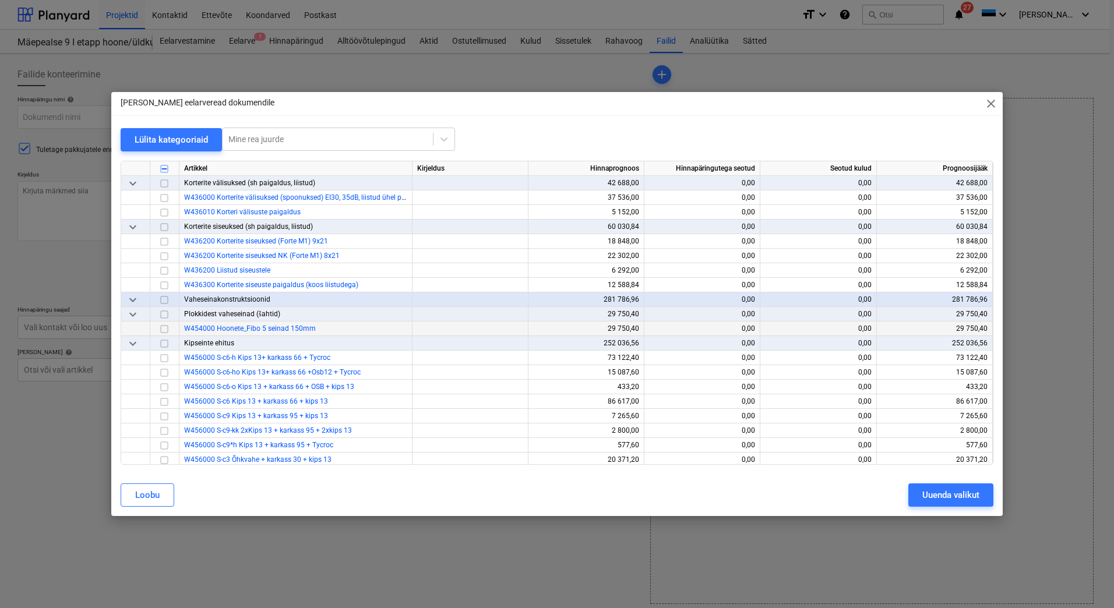
click at [167, 330] on input "checkbox" at bounding box center [164, 329] width 14 height 14
click at [948, 500] on div "Uuenda valikut" at bounding box center [950, 495] width 57 height 15
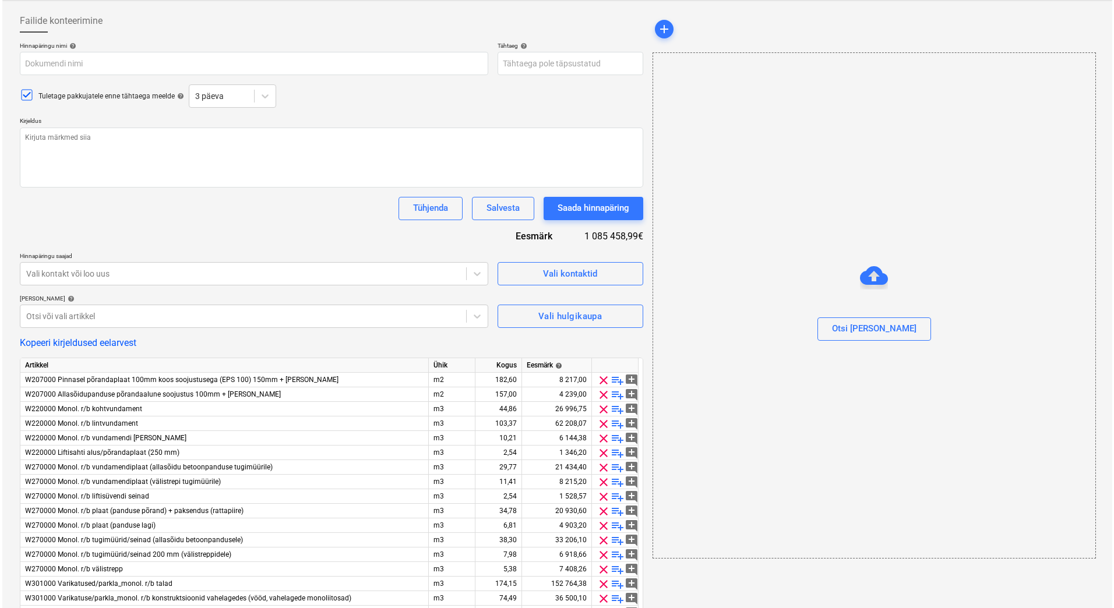
scroll to position [175, 0]
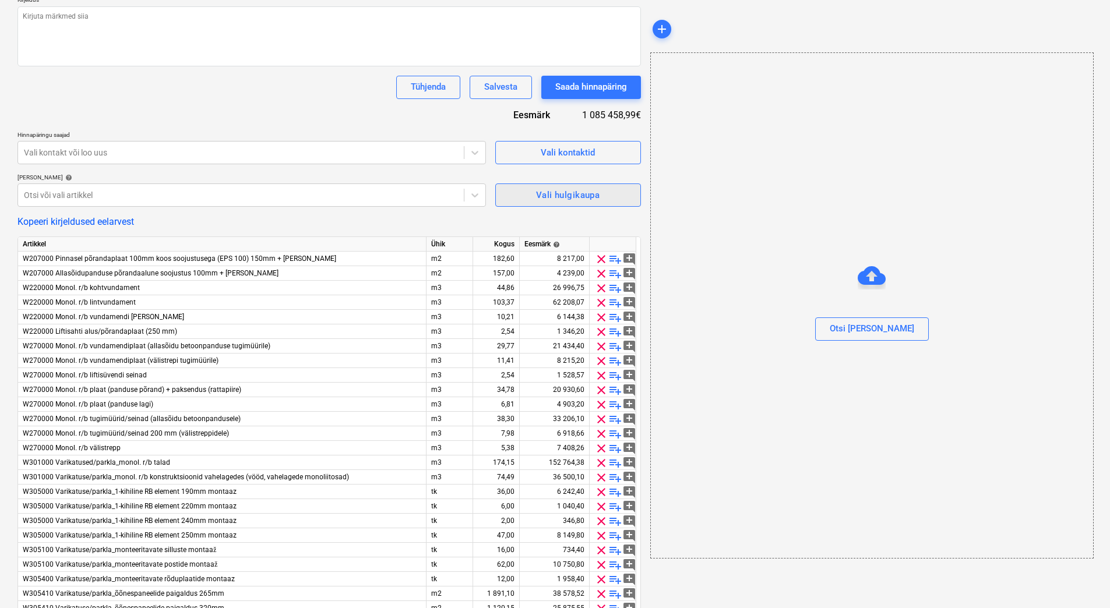
click at [535, 191] on span "Vali hulgikaupa" at bounding box center [568, 195] width 120 height 15
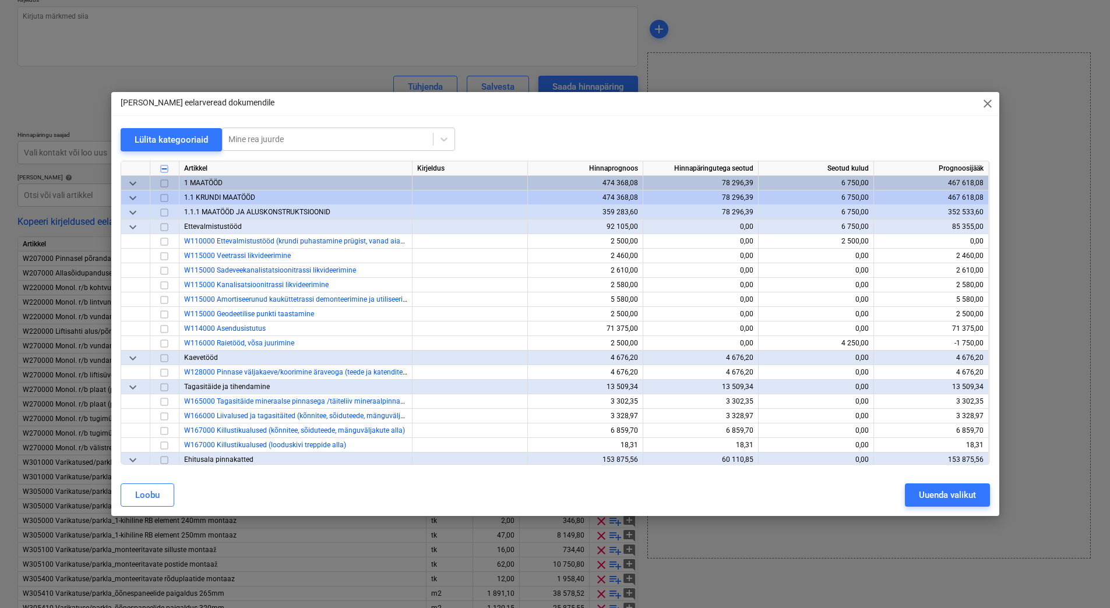
type textarea "x"
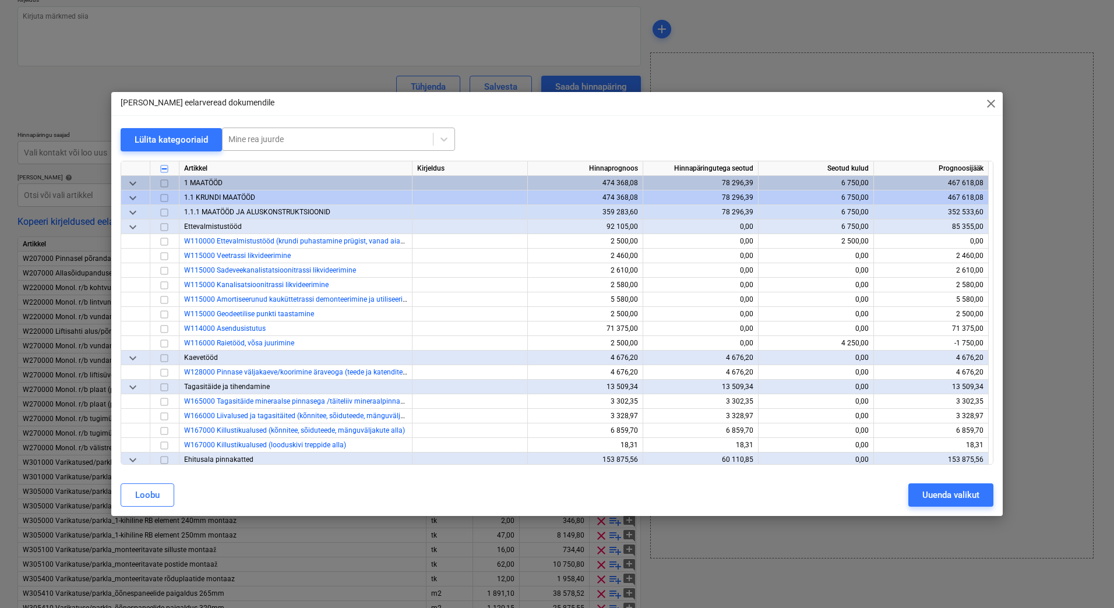
click at [264, 144] on div at bounding box center [327, 139] width 199 height 12
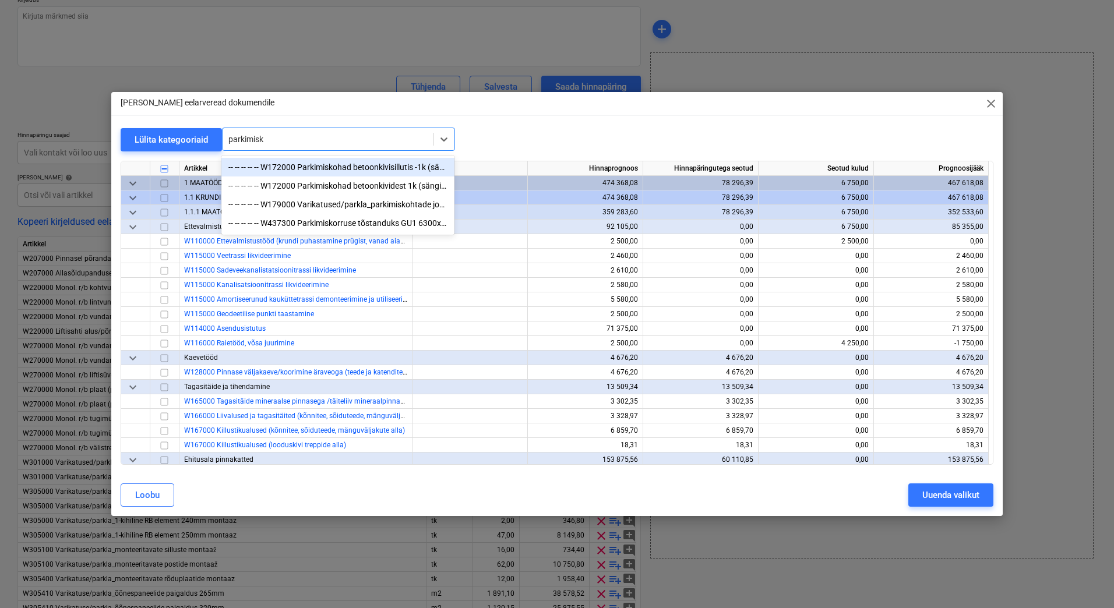
type input "parkimisko"
click at [352, 171] on div "-- -- -- -- -- W172000 Parkimiskohad betoonkivisillutis -1k (sängitusliiv + kiv…" at bounding box center [337, 167] width 233 height 19
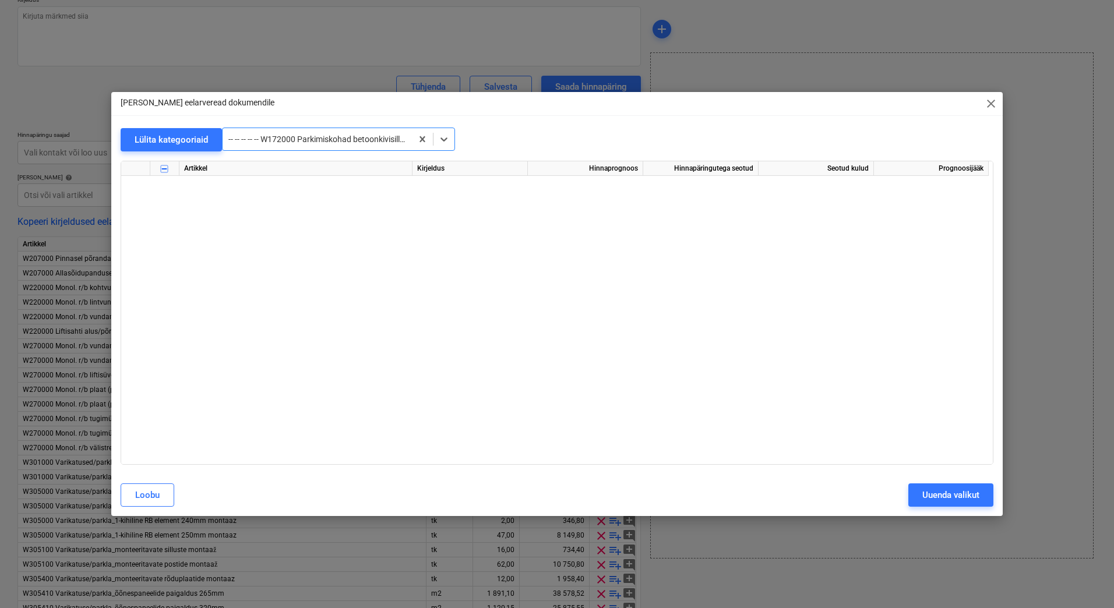
scroll to position [1966, 0]
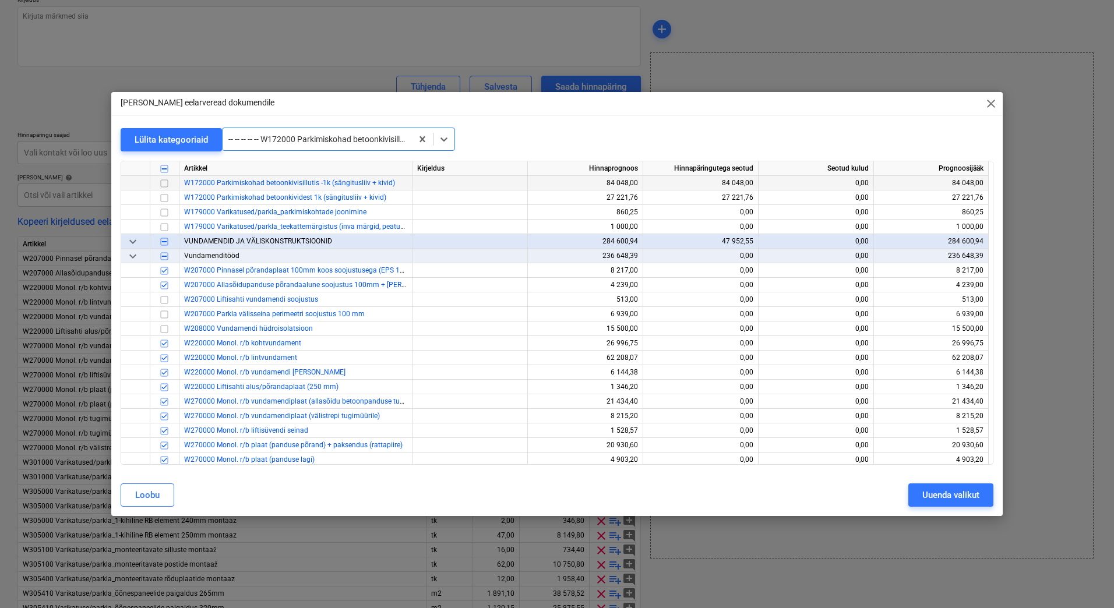
click at [165, 182] on input "checkbox" at bounding box center [164, 184] width 14 height 14
click at [953, 494] on div "Uuenda valikut" at bounding box center [950, 495] width 57 height 15
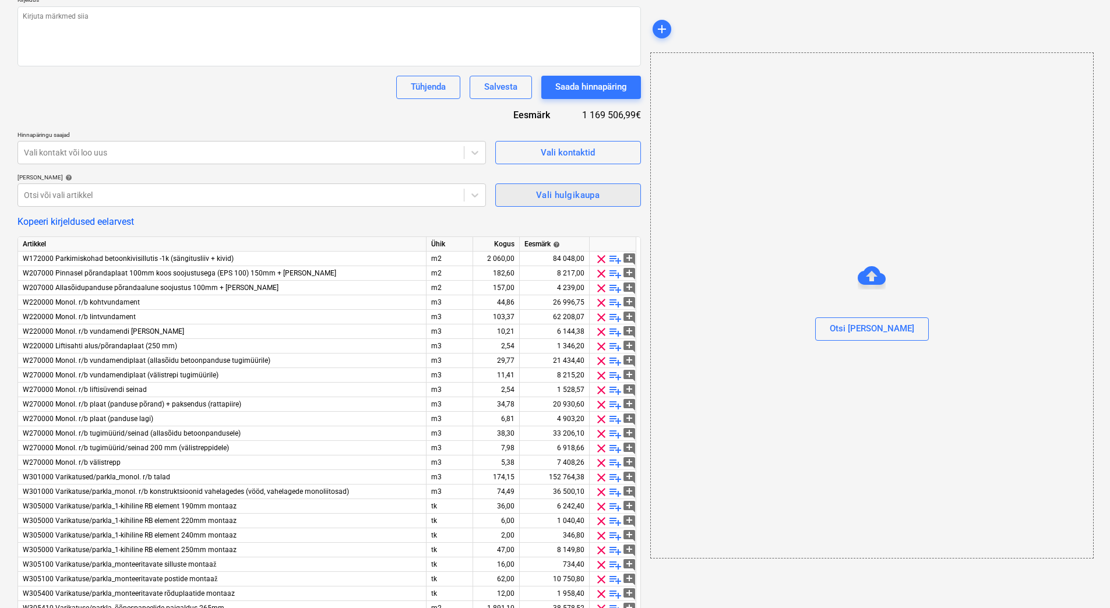
click at [597, 199] on div "Vali hulgikaupa" at bounding box center [567, 195] width 63 height 15
type textarea "x"
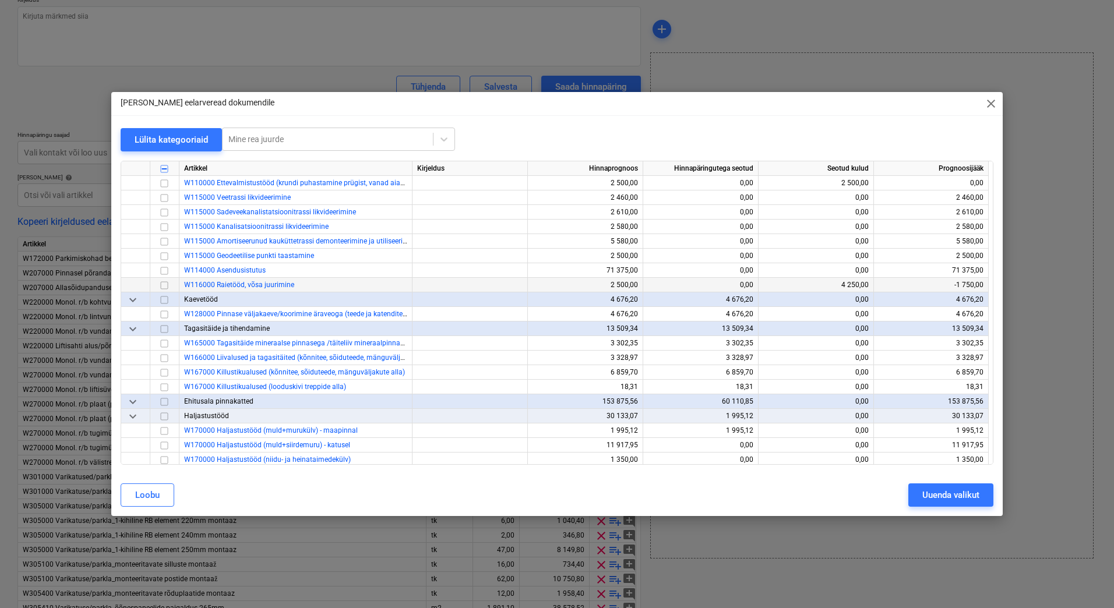
scroll to position [0, 0]
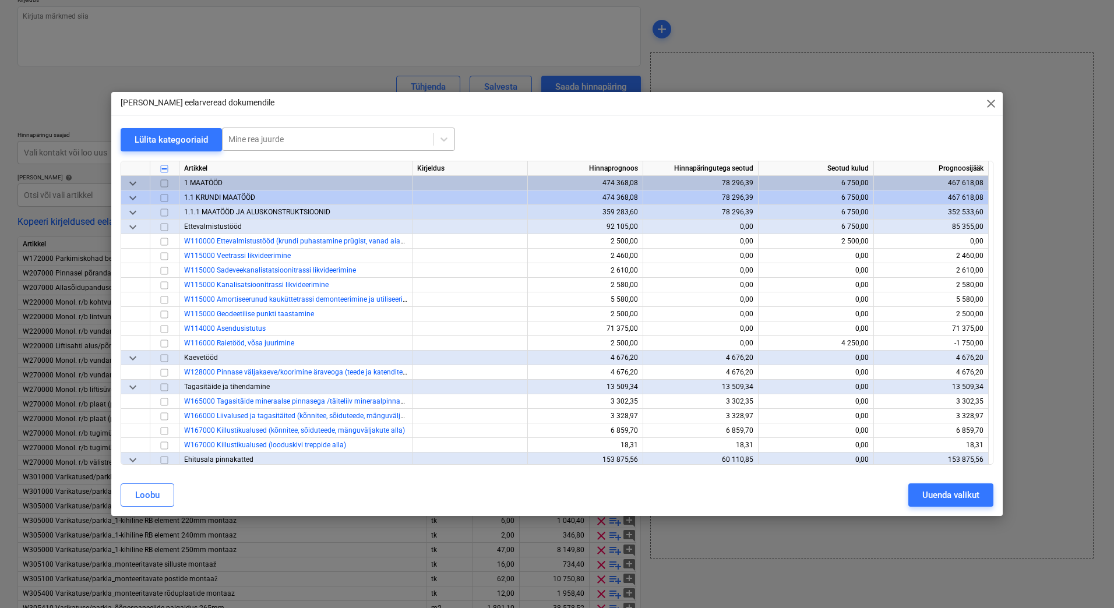
click at [263, 137] on div at bounding box center [327, 139] width 199 height 12
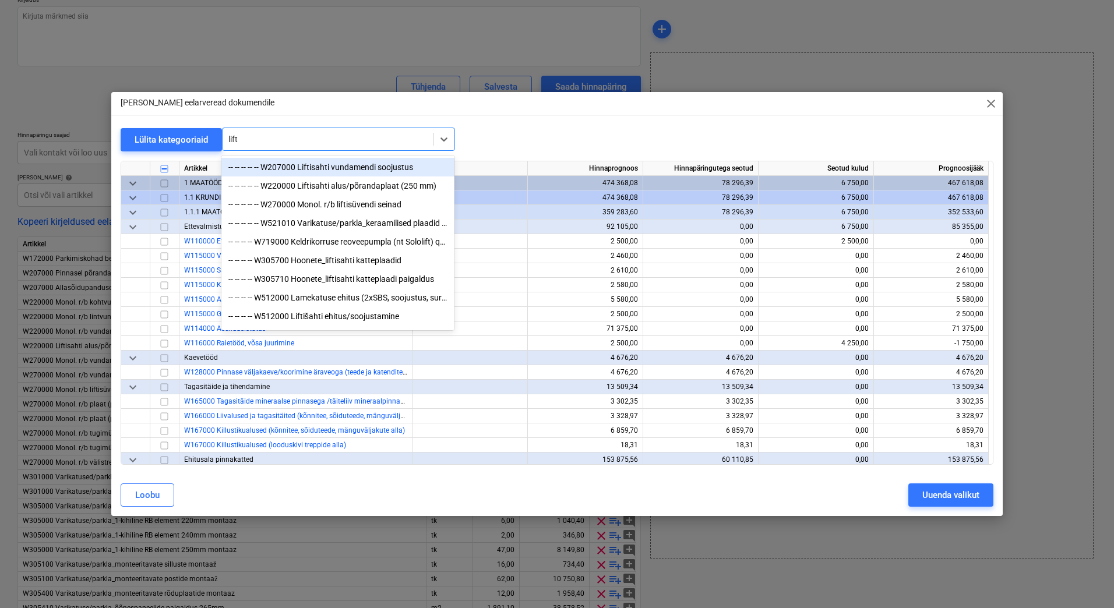
type input "lifti"
click at [318, 165] on div "-- -- -- -- -- W207000 Liftisahti vundamendi soojustus" at bounding box center [337, 167] width 233 height 19
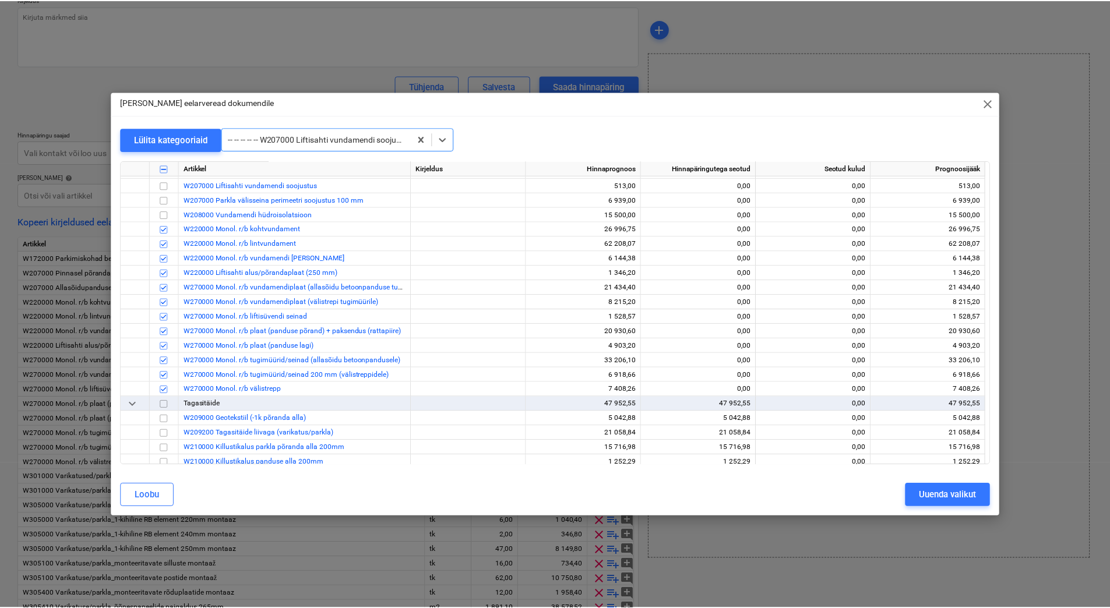
scroll to position [2083, 0]
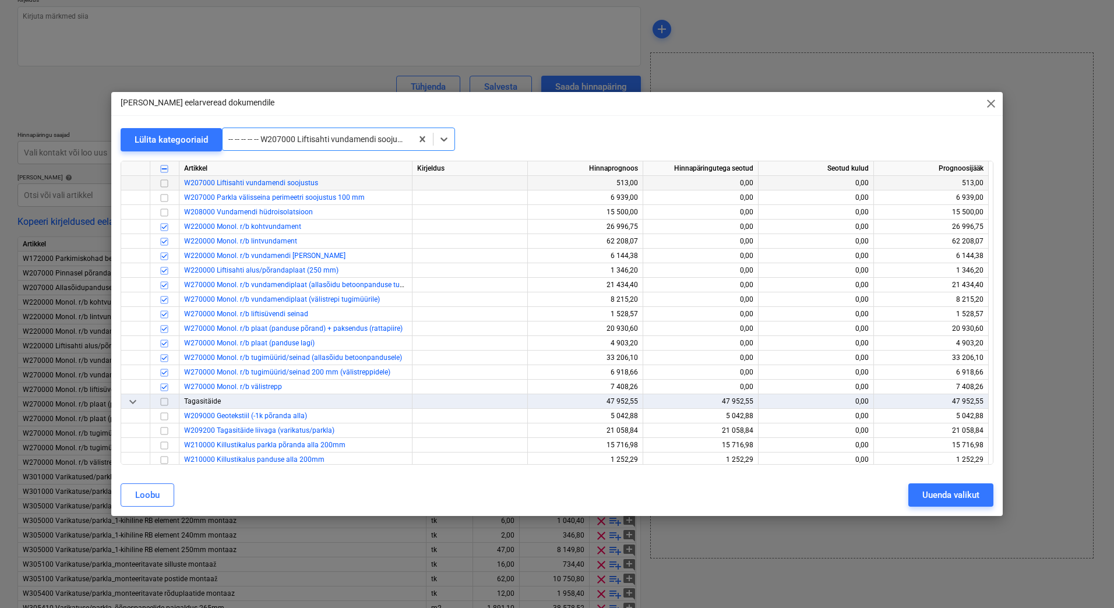
click at [164, 182] on input "checkbox" at bounding box center [164, 184] width 14 height 14
click at [937, 493] on div "Uuenda valikut" at bounding box center [950, 495] width 57 height 15
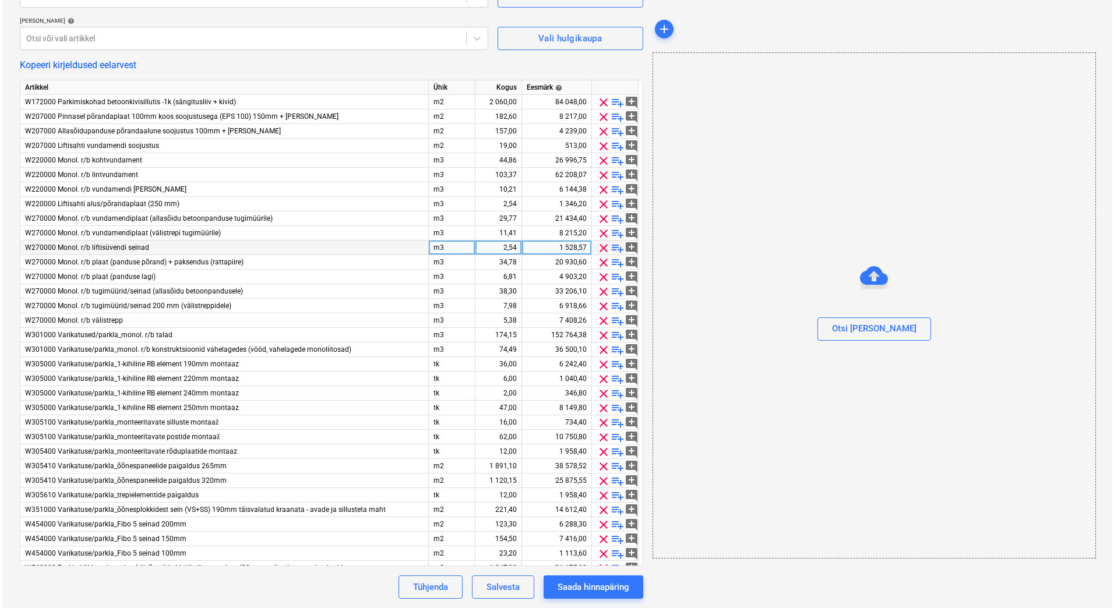
scroll to position [0, 0]
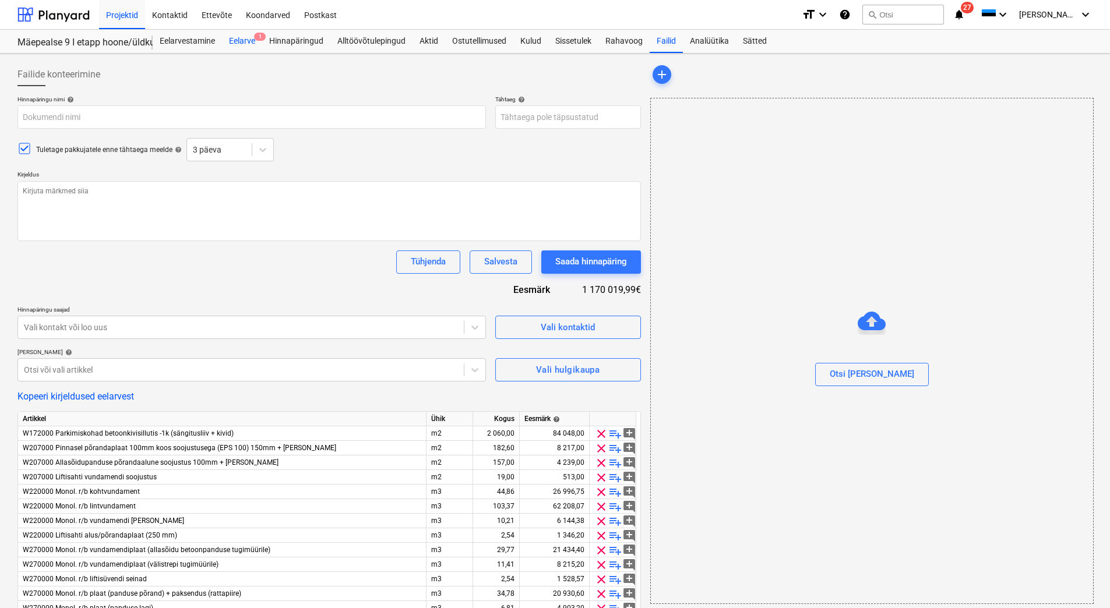
click at [245, 39] on div "Eelarve 1" at bounding box center [242, 41] width 40 height 23
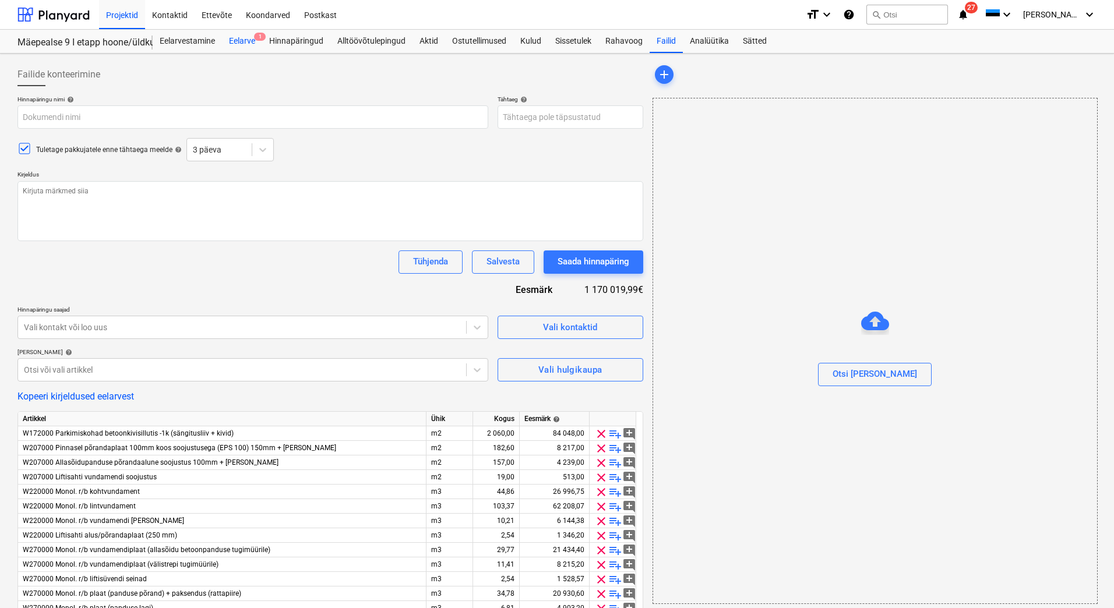
type textarea "x"
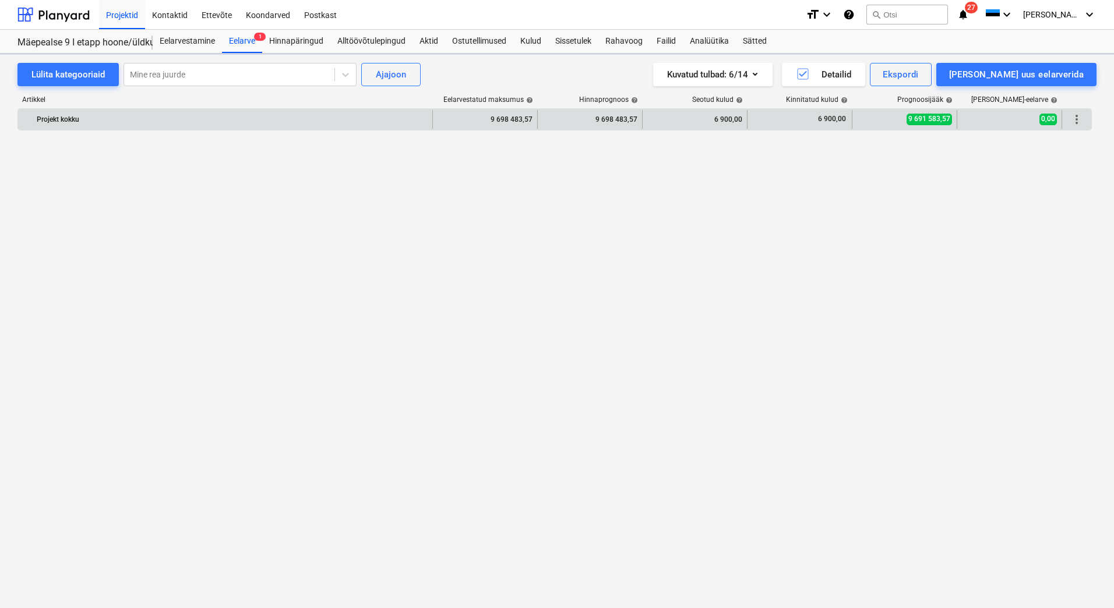
scroll to position [3204, 0]
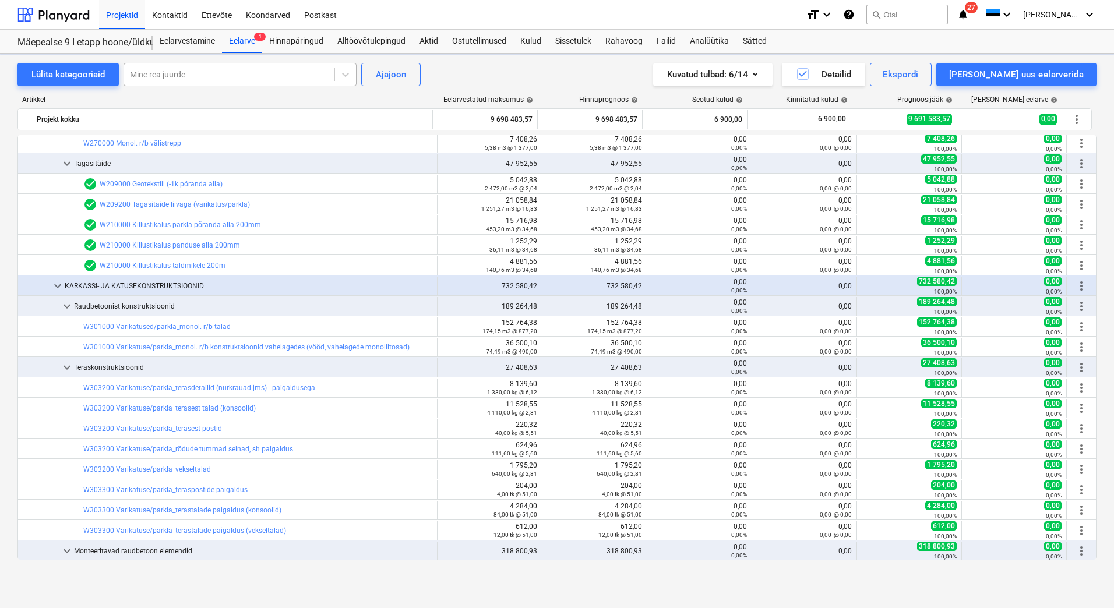
click at [194, 72] on div at bounding box center [229, 75] width 199 height 12
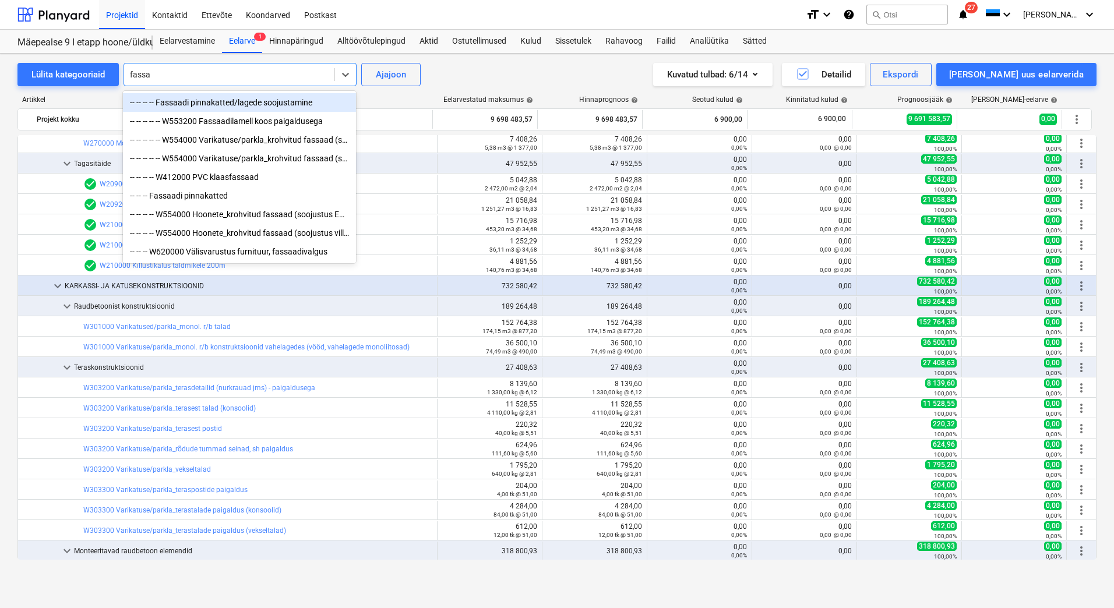
type input "fass"
click at [186, 98] on div "-- -- -- -- Fassaadi pinnakatted/lagede soojustamine" at bounding box center [239, 102] width 233 height 19
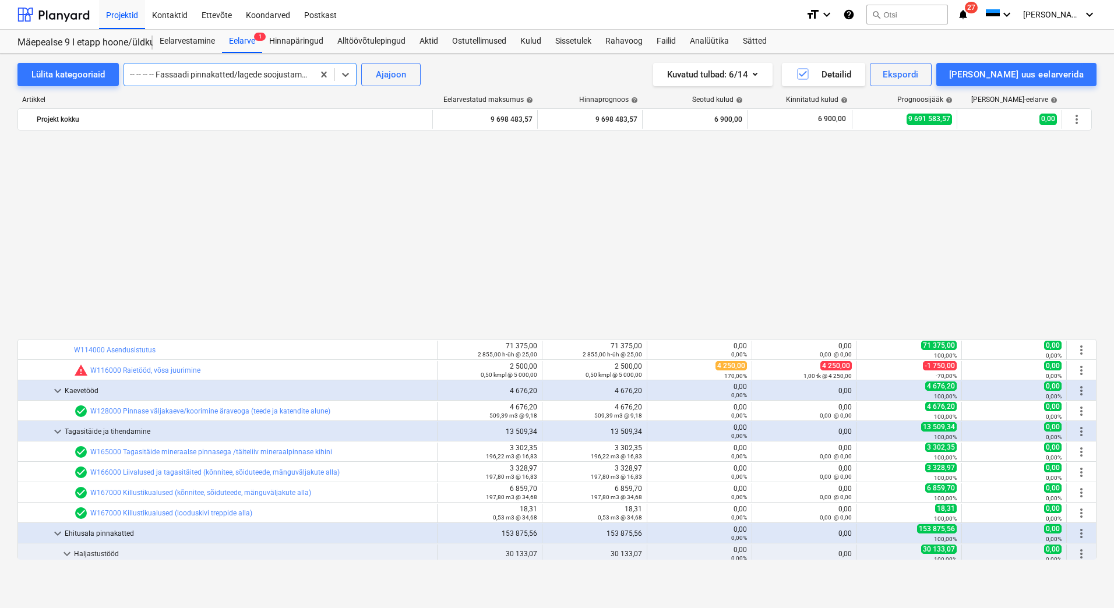
scroll to position [233, 0]
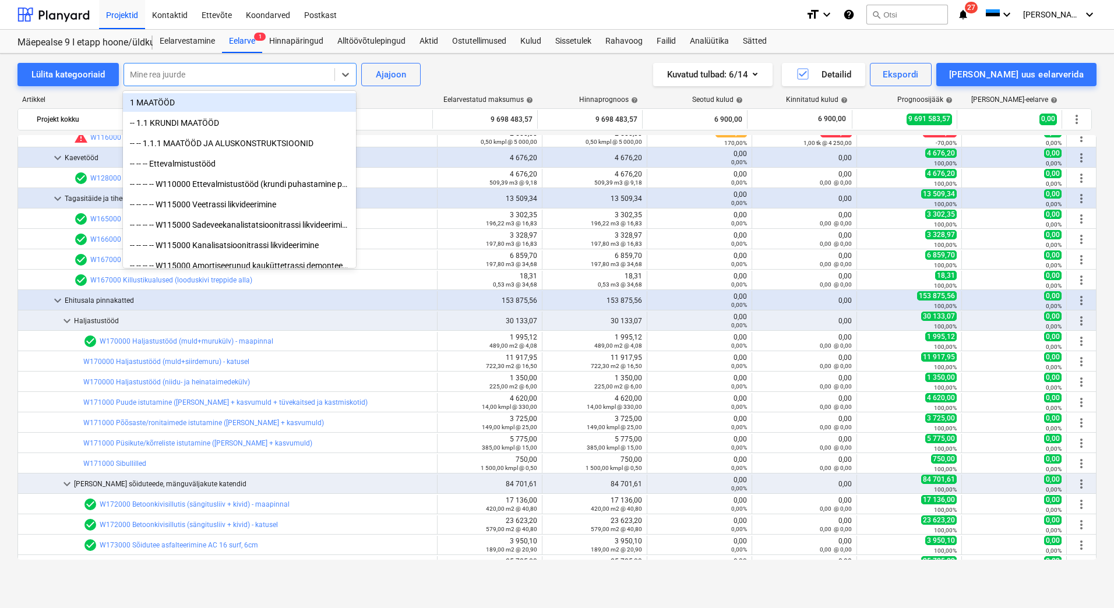
click at [252, 69] on div at bounding box center [229, 75] width 199 height 12
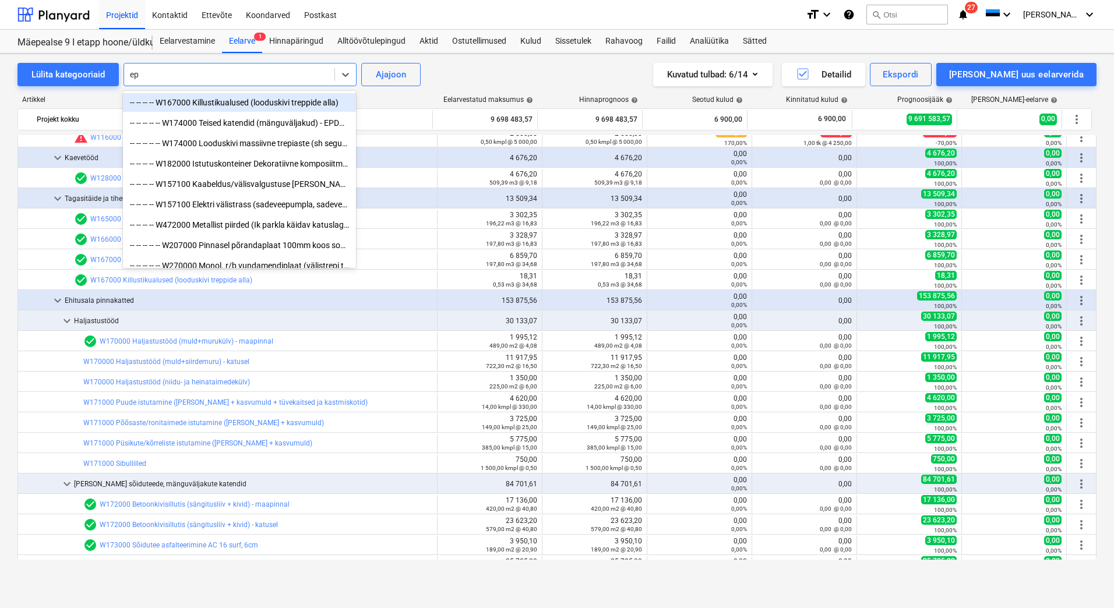
type input "eps"
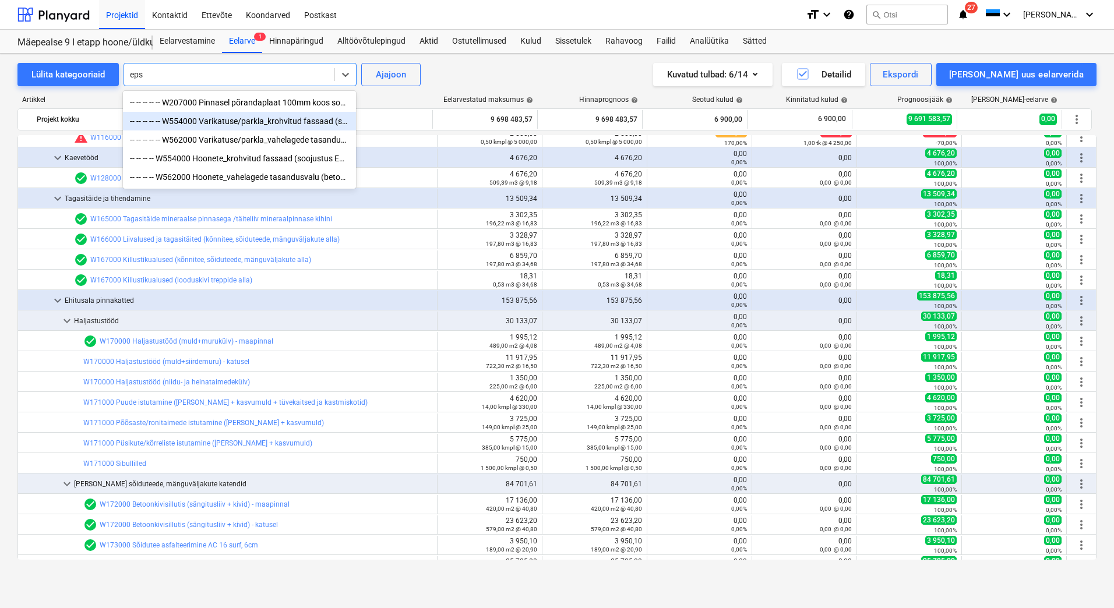
click at [252, 120] on div "-- -- -- -- -- W554000 Varikatuse/parkla_krohvitud fassaad (soojustus EPS 150-2…" at bounding box center [239, 121] width 233 height 19
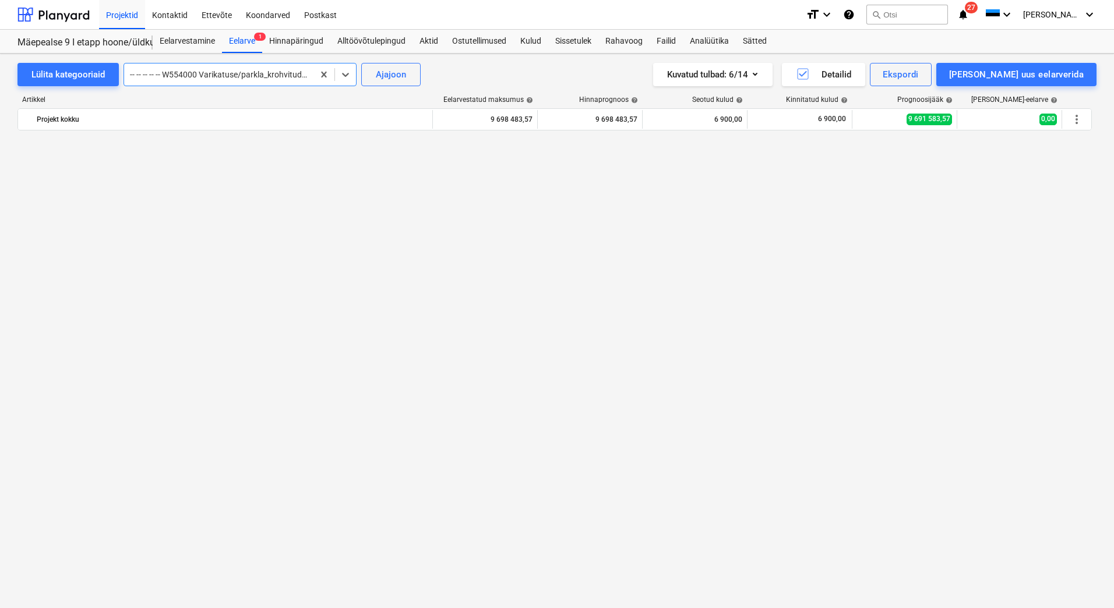
scroll to position [5158, 0]
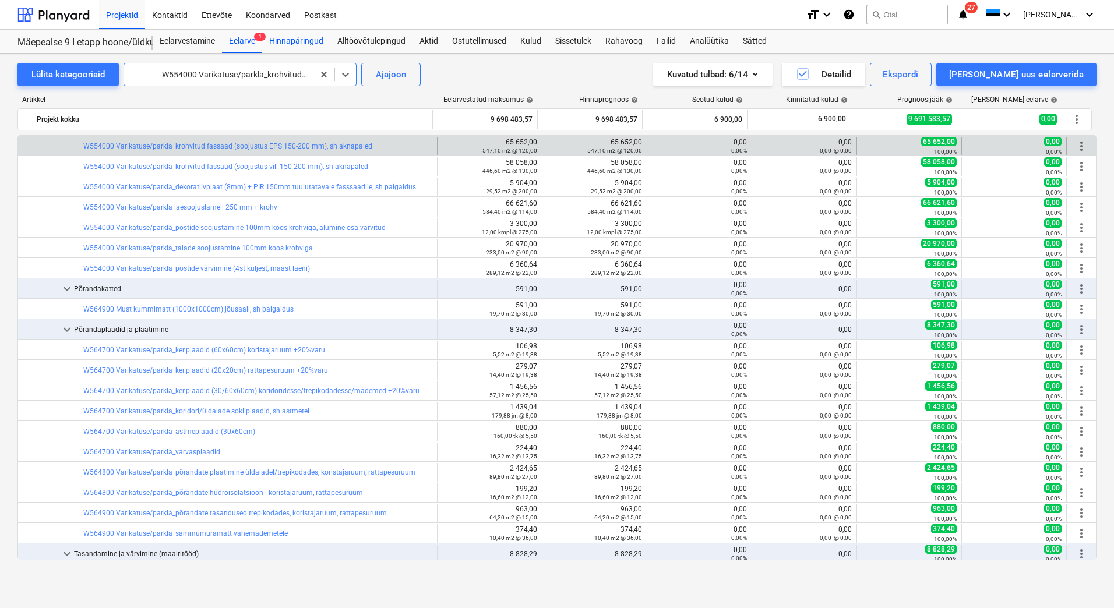
click at [291, 45] on div "Hinnapäringud" at bounding box center [296, 41] width 68 height 23
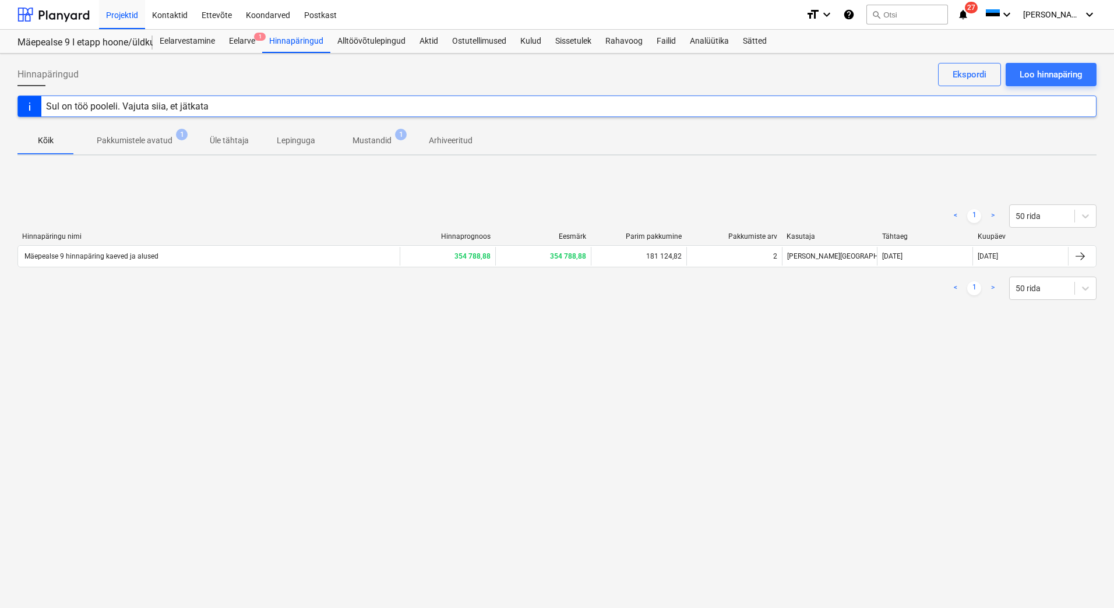
click at [368, 138] on p "Mustandid" at bounding box center [371, 141] width 39 height 12
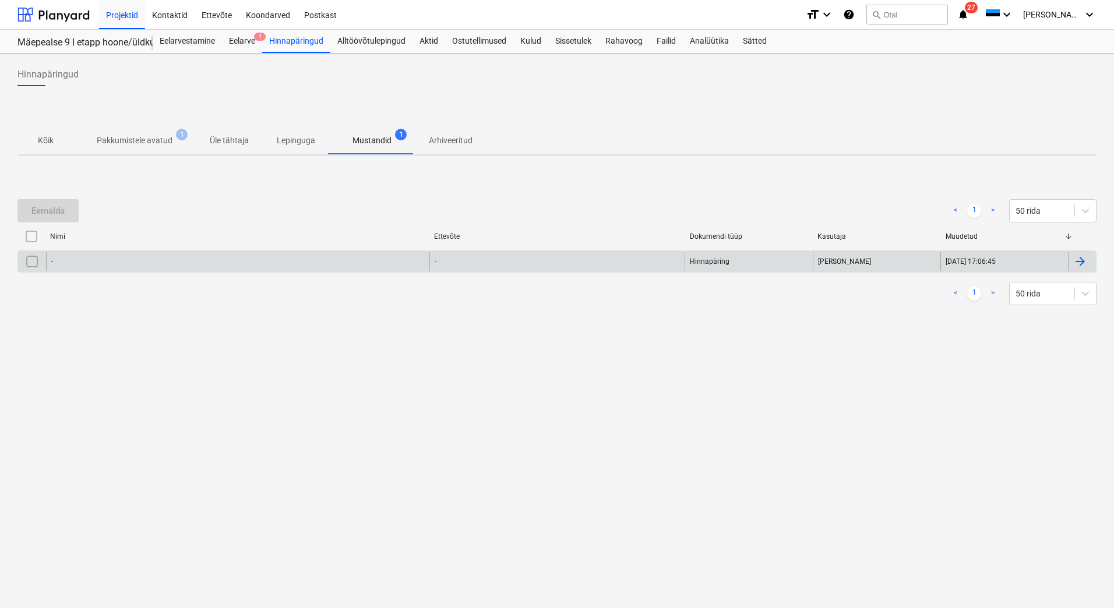
click at [145, 264] on div "-" at bounding box center [237, 261] width 383 height 19
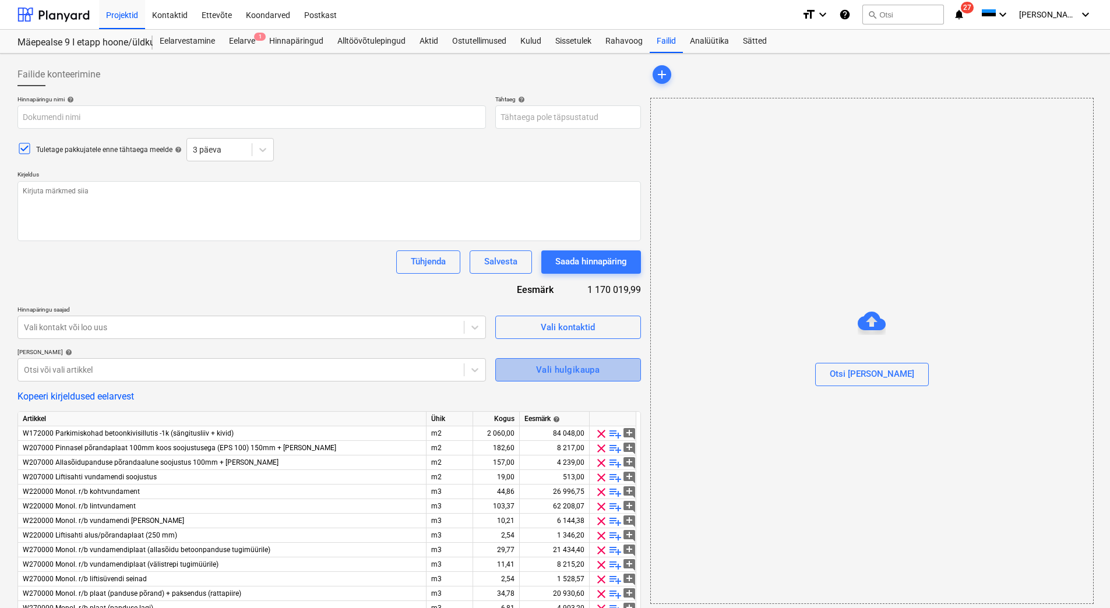
click at [575, 373] on div "Vali hulgikaupa" at bounding box center [567, 369] width 63 height 15
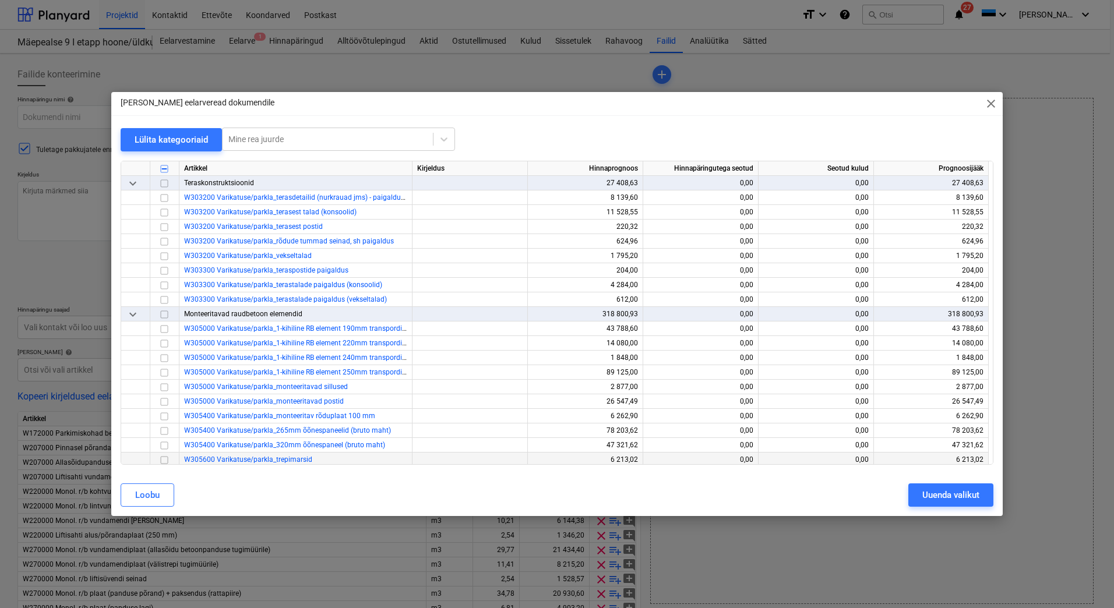
scroll to position [2505, 0]
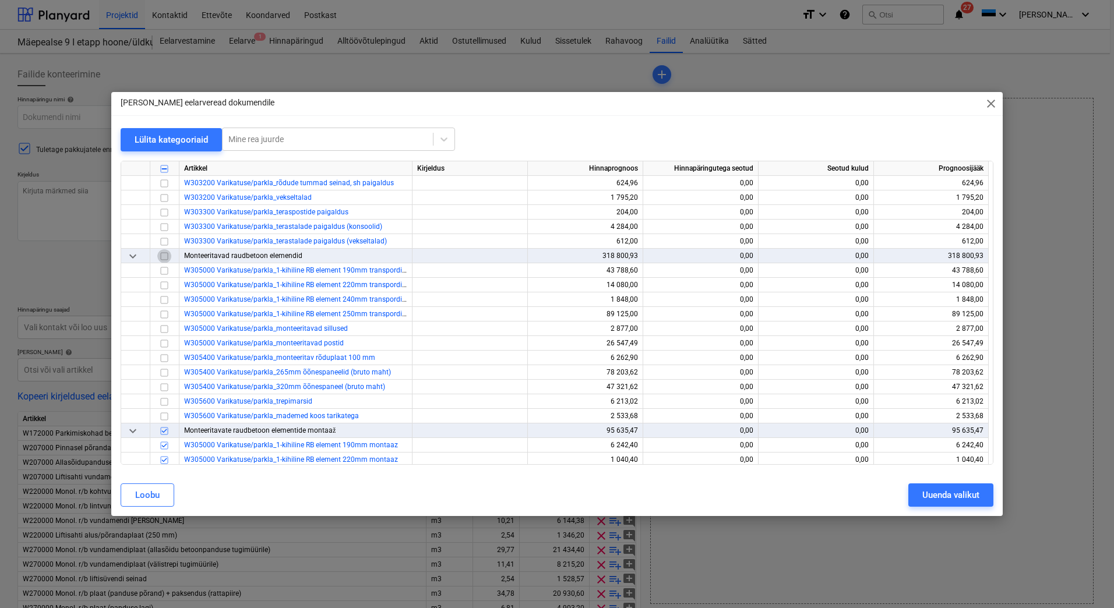
click at [163, 257] on input "checkbox" at bounding box center [164, 256] width 14 height 14
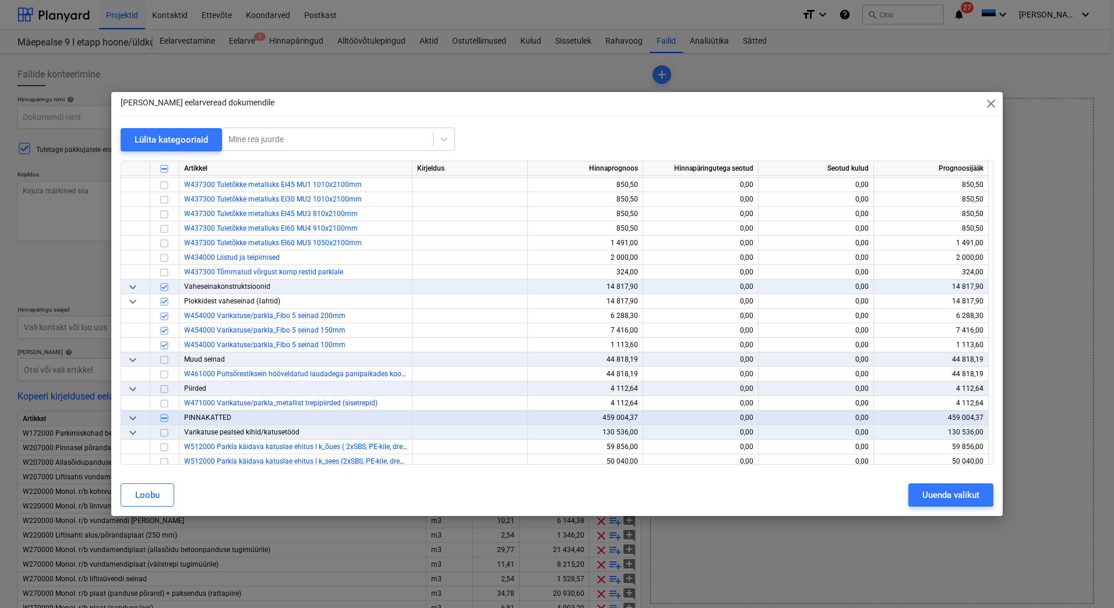
scroll to position [3204, 0]
click at [132, 284] on span "keyboard_arrow_down" at bounding box center [133, 285] width 14 height 14
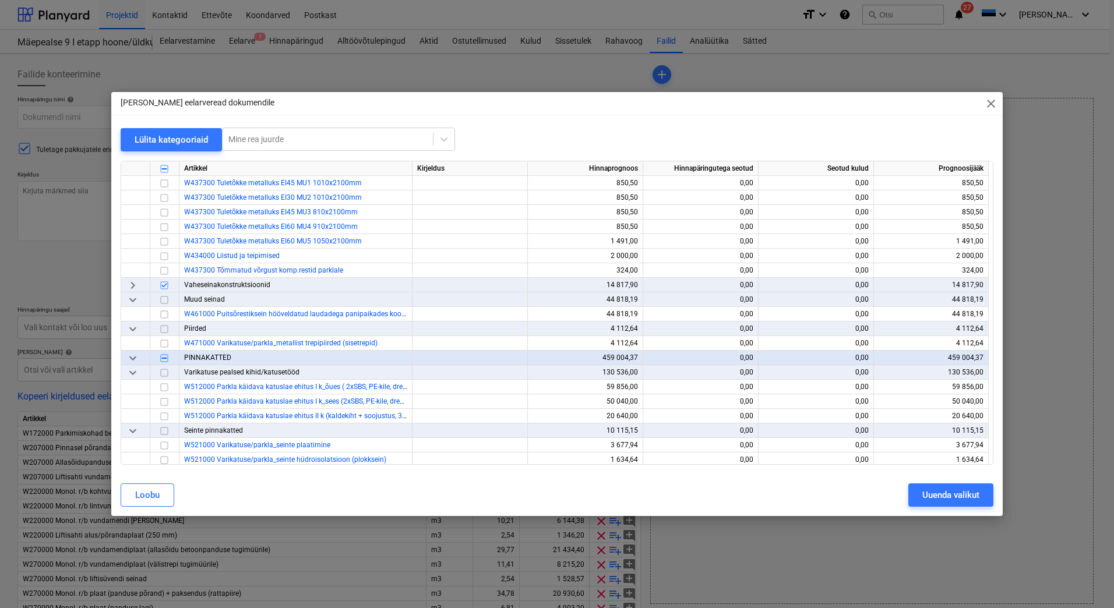
click at [132, 284] on span "keyboard_arrow_right" at bounding box center [133, 285] width 14 height 14
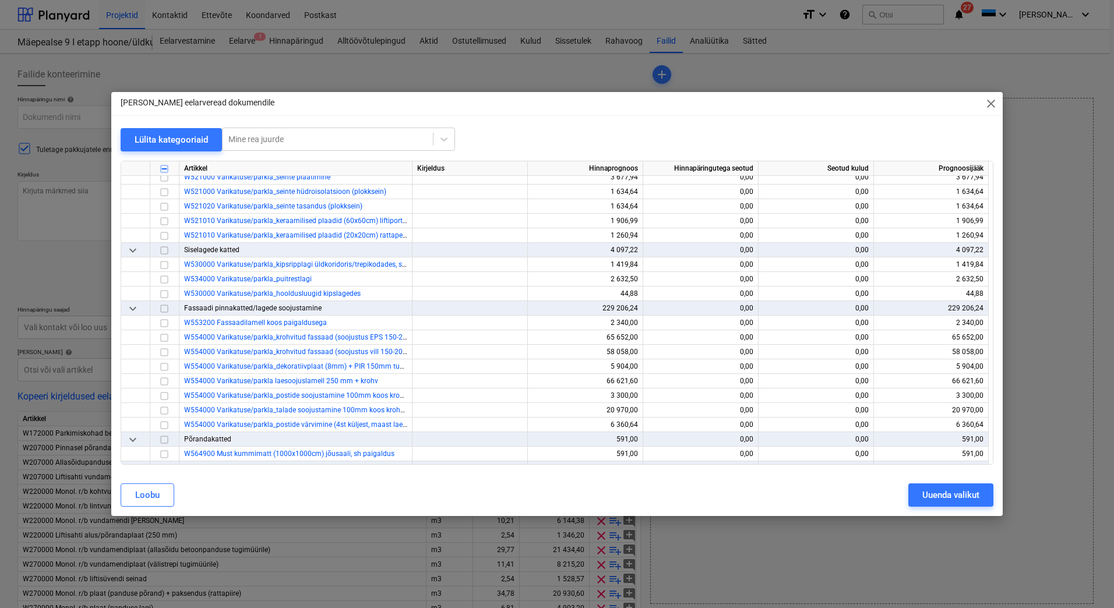
scroll to position [3553, 0]
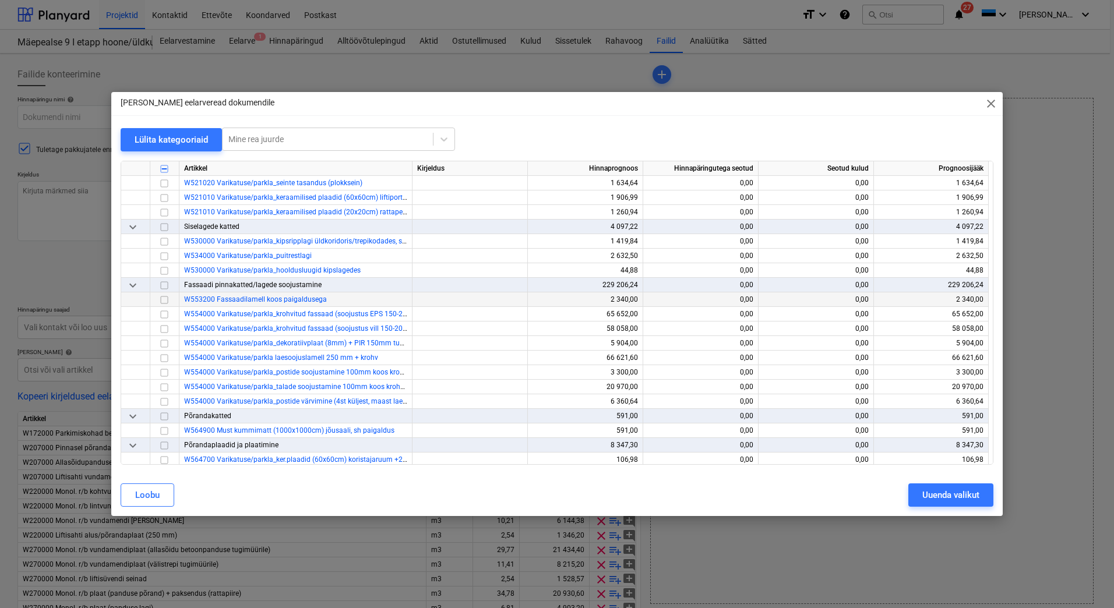
click at [164, 301] on input "checkbox" at bounding box center [164, 300] width 14 height 14
click at [163, 315] on input "checkbox" at bounding box center [164, 315] width 14 height 14
click at [163, 329] on input "checkbox" at bounding box center [164, 329] width 14 height 14
click at [163, 341] on input "checkbox" at bounding box center [164, 344] width 14 height 14
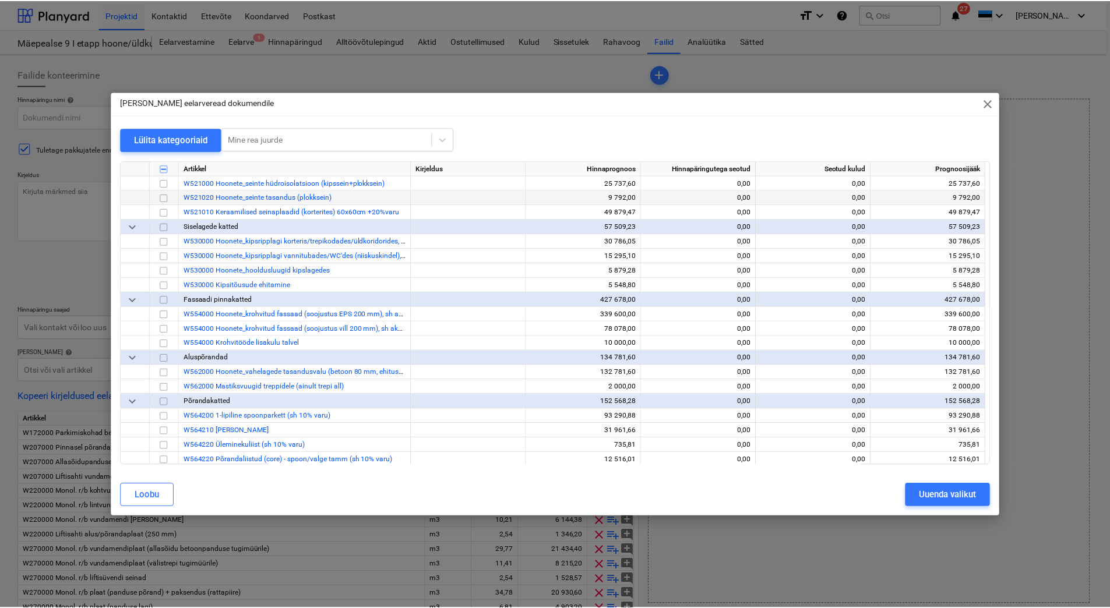
scroll to position [6000, 0]
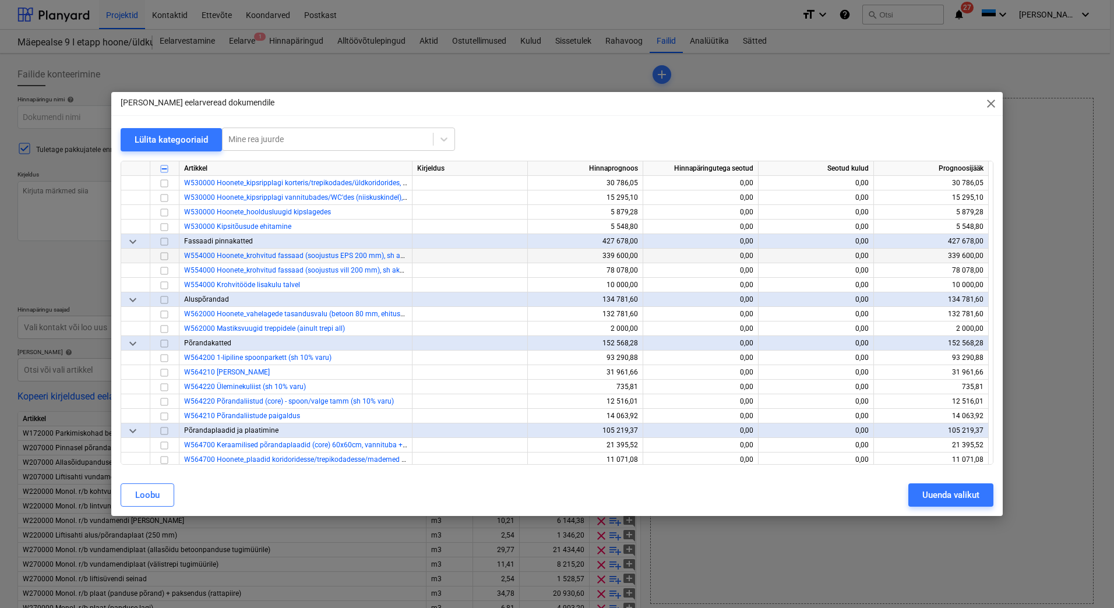
click at [160, 256] on input "checkbox" at bounding box center [164, 256] width 14 height 14
drag, startPoint x: 164, startPoint y: 270, endPoint x: 164, endPoint y: 277, distance: 7.0
click at [163, 270] on input "checkbox" at bounding box center [164, 271] width 14 height 14
click at [164, 285] on input "checkbox" at bounding box center [164, 285] width 14 height 14
click at [952, 496] on div "Uuenda valikut" at bounding box center [950, 495] width 57 height 15
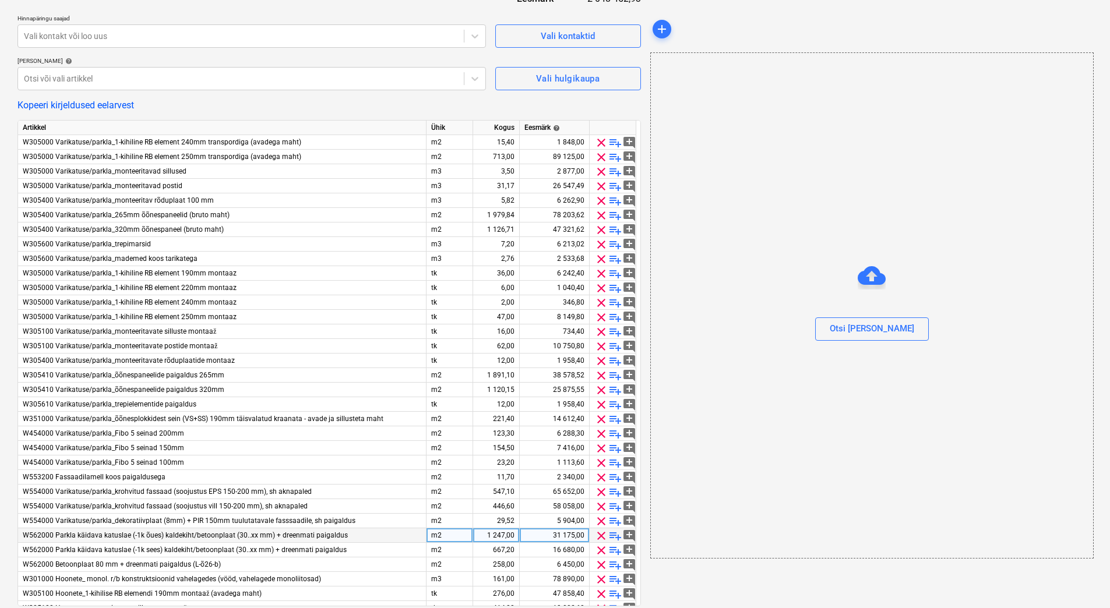
scroll to position [350, 0]
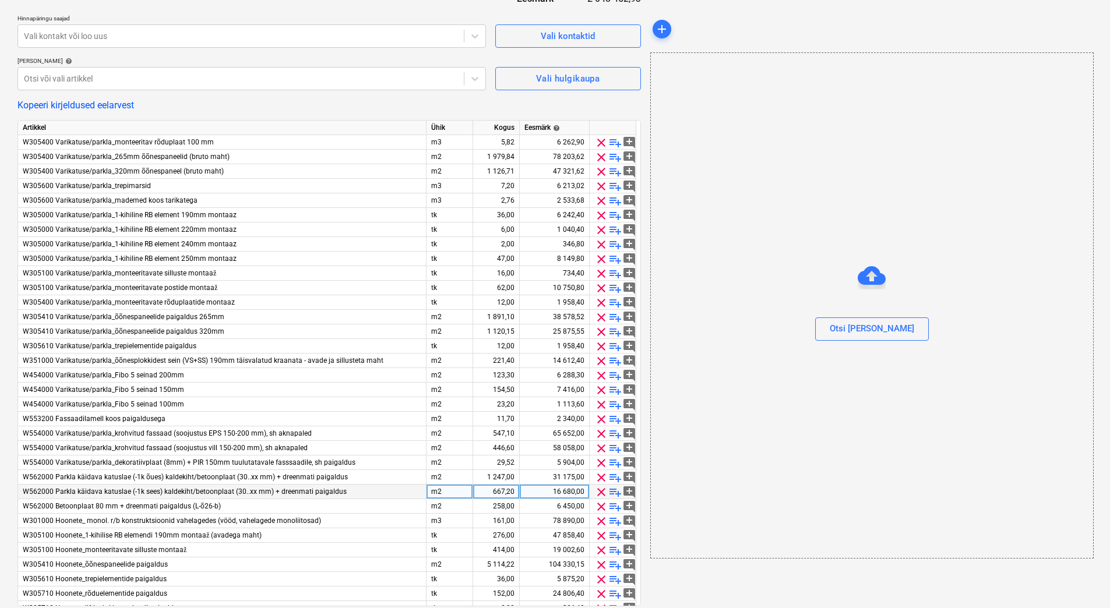
drag, startPoint x: 6, startPoint y: 464, endPoint x: 391, endPoint y: 493, distance: 386.2
click at [6, 464] on div "Failide konteerimine Hinnapäringu nimi help Tähtaeg help Press the down arrow k…" at bounding box center [555, 205] width 1110 height 886
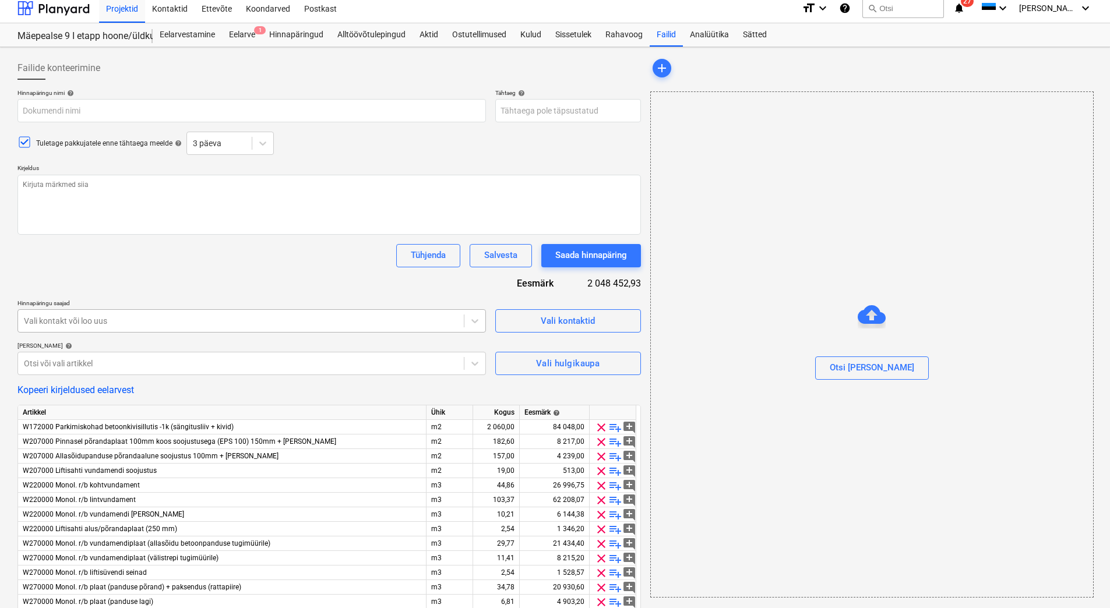
scroll to position [0, 0]
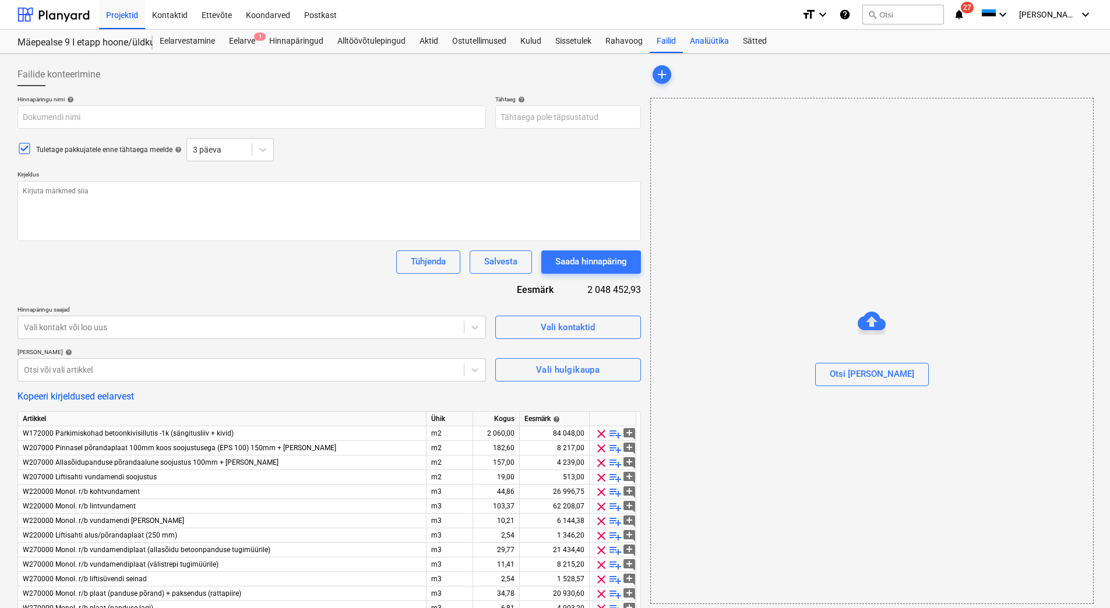
click at [710, 41] on div "Analüütika" at bounding box center [709, 41] width 53 height 23
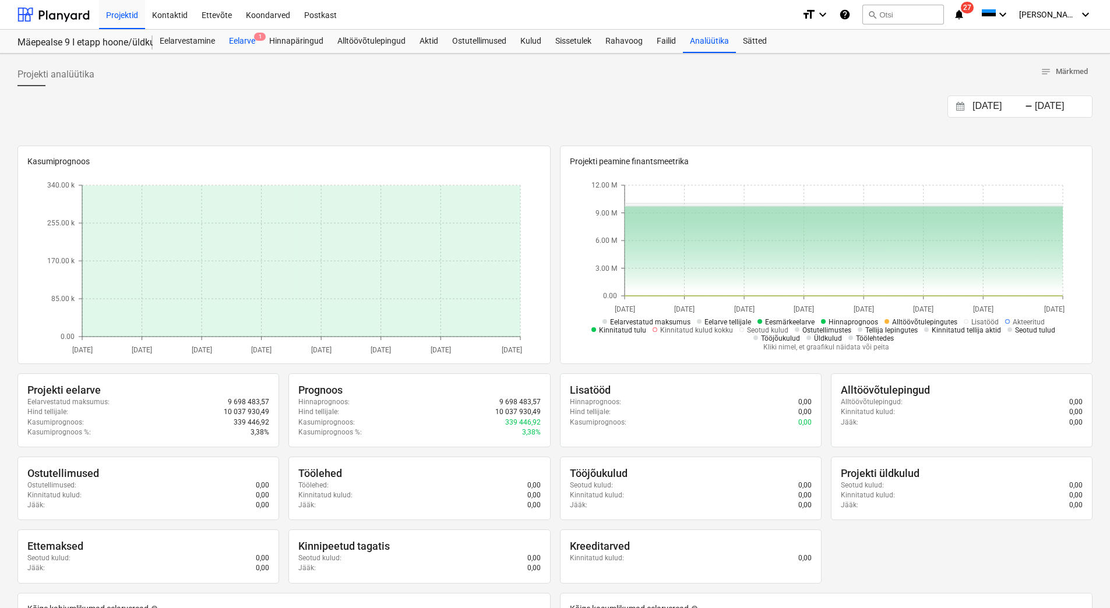
click at [234, 41] on div "Eelarve 1" at bounding box center [242, 41] width 40 height 23
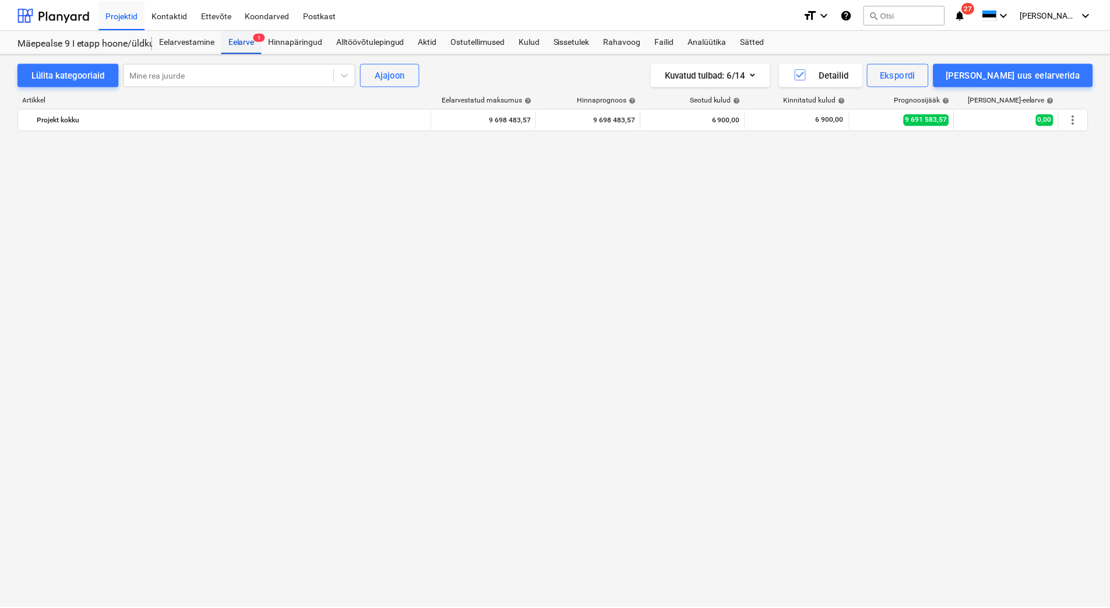
scroll to position [5158, 0]
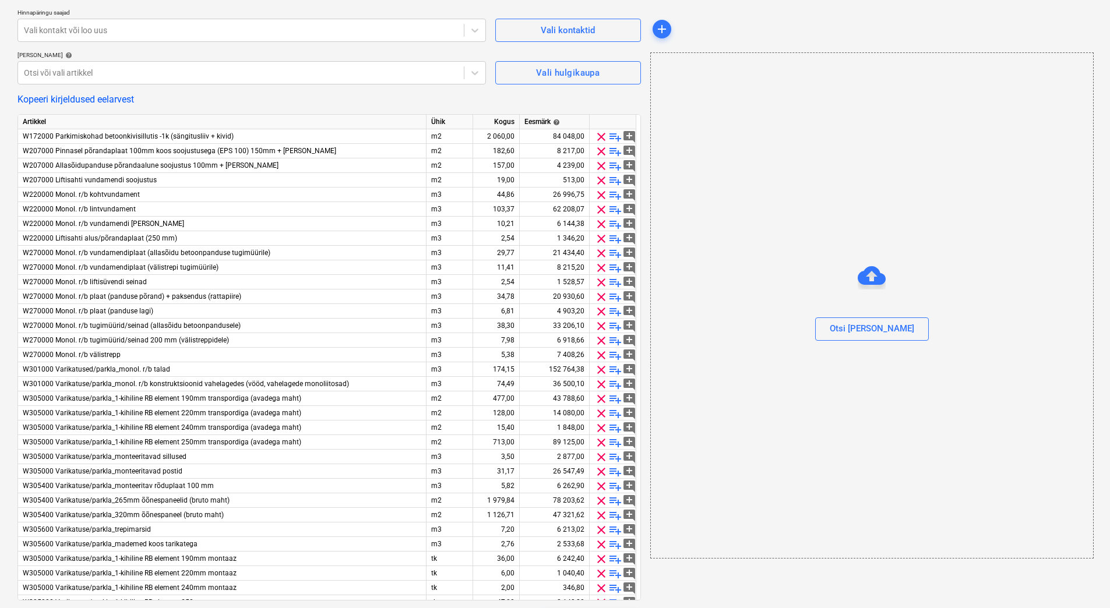
scroll to position [331, 0]
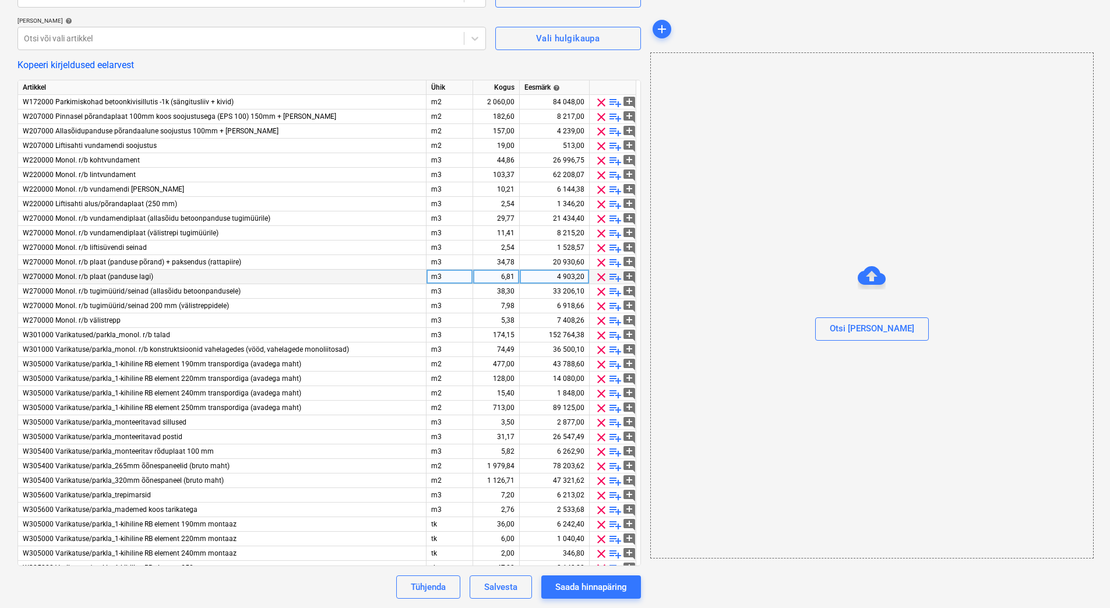
type textarea "x"
